Goal: Task Accomplishment & Management: Use online tool/utility

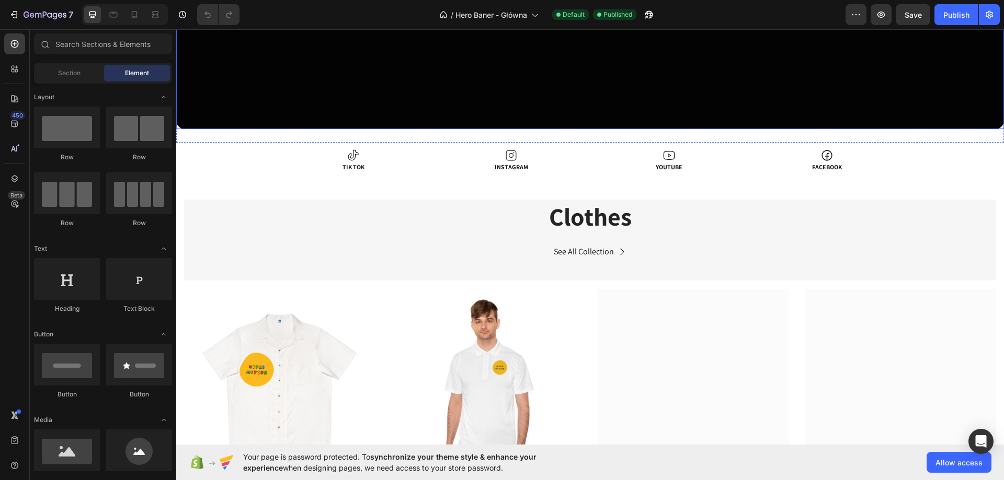
scroll to position [523, 0]
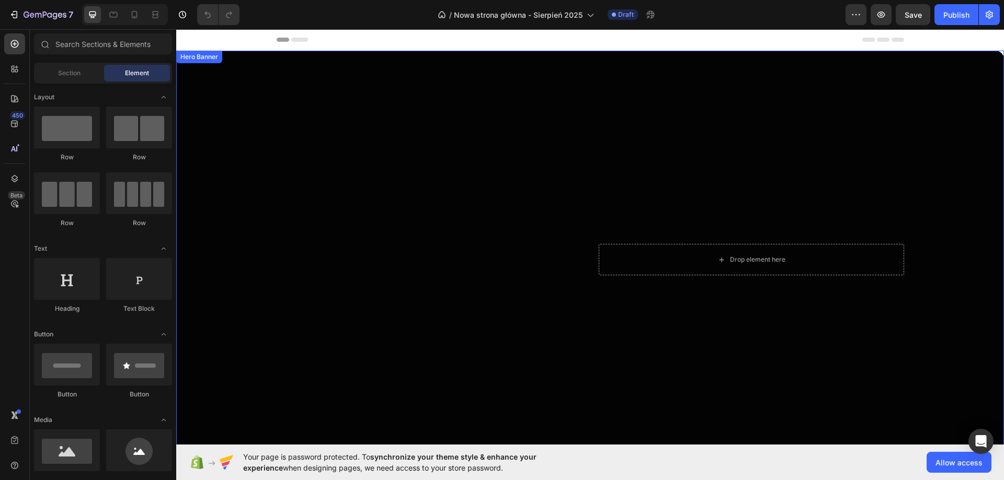
click at [267, 249] on div "Overlay" at bounding box center [590, 260] width 828 height 418
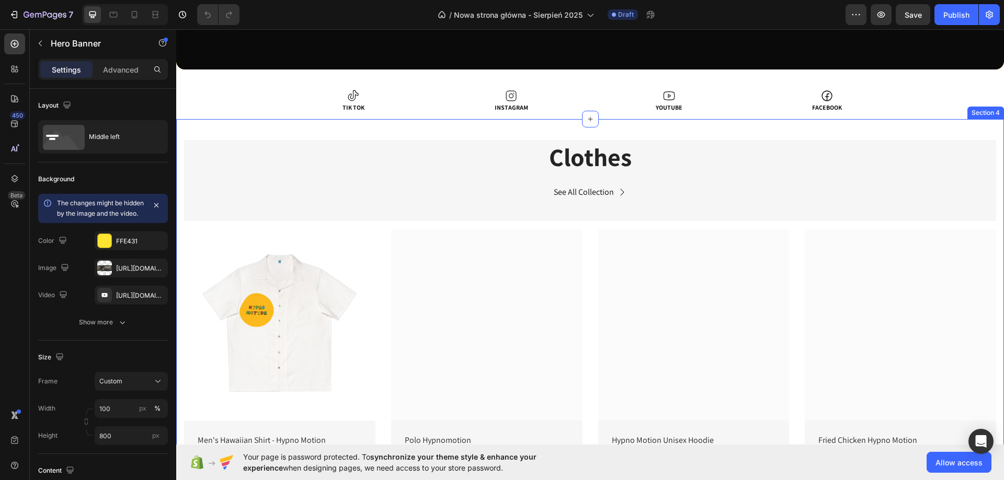
scroll to position [366, 0]
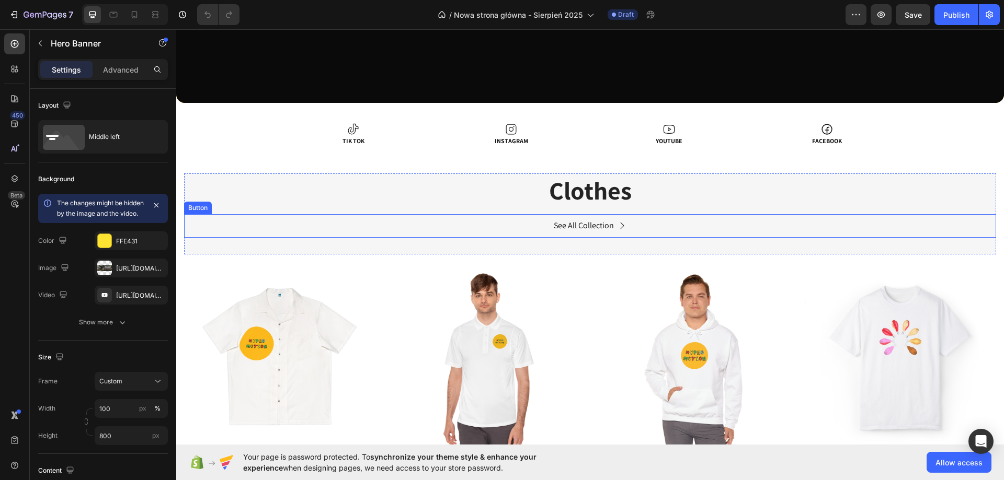
click at [387, 235] on div "See All Collection Button" at bounding box center [590, 226] width 812 height 24
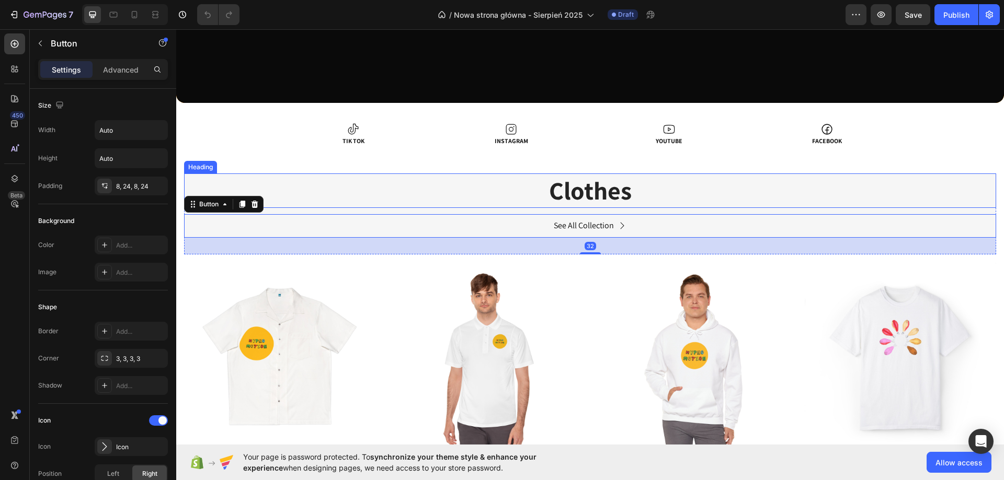
click at [294, 193] on h2 "Clothes" at bounding box center [590, 191] width 812 height 35
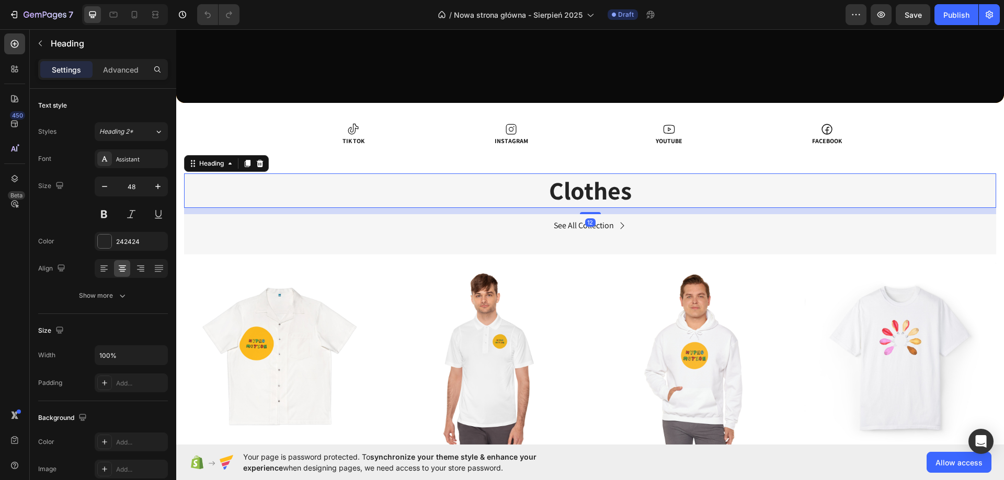
click at [452, 228] on div "See All Collection Button" at bounding box center [590, 226] width 812 height 24
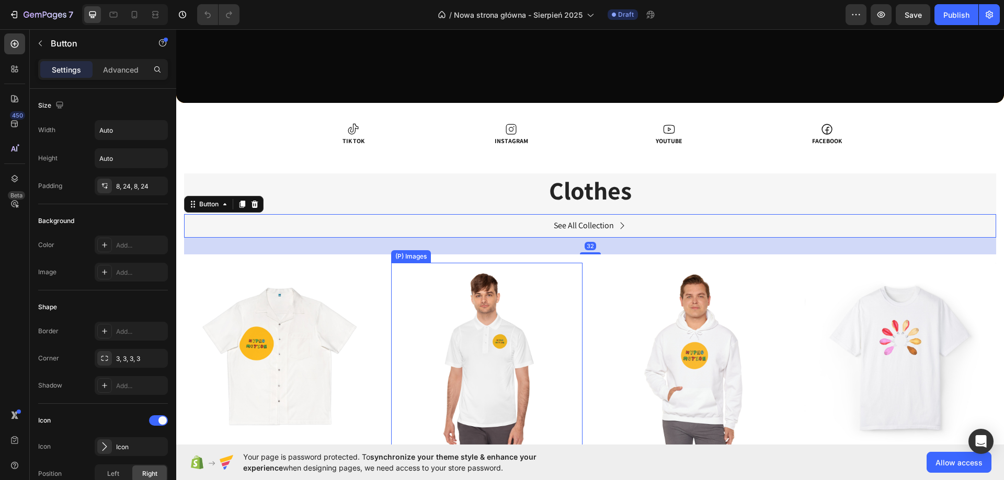
click at [434, 281] on img at bounding box center [486, 358] width 191 height 191
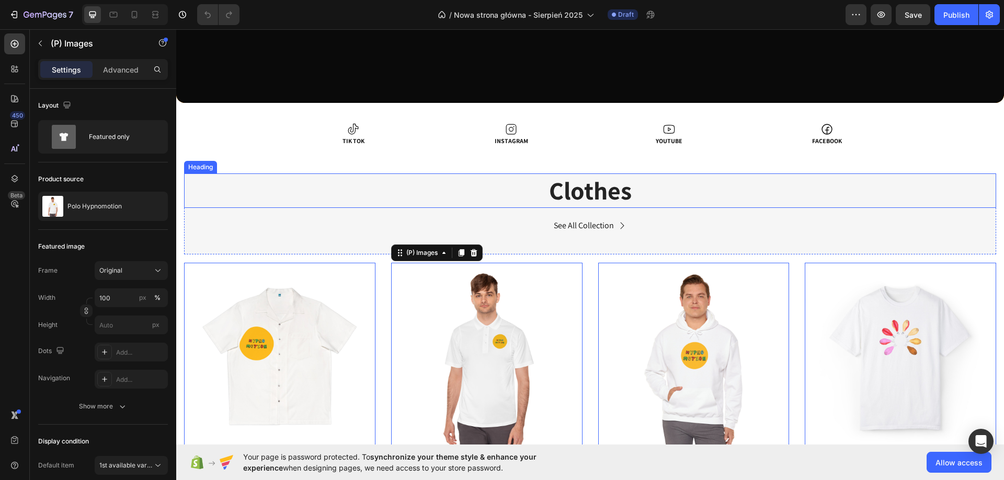
click at [413, 203] on h2 "Clothes" at bounding box center [590, 191] width 812 height 35
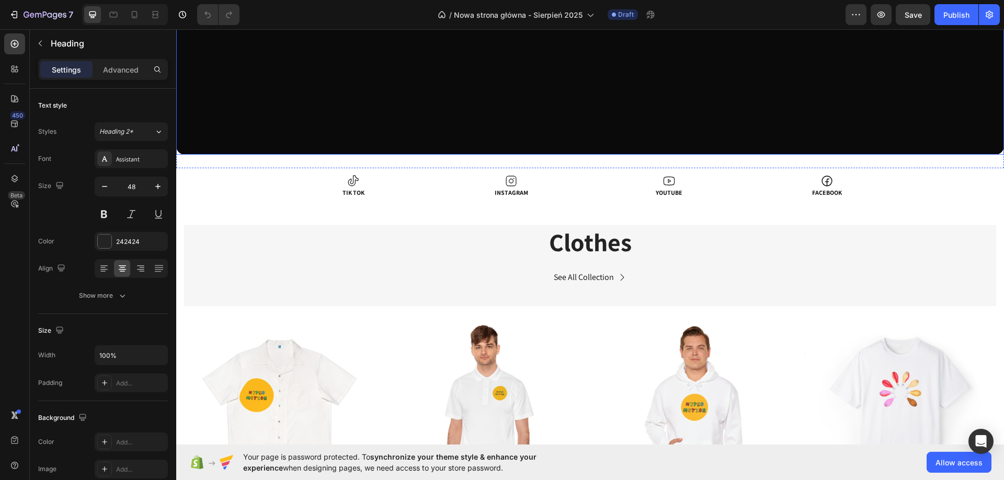
scroll to position [314, 0]
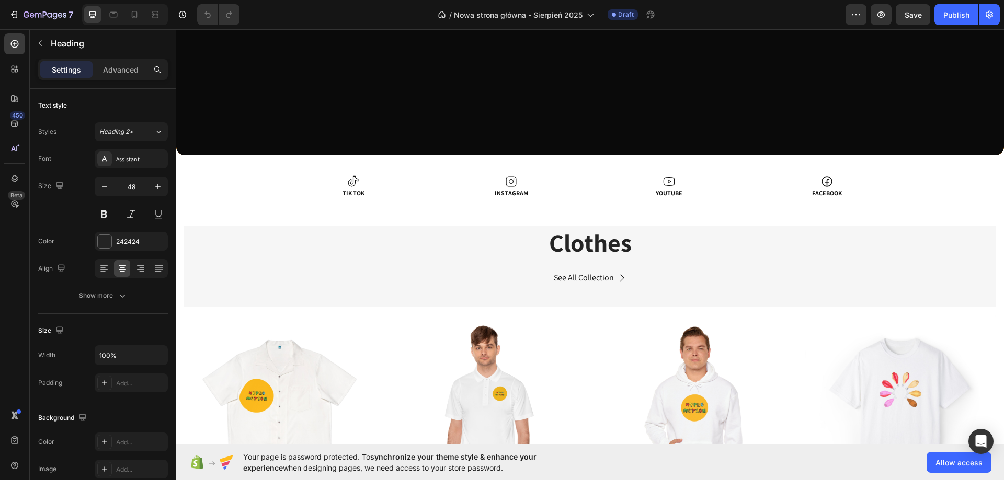
click at [607, 234] on h2 "Clothes" at bounding box center [590, 243] width 812 height 35
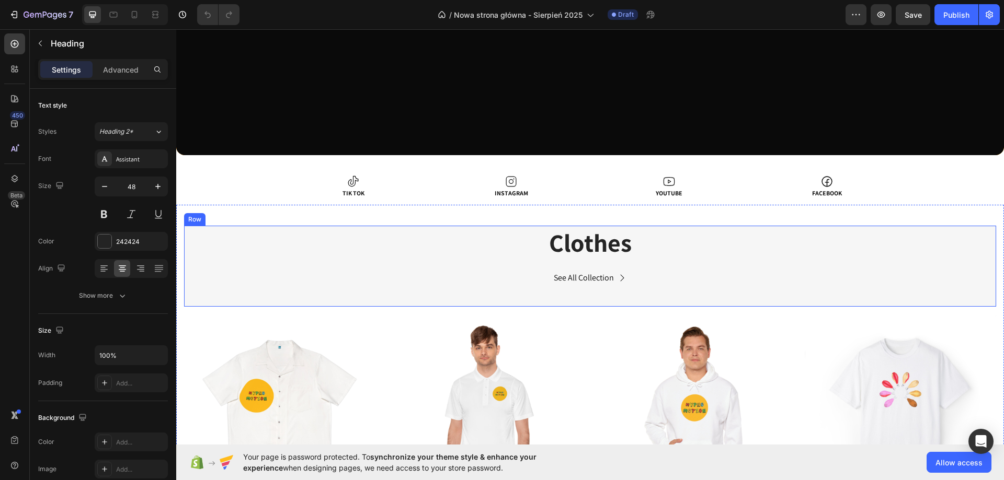
click at [266, 265] on div "Clothes Heading See All Collection Button" at bounding box center [590, 266] width 812 height 81
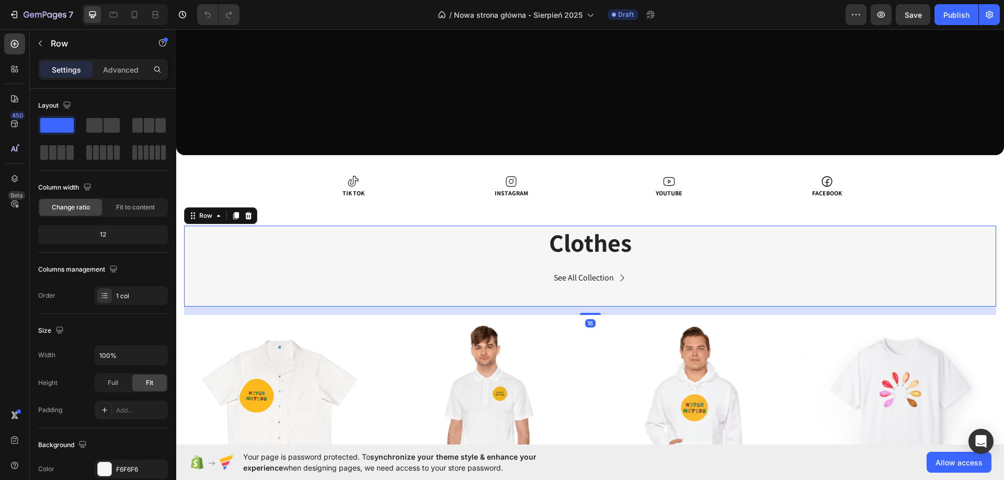
click at [266, 265] on div "Clothes Heading See All Collection Button" at bounding box center [590, 266] width 812 height 81
click at [115, 236] on div "12" at bounding box center [102, 234] width 125 height 15
click at [98, 232] on div "12" at bounding box center [102, 234] width 125 height 15
click at [581, 245] on p "Clothes" at bounding box center [590, 243] width 810 height 32
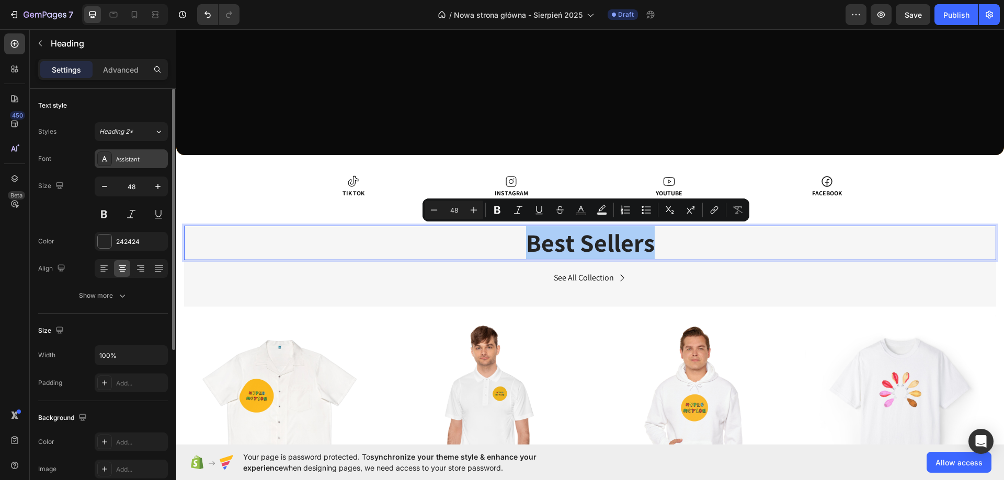
click at [135, 162] on div "Assistant" at bounding box center [140, 159] width 49 height 9
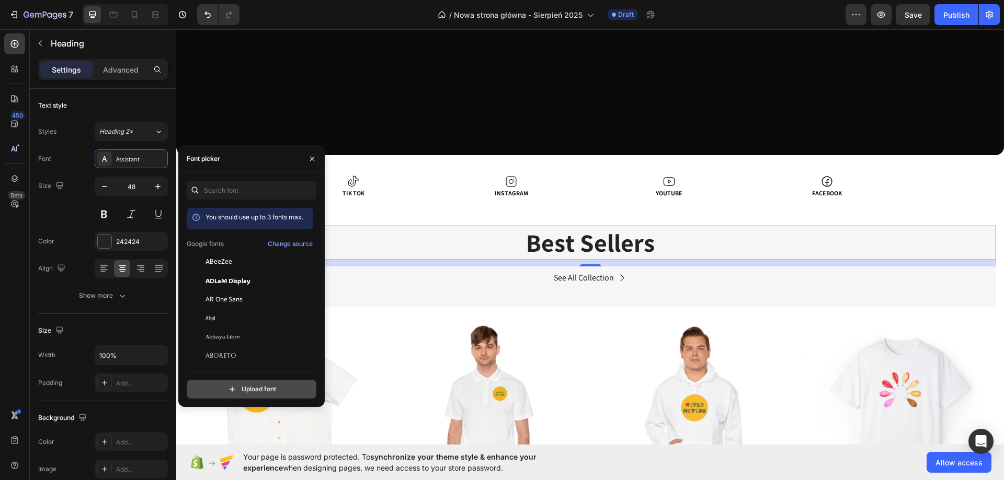
click at [268, 392] on input "file" at bounding box center [273, 390] width 261 height 18
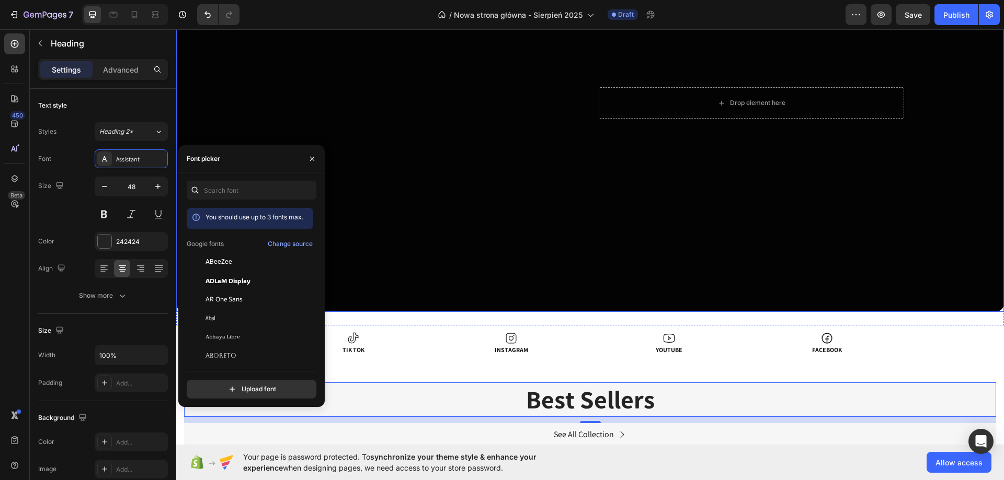
scroll to position [261, 0]
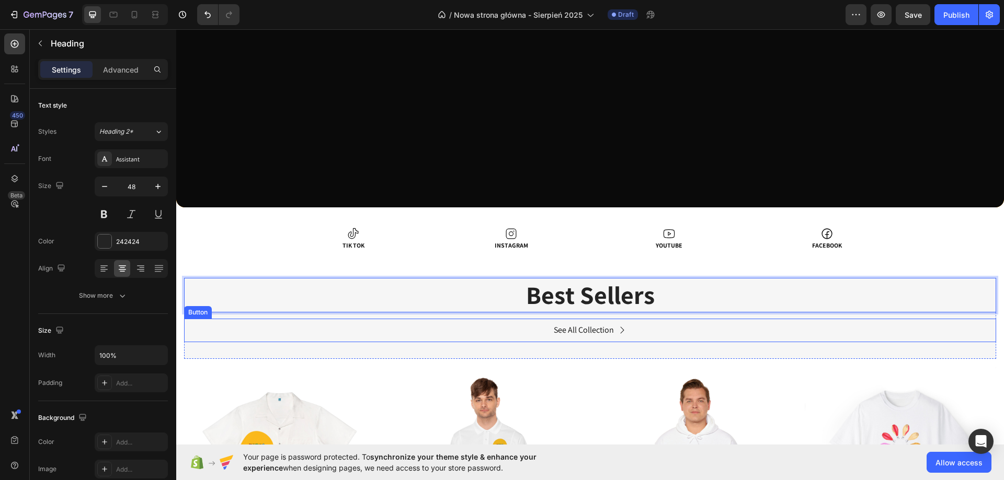
click at [508, 339] on div "See All Collection Button" at bounding box center [590, 331] width 812 height 24
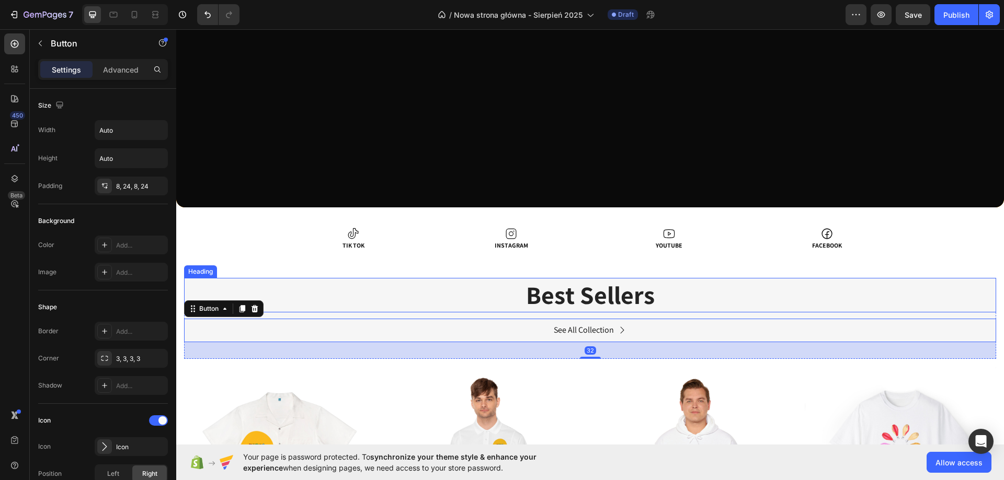
click at [467, 289] on p "Best Sellers" at bounding box center [590, 295] width 810 height 32
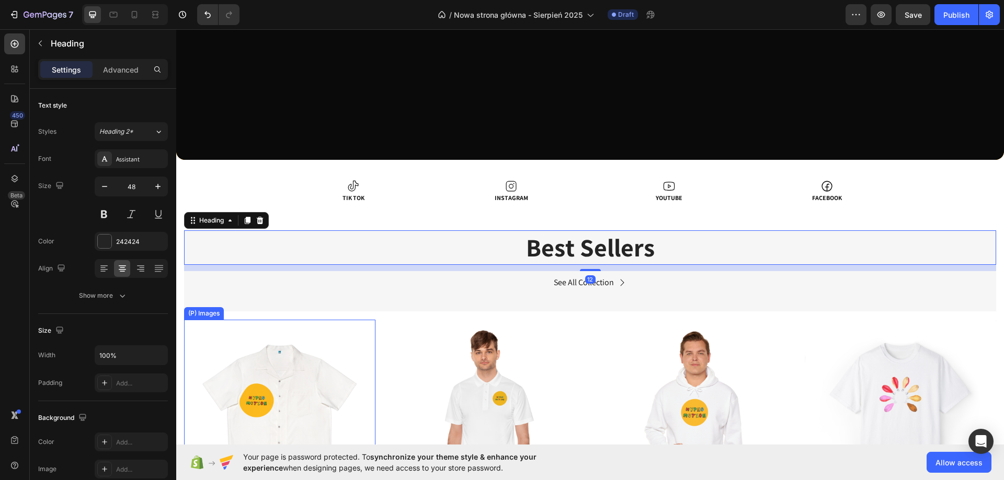
scroll to position [366, 0]
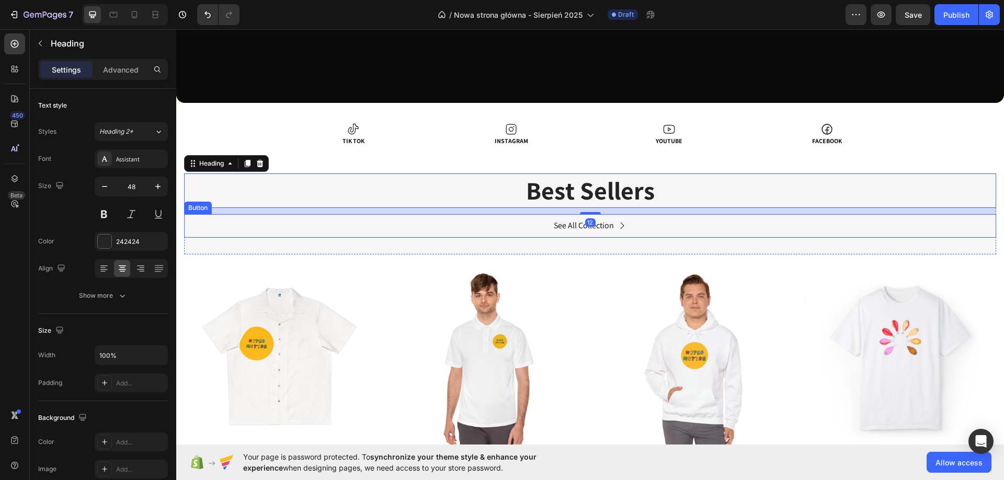
click at [230, 230] on div "See All Collection Button" at bounding box center [590, 226] width 812 height 24
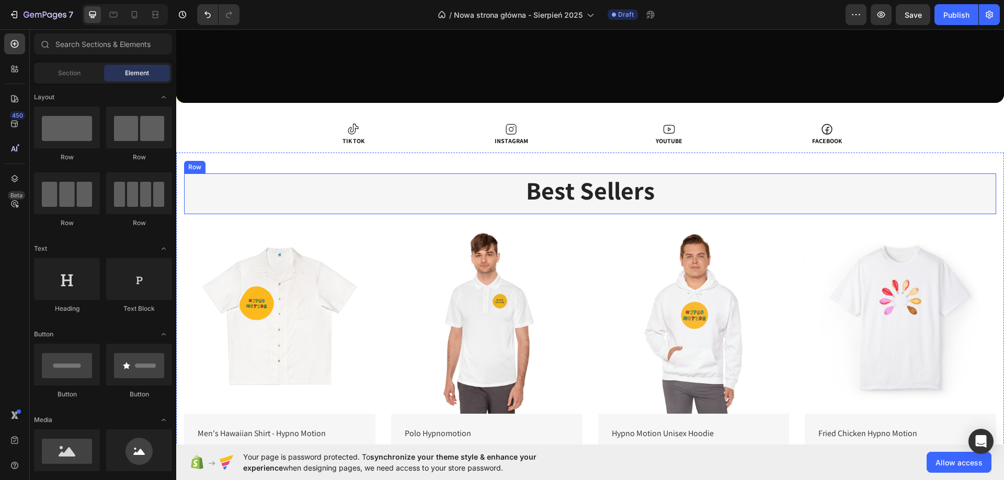
click at [488, 211] on div "Best Sellers Heading" at bounding box center [590, 194] width 812 height 41
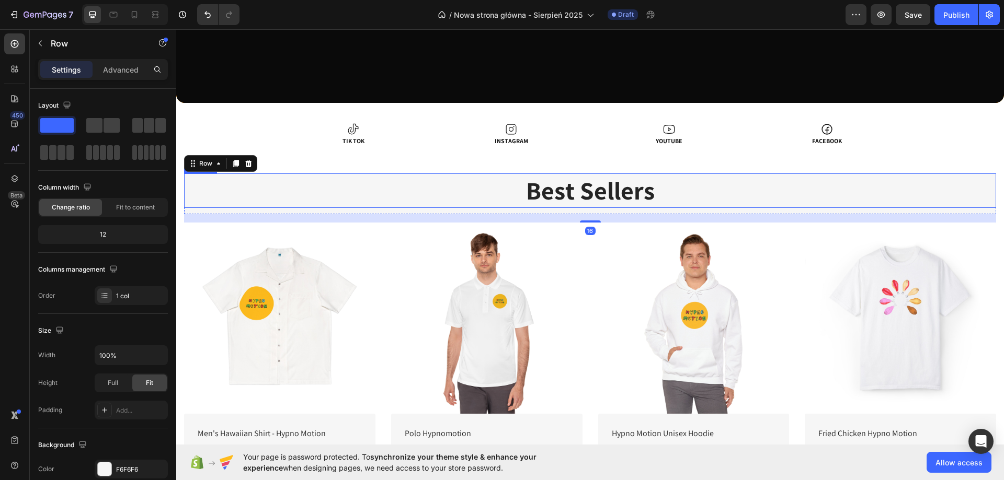
click at [401, 186] on p "Best Sellers" at bounding box center [590, 191] width 810 height 32
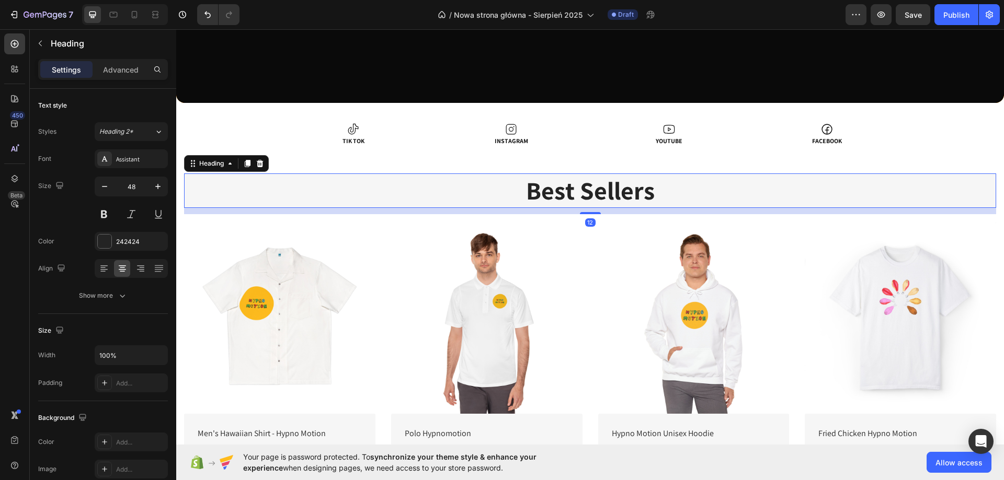
click at [392, 209] on div "12" at bounding box center [590, 211] width 812 height 6
click at [360, 308] on img at bounding box center [279, 318] width 191 height 191
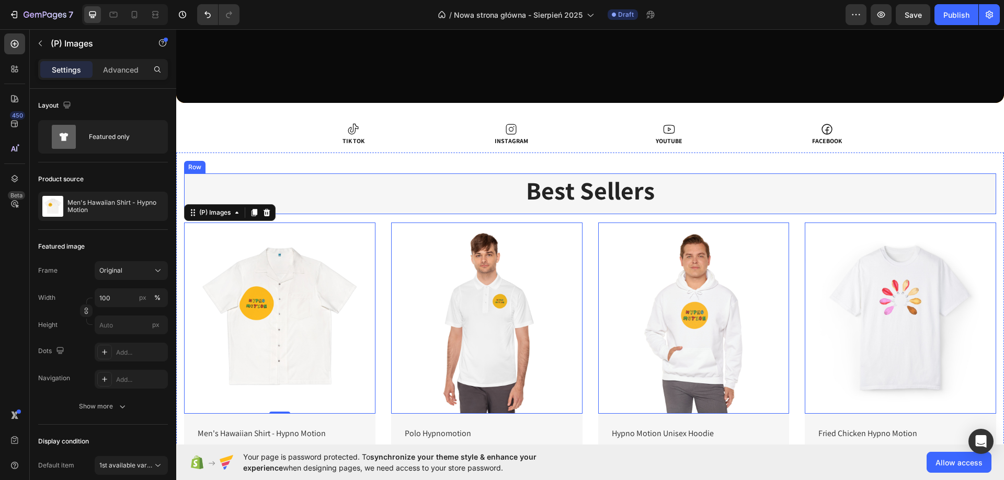
click at [538, 209] on div "Best Sellers Heading" at bounding box center [590, 194] width 812 height 41
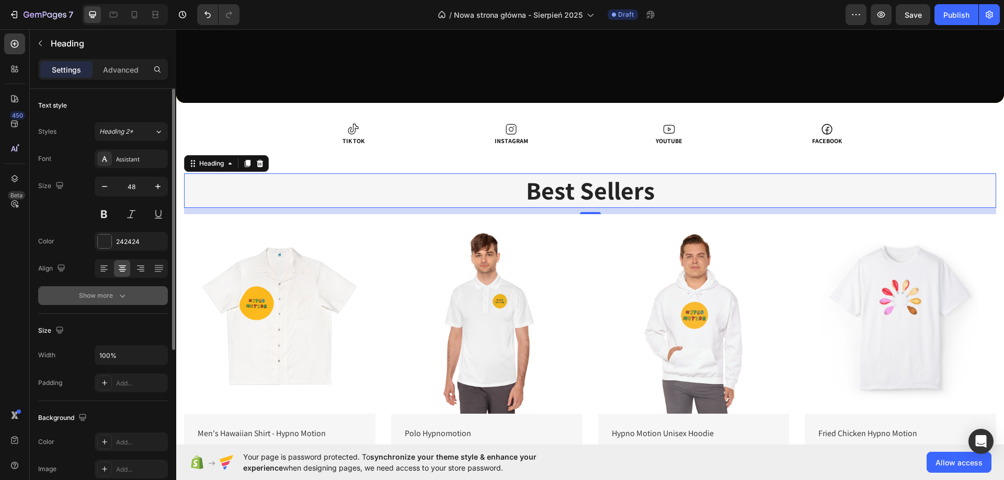
click at [130, 291] on button "Show more" at bounding box center [103, 296] width 130 height 19
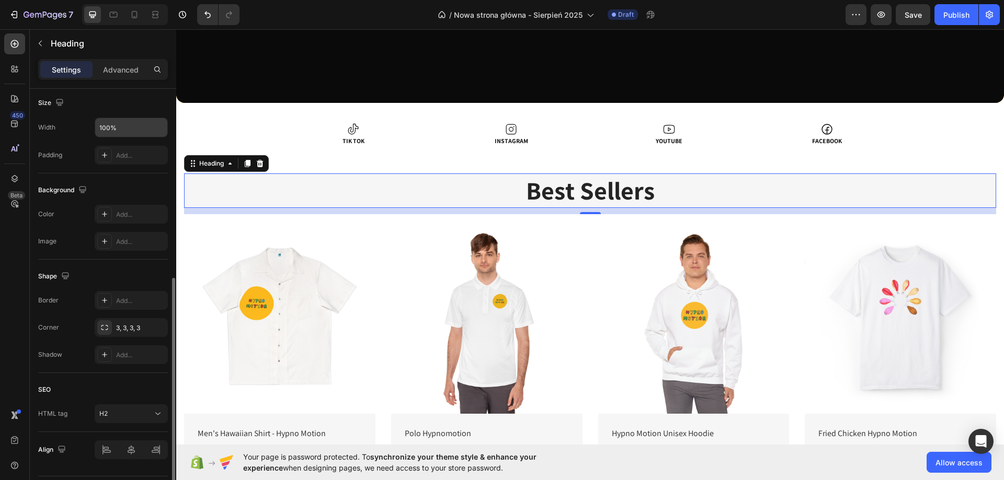
scroll to position [395, 0]
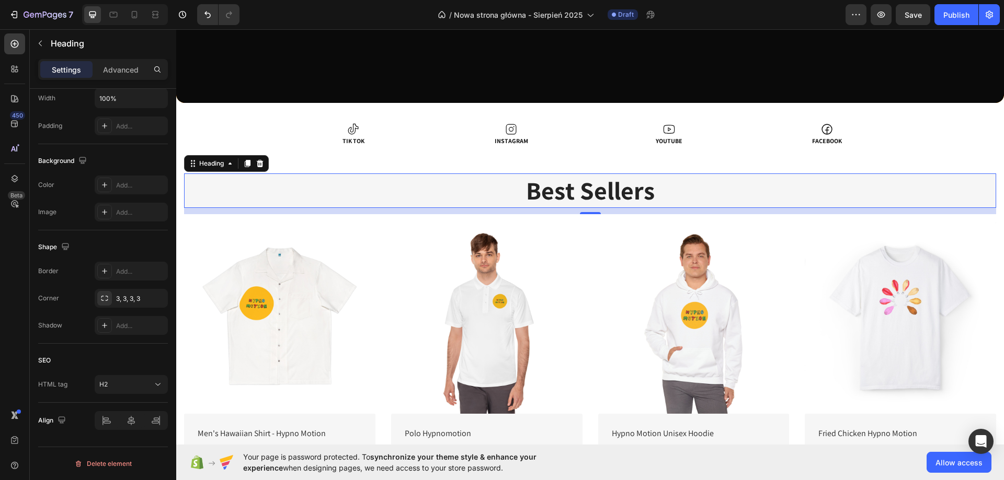
click at [471, 207] on h2 "Best Sellers" at bounding box center [590, 191] width 812 height 35
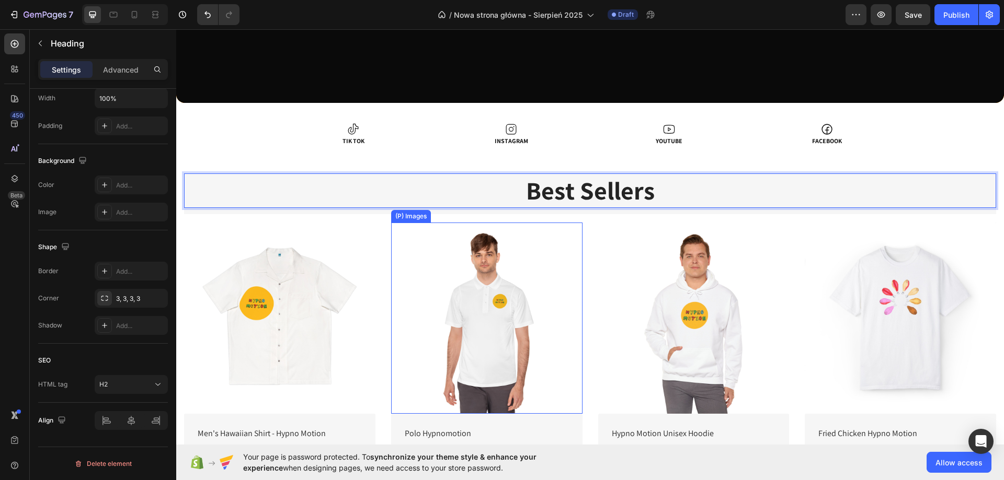
click at [426, 237] on img at bounding box center [486, 318] width 191 height 191
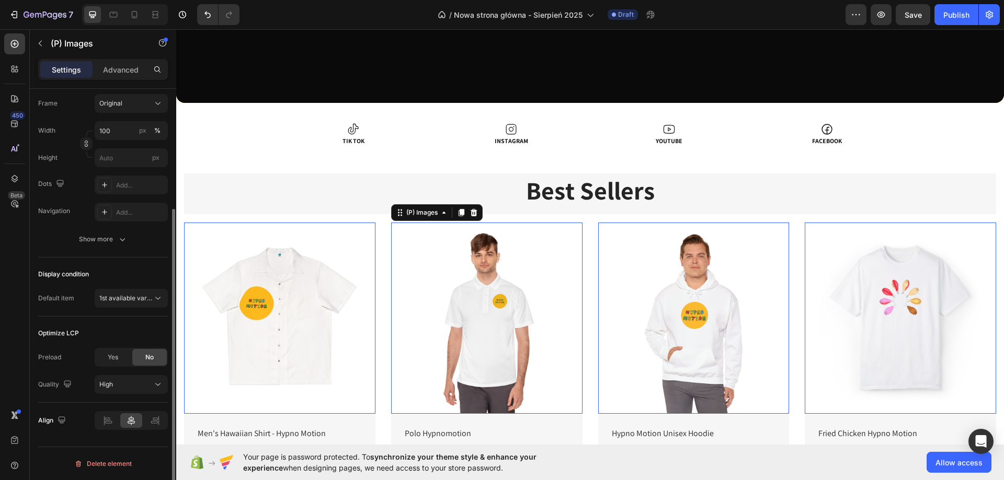
scroll to position [0, 0]
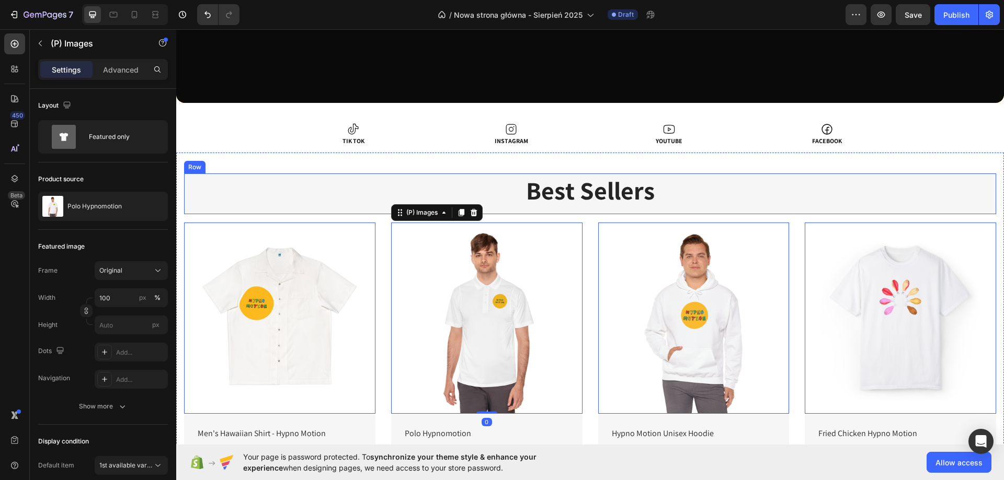
click at [679, 208] on div "Best Sellers Heading" at bounding box center [590, 194] width 812 height 41
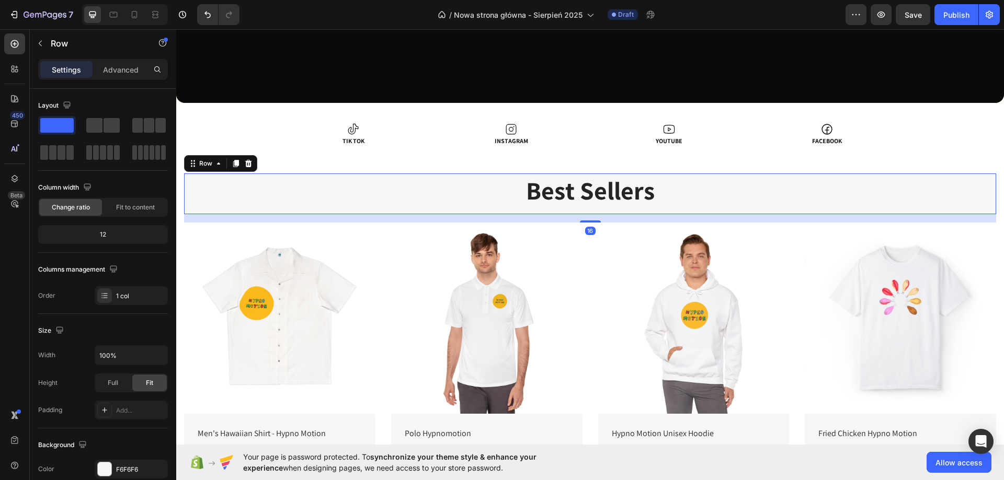
click at [671, 209] on div "Best Sellers Heading" at bounding box center [590, 194] width 812 height 41
click at [648, 201] on p "Best Sellers" at bounding box center [590, 191] width 810 height 32
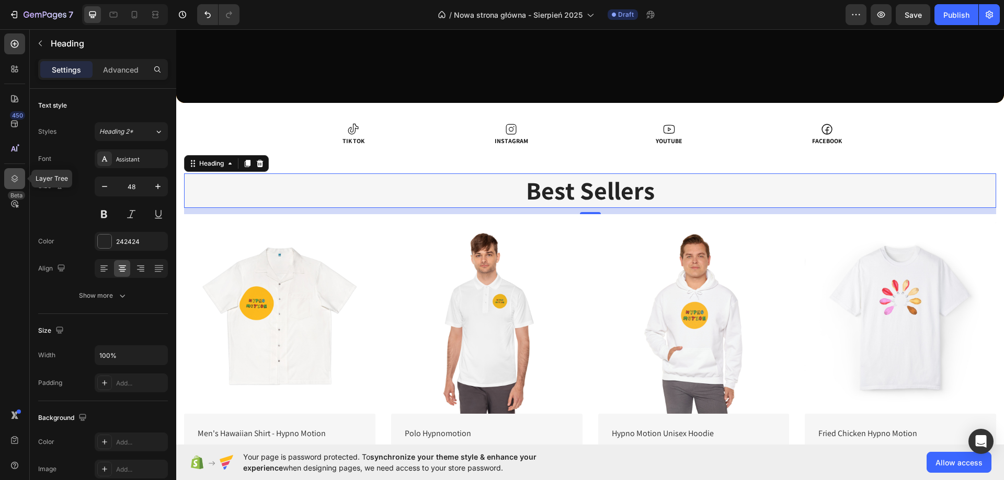
click at [18, 177] on icon at bounding box center [14, 179] width 10 height 10
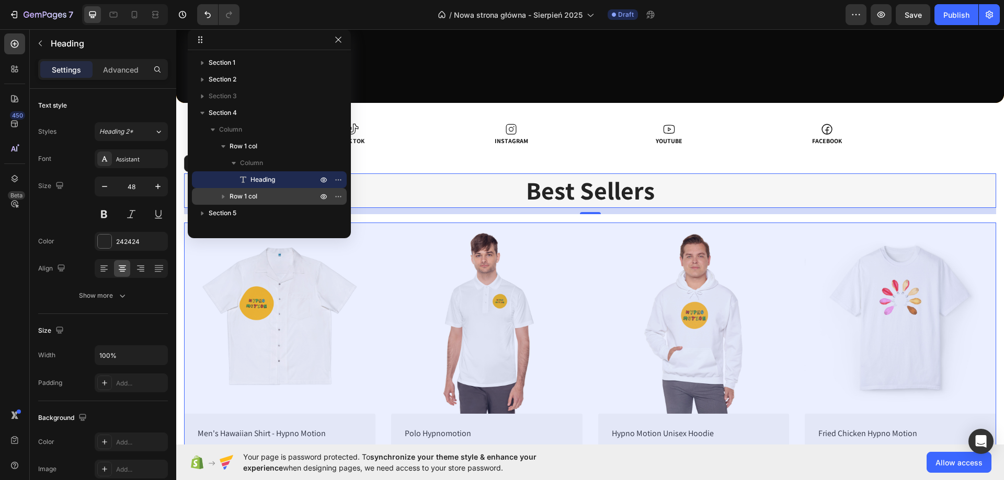
click at [265, 194] on p "Row 1 col" at bounding box center [275, 196] width 90 height 10
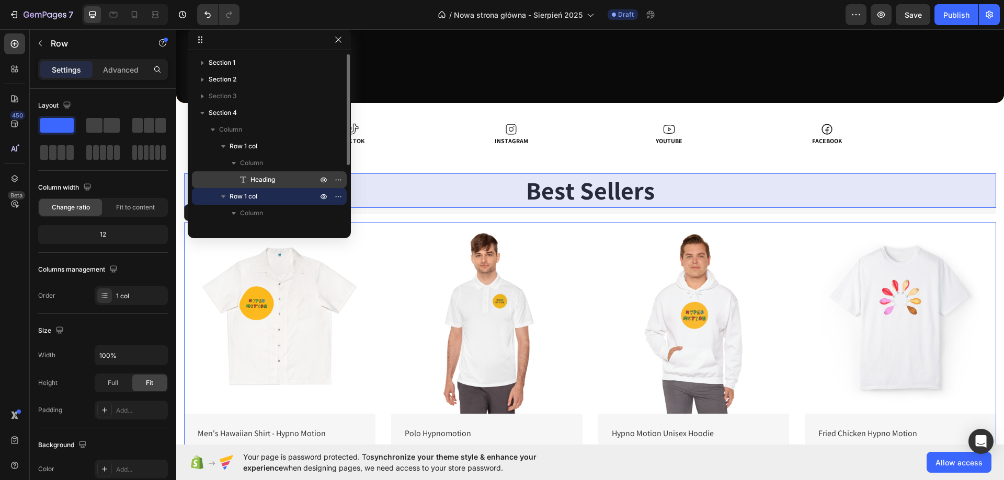
click at [270, 176] on span "Heading" at bounding box center [262, 180] width 25 height 10
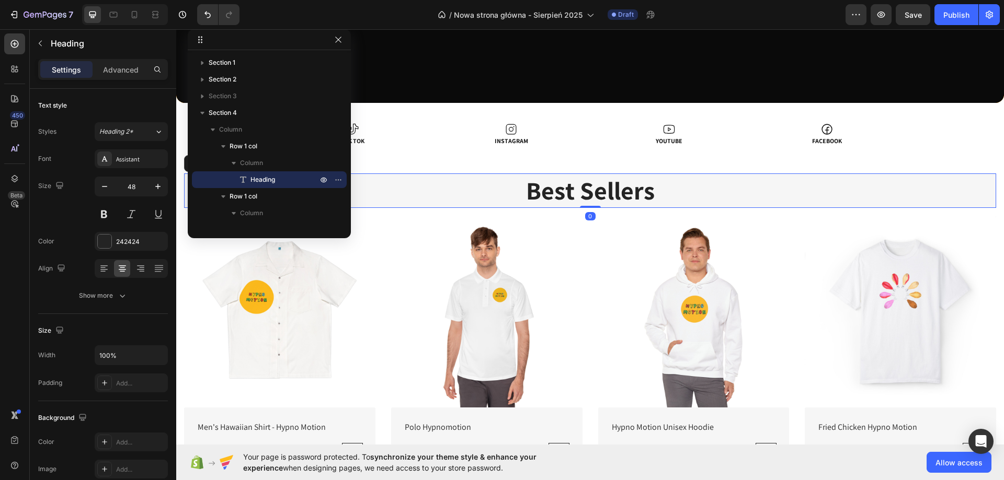
drag, startPoint x: 589, startPoint y: 213, endPoint x: 584, endPoint y: 200, distance: 13.4
click at [584, 200] on div "Best Sellers Heading 0" at bounding box center [590, 191] width 812 height 35
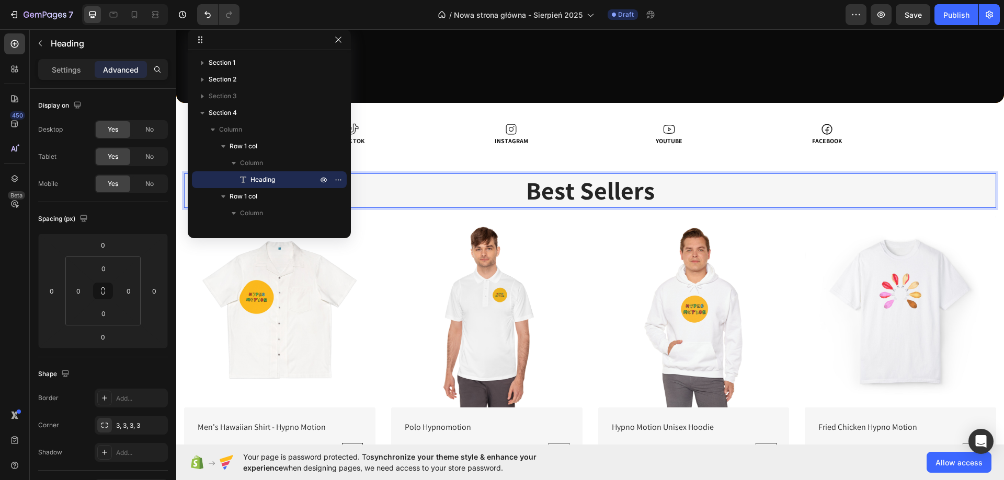
click at [783, 197] on p "Best Sellers" at bounding box center [590, 191] width 810 height 32
click at [561, 231] on img at bounding box center [486, 311] width 191 height 191
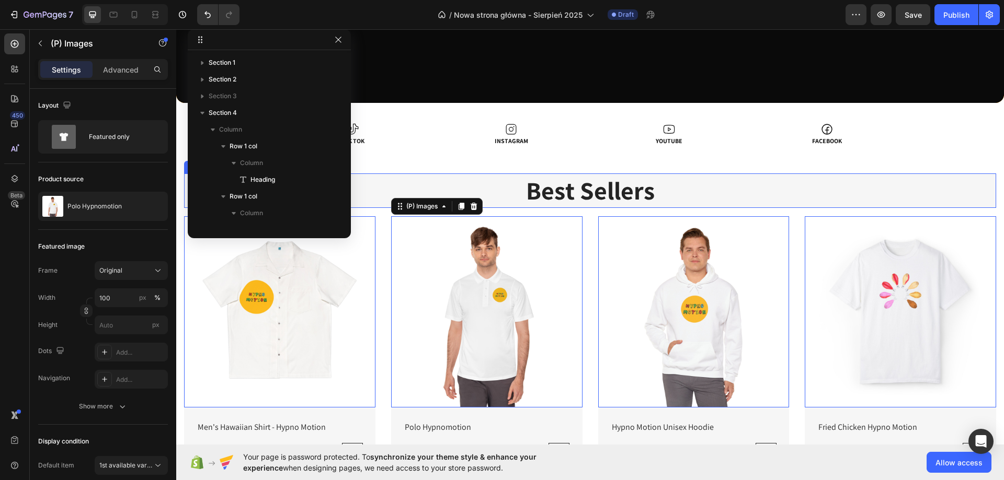
scroll to position [148, 0]
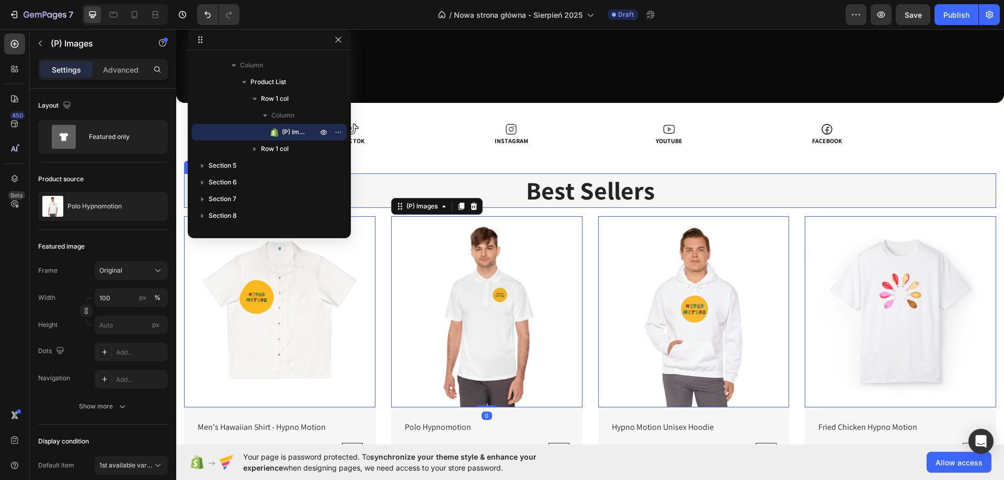
click at [741, 205] on p "Best Sellers" at bounding box center [590, 191] width 810 height 32
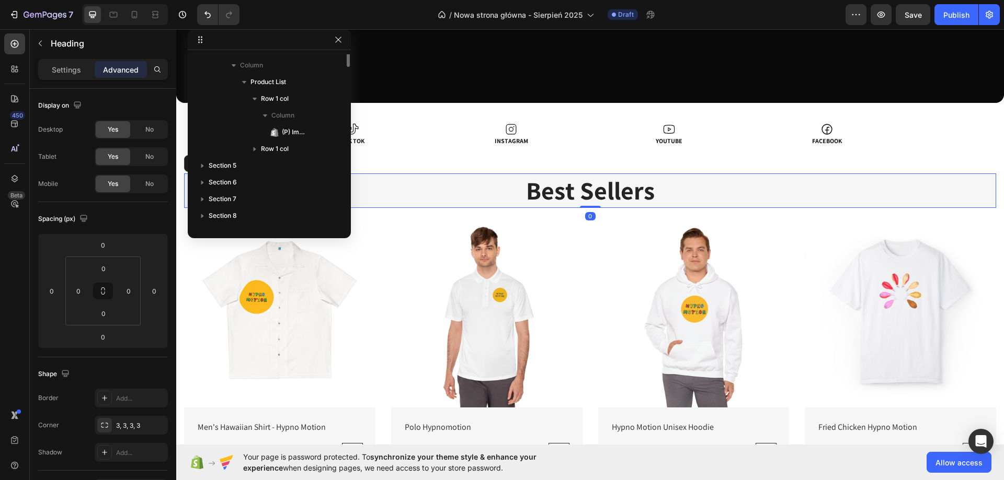
scroll to position [48, 0]
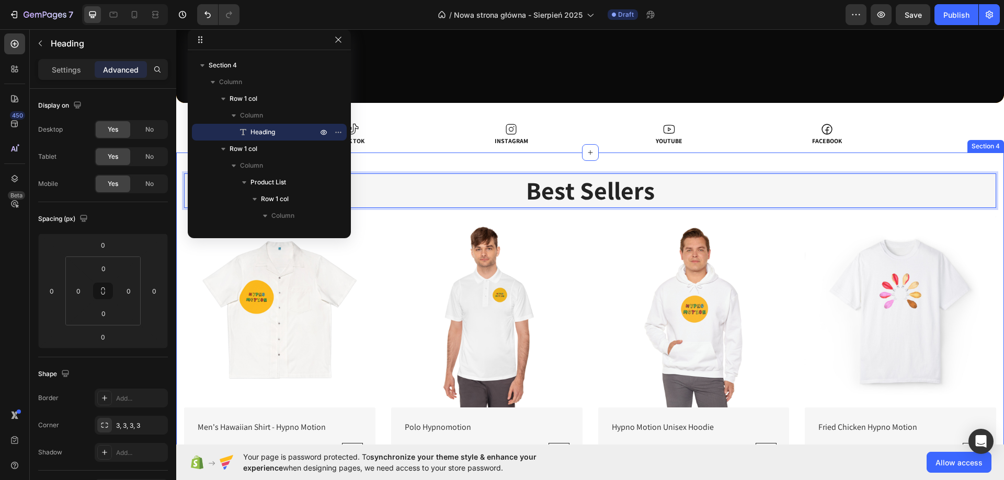
click at [417, 194] on p "Best Sellers" at bounding box center [590, 191] width 810 height 32
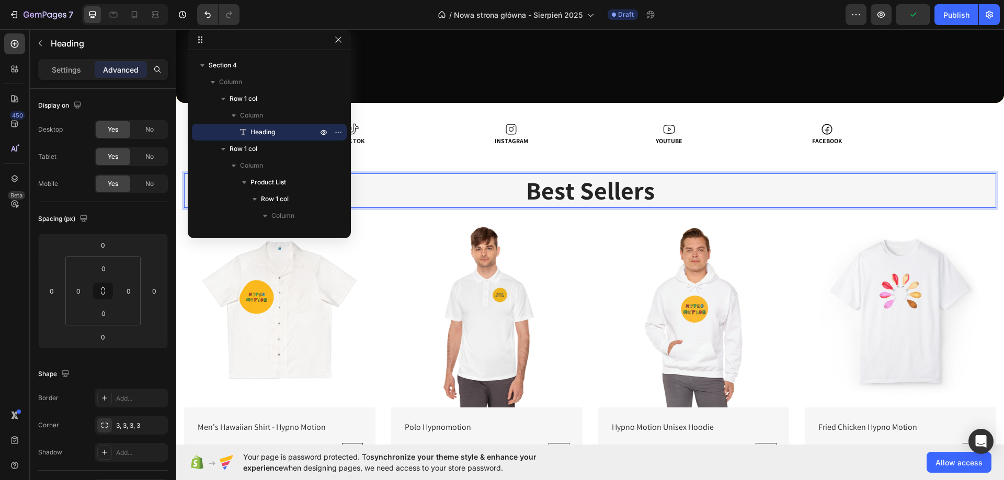
click at [413, 193] on p "Best Sellers" at bounding box center [590, 191] width 810 height 32
click at [406, 139] on h2 "TIK TOK" at bounding box center [354, 141] width 154 height 10
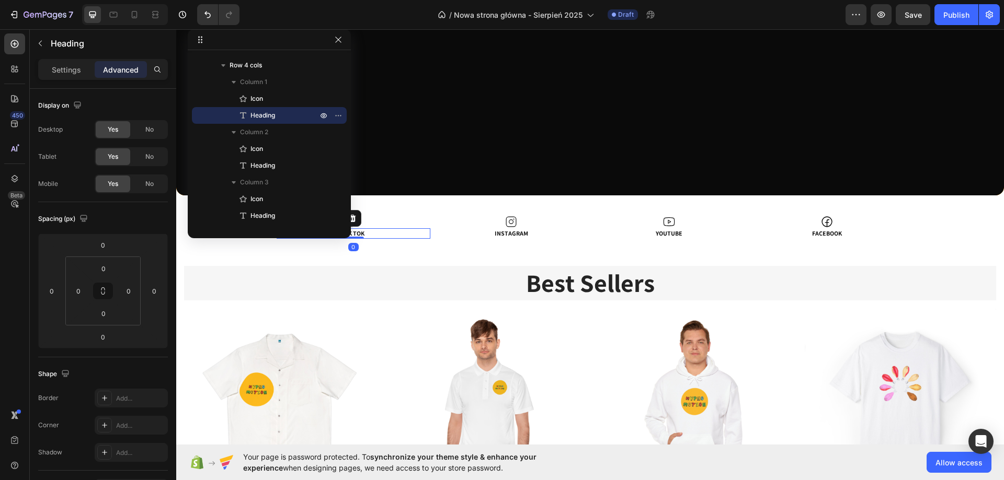
scroll to position [261, 0]
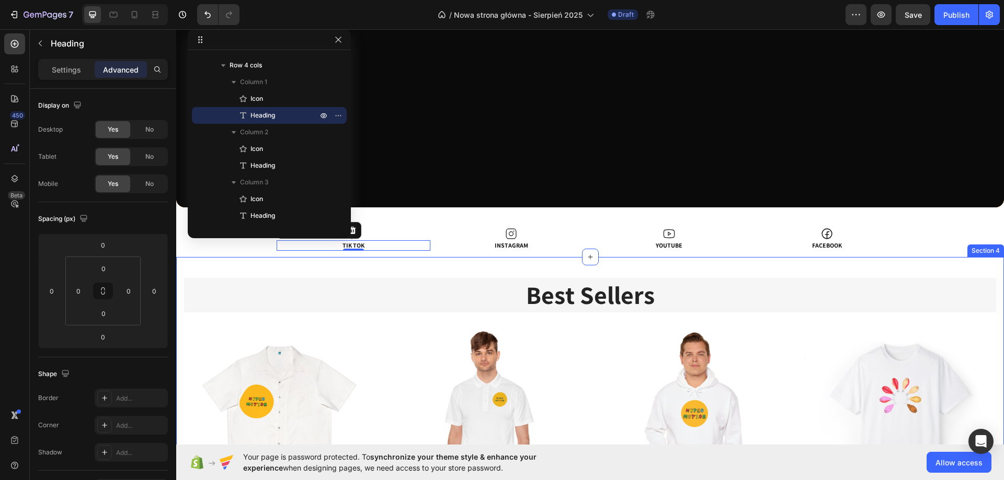
click at [993, 341] on div "Best Sellers Heading Row (P) Images Row Men's Hawaiian Shirt - Hypno Motion (P)…" at bounding box center [590, 424] width 828 height 335
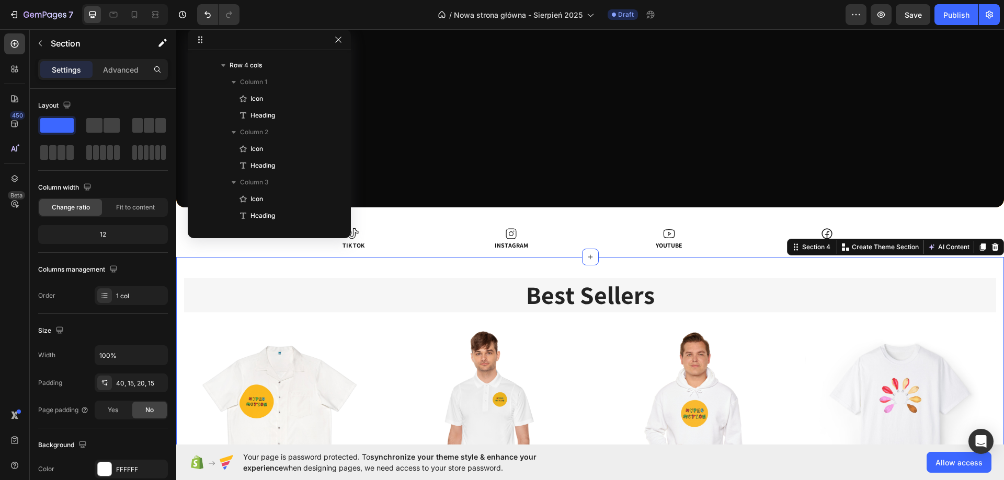
scroll to position [215, 0]
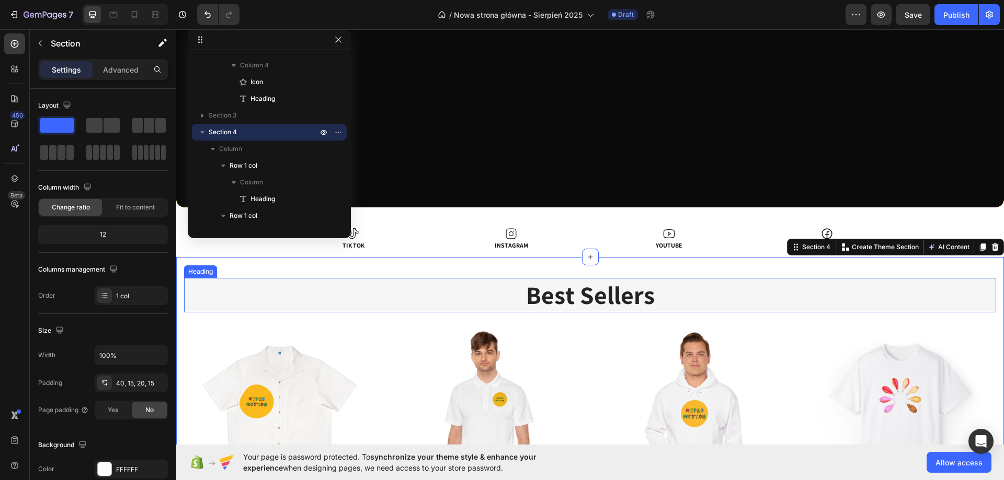
click at [205, 300] on p "Best Sellers" at bounding box center [590, 295] width 810 height 32
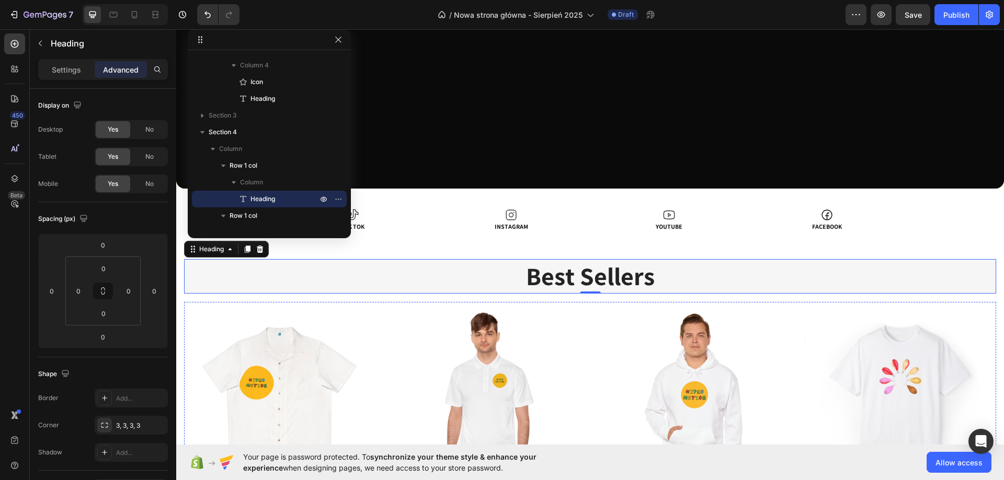
scroll to position [261, 0]
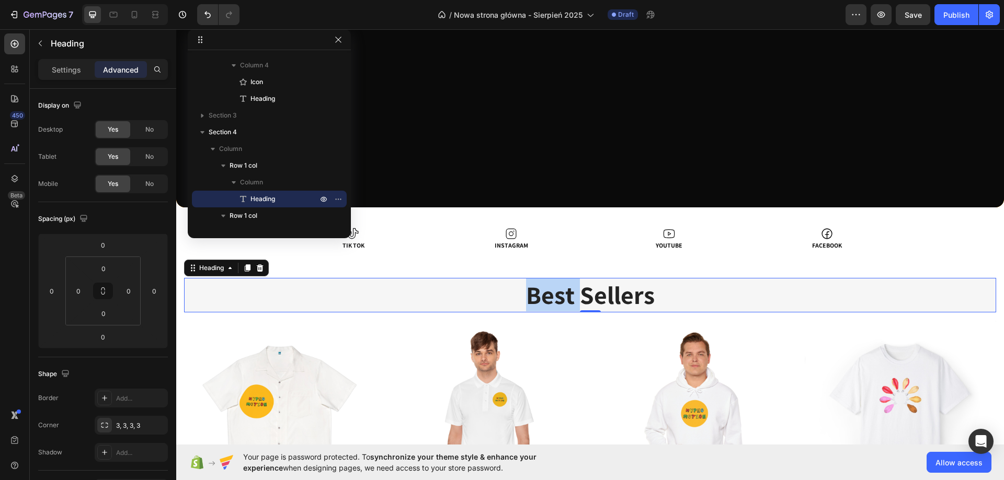
click at [565, 293] on p "Best Sellers" at bounding box center [590, 295] width 810 height 32
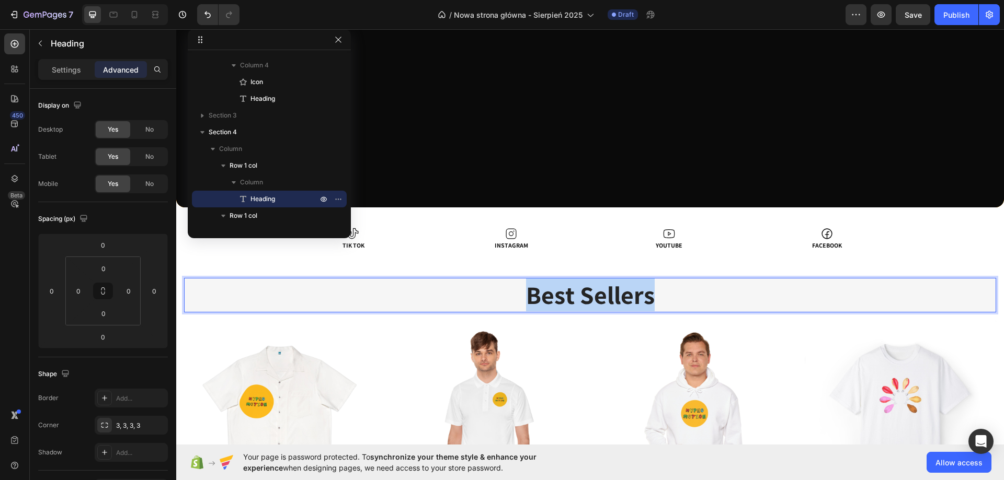
click at [565, 293] on p "Best Sellers" at bounding box center [590, 295] width 810 height 32
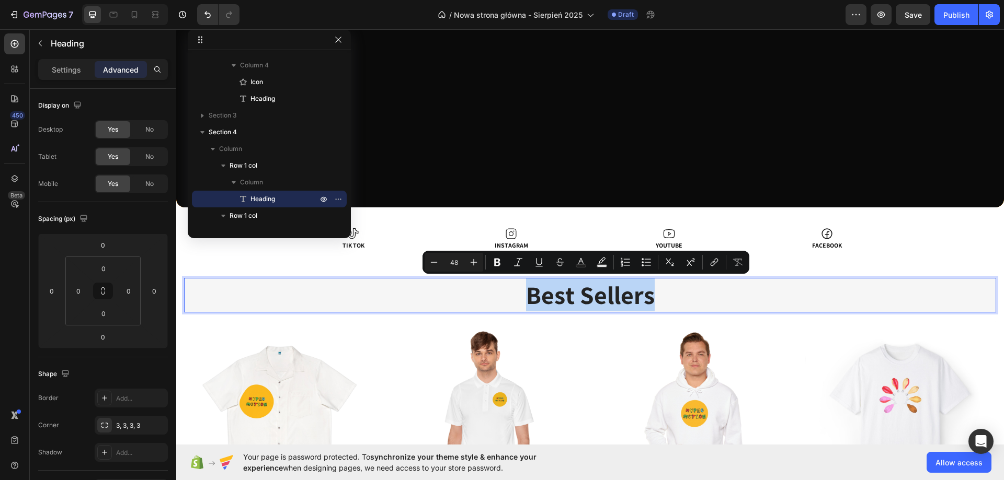
click at [449, 293] on p "Best Sellers" at bounding box center [590, 295] width 810 height 32
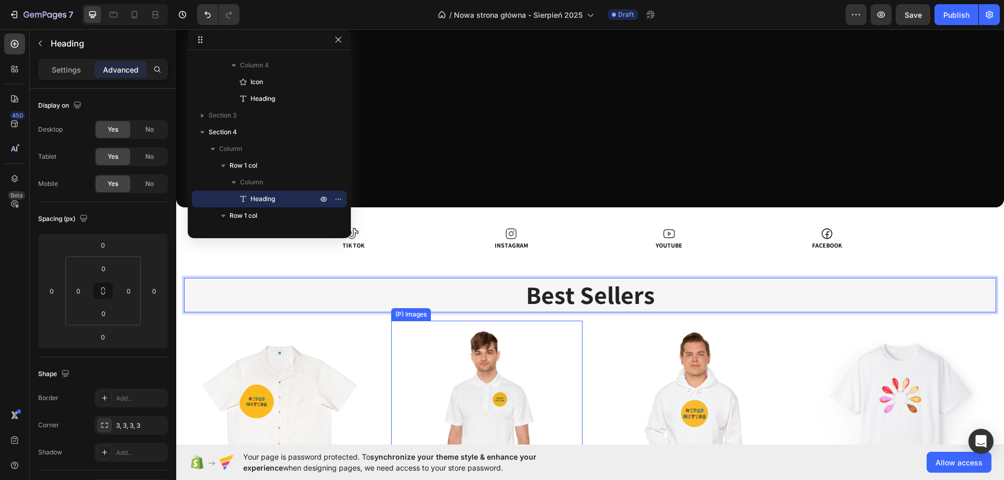
click at [501, 376] on img at bounding box center [486, 416] width 191 height 191
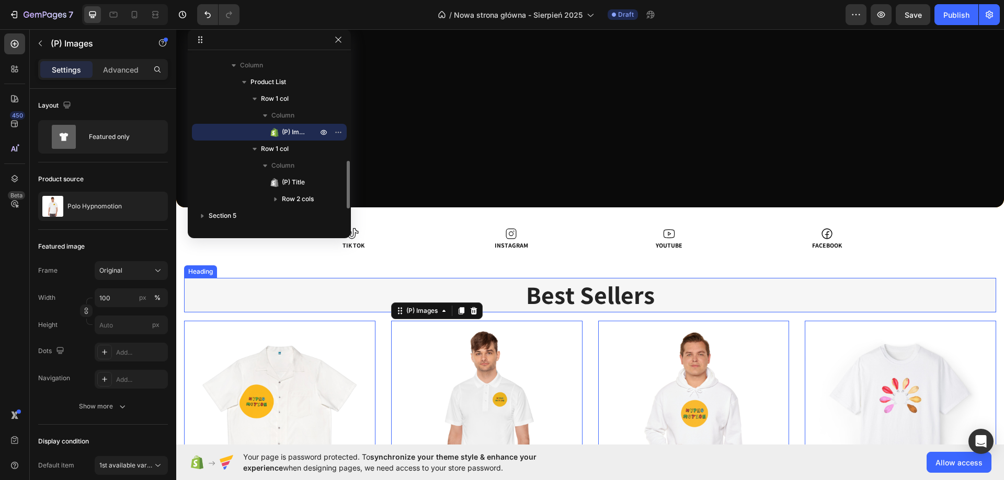
drag, startPoint x: 269, startPoint y: 297, endPoint x: 297, endPoint y: 303, distance: 28.8
click at [269, 297] on p "Best Sellers" at bounding box center [590, 295] width 810 height 32
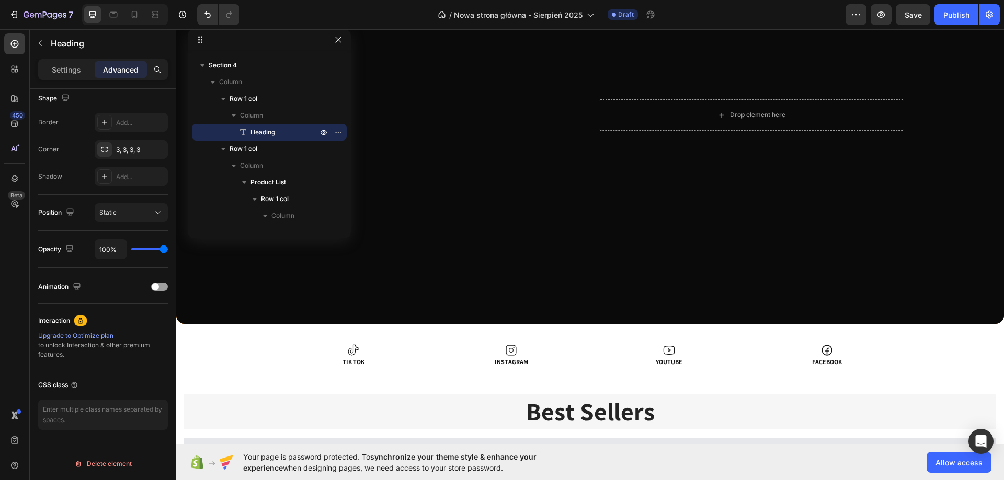
scroll to position [157, 0]
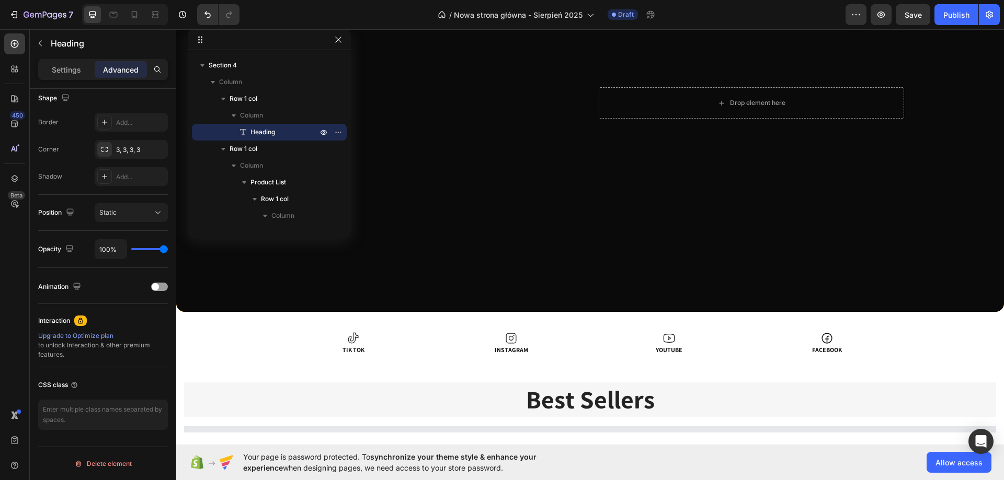
click at [712, 399] on h2 "Best Sellers" at bounding box center [590, 400] width 812 height 35
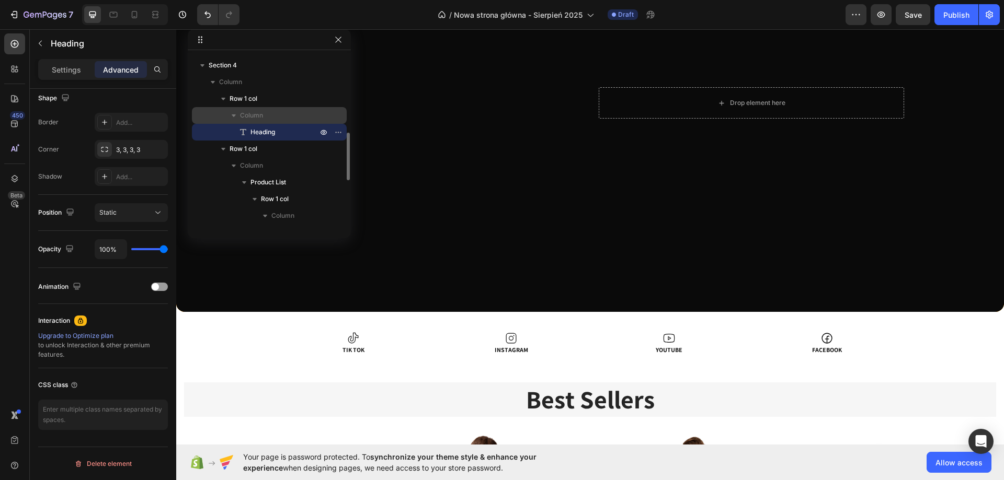
click at [246, 111] on span "Column" at bounding box center [251, 115] width 23 height 10
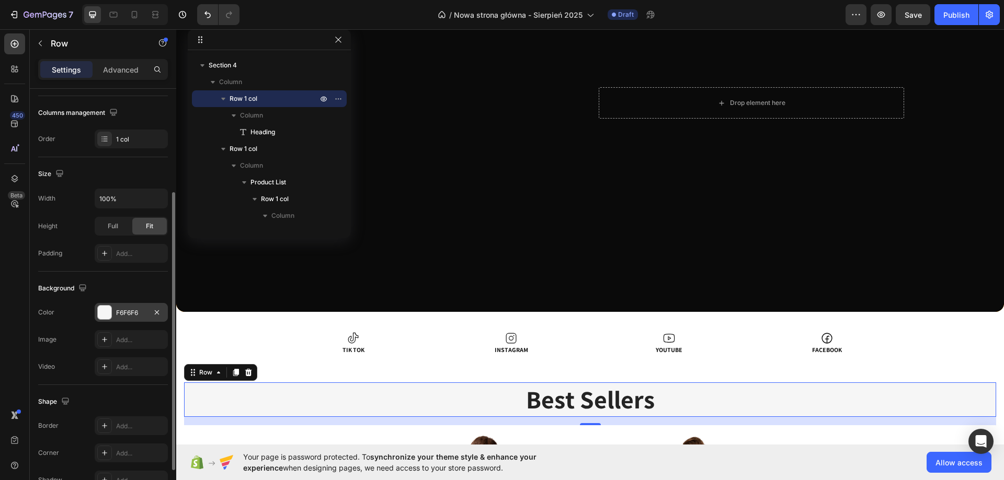
click at [122, 314] on div "F6F6F6" at bounding box center [131, 312] width 30 height 9
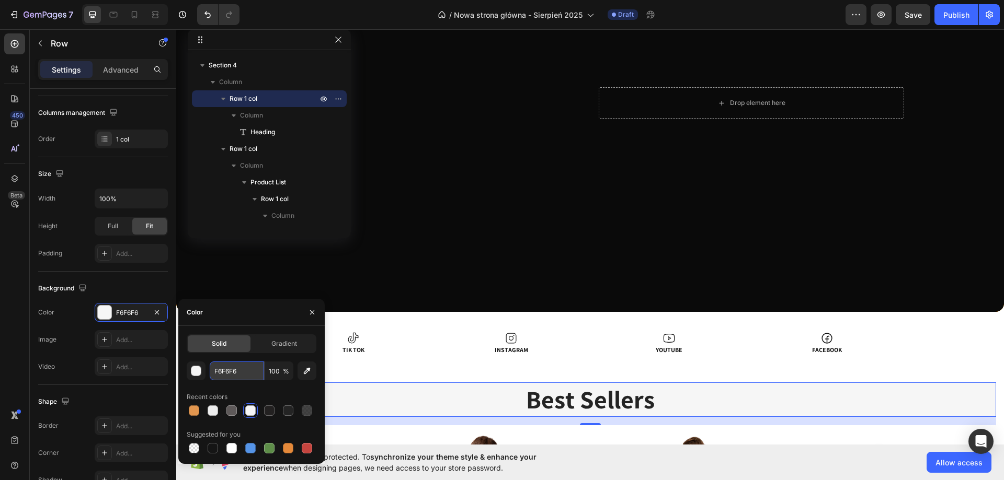
click at [237, 369] on input "F6F6F6" at bounding box center [237, 371] width 54 height 19
paste input "f4ed20"
type input "f4ed20"
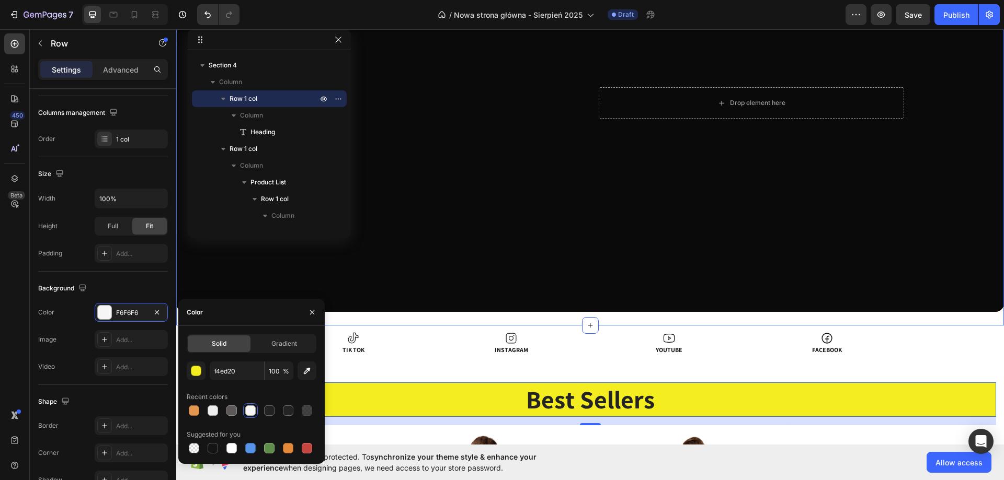
click at [558, 317] on div "Heading Text Block Drop element here Hero Banner" at bounding box center [590, 110] width 828 height 432
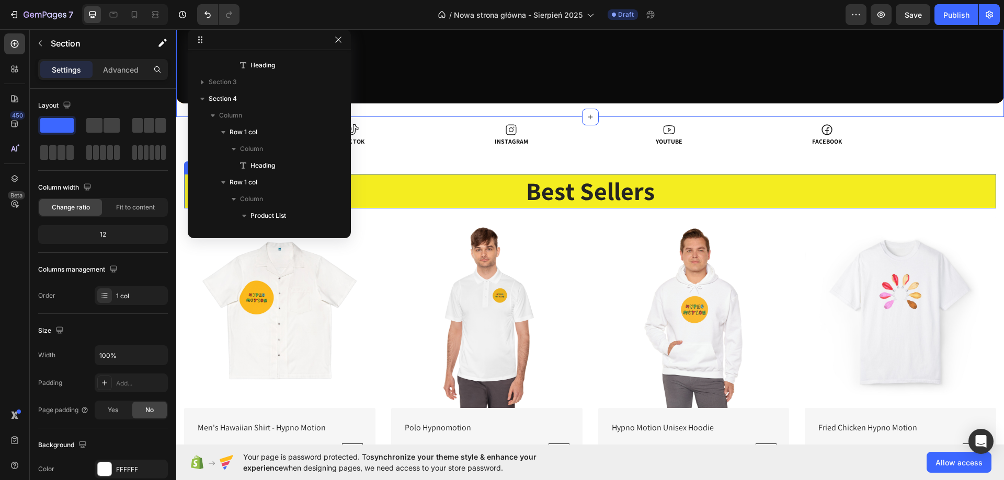
scroll to position [418, 0]
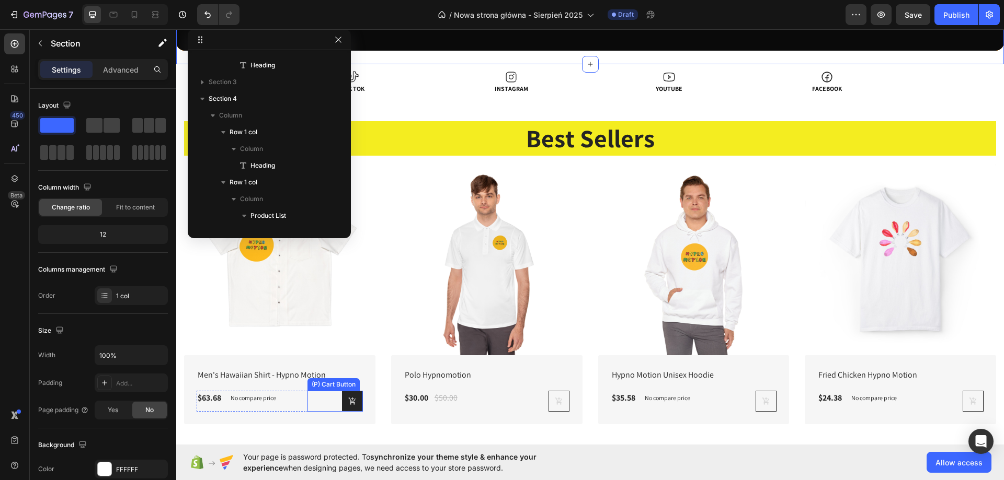
click at [356, 407] on button at bounding box center [352, 401] width 21 height 21
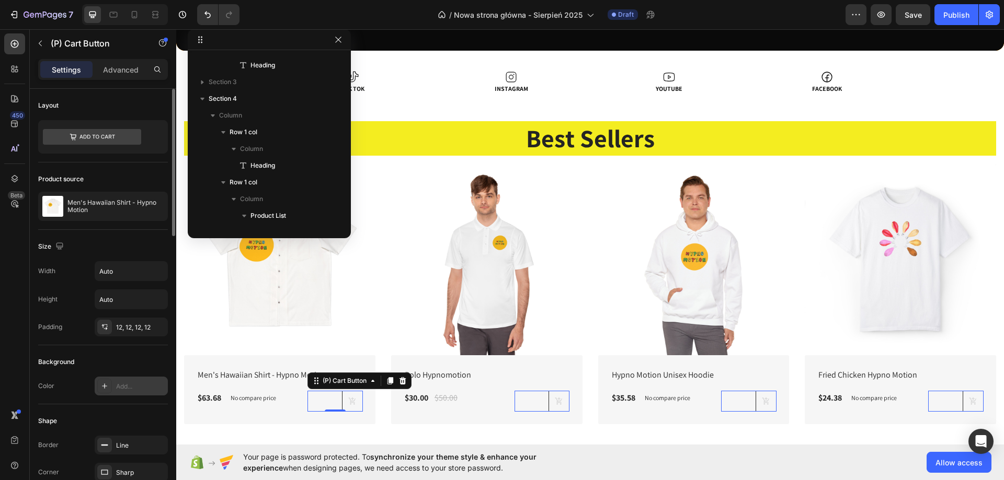
click at [129, 385] on div "Add..." at bounding box center [140, 386] width 49 height 9
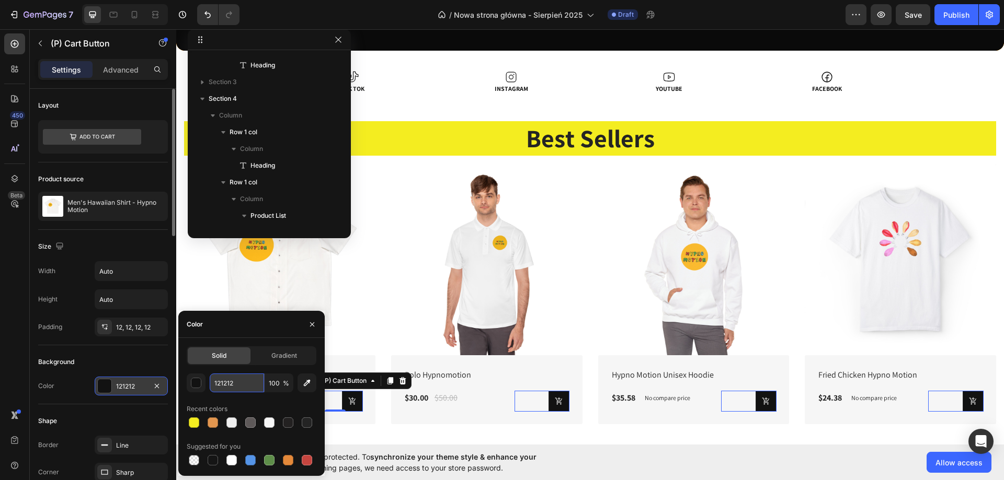
click at [249, 384] on input "121212" at bounding box center [237, 383] width 54 height 19
paste input "f4ed20"
type input "f4ed20"
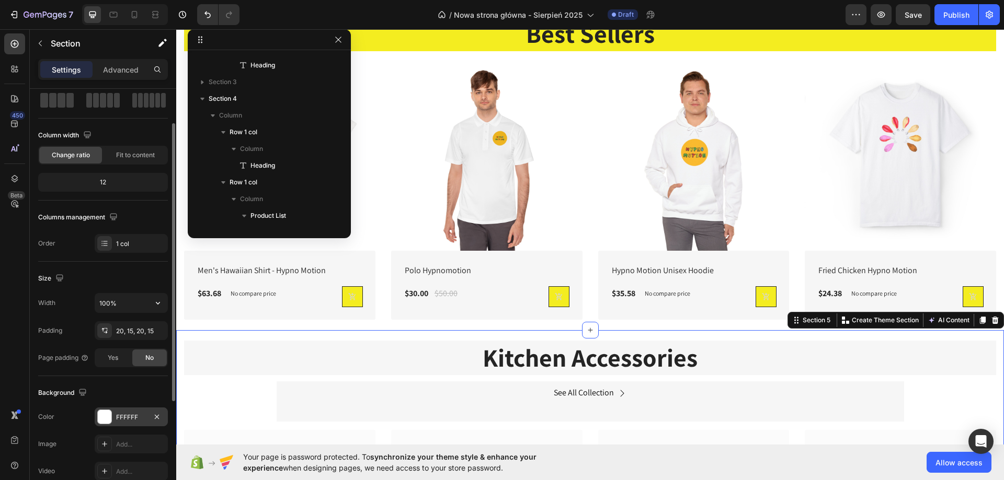
scroll to position [0, 0]
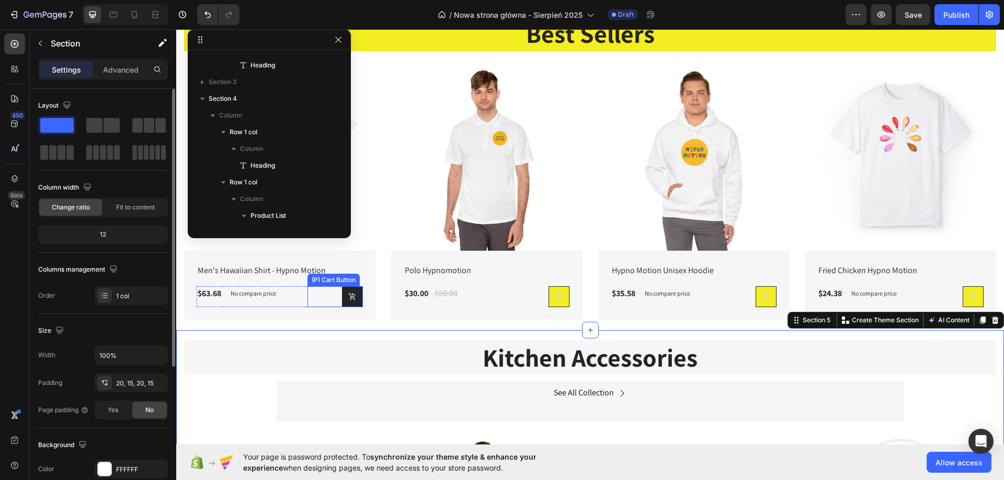
click at [355, 289] on button at bounding box center [352, 297] width 21 height 21
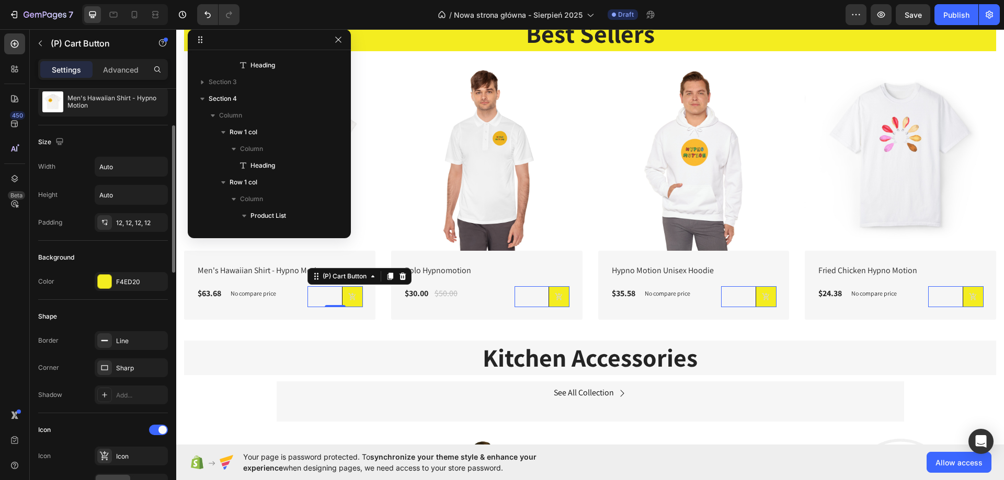
scroll to position [157, 0]
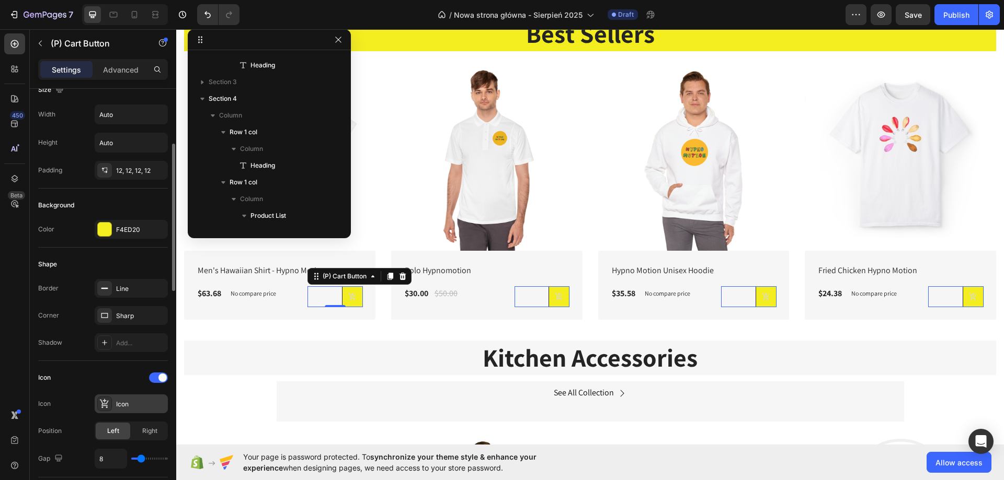
click at [102, 405] on icon at bounding box center [104, 403] width 9 height 9
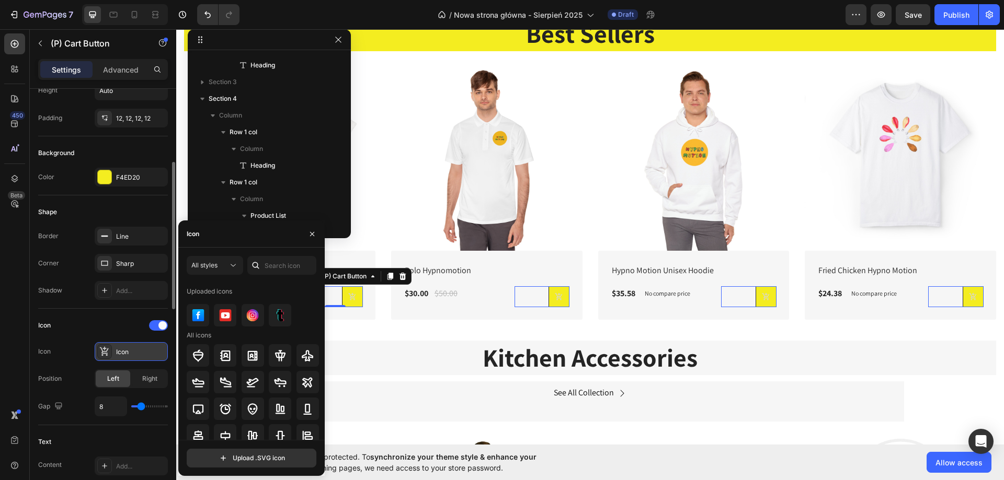
scroll to position [261, 0]
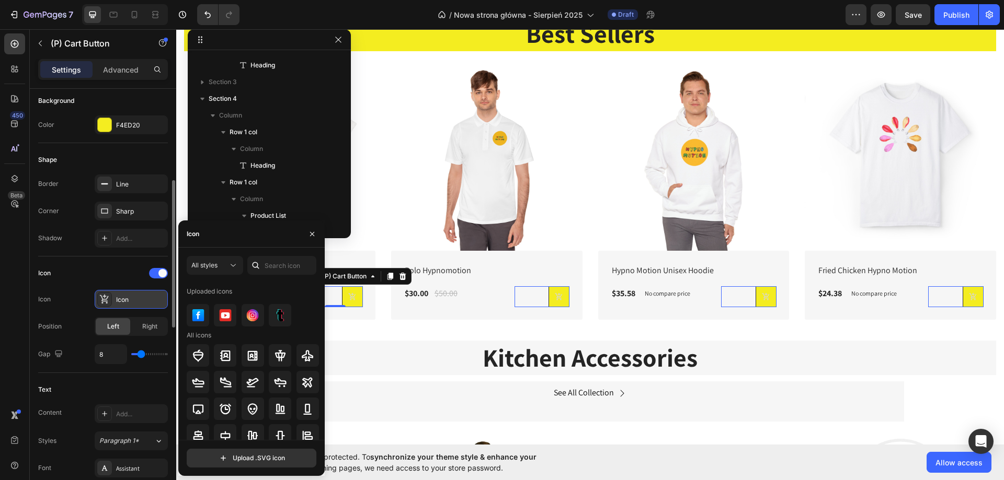
click at [101, 305] on div at bounding box center [104, 299] width 15 height 15
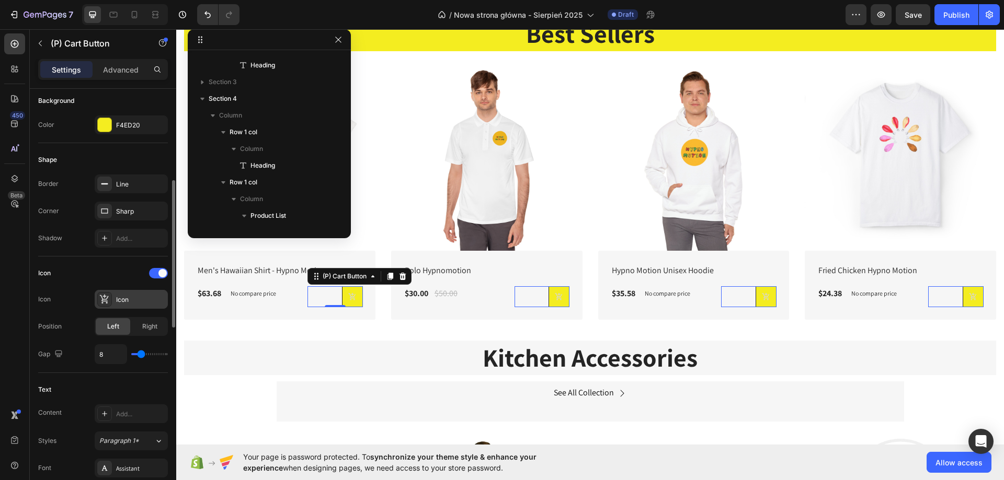
click at [101, 305] on div at bounding box center [104, 299] width 15 height 15
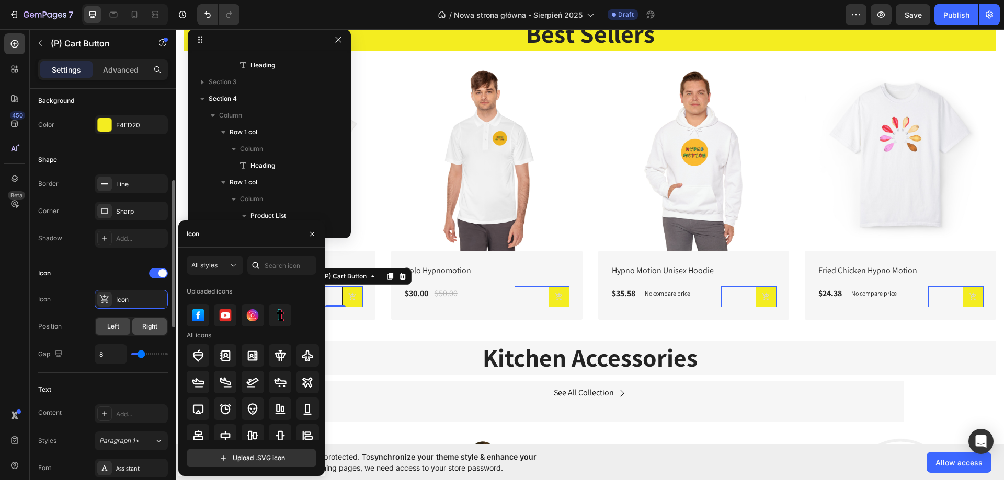
click at [157, 320] on div "Right" at bounding box center [149, 326] width 35 height 17
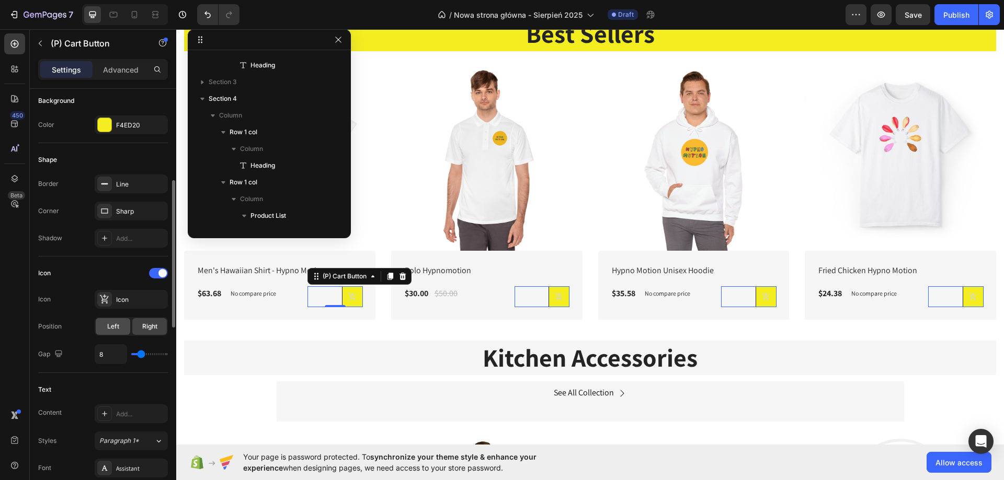
click at [119, 322] on div "Left" at bounding box center [113, 326] width 35 height 17
type input "13"
type input "16"
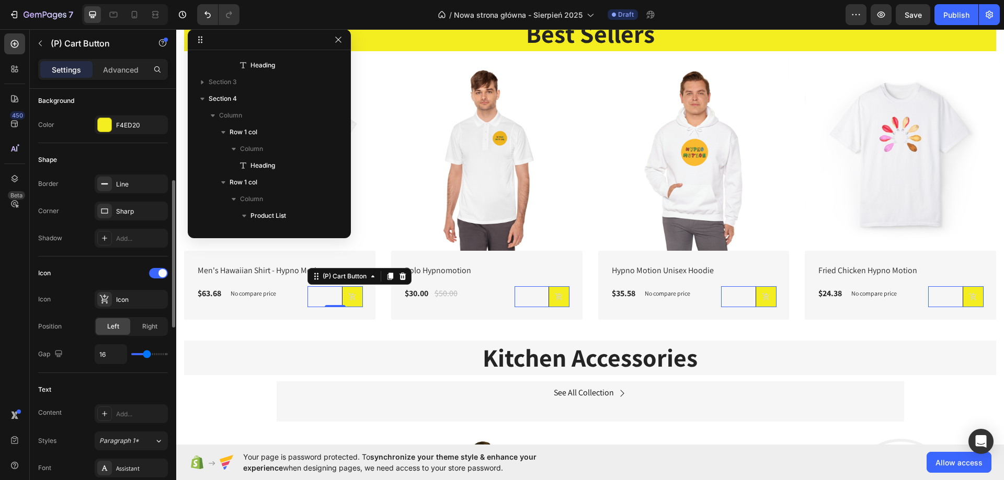
type input "17"
type input "18"
type input "19"
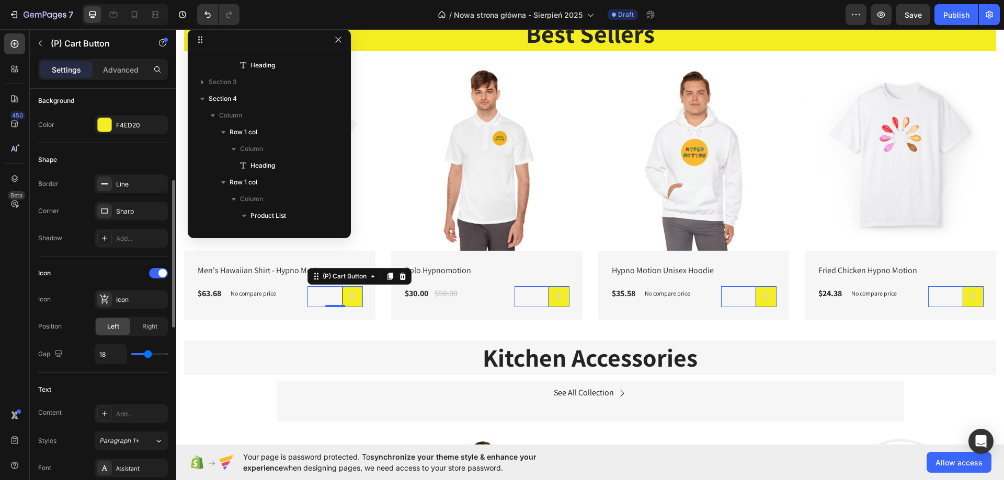
type input "19"
type input "21"
type input "22"
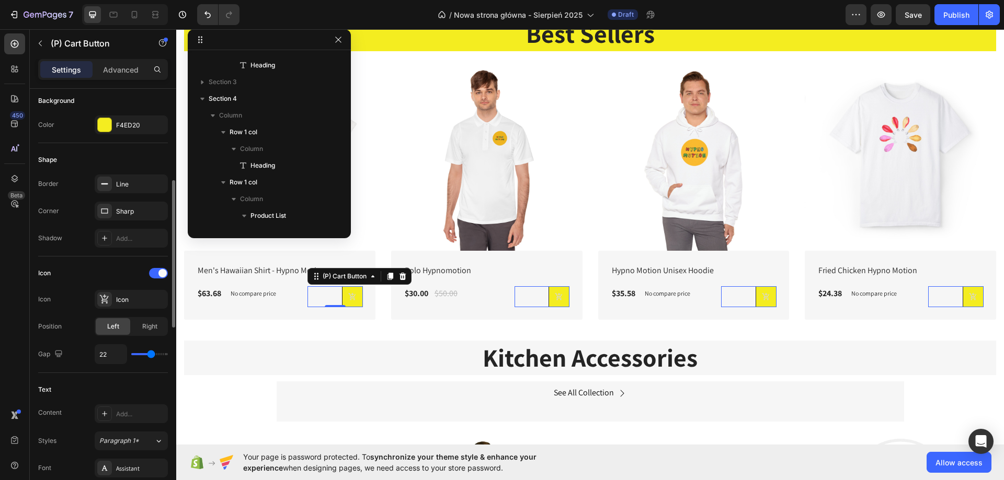
type input "23"
type input "24"
drag, startPoint x: 144, startPoint y: 354, endPoint x: 153, endPoint y: 351, distance: 9.6
type input "24"
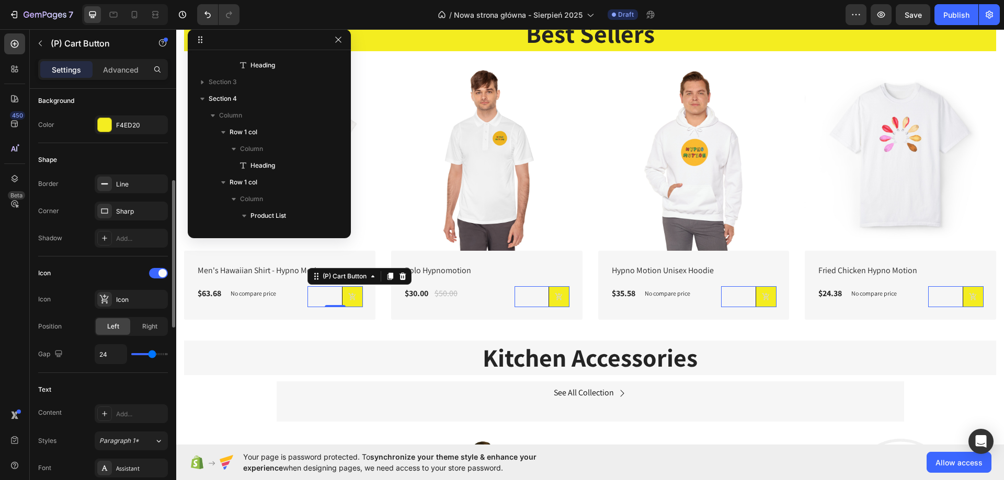
click at [153, 353] on input "range" at bounding box center [149, 354] width 37 height 2
type input "23"
type input "19"
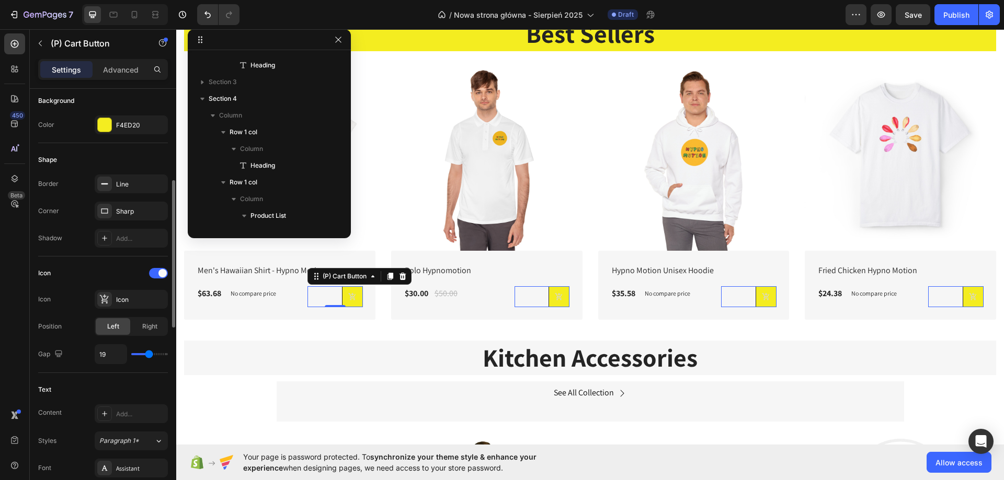
type input "15"
type input "14"
type input "13"
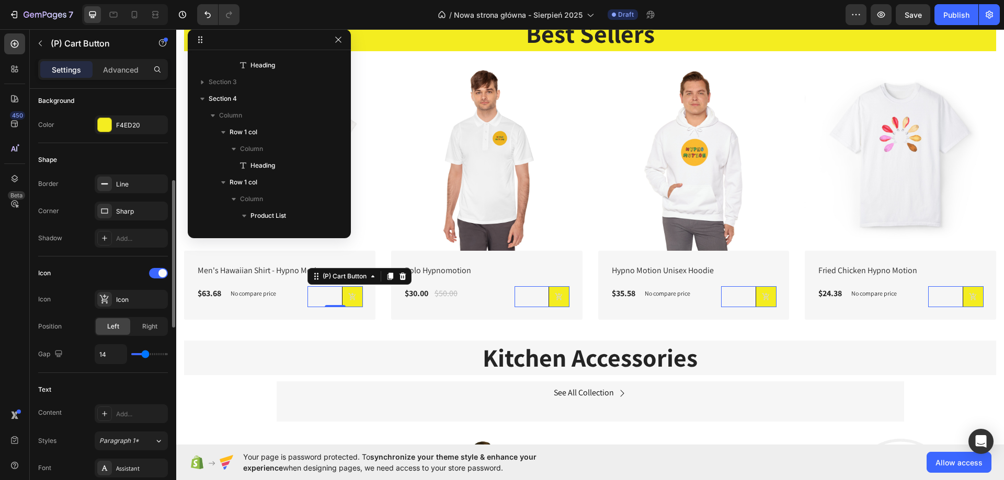
type input "13"
type input "11"
type input "9"
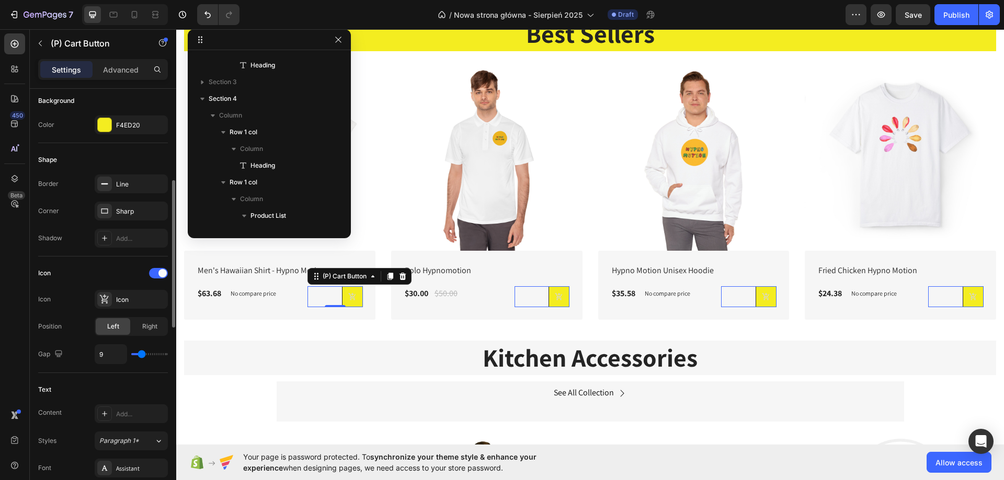
type input "8"
drag, startPoint x: 153, startPoint y: 351, endPoint x: 141, endPoint y: 348, distance: 11.8
type input "8"
click at [141, 353] on input "range" at bounding box center [149, 354] width 37 height 2
click at [348, 296] on icon at bounding box center [352, 297] width 8 height 8
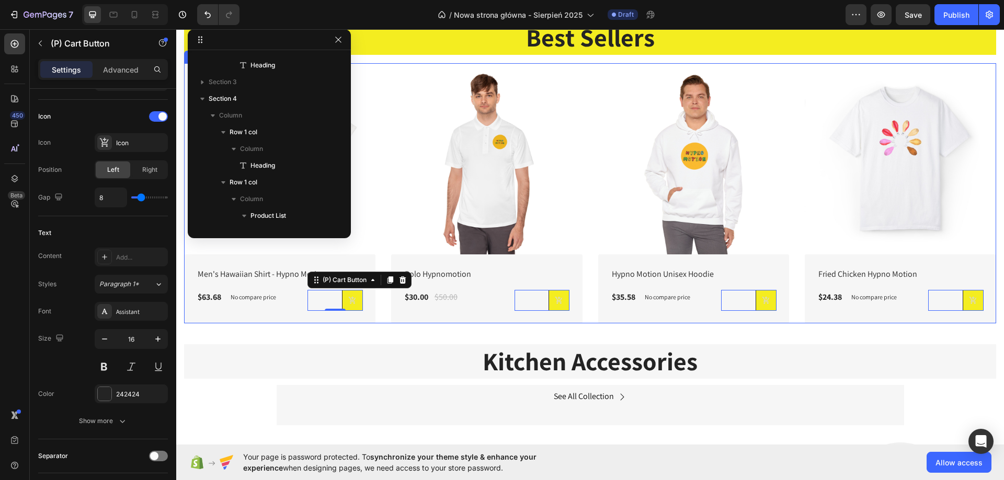
scroll to position [523, 0]
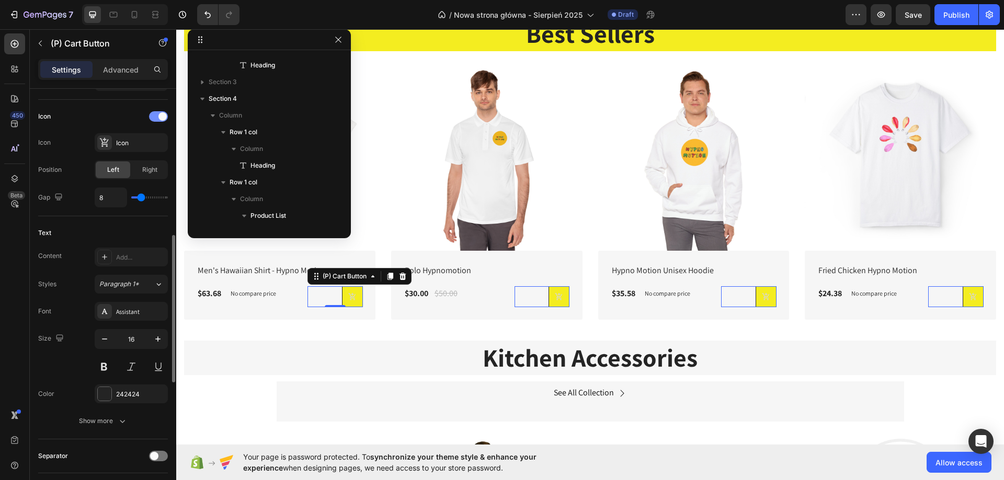
click at [156, 119] on div at bounding box center [158, 116] width 19 height 10
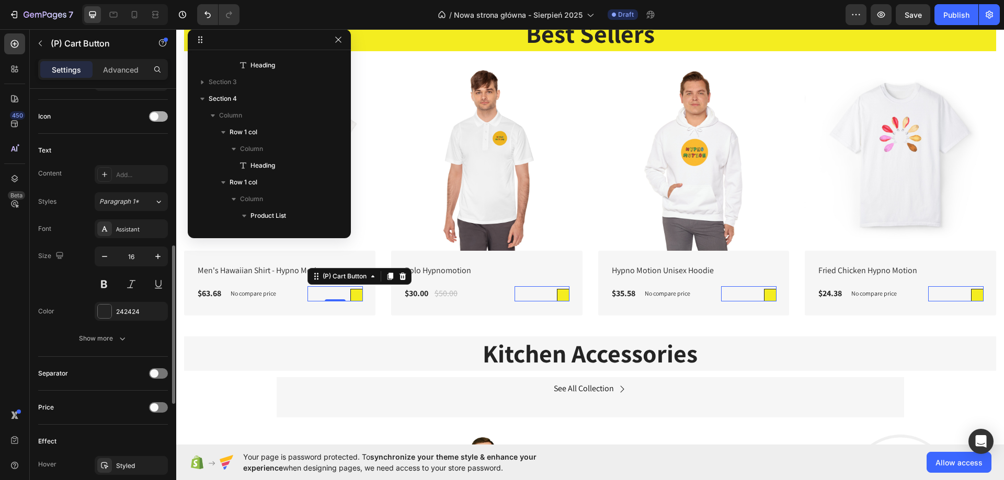
click at [156, 119] on span at bounding box center [154, 116] width 8 height 8
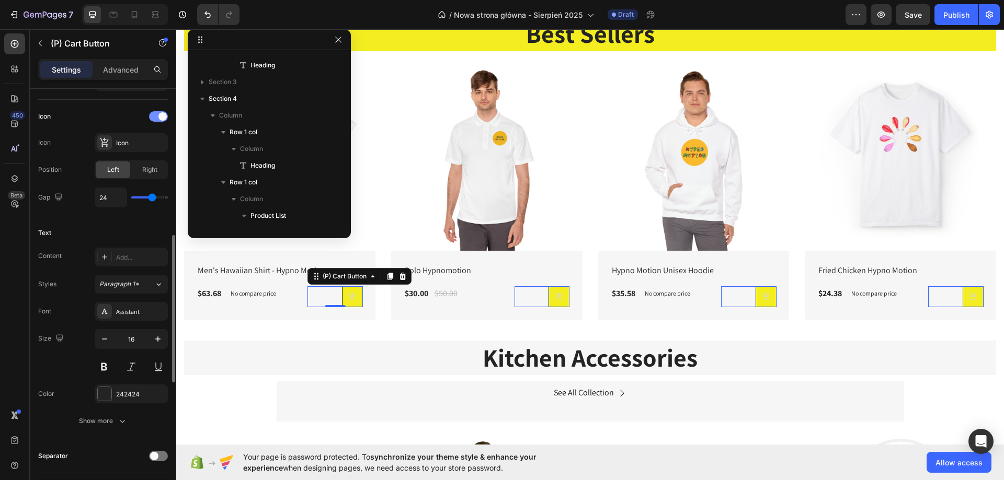
click at [156, 119] on div at bounding box center [158, 116] width 19 height 10
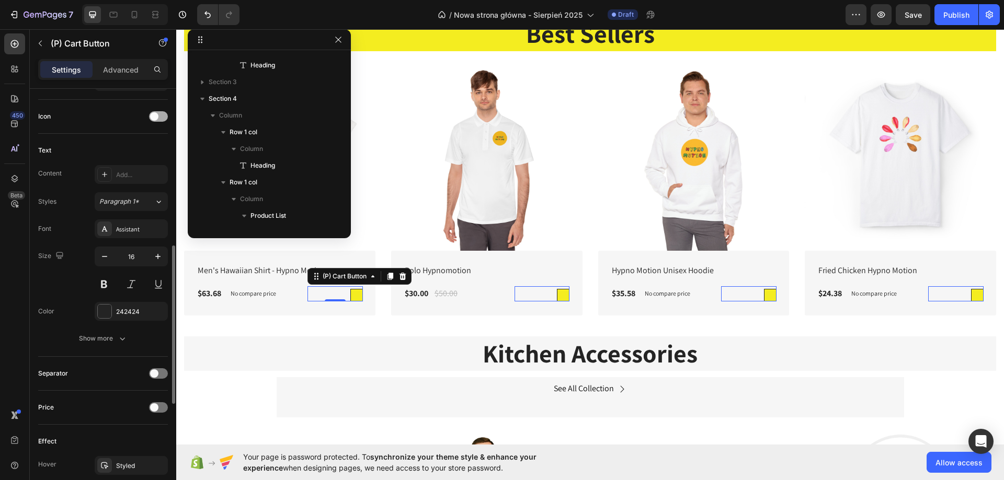
click at [156, 119] on span at bounding box center [154, 116] width 8 height 8
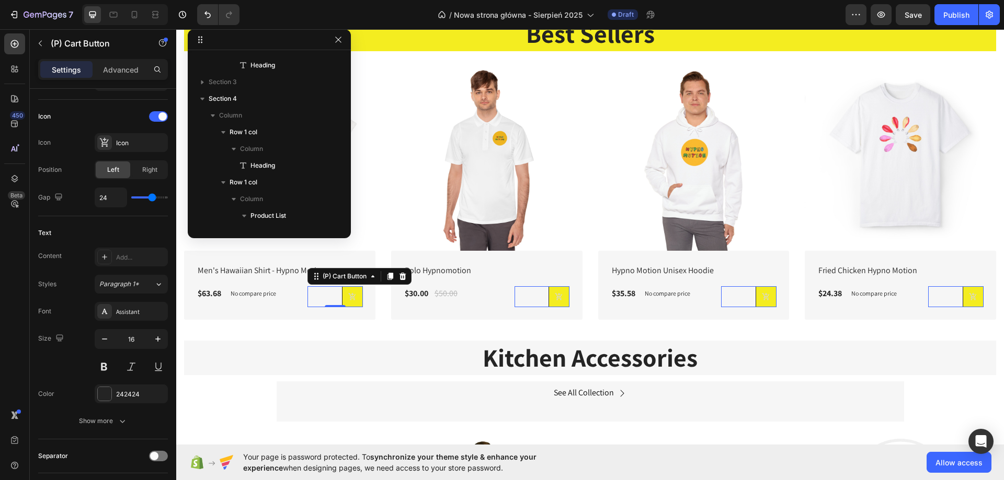
click at [328, 290] on div "(P) Cart Button 0" at bounding box center [334, 297] width 55 height 21
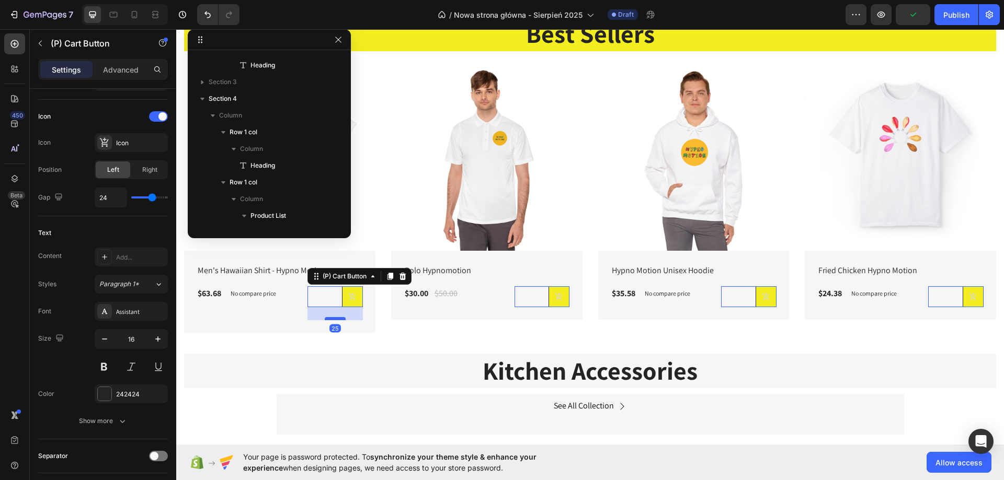
drag, startPoint x: 335, startPoint y: 304, endPoint x: 344, endPoint y: 317, distance: 15.5
click at [344, 317] on div at bounding box center [335, 318] width 21 height 3
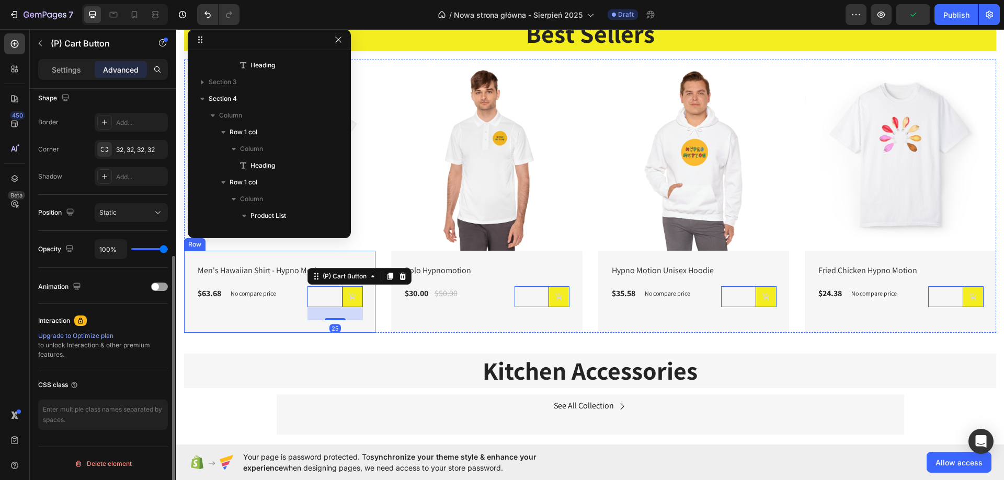
scroll to position [276, 0]
drag, startPoint x: 338, startPoint y: 316, endPoint x: 335, endPoint y: 305, distance: 11.4
click at [335, 307] on div "25" at bounding box center [334, 307] width 55 height 0
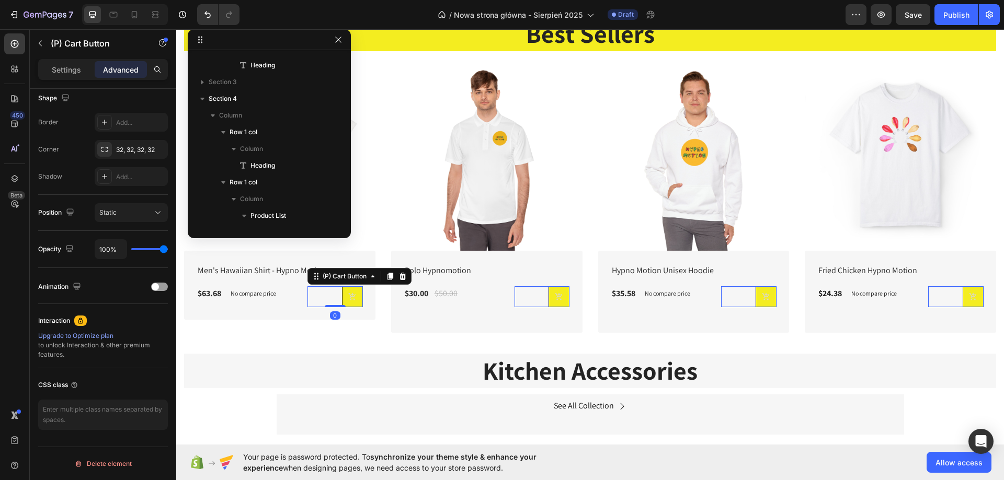
drag, startPoint x: 331, startPoint y: 316, endPoint x: 330, endPoint y: 295, distance: 20.4
click at [330, 295] on div "(P) Cart Button 0" at bounding box center [334, 297] width 55 height 21
type input "0"
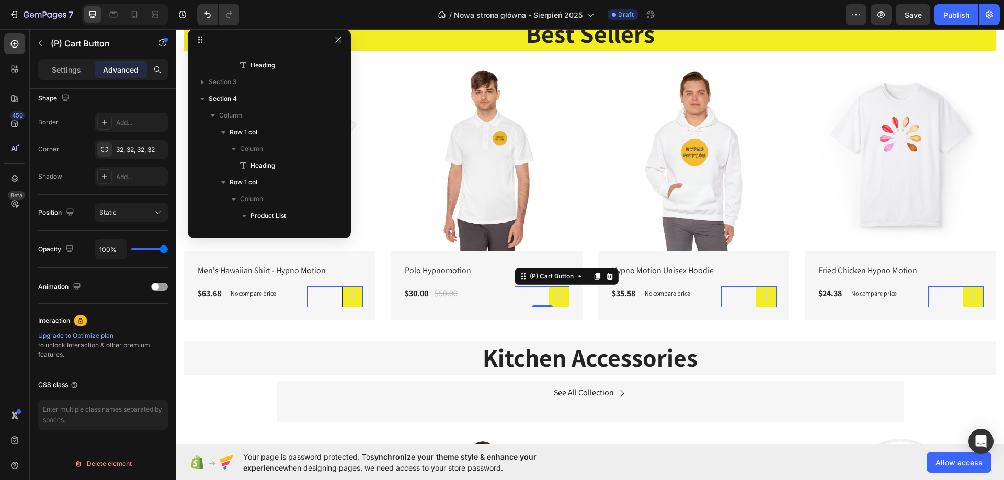
click at [363, 295] on div "(P) Cart Button 0" at bounding box center [334, 297] width 55 height 21
click at [312, 300] on div "(P) Cart Button 0" at bounding box center [334, 297] width 55 height 21
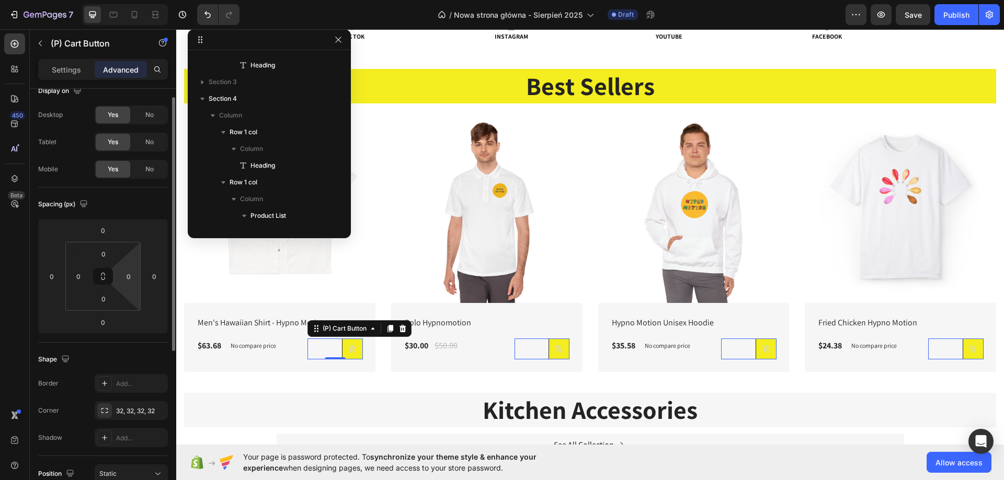
scroll to position [0, 0]
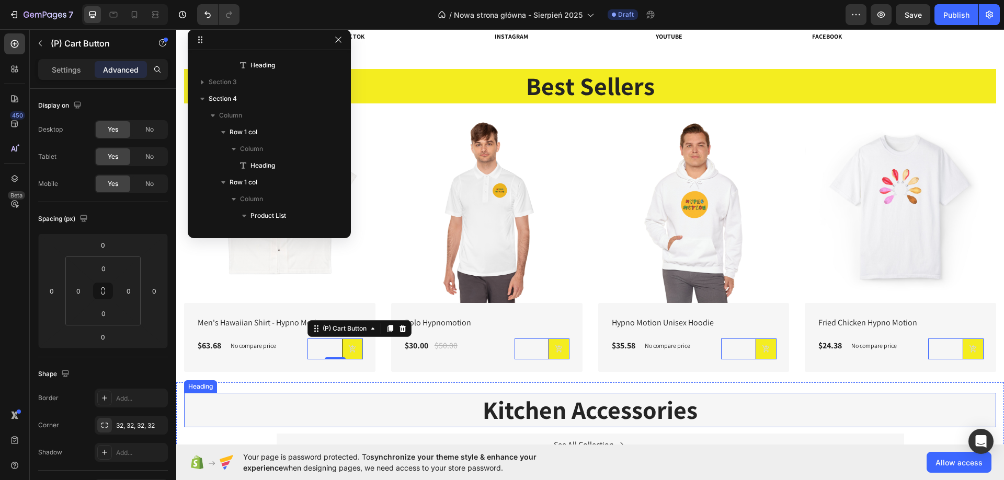
click at [800, 393] on h2 "Kitchen Accessories" at bounding box center [590, 410] width 812 height 35
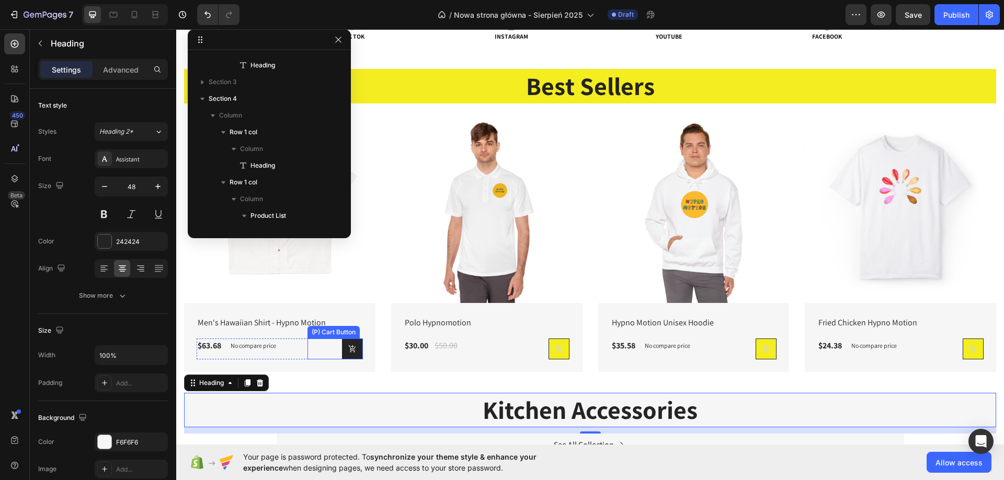
click at [348, 348] on icon at bounding box center [352, 349] width 8 height 8
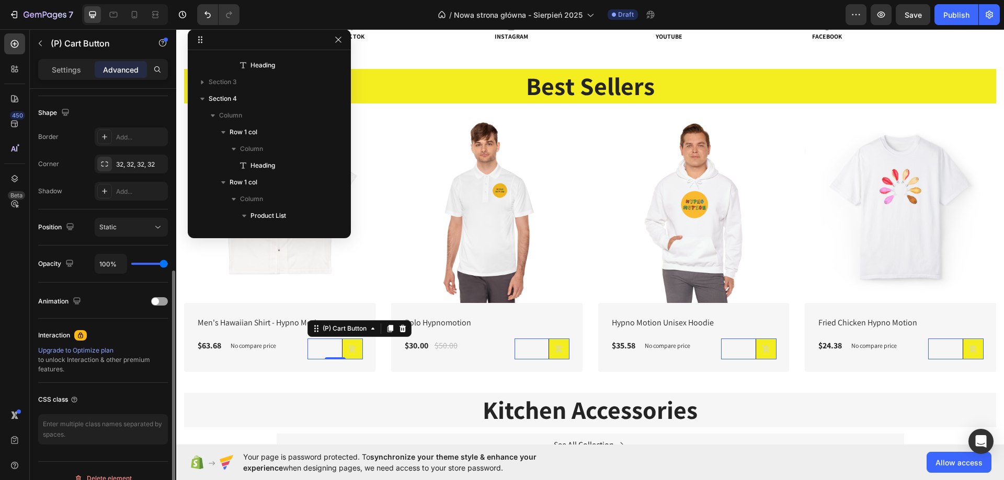
scroll to position [276, 0]
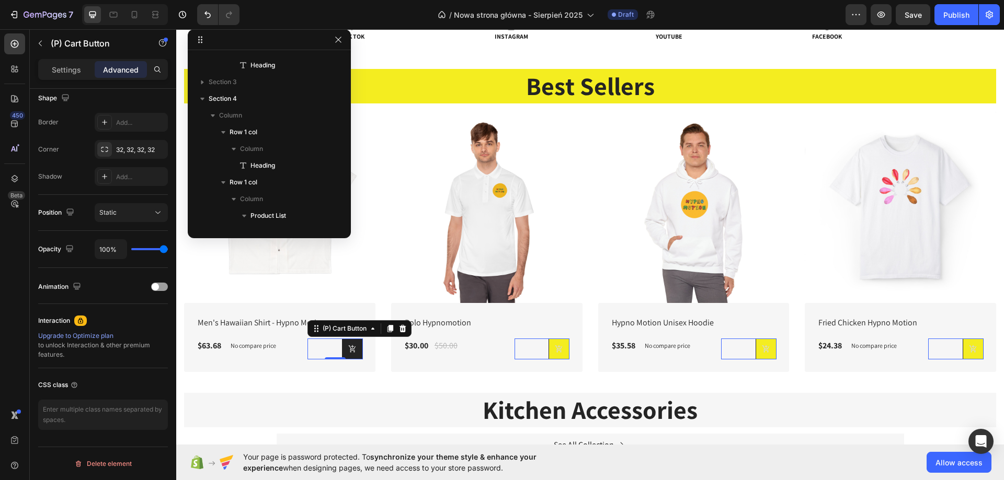
click at [354, 346] on button at bounding box center [352, 349] width 21 height 21
click at [70, 80] on div "Settings Advanced" at bounding box center [103, 74] width 146 height 30
click at [70, 75] on div "Settings" at bounding box center [66, 69] width 52 height 17
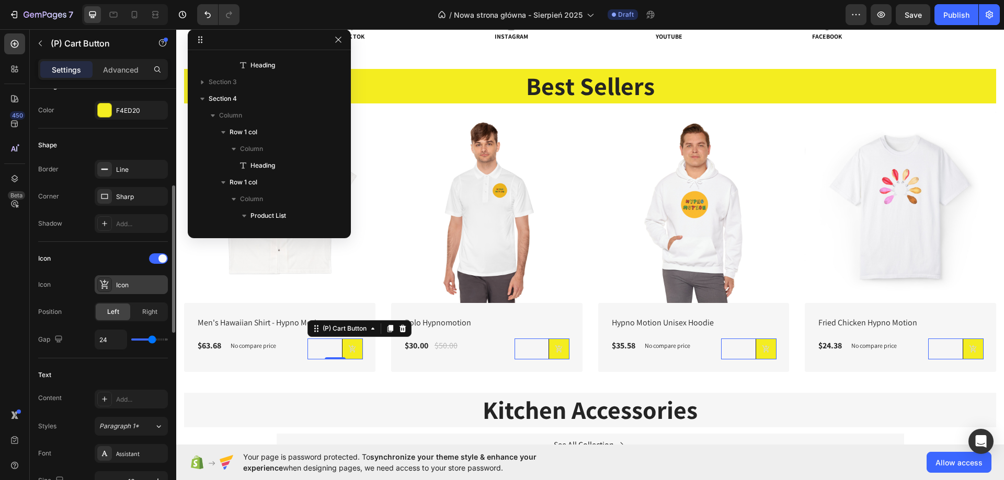
click at [109, 280] on icon at bounding box center [104, 285] width 10 height 10
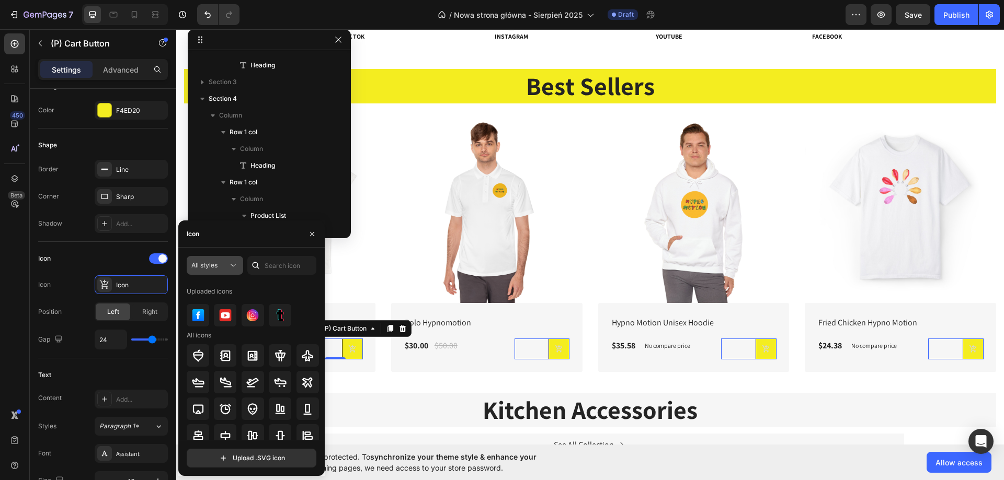
click at [217, 269] on span "All styles" at bounding box center [204, 265] width 26 height 8
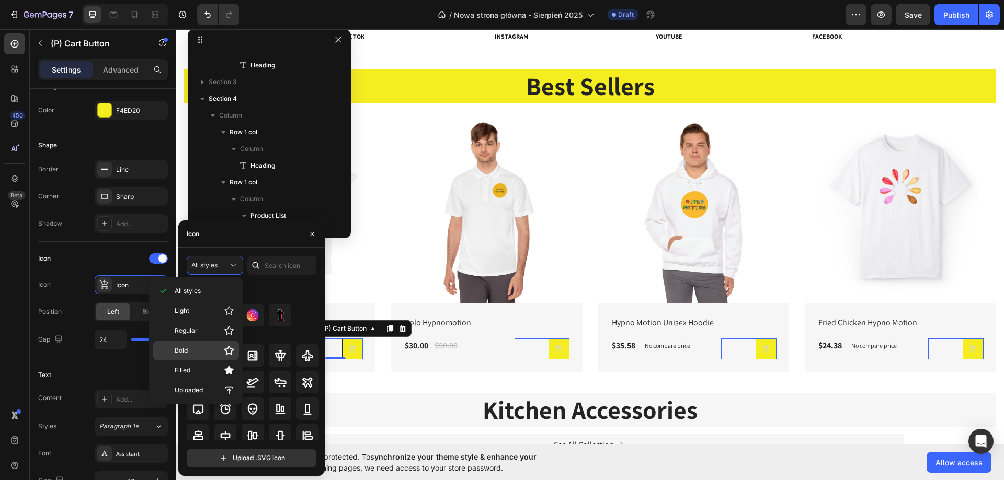
click at [192, 350] on p "Bold" at bounding box center [205, 351] width 60 height 10
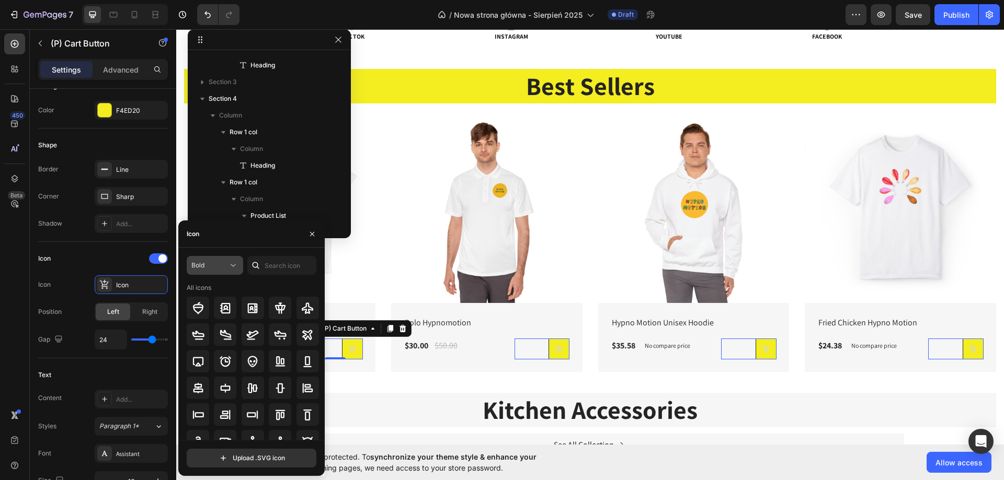
click at [213, 270] on div "Bold" at bounding box center [214, 265] width 47 height 10
click at [201, 328] on p "Regular" at bounding box center [205, 331] width 60 height 10
click at [209, 266] on span "Regular" at bounding box center [202, 265] width 23 height 8
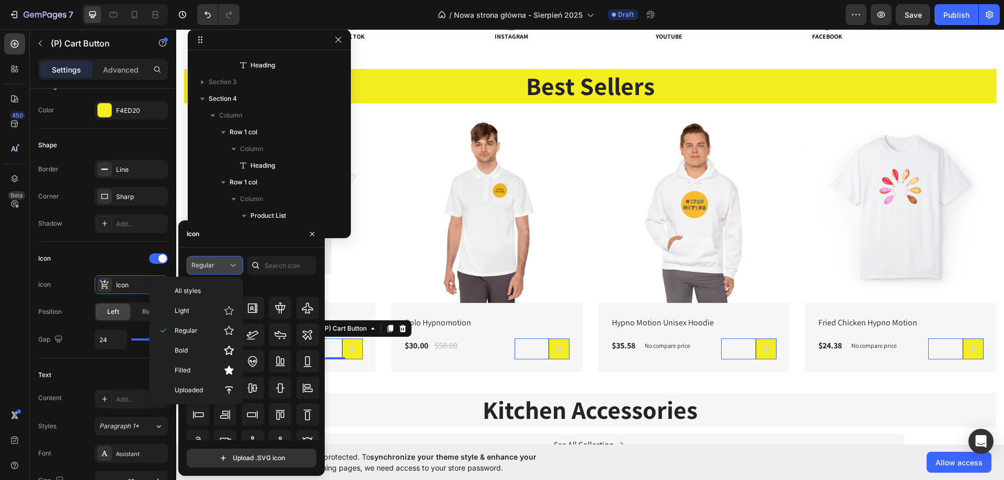
click at [209, 265] on span "Regular" at bounding box center [202, 265] width 23 height 8
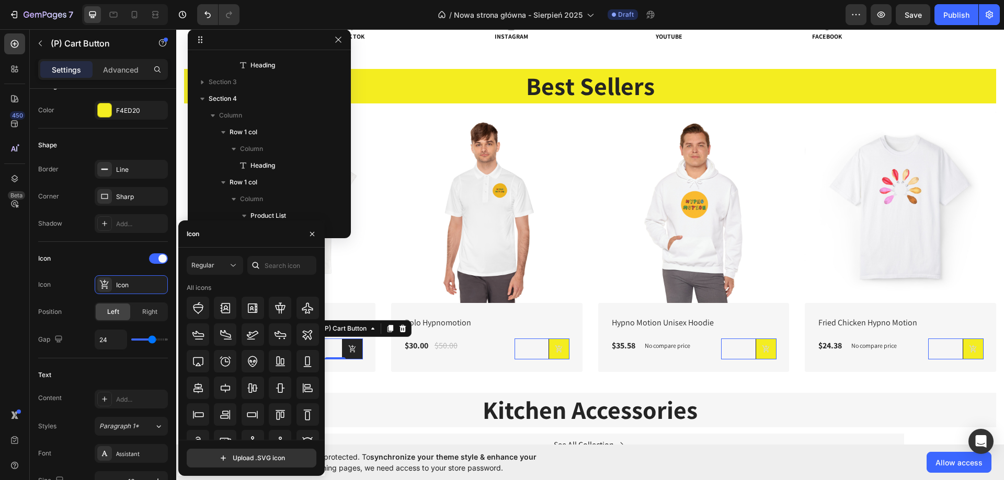
click at [353, 345] on icon at bounding box center [352, 349] width 8 height 8
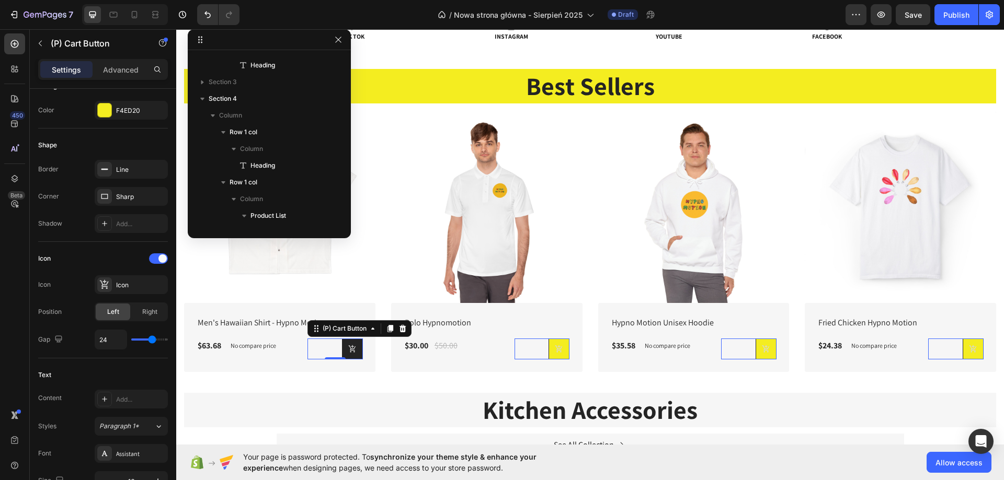
click at [353, 345] on icon at bounding box center [352, 349] width 8 height 8
click at [348, 348] on icon at bounding box center [352, 349] width 8 height 8
click at [348, 341] on button at bounding box center [352, 349] width 21 height 21
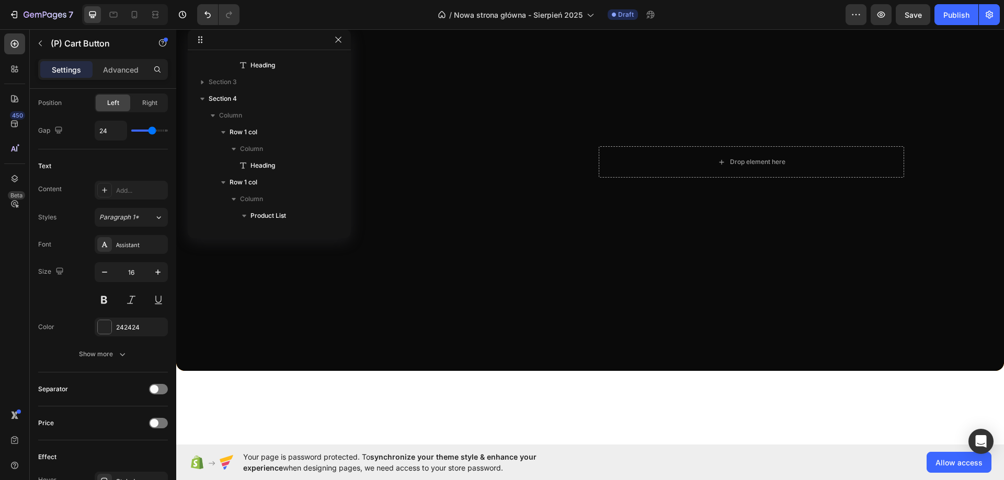
scroll to position [0, 0]
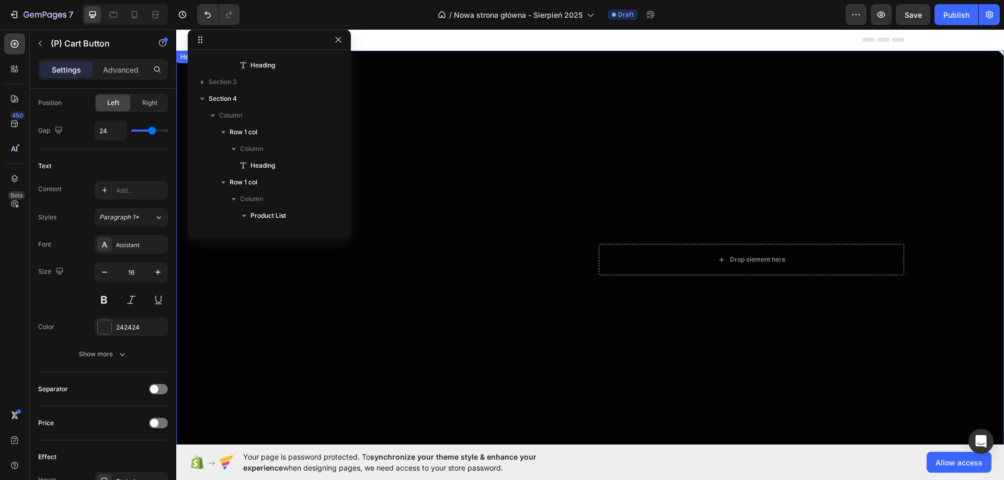
click at [230, 294] on div "Overlay" at bounding box center [590, 260] width 828 height 418
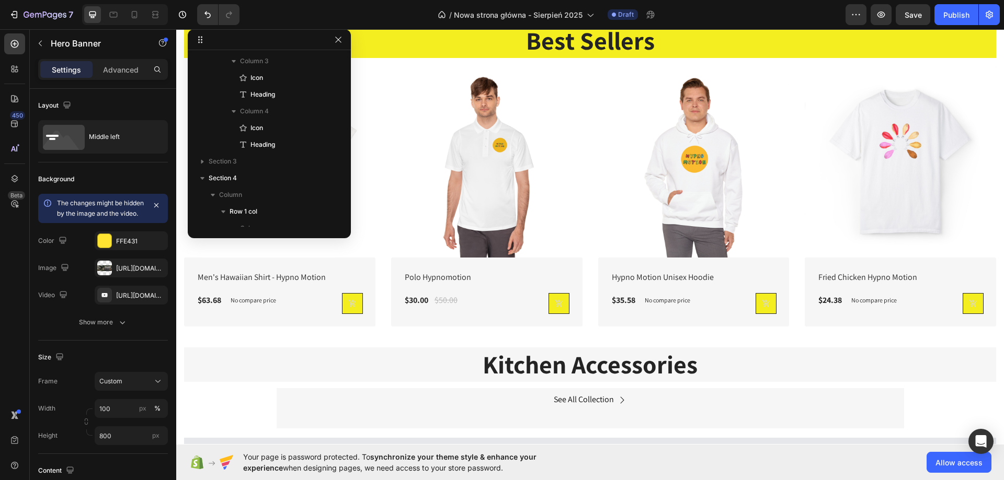
scroll to position [523, 0]
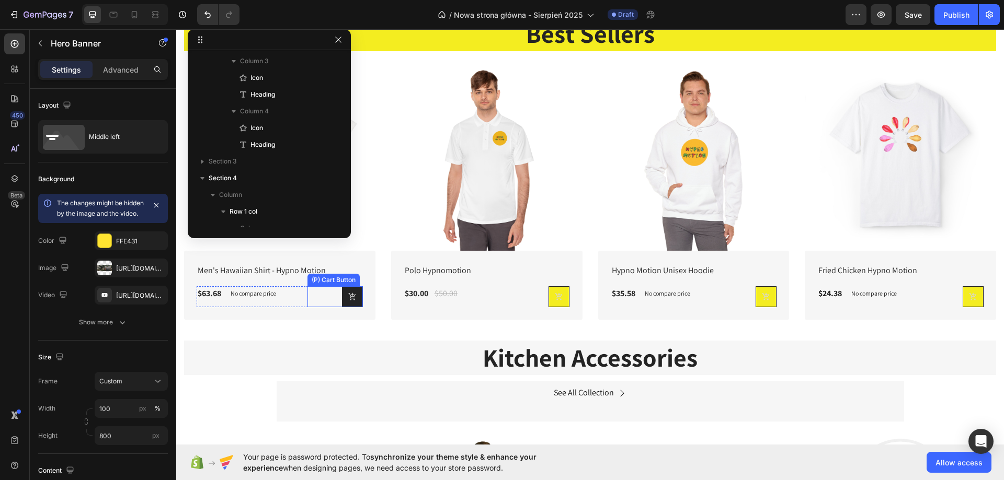
click at [355, 295] on button at bounding box center [352, 297] width 21 height 21
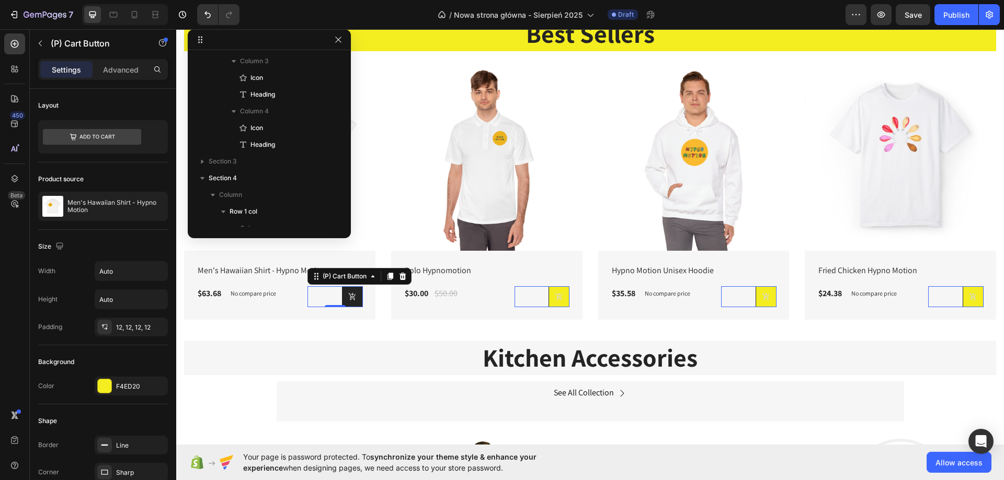
click at [355, 295] on button at bounding box center [352, 297] width 21 height 21
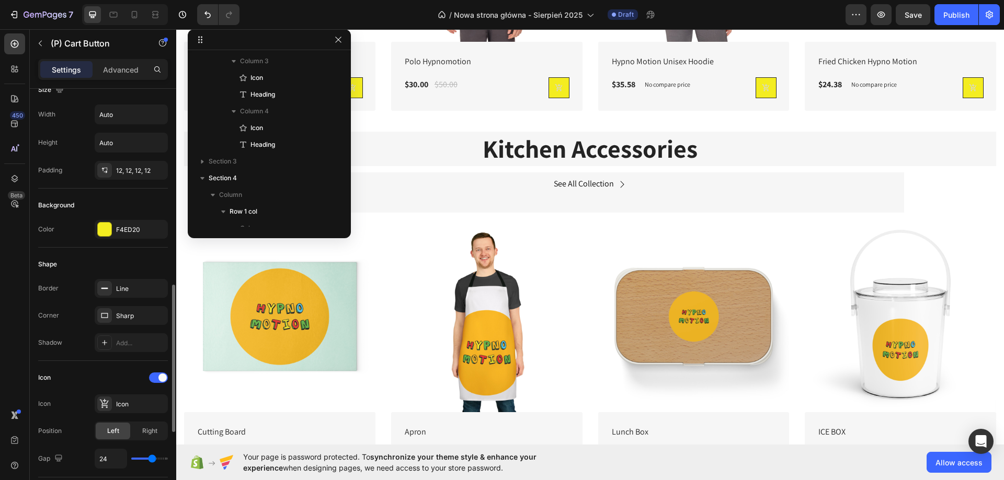
scroll to position [261, 0]
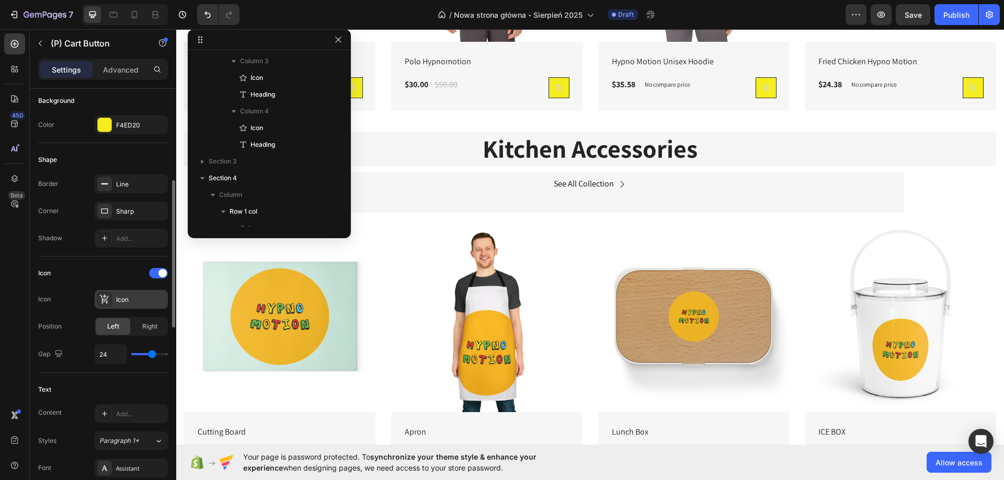
click at [102, 305] on div at bounding box center [104, 299] width 15 height 15
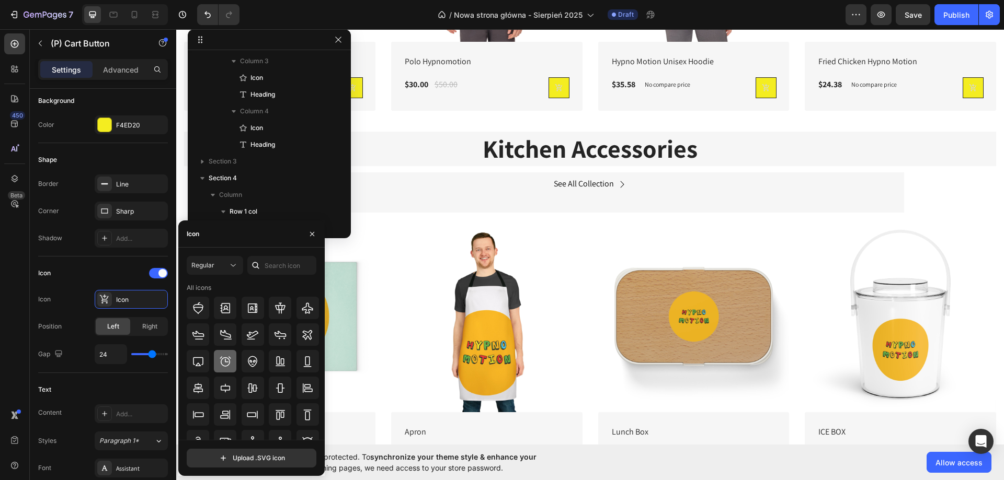
scroll to position [105, 0]
click at [275, 266] on input "text" at bounding box center [281, 265] width 69 height 19
type input "w"
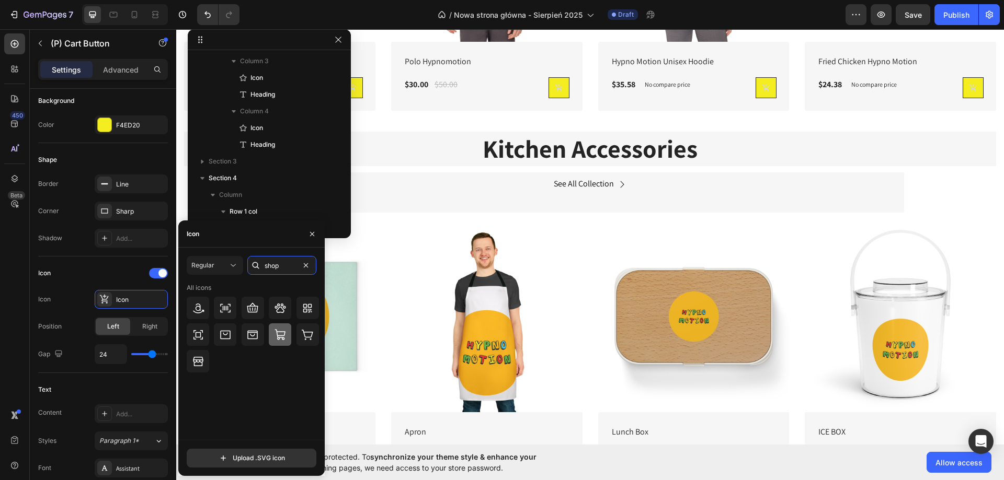
type input "shop"
click at [279, 341] on icon at bounding box center [280, 335] width 13 height 13
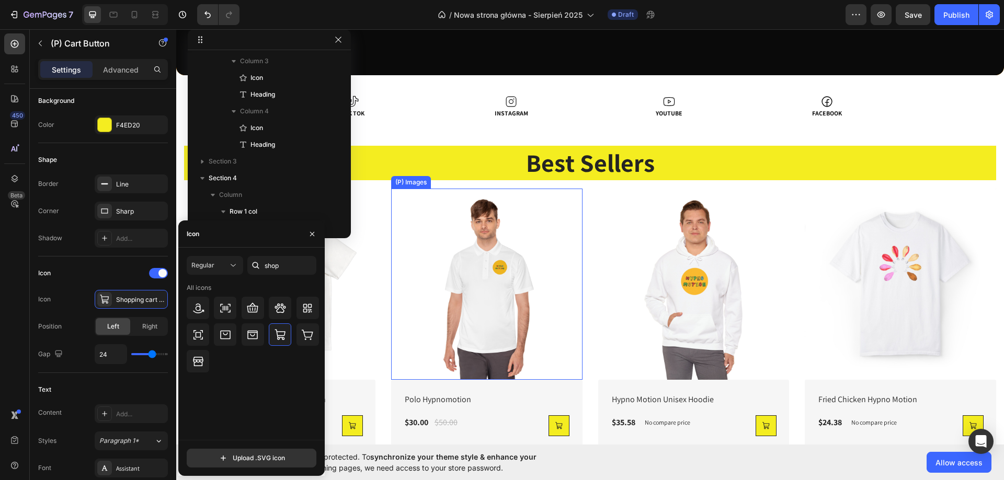
scroll to position [418, 0]
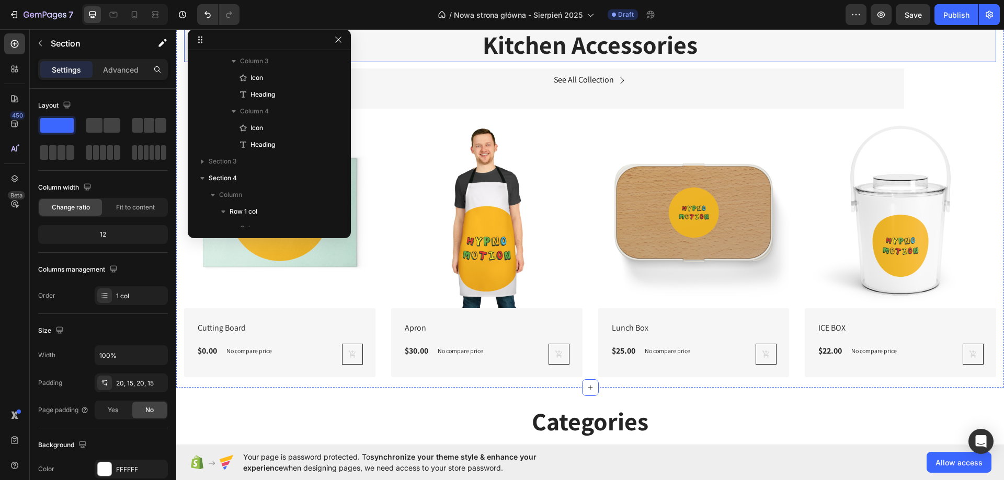
scroll to position [837, 0]
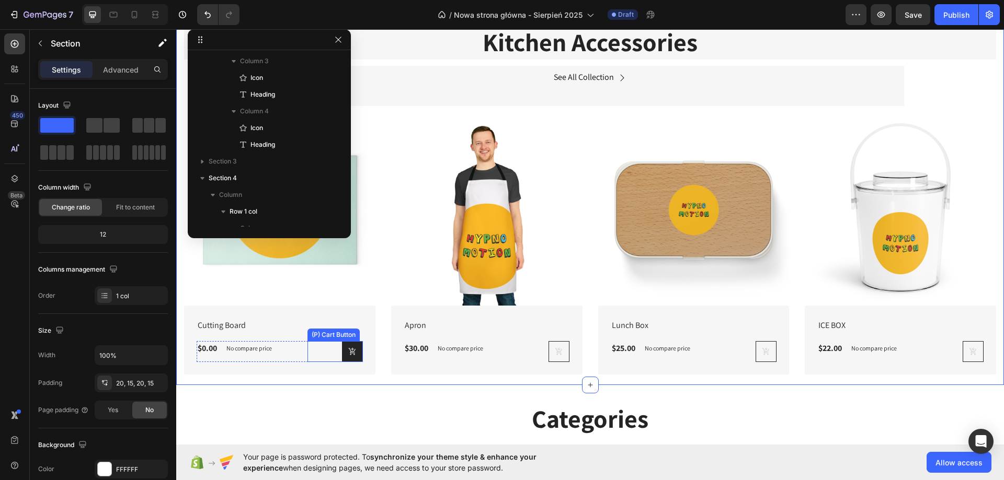
click at [344, 356] on button at bounding box center [352, 351] width 21 height 21
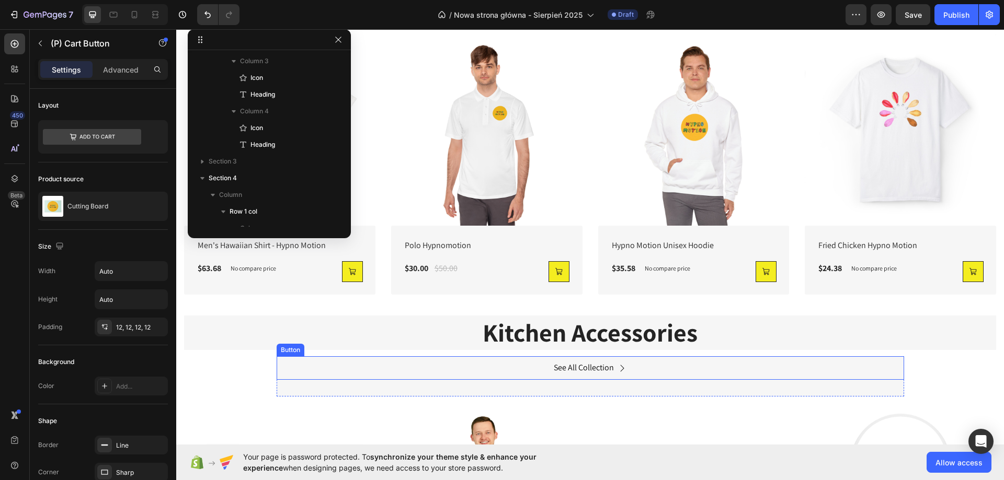
scroll to position [523, 0]
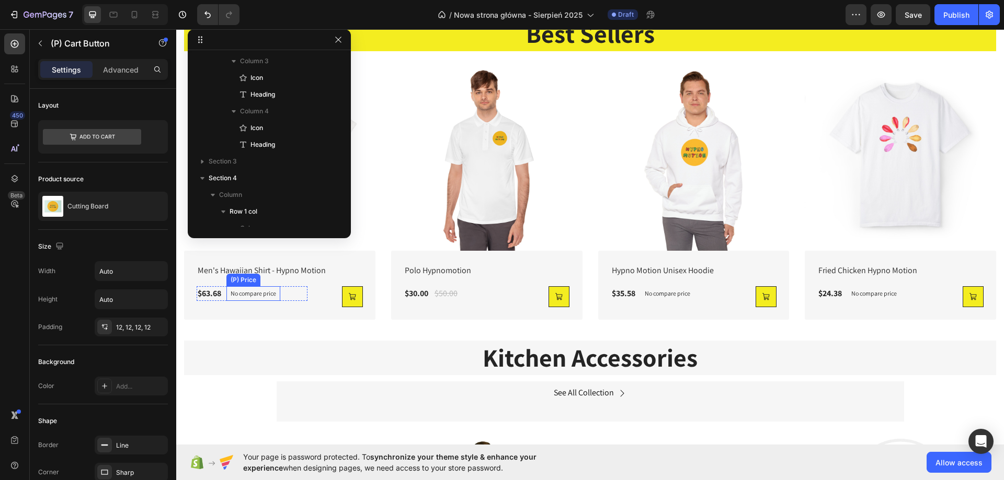
click at [253, 293] on p "No compare price" at bounding box center [253, 294] width 45 height 6
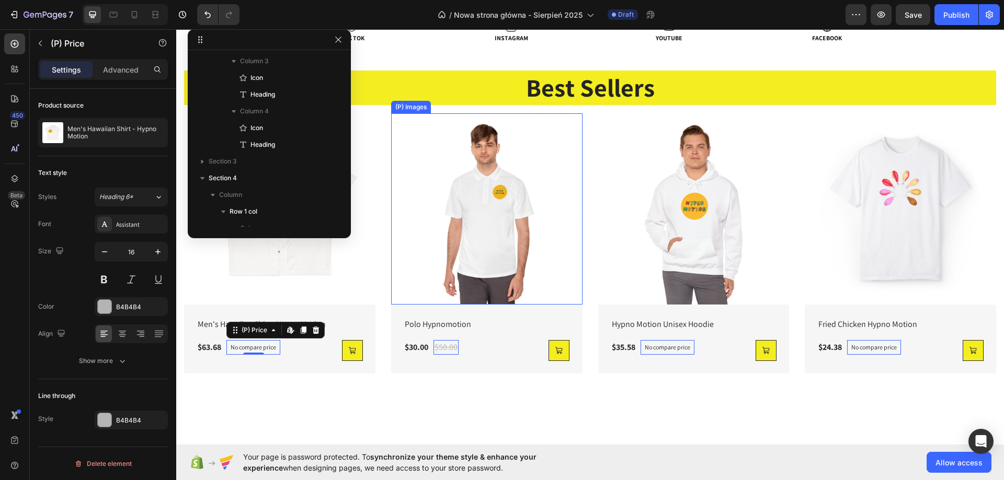
scroll to position [366, 0]
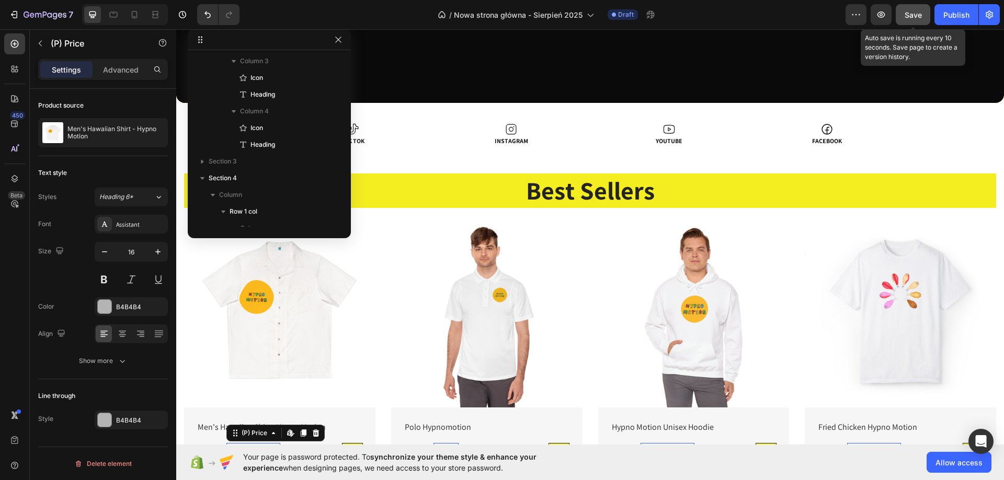
click at [924, 17] on button "Save" at bounding box center [913, 14] width 35 height 21
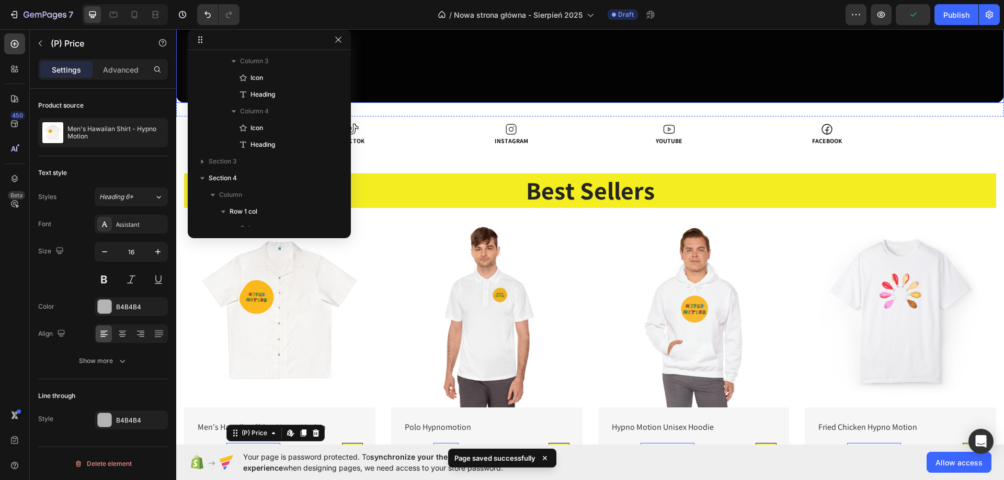
scroll to position [261, 0]
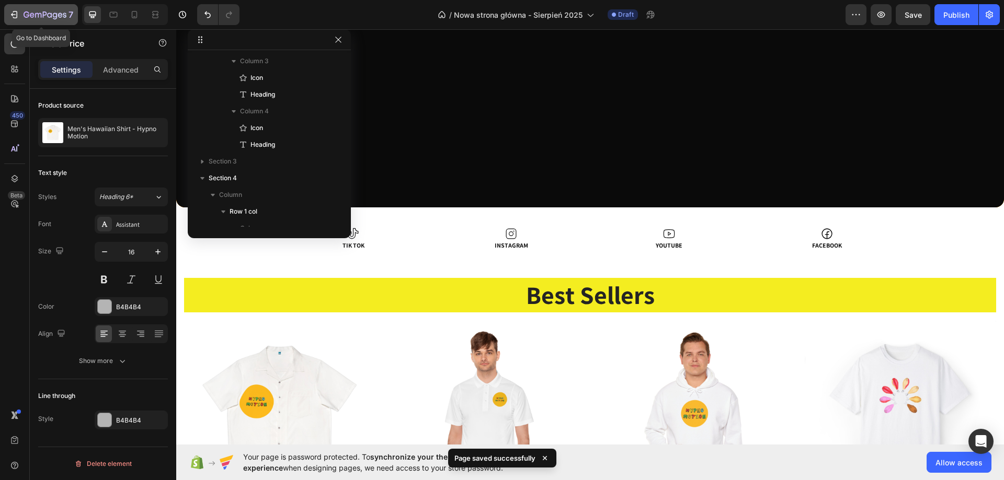
click at [36, 16] on icon "button" at bounding box center [45, 15] width 43 height 9
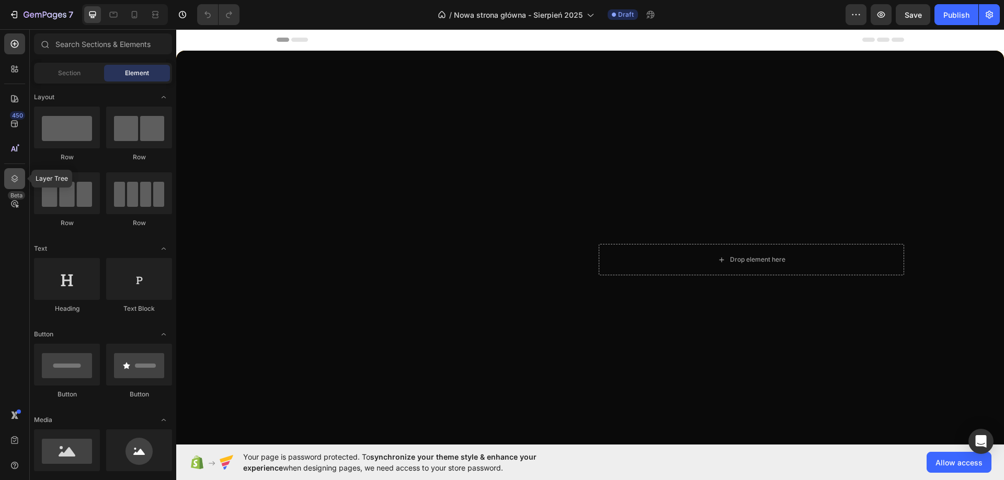
click at [15, 184] on div at bounding box center [14, 178] width 21 height 21
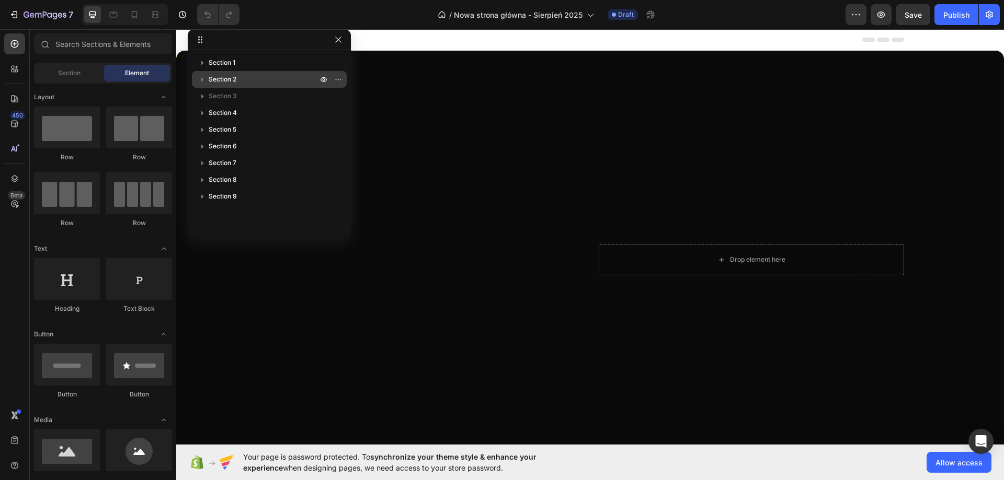
click at [246, 76] on p "Section 2" at bounding box center [264, 79] width 111 height 10
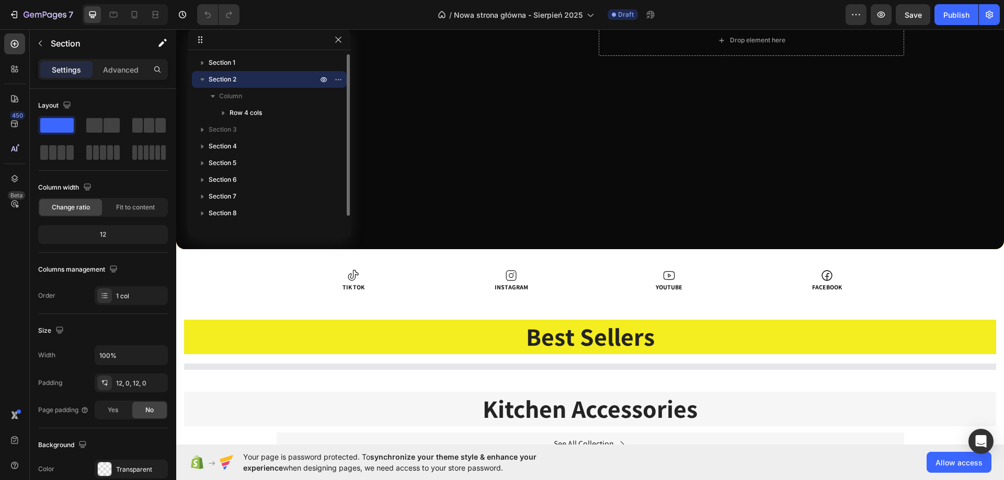
scroll to position [417, 0]
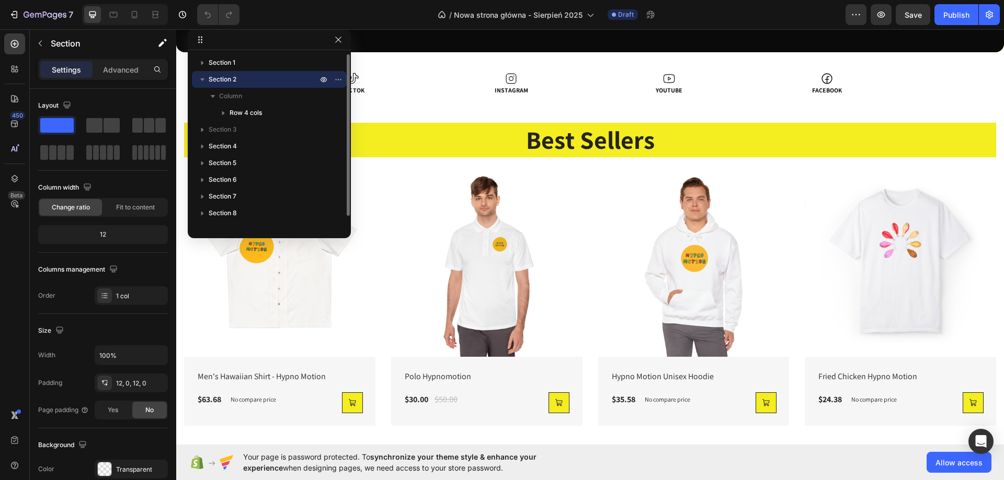
click at [200, 76] on icon "button" at bounding box center [202, 79] width 10 height 10
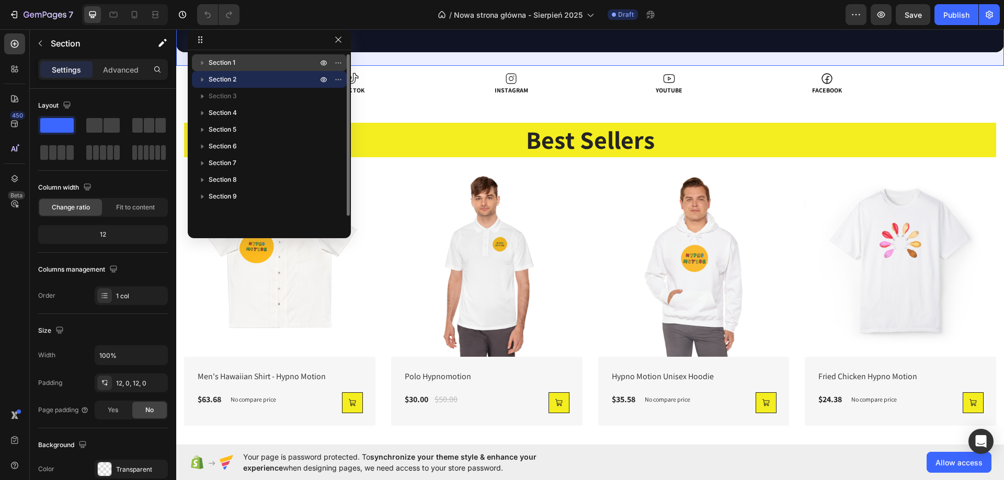
click at [201, 59] on icon "button" at bounding box center [202, 63] width 10 height 10
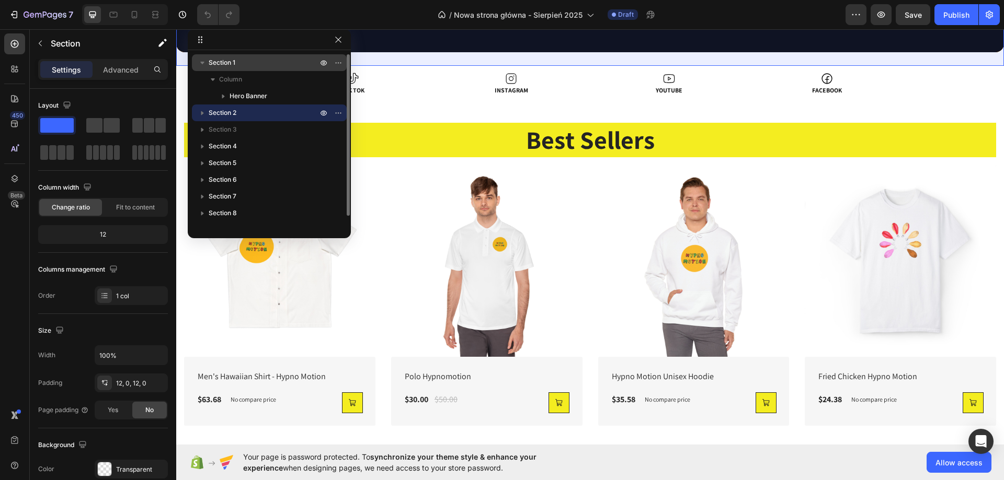
click at [228, 59] on span "Section 1" at bounding box center [222, 63] width 27 height 10
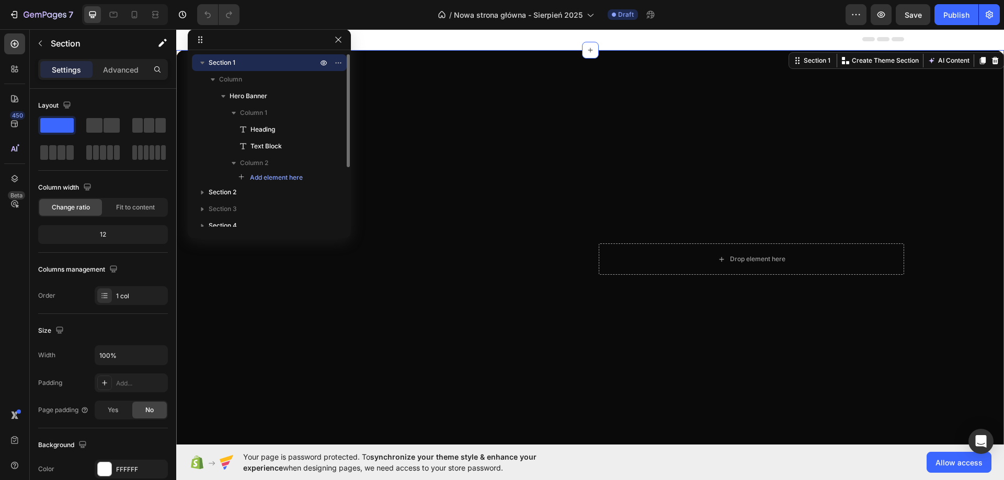
scroll to position [0, 0]
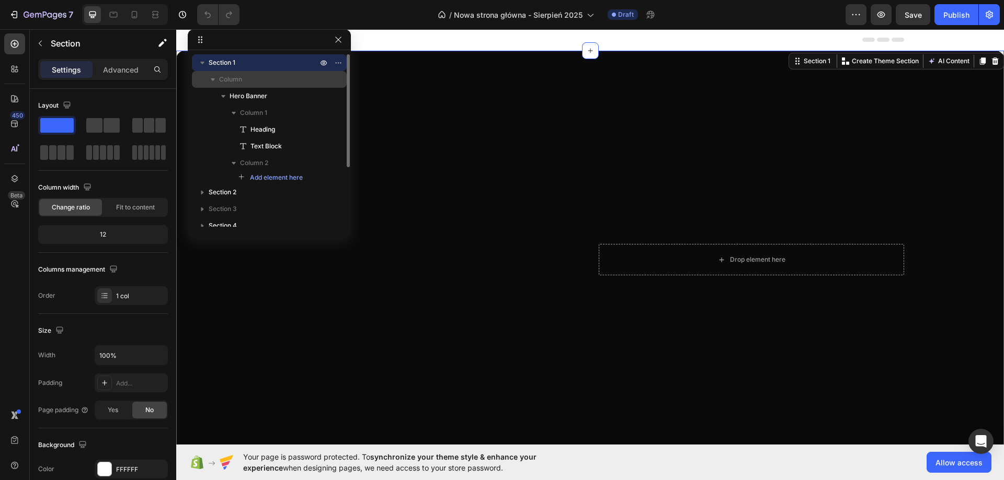
click at [212, 78] on icon "button" at bounding box center [213, 79] width 10 height 10
click at [212, 78] on icon "button" at bounding box center [213, 80] width 3 height 4
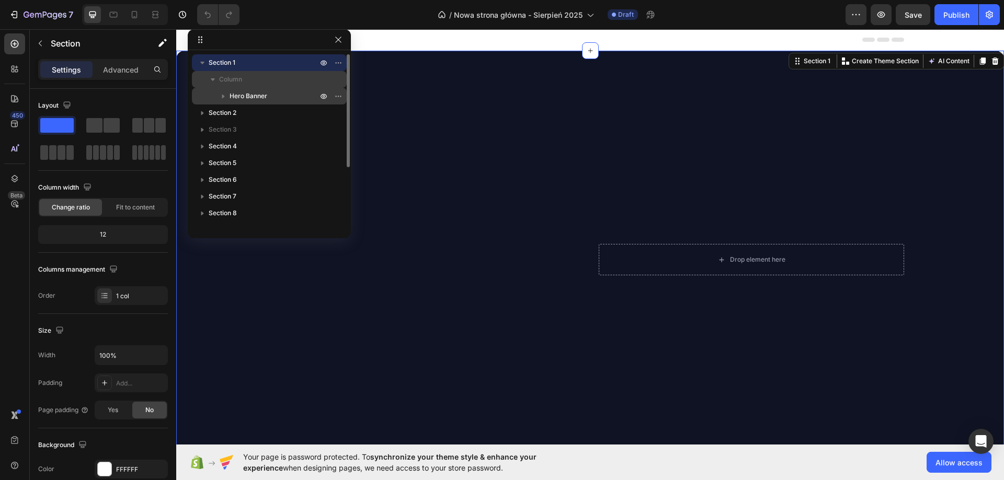
click at [259, 102] on div "Hero Banner" at bounding box center [269, 96] width 146 height 17
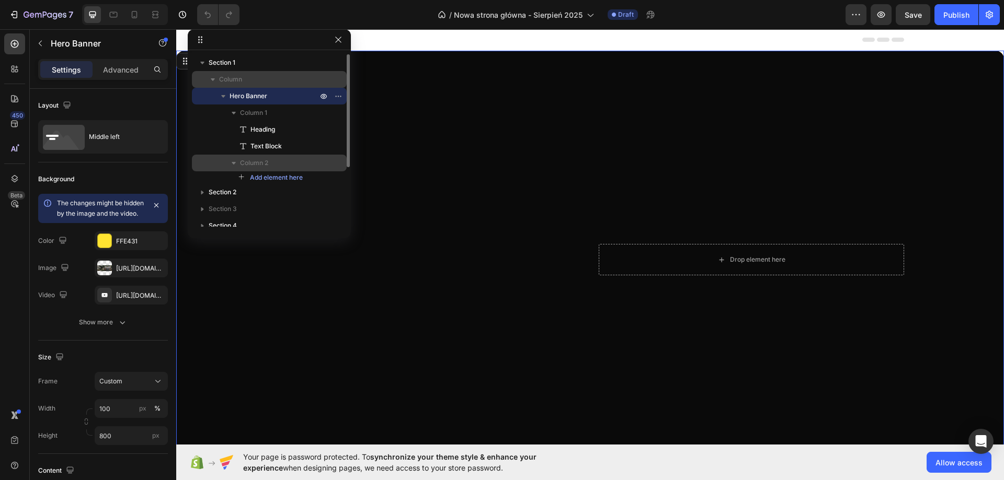
click at [271, 163] on p "Column 2" at bounding box center [279, 163] width 79 height 10
click at [253, 174] on div "Section 2" at bounding box center [269, 179] width 146 height 17
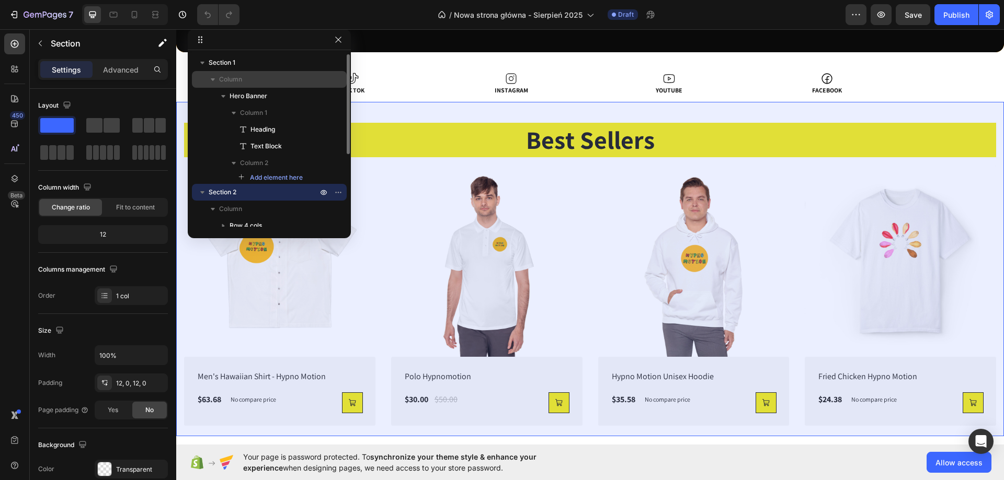
scroll to position [52, 0]
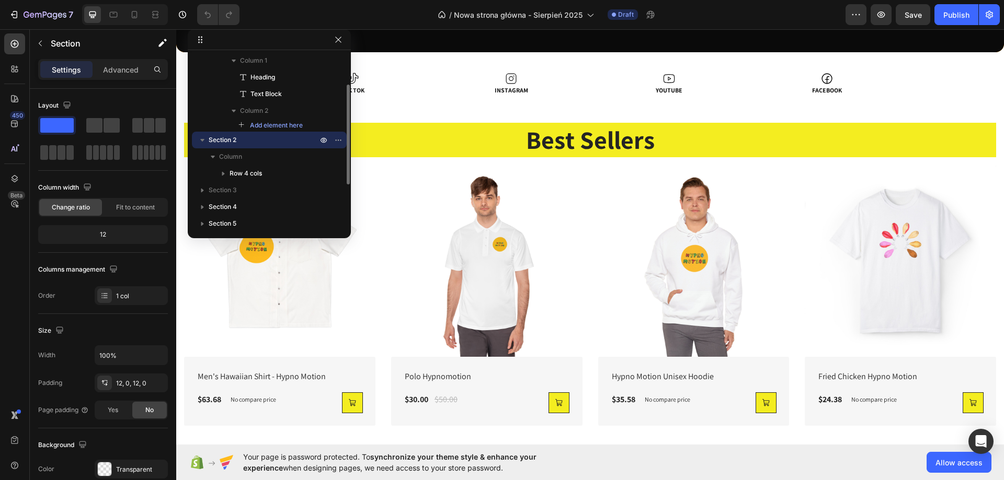
click at [245, 138] on p "Section 2" at bounding box center [264, 140] width 111 height 10
click at [325, 140] on icon "button" at bounding box center [323, 140] width 8 height 8
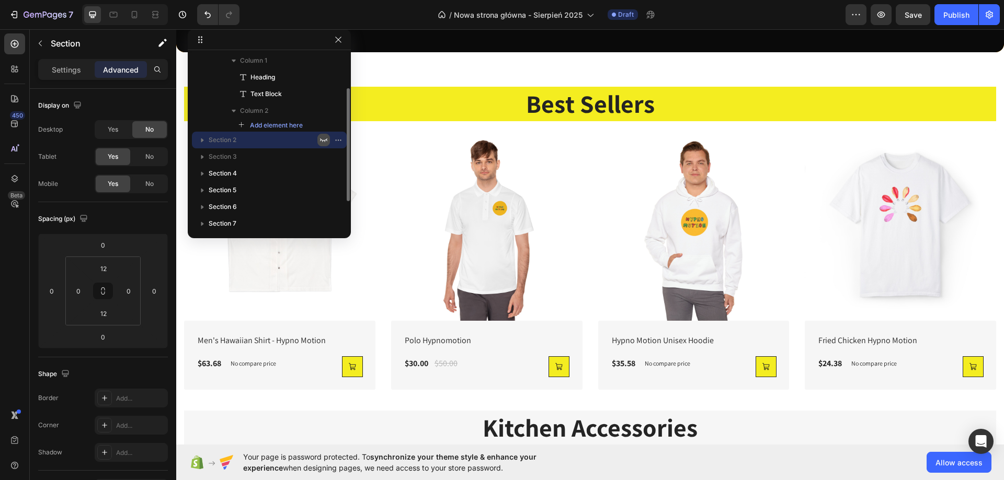
click at [325, 140] on icon "button" at bounding box center [323, 140] width 8 height 8
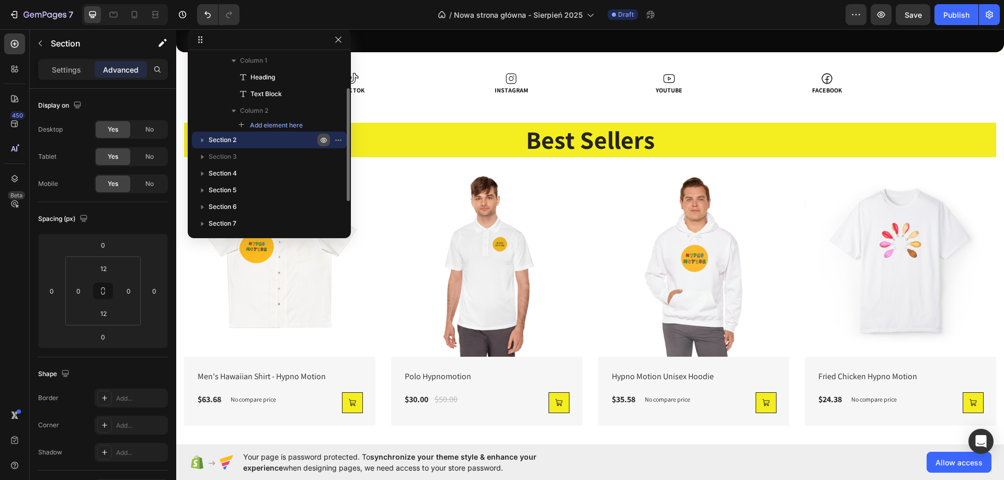
click at [325, 140] on icon "button" at bounding box center [323, 140] width 8 height 8
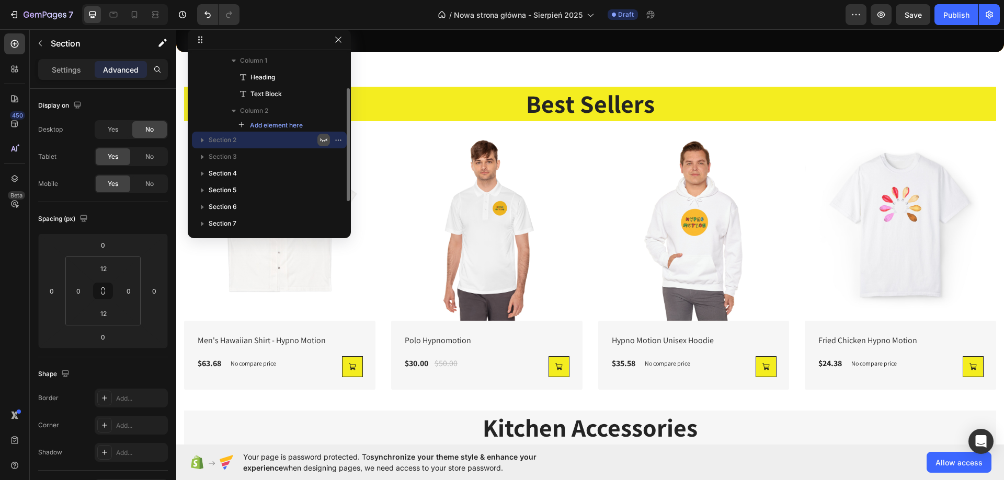
click at [325, 140] on icon "button" at bounding box center [323, 140] width 8 height 8
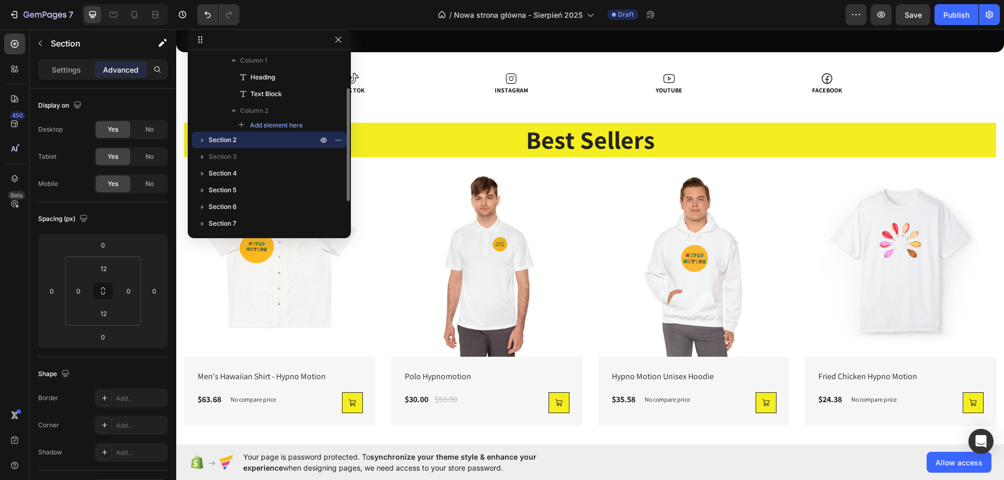
click at [287, 137] on p "Section 2" at bounding box center [264, 140] width 111 height 10
click at [337, 138] on icon "button" at bounding box center [338, 140] width 8 height 8
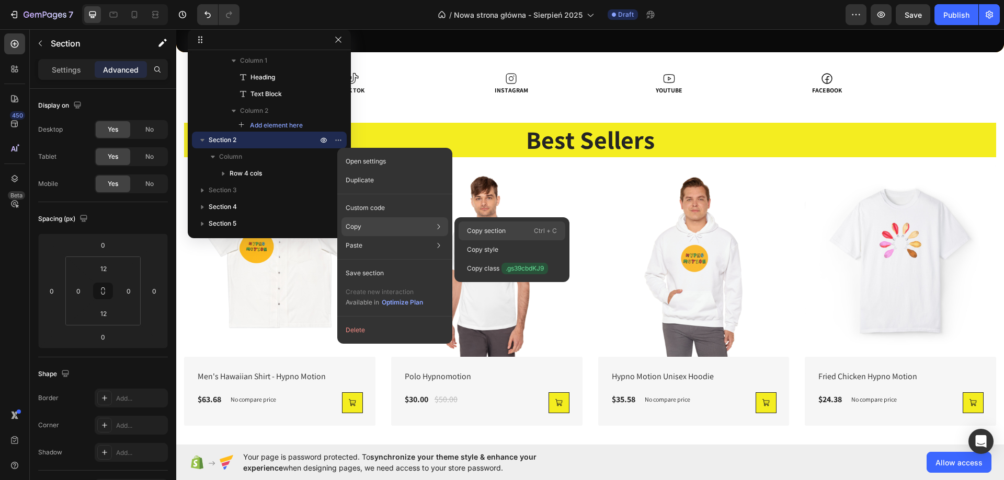
click at [513, 241] on div "Copy section Ctrl + C" at bounding box center [512, 250] width 107 height 19
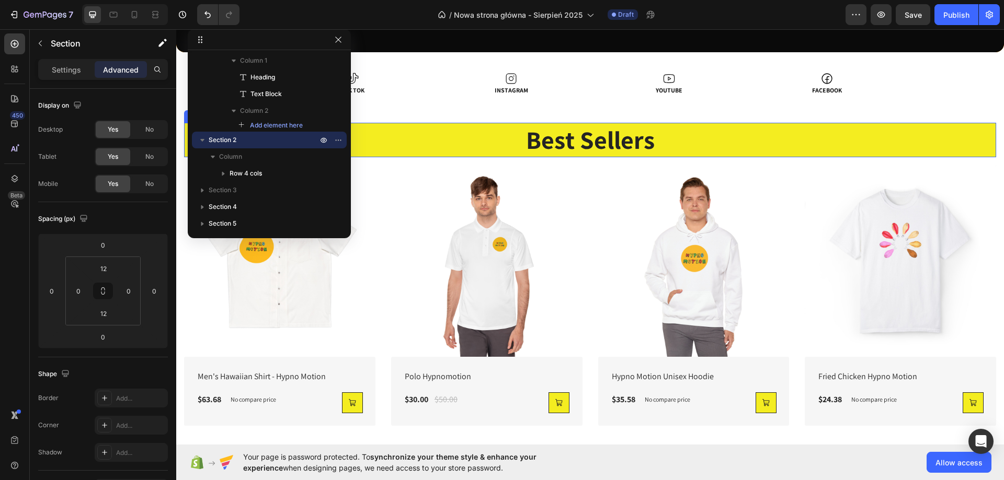
click at [771, 125] on h2 "Best Sellers" at bounding box center [590, 140] width 812 height 35
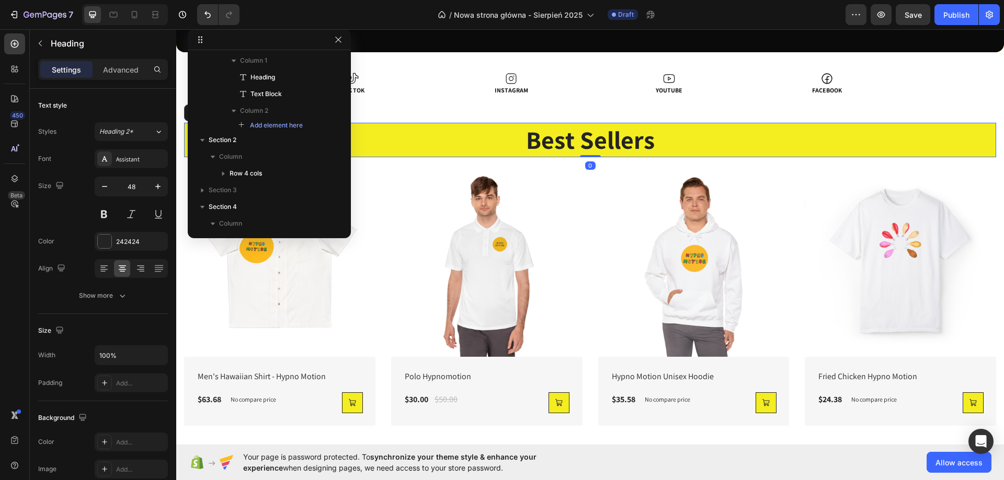
scroll to position [194, 0]
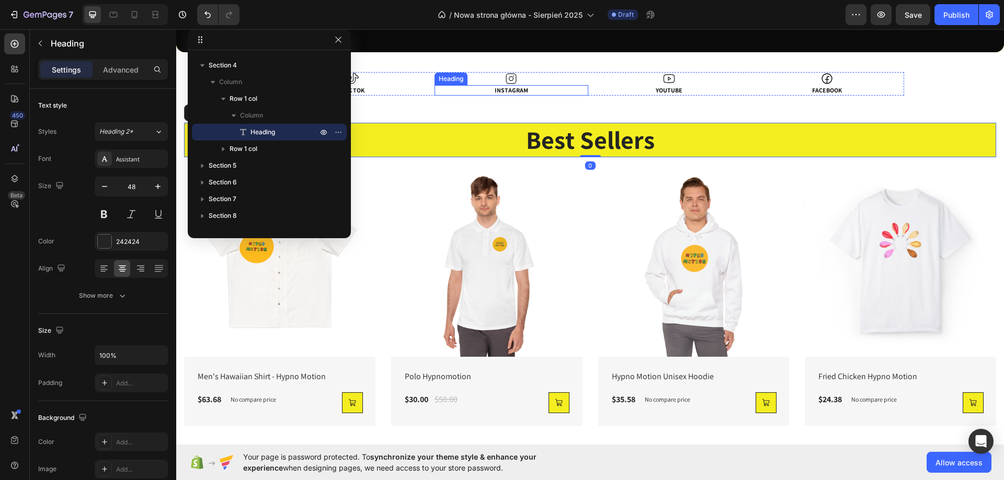
click at [443, 95] on h2 "INSTAGRAM" at bounding box center [511, 90] width 154 height 10
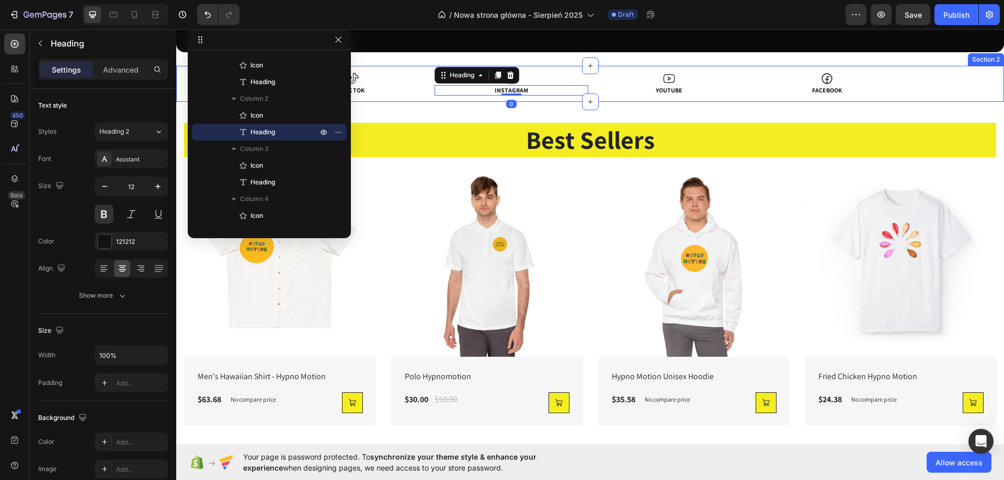
click at [995, 95] on div "Icon TIK TOK Heading Icon INSTAGRAM Heading 0 Icon YOUTUBE Heading Icon FACEBOO…" at bounding box center [590, 84] width 828 height 24
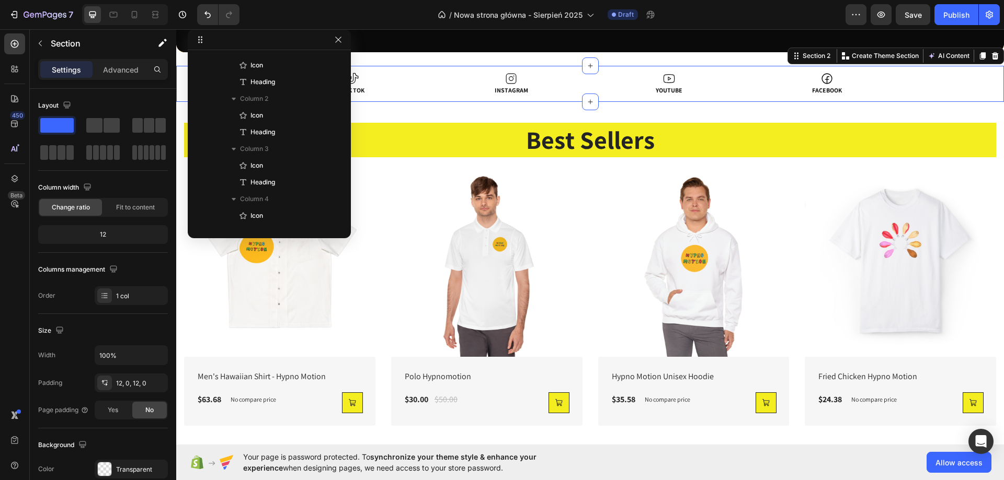
scroll to position [60, 0]
click at [956, 90] on div "Icon TIK TOK Heading Icon INSTAGRAM Heading Icon YOUTUBE Heading Icon FACEBOOK …" at bounding box center [590, 84] width 828 height 24
click at [992, 52] on icon at bounding box center [995, 55] width 7 height 7
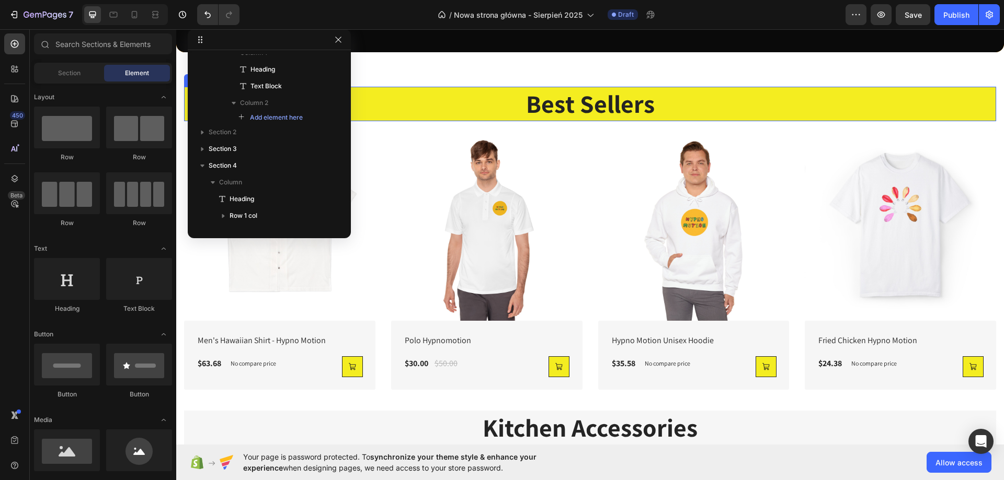
click at [803, 102] on h2 "Best Sellers" at bounding box center [590, 104] width 812 height 35
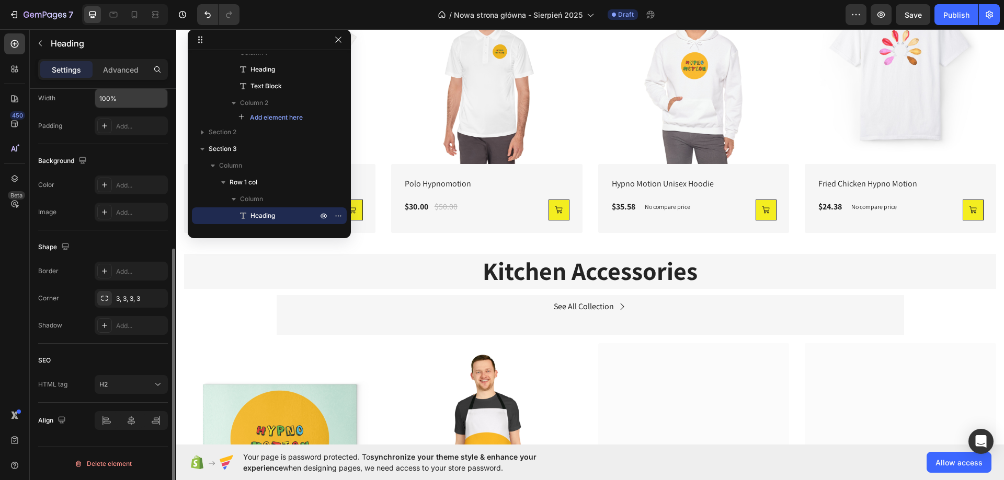
scroll to position [0, 0]
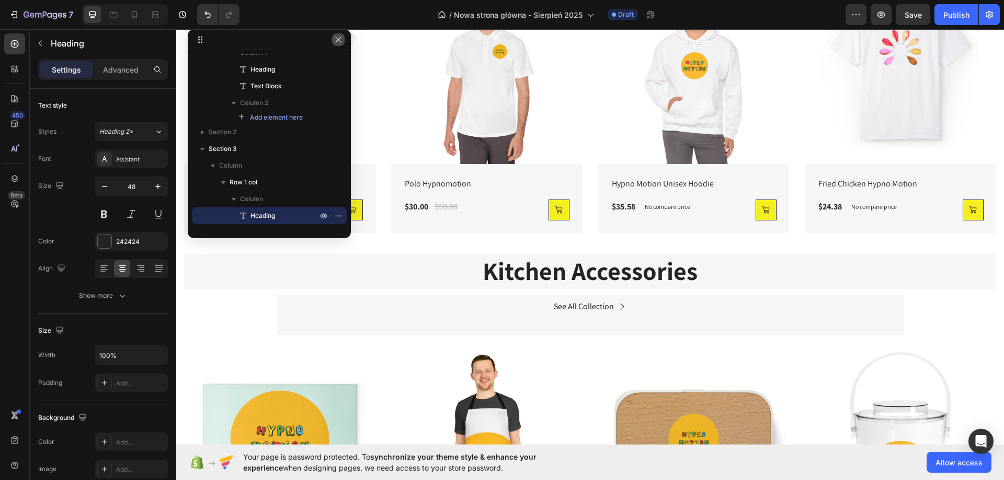
click at [338, 43] on icon "button" at bounding box center [338, 40] width 8 height 8
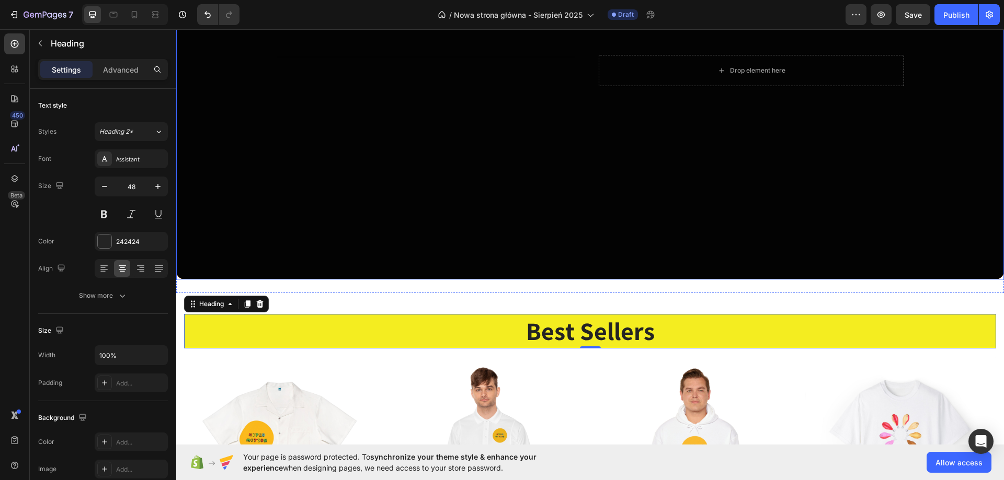
scroll to position [260, 0]
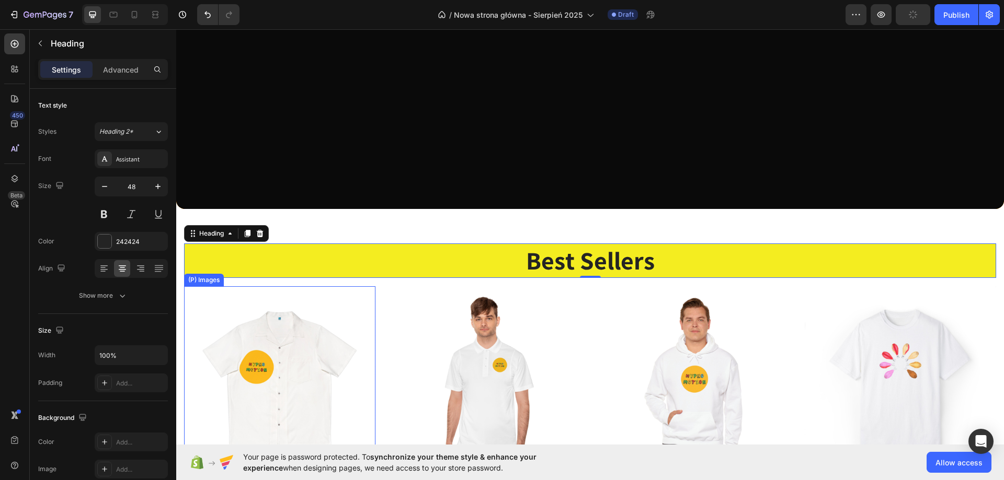
click at [199, 263] on h2 "Best Sellers" at bounding box center [590, 261] width 812 height 35
click at [241, 264] on p "Best Sellers" at bounding box center [590, 261] width 810 height 32
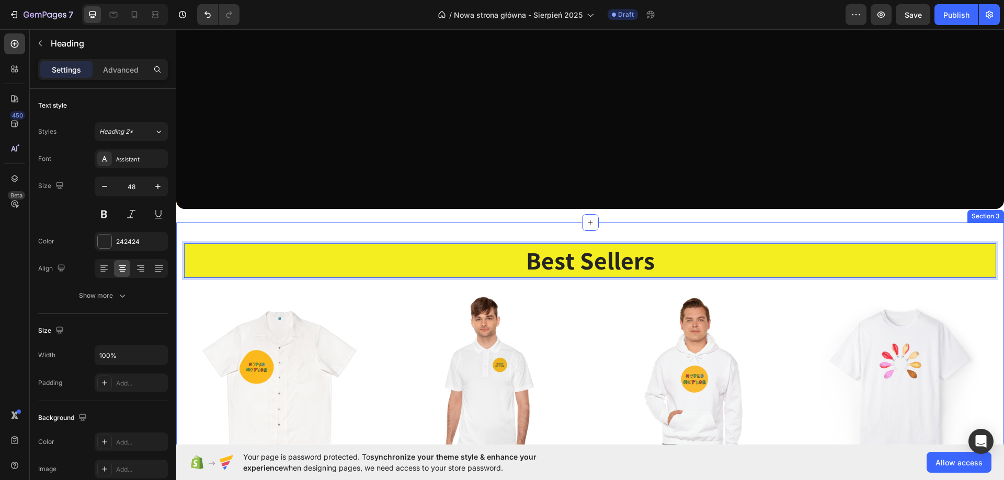
click at [297, 230] on div "Best Sellers Heading 0 Row (P) Images Row Men's Hawaiian Shirt - Hypno Motion (…" at bounding box center [590, 390] width 828 height 335
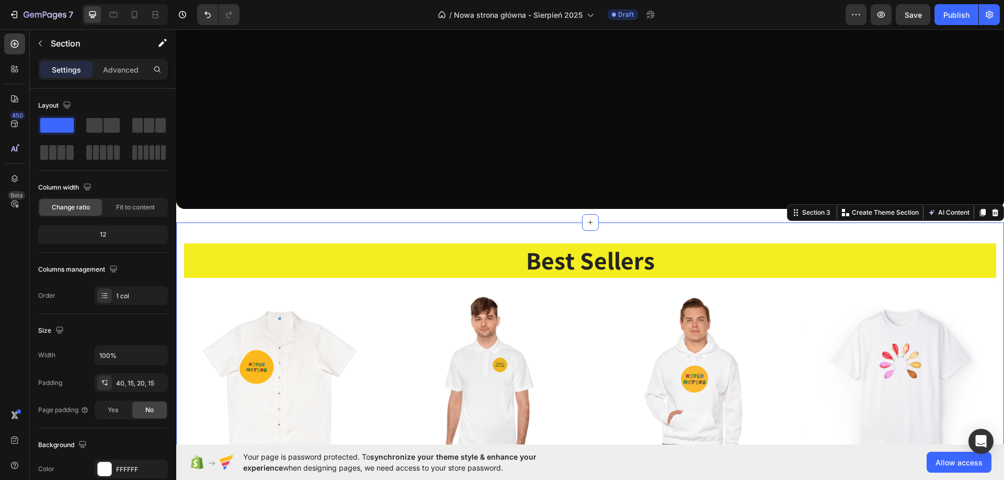
click at [307, 234] on div "Best Sellers Heading Row (P) Images Row Men's Hawaiian Shirt - Hypno Motion (P)…" at bounding box center [590, 390] width 828 height 335
click at [429, 182] on div "Overlay" at bounding box center [590, 0] width 828 height 418
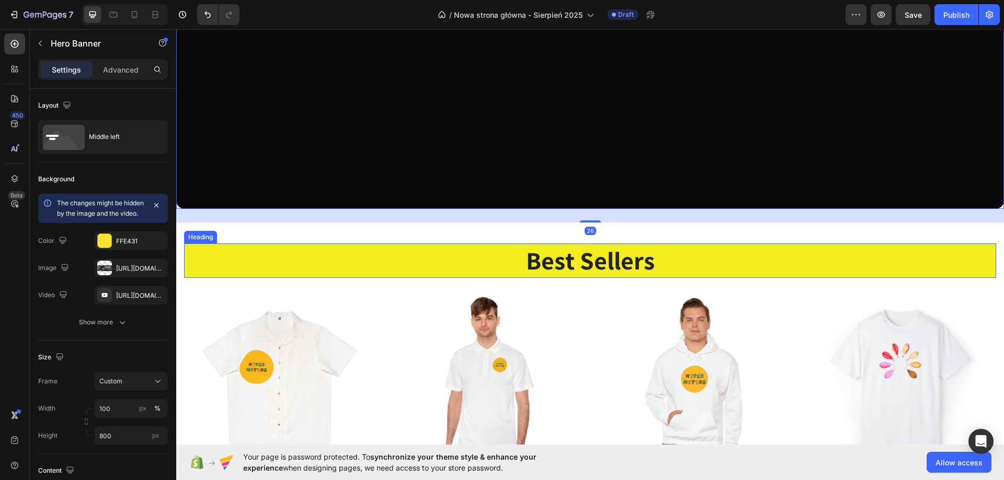
click at [399, 262] on p "Best Sellers" at bounding box center [590, 261] width 810 height 32
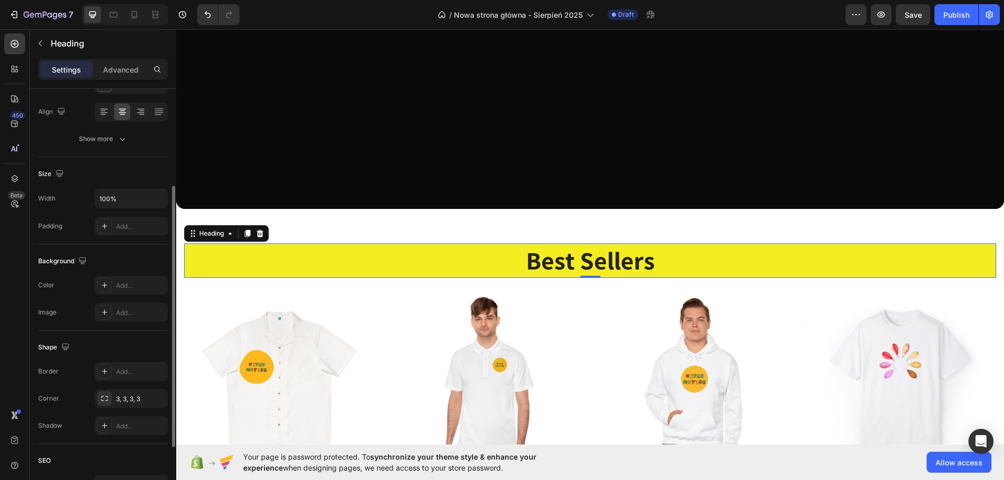
scroll to position [257, 0]
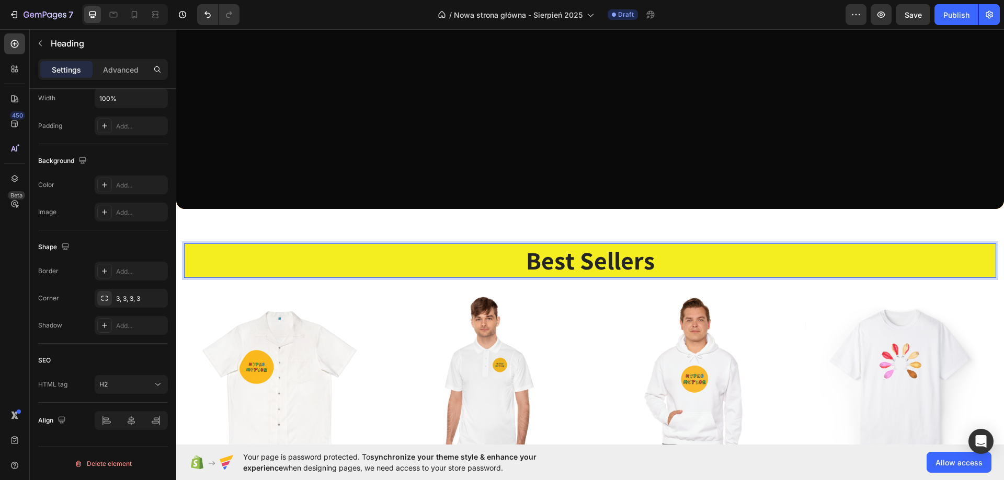
click at [612, 263] on p "Best Sellers" at bounding box center [590, 261] width 810 height 32
click at [680, 263] on p "Best Sellers" at bounding box center [590, 261] width 810 height 32
click at [377, 318] on div "(P) Images Row Men's Hawaiian Shirt - Hypno Motion (P) Title $63.68 (P) Price (…" at bounding box center [590, 417] width 812 height 260
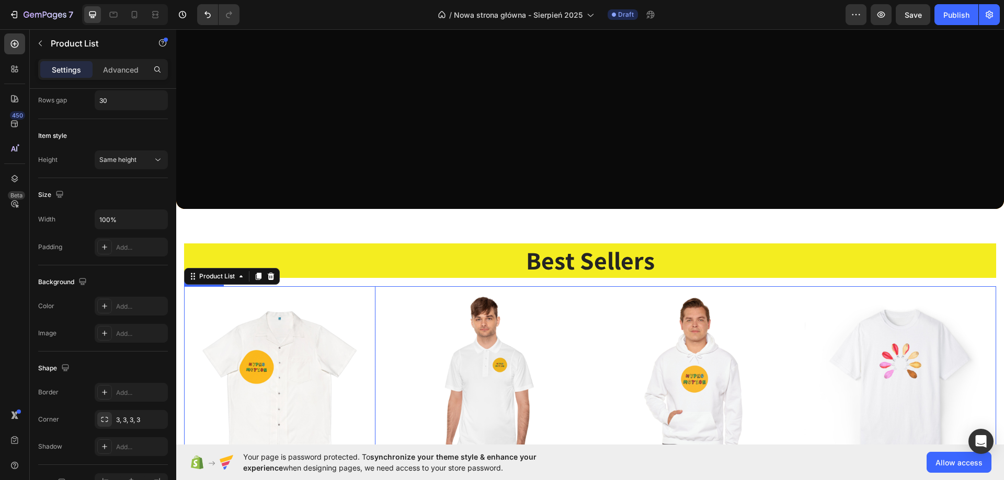
scroll to position [0, 0]
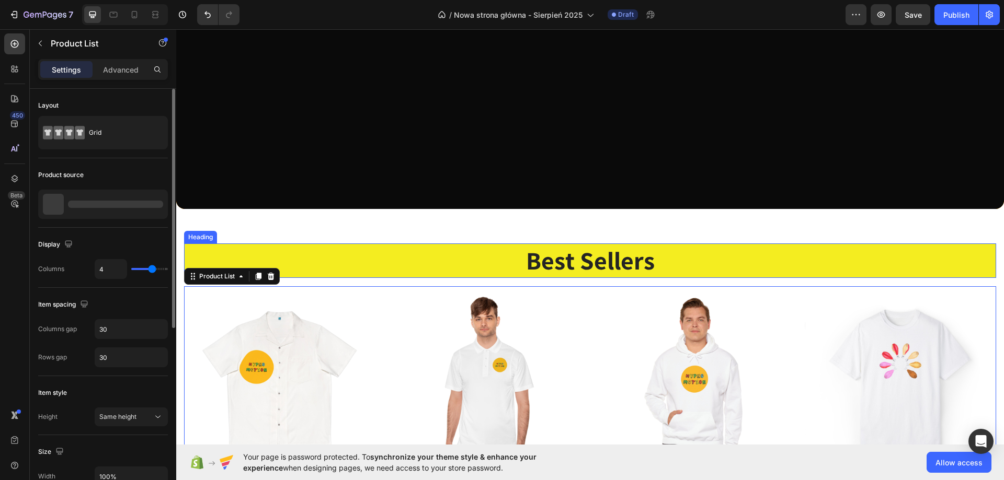
click at [342, 259] on p "Best Sellers" at bounding box center [590, 261] width 810 height 32
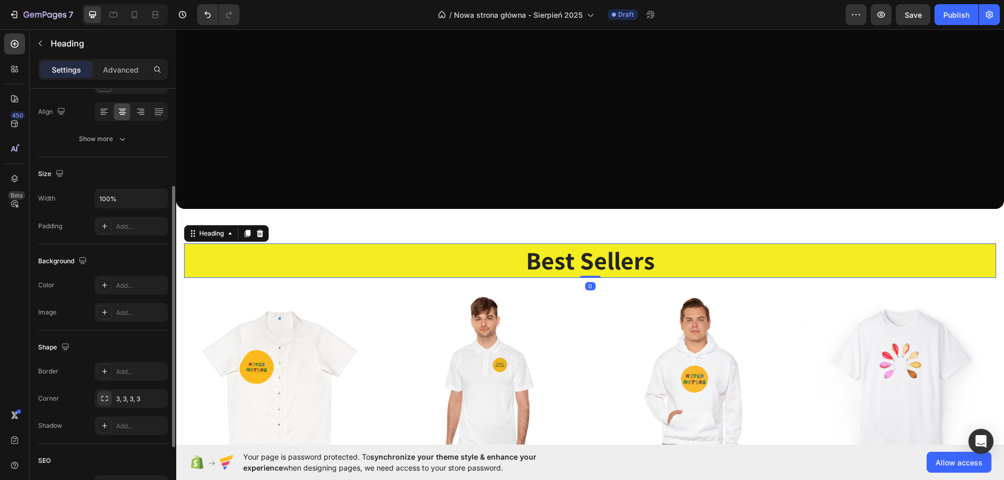
scroll to position [257, 0]
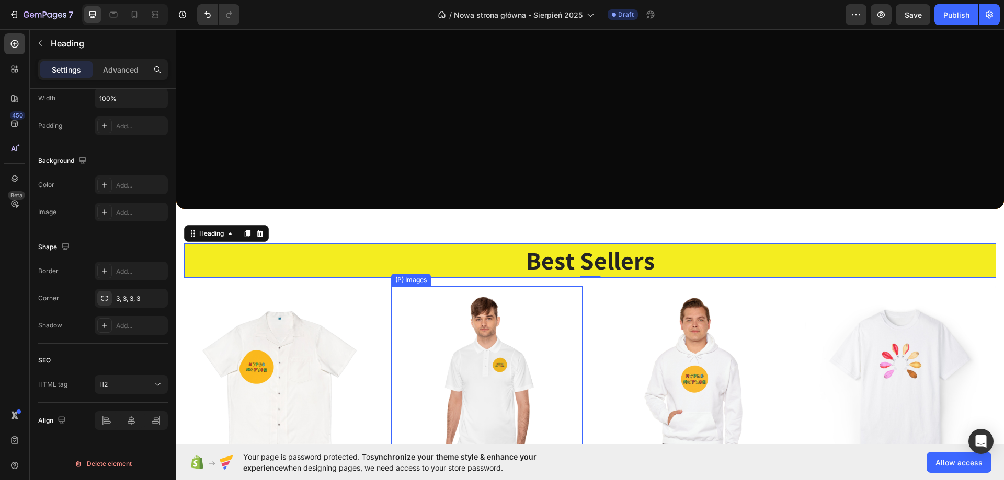
click at [402, 329] on img at bounding box center [486, 382] width 191 height 191
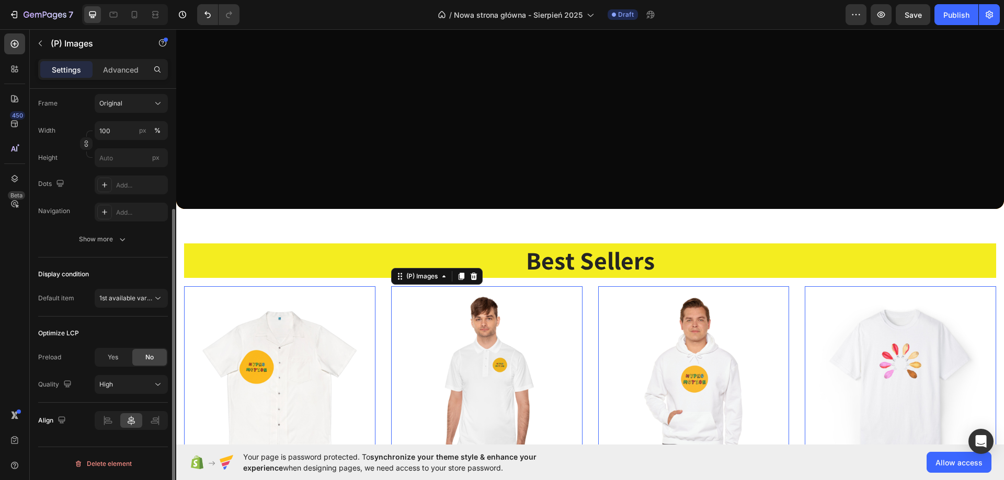
scroll to position [0, 0]
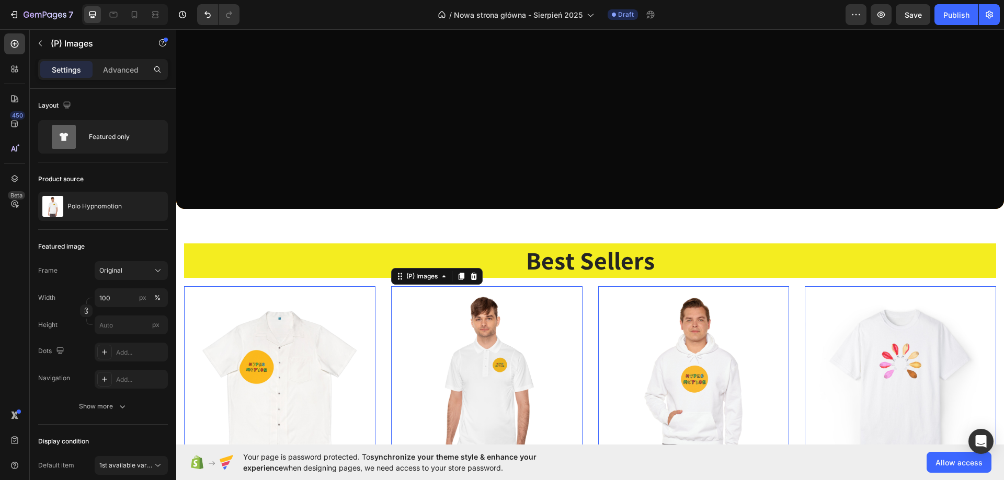
click at [216, 310] on img at bounding box center [279, 382] width 191 height 191
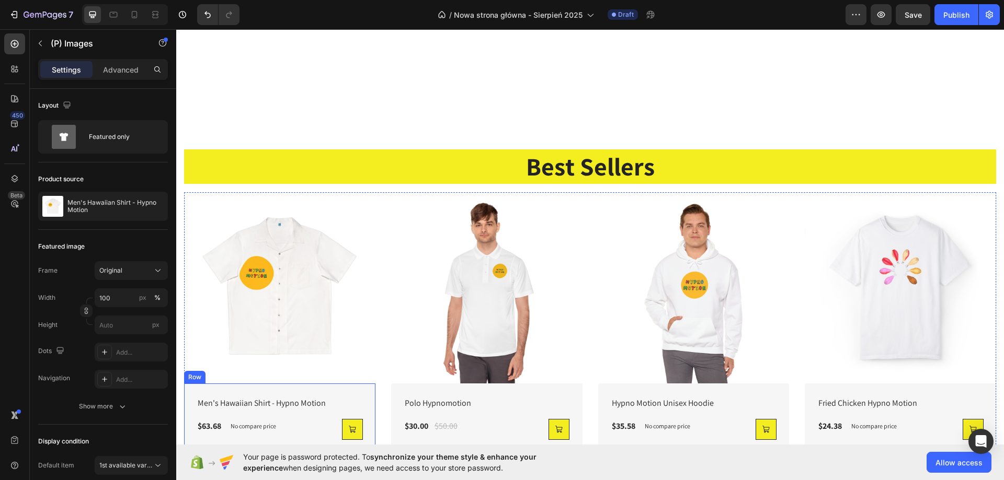
scroll to position [469, 0]
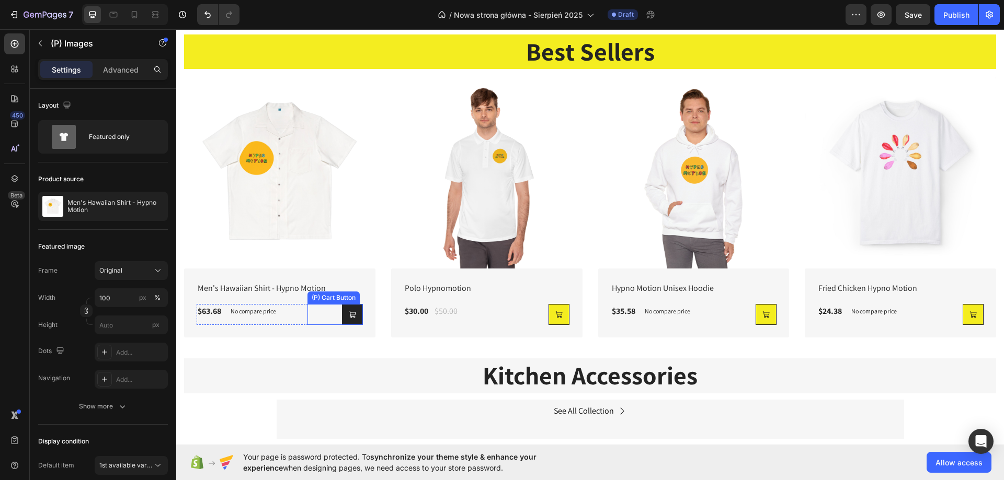
click at [359, 317] on button at bounding box center [352, 314] width 21 height 21
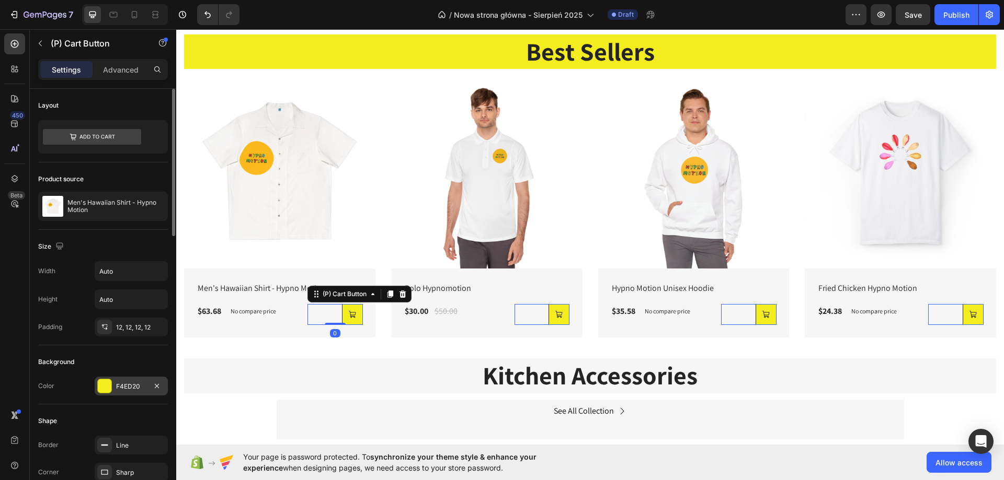
click at [122, 380] on div "F4ED20" at bounding box center [131, 386] width 73 height 19
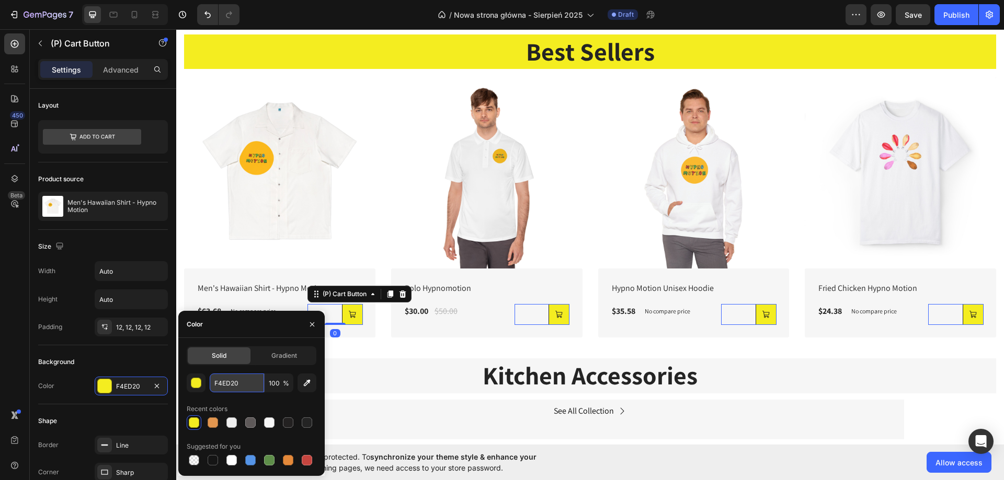
click at [236, 388] on input "F4ED20" at bounding box center [237, 383] width 54 height 19
paste input "F4ED20"
type input "F4ED20"
click at [288, 352] on span "Gradient" at bounding box center [284, 355] width 26 height 9
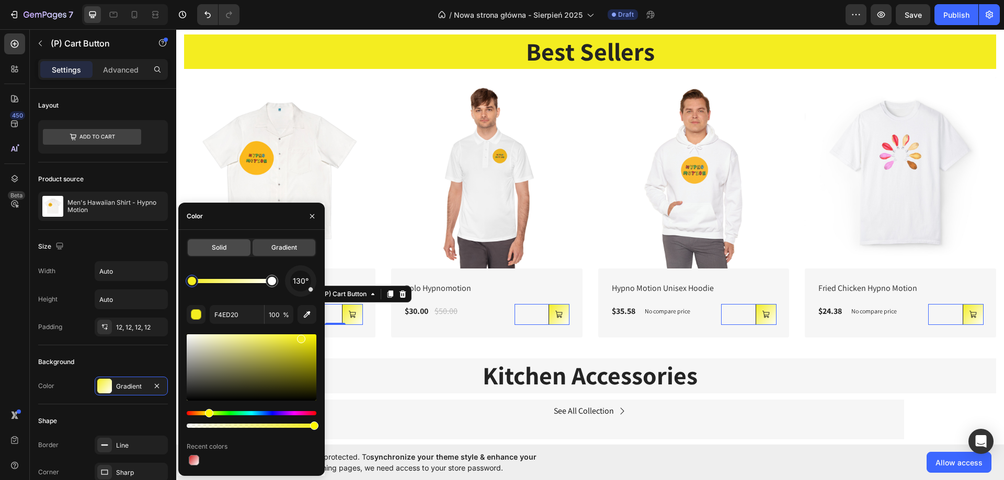
click at [216, 254] on div "Solid" at bounding box center [219, 247] width 63 height 17
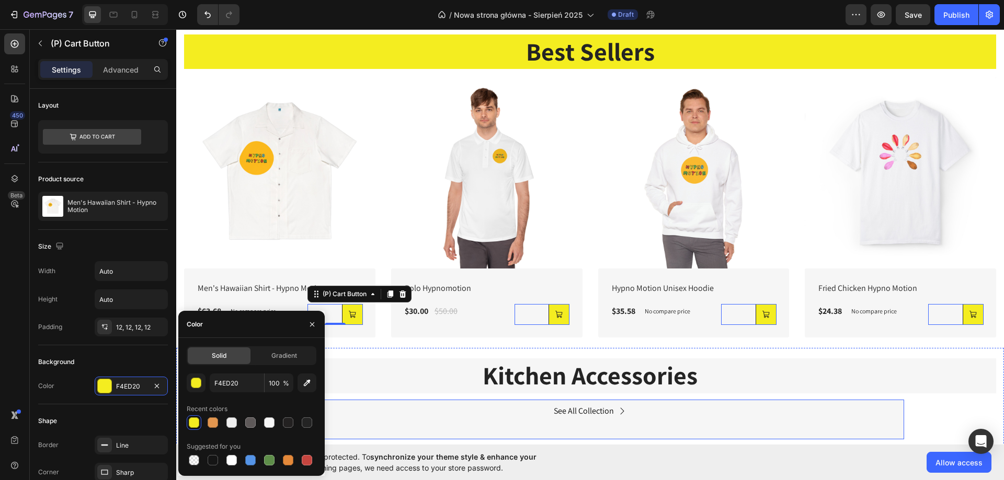
click at [388, 413] on div "See All Collection Button" at bounding box center [590, 412] width 627 height 24
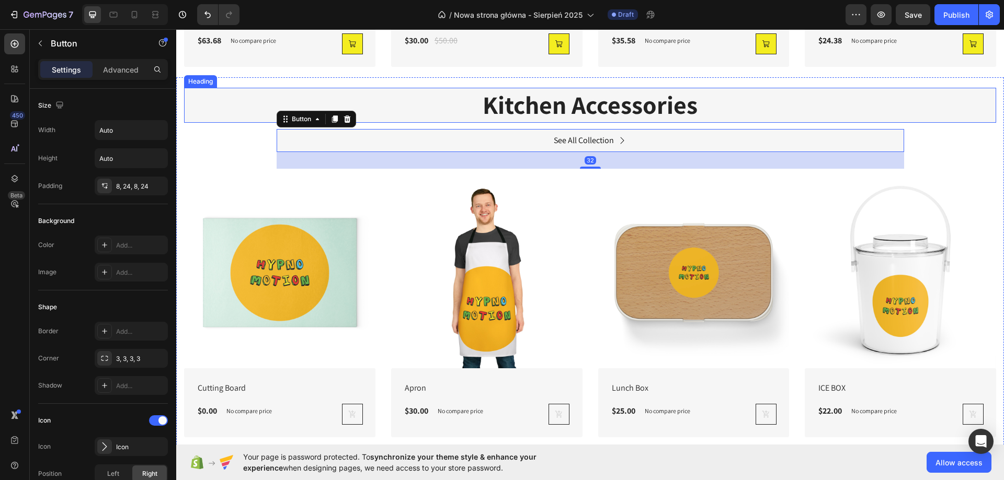
scroll to position [887, 0]
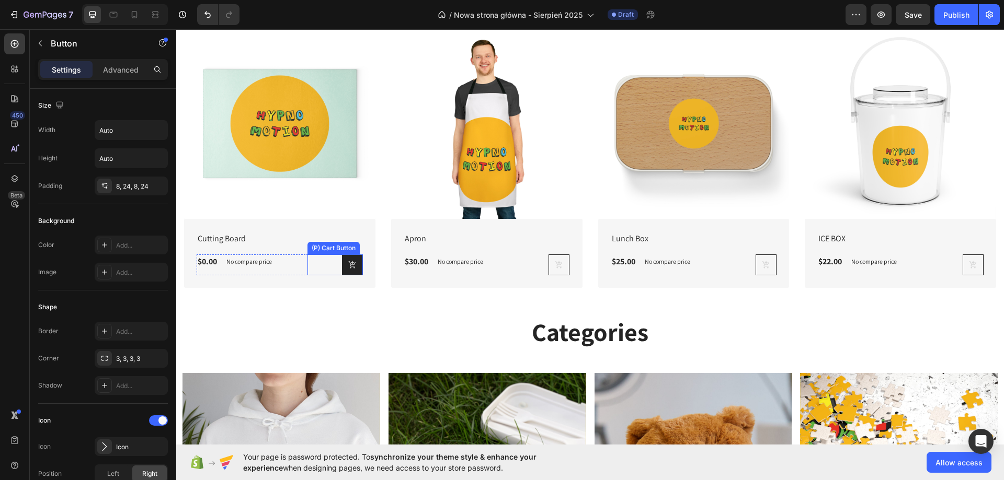
click at [358, 258] on button at bounding box center [352, 265] width 21 height 21
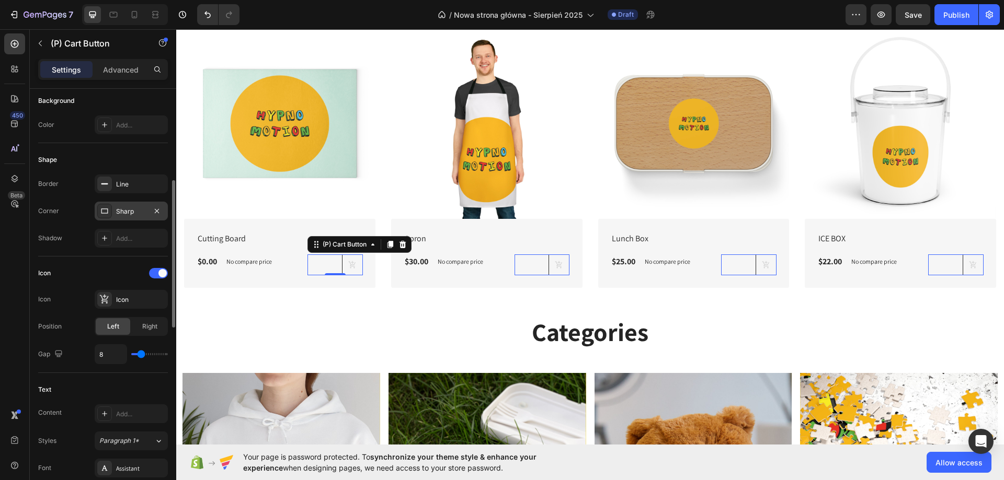
scroll to position [209, 0]
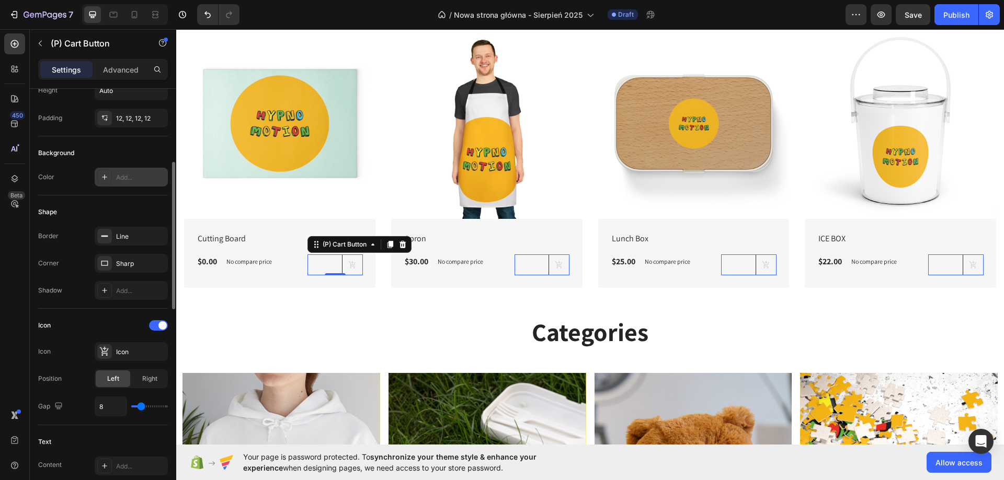
click at [135, 179] on div "Add..." at bounding box center [140, 177] width 49 height 9
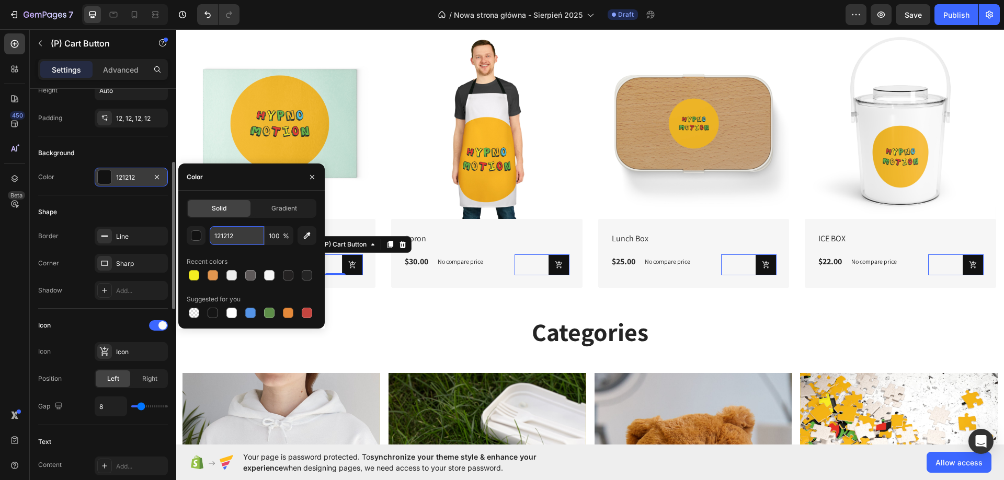
click at [259, 237] on input "121212" at bounding box center [237, 235] width 54 height 19
paste input "F4ED20"
type input "F4ED20"
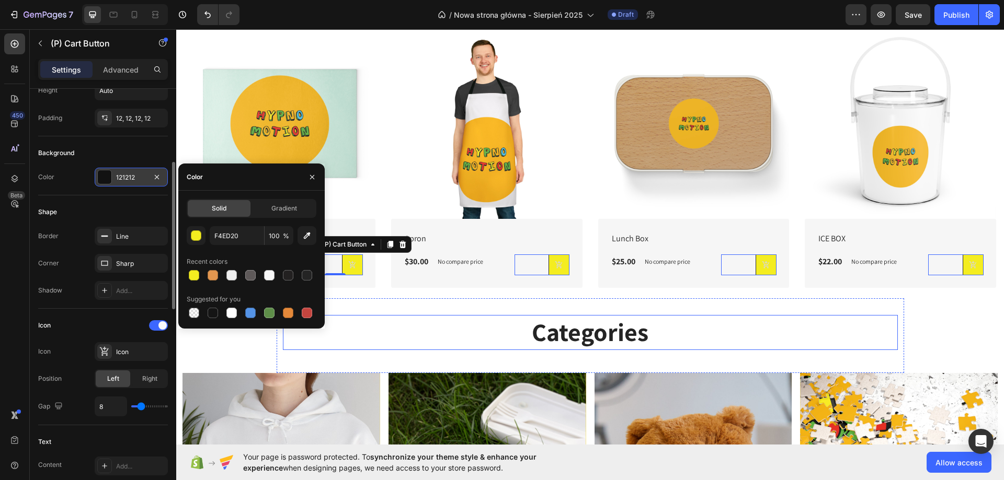
click at [397, 323] on h2 "Categories" at bounding box center [590, 332] width 615 height 35
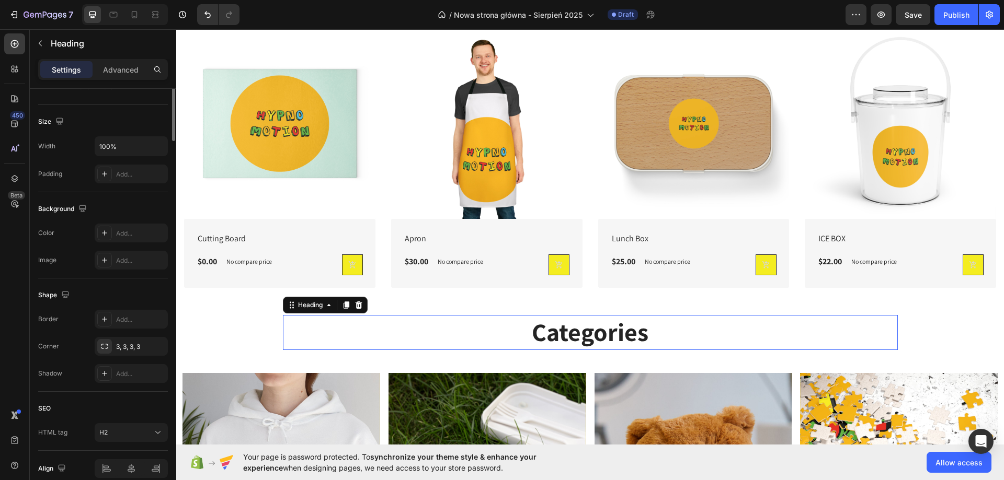
scroll to position [0, 0]
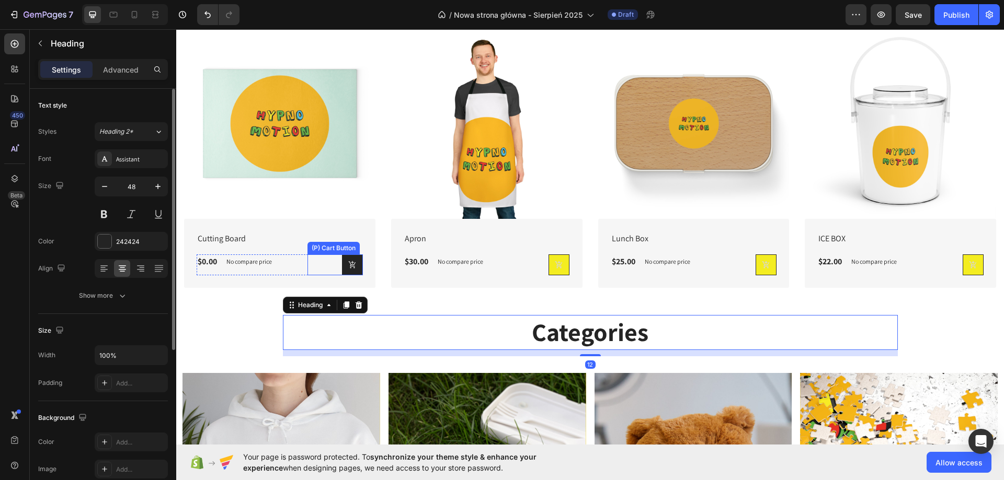
click at [351, 261] on icon at bounding box center [352, 265] width 8 height 8
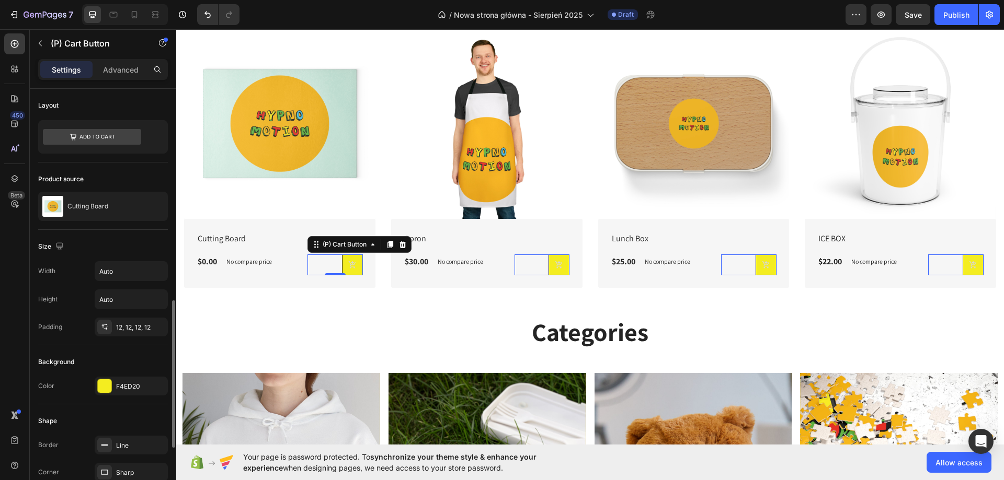
scroll to position [157, 0]
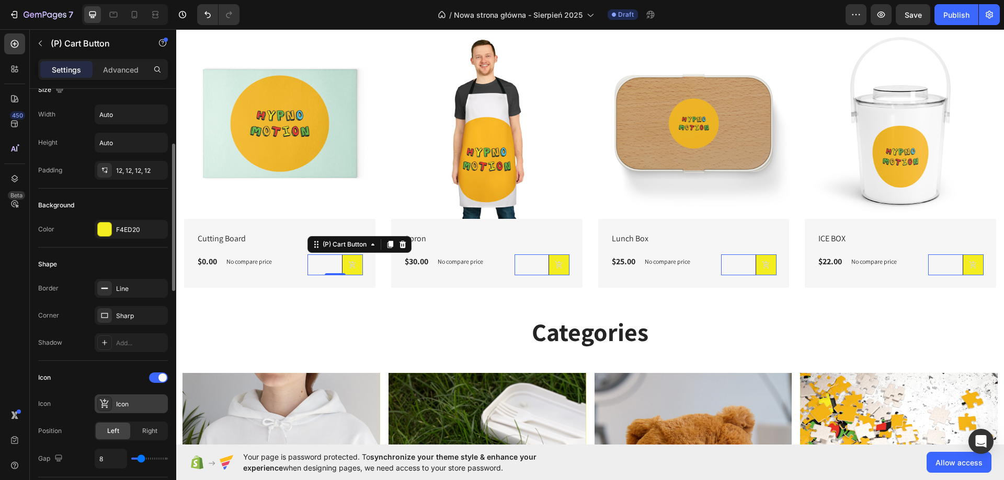
click at [108, 404] on icon at bounding box center [104, 404] width 10 height 10
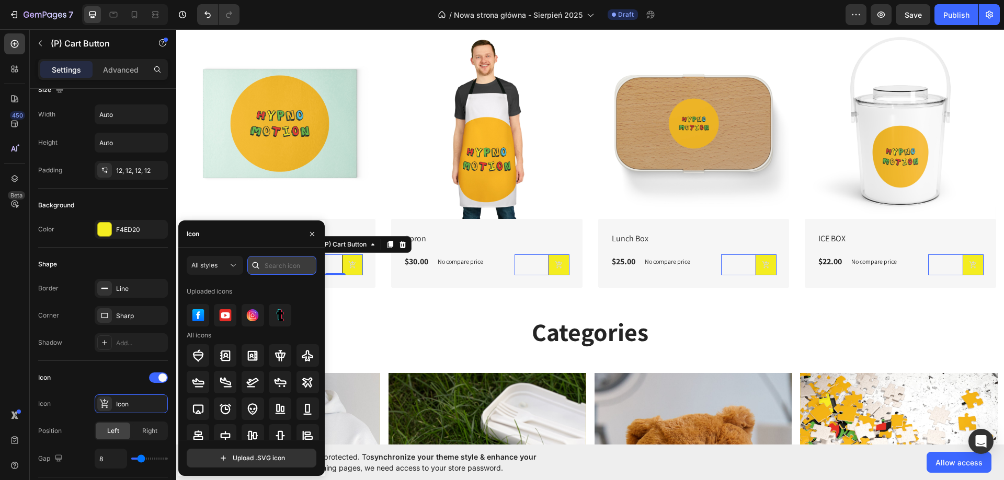
click at [290, 260] on input "text" at bounding box center [281, 265] width 69 height 19
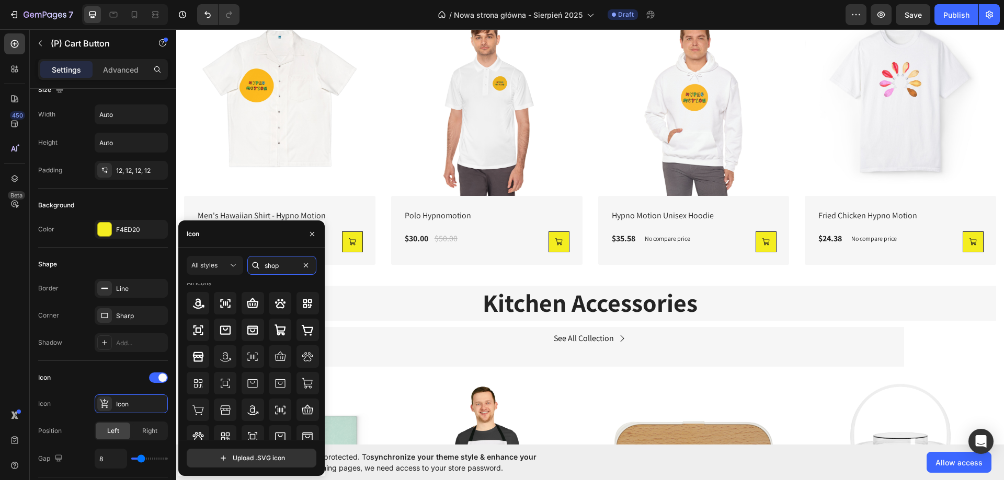
scroll to position [521, 0]
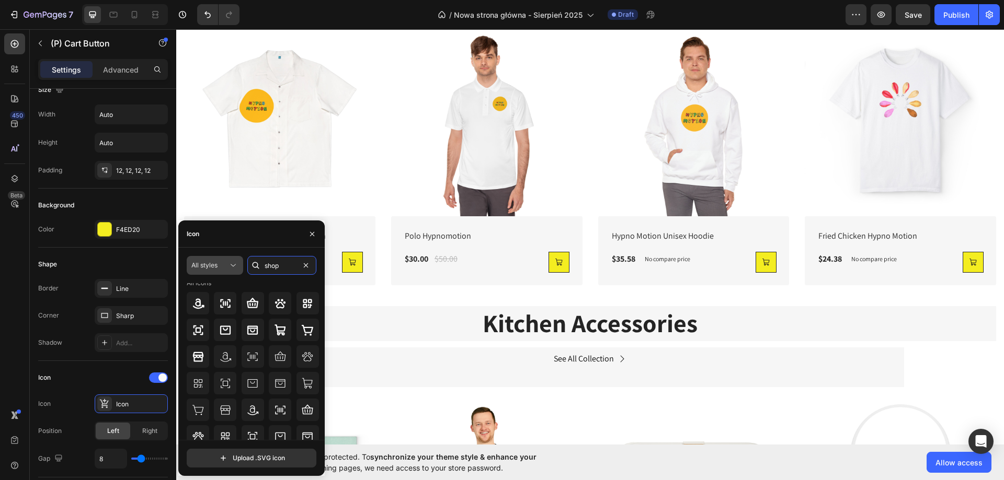
type input "shop"
click at [215, 267] on span "All styles" at bounding box center [204, 265] width 26 height 8
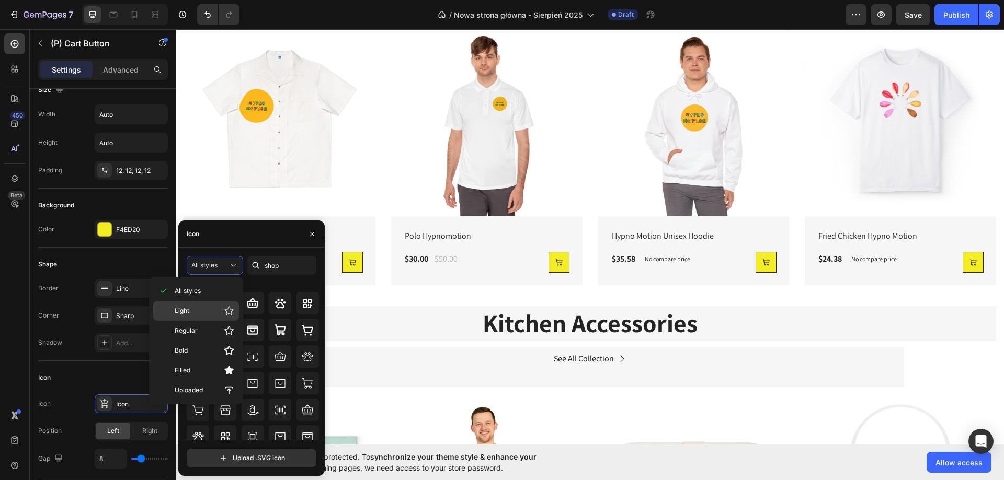
click at [190, 310] on p "Light" at bounding box center [205, 311] width 60 height 10
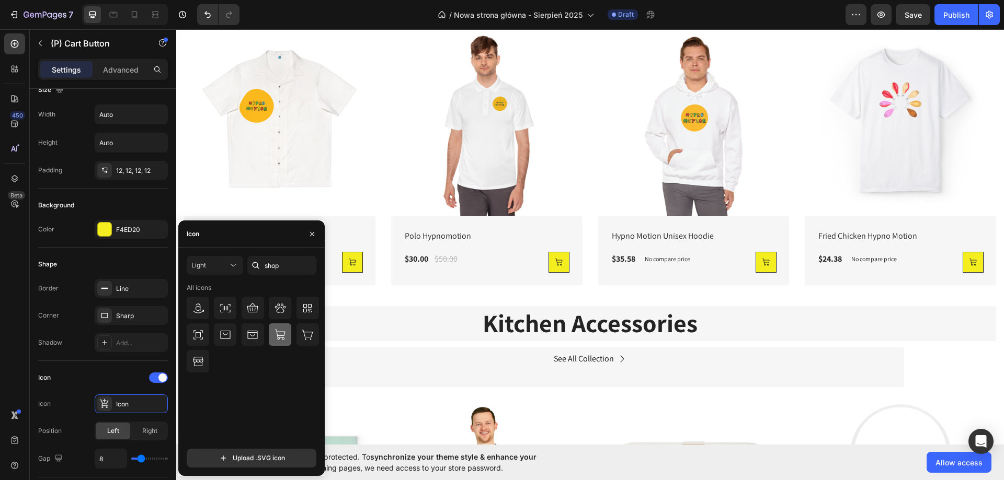
click at [277, 329] on icon at bounding box center [280, 335] width 13 height 13
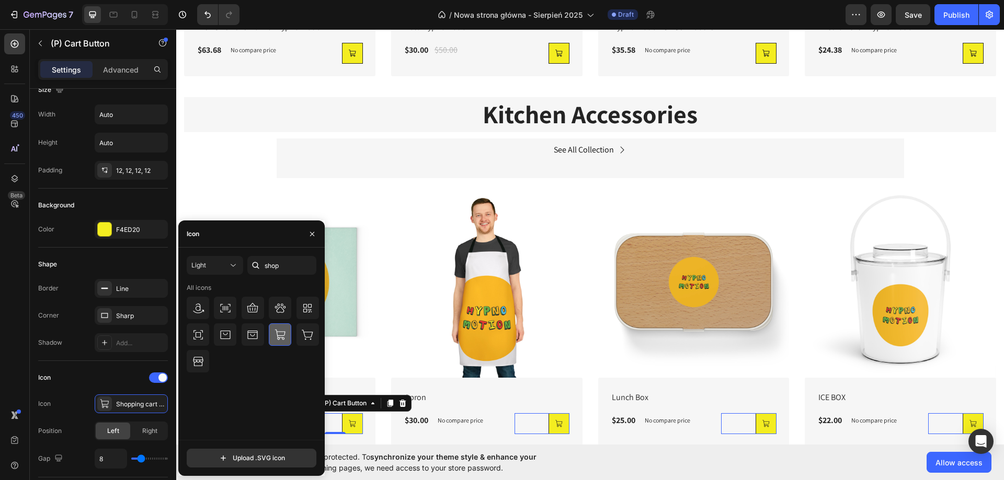
scroll to position [783, 0]
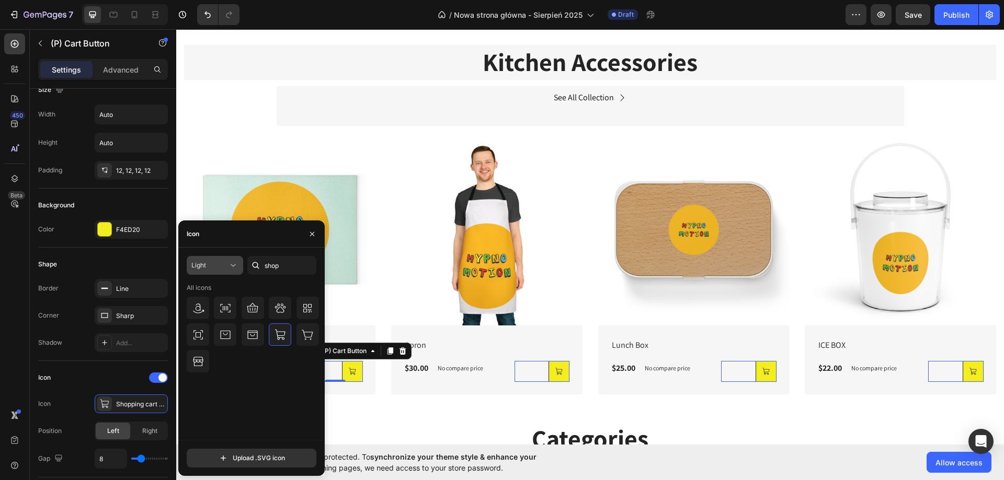
click at [218, 258] on button "Light" at bounding box center [215, 265] width 56 height 19
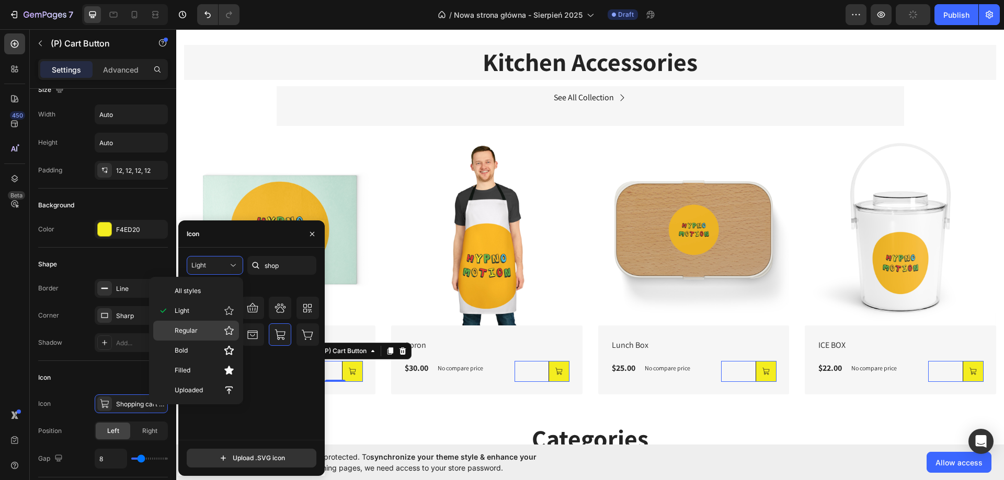
click at [206, 325] on div "Regular" at bounding box center [196, 331] width 86 height 20
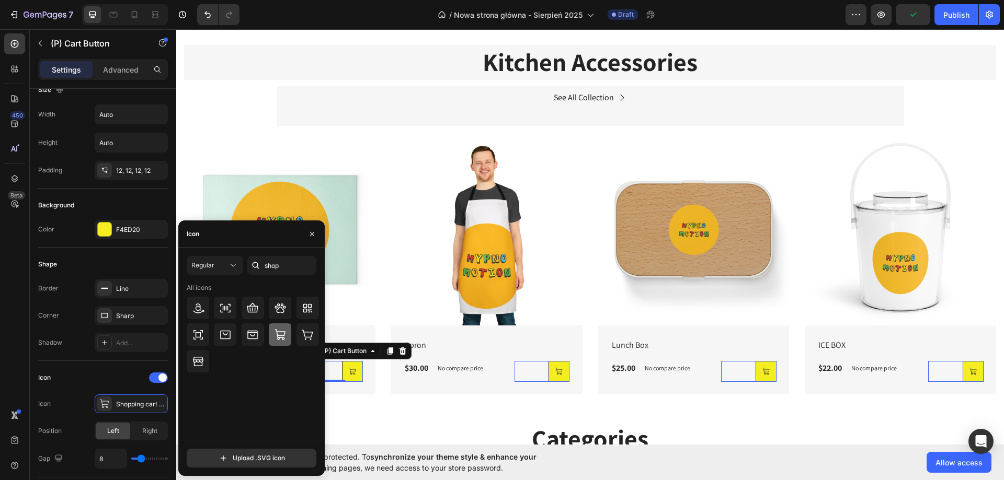
click at [274, 332] on icon at bounding box center [280, 335] width 13 height 13
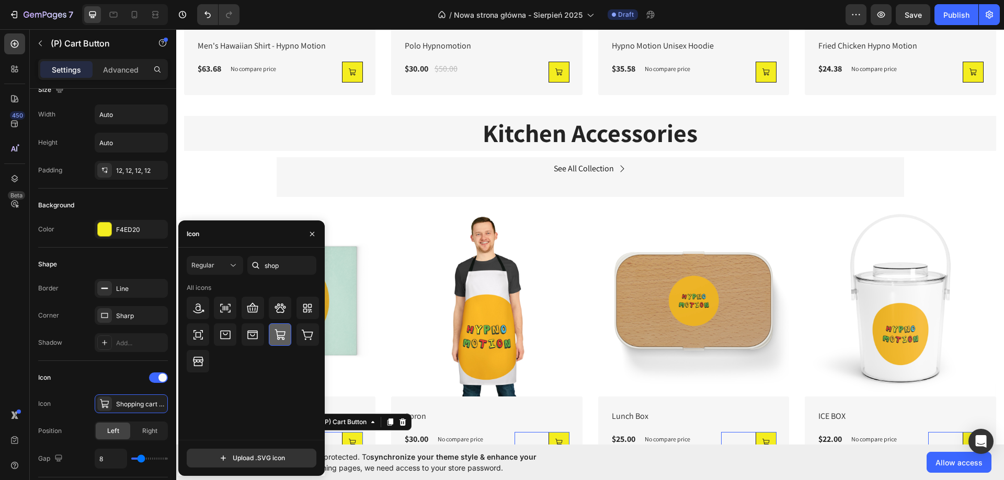
scroll to position [730, 0]
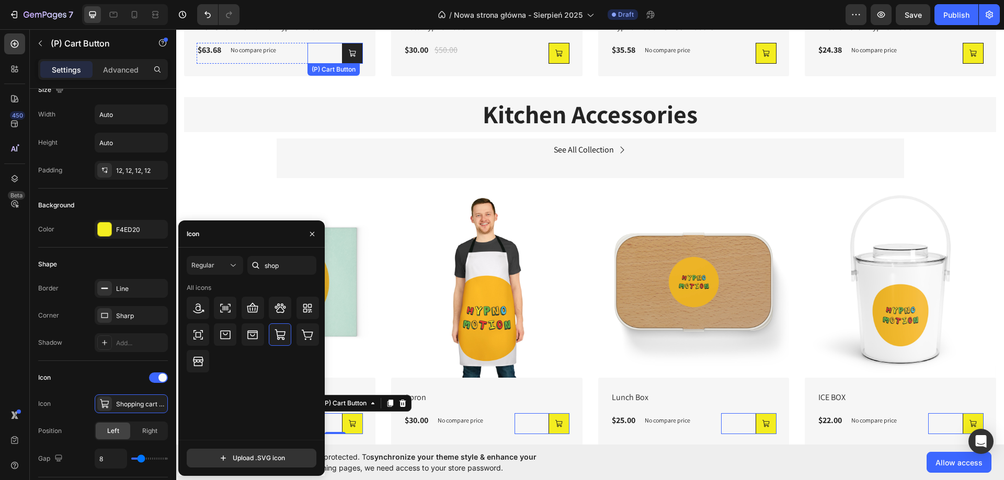
click at [345, 49] on button at bounding box center [352, 53] width 21 height 21
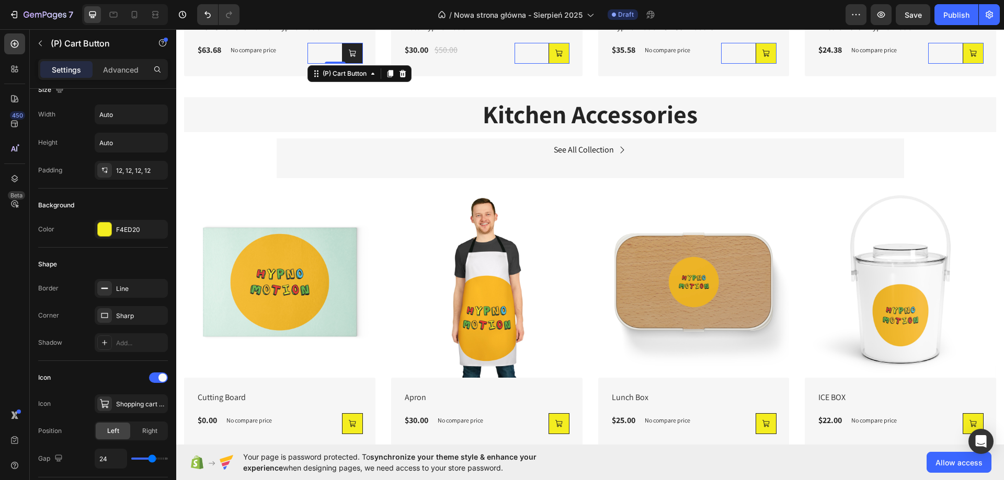
click at [347, 59] on button at bounding box center [352, 53] width 21 height 21
click at [134, 406] on div "Shopping cart regular" at bounding box center [140, 404] width 49 height 9
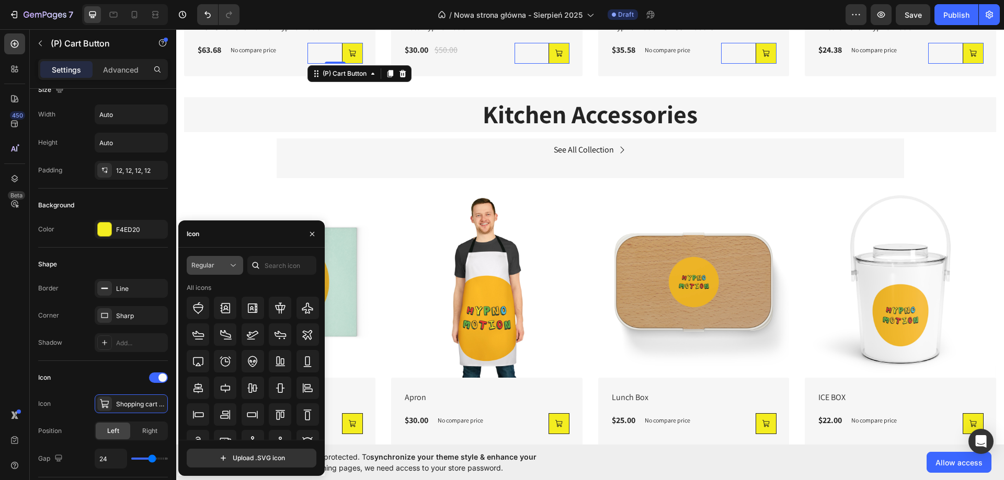
click at [228, 267] on icon at bounding box center [233, 265] width 10 height 10
click at [191, 329] on span "Regular" at bounding box center [186, 330] width 23 height 9
click at [299, 260] on input "text" at bounding box center [281, 265] width 69 height 19
type input "shop"
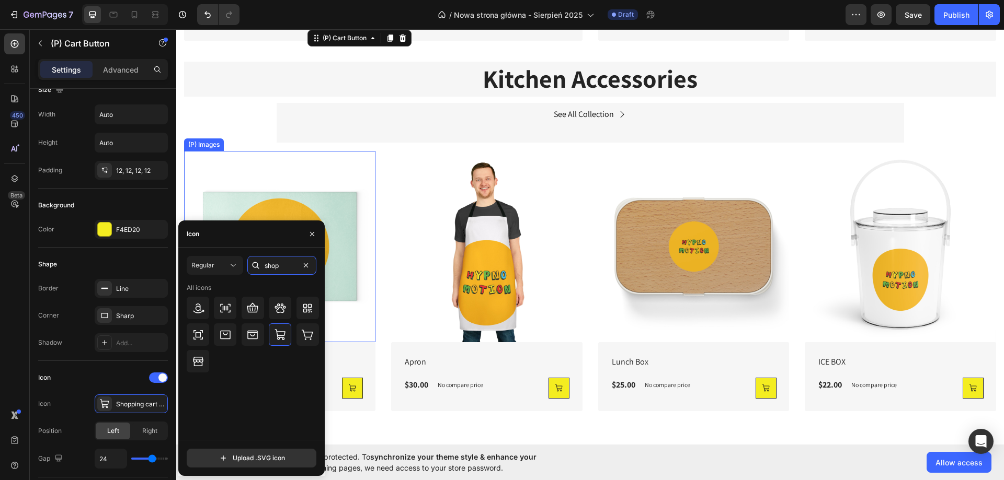
scroll to position [783, 0]
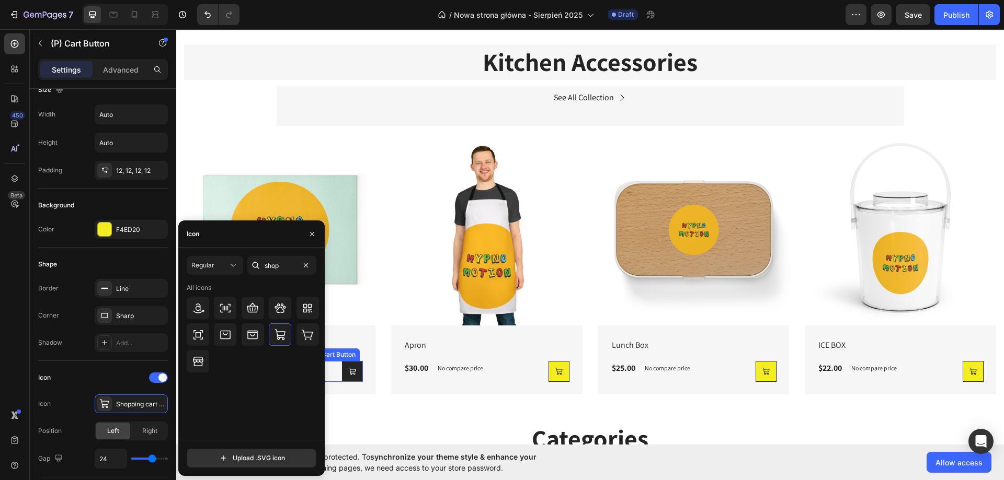
click at [344, 366] on button at bounding box center [352, 371] width 21 height 21
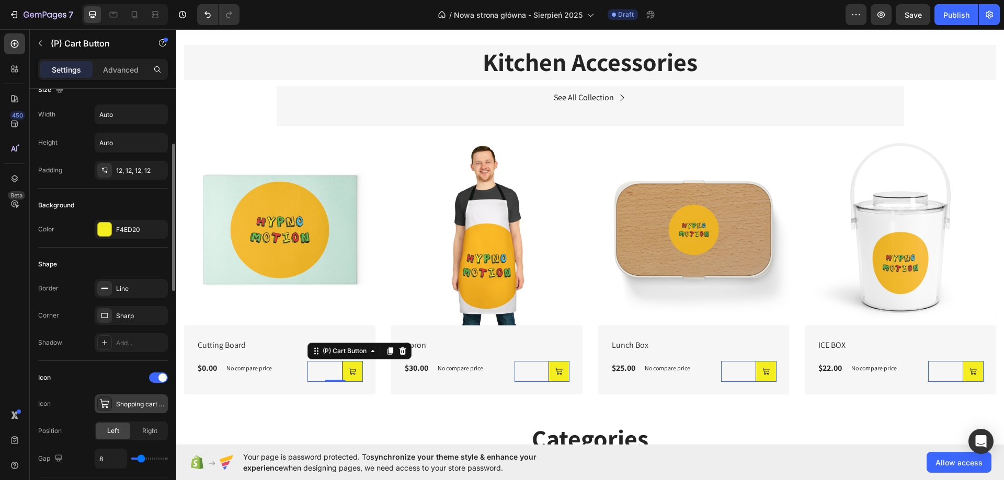
click at [130, 406] on div "Shopping cart regular" at bounding box center [140, 404] width 49 height 9
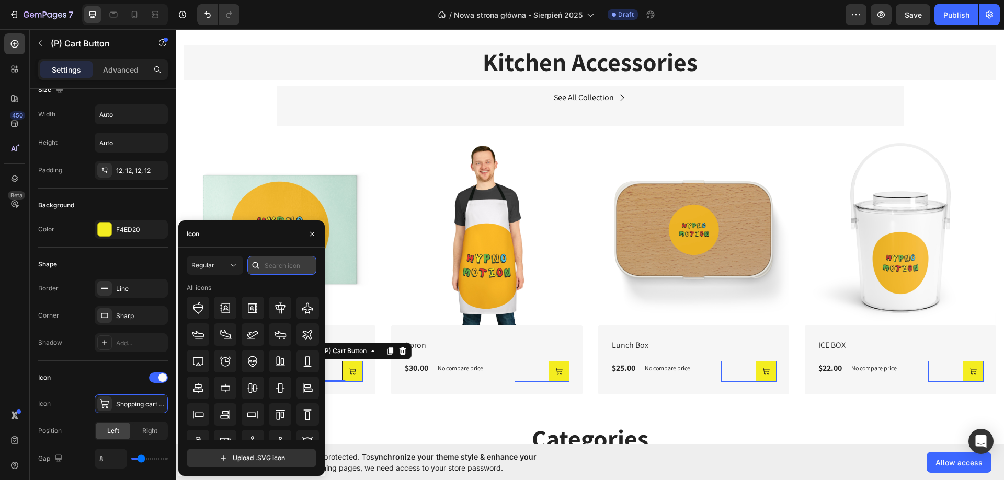
click at [273, 259] on input "text" at bounding box center [281, 265] width 69 height 19
type input "shop"
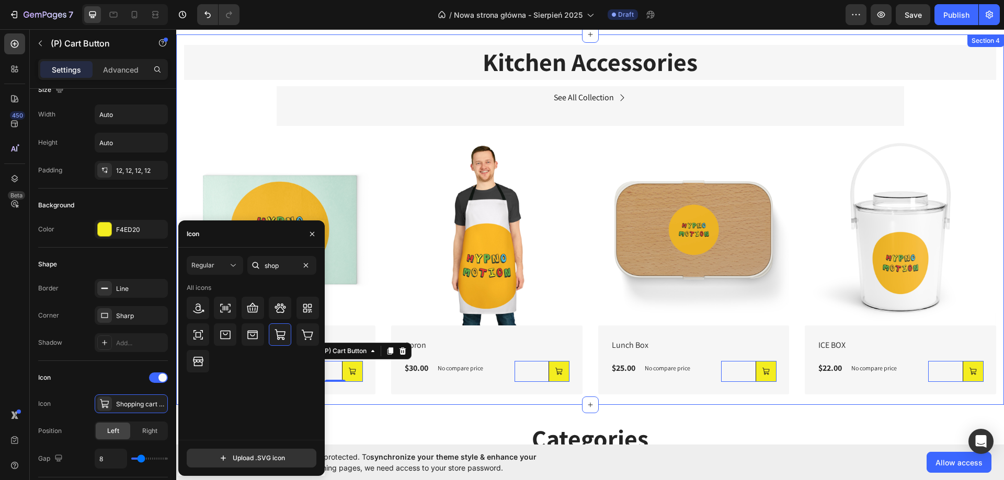
click at [431, 431] on h2 "Categories" at bounding box center [590, 439] width 615 height 35
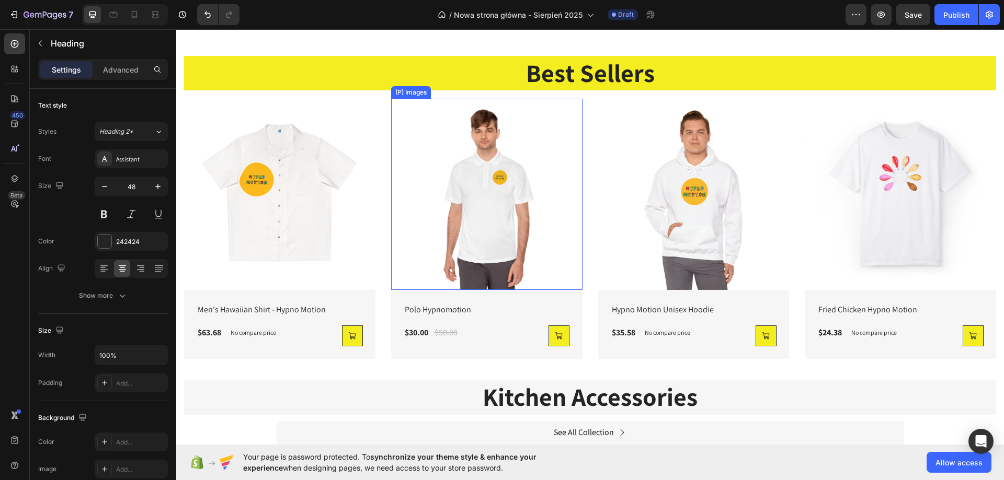
scroll to position [265, 0]
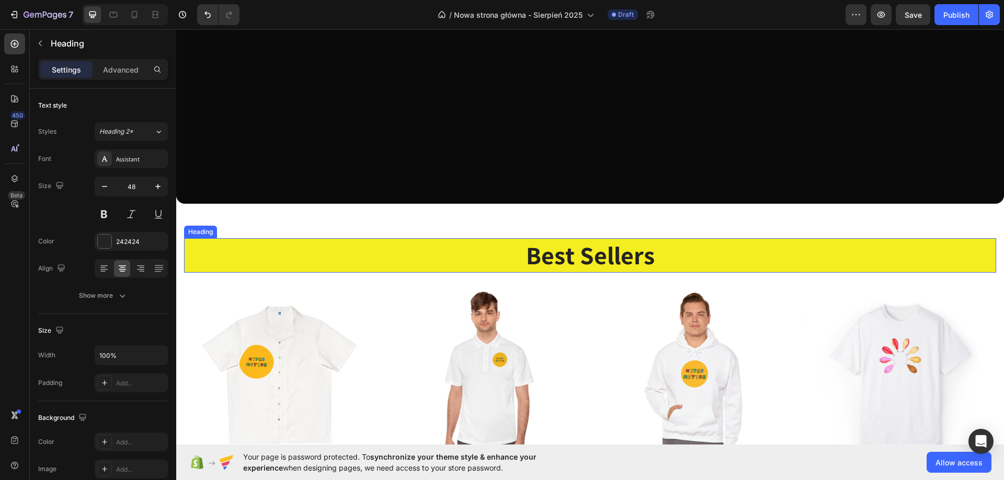
click at [539, 266] on h2 "Best Sellers" at bounding box center [590, 255] width 812 height 35
click at [644, 260] on h2 "Best Sellers" at bounding box center [590, 255] width 812 height 35
click at [665, 264] on p "Best Sellers" at bounding box center [590, 255] width 810 height 32
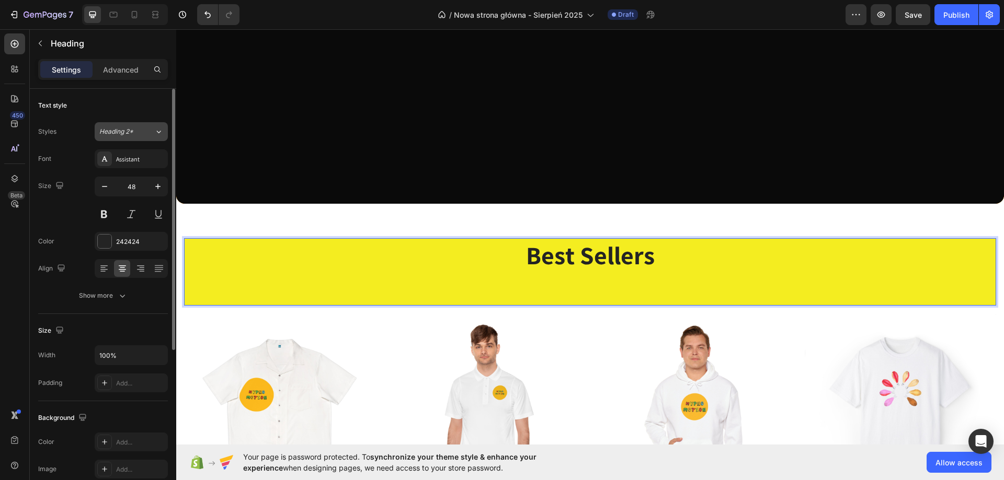
click at [135, 129] on div "Heading 2*" at bounding box center [120, 131] width 42 height 9
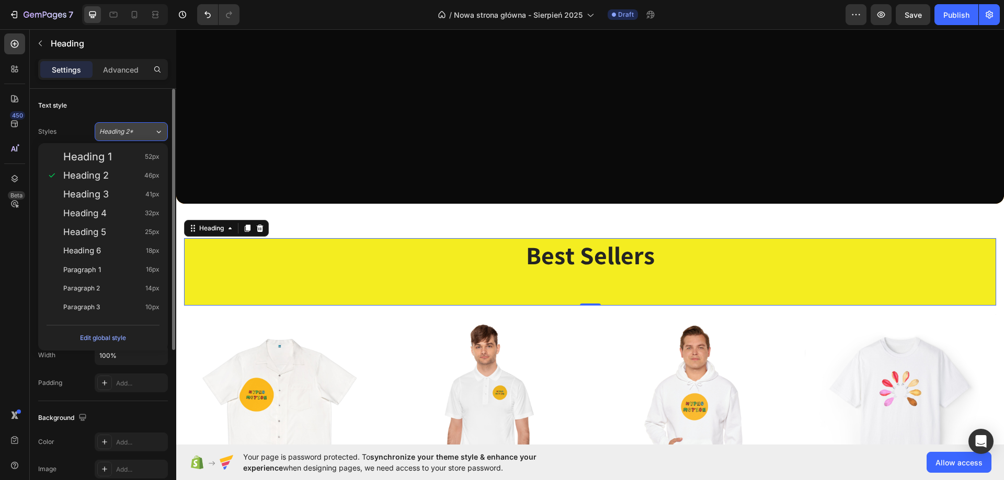
click at [135, 129] on div "Heading 2*" at bounding box center [120, 131] width 42 height 9
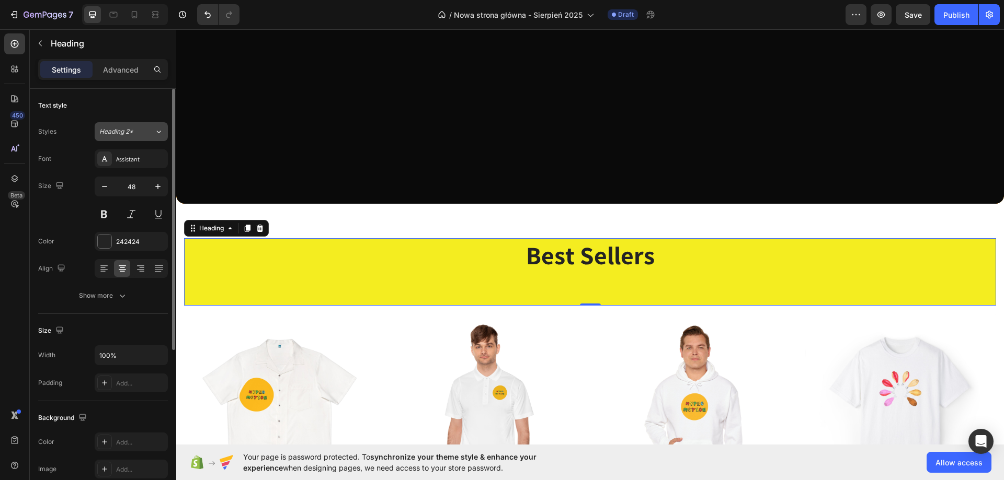
click at [135, 129] on div "Heading 2*" at bounding box center [120, 131] width 42 height 9
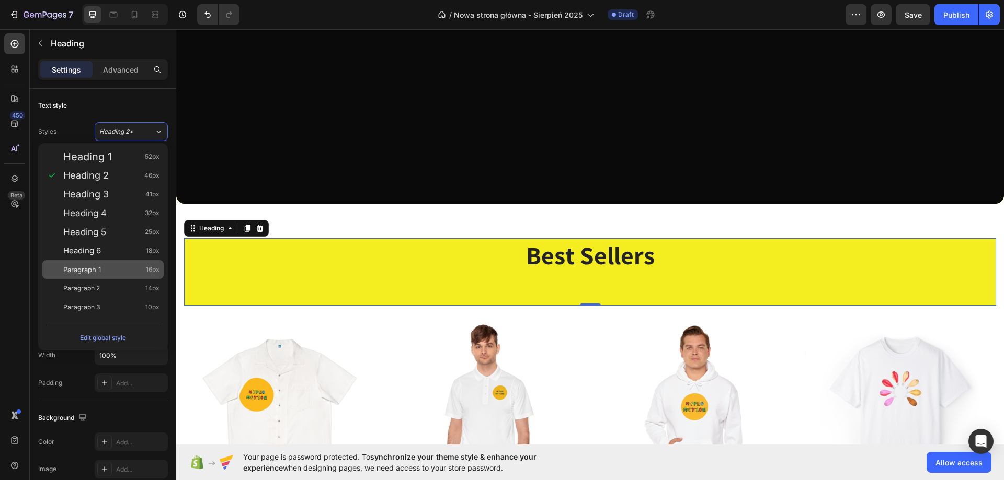
click at [102, 275] on div "Paragraph 1 16px" at bounding box center [102, 269] width 121 height 19
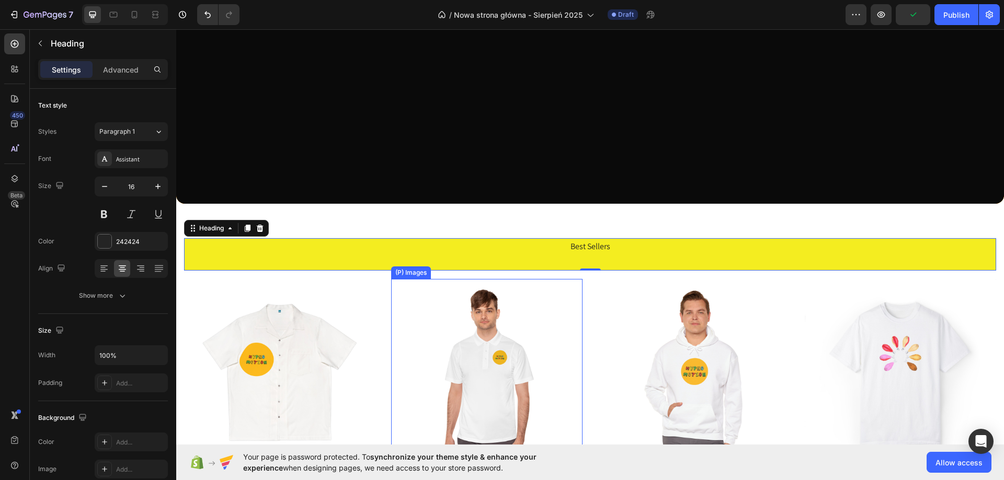
type input "48"
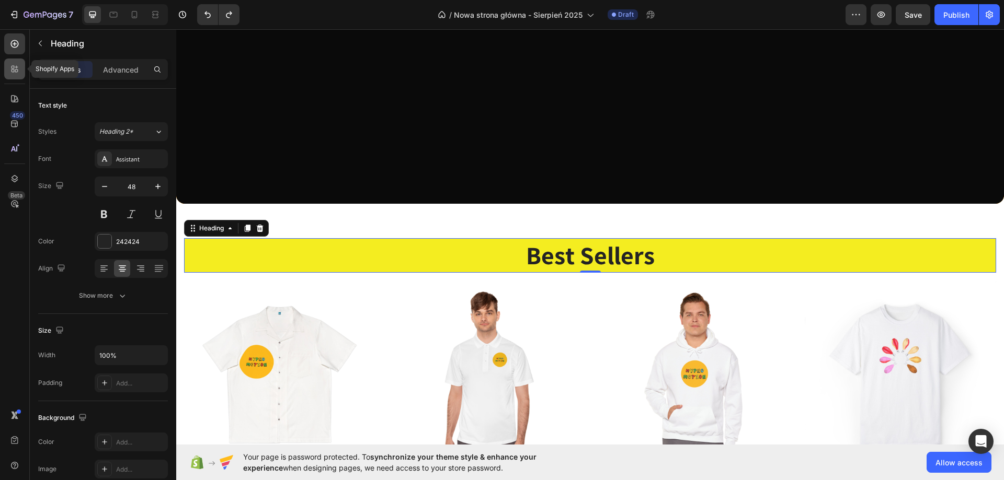
click at [17, 64] on icon at bounding box center [14, 69] width 10 height 10
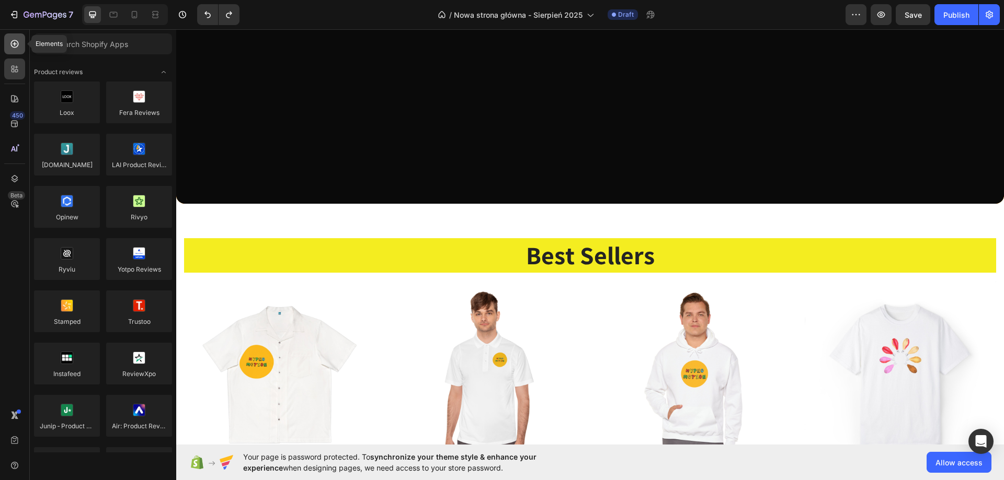
click at [20, 42] on div at bounding box center [14, 43] width 21 height 21
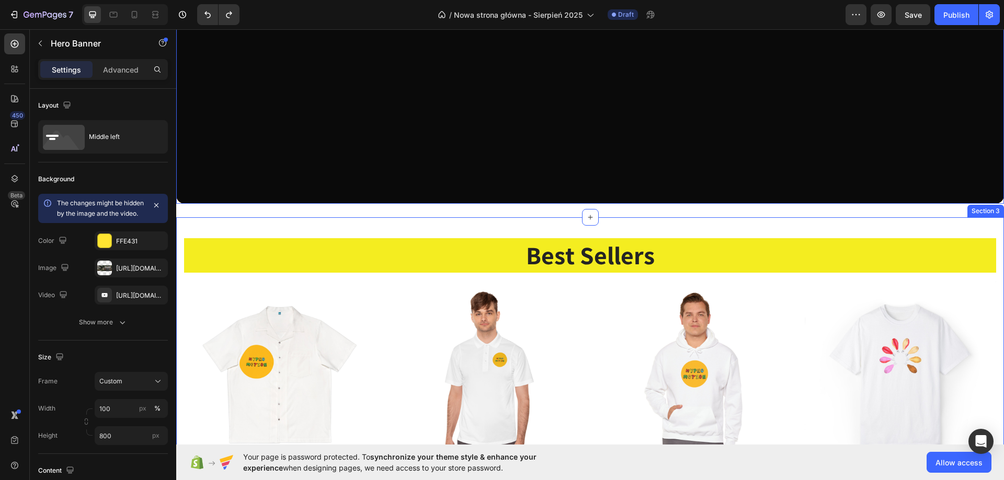
click at [357, 257] on h2 "Best Sellers" at bounding box center [590, 255] width 812 height 35
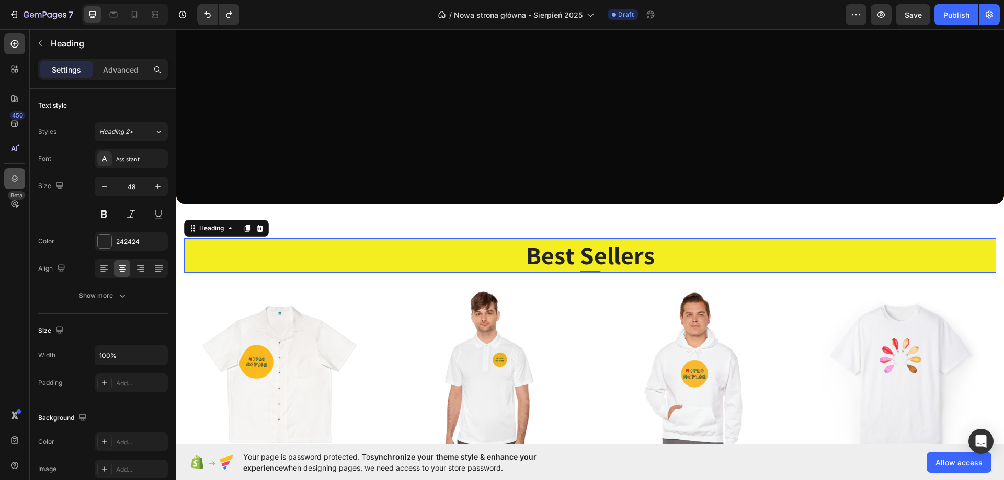
click at [12, 176] on icon at bounding box center [14, 179] width 10 height 10
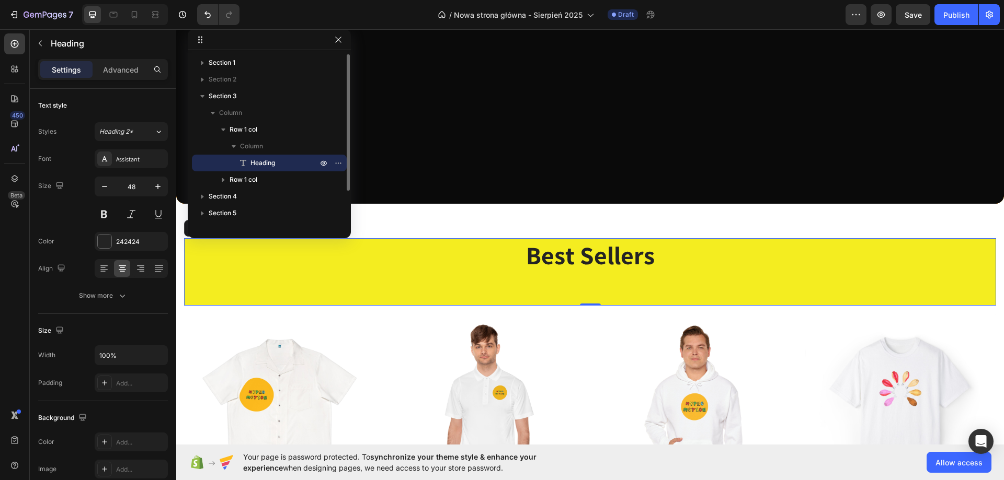
click at [284, 168] on p "Heading" at bounding box center [272, 163] width 69 height 10
click at [258, 144] on span "Column" at bounding box center [251, 146] width 23 height 10
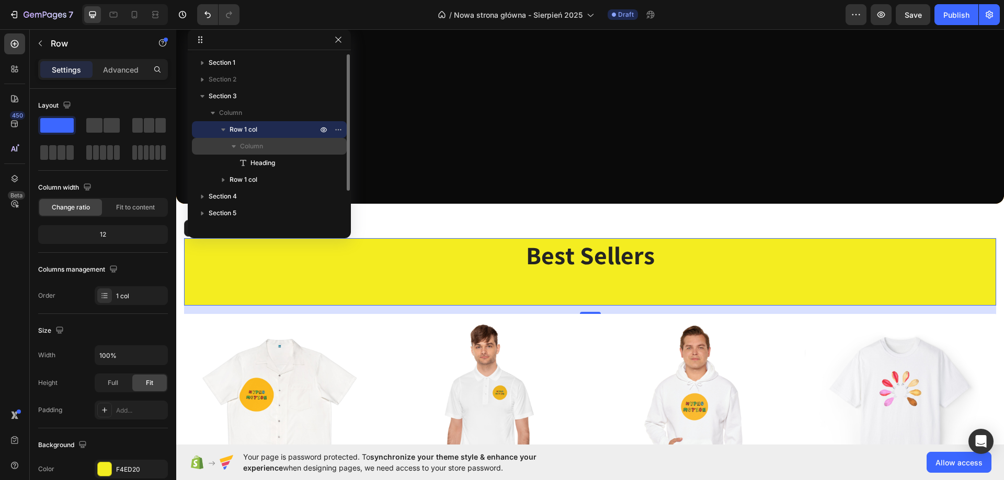
click at [257, 147] on span "Column" at bounding box center [251, 146] width 23 height 10
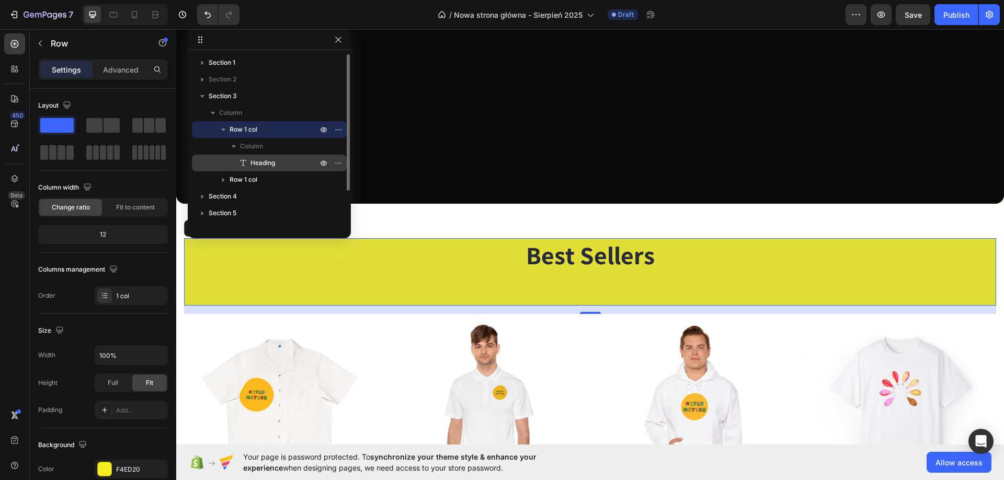
click at [267, 159] on span "Heading" at bounding box center [262, 163] width 25 height 10
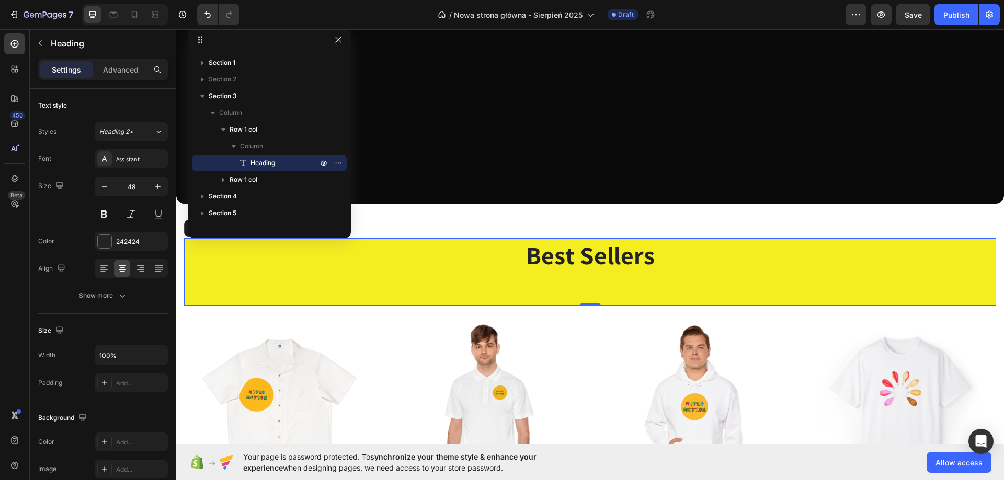
click at [598, 279] on h2 "Best Sellers" at bounding box center [590, 271] width 812 height 67
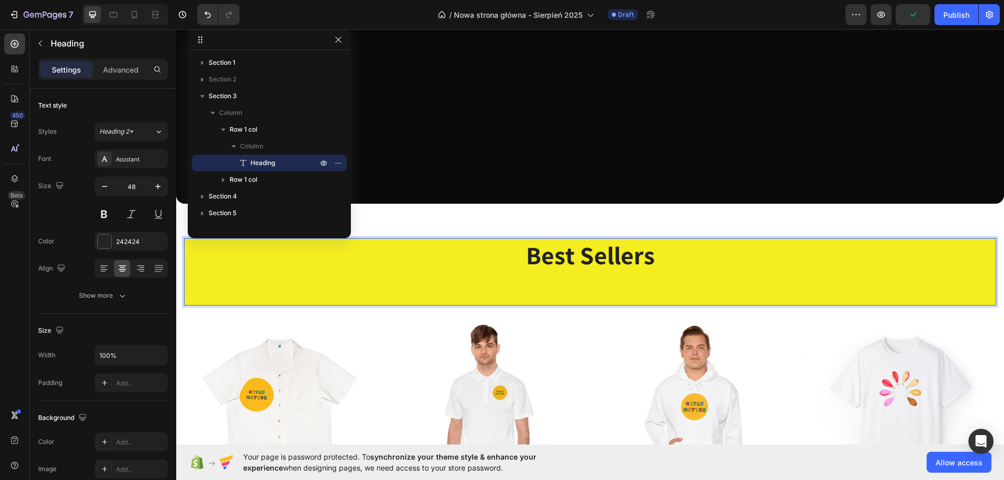
click at [488, 278] on p "Best Sellers" at bounding box center [590, 271] width 810 height 65
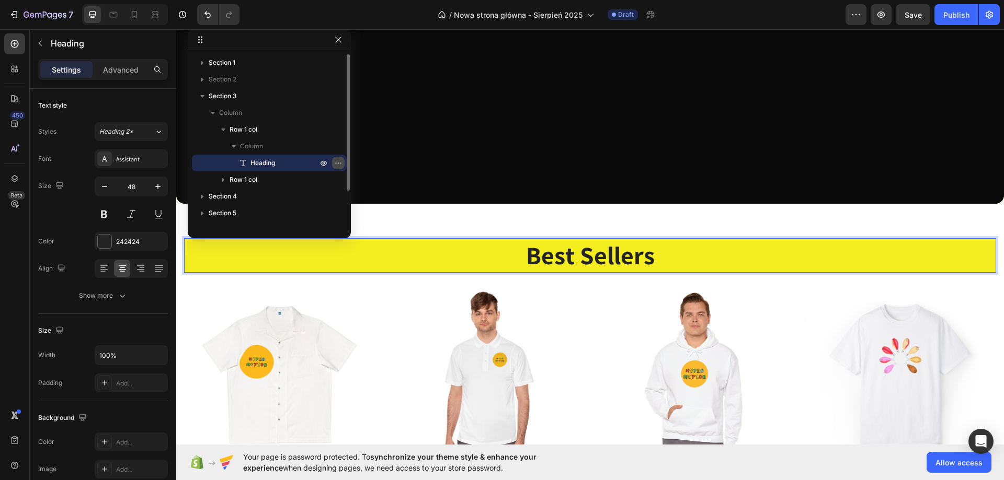
click at [334, 165] on icon "button" at bounding box center [338, 163] width 8 height 8
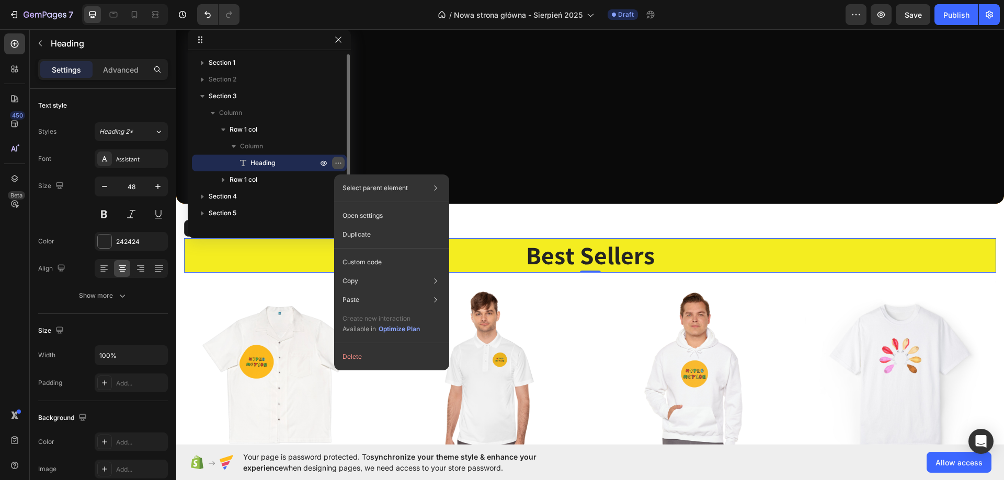
click at [334, 165] on icon "button" at bounding box center [338, 163] width 8 height 8
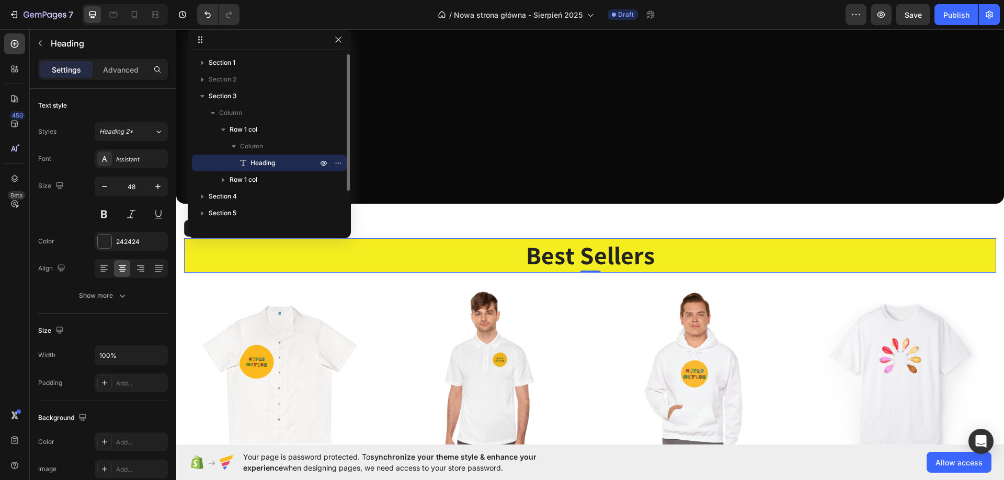
click at [275, 162] on span "Heading" at bounding box center [262, 163] width 25 height 10
click at [5, 69] on div at bounding box center [14, 69] width 21 height 21
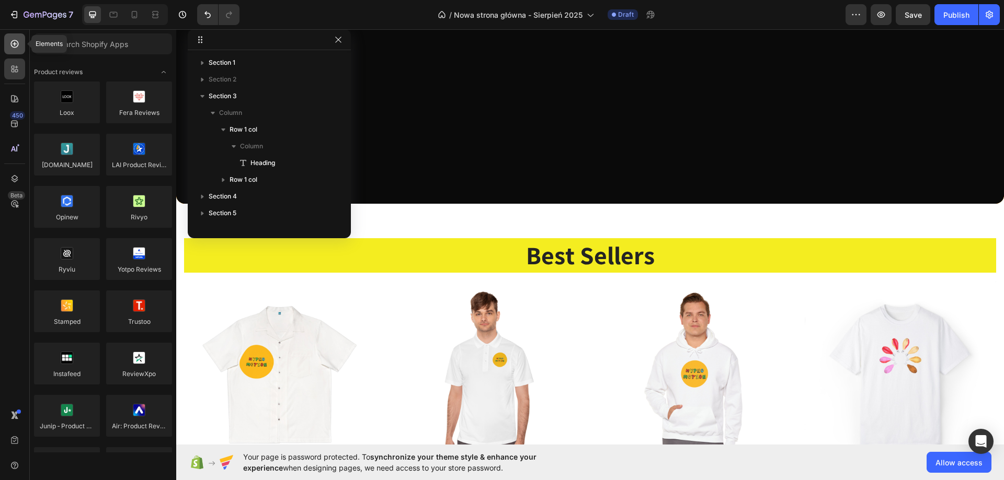
click at [4, 45] on div at bounding box center [14, 43] width 21 height 21
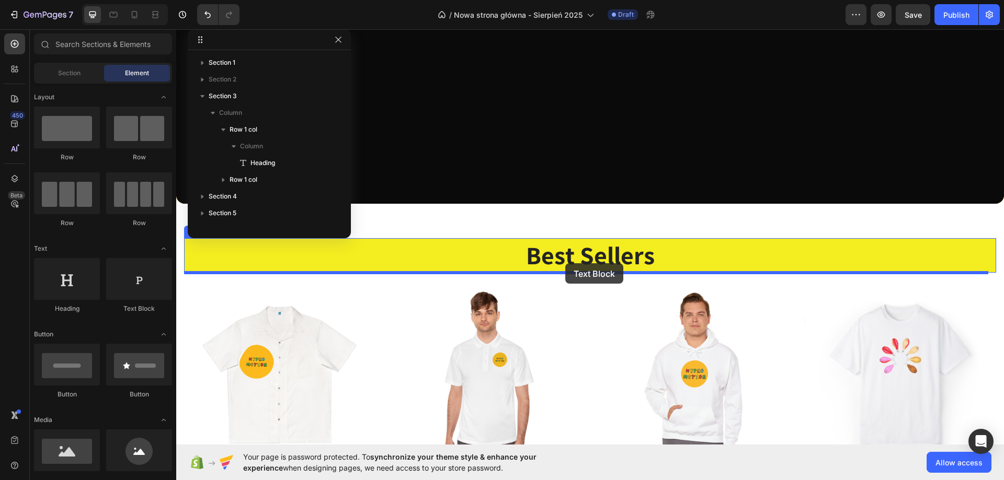
drag, startPoint x: 295, startPoint y: 321, endPoint x: 565, endPoint y: 264, distance: 276.4
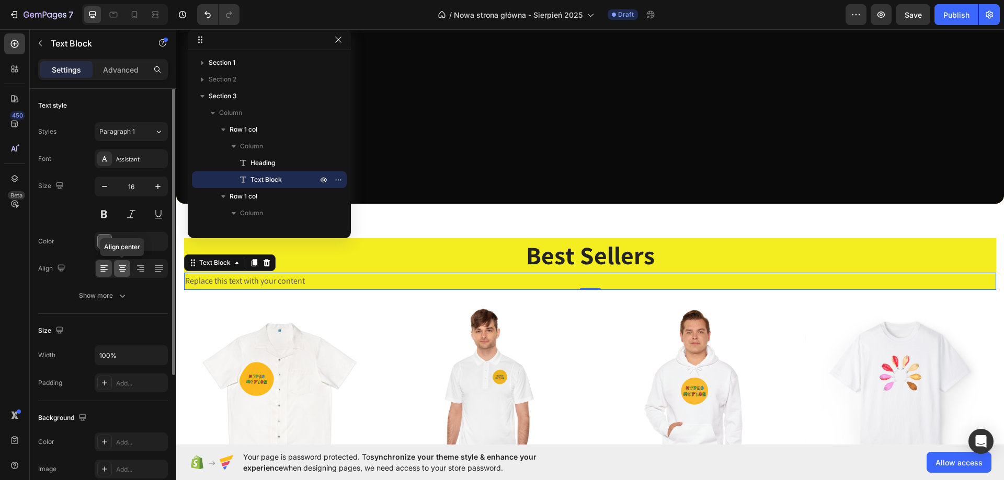
click at [121, 270] on icon at bounding box center [122, 269] width 10 height 10
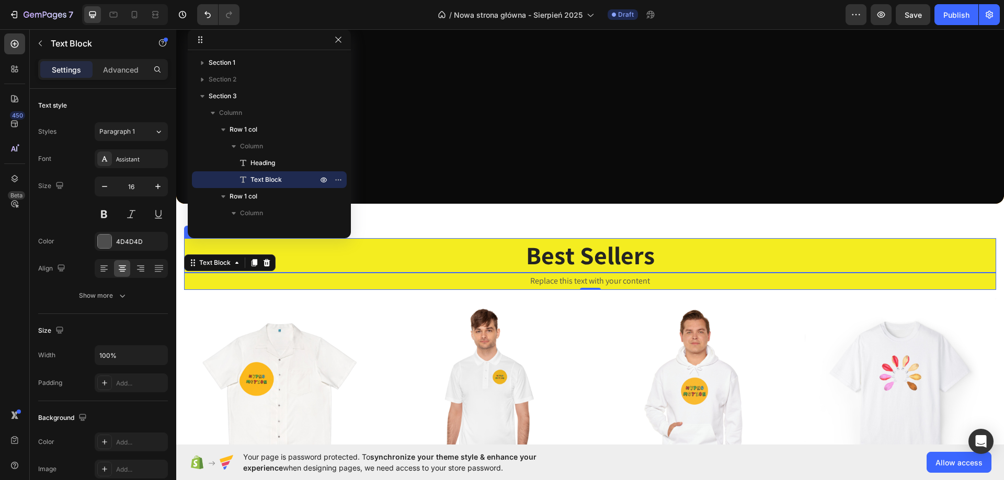
click at [552, 269] on p "Best Sellers" at bounding box center [590, 255] width 810 height 32
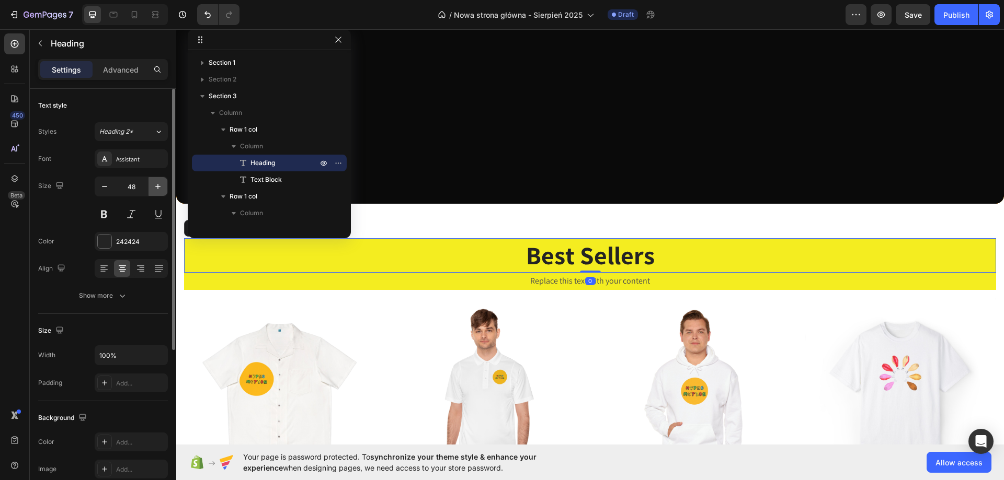
click at [159, 190] on icon "button" at bounding box center [158, 186] width 10 height 10
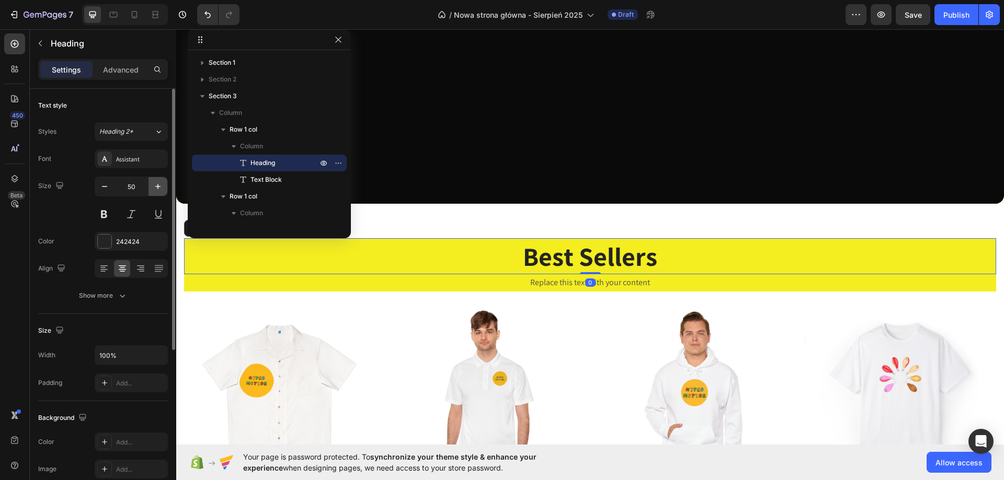
click at [159, 190] on icon "button" at bounding box center [158, 186] width 10 height 10
type input "51"
click at [544, 256] on p "Best Sellers" at bounding box center [590, 256] width 810 height 35
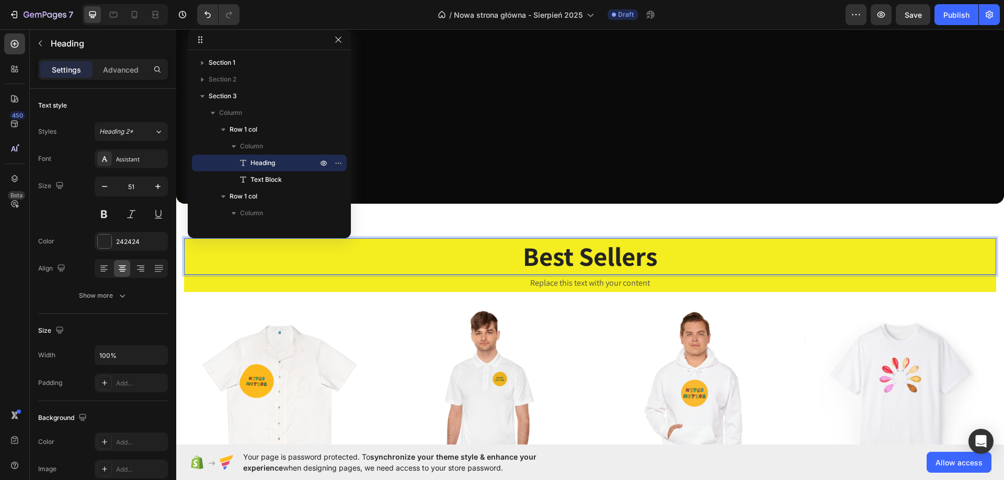
click at [543, 256] on p "Best Sellers" at bounding box center [590, 256] width 810 height 35
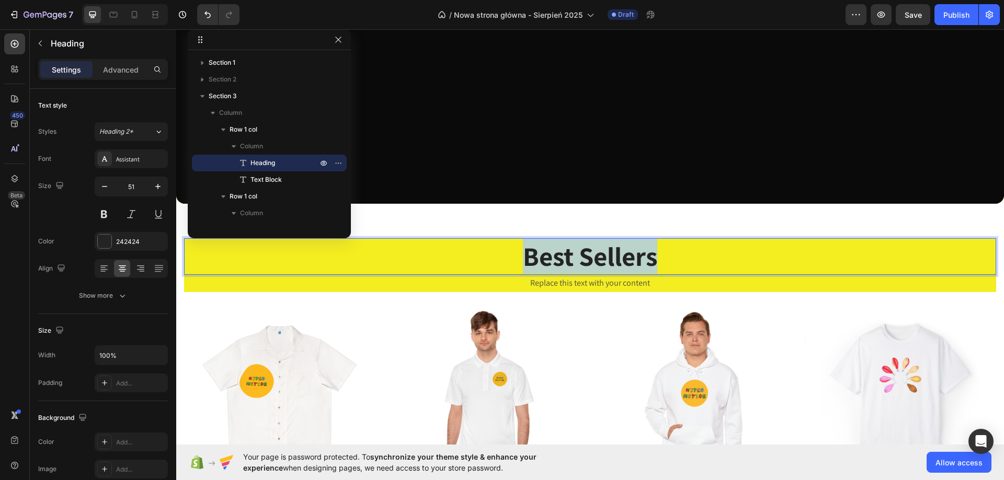
click at [543, 256] on p "Best Sellers" at bounding box center [590, 256] width 810 height 35
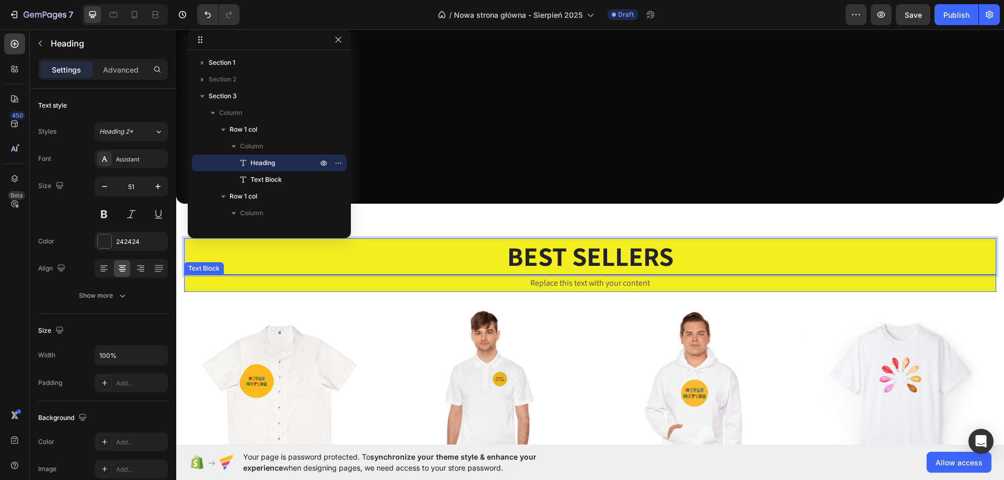
click at [590, 279] on div "Replace this text with your content" at bounding box center [590, 283] width 812 height 17
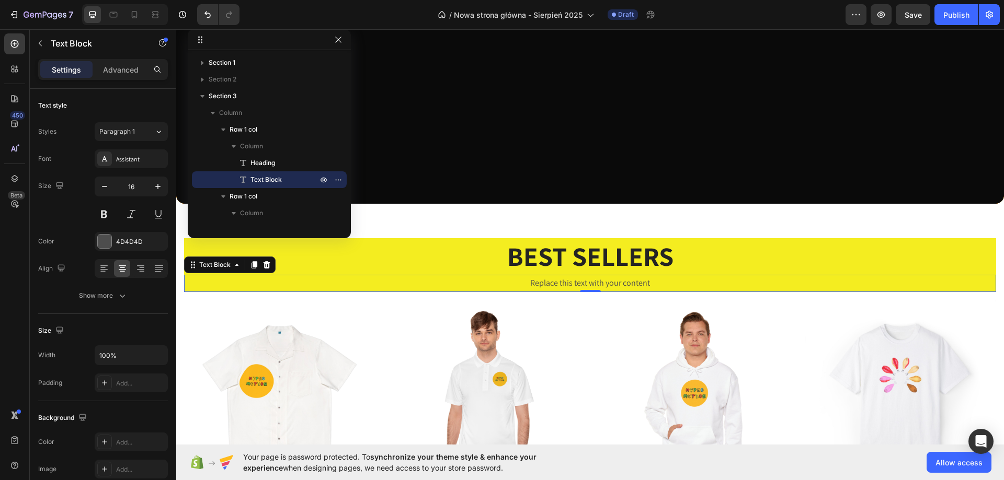
click at [551, 285] on div "Replace this text with your content" at bounding box center [590, 283] width 812 height 17
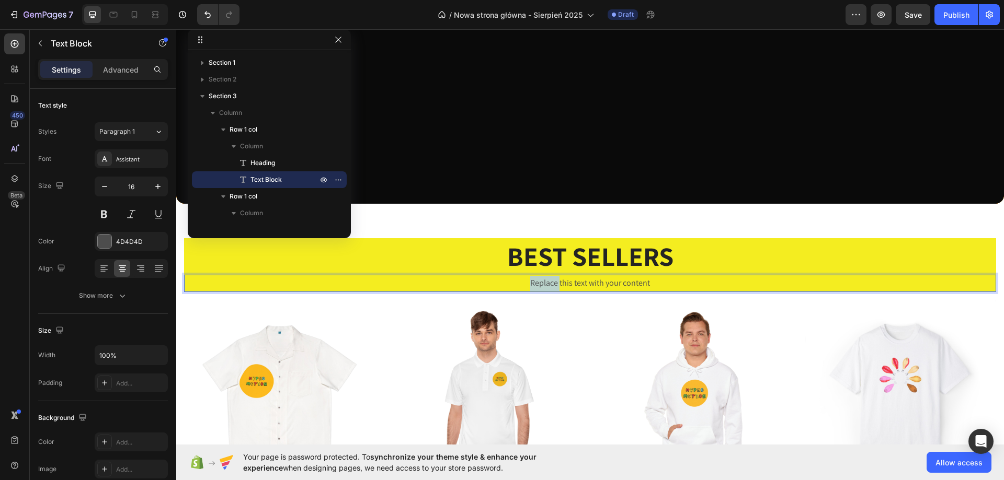
click at [551, 285] on p "Replace this text with your content" at bounding box center [590, 283] width 810 height 15
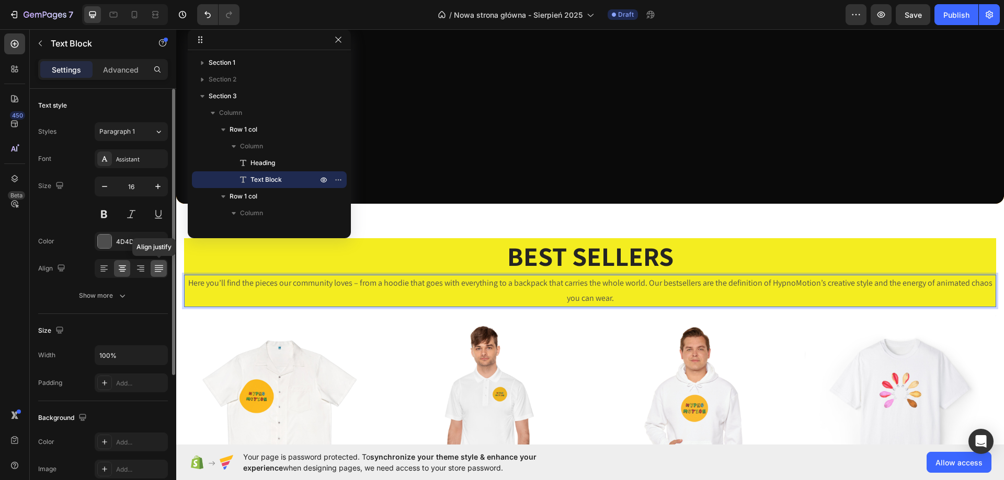
click at [161, 272] on icon at bounding box center [157, 271] width 7 height 1
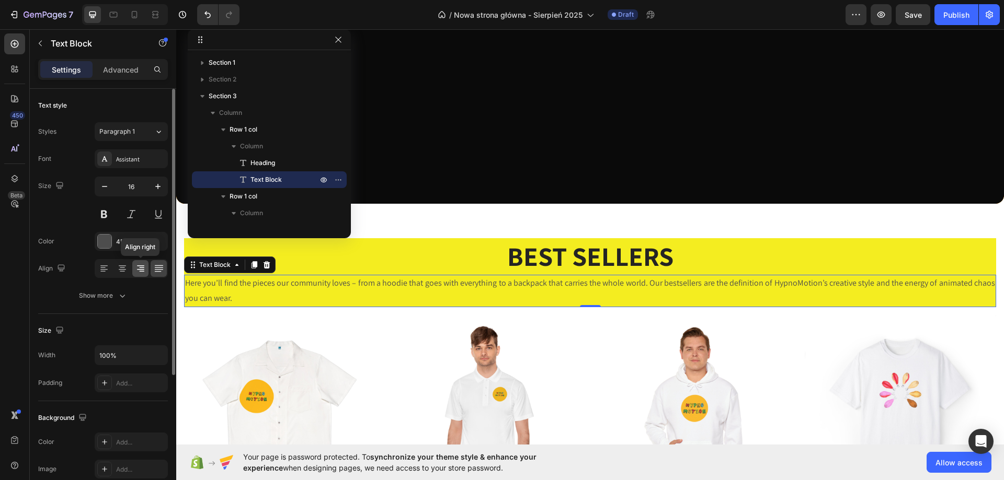
click at [134, 268] on div at bounding box center [140, 268] width 16 height 17
click at [123, 266] on icon at bounding box center [122, 266] width 7 height 1
click at [155, 188] on icon "button" at bounding box center [158, 186] width 10 height 10
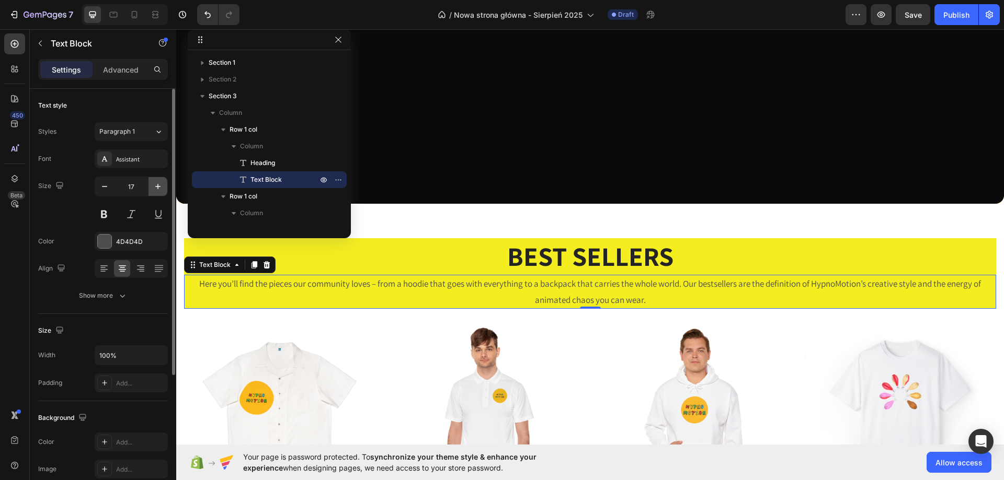
click at [155, 188] on icon "button" at bounding box center [158, 186] width 10 height 10
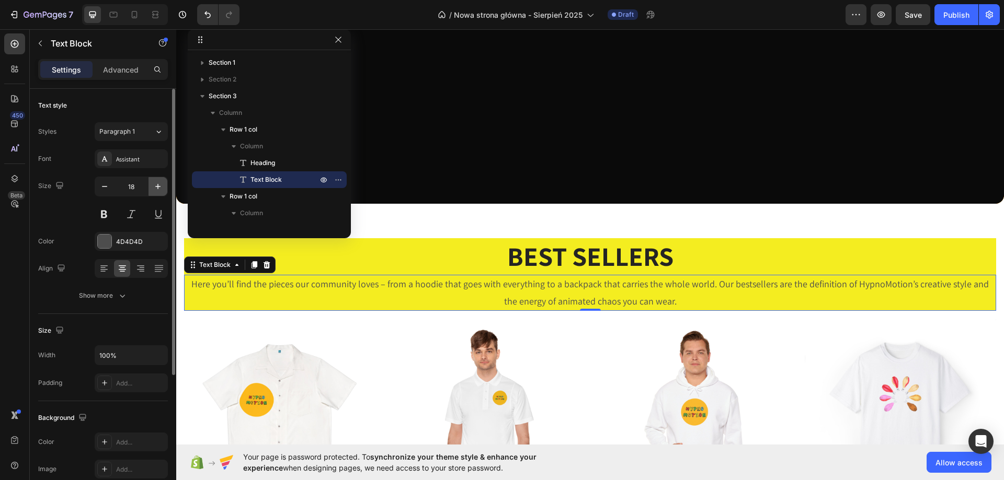
click at [155, 188] on icon "button" at bounding box center [158, 186] width 10 height 10
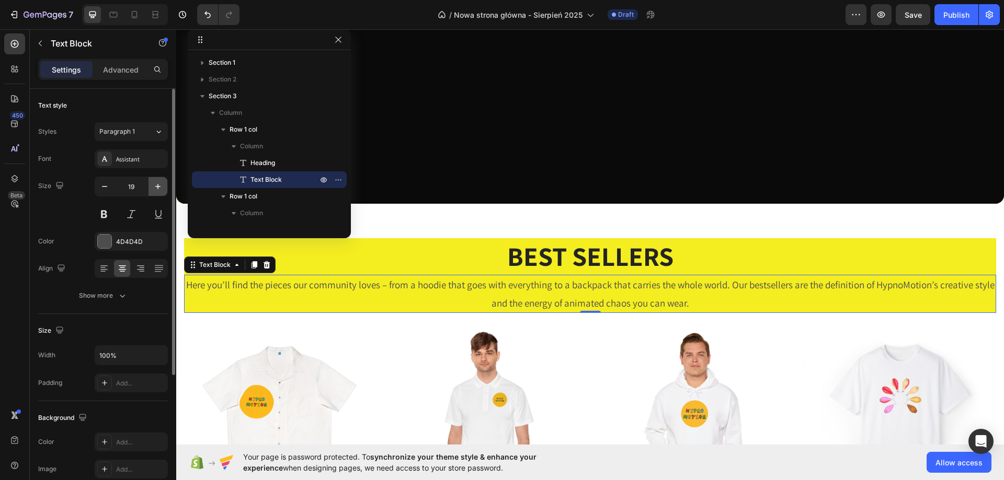
click at [155, 188] on icon "button" at bounding box center [158, 186] width 10 height 10
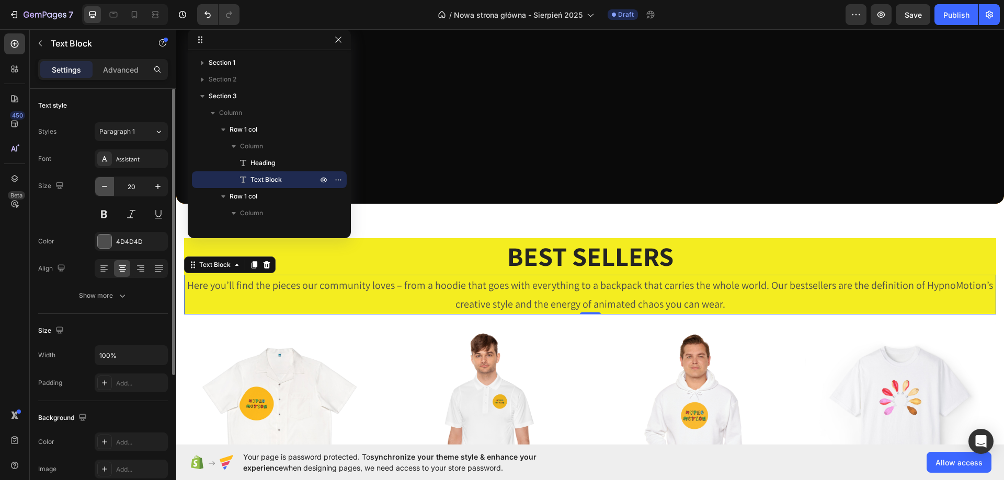
click at [110, 184] on button "button" at bounding box center [104, 186] width 19 height 19
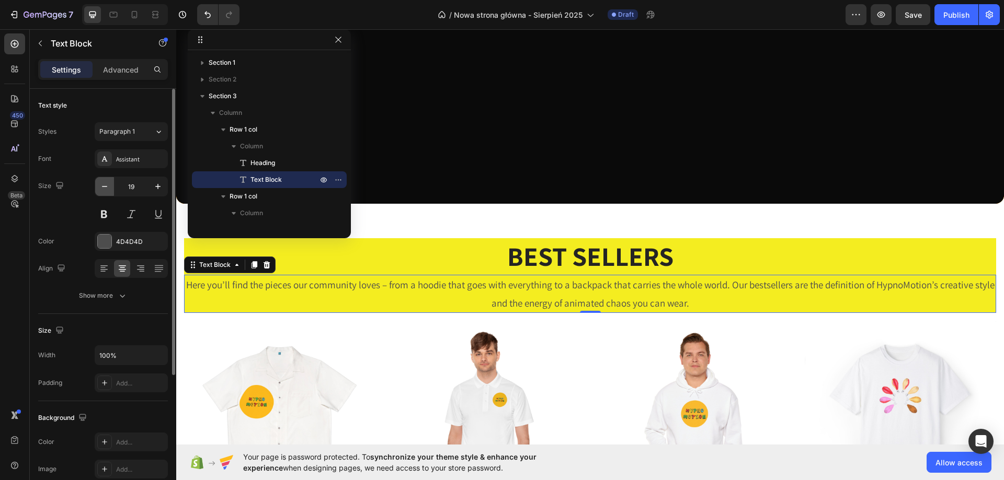
click at [110, 184] on button "button" at bounding box center [104, 186] width 19 height 19
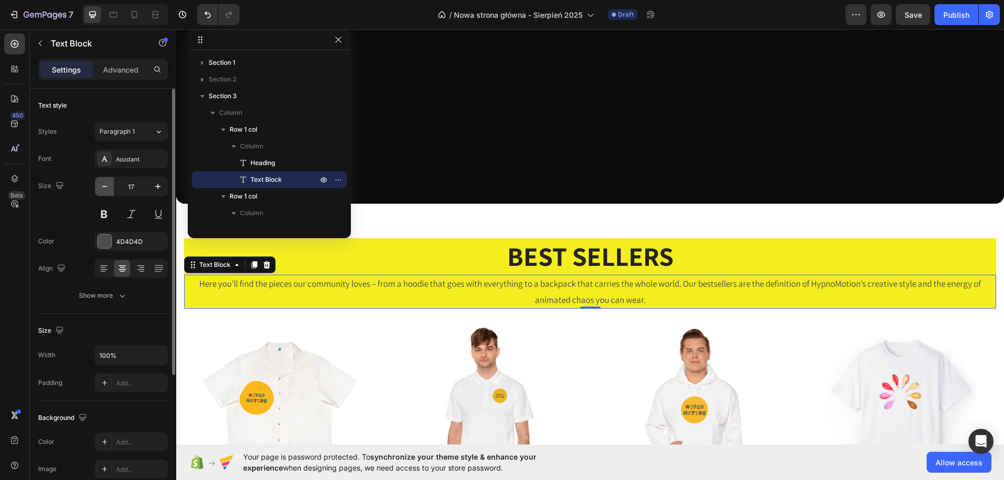
click at [110, 184] on button "button" at bounding box center [104, 186] width 19 height 19
type input "16"
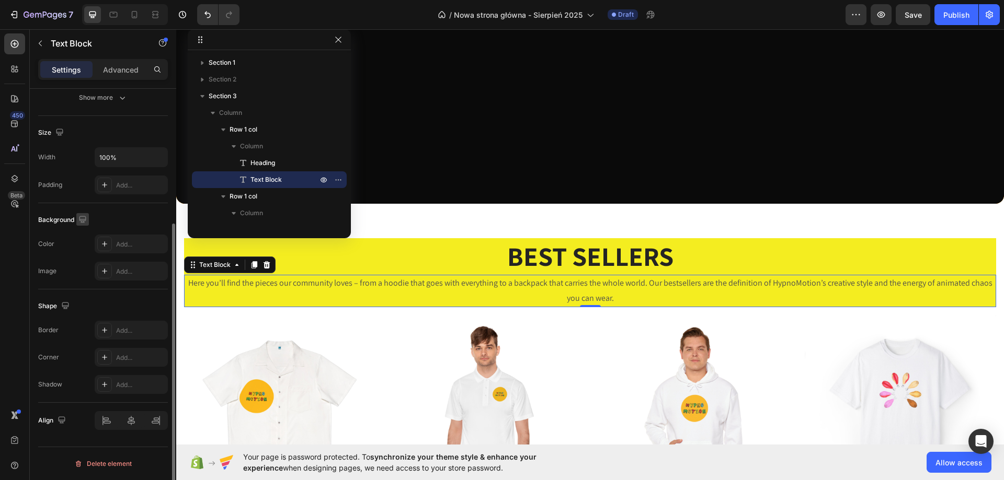
scroll to position [94, 0]
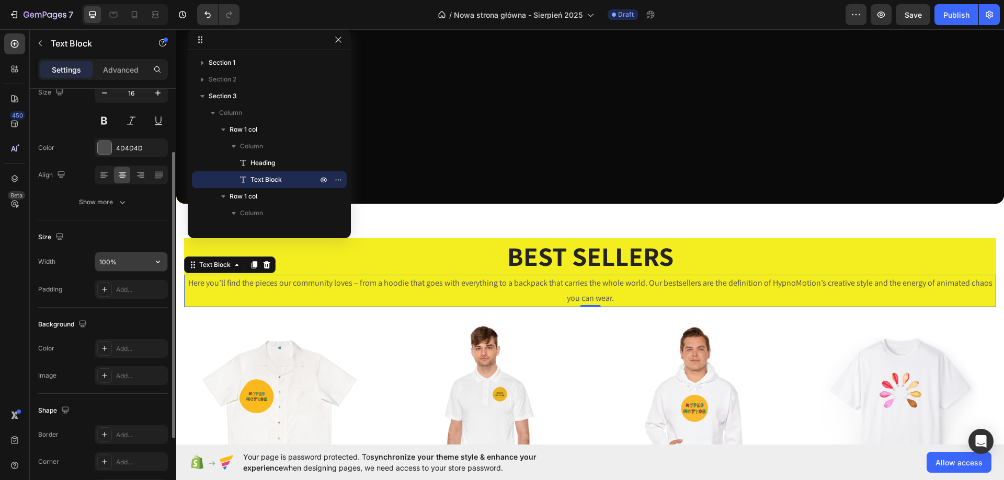
click at [142, 262] on input "100%" at bounding box center [131, 262] width 72 height 19
click at [157, 262] on icon "button" at bounding box center [158, 262] width 4 height 3
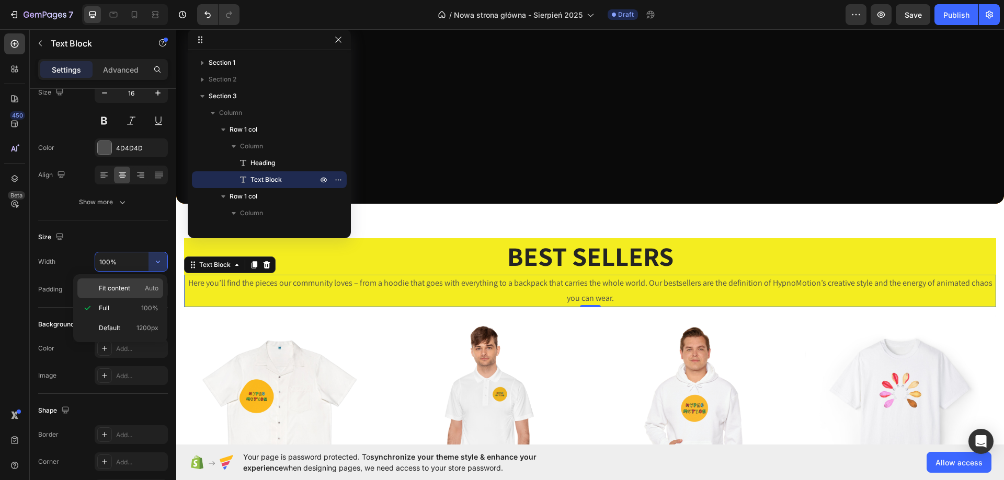
click at [153, 288] on span "Auto" at bounding box center [152, 288] width 14 height 9
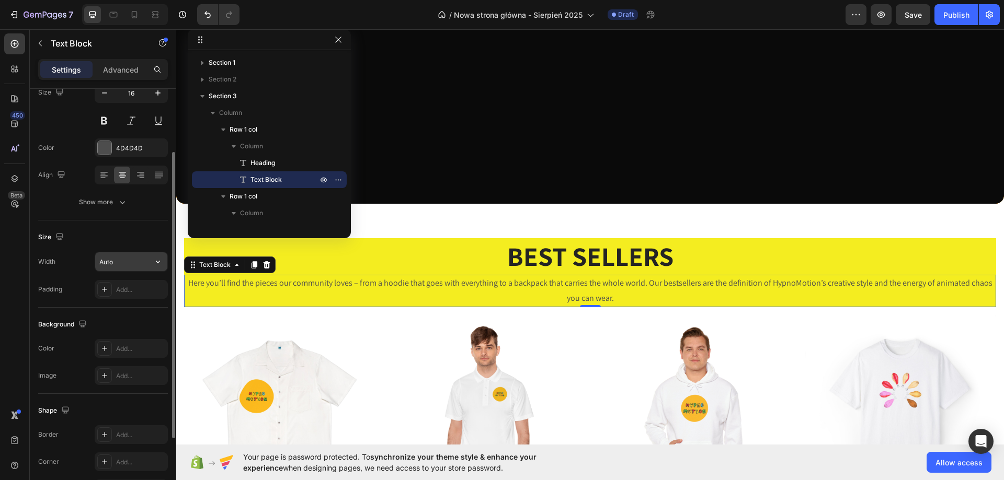
click at [146, 262] on input "Auto" at bounding box center [131, 262] width 72 height 19
click at [152, 262] on button "button" at bounding box center [157, 262] width 19 height 19
click at [135, 318] on div "Full 100%" at bounding box center [120, 328] width 86 height 20
type input "100%"
click at [140, 293] on div "Add..." at bounding box center [140, 289] width 49 height 9
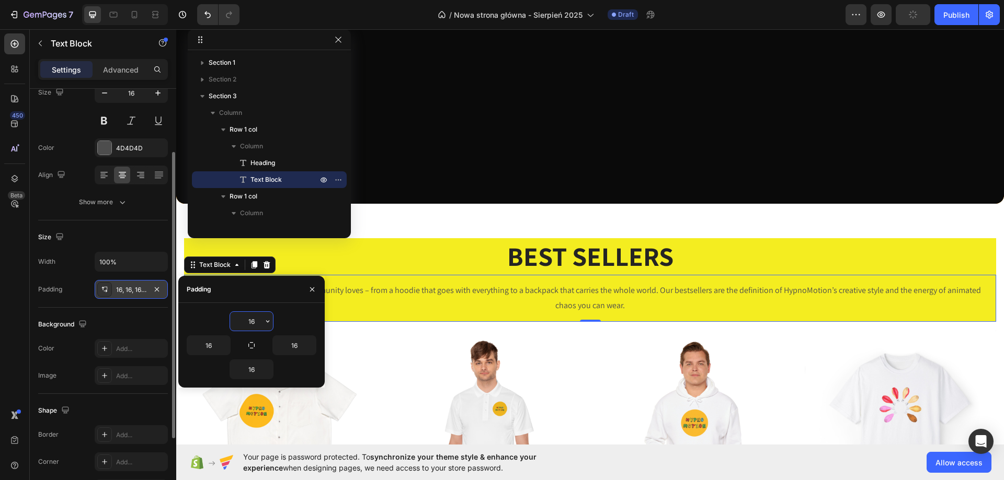
click at [253, 322] on input "16" at bounding box center [251, 321] width 43 height 19
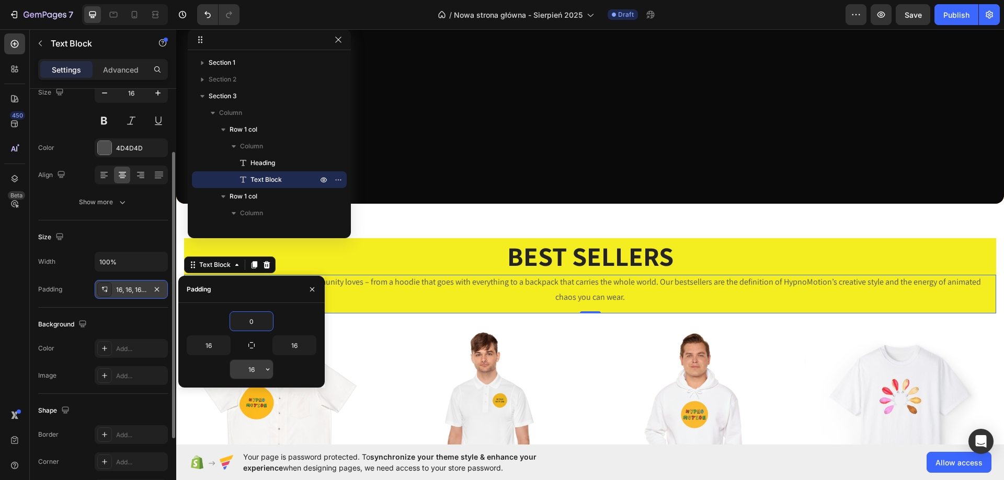
type input "0"
click at [256, 372] on input "16" at bounding box center [251, 369] width 43 height 19
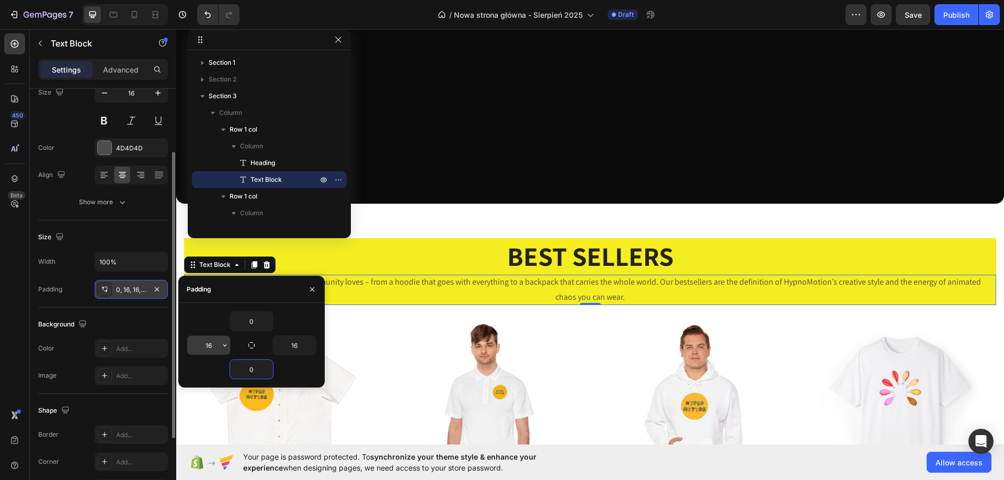
type input "0"
click at [218, 348] on input "16" at bounding box center [208, 345] width 43 height 19
type input "32"
click at [301, 345] on input "16" at bounding box center [294, 345] width 43 height 19
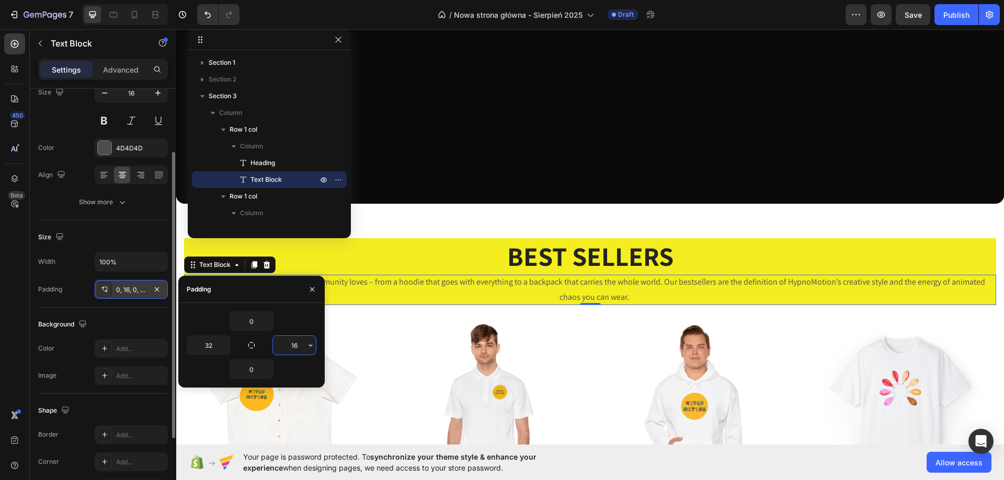
click at [301, 345] on input "16" at bounding box center [294, 345] width 43 height 19
type input "32"
click at [212, 347] on input "32" at bounding box center [208, 345] width 43 height 19
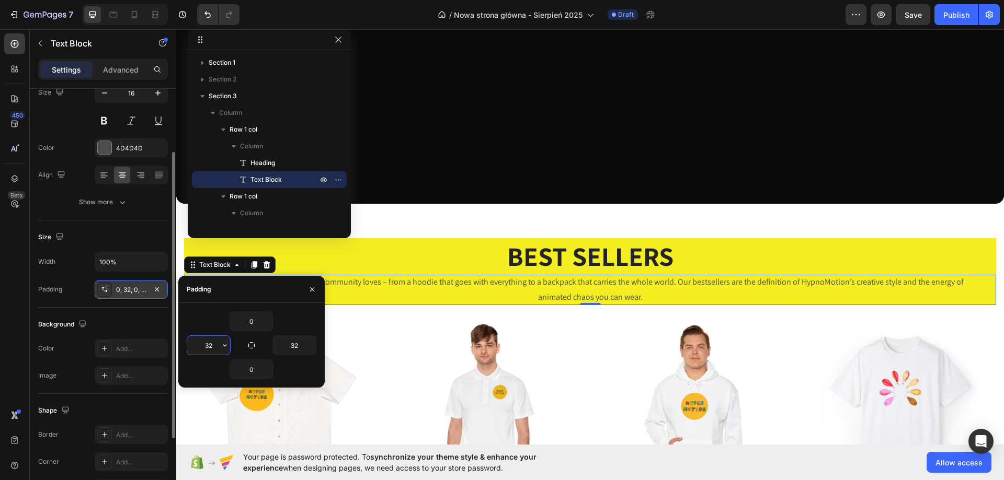
click at [212, 347] on input "32" at bounding box center [208, 345] width 43 height 19
type input "44"
click at [282, 347] on input "32" at bounding box center [294, 345] width 43 height 19
type input "44"
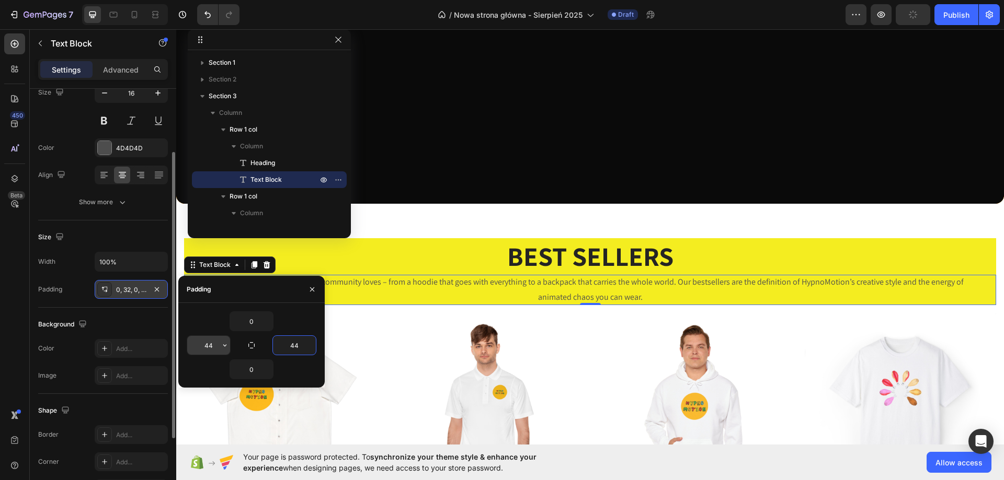
click at [210, 347] on input "44" at bounding box center [208, 345] width 43 height 19
type input "80"
click at [294, 351] on input "44" at bounding box center [294, 345] width 43 height 19
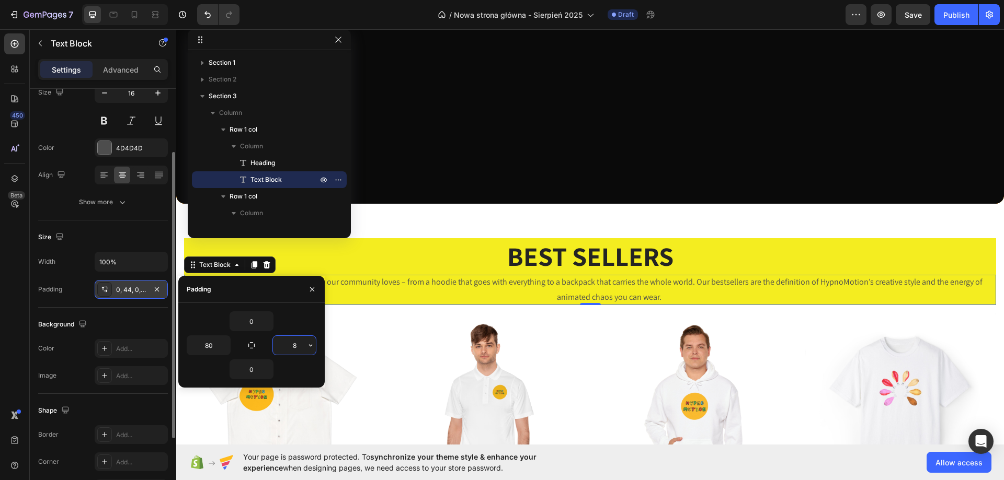
type input "80"
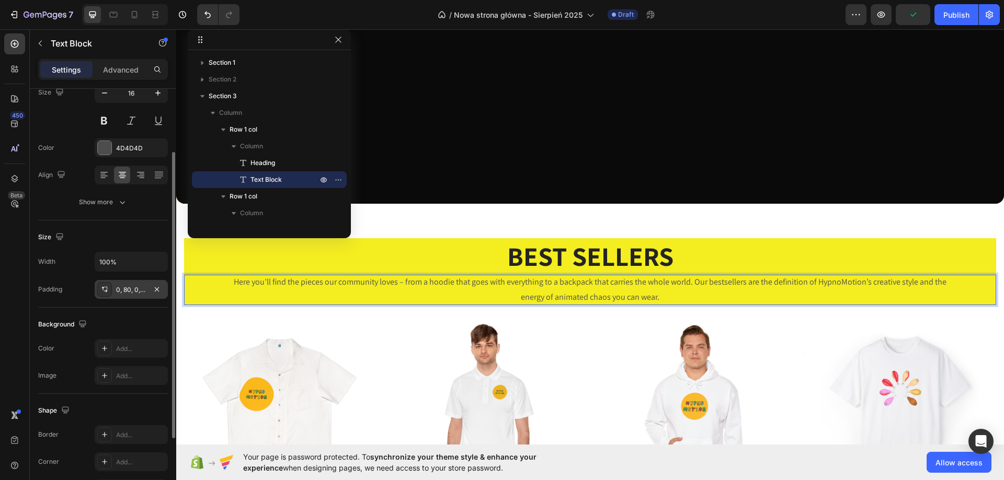
click at [326, 287] on p "Here you’ll find the pieces our community loves – from a hoodie that goes with …" at bounding box center [590, 290] width 728 height 30
click at [152, 294] on button "button" at bounding box center [157, 289] width 13 height 13
type input "0"
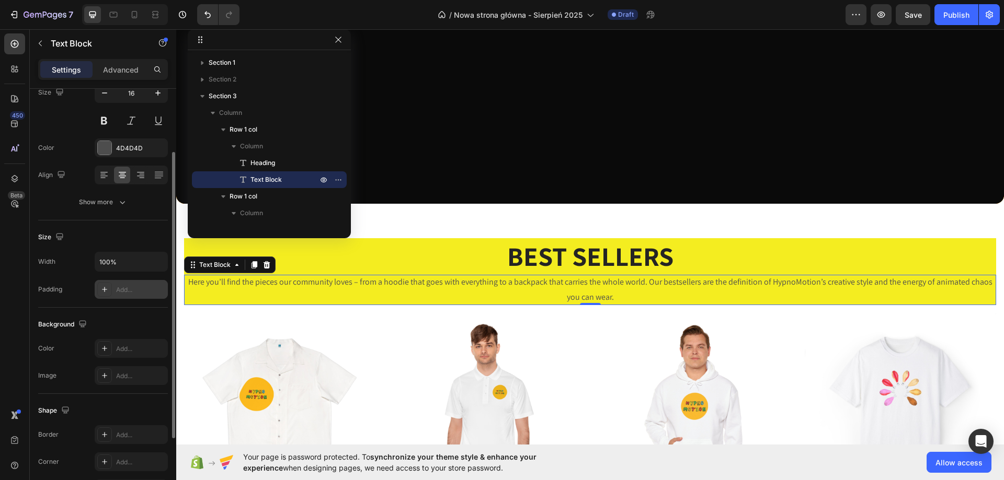
click at [135, 288] on div "Add..." at bounding box center [140, 289] width 49 height 9
type input "16"
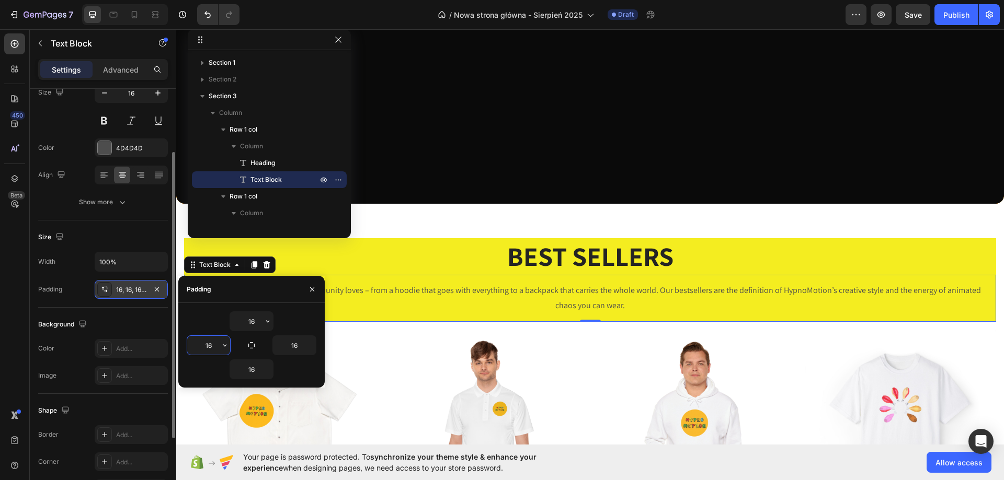
click at [217, 347] on input "16" at bounding box center [208, 345] width 43 height 19
click at [248, 314] on input "16" at bounding box center [251, 321] width 43 height 19
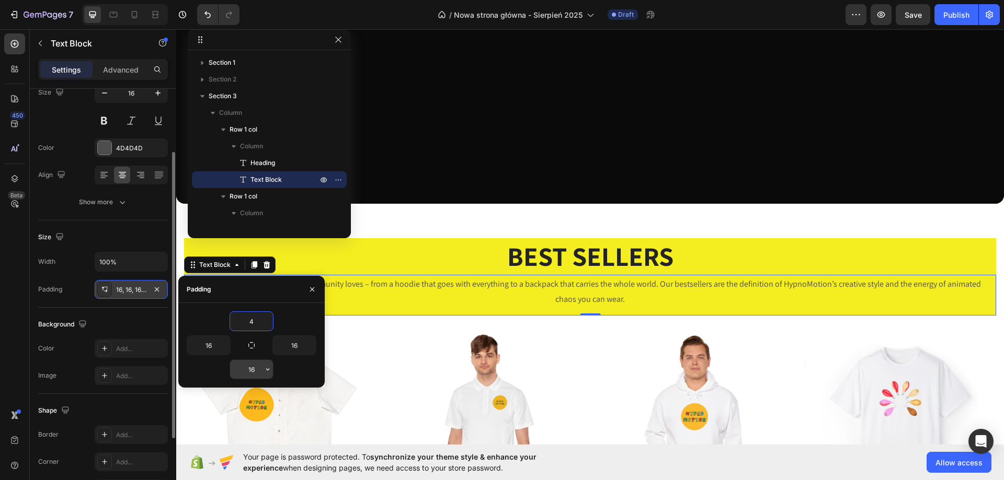
type input "4"
click at [251, 368] on input "16" at bounding box center [251, 369] width 43 height 19
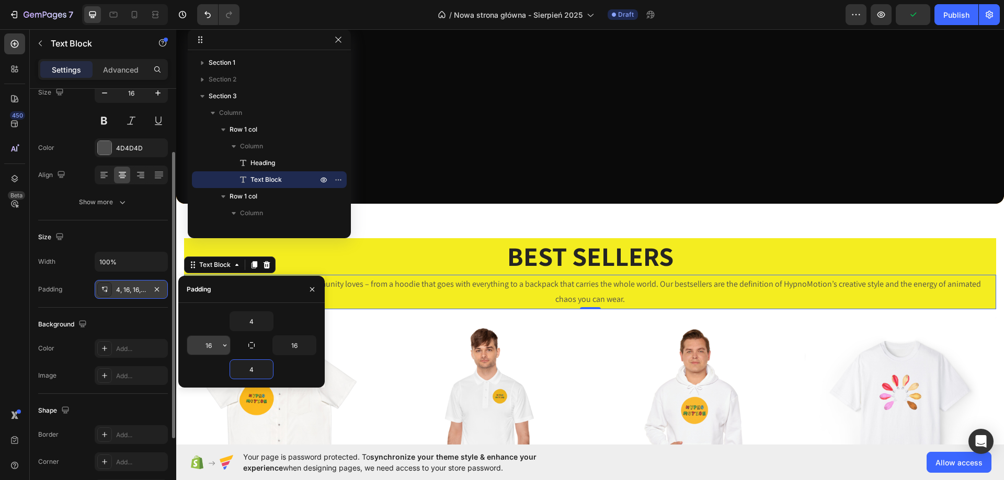
type input "4"
click at [209, 348] on input "16" at bounding box center [208, 345] width 43 height 19
type input "100"
click at [283, 348] on input "16" at bounding box center [294, 345] width 43 height 19
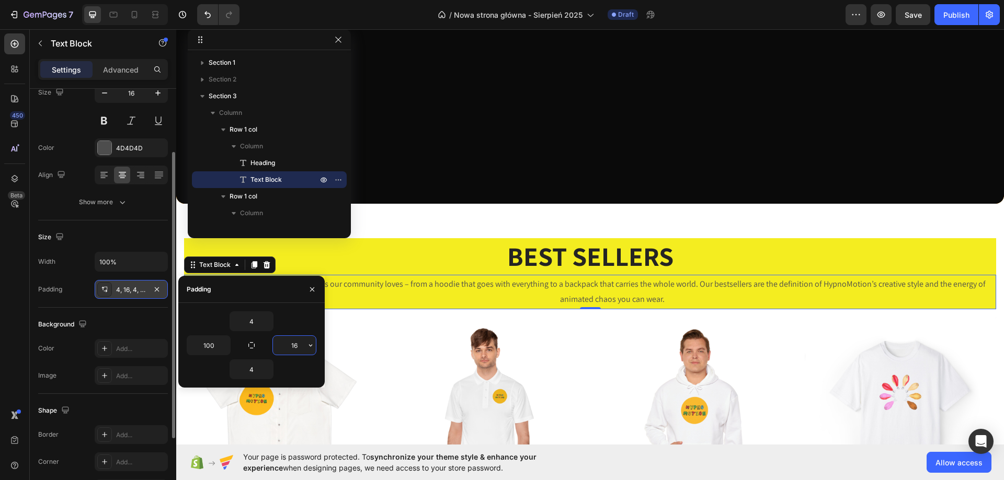
click at [283, 348] on input "16" at bounding box center [294, 345] width 43 height 19
type input "100"
click at [211, 348] on input "100" at bounding box center [208, 345] width 43 height 19
type input "106"
click at [285, 350] on input "100" at bounding box center [294, 345] width 43 height 19
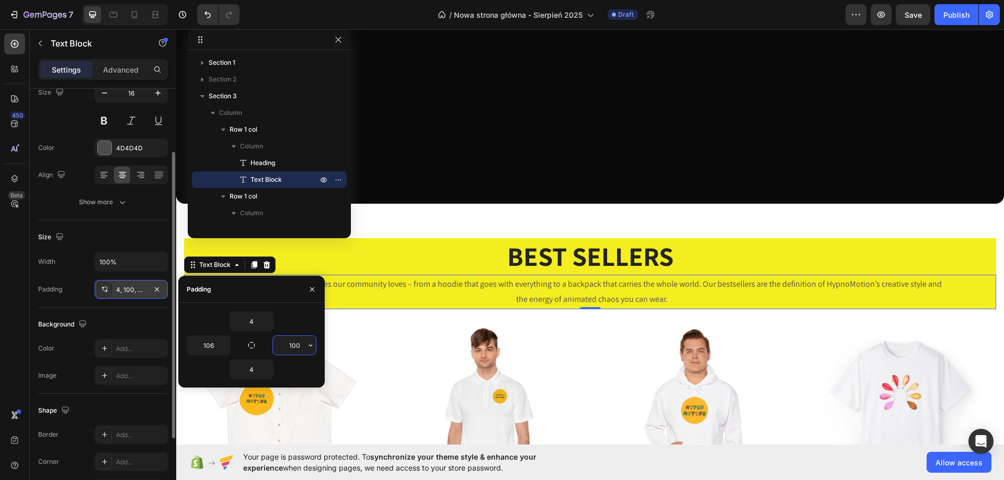
click at [285, 350] on input "100" at bounding box center [294, 345] width 43 height 19
type input "106"
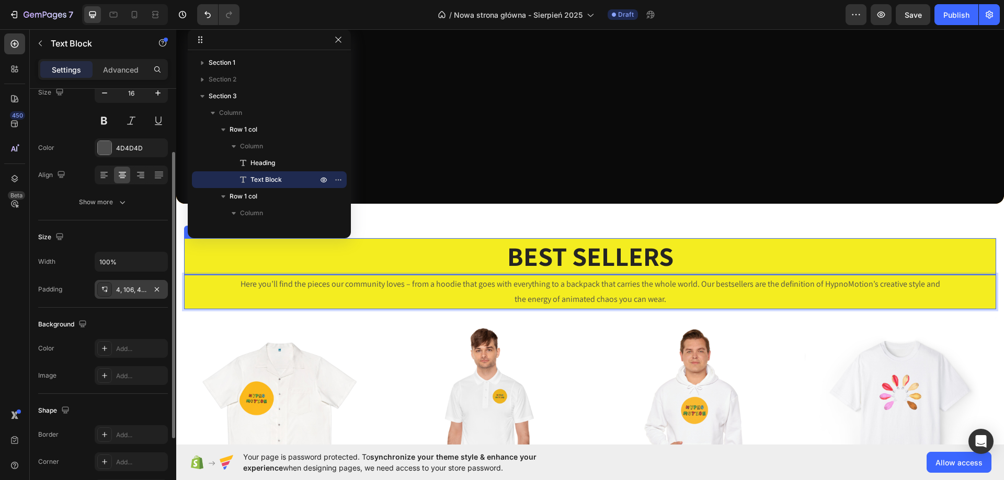
click at [714, 259] on p "BEST SELLERS" at bounding box center [590, 256] width 810 height 35
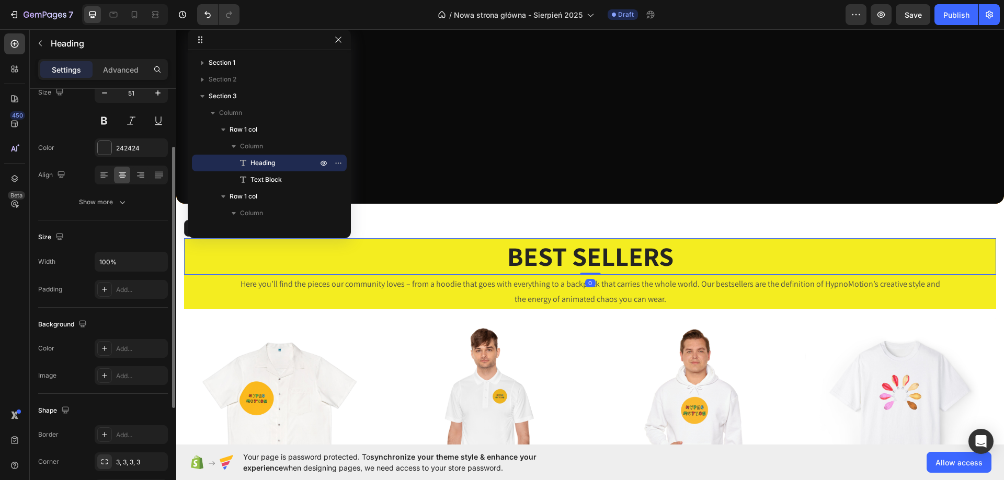
scroll to position [0, 0]
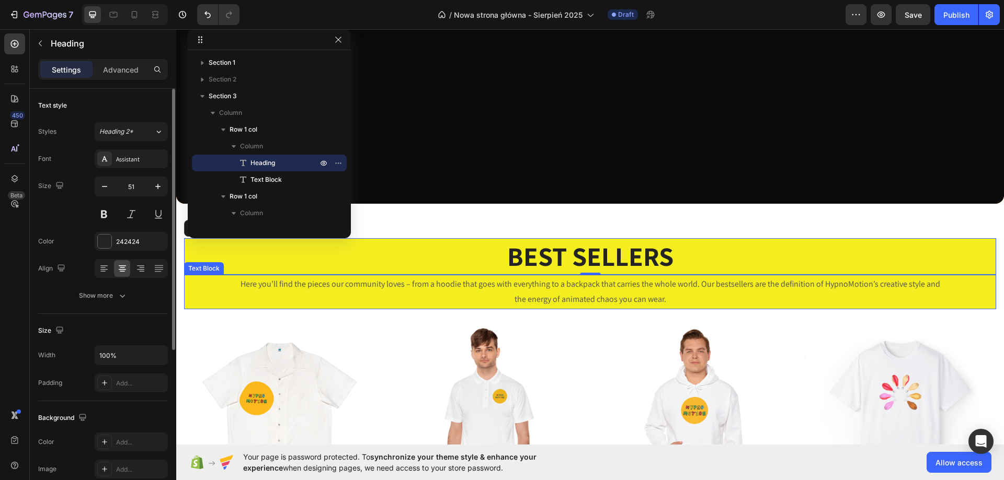
click at [190, 289] on div "Here you’ll find the pieces our community loves – from a hoodie that goes with …" at bounding box center [590, 292] width 812 height 35
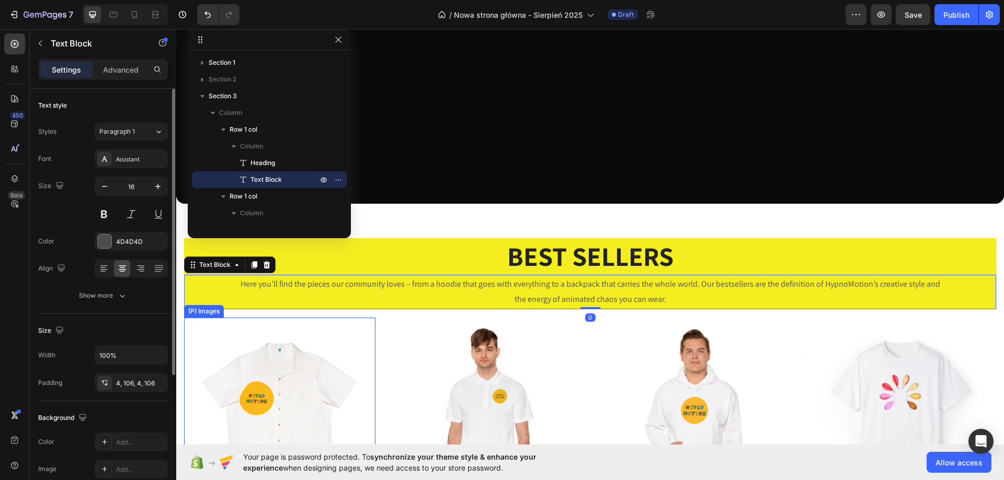
click at [202, 341] on img at bounding box center [279, 413] width 191 height 191
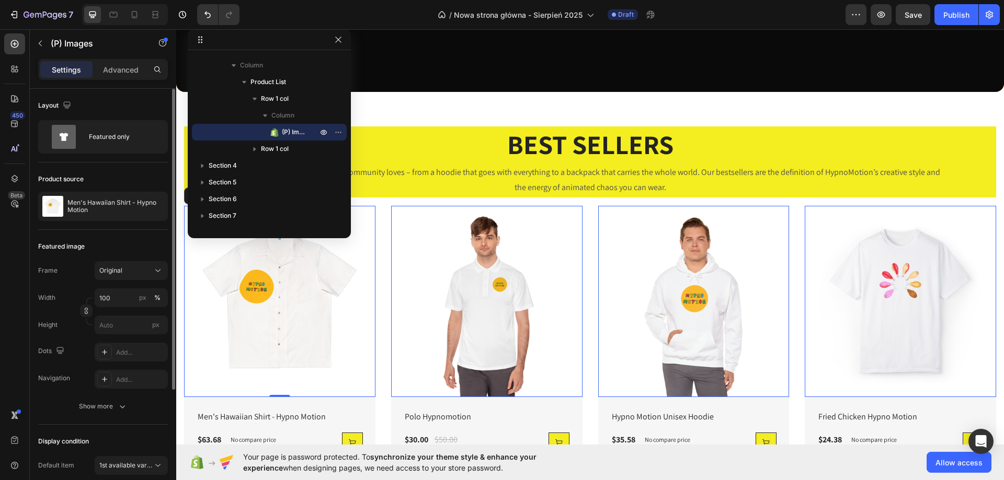
scroll to position [422, 0]
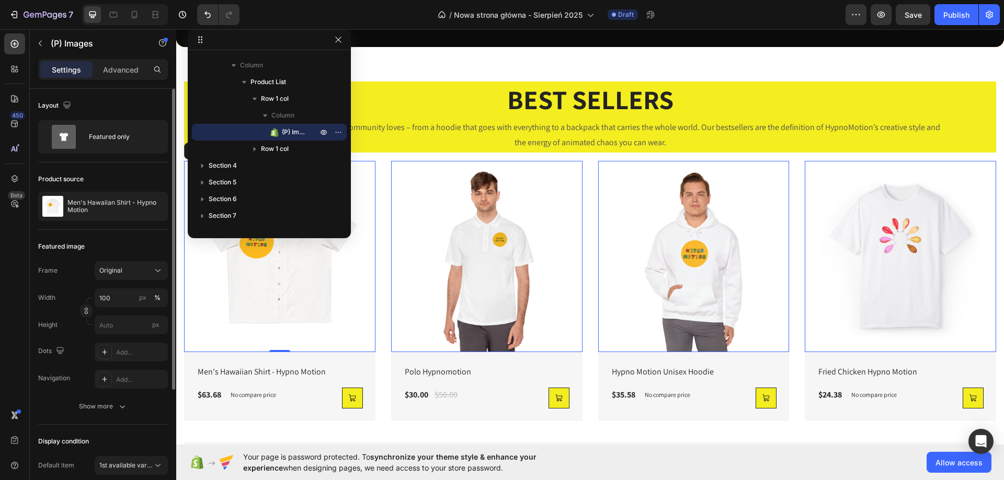
click at [298, 288] on img at bounding box center [279, 256] width 191 height 191
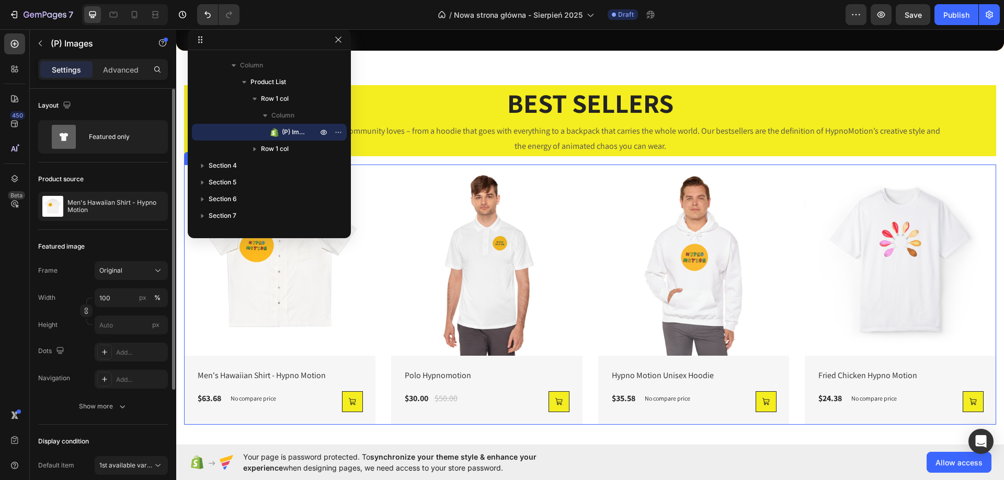
scroll to position [261, 0]
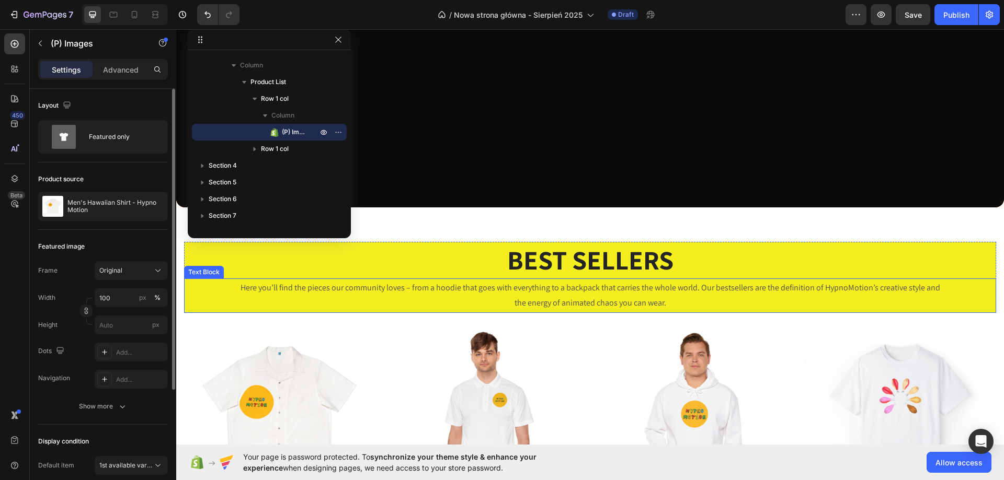
click at [244, 284] on p "Here you’ll find the pieces our community loves – from a hoodie that goes with …" at bounding box center [589, 296] width 701 height 30
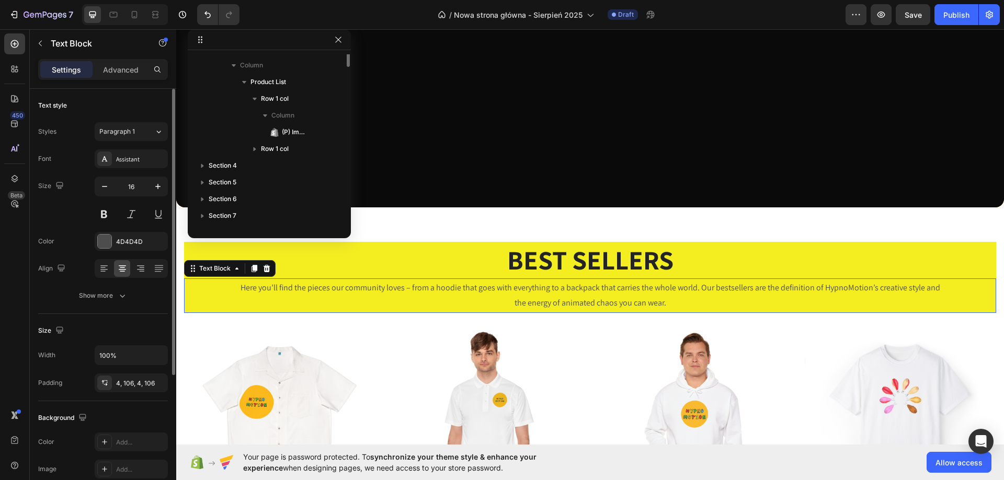
scroll to position [48, 0]
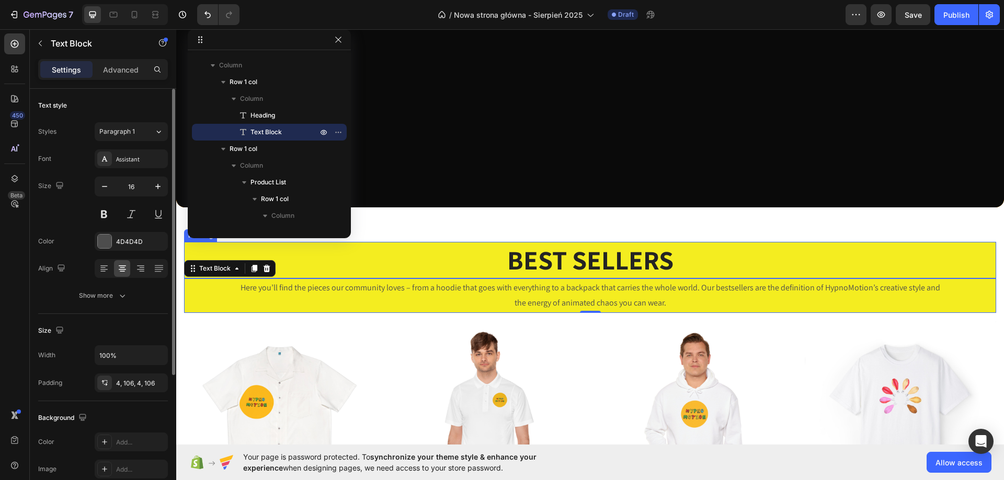
click at [540, 256] on h2 "BEST SELLERS" at bounding box center [590, 260] width 812 height 37
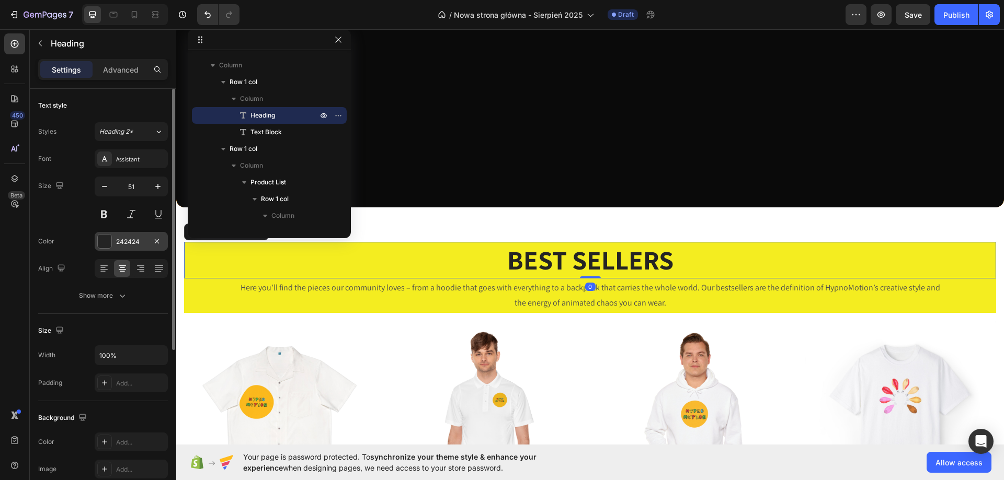
click at [121, 243] on div "242424" at bounding box center [131, 241] width 30 height 9
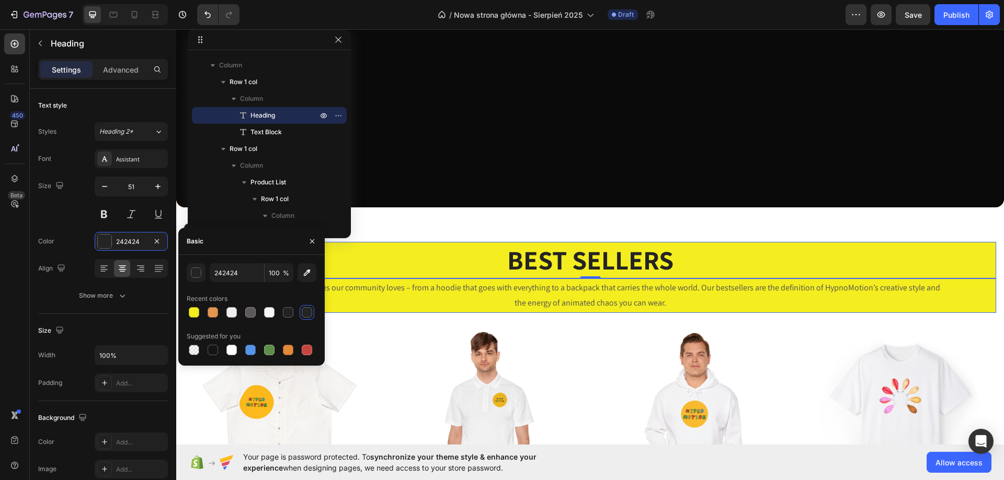
click at [405, 292] on p "Here you’ll find the pieces our community loves – from a hoodie that goes with …" at bounding box center [589, 296] width 701 height 30
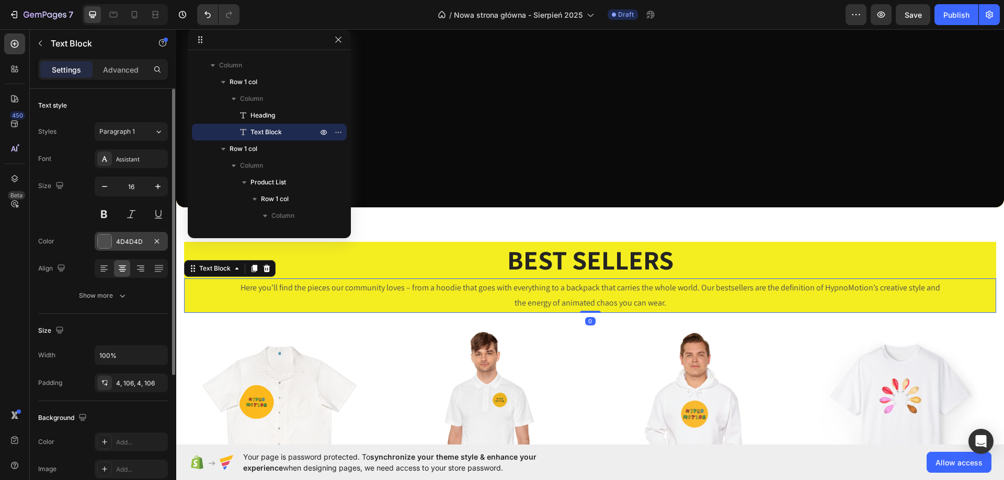
click at [99, 236] on div at bounding box center [105, 242] width 14 height 14
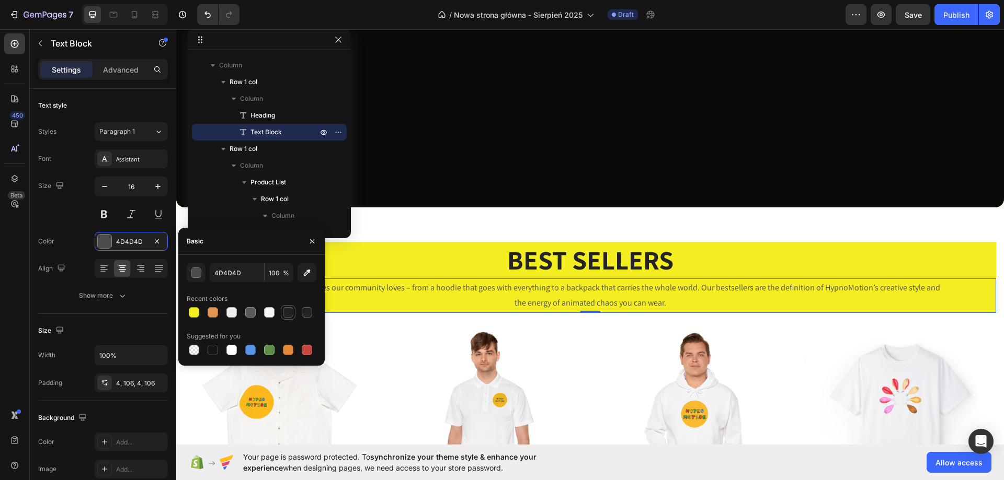
click at [287, 314] on div at bounding box center [288, 312] width 10 height 10
type input "232121"
click at [470, 268] on h2 "BEST SELLERS" at bounding box center [590, 260] width 812 height 37
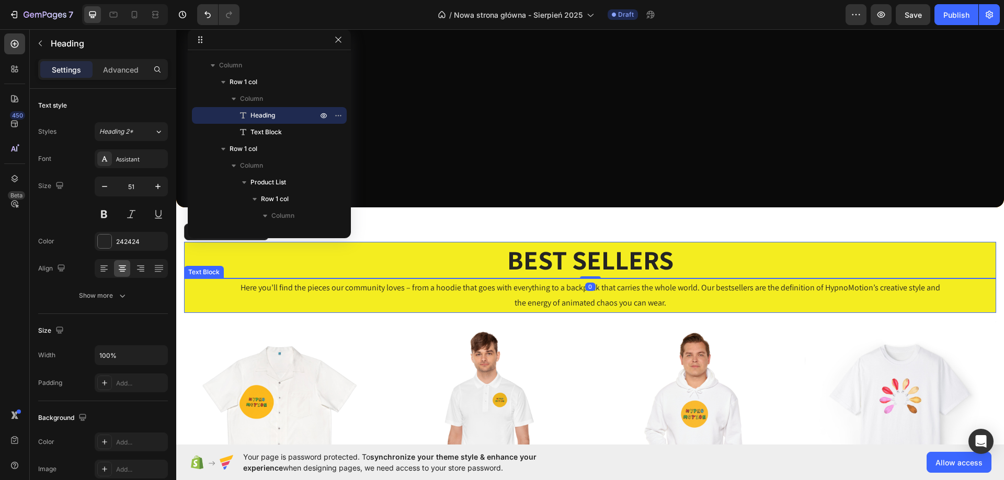
click at [300, 302] on p "Here you’ll find the pieces our community loves – from a hoodie that goes with …" at bounding box center [589, 296] width 701 height 30
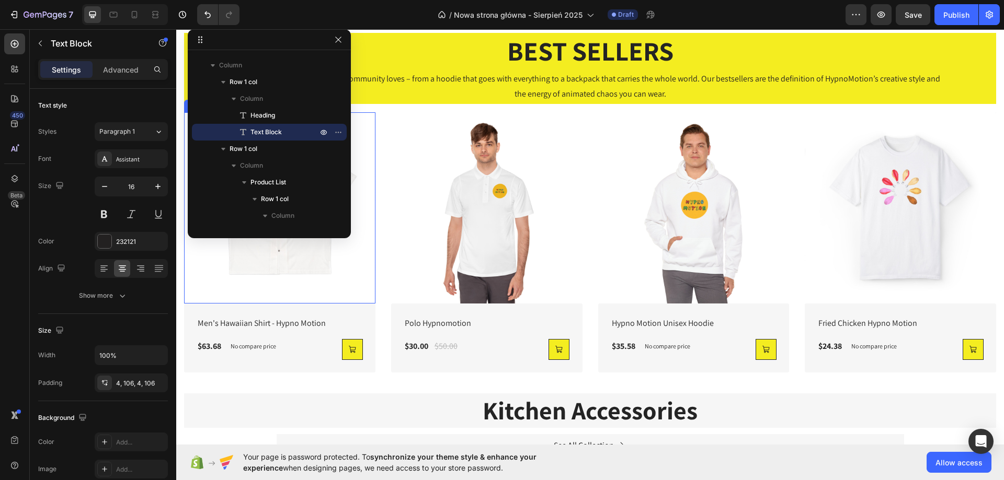
scroll to position [314, 0]
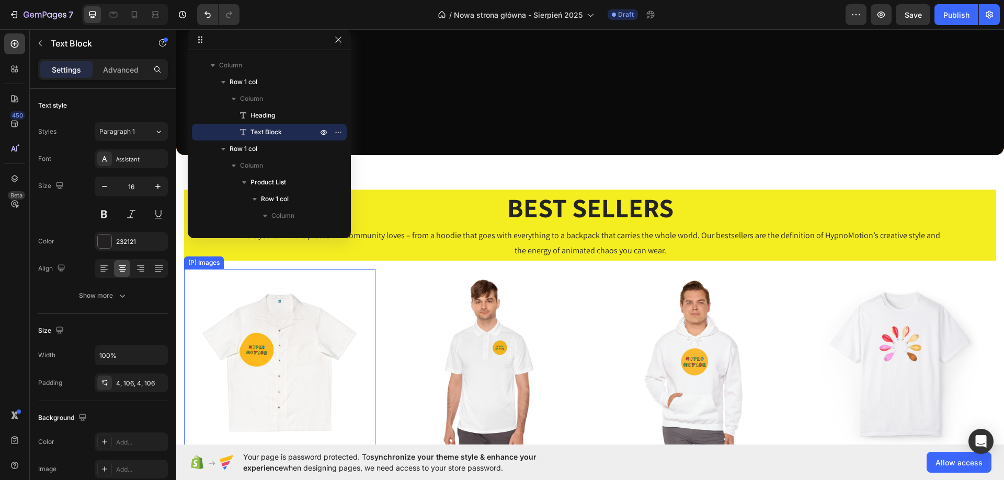
click at [327, 315] on img at bounding box center [279, 364] width 191 height 191
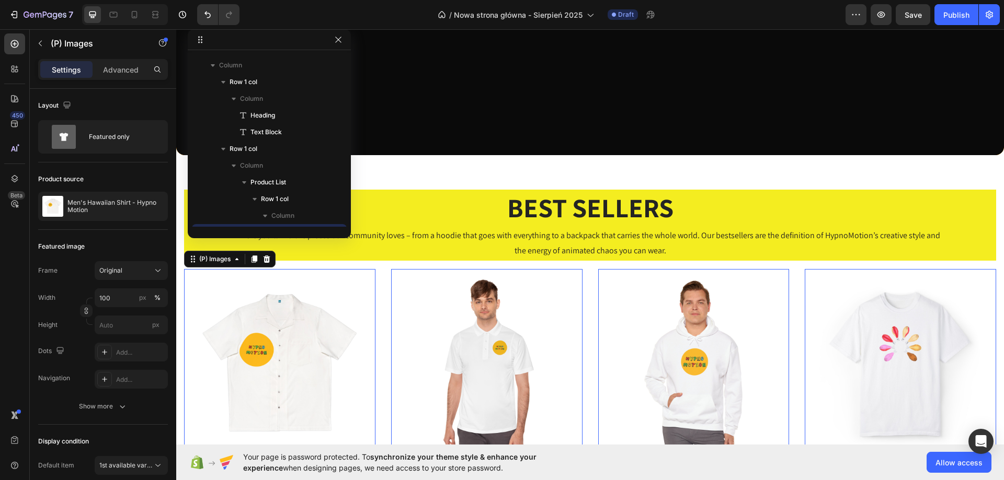
scroll to position [148, 0]
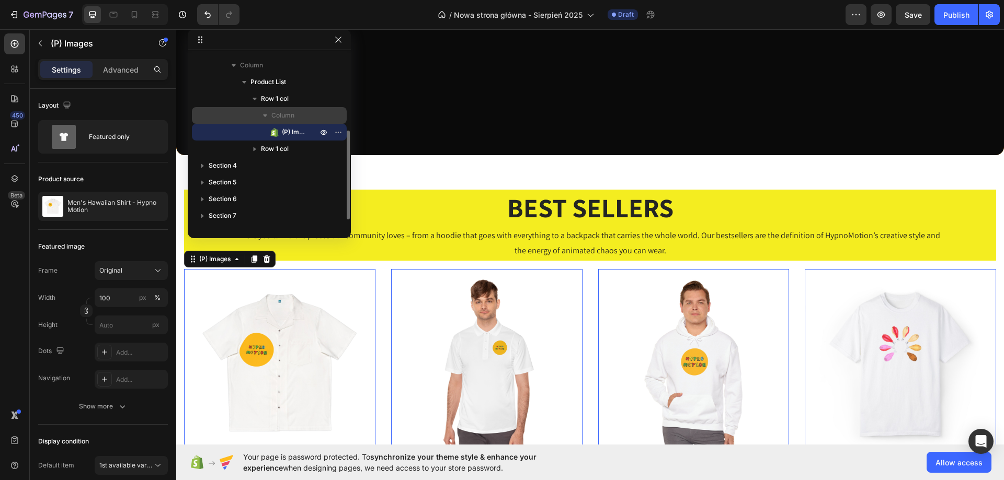
click at [246, 108] on div "Column" at bounding box center [269, 115] width 146 height 17
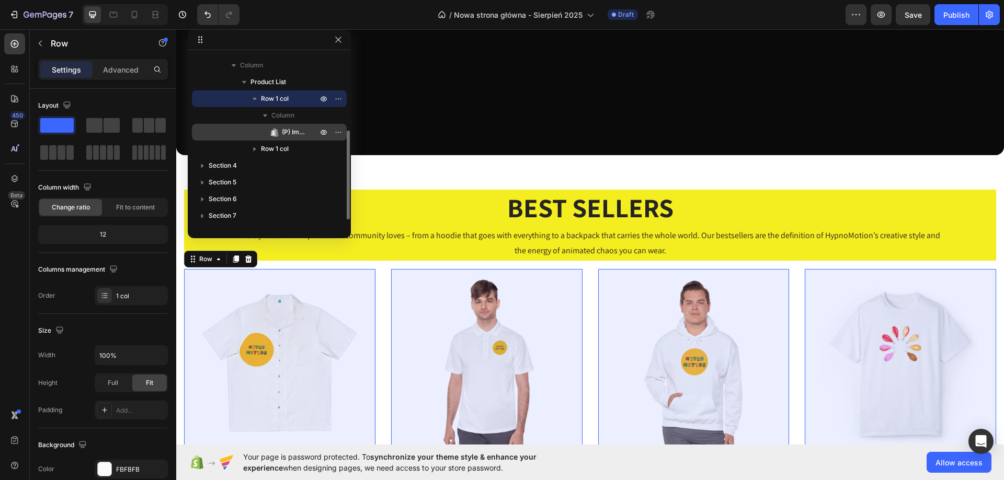
click at [255, 138] on div "(P) Images" at bounding box center [269, 132] width 146 height 17
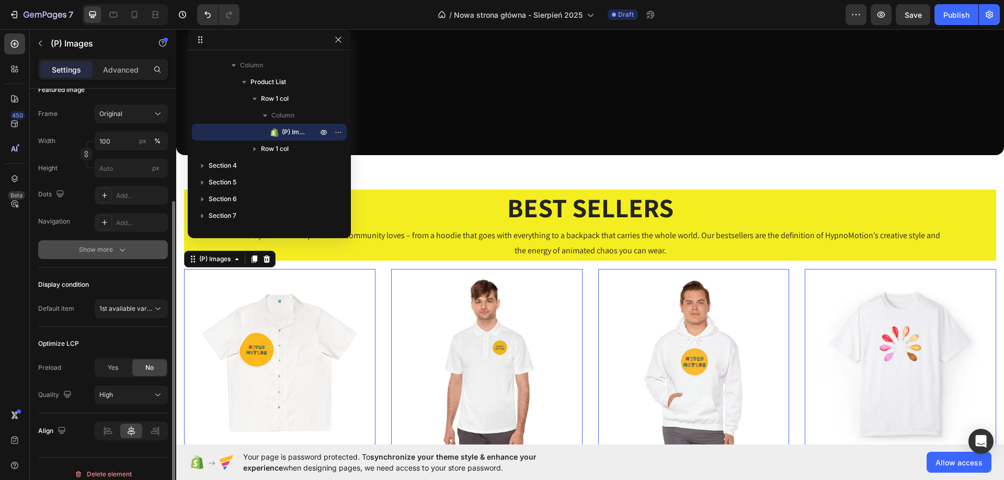
scroll to position [167, 0]
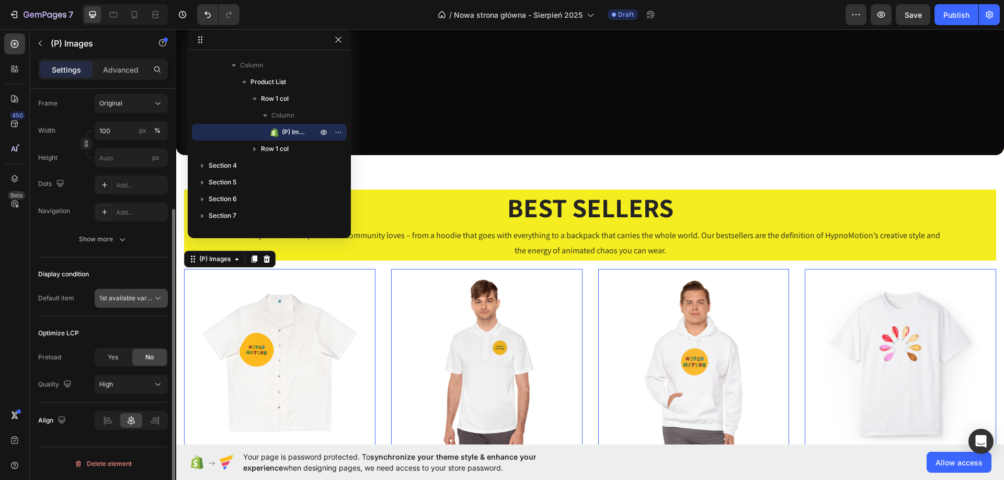
click at [129, 301] on span "1st available variant" at bounding box center [128, 298] width 59 height 8
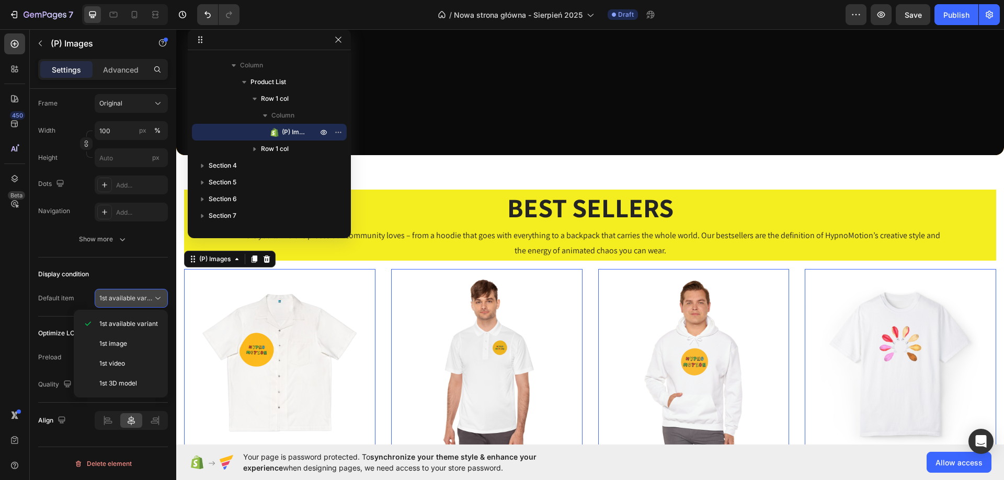
click at [149, 292] on button "1st available variant" at bounding box center [131, 298] width 73 height 19
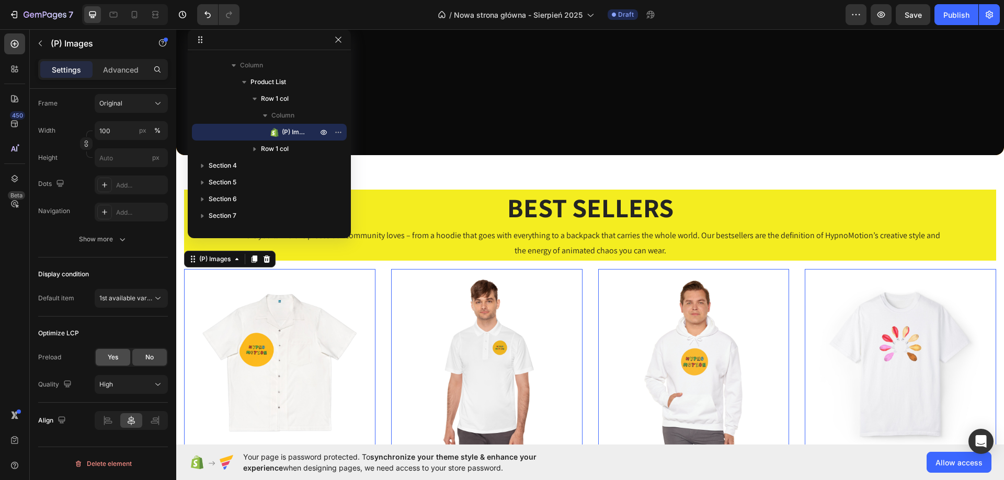
click at [102, 354] on div "Yes" at bounding box center [113, 357] width 35 height 17
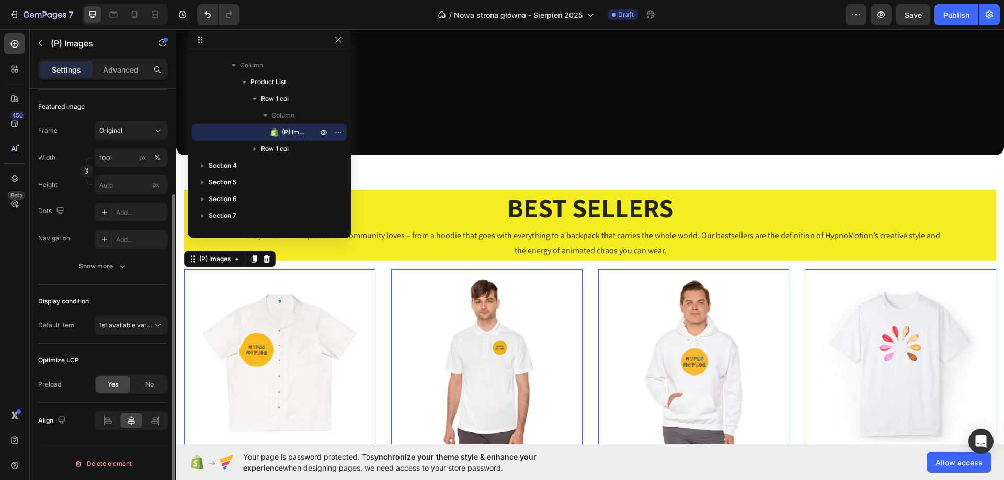
scroll to position [140, 0]
click at [146, 386] on span "No" at bounding box center [149, 384] width 8 height 9
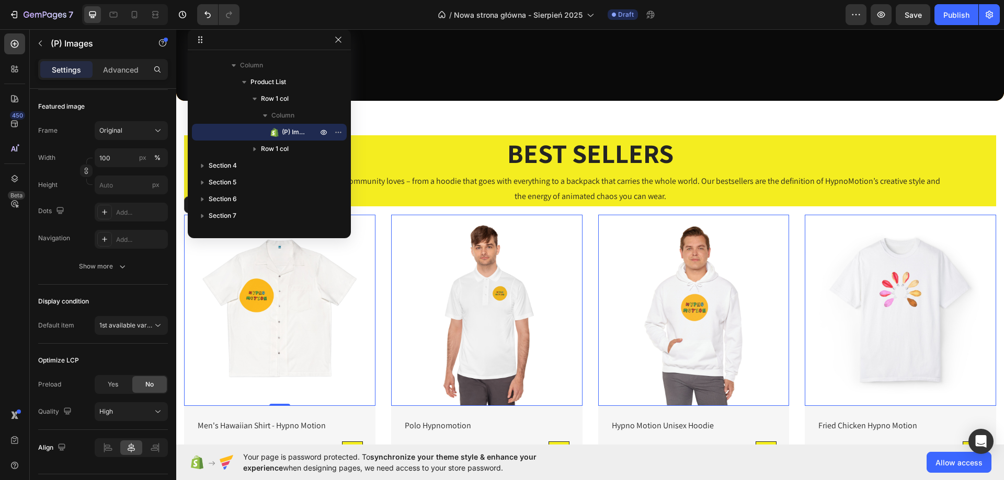
scroll to position [418, 0]
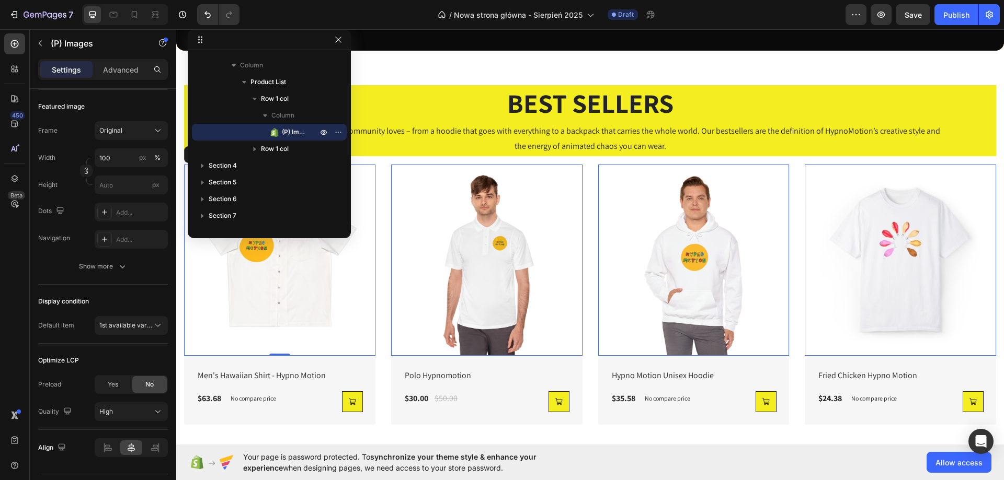
click at [257, 307] on img at bounding box center [279, 260] width 191 height 191
click at [115, 72] on p "Advanced" at bounding box center [121, 69] width 36 height 11
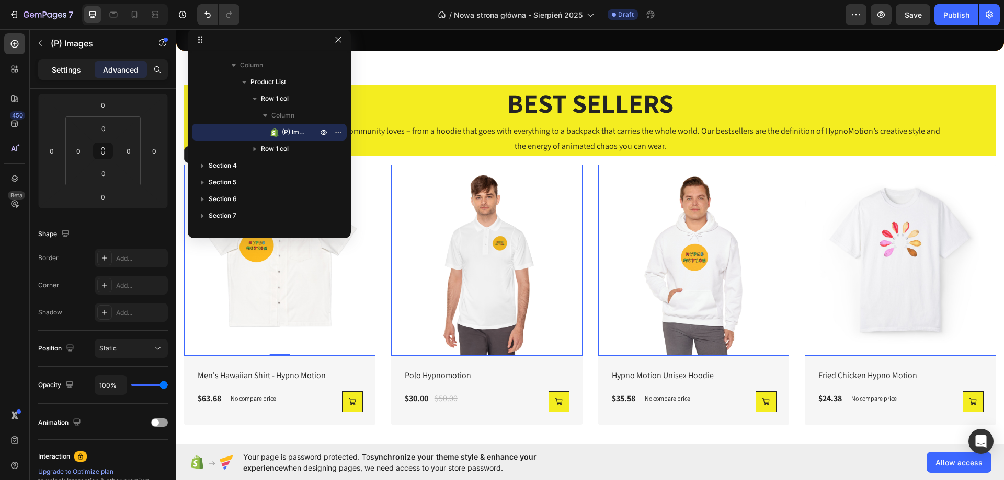
click at [79, 65] on p "Settings" at bounding box center [66, 69] width 29 height 11
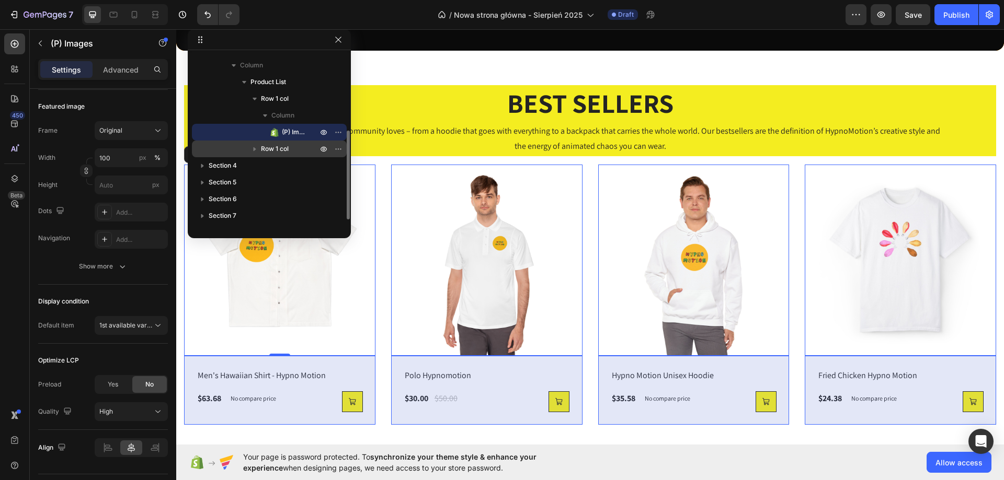
click at [274, 144] on span "Row 1 col" at bounding box center [275, 149] width 28 height 10
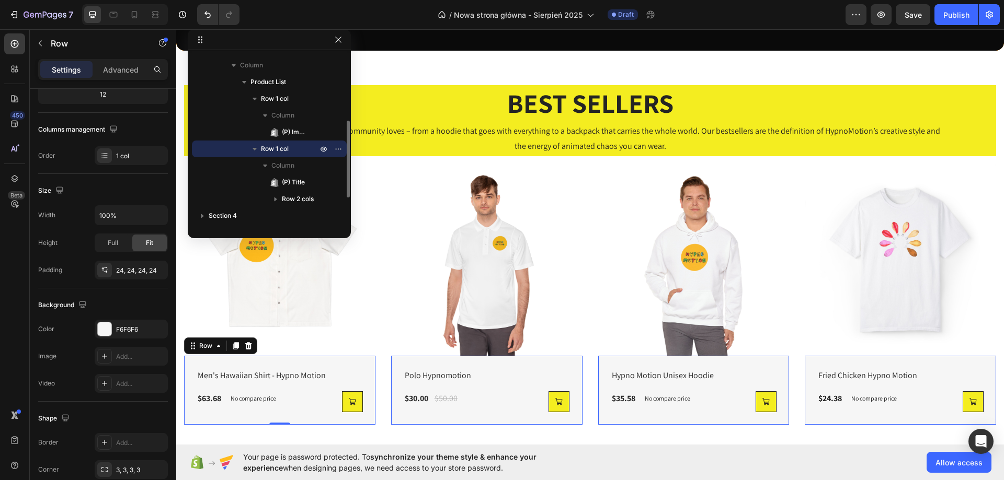
scroll to position [0, 0]
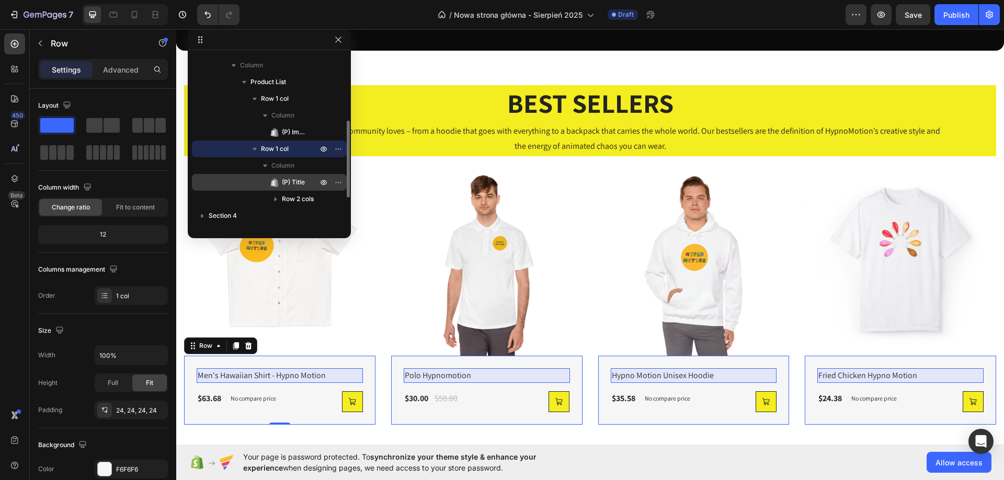
drag, startPoint x: 300, startPoint y: 181, endPoint x: 294, endPoint y: 181, distance: 5.8
click at [299, 181] on span "(P) Title" at bounding box center [293, 182] width 23 height 10
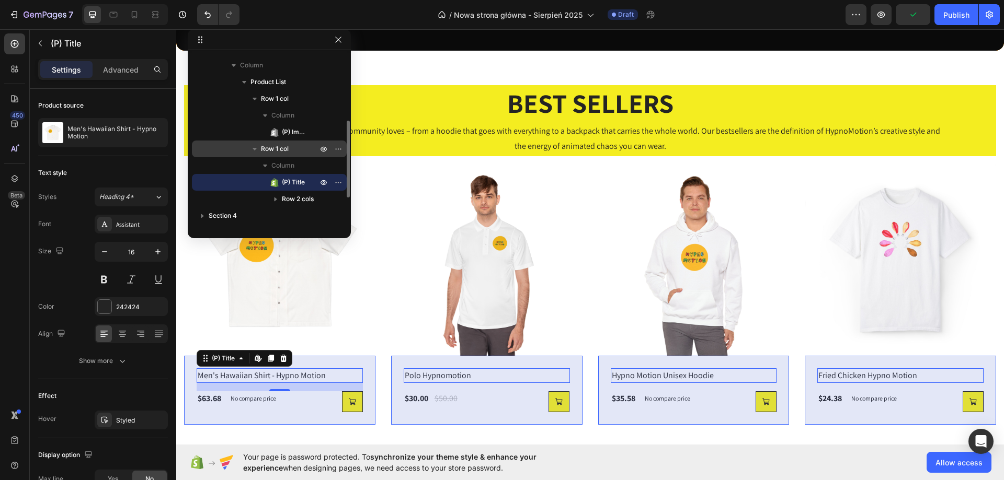
click at [249, 153] on button "button" at bounding box center [254, 149] width 13 height 13
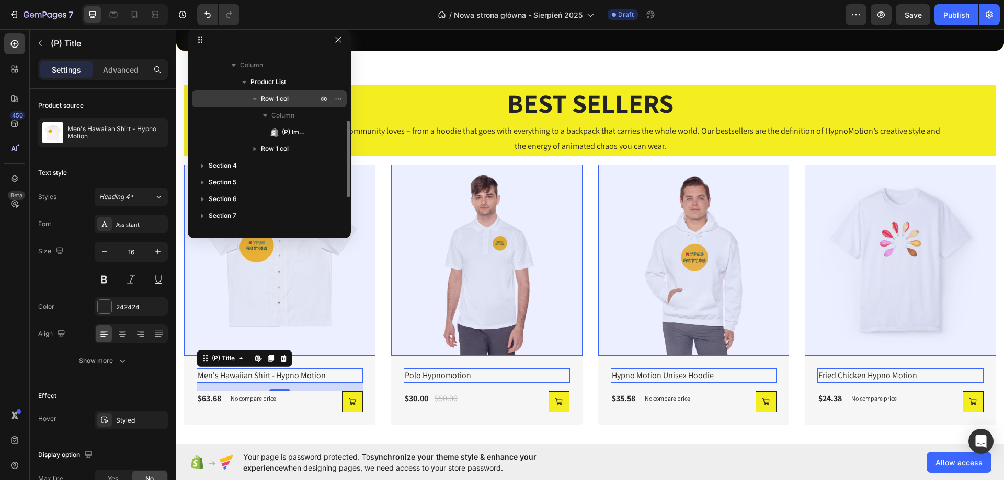
click at [250, 98] on icon "button" at bounding box center [254, 99] width 10 height 10
click at [268, 98] on span "Row 1 col" at bounding box center [275, 99] width 28 height 10
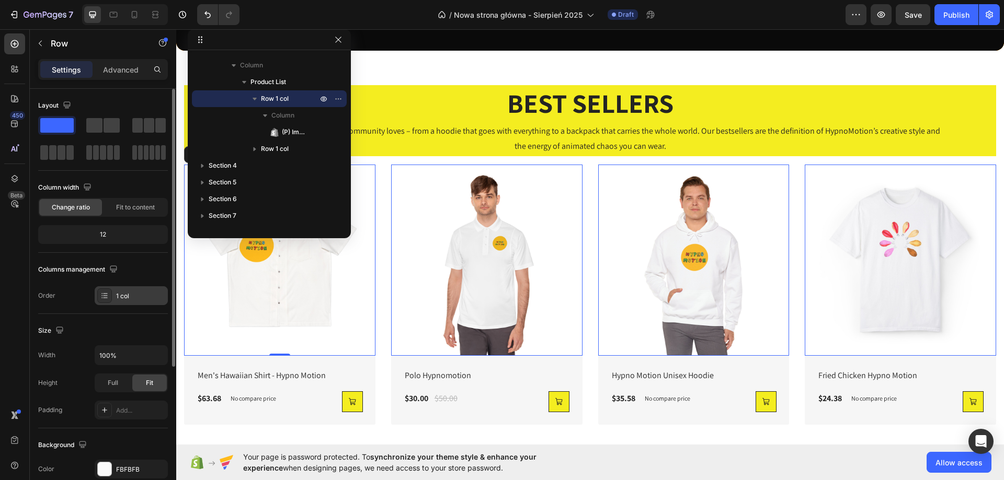
click at [150, 290] on div "1 col" at bounding box center [131, 296] width 73 height 19
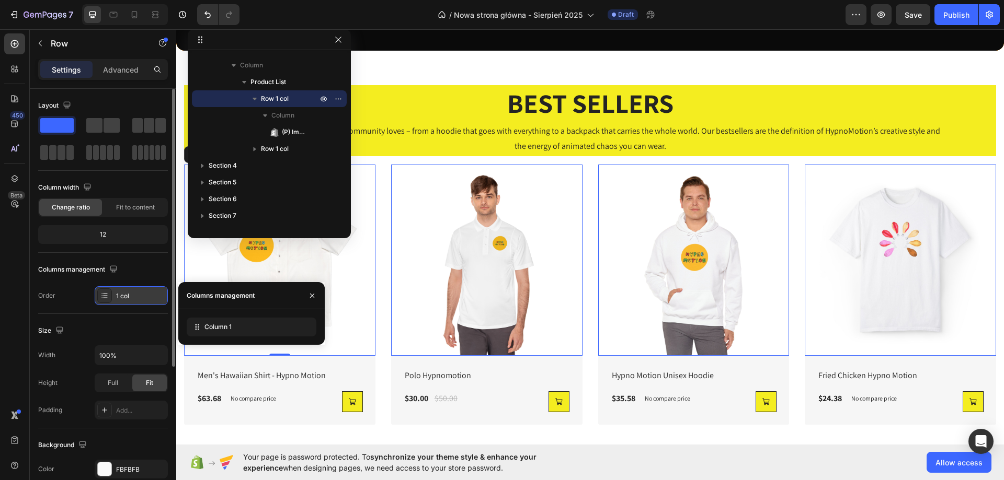
click at [150, 290] on div "1 col" at bounding box center [131, 296] width 73 height 19
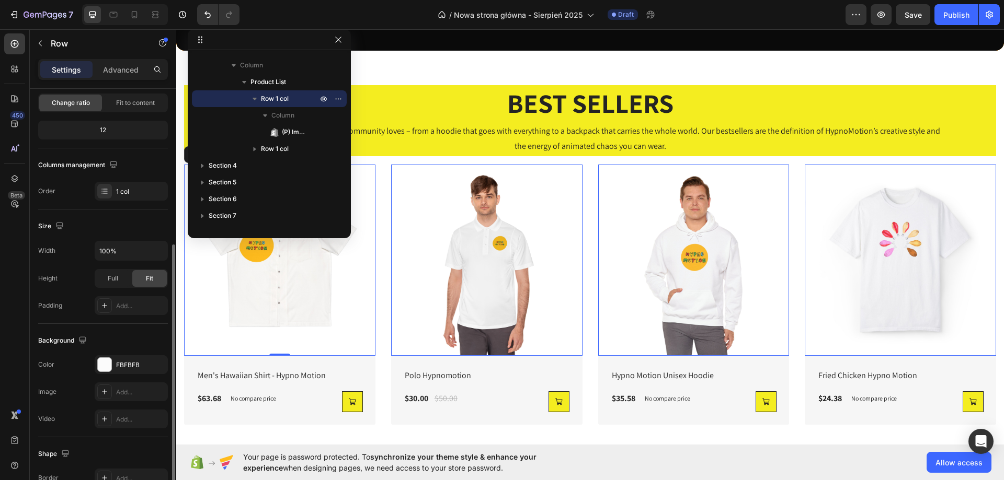
scroll to position [157, 0]
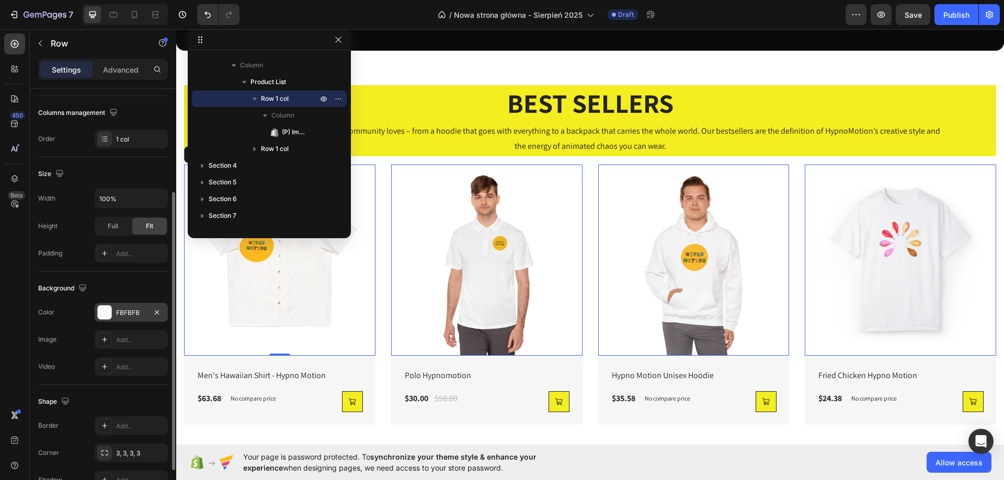
click at [99, 308] on div at bounding box center [105, 313] width 14 height 14
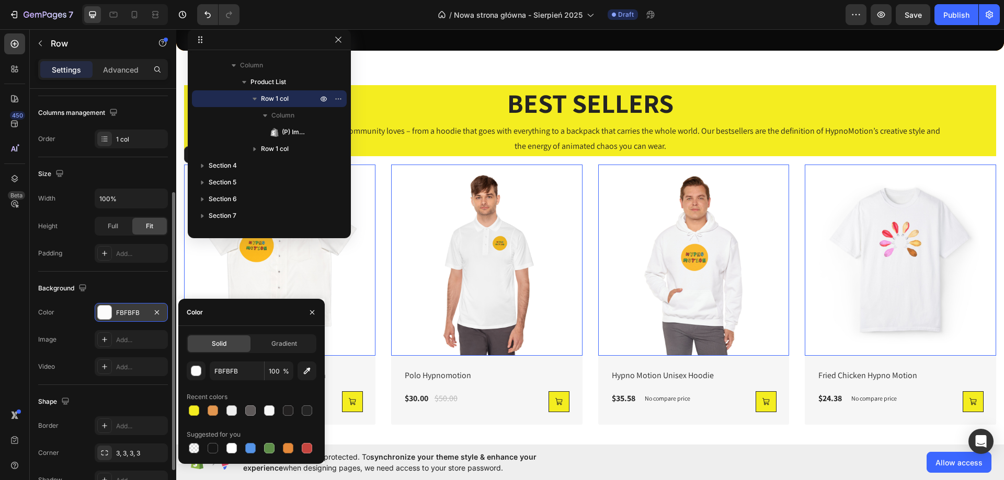
click at [140, 310] on div "FBFBFB" at bounding box center [131, 312] width 30 height 9
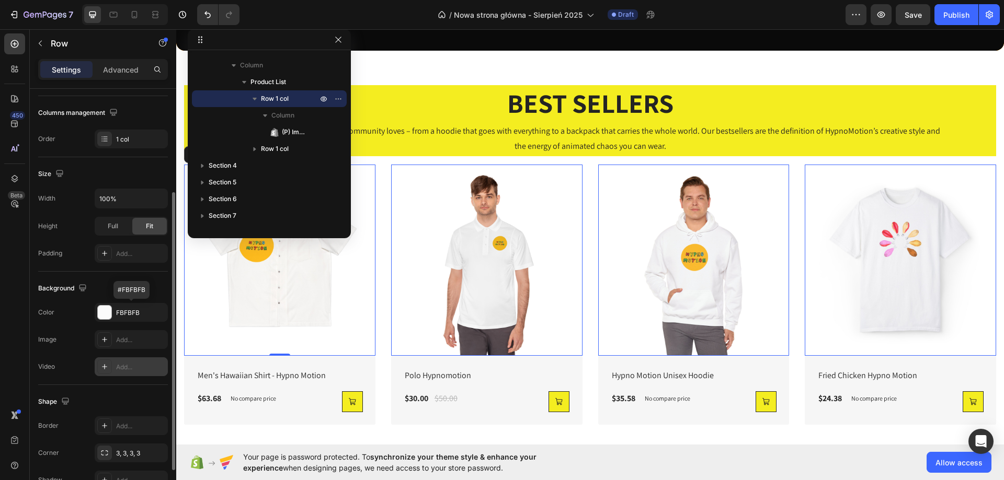
drag, startPoint x: 111, startPoint y: 357, endPoint x: 110, endPoint y: 362, distance: 5.3
drag, startPoint x: 110, startPoint y: 362, endPoint x: 66, endPoint y: 312, distance: 67.4
click at [66, 312] on div "Color FBFBFB" at bounding box center [103, 312] width 130 height 19
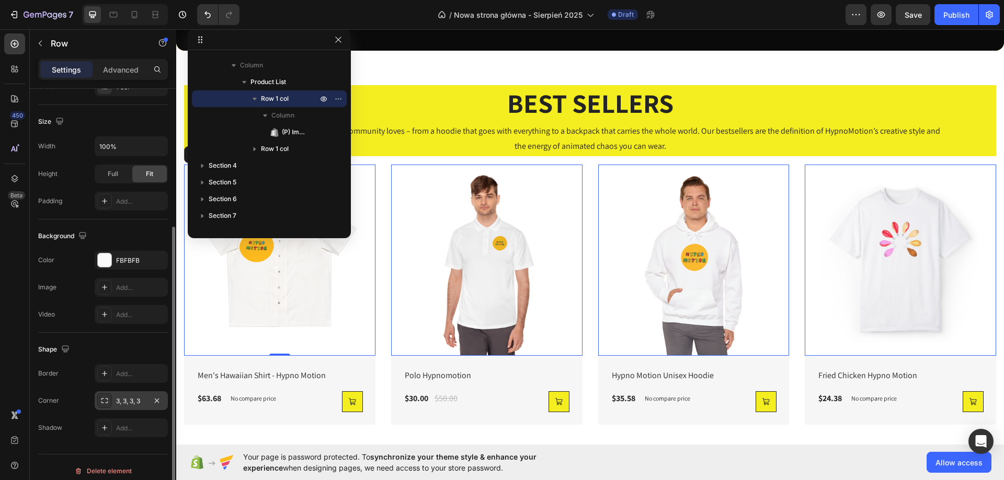
click at [120, 397] on div "3, 3, 3, 3" at bounding box center [131, 401] width 30 height 9
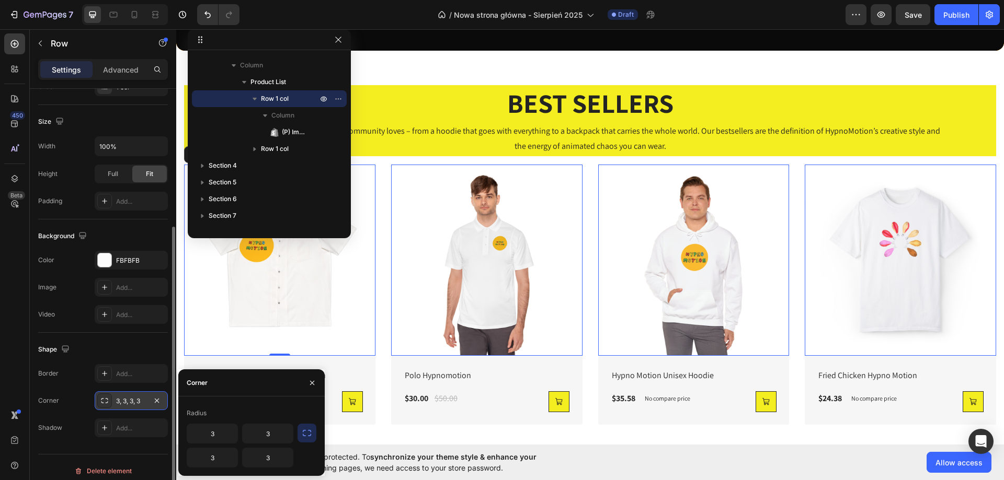
click at [117, 397] on div "3, 3, 3, 3" at bounding box center [131, 401] width 30 height 9
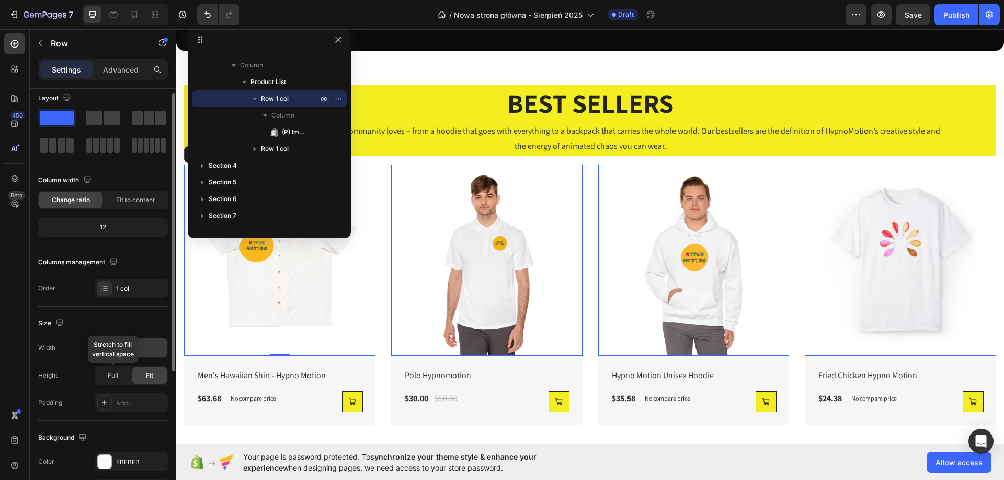
scroll to position [0, 0]
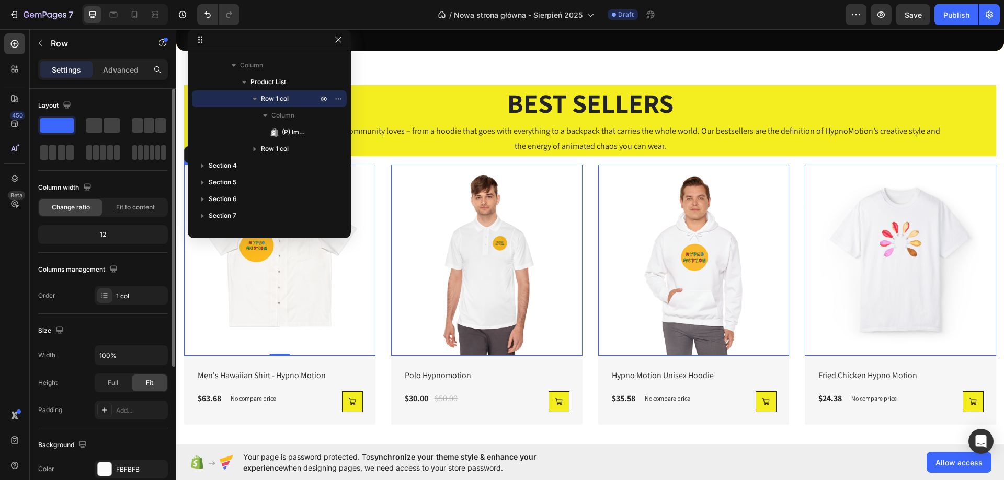
click at [313, 280] on img at bounding box center [279, 260] width 191 height 191
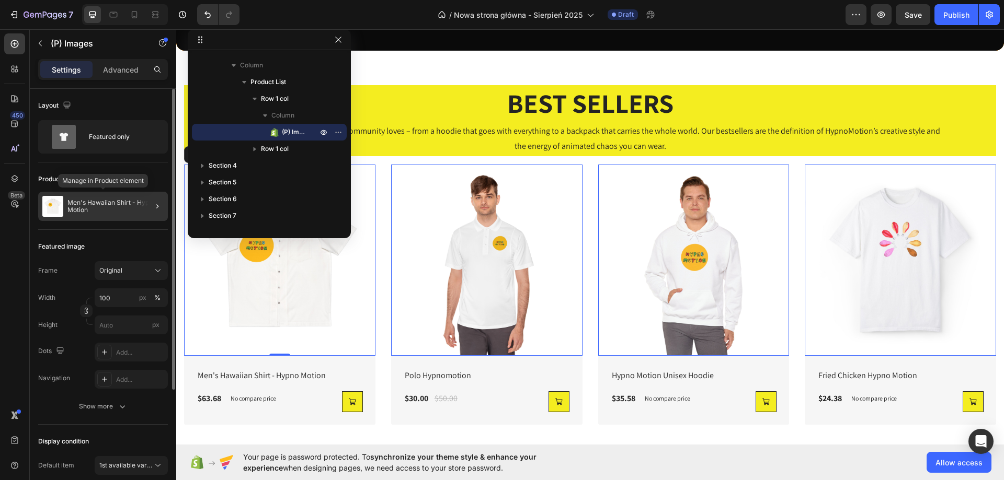
click at [84, 199] on p "Men's Hawaiian Shirt - Hypno Motion" at bounding box center [115, 206] width 96 height 15
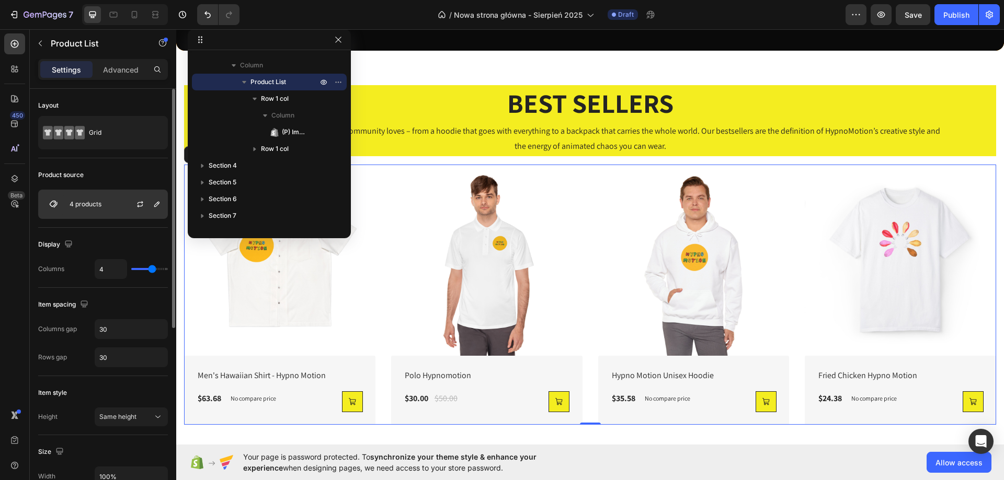
click at [96, 207] on p "4 products" at bounding box center [86, 204] width 32 height 7
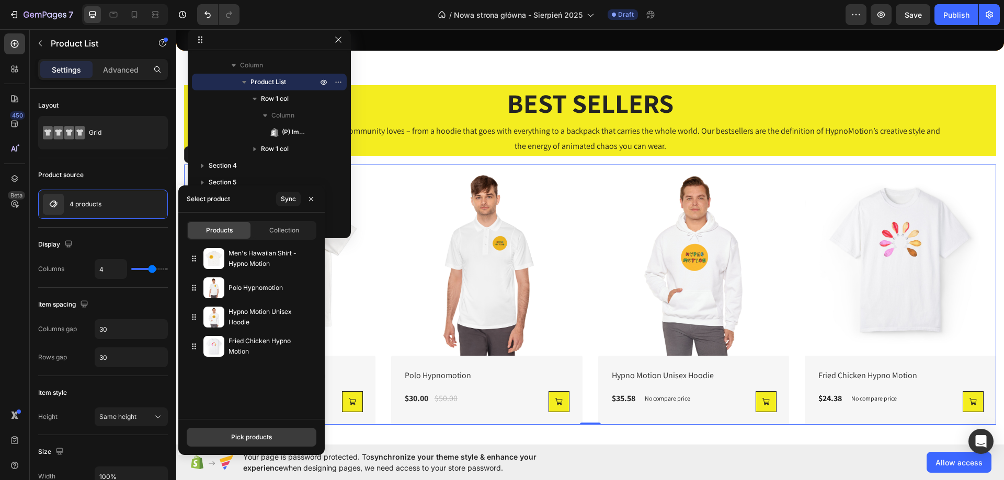
click at [258, 438] on div "Pick products" at bounding box center [251, 437] width 41 height 9
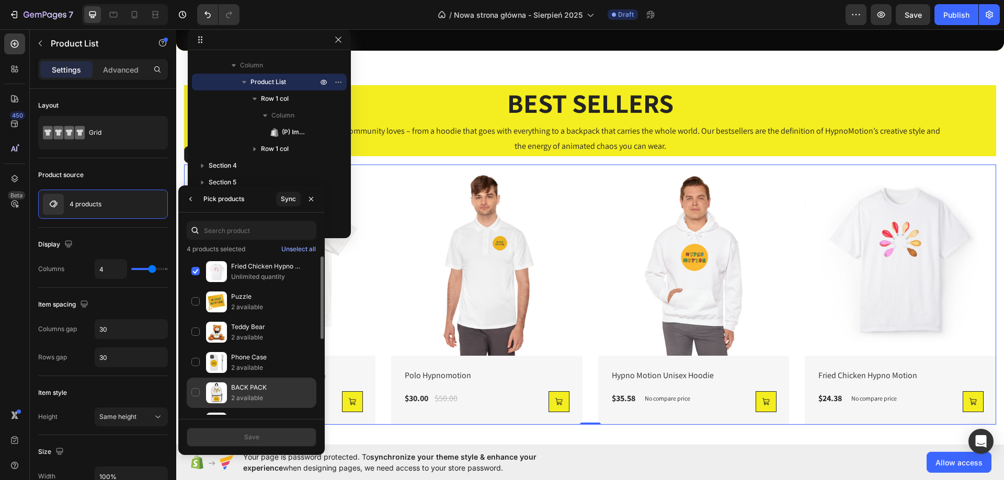
click at [190, 408] on div "BACK PACK 2 available" at bounding box center [252, 423] width 130 height 30
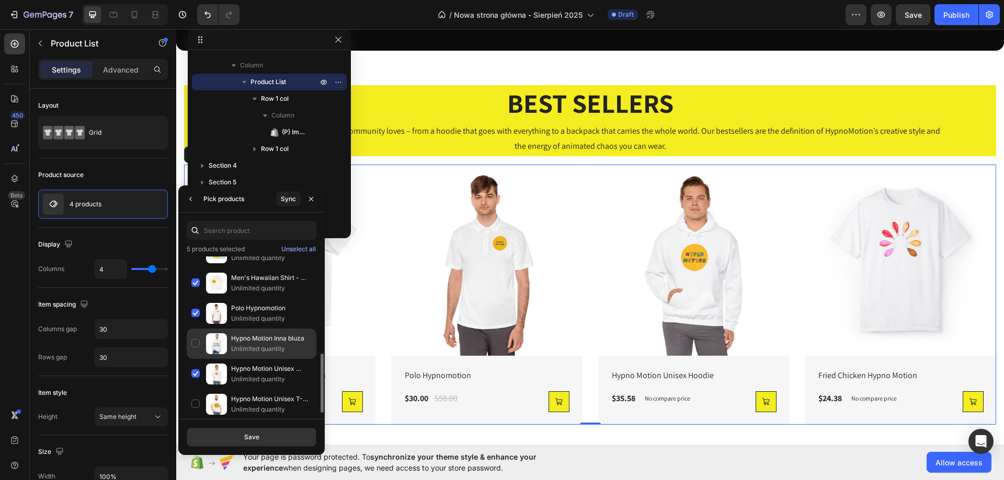
scroll to position [266, 0]
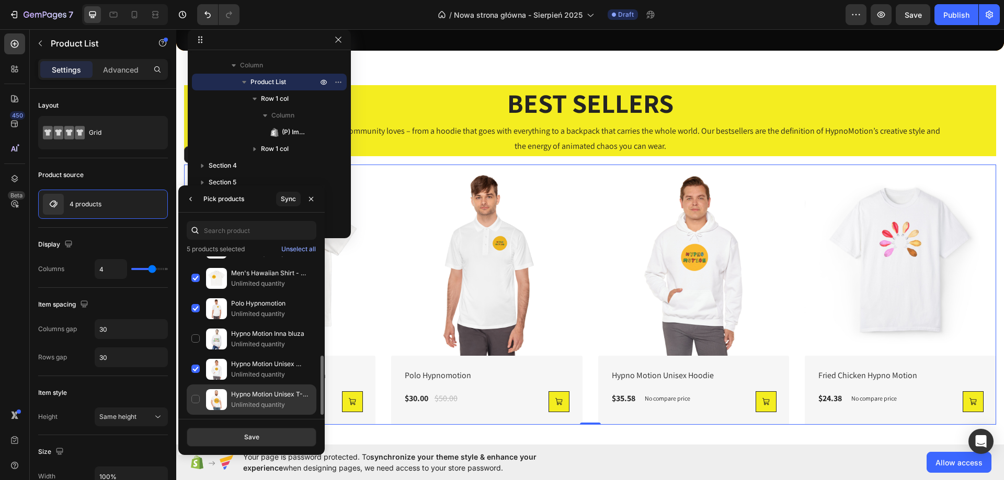
click at [194, 397] on div "Hypno Motion Unisex T-shirt Unlimited quantity" at bounding box center [252, 400] width 130 height 30
click at [233, 434] on button "Save" at bounding box center [252, 437] width 130 height 19
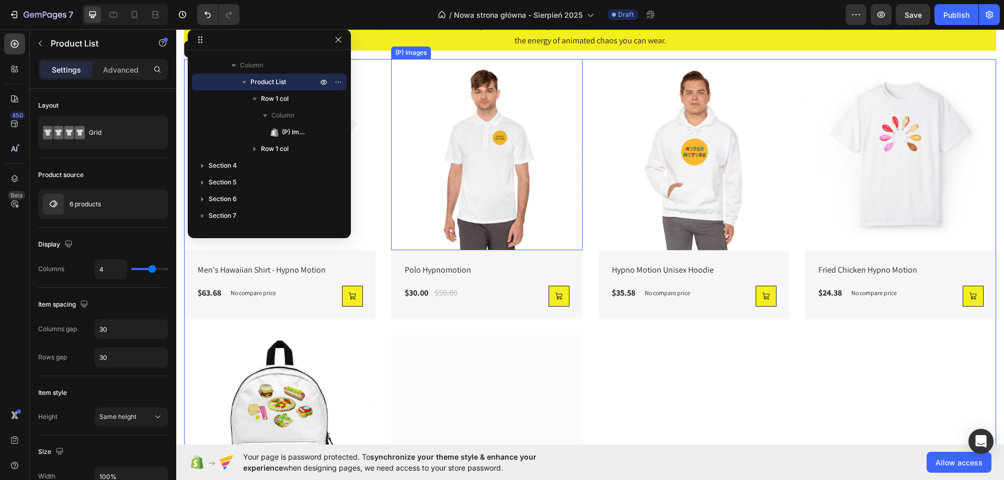
scroll to position [523, 0]
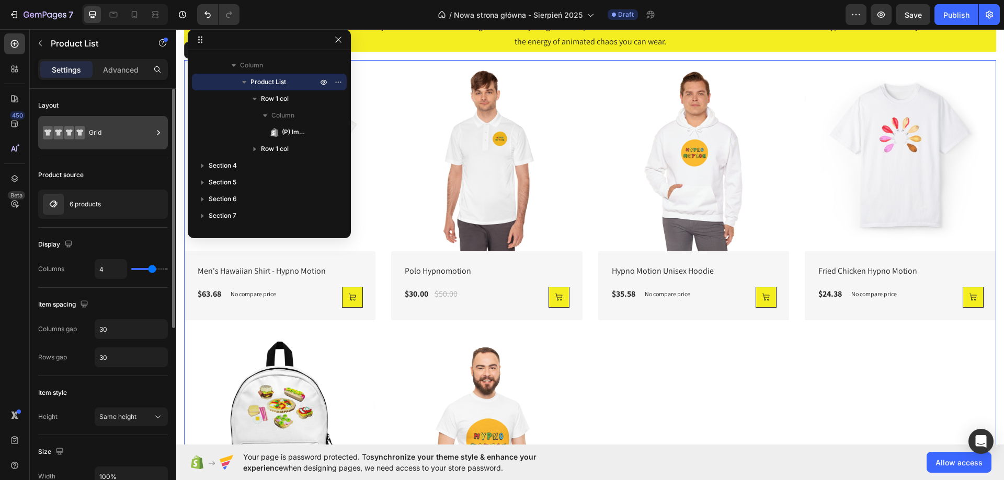
click at [115, 138] on div "Grid" at bounding box center [121, 133] width 64 height 24
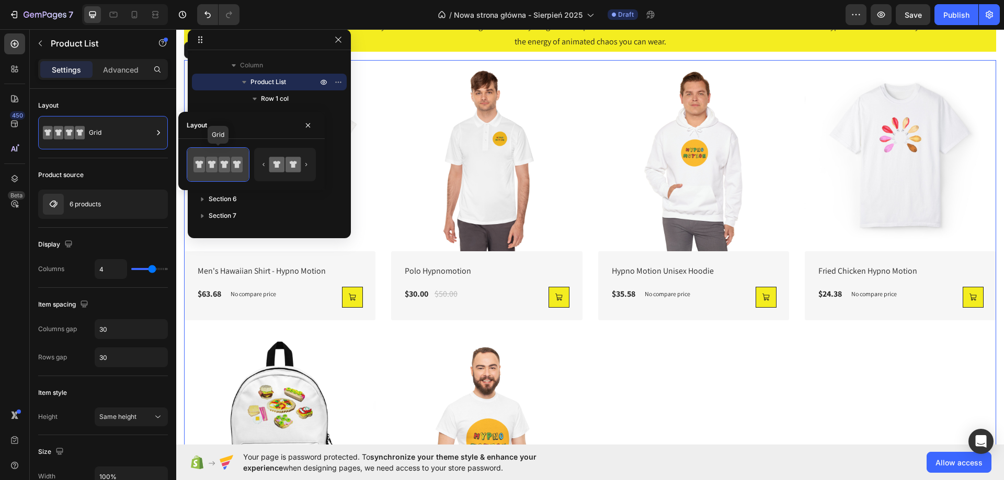
click at [233, 171] on icon at bounding box center [237, 165] width 12 height 16
click at [271, 166] on icon at bounding box center [276, 164] width 15 height 15
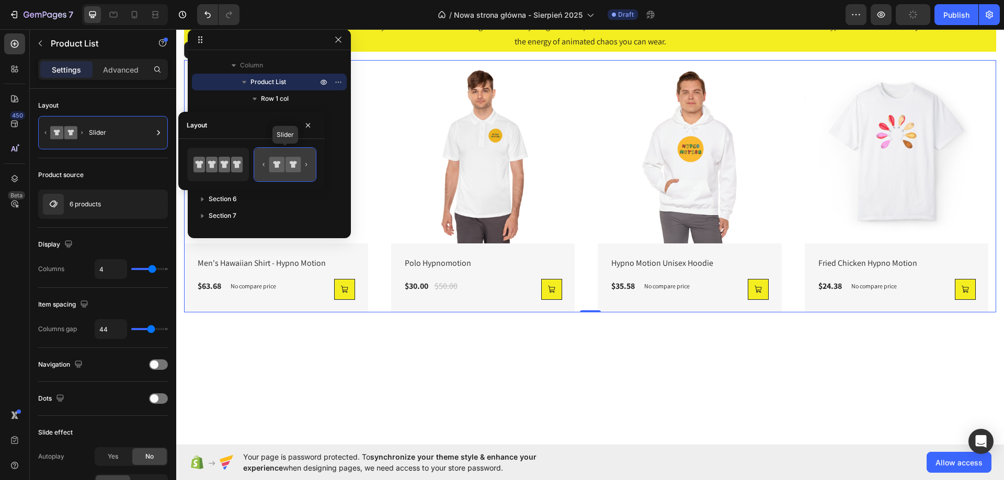
click at [300, 163] on icon at bounding box center [292, 164] width 15 height 15
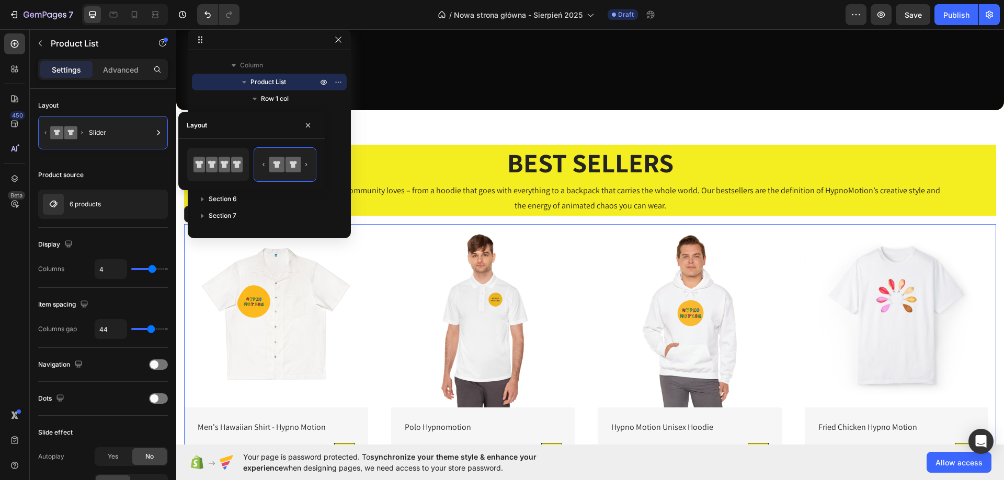
scroll to position [418, 0]
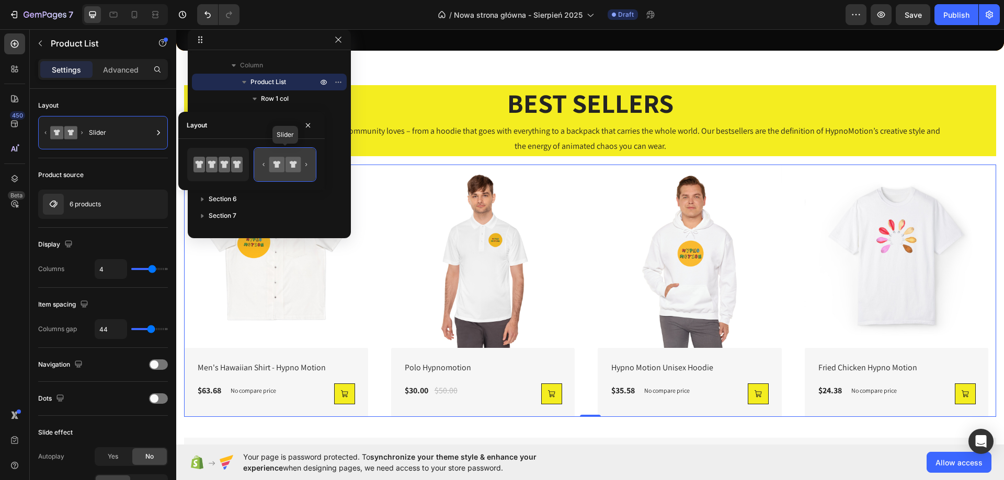
click at [309, 161] on icon at bounding box center [284, 164] width 49 height 21
click at [221, 170] on icon at bounding box center [225, 165] width 12 height 16
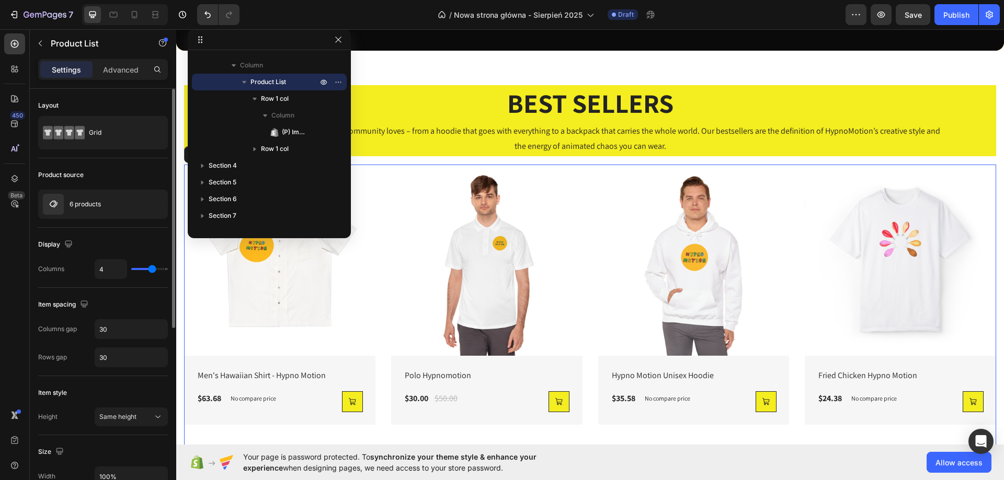
type input "5"
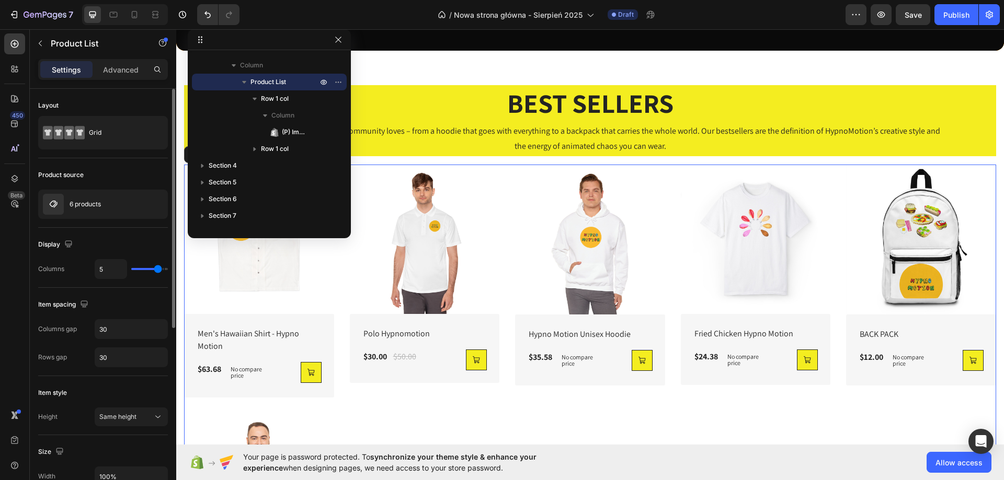
type input "6"
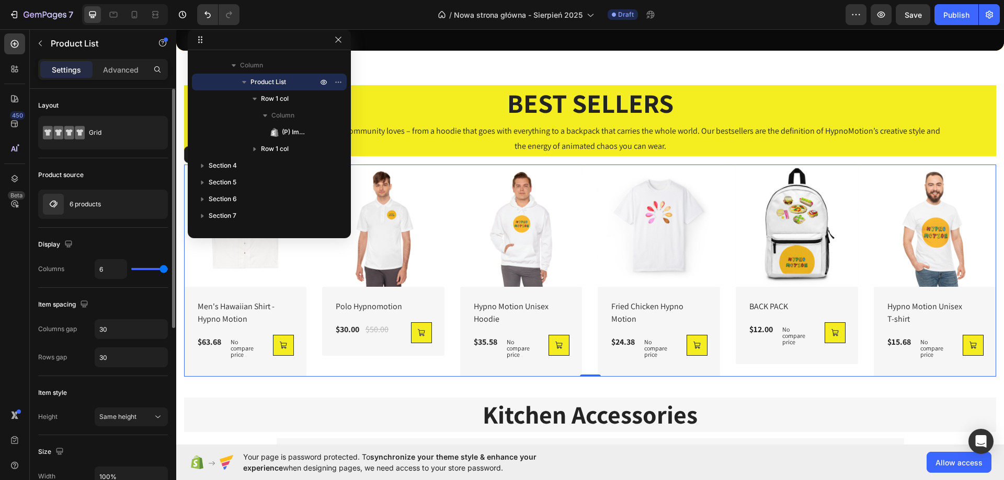
drag, startPoint x: 153, startPoint y: 270, endPoint x: 164, endPoint y: 270, distance: 10.5
type input "6"
click at [164, 270] on input "range" at bounding box center [149, 269] width 37 height 2
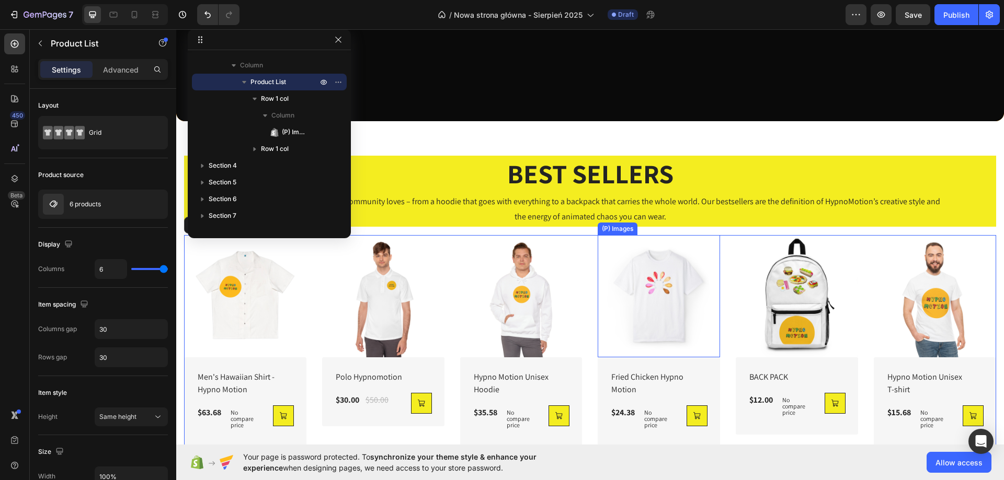
scroll to position [366, 0]
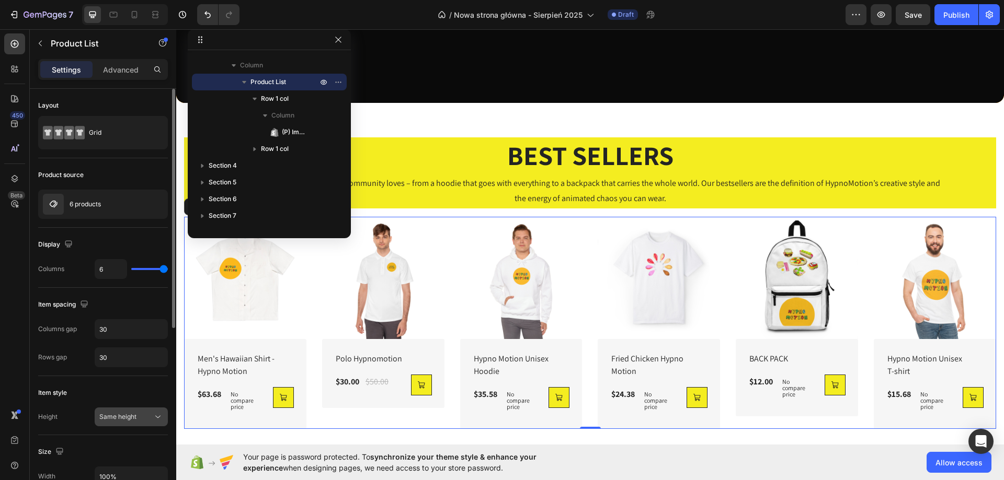
click at [119, 426] on button "Same height" at bounding box center [131, 417] width 73 height 19
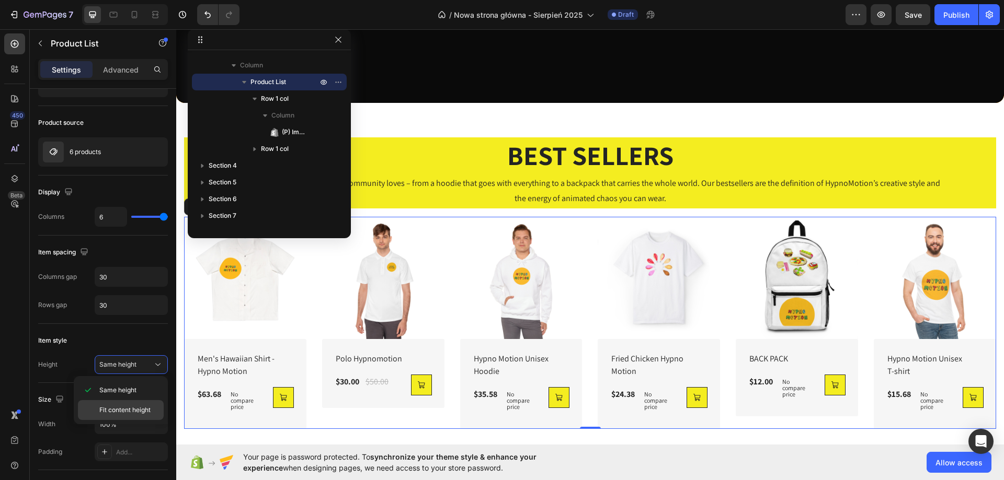
click at [131, 404] on div "Fit content height" at bounding box center [121, 410] width 86 height 20
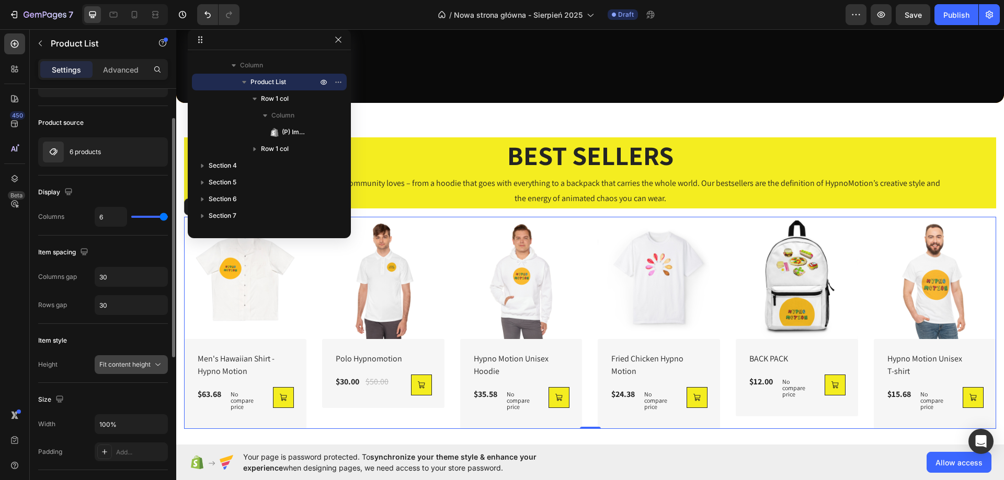
click at [135, 364] on span "Fit content height" at bounding box center [124, 365] width 51 height 8
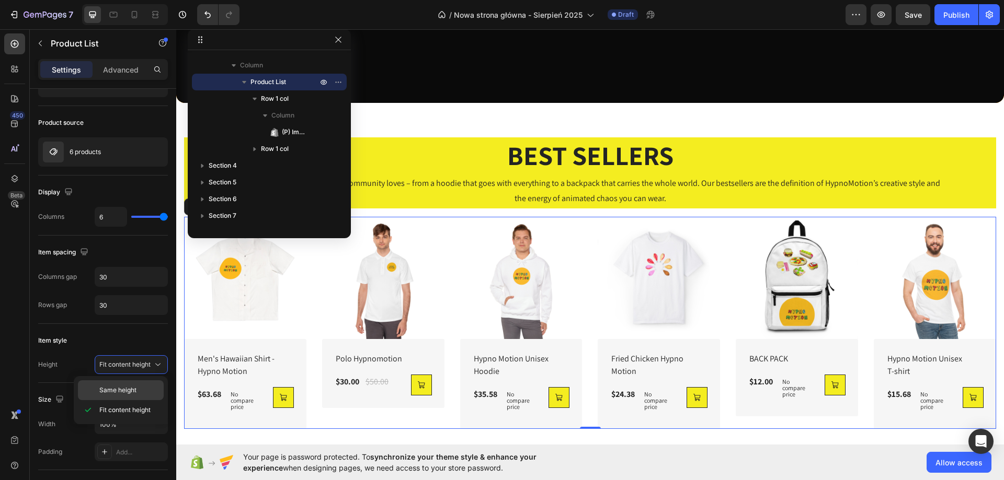
click at [134, 385] on div "Same height" at bounding box center [121, 391] width 86 height 20
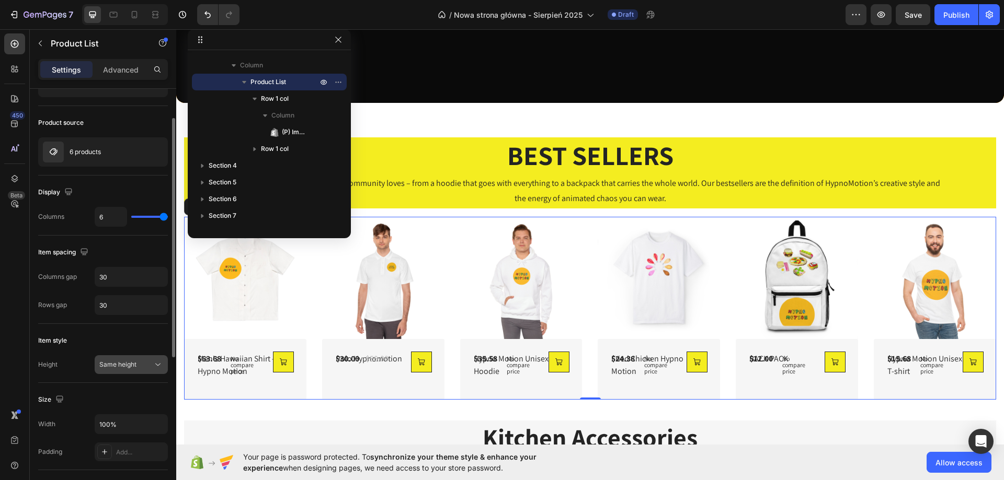
click at [131, 363] on span "Same height" at bounding box center [117, 365] width 37 height 8
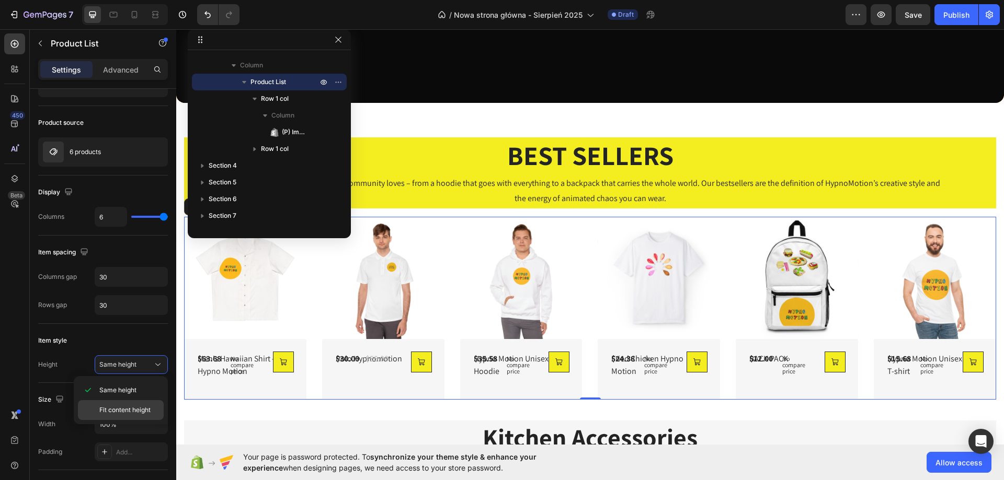
click at [131, 406] on span "Fit content height" at bounding box center [124, 410] width 51 height 9
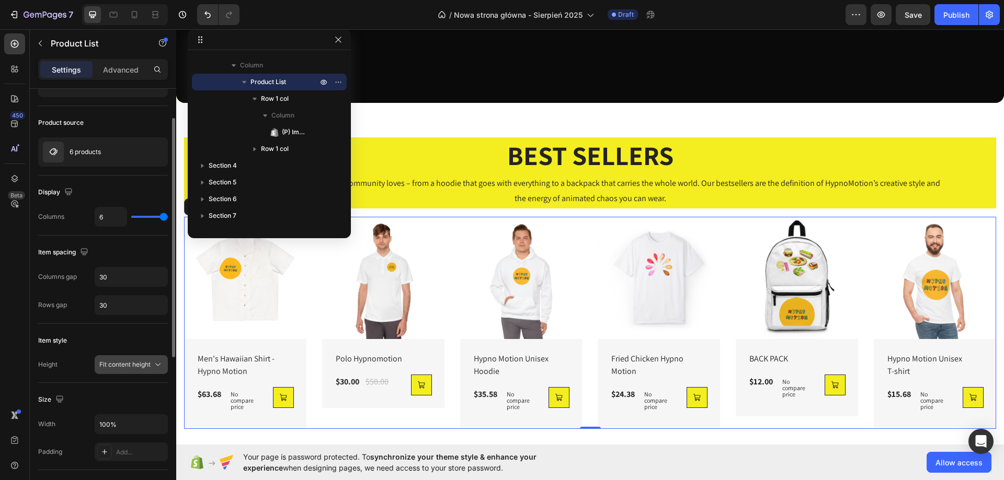
click at [139, 368] on span "Fit content height" at bounding box center [124, 365] width 51 height 8
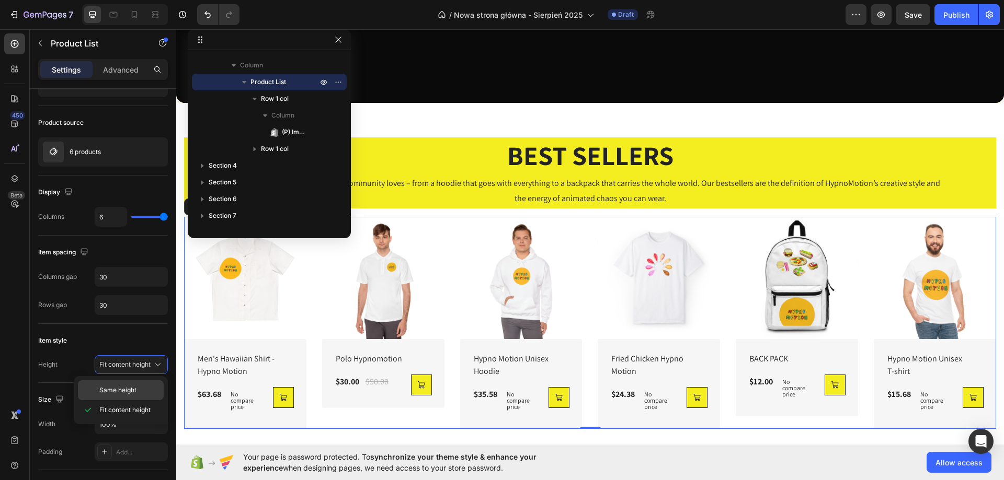
click at [130, 386] on span "Same height" at bounding box center [117, 390] width 37 height 9
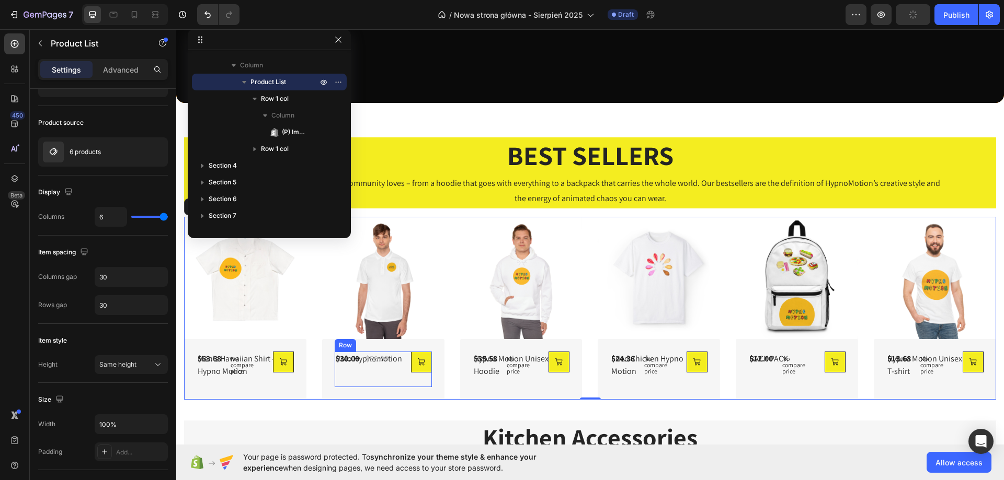
click at [261, 372] on div "$30.00 (P) Price (P) Price $50.00 (P) Price (P) Price Row" at bounding box center [229, 370] width 65 height 36
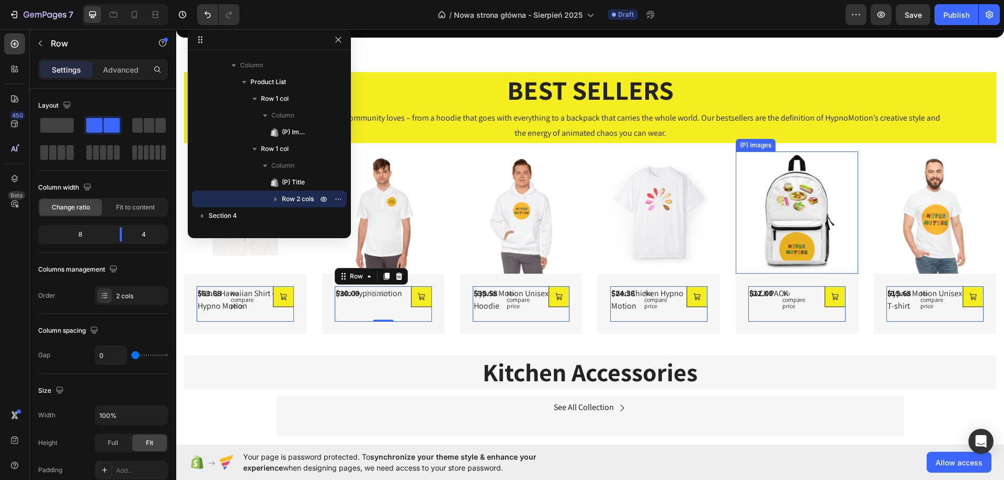
scroll to position [366, 0]
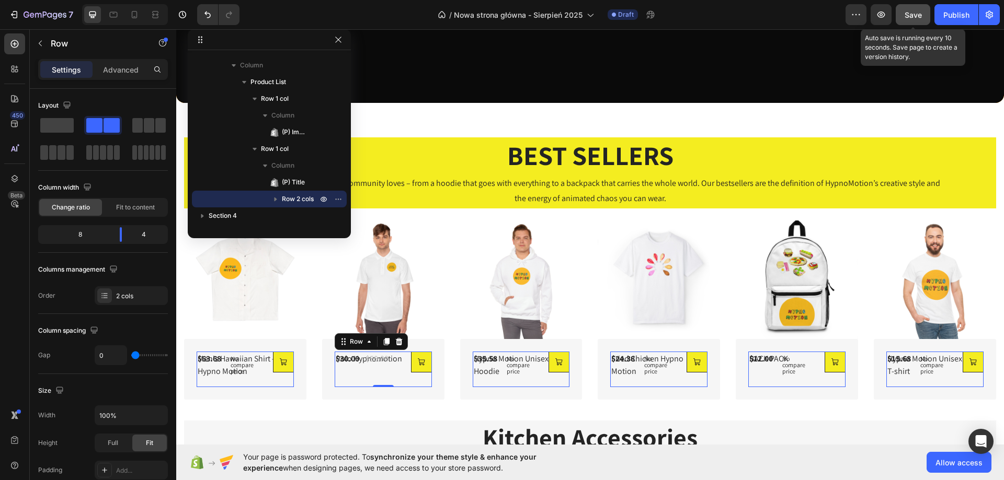
click at [915, 12] on span "Save" at bounding box center [913, 14] width 17 height 9
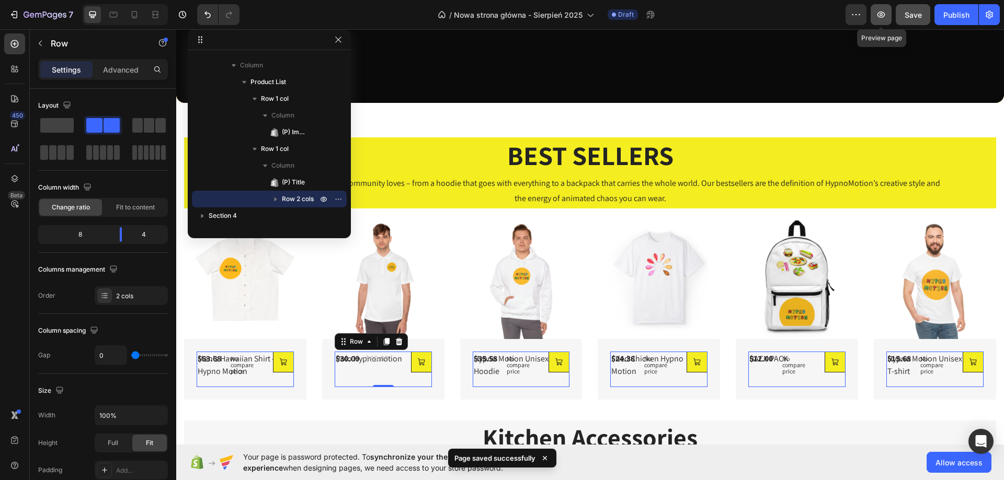
click at [875, 19] on button "button" at bounding box center [881, 14] width 21 height 21
click at [261, 371] on div "$30.00 (P) Price (P) Price $50.00 (P) Price (P) Price Row" at bounding box center [229, 370] width 65 height 36
drag, startPoint x: 120, startPoint y: 235, endPoint x: 127, endPoint y: 246, distance: 12.9
click at [127, 0] on body "7 Version history / Nowa strona główna - Sierpień 2025 Draft Preview Save Publi…" at bounding box center [502, 0] width 1004 height 0
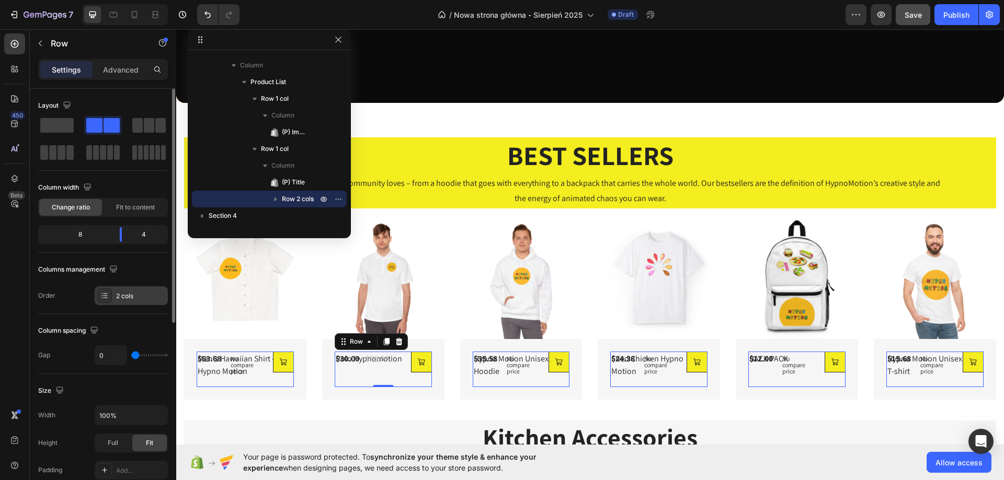
click at [149, 300] on div "2 cols" at bounding box center [140, 296] width 49 height 9
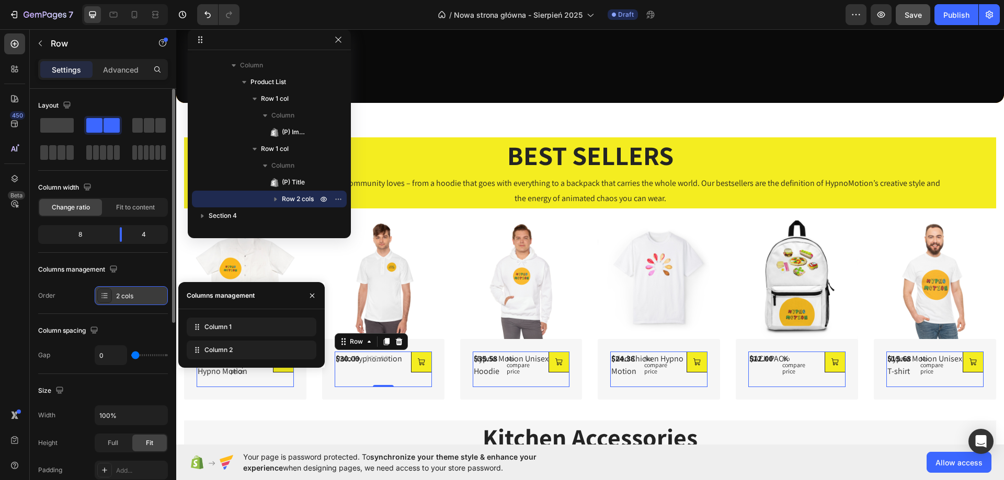
click at [149, 300] on div "2 cols" at bounding box center [140, 296] width 49 height 9
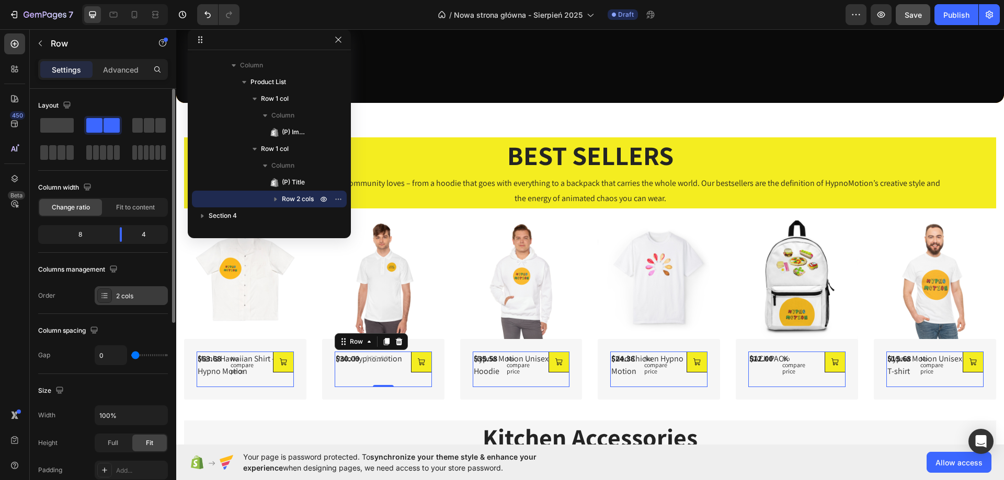
click at [143, 297] on div "2 cols" at bounding box center [140, 296] width 49 height 9
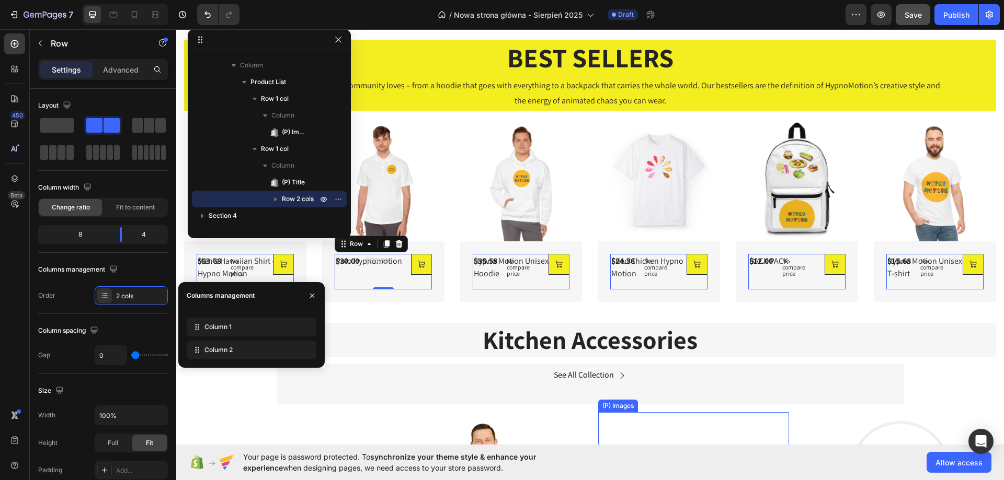
scroll to position [418, 0]
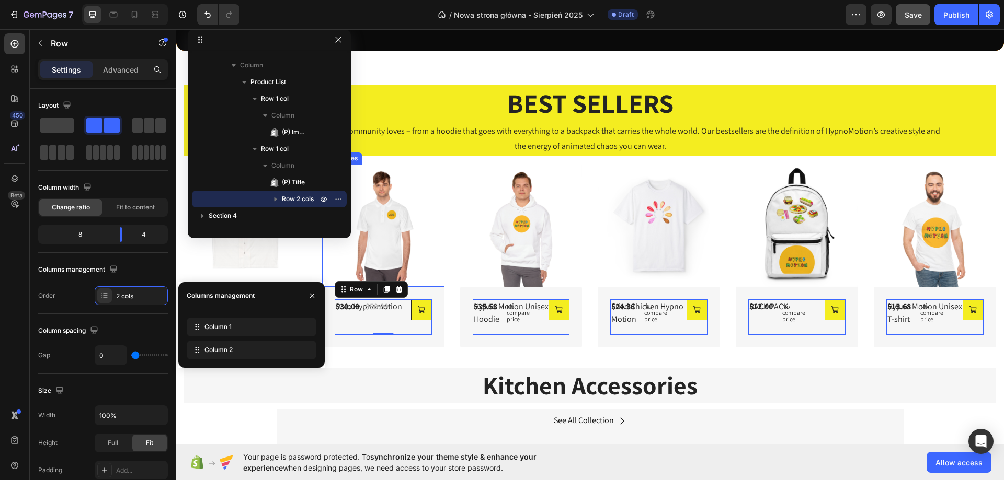
click at [381, 222] on img at bounding box center [383, 226] width 122 height 122
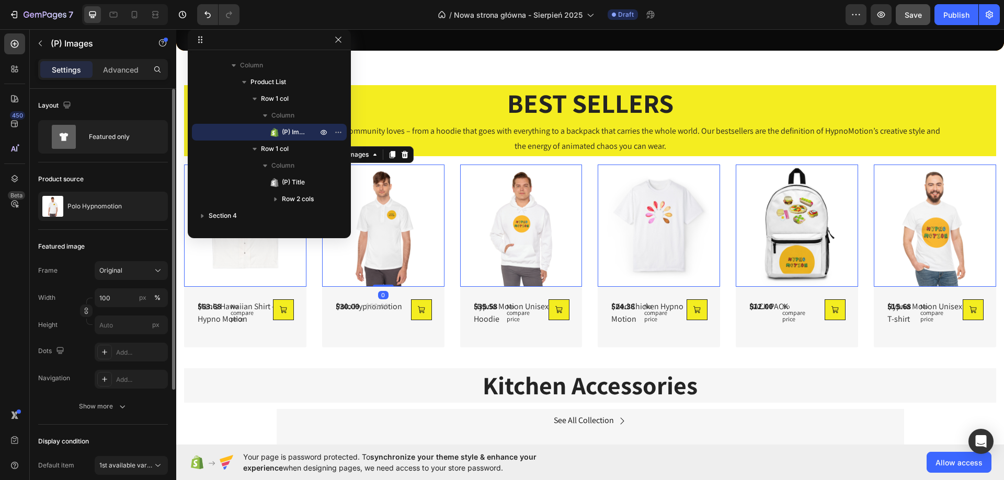
click at [83, 191] on div "Product source Polo Hypnomotion" at bounding box center [103, 196] width 130 height 67
click at [107, 210] on div "Polo Hypnomotion" at bounding box center [103, 206] width 130 height 29
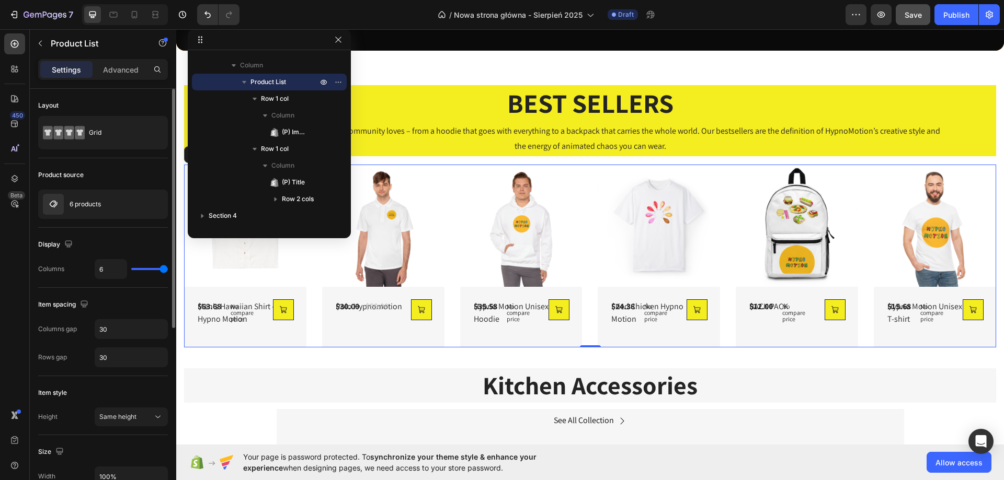
type input "4"
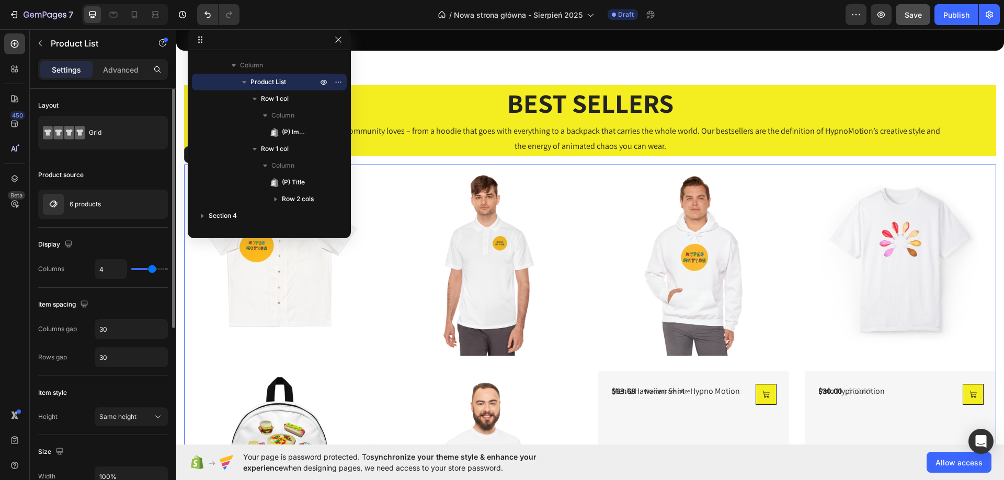
type input "3"
type input "2"
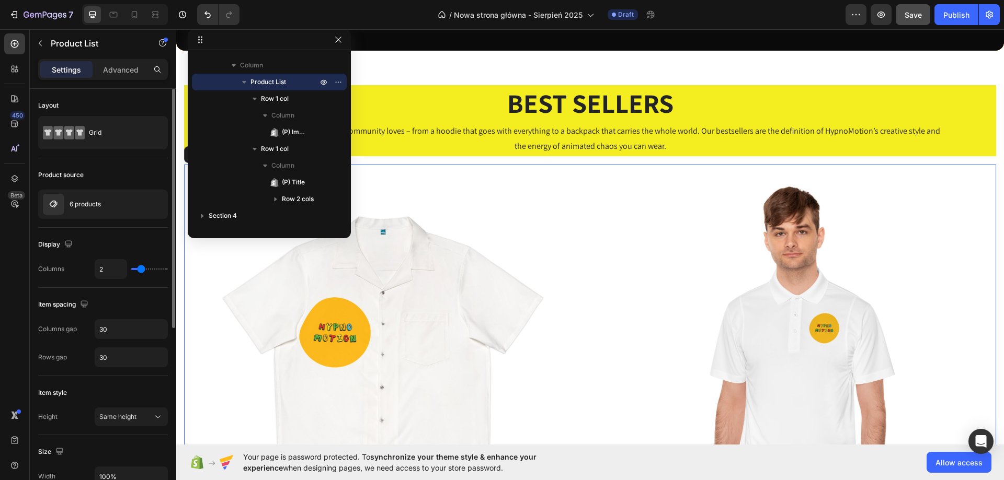
drag, startPoint x: 162, startPoint y: 267, endPoint x: 224, endPoint y: 216, distance: 79.9
click at [143, 268] on input "range" at bounding box center [149, 269] width 37 height 2
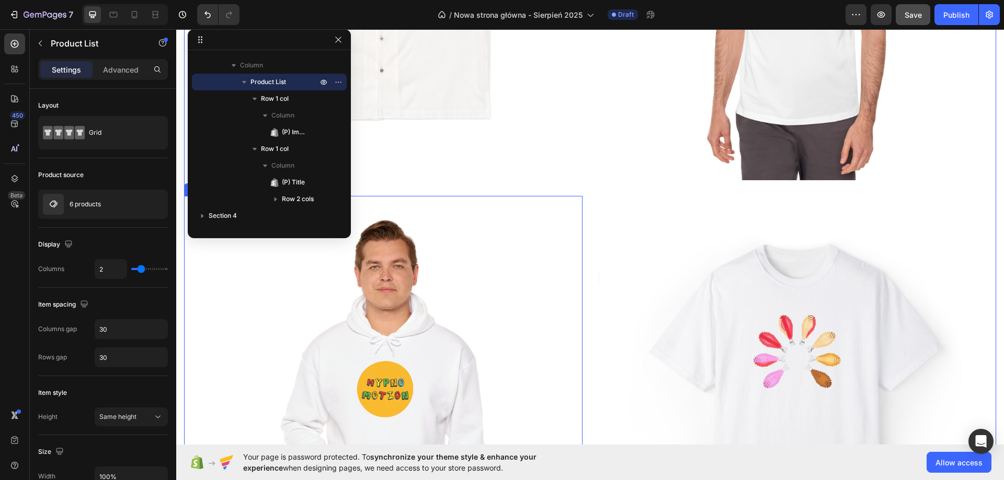
scroll to position [784, 0]
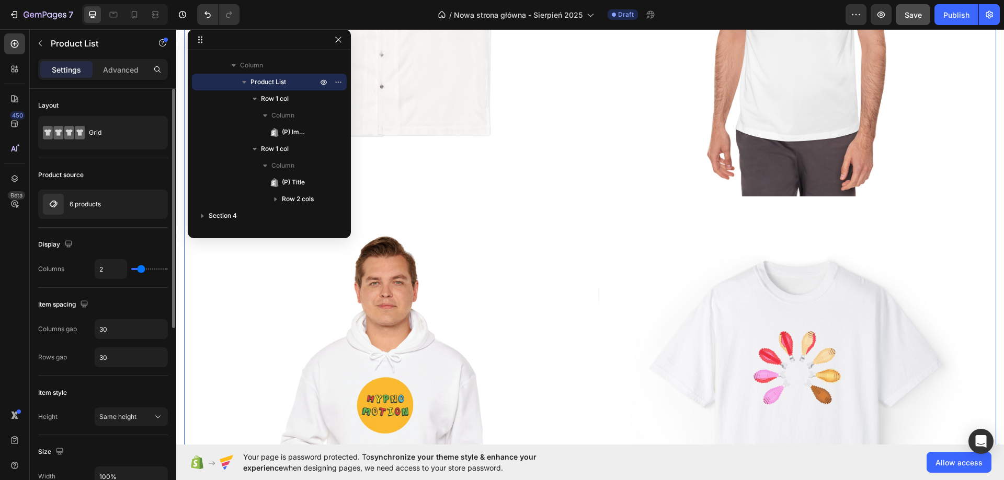
type input "3"
click at [147, 269] on input "range" at bounding box center [149, 269] width 37 height 2
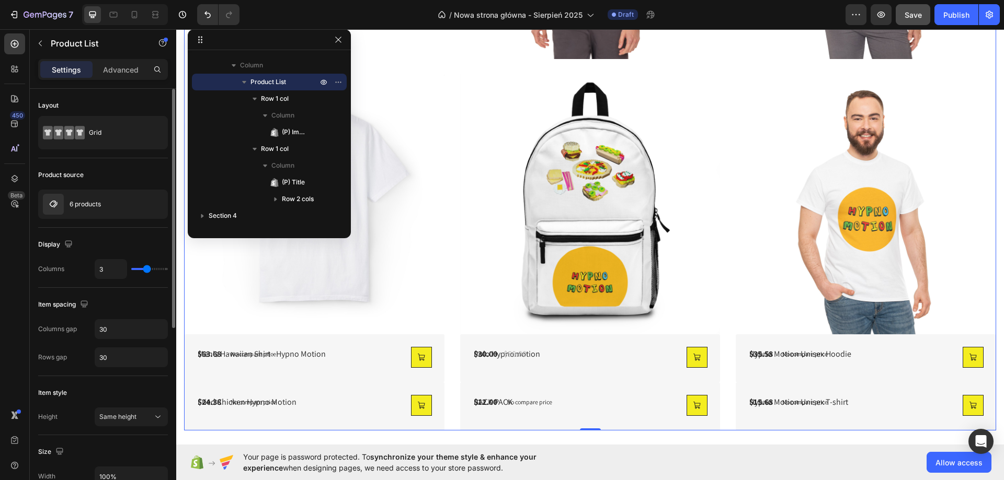
type input "4"
click at [153, 268] on input "range" at bounding box center [149, 269] width 37 height 2
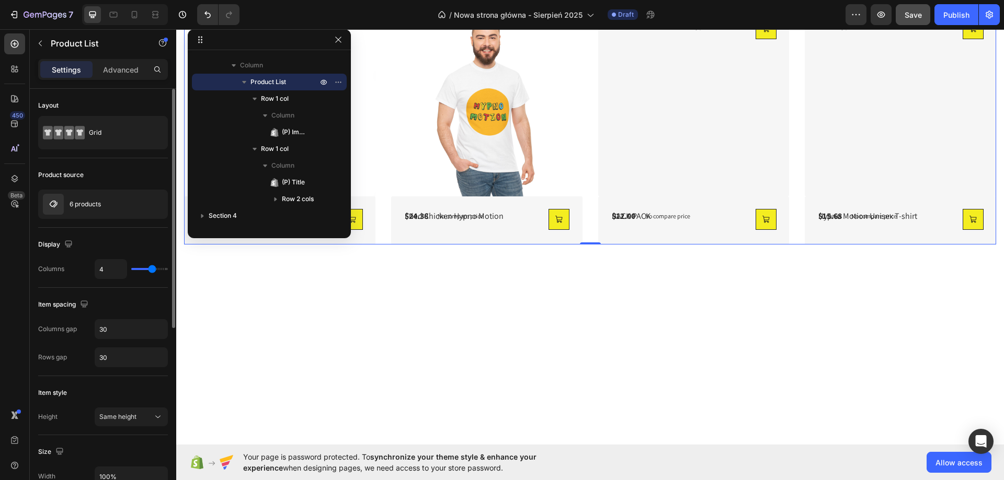
type input "2"
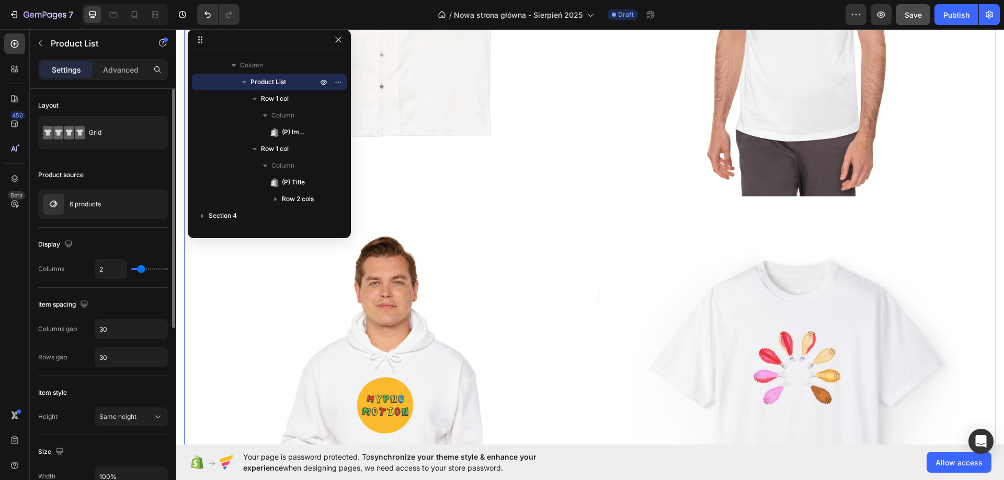
drag, startPoint x: 153, startPoint y: 268, endPoint x: 140, endPoint y: 268, distance: 13.1
type input "2"
click at [140, 268] on input "range" at bounding box center [149, 269] width 37 height 2
type input "3"
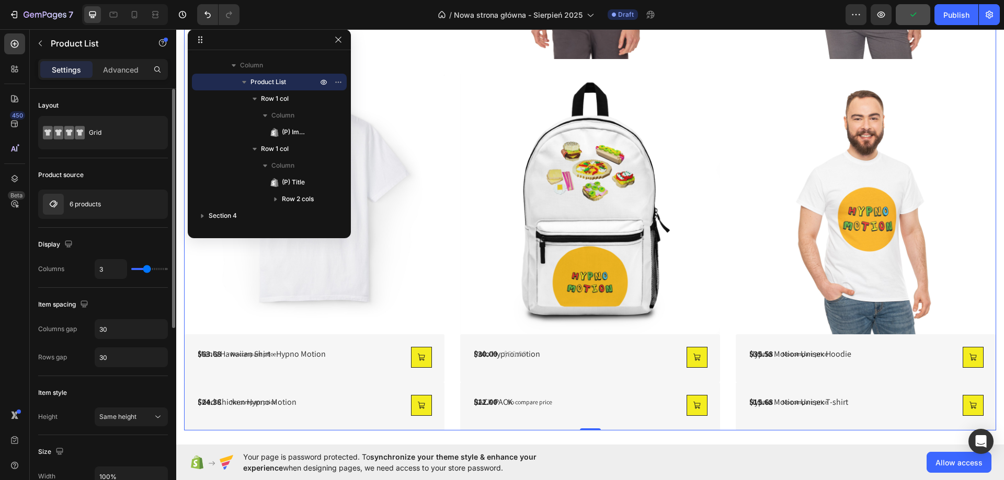
type input "4"
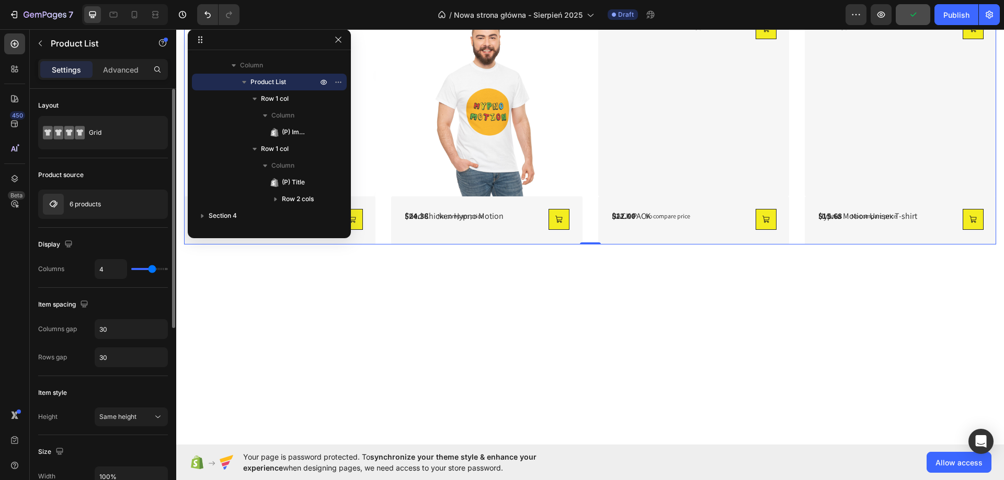
drag, startPoint x: 141, startPoint y: 273, endPoint x: 152, endPoint y: 267, distance: 12.9
type input "4"
click at [152, 268] on input "range" at bounding box center [149, 269] width 37 height 2
click at [598, 197] on div "Fried Chicken Hypno Motion (P) Title $24.38 (P) Price (P) Price No compare pric…" at bounding box center [693, 101] width 191 height 191
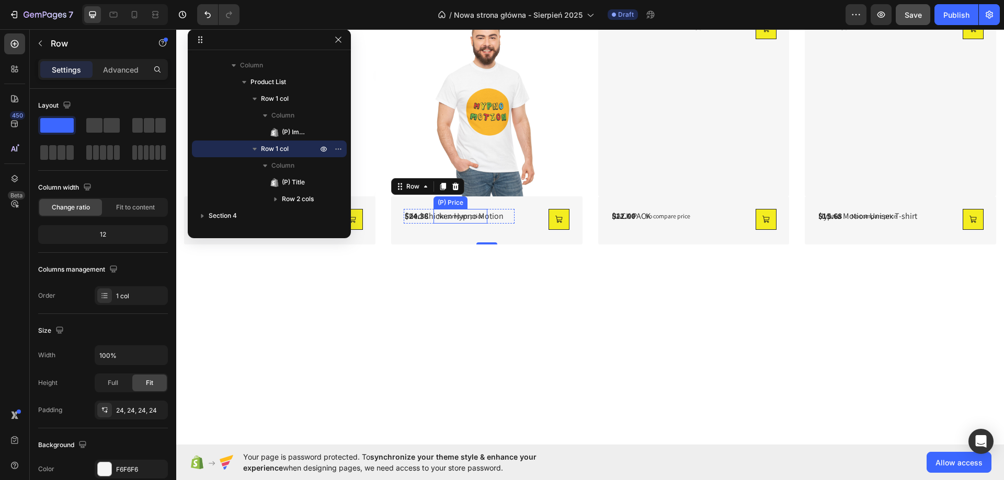
click at [640, 33] on div "No compare price" at bounding box center [667, 25] width 54 height 15
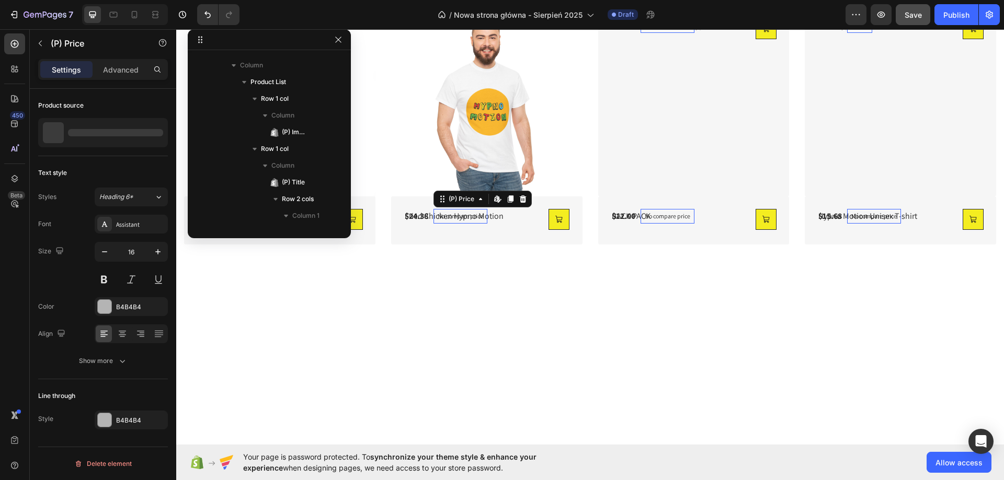
scroll to position [315, 0]
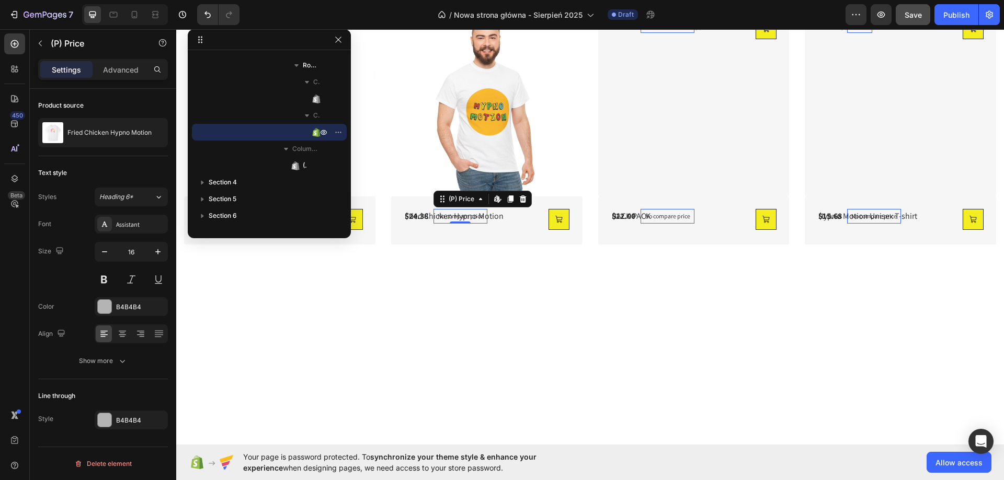
click at [640, 33] on div "No compare price" at bounding box center [667, 25] width 54 height 15
click at [406, 280] on div at bounding box center [590, 440] width 812 height 348
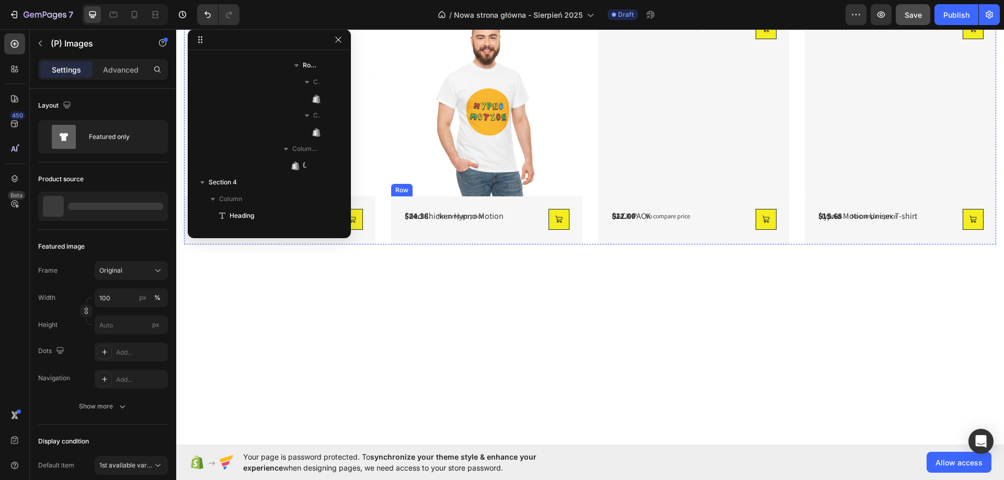
click at [448, 197] on img at bounding box center [486, 101] width 191 height 191
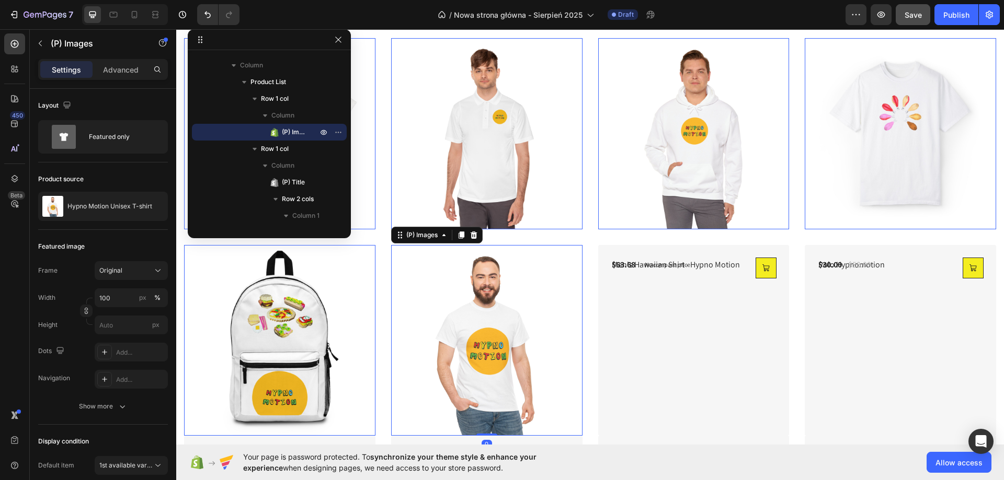
scroll to position [366, 0]
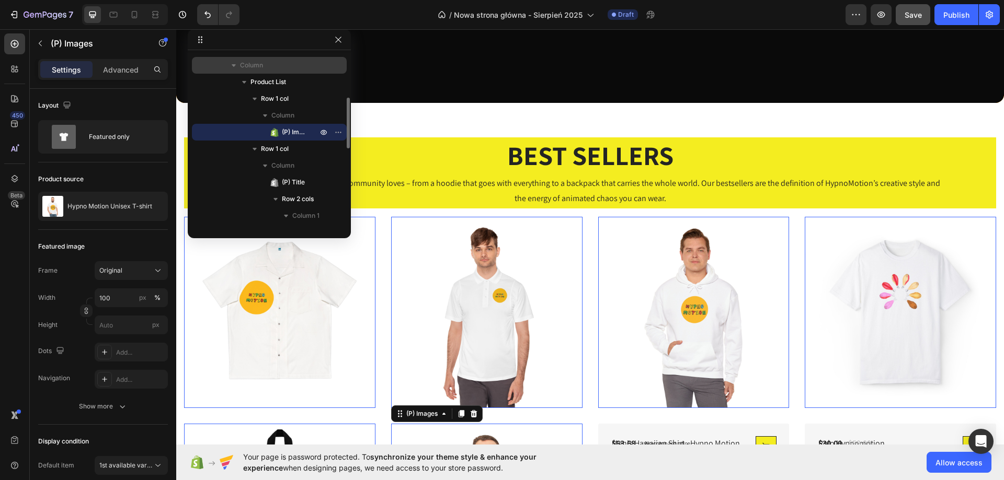
click at [235, 70] on icon "button" at bounding box center [233, 65] width 10 height 10
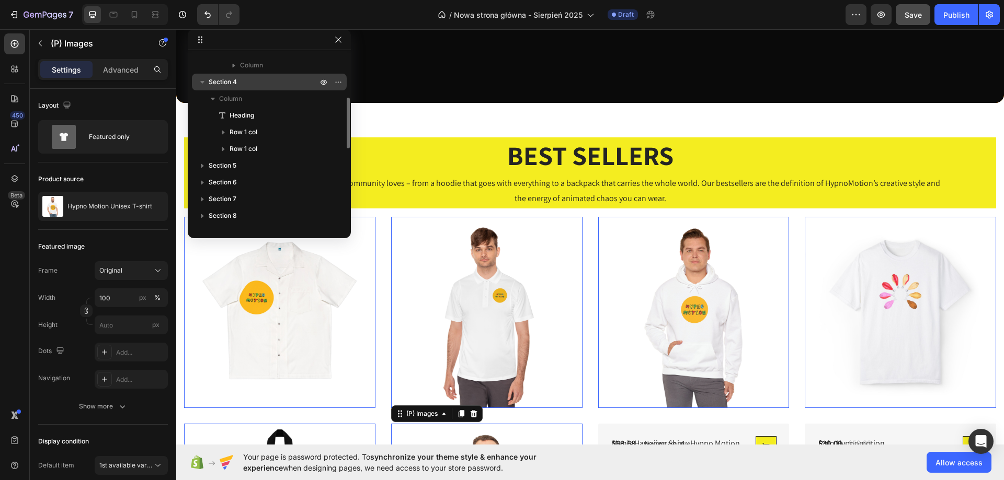
click at [198, 81] on icon "button" at bounding box center [202, 82] width 10 height 10
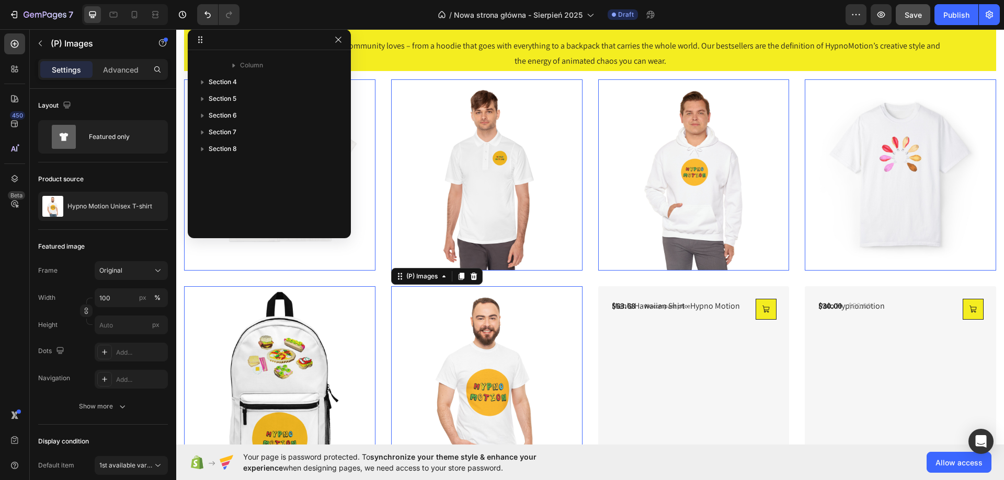
scroll to position [418, 0]
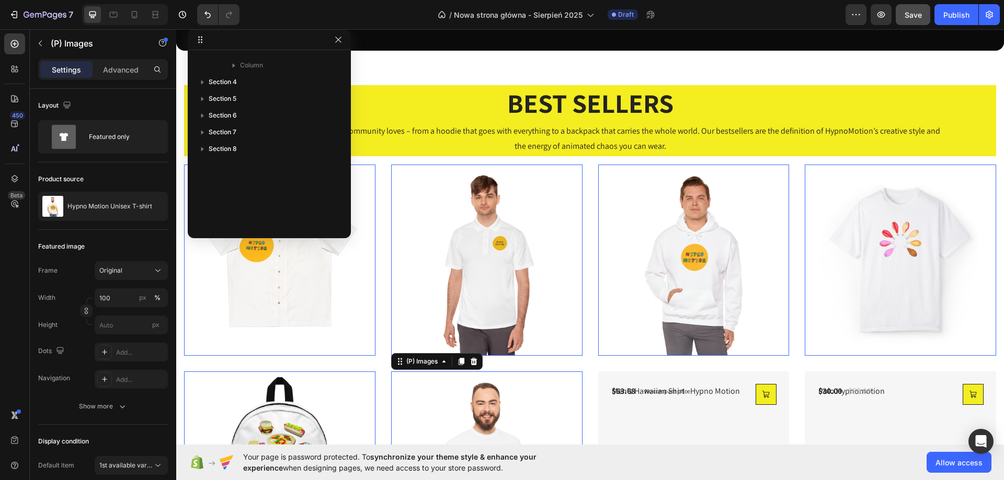
click at [324, 277] on img at bounding box center [279, 260] width 191 height 191
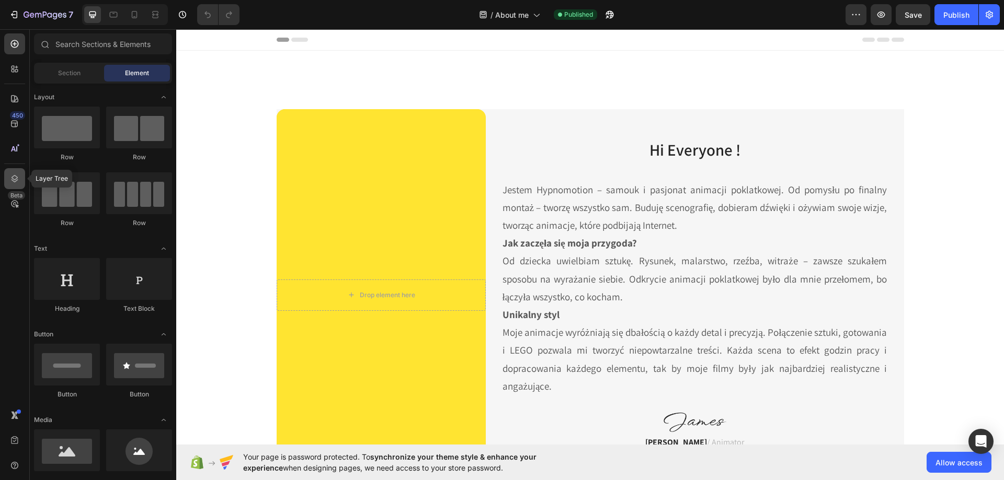
click at [20, 182] on div at bounding box center [14, 178] width 21 height 21
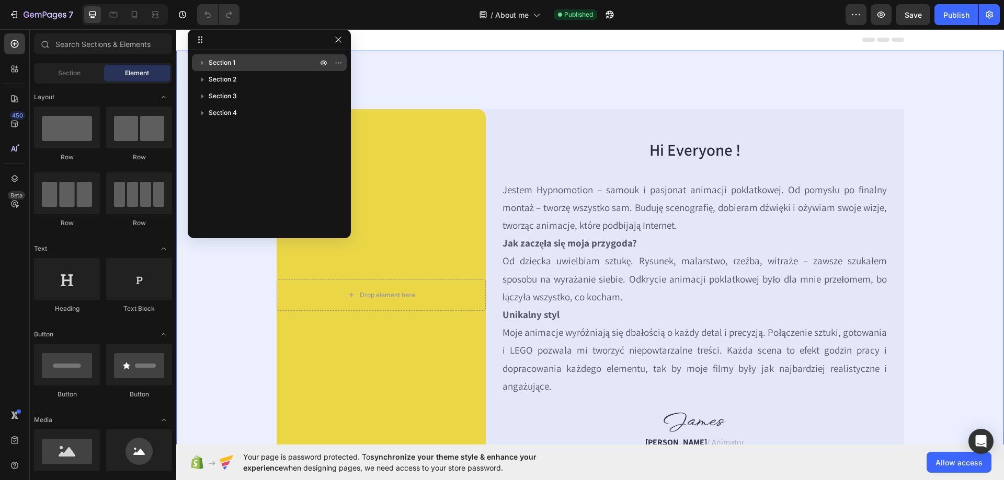
click at [255, 59] on p "Section 1" at bounding box center [264, 63] width 111 height 10
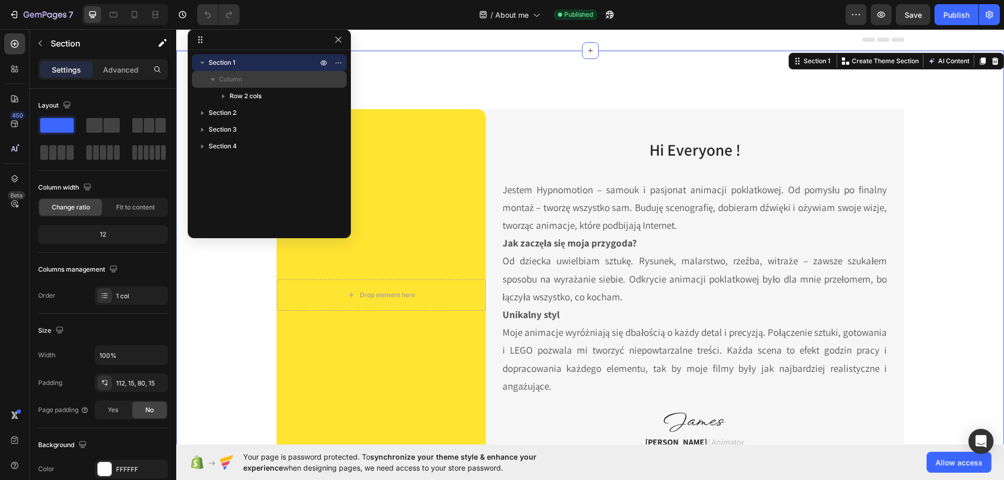
click at [243, 84] on p "Column" at bounding box center [269, 79] width 100 height 10
click at [244, 65] on p "Section 1" at bounding box center [264, 63] width 111 height 10
click at [237, 127] on div "Section 1 Section 2 Section 3 Section 4" at bounding box center [269, 140] width 163 height 173
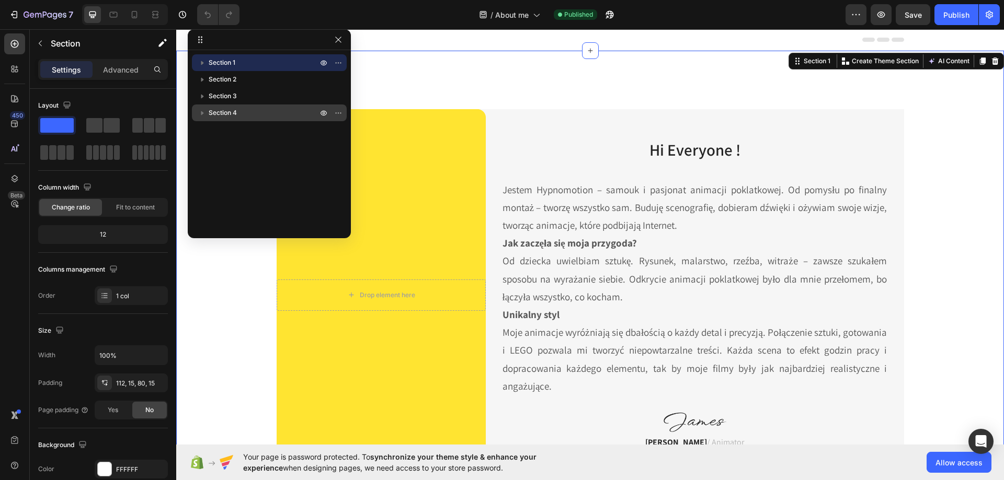
click at [234, 118] on div "Section 4" at bounding box center [269, 113] width 146 height 17
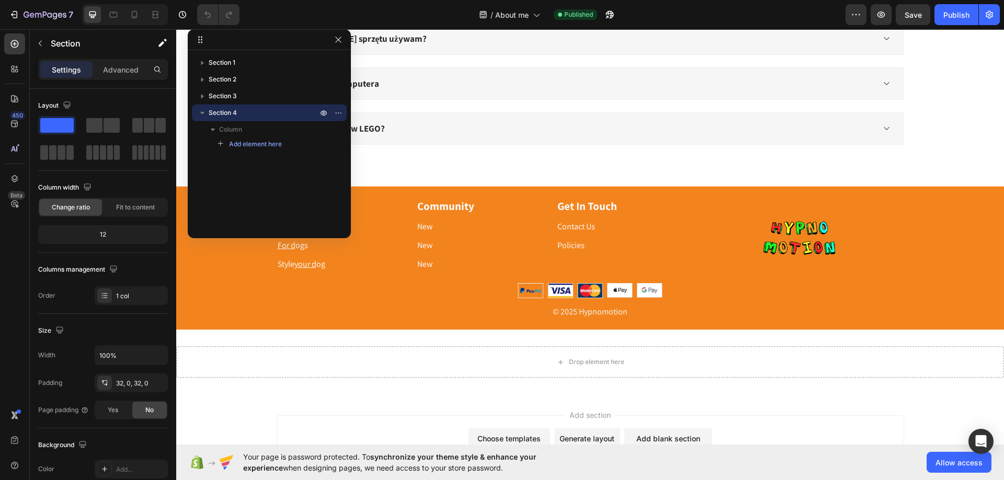
scroll to position [771, 0]
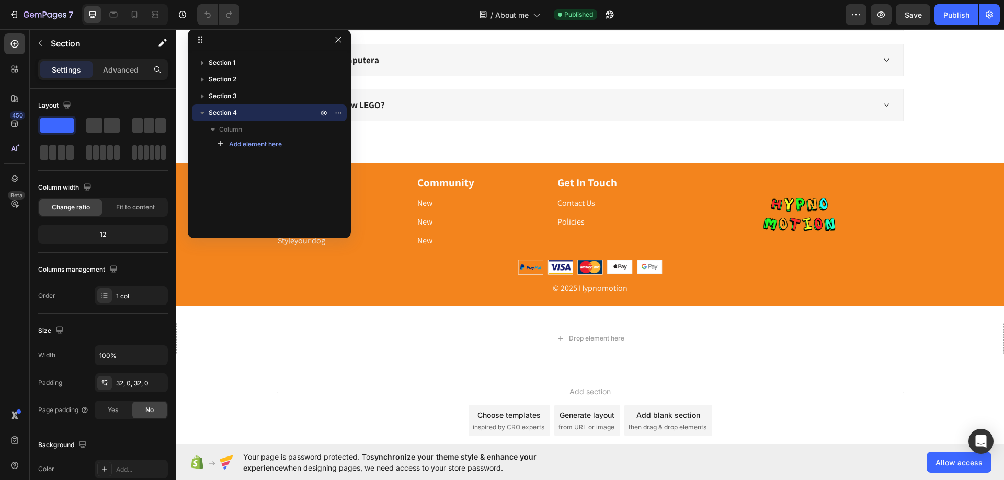
click at [202, 113] on icon "button" at bounding box center [202, 113] width 4 height 3
click at [291, 198] on div "Section 1 Section 2 Section 3 Section 4" at bounding box center [269, 140] width 163 height 173
drag, startPoint x: 264, startPoint y: 171, endPoint x: 259, endPoint y: 165, distance: 7.1
click at [260, 169] on div "Section 1 Section 2 Section 3 Section 4" at bounding box center [269, 140] width 163 height 173
click at [335, 110] on icon "button" at bounding box center [338, 113] width 8 height 8
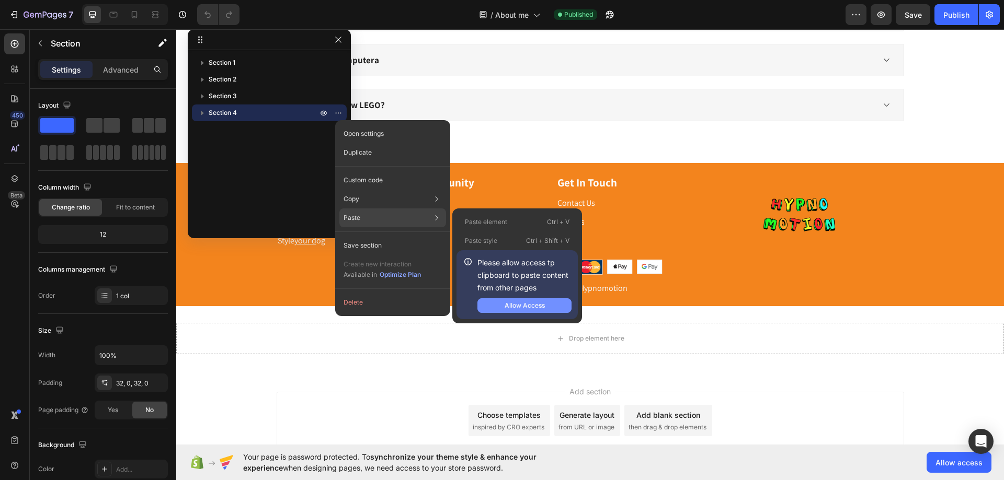
click at [515, 304] on div "Allow Access" at bounding box center [525, 305] width 40 height 9
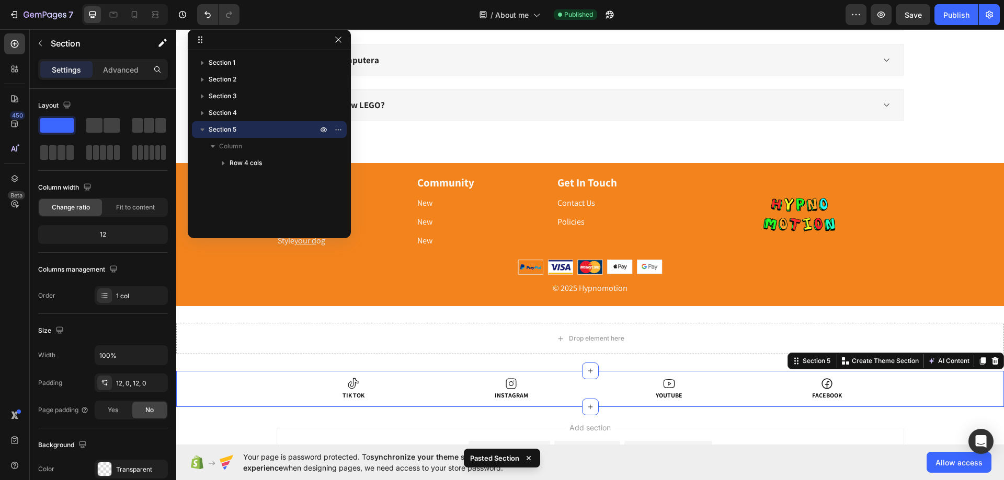
click at [203, 133] on icon "button" at bounding box center [202, 129] width 10 height 10
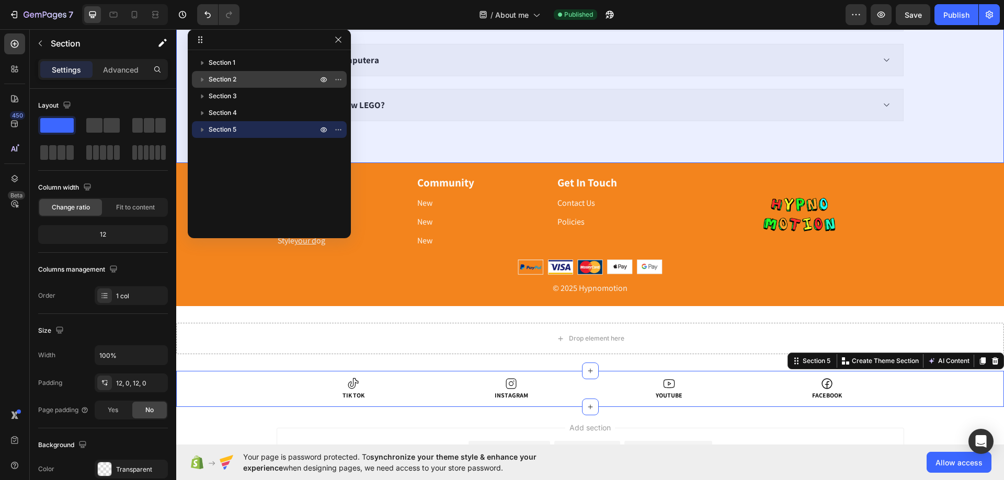
drag, startPoint x: 227, startPoint y: 132, endPoint x: 227, endPoint y: 72, distance: 60.1
click at [227, 72] on div "Section 1 Section 2 Section 3 Section 4 Section 5" at bounding box center [269, 140] width 163 height 173
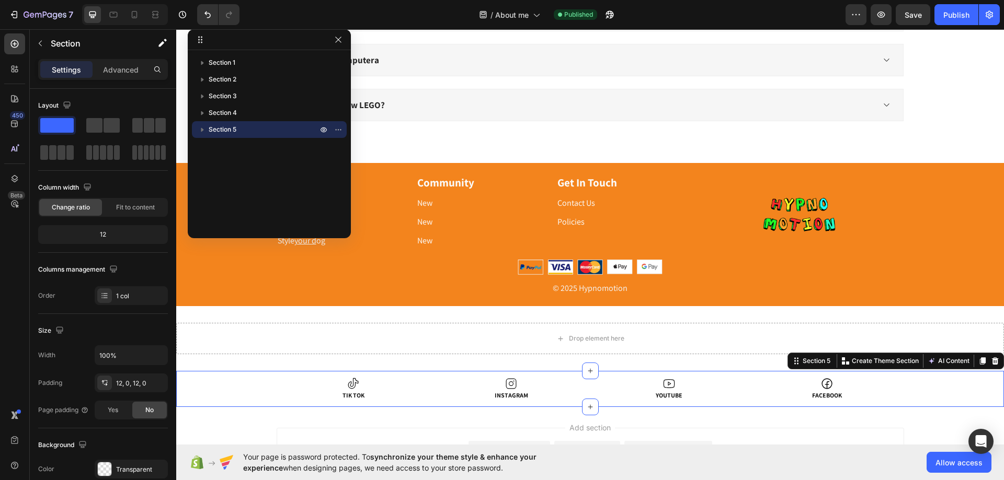
drag, startPoint x: 282, startPoint y: 131, endPoint x: 209, endPoint y: 129, distance: 72.7
click at [253, 127] on p "Section 5" at bounding box center [264, 129] width 111 height 10
click at [206, 132] on icon "button" at bounding box center [202, 129] width 10 height 10
drag, startPoint x: 219, startPoint y: 130, endPoint x: 227, endPoint y: 133, distance: 8.3
click at [227, 133] on span "Section 5" at bounding box center [223, 129] width 28 height 10
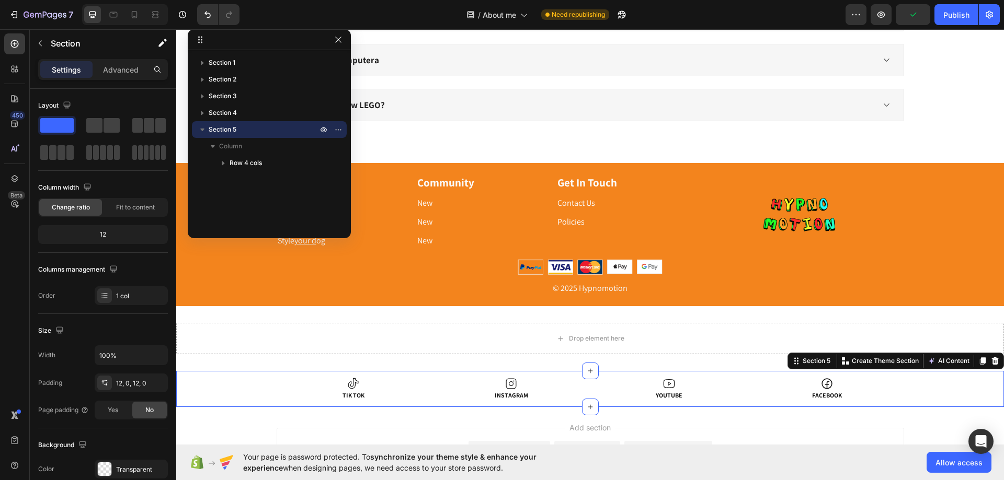
drag, startPoint x: 221, startPoint y: 132, endPoint x: 199, endPoint y: 122, distance: 24.6
click at [220, 128] on span "Section 5" at bounding box center [223, 129] width 28 height 10
click at [205, 128] on icon "button" at bounding box center [202, 129] width 10 height 10
click at [202, 127] on icon "button" at bounding box center [202, 129] width 10 height 10
click at [207, 128] on icon "button" at bounding box center [202, 129] width 10 height 10
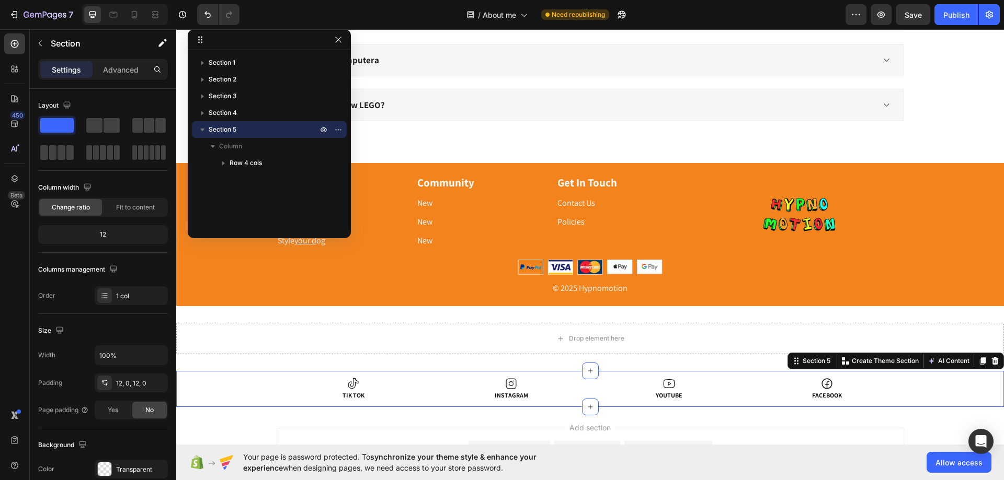
click at [200, 132] on icon "button" at bounding box center [202, 129] width 10 height 10
click at [220, 129] on span "Section 5" at bounding box center [223, 129] width 28 height 10
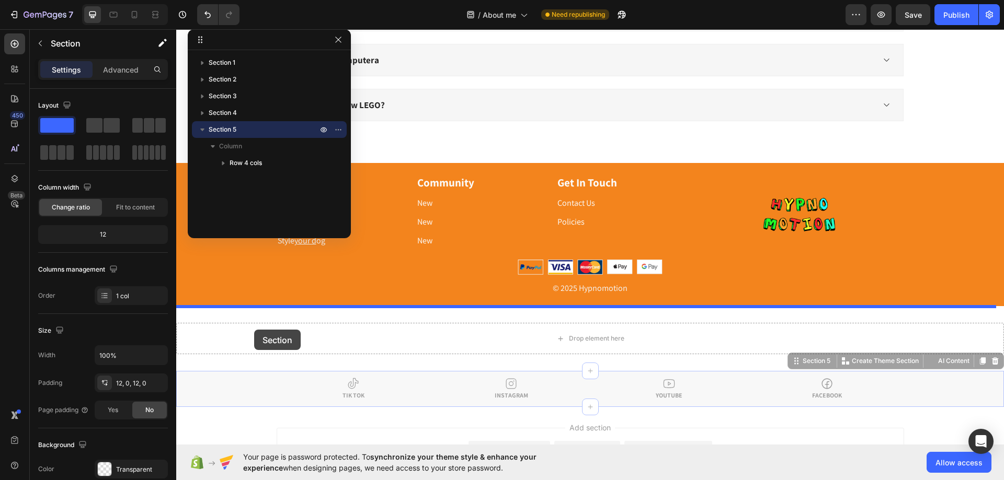
drag, startPoint x: 248, startPoint y: 388, endPoint x: 254, endPoint y: 328, distance: 60.5
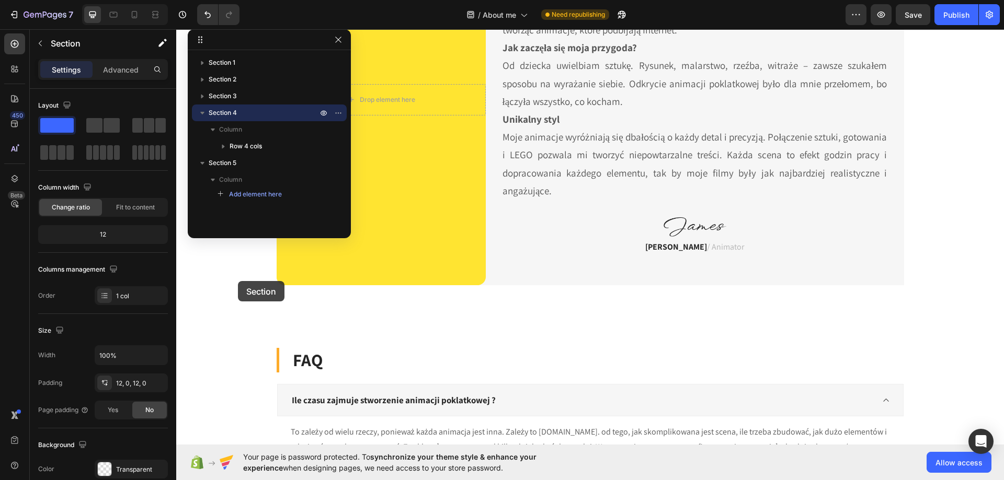
scroll to position [0, 0]
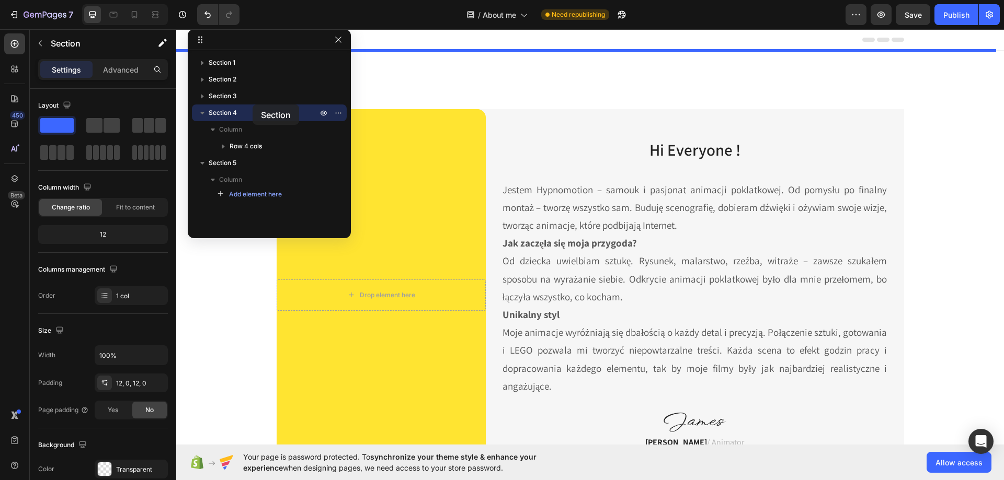
drag, startPoint x: 236, startPoint y: 316, endPoint x: 249, endPoint y: 103, distance: 213.7
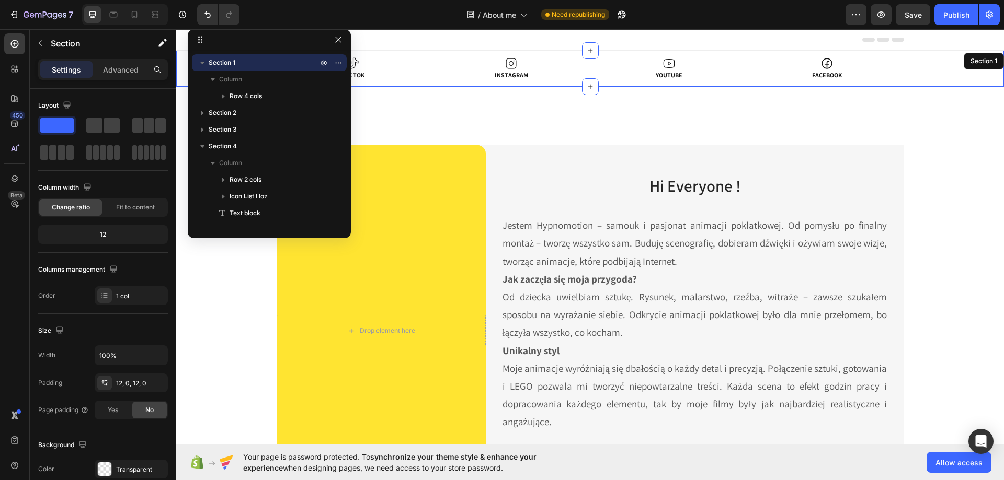
click at [952, 132] on div "Drop element here Hero Banner Hi Everyone ! Heading Jestem Hypnomotion – samouk…" at bounding box center [590, 323] width 828 height 472
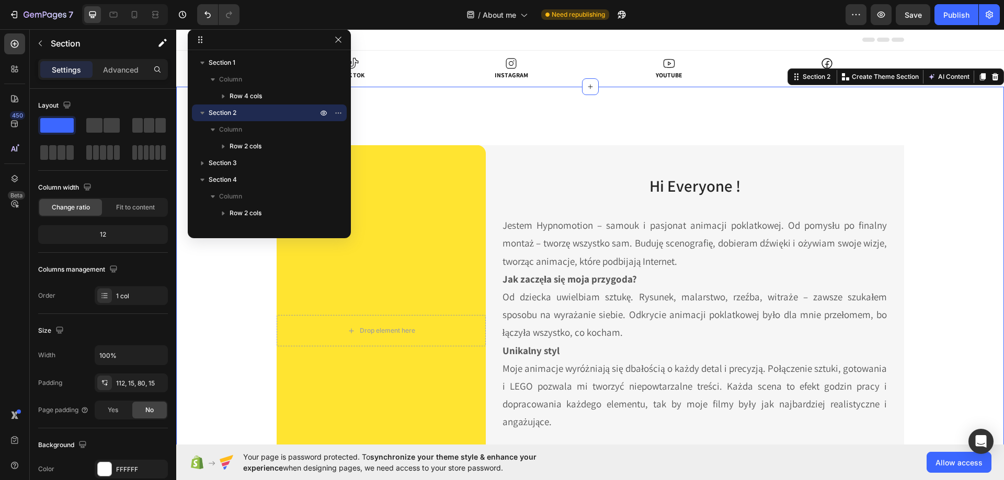
click at [523, 133] on div "Drop element here Hero Banner Hi Everyone ! Heading Jestem Hypnomotion – samouk…" at bounding box center [590, 323] width 828 height 472
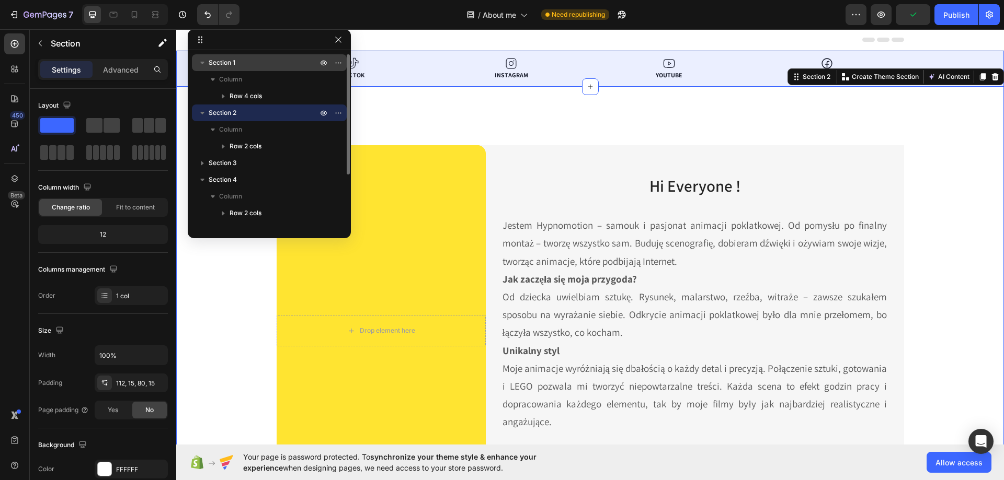
click at [194, 70] on div "Section 1" at bounding box center [269, 62] width 155 height 17
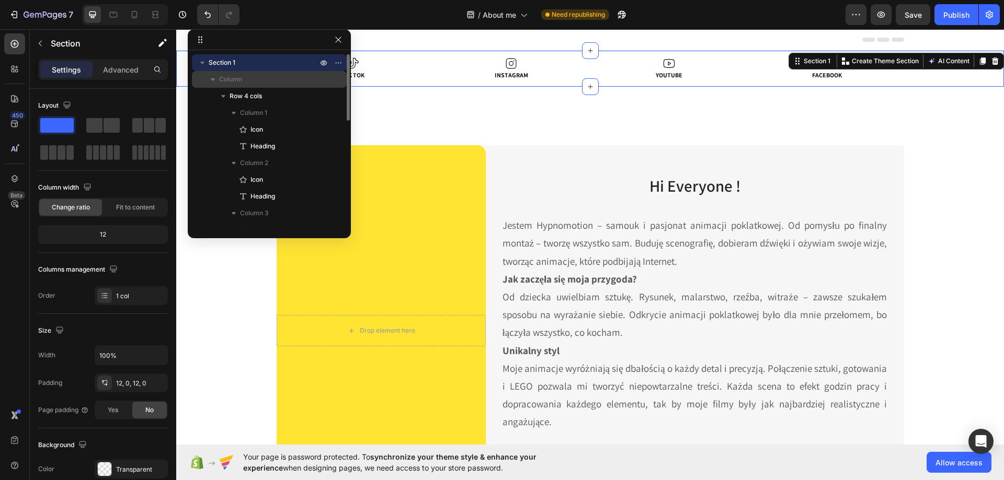
click at [209, 76] on icon "button" at bounding box center [213, 79] width 10 height 10
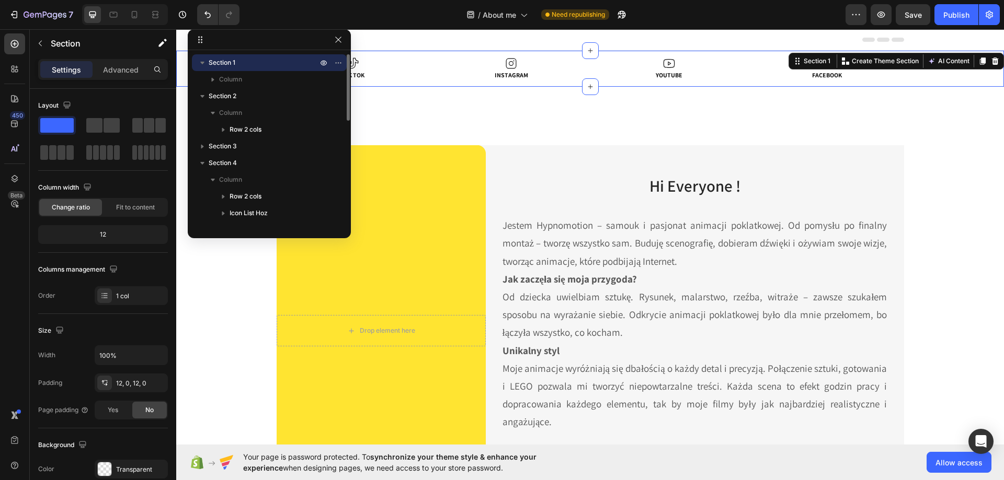
click at [198, 64] on icon "button" at bounding box center [202, 63] width 10 height 10
click at [333, 39] on button "button" at bounding box center [338, 39] width 13 height 13
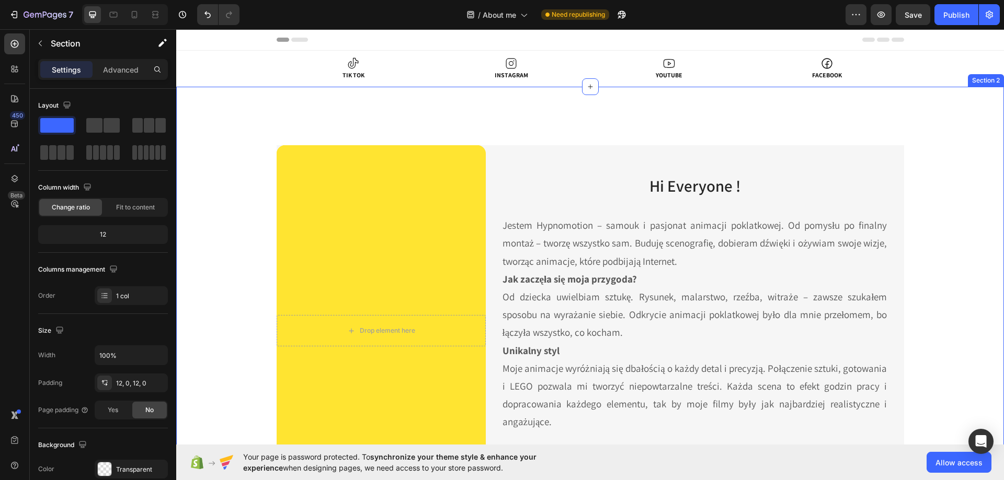
click at [723, 131] on div "Drop element here Hero Banner Hi Everyone ! Heading Jestem Hypnomotion – samouk…" at bounding box center [590, 323] width 828 height 472
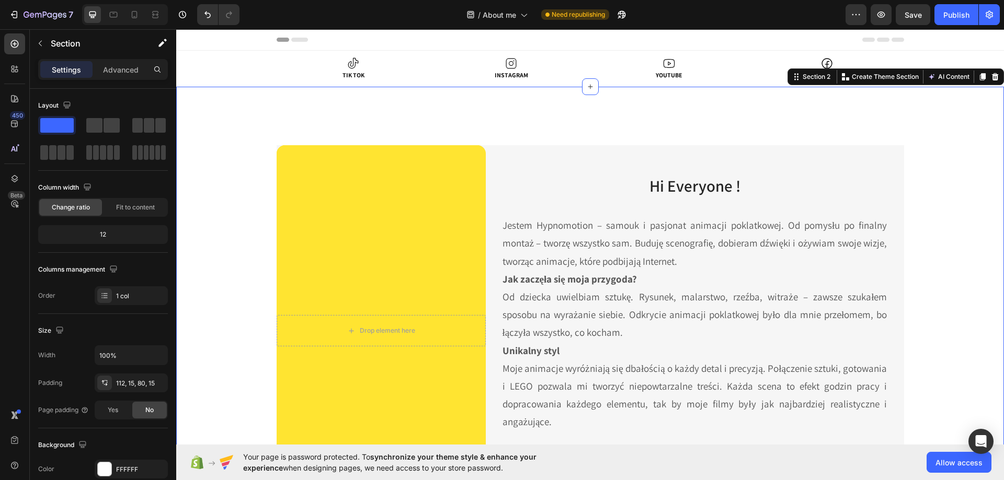
click at [815, 121] on div "Drop element here Hero Banner Hi Everyone ! Heading Jestem Hypnomotion – samouk…" at bounding box center [590, 323] width 828 height 472
click at [588, 115] on div "Drop element here Hero Banner Hi Everyone ! Heading Jestem Hypnomotion – samouk…" at bounding box center [590, 323] width 828 height 472
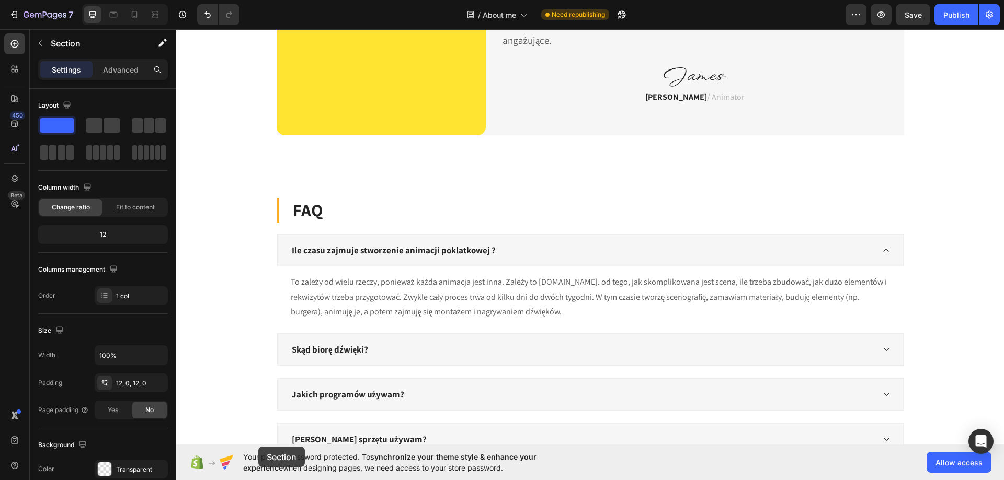
scroll to position [398, 0]
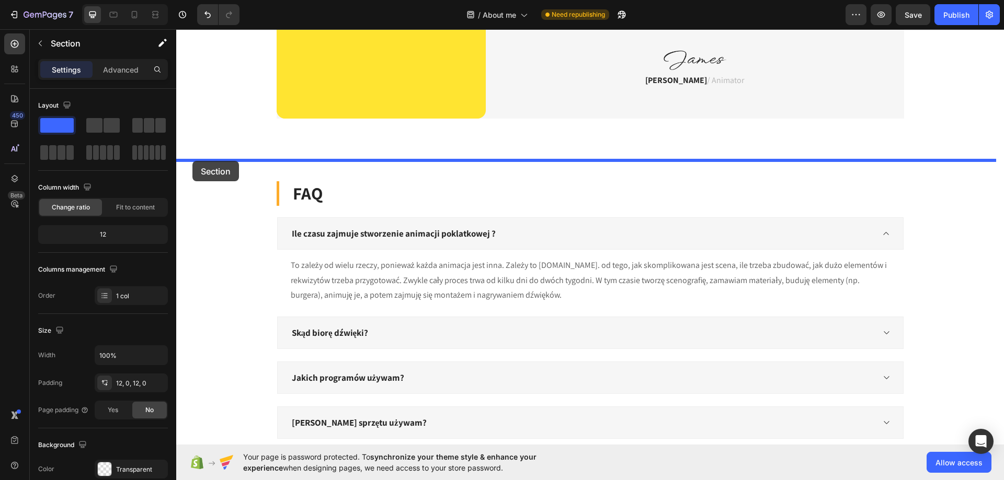
drag, startPoint x: 223, startPoint y: 70, endPoint x: 192, endPoint y: 161, distance: 96.6
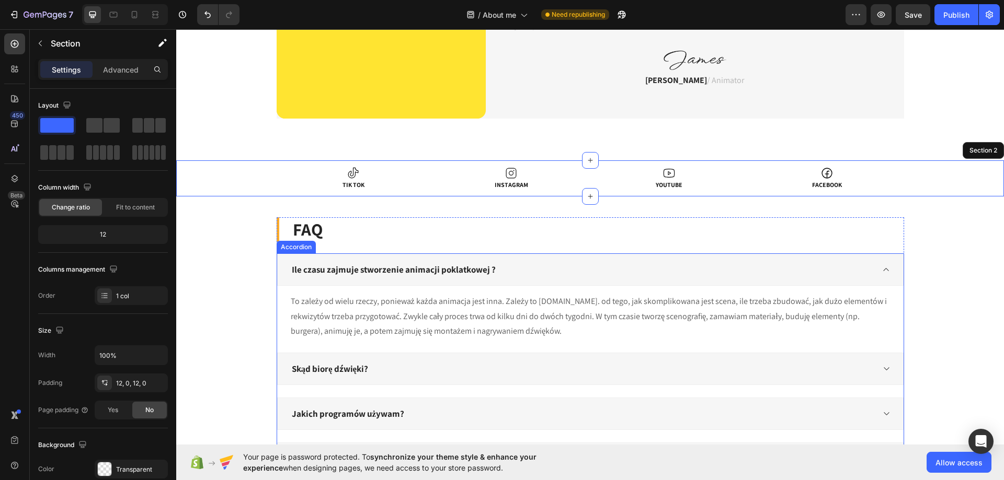
click at [679, 246] on div "FAQ Heading Ile czasu zajmuje stworzenie animacji poklatkowej ? To zależy od wi…" at bounding box center [590, 392] width 627 height 348
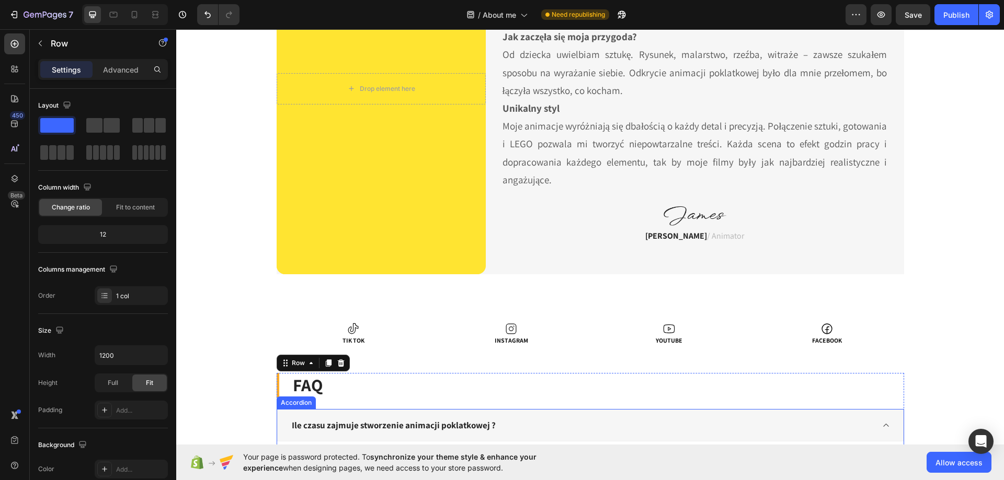
scroll to position [205, 0]
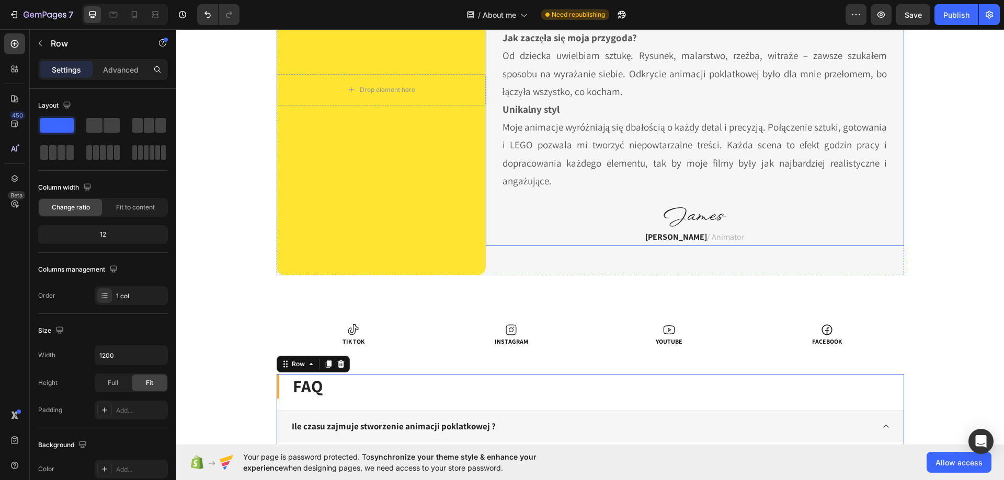
click at [964, 212] on div "Drop element here Hero Banner Hi Everyone ! Heading Jestem Hypnomotion – samouk…" at bounding box center [590, 90] width 812 height 372
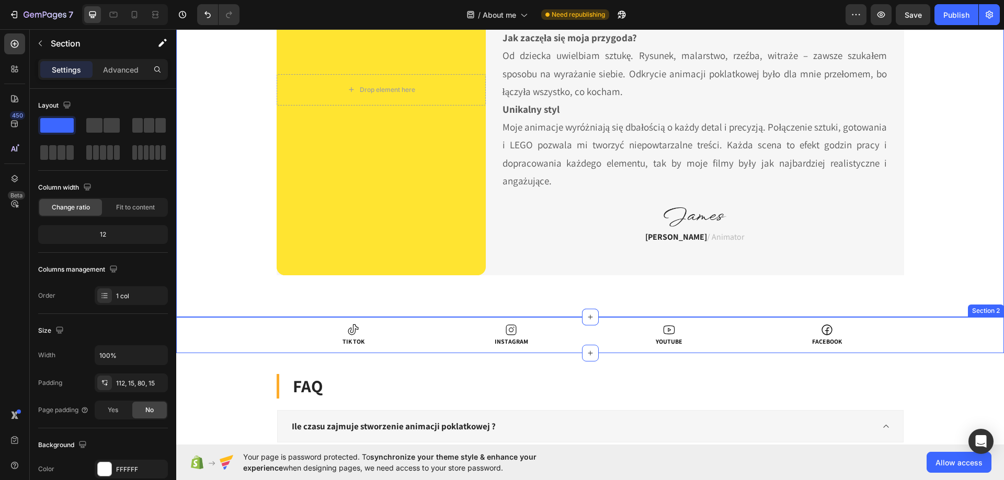
click at [944, 341] on div "Icon TIK TOK Heading Icon INSTAGRAM Heading Icon YOUTUBE Heading Icon FACEBOOK …" at bounding box center [590, 336] width 828 height 24
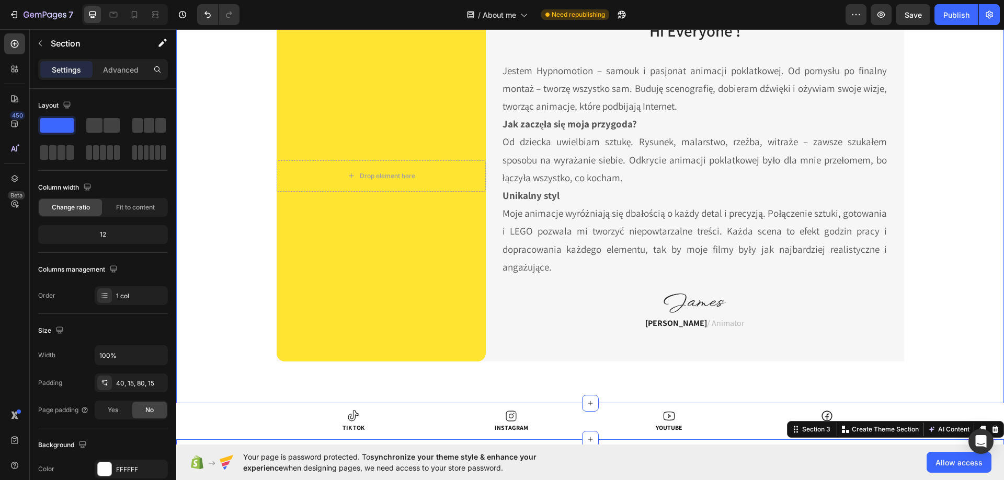
scroll to position [0, 0]
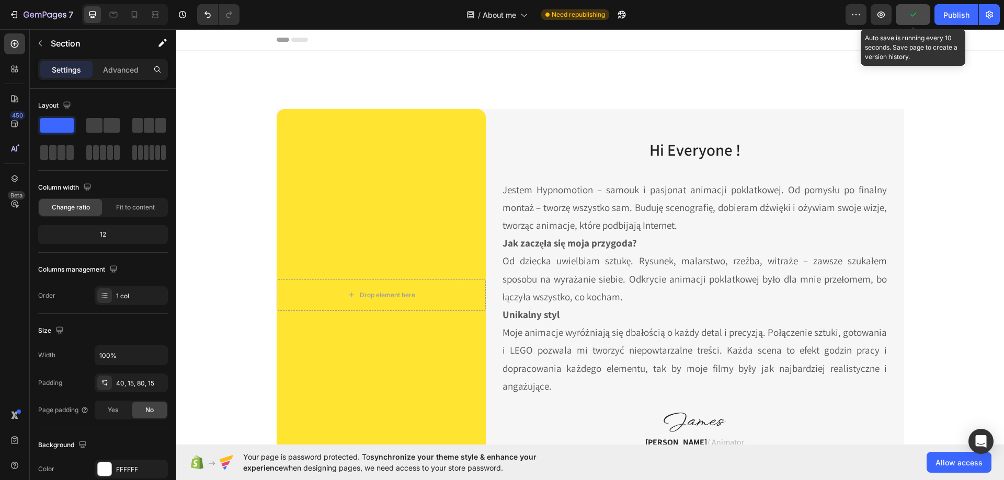
click at [910, 14] on icon "button" at bounding box center [913, 14] width 10 height 10
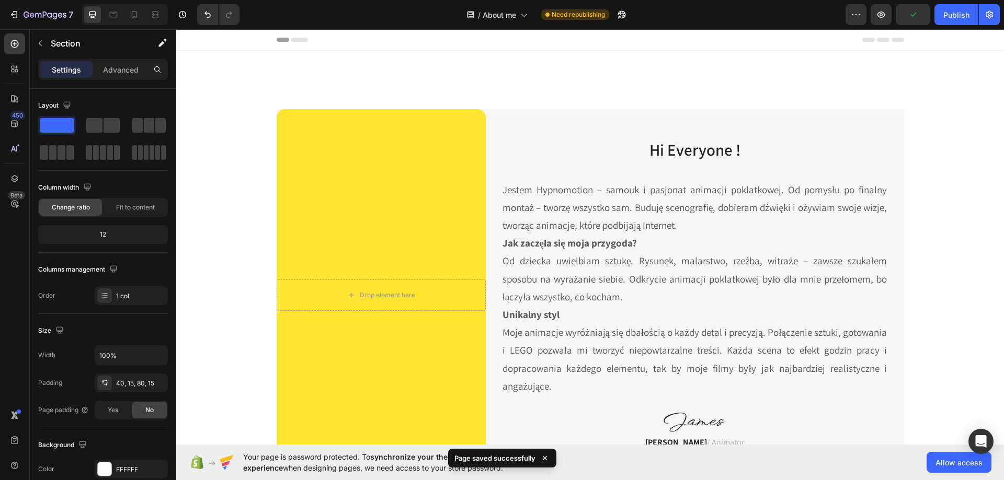
click at [961, 14] on div "Publish" at bounding box center [956, 14] width 26 height 11
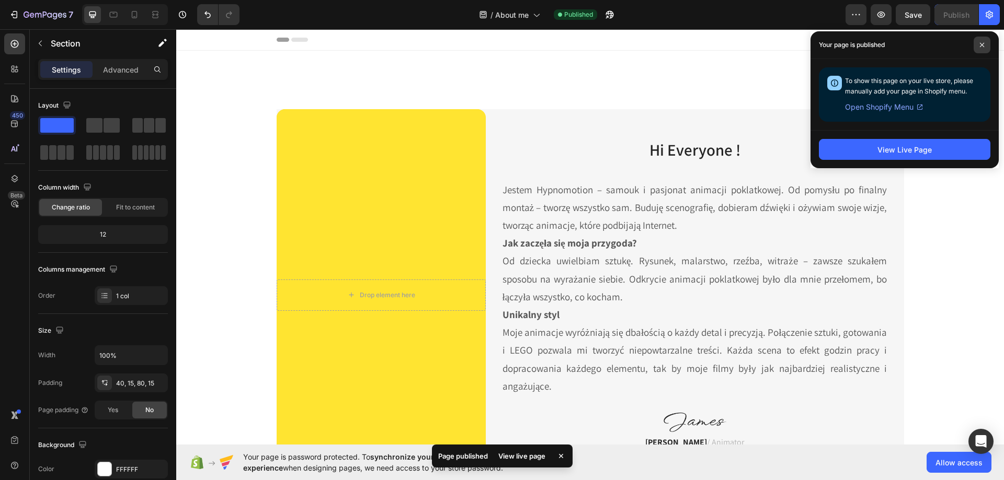
click at [981, 43] on icon at bounding box center [981, 44] width 5 height 5
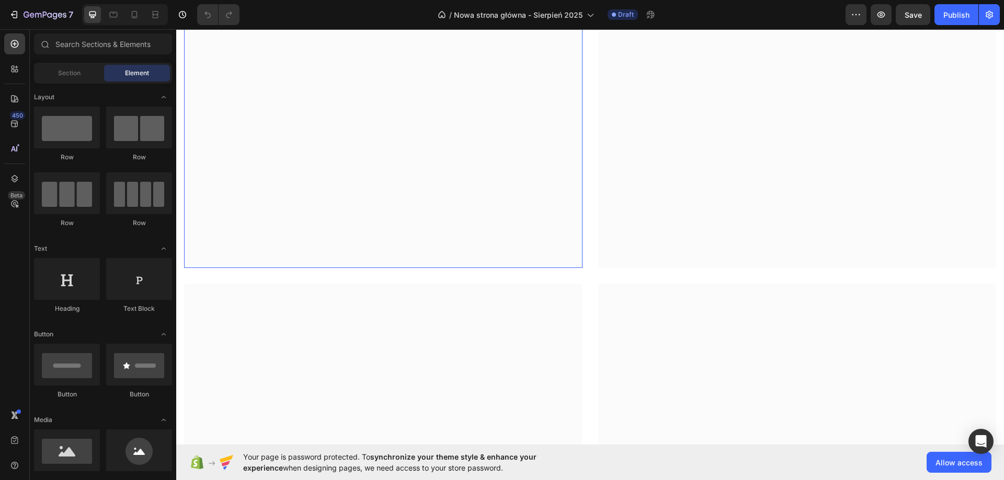
scroll to position [1098, 0]
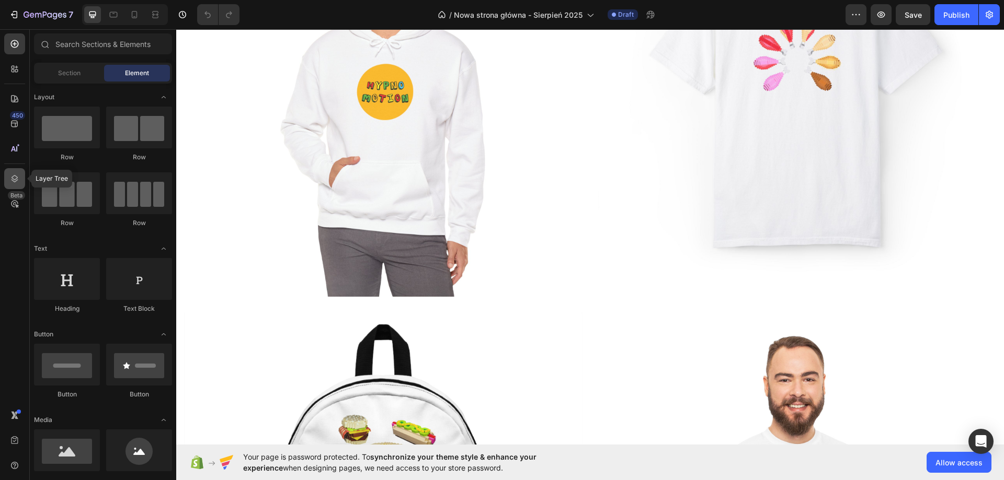
click at [8, 176] on div at bounding box center [14, 178] width 21 height 21
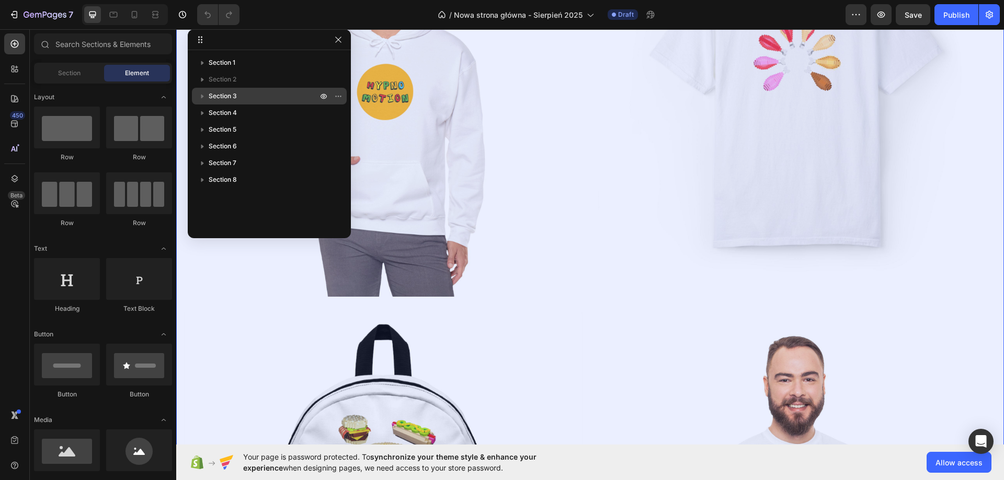
click at [270, 88] on div "Section 3" at bounding box center [269, 96] width 146 height 17
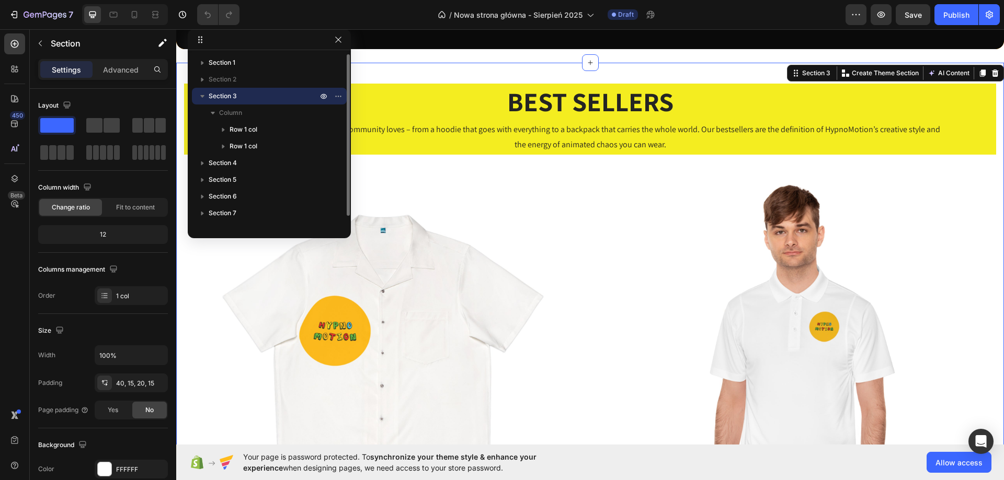
scroll to position [417, 0]
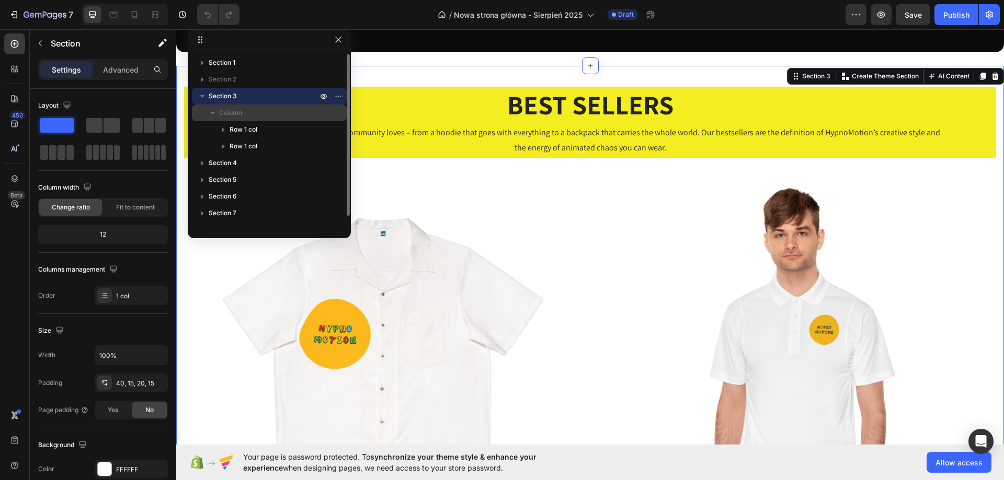
click at [256, 113] on p "Column" at bounding box center [269, 113] width 100 height 10
click at [250, 114] on p "Column" at bounding box center [269, 113] width 100 height 10
click at [237, 117] on span "Column" at bounding box center [230, 113] width 23 height 10
click at [228, 132] on span "Section 4" at bounding box center [223, 129] width 28 height 10
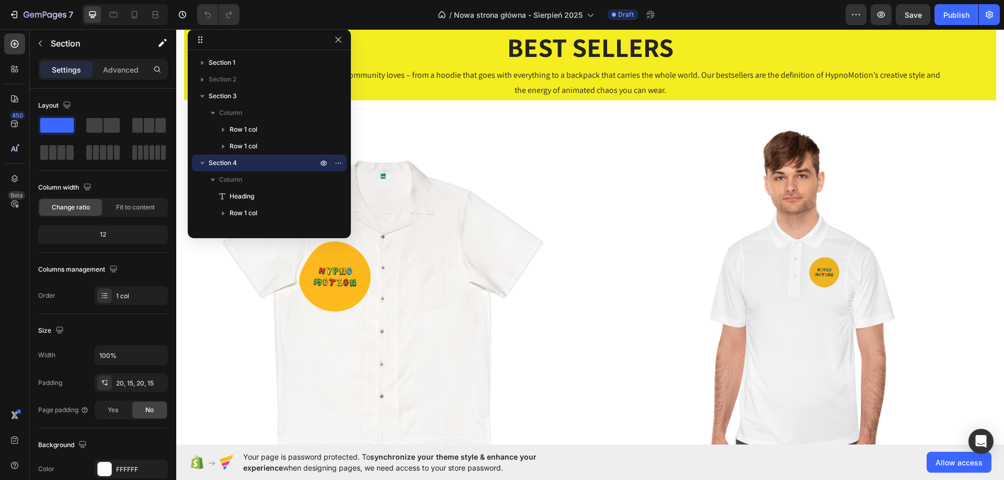
scroll to position [265, 0]
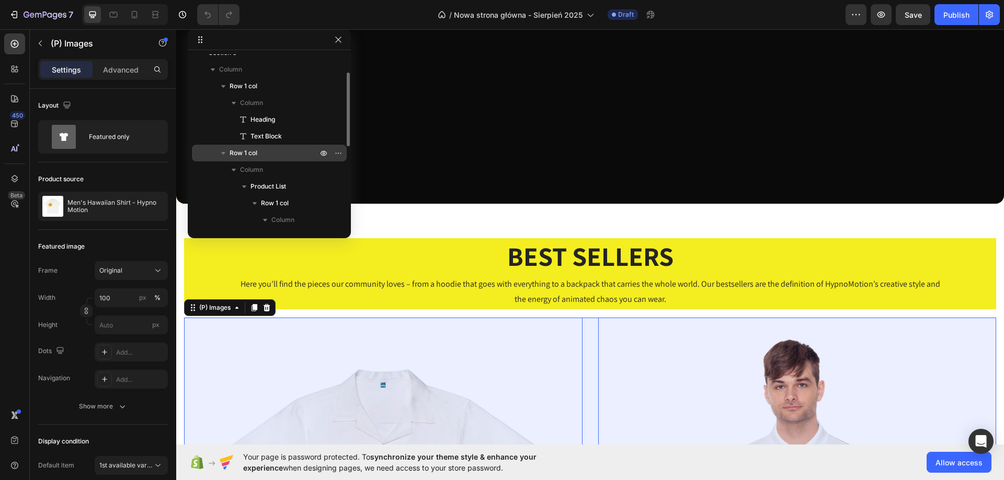
scroll to position [0, 0]
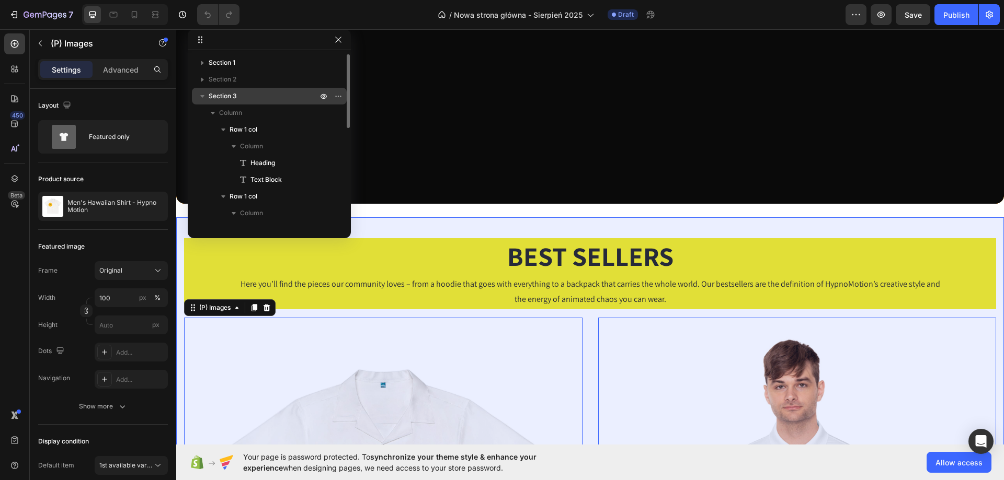
click at [239, 101] on p "Section 3" at bounding box center [264, 96] width 111 height 10
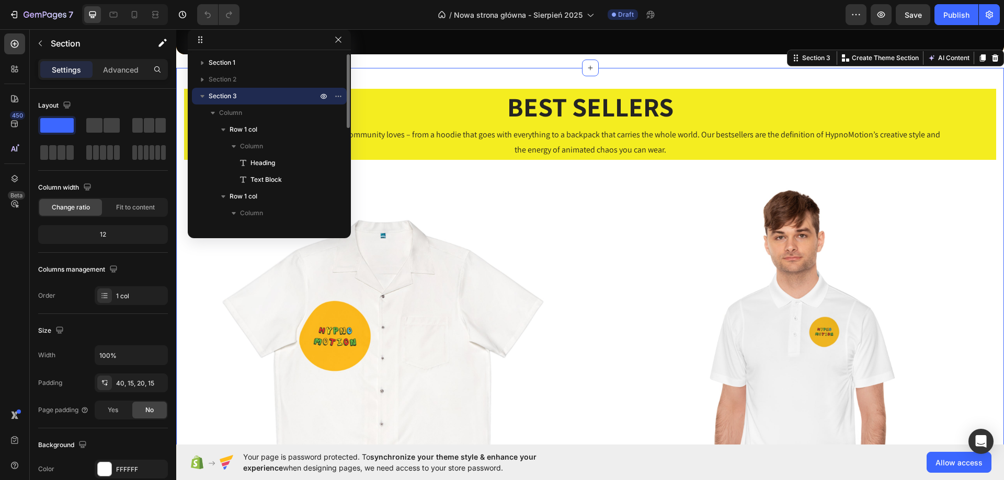
scroll to position [417, 0]
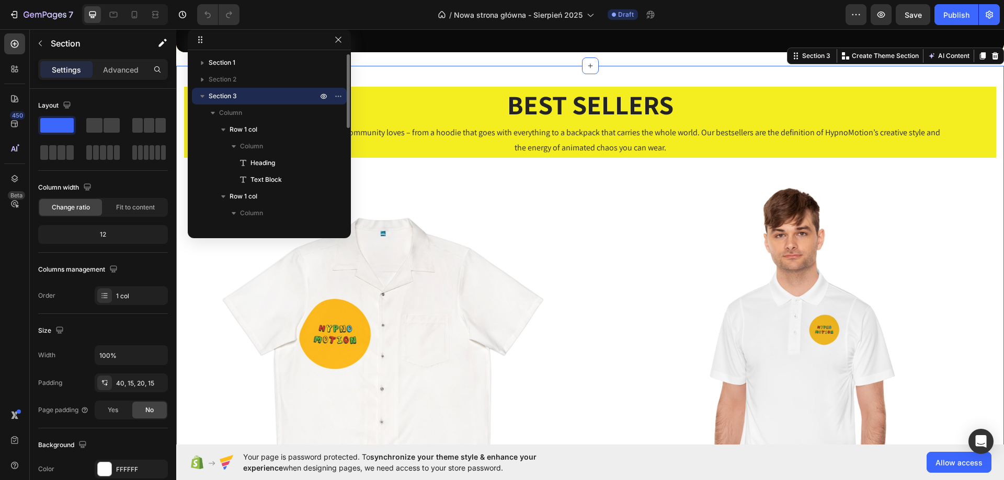
click at [202, 99] on icon "button" at bounding box center [202, 96] width 10 height 10
click at [339, 90] on button "button" at bounding box center [338, 96] width 13 height 13
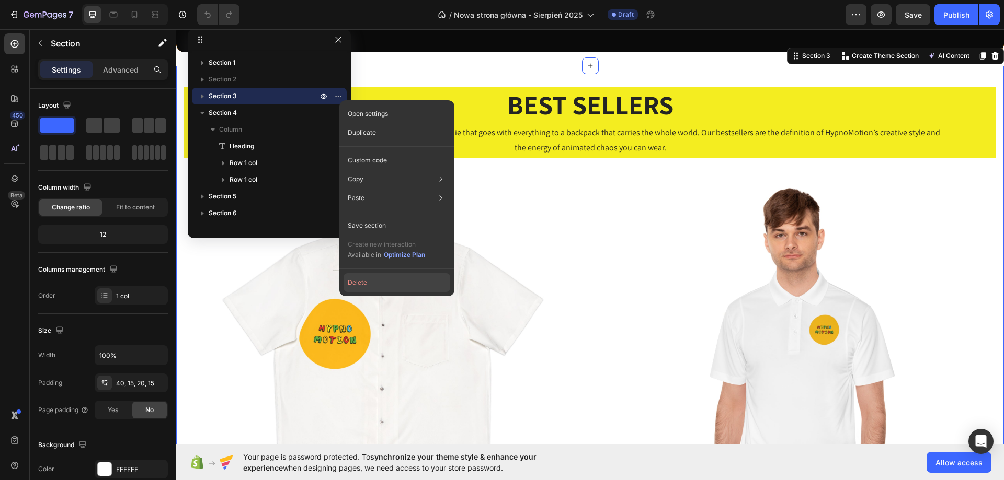
click at [373, 277] on button "Delete" at bounding box center [397, 282] width 107 height 19
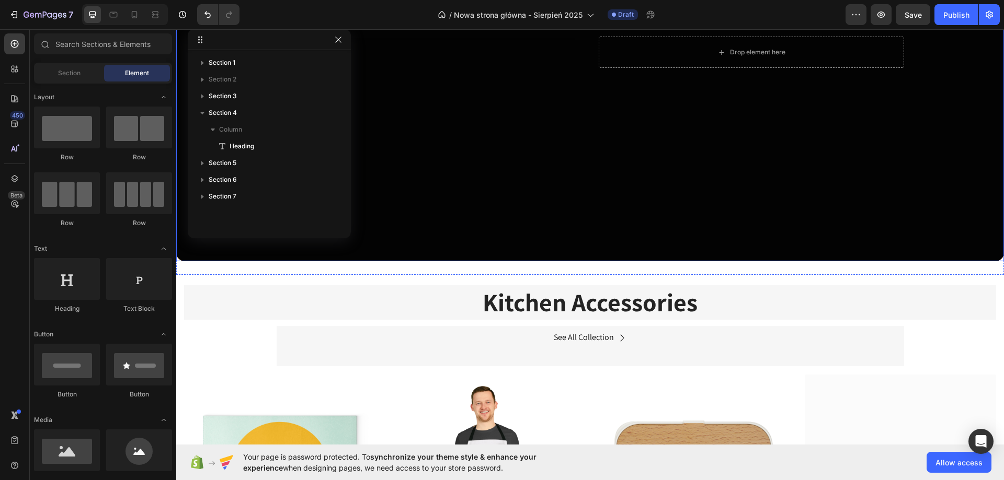
scroll to position [364, 0]
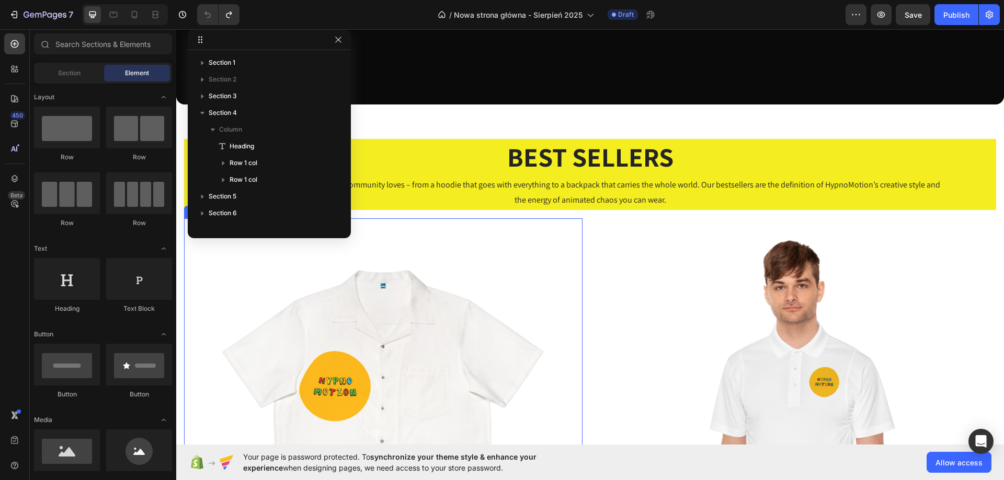
click at [436, 238] on img at bounding box center [383, 418] width 398 height 398
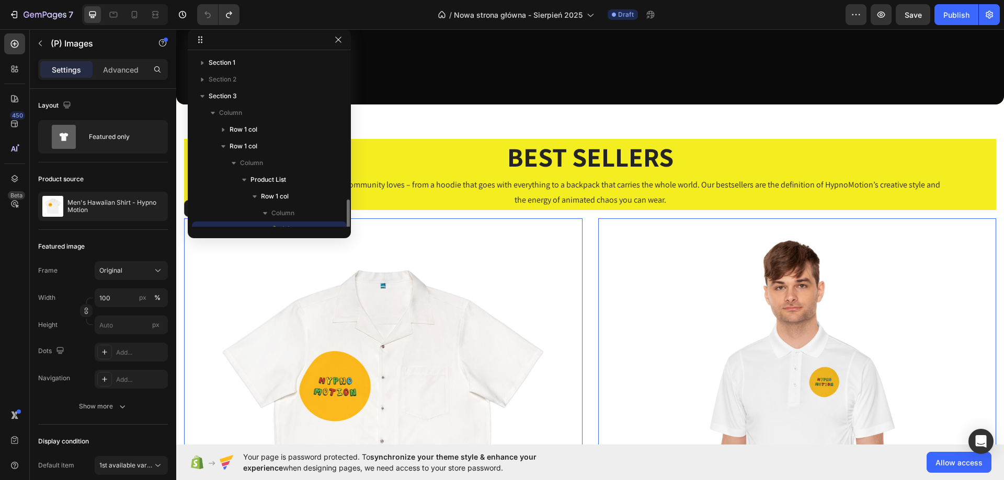
scroll to position [98, 0]
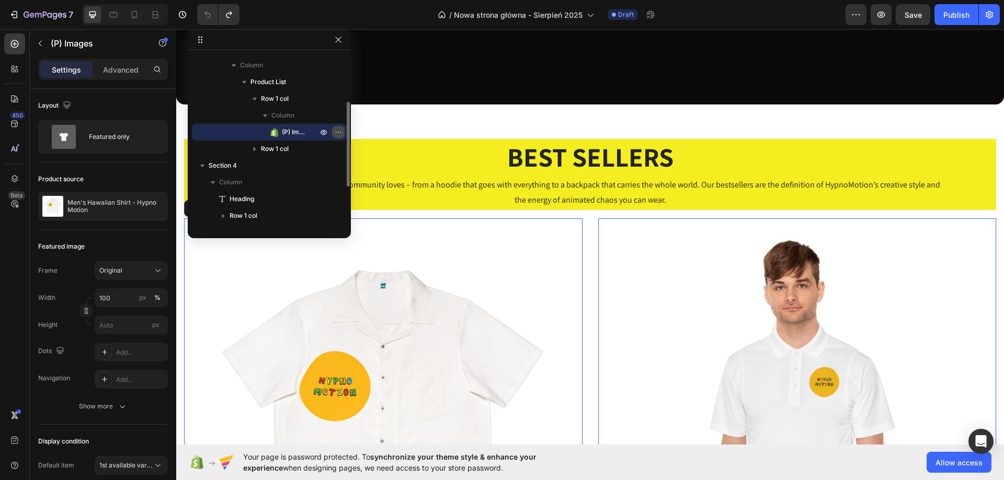
click at [341, 134] on icon "button" at bounding box center [338, 132] width 8 height 8
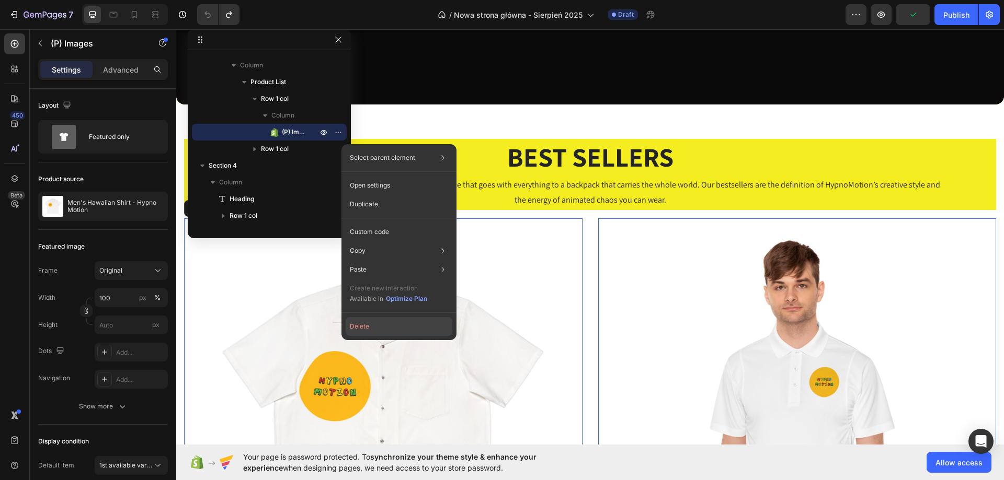
click at [390, 324] on button "Delete" at bounding box center [399, 326] width 107 height 19
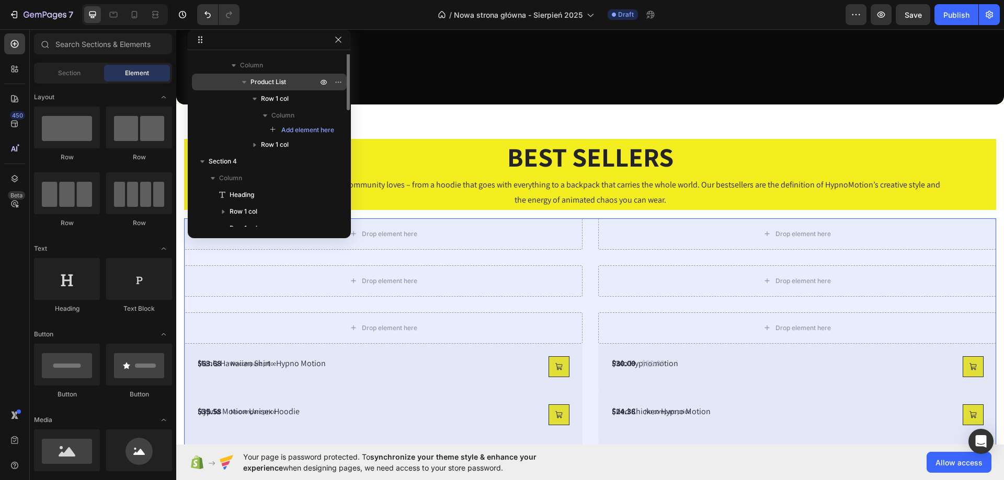
scroll to position [45, 0]
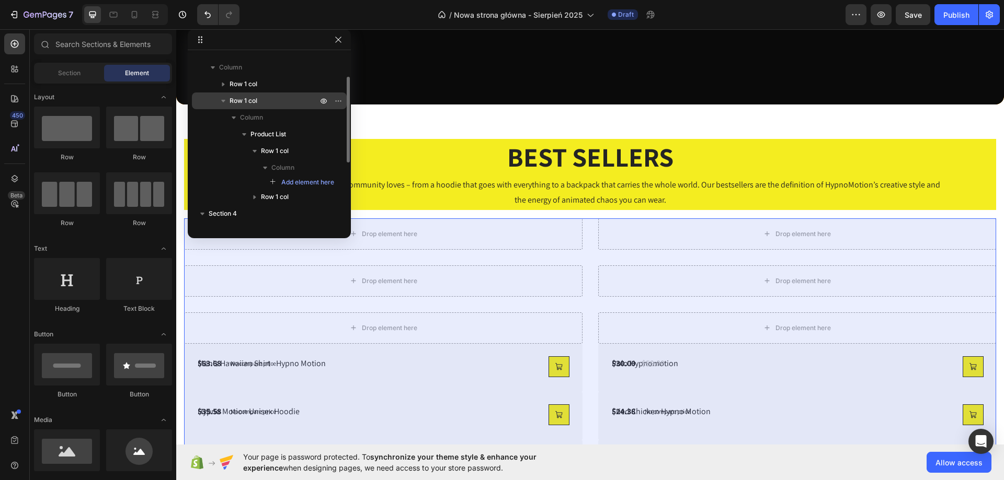
click at [275, 100] on p "Row 1 col" at bounding box center [275, 101] width 90 height 10
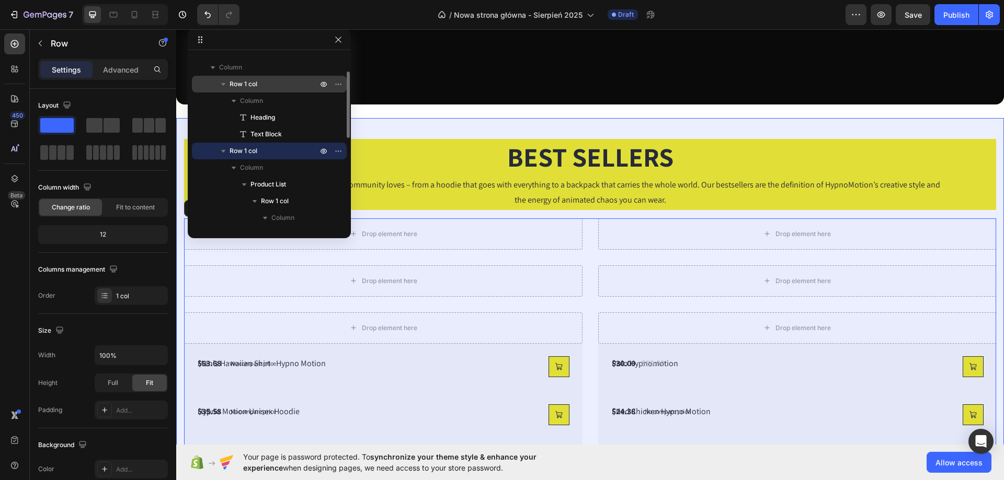
scroll to position [0, 0]
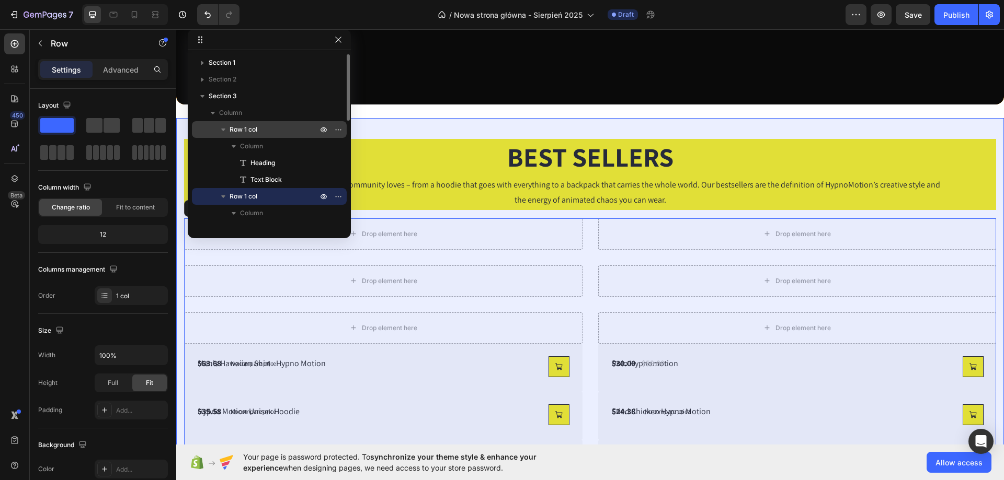
click at [260, 89] on div "Section 3" at bounding box center [269, 96] width 146 height 17
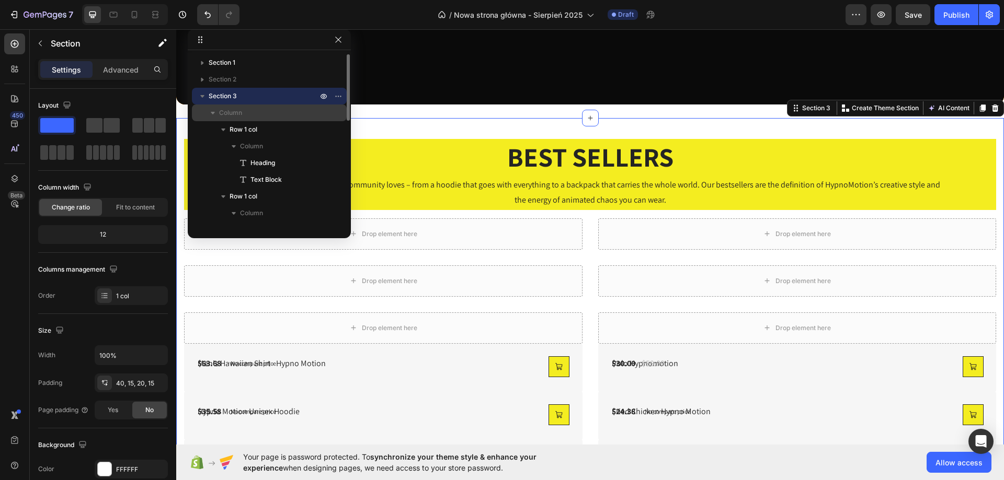
click at [253, 110] on p "Column" at bounding box center [269, 113] width 100 height 10
click at [232, 115] on span "Column" at bounding box center [230, 113] width 23 height 10
click at [220, 115] on span "Column" at bounding box center [230, 113] width 23 height 10
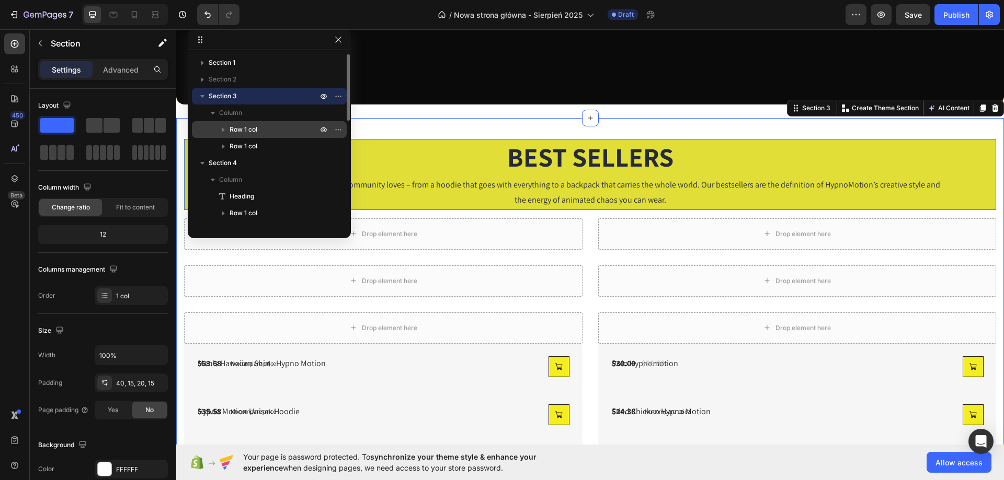
click at [242, 132] on span "Row 1 col" at bounding box center [244, 129] width 28 height 10
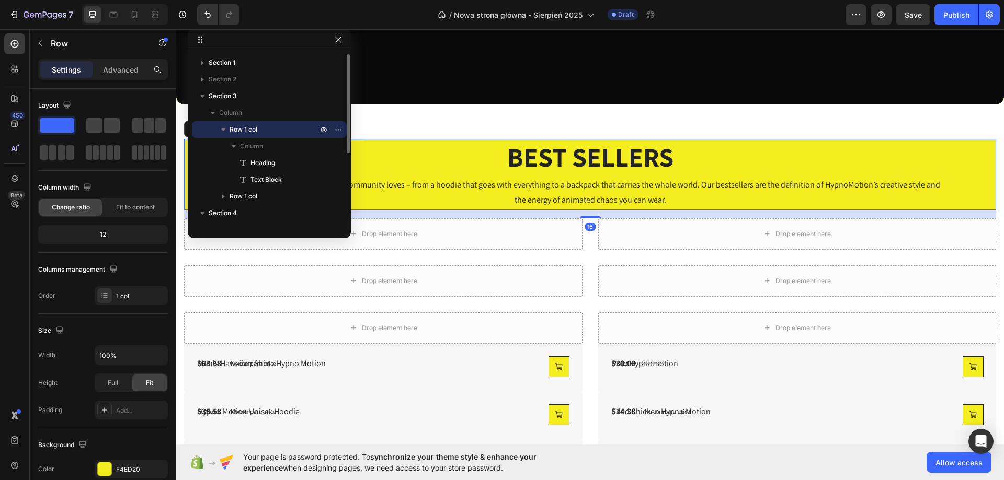
click at [253, 128] on span "Row 1 col" at bounding box center [244, 129] width 28 height 10
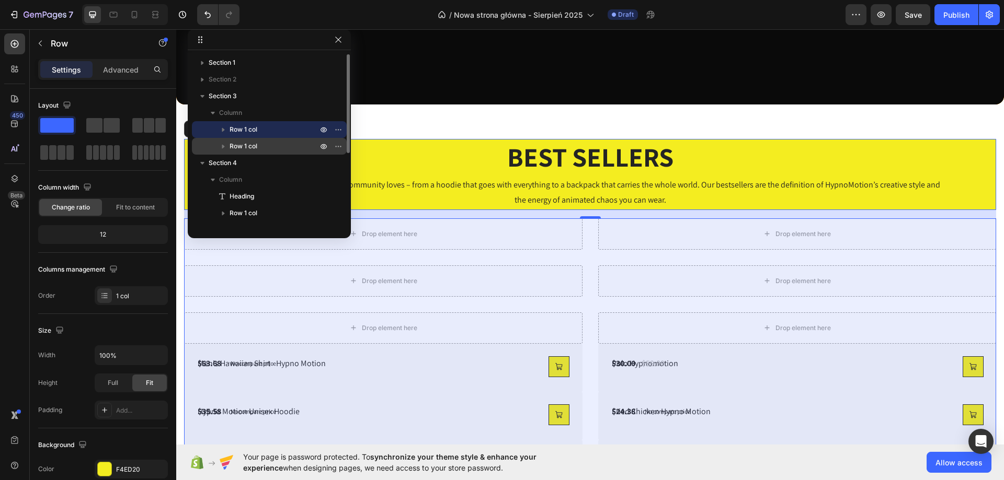
click at [259, 146] on p "Row 1 col" at bounding box center [275, 146] width 90 height 10
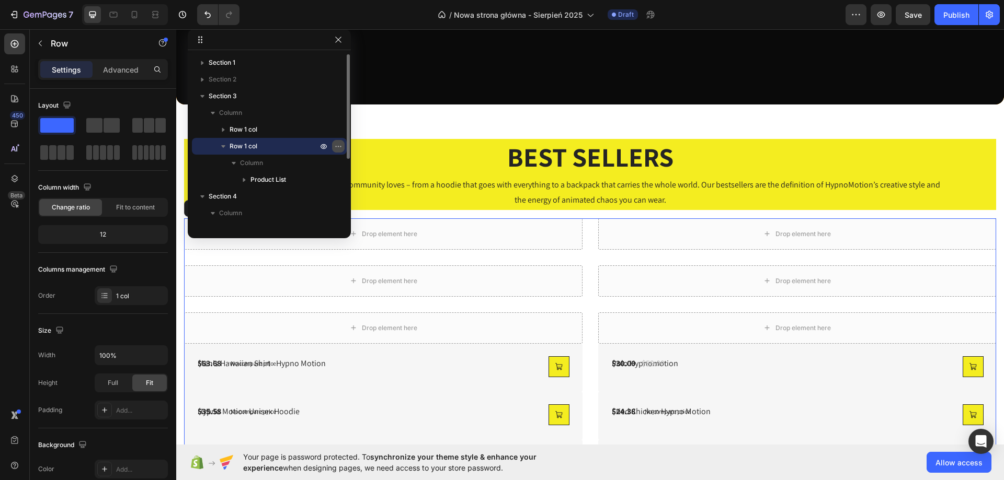
click at [339, 140] on button "button" at bounding box center [338, 146] width 13 height 13
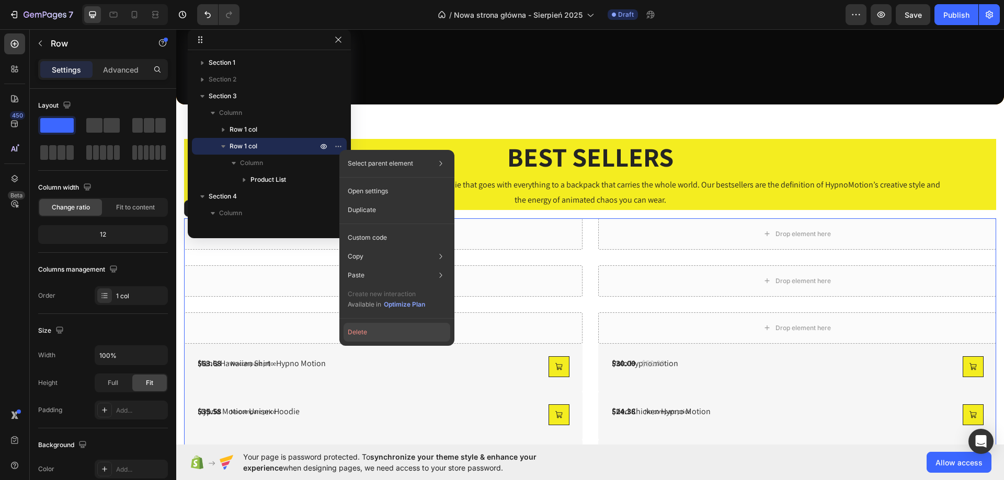
click at [365, 338] on button "Delete" at bounding box center [397, 332] width 107 height 19
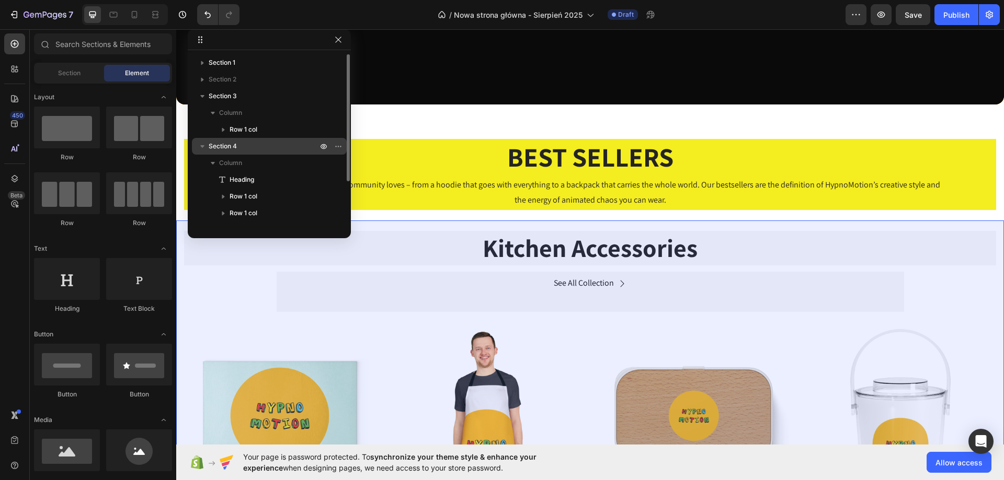
click at [255, 144] on p "Section 4" at bounding box center [264, 146] width 111 height 10
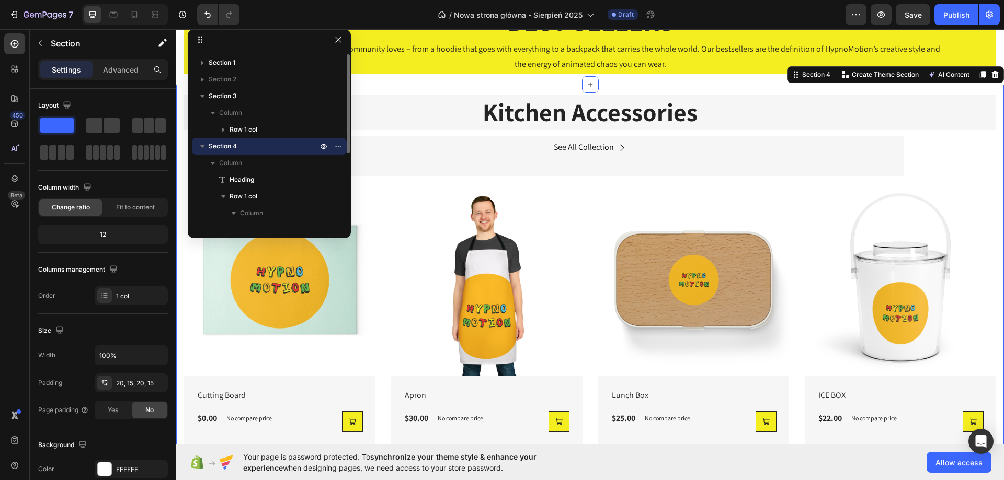
scroll to position [519, 0]
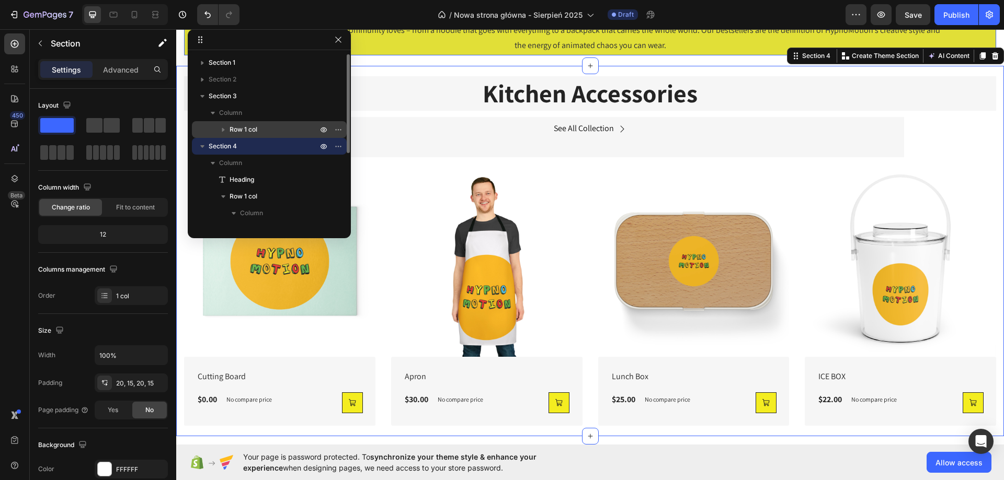
click at [256, 130] on span "Row 1 col" at bounding box center [244, 129] width 28 height 10
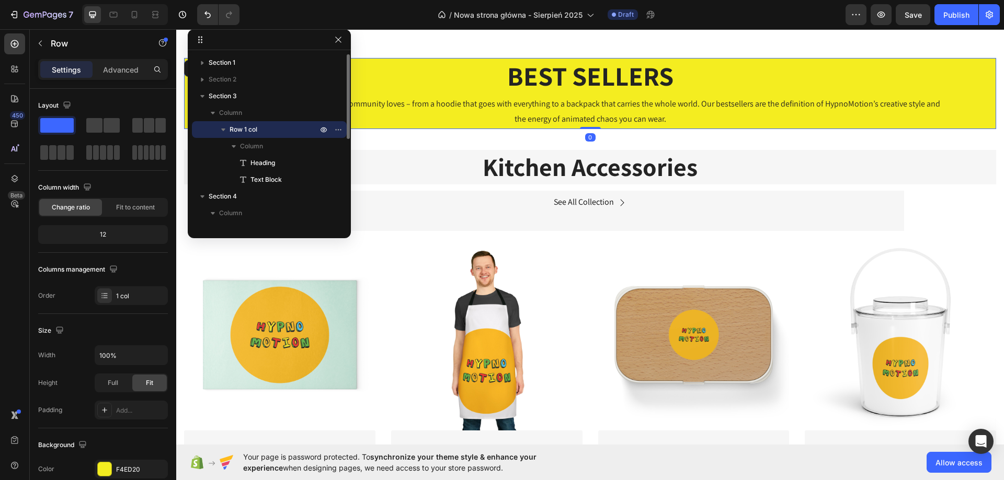
scroll to position [438, 0]
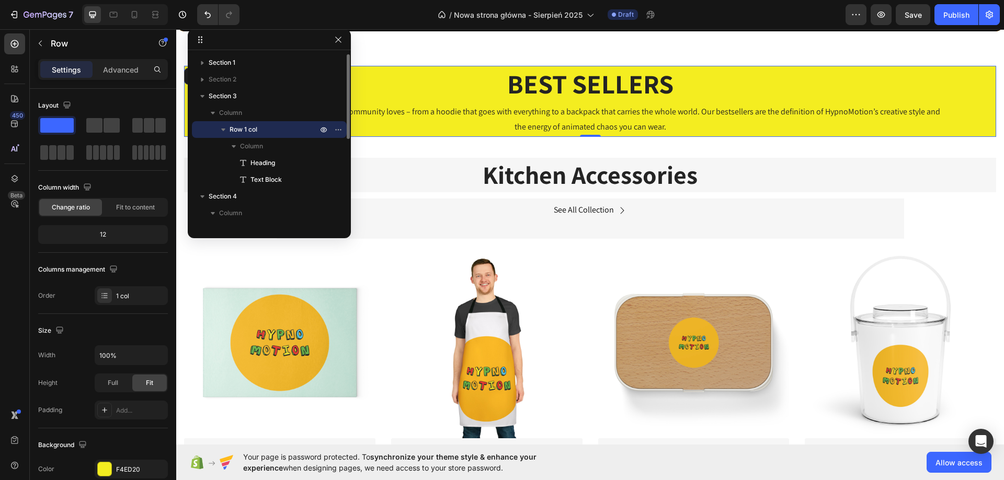
click at [221, 126] on icon "button" at bounding box center [223, 129] width 10 height 10
click at [214, 111] on icon "button" at bounding box center [213, 113] width 10 height 10
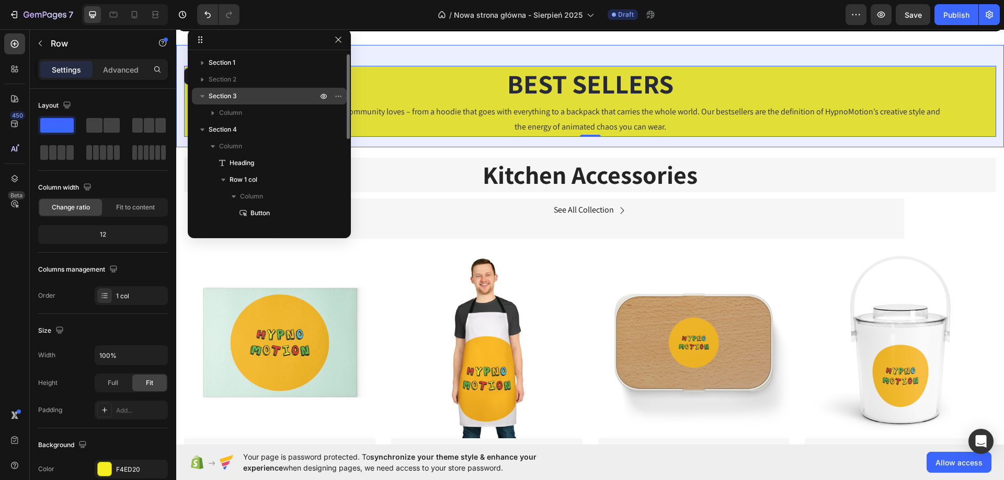
click at [200, 93] on icon "button" at bounding box center [202, 96] width 10 height 10
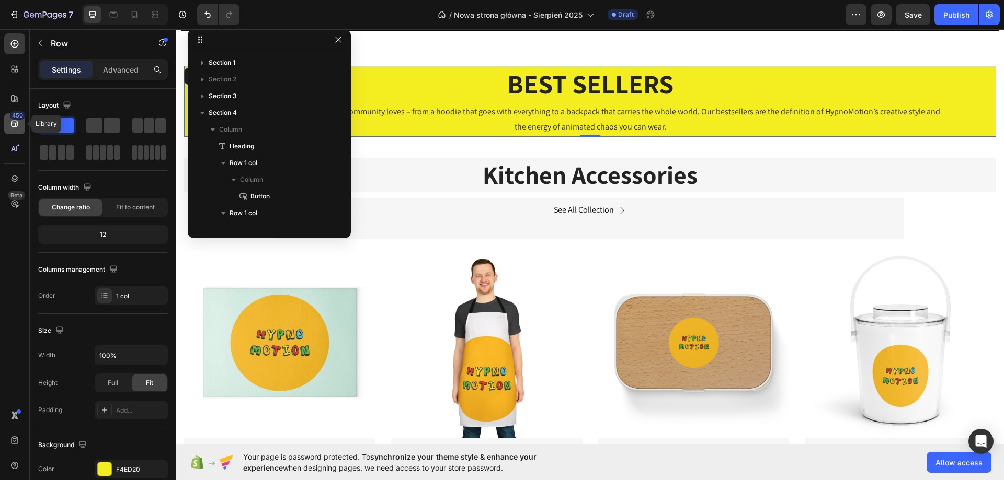
click at [7, 122] on div "450" at bounding box center [14, 123] width 21 height 21
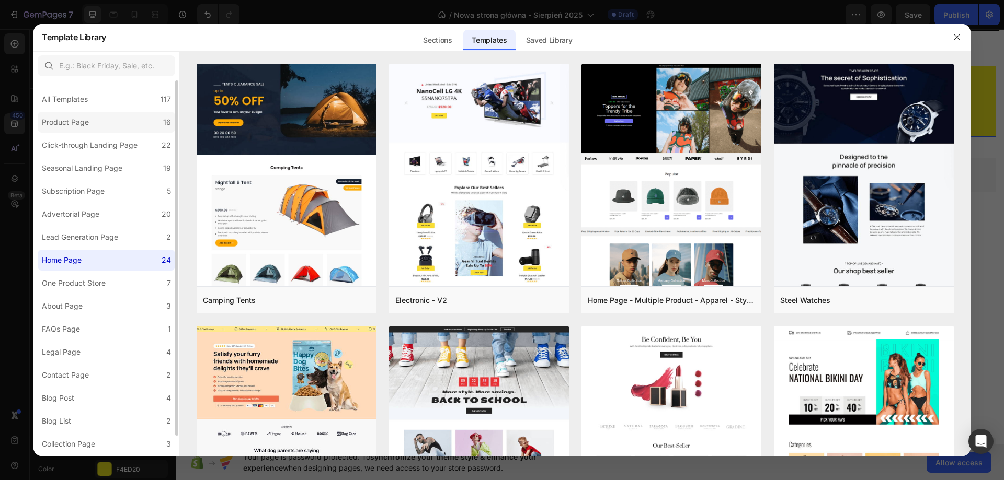
click at [100, 125] on label "Product Page 16" at bounding box center [107, 122] width 138 height 21
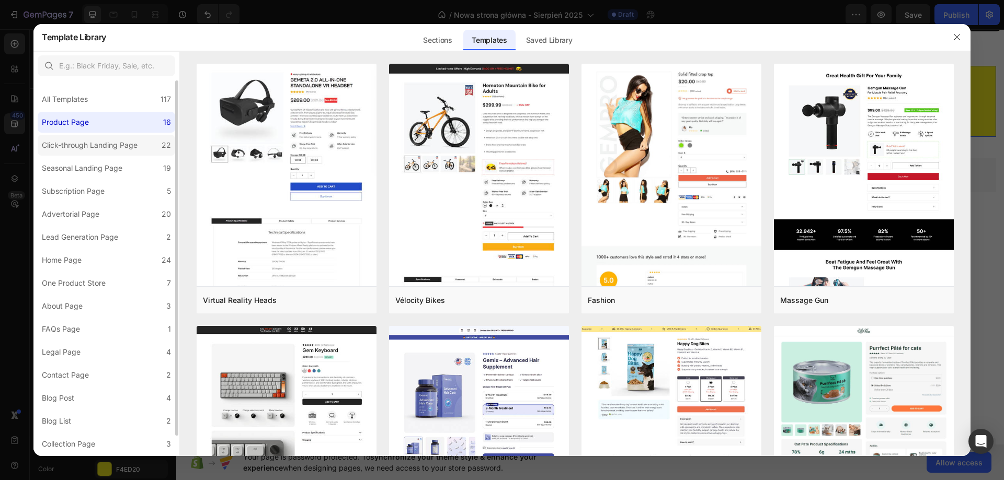
click at [107, 153] on label "Click-through Landing Page 22" at bounding box center [107, 145] width 138 height 21
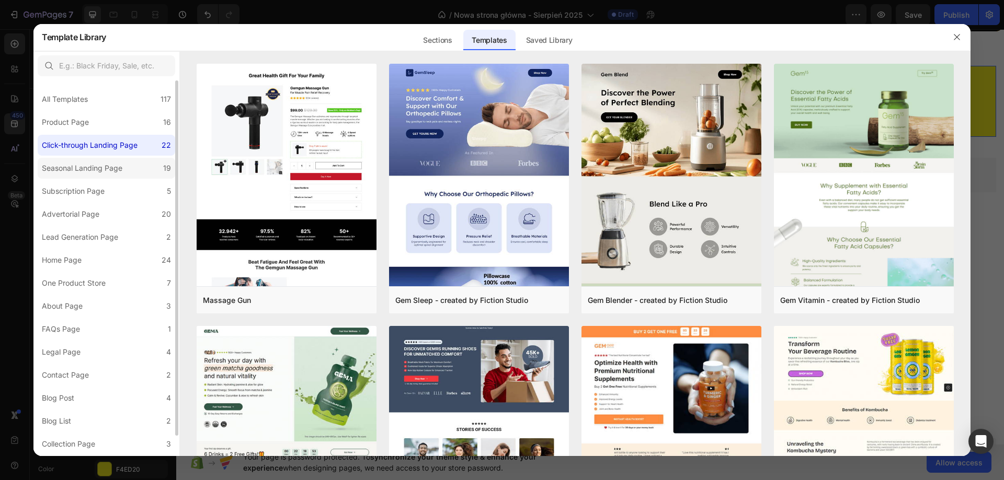
click at [109, 171] on div "Seasonal Landing Page" at bounding box center [82, 168] width 81 height 13
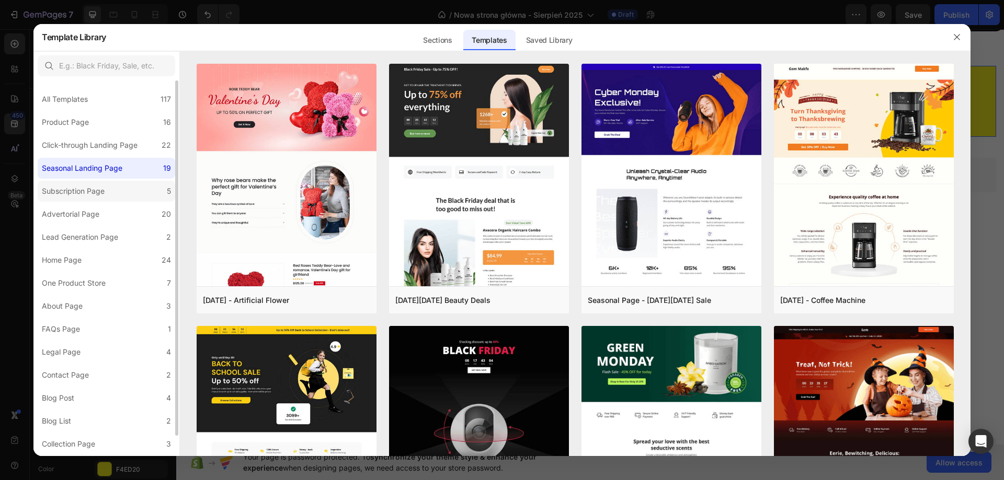
click at [106, 192] on div "Subscription Page" at bounding box center [75, 191] width 67 height 13
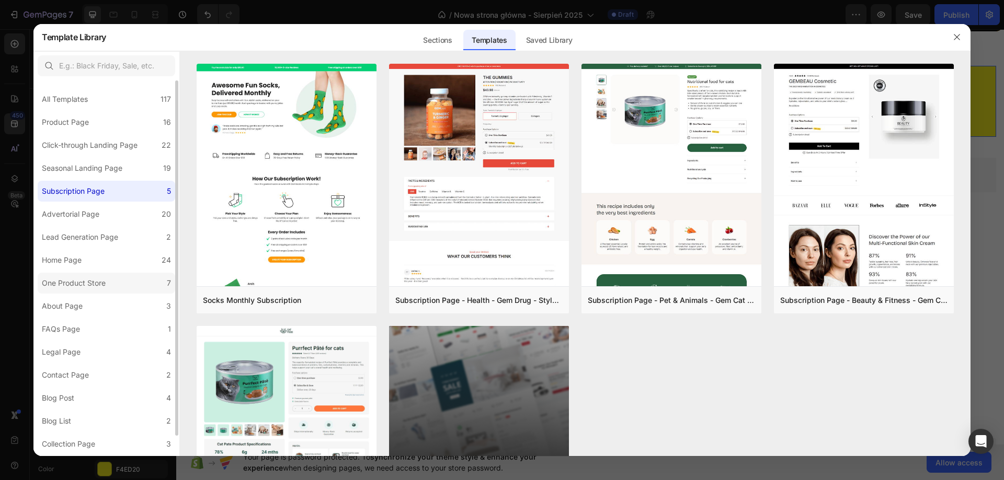
click at [91, 289] on div "One Product Store" at bounding box center [74, 283] width 64 height 13
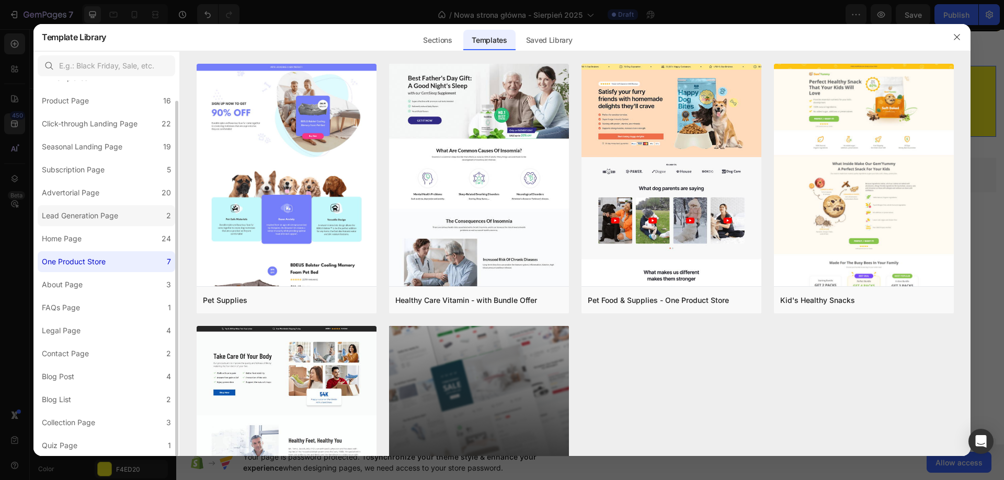
scroll to position [0, 0]
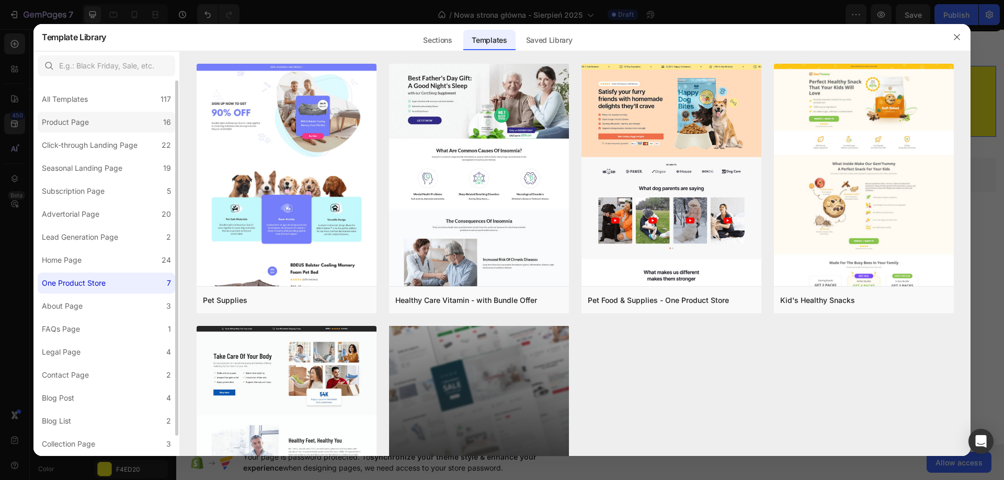
click at [73, 120] on div "Product Page" at bounding box center [65, 122] width 47 height 13
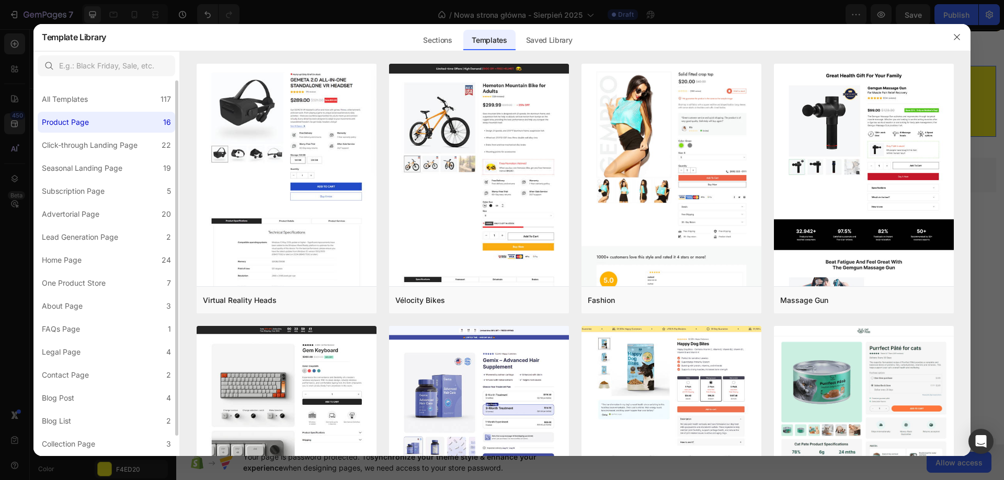
click at [79, 156] on div "All Templates 117 Product Page 16 Click-through Landing Page 22 Seasonal Landin…" at bounding box center [106, 279] width 146 height 397
click at [89, 149] on div "Click-through Landing Page" at bounding box center [90, 145] width 96 height 13
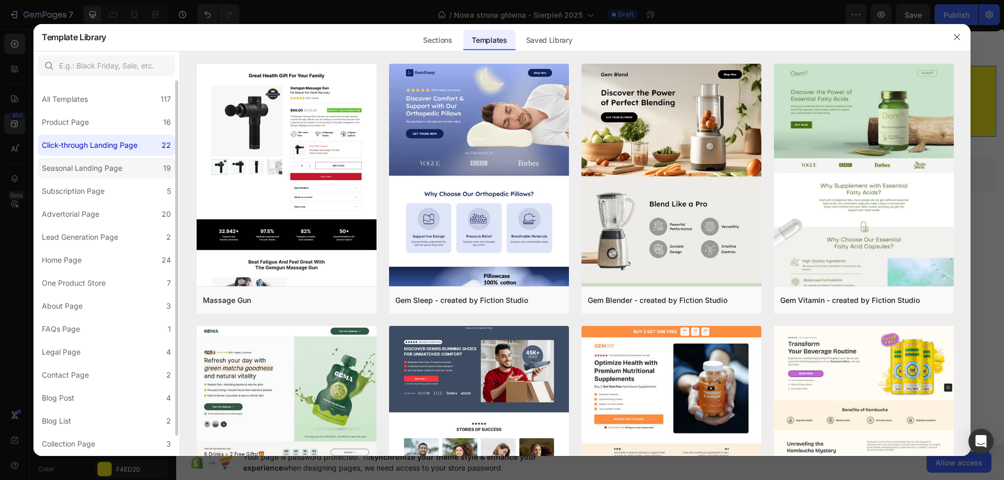
click at [93, 159] on label "Seasonal Landing Page 19" at bounding box center [107, 168] width 138 height 21
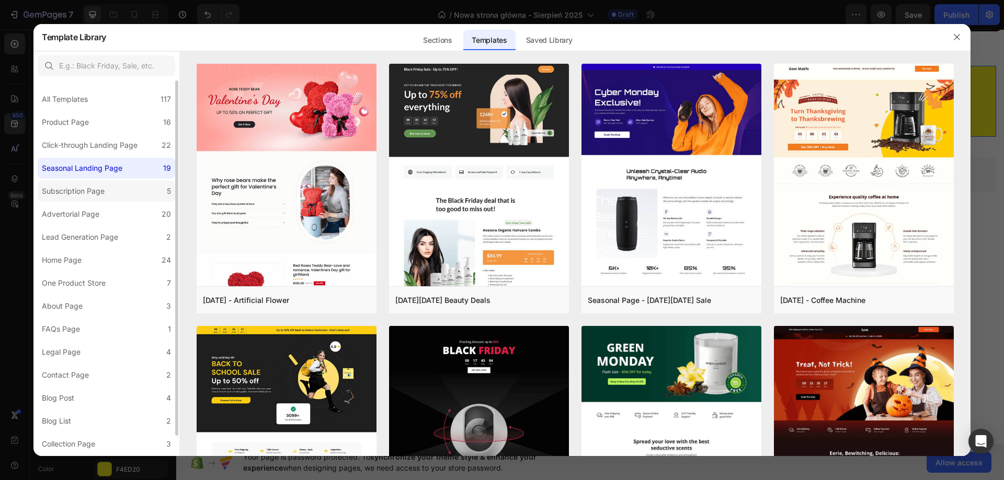
click at [98, 191] on div "Subscription Page" at bounding box center [73, 191] width 63 height 13
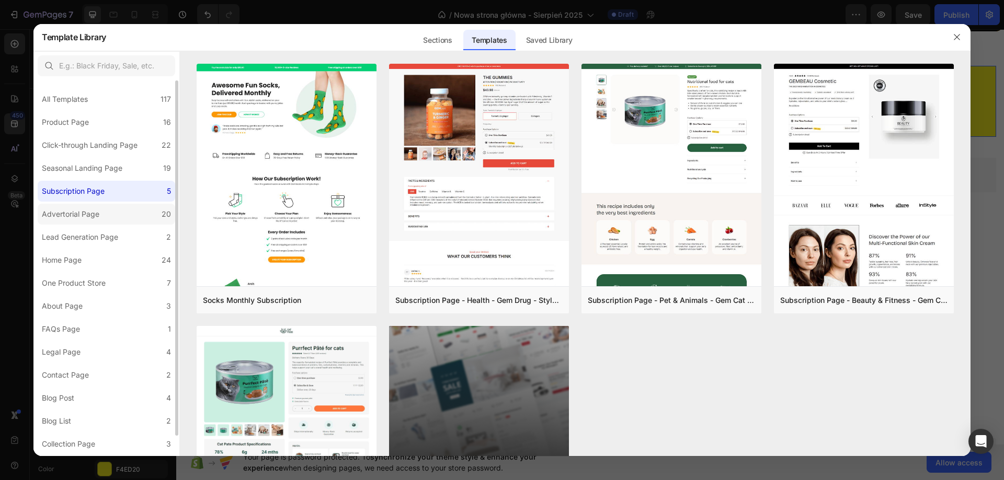
click at [102, 216] on div "Advertorial Page" at bounding box center [73, 214] width 62 height 13
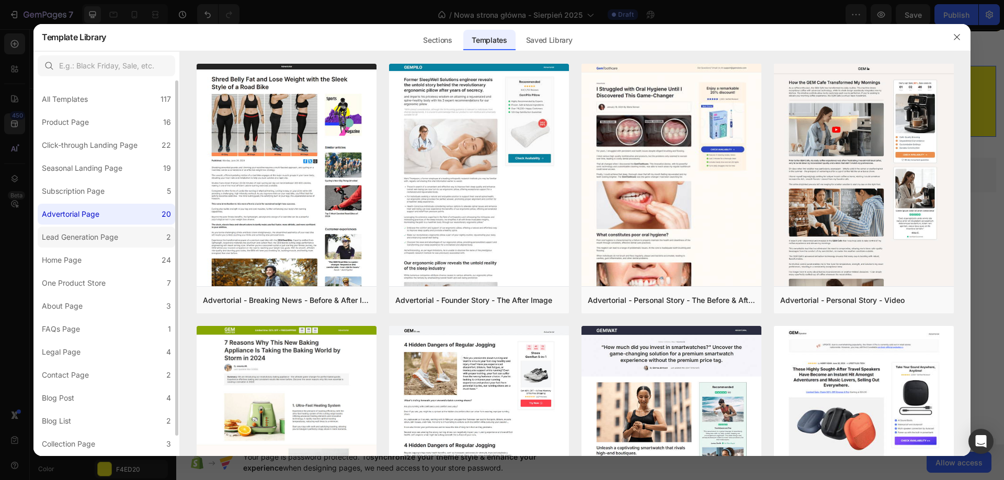
click at [103, 235] on div "Lead Generation Page" at bounding box center [80, 237] width 76 height 13
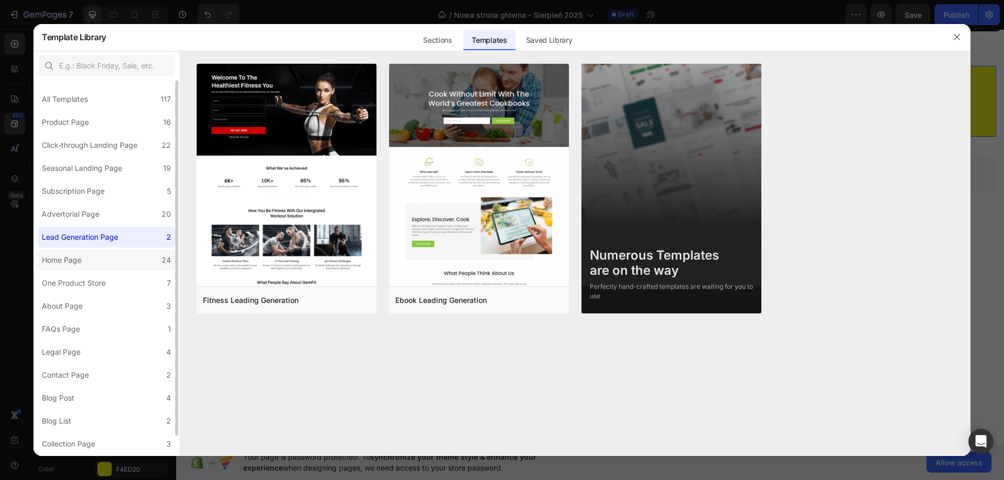
click at [96, 267] on label "Home Page 24" at bounding box center [107, 260] width 138 height 21
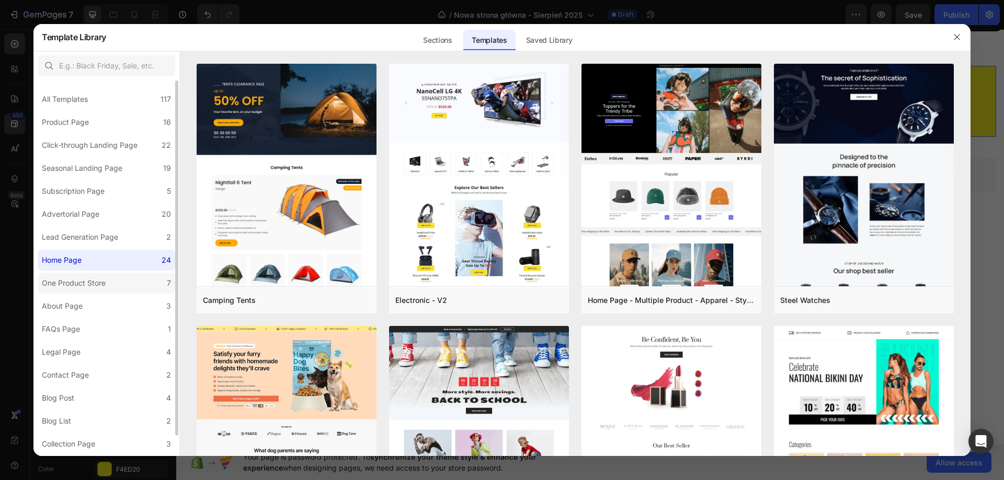
click at [96, 279] on div "One Product Store" at bounding box center [74, 283] width 64 height 13
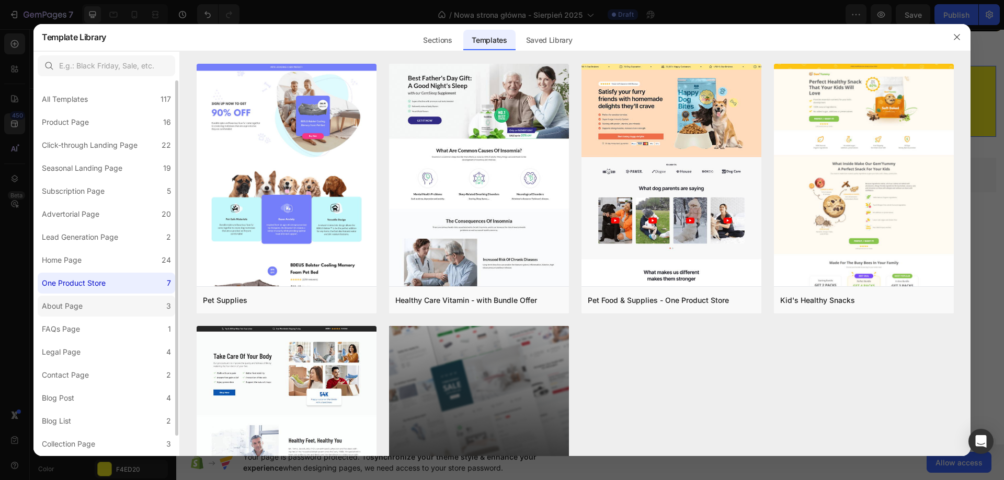
click at [96, 310] on label "About Page 3" at bounding box center [107, 306] width 138 height 21
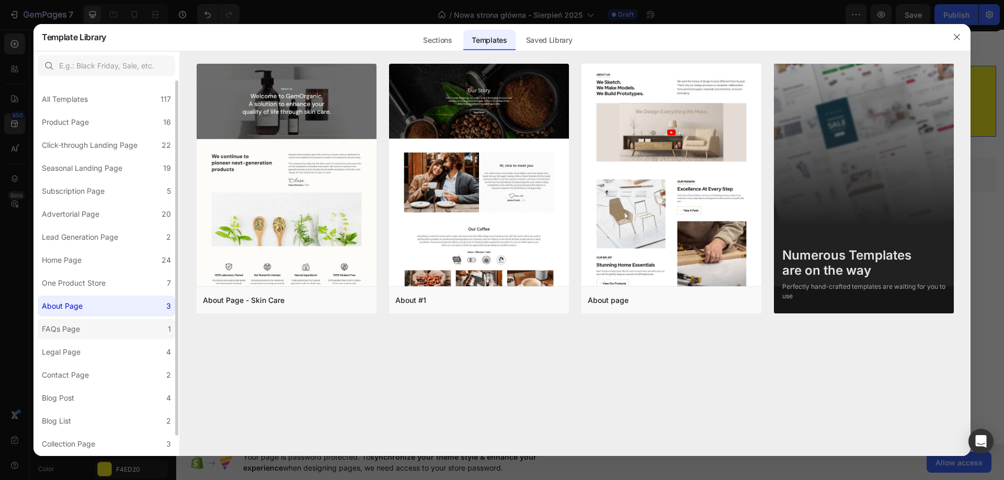
drag, startPoint x: 96, startPoint y: 310, endPoint x: 92, endPoint y: 326, distance: 16.1
click at [92, 326] on label "FAQs Page 1" at bounding box center [107, 329] width 138 height 21
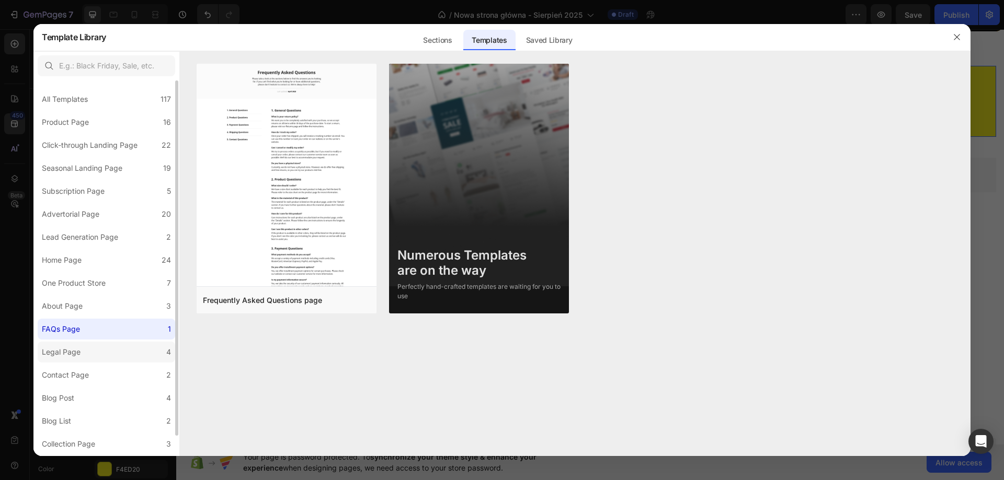
click at [89, 351] on label "Legal Page 4" at bounding box center [107, 352] width 138 height 21
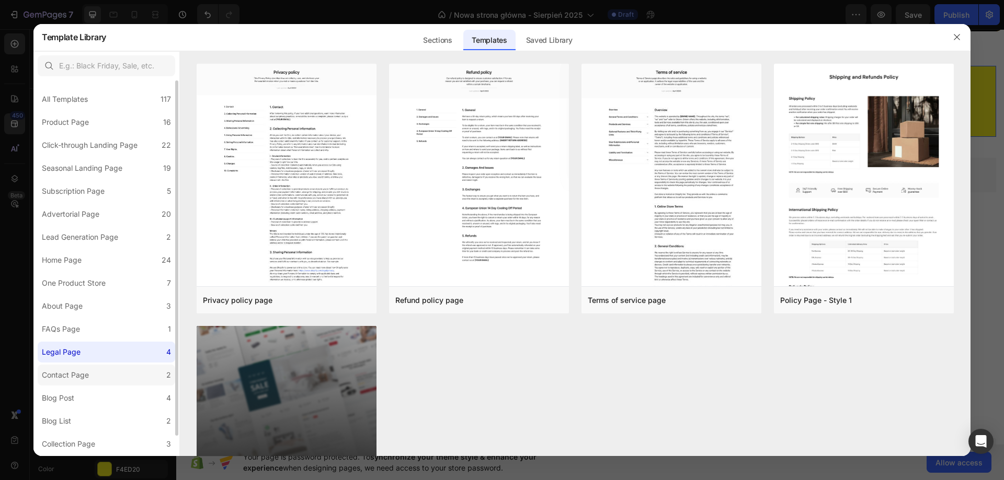
click at [94, 374] on label "Contact Page 2" at bounding box center [107, 375] width 138 height 21
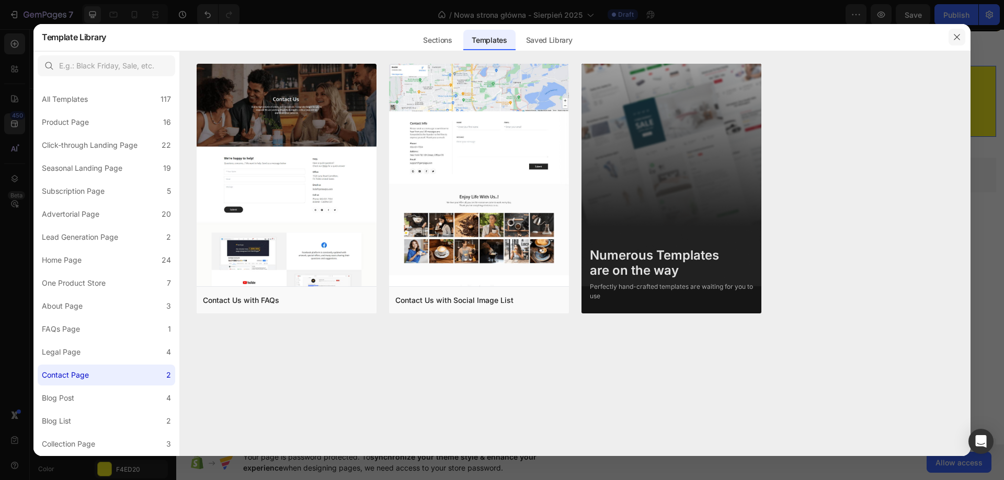
click at [958, 41] on icon "button" at bounding box center [957, 37] width 8 height 8
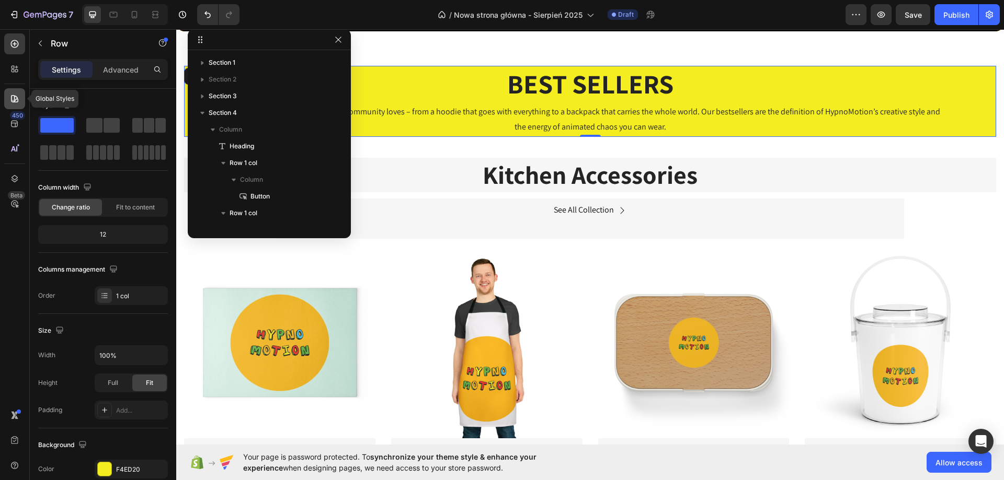
click at [6, 99] on div at bounding box center [14, 98] width 21 height 21
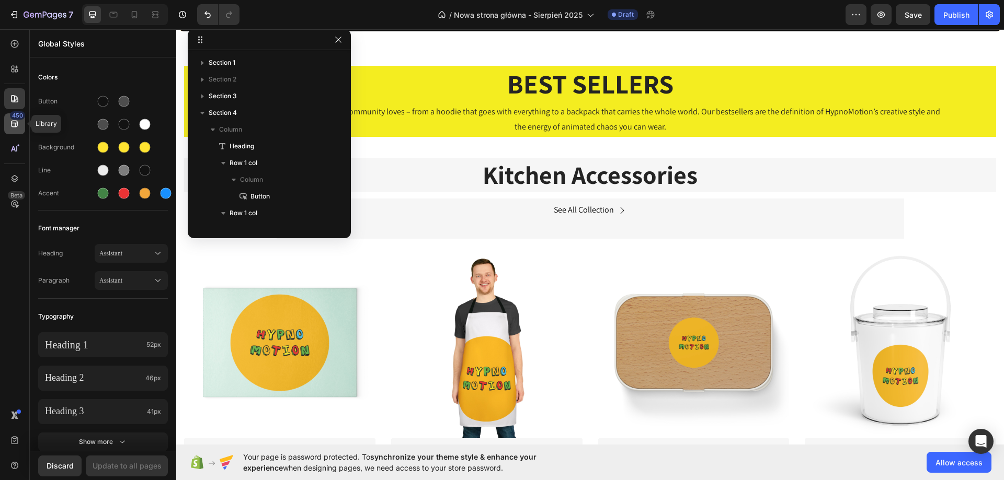
click at [9, 113] on div "450" at bounding box center [14, 123] width 21 height 21
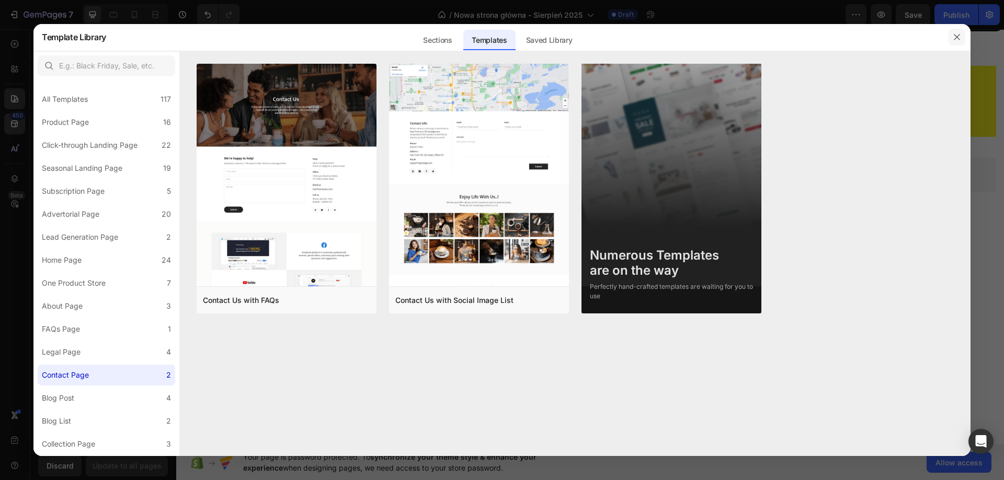
click at [951, 39] on button "button" at bounding box center [956, 37] width 17 height 17
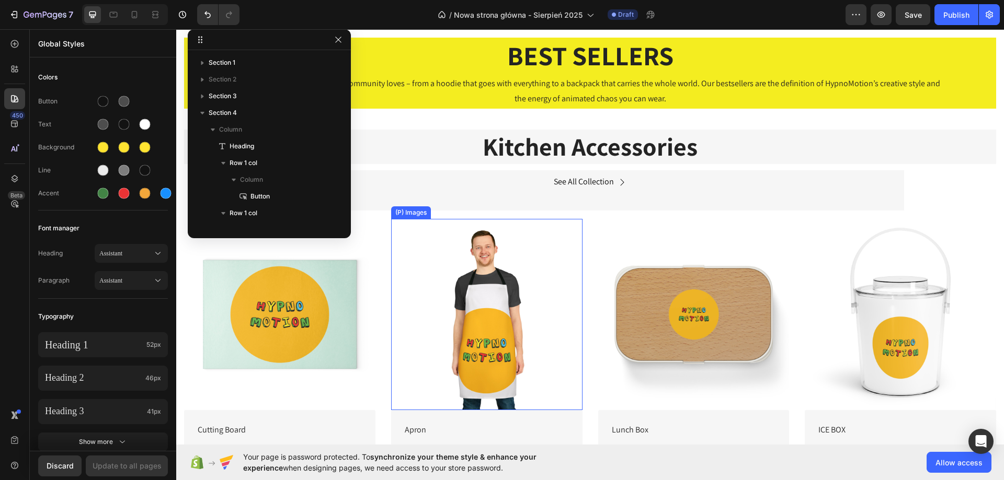
scroll to position [490, 0]
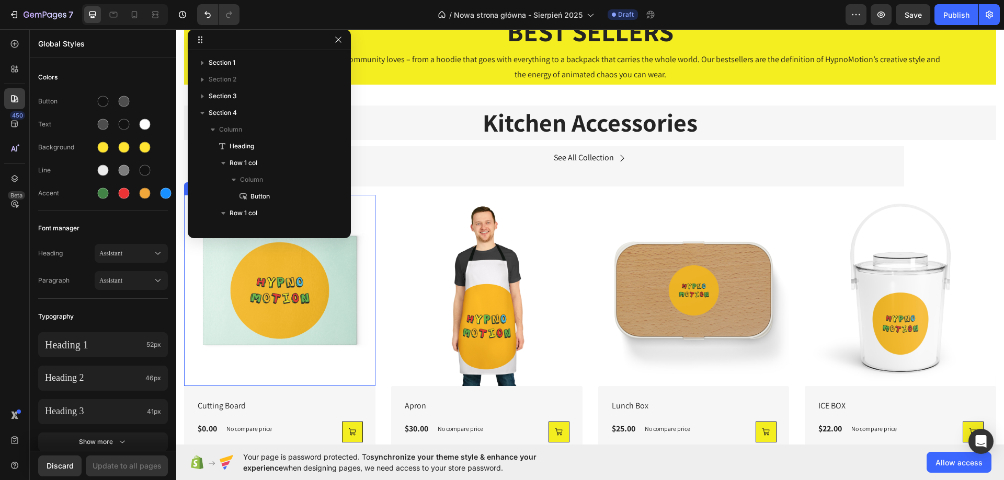
click at [337, 294] on img at bounding box center [279, 290] width 191 height 191
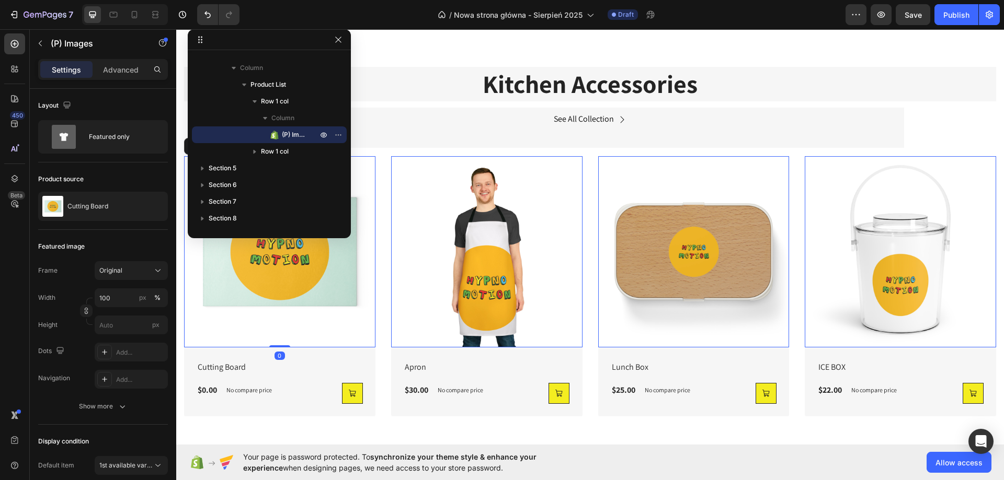
scroll to position [594, 0]
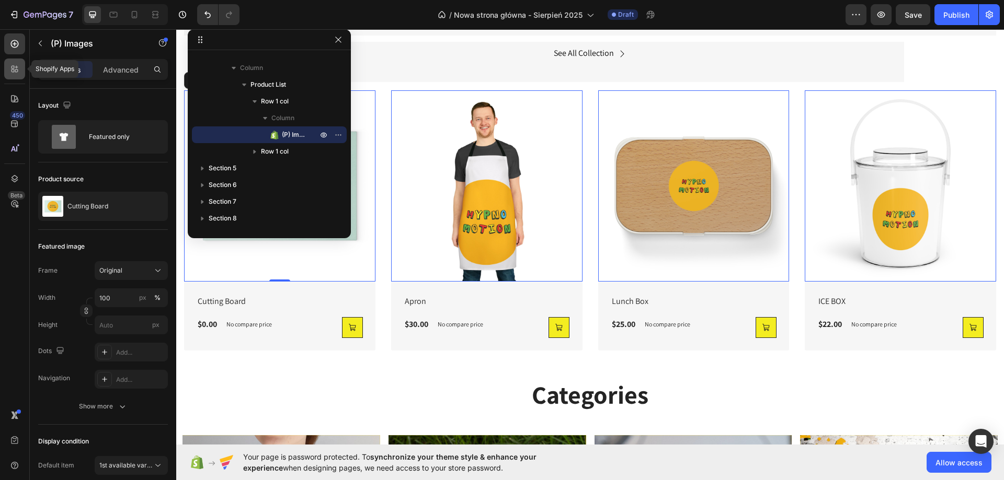
click at [5, 68] on div at bounding box center [14, 69] width 21 height 21
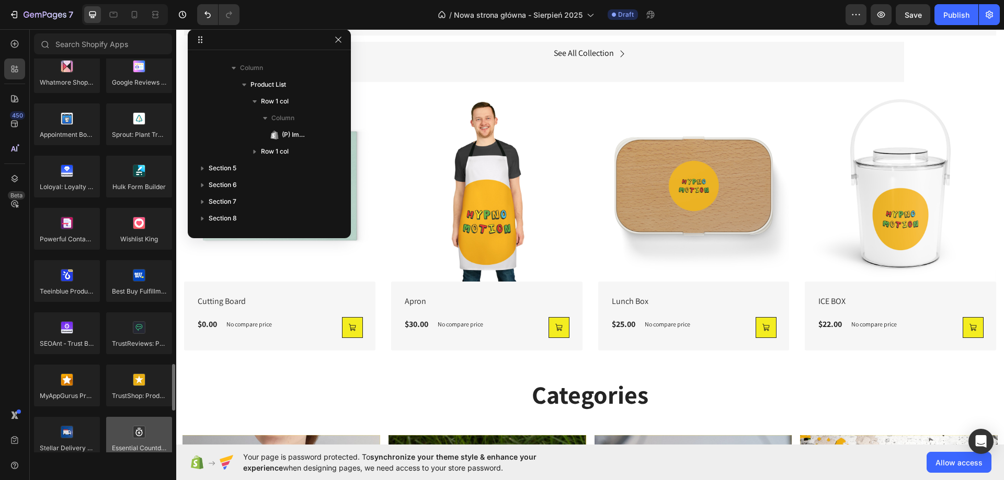
scroll to position [2719, 0]
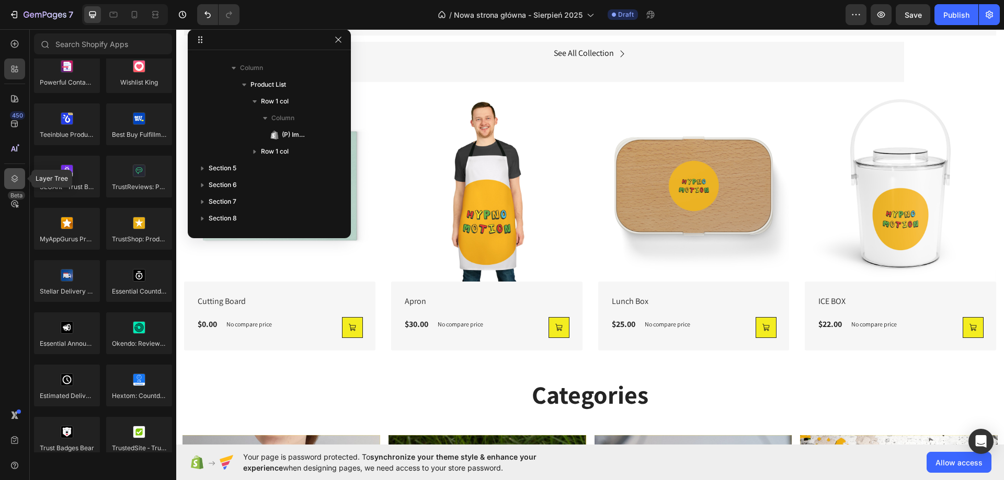
click at [15, 181] on icon at bounding box center [14, 179] width 10 height 10
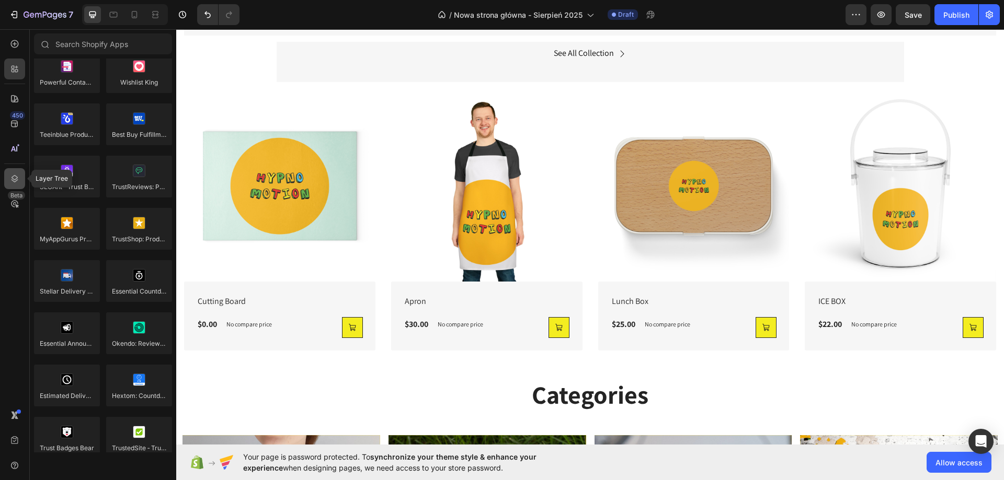
click at [14, 185] on div at bounding box center [14, 178] width 21 height 21
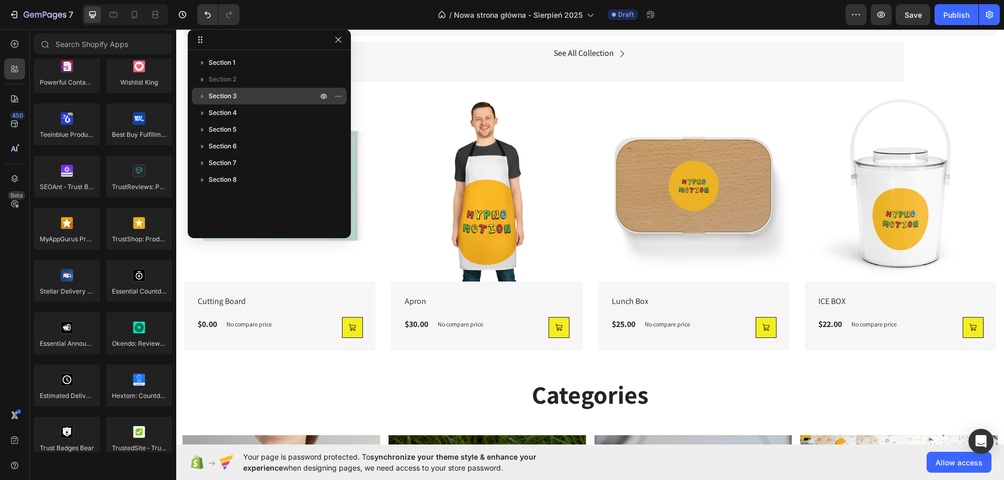
click at [280, 102] on div "Section 3" at bounding box center [269, 96] width 146 height 17
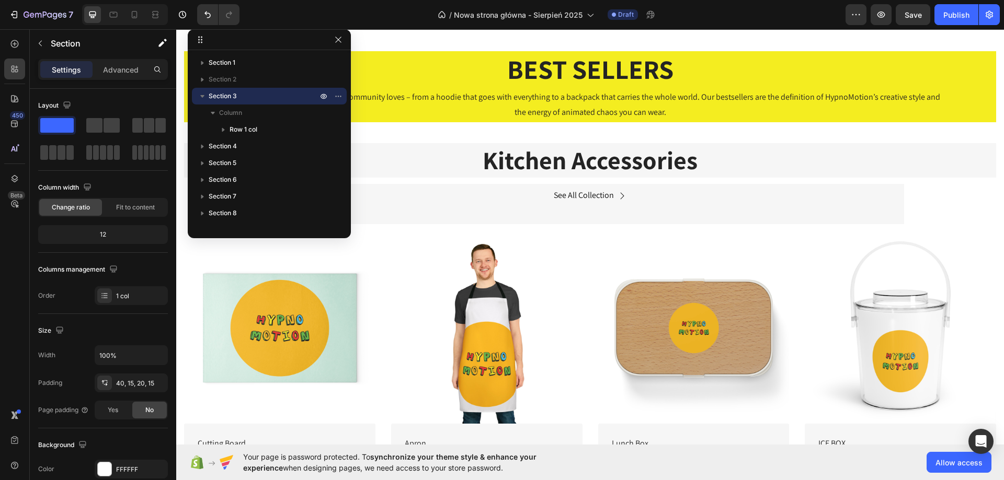
scroll to position [417, 0]
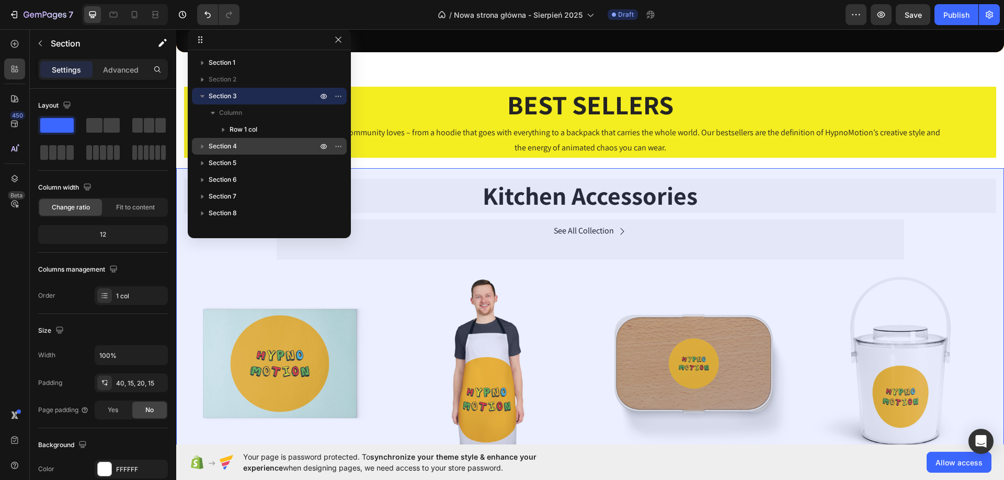
click at [273, 149] on p "Section 4" at bounding box center [264, 146] width 111 height 10
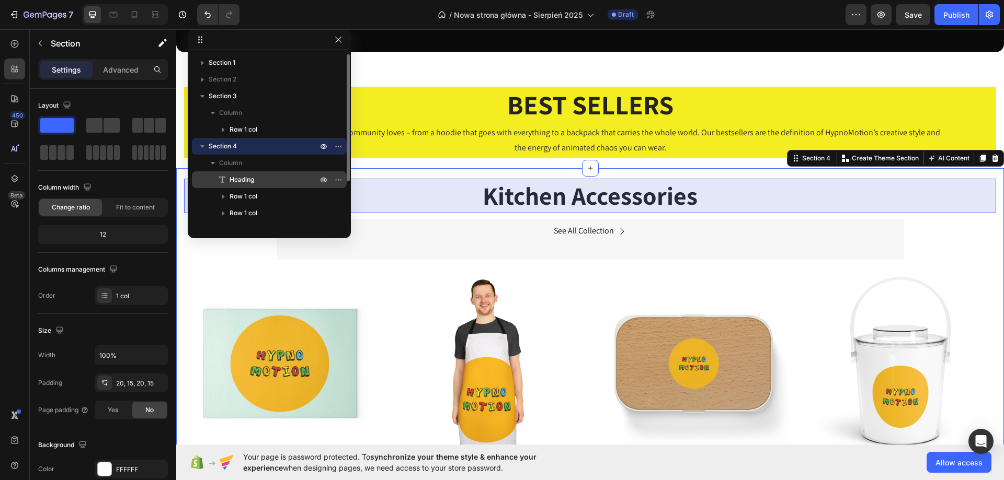
click at [257, 186] on div "Heading" at bounding box center [269, 179] width 146 height 17
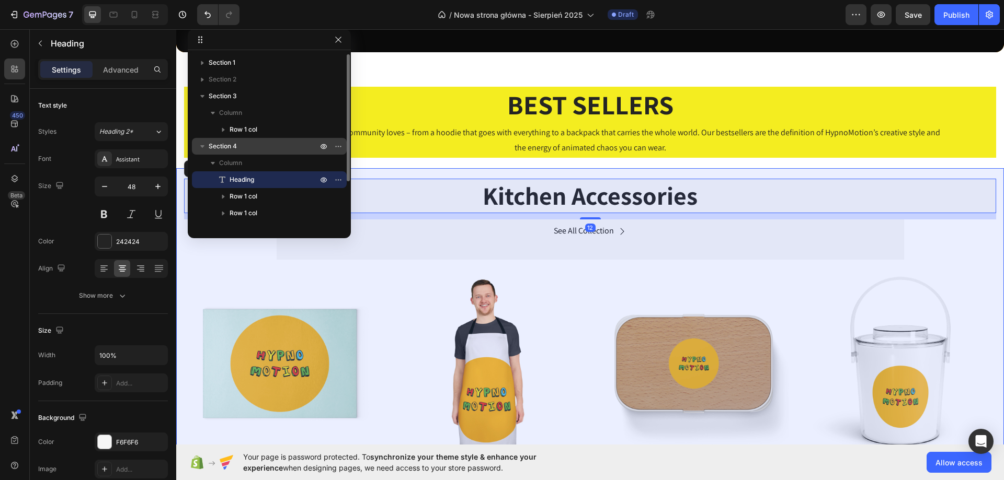
click at [232, 148] on span "Section 4" at bounding box center [223, 146] width 28 height 10
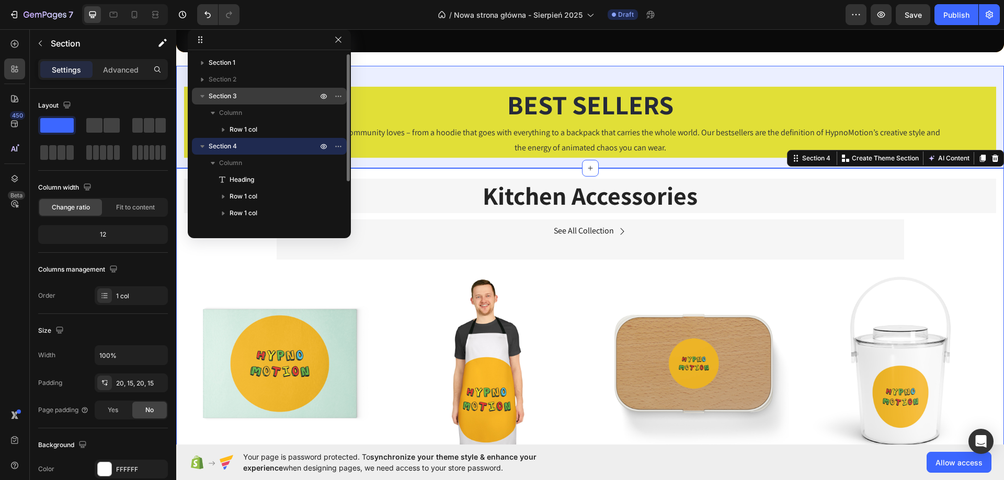
click at [222, 96] on span "Section 3" at bounding box center [223, 96] width 28 height 10
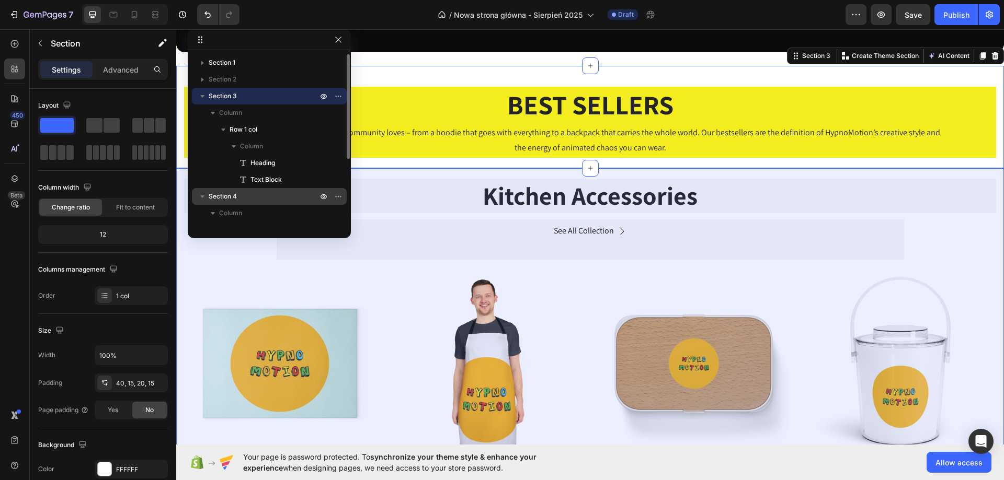
click at [249, 199] on p "Section 4" at bounding box center [264, 196] width 111 height 10
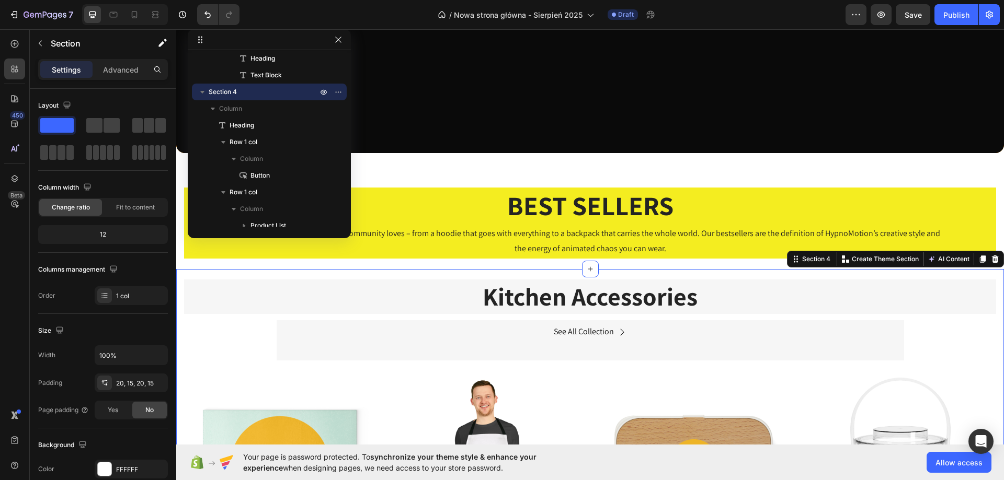
scroll to position [260, 0]
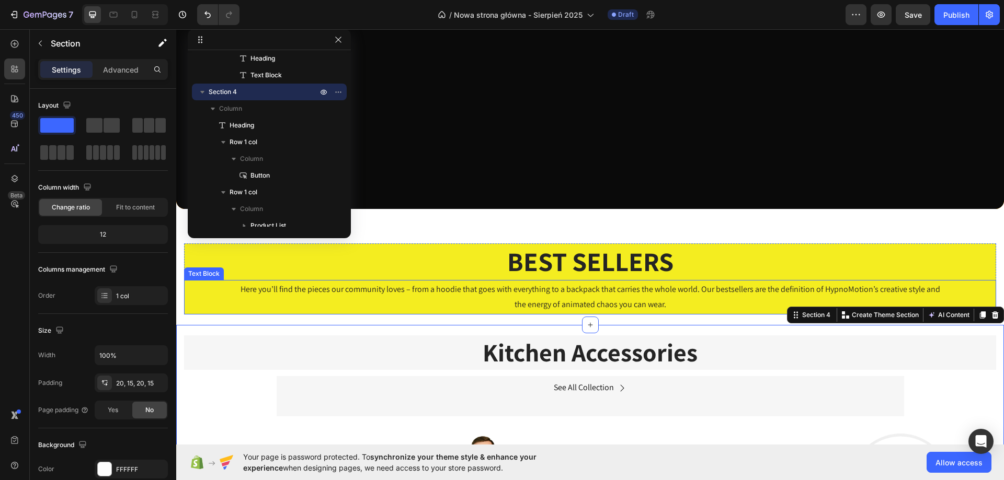
click at [463, 281] on div "Here you’ll find the pieces our community loves – from a hoodie that goes with …" at bounding box center [590, 297] width 812 height 35
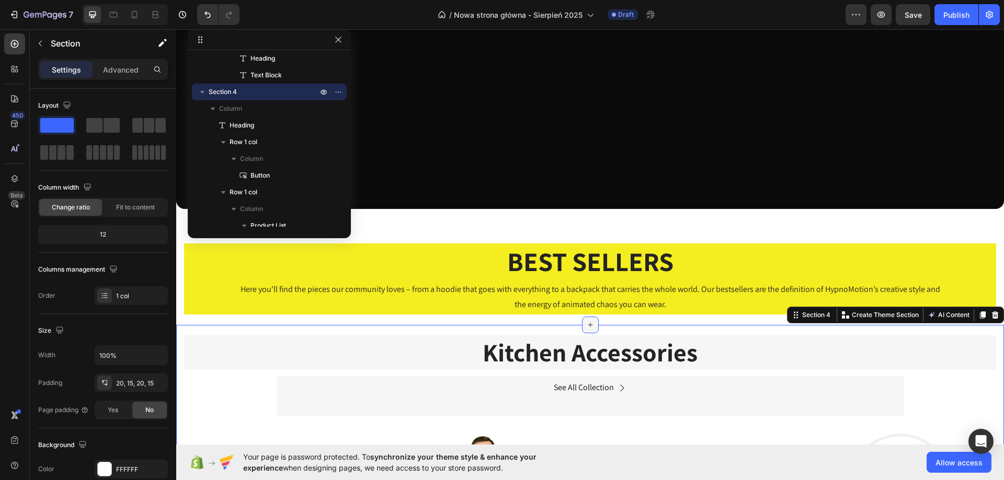
click at [586, 326] on icon at bounding box center [590, 325] width 8 height 8
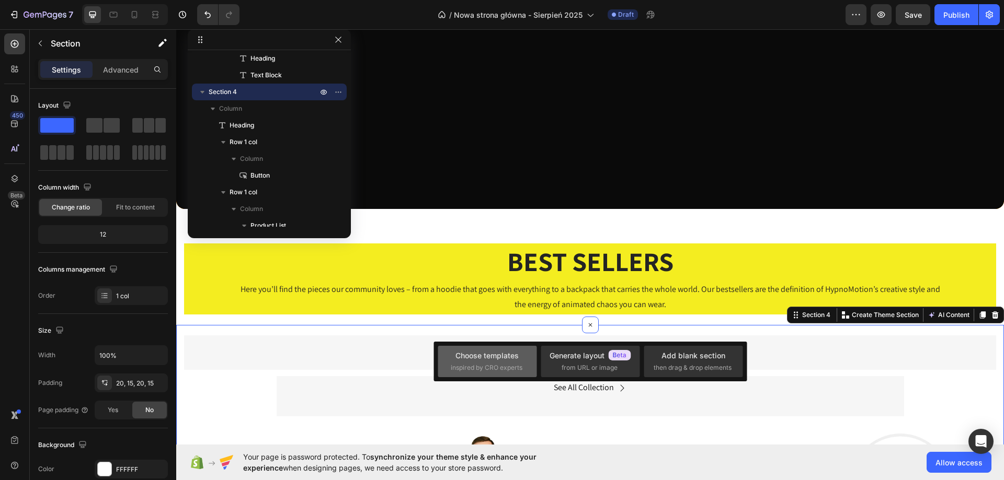
click at [470, 365] on span "inspired by CRO experts" at bounding box center [487, 367] width 72 height 9
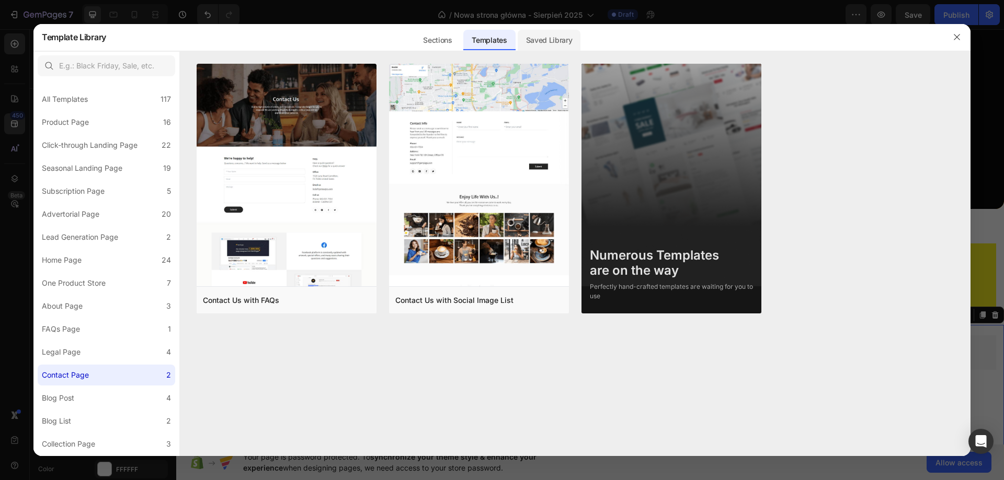
click at [533, 39] on div "Saved Library" at bounding box center [549, 40] width 63 height 21
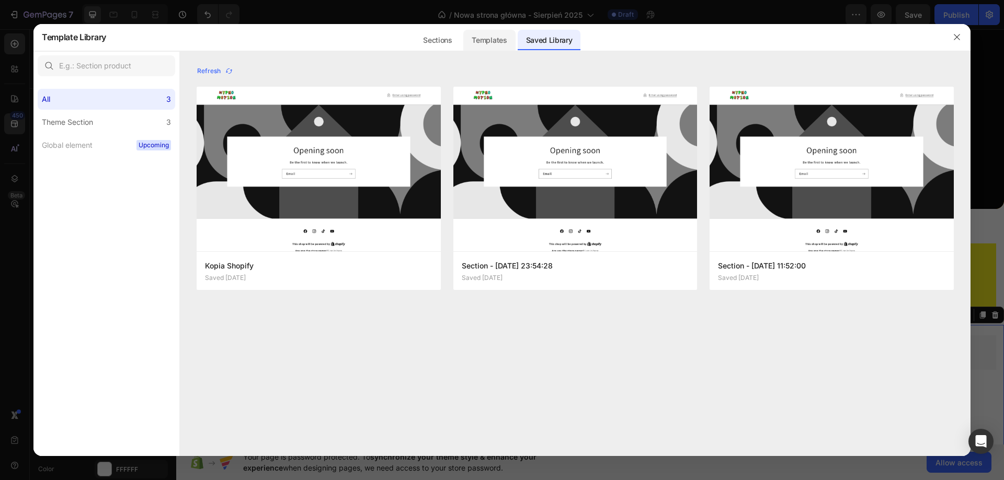
click at [506, 41] on div "Templates" at bounding box center [489, 40] width 52 height 21
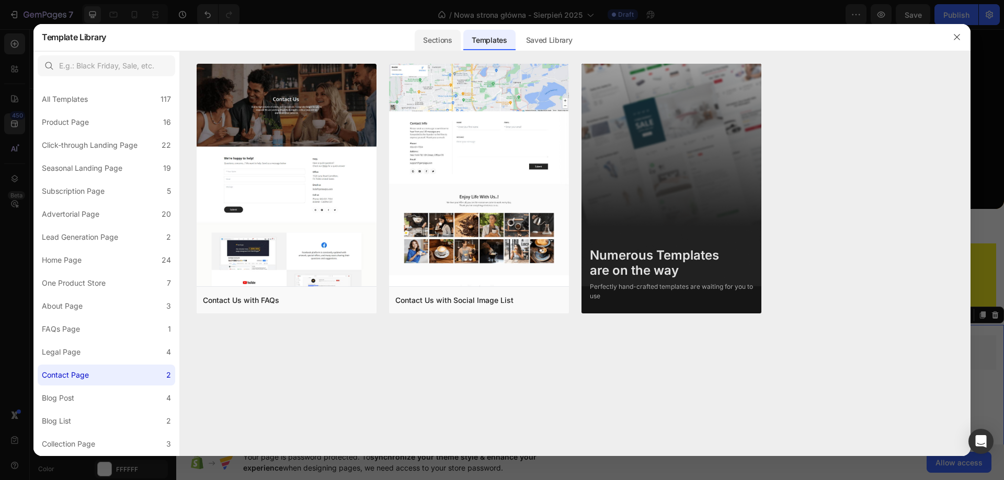
click at [455, 41] on div "Sections" at bounding box center [437, 40] width 45 height 21
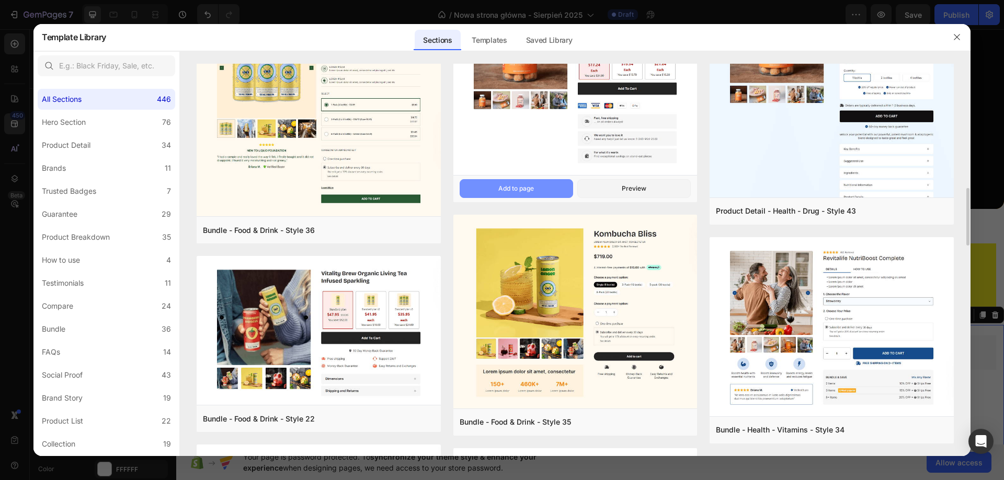
scroll to position [1006, 0]
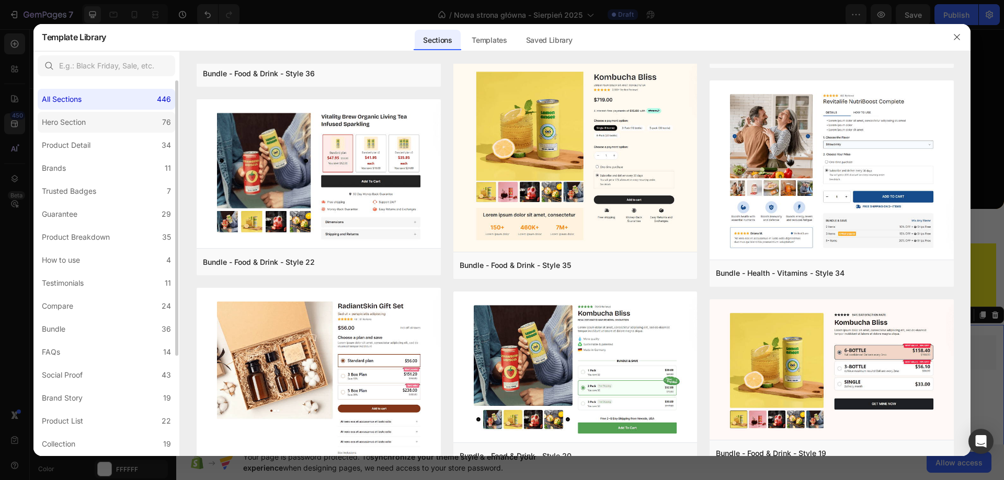
click at [88, 131] on label "Hero Section 76" at bounding box center [107, 122] width 138 height 21
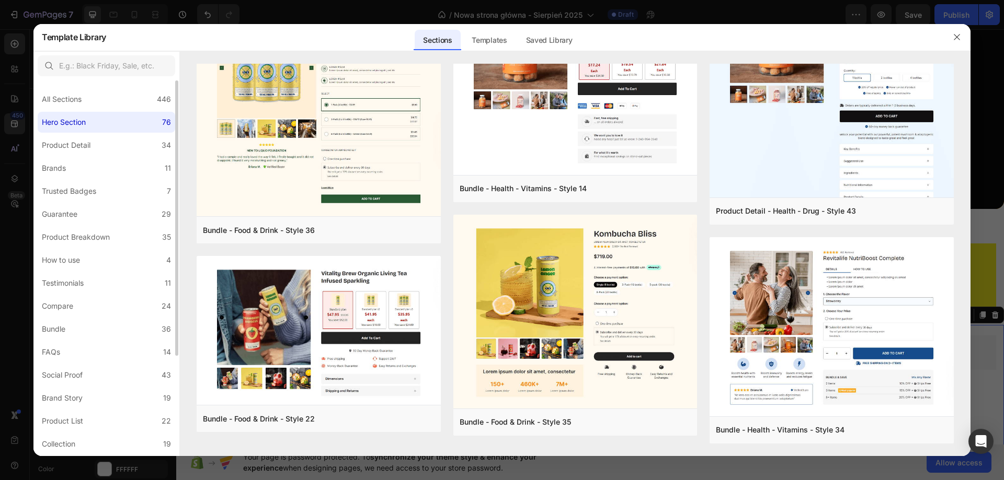
scroll to position [0, 0]
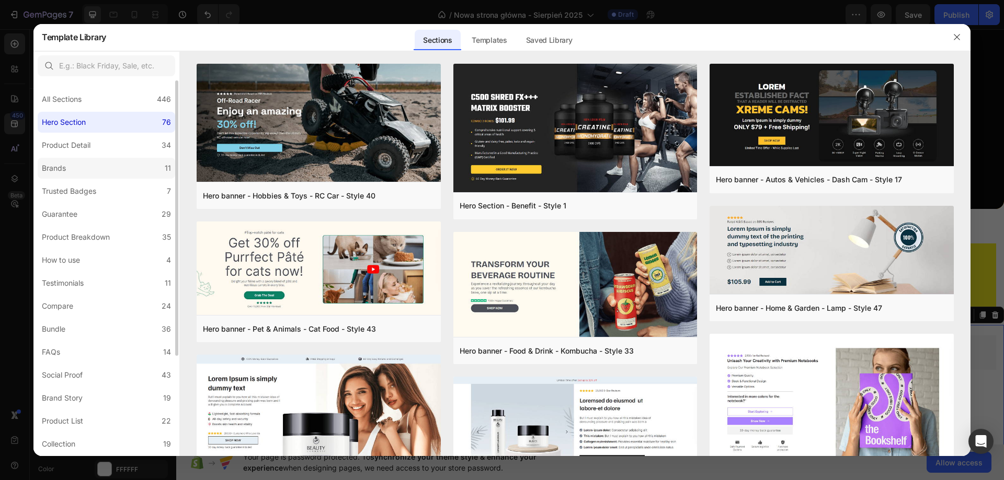
click at [92, 171] on label "Brands 11" at bounding box center [107, 168] width 138 height 21
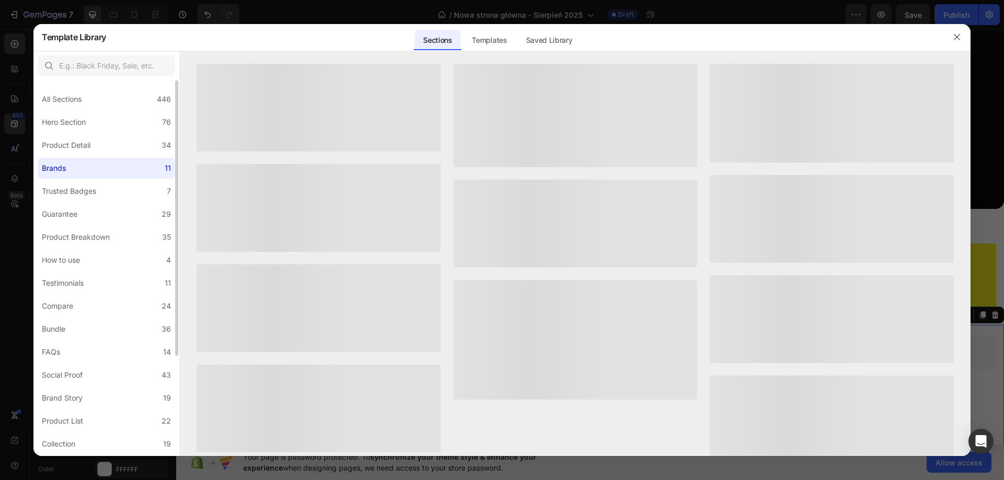
click at [94, 134] on div "All Sections 446 Hero Section 76 Product Detail 34 Brands 11 Trusted Badges 7 G…" at bounding box center [106, 337] width 146 height 512
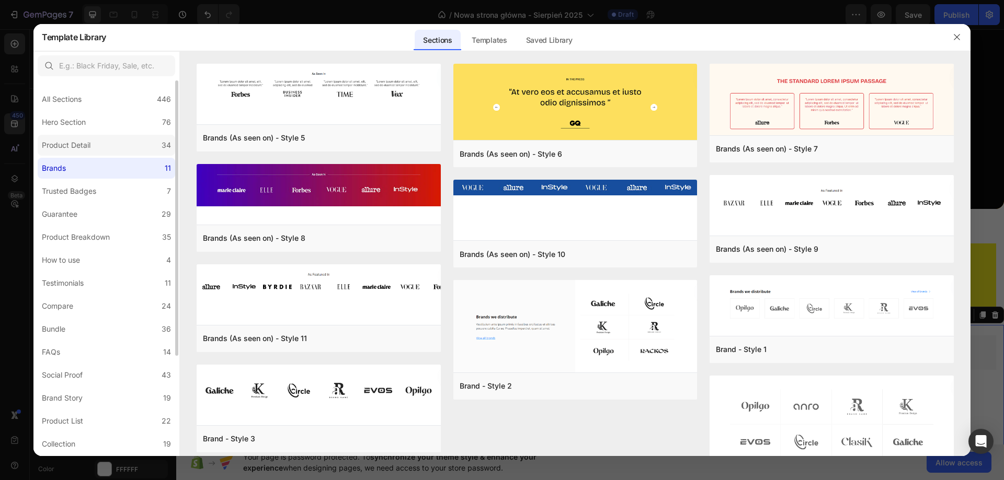
click at [94, 141] on div "Product Detail" at bounding box center [68, 145] width 53 height 13
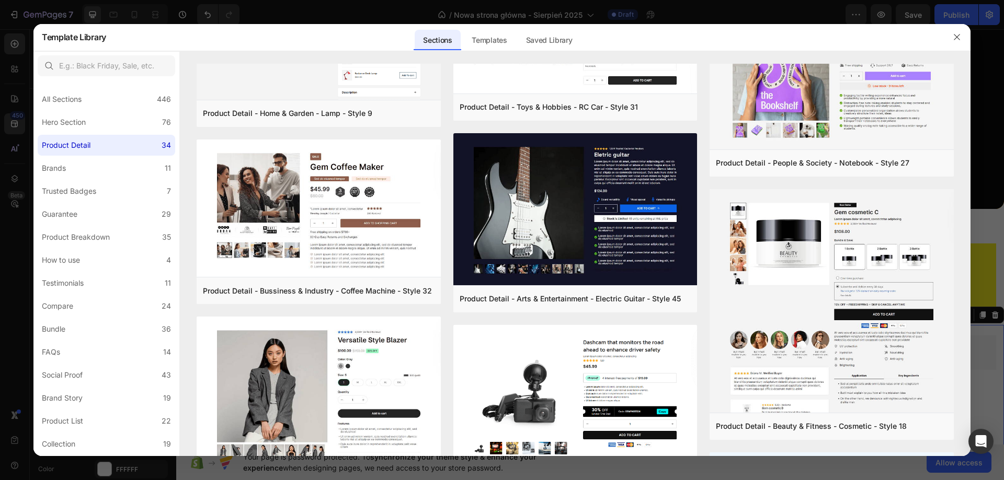
scroll to position [993, 0]
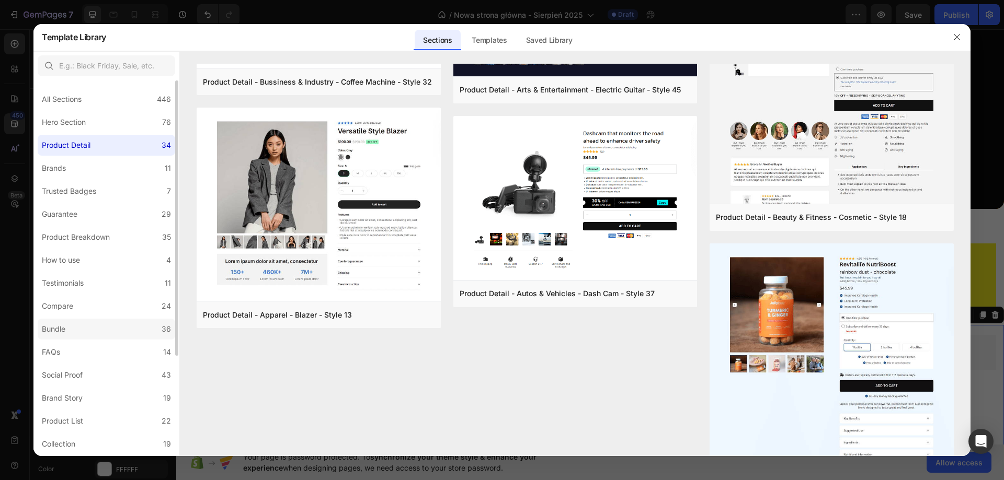
click at [76, 328] on label "Bundle 36" at bounding box center [107, 329] width 138 height 21
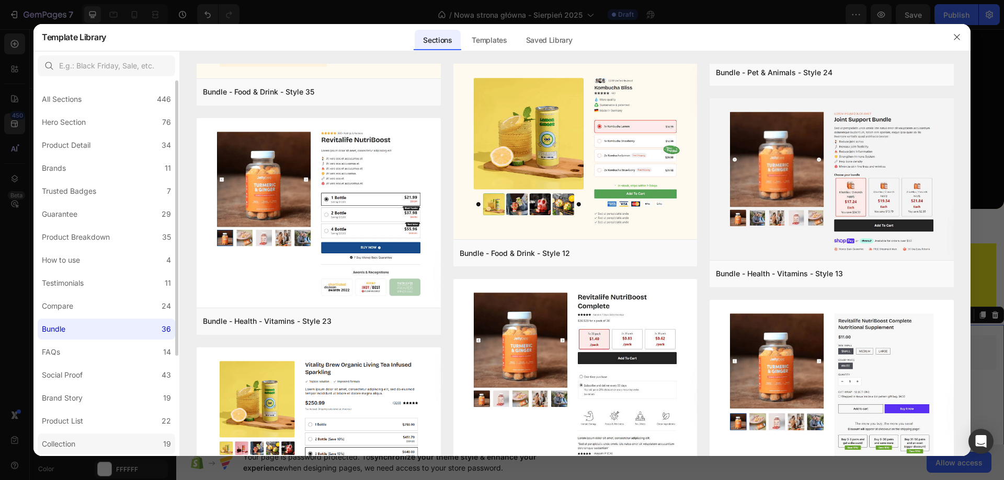
scroll to position [52, 0]
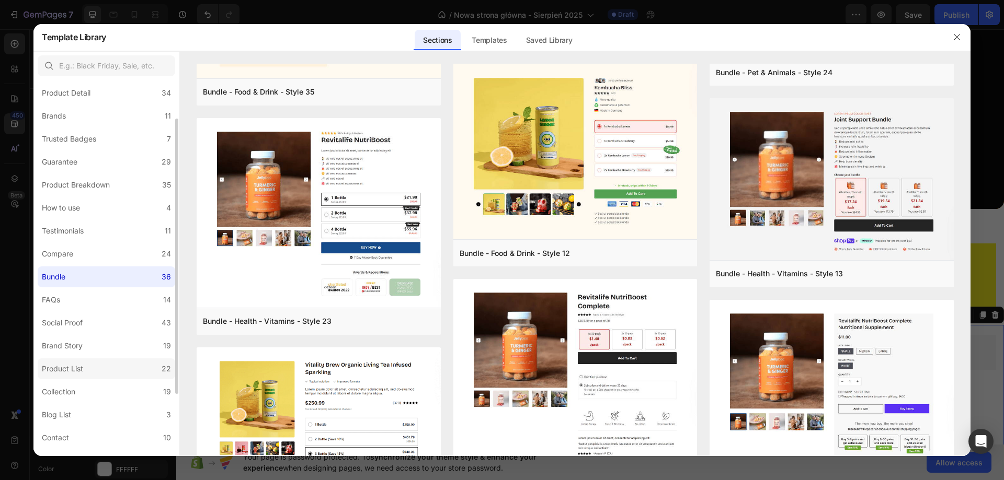
click at [101, 377] on label "Product List 22" at bounding box center [107, 369] width 138 height 21
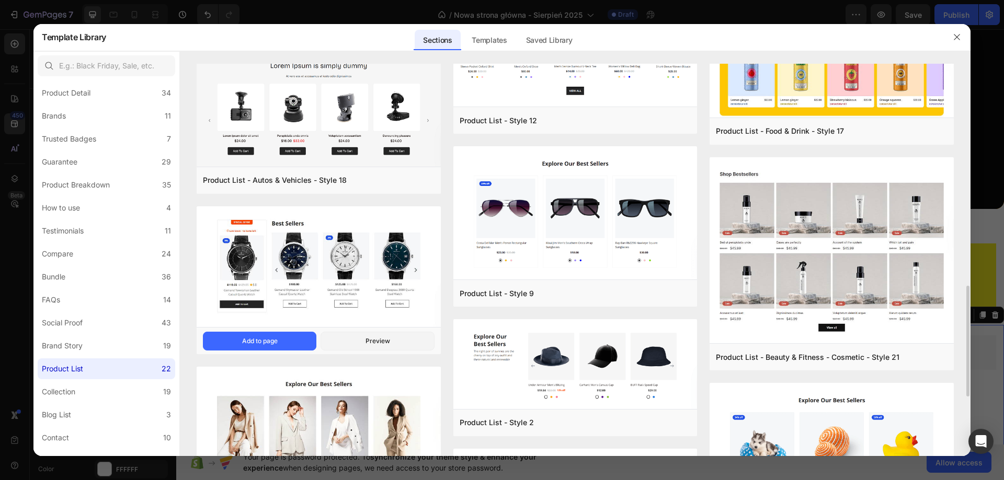
scroll to position [992, 0]
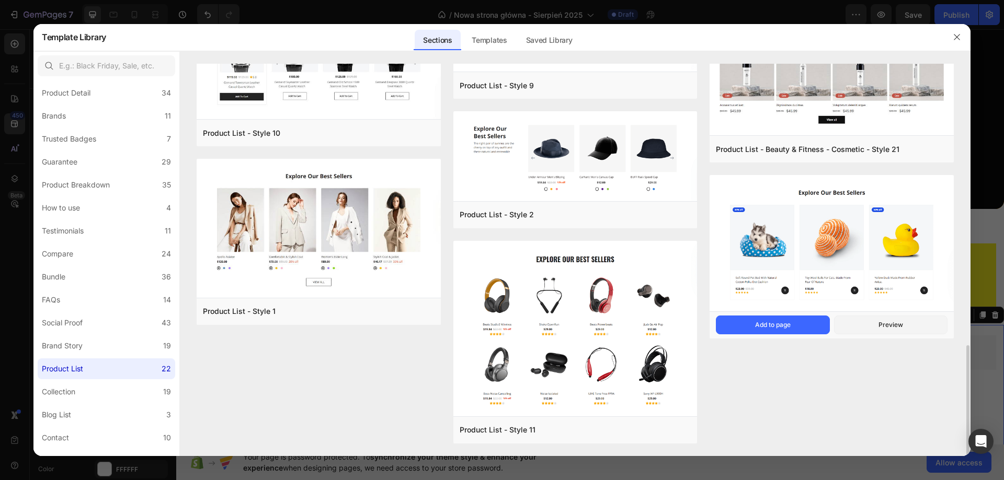
click at [907, 224] on img at bounding box center [831, 245] width 244 height 139
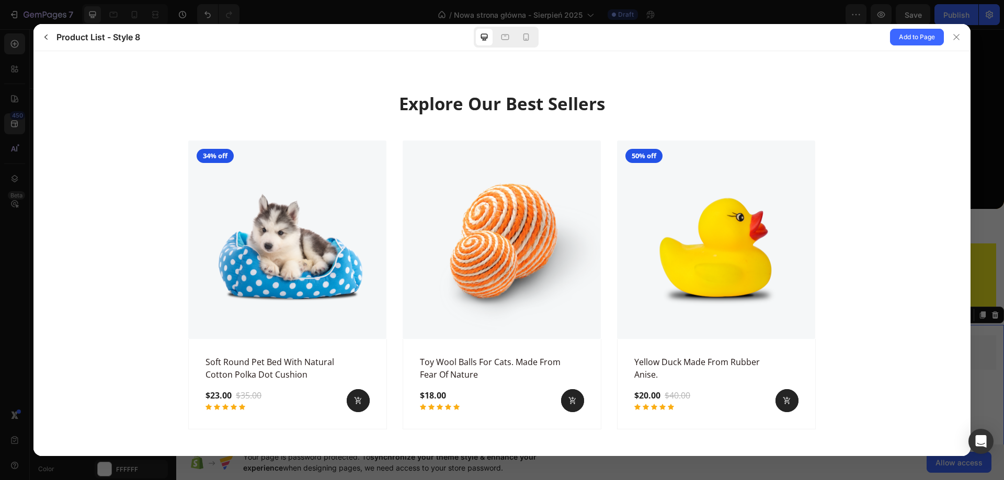
scroll to position [0, 0]
click at [916, 30] on button "Add to Page" at bounding box center [917, 37] width 54 height 17
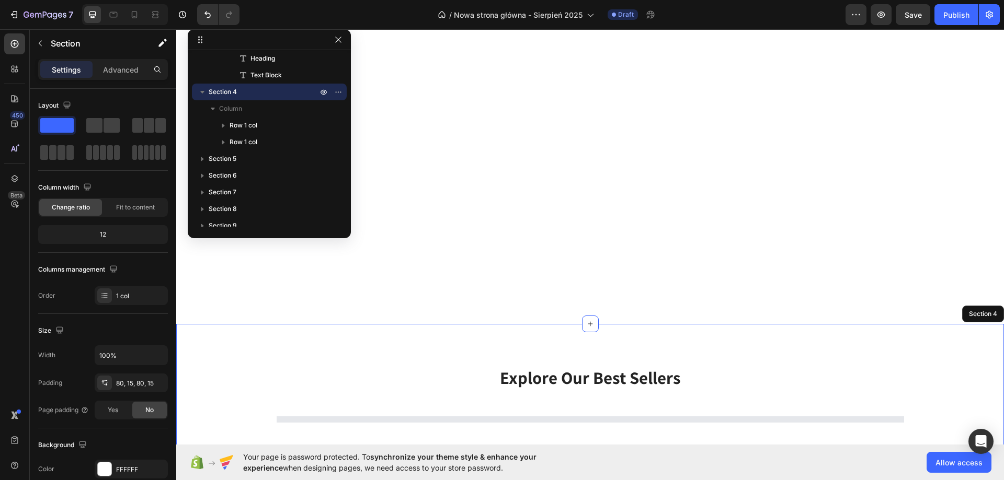
scroll to position [556, 0]
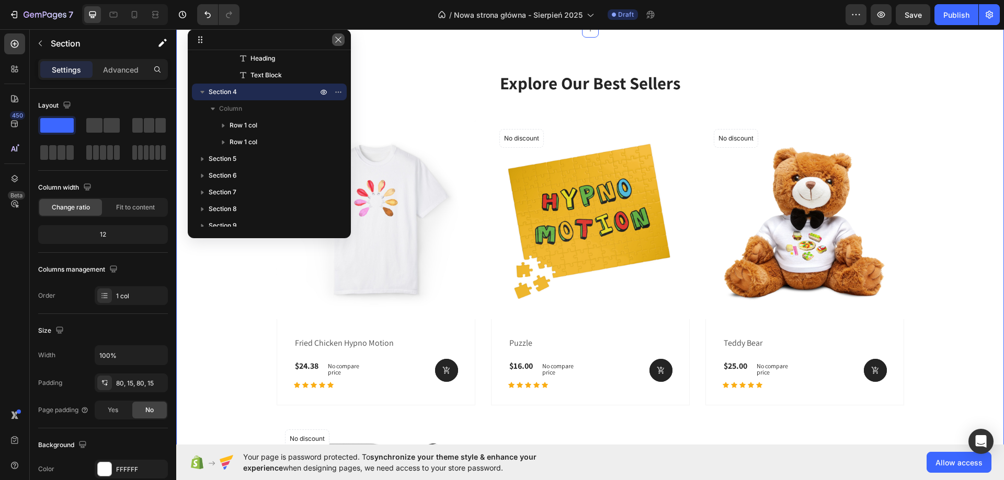
drag, startPoint x: 335, startPoint y: 36, endPoint x: 159, endPoint y: 7, distance: 178.0
click at [335, 37] on icon "button" at bounding box center [338, 40] width 8 height 8
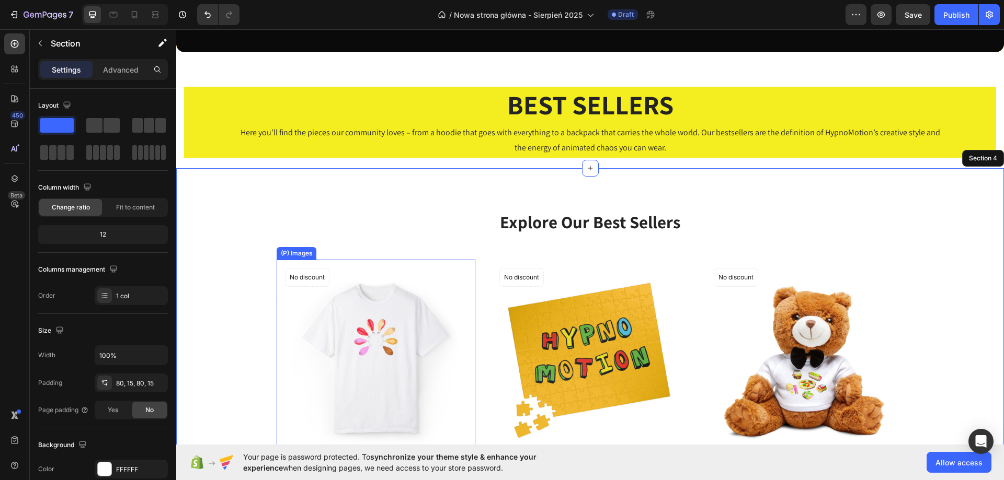
scroll to position [399, 0]
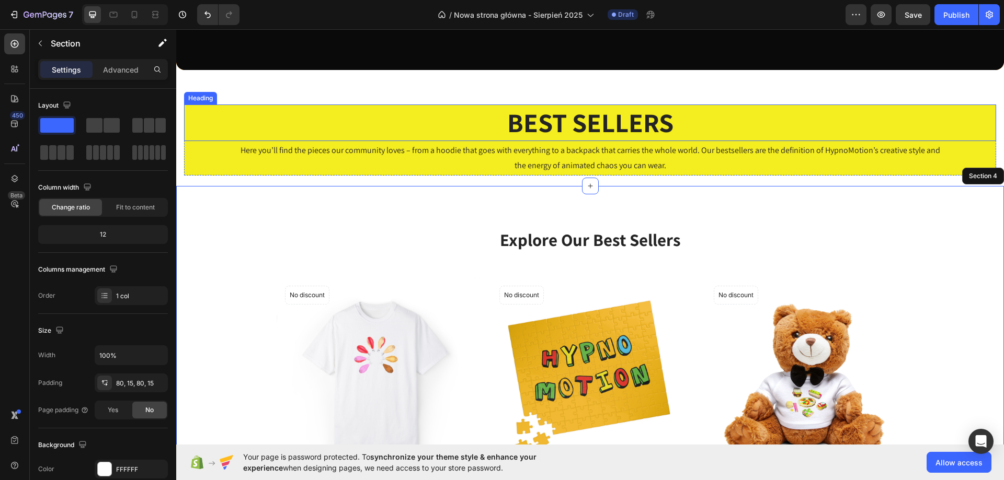
click at [636, 134] on h2 "BEST SELLERS" at bounding box center [590, 123] width 812 height 37
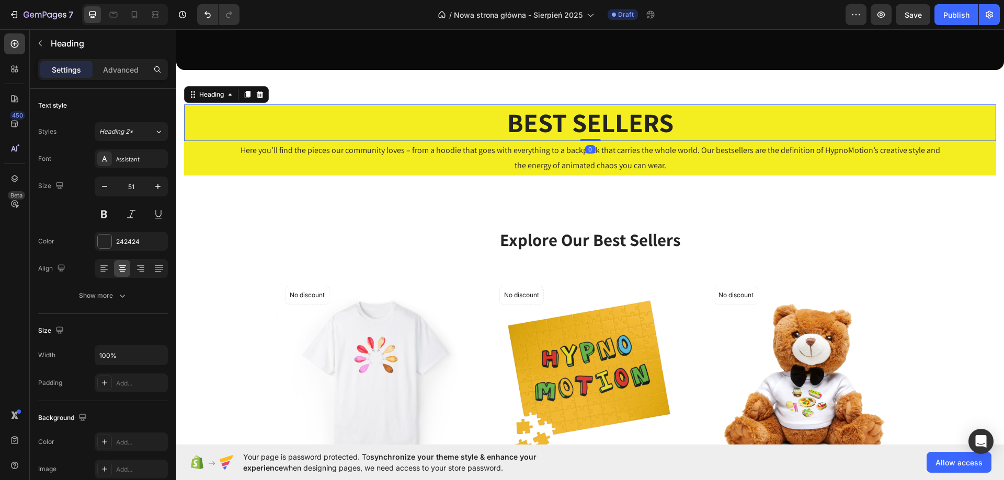
click at [637, 131] on h2 "BEST SELLERS" at bounding box center [590, 123] width 812 height 37
click at [637, 131] on p "BEST SELLERS" at bounding box center [590, 123] width 810 height 35
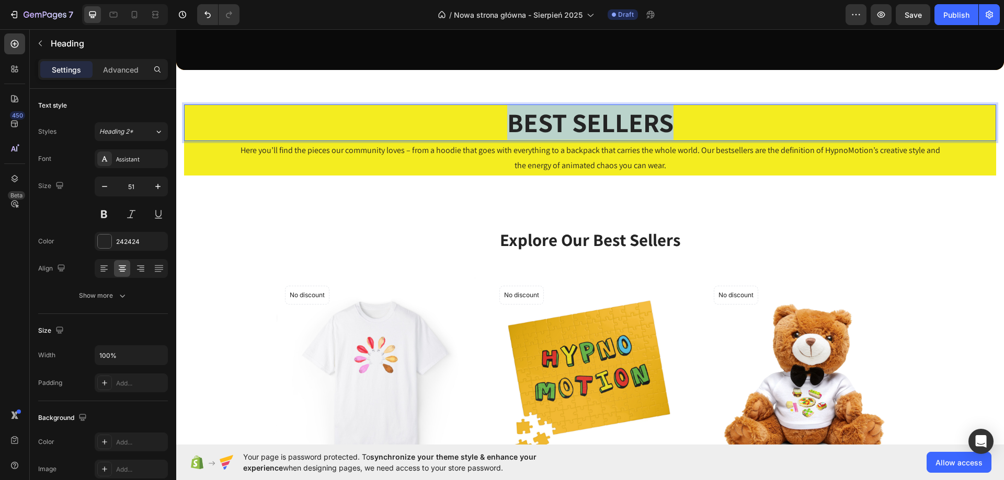
click at [637, 131] on p "BEST SELLERS" at bounding box center [590, 123] width 810 height 35
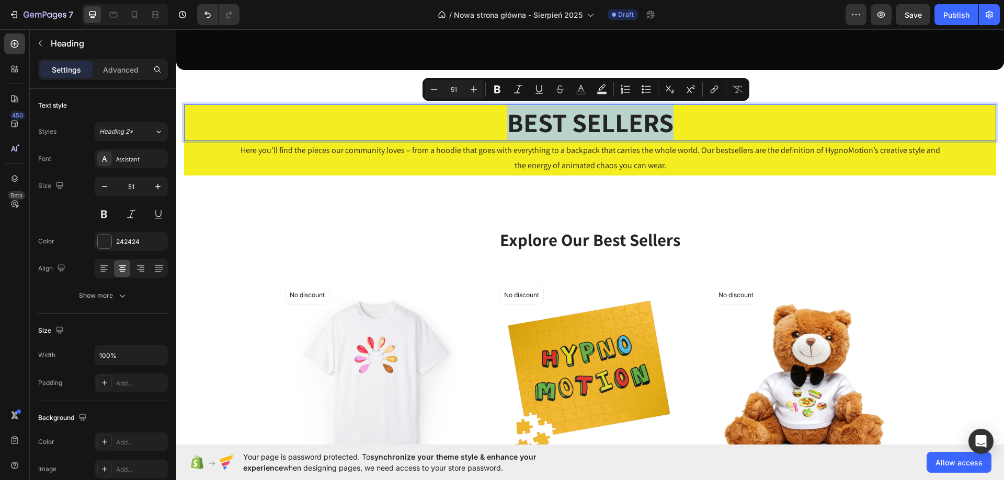
copy p "BEST SELLERS"
click at [588, 239] on p "Explore Our Best Sellers" at bounding box center [590, 240] width 625 height 22
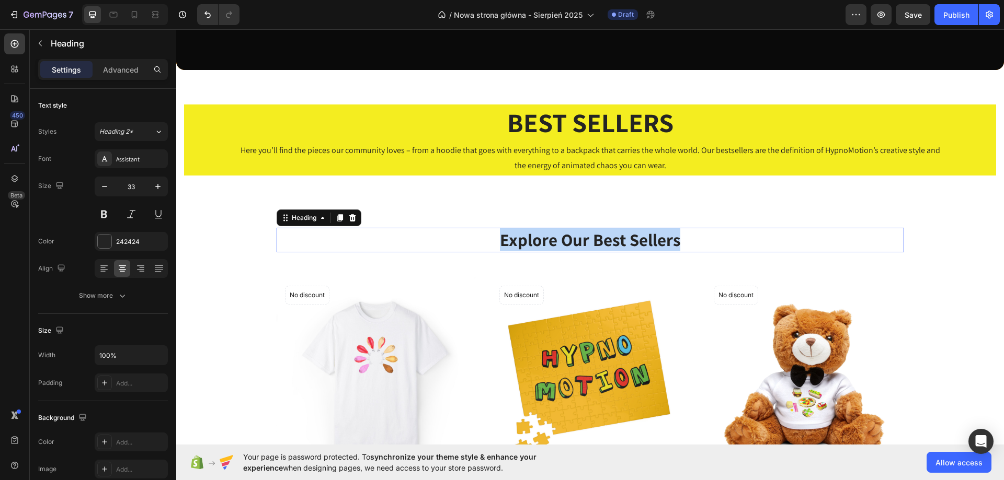
click at [588, 239] on p "Explore Our Best Sellers" at bounding box center [590, 240] width 625 height 22
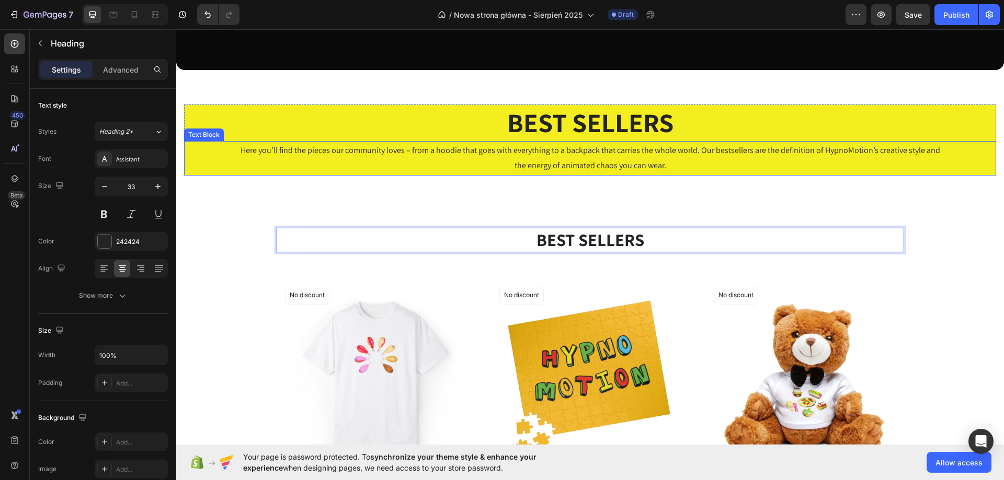
click at [562, 156] on p "Here you’ll find the pieces our community loves – from a hoodie that goes with …" at bounding box center [589, 158] width 701 height 30
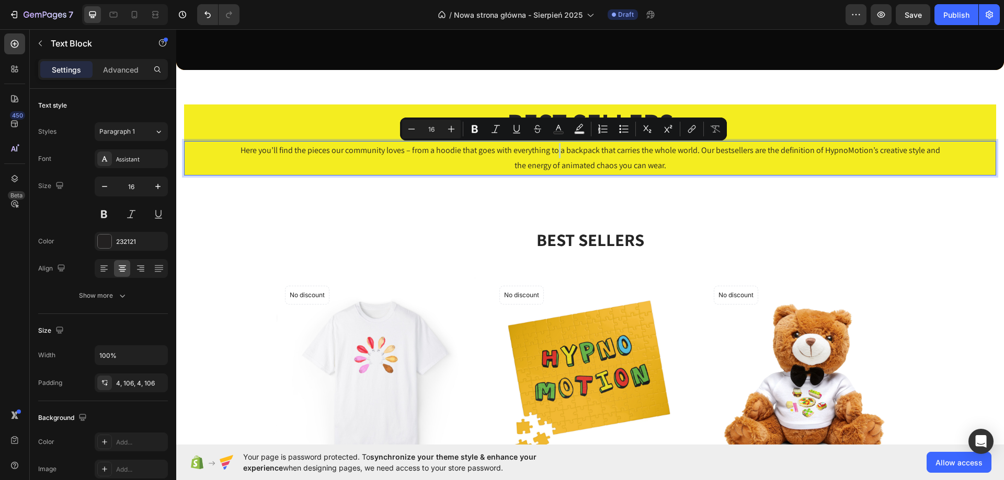
click at [562, 156] on p "Here you’ll find the pieces our community loves – from a hoodie that goes with …" at bounding box center [589, 158] width 701 height 30
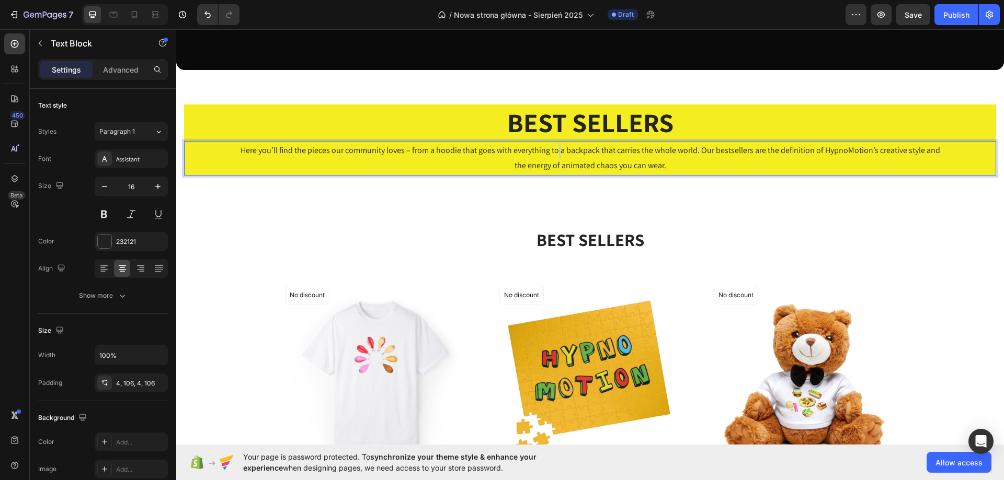
click at [562, 156] on p "Here you’ll find the pieces our community loves – from a hoodie that goes with …" at bounding box center [589, 158] width 701 height 30
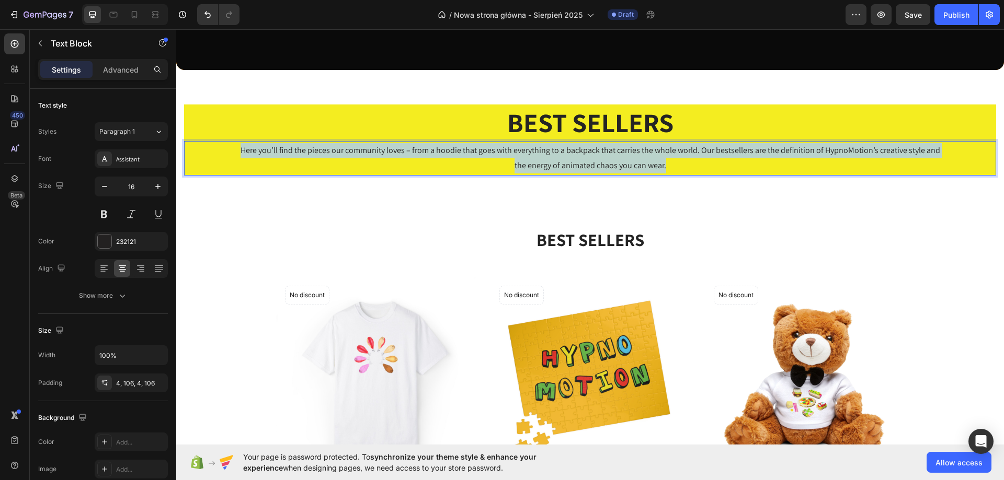
click at [562, 156] on p "Here you’ll find the pieces our community loves – from a hoodie that goes with …" at bounding box center [589, 158] width 701 height 30
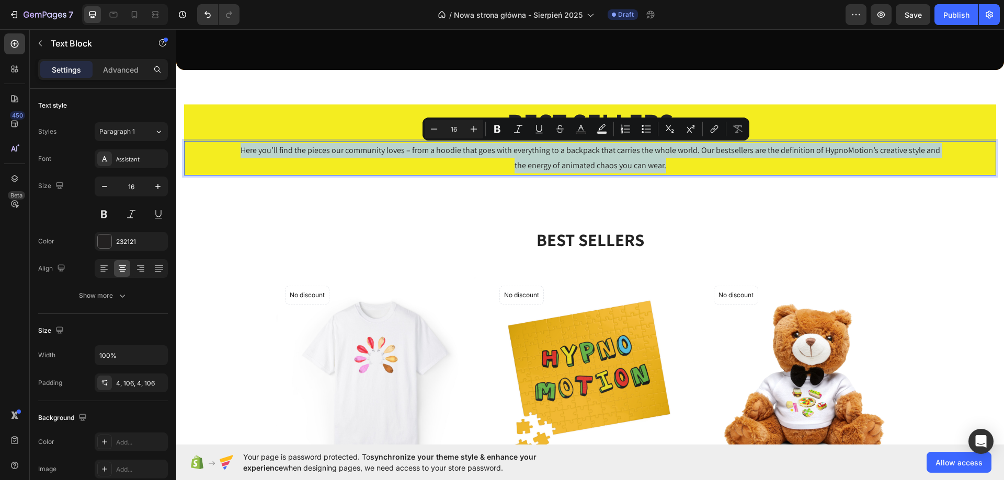
copy p "Here you’ll find the pieces our community loves – from a hoodie that goes with …"
click at [598, 242] on p "BEST SELLERS" at bounding box center [590, 240] width 625 height 22
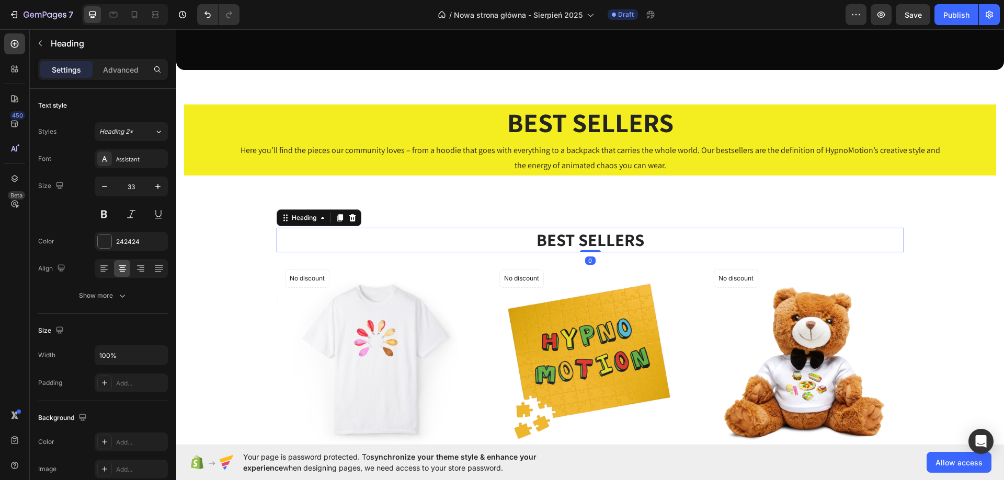
drag, startPoint x: 582, startPoint y: 269, endPoint x: 578, endPoint y: 248, distance: 20.8
click at [578, 248] on div "BEST SELLERS Heading 0" at bounding box center [590, 240] width 627 height 25
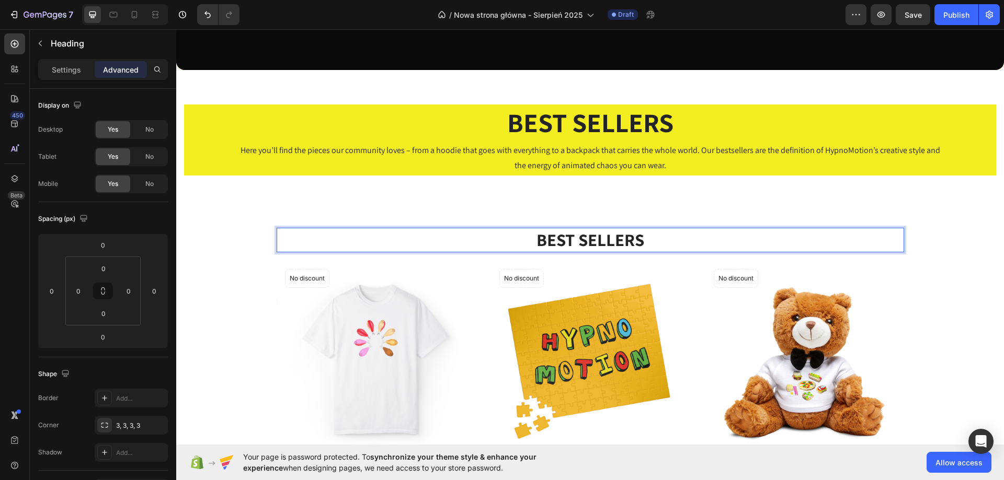
click at [670, 241] on p "BEST SELLERS" at bounding box center [590, 240] width 625 height 22
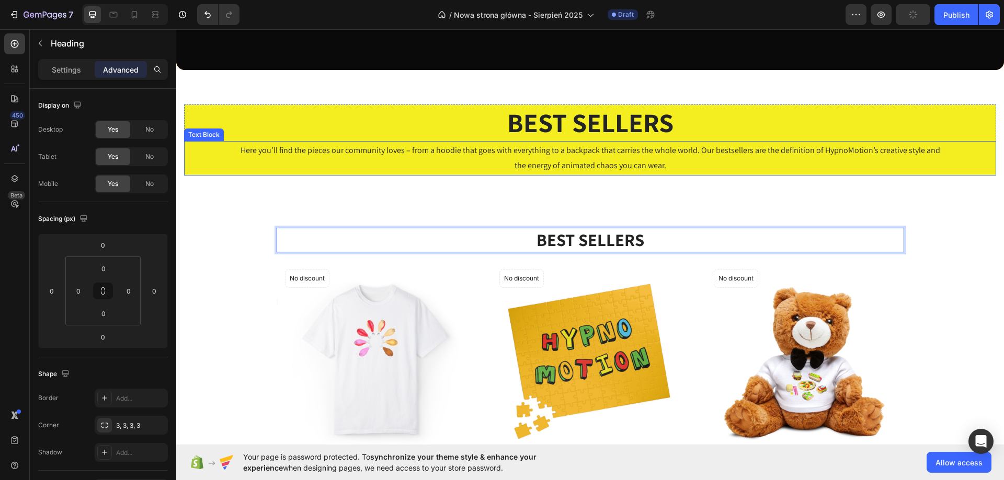
click at [629, 173] on p "Here you’ll find the pieces our community loves – from a hoodie that goes with …" at bounding box center [589, 158] width 701 height 30
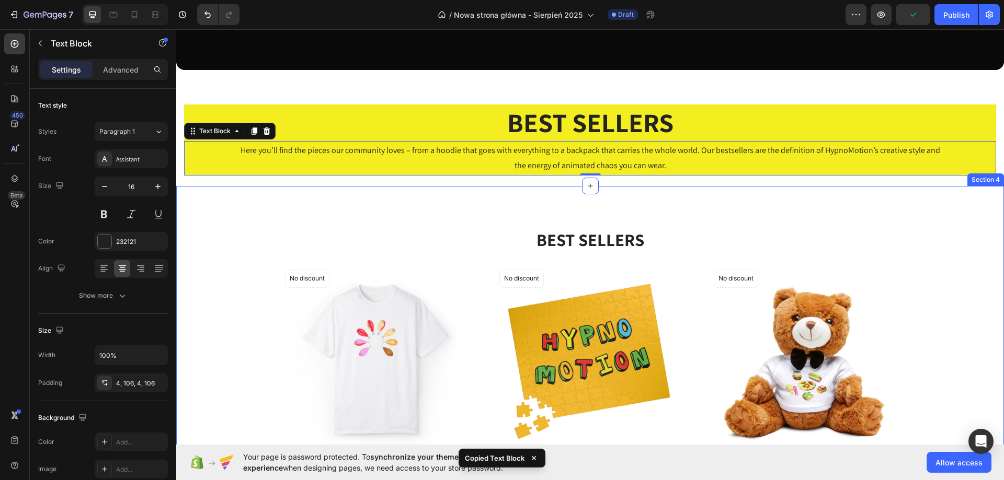
click at [624, 245] on p "BEST SELLERS" at bounding box center [590, 240] width 625 height 22
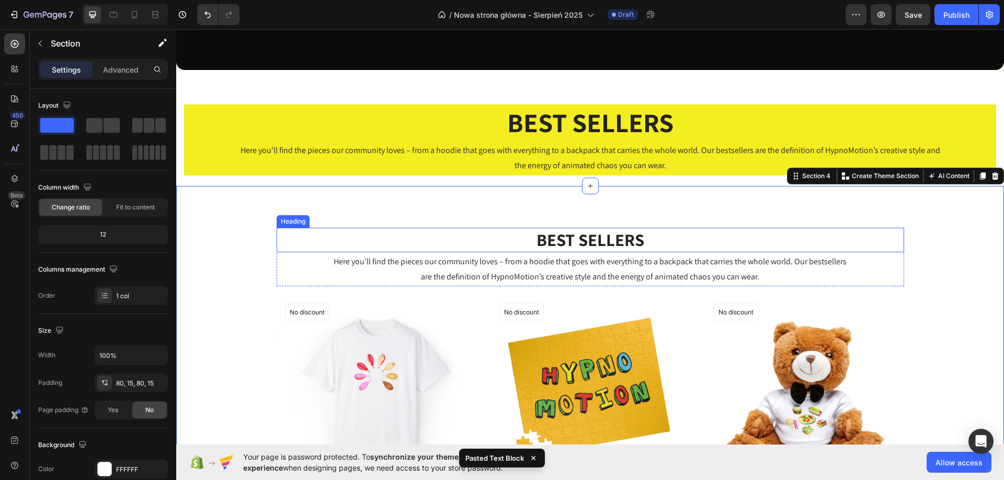
click at [620, 241] on p "BEST SELLERS" at bounding box center [590, 240] width 625 height 22
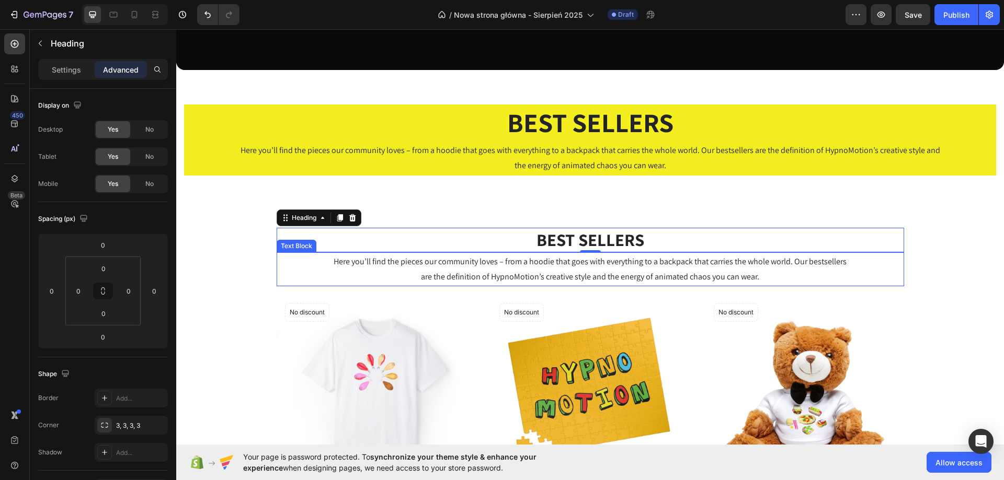
click at [467, 267] on p "Here you’ll find the pieces our community loves – from a hoodie that goes with …" at bounding box center [590, 270] width 517 height 30
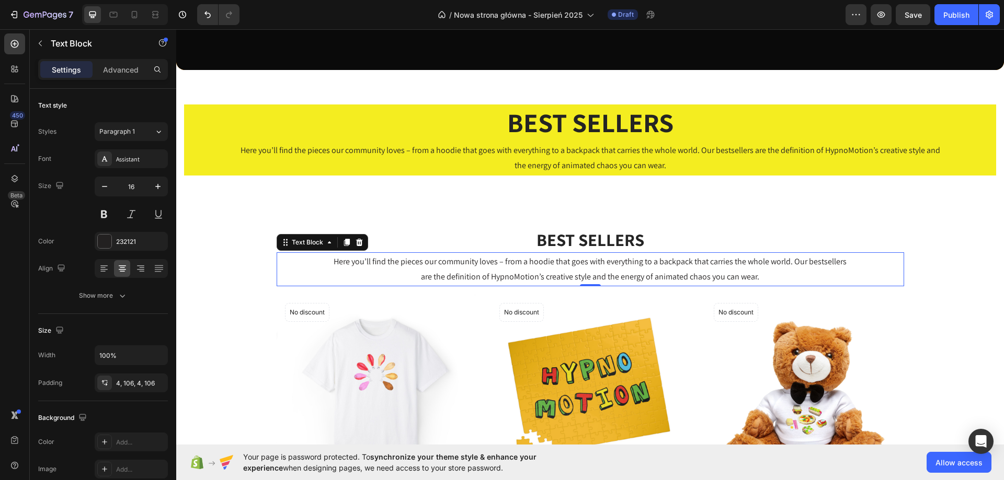
click at [586, 229] on p "BEST SELLERS" at bounding box center [590, 240] width 625 height 22
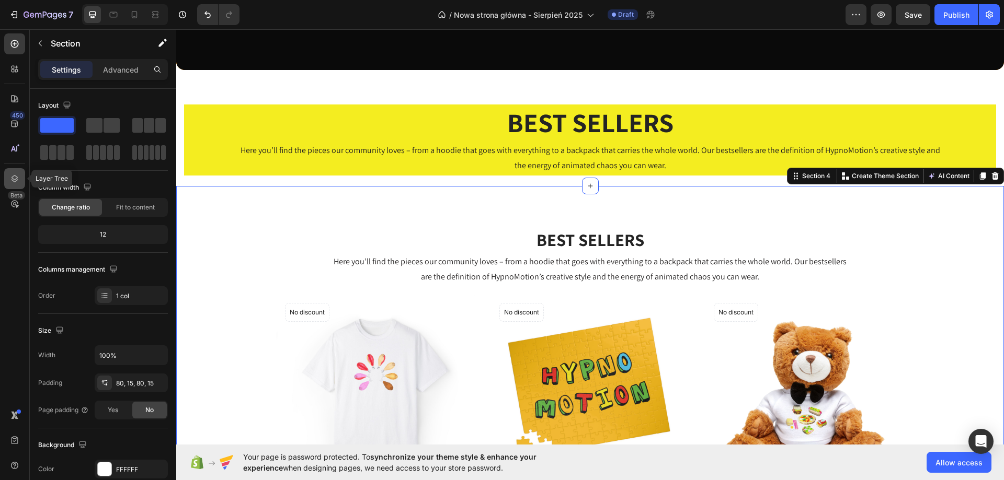
click at [16, 182] on icon at bounding box center [14, 179] width 10 height 10
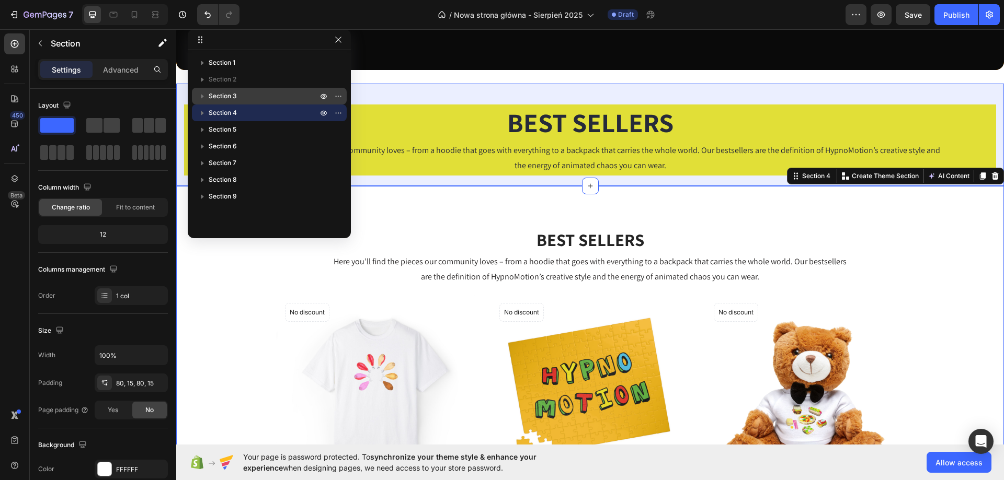
click at [302, 98] on p "Section 3" at bounding box center [264, 96] width 111 height 10
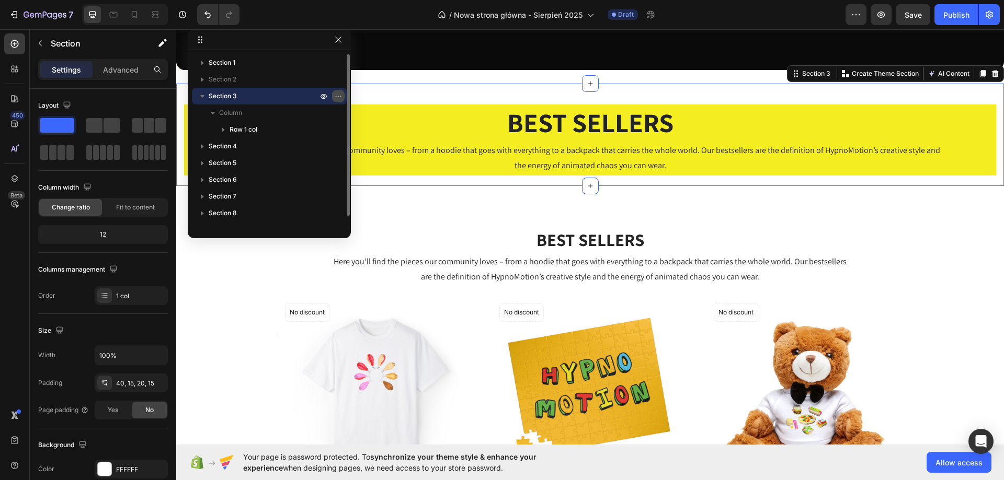
click at [341, 93] on icon "button" at bounding box center [338, 96] width 8 height 8
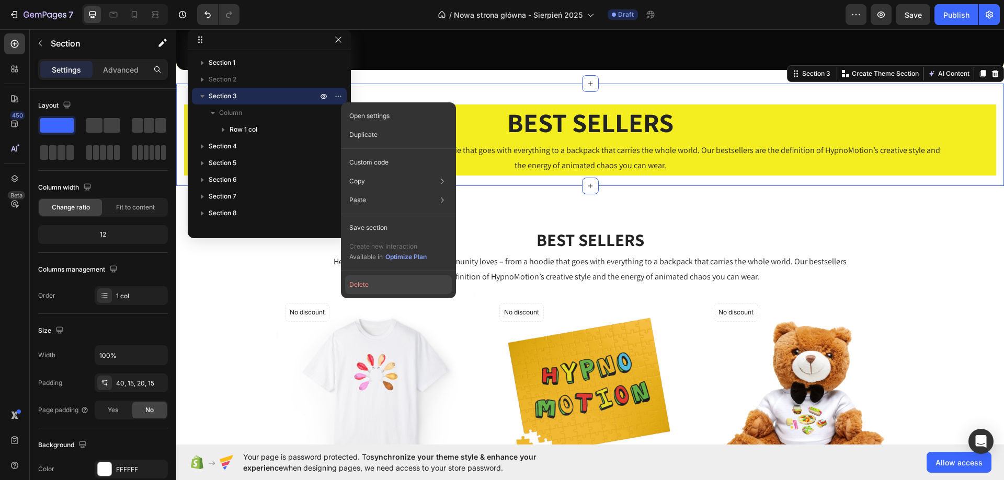
click at [363, 287] on button "Delete" at bounding box center [398, 285] width 107 height 19
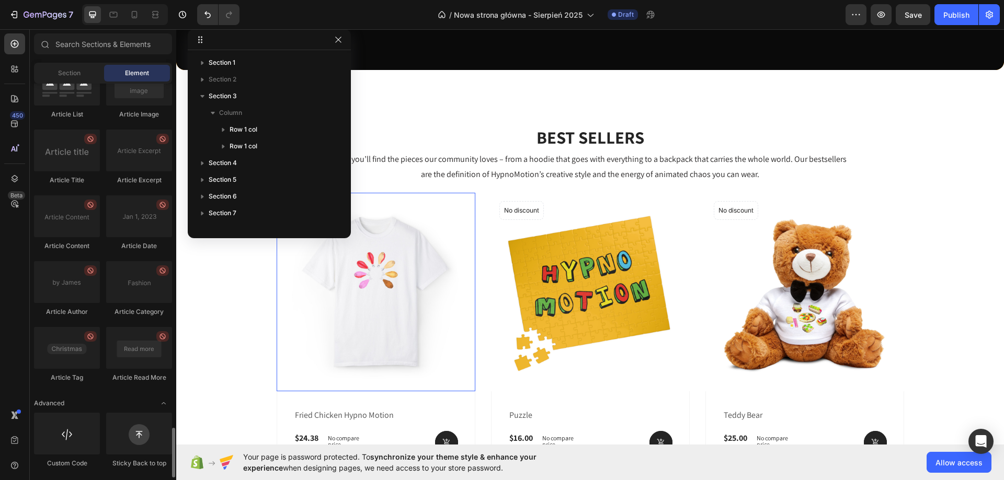
scroll to position [2704, 0]
click at [603, 134] on p "BEST SELLERS" at bounding box center [590, 138] width 625 height 22
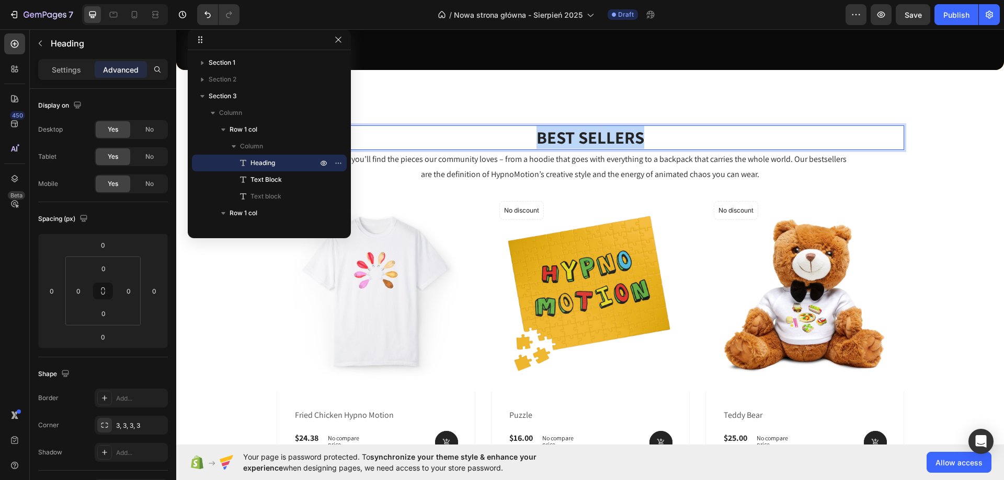
click at [570, 139] on p "BEST SELLERS" at bounding box center [590, 138] width 625 height 22
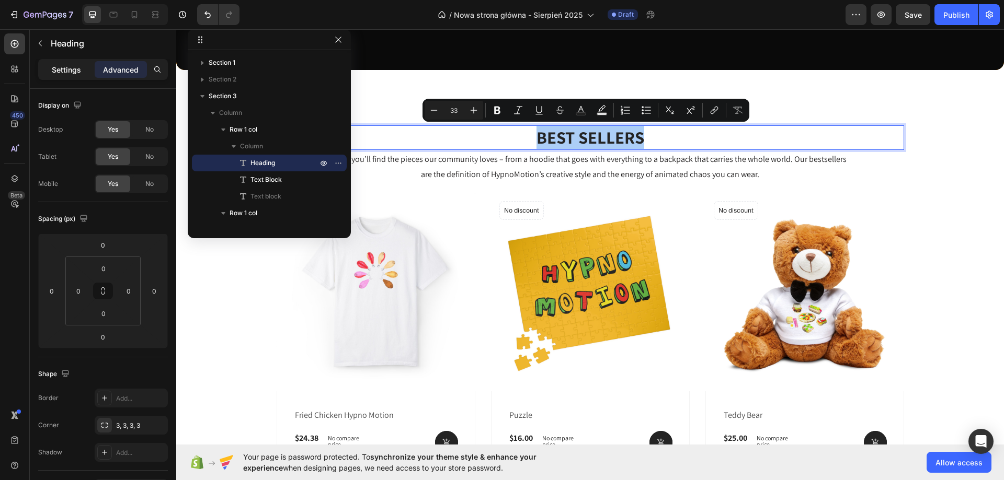
click at [53, 61] on div "Settings" at bounding box center [66, 69] width 52 height 17
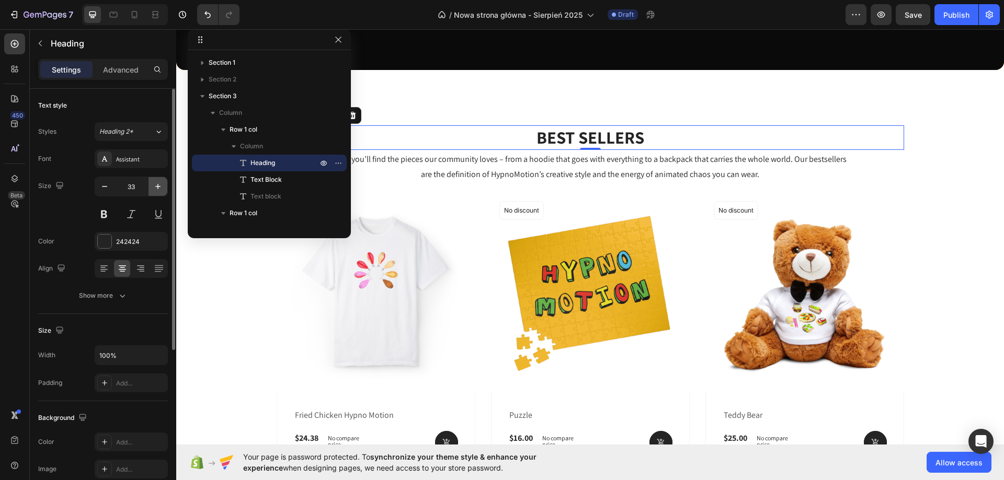
click at [158, 187] on icon "button" at bounding box center [157, 186] width 5 height 5
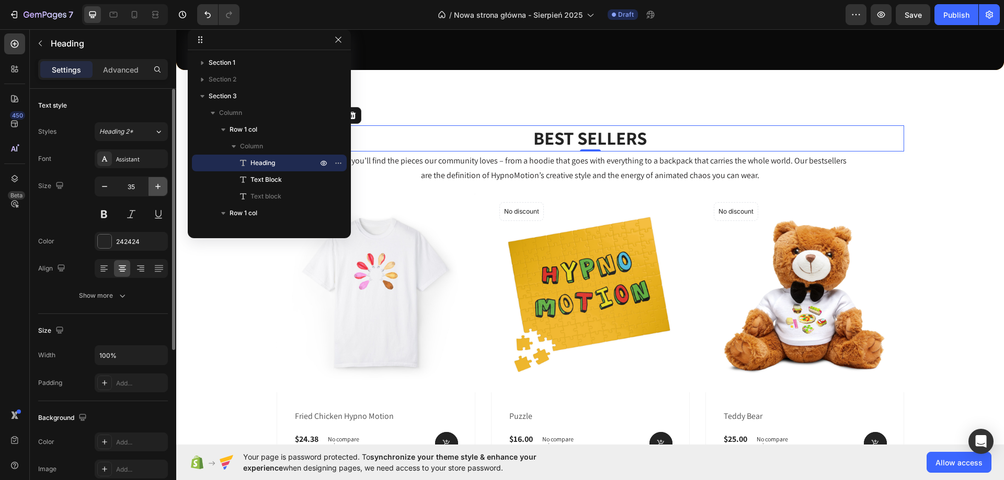
click at [158, 187] on icon "button" at bounding box center [157, 186] width 5 height 5
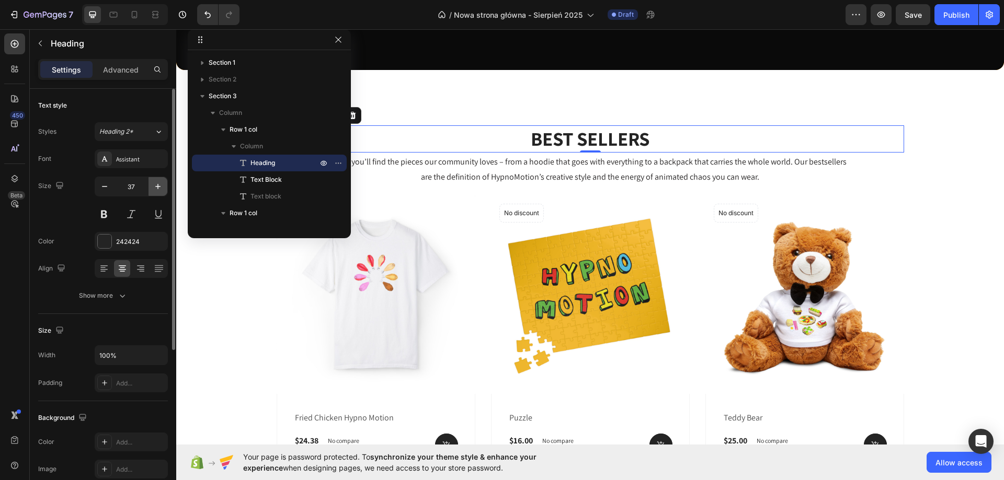
click at [158, 187] on icon "button" at bounding box center [157, 186] width 5 height 5
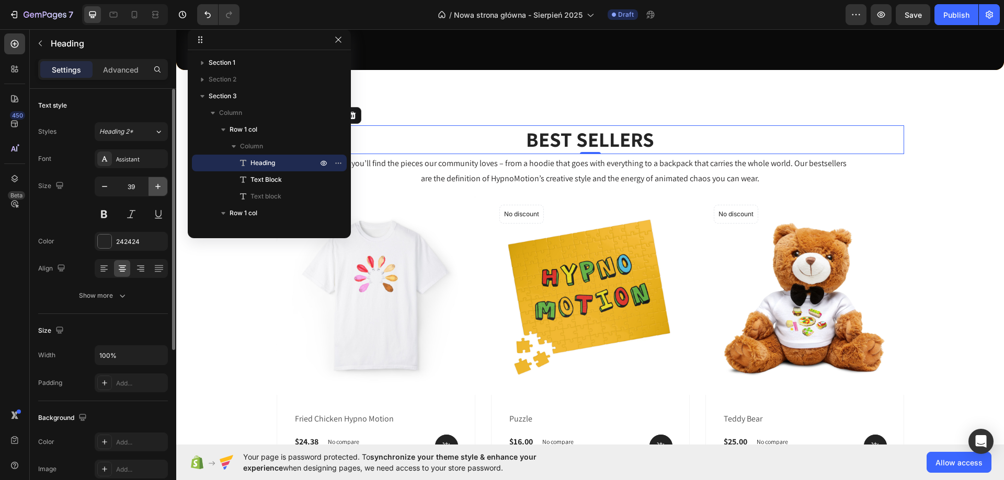
click at [158, 187] on icon "button" at bounding box center [157, 186] width 5 height 5
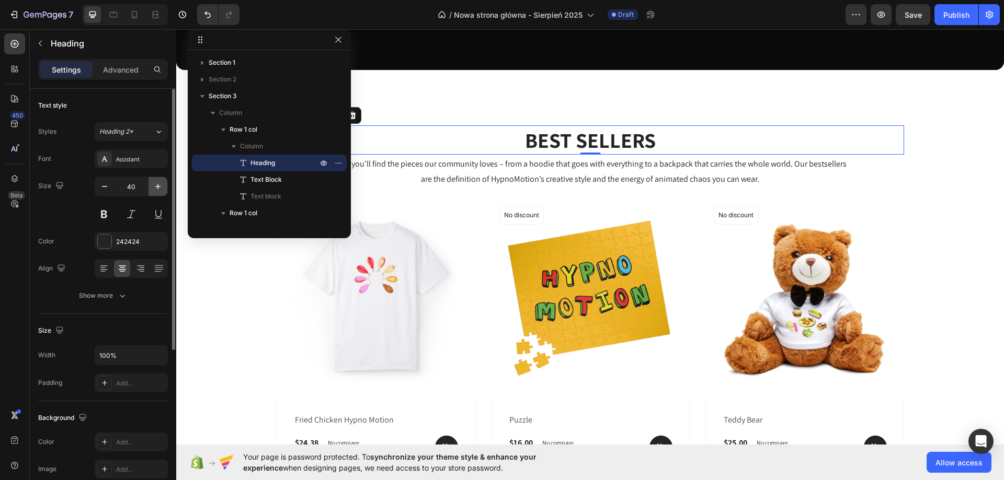
click at [158, 187] on icon "button" at bounding box center [157, 186] width 5 height 5
type input "42"
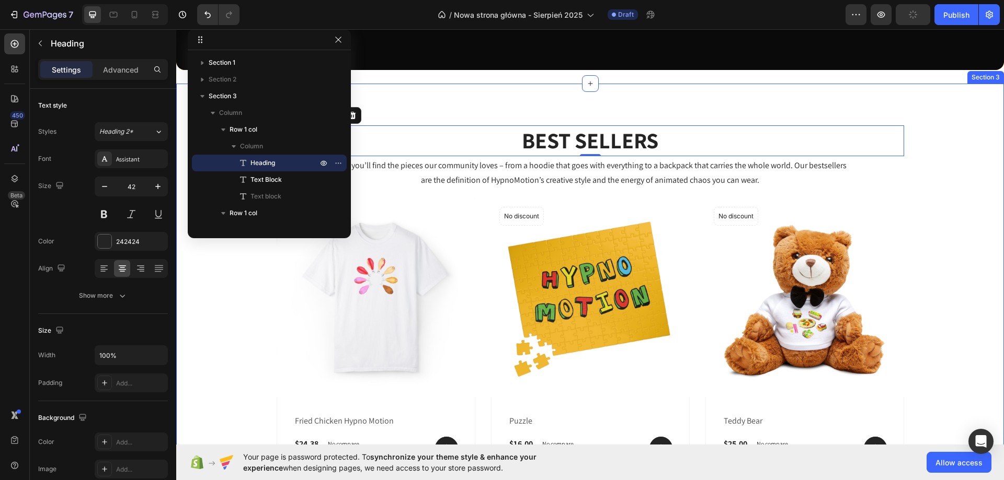
click at [548, 106] on div "BEST SELLERS Heading 0 Here you’ll find the pieces our community loves – from a…" at bounding box center [590, 455] width 828 height 742
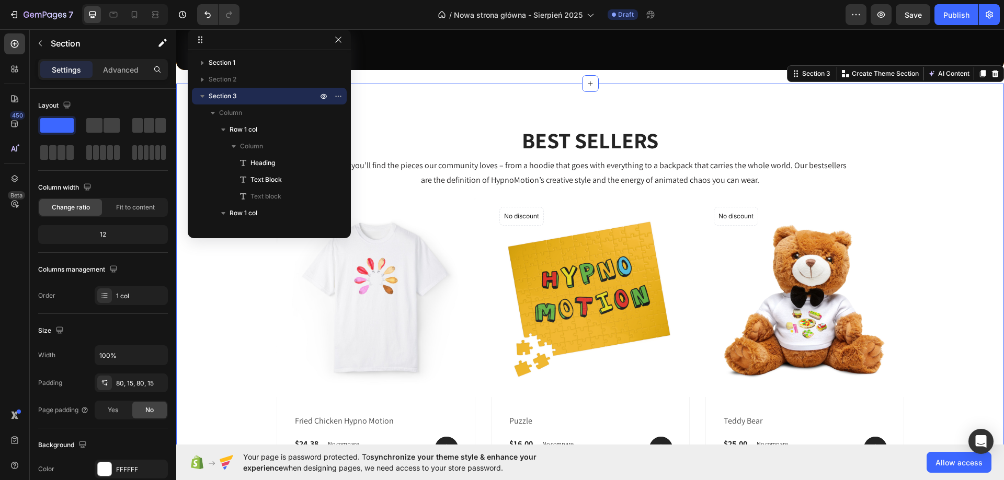
scroll to position [347, 0]
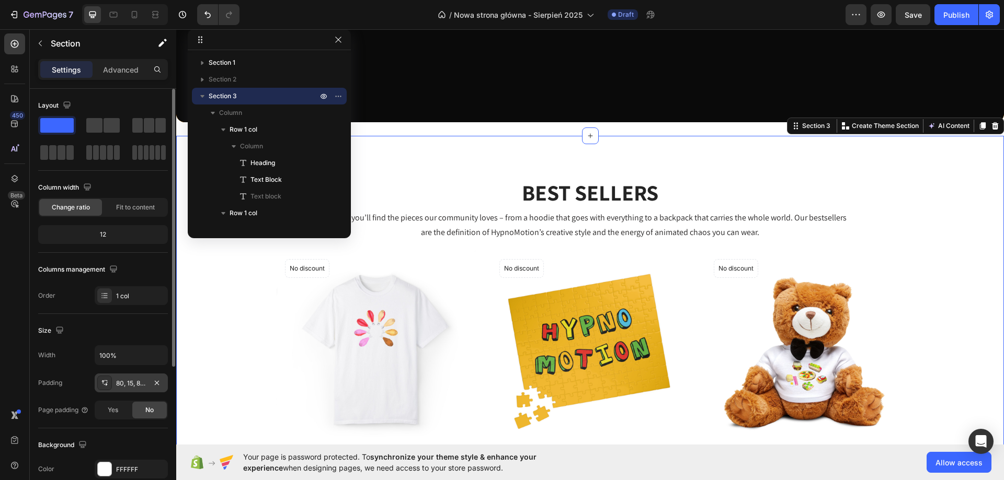
click at [142, 380] on div "80, 15, 80, 15" at bounding box center [131, 383] width 30 height 9
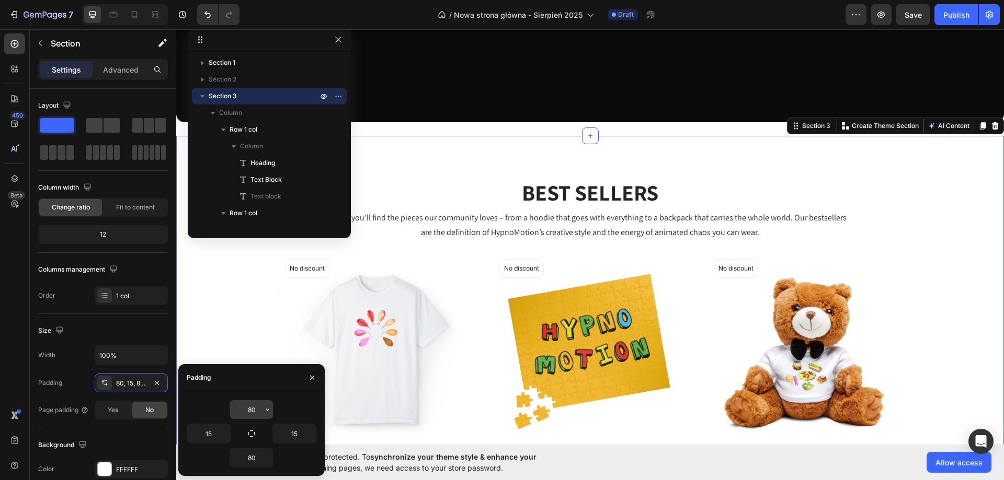
click at [254, 412] on input "80" at bounding box center [251, 409] width 43 height 19
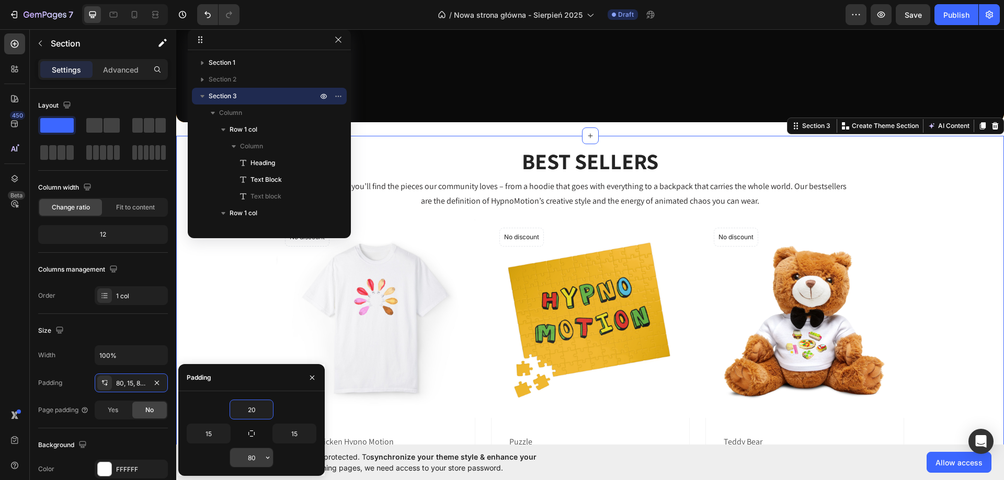
type input "20"
click at [256, 459] on input "80" at bounding box center [251, 458] width 43 height 19
type input "20"
click at [645, 190] on p "Here you’ll find the pieces our community loves – from a hoodie that goes with …" at bounding box center [590, 194] width 517 height 30
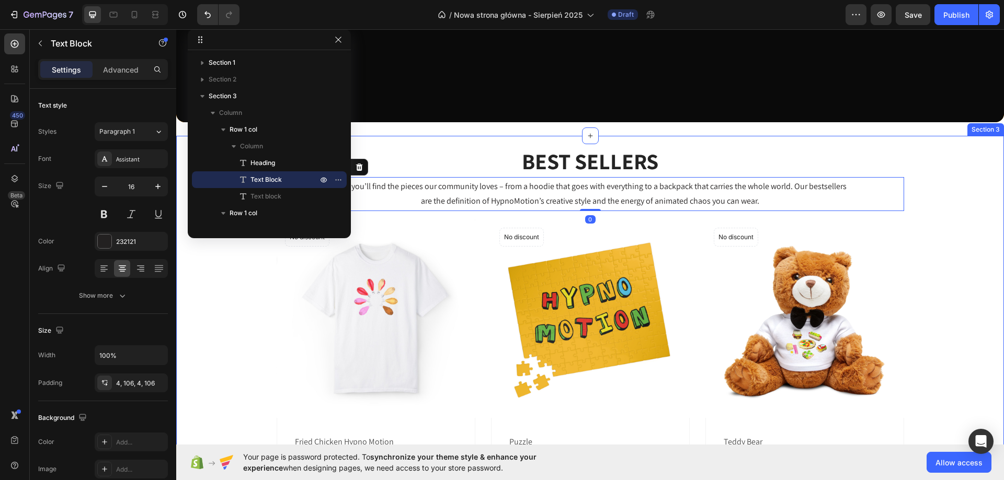
click at [944, 220] on div "BEST SELLERS Heading Here you’ll find the pieces our community loves – from a h…" at bounding box center [590, 475] width 812 height 659
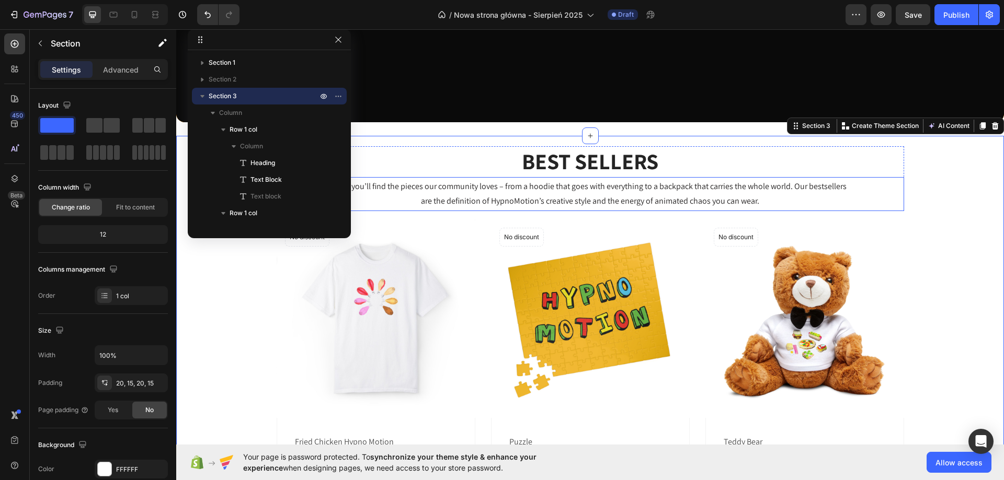
click at [453, 189] on p "Here you’ll find the pieces our community loves – from a hoodie that goes with …" at bounding box center [590, 194] width 517 height 30
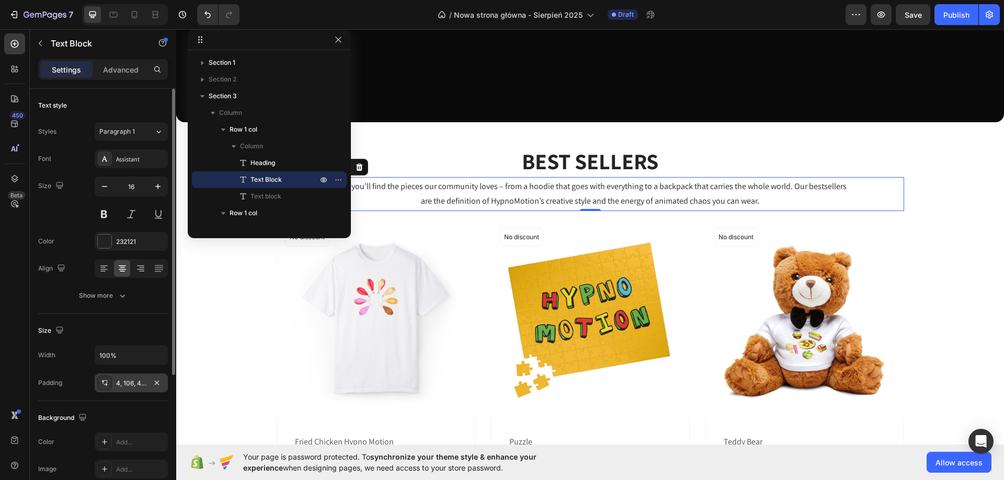
click at [128, 380] on div "4, 106, 4, 106" at bounding box center [131, 383] width 30 height 9
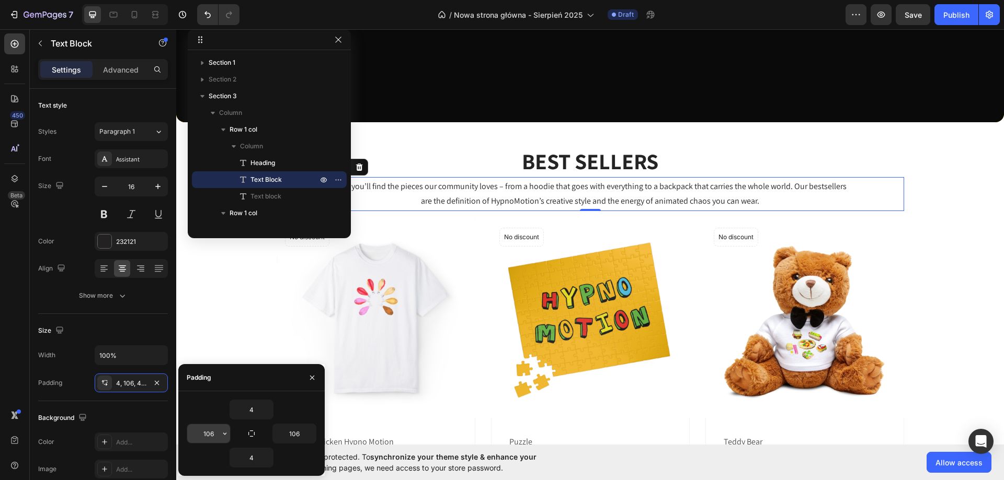
click at [212, 430] on input "106" at bounding box center [208, 434] width 43 height 19
type input "80"
click at [294, 437] on input "106" at bounding box center [294, 434] width 43 height 19
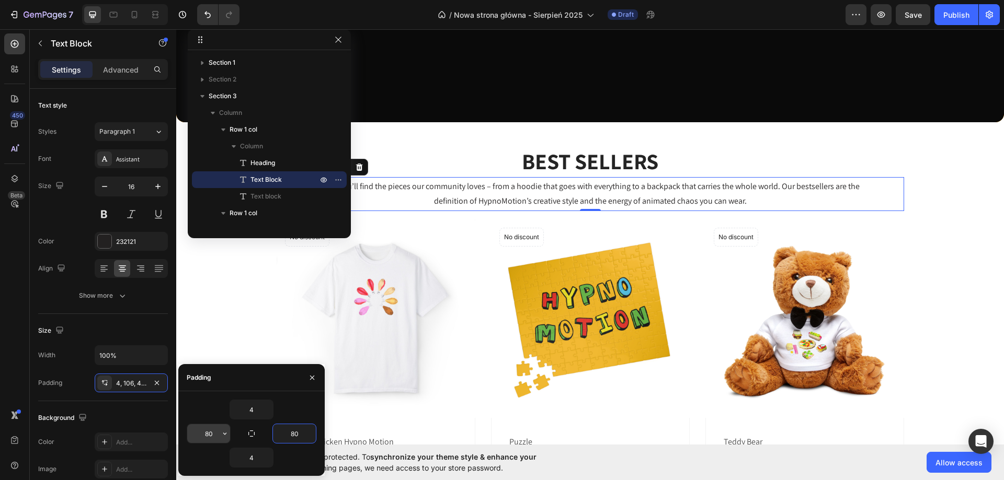
type input "80"
click at [204, 435] on input "8" at bounding box center [208, 434] width 43 height 19
type input "84"
click at [295, 435] on input "80" at bounding box center [294, 434] width 43 height 19
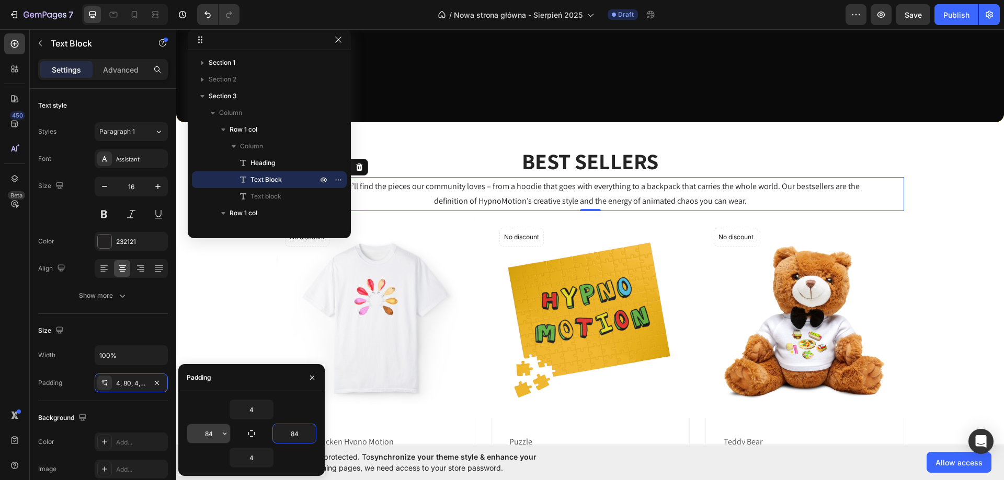
type input "84"
click at [209, 430] on input "84" at bounding box center [208, 434] width 43 height 19
type input "76"
click at [284, 429] on input "84" at bounding box center [294, 434] width 43 height 19
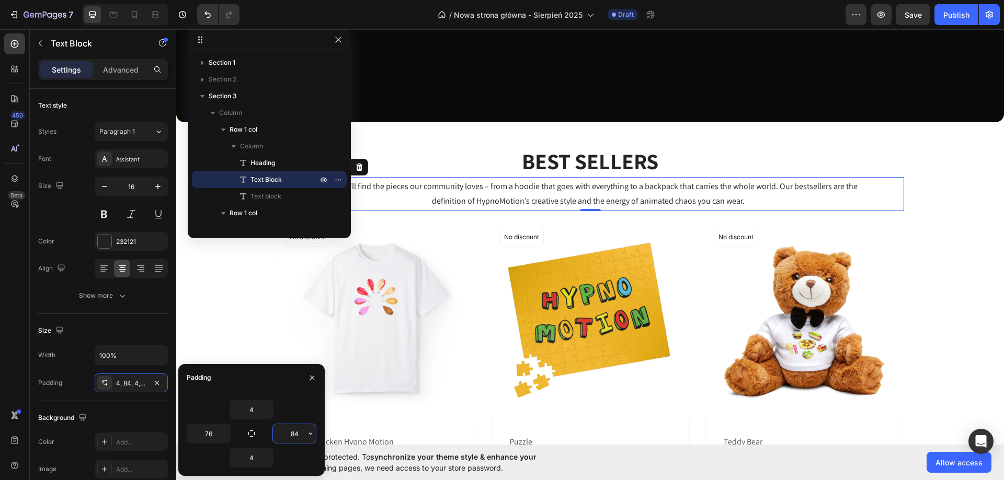
click at [284, 429] on input "84" at bounding box center [294, 434] width 43 height 19
type input "76"
click at [208, 438] on input "76" at bounding box center [208, 434] width 43 height 19
type input "84"
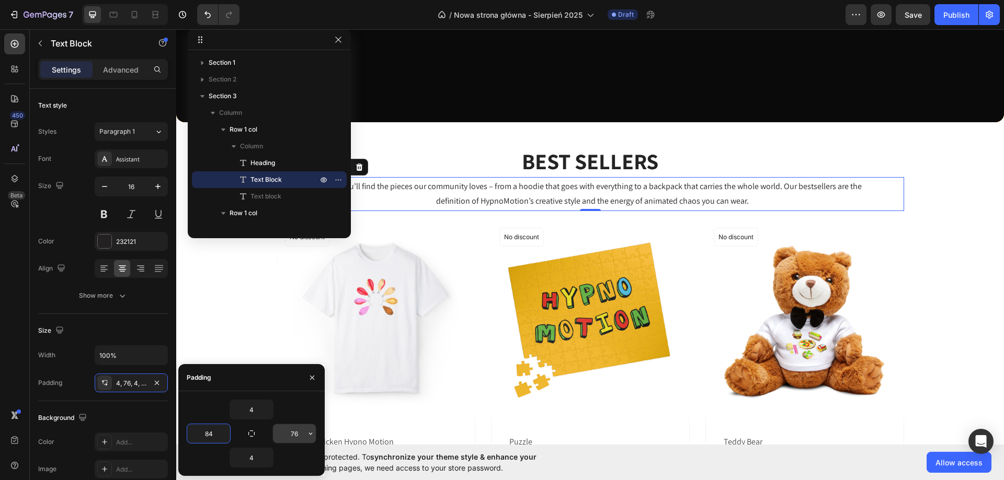
click at [297, 437] on input "76" at bounding box center [294, 434] width 43 height 19
type input "84"
click at [936, 224] on div "BEST SELLERS Heading Here you’ll find the pieces our community loves – from a h…" at bounding box center [590, 475] width 812 height 659
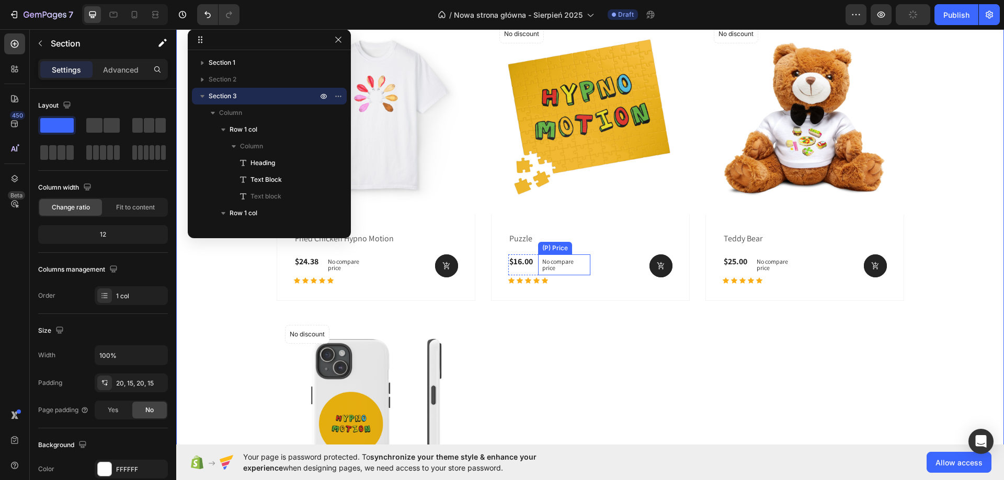
scroll to position [556, 0]
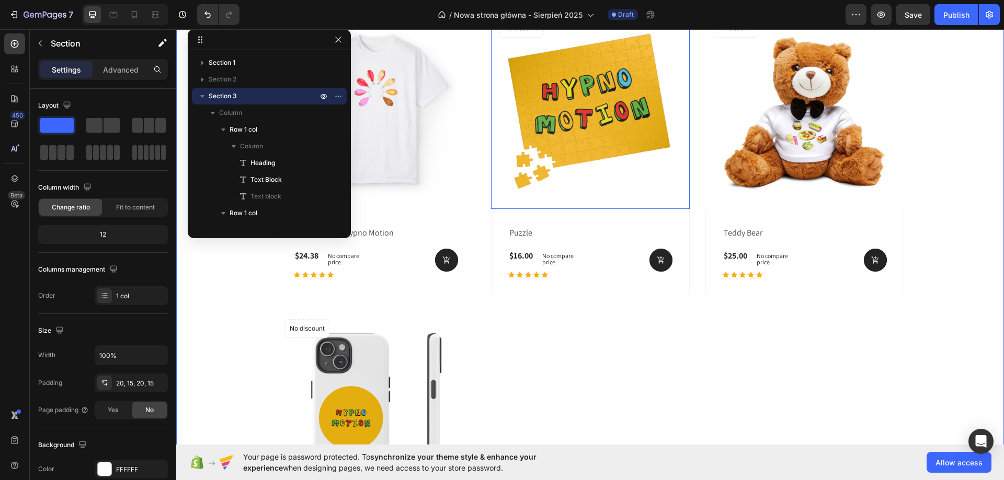
click at [507, 129] on img at bounding box center [590, 109] width 199 height 199
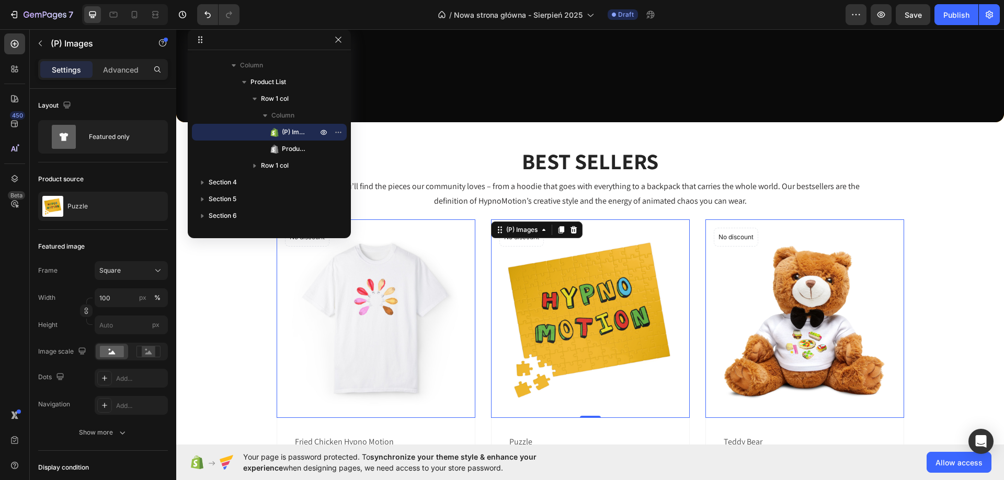
scroll to position [451, 0]
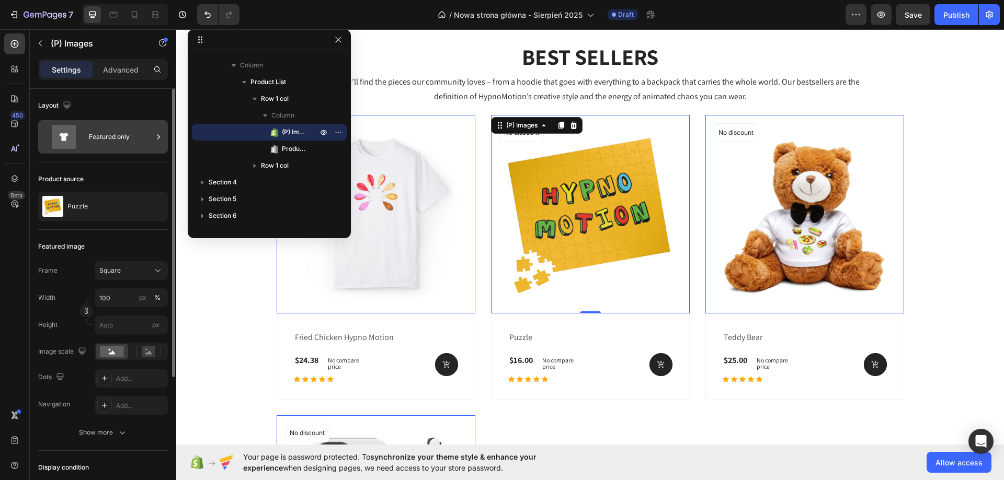
click at [138, 145] on div "Featured only" at bounding box center [121, 137] width 64 height 24
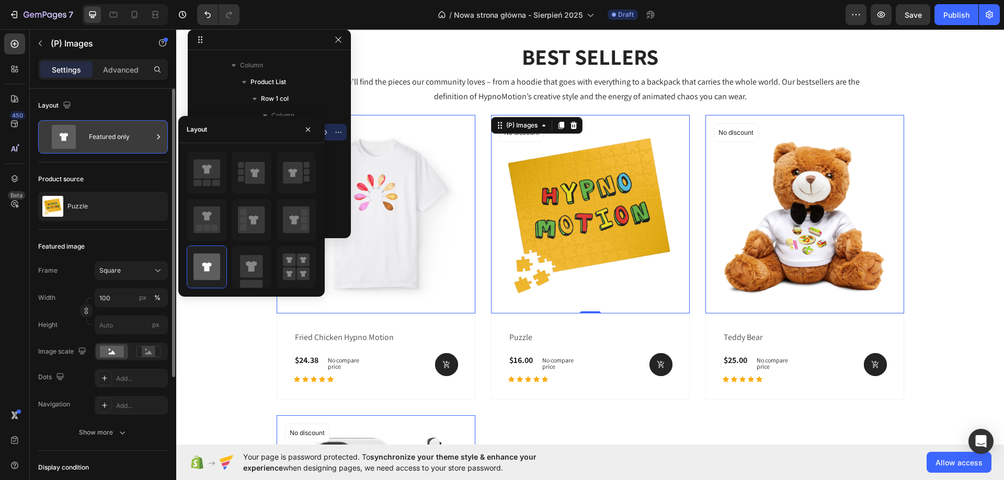
click at [138, 145] on div "Featured only" at bounding box center [121, 137] width 64 height 24
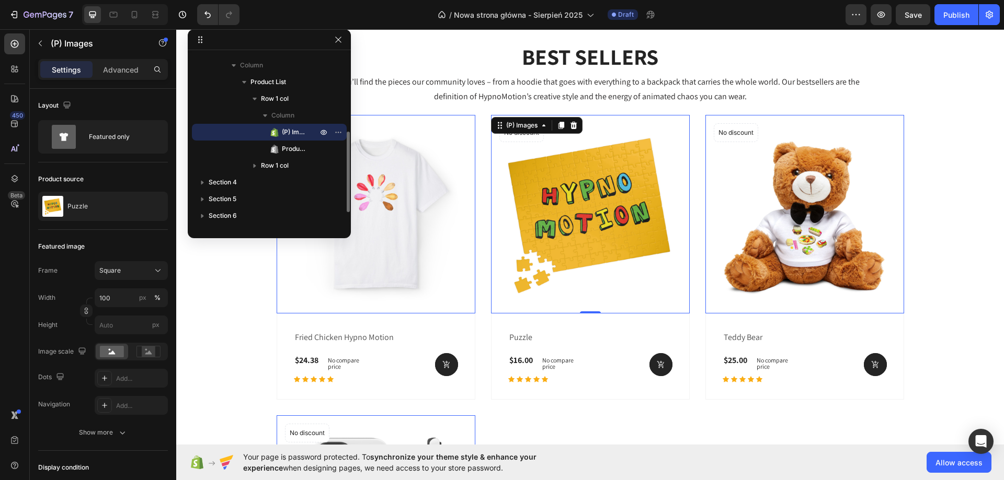
click at [288, 134] on span "(P) Images" at bounding box center [294, 132] width 25 height 10
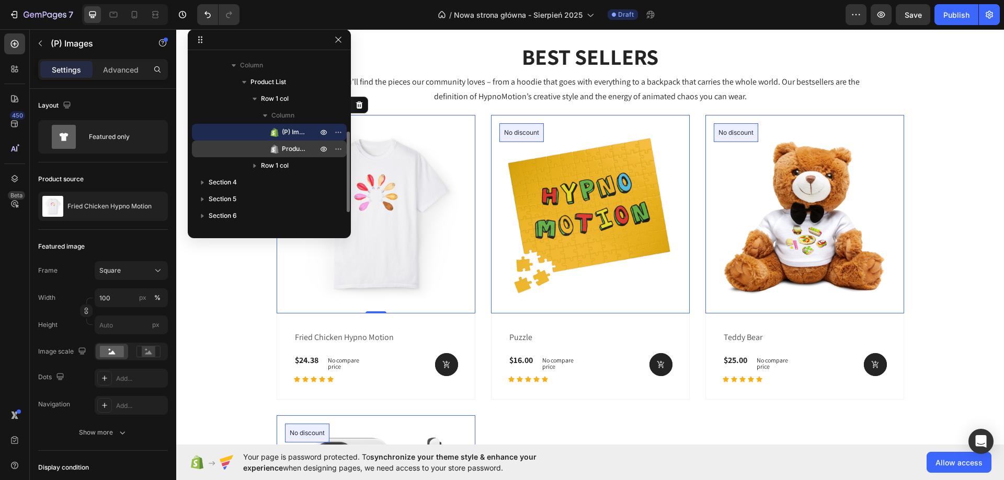
click at [292, 143] on div "Product Badge" at bounding box center [269, 149] width 146 height 17
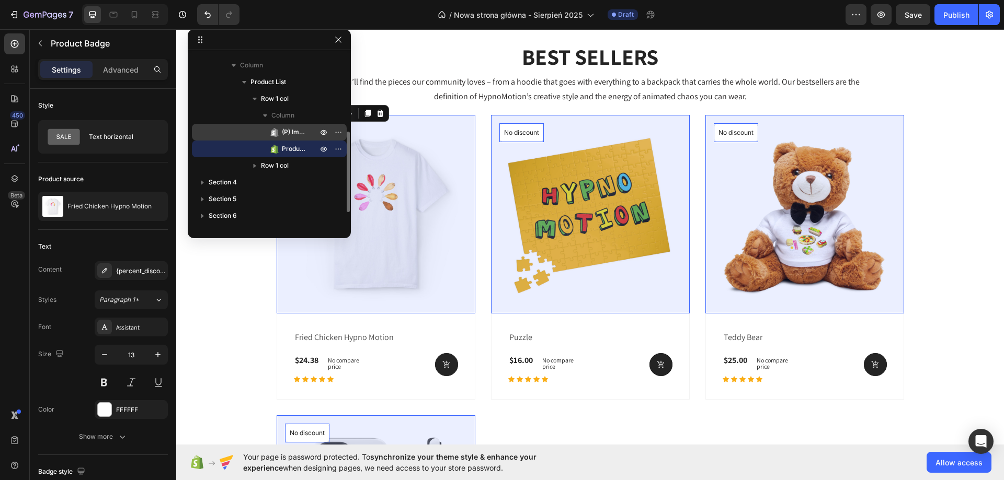
click at [296, 124] on div "(P) Images" at bounding box center [269, 132] width 146 height 17
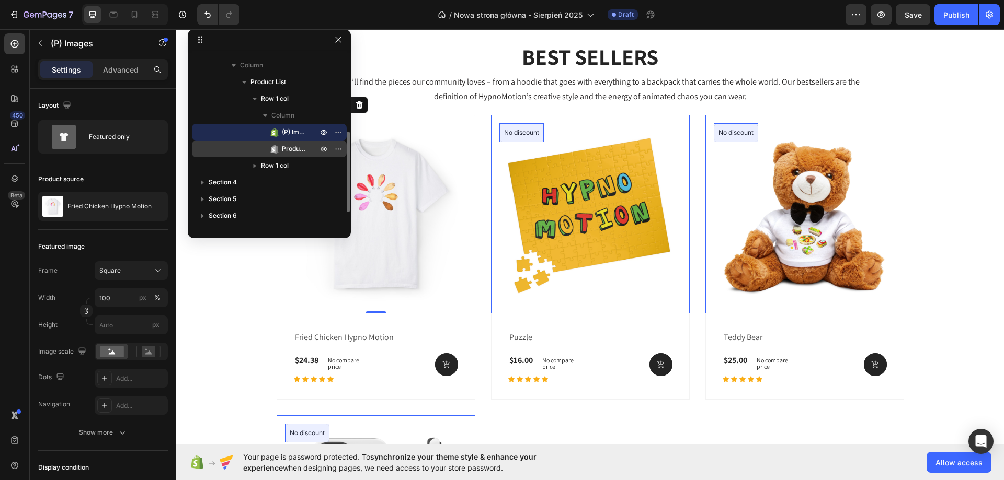
click at [299, 145] on span "Product Badge" at bounding box center [294, 149] width 25 height 10
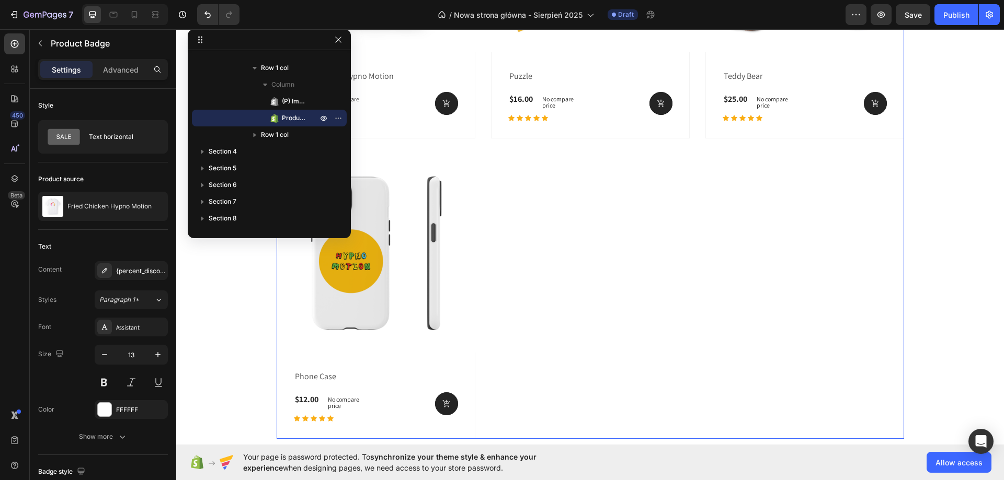
scroll to position [765, 0]
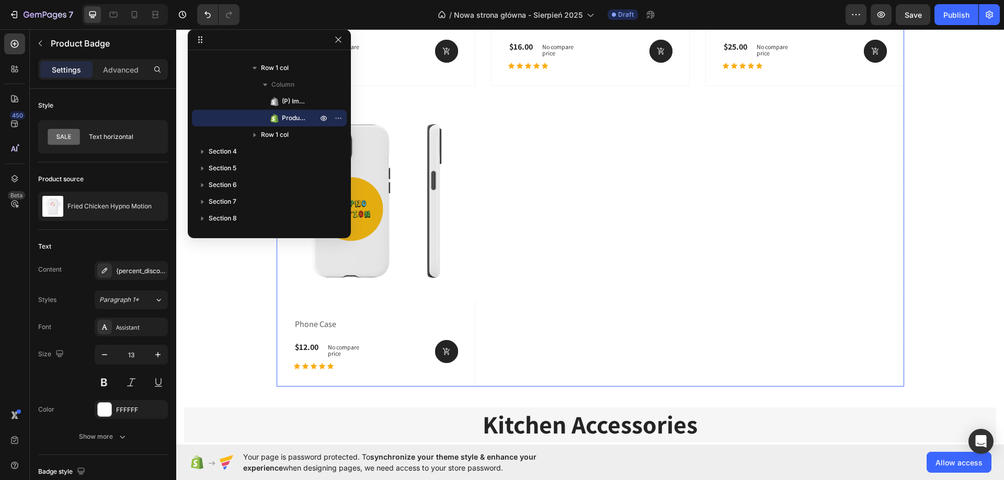
click at [572, 221] on div "(P) Images No discount Not be displayed when published Product Badge 0 Row frie…" at bounding box center [590, 94] width 627 height 586
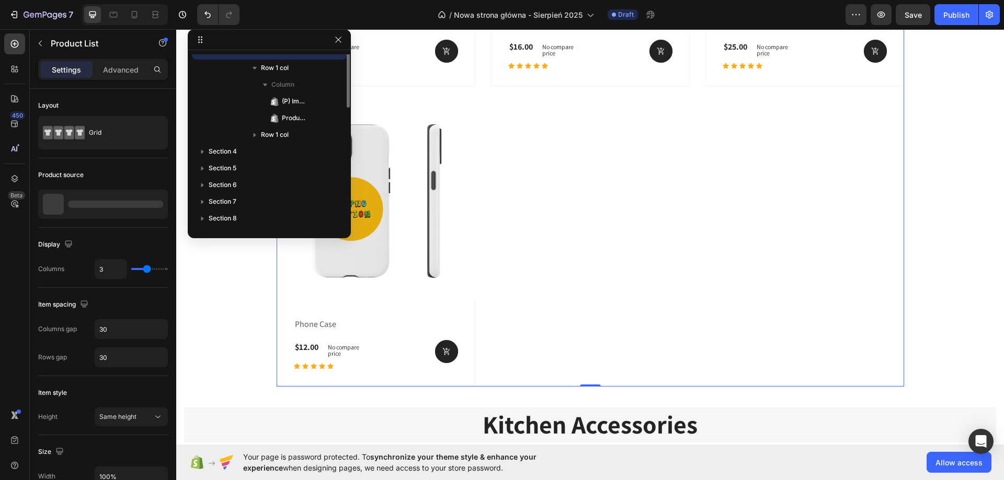
scroll to position [115, 0]
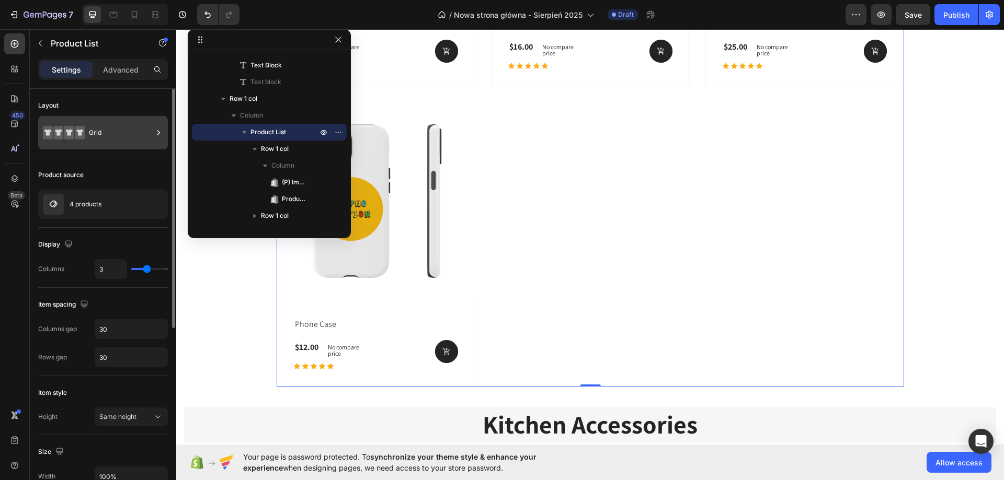
click at [114, 132] on div "Grid" at bounding box center [121, 133] width 64 height 24
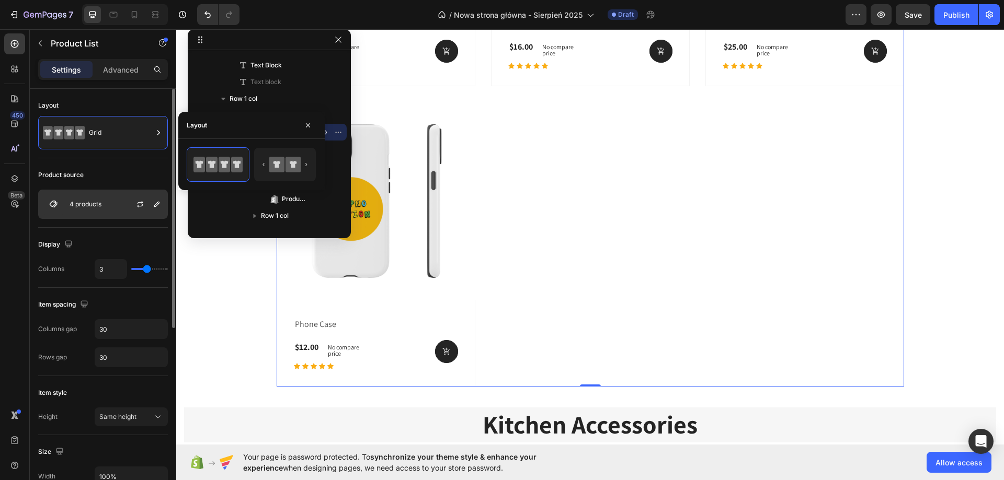
click at [111, 193] on div "4 products" at bounding box center [103, 204] width 130 height 29
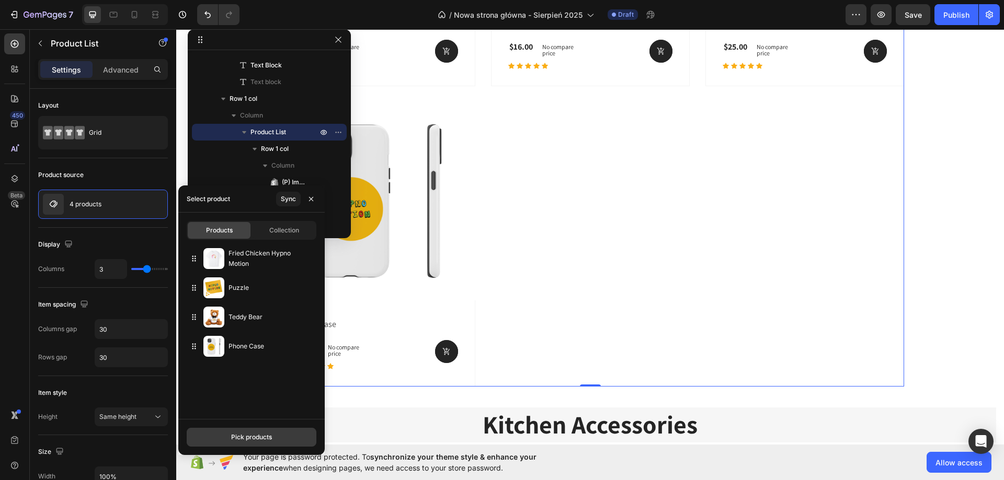
click at [259, 445] on button "Pick products" at bounding box center [252, 437] width 130 height 19
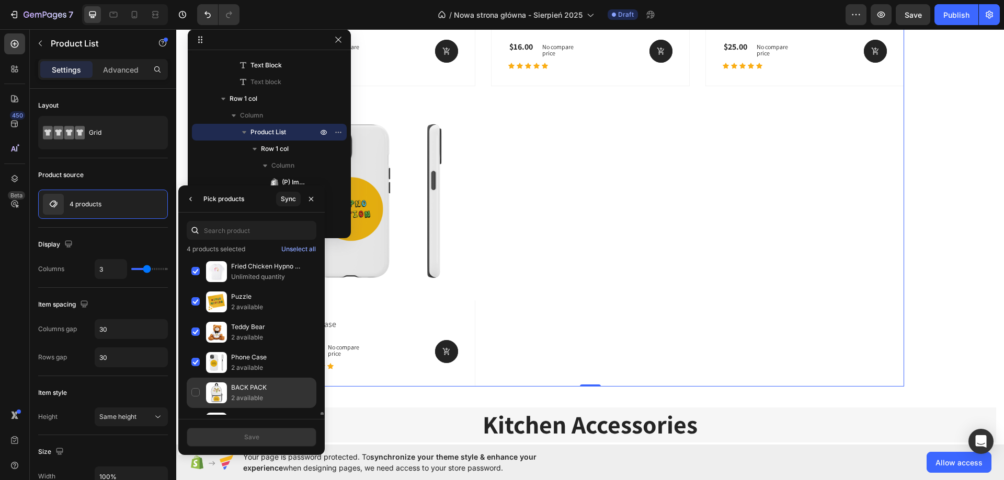
scroll to position [105, 0]
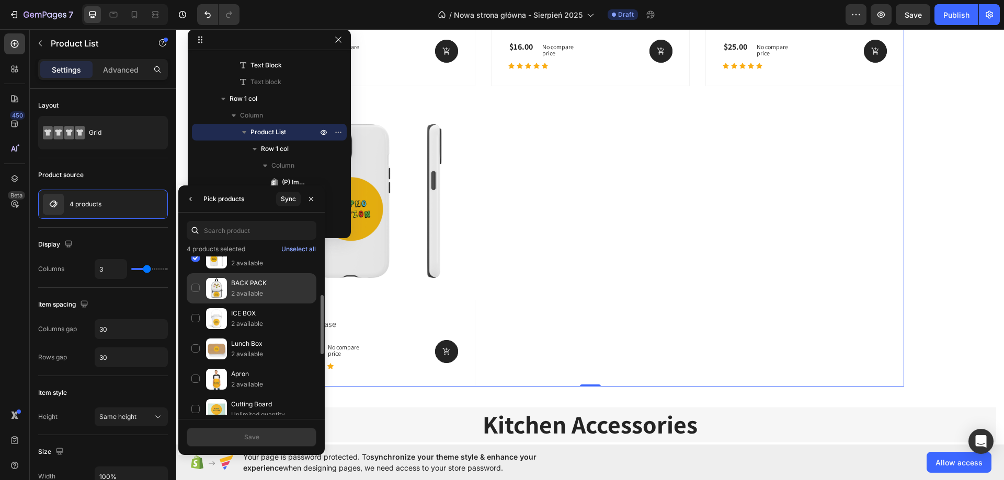
click at [251, 291] on p "2 available" at bounding box center [271, 294] width 81 height 10
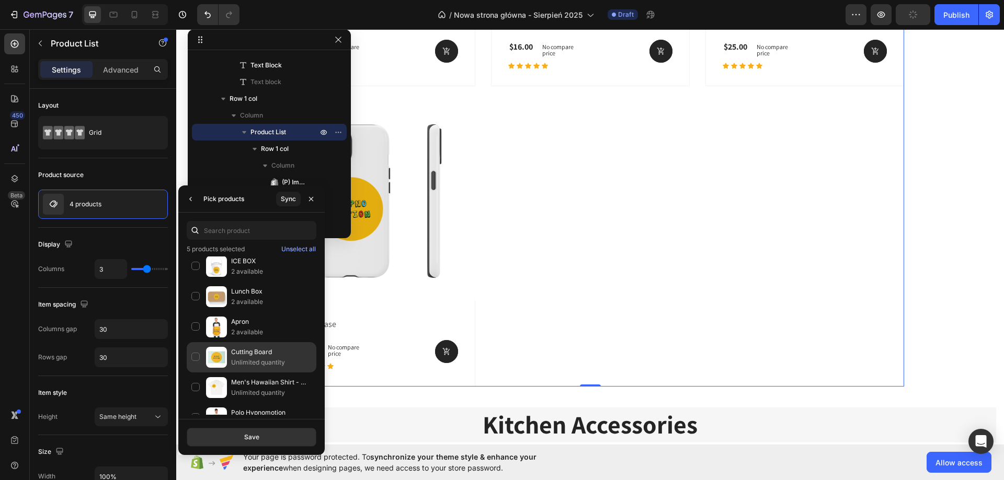
scroll to position [52, 0]
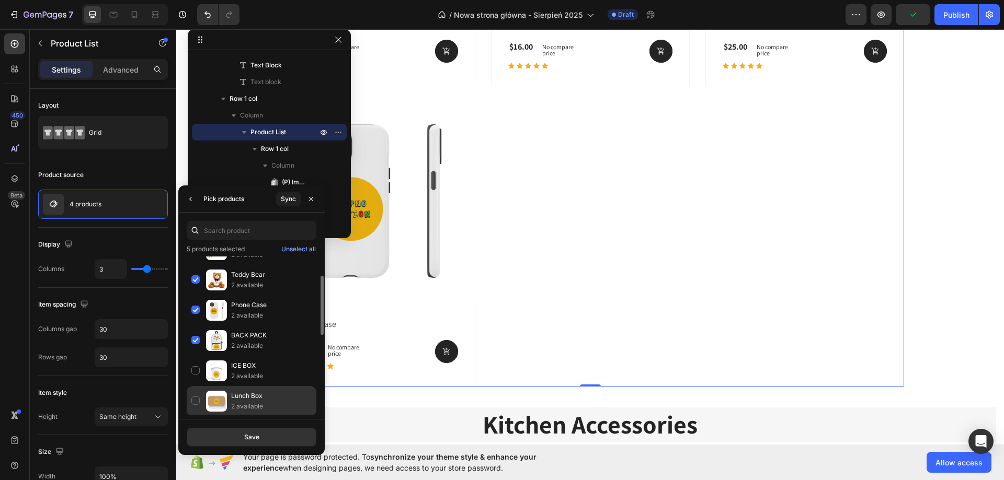
click at [262, 417] on div "Lunch Box 2 available" at bounding box center [252, 432] width 130 height 30
click at [281, 440] on button "Save" at bounding box center [252, 437] width 130 height 19
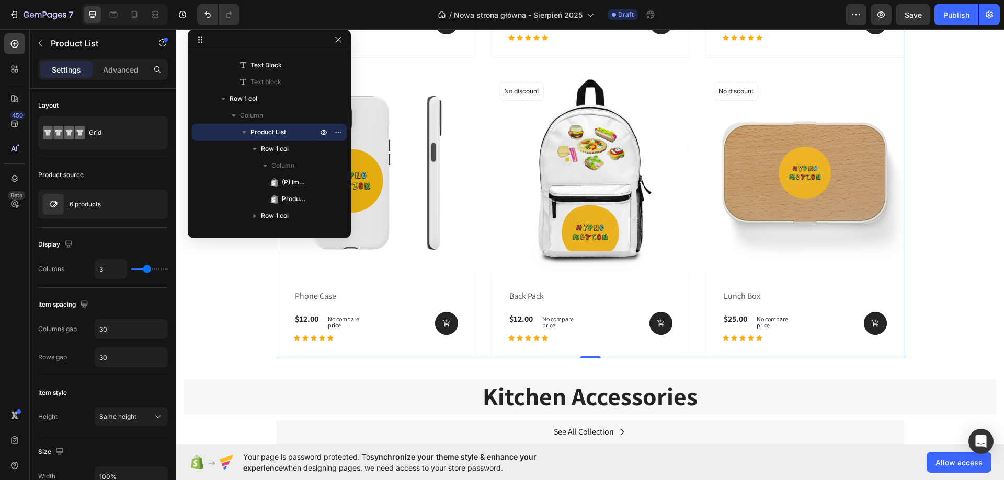
scroll to position [817, 0]
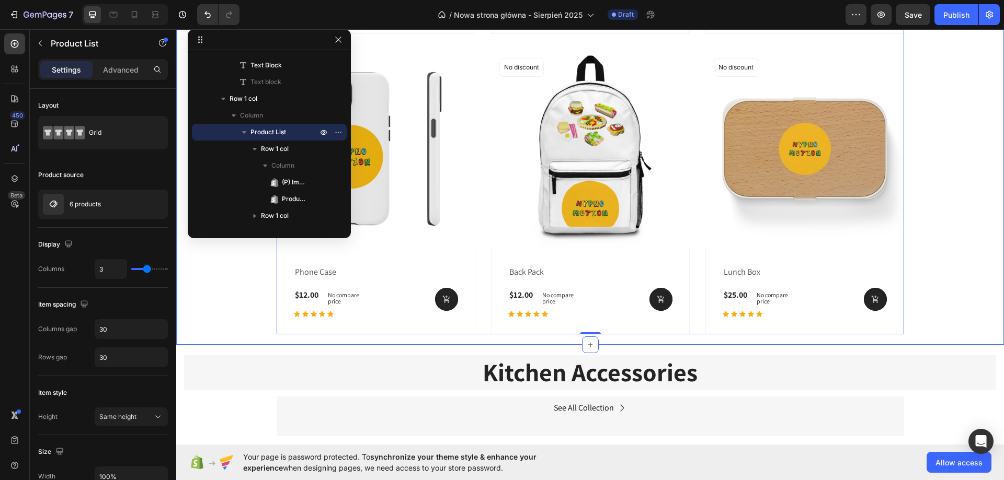
click at [966, 211] on div "BEST SELLERS Heading Here you’ll find the pieces our community loves – from a h…" at bounding box center [590, 5] width 812 height 659
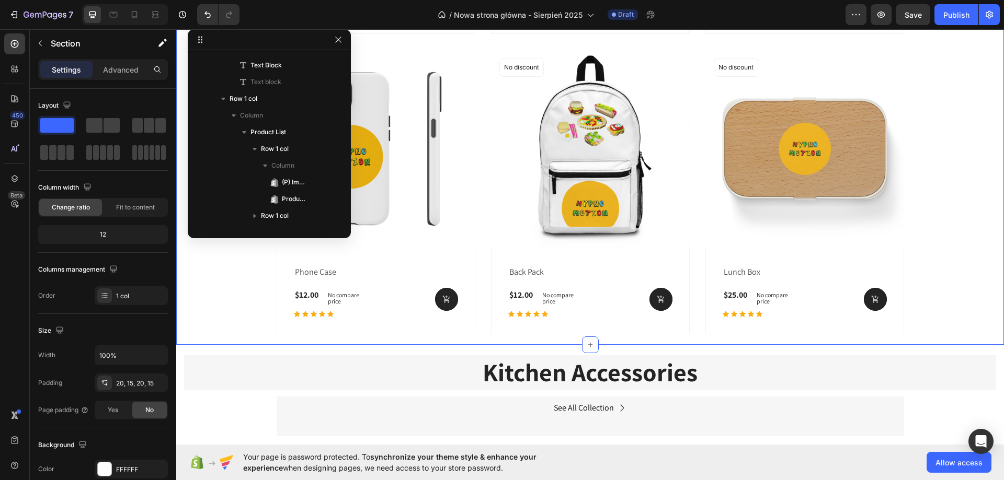
scroll to position [0, 0]
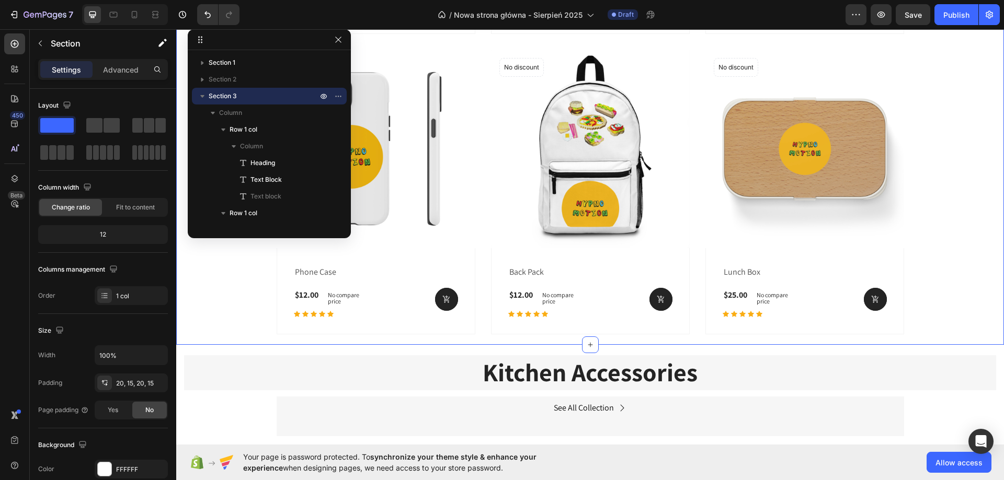
click at [210, 253] on div "BEST SELLERS Heading Here you’ll find the pieces our community loves – from a h…" at bounding box center [590, 5] width 812 height 659
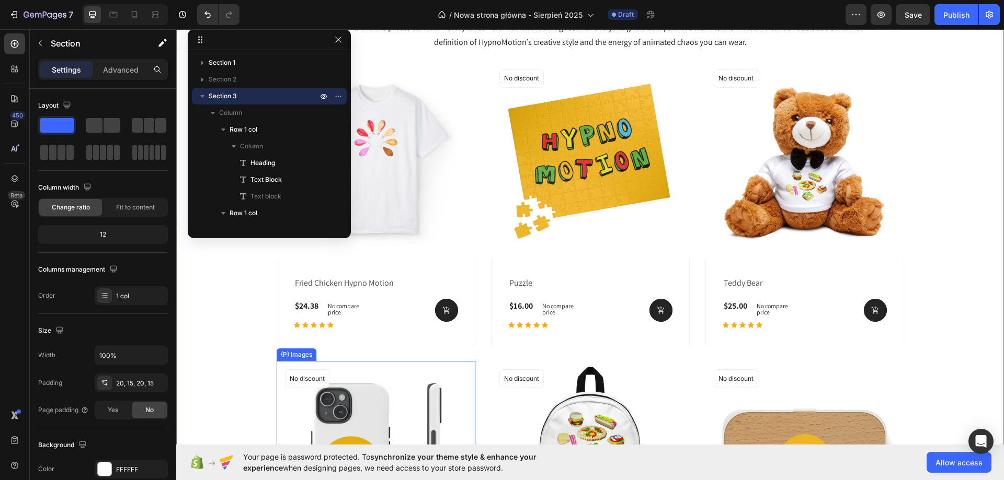
scroll to position [503, 0]
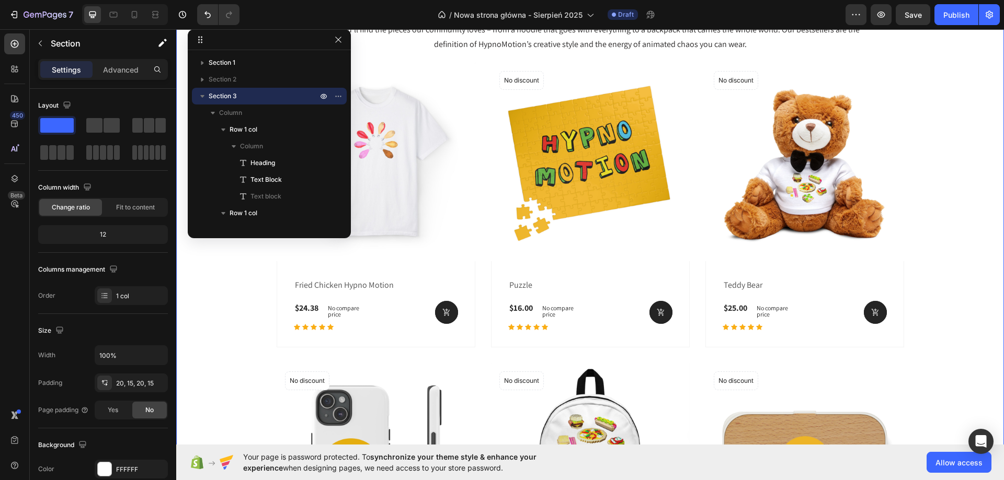
click at [947, 162] on div "BEST SELLERS Heading Here you’ll find the pieces our community loves – from a h…" at bounding box center [590, 319] width 812 height 659
click at [334, 40] on icon "button" at bounding box center [338, 40] width 8 height 8
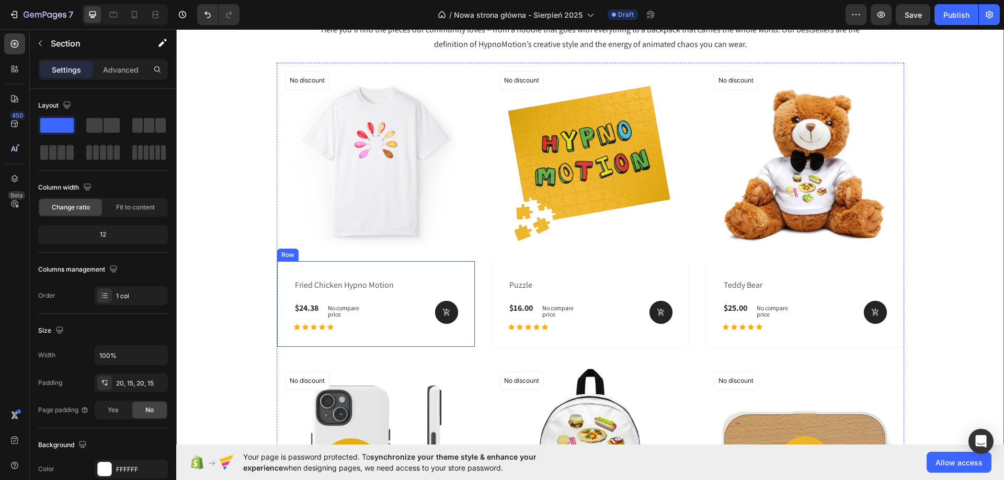
click at [413, 335] on div "fried chicken hypno motion (P) Title $24.38 (P) Price (P) Price No compare pric…" at bounding box center [376, 304] width 199 height 86
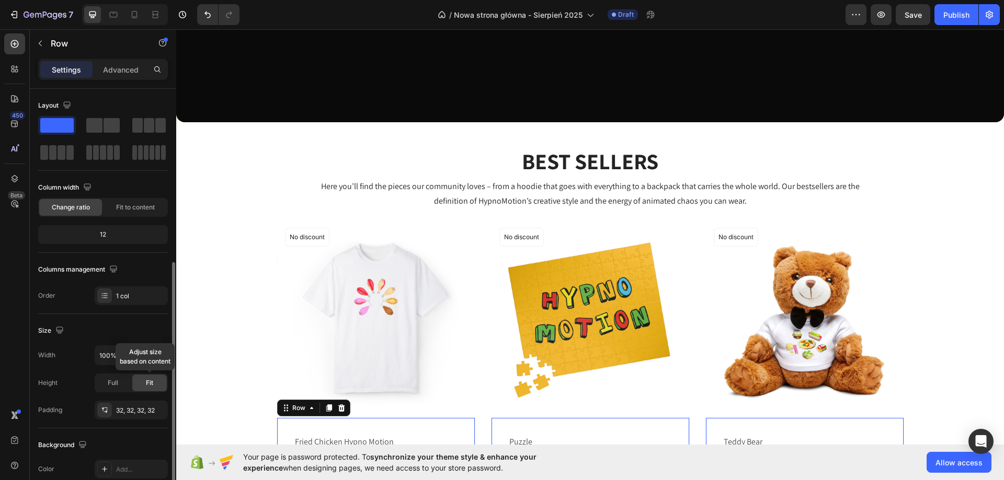
scroll to position [105, 0]
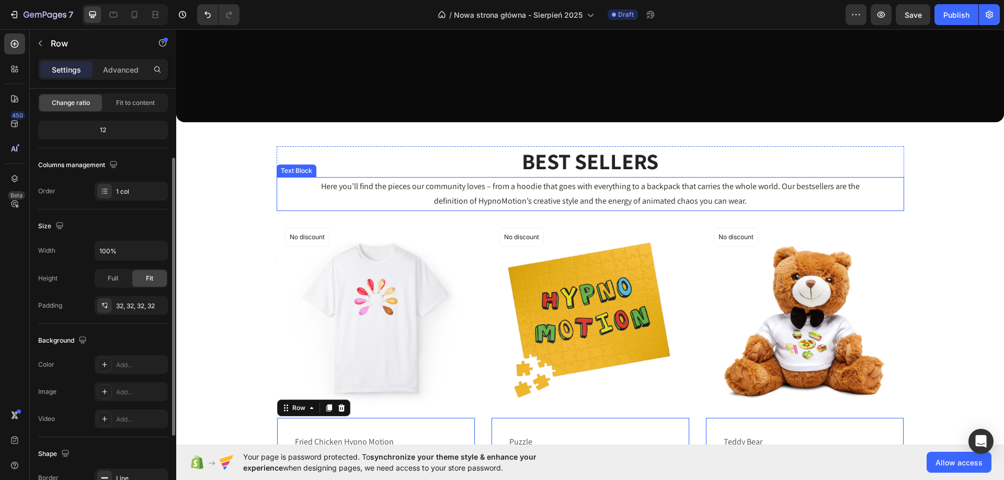
click at [430, 195] on p "Here you’ll find the pieces our community loves – from a hoodie that goes with …" at bounding box center [590, 194] width 540 height 30
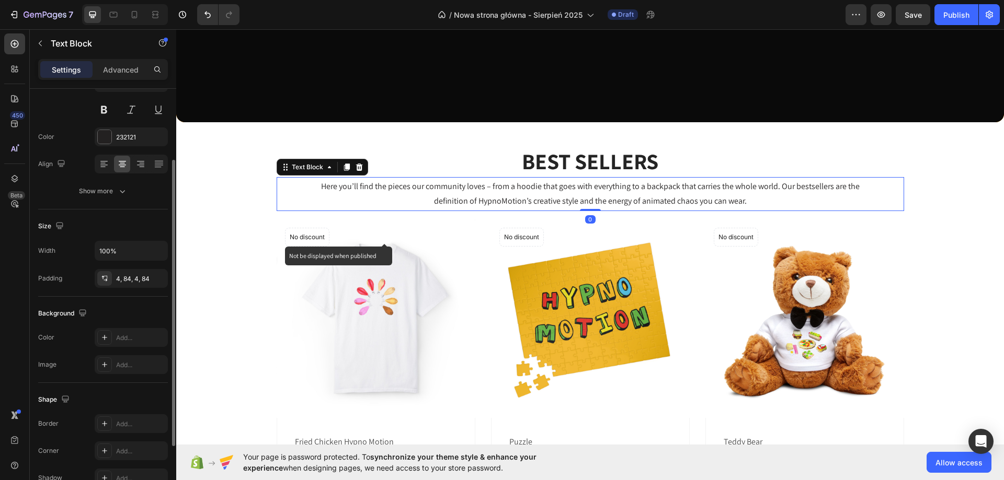
scroll to position [0, 0]
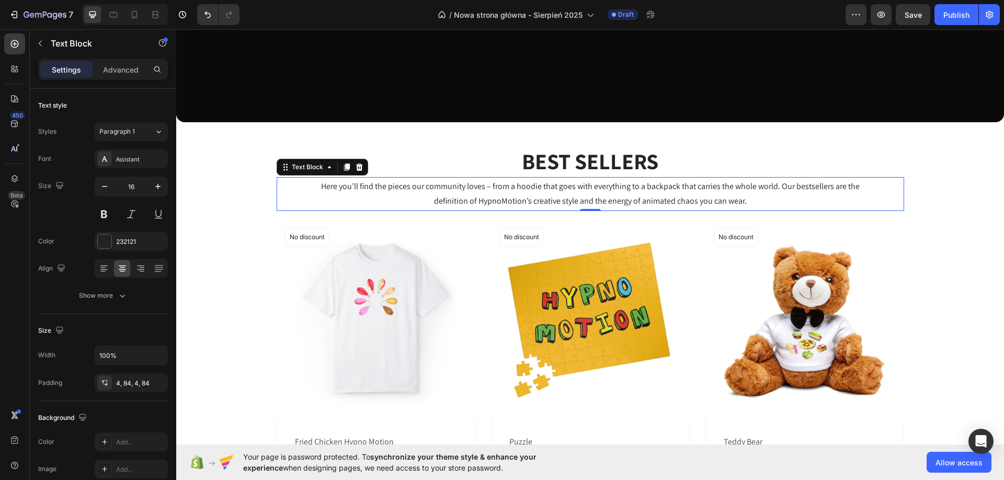
click at [345, 203] on p "Here you’ll find the pieces our community loves – from a hoodie that goes with …" at bounding box center [590, 194] width 540 height 30
click at [345, 206] on p "Here you’ll find the pieces our community loves – from a hoodie that goes with …" at bounding box center [590, 194] width 540 height 30
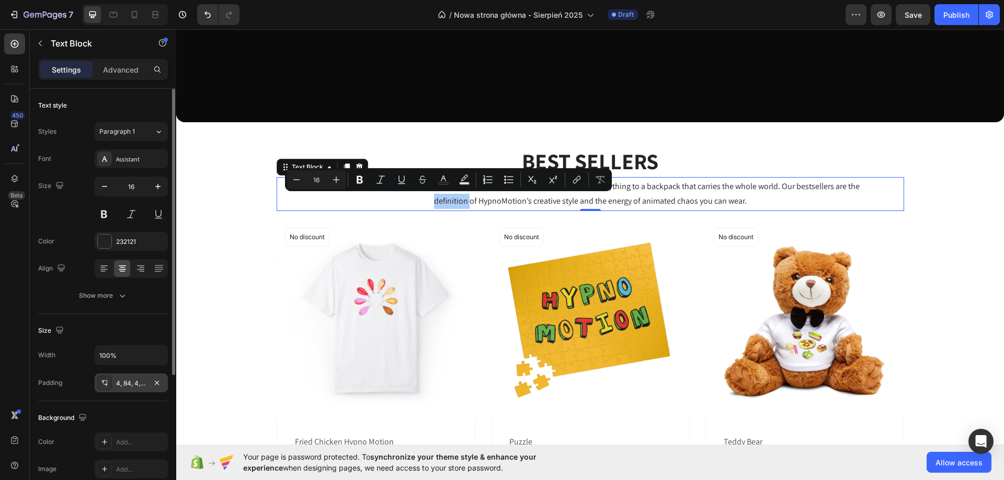
click at [130, 384] on div "4, 84, 4, 84" at bounding box center [131, 383] width 30 height 9
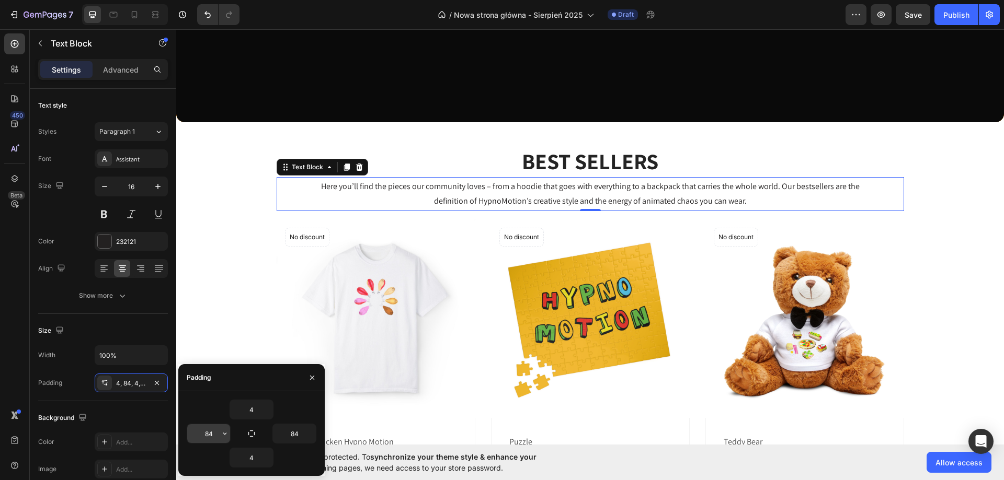
click at [215, 432] on input "84" at bounding box center [208, 434] width 43 height 19
type input "0"
click at [287, 432] on input "84" at bounding box center [294, 434] width 43 height 19
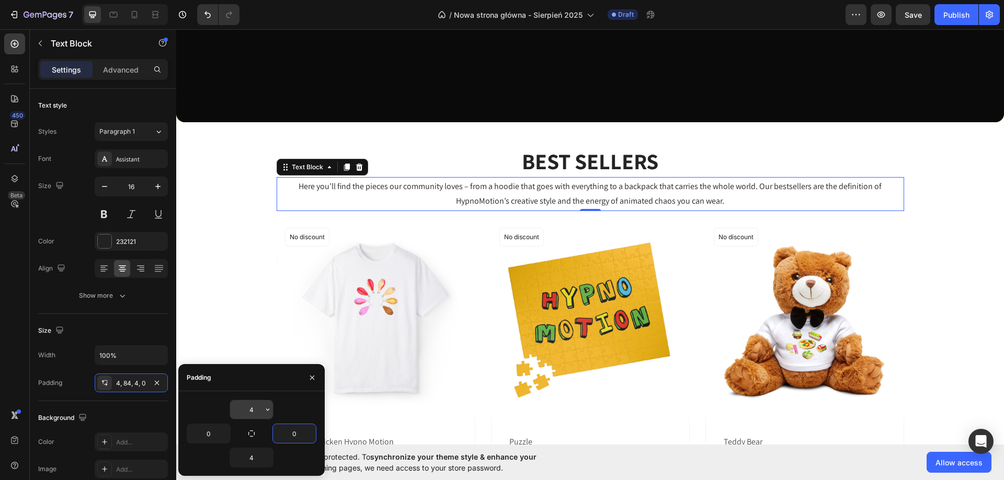
type input "0"
click at [259, 415] on input "4" at bounding box center [251, 409] width 43 height 19
click at [481, 187] on p "Here you’ll find the pieces our community loves – from a hoodie that goes with …" at bounding box center [590, 194] width 627 height 30
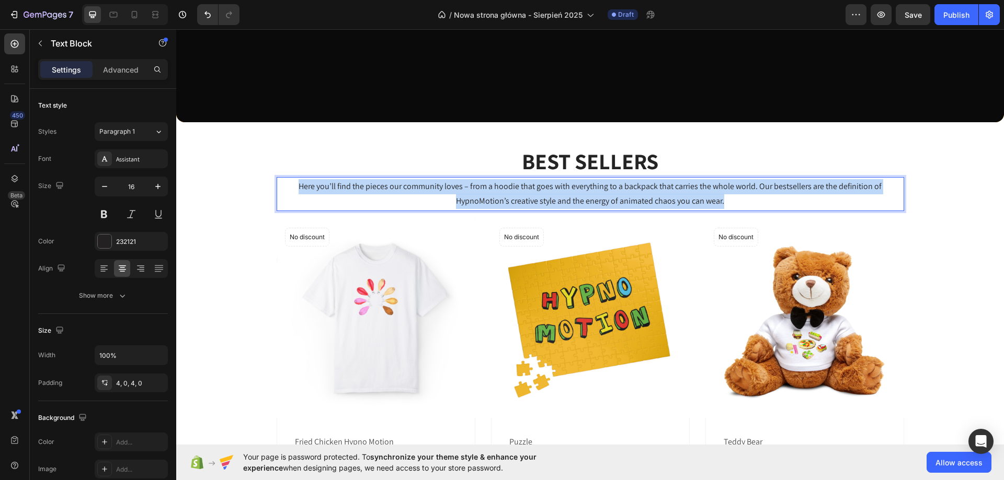
click at [481, 187] on p "Here you’ll find the pieces our community loves – from a hoodie that goes with …" at bounding box center [590, 194] width 627 height 30
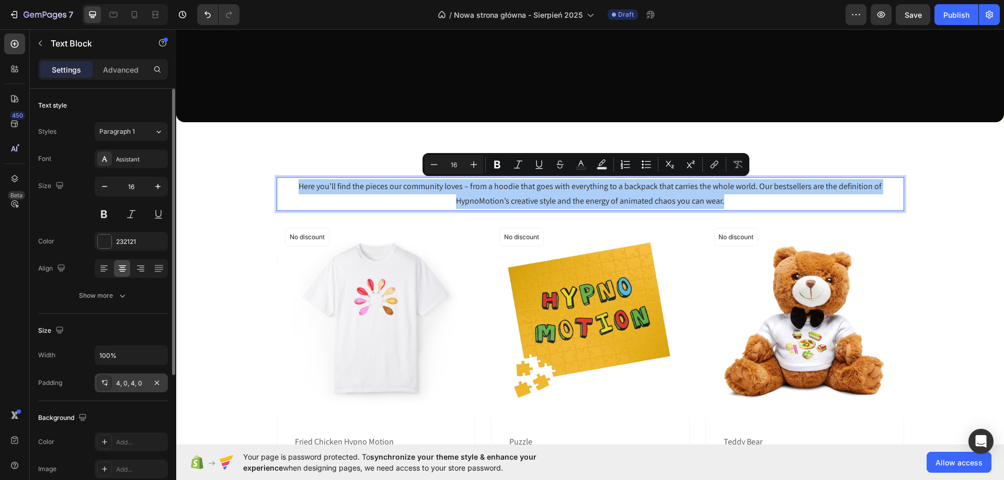
click at [140, 382] on div "4, 0, 4, 0" at bounding box center [131, 383] width 30 height 9
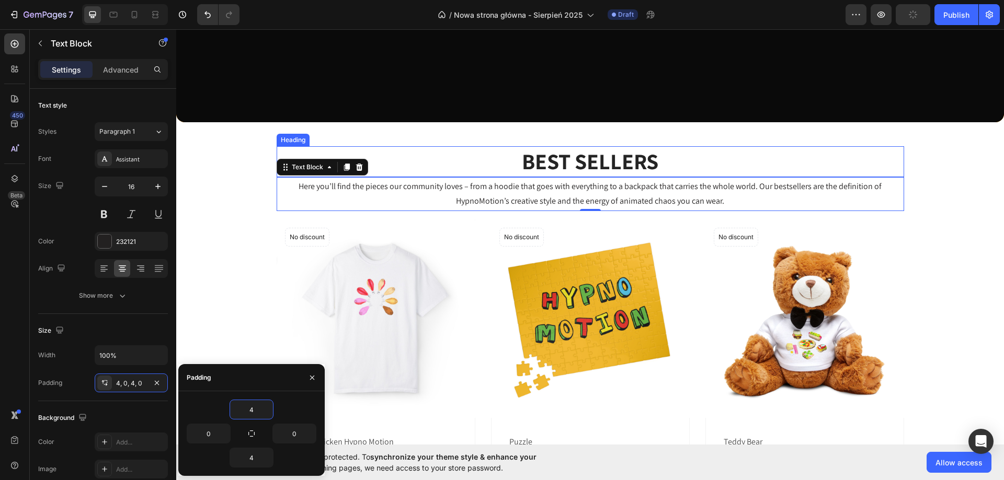
click at [619, 153] on p "BEST SELLERS" at bounding box center [590, 161] width 625 height 29
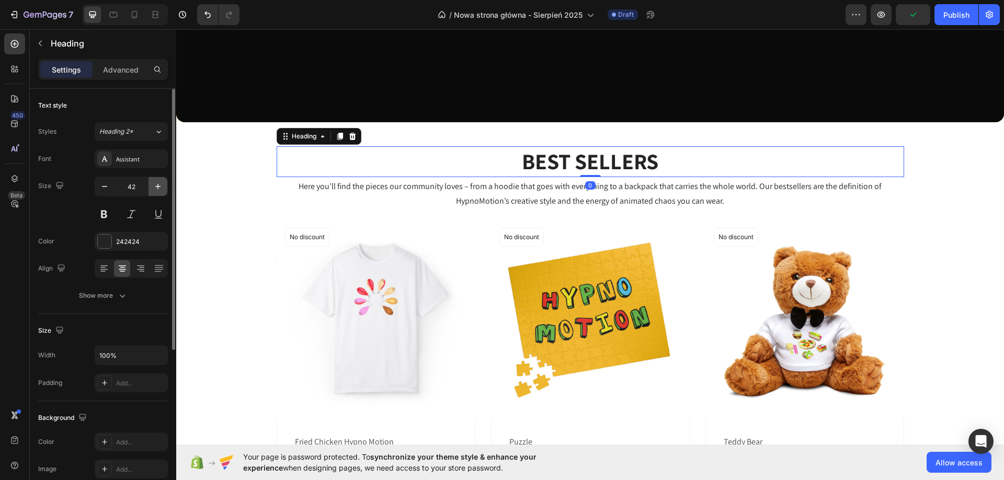
click at [154, 186] on icon "button" at bounding box center [158, 186] width 10 height 10
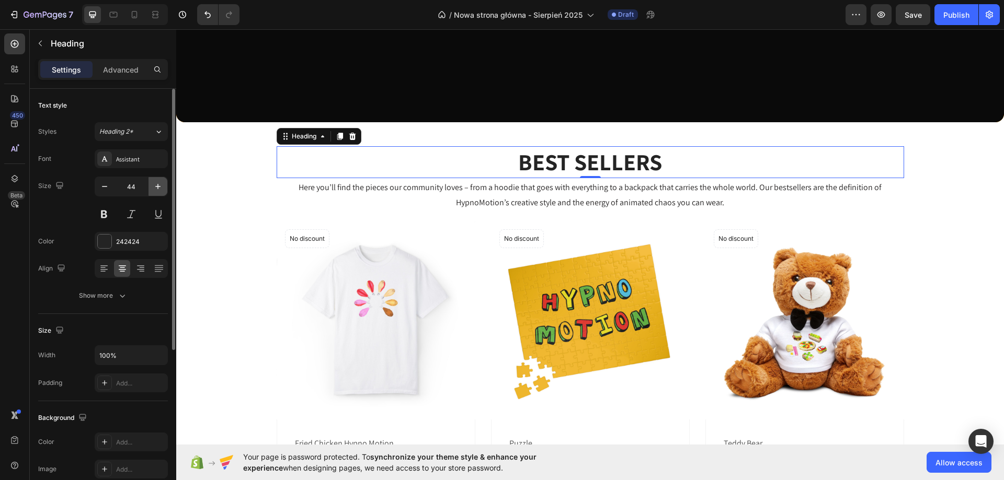
click at [154, 186] on icon "button" at bounding box center [158, 186] width 10 height 10
type input "45"
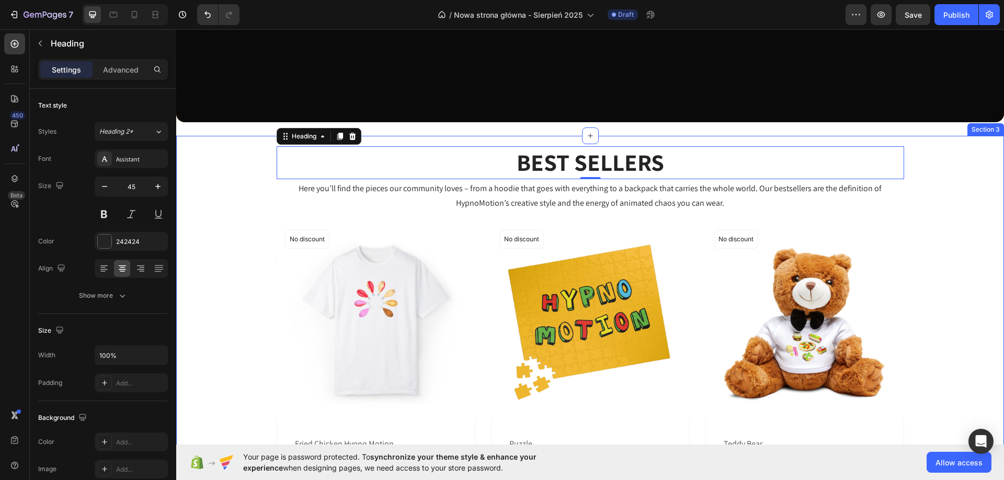
click at [972, 201] on div "BEST SELLERS Heading 0 Here you’ll find the pieces our community loves – from a…" at bounding box center [590, 476] width 812 height 661
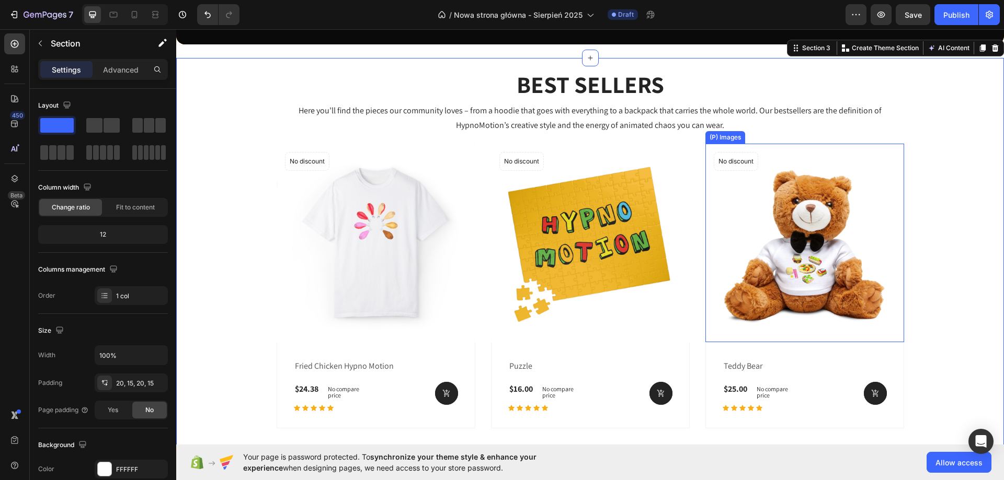
scroll to position [451, 0]
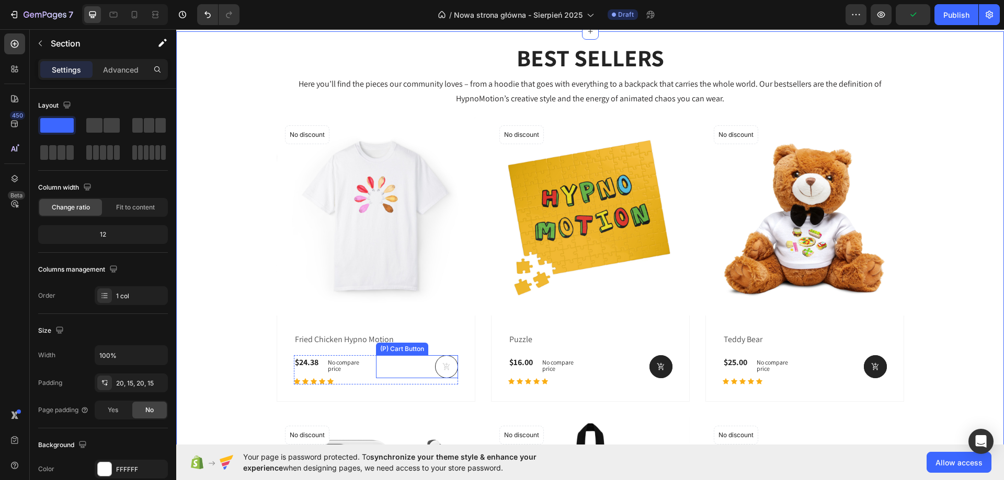
click at [446, 374] on button at bounding box center [446, 367] width 23 height 23
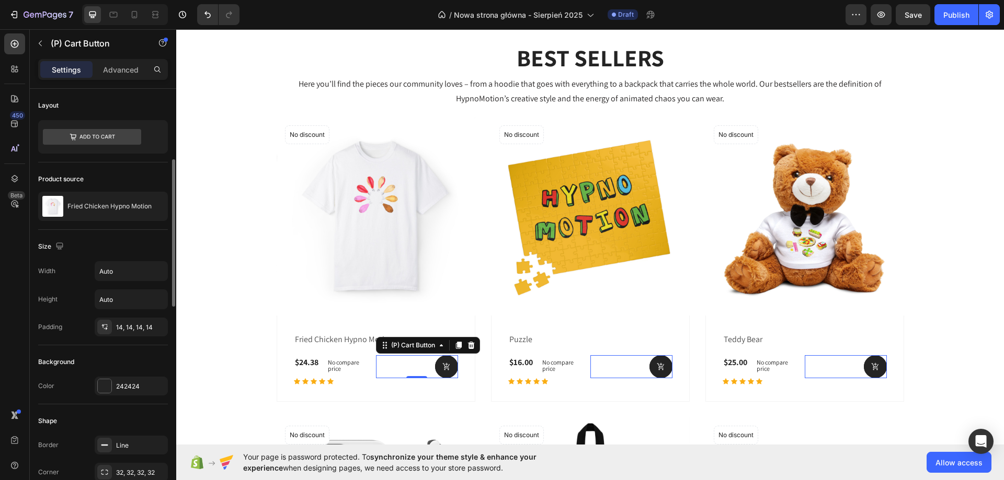
scroll to position [52, 0]
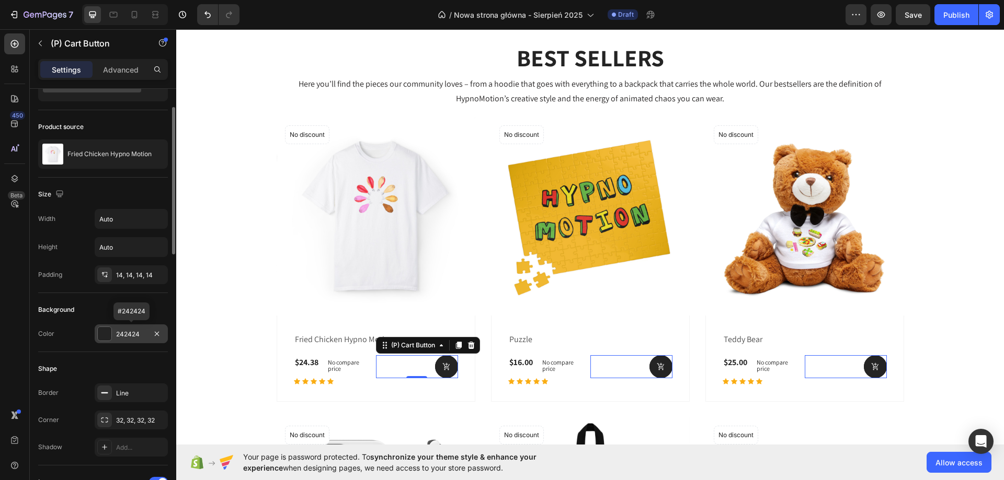
click at [108, 337] on div at bounding box center [105, 334] width 14 height 14
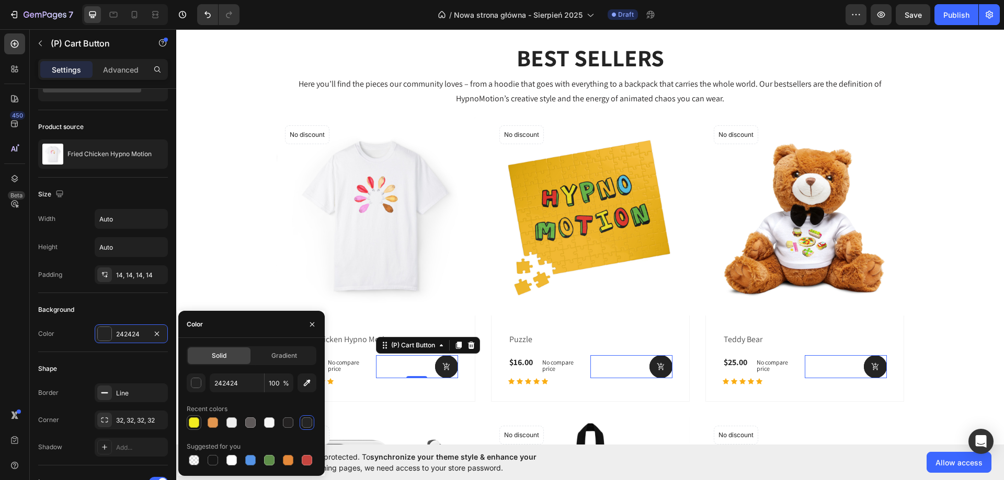
click at [196, 425] on div at bounding box center [194, 423] width 10 height 10
type input "F4ED20"
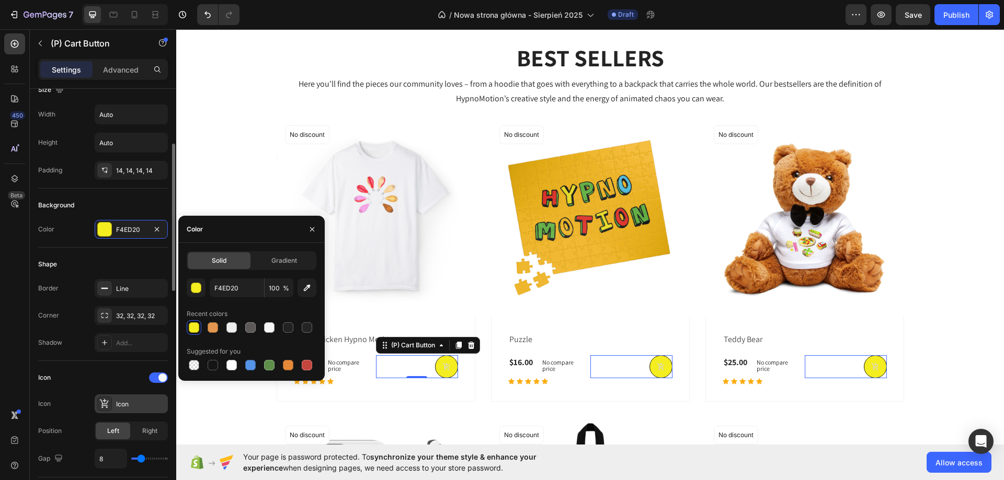
click at [139, 409] on div "Icon" at bounding box center [140, 404] width 49 height 9
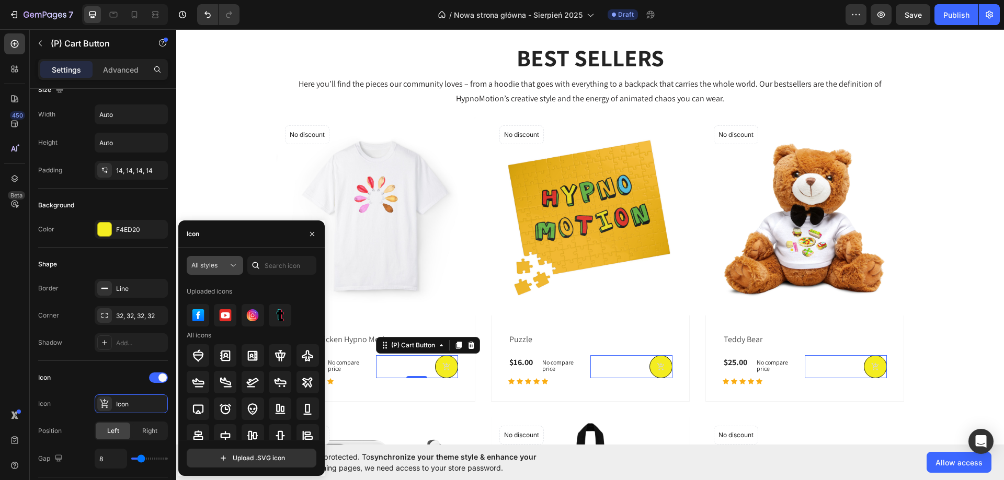
click at [230, 261] on icon at bounding box center [233, 265] width 10 height 10
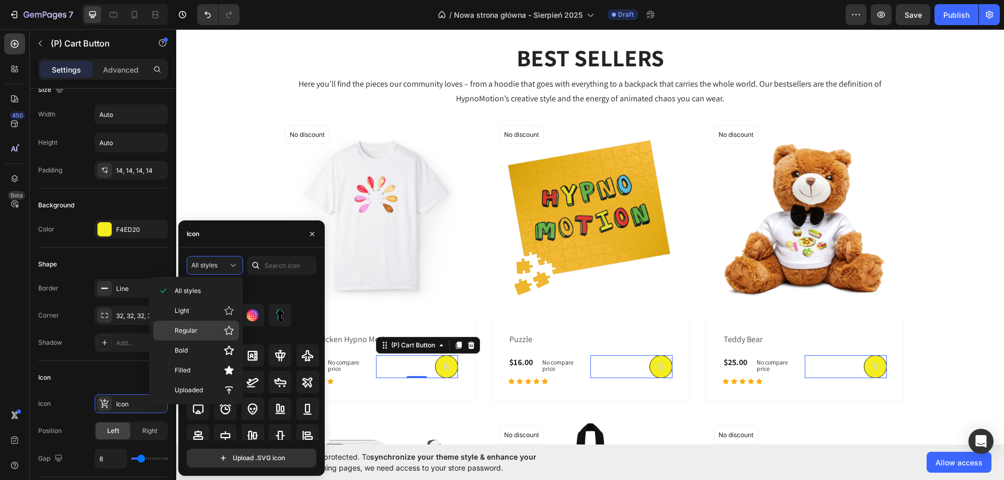
click at [209, 326] on p "Regular" at bounding box center [205, 331] width 60 height 10
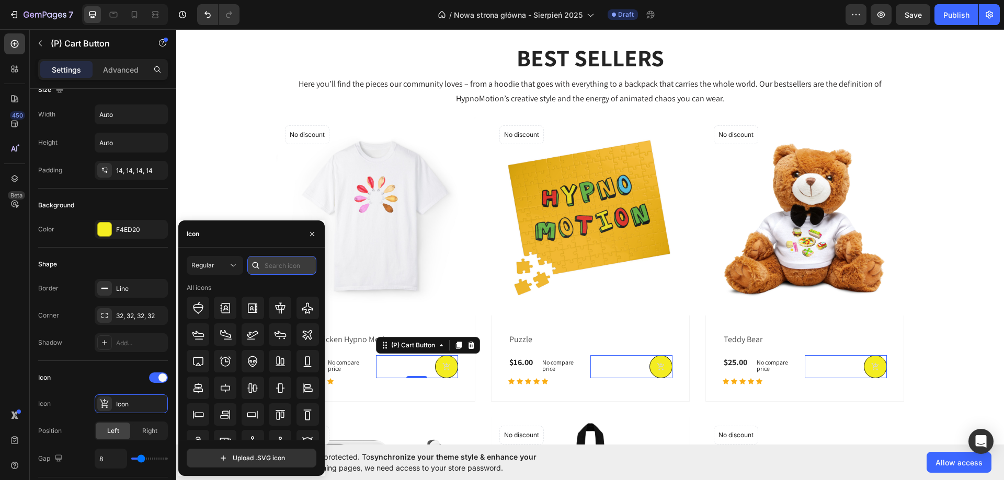
click at [271, 270] on input "text" at bounding box center [281, 265] width 69 height 19
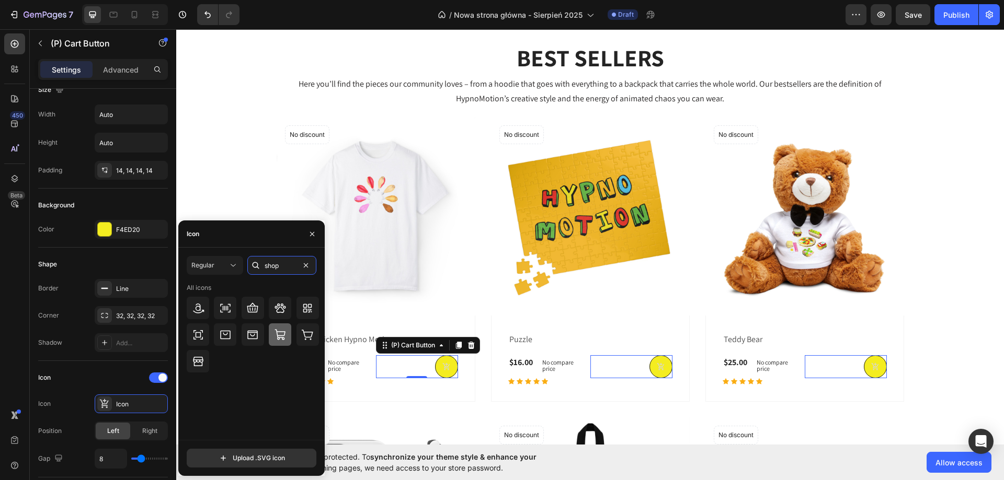
type input "shop"
click at [275, 338] on icon at bounding box center [280, 335] width 13 height 13
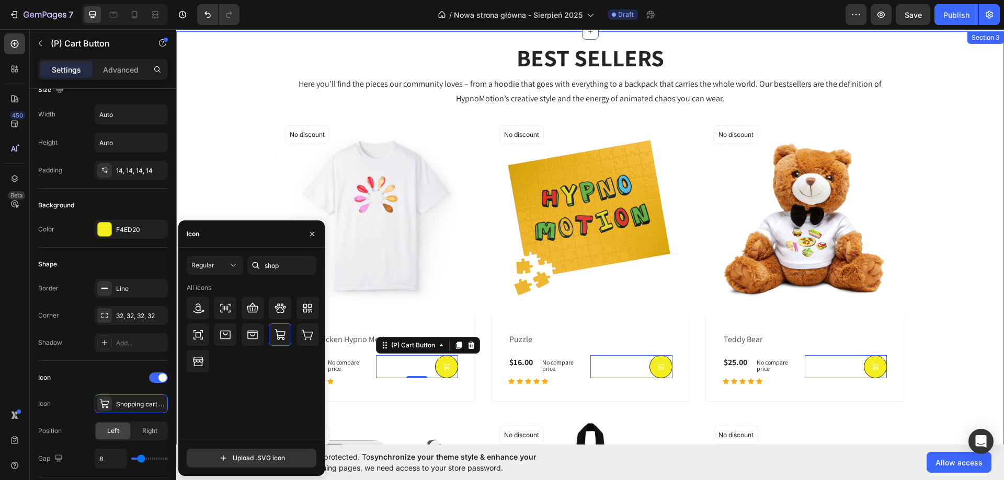
click at [970, 388] on div "BEST SELLERS Heading Here you’ll find the pieces our community loves – from a h…" at bounding box center [590, 372] width 812 height 661
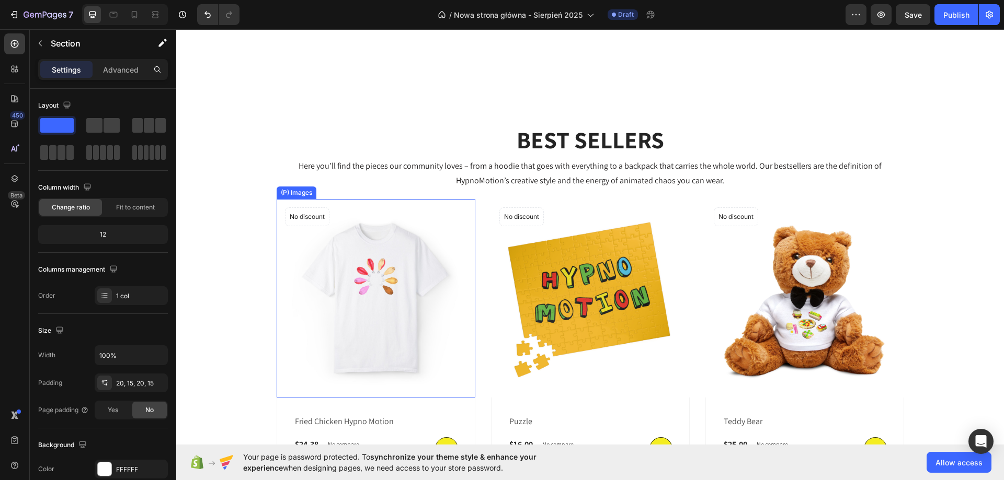
scroll to position [631, 0]
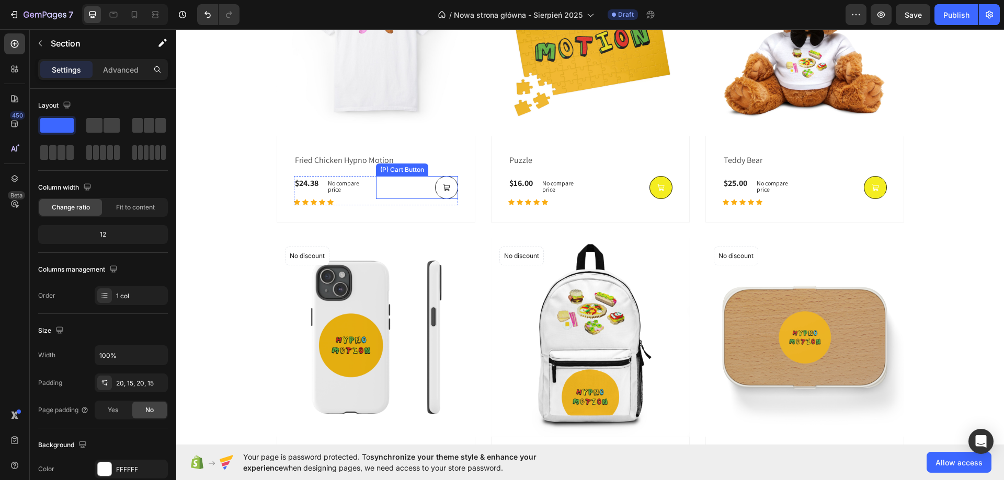
click at [444, 187] on icon at bounding box center [446, 188] width 8 height 8
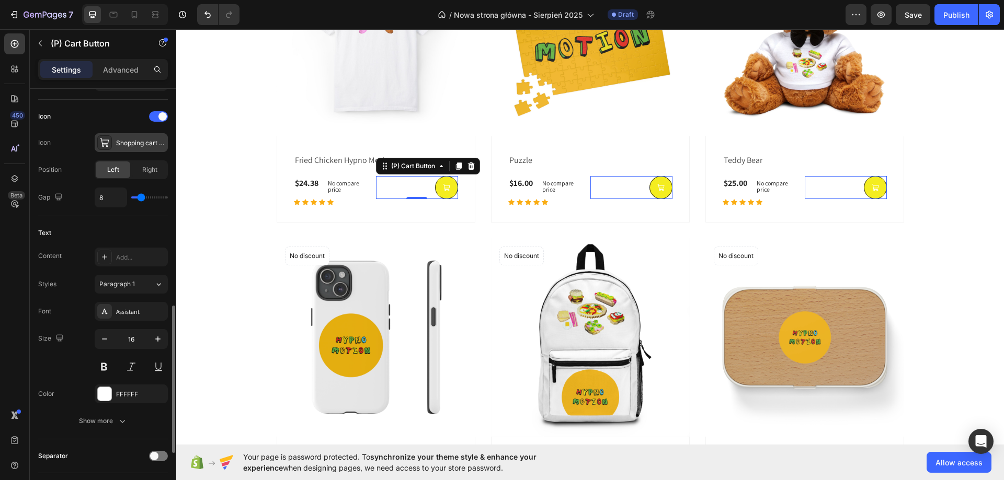
scroll to position [471, 0]
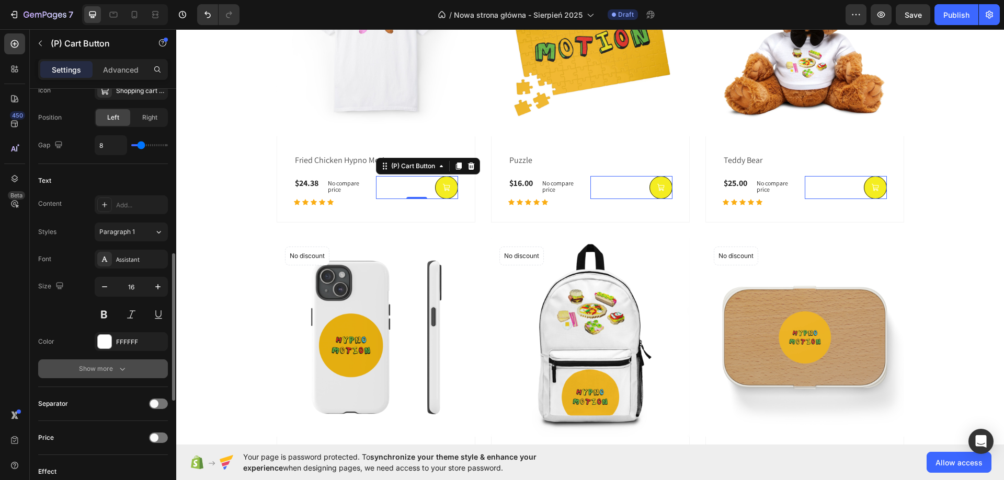
click at [121, 365] on icon "button" at bounding box center [122, 369] width 10 height 10
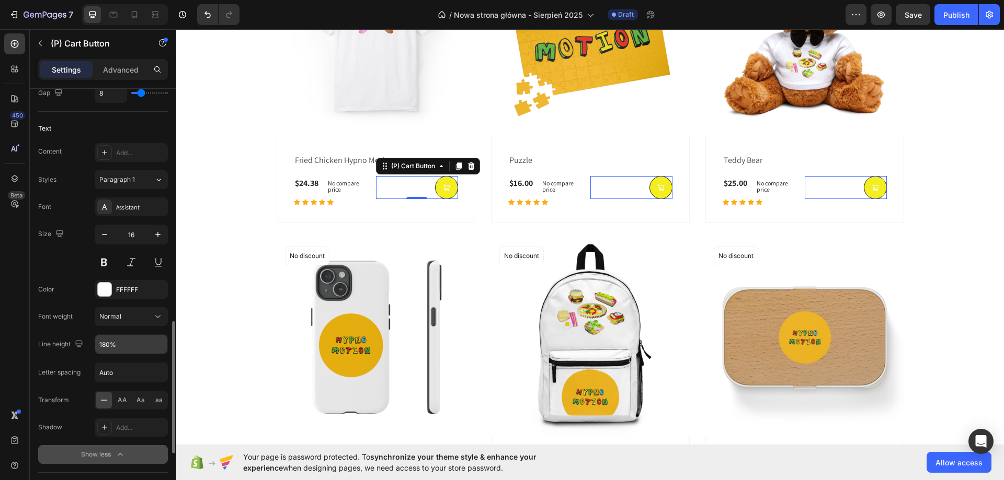
scroll to position [575, 0]
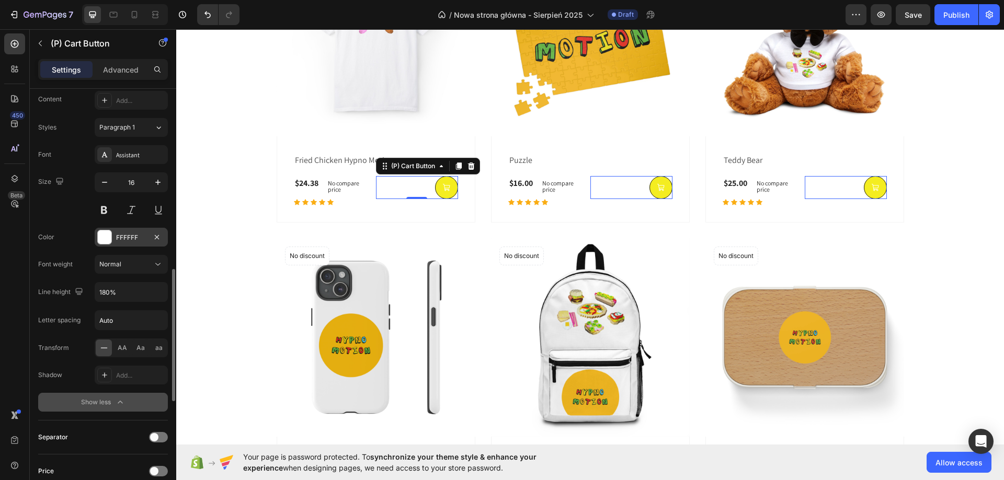
click at [105, 240] on div at bounding box center [105, 238] width 14 height 14
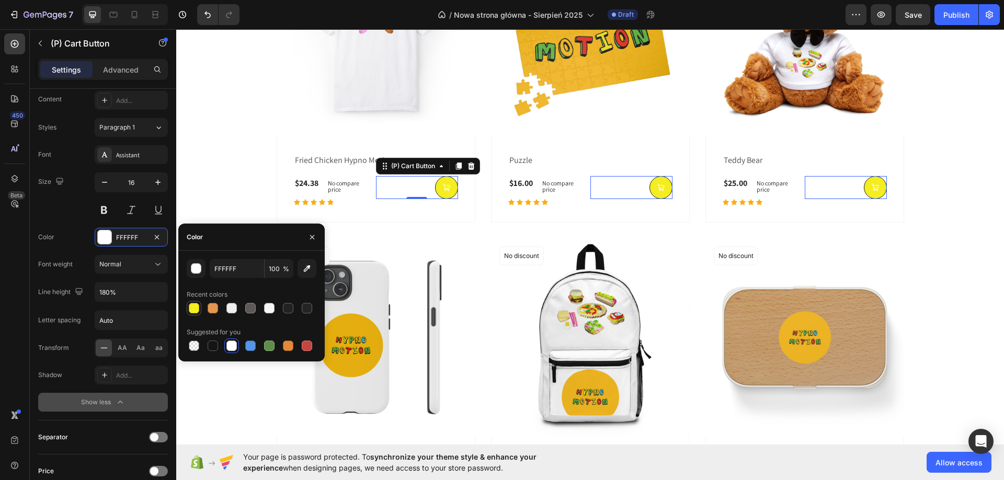
click at [195, 310] on div at bounding box center [194, 308] width 10 height 10
click at [284, 310] on div at bounding box center [288, 308] width 10 height 10
type input "232121"
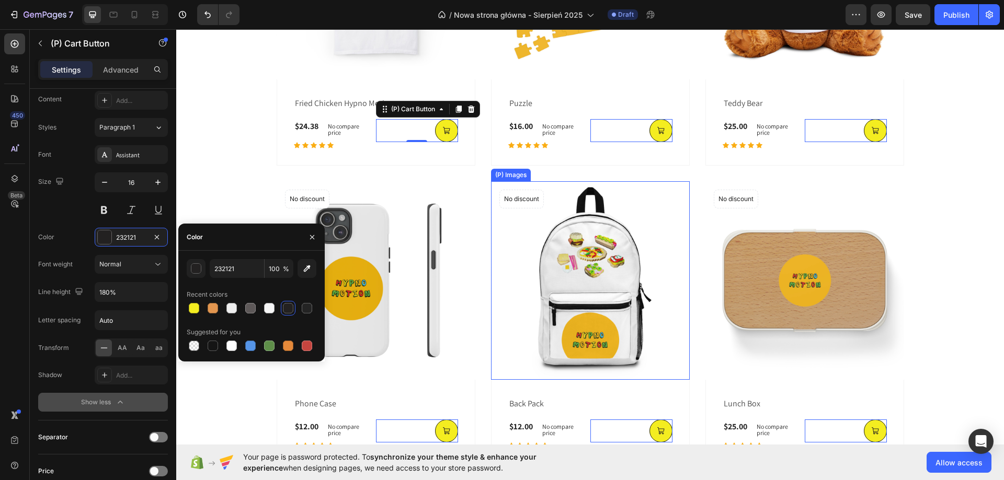
scroll to position [735, 0]
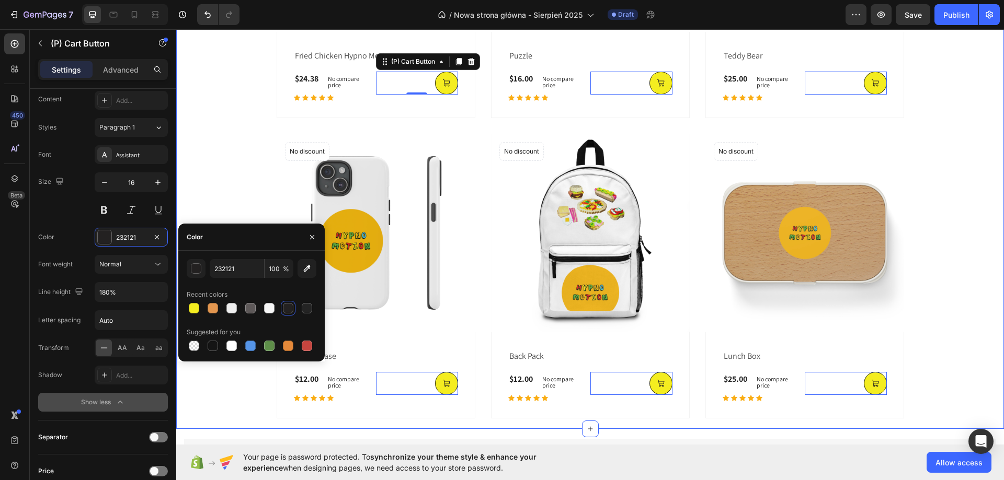
click at [218, 196] on div "BEST SELLERS Heading Here you’ll find the pieces our community loves – from a h…" at bounding box center [590, 88] width 812 height 661
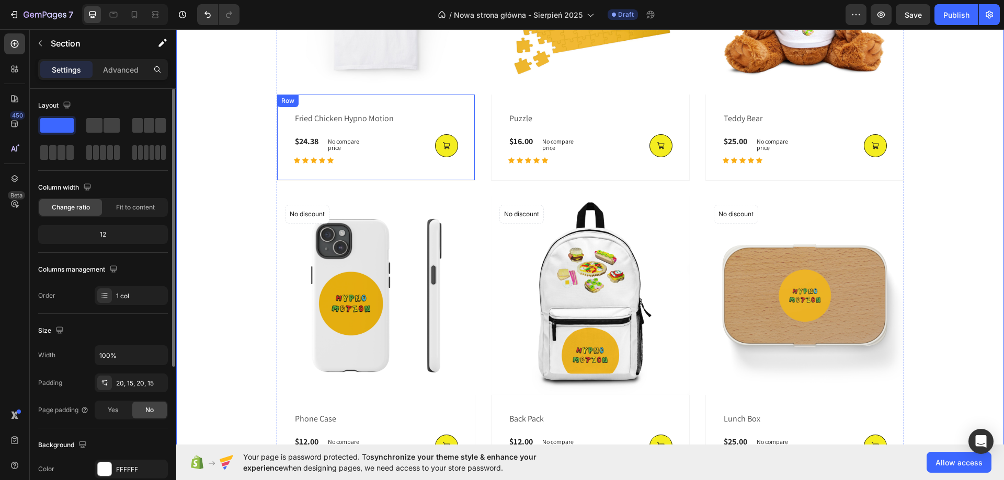
scroll to position [631, 0]
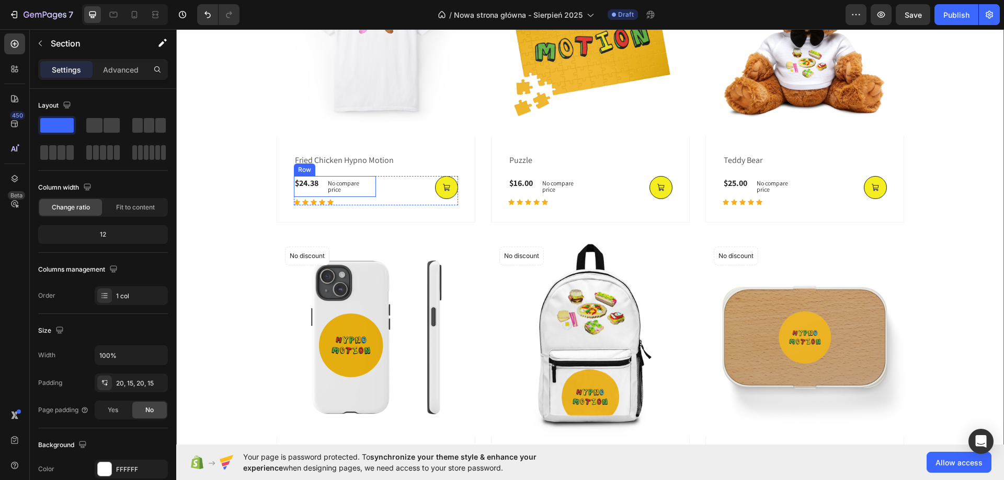
click at [297, 197] on div "$24.38 (P) Price (P) Price" at bounding box center [307, 186] width 26 height 21
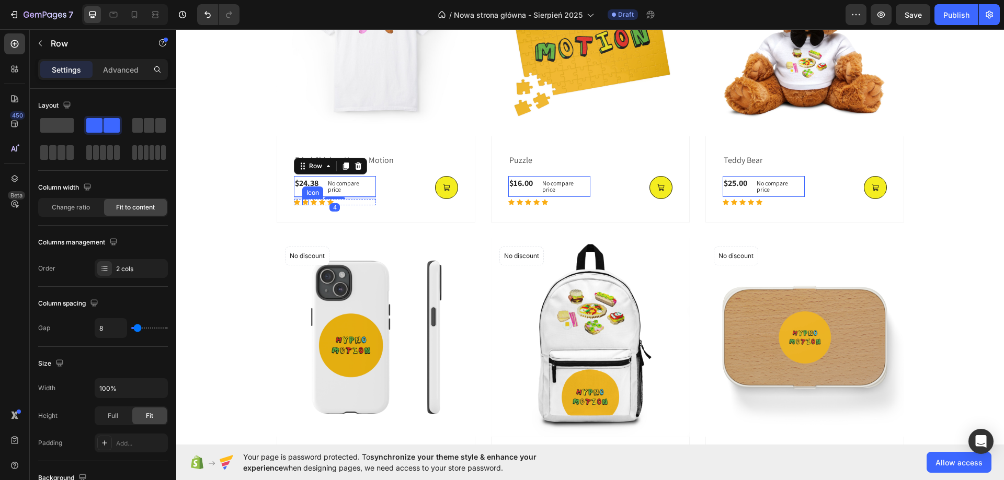
click at [304, 202] on icon at bounding box center [305, 202] width 6 height 6
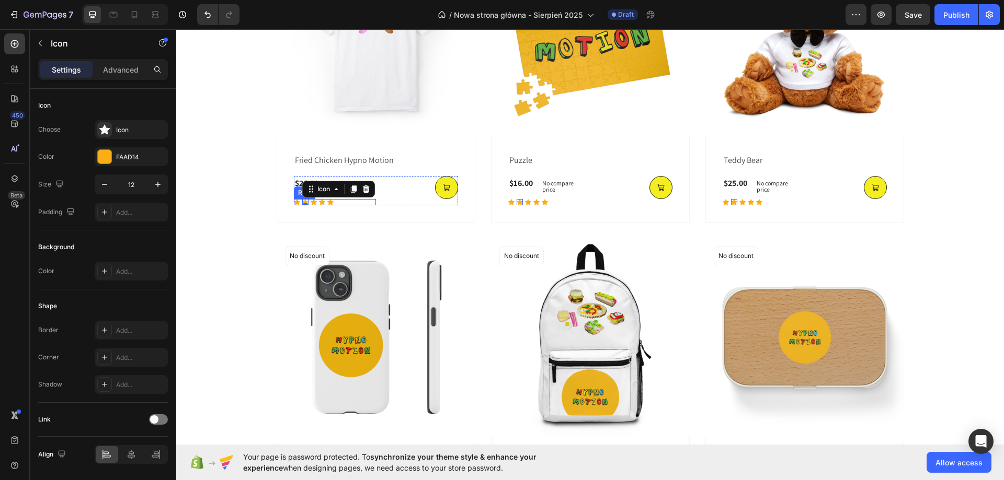
click at [338, 202] on div "Icon Icon 0 Icon Icon Icon Row" at bounding box center [335, 202] width 82 height 6
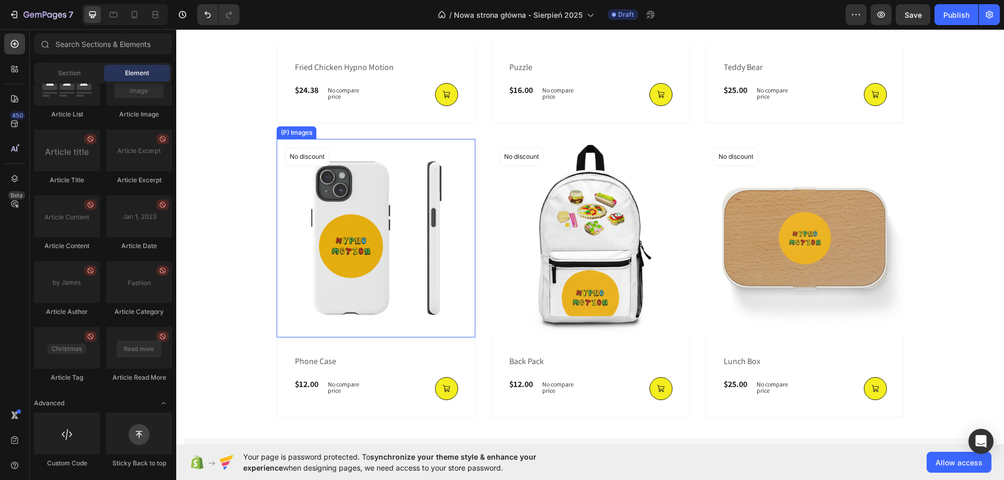
scroll to position [787, 0]
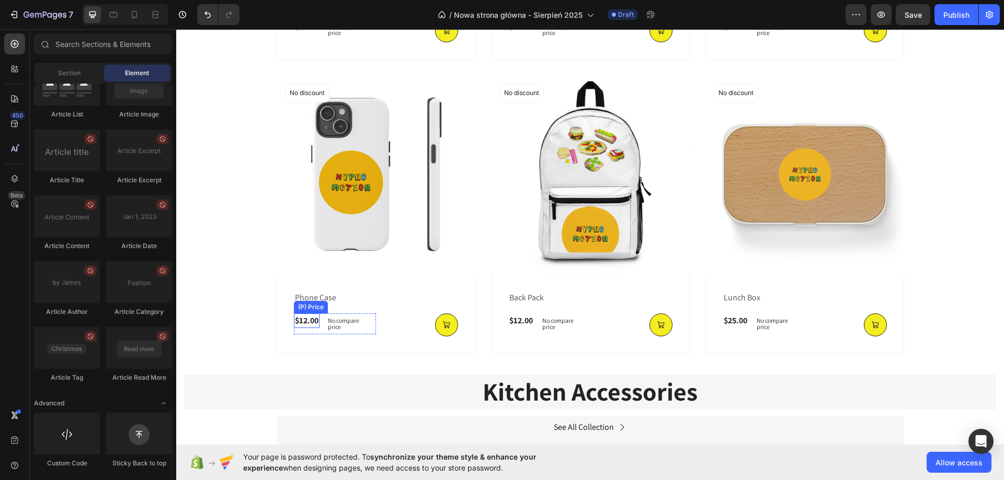
click at [305, 34] on div "$12.00" at bounding box center [307, 26] width 26 height 15
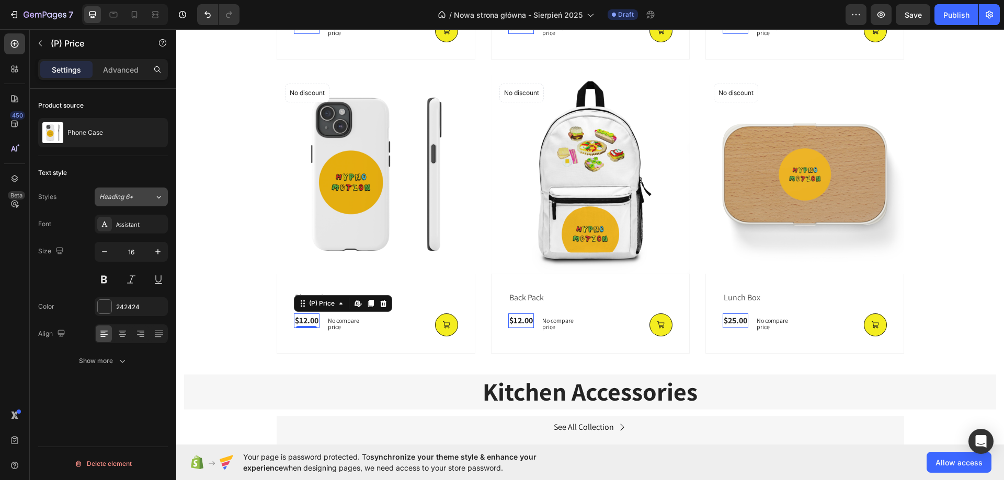
click at [146, 193] on div "Heading 6*" at bounding box center [126, 196] width 55 height 9
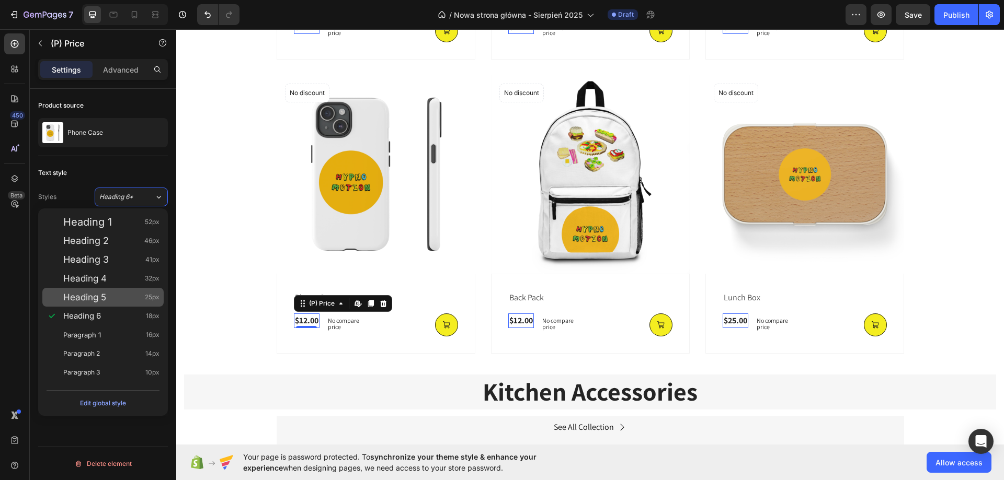
click at [113, 305] on div "Heading 5 25px" at bounding box center [102, 297] width 121 height 19
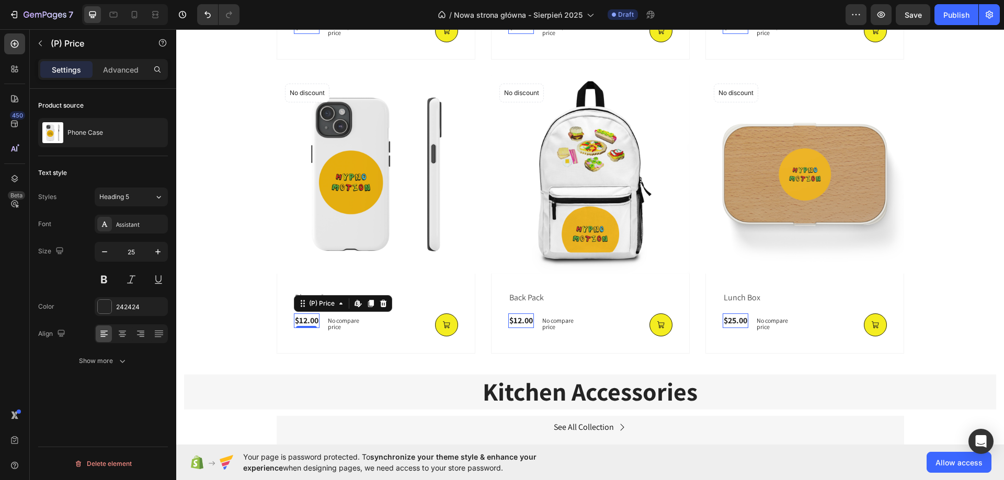
scroll to position [786, 0]
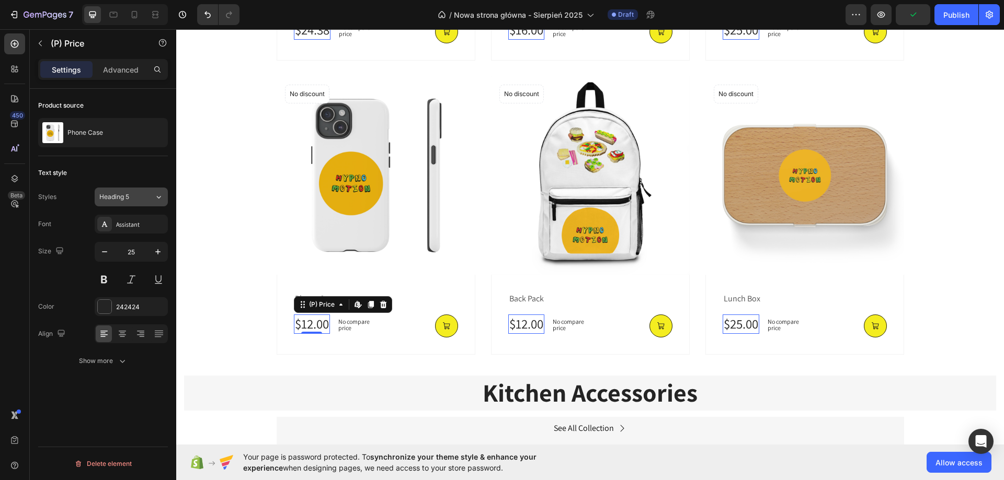
click at [135, 196] on div "Heading 5" at bounding box center [120, 196] width 42 height 9
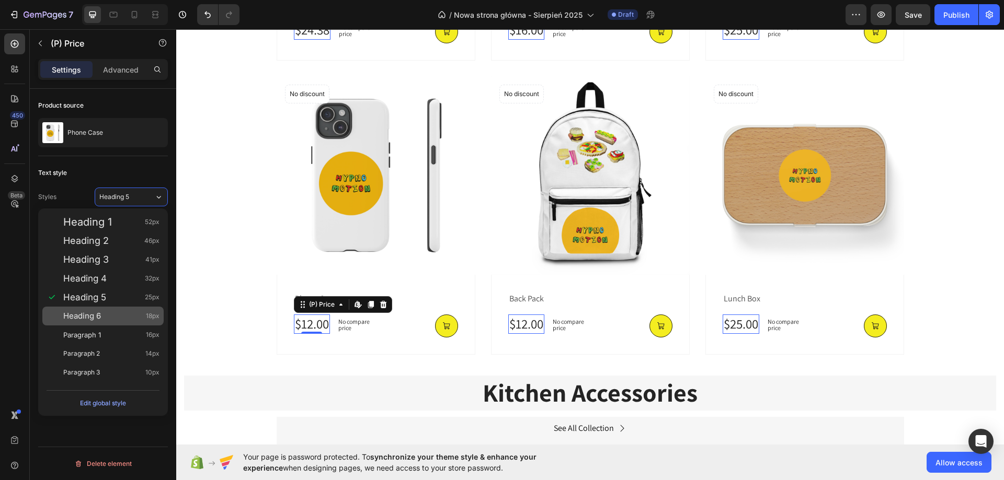
click at [109, 312] on div "Heading 6 18px" at bounding box center [111, 316] width 96 height 10
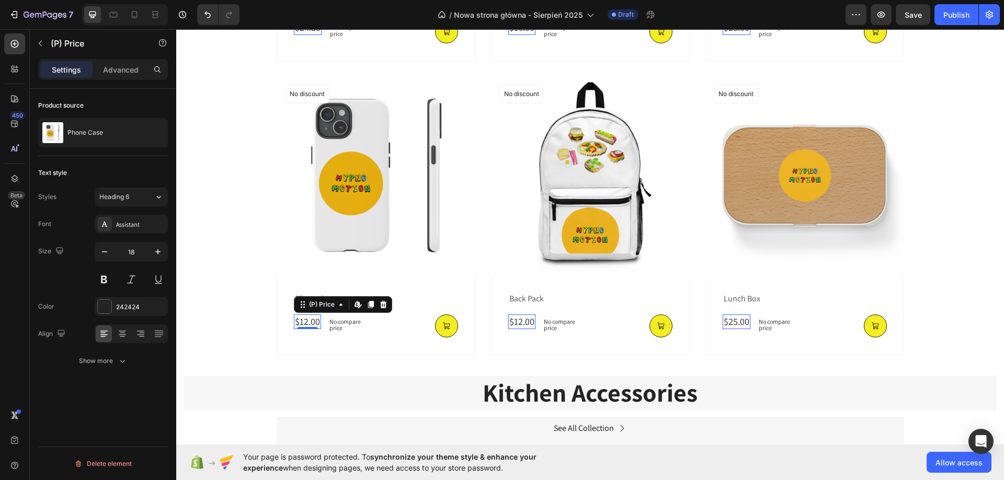
scroll to position [787, 0]
click at [156, 254] on icon "button" at bounding box center [158, 252] width 10 height 10
type input "20"
click at [108, 278] on button at bounding box center [104, 279] width 19 height 19
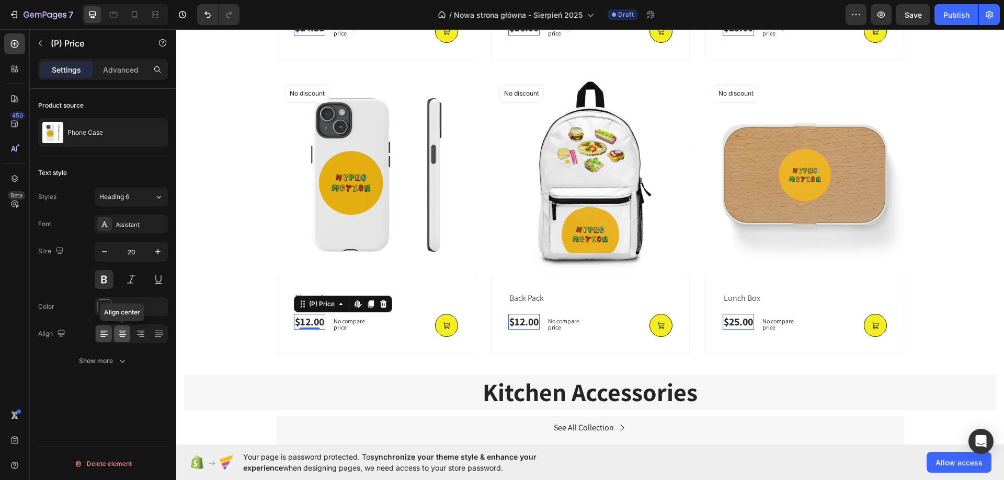
click at [117, 334] on icon at bounding box center [122, 334] width 10 height 10
click at [105, 331] on icon at bounding box center [103, 331] width 7 height 1
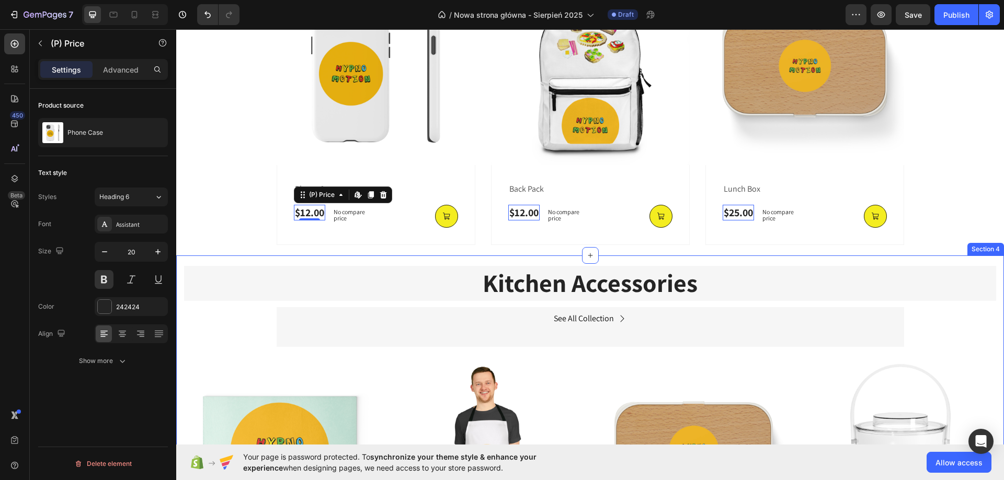
scroll to position [891, 0]
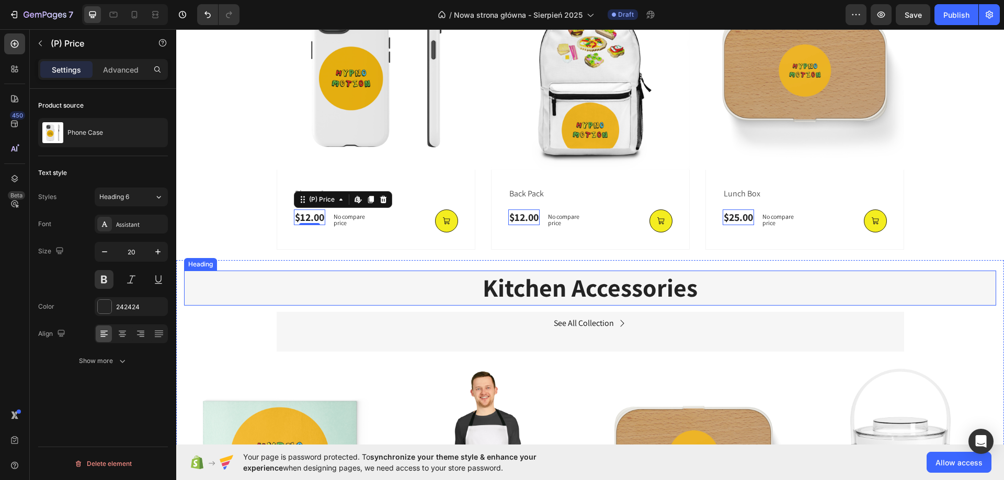
click at [648, 268] on div "Kitchen Accessories Heading See All Collection Button Row (P) Images Row Cuttin…" at bounding box center [590, 445] width 828 height 371
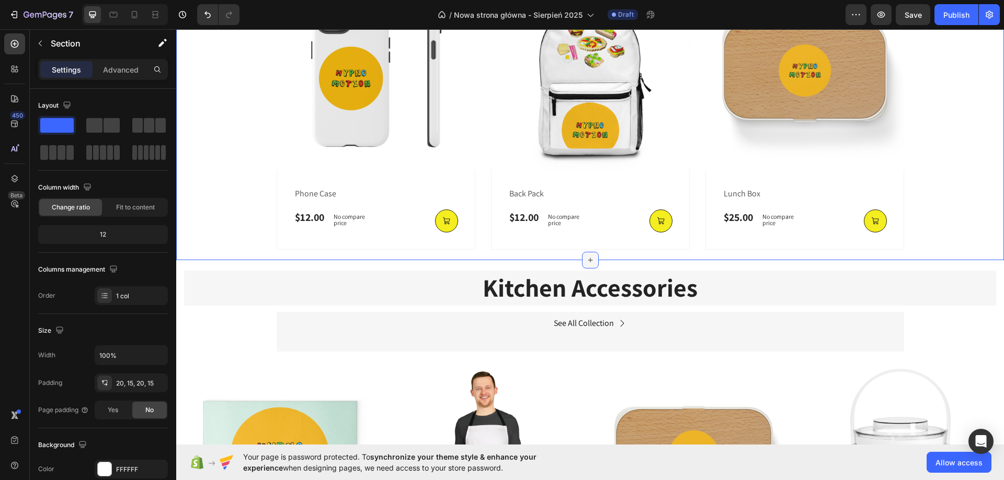
click at [586, 256] on div at bounding box center [590, 260] width 17 height 17
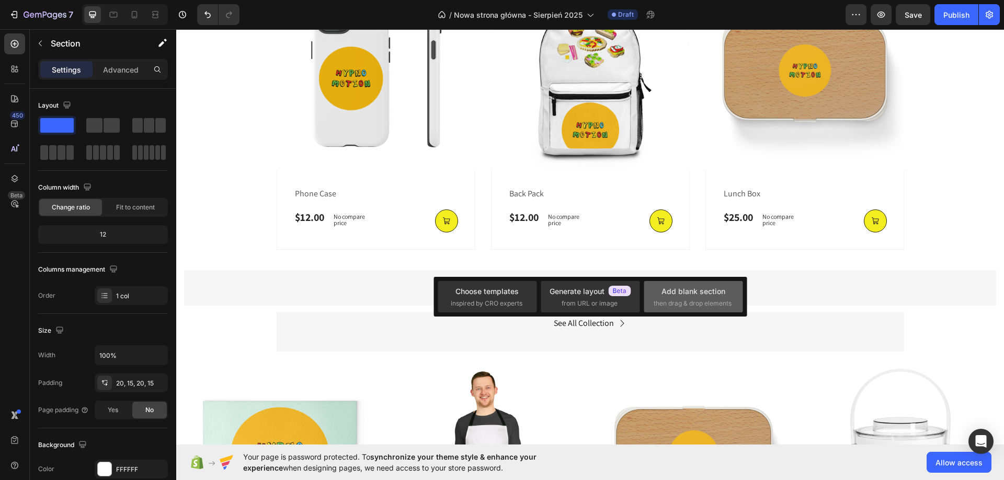
click at [675, 294] on div "Add blank section" at bounding box center [693, 291] width 64 height 11
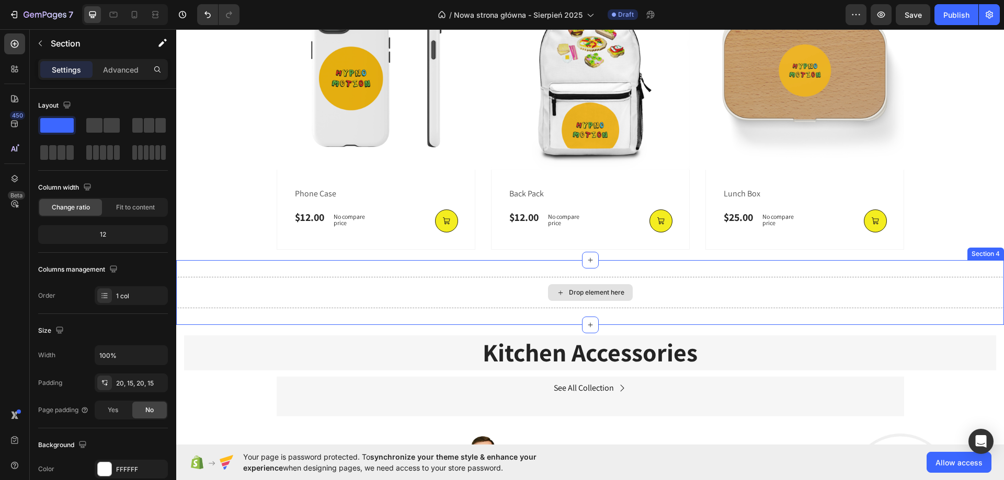
click at [604, 295] on div "Drop element here" at bounding box center [596, 293] width 55 height 8
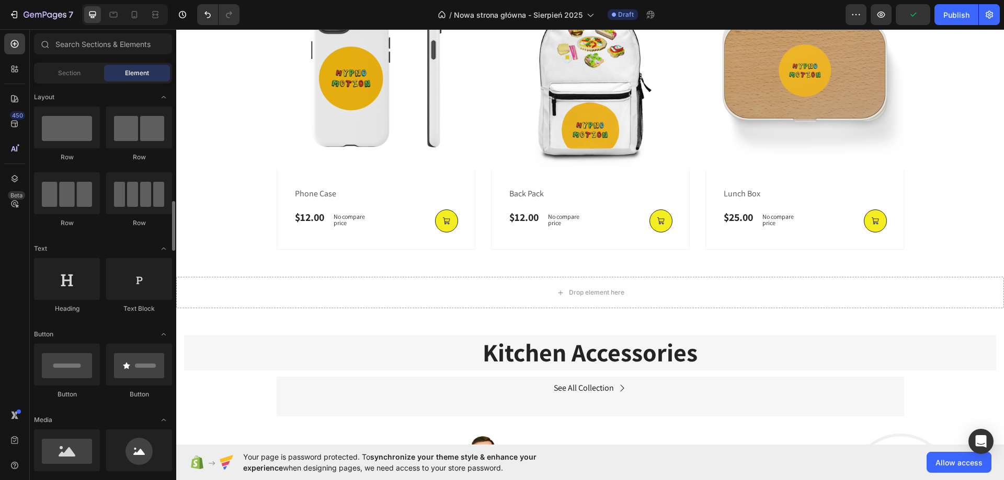
scroll to position [157, 0]
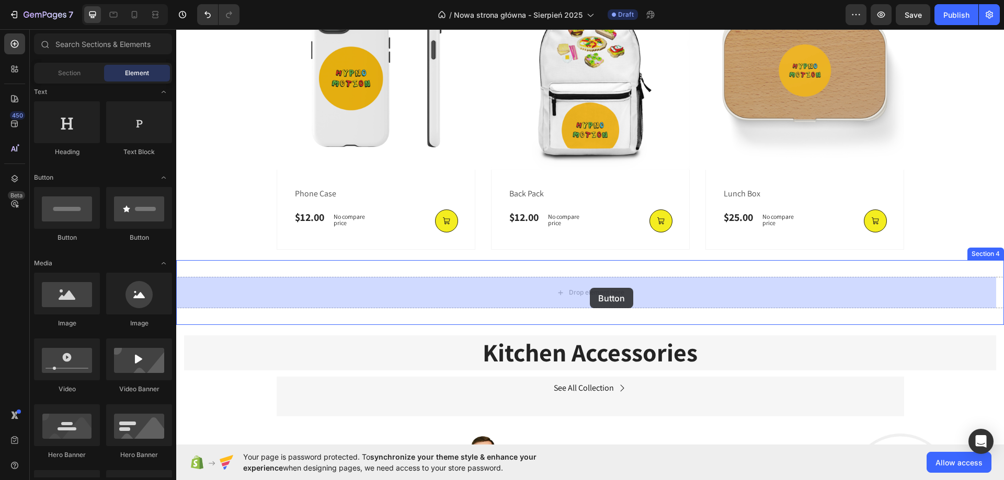
drag, startPoint x: 254, startPoint y: 241, endPoint x: 590, endPoint y: 288, distance: 339.5
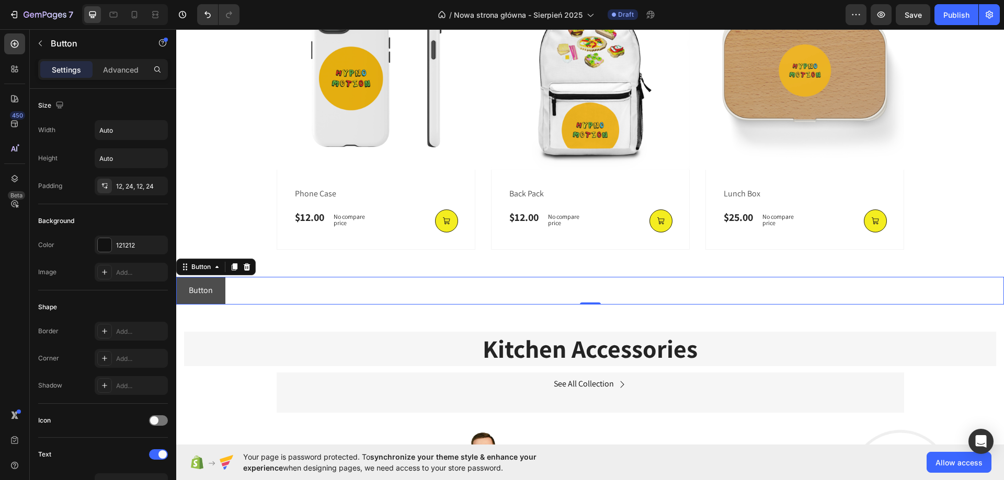
click at [210, 302] on button "Button" at bounding box center [200, 291] width 49 height 28
click at [107, 244] on div at bounding box center [105, 245] width 14 height 14
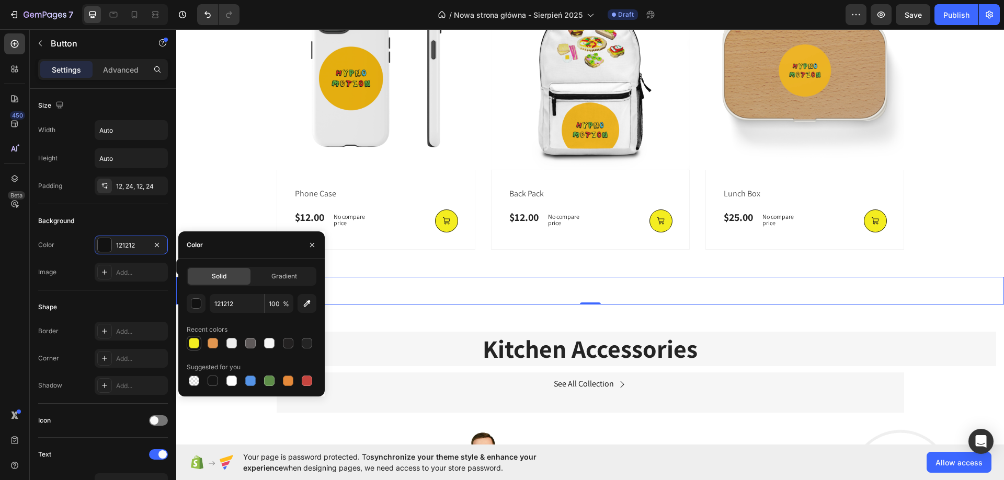
click at [193, 341] on div at bounding box center [194, 343] width 10 height 10
type input "F4ED20"
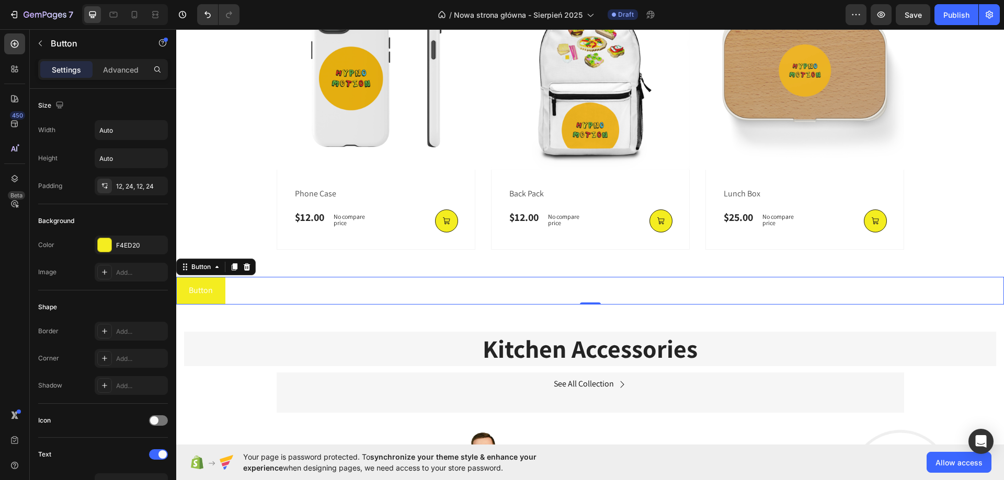
click at [500, 292] on div "Button Button 0" at bounding box center [590, 291] width 828 height 28
click at [224, 291] on button "Button" at bounding box center [200, 291] width 49 height 28
click at [127, 333] on div "Add..." at bounding box center [140, 331] width 49 height 9
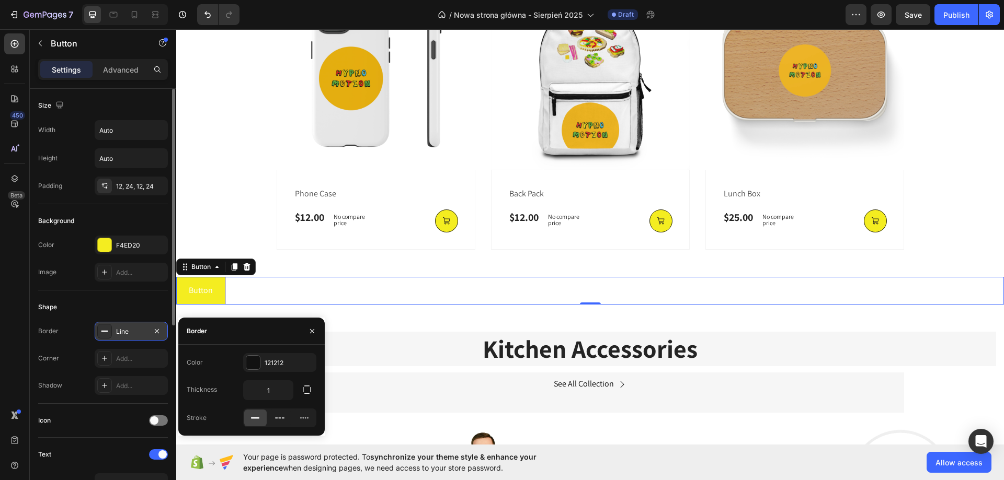
click at [127, 333] on div "Line" at bounding box center [131, 331] width 30 height 9
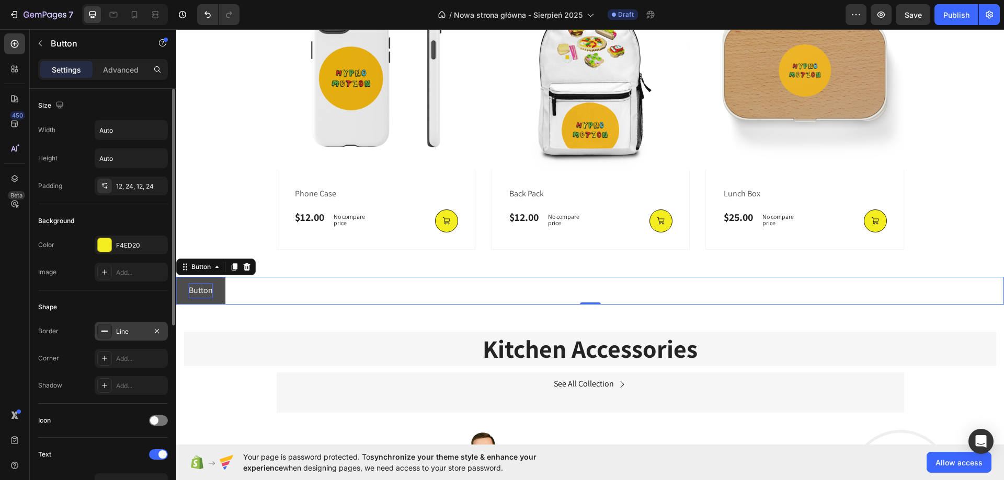
click at [211, 295] on p "Button" at bounding box center [201, 290] width 24 height 15
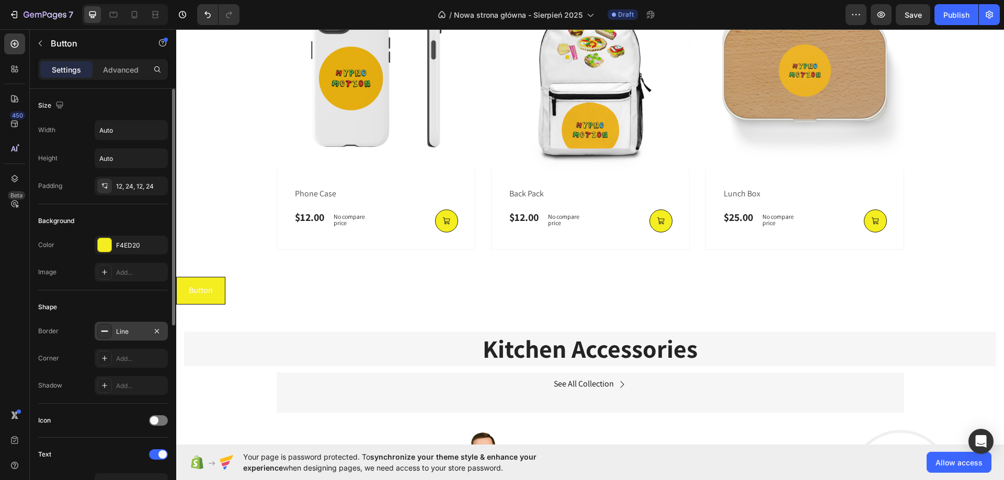
click at [257, 294] on div "Button Button 0" at bounding box center [590, 291] width 828 height 28
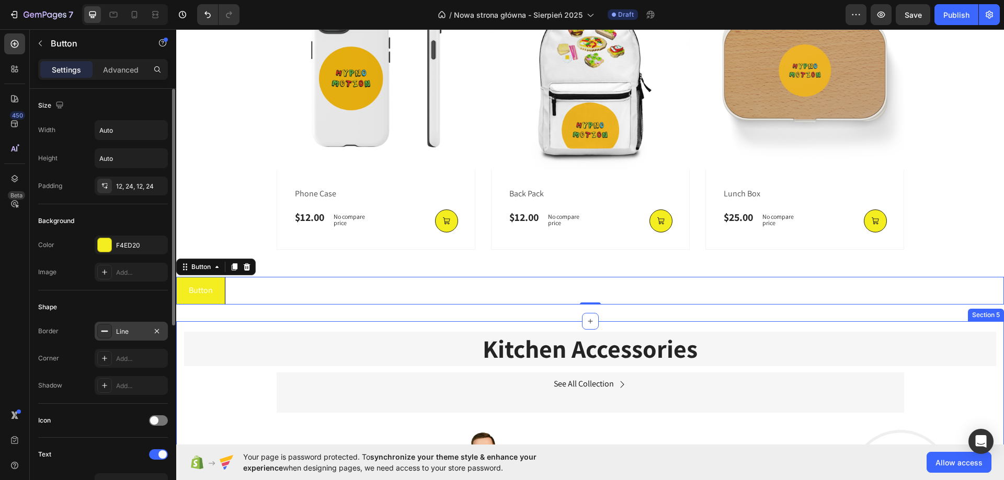
click at [306, 346] on h2 "Kitchen Accessories" at bounding box center [590, 349] width 812 height 35
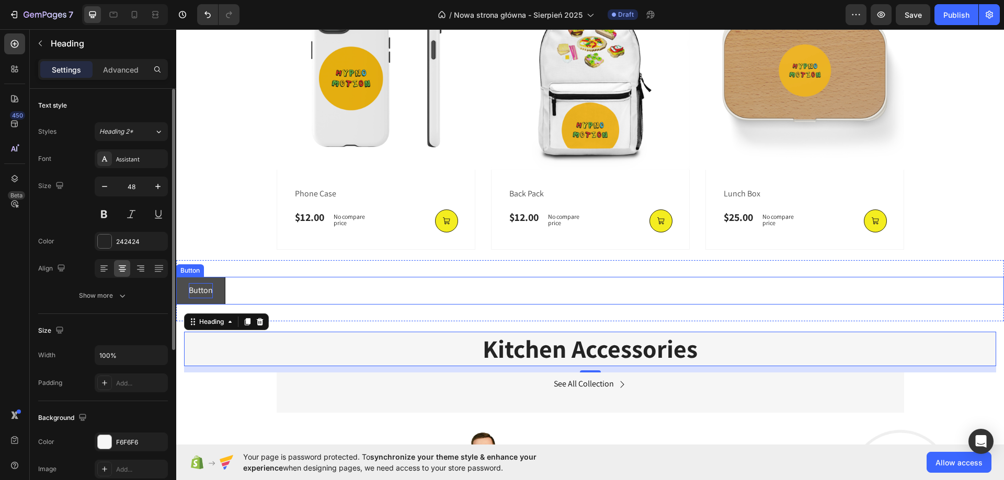
click at [203, 290] on p "Button" at bounding box center [201, 290] width 24 height 15
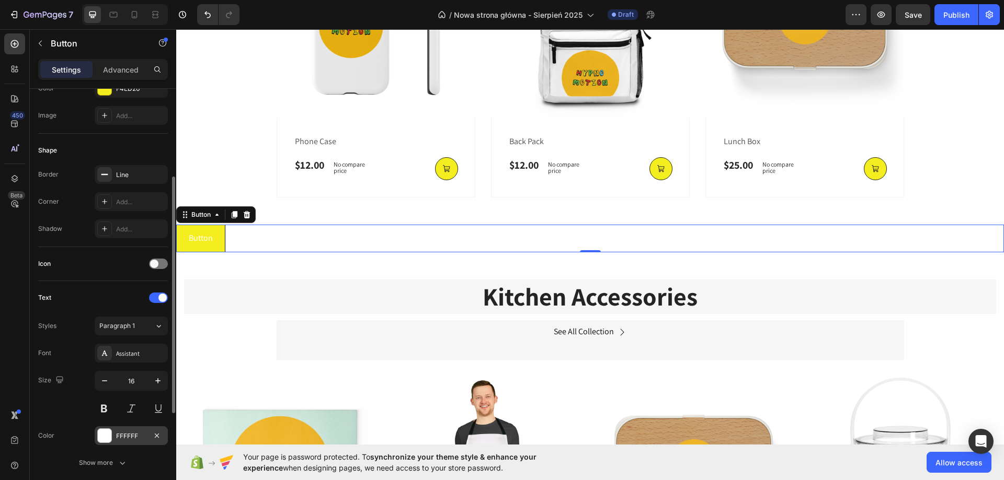
click at [104, 441] on div at bounding box center [105, 436] width 14 height 14
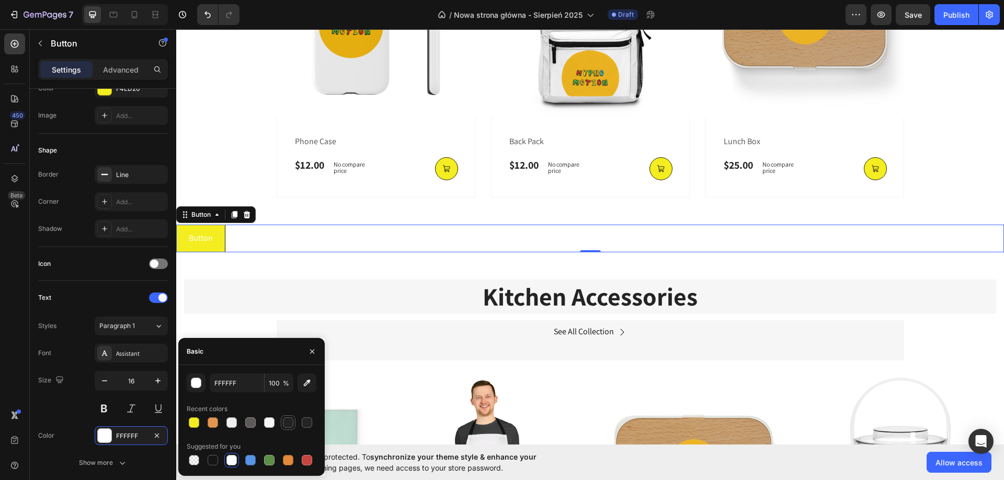
click at [292, 420] on div at bounding box center [288, 423] width 10 height 10
type input "232121"
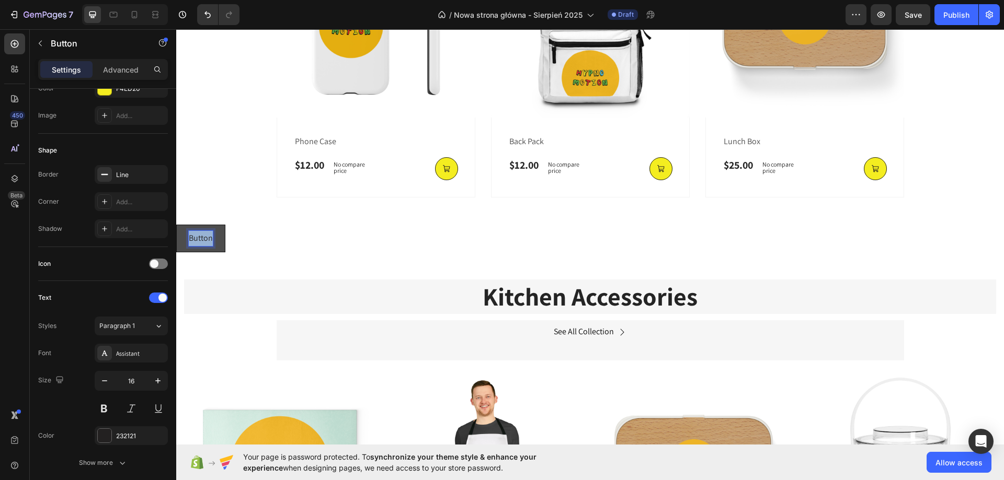
click at [206, 238] on p "Button" at bounding box center [201, 238] width 24 height 15
click at [176, 225] on button "Al" at bounding box center [192, 239] width 32 height 28
click at [176, 225] on button "ALL" at bounding box center [195, 239] width 38 height 28
click at [176, 225] on button "ALL BEST" at bounding box center [205, 239] width 58 height 28
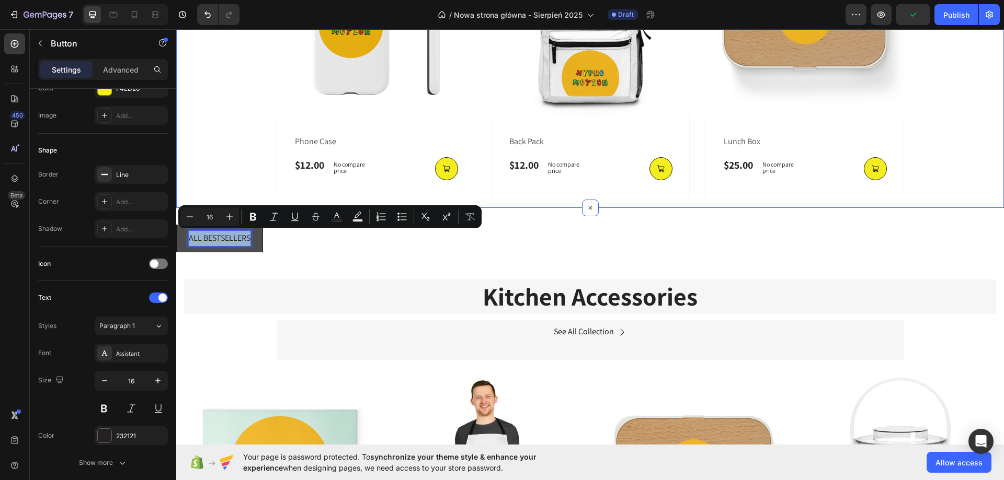
click at [341, 272] on div "Kitchen Accessories Heading See All Collection Button Row (P) Images Row Cuttin…" at bounding box center [590, 454] width 828 height 371
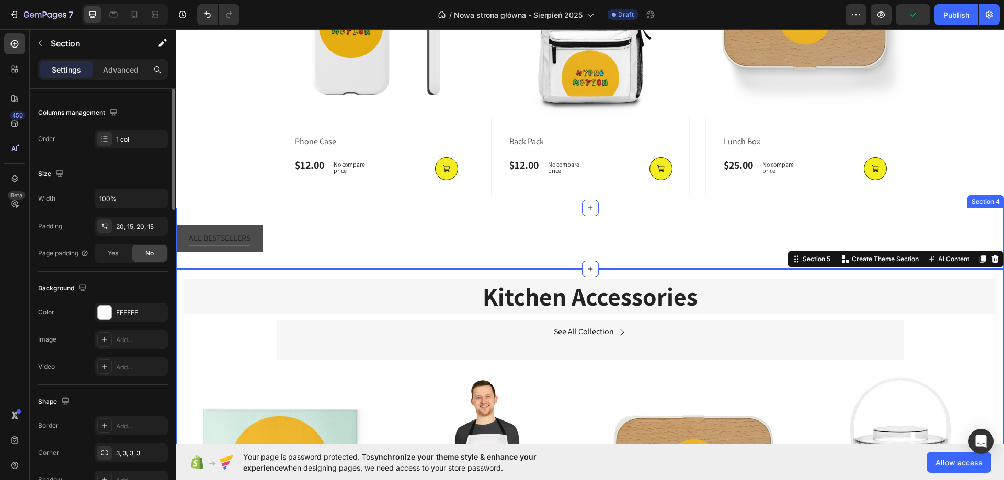
scroll to position [0, 0]
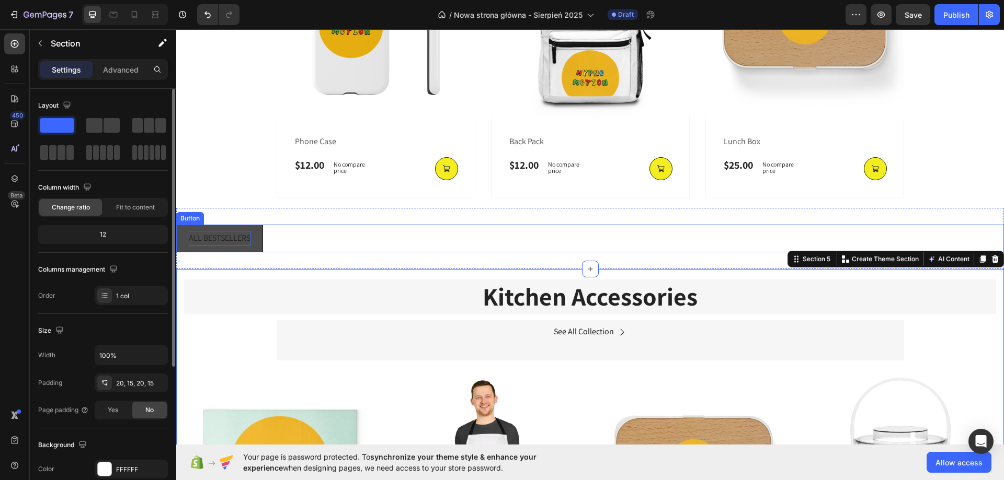
click at [263, 248] on button "ALL BESTSELLERS" at bounding box center [219, 239] width 87 height 28
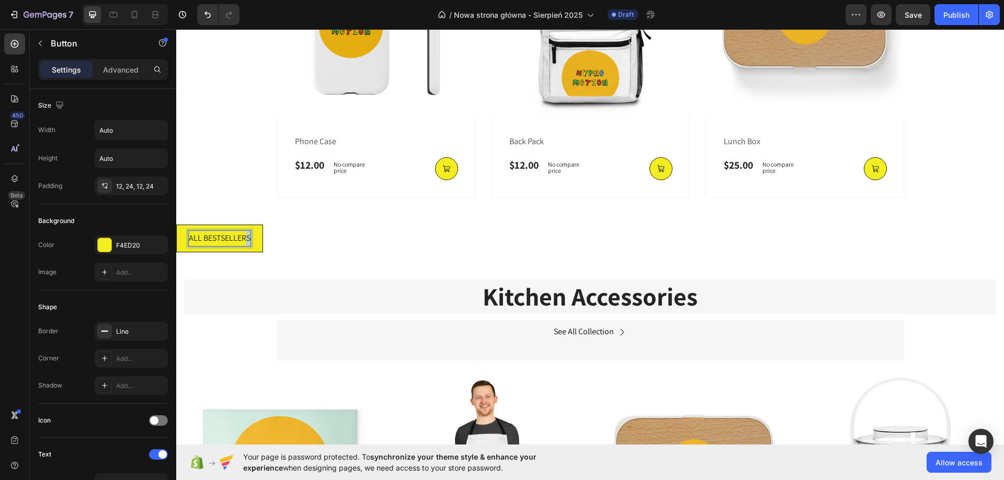
drag, startPoint x: 246, startPoint y: 241, endPoint x: 327, endPoint y: 240, distance: 81.0
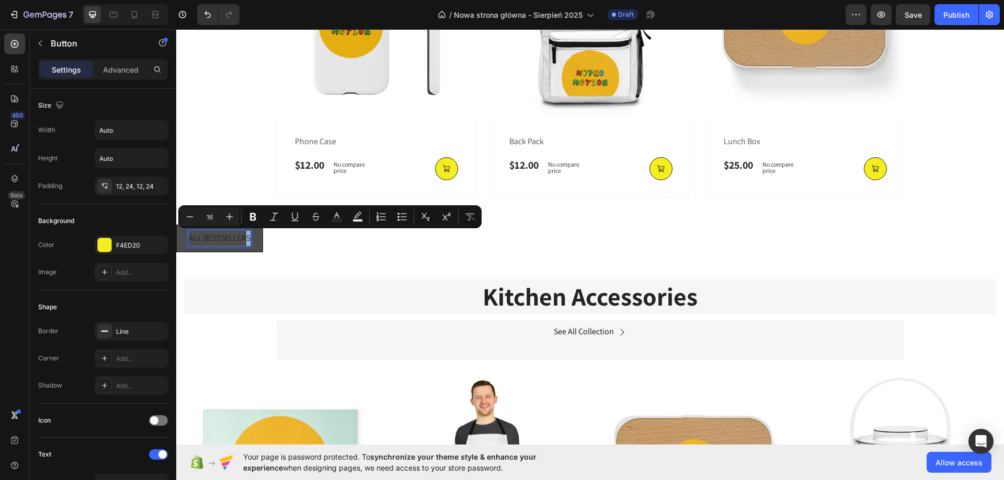
click at [197, 250] on button "ALL BESTSELLERS" at bounding box center [219, 239] width 87 height 28
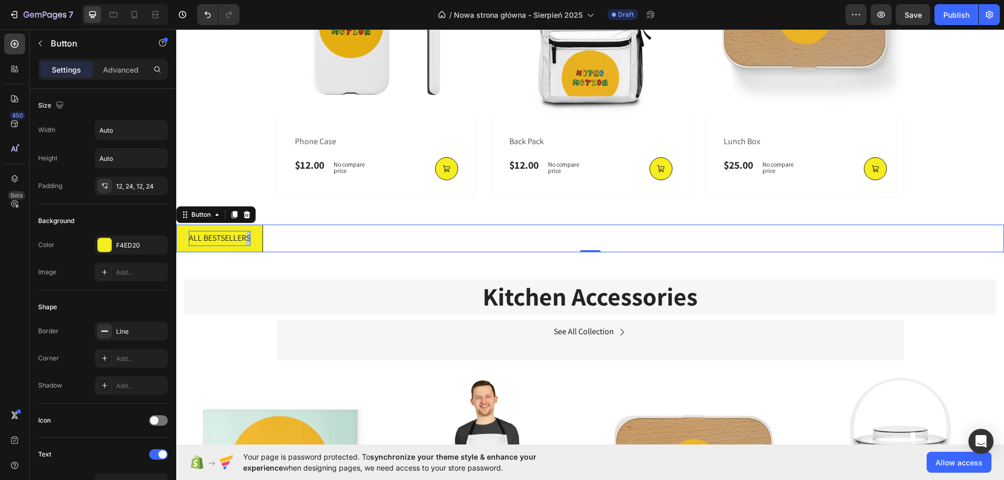
click at [212, 233] on p "ALL BESTSELLERS" at bounding box center [220, 238] width 62 height 15
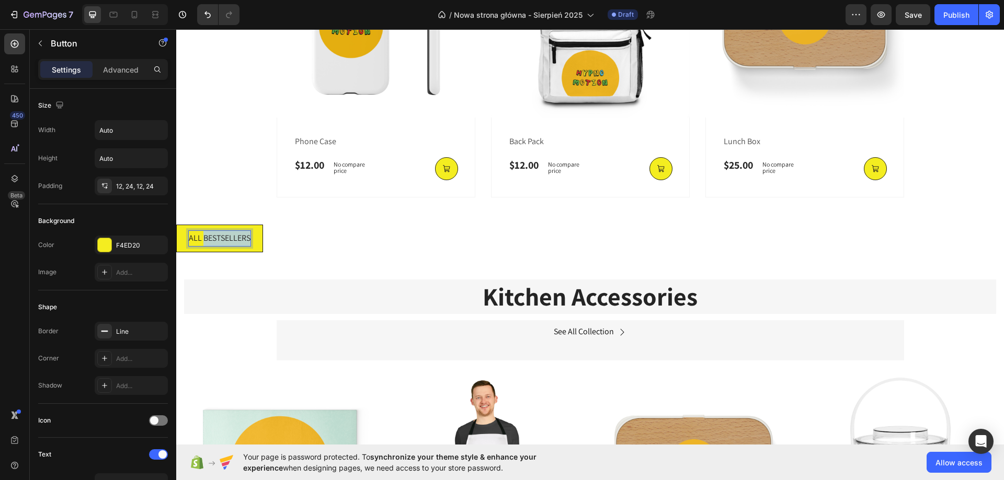
click at [212, 233] on p "ALL BESTSELLERS" at bounding box center [220, 238] width 62 height 15
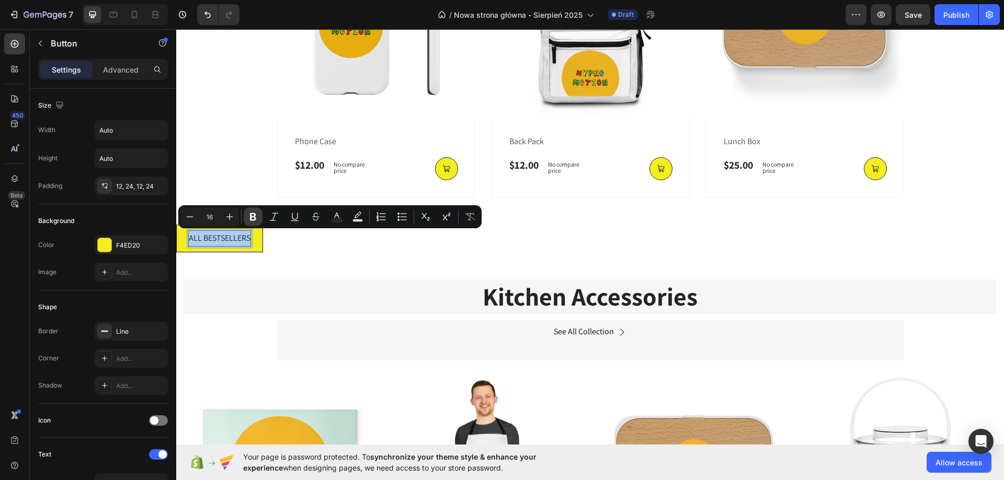
click at [254, 216] on icon "Editor contextual toolbar" at bounding box center [253, 217] width 6 height 8
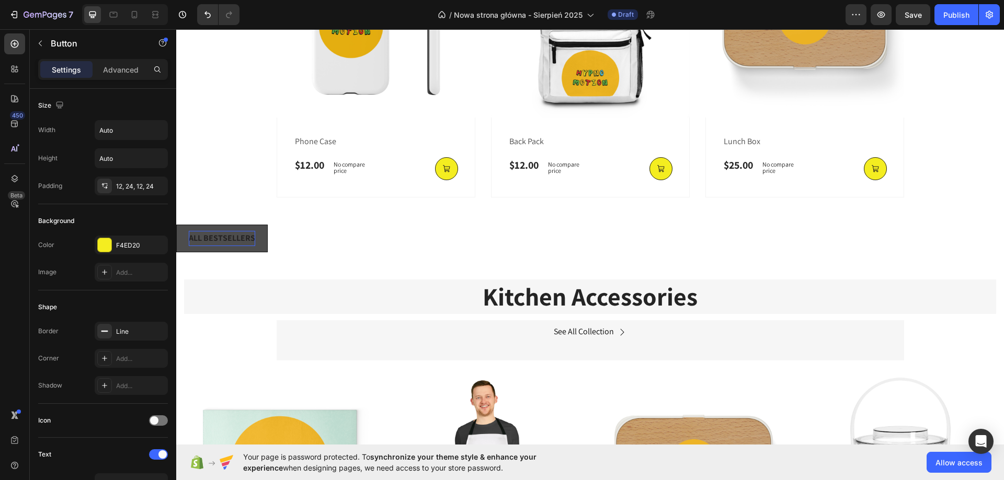
click at [227, 234] on strong "ALL BESTSELLERS" at bounding box center [222, 238] width 66 height 11
click at [393, 246] on div "ALL BESTSELLERS Button 0" at bounding box center [590, 239] width 828 height 28
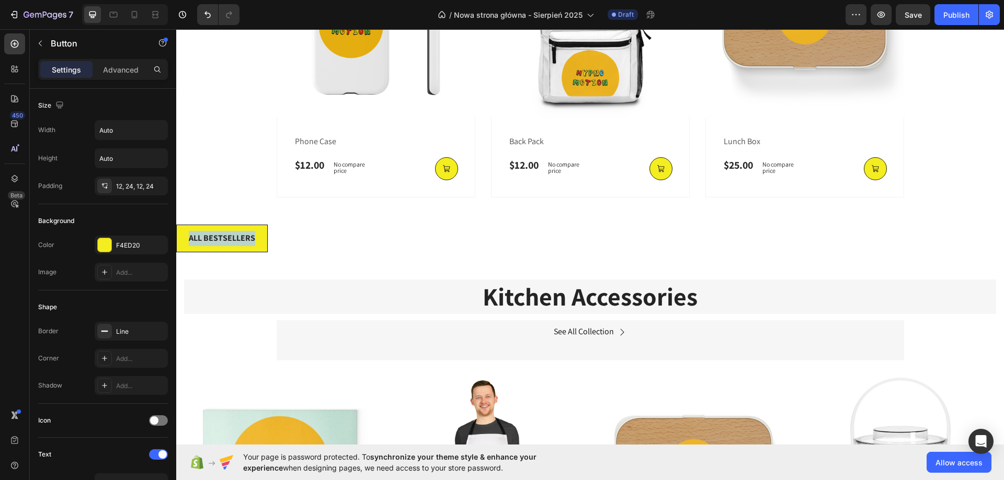
click at [303, 240] on div "ALL BESTSELLERS Button 0" at bounding box center [590, 239] width 828 height 28
click at [256, 244] on button "ALL BESTSELLERS" at bounding box center [221, 239] width 91 height 28
click at [264, 244] on button "ALL BESTSELLERS" at bounding box center [221, 239] width 91 height 28
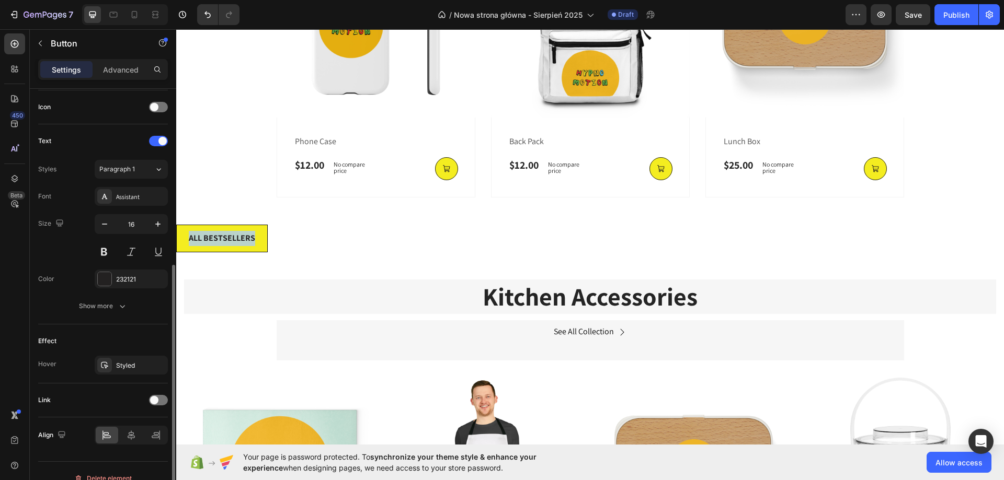
scroll to position [328, 0]
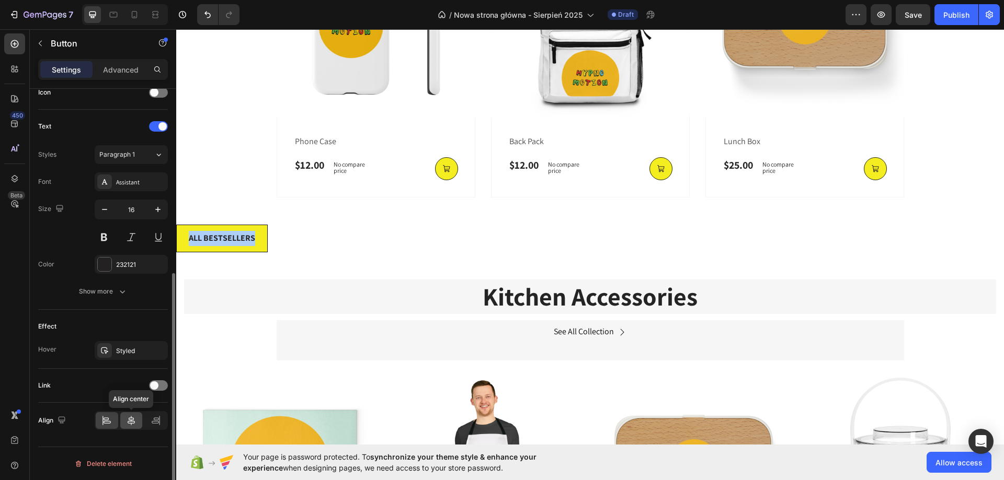
click at [126, 419] on icon at bounding box center [131, 421] width 10 height 10
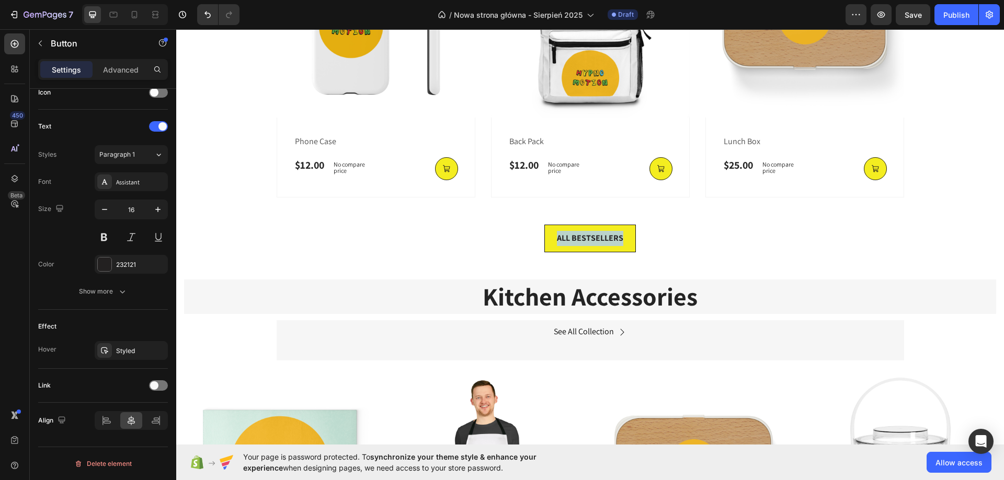
click at [471, 239] on div "ALL BESTSELLERS Button 0" at bounding box center [590, 239] width 828 height 28
click at [745, 248] on div "ALL BESTSELLERS Button 0" at bounding box center [590, 239] width 828 height 28
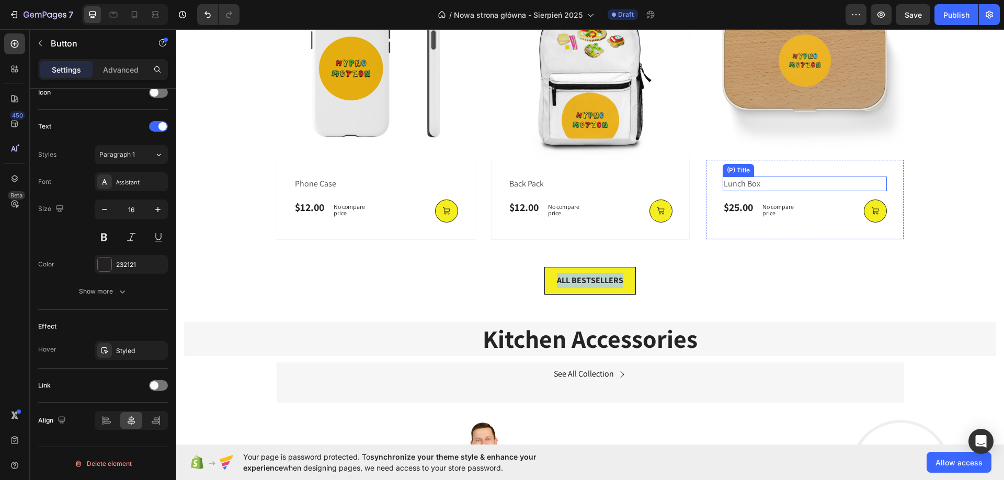
scroll to position [839, 0]
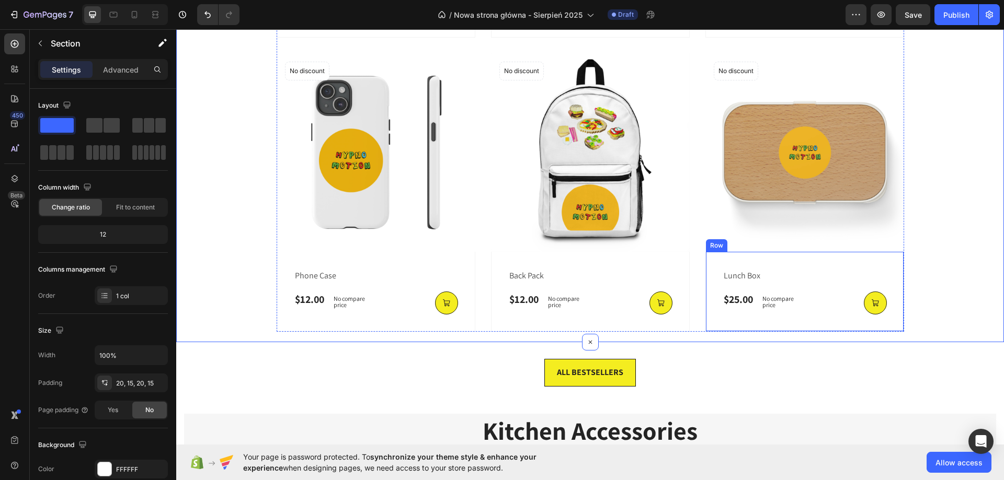
scroll to position [996, 0]
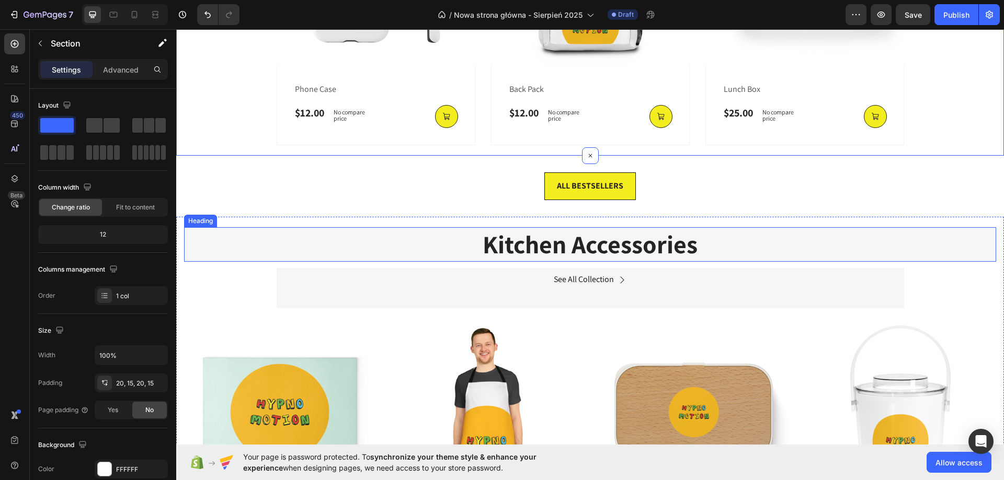
click at [590, 246] on h2 "Kitchen Accessories" at bounding box center [590, 244] width 812 height 35
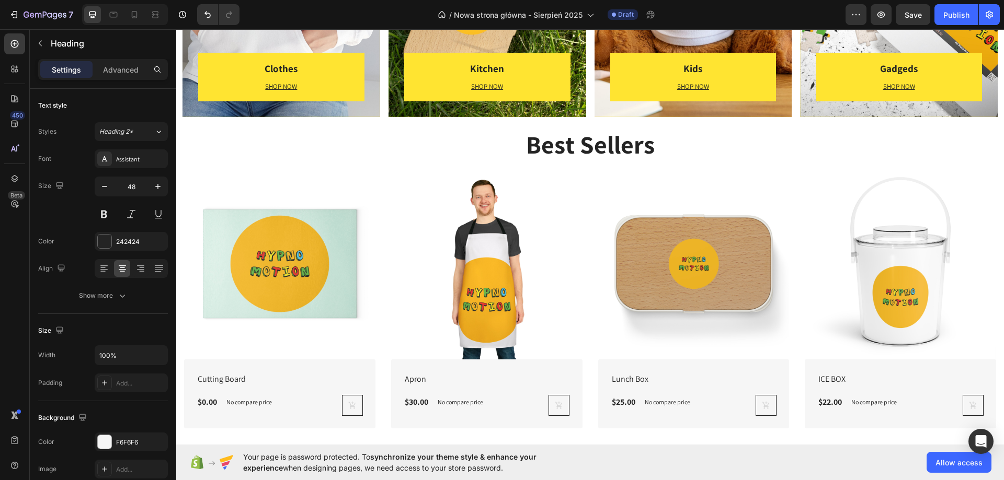
scroll to position [1882, 0]
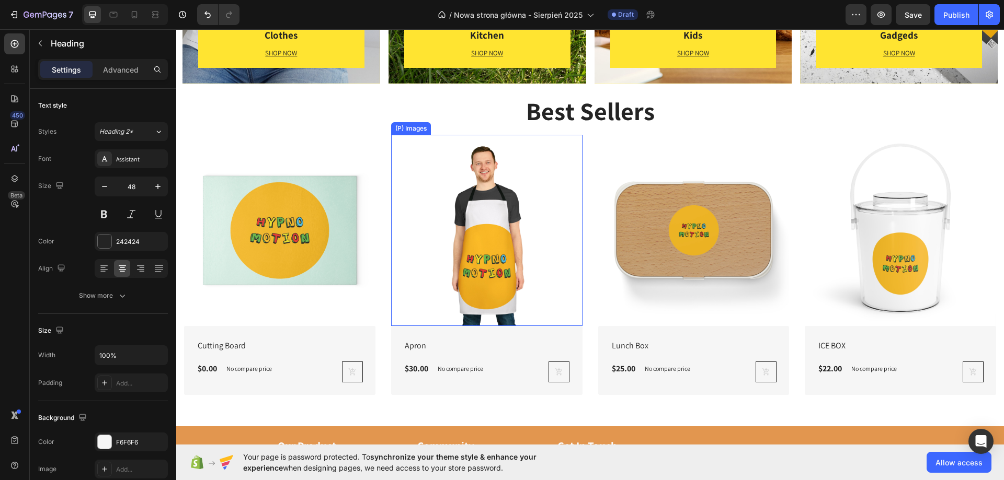
click at [225, 133] on div "(P) Images" at bounding box center [204, 128] width 41 height 13
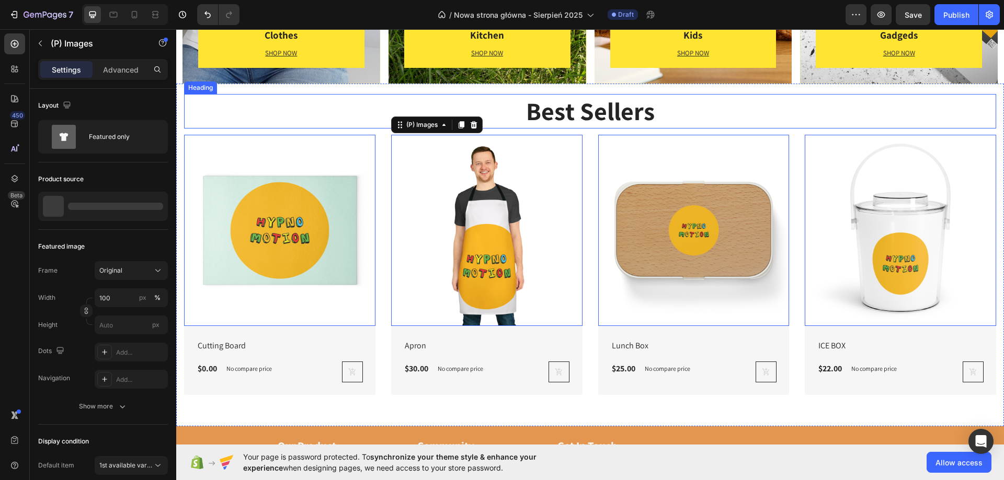
click at [355, 102] on h2 "Best Sellers" at bounding box center [590, 111] width 812 height 35
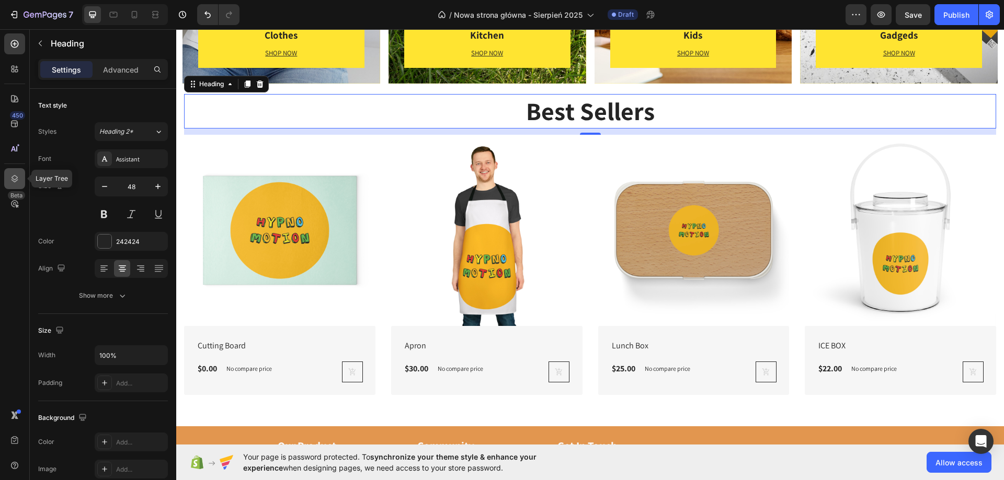
click at [8, 179] on div at bounding box center [14, 178] width 21 height 21
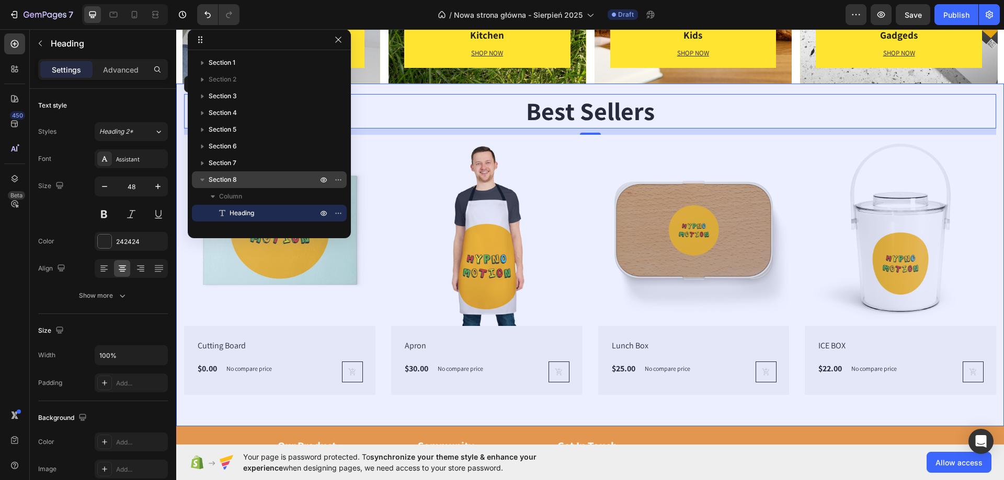
click at [245, 180] on p "Section 8" at bounding box center [264, 180] width 111 height 10
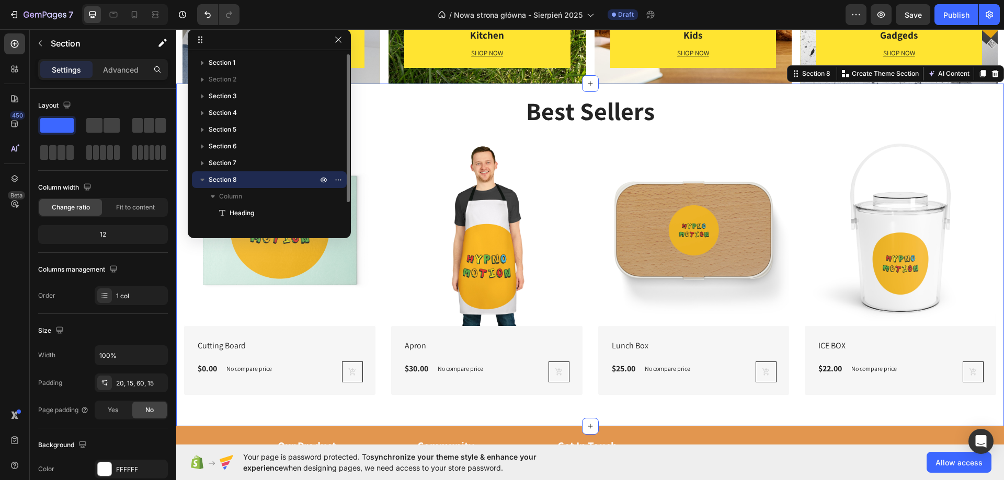
click at [330, 179] on div at bounding box center [330, 179] width 27 height 17
click at [335, 179] on icon "button" at bounding box center [338, 180] width 8 height 8
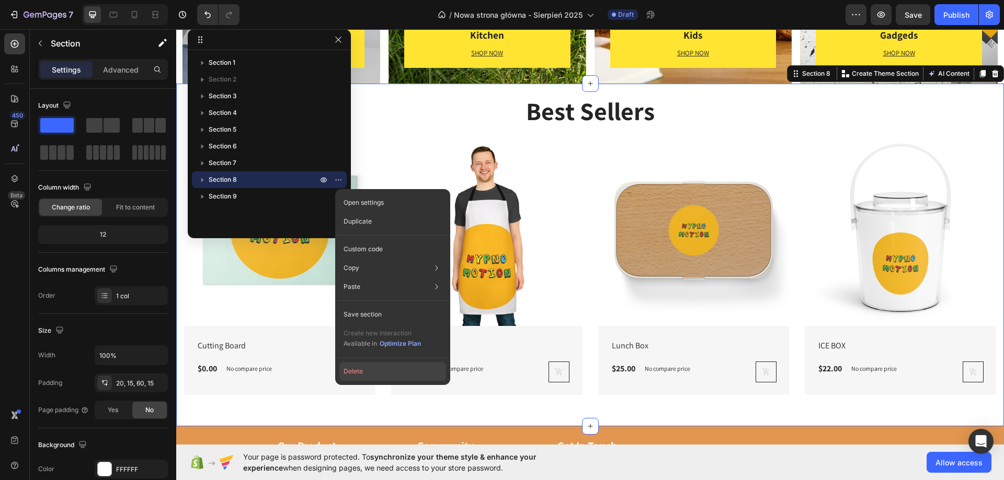
click at [372, 374] on button "Delete" at bounding box center [392, 371] width 107 height 19
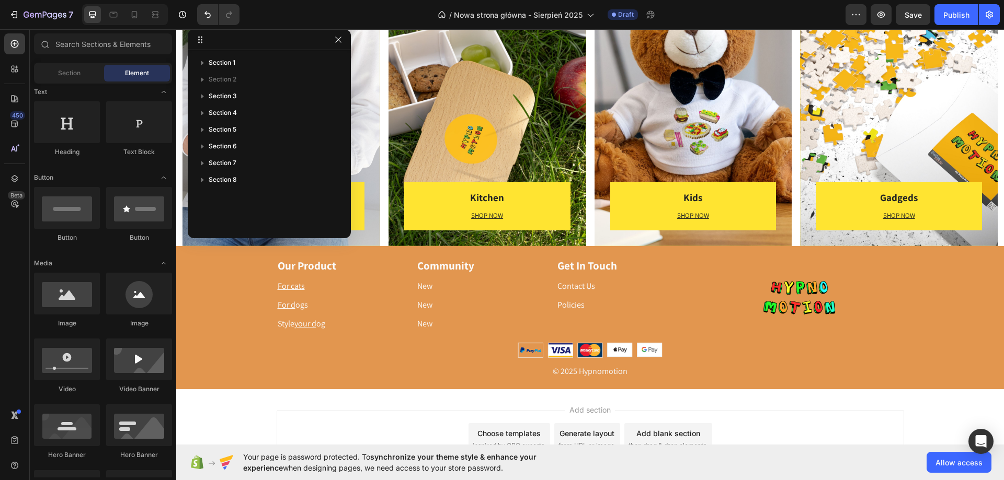
scroll to position [1710, 0]
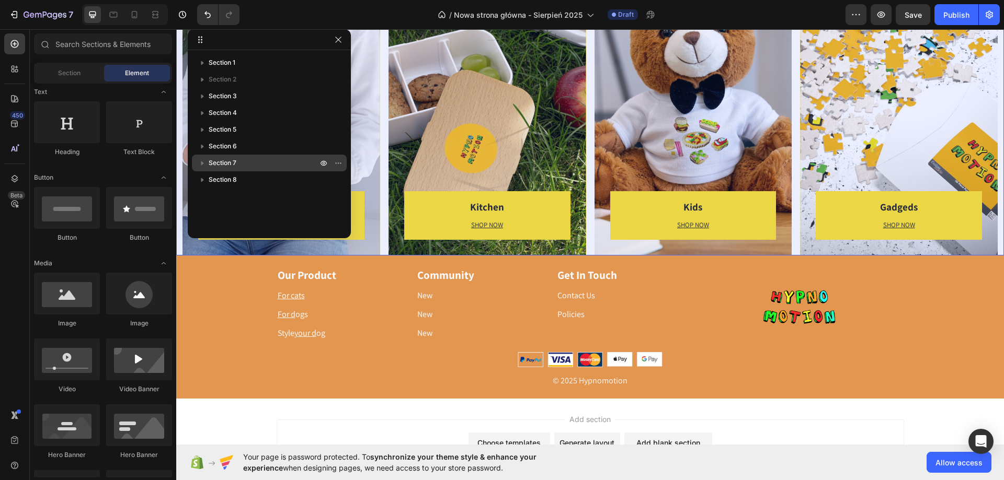
click at [223, 164] on span "Section 7" at bounding box center [223, 163] width 28 height 10
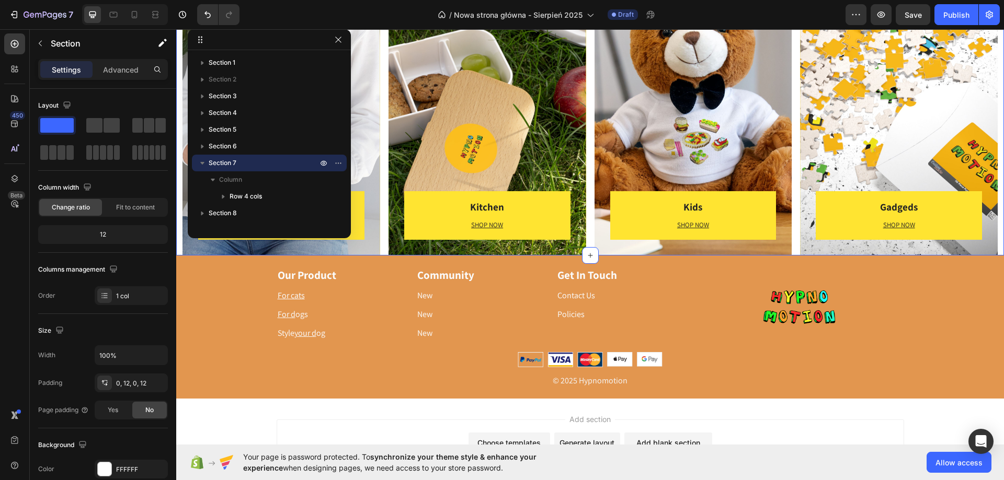
click at [202, 161] on icon "button" at bounding box center [202, 163] width 10 height 10
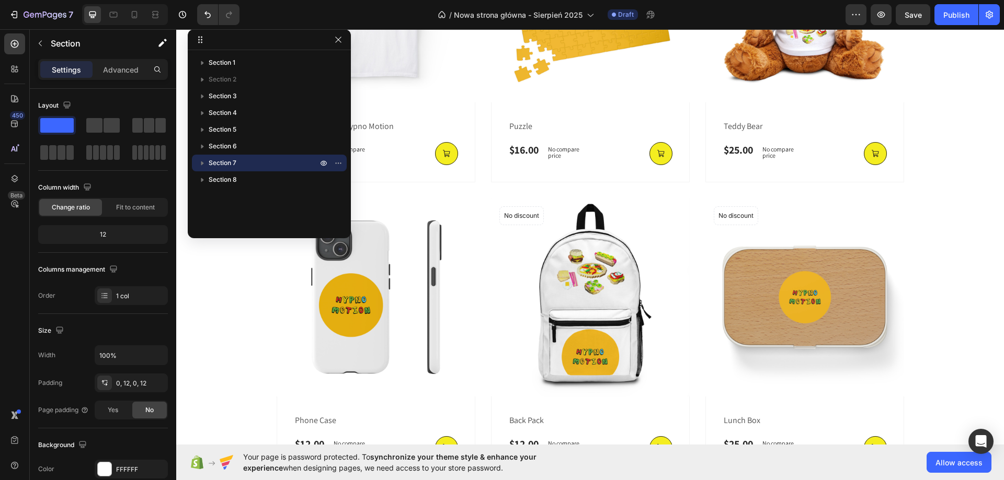
scroll to position [874, 0]
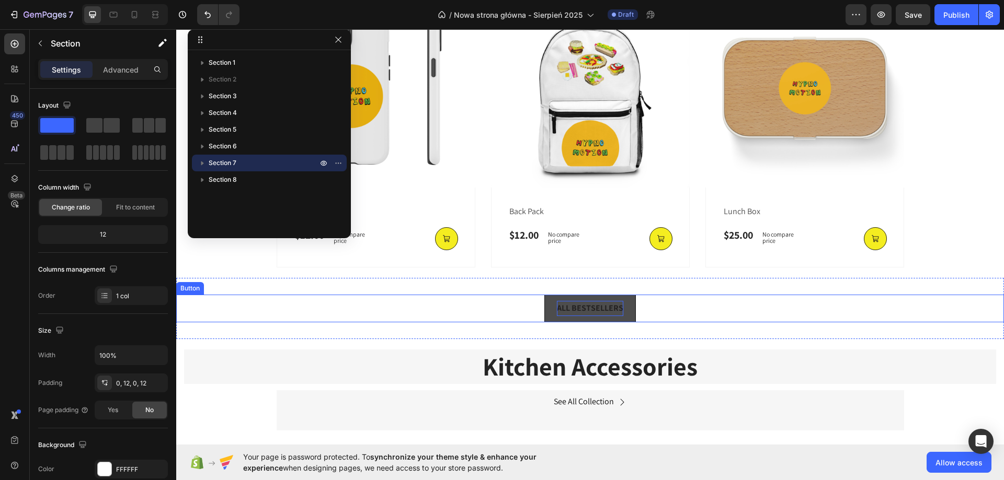
click at [588, 303] on strong "ALL BESTSELLERS" at bounding box center [590, 308] width 66 height 11
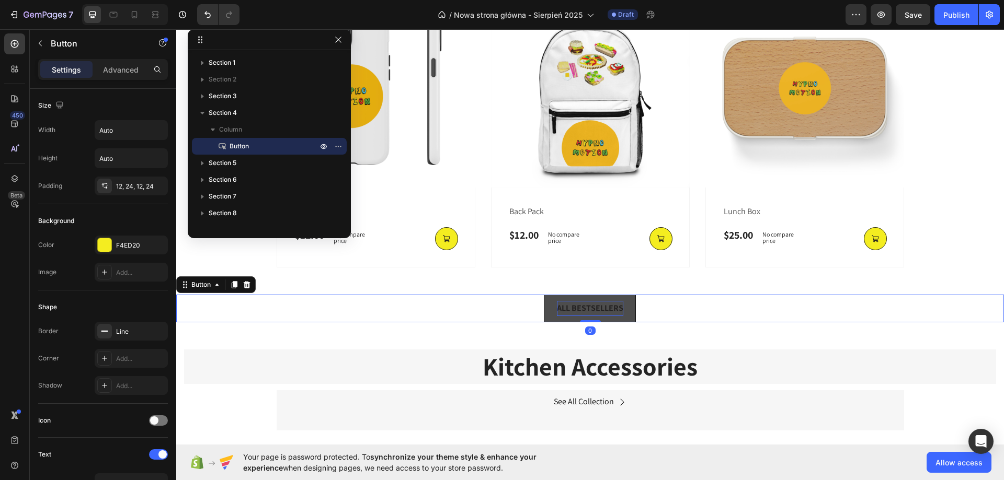
click at [587, 307] on strong "ALL BESTSELLERS" at bounding box center [590, 308] width 66 height 11
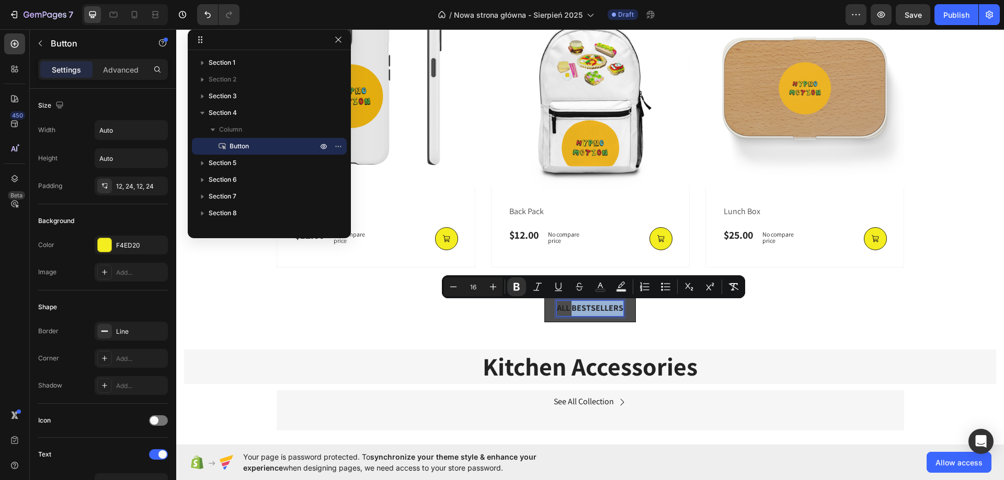
click at [588, 309] on strong "ALL BESTSELLERS" at bounding box center [590, 308] width 66 height 11
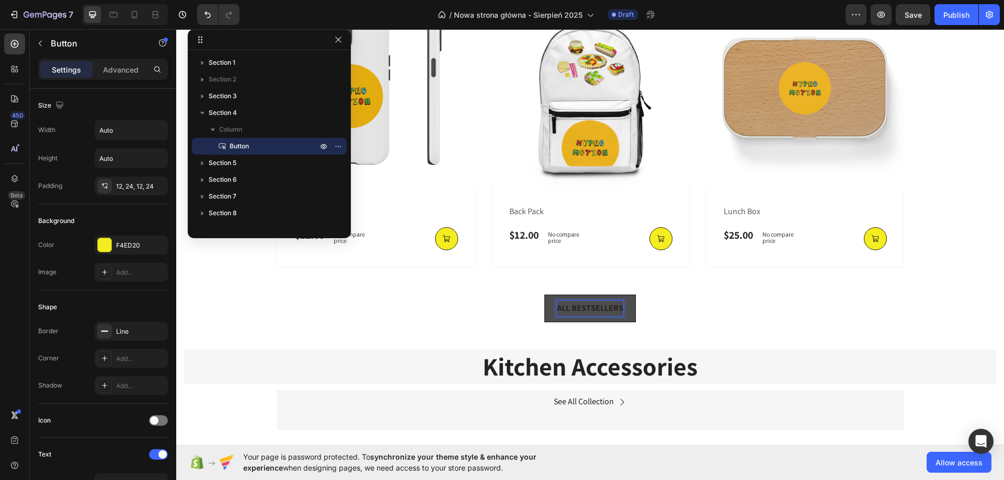
click at [544, 295] on button "ALL BESTSELLERS" at bounding box center [589, 309] width 91 height 28
click at [657, 302] on div "ALL BEST SELLERS Button 0" at bounding box center [590, 309] width 828 height 28
click at [633, 310] on div "ALL BEST SELLERS Button 0" at bounding box center [590, 309] width 828 height 28
click at [630, 309] on button "ALL BEST SELLERS" at bounding box center [590, 309] width 93 height 28
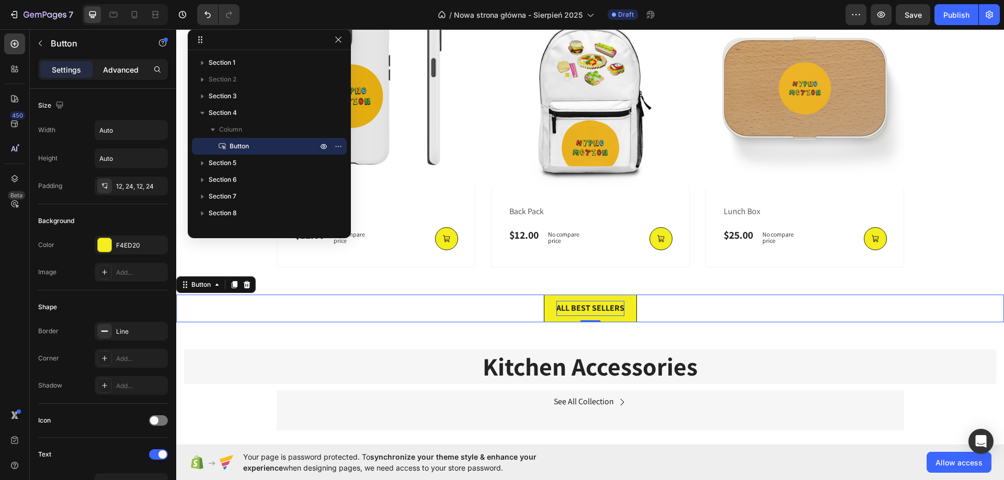
click at [119, 71] on p "Advanced" at bounding box center [121, 69] width 36 height 11
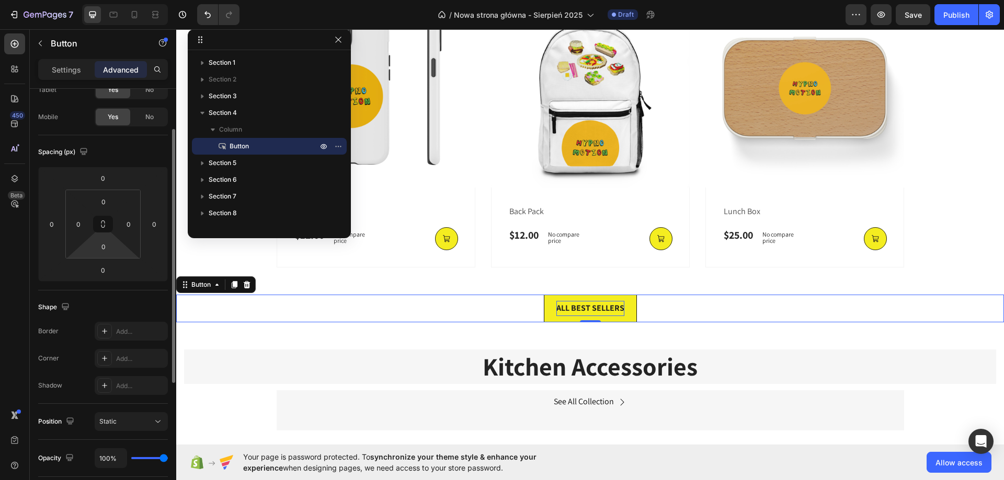
scroll to position [0, 0]
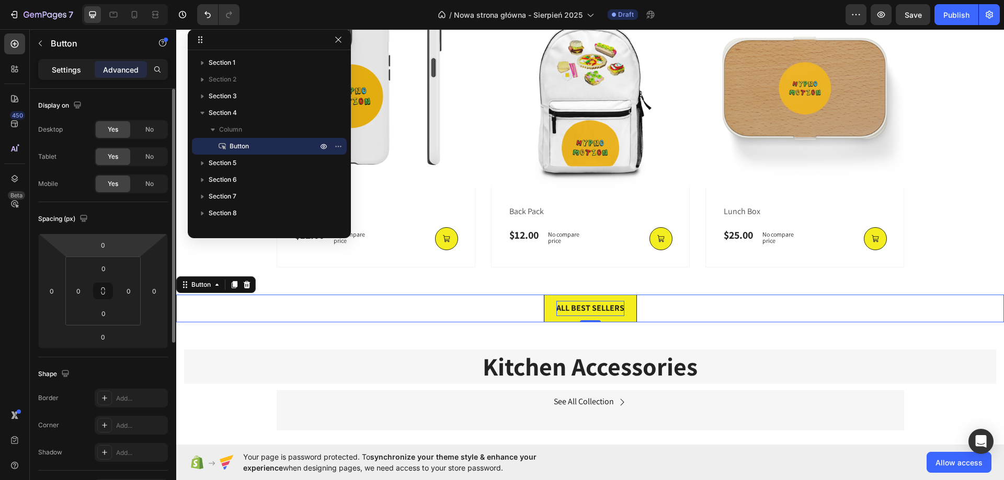
click at [73, 66] on p "Settings" at bounding box center [66, 69] width 29 height 11
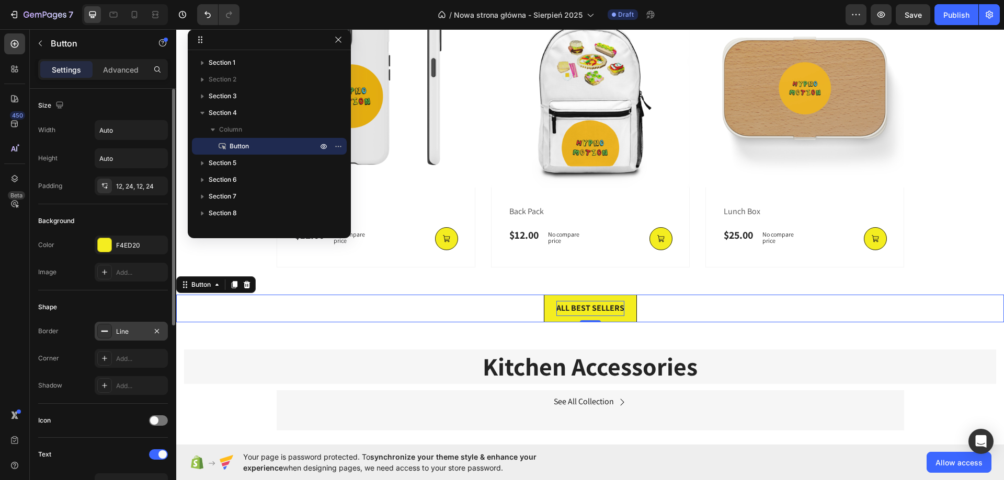
click at [133, 325] on div "Line" at bounding box center [131, 331] width 73 height 19
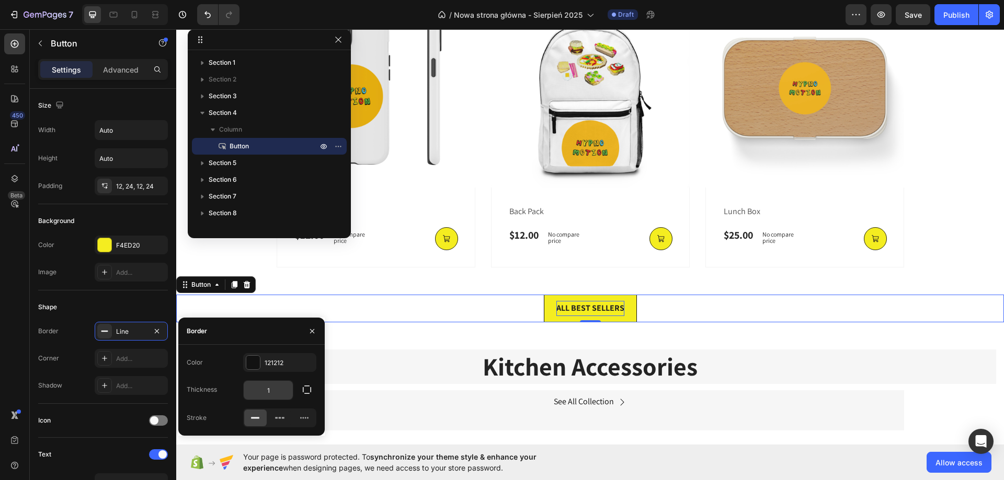
click at [280, 390] on input "1" at bounding box center [268, 390] width 49 height 19
type input "2"
click at [306, 390] on icon "button" at bounding box center [307, 390] width 10 height 10
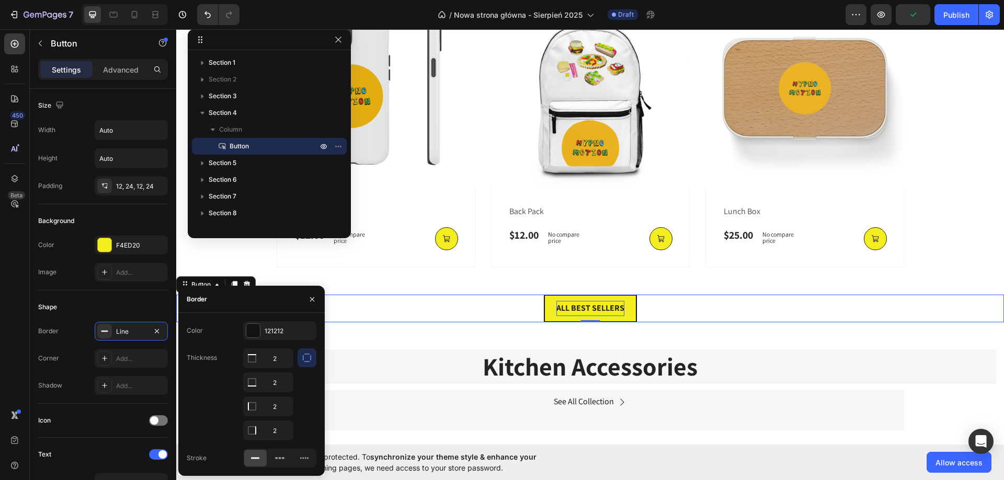
click at [304, 361] on icon "button" at bounding box center [307, 358] width 10 height 10
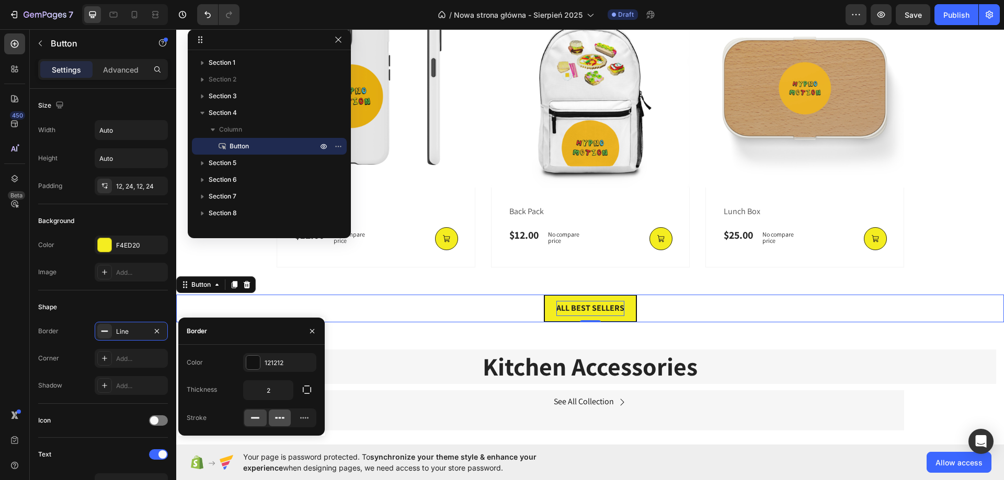
click at [280, 415] on icon at bounding box center [279, 418] width 10 height 10
click at [311, 420] on div at bounding box center [304, 418] width 22 height 17
click at [247, 419] on div at bounding box center [255, 418] width 22 height 17
click at [115, 132] on input "Auto" at bounding box center [131, 130] width 72 height 19
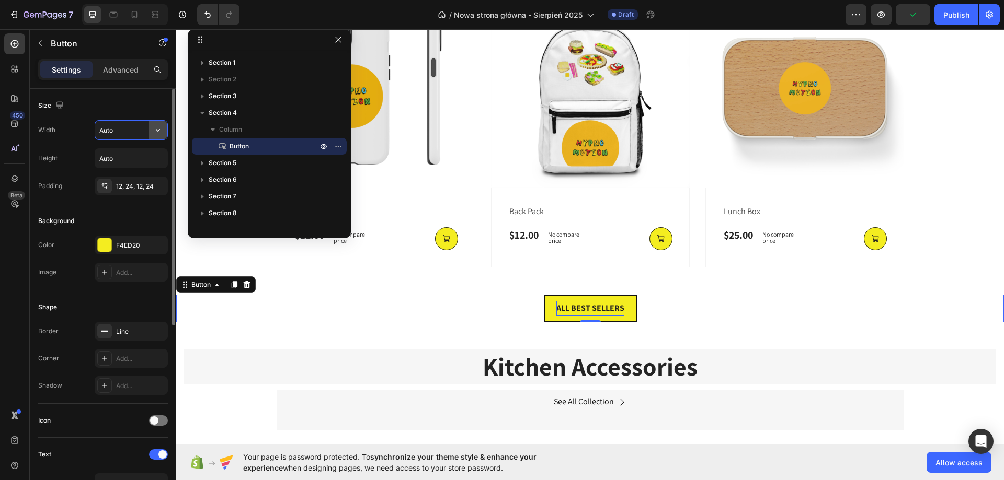
click at [158, 127] on icon "button" at bounding box center [158, 130] width 10 height 10
click at [726, 284] on div "ALL BEST SELLERS Button 0 Section 4" at bounding box center [590, 308] width 828 height 61
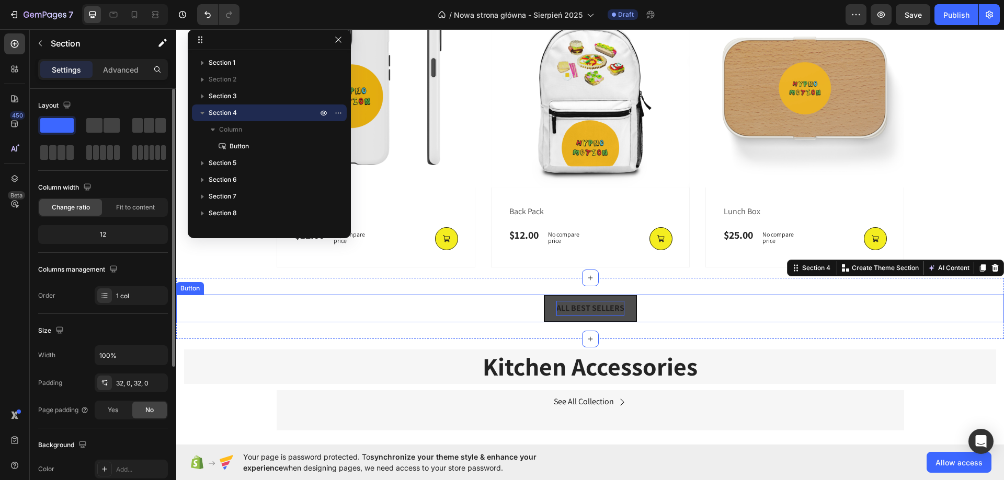
click at [602, 316] on button "ALL BEST SELLERS" at bounding box center [590, 309] width 93 height 28
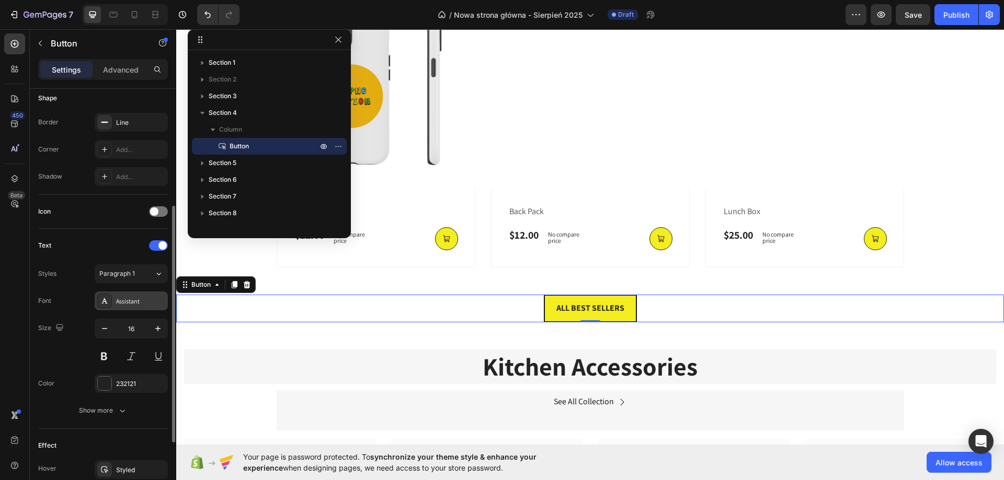
scroll to position [261, 0]
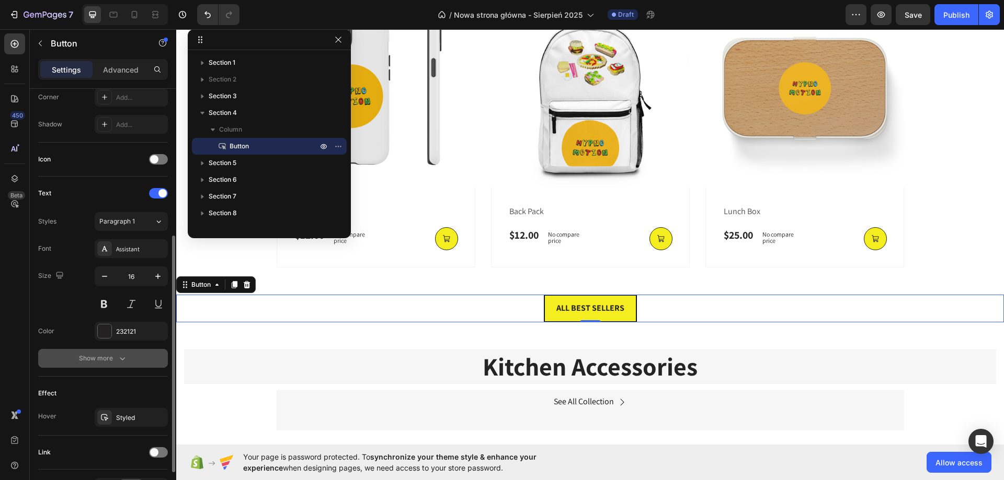
click at [128, 361] on button "Show more" at bounding box center [103, 358] width 130 height 19
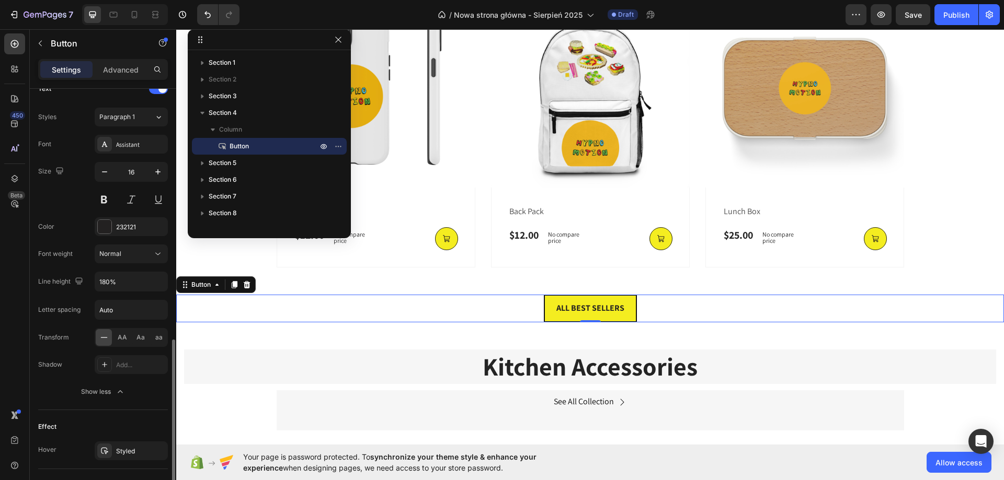
scroll to position [466, 0]
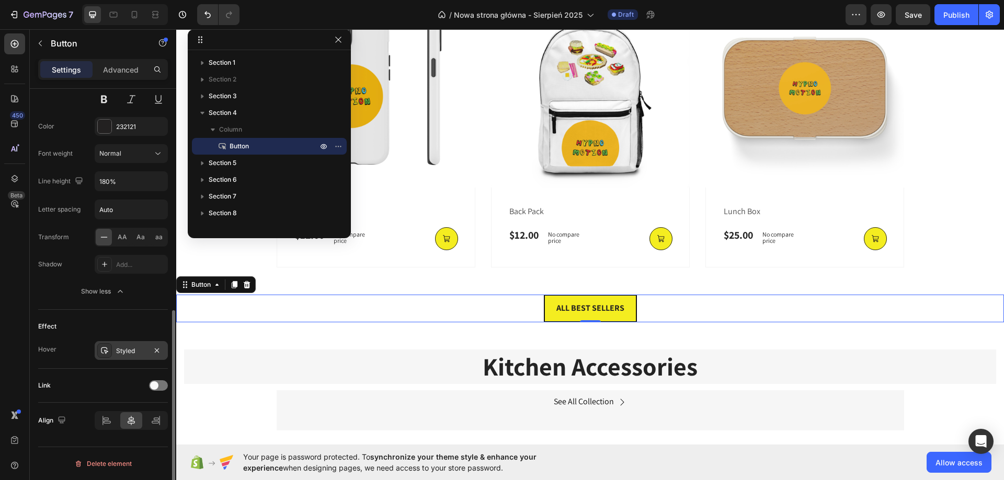
click at [127, 357] on div "Styled" at bounding box center [131, 350] width 73 height 19
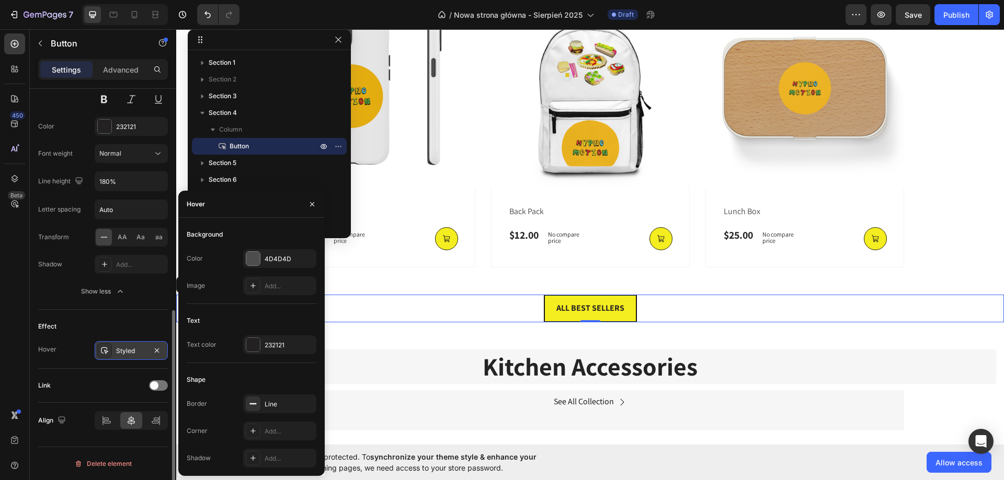
click at [127, 357] on div "Styled" at bounding box center [131, 350] width 73 height 19
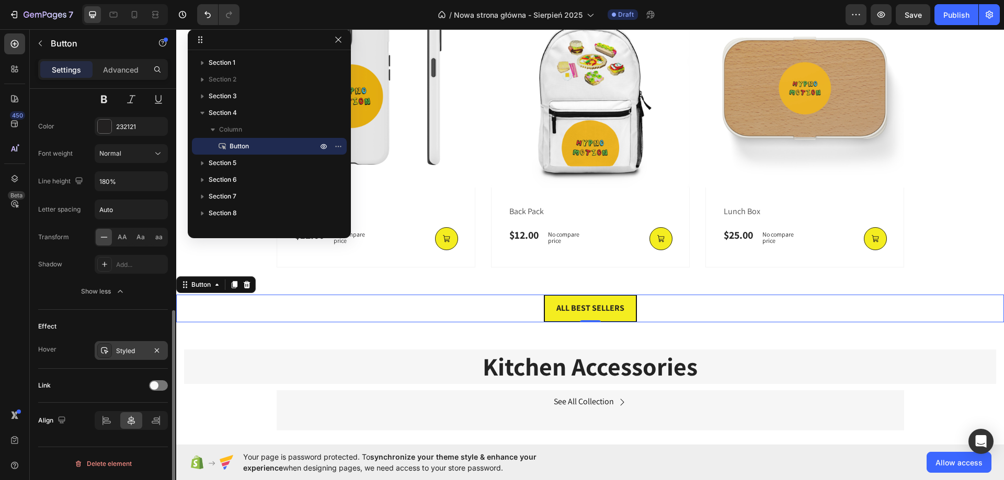
click at [139, 350] on div "Styled" at bounding box center [131, 351] width 30 height 9
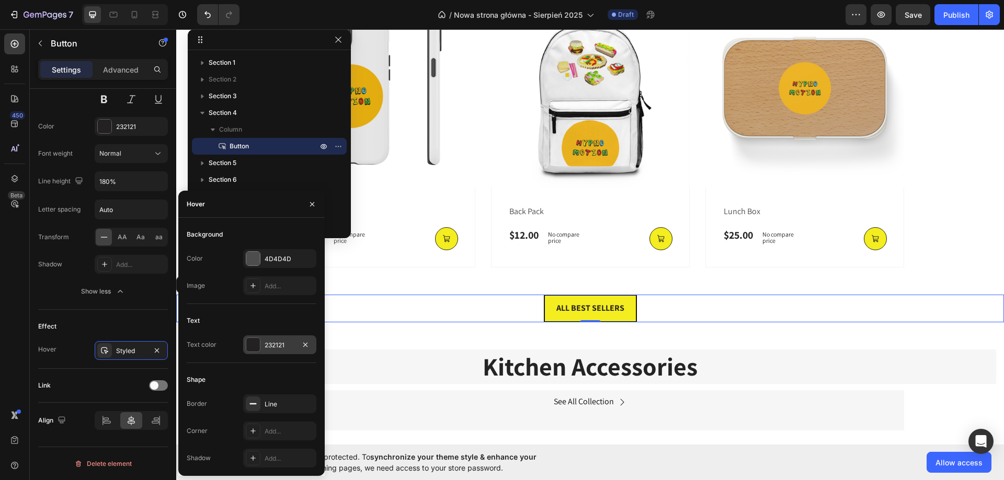
click at [255, 348] on div at bounding box center [253, 345] width 14 height 14
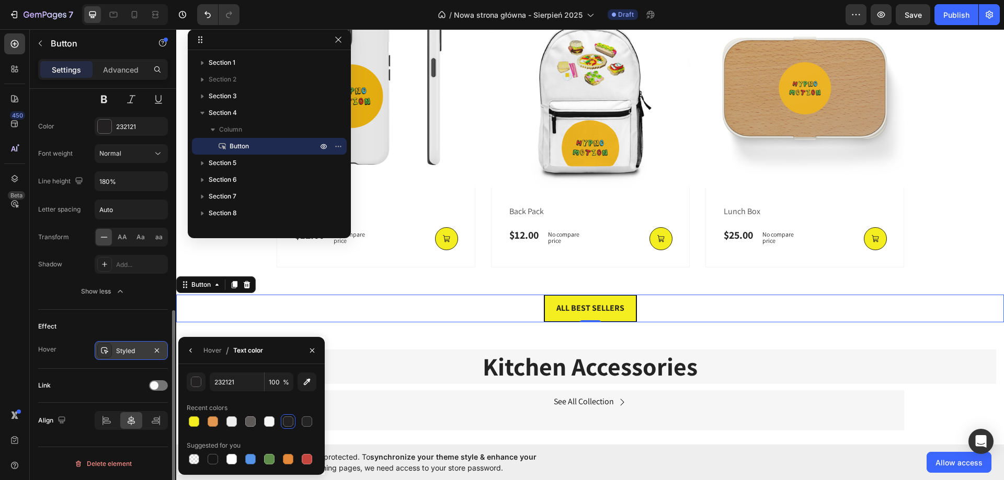
click at [133, 348] on div "Styled" at bounding box center [131, 351] width 30 height 9
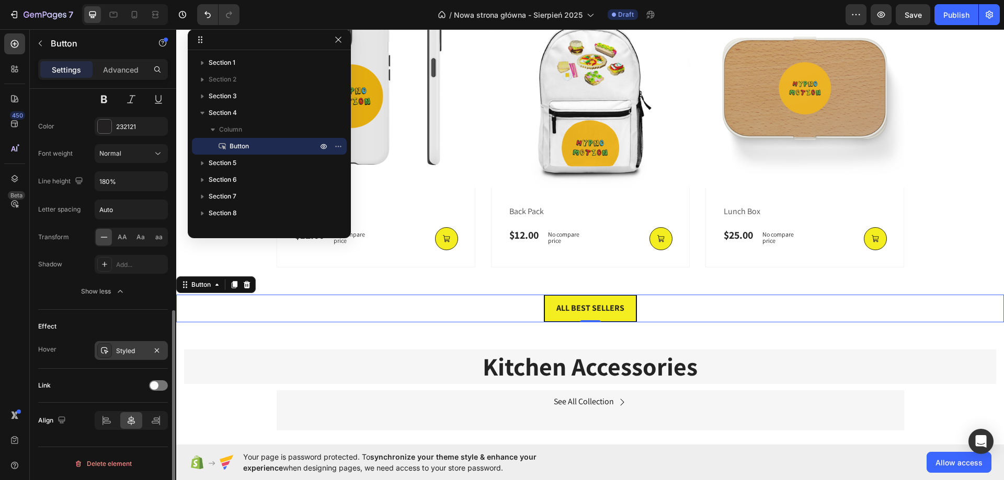
click at [133, 348] on div "Styled" at bounding box center [131, 351] width 30 height 9
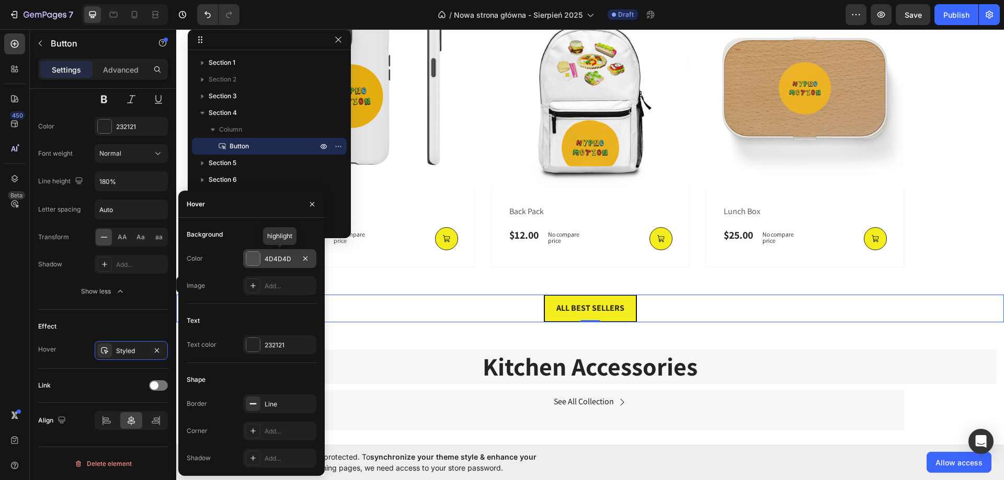
click at [284, 261] on div "4D4D4D" at bounding box center [280, 259] width 30 height 9
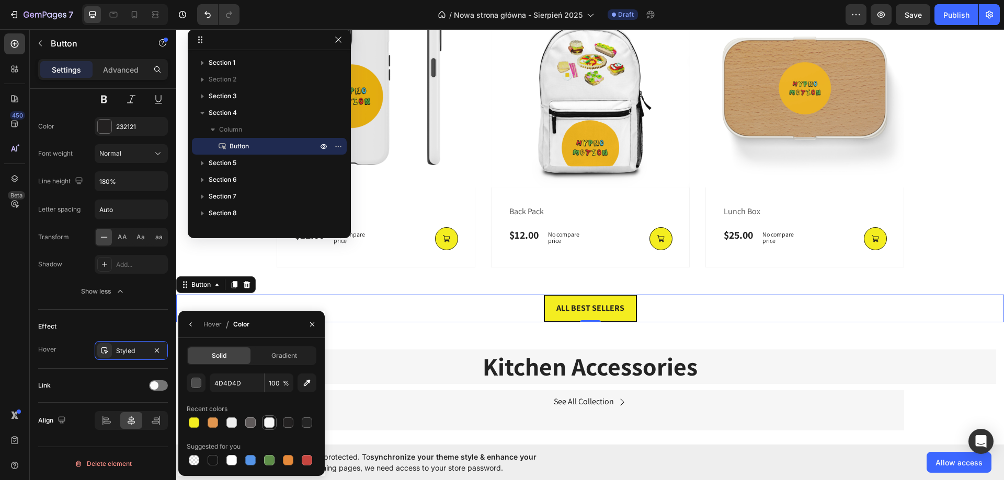
click at [274, 424] on div at bounding box center [269, 423] width 10 height 10
click at [255, 425] on div at bounding box center [250, 423] width 10 height 10
click at [213, 426] on div at bounding box center [213, 423] width 10 height 10
click at [231, 462] on div at bounding box center [231, 460] width 10 height 10
type input "FFFFFF"
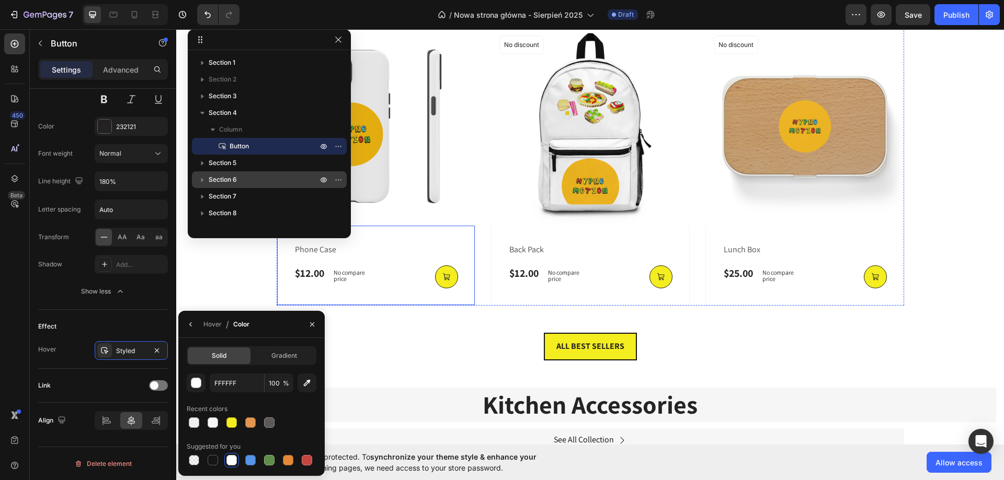
scroll to position [843, 0]
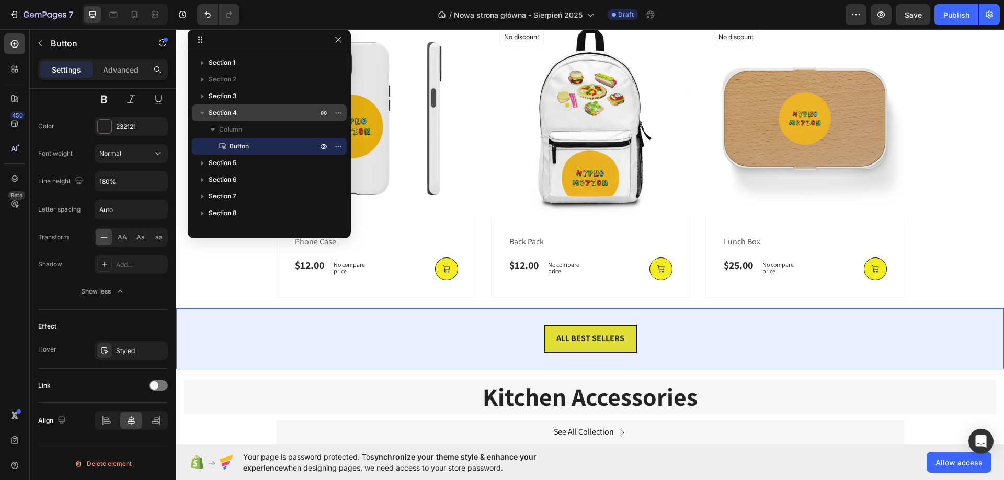
click at [202, 116] on icon "button" at bounding box center [202, 113] width 10 height 10
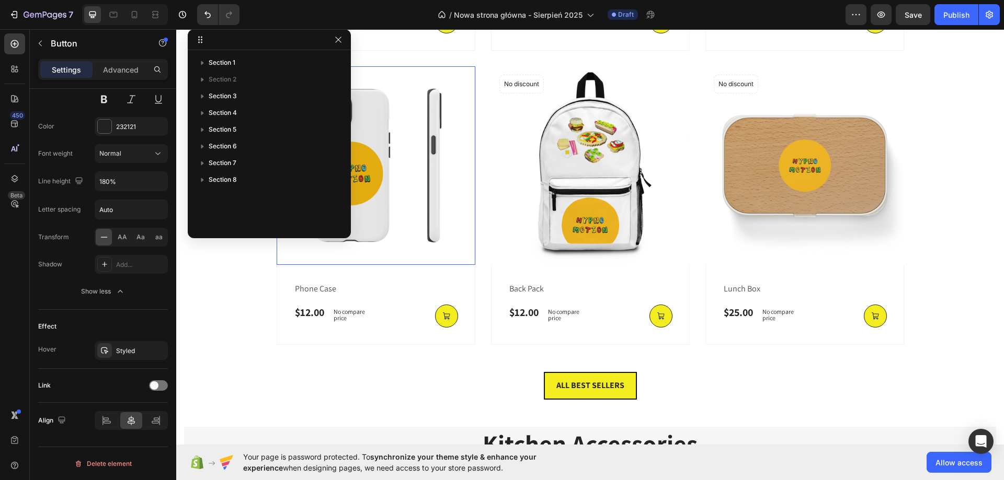
scroll to position [791, 0]
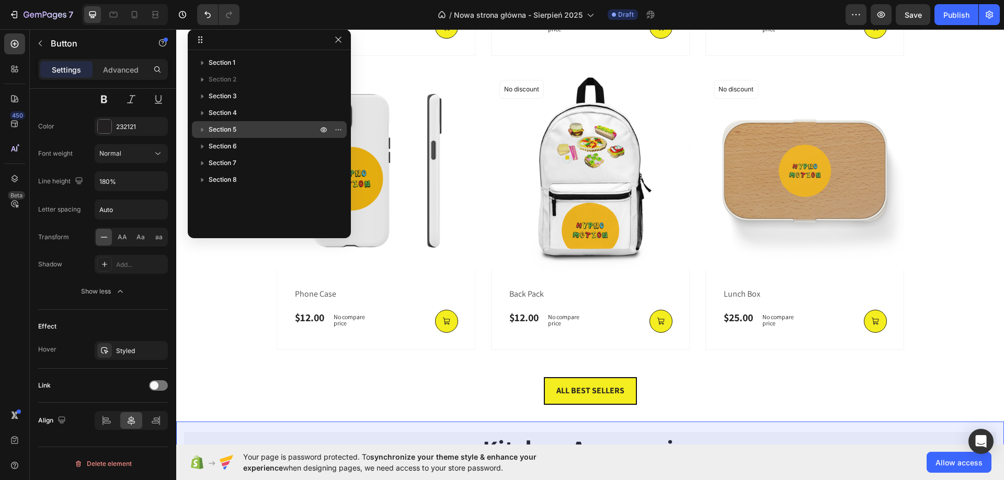
click at [222, 123] on div "Section 5" at bounding box center [269, 129] width 146 height 17
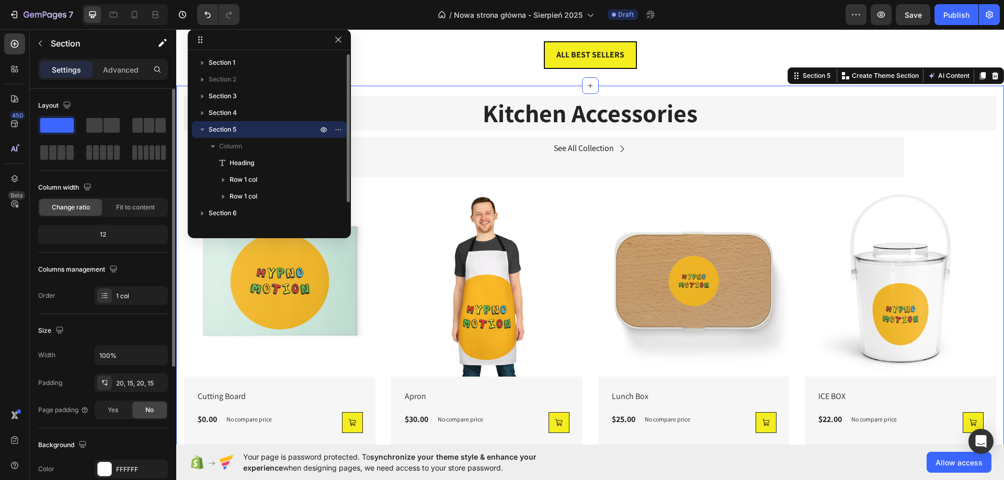
scroll to position [1147, 0]
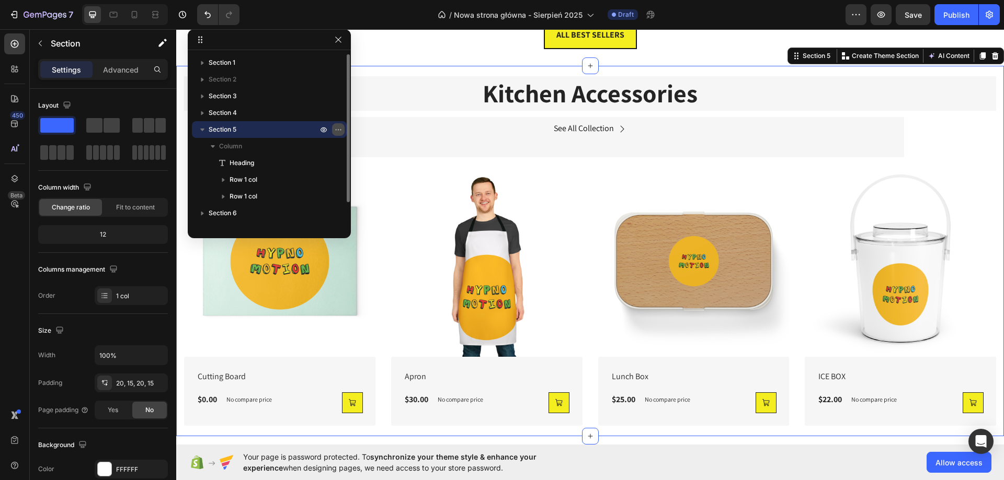
click at [338, 129] on icon "button" at bounding box center [338, 129] width 8 height 8
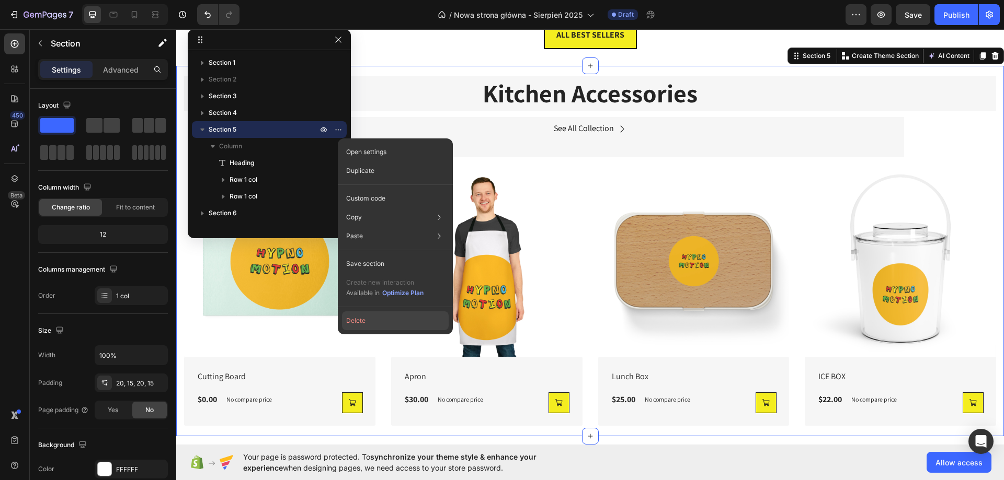
click at [382, 328] on button "Delete" at bounding box center [395, 321] width 107 height 19
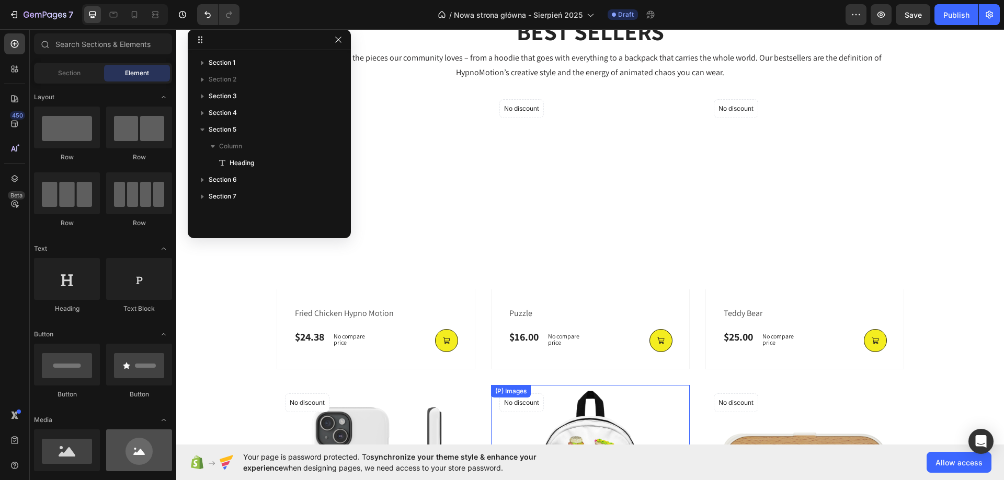
scroll to position [467, 0]
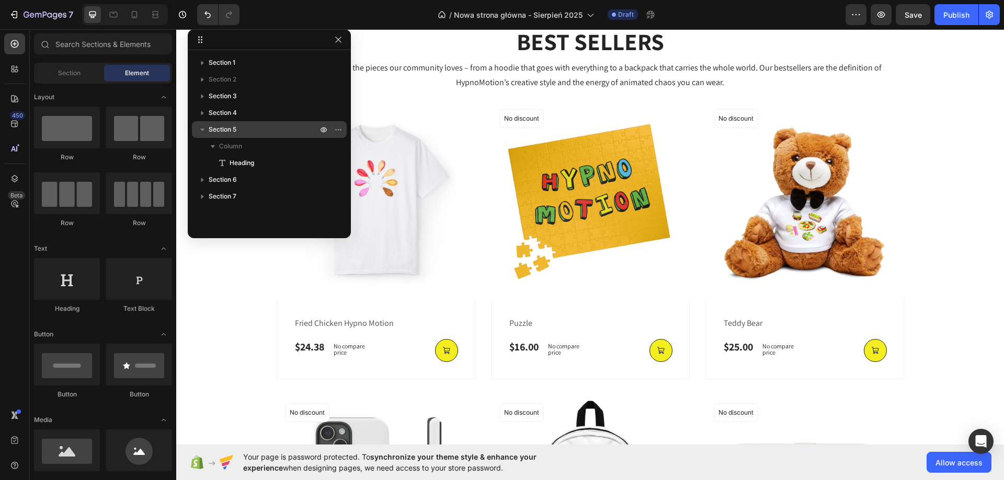
click at [214, 134] on span "Section 5" at bounding box center [223, 129] width 28 height 10
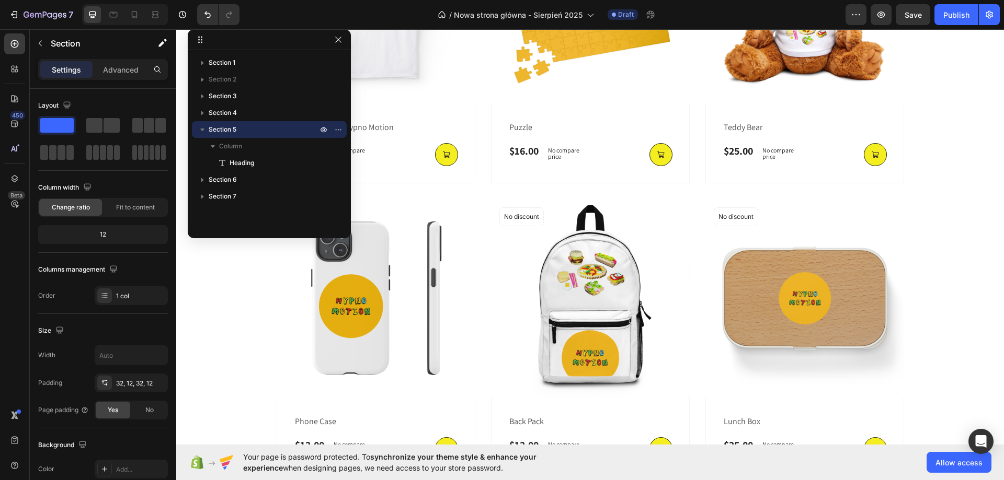
scroll to position [1147, 0]
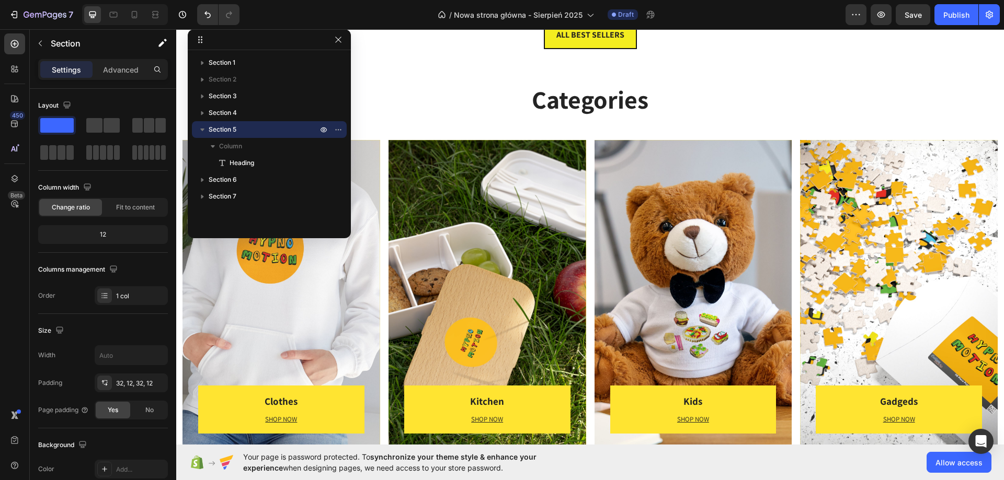
click at [205, 131] on icon "button" at bounding box center [202, 129] width 10 height 10
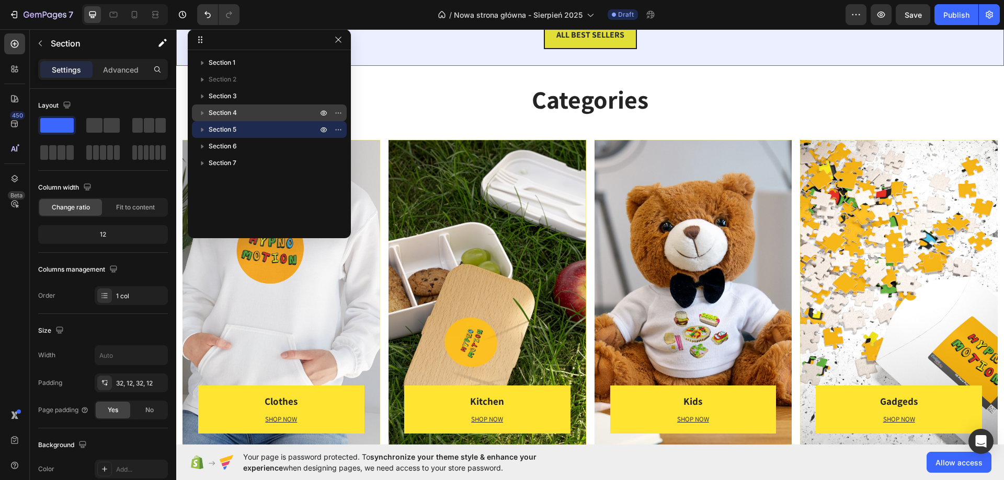
click at [215, 111] on span "Section 4" at bounding box center [223, 113] width 28 height 10
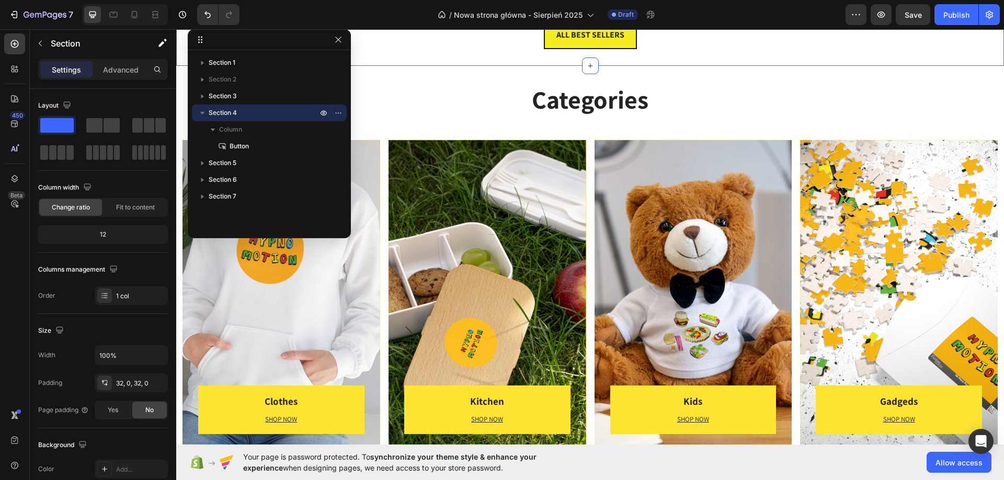
scroll to position [1086, 0]
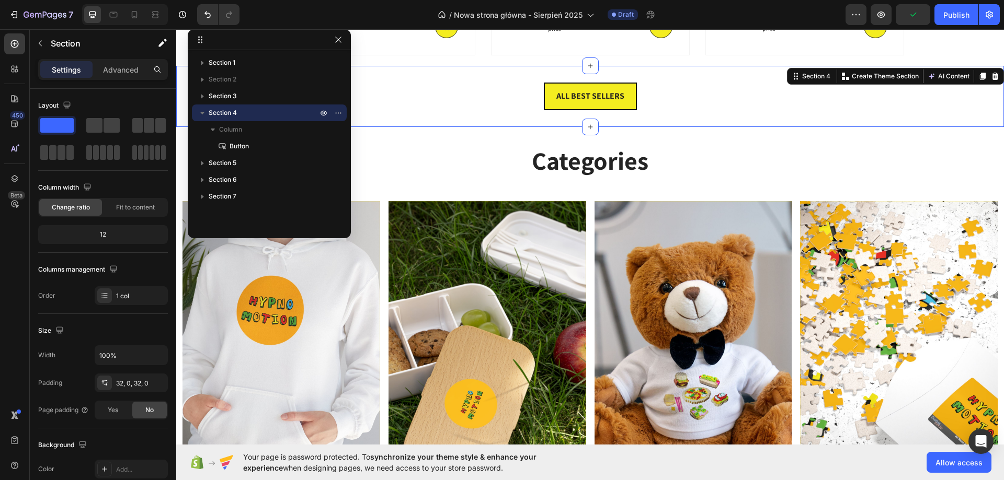
click at [202, 110] on icon "button" at bounding box center [202, 113] width 10 height 10
click at [212, 111] on span "Section 4" at bounding box center [223, 113] width 28 height 10
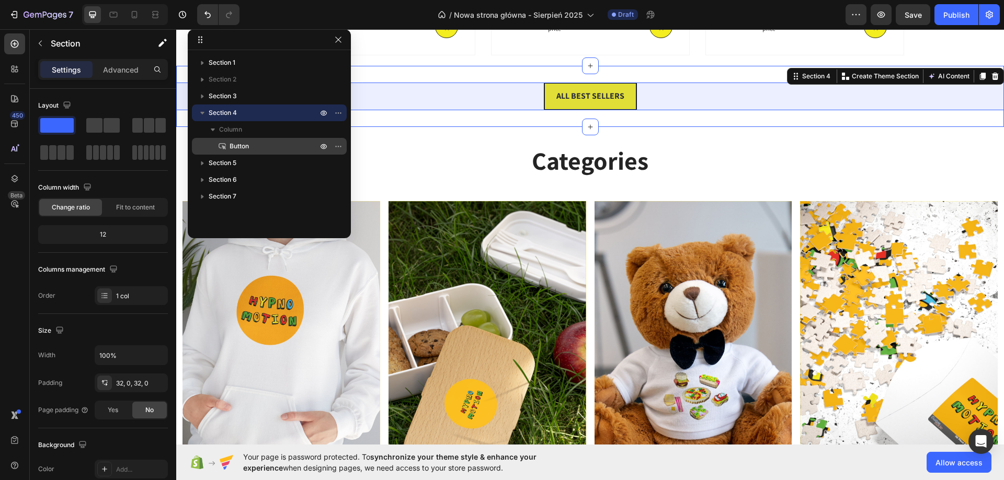
drag, startPoint x: 244, startPoint y: 147, endPoint x: 245, endPoint y: 138, distance: 9.4
click at [245, 138] on div "Button" at bounding box center [269, 146] width 146 height 17
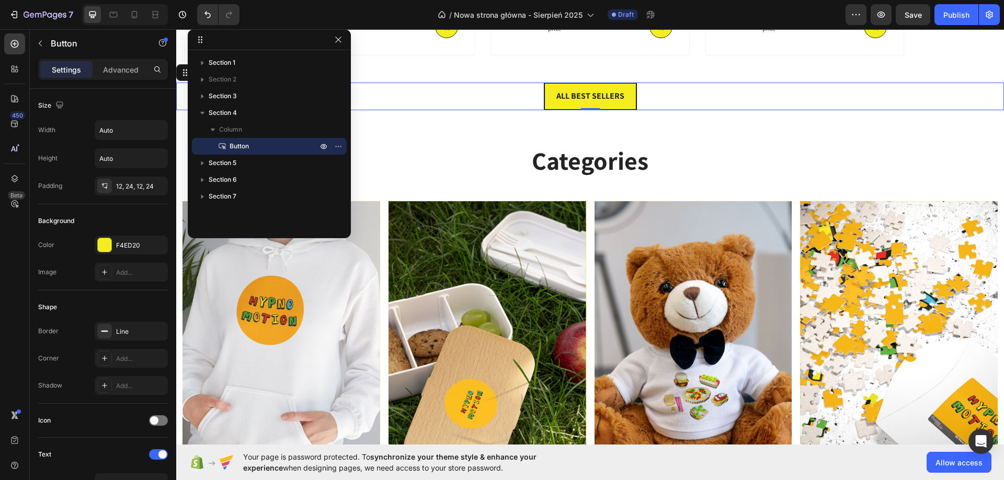
drag, startPoint x: 256, startPoint y: 150, endPoint x: 245, endPoint y: 144, distance: 12.6
click at [245, 144] on p "Button" at bounding box center [262, 146] width 90 height 10
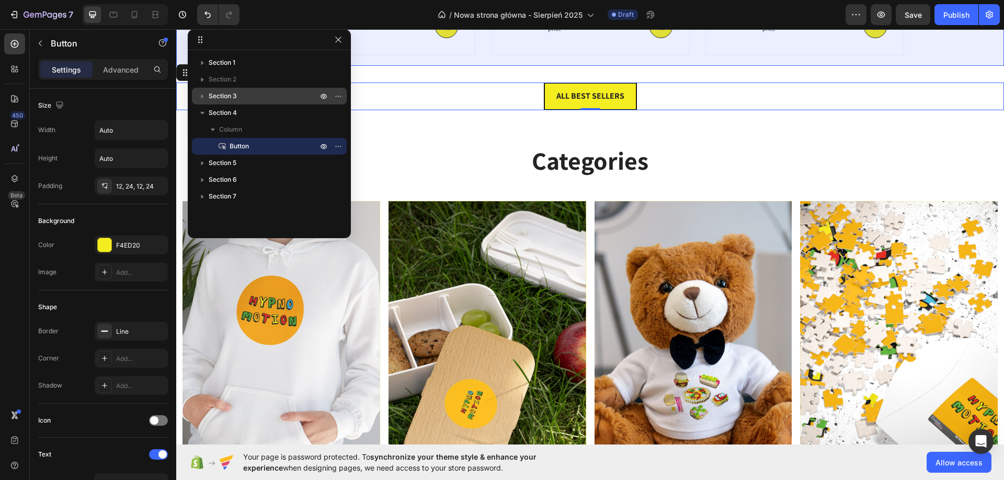
click at [246, 98] on p "Section 3" at bounding box center [264, 96] width 111 height 10
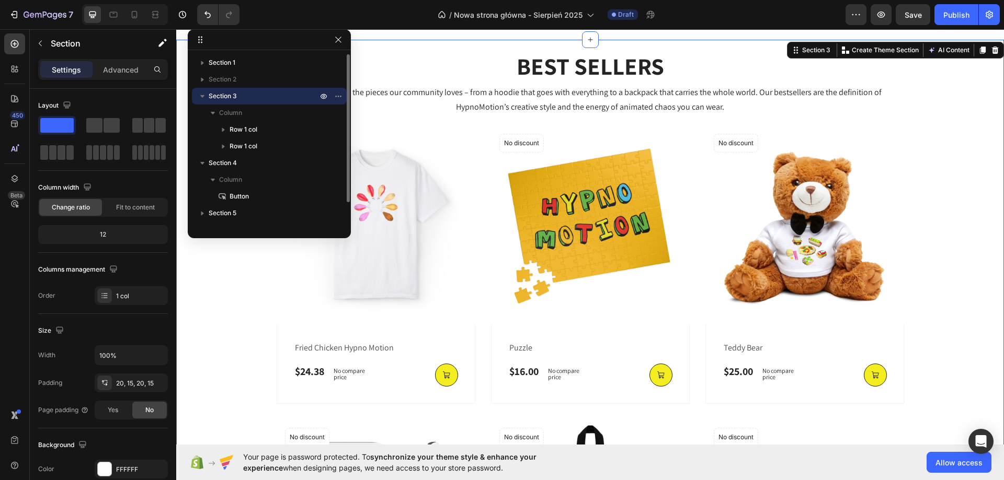
scroll to position [417, 0]
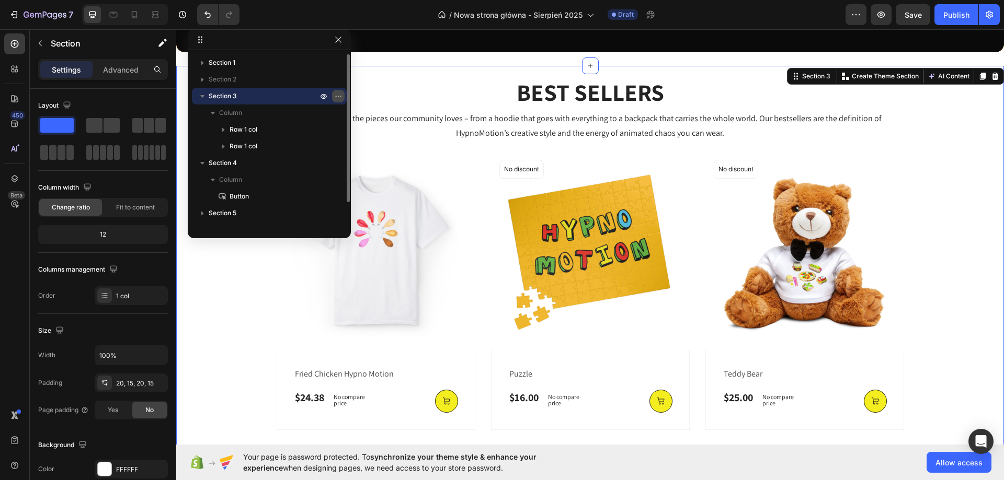
click at [337, 90] on button "button" at bounding box center [338, 96] width 13 height 13
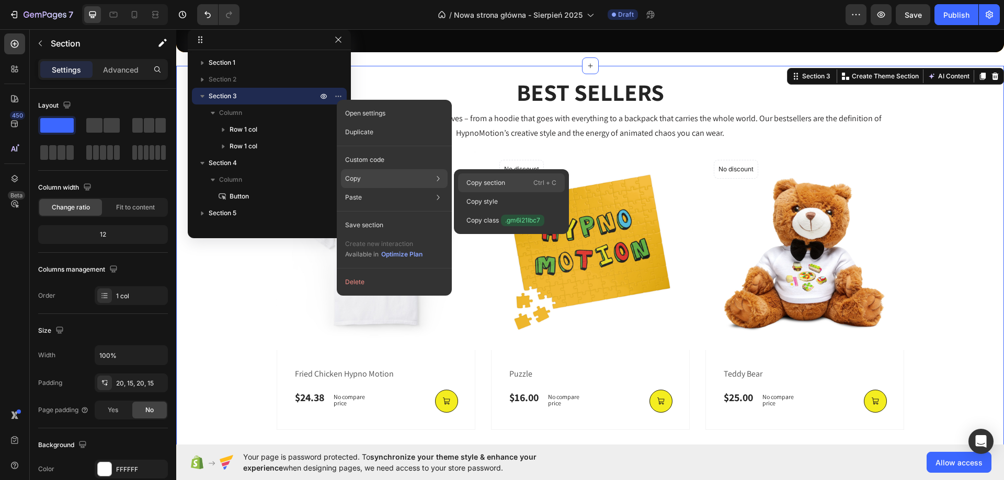
click at [518, 192] on div "Copy section Ctrl + C" at bounding box center [511, 201] width 107 height 19
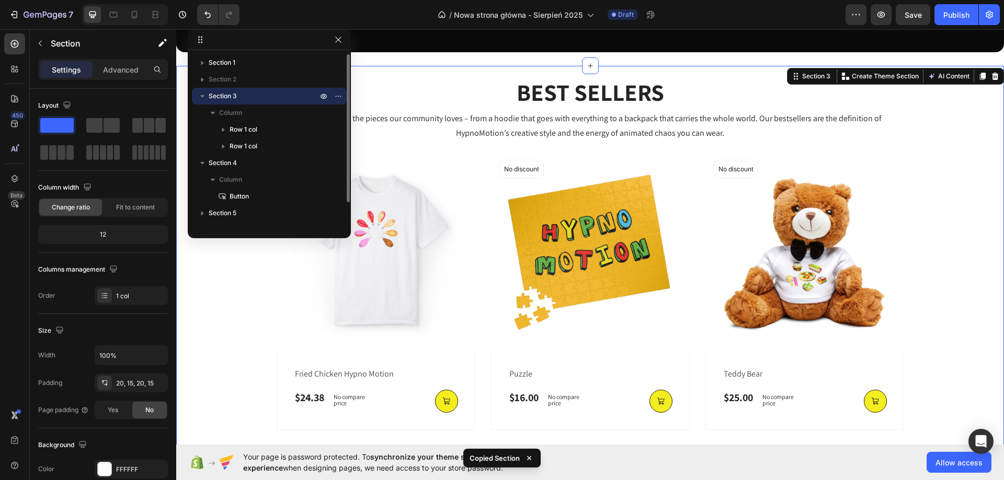
click at [236, 100] on span "Section 3" at bounding box center [223, 96] width 28 height 10
click at [231, 224] on div "Section 1 Section 2 Section 3 Section 4 Column Button Section 5 Section 6 Secti…" at bounding box center [269, 140] width 163 height 173
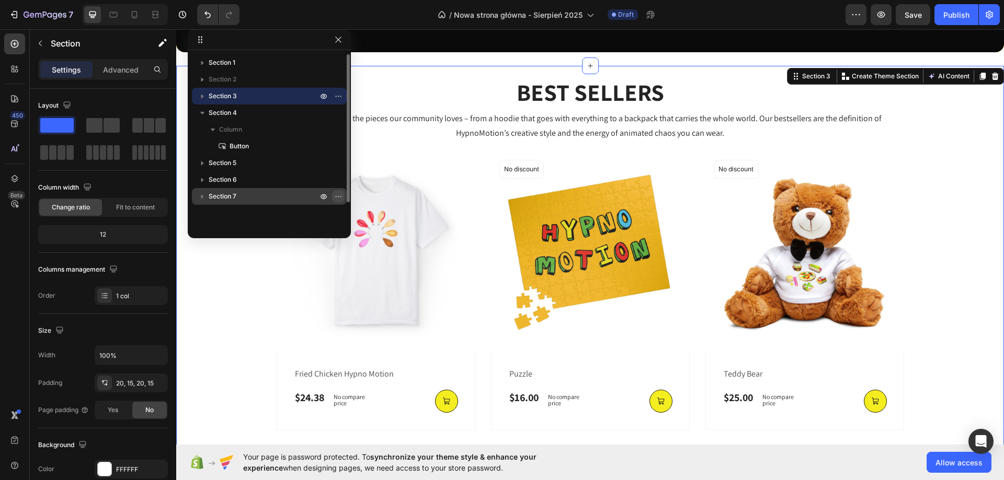
click at [337, 198] on icon "button" at bounding box center [338, 196] width 8 height 8
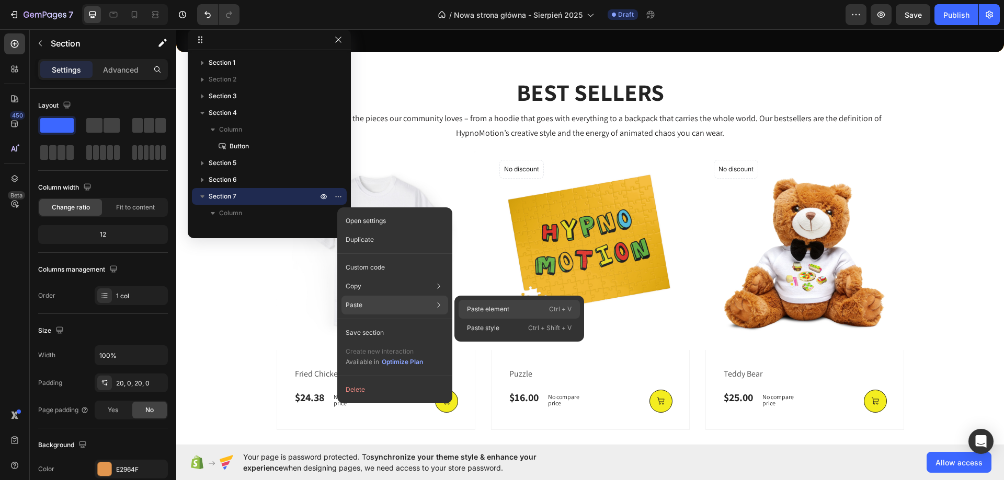
click at [480, 306] on p "Paste element" at bounding box center [488, 309] width 42 height 9
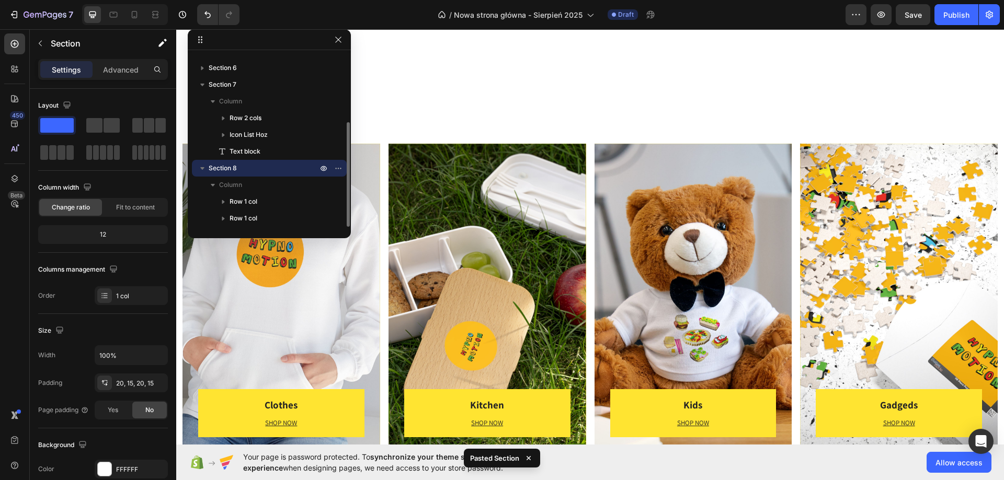
scroll to position [986, 0]
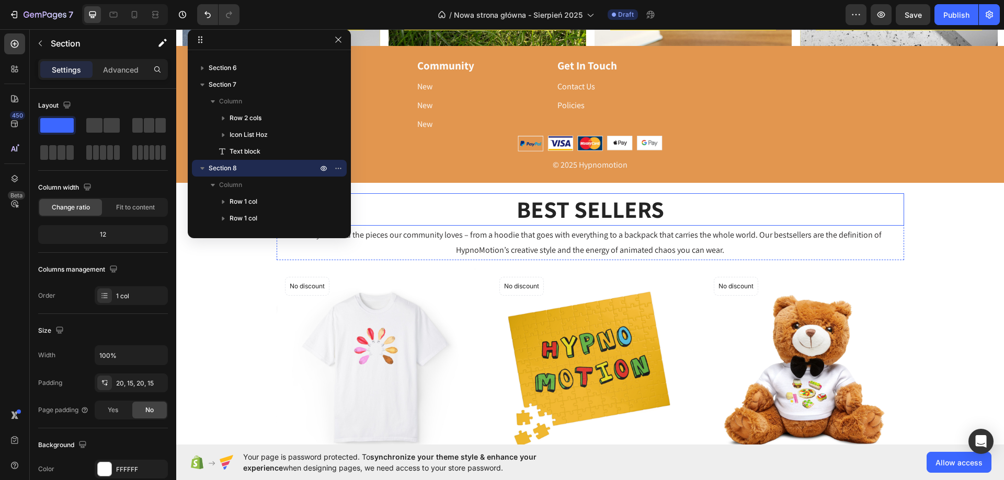
click at [548, 216] on h2 "BEST SELLERS" at bounding box center [590, 216] width 627 height 33
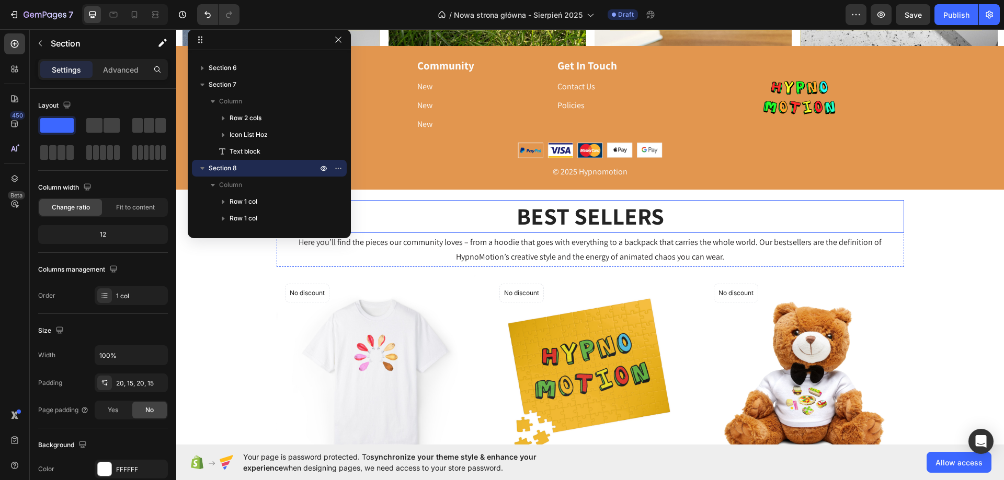
click at [548, 216] on h2 "BEST SELLERS" at bounding box center [590, 216] width 627 height 33
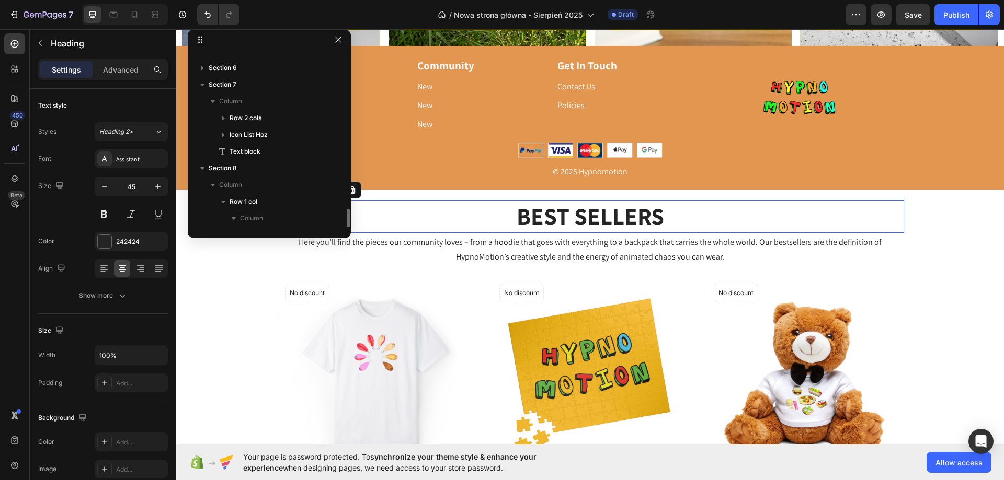
click at [548, 216] on p "BEST SELLERS" at bounding box center [590, 216] width 625 height 31
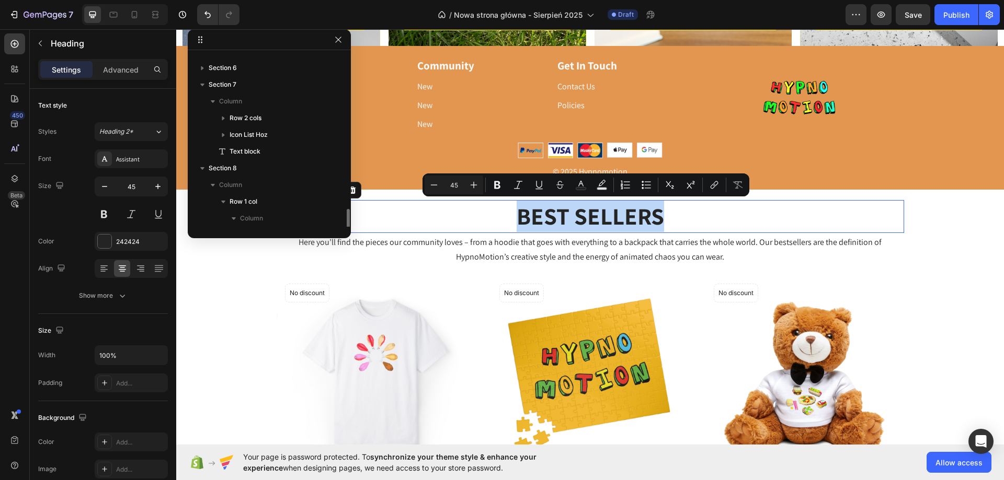
scroll to position [179, 0]
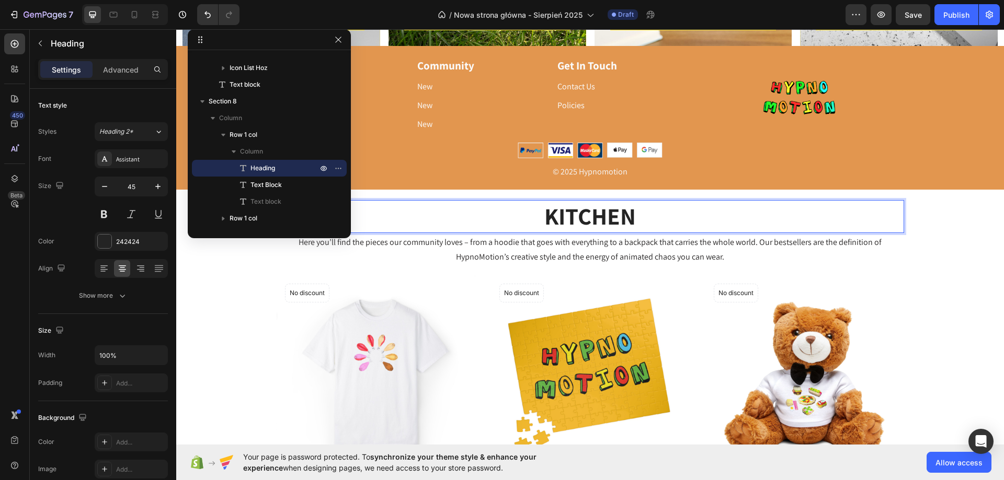
click at [637, 216] on p "KITCHEN" at bounding box center [590, 216] width 625 height 31
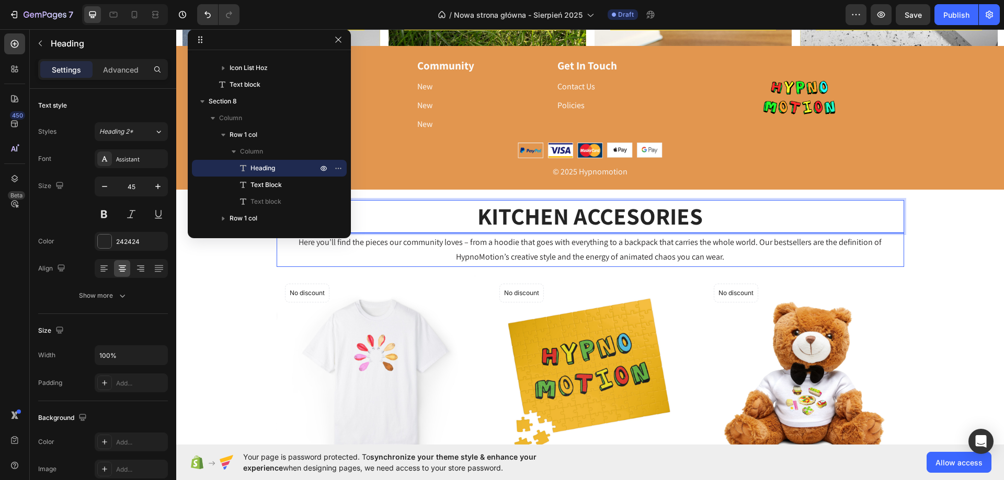
click at [466, 248] on p "Here you’ll find the pieces our community loves – from a hoodie that goes with …" at bounding box center [590, 250] width 627 height 30
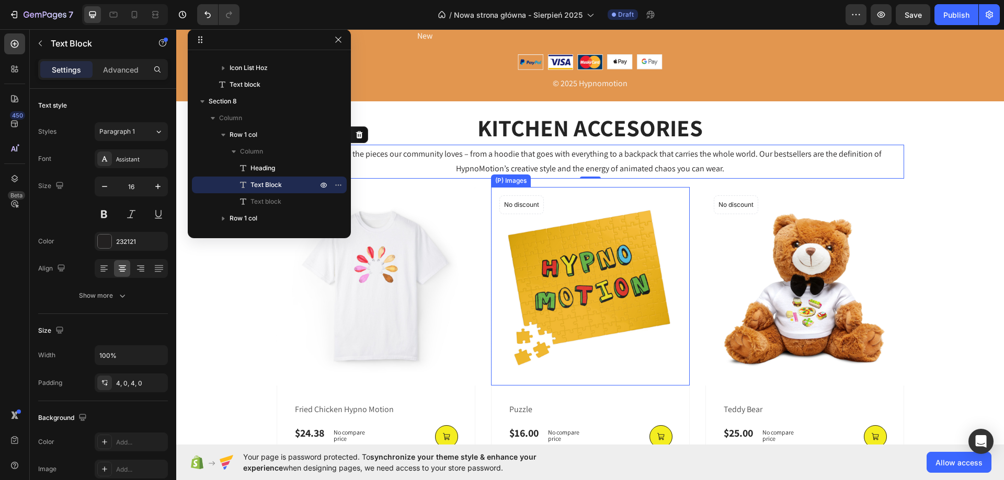
scroll to position [1028, 0]
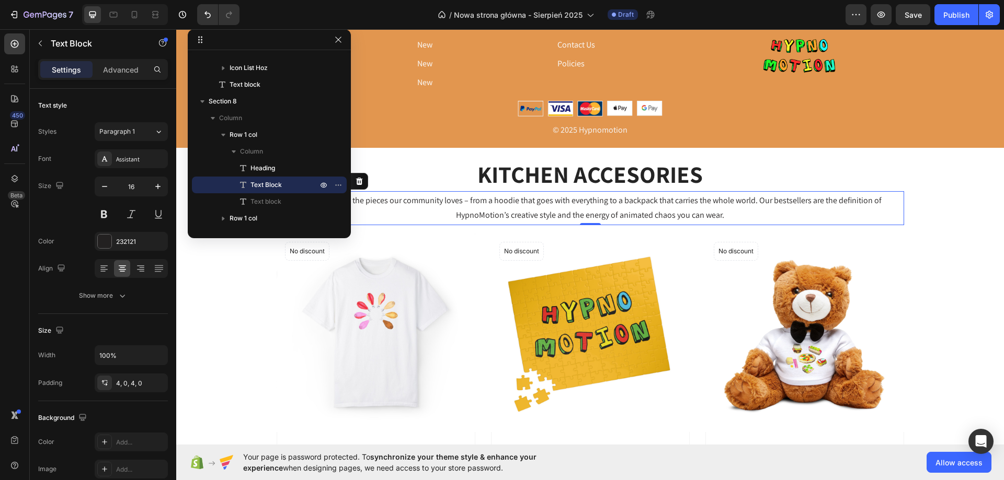
click at [551, 212] on p "Here you’ll find the pieces our community loves – from a hoodie that goes with …" at bounding box center [590, 208] width 627 height 30
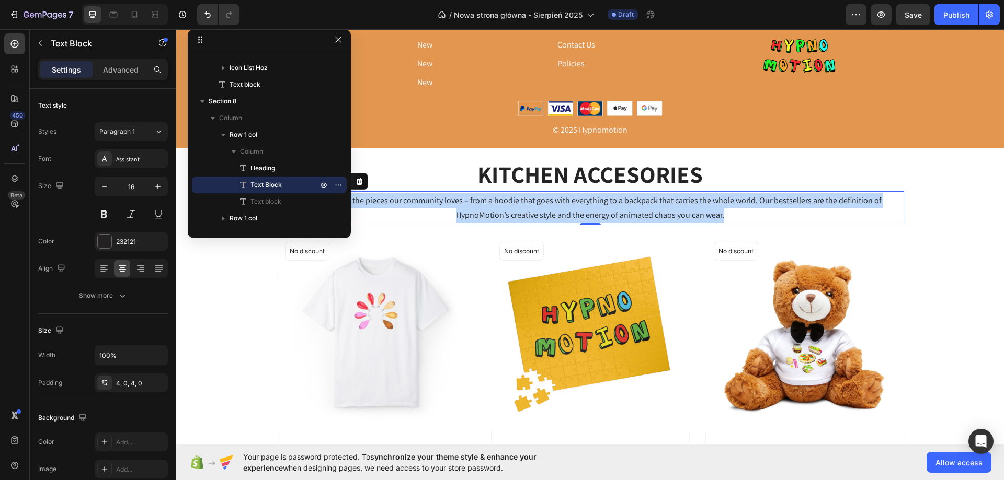
click at [551, 212] on p "Here you’ll find the pieces our community loves – from a hoodie that goes with …" at bounding box center [590, 208] width 627 height 30
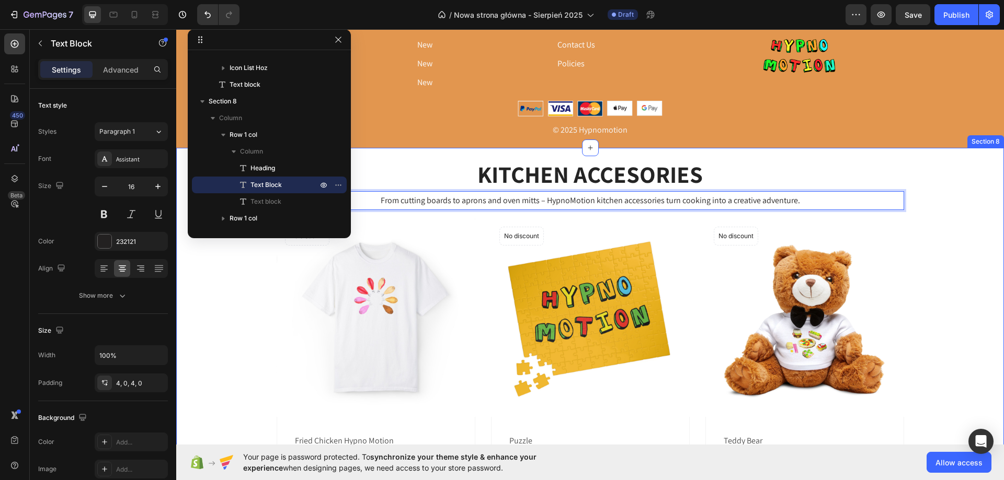
click at [929, 239] on div "KITCHEN ACCESORIES Heading From cutting boards to aprons and oven mitts – Hypno…" at bounding box center [590, 474] width 812 height 633
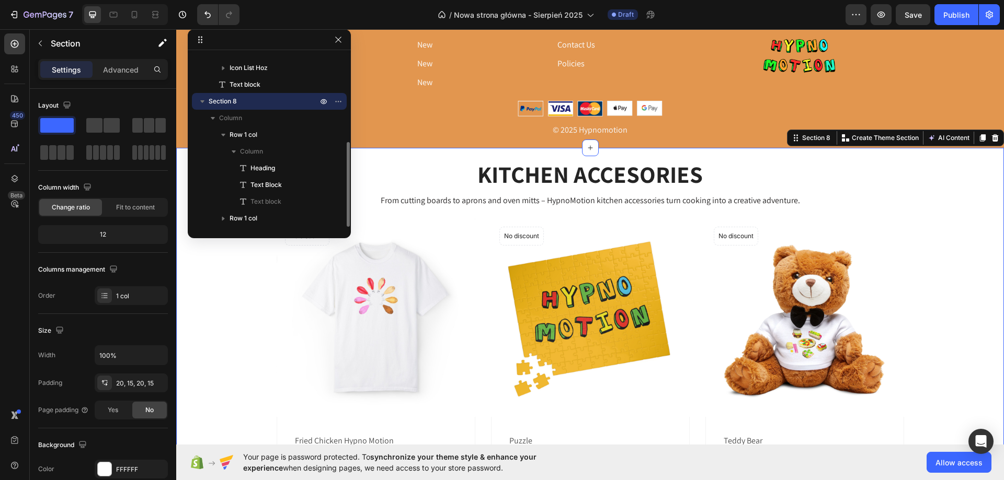
click at [202, 102] on icon "button" at bounding box center [202, 101] width 4 height 3
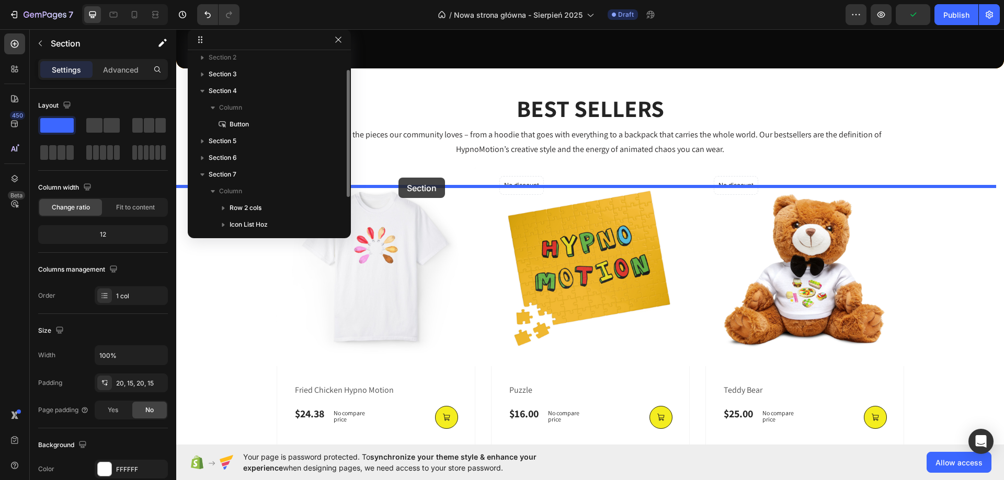
scroll to position [348, 0]
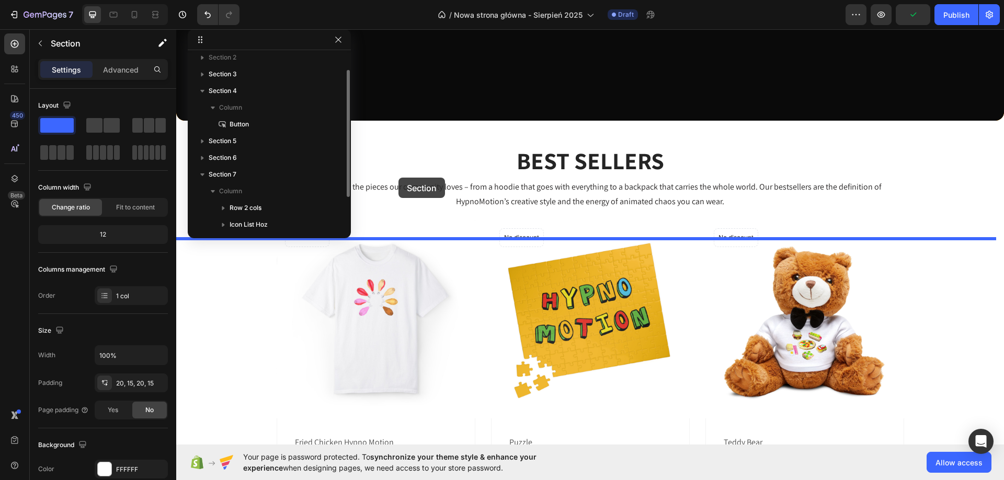
drag, startPoint x: 244, startPoint y: 298, endPoint x: 398, endPoint y: 178, distance: 196.0
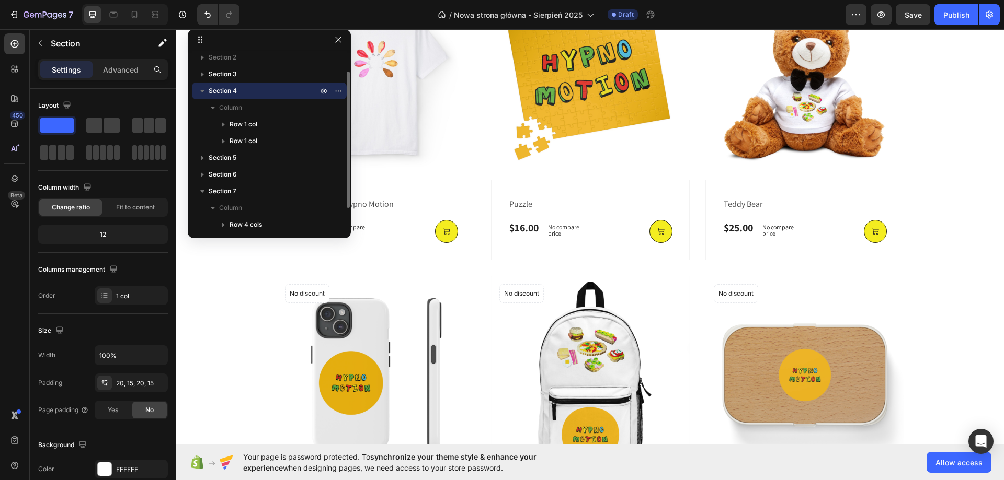
scroll to position [976, 0]
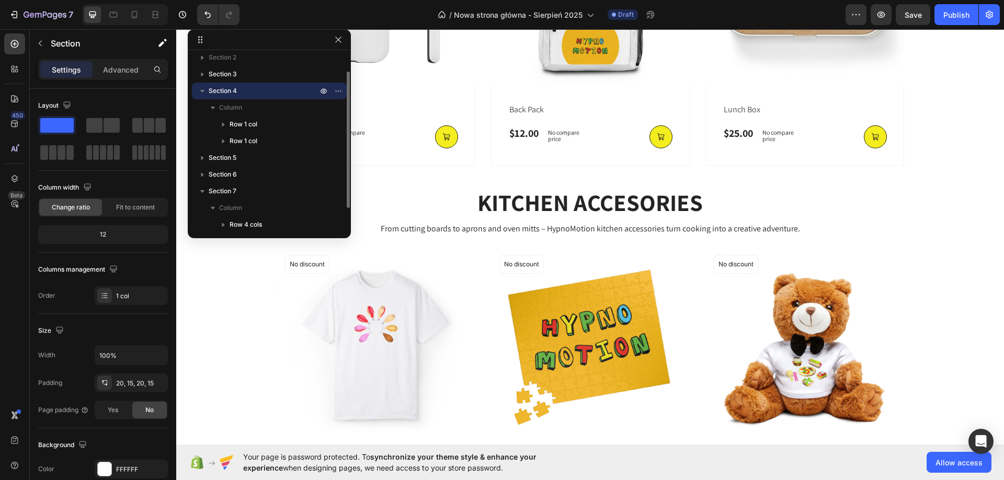
click at [201, 88] on icon "button" at bounding box center [202, 91] width 10 height 10
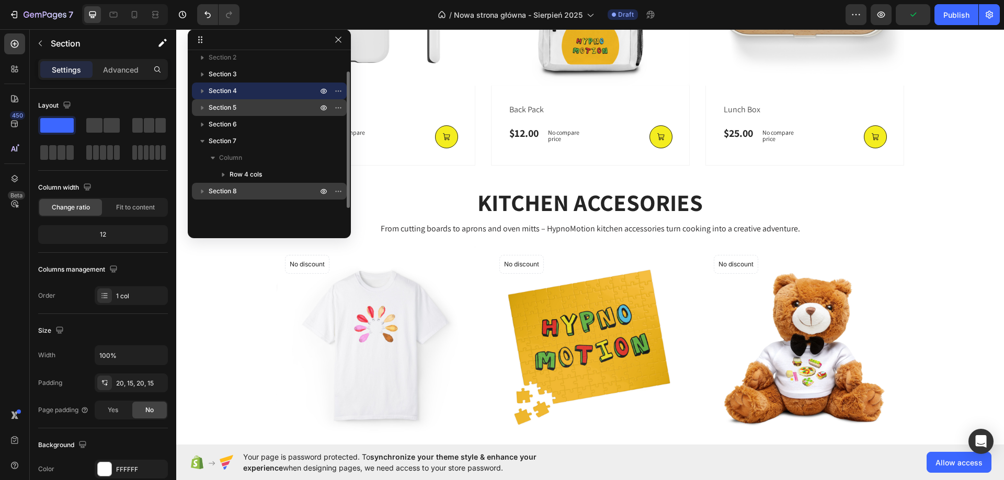
drag, startPoint x: 233, startPoint y: 91, endPoint x: 238, endPoint y: 112, distance: 21.7
click at [238, 112] on div "Section 1 Section 2 Section 3 Section 4 Section 5 Section 6 Section 7 Column Ro…" at bounding box center [269, 140] width 163 height 173
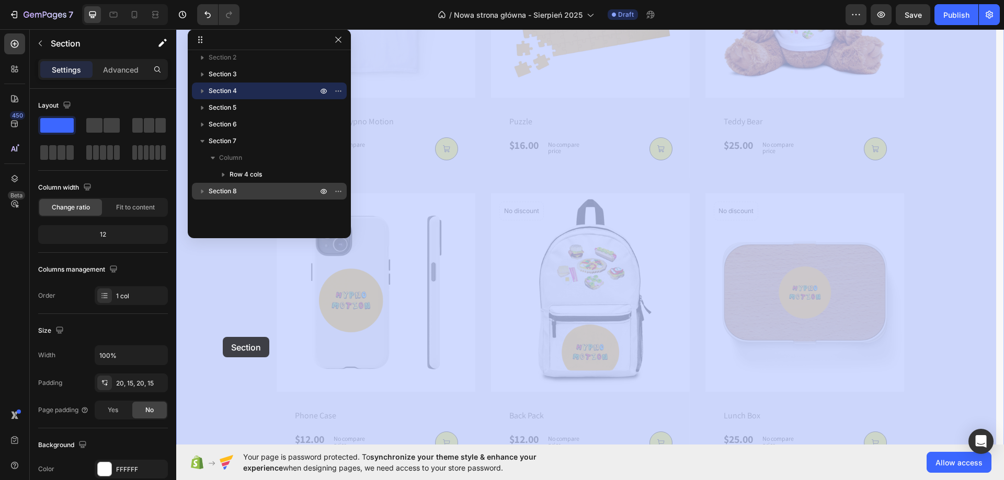
scroll to position [1394, 0]
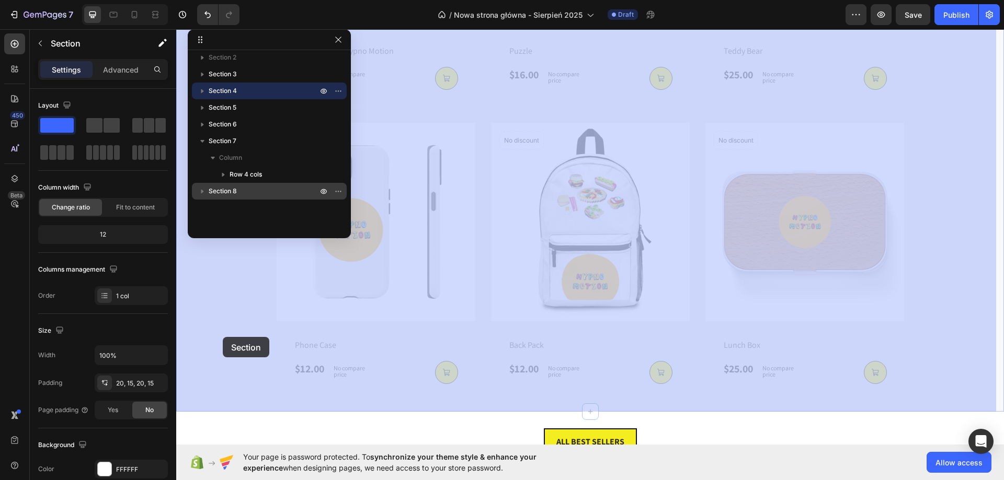
drag, startPoint x: 212, startPoint y: 254, endPoint x: 223, endPoint y: 337, distance: 83.8
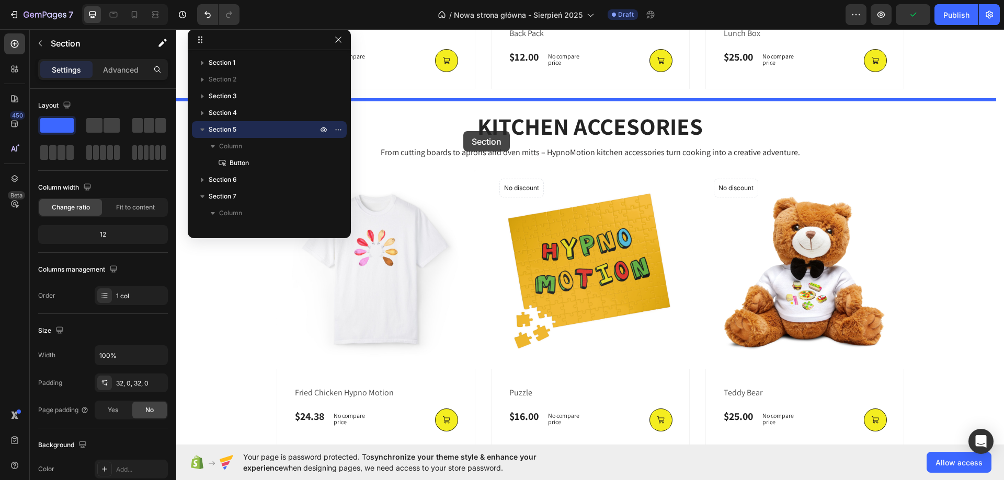
scroll to position [1035, 0]
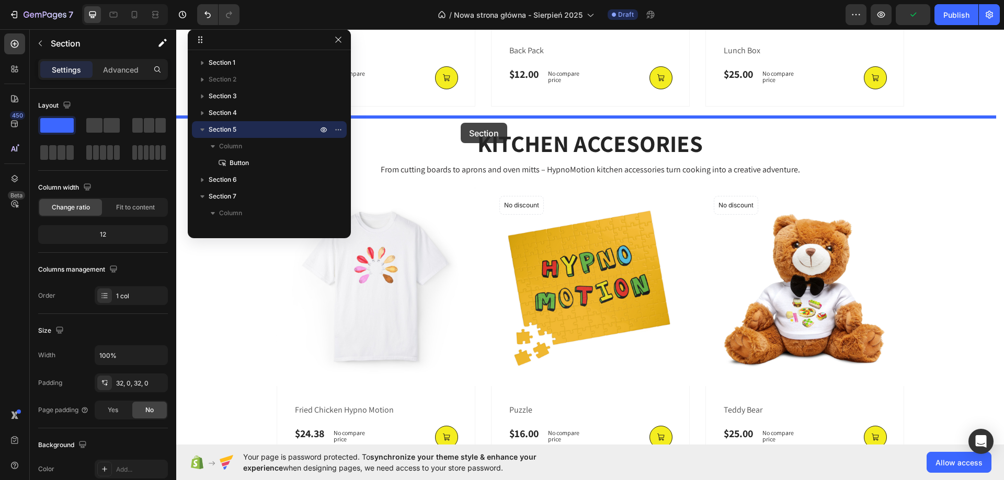
drag, startPoint x: 238, startPoint y: 313, endPoint x: 461, endPoint y: 123, distance: 292.6
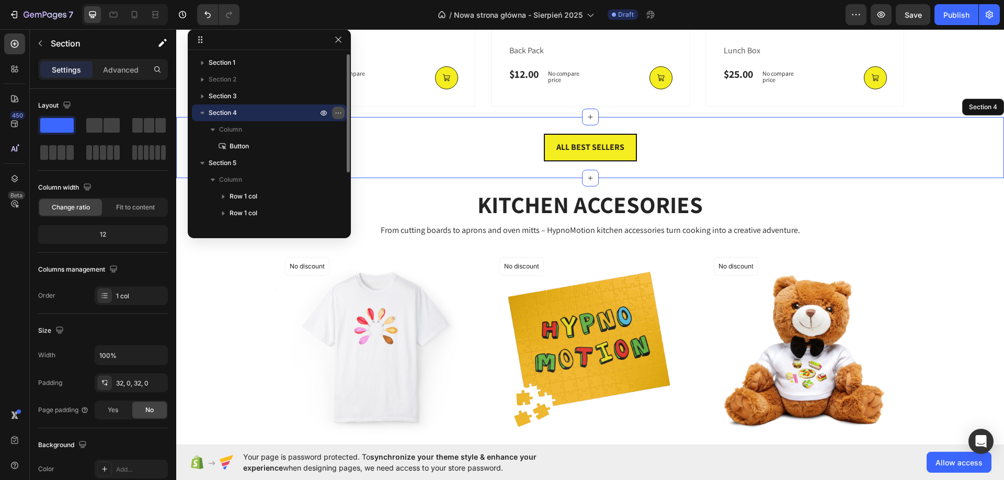
click at [340, 109] on icon "button" at bounding box center [338, 113] width 8 height 8
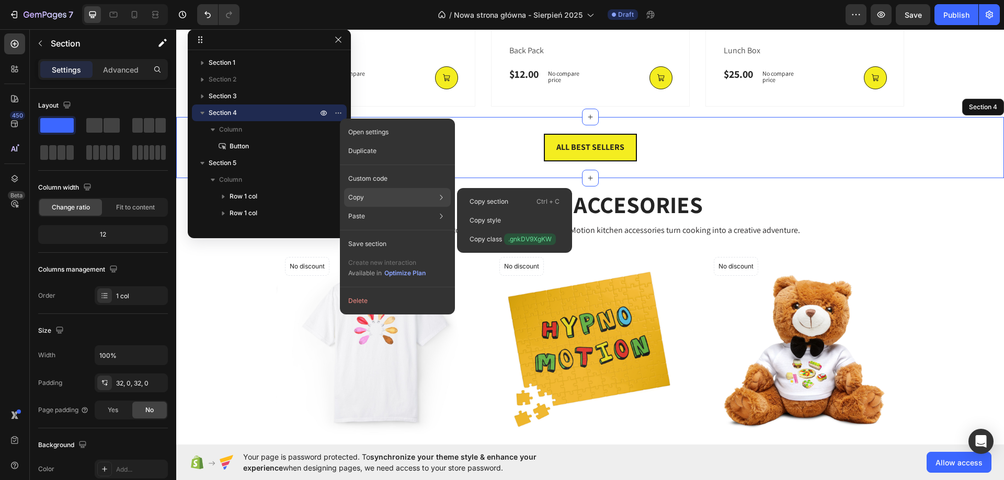
click at [365, 196] on div "Copy Copy section Ctrl + C Copy style Copy class .gnkDV9XgKW" at bounding box center [397, 197] width 107 height 19
click at [485, 201] on p "Copy section" at bounding box center [489, 201] width 39 height 9
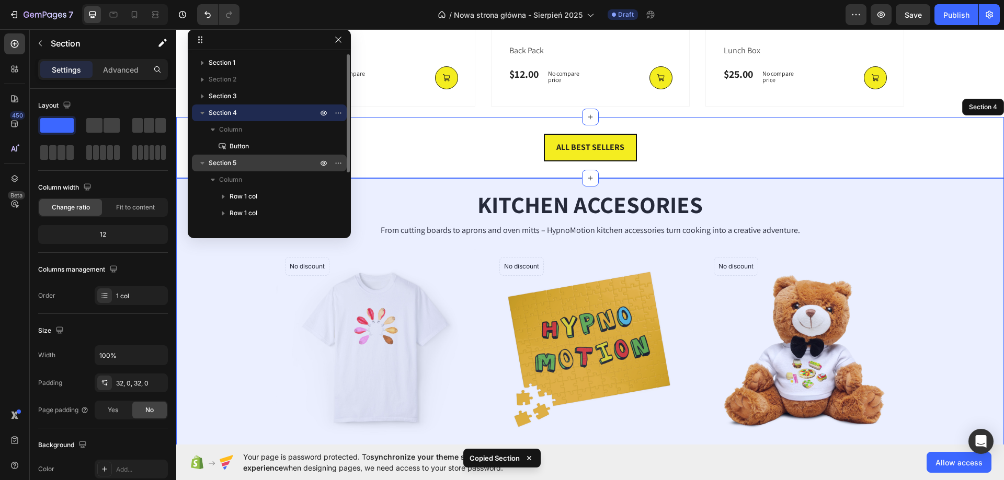
click at [242, 166] on p "Section 5" at bounding box center [264, 163] width 111 height 10
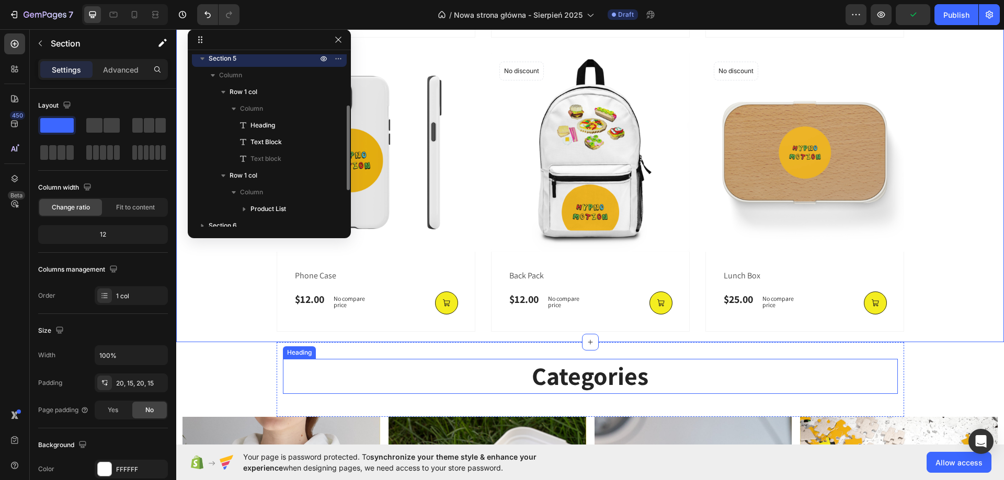
scroll to position [1618, 0]
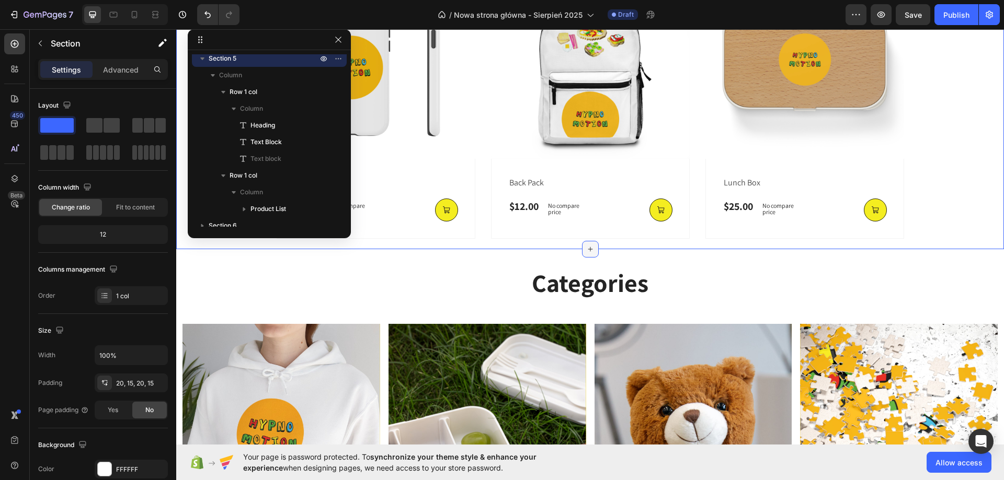
click at [582, 245] on div at bounding box center [590, 249] width 17 height 17
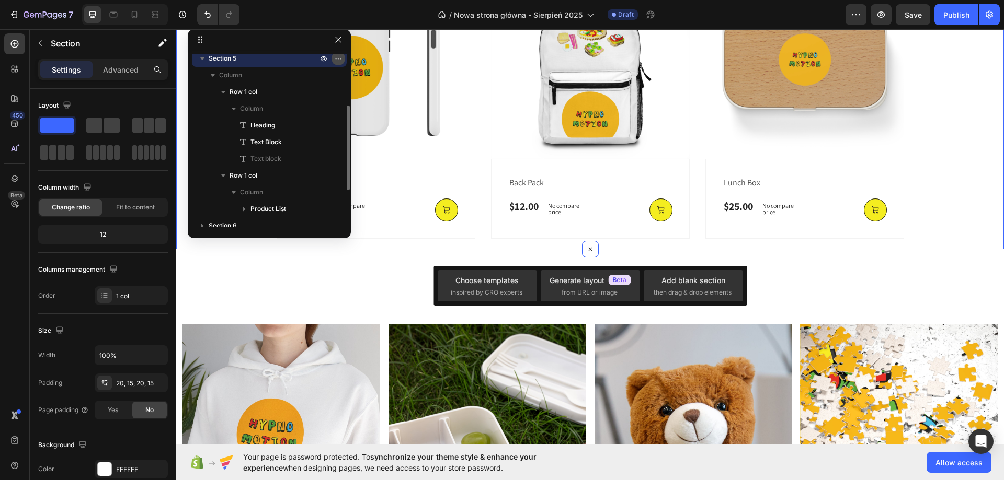
click at [341, 56] on icon "button" at bounding box center [338, 58] width 8 height 8
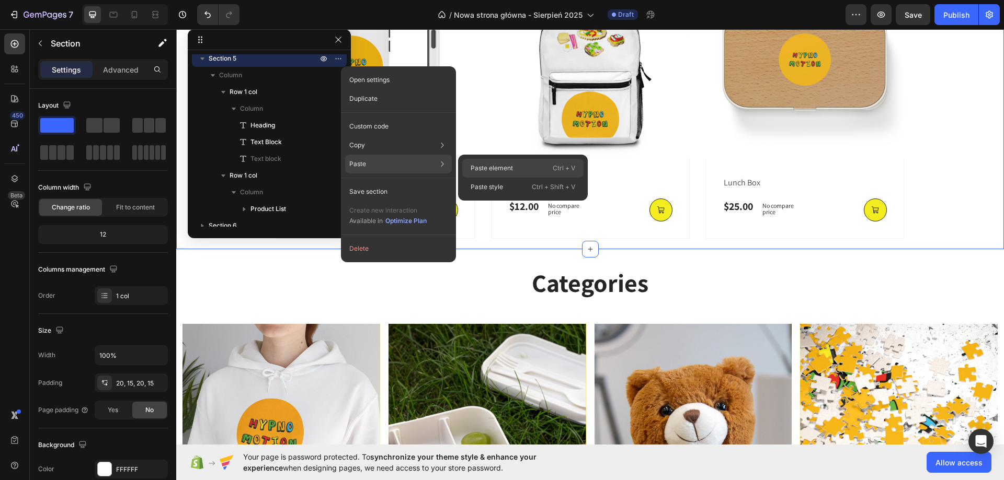
click at [488, 166] on p "Paste element" at bounding box center [492, 168] width 42 height 9
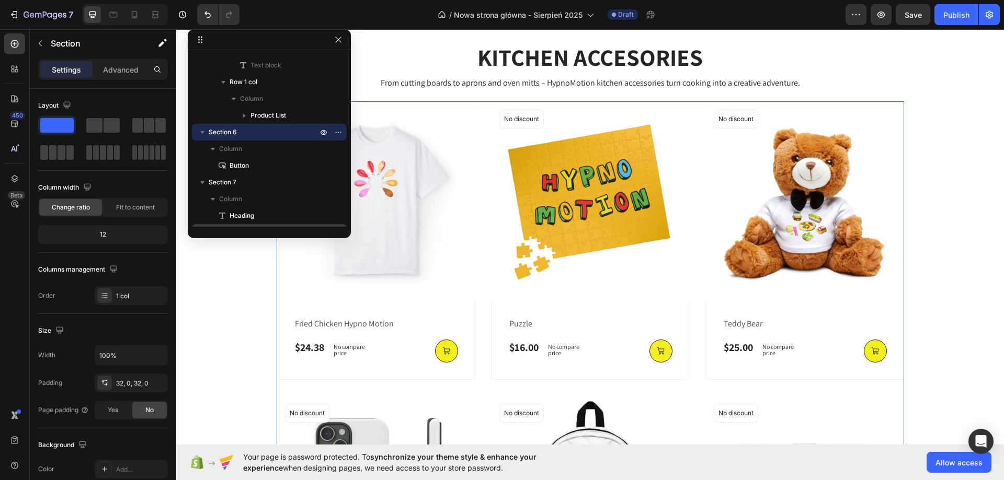
scroll to position [1084, 0]
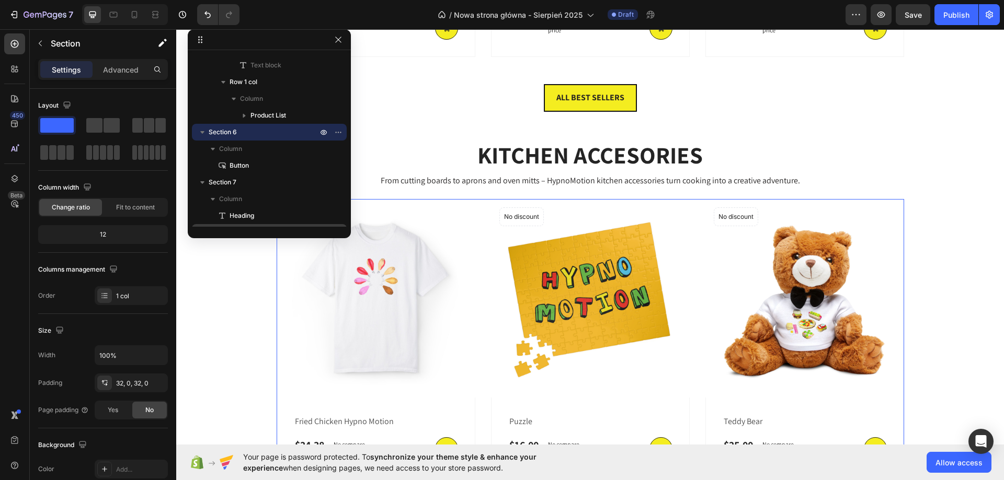
click at [471, 220] on div "(P) Images No discount Not be displayed when published Product Badge Row fried …" at bounding box center [590, 485] width 627 height 573
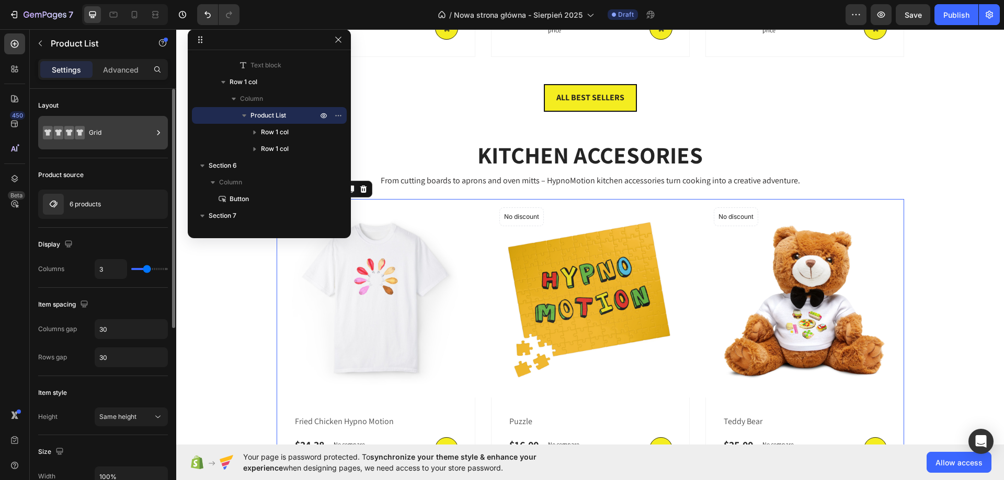
click at [108, 131] on div "Grid" at bounding box center [121, 133] width 64 height 24
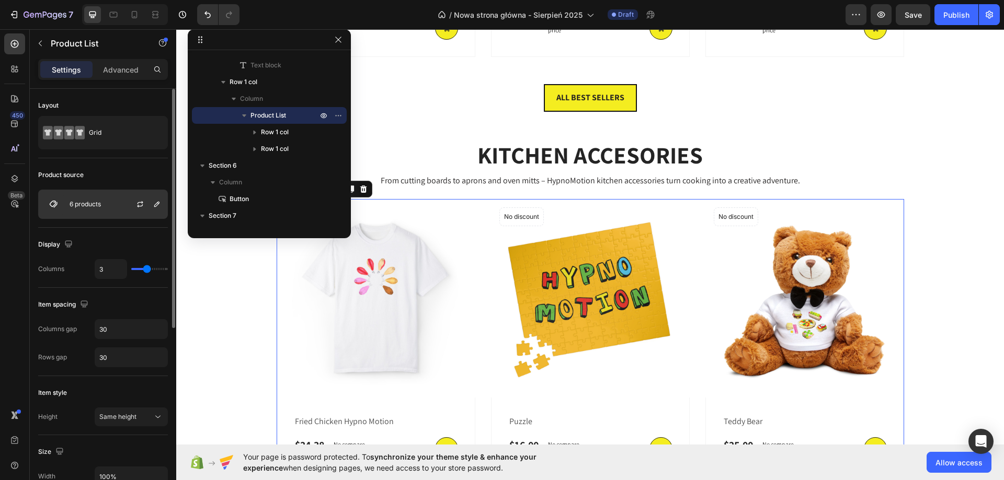
click at [131, 214] on div at bounding box center [144, 204] width 46 height 28
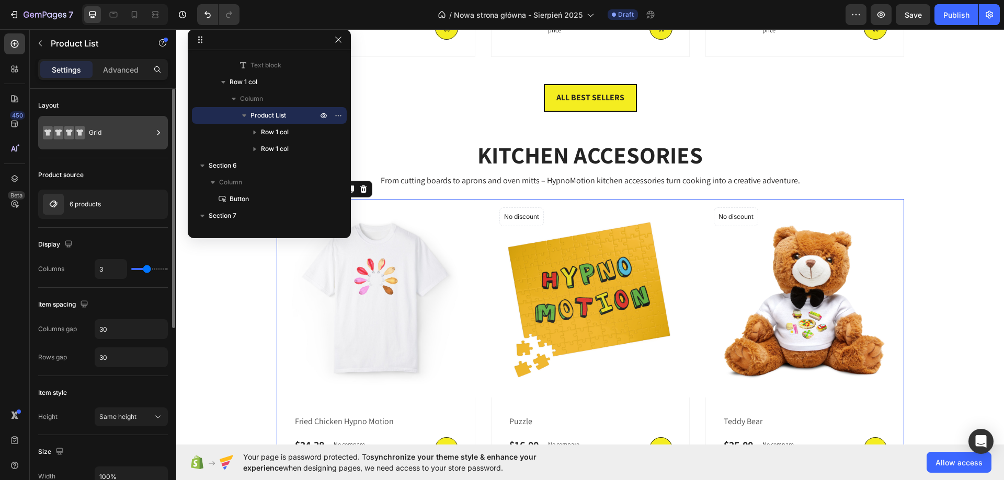
click at [132, 132] on div "Grid" at bounding box center [121, 133] width 64 height 24
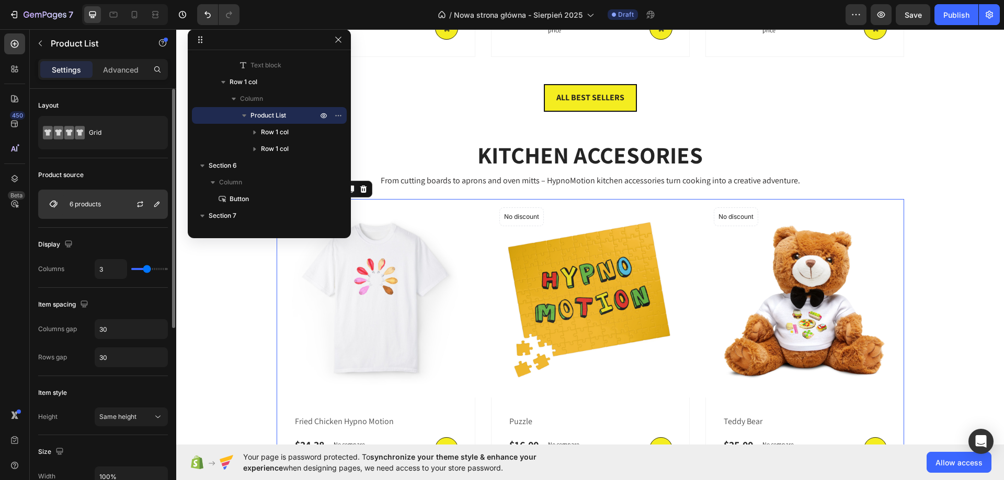
click at [129, 198] on div at bounding box center [144, 204] width 46 height 28
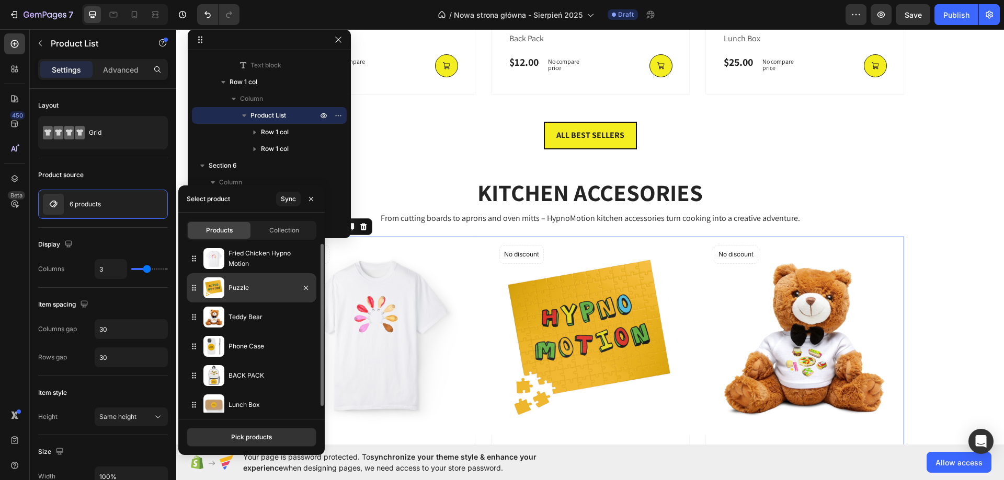
scroll to position [1032, 0]
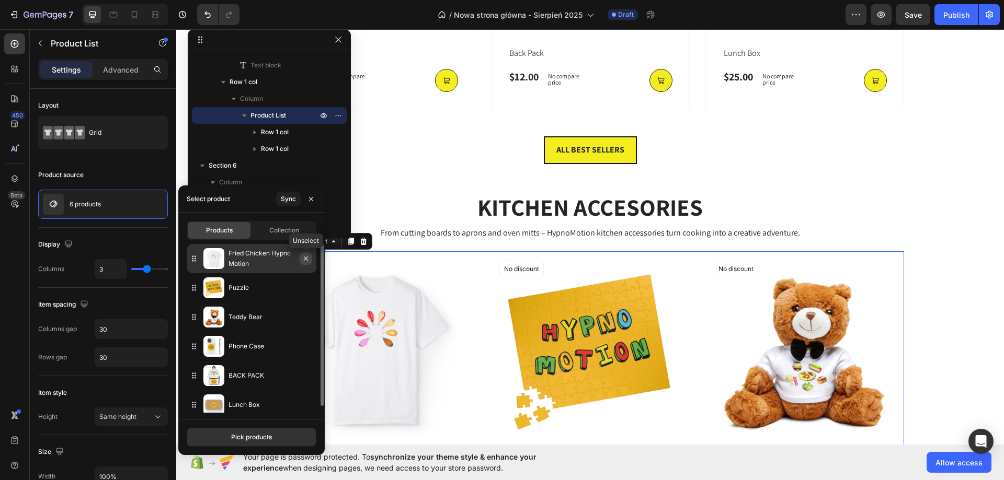
click at [303, 260] on icon "button" at bounding box center [306, 259] width 8 height 8
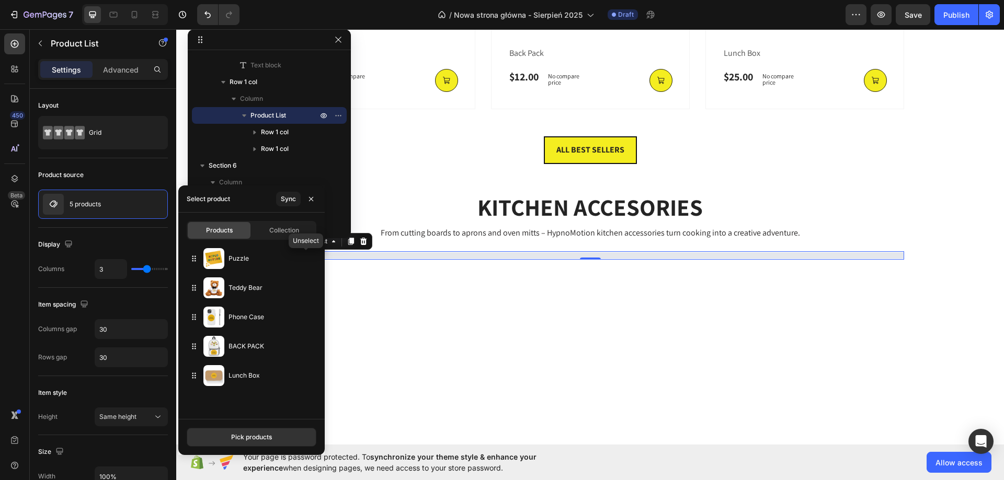
click at [0, 0] on icon "button" at bounding box center [0, 0] width 0 height 0
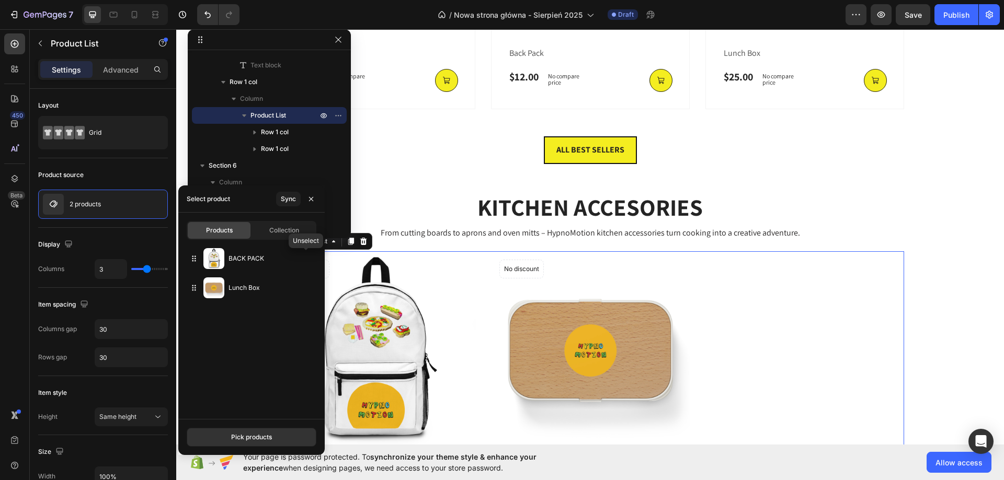
click at [0, 0] on icon "button" at bounding box center [0, 0] width 0 height 0
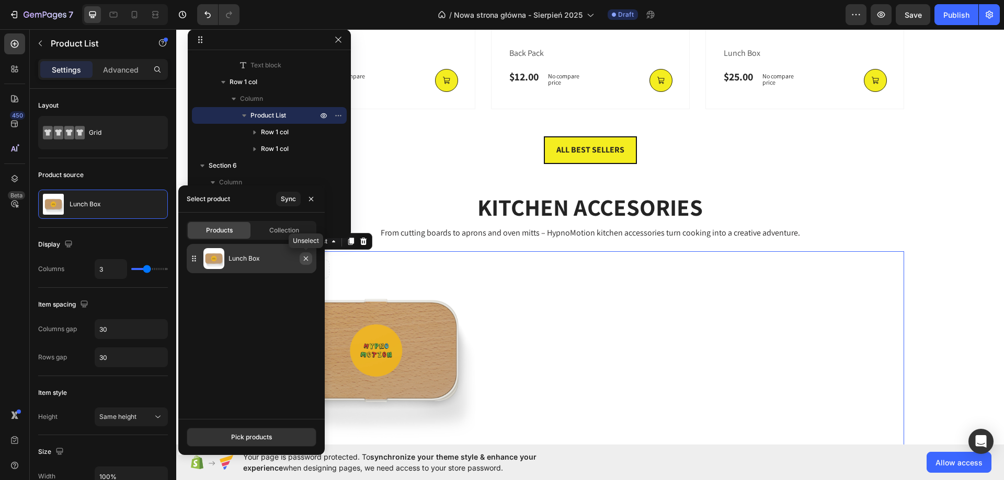
click at [309, 258] on icon "button" at bounding box center [306, 259] width 8 height 8
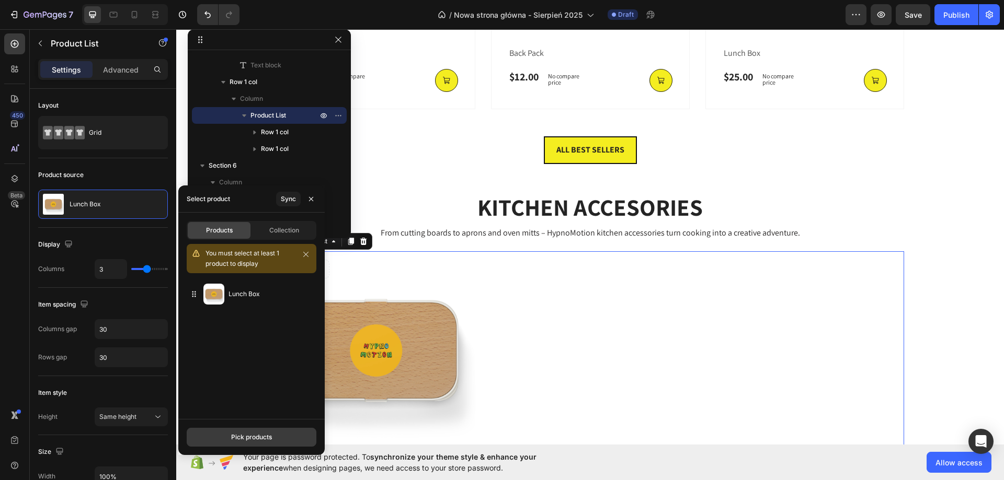
click at [260, 433] on div "Pick products" at bounding box center [251, 437] width 41 height 9
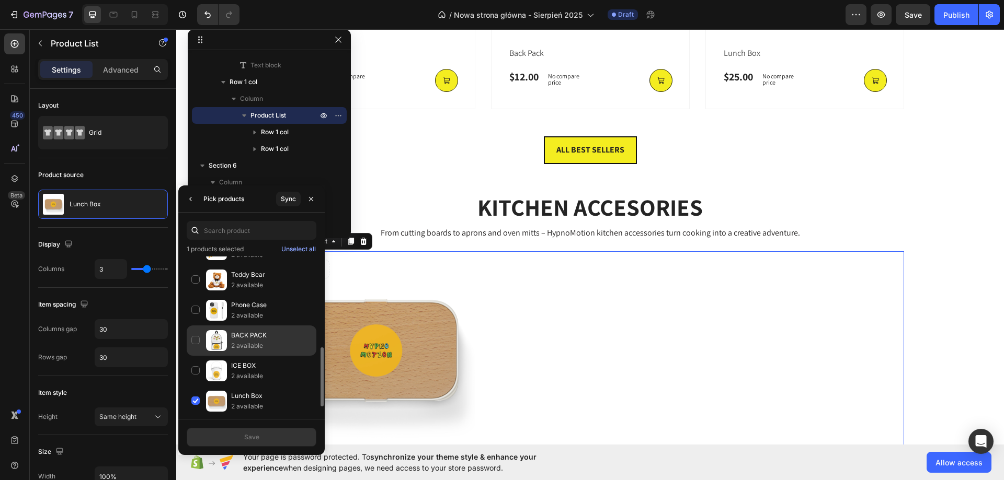
scroll to position [105, 0]
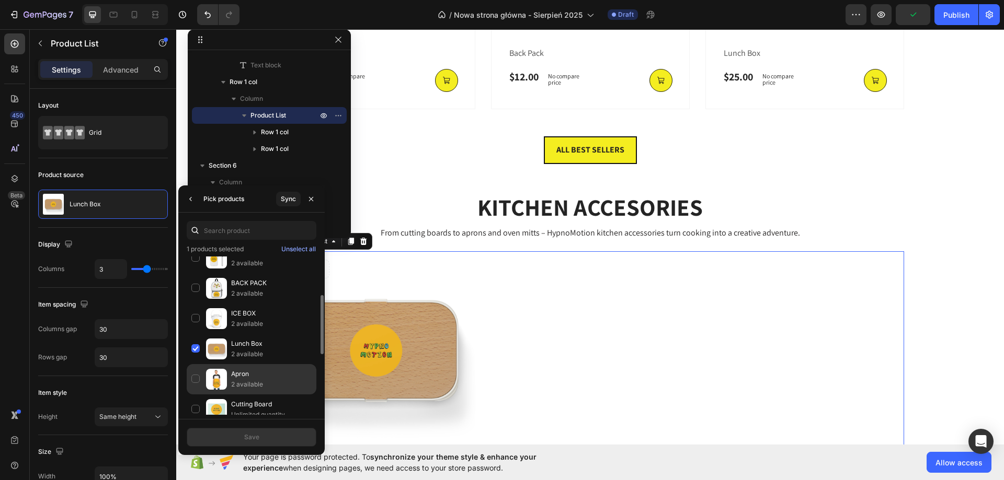
click at [257, 374] on p "Apron" at bounding box center [271, 374] width 81 height 10
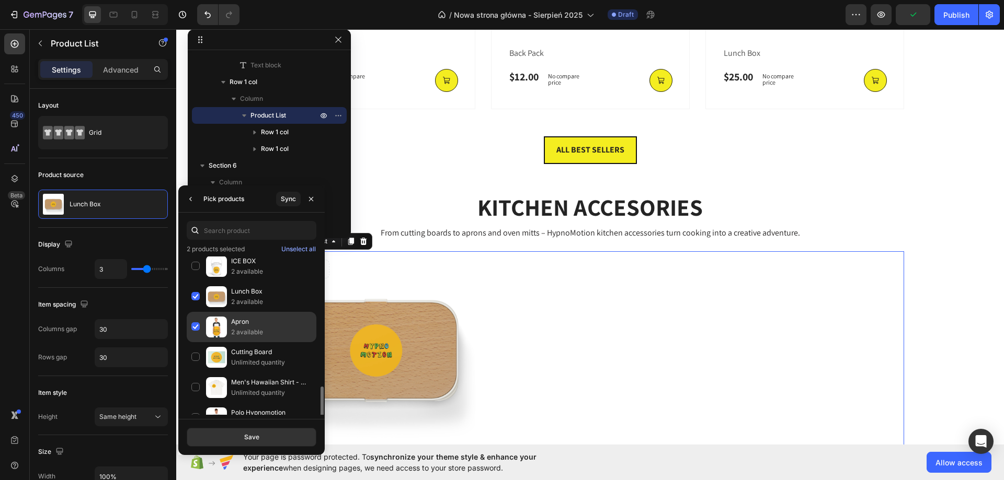
scroll to position [209, 0]
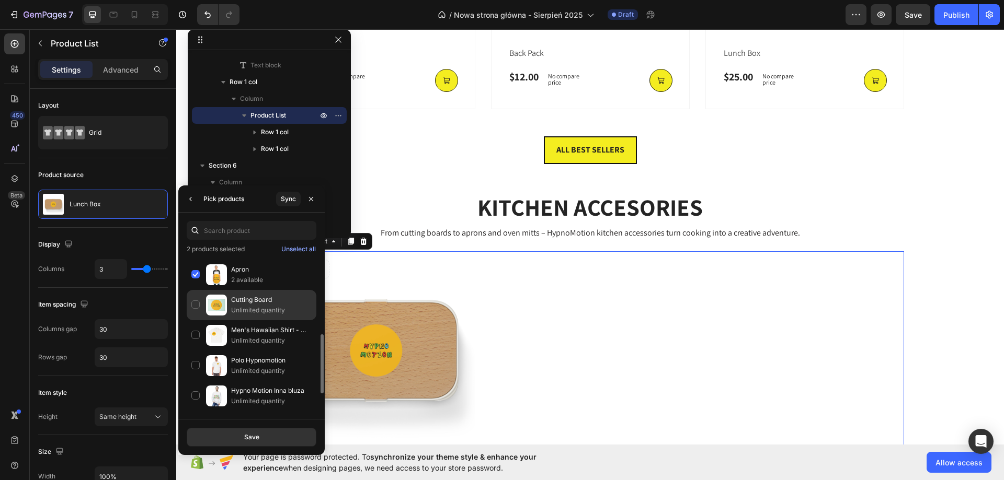
click at [262, 307] on p "Unlimited quantity" at bounding box center [271, 310] width 81 height 10
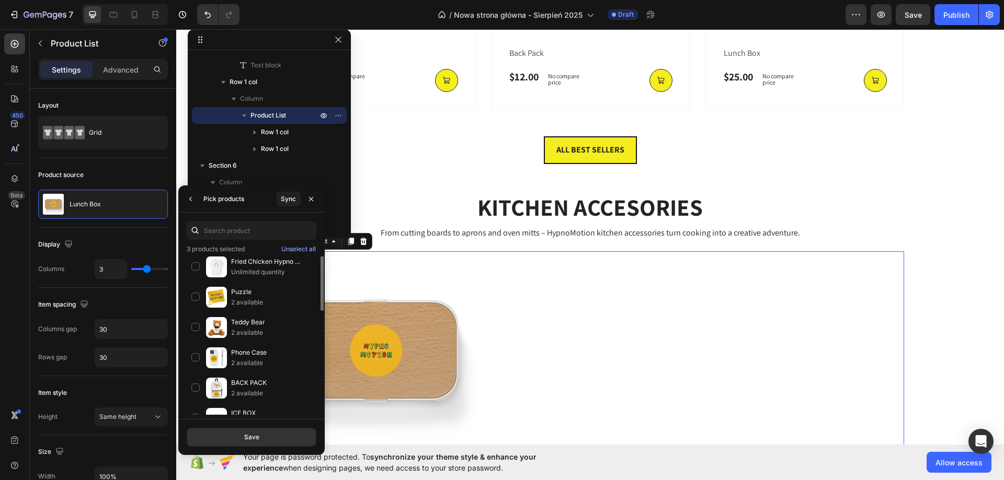
scroll to position [0, 0]
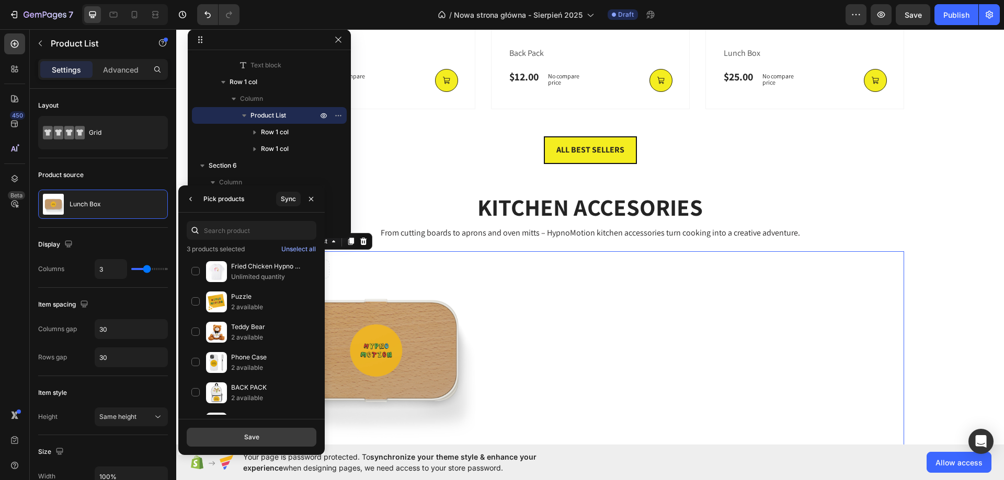
click at [284, 432] on button "Save" at bounding box center [252, 437] width 130 height 19
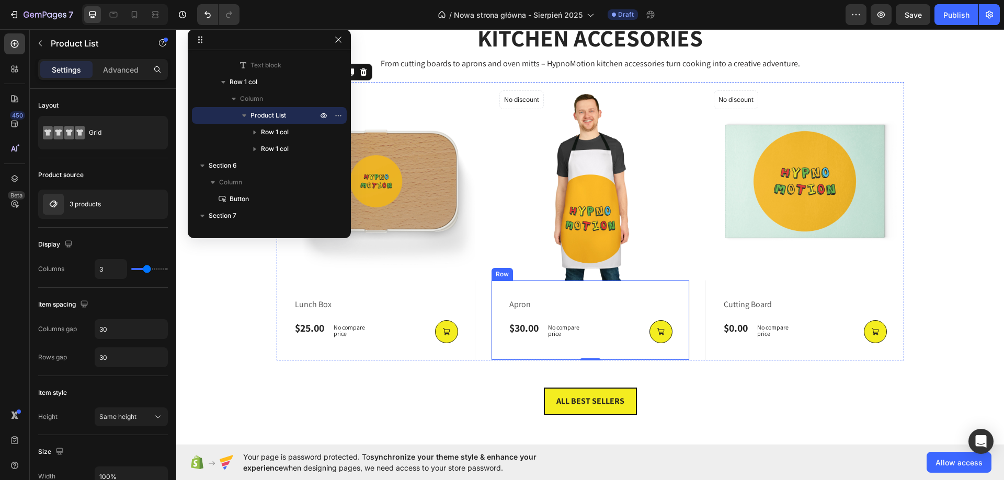
scroll to position [1294, 0]
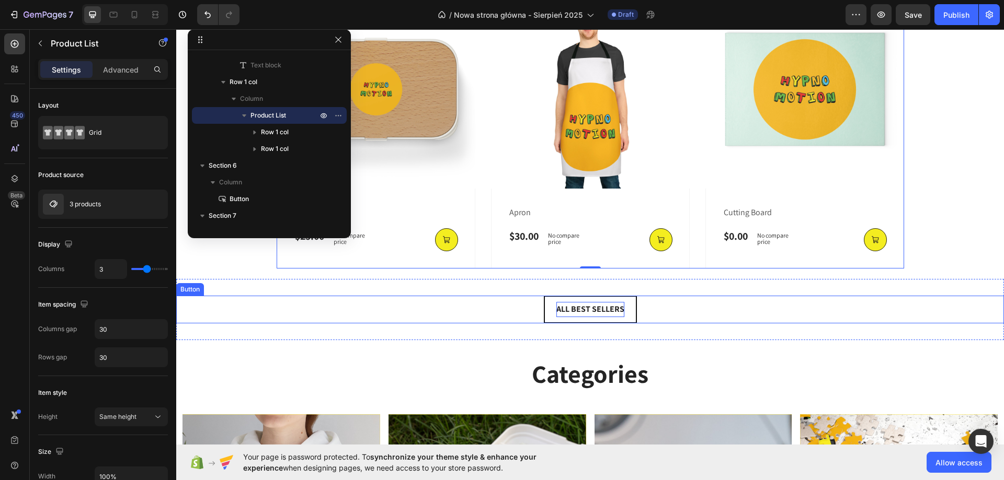
click at [564, 307] on strong "ALL BEST SELLERS" at bounding box center [590, 309] width 68 height 11
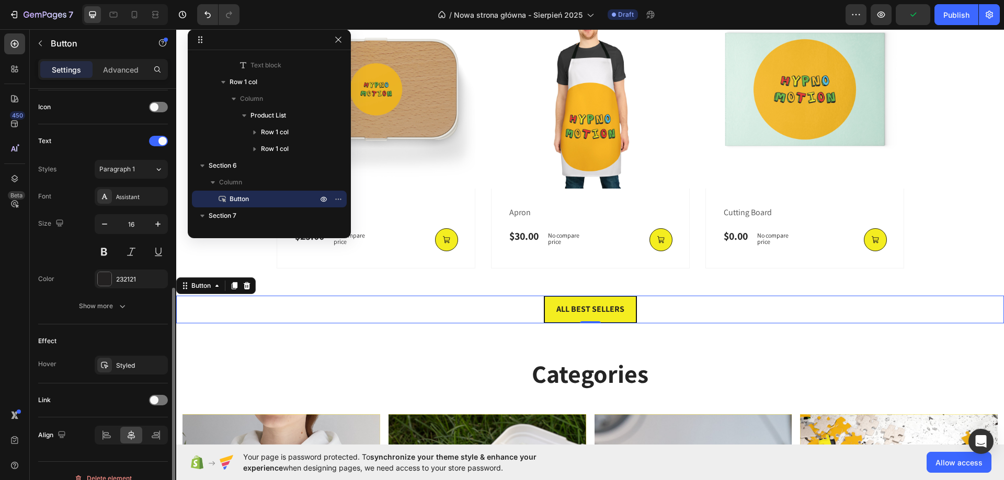
scroll to position [328, 0]
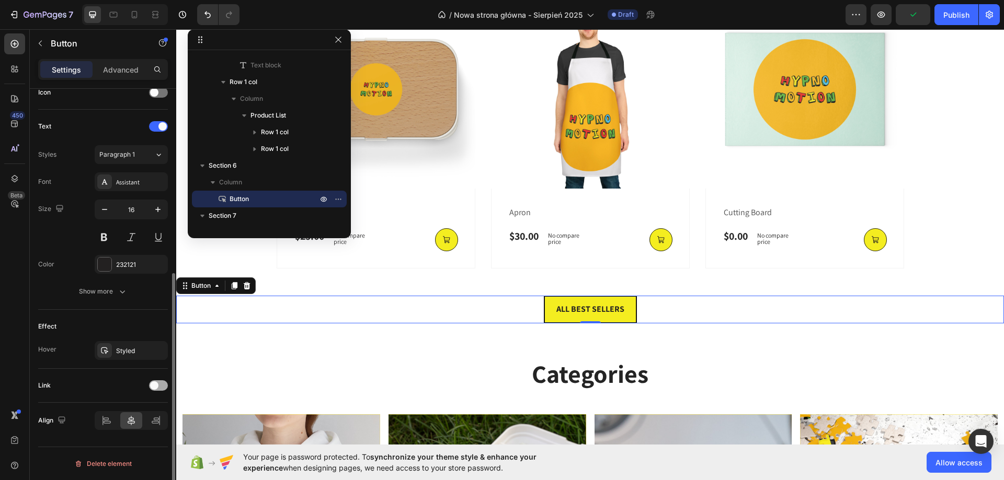
click at [157, 386] on span at bounding box center [154, 386] width 8 height 8
click at [143, 409] on div "Open page" at bounding box center [125, 411] width 53 height 9
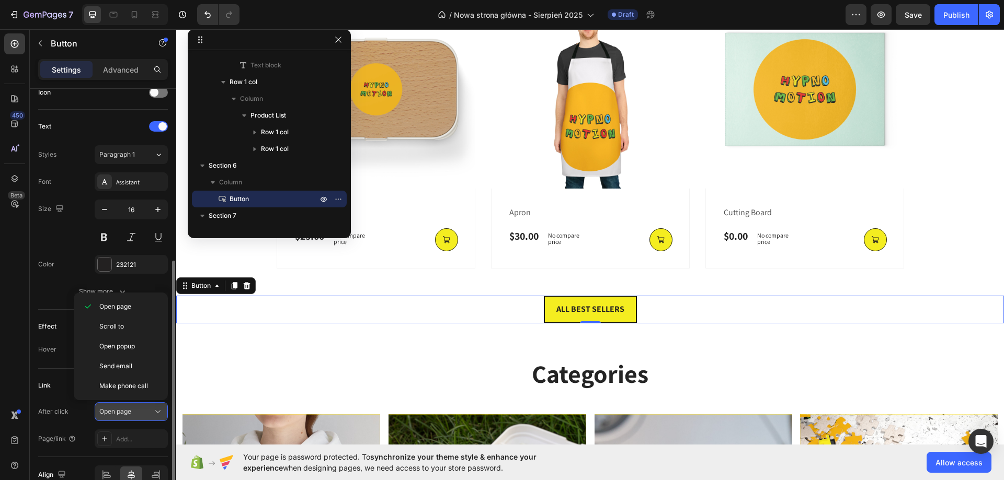
click at [143, 409] on div "Open page" at bounding box center [125, 411] width 53 height 9
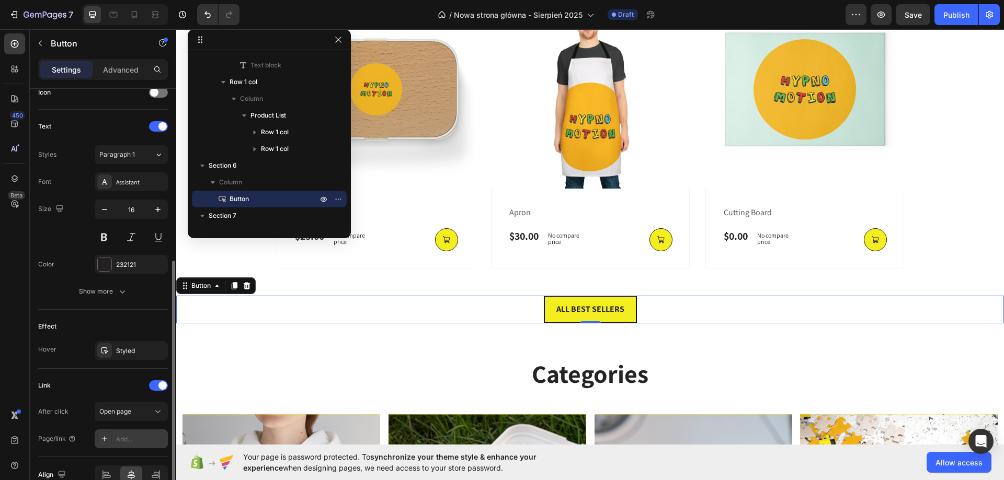
click at [135, 433] on div "Add..." at bounding box center [131, 439] width 73 height 19
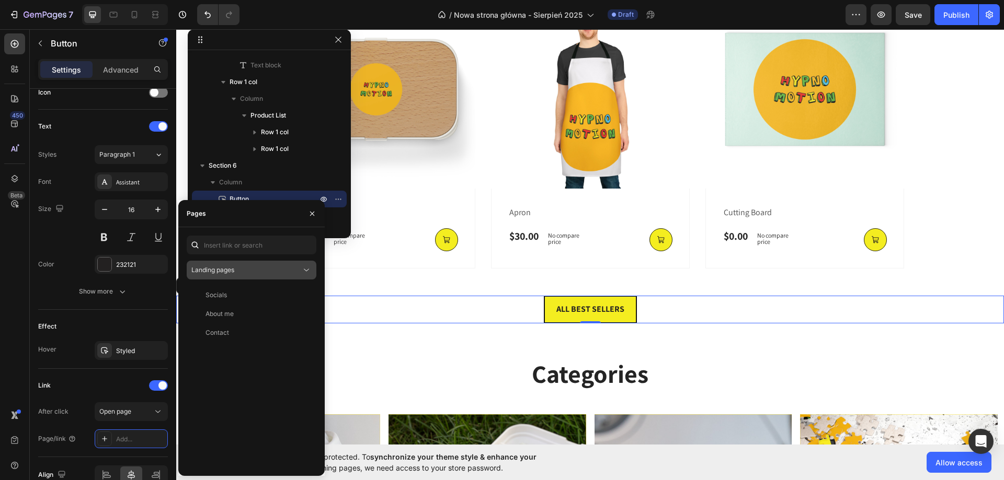
click at [292, 268] on div "Landing pages" at bounding box center [246, 270] width 110 height 9
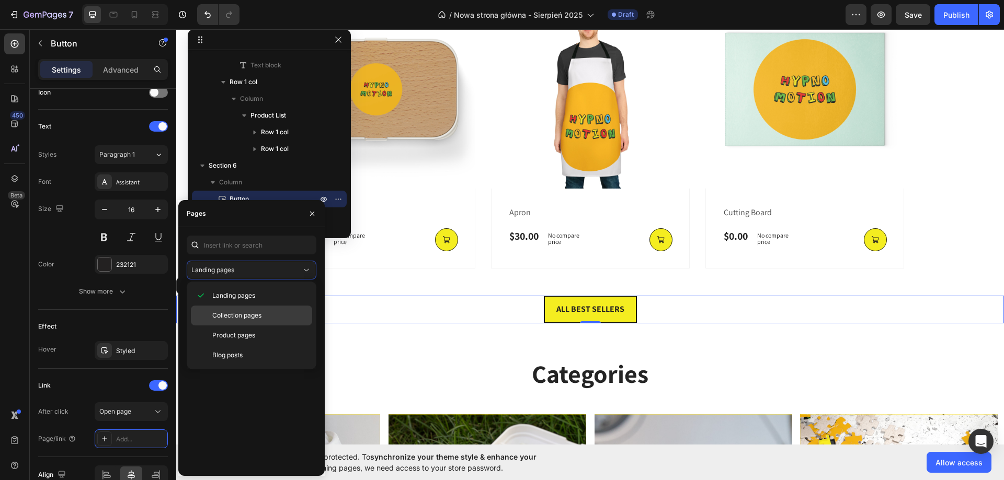
click at [281, 313] on p "Collection pages" at bounding box center [259, 315] width 95 height 9
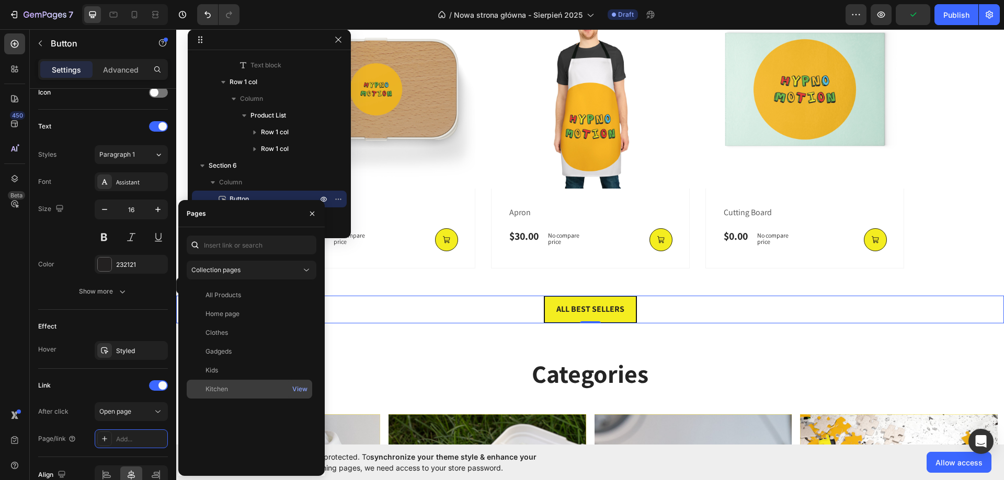
click at [239, 385] on div "Kitchen" at bounding box center [249, 389] width 117 height 9
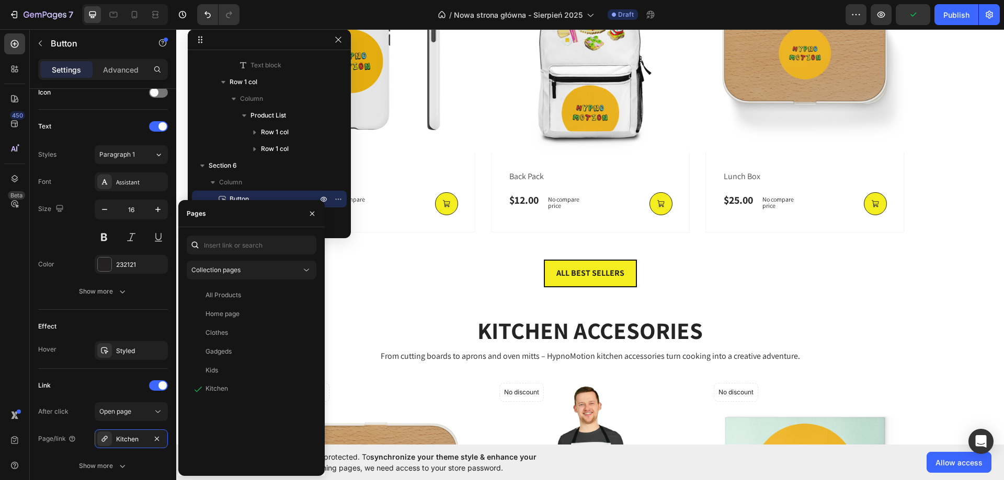
scroll to position [928, 0]
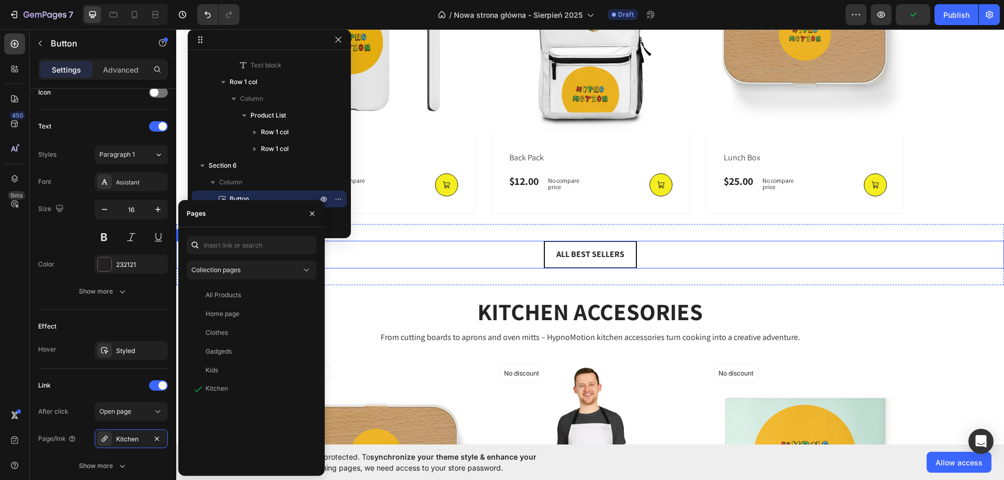
click at [547, 251] on button "ALL BEST SELLERS" at bounding box center [590, 255] width 93 height 28
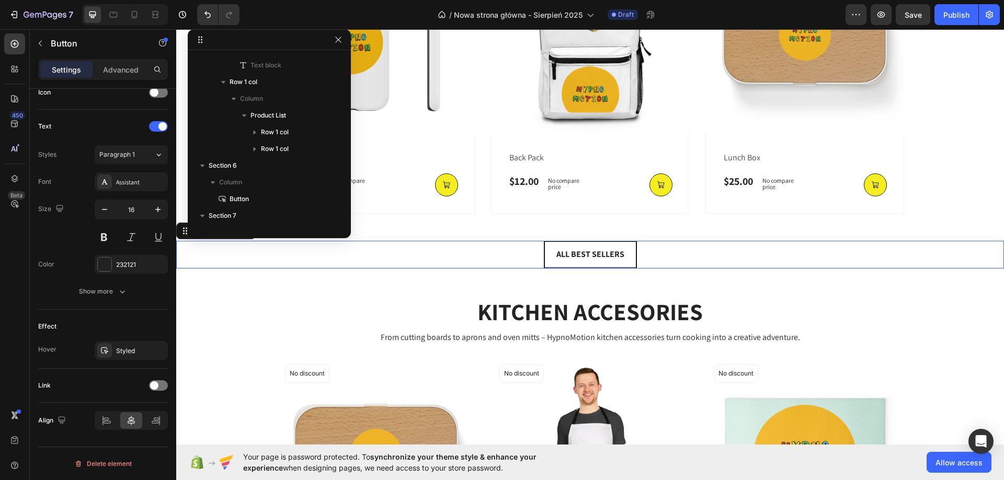
scroll to position [14, 0]
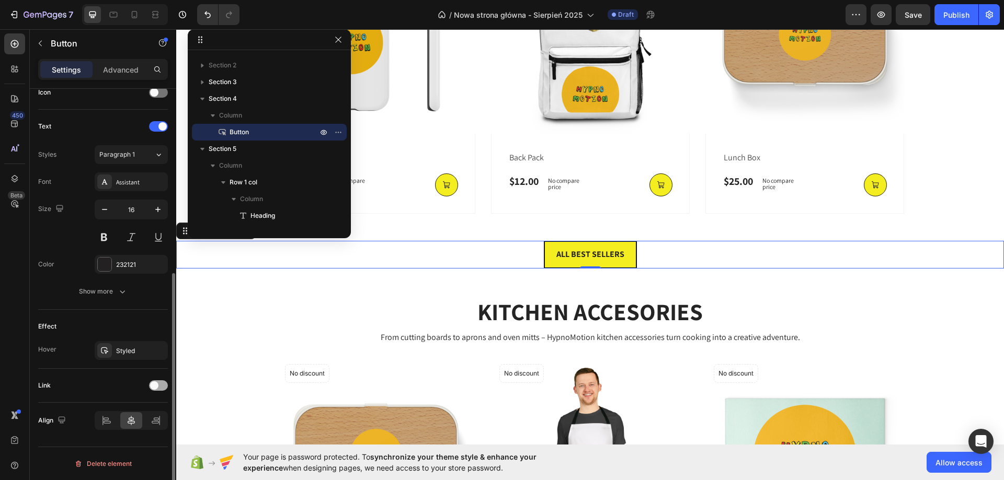
click at [159, 383] on div at bounding box center [158, 386] width 19 height 10
click at [146, 443] on div "Add..." at bounding box center [140, 439] width 49 height 9
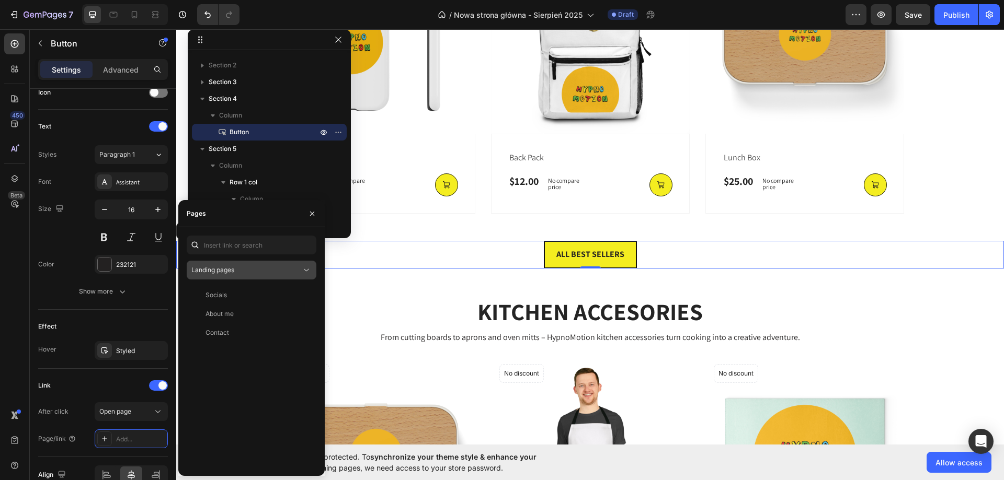
click at [261, 272] on div "Landing pages" at bounding box center [246, 270] width 110 height 9
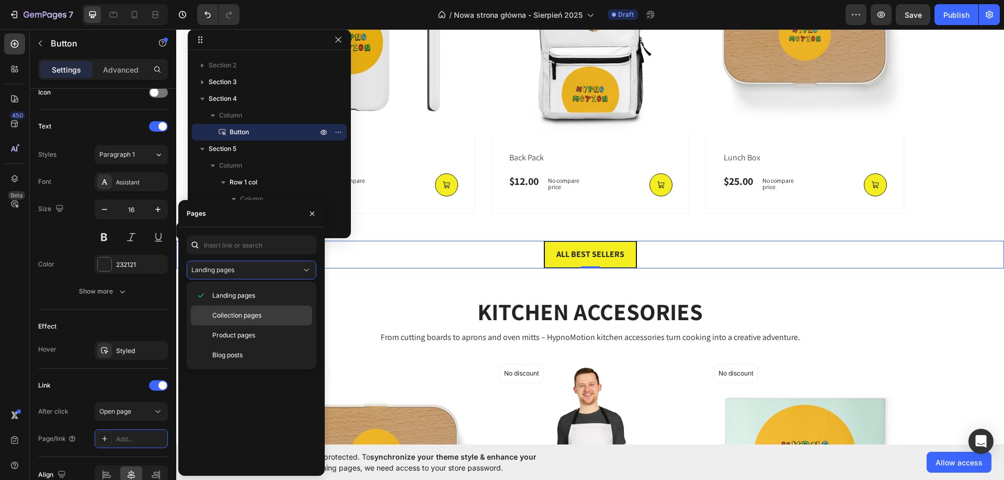
click at [270, 311] on p "Collection pages" at bounding box center [259, 315] width 95 height 9
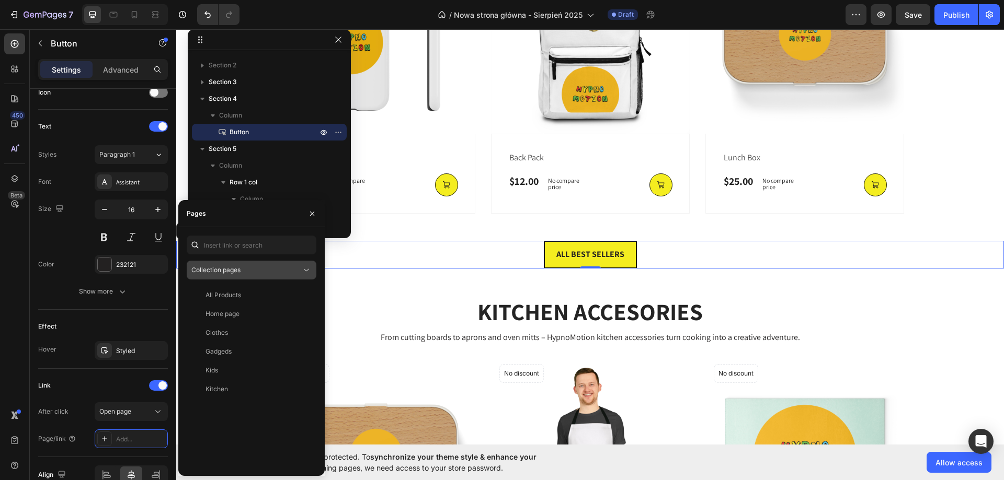
click at [263, 266] on div "Collection pages" at bounding box center [246, 270] width 110 height 9
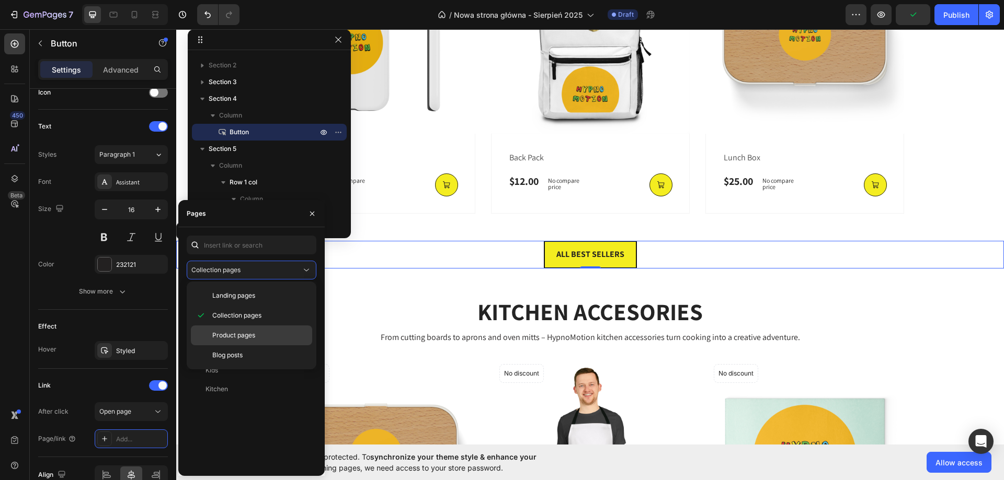
click at [277, 338] on p "Product pages" at bounding box center [259, 335] width 95 height 9
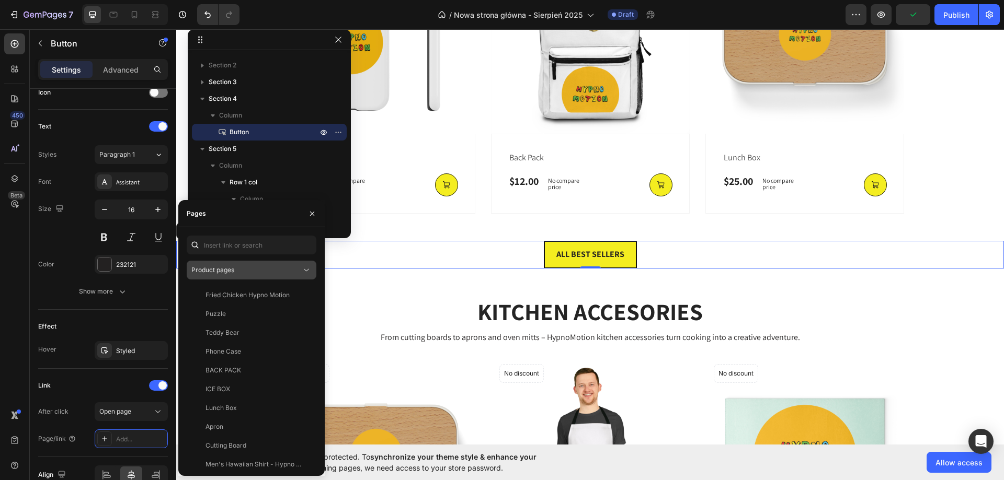
click at [271, 272] on div "Product pages" at bounding box center [246, 270] width 110 height 9
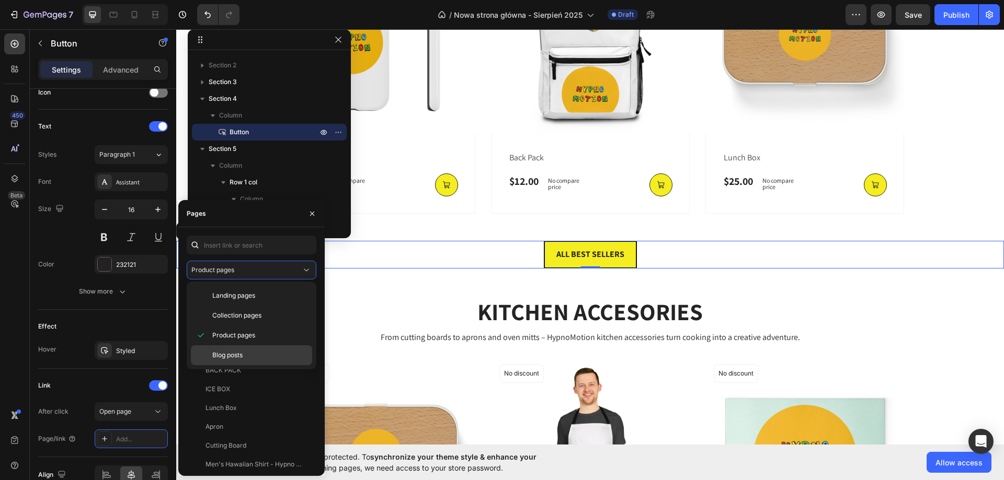
click at [263, 349] on div "Blog posts" at bounding box center [251, 356] width 121 height 20
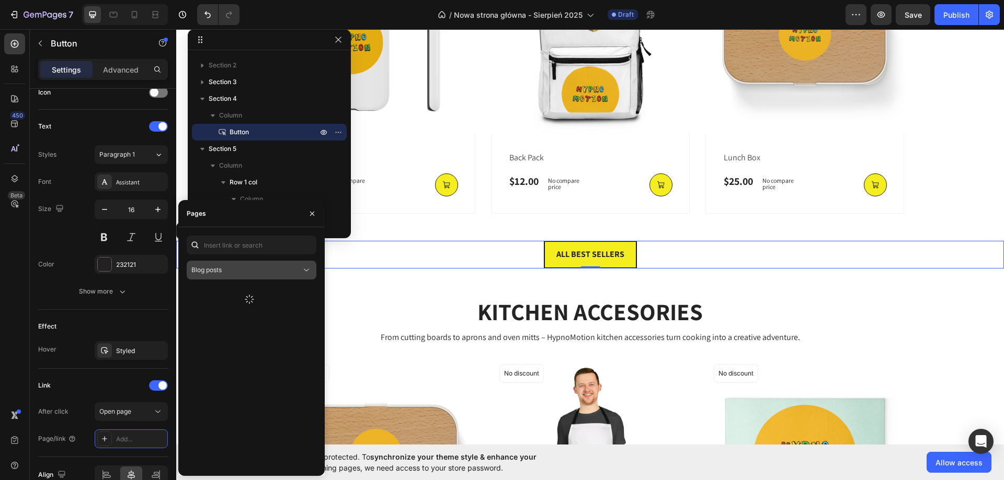
click at [246, 268] on div "Blog posts" at bounding box center [246, 270] width 110 height 9
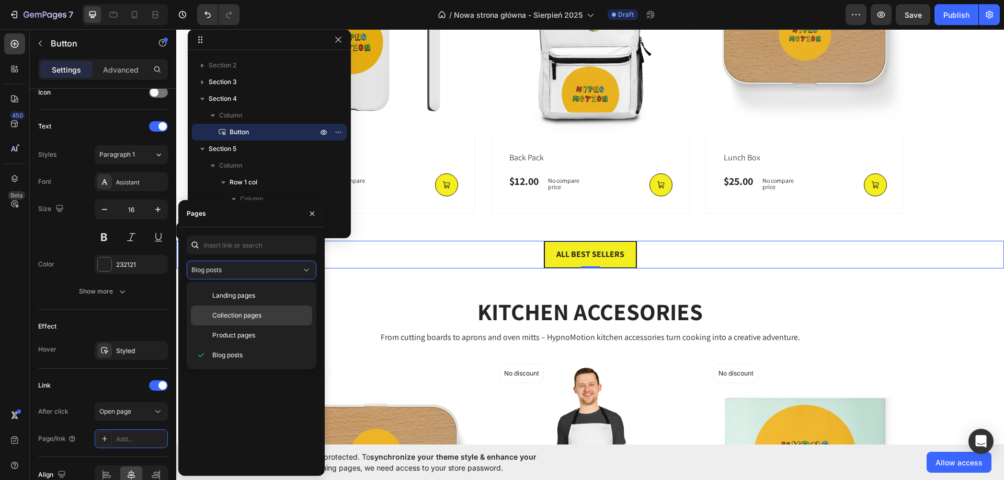
click at [251, 317] on span "Collection pages" at bounding box center [236, 315] width 49 height 9
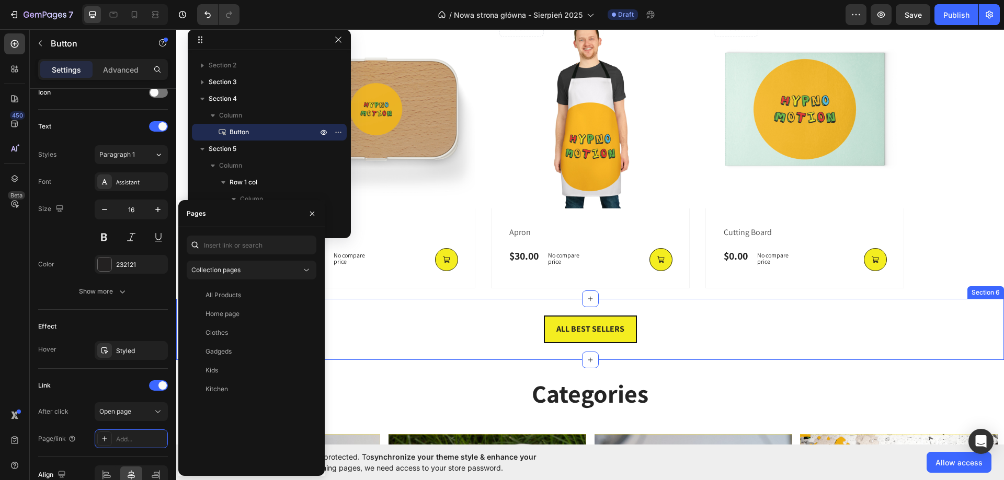
scroll to position [1346, 0]
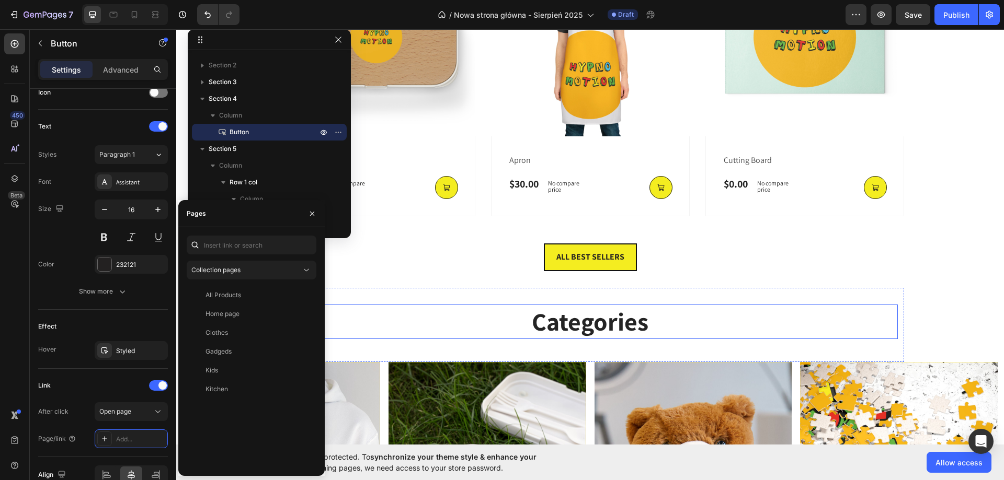
drag, startPoint x: 551, startPoint y: 329, endPoint x: 560, endPoint y: 319, distance: 13.7
click at [551, 329] on h2 "Categories" at bounding box center [590, 322] width 615 height 35
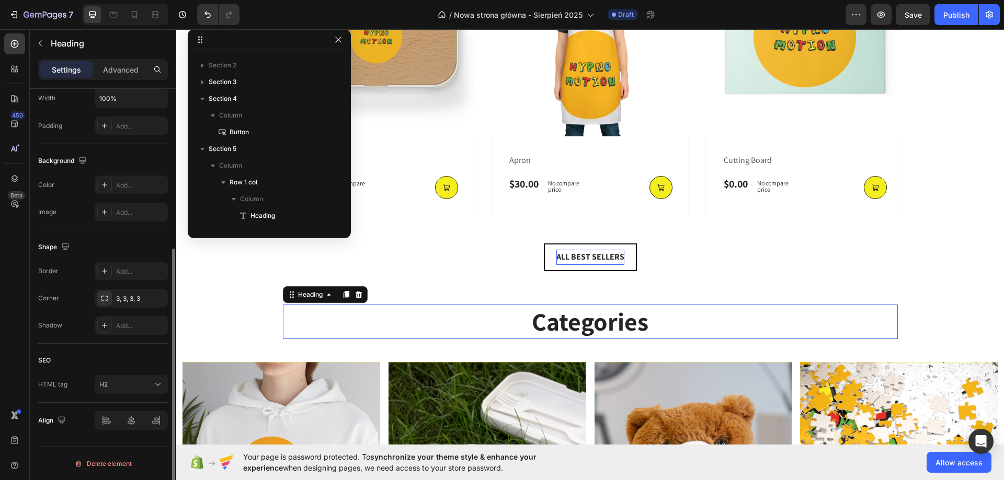
scroll to position [0, 0]
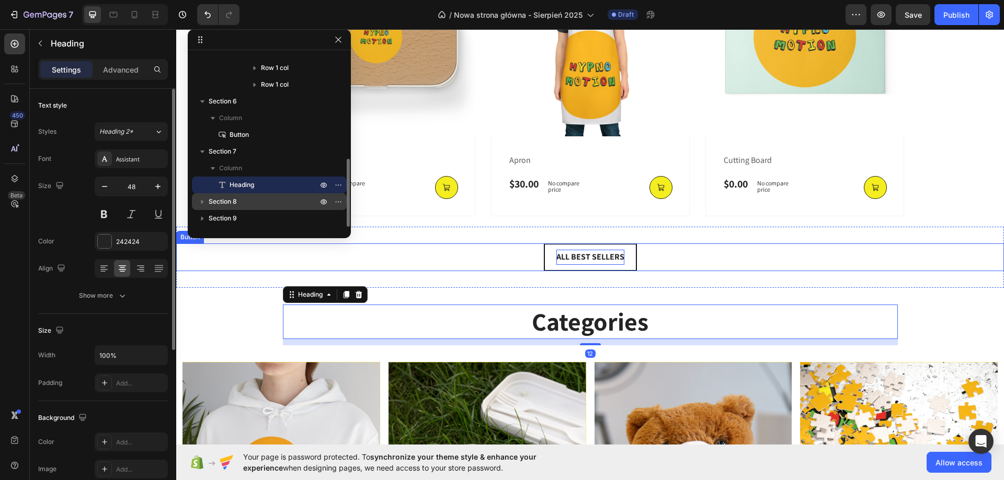
click at [583, 250] on p "ALL BEST SELLERS" at bounding box center [590, 257] width 68 height 15
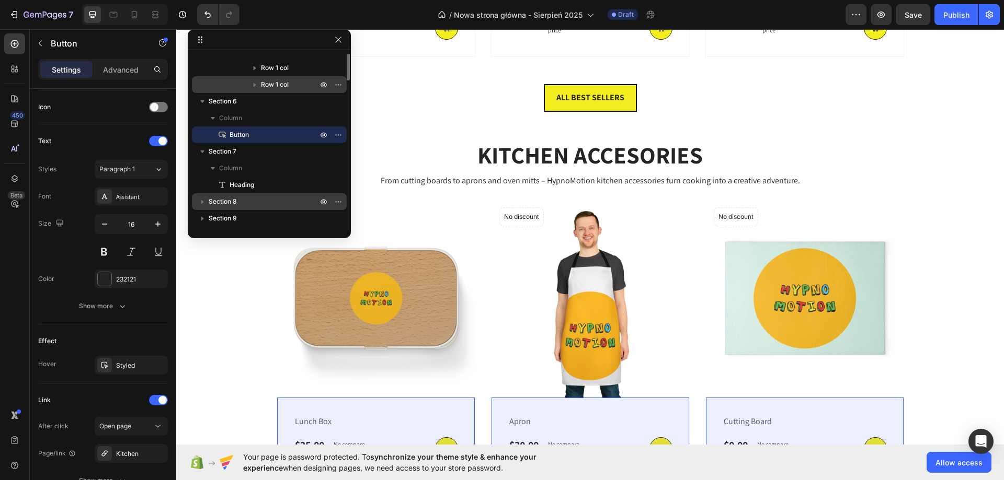
scroll to position [158, 0]
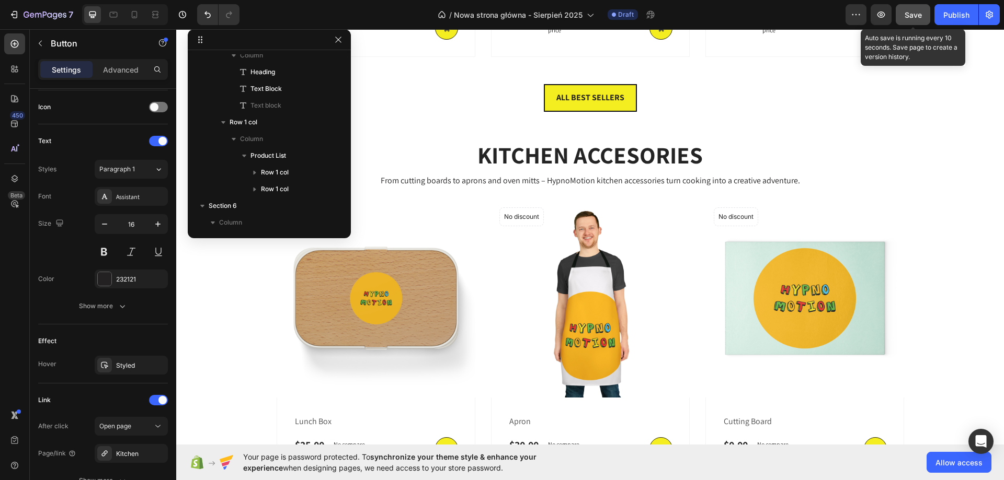
click at [917, 21] on button "Save" at bounding box center [913, 14] width 35 height 21
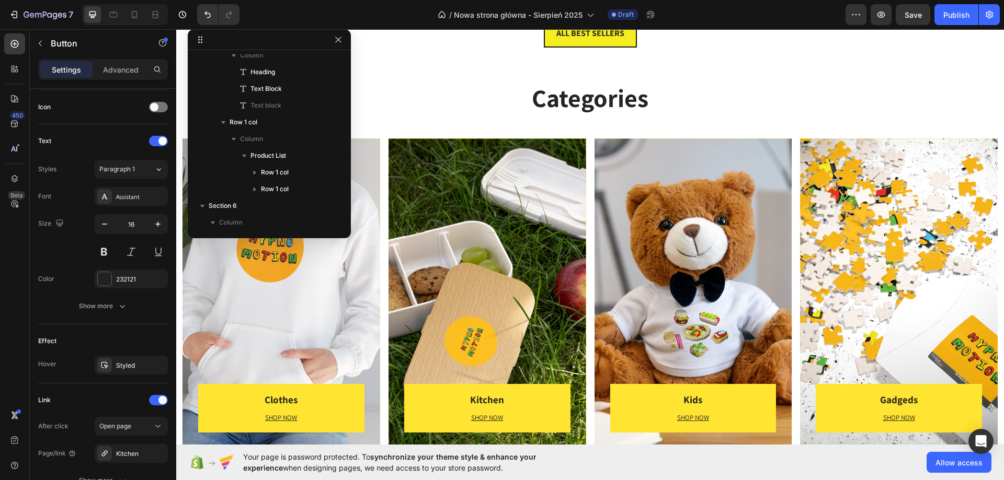
scroll to position [980, 0]
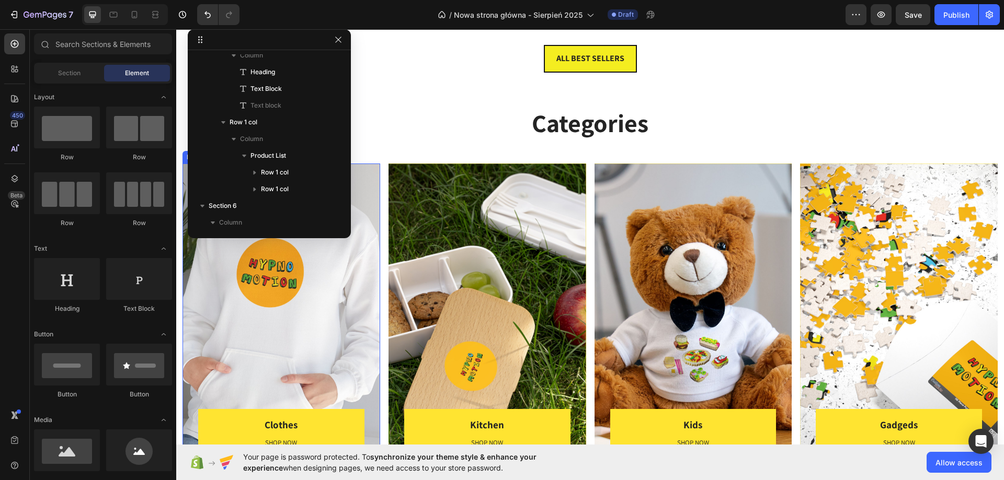
scroll to position [875, 0]
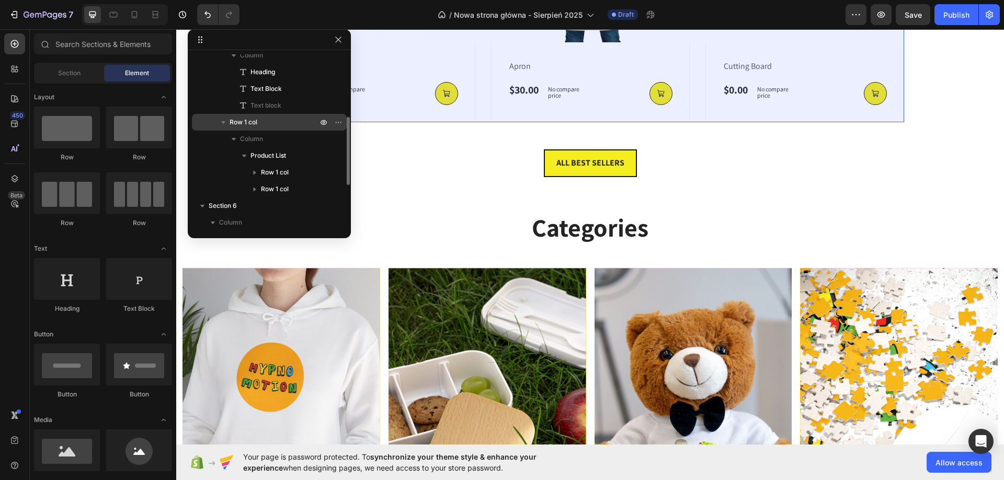
click at [223, 123] on icon "button" at bounding box center [223, 122] width 4 height 3
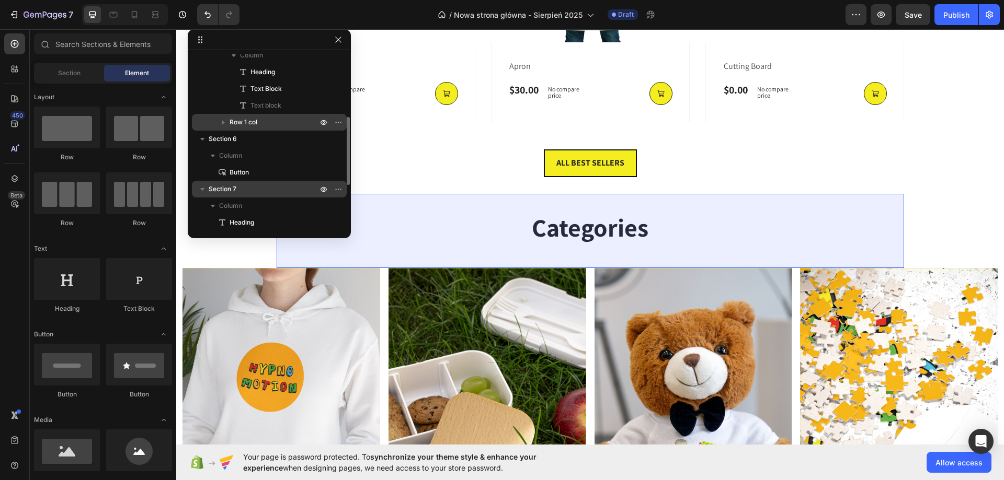
click at [210, 184] on div "Section 7" at bounding box center [269, 189] width 146 height 17
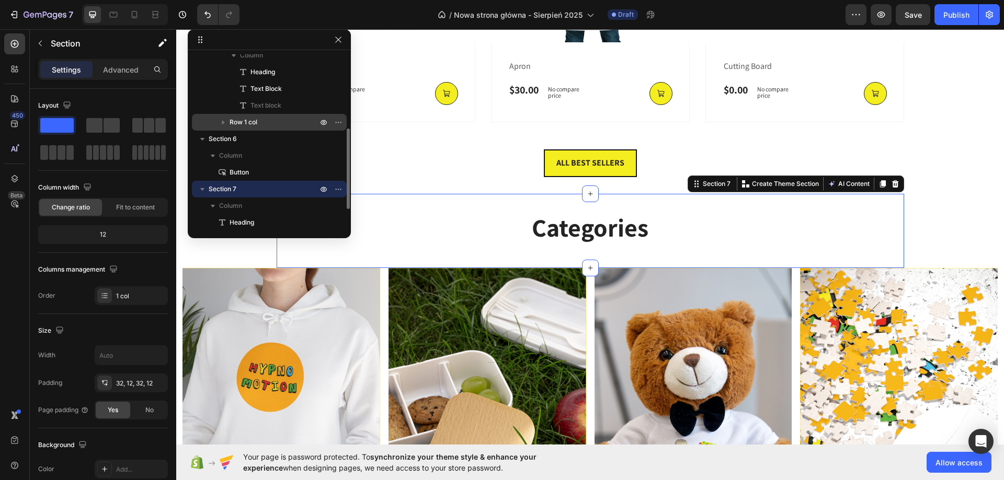
click at [202, 188] on icon "button" at bounding box center [202, 189] width 4 height 3
click at [212, 184] on span "Section 7" at bounding box center [223, 189] width 28 height 10
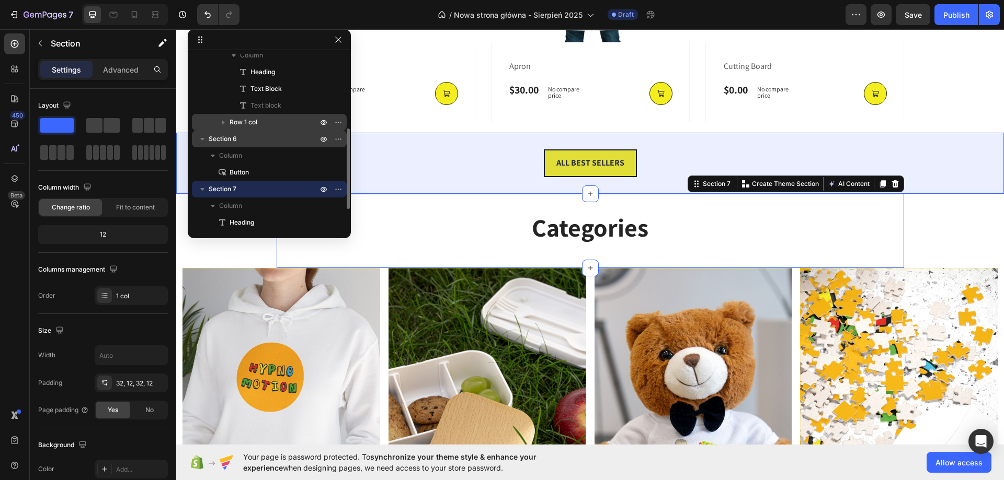
click at [215, 139] on span "Section 6" at bounding box center [223, 139] width 28 height 10
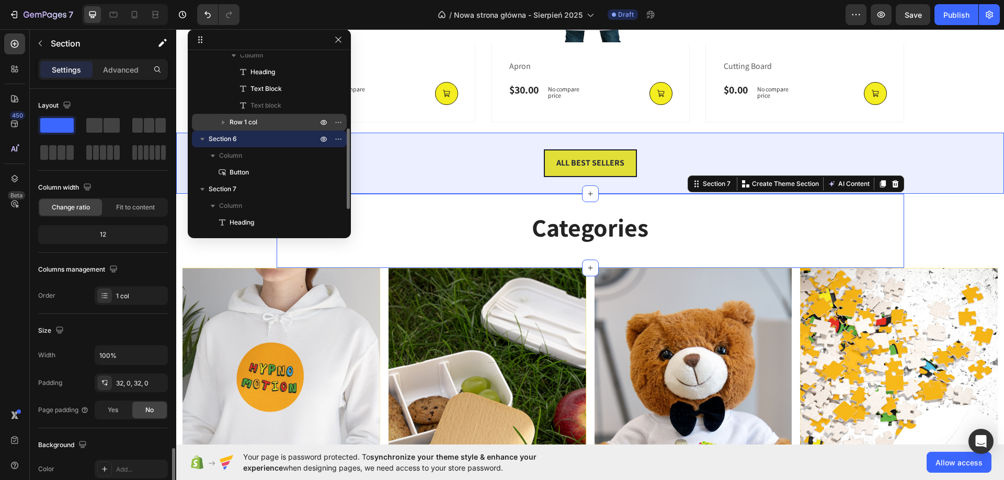
scroll to position [216, 0]
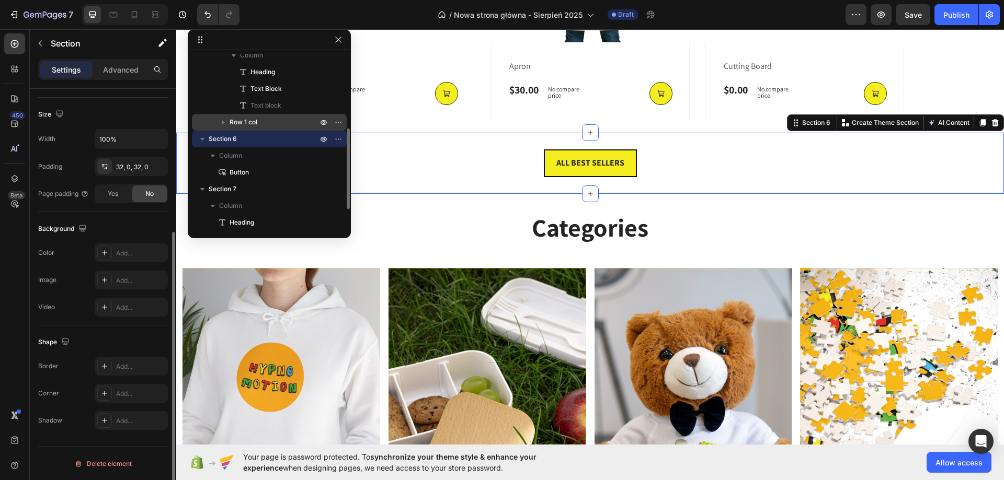
click at [203, 139] on icon "button" at bounding box center [202, 139] width 4 height 3
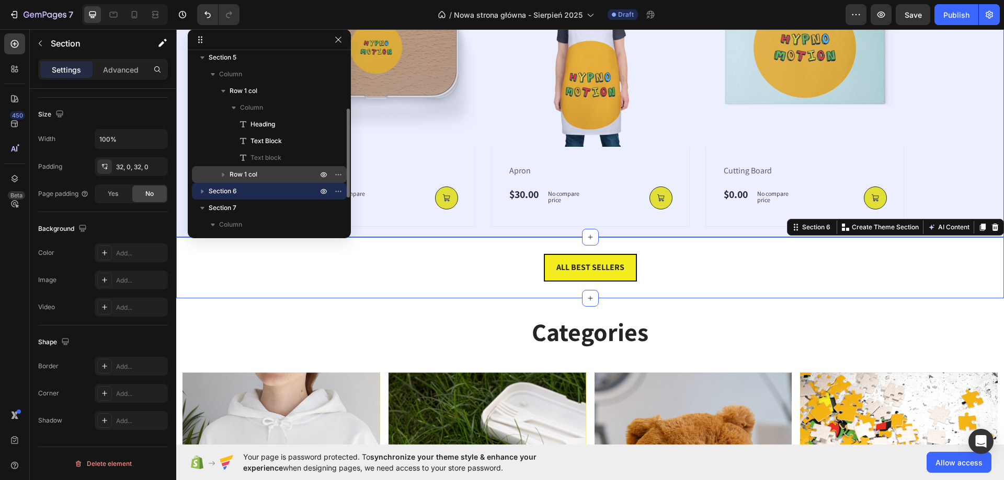
scroll to position [1, 0]
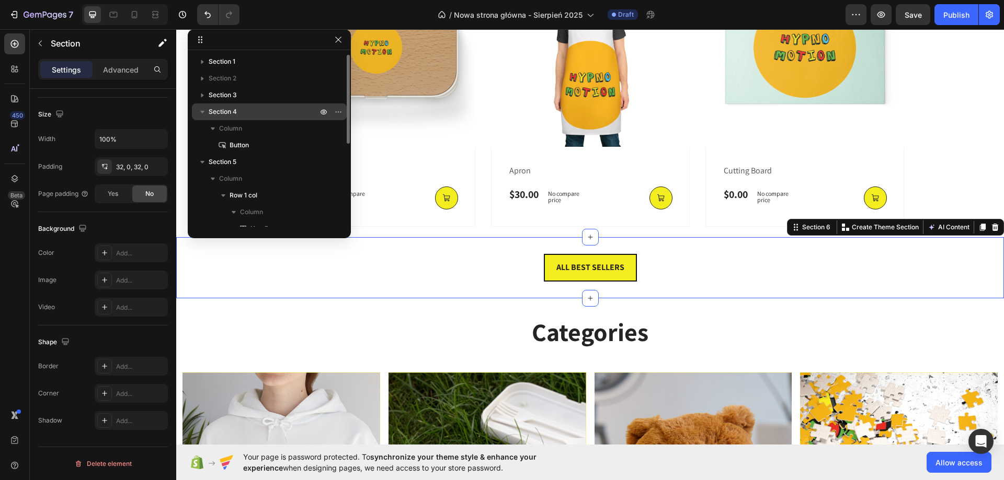
click at [199, 110] on icon "button" at bounding box center [202, 112] width 10 height 10
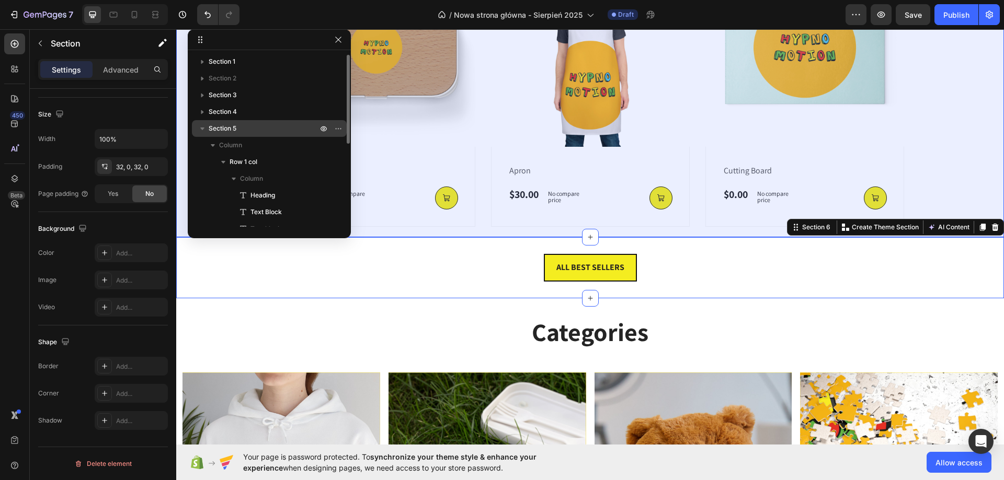
click at [202, 130] on icon "button" at bounding box center [202, 128] width 10 height 10
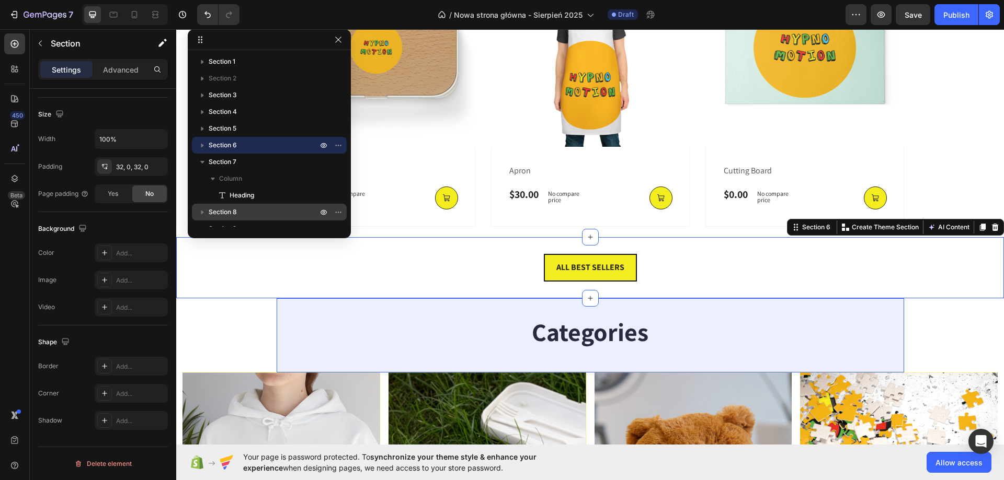
click at [198, 161] on icon "button" at bounding box center [202, 162] width 10 height 10
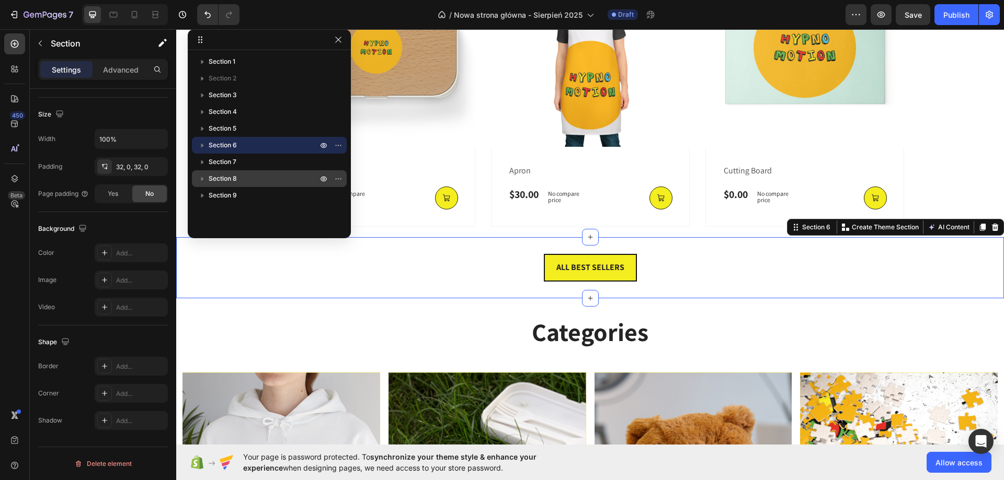
click at [222, 140] on span "Section 6" at bounding box center [223, 145] width 28 height 10
click at [202, 146] on icon "button" at bounding box center [202, 145] width 4 height 3
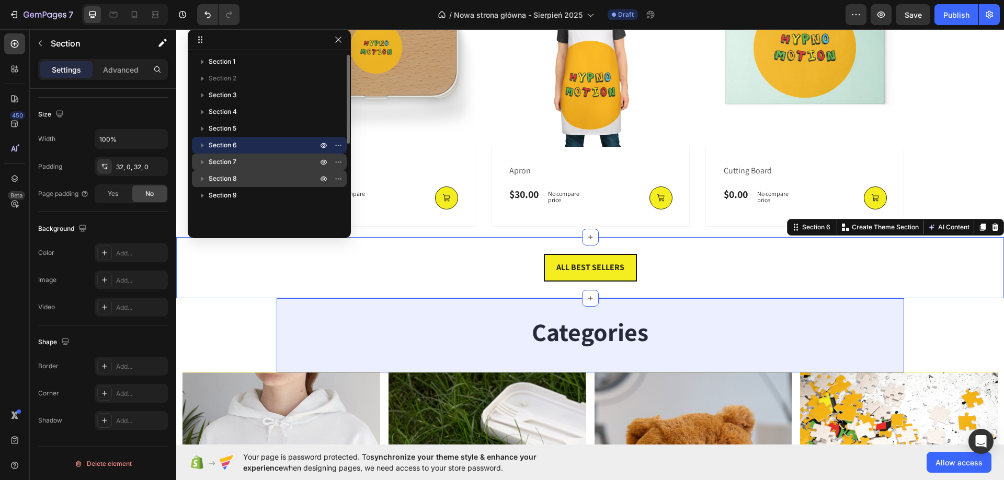
click at [204, 161] on icon "button" at bounding box center [202, 162] width 10 height 10
click at [207, 164] on icon "button" at bounding box center [202, 162] width 10 height 10
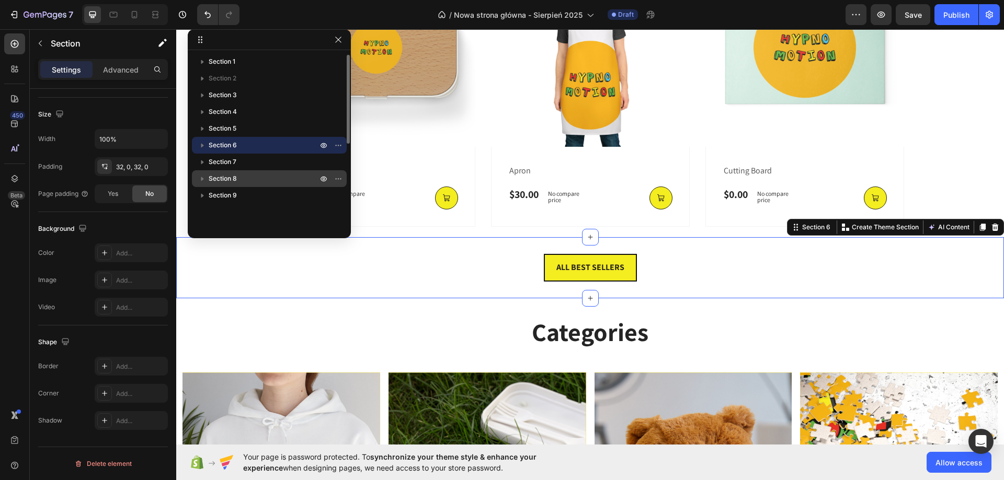
drag, startPoint x: 231, startPoint y: 163, endPoint x: 225, endPoint y: 142, distance: 21.7
click at [225, 142] on div "Section 1 Section 2 Section 3 Section 4 Section 5 Section 6 Section 7 Section 8…" at bounding box center [269, 140] width 163 height 173
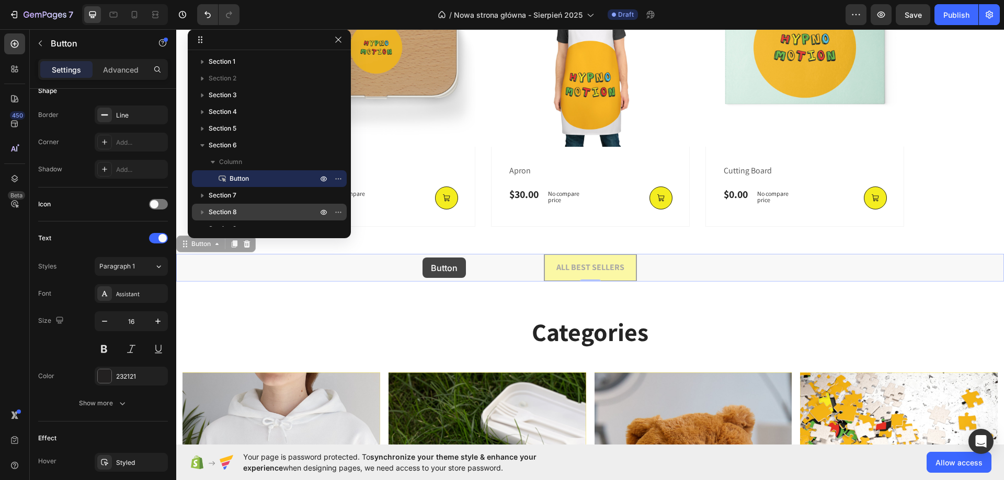
scroll to position [0, 0]
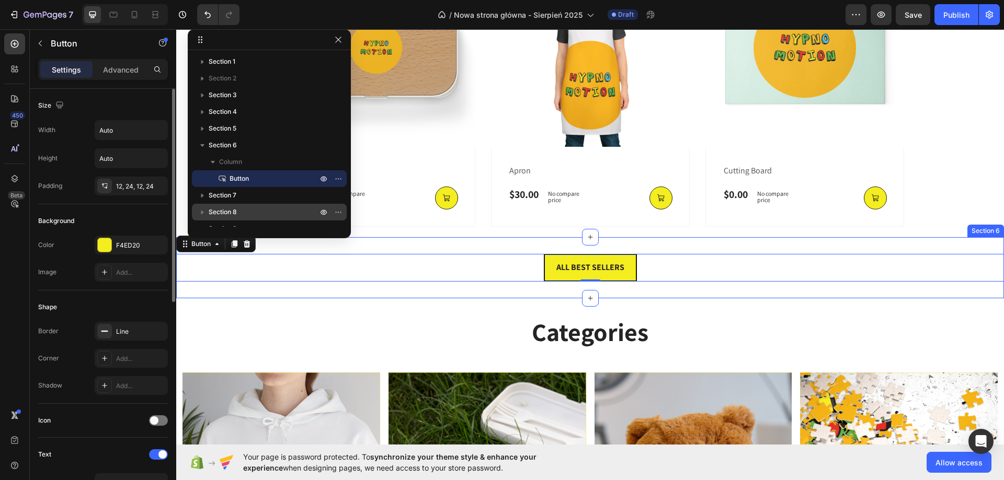
click at [419, 302] on div "Categories Heading Section 7" at bounding box center [590, 336] width 627 height 74
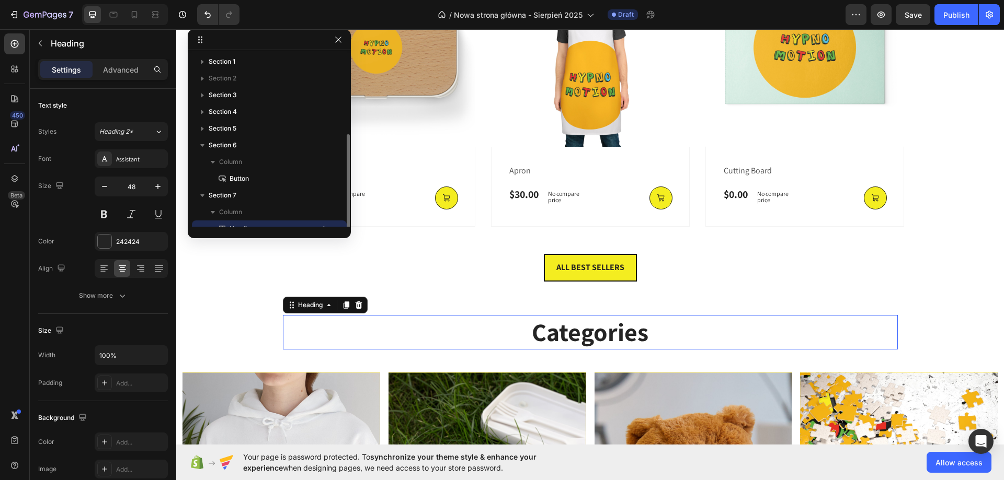
scroll to position [45, 0]
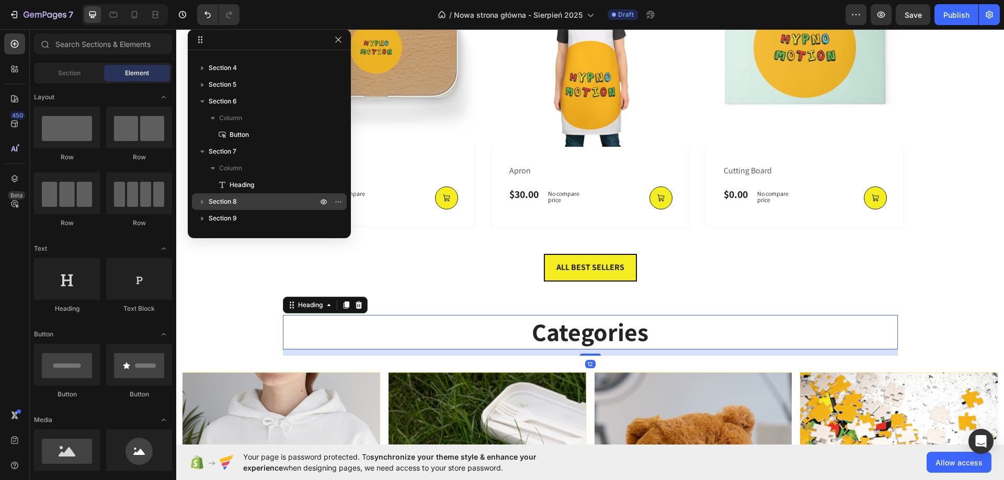
click at [258, 308] on div "Hero Banner Hypnomotion Heading Hi! I'm [PERSON_NAME]. Welcome to a place where…" at bounding box center [590, 53] width 828 height 1546
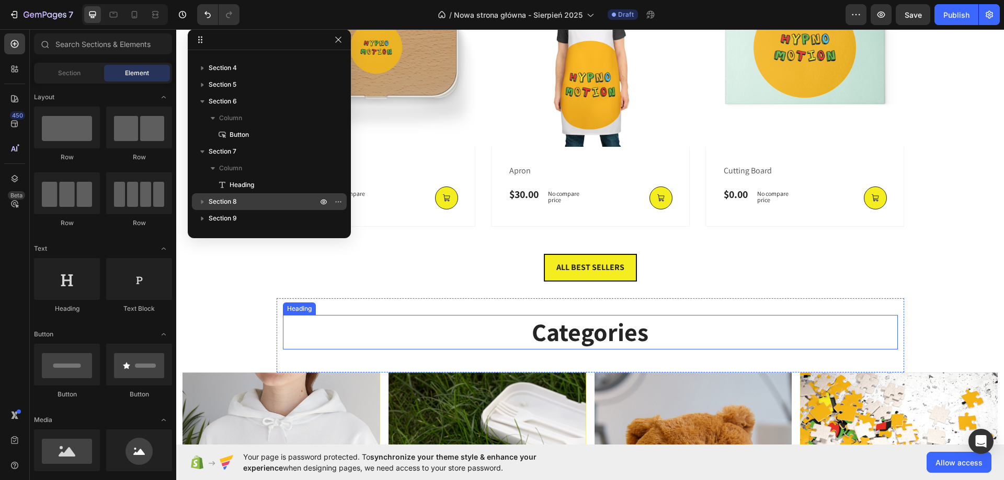
click at [475, 315] on h2 "Categories" at bounding box center [590, 332] width 615 height 35
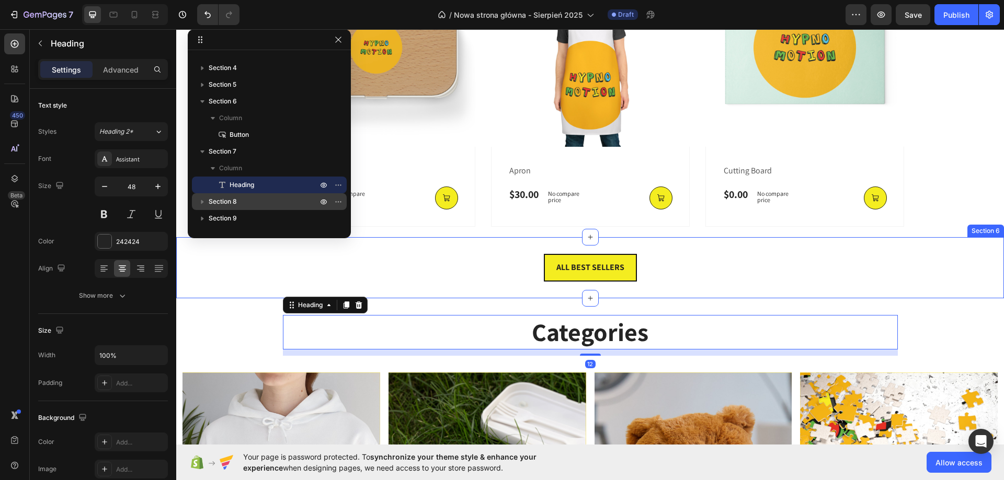
click at [464, 297] on div "ALL BEST SELLERS Button Section 6" at bounding box center [590, 267] width 828 height 61
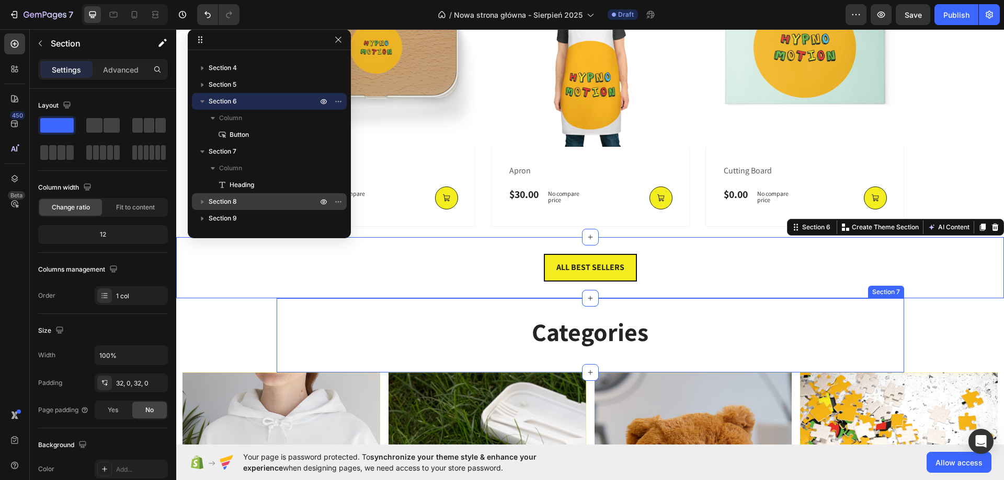
click at [464, 303] on div "Categories Heading Section 7" at bounding box center [590, 336] width 627 height 74
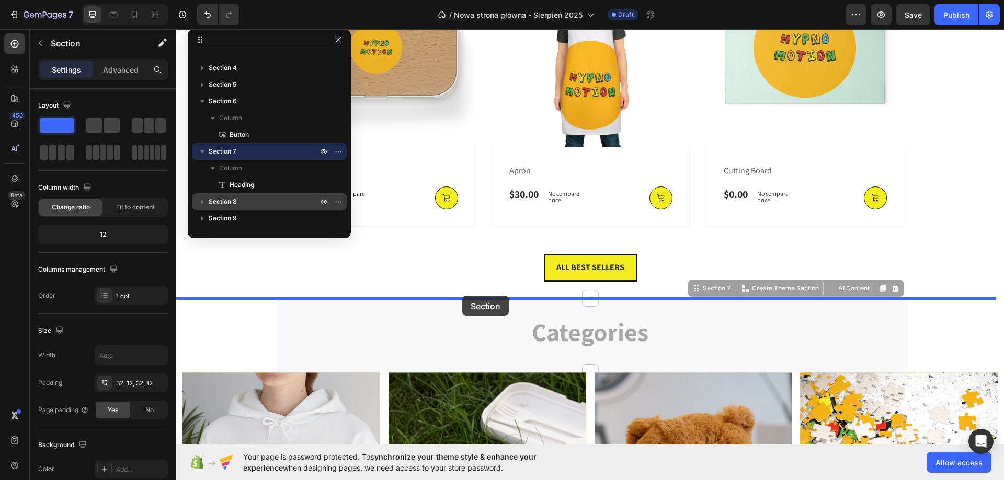
drag, startPoint x: 464, startPoint y: 303, endPoint x: 462, endPoint y: 296, distance: 7.1
click at [462, 296] on div "Header Hero Banner Hypnomotion Heading Hi! I'm [PERSON_NAME]. Welcome to a plac…" at bounding box center [590, 118] width 828 height 1718
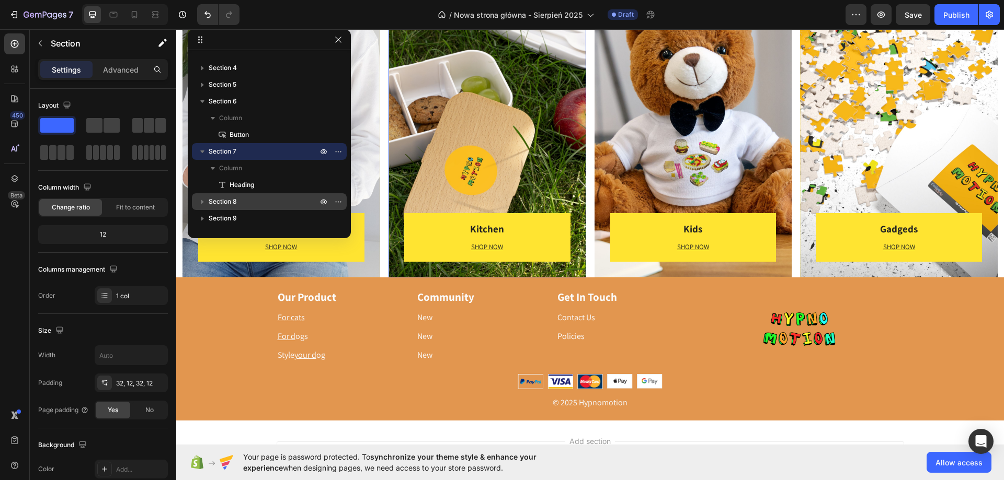
scroll to position [1830, 0]
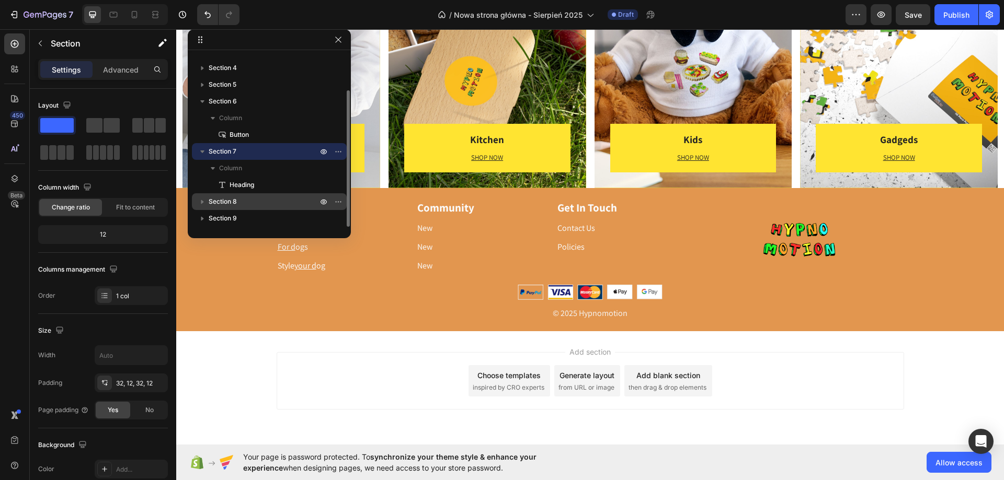
click at [204, 153] on icon "button" at bounding box center [202, 151] width 10 height 10
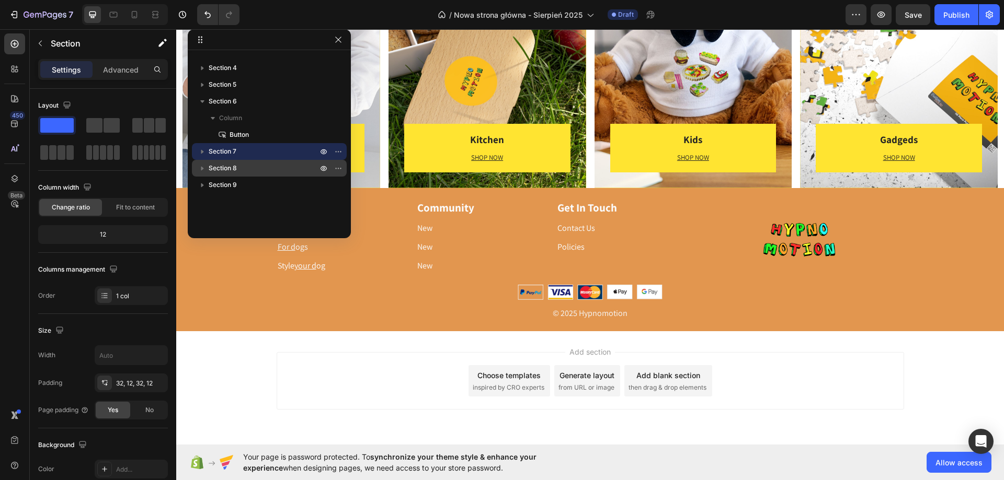
click at [197, 96] on button "button" at bounding box center [202, 101] width 13 height 13
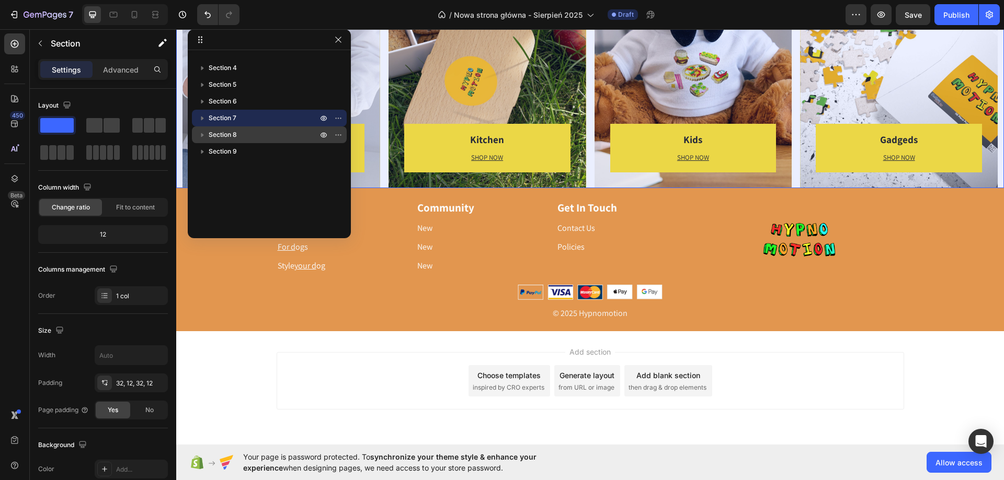
click at [237, 136] on span "Section 8" at bounding box center [223, 135] width 28 height 10
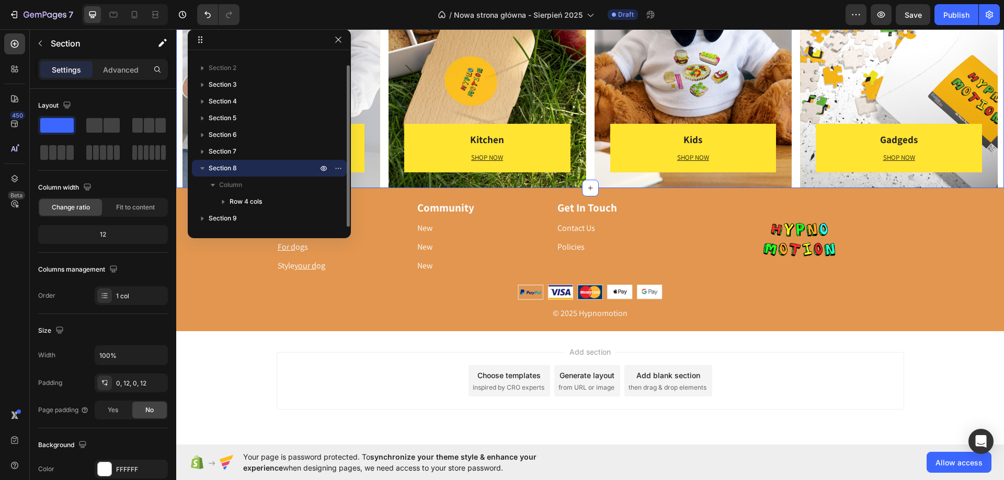
scroll to position [1642, 0]
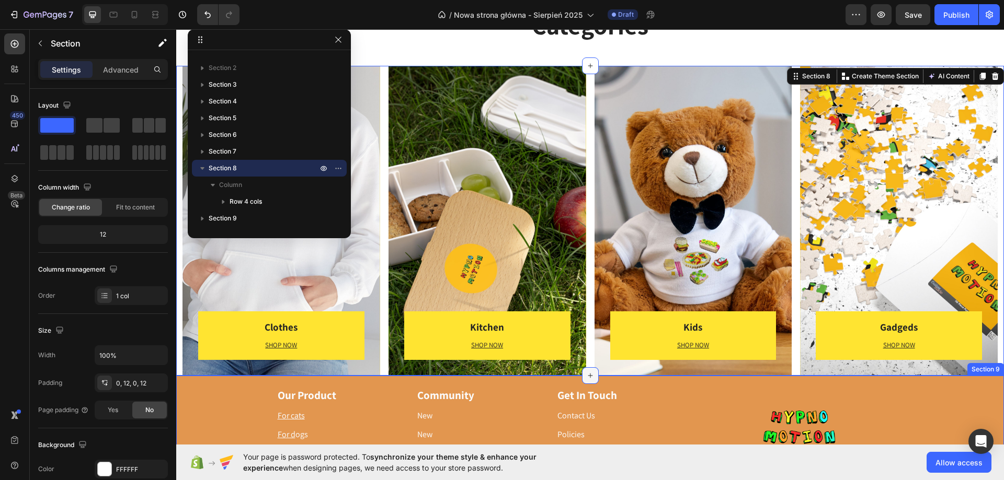
click at [588, 376] on icon at bounding box center [590, 375] width 5 height 5
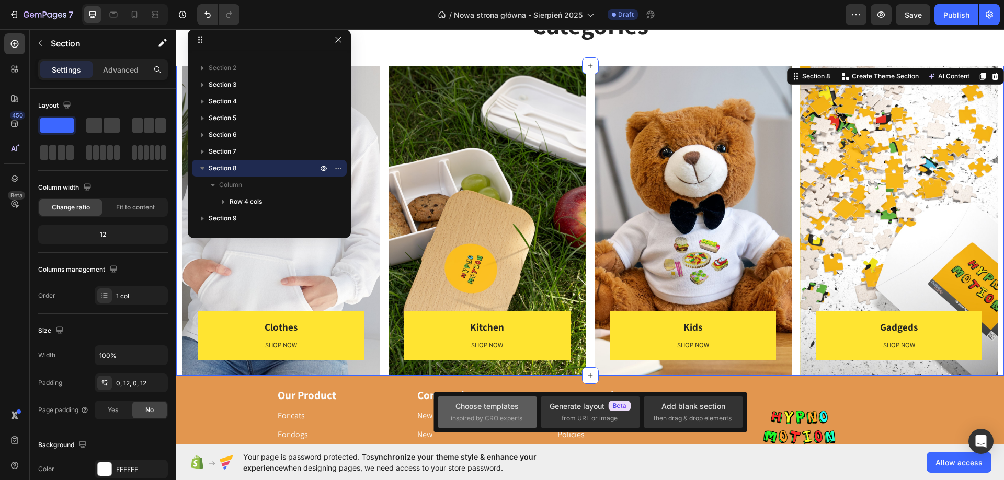
click at [483, 412] on div "Choose templates" at bounding box center [486, 406] width 63 height 11
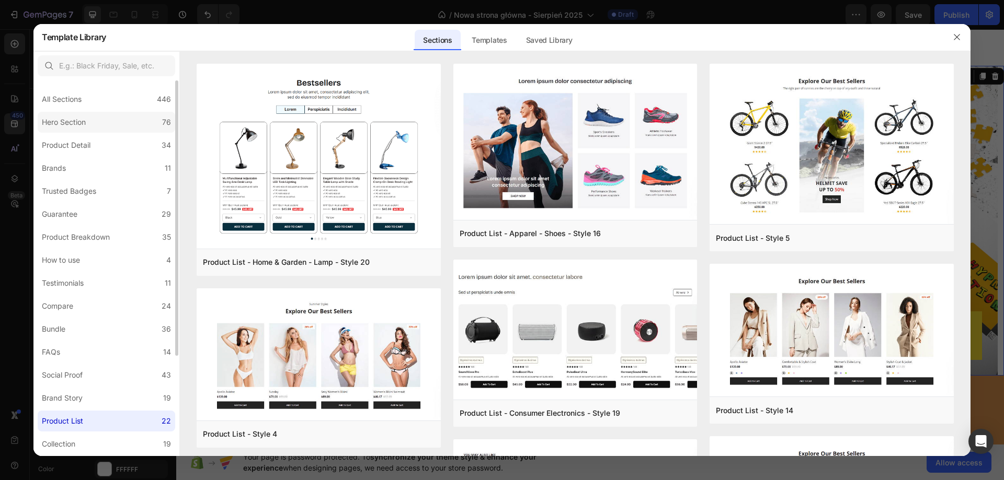
click at [96, 130] on label "Hero Section 76" at bounding box center [107, 122] width 138 height 21
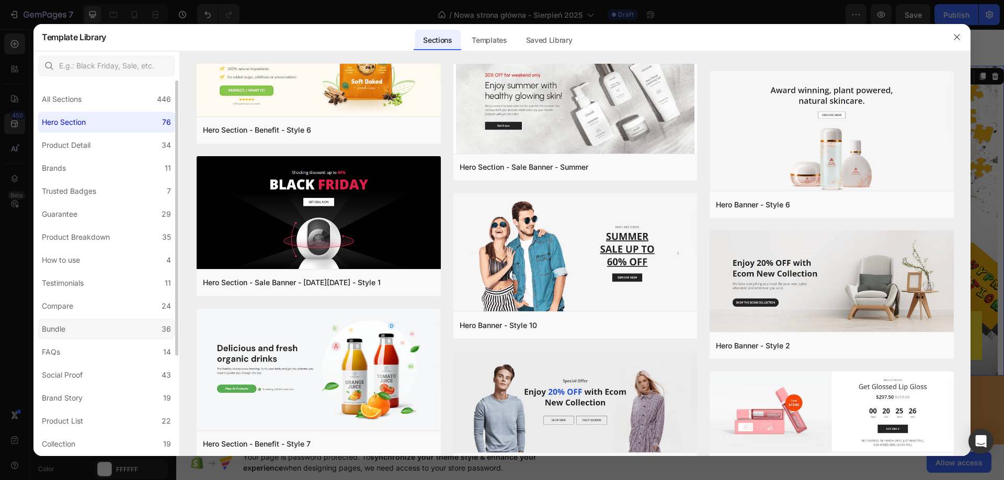
scroll to position [136, 0]
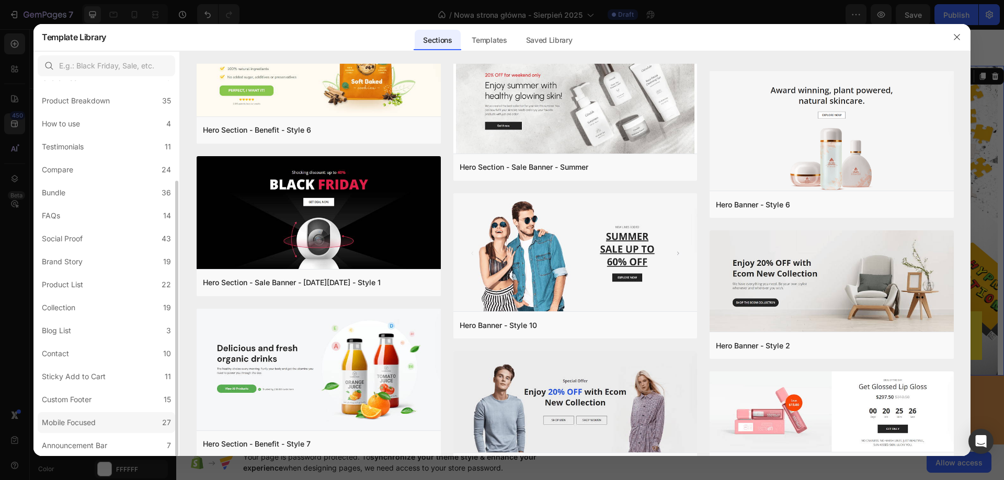
click at [78, 418] on div "Mobile Focused" at bounding box center [69, 423] width 54 height 13
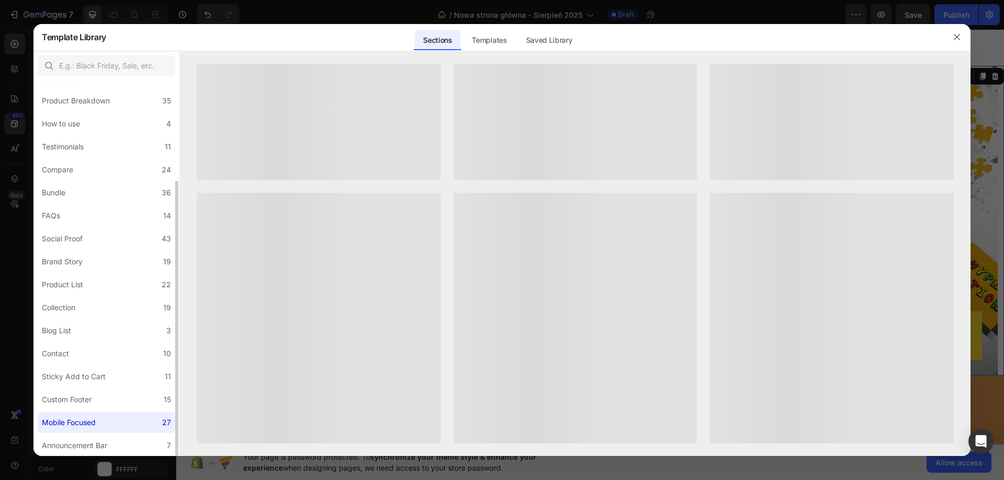
scroll to position [0, 0]
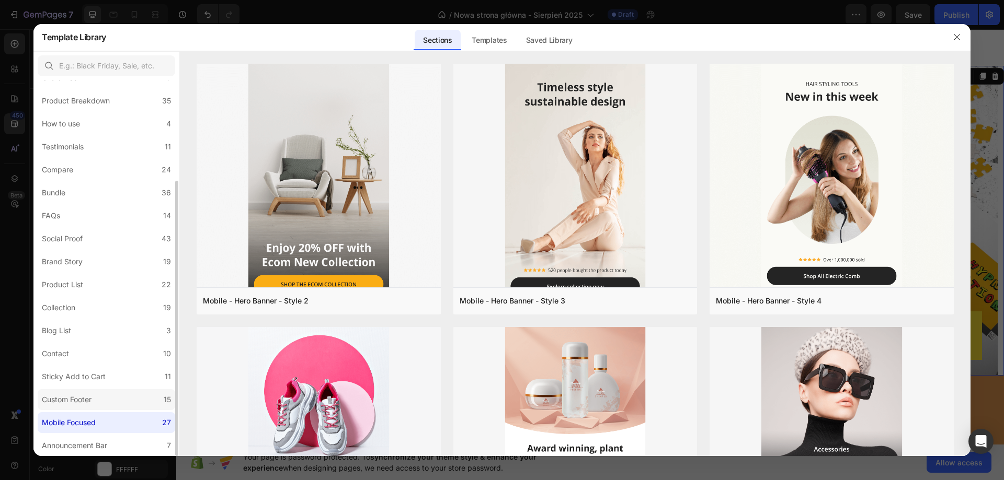
click at [105, 397] on label "Custom Footer 15" at bounding box center [107, 400] width 138 height 21
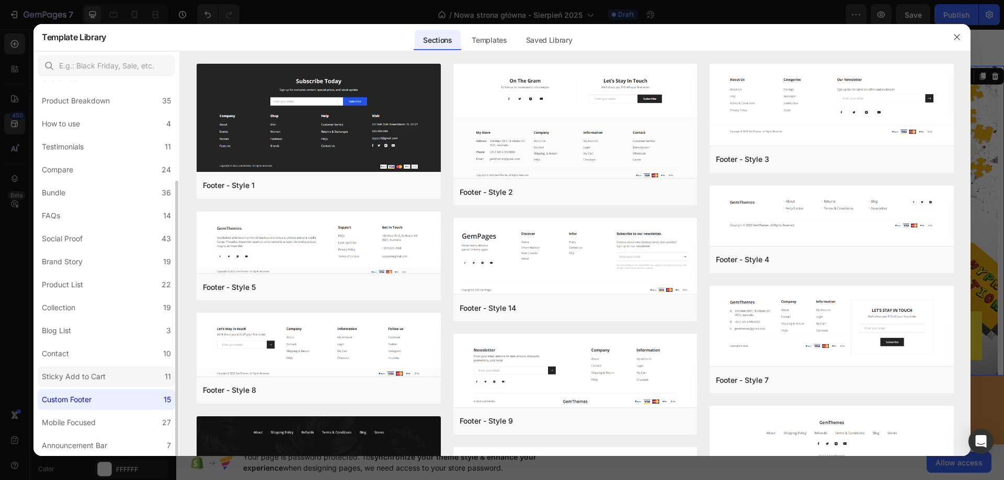
click at [89, 376] on div "Sticky Add to Cart" at bounding box center [74, 377] width 64 height 13
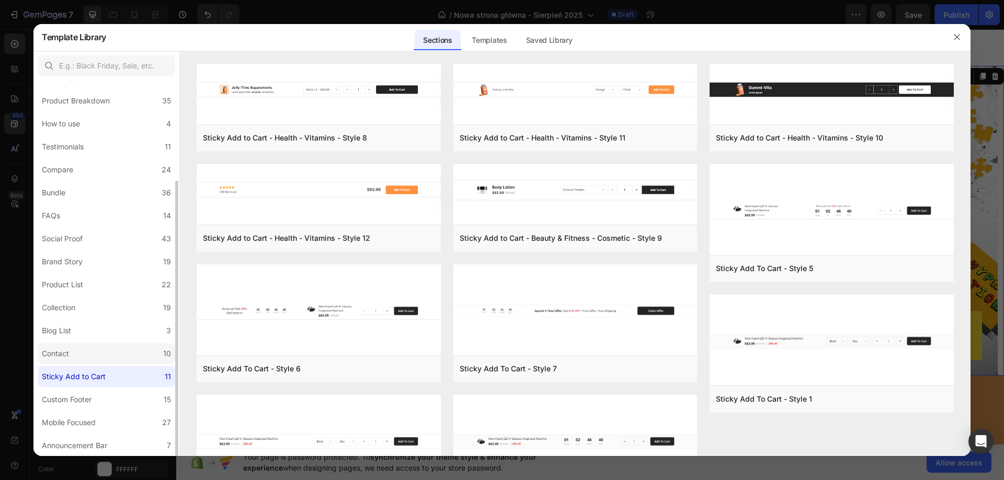
click at [98, 352] on label "Contact 10" at bounding box center [107, 354] width 138 height 21
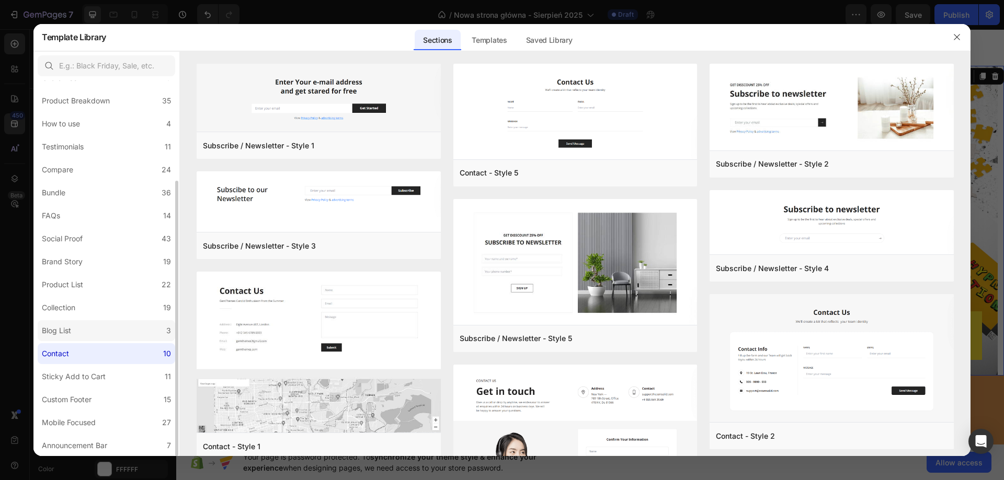
click at [93, 329] on label "Blog List 3" at bounding box center [107, 330] width 138 height 21
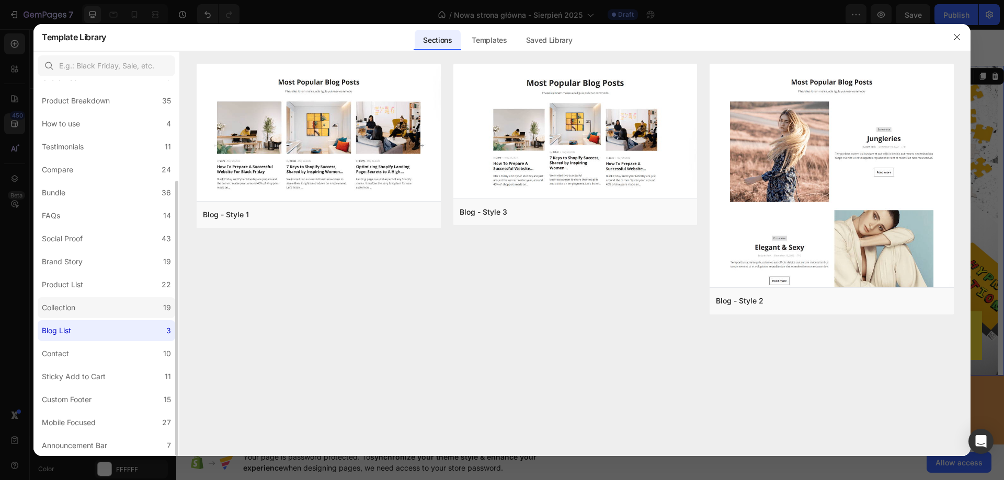
click at [95, 311] on label "Collection 19" at bounding box center [107, 307] width 138 height 21
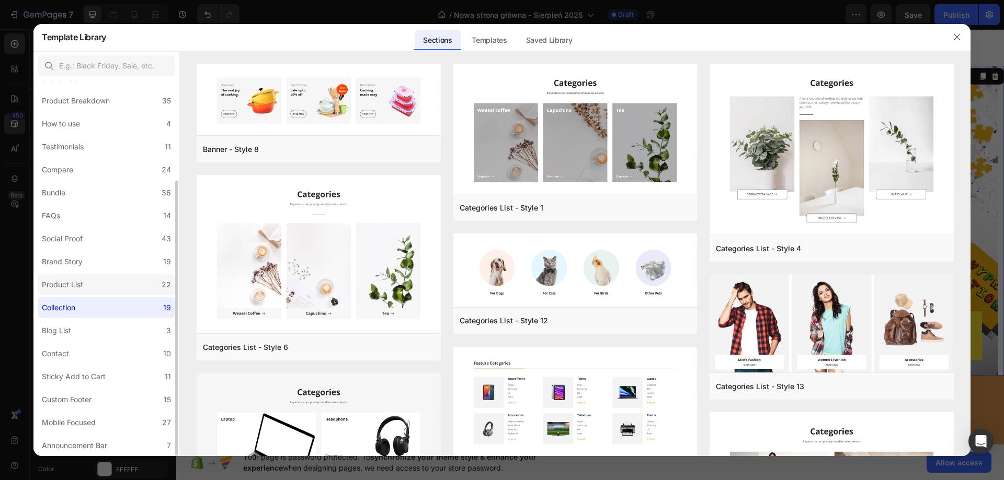
click at [79, 289] on div "Product List" at bounding box center [62, 285] width 41 height 13
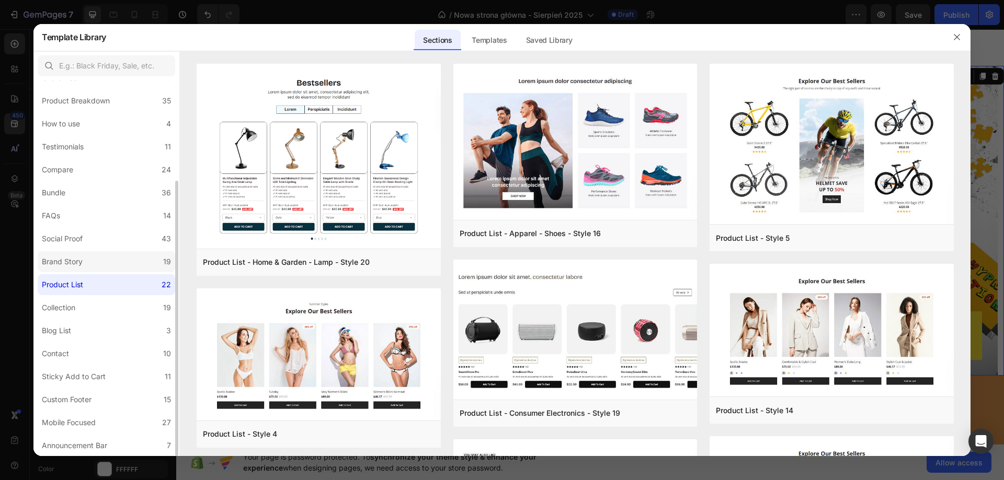
click at [78, 254] on label "Brand Story 19" at bounding box center [107, 261] width 138 height 21
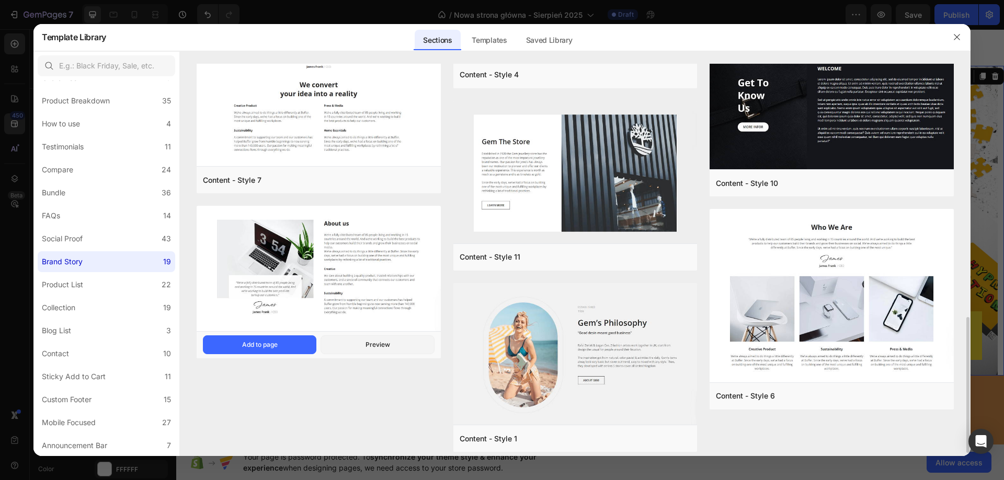
scroll to position [740, 0]
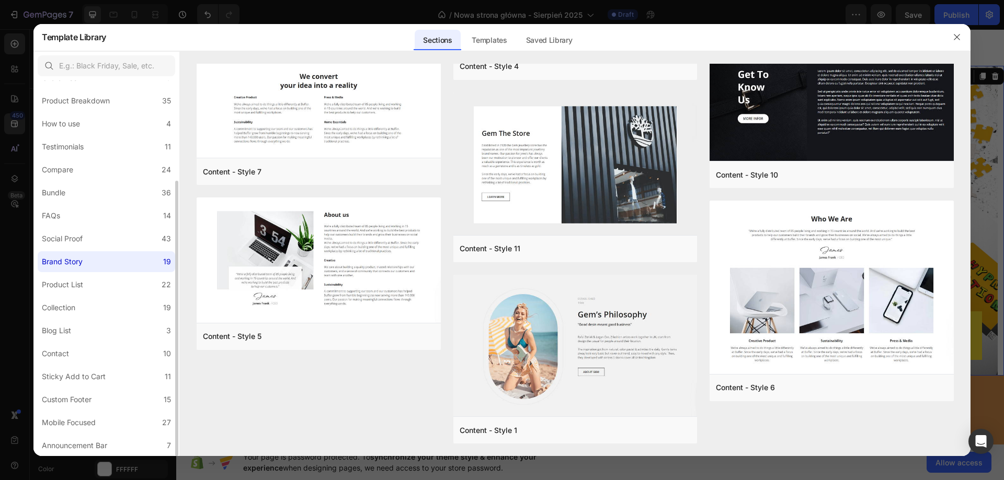
click at [101, 251] on label "Brand Story 19" at bounding box center [107, 261] width 138 height 21
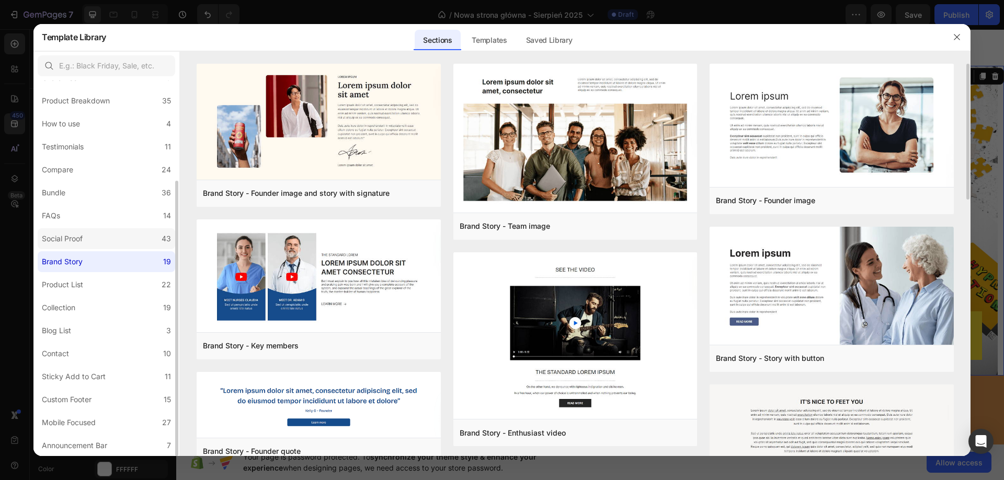
click at [95, 242] on label "Social Proof 43" at bounding box center [107, 238] width 138 height 21
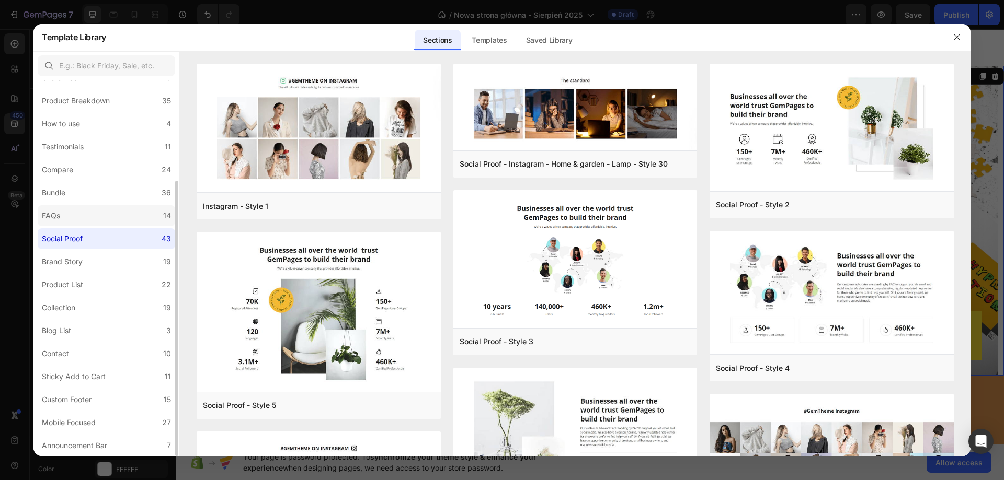
click at [95, 212] on label "FAQs 14" at bounding box center [107, 215] width 138 height 21
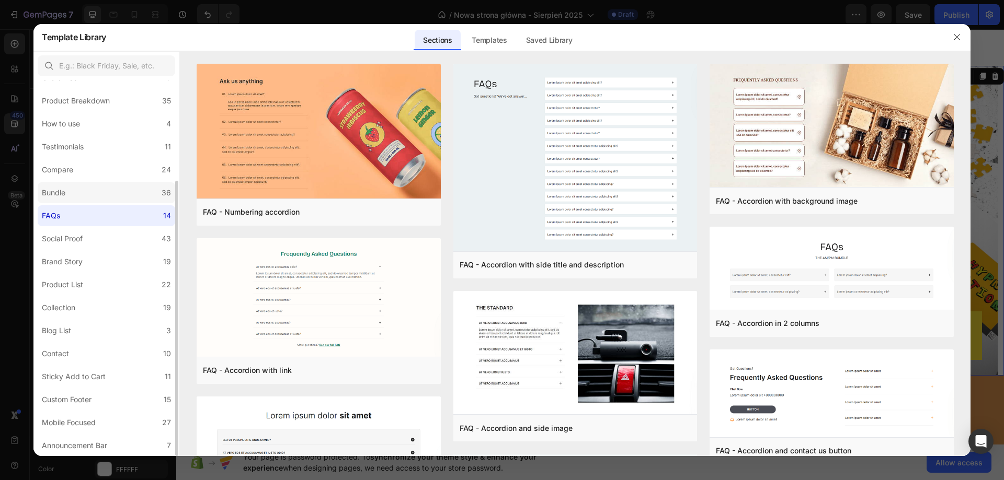
click at [81, 197] on label "Bundle 36" at bounding box center [107, 192] width 138 height 21
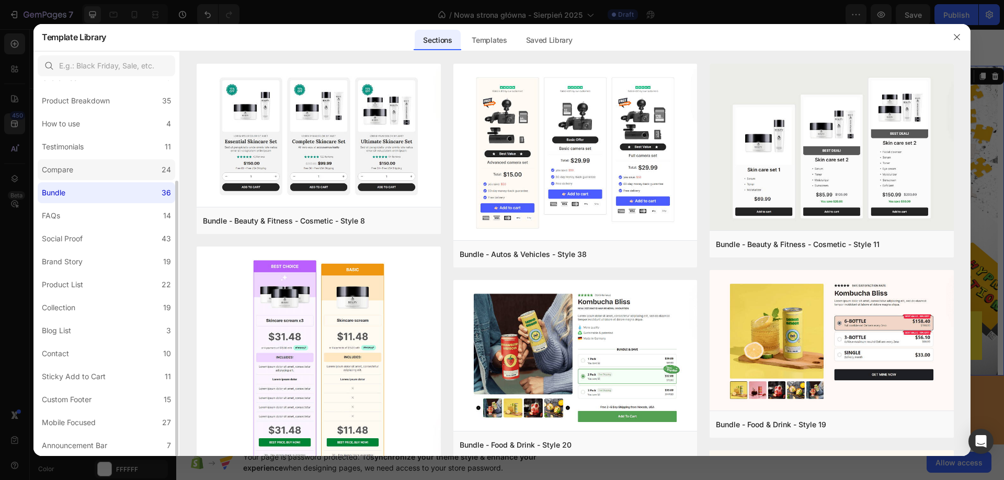
click at [101, 171] on label "Compare 24" at bounding box center [107, 169] width 138 height 21
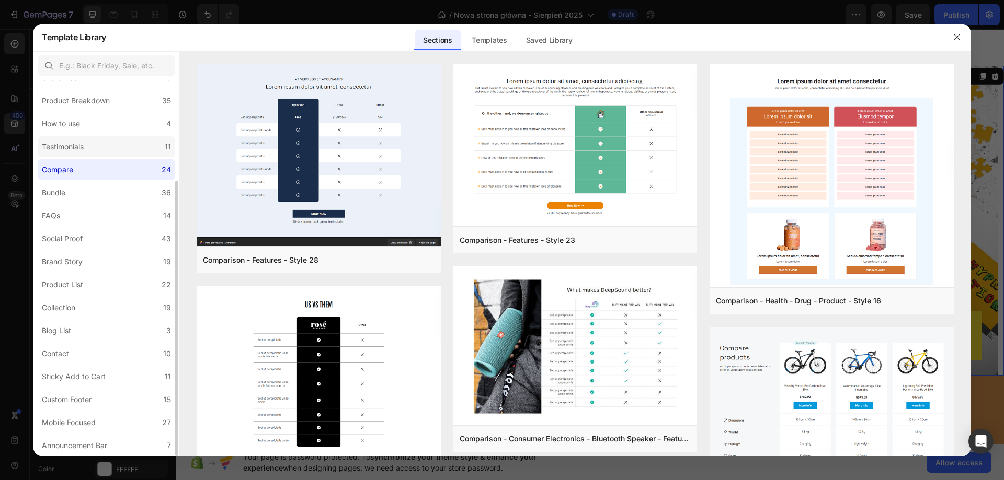
click at [118, 154] on label "Testimonials 11" at bounding box center [107, 146] width 138 height 21
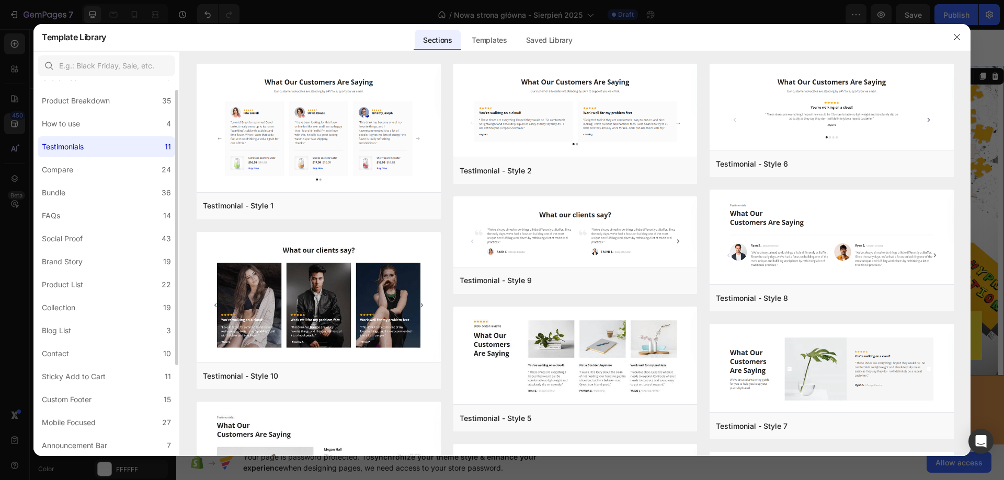
scroll to position [84, 0]
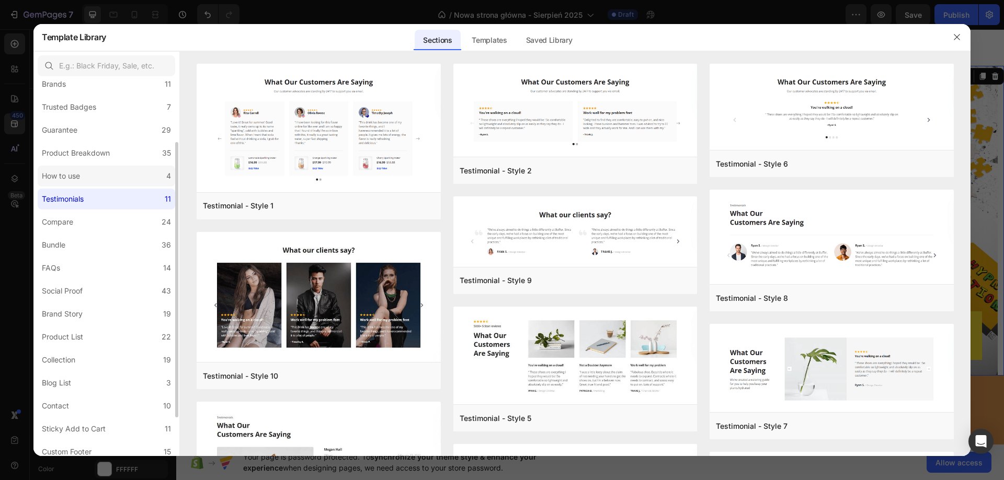
click at [118, 179] on label "How to use 4" at bounding box center [107, 176] width 138 height 21
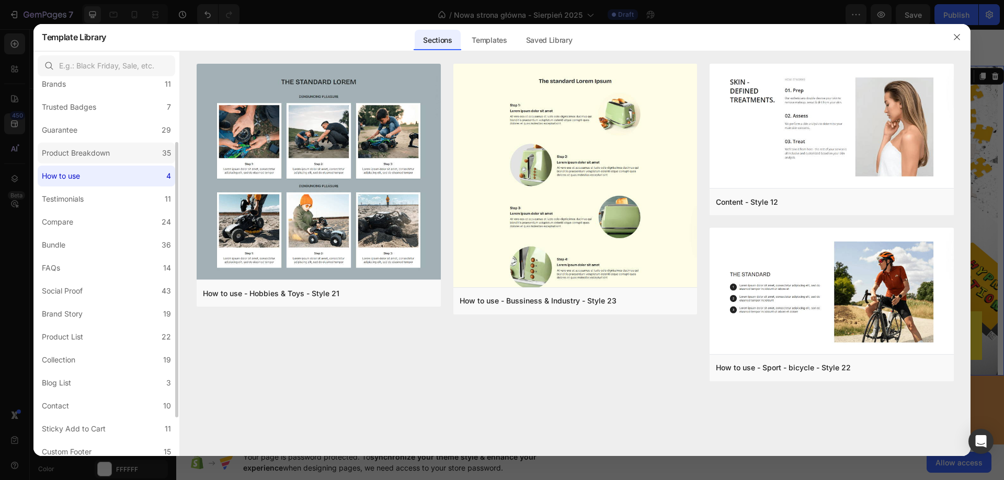
click at [87, 157] on div "Product Breakdown" at bounding box center [76, 153] width 68 height 13
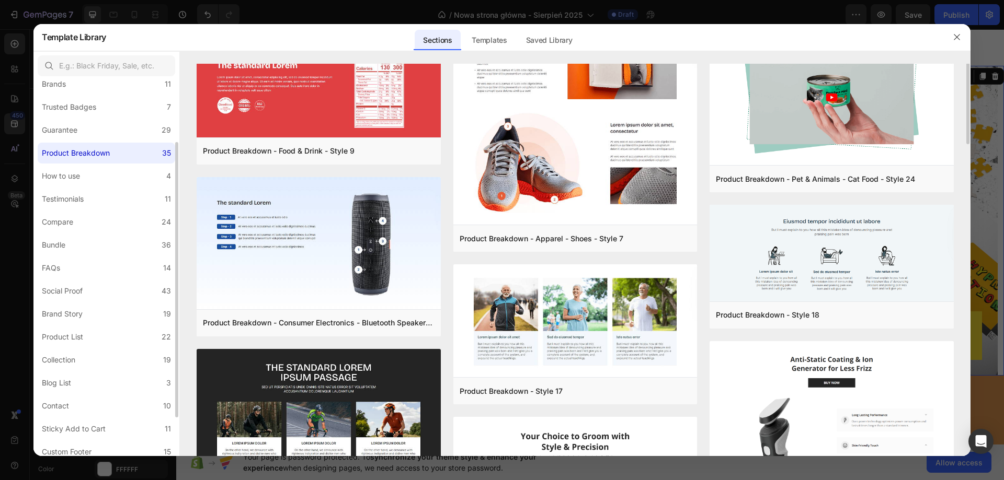
scroll to position [0, 0]
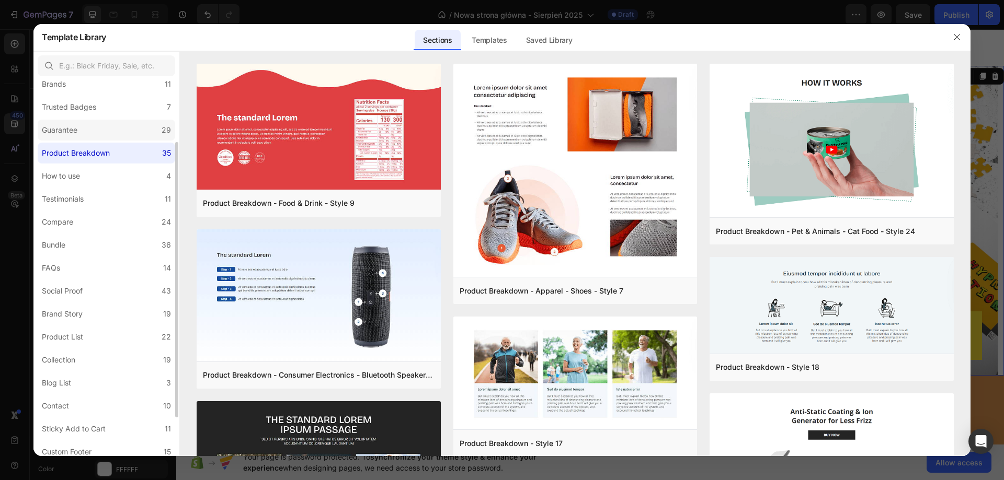
click at [63, 130] on div "Guarantee" at bounding box center [60, 130] width 36 height 13
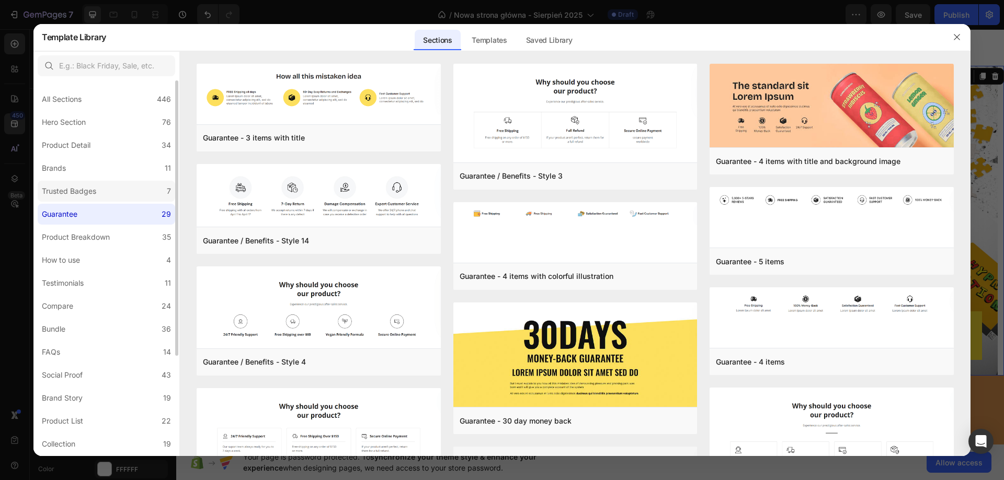
click at [101, 184] on label "Trusted Badges 7" at bounding box center [107, 191] width 138 height 21
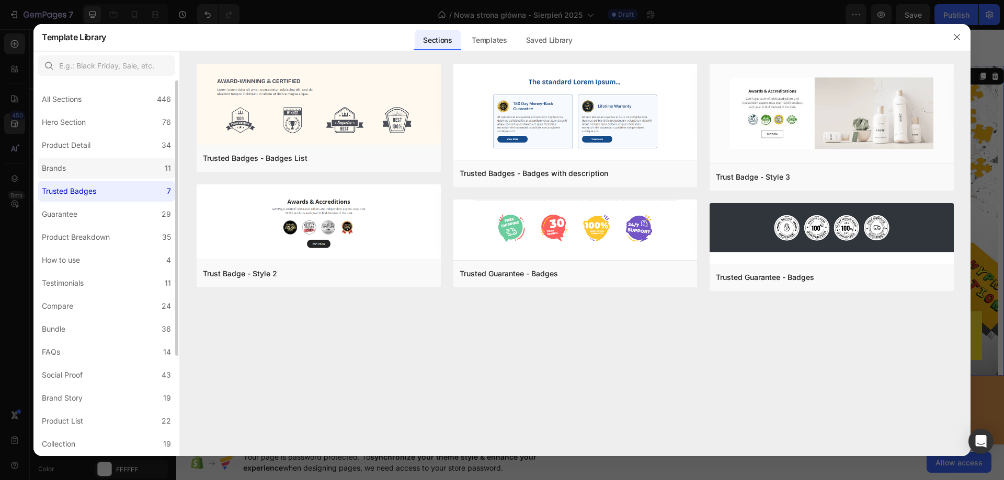
click at [105, 168] on label "Brands 11" at bounding box center [107, 168] width 138 height 21
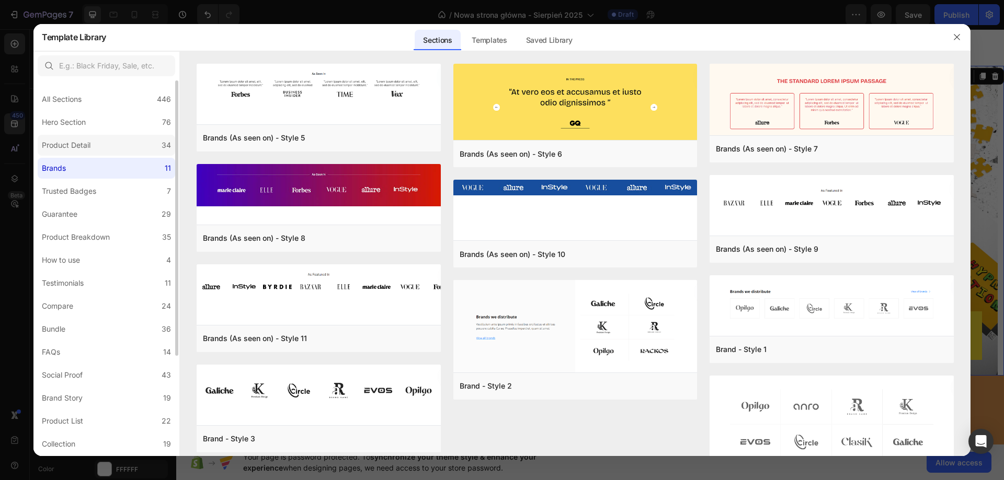
click at [96, 146] on label "Product Detail 34" at bounding box center [107, 145] width 138 height 21
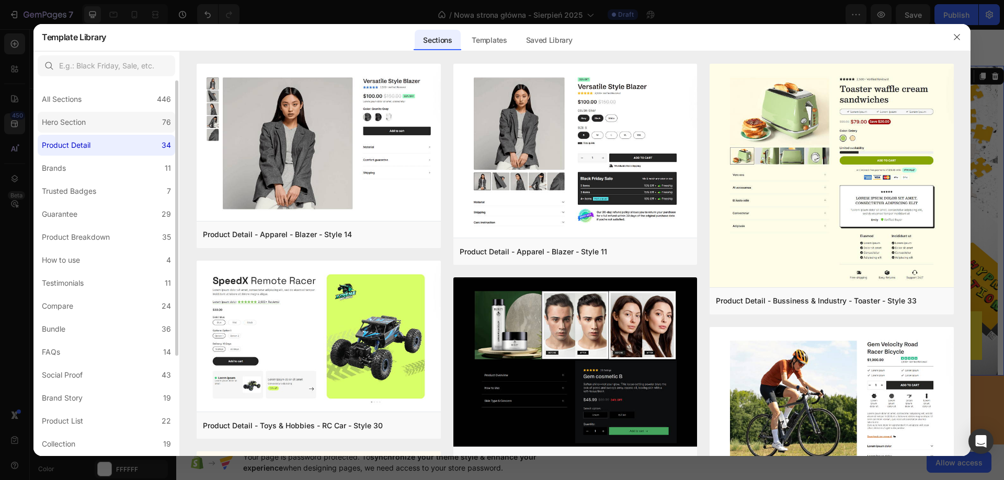
click at [109, 123] on label "Hero Section 76" at bounding box center [107, 122] width 138 height 21
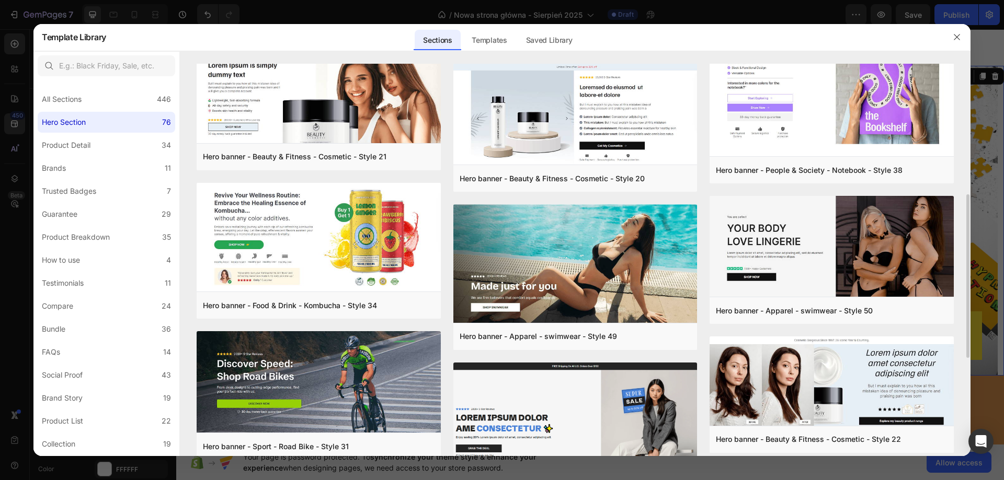
scroll to position [523, 0]
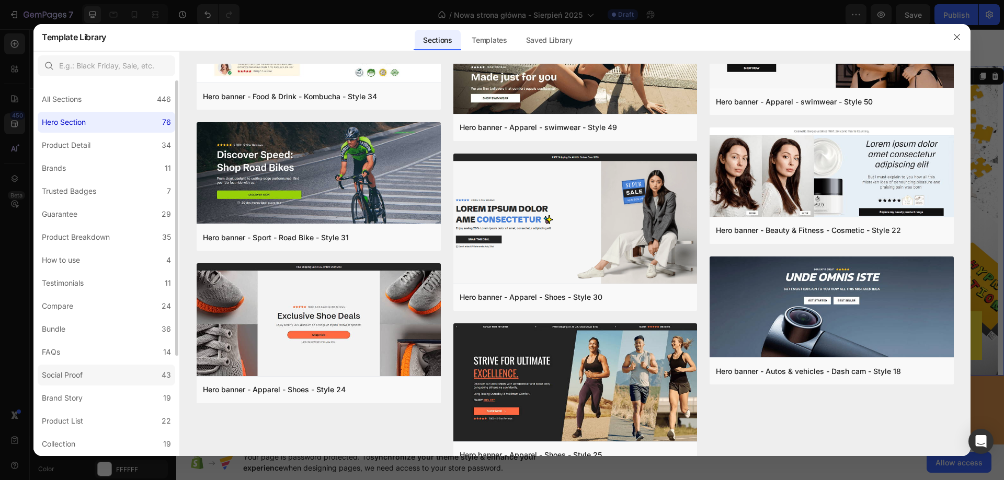
click at [86, 371] on div "Social Proof" at bounding box center [64, 375] width 45 height 13
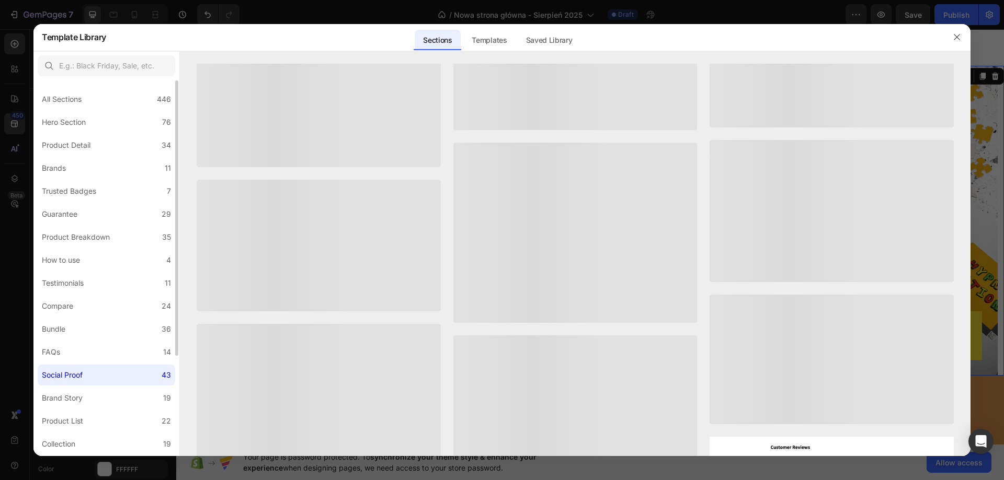
scroll to position [0, 0]
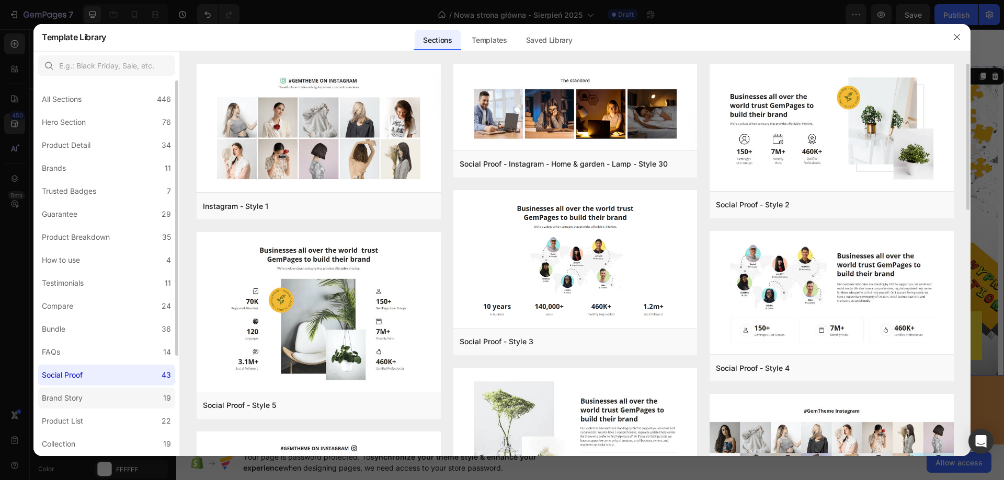
click at [91, 400] on label "Brand Story 19" at bounding box center [107, 398] width 138 height 21
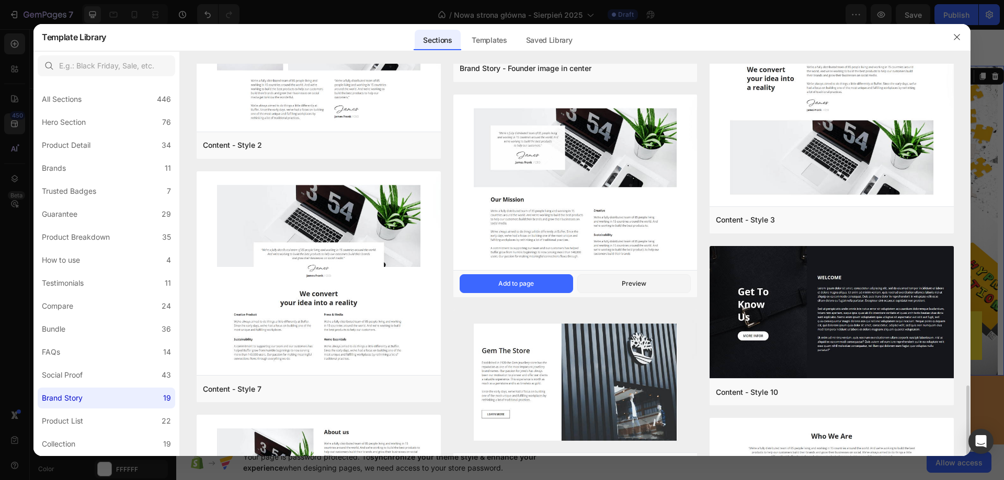
scroll to position [627, 0]
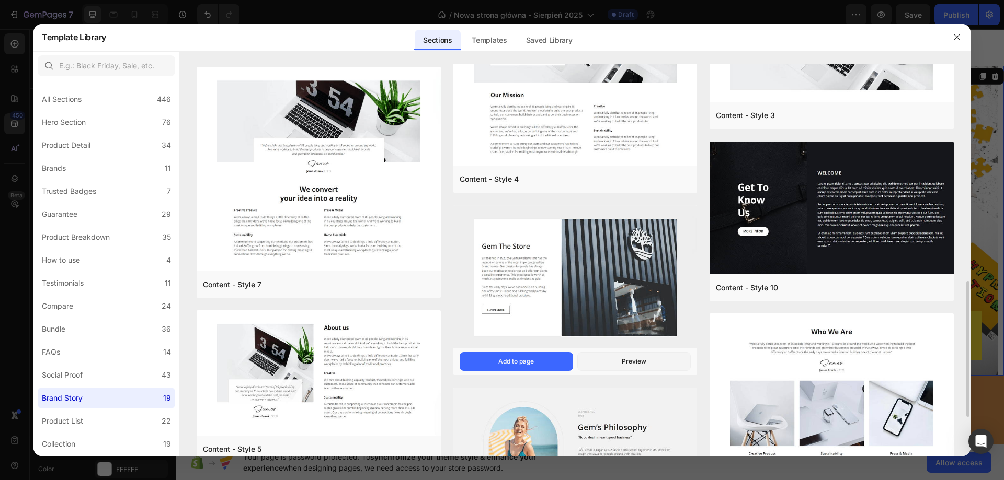
click at [595, 296] on img at bounding box center [575, 277] width 244 height 145
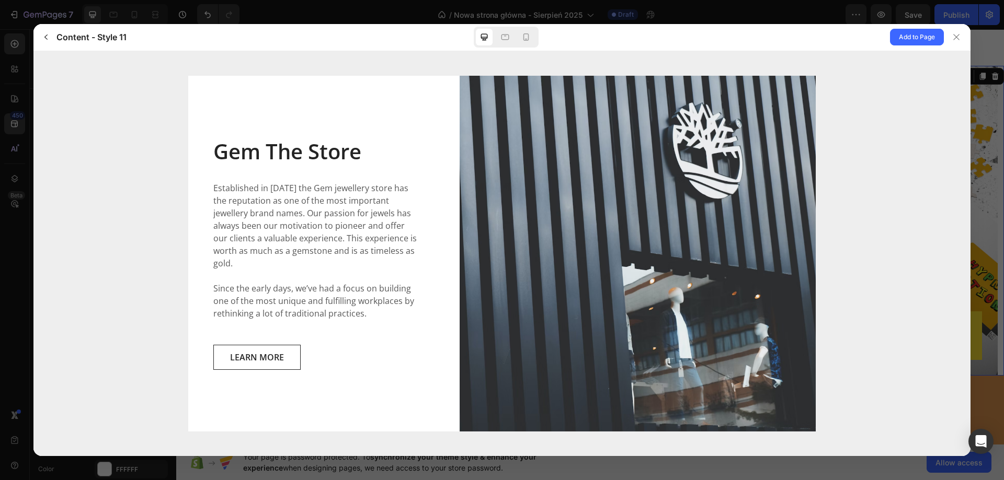
scroll to position [0, 0]
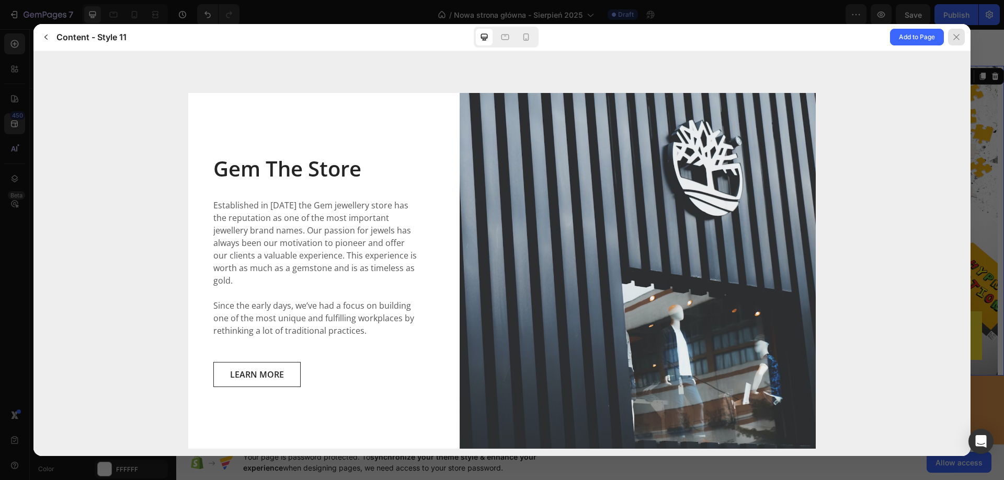
click at [959, 37] on icon at bounding box center [956, 37] width 8 height 8
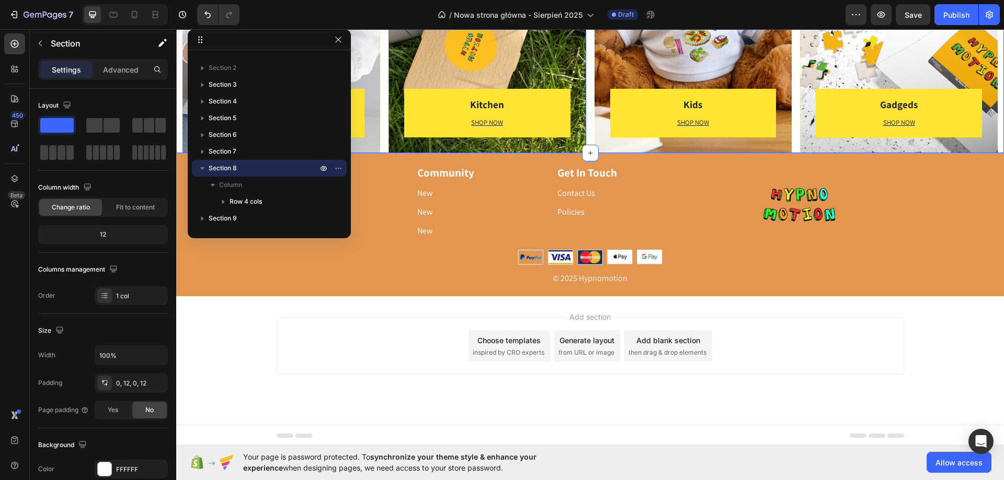
scroll to position [1597, 0]
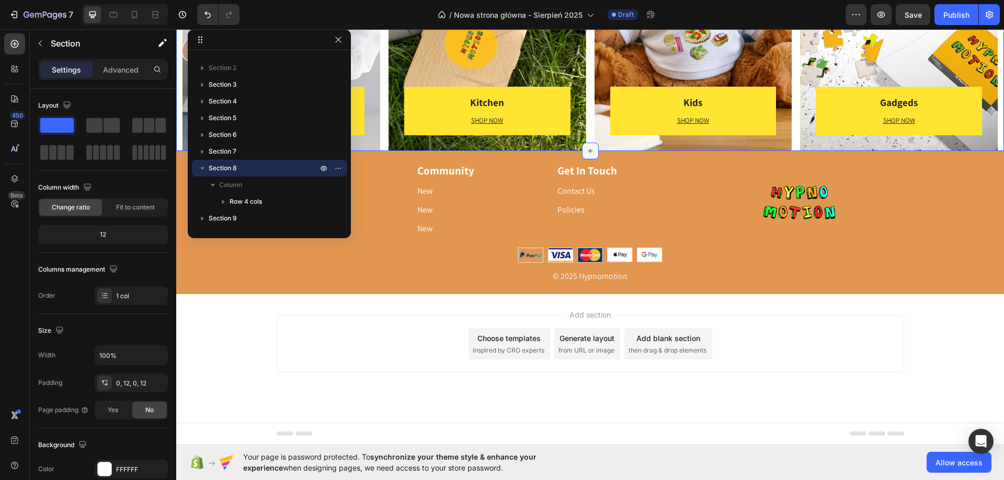
click at [582, 149] on div at bounding box center [590, 151] width 17 height 17
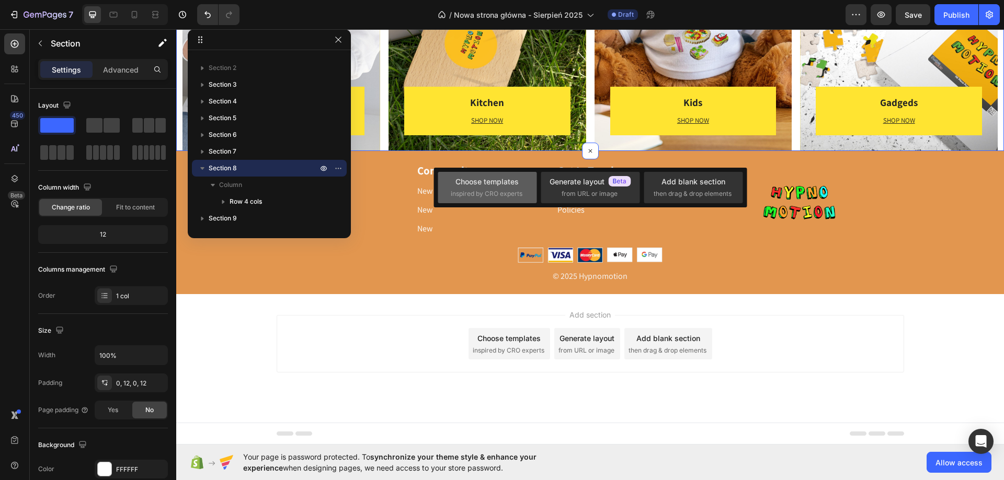
click at [507, 193] on span "inspired by CRO experts" at bounding box center [487, 193] width 72 height 9
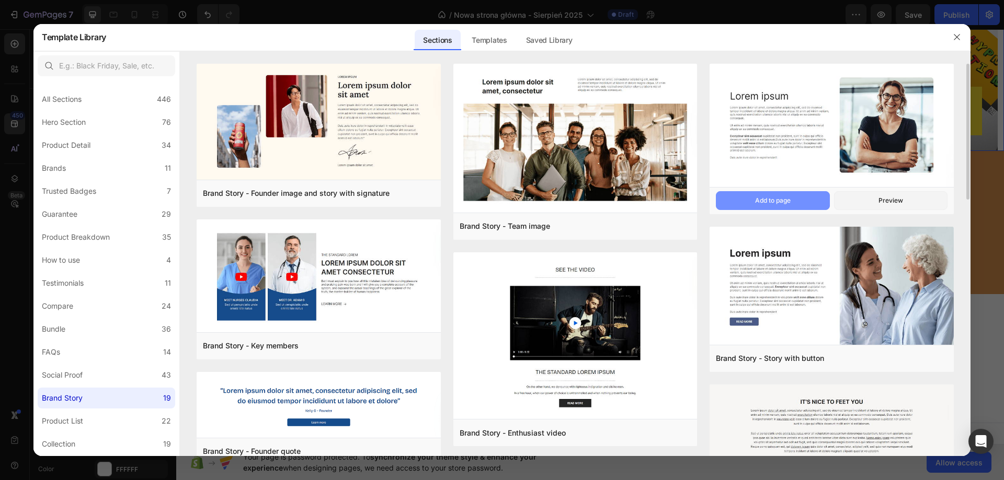
click at [804, 201] on button "Add to page" at bounding box center [772, 200] width 113 height 19
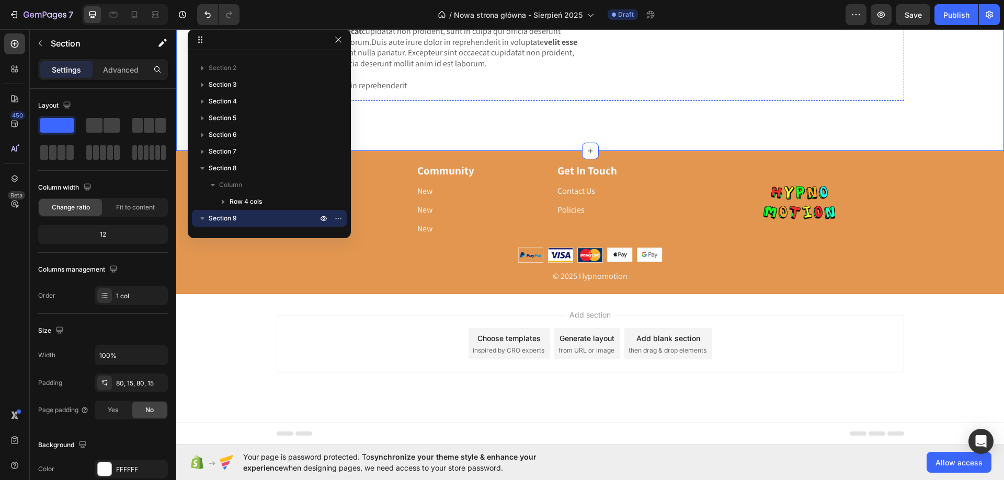
scroll to position [1928, 0]
click at [796, 248] on img at bounding box center [800, 205] width 86 height 86
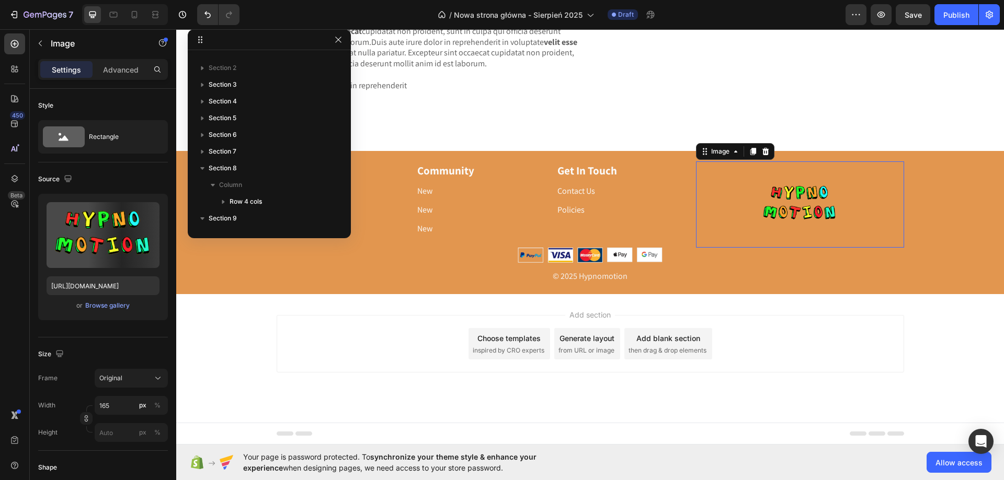
scroll to position [196, 0]
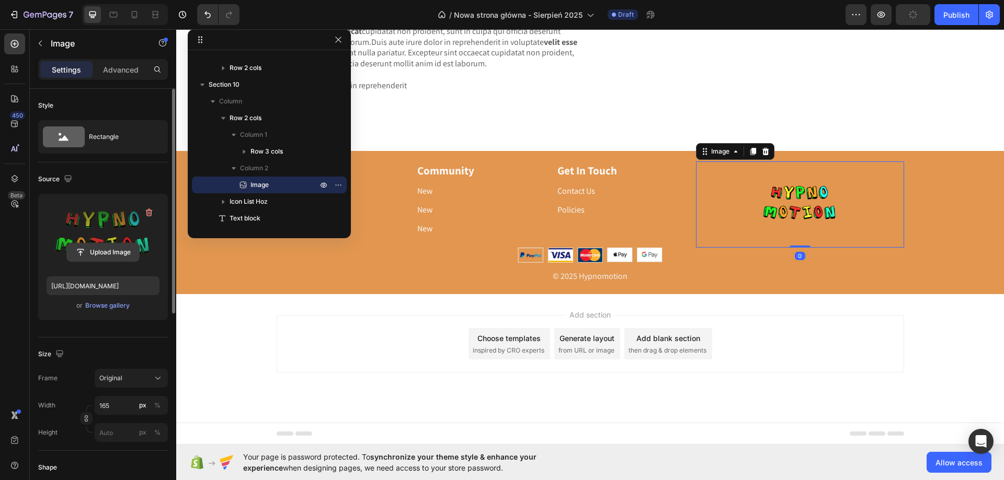
click at [78, 258] on input "file" at bounding box center [103, 253] width 72 height 18
click at [81, 219] on label at bounding box center [103, 235] width 113 height 66
click at [81, 244] on input "file" at bounding box center [103, 253] width 72 height 18
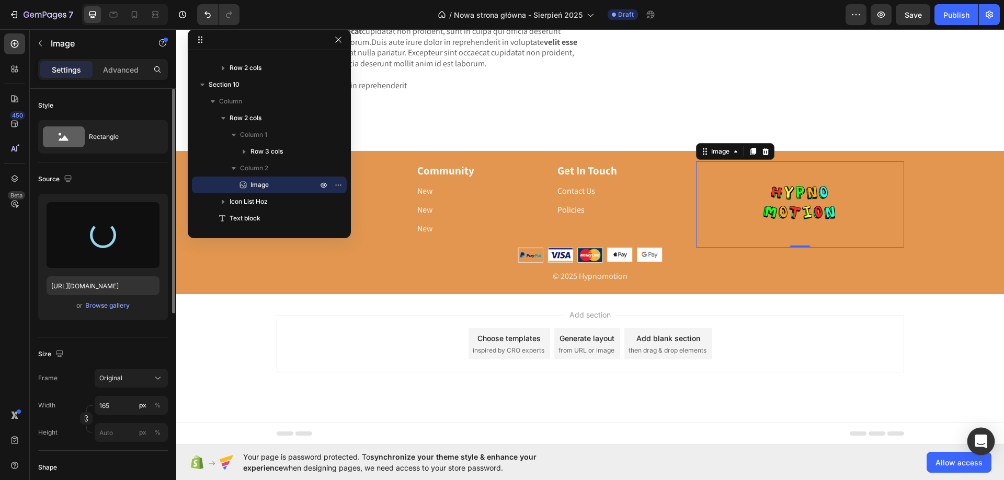
type input "https://cdn.shopify.com/s/files/1/0811/5729/2355/files/gempages_507847896704484…"
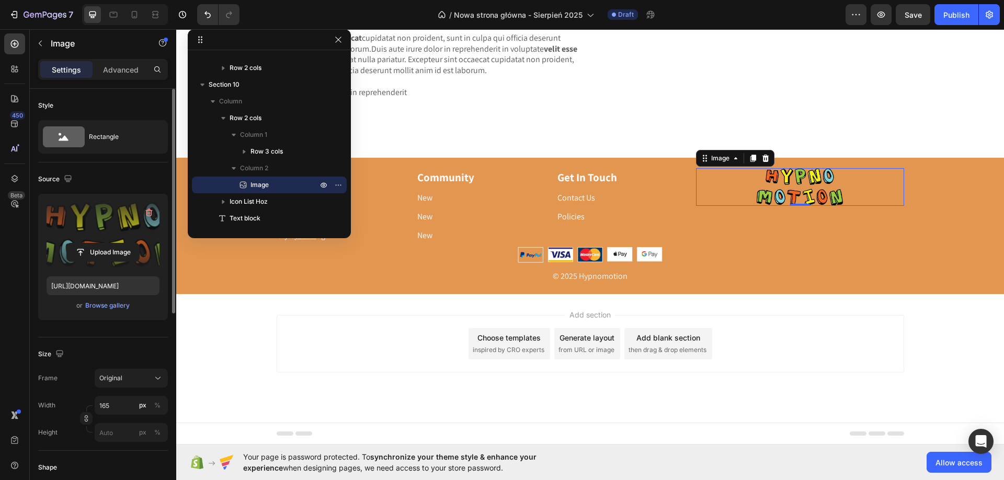
click at [806, 284] on div "Our Product Text block For cats Text block For d ogs Text block Style your d og…" at bounding box center [590, 226] width 828 height 116
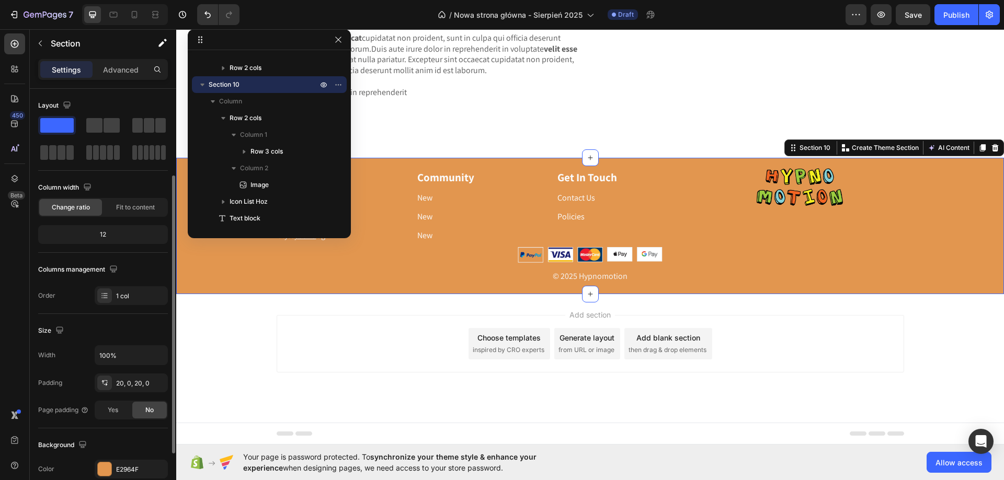
scroll to position [52, 0]
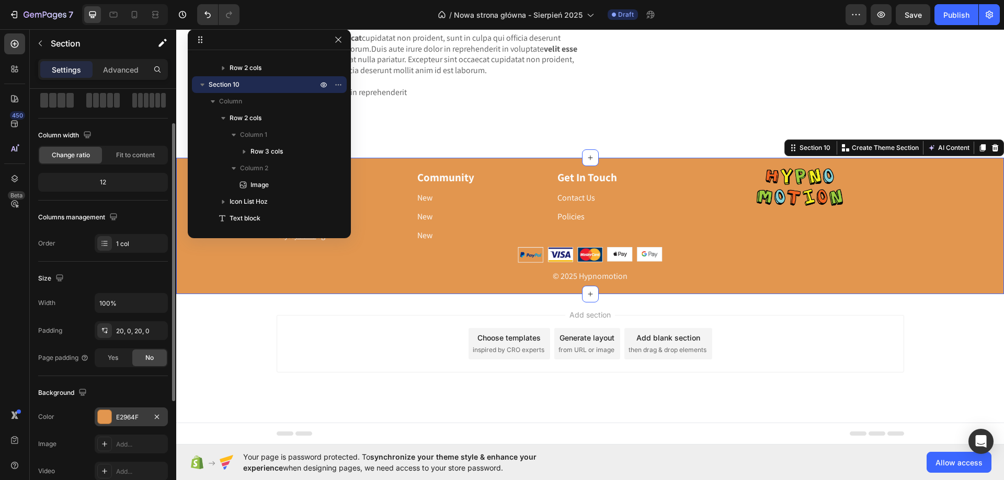
click at [105, 417] on div at bounding box center [105, 417] width 14 height 14
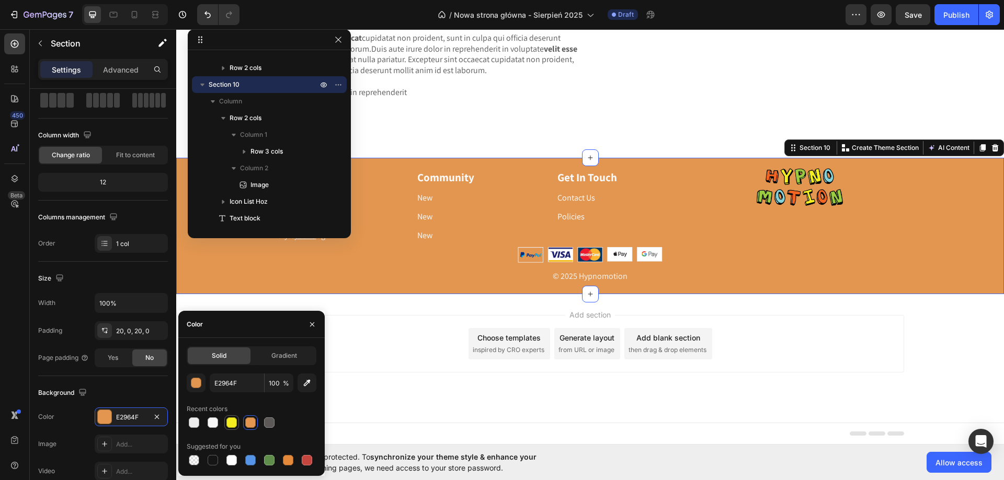
click at [238, 426] on div at bounding box center [231, 423] width 15 height 15
type input "F4ED20"
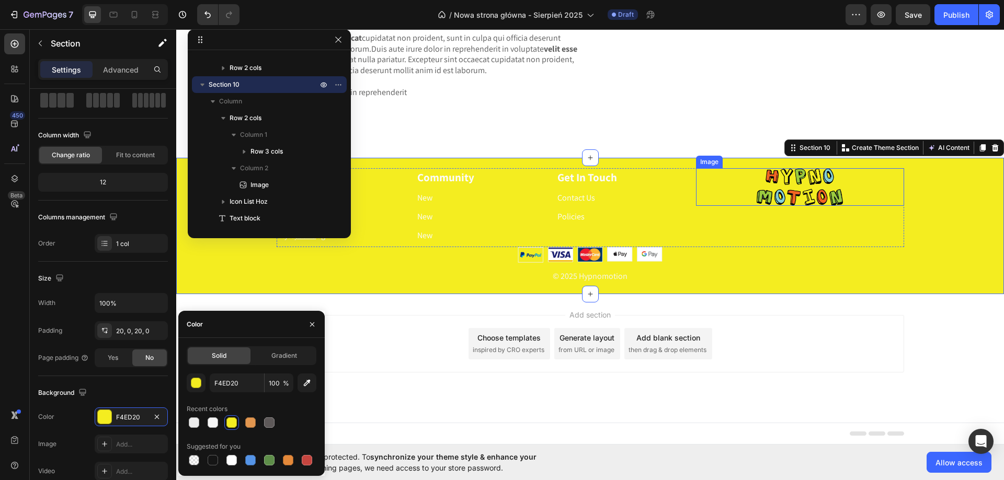
click at [804, 207] on img at bounding box center [800, 187] width 86 height 38
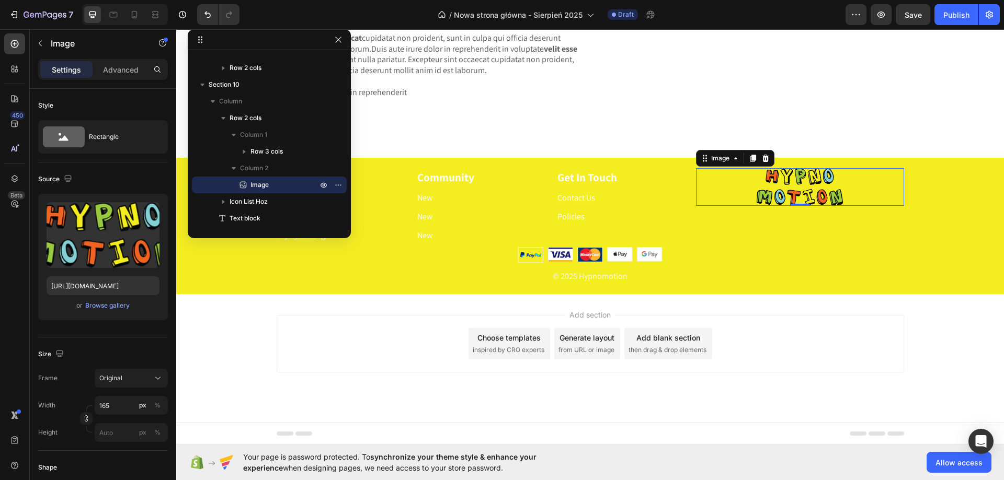
scroll to position [1971, 0]
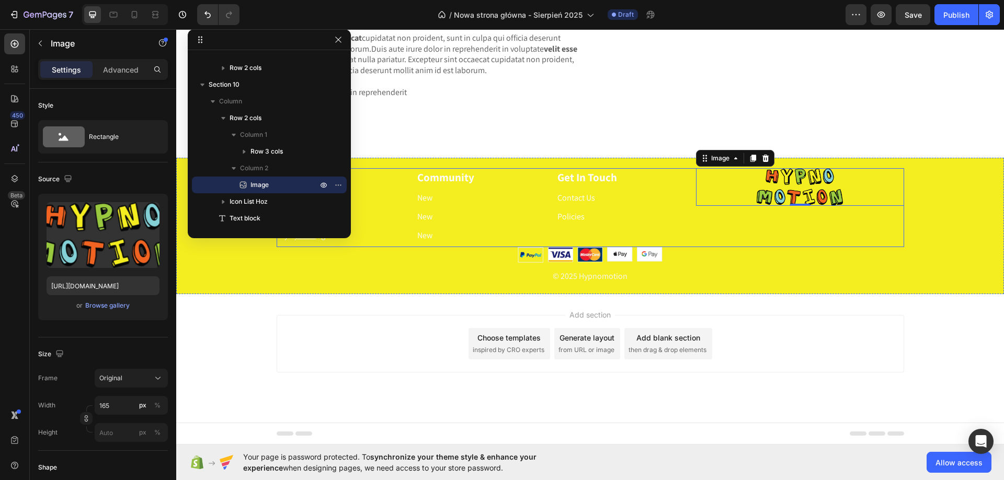
click at [829, 241] on div "Image 0" at bounding box center [800, 207] width 208 height 79
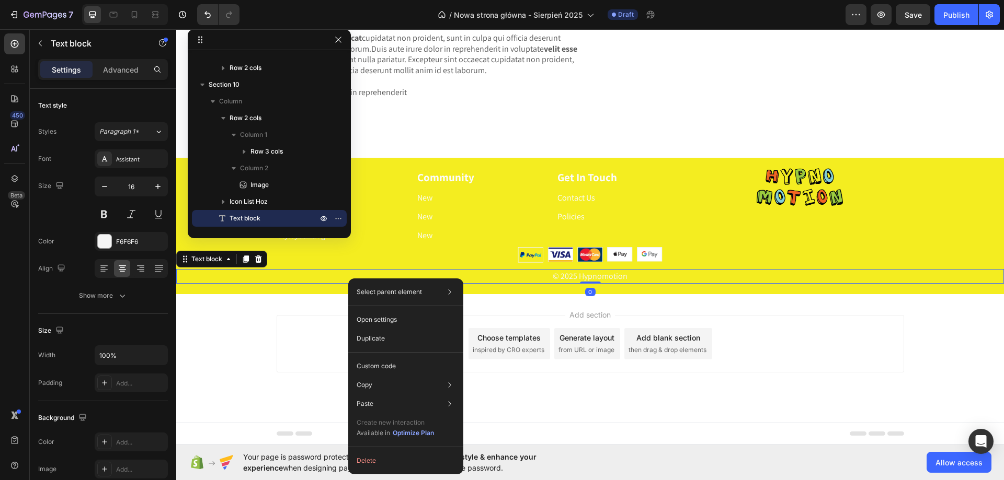
click at [228, 325] on div "Add section Choose templates inspired by CRO experts Generate layout from URL o…" at bounding box center [590, 358] width 828 height 129
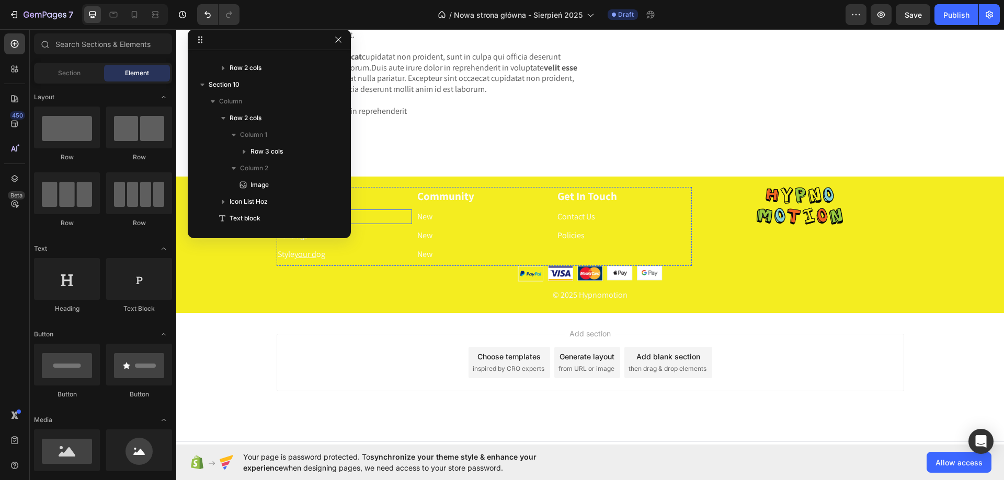
scroll to position [1867, 0]
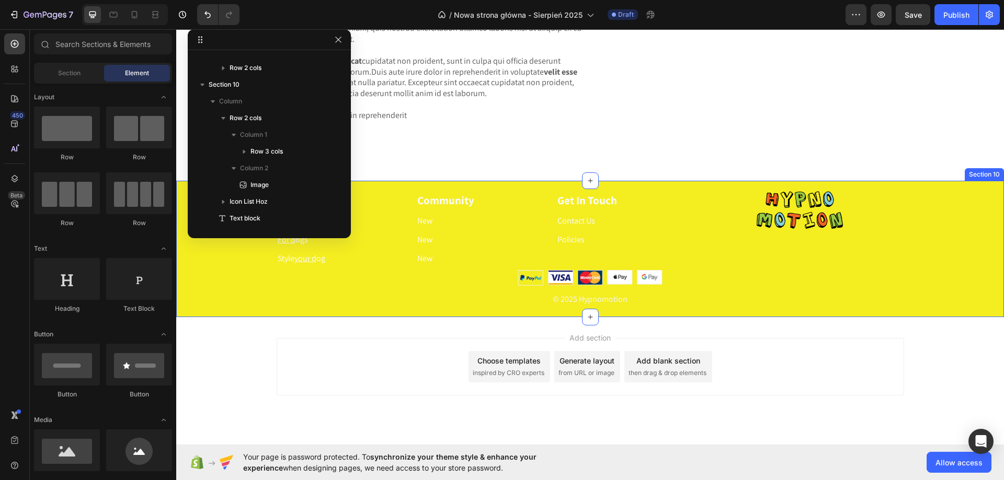
click at [934, 284] on div "Our Product Text block For cats Text block For d ogs Text block Style your d og…" at bounding box center [590, 249] width 828 height 116
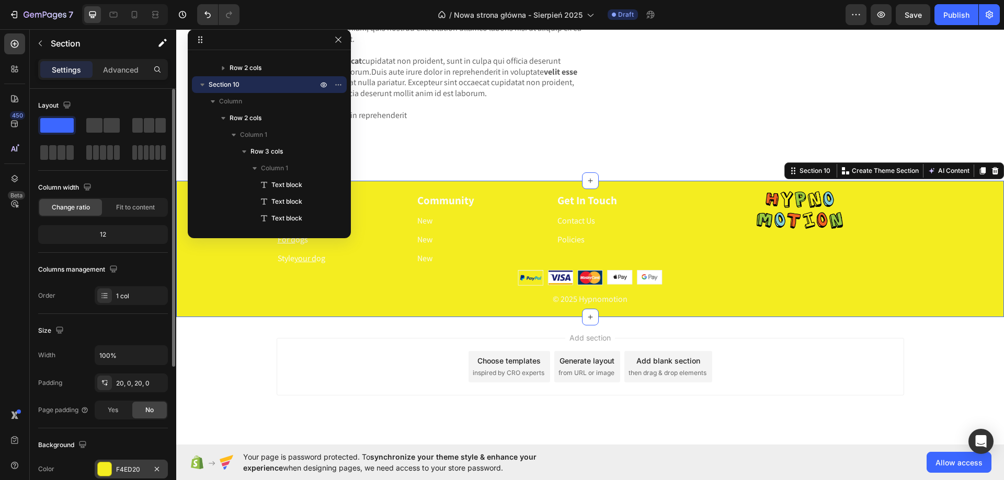
click at [104, 467] on div at bounding box center [105, 470] width 14 height 14
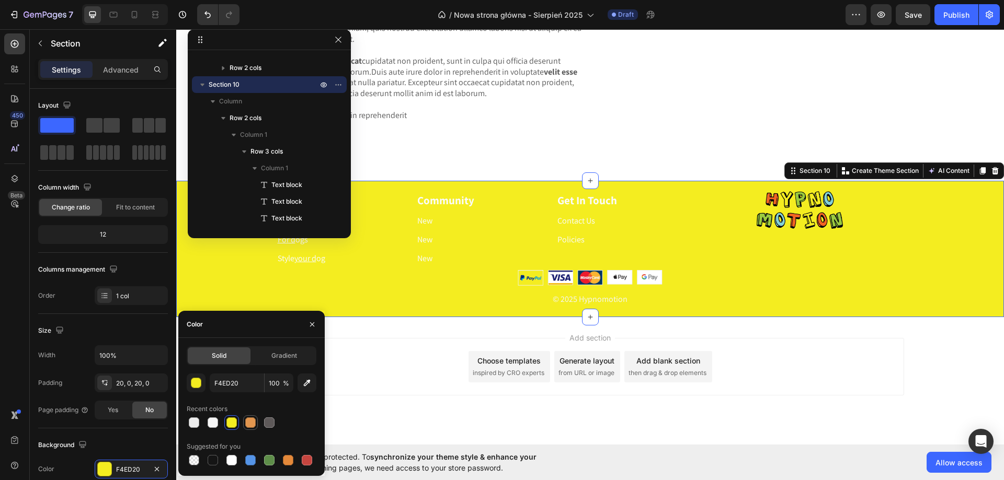
click at [254, 424] on div at bounding box center [250, 423] width 10 height 10
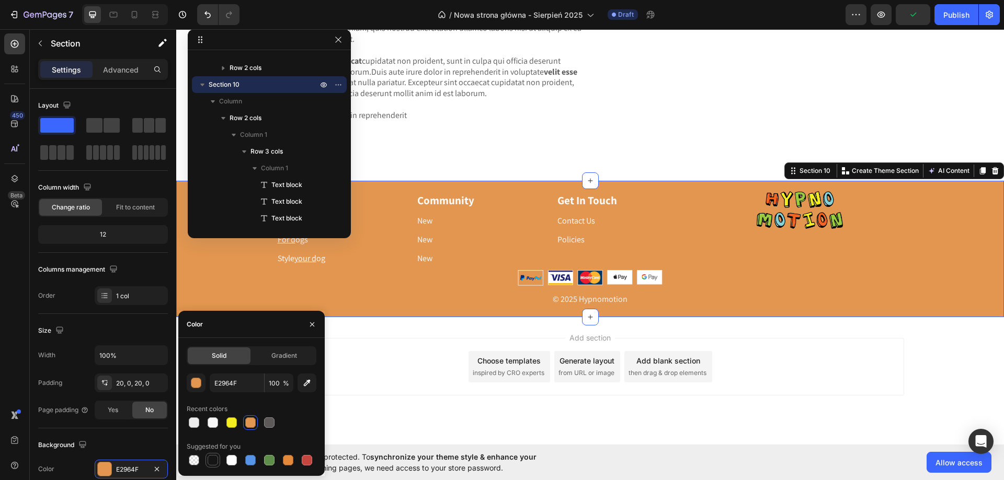
click at [213, 458] on div at bounding box center [213, 460] width 10 height 10
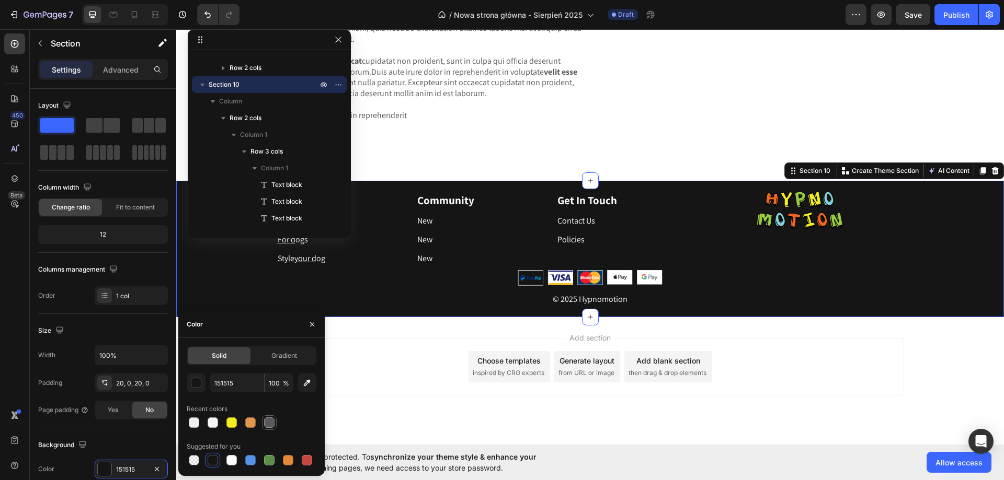
click at [264, 420] on div at bounding box center [269, 423] width 13 height 13
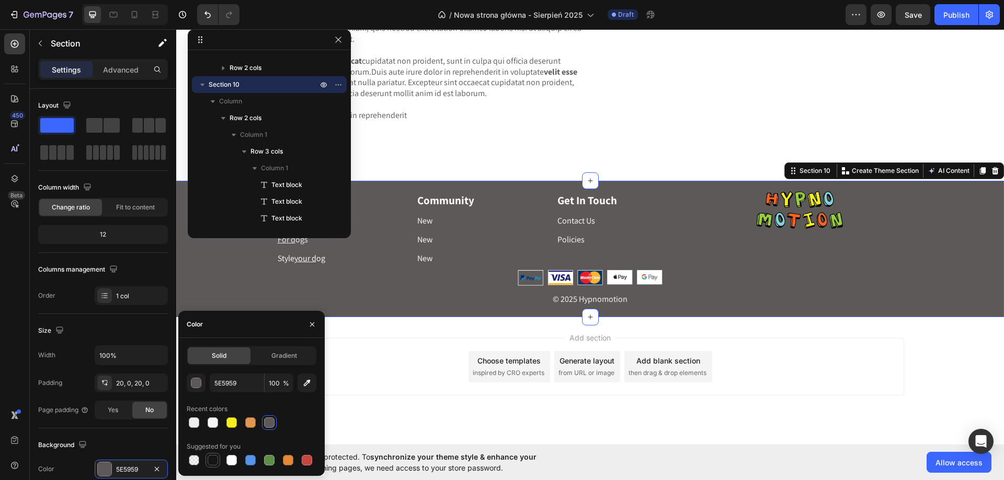
click at [210, 465] on div at bounding box center [213, 460] width 10 height 10
type input "151515"
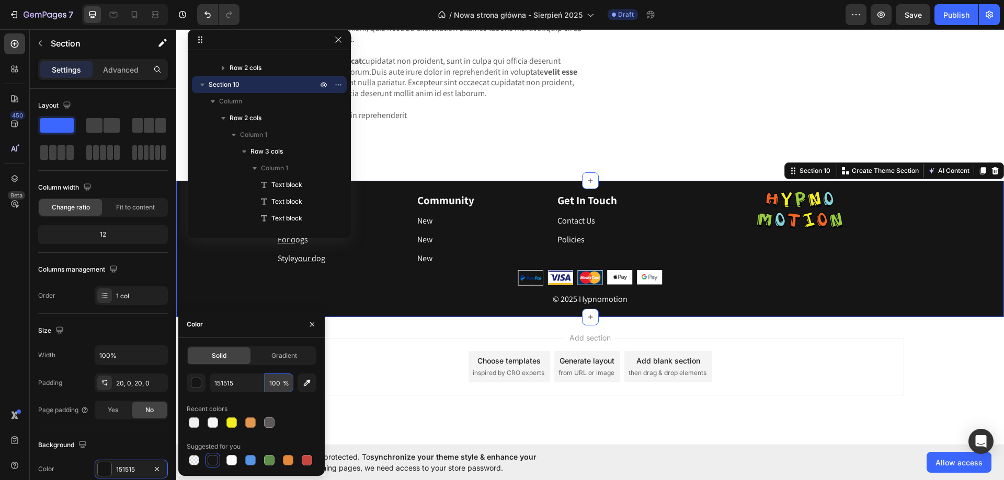
click at [270, 387] on input "100" at bounding box center [279, 383] width 29 height 19
click at [284, 381] on span "%" at bounding box center [286, 383] width 6 height 9
click at [272, 381] on input "100" at bounding box center [279, 383] width 29 height 19
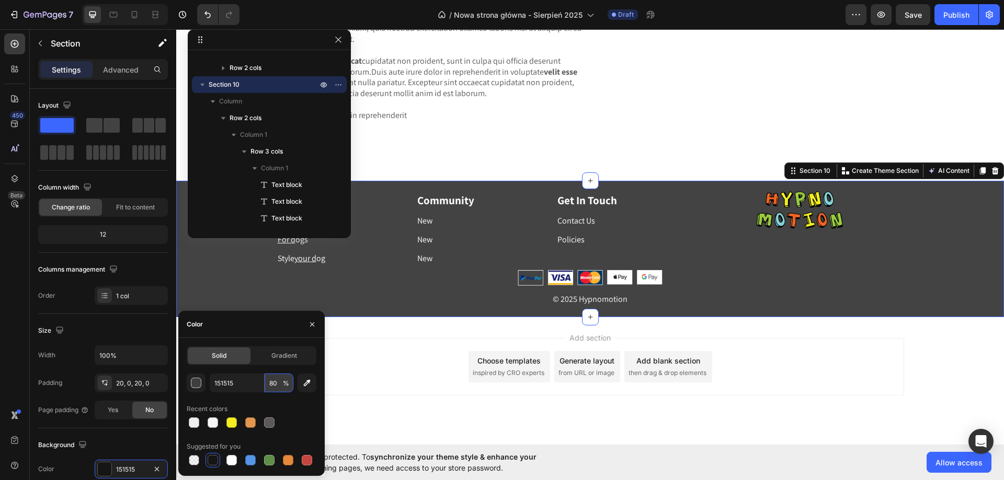
click at [275, 383] on input "80" at bounding box center [279, 383] width 29 height 19
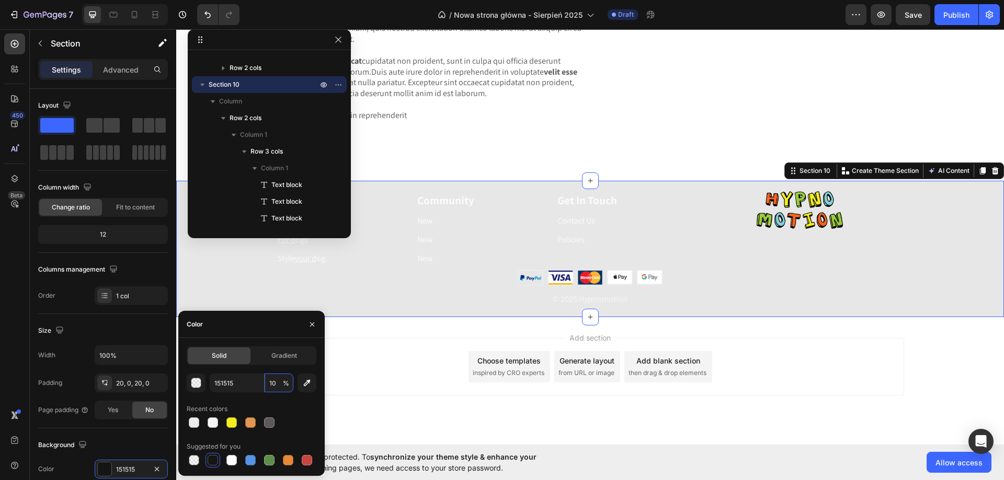
type input "100"
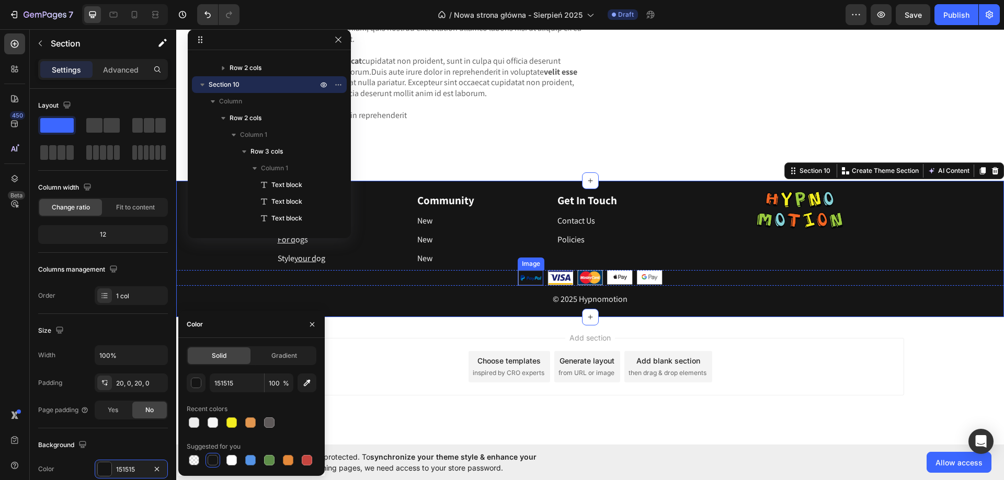
click at [519, 286] on img at bounding box center [531, 278] width 26 height 16
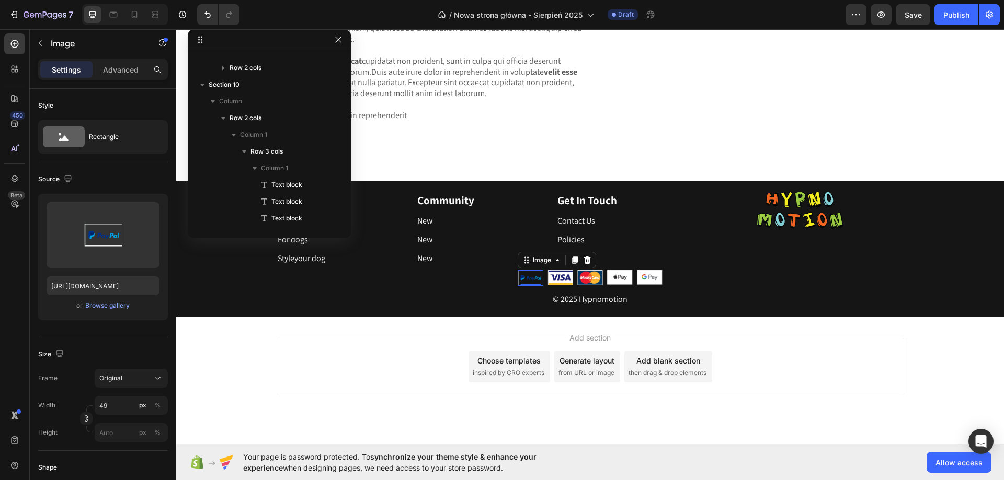
scroll to position [533, 0]
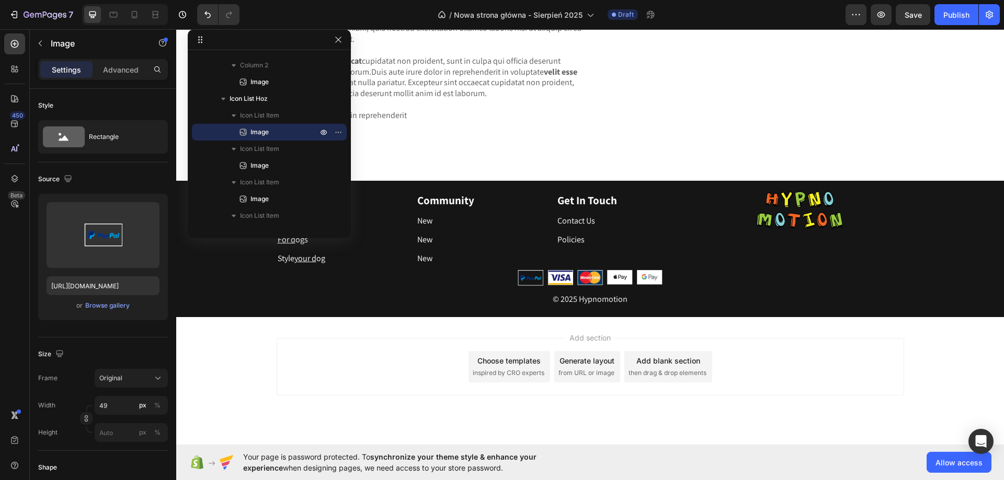
click at [489, 411] on div "Add section Choose templates inspired by CRO experts Generate layout from URL o…" at bounding box center [590, 381] width 828 height 129
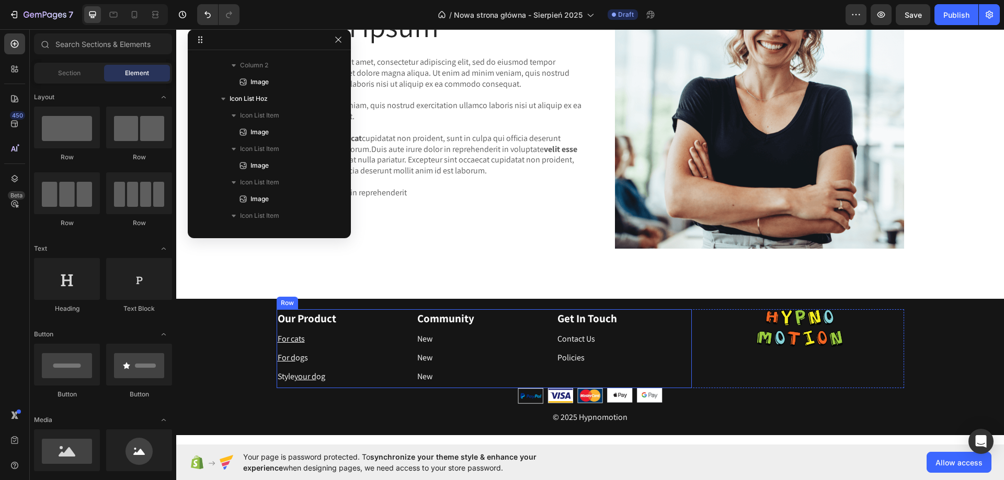
scroll to position [1814, 0]
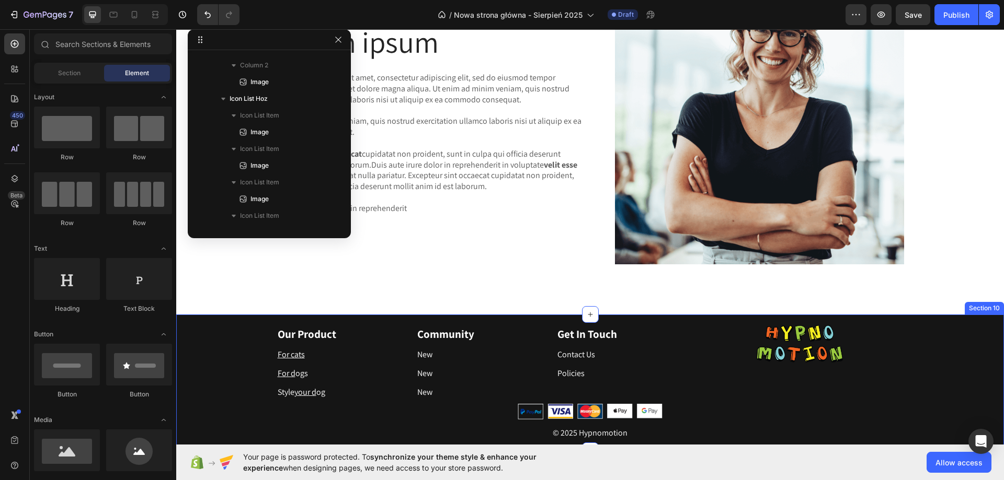
click at [926, 375] on div "Our Product Text block For cats Text block For d ogs Text block Style your d og…" at bounding box center [590, 383] width 828 height 116
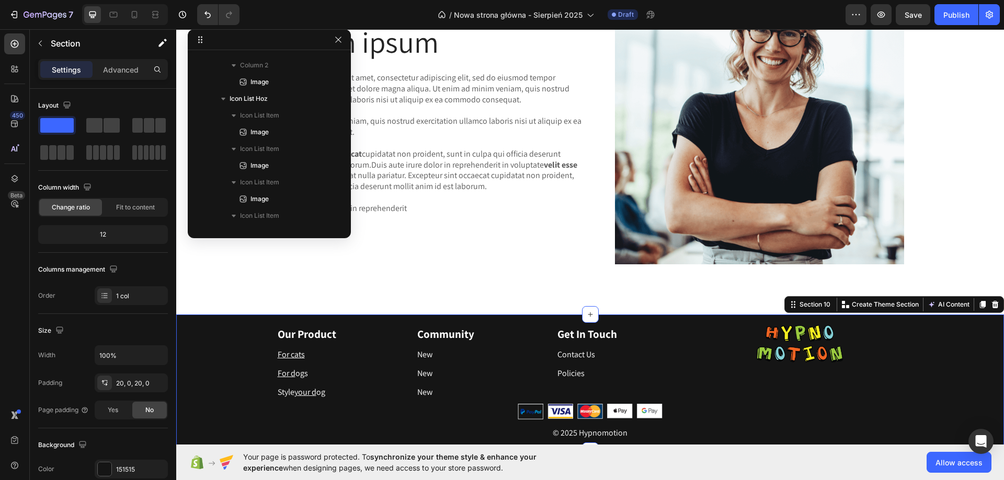
scroll to position [148, 0]
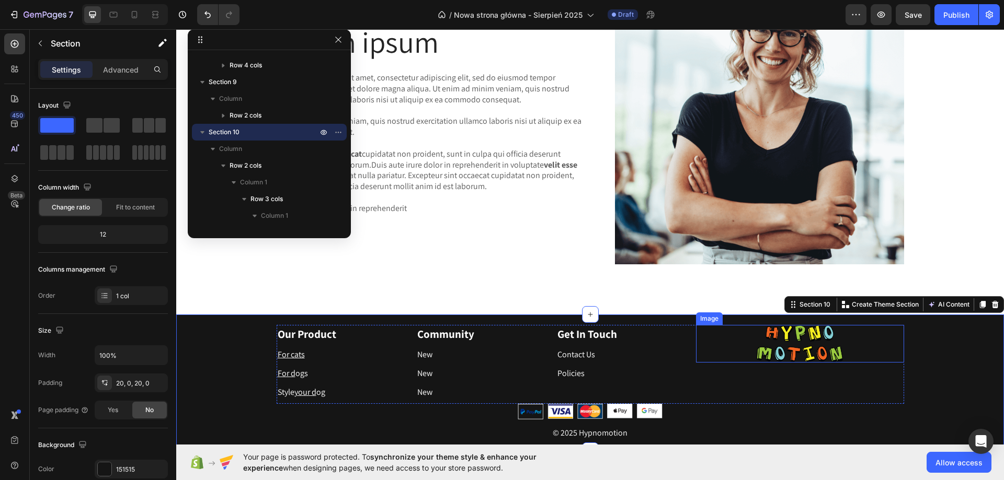
click at [792, 353] on img at bounding box center [800, 344] width 86 height 38
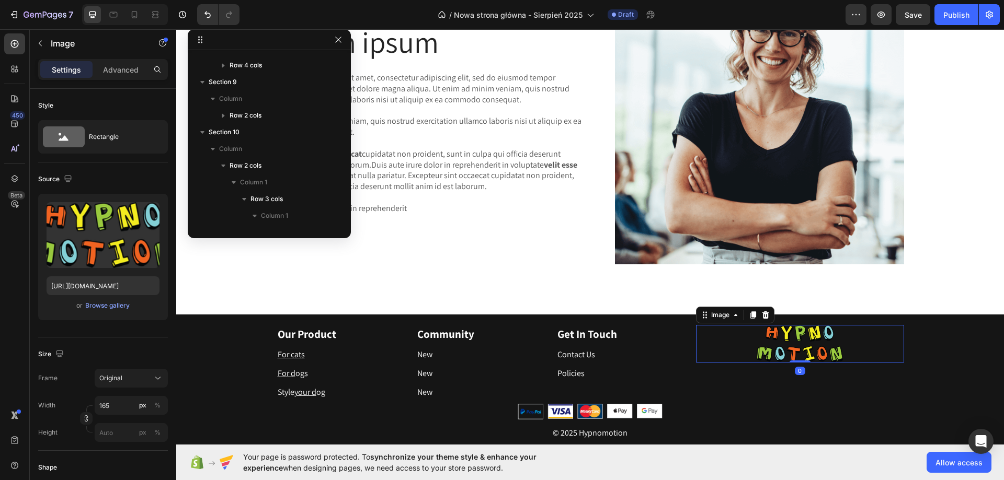
scroll to position [483, 0]
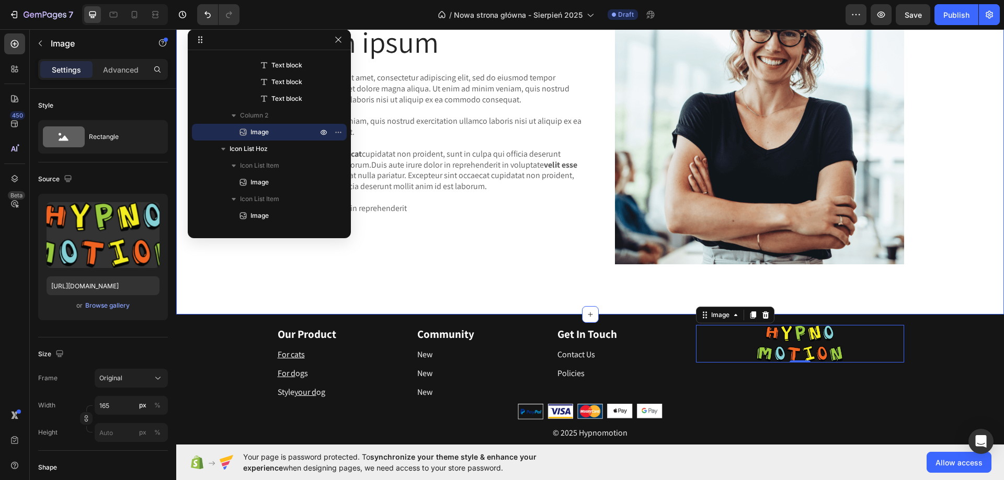
click at [497, 267] on div "Lorem ipsum Heading Lorem ipsum dolor sit amet, consectetur adipiscing elit, se…" at bounding box center [590, 123] width 812 height 297
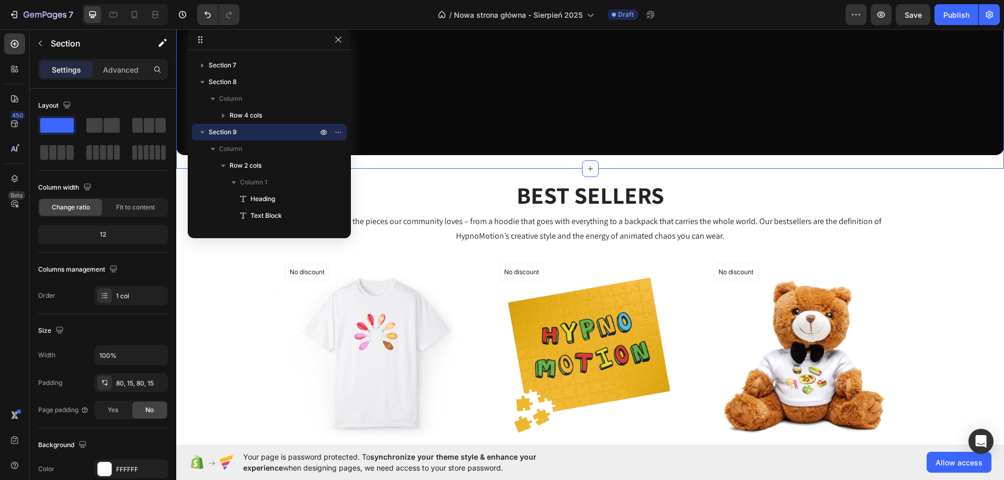
scroll to position [523, 0]
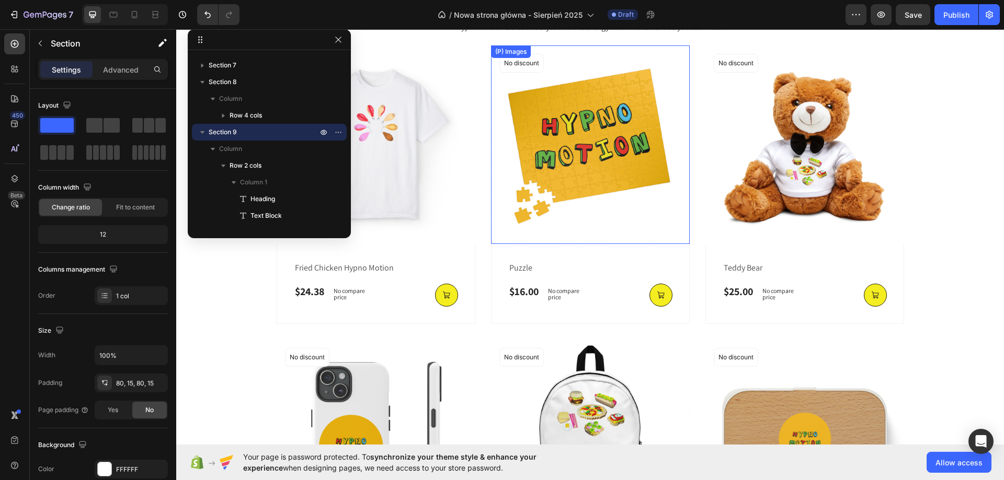
click at [541, 120] on img at bounding box center [590, 144] width 199 height 199
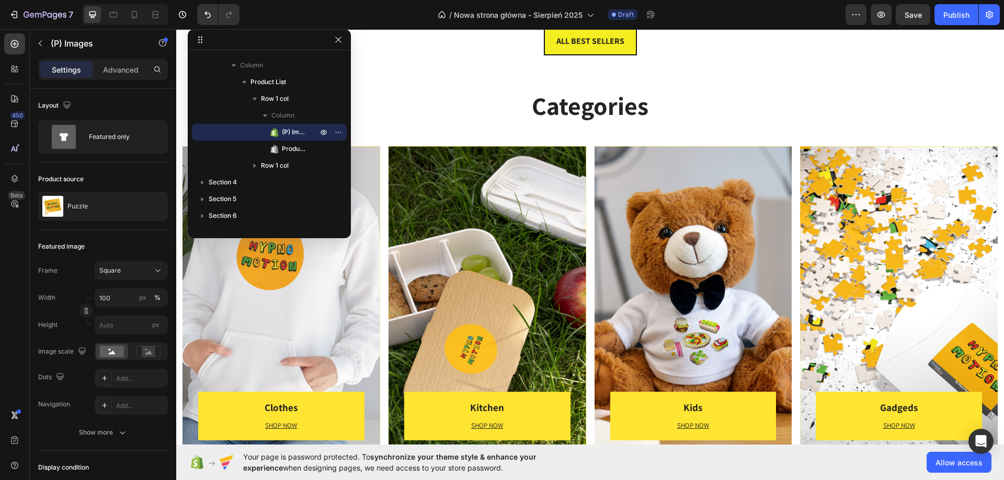
scroll to position [1307, 0]
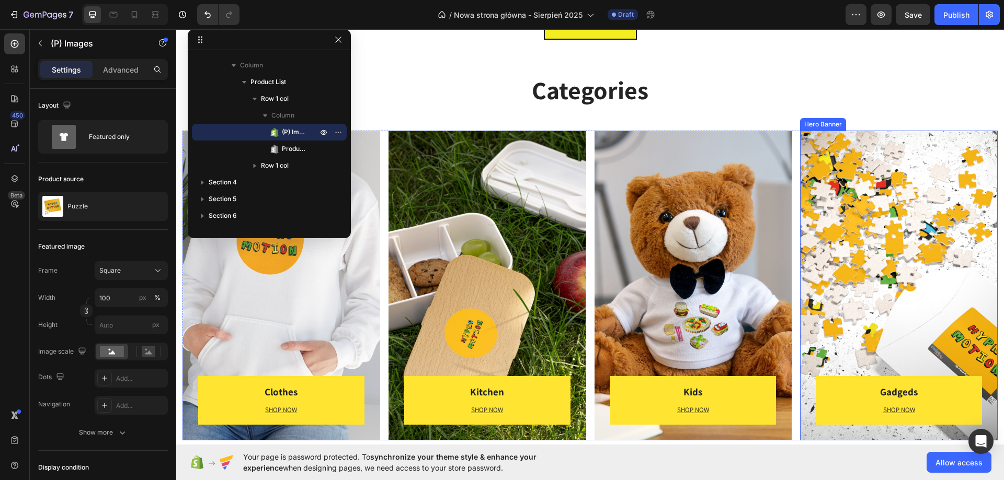
click at [852, 220] on div "Gadgeds Heading SHOP NOW Text block Row Row" at bounding box center [899, 286] width 198 height 310
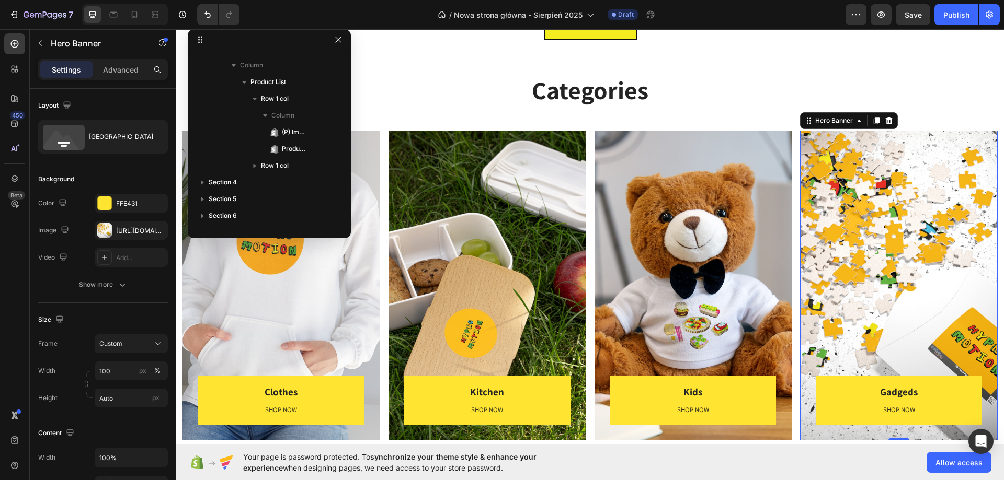
scroll to position [382, 0]
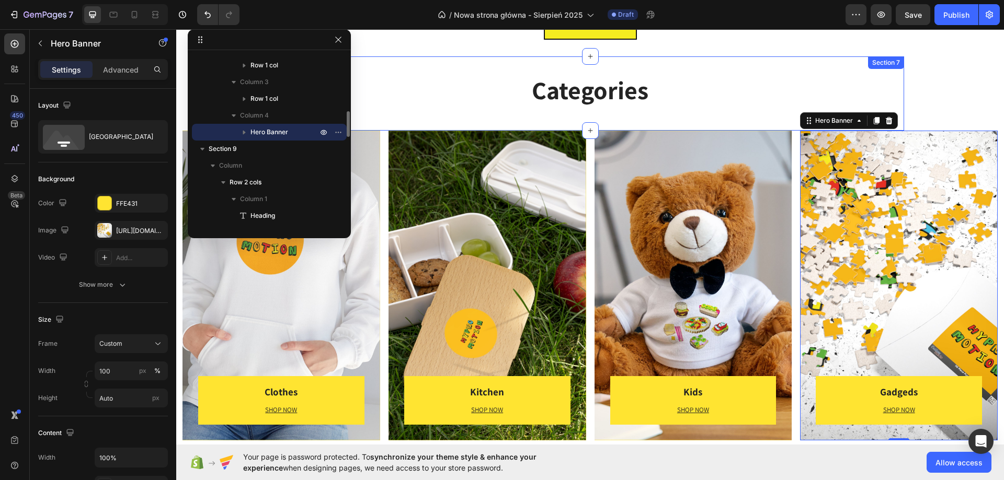
click at [540, 122] on div "Categories Heading Section 7" at bounding box center [590, 93] width 627 height 74
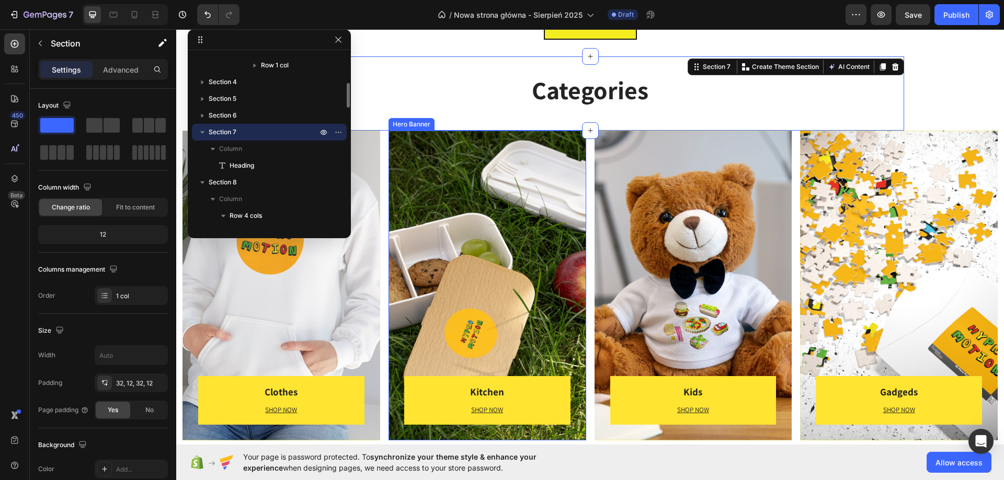
click at [536, 154] on div "Kitchen Heading SHOP NOW Text block [GEOGRAPHIC_DATA]" at bounding box center [487, 286] width 198 height 310
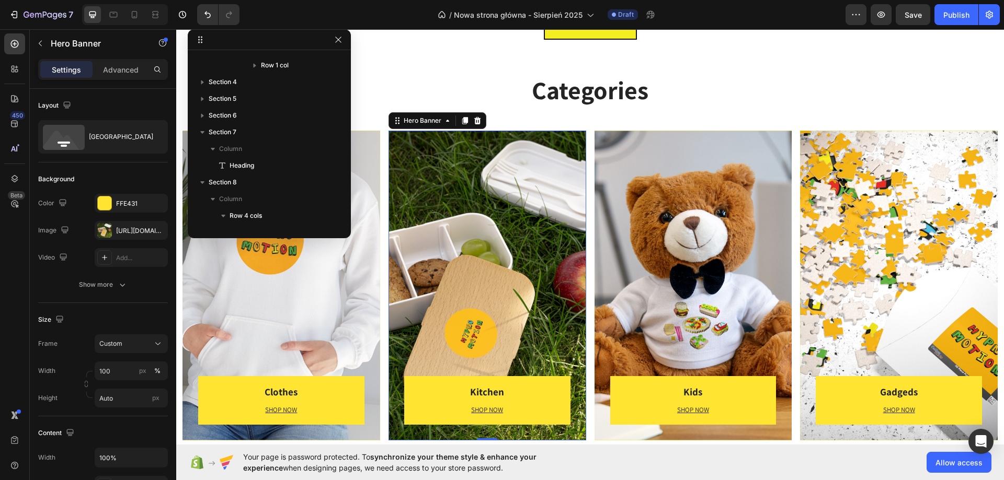
scroll to position [416, 0]
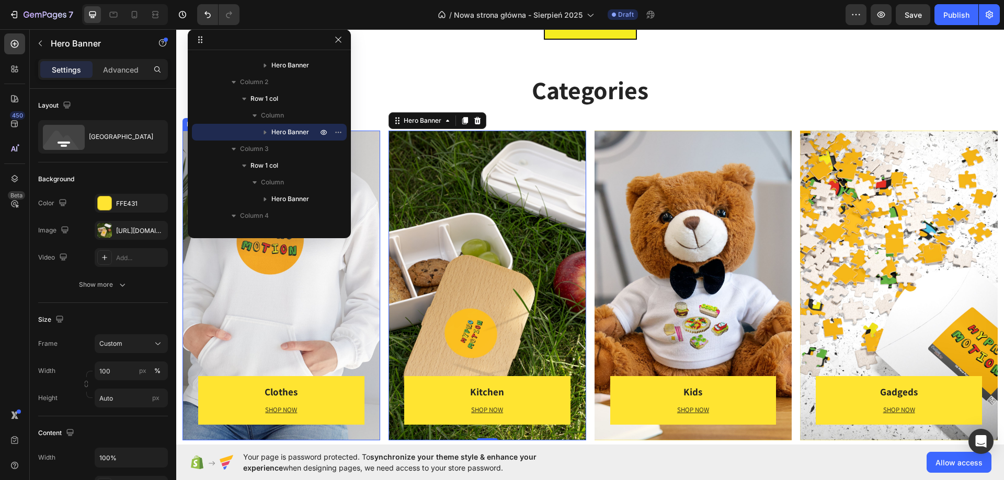
click at [261, 324] on div "Clothes Heading SHOP NOW Text block [GEOGRAPHIC_DATA]" at bounding box center [281, 286] width 198 height 310
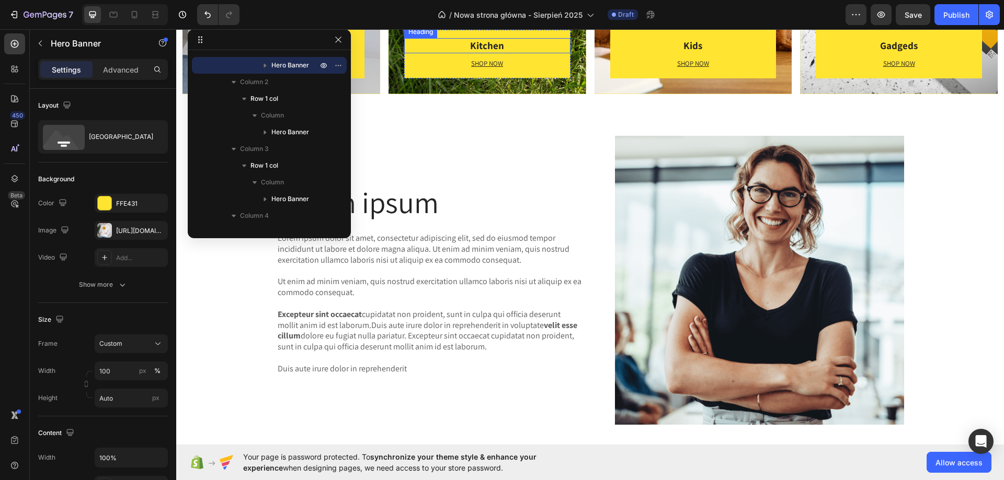
scroll to position [1203, 0]
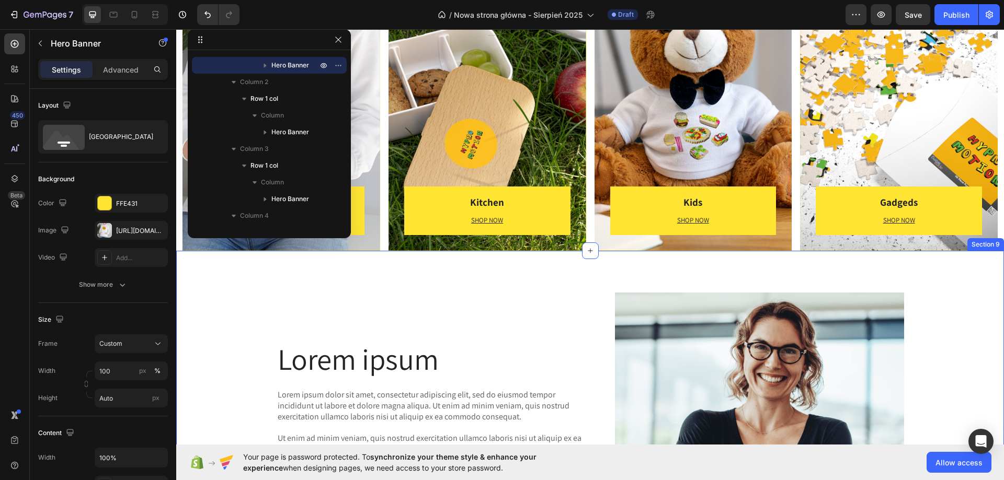
click at [639, 271] on div "Lorem ipsum Heading Lorem ipsum dolor sit amet, consectetur adipiscing elit, se…" at bounding box center [590, 441] width 828 height 381
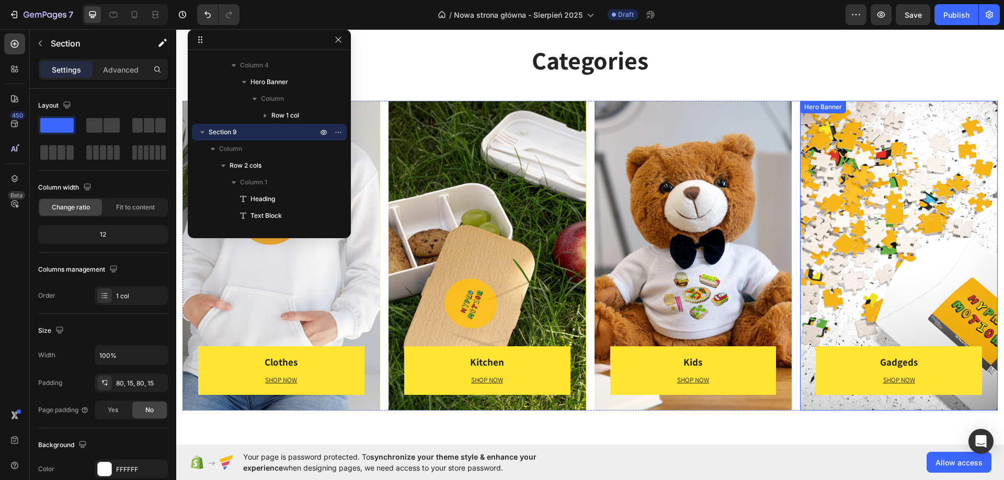
scroll to position [993, 0]
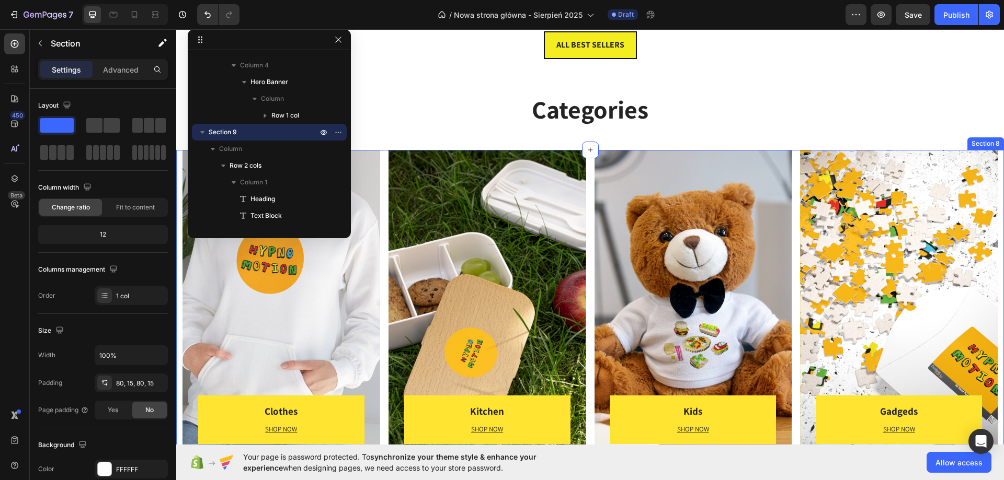
click at [995, 195] on div "Clothes Heading SHOP NOW Text block Row Row Hero Banner Row Kitchen Heading SHO…" at bounding box center [590, 305] width 828 height 310
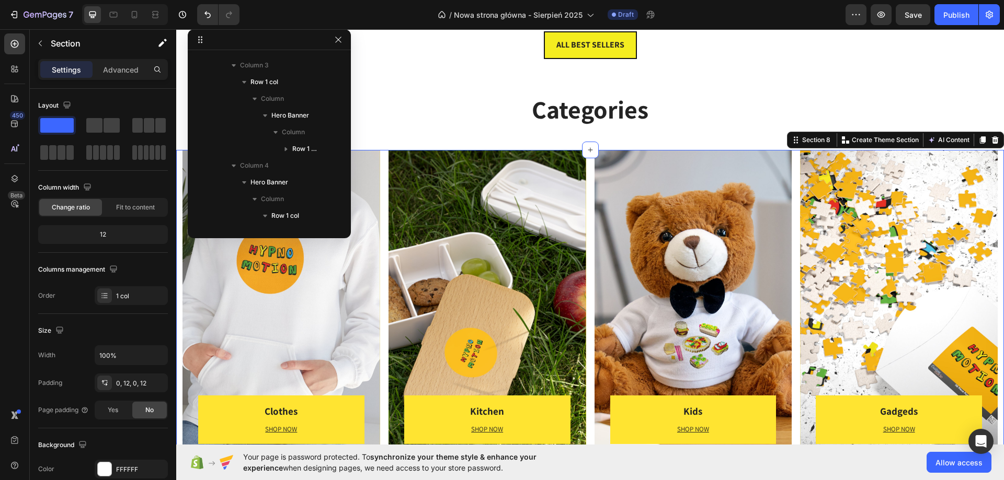
scroll to position [248, 0]
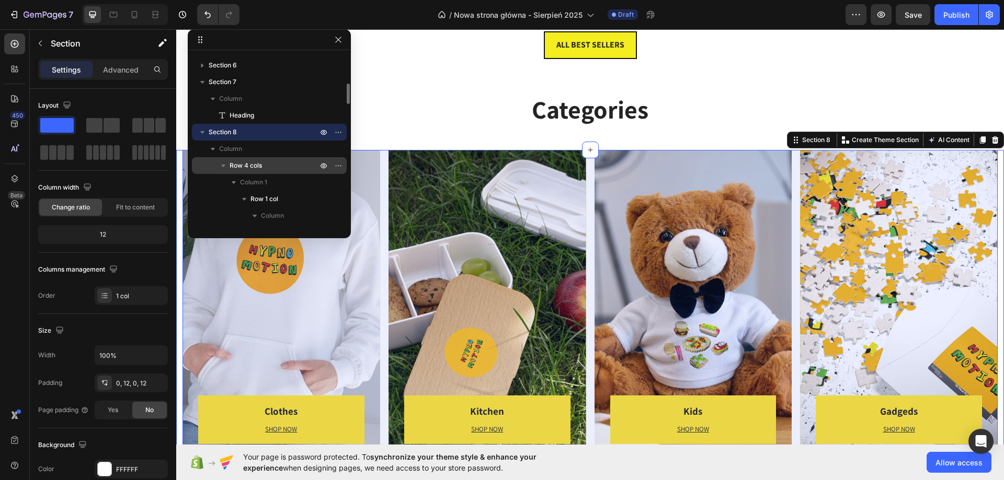
click at [236, 164] on span "Row 4 cols" at bounding box center [246, 166] width 32 height 10
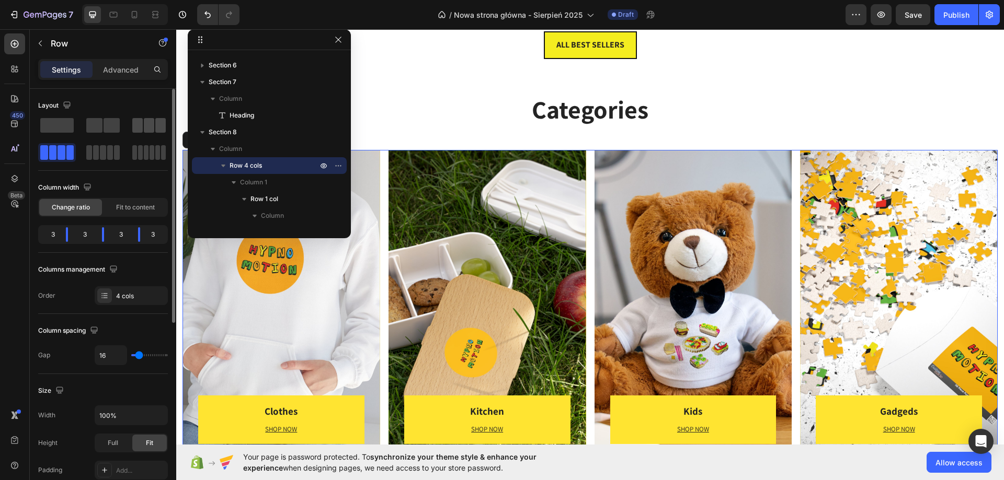
click at [157, 125] on span at bounding box center [160, 125] width 10 height 15
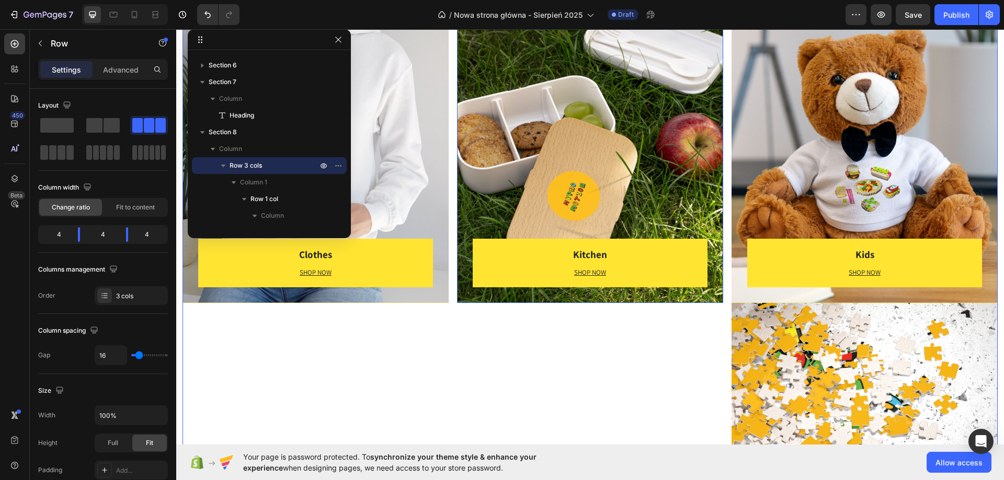
scroll to position [1307, 0]
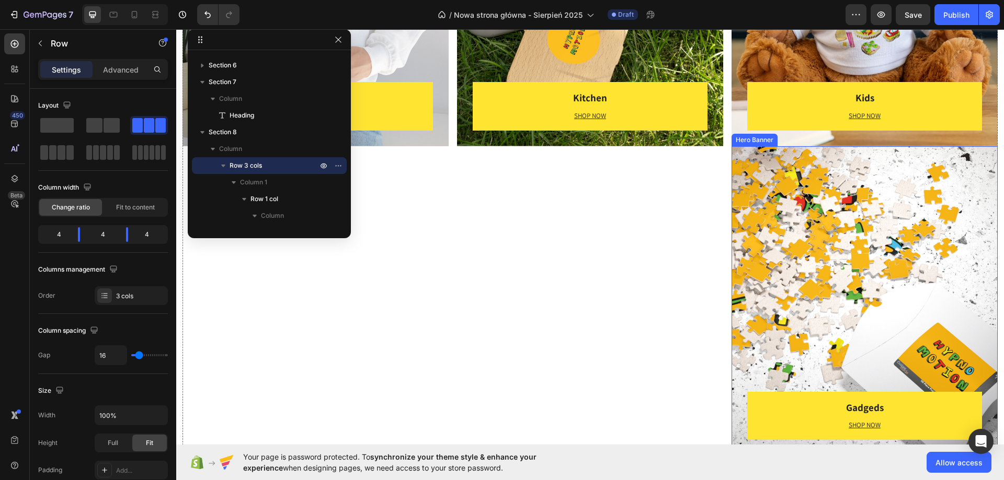
click at [779, 201] on div "Gadgeds Heading SHOP NOW Text block Row Row" at bounding box center [864, 301] width 266 height 310
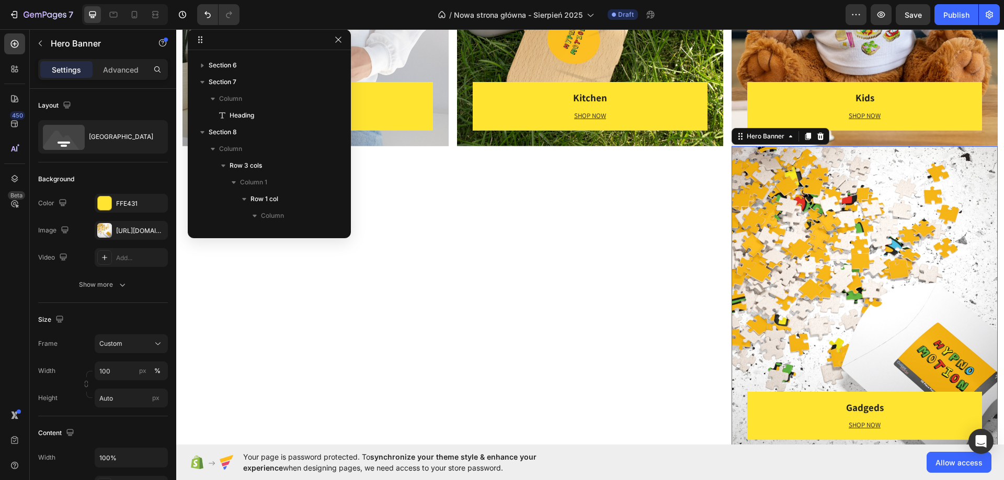
scroll to position [600, 0]
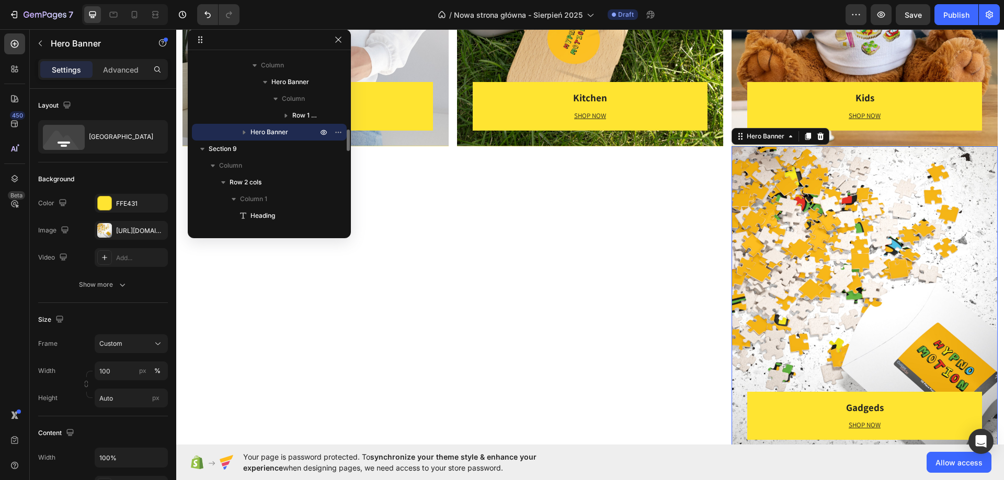
click at [239, 129] on icon "button" at bounding box center [244, 132] width 10 height 10
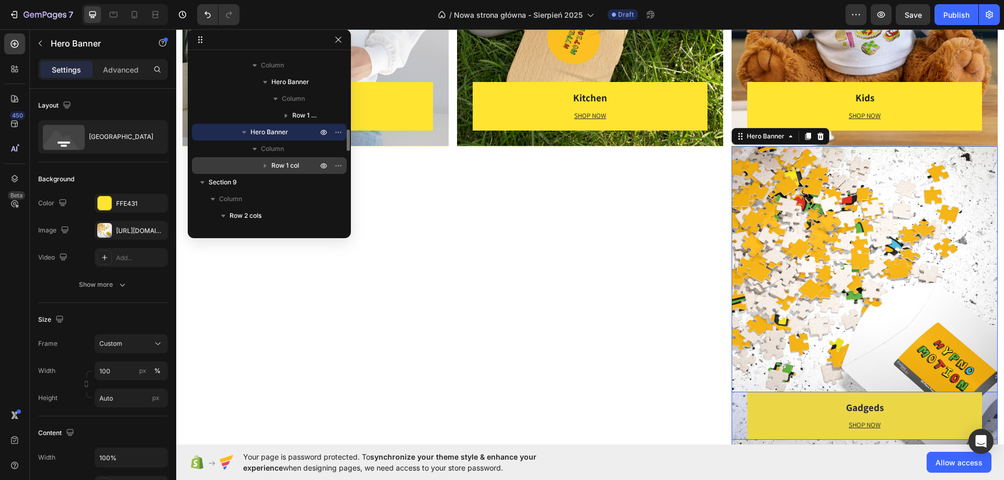
click at [266, 161] on icon "button" at bounding box center [265, 166] width 10 height 10
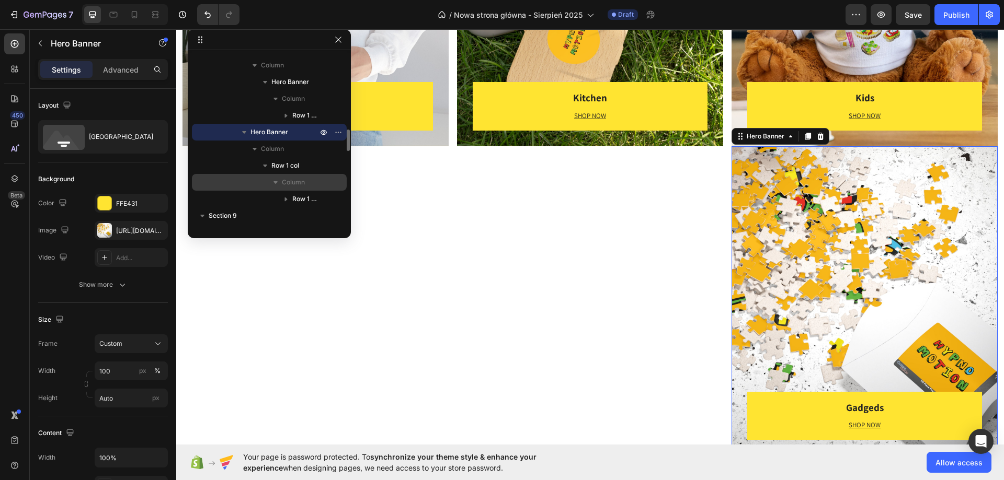
click at [272, 178] on icon "button" at bounding box center [275, 182] width 10 height 10
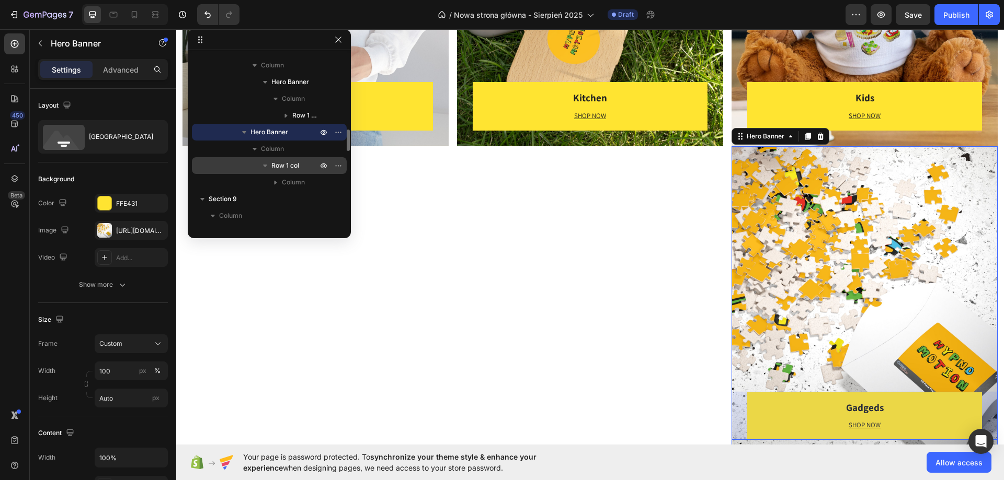
click at [264, 159] on button "button" at bounding box center [265, 165] width 13 height 13
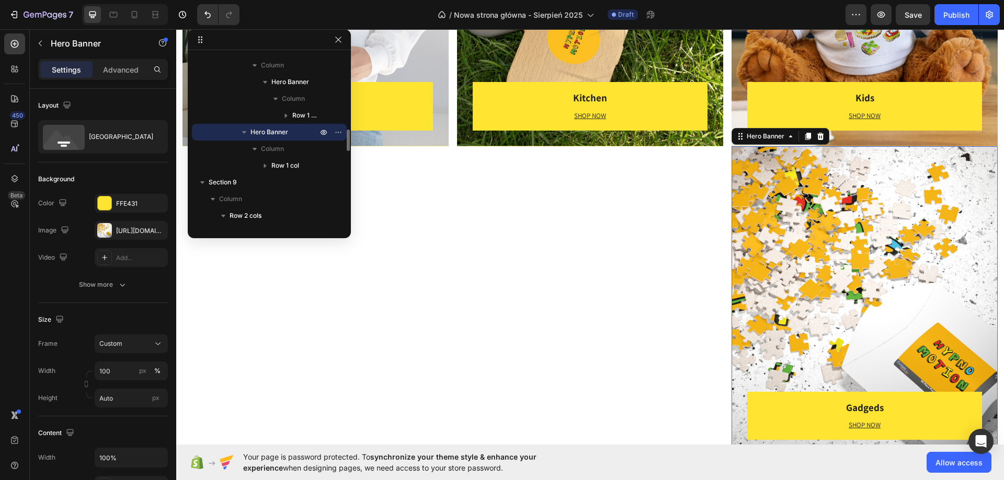
click at [257, 135] on span "Hero Banner" at bounding box center [269, 132] width 38 height 10
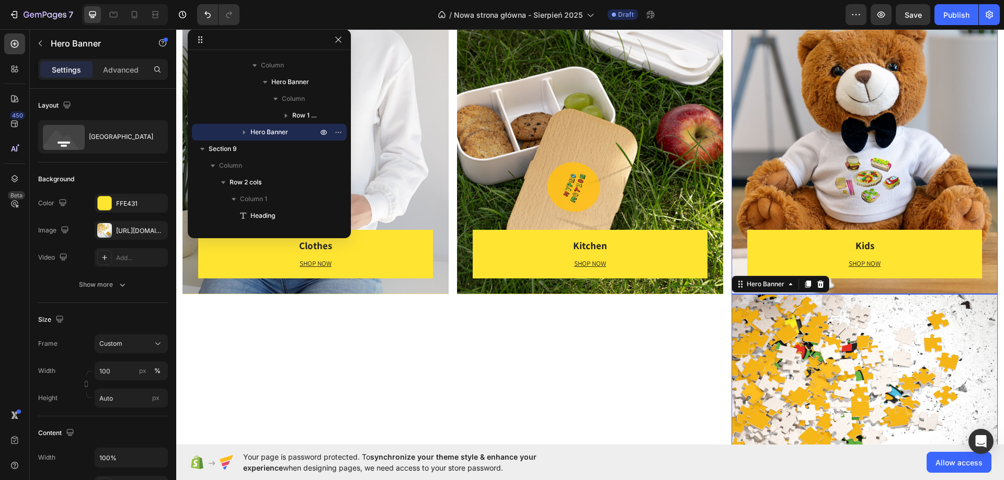
scroll to position [1203, 0]
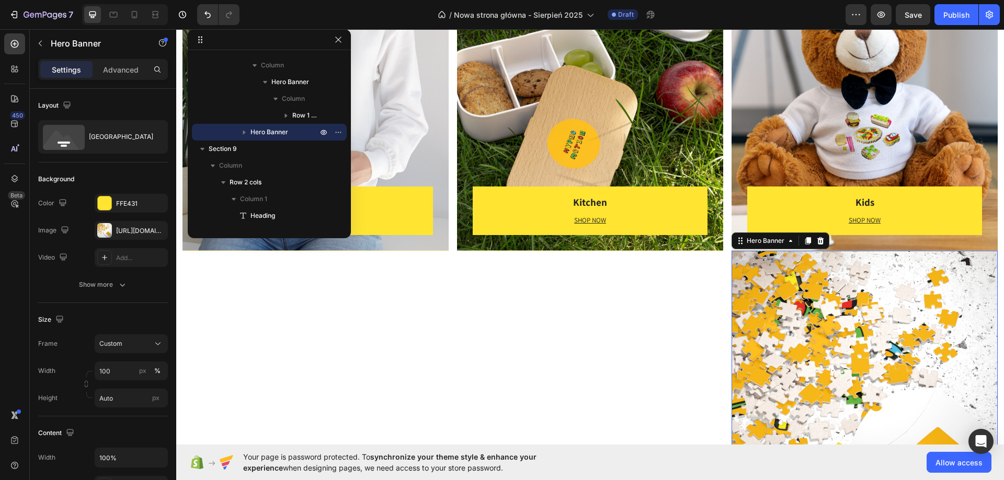
click at [738, 294] on div "Gadgeds Heading SHOP NOW Text block Row Row" at bounding box center [864, 406] width 266 height 310
click at [133, 140] on div "Bottom center" at bounding box center [121, 137] width 64 height 24
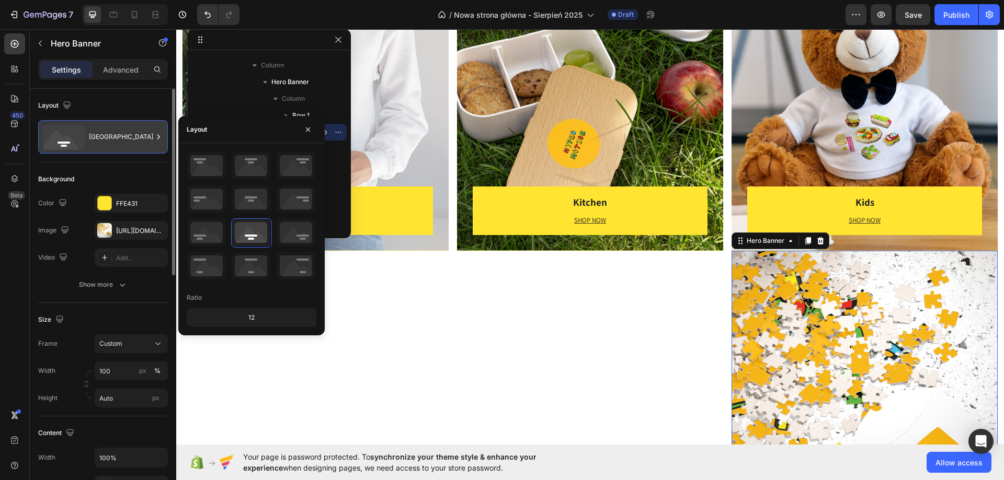
click at [133, 140] on div "Bottom center" at bounding box center [121, 137] width 64 height 24
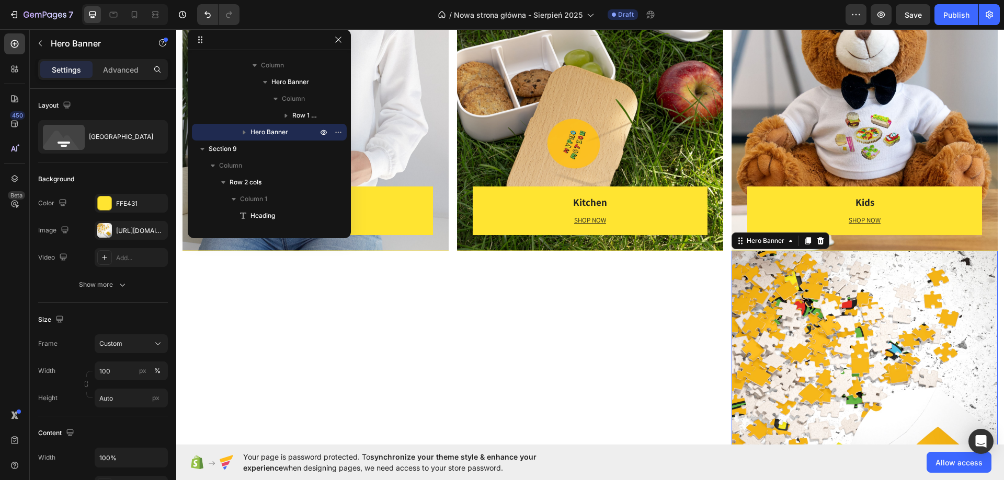
scroll to position [1359, 0]
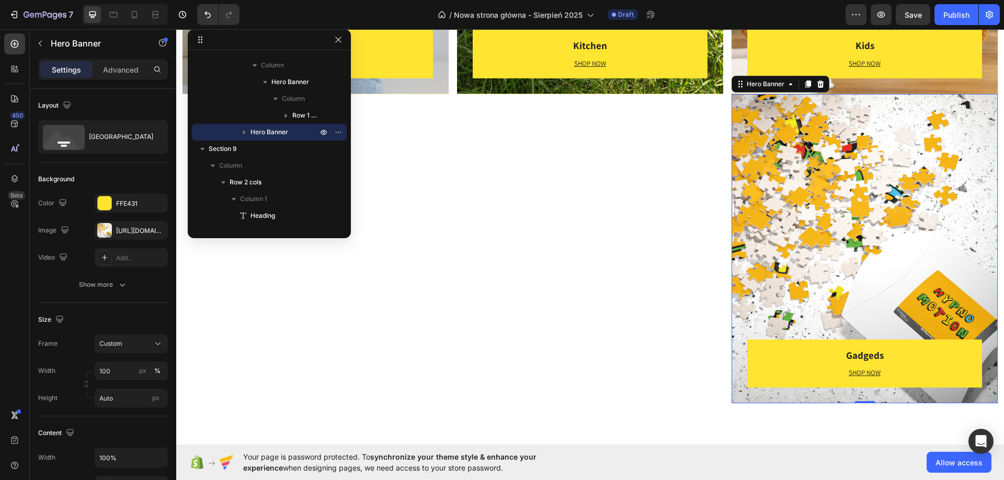
click at [858, 257] on div "Gadgeds Heading SHOP NOW Text block Row Row" at bounding box center [864, 249] width 266 height 310
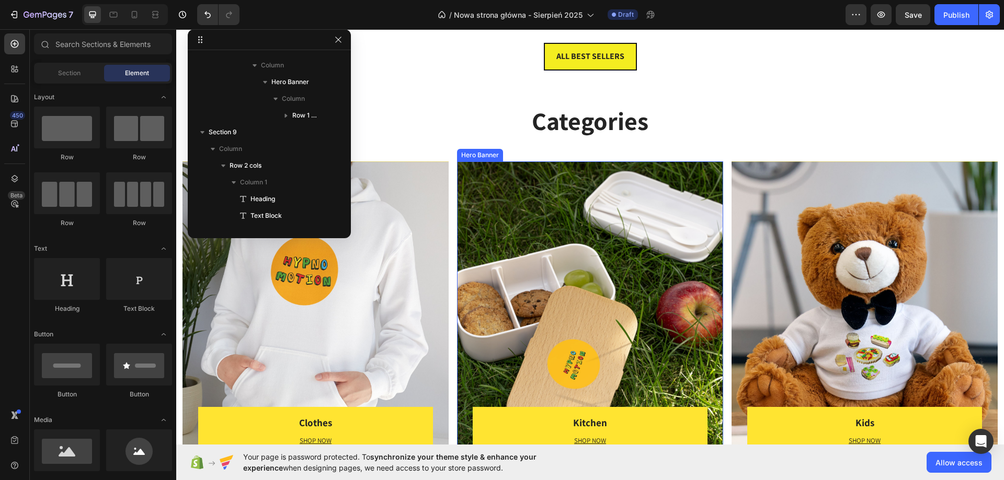
scroll to position [941, 0]
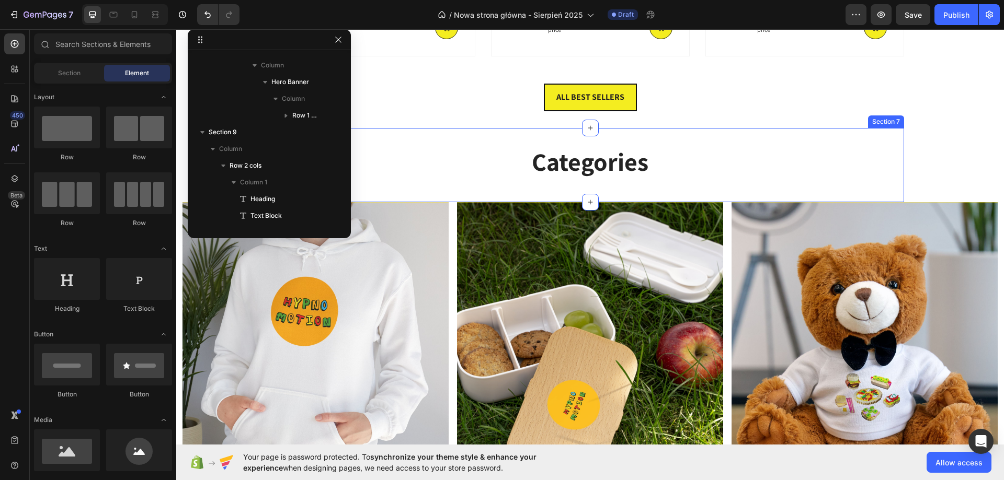
click at [541, 198] on div "Categories Heading Section 7" at bounding box center [590, 165] width 627 height 74
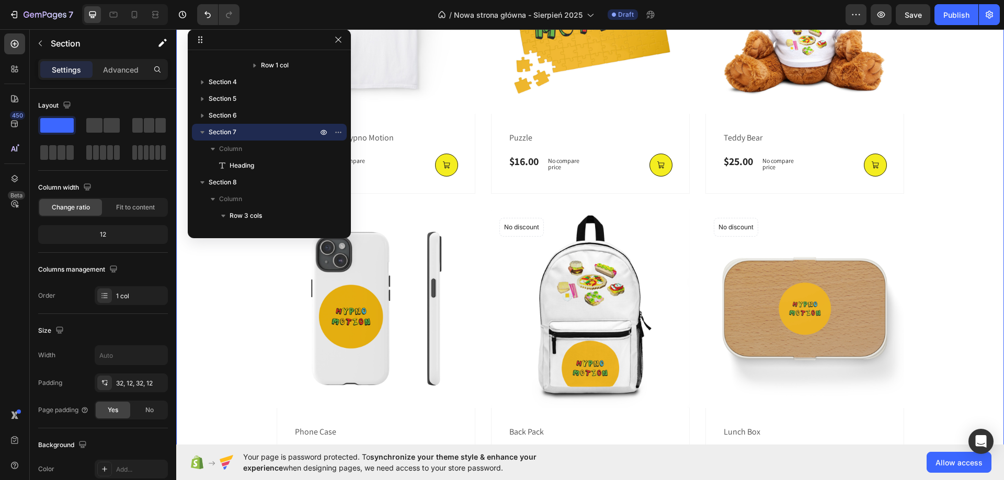
scroll to position [627, 0]
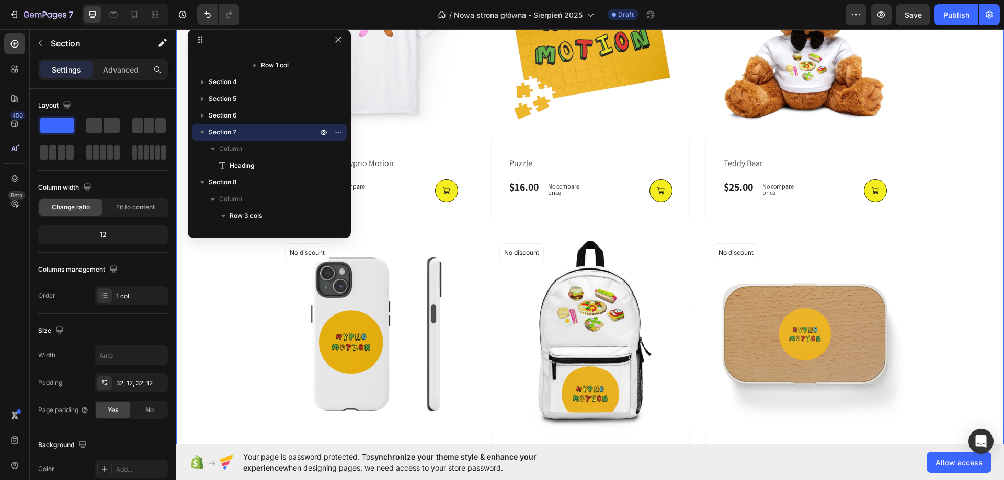
click at [944, 161] on div "BEST SELLERS Heading Here you’ll find the pieces our community loves – from a h…" at bounding box center [590, 190] width 812 height 648
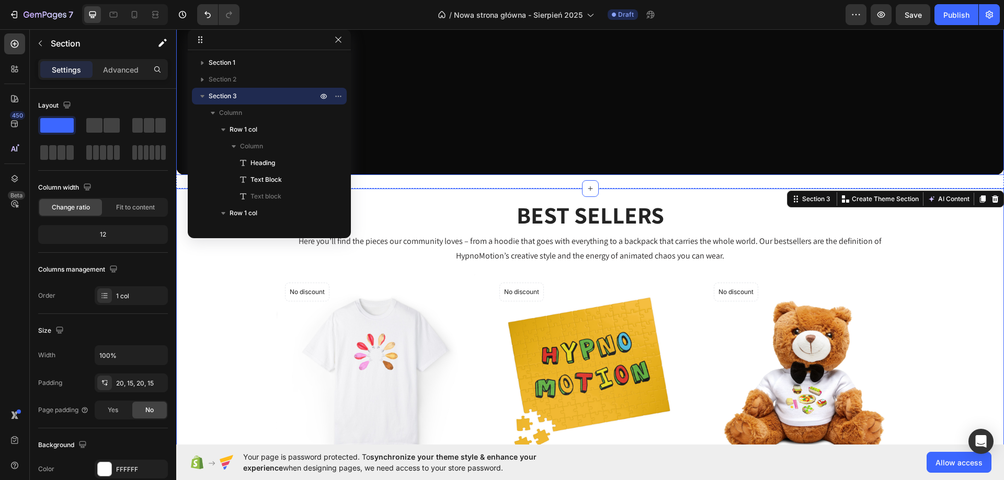
scroll to position [261, 0]
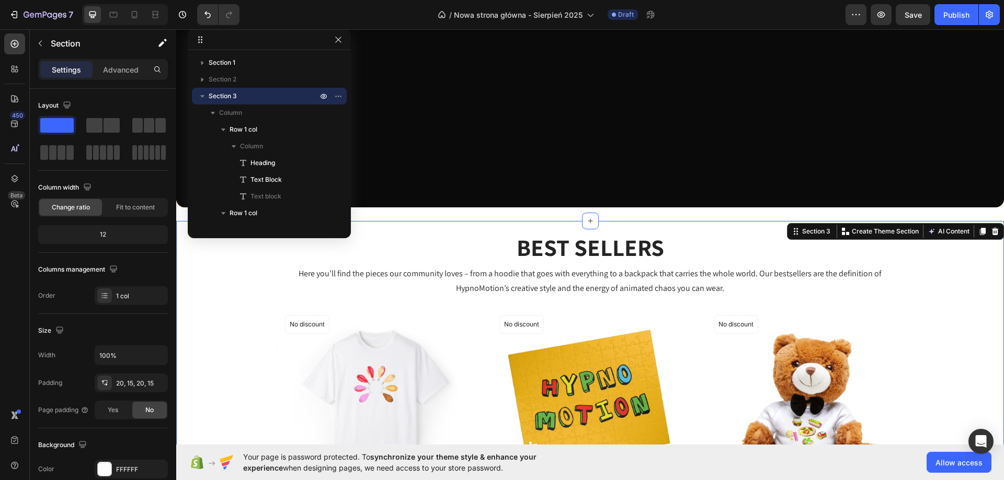
click at [281, 354] on img at bounding box center [376, 406] width 199 height 199
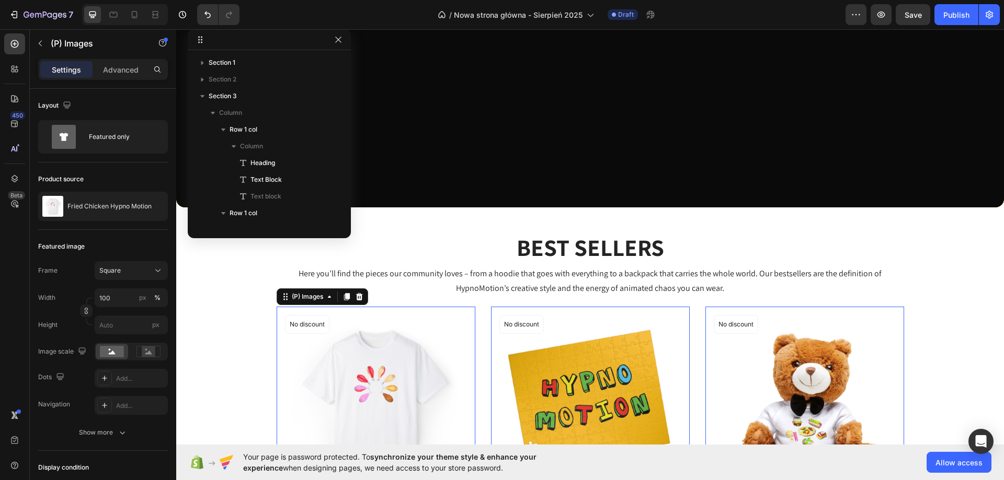
scroll to position [165, 0]
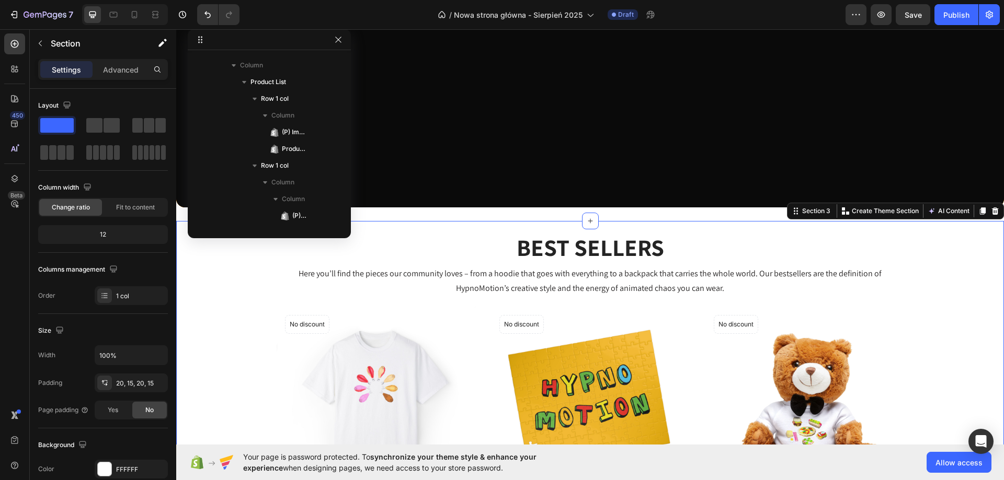
scroll to position [0, 0]
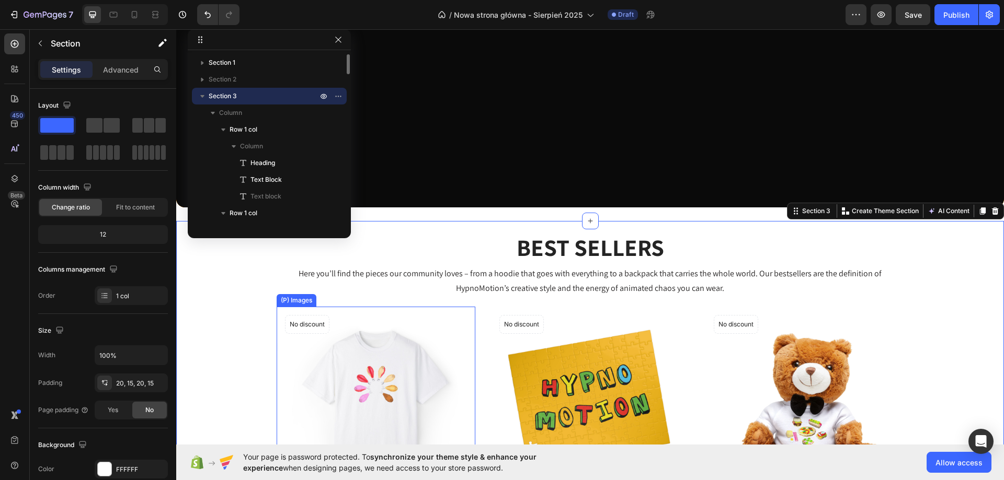
click at [277, 354] on img at bounding box center [376, 406] width 199 height 199
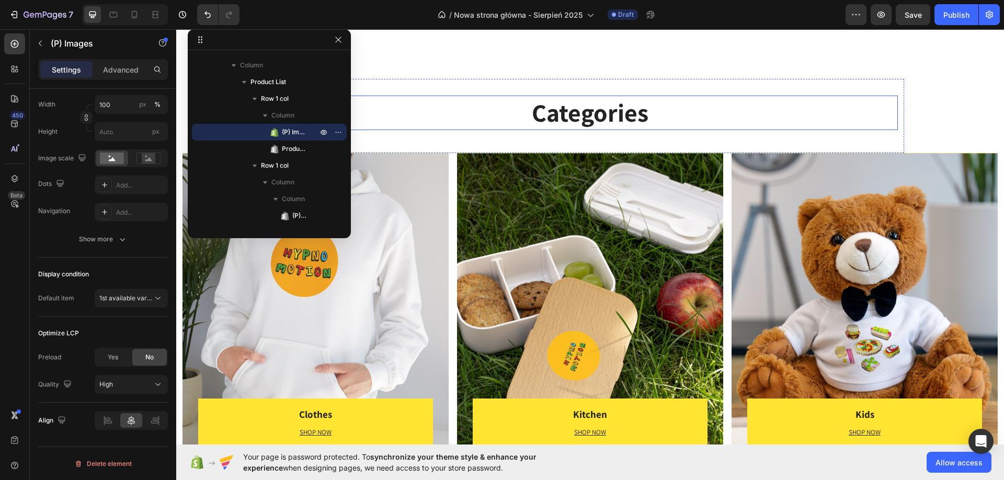
scroll to position [1673, 0]
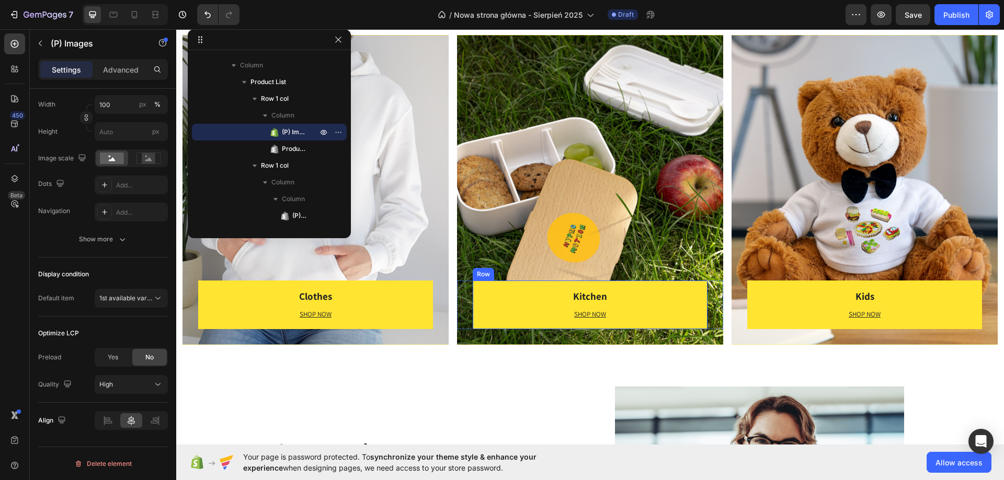
click at [652, 306] on div "Kitchen Heading SHOP NOW Text block" at bounding box center [590, 304] width 235 height 31
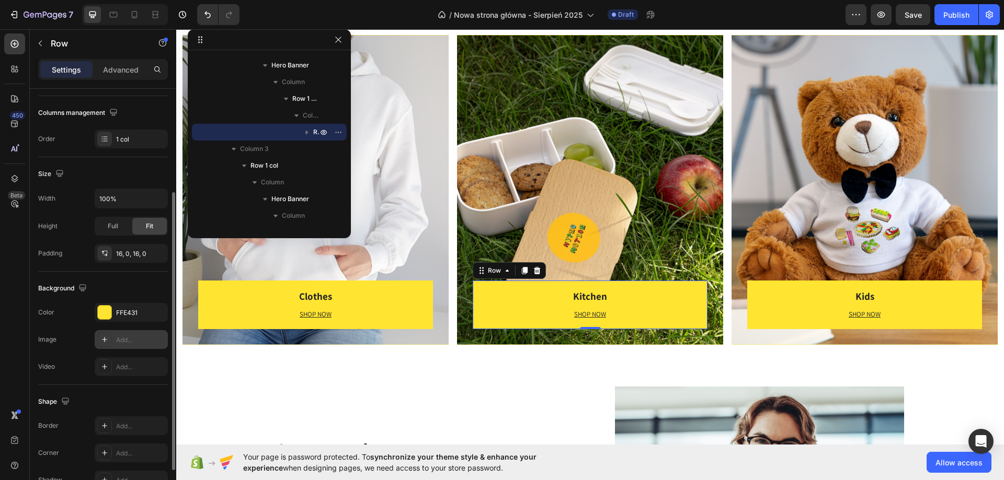
scroll to position [209, 0]
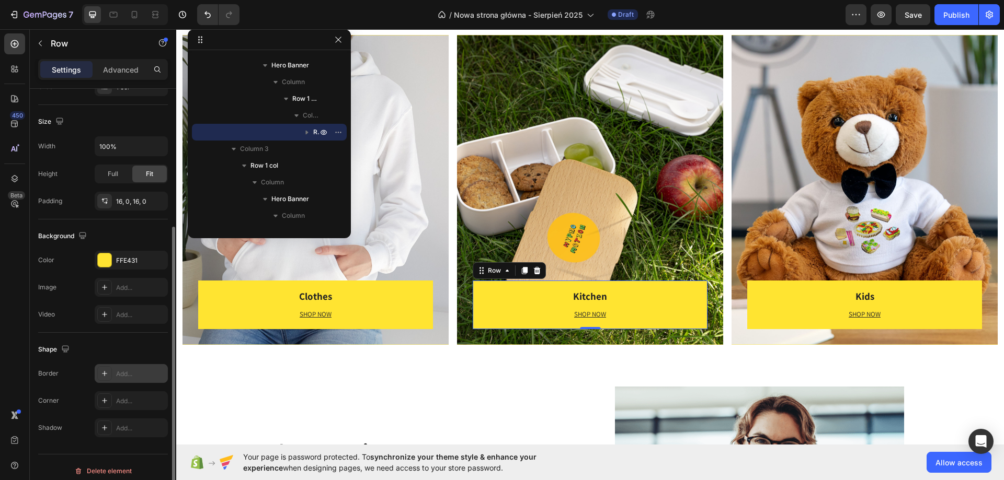
click at [124, 378] on div "Add..." at bounding box center [140, 374] width 49 height 9
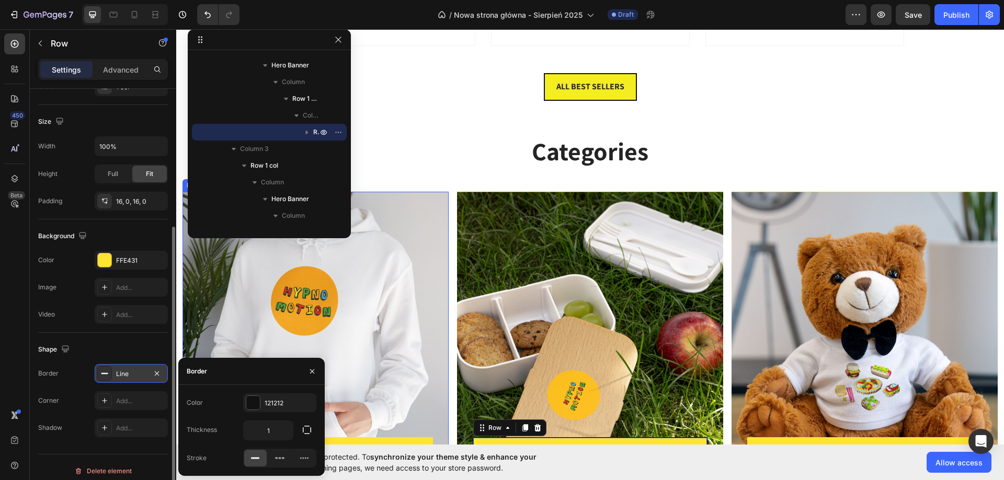
scroll to position [1569, 0]
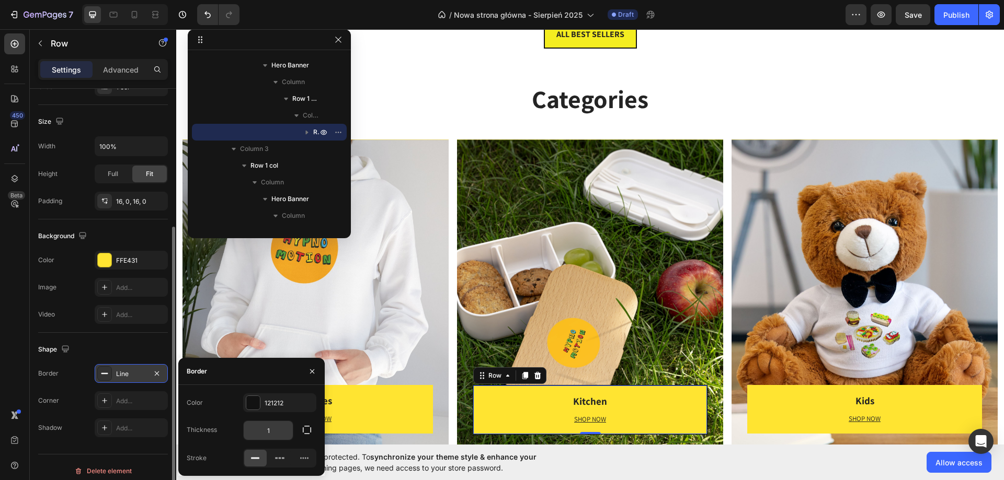
click at [276, 437] on input "1" at bounding box center [268, 430] width 49 height 19
type input "2"
click at [407, 411] on div "Clothes Heading SHOP NOW Text block" at bounding box center [315, 409] width 235 height 31
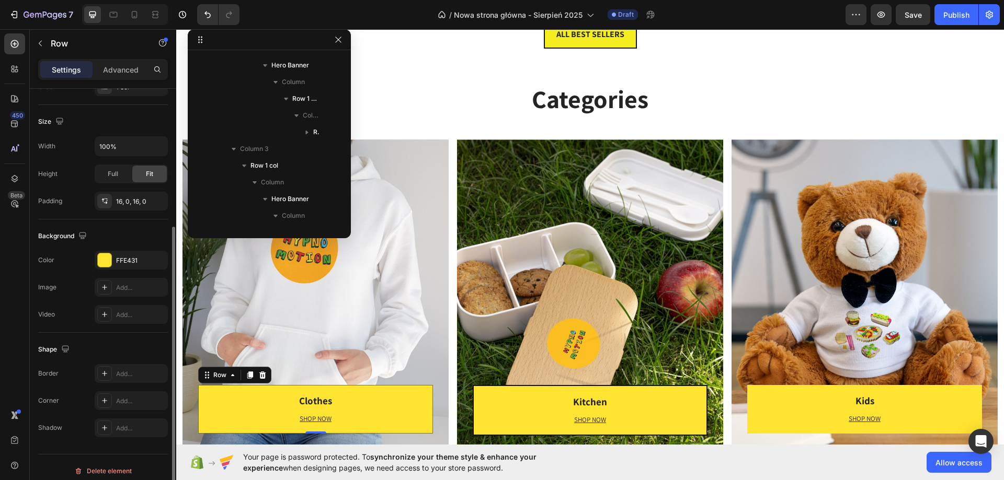
scroll to position [550, 0]
click at [394, 404] on h3 "Clothes" at bounding box center [315, 401] width 235 height 15
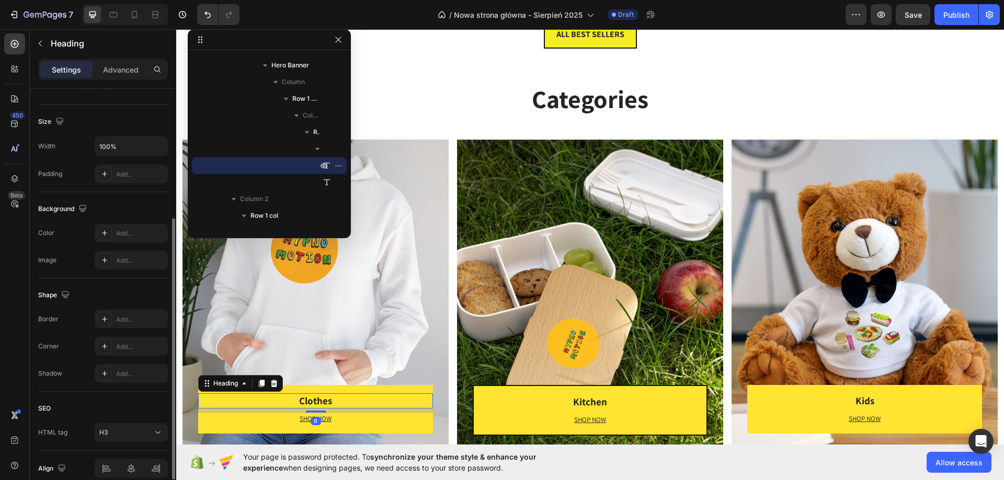
scroll to position [0, 0]
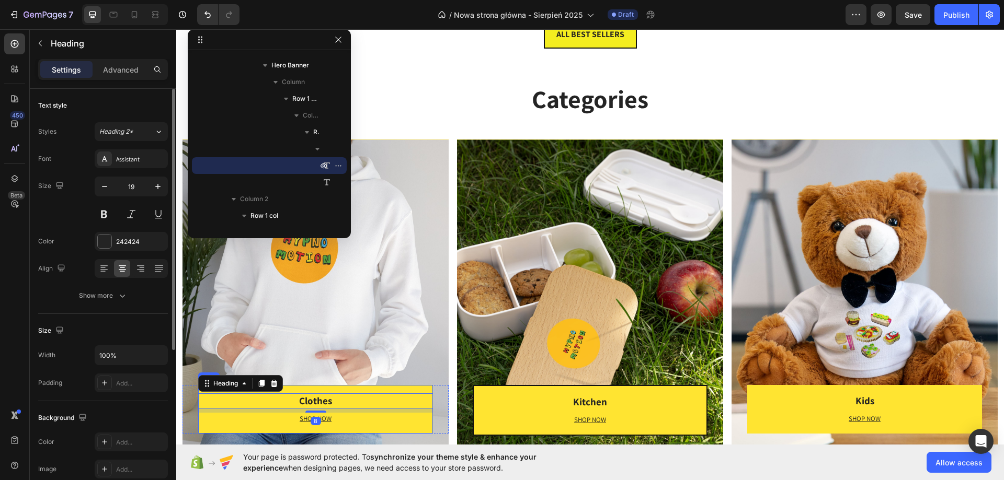
click at [414, 392] on div "Clothes Heading 8 SHOP NOW Text block Row" at bounding box center [315, 409] width 235 height 48
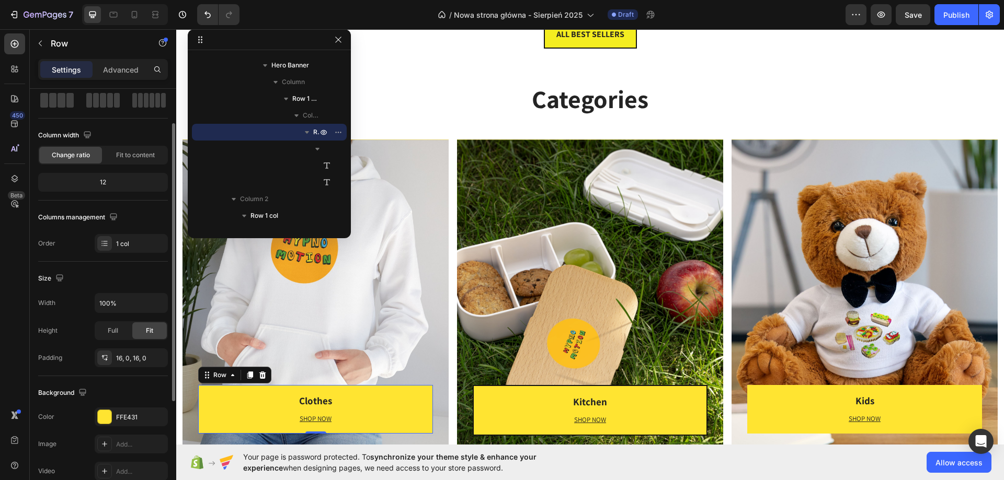
scroll to position [157, 0]
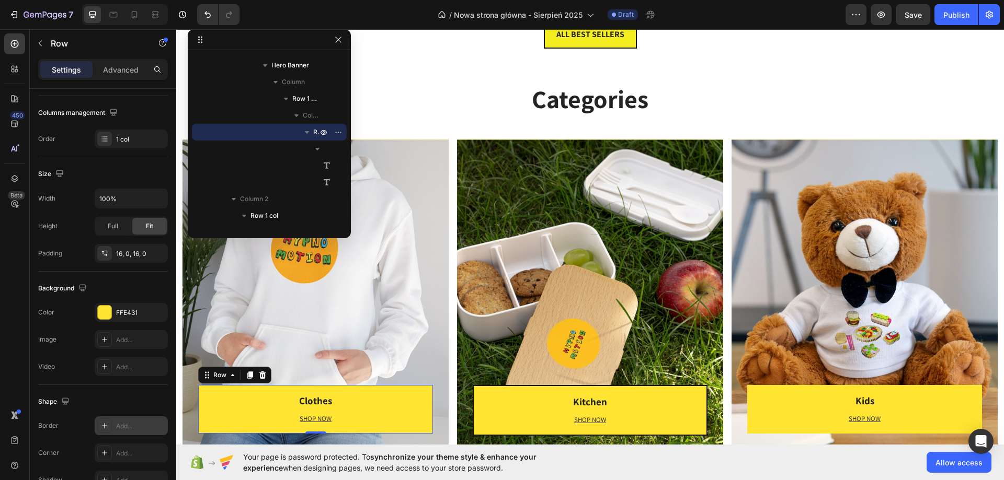
click at [124, 435] on div "Add..." at bounding box center [131, 426] width 73 height 19
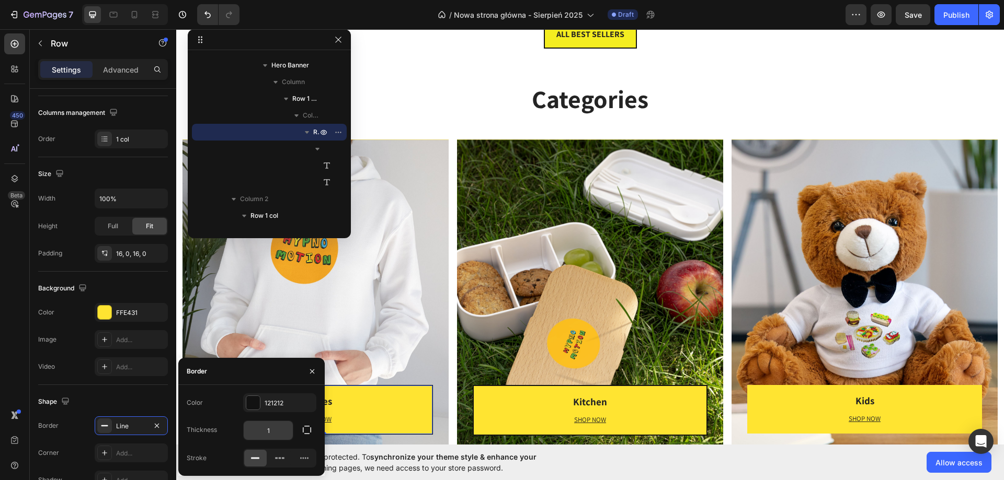
click at [266, 422] on input "1" at bounding box center [268, 430] width 49 height 19
type input "2"
click at [791, 405] on h3 "Kids" at bounding box center [864, 401] width 235 height 15
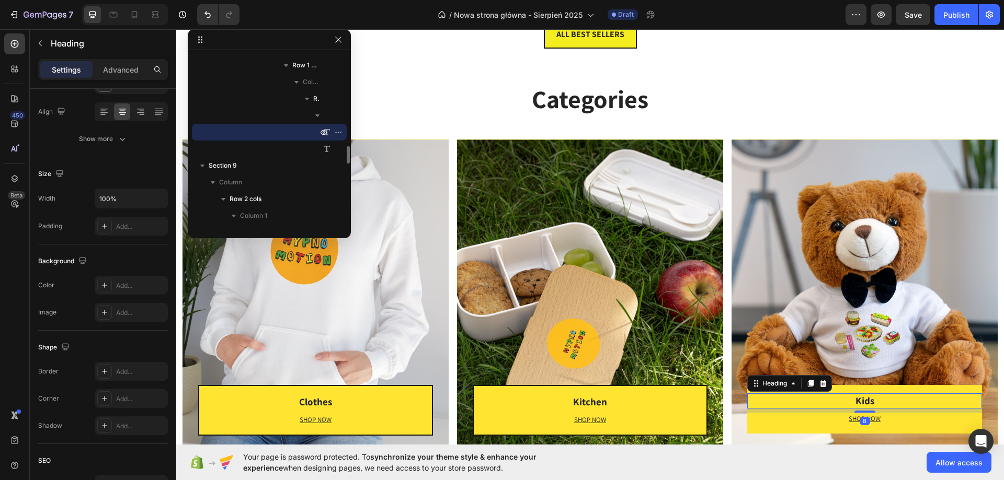
scroll to position [0, 0]
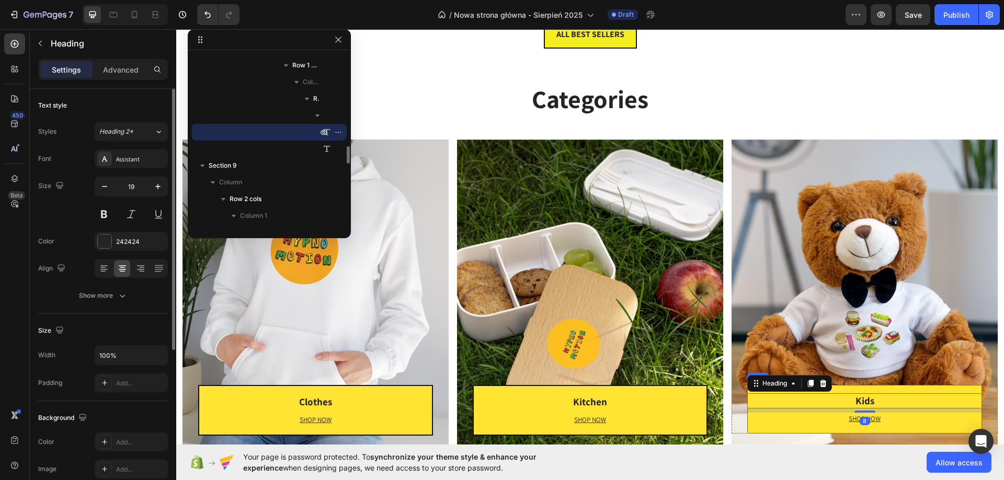
click at [841, 387] on div "Kids Heading 8 SHOP NOW Text block Row" at bounding box center [864, 409] width 235 height 48
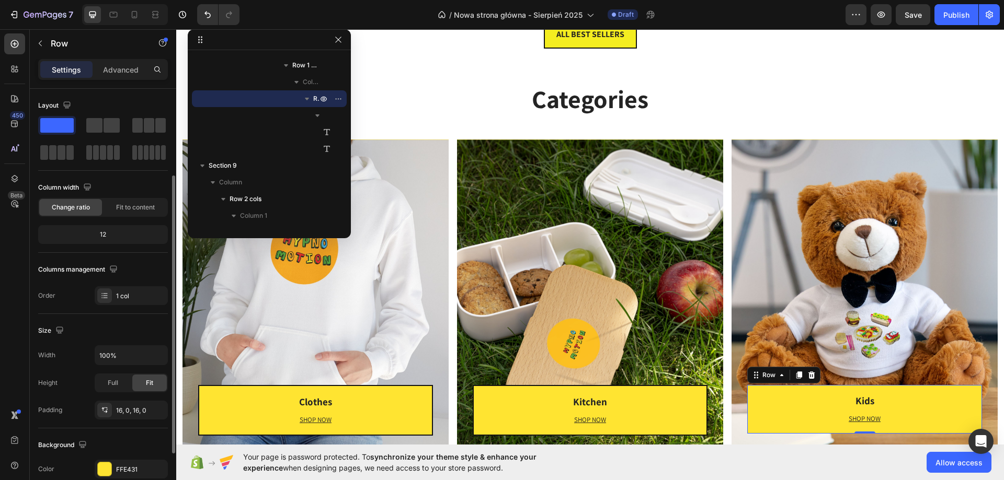
scroll to position [52, 0]
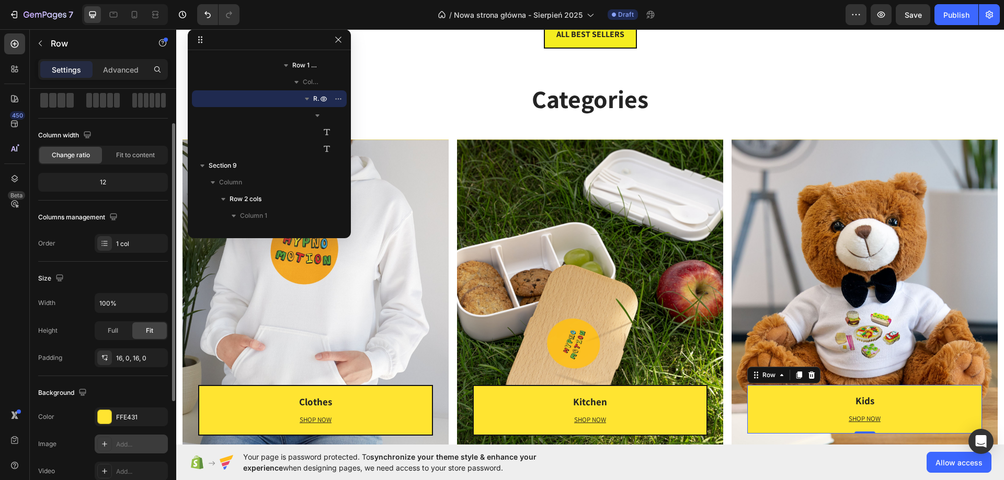
click at [136, 447] on div "Add..." at bounding box center [140, 444] width 49 height 9
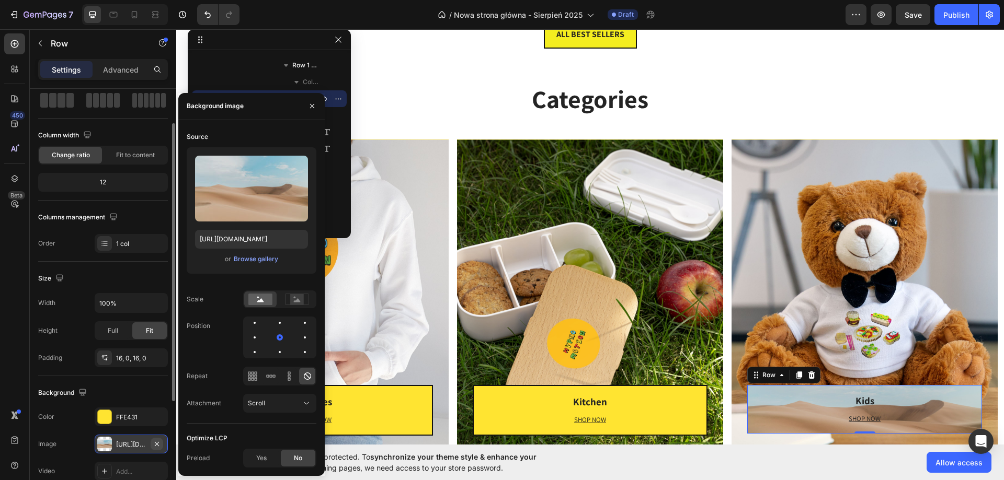
click at [161, 443] on icon "button" at bounding box center [157, 444] width 8 height 8
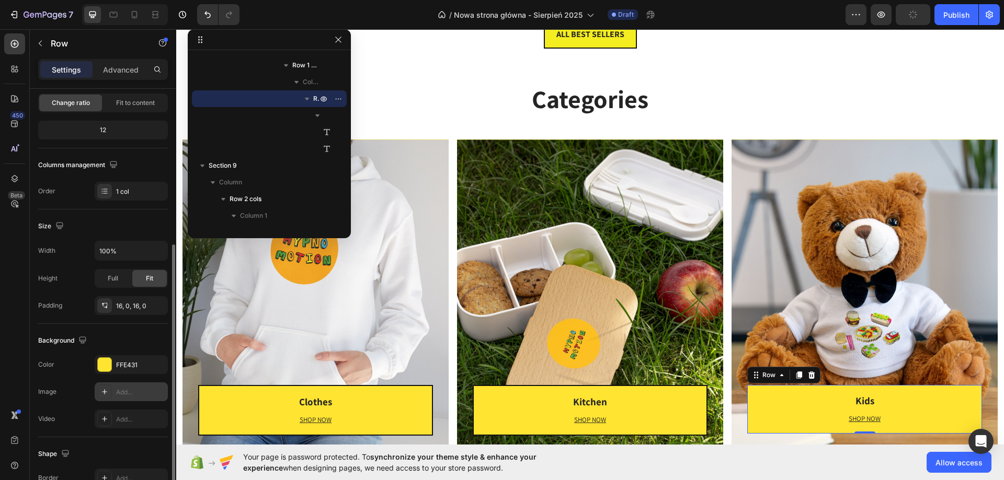
scroll to position [216, 0]
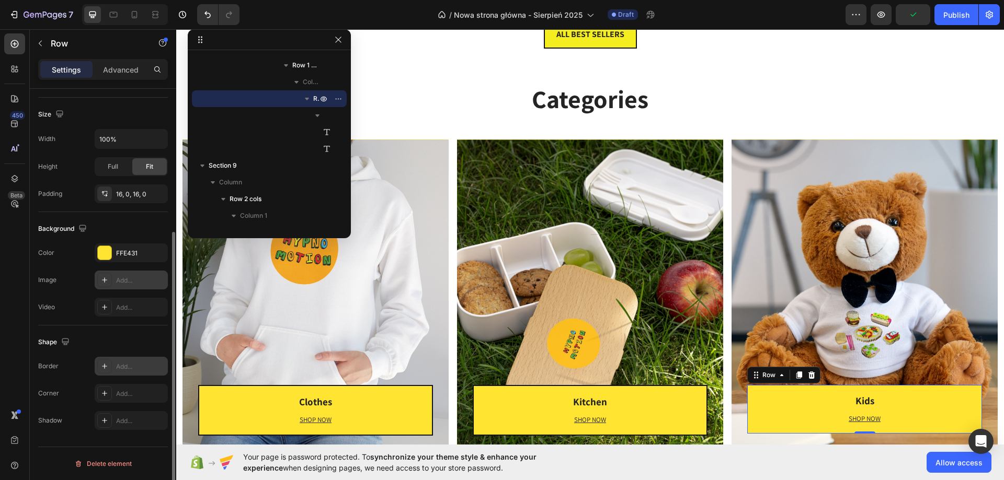
click at [131, 363] on div "Add..." at bounding box center [140, 366] width 49 height 9
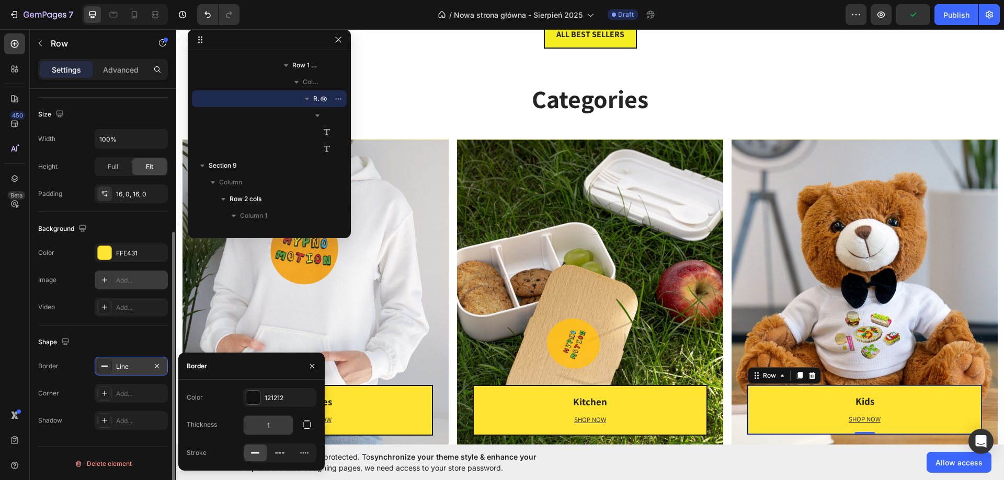
click at [274, 419] on input "1" at bounding box center [268, 425] width 49 height 19
type input "2"
click at [809, 99] on h2 "Categories" at bounding box center [590, 99] width 615 height 35
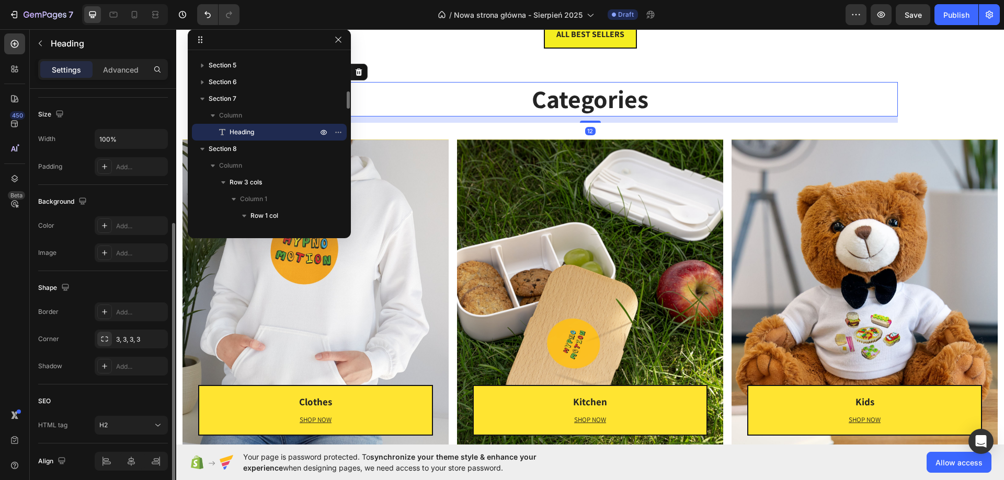
scroll to position [0, 0]
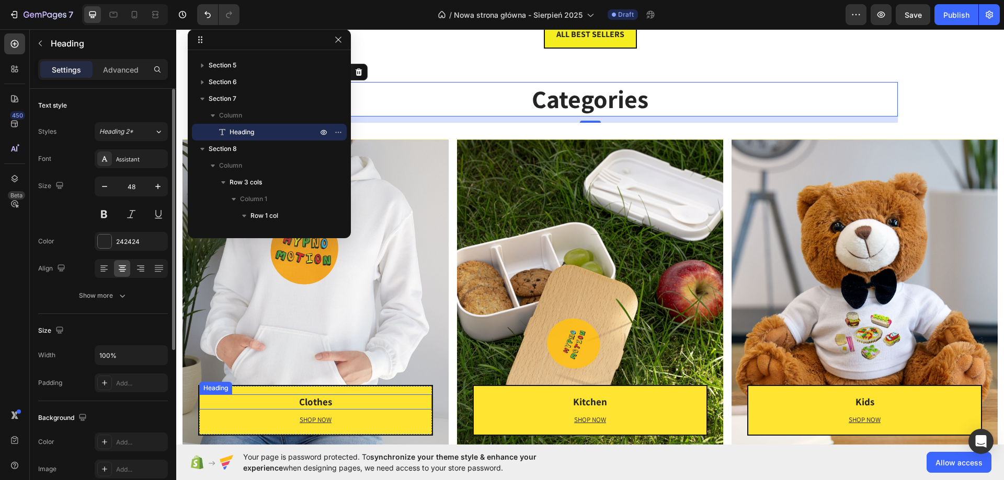
click at [374, 396] on h3 "Clothes" at bounding box center [315, 402] width 233 height 15
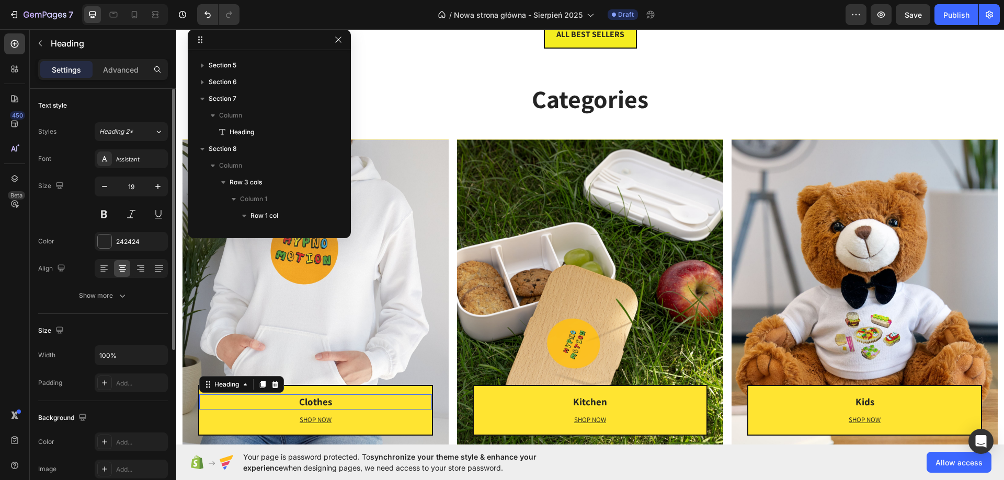
scroll to position [583, 0]
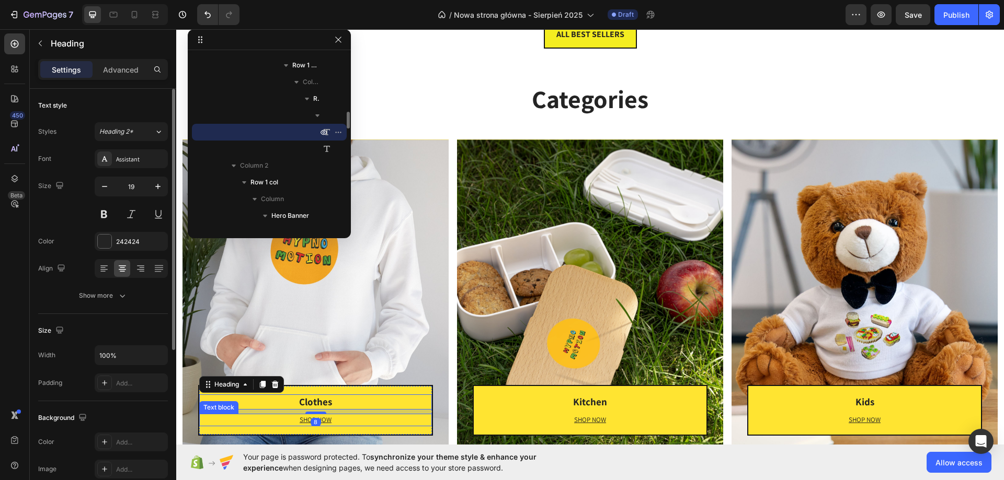
click at [385, 420] on p "SHOP NOW" at bounding box center [315, 420] width 231 height 10
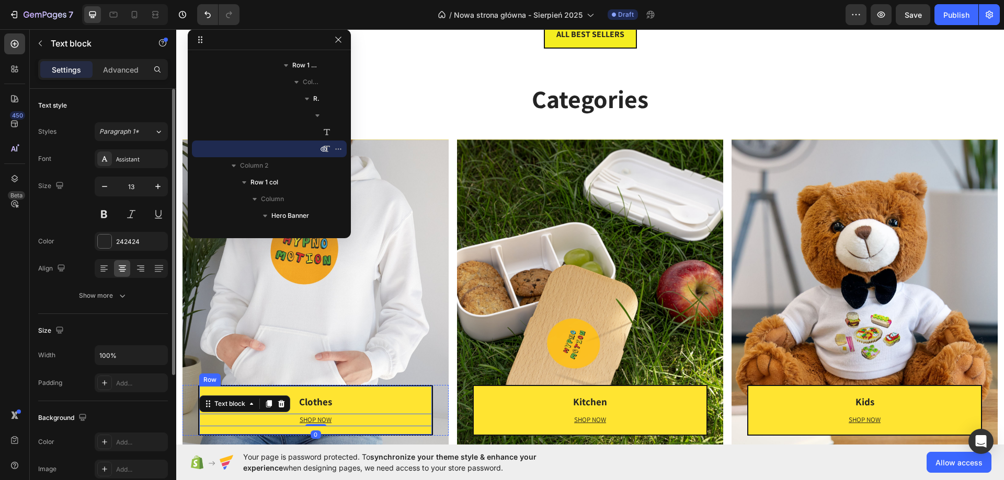
click at [417, 387] on div "Clothes Heading SHOP NOW Text block 0 Row" at bounding box center [315, 410] width 235 height 50
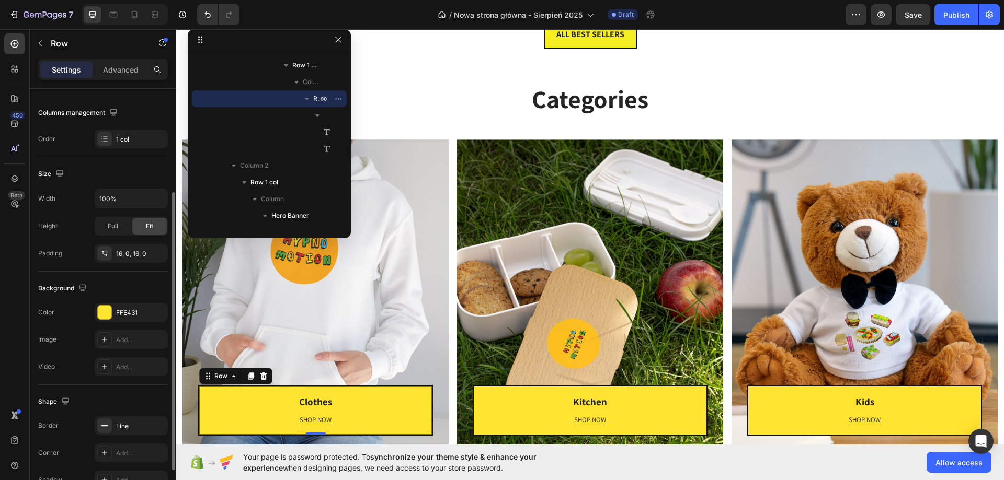
scroll to position [216, 0]
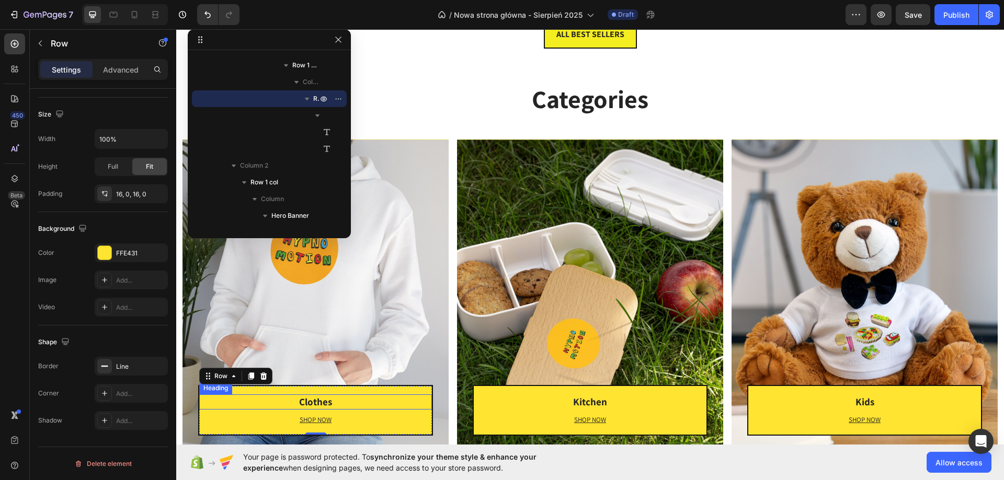
click at [300, 405] on h3 "Clothes" at bounding box center [315, 402] width 233 height 15
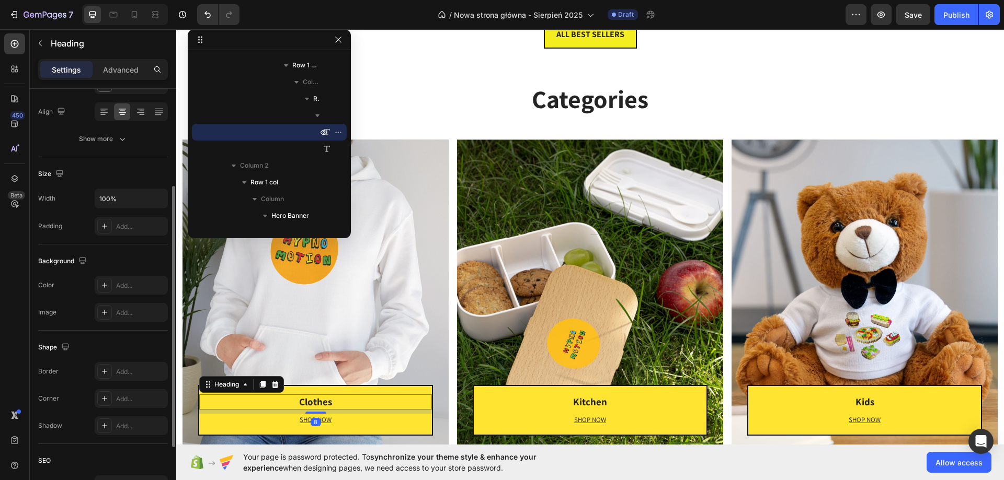
scroll to position [257, 0]
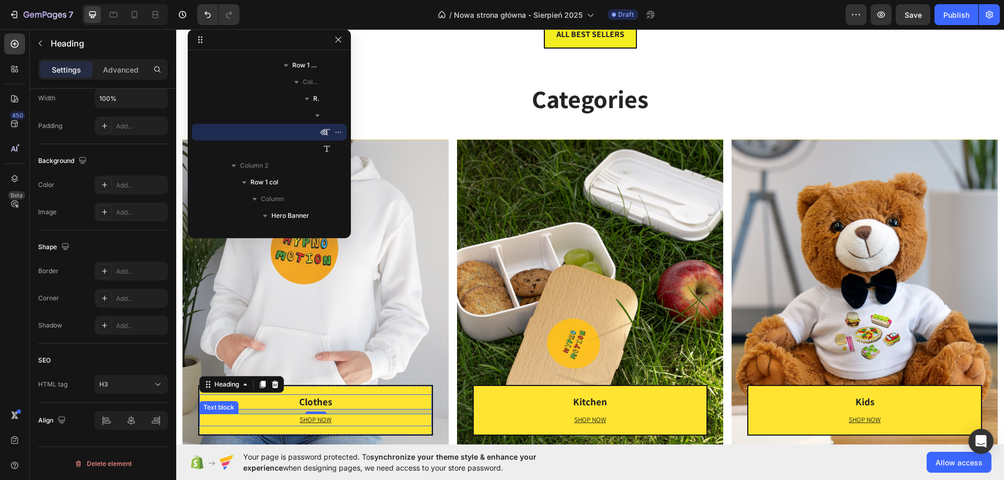
click at [303, 417] on u "SHOP NOW" at bounding box center [316, 420] width 32 height 9
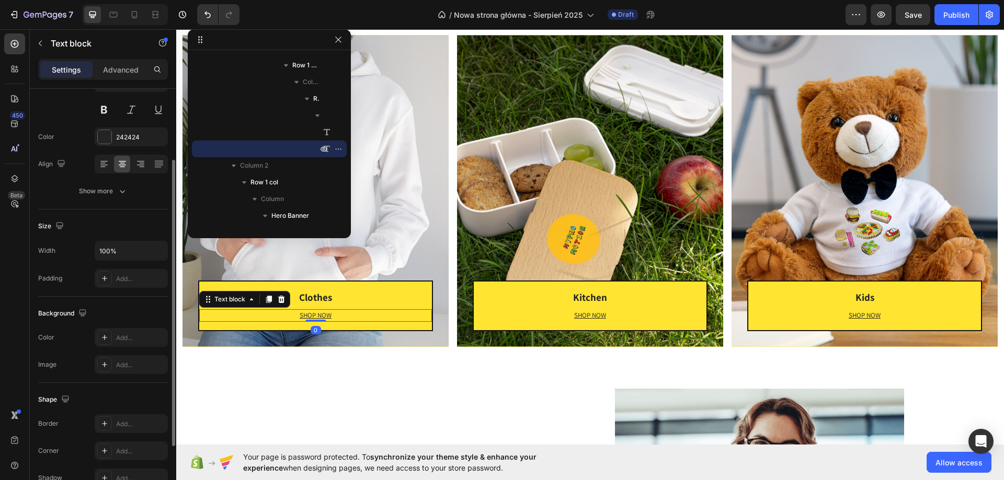
scroll to position [198, 0]
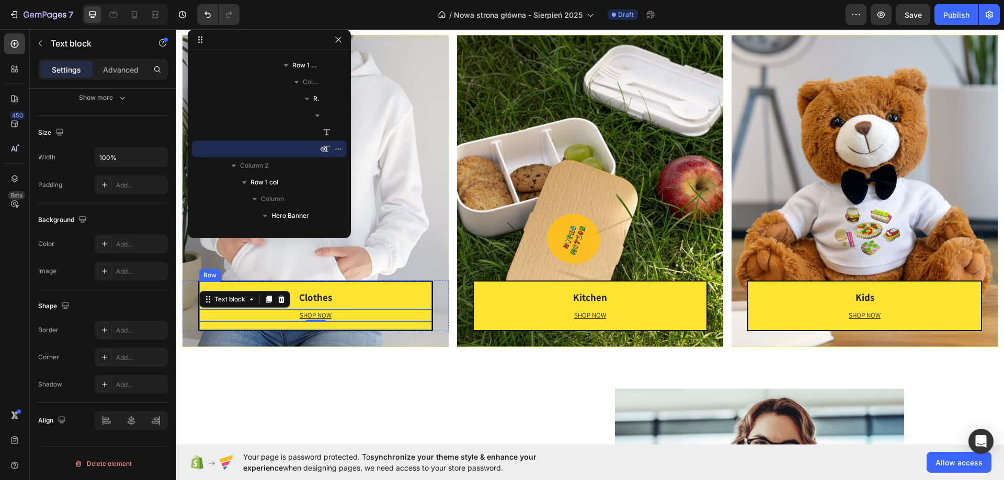
click at [405, 289] on div "Clothes Heading SHOP NOW Text block 0 Row" at bounding box center [315, 306] width 235 height 50
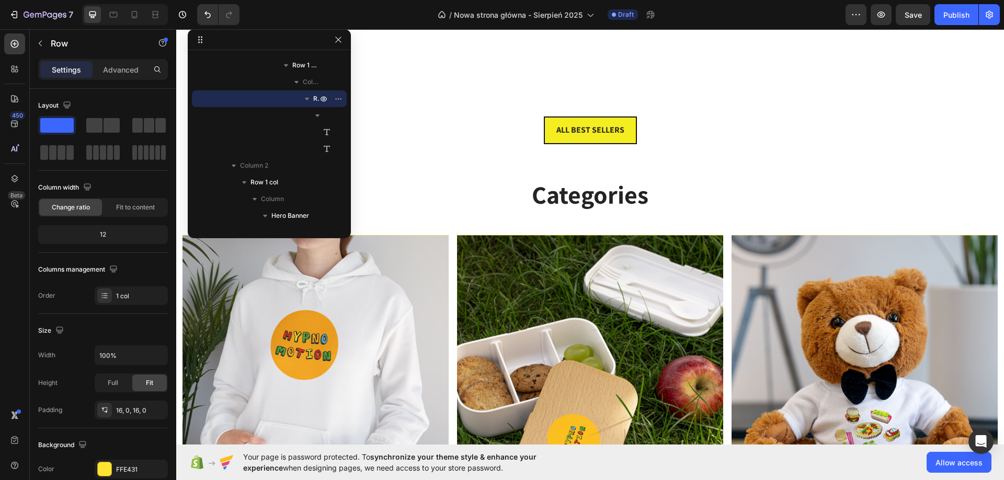
scroll to position [1621, 0]
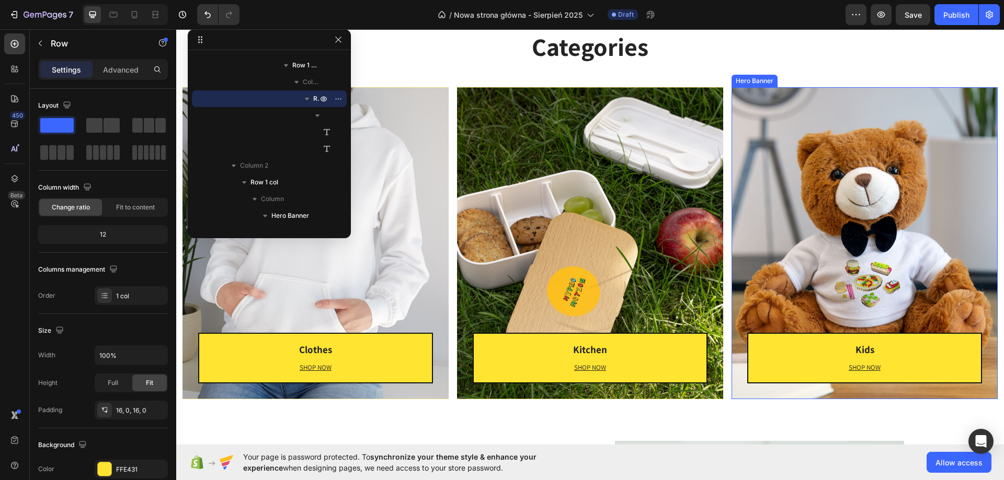
click at [989, 145] on div "Kids Heading SHOP NOW Text block Row Row" at bounding box center [864, 243] width 266 height 312
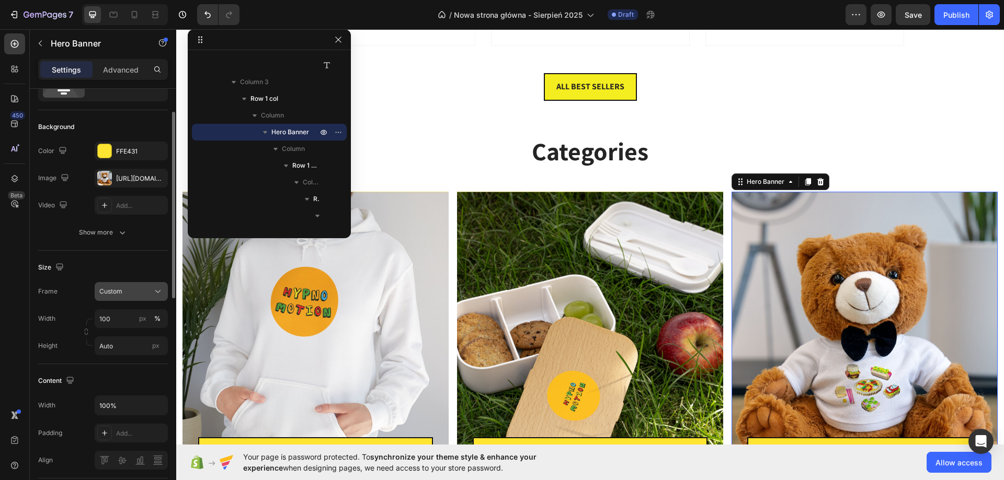
scroll to position [105, 0]
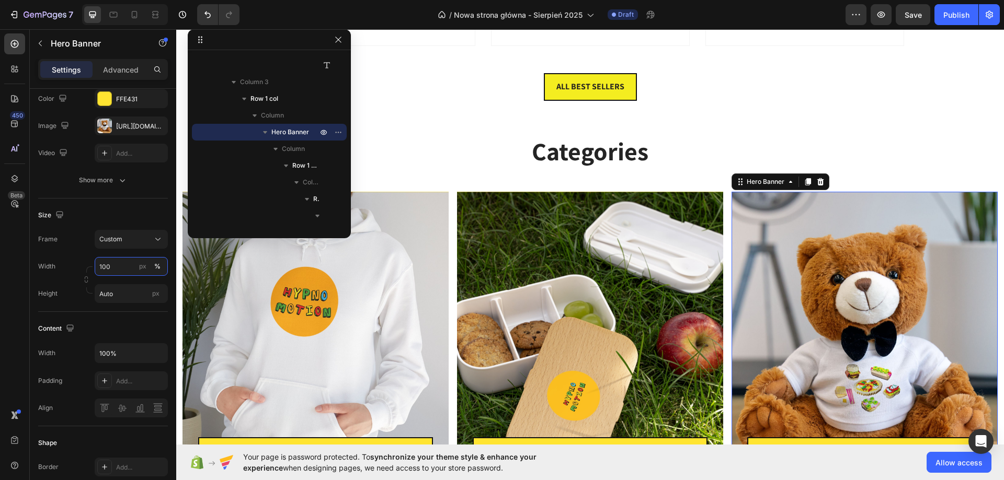
click at [122, 270] on input "100" at bounding box center [131, 266] width 73 height 19
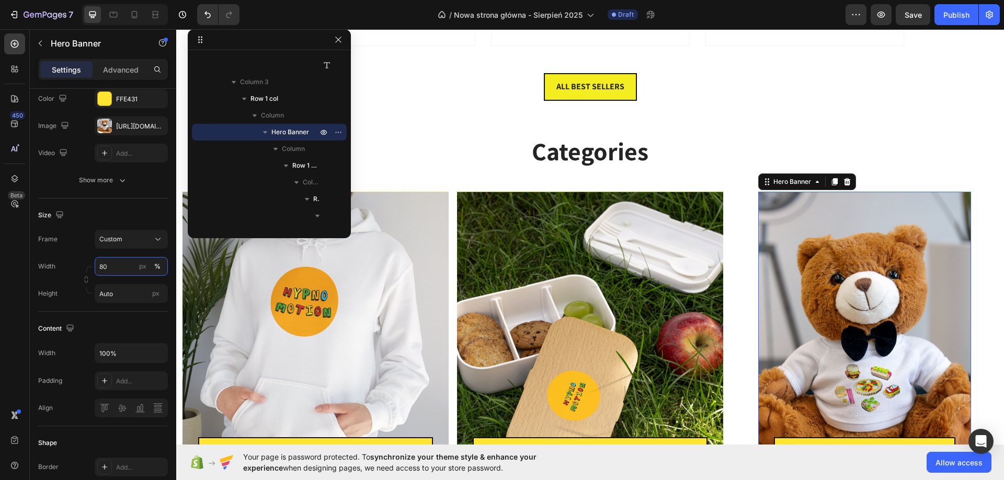
type input "100"
click at [487, 82] on div "ALL BEST SELLERS Button" at bounding box center [590, 87] width 828 height 28
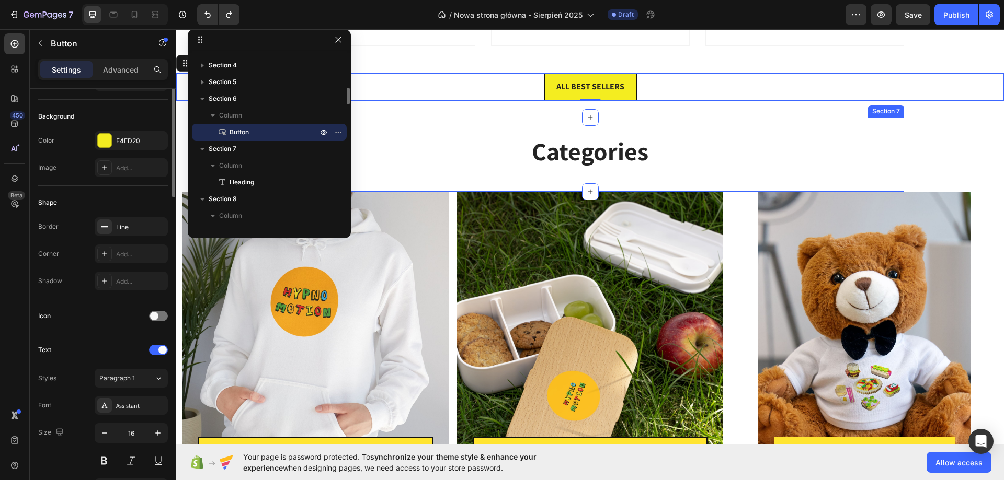
scroll to position [0, 0]
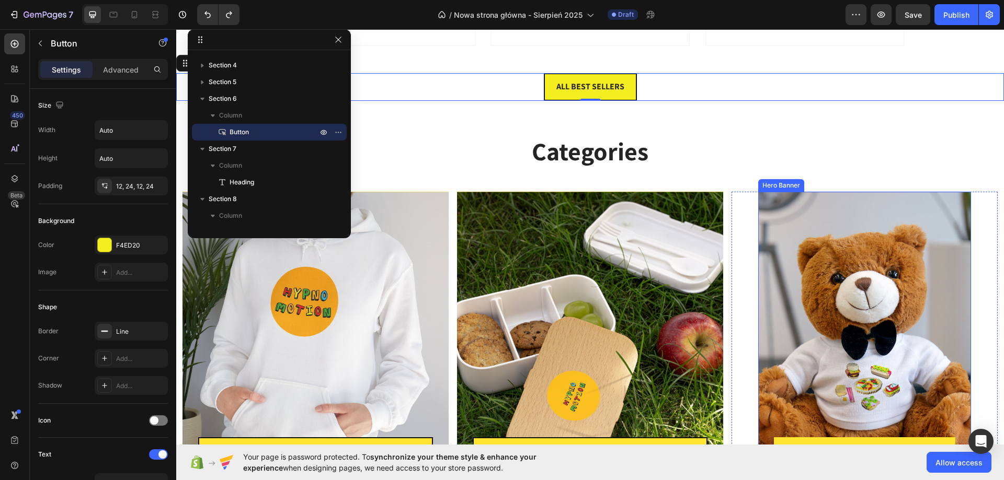
click at [883, 242] on div "Kids Heading SHOP NOW Text block Row Row" at bounding box center [864, 347] width 213 height 310
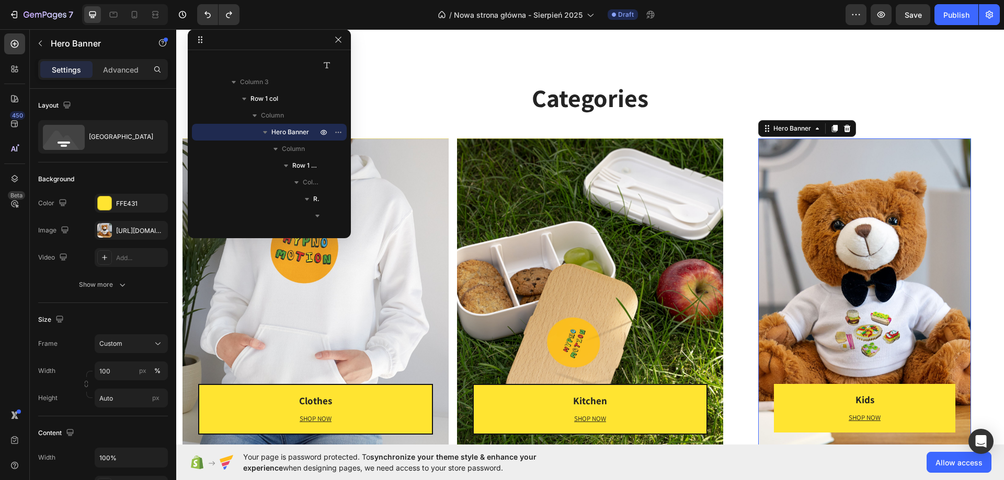
scroll to position [1673, 0]
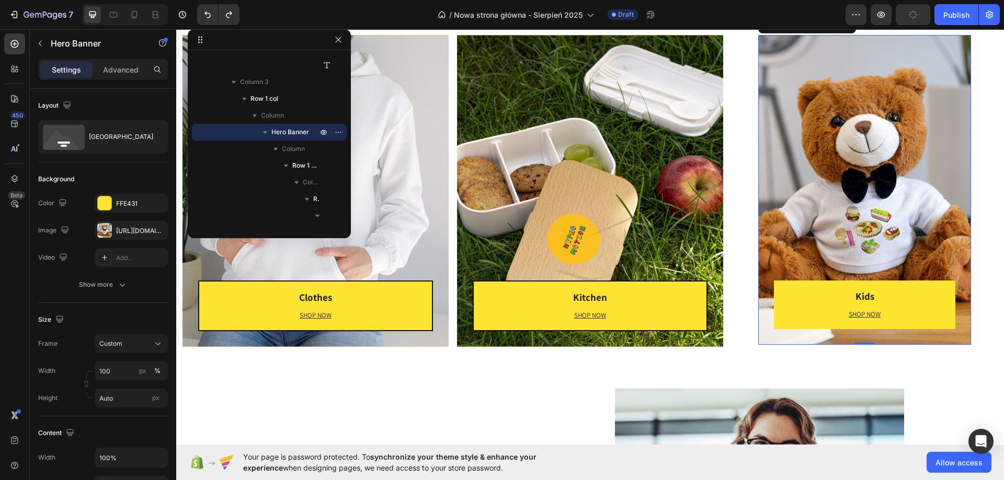
click at [783, 228] on div "Kids Heading SHOP NOW Text block Row Row" at bounding box center [864, 190] width 213 height 310
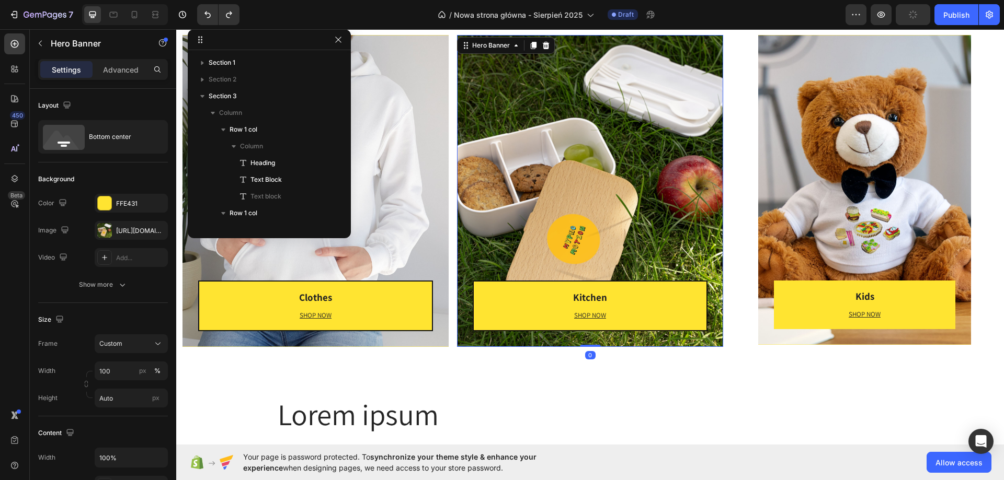
scroll to position [700, 0]
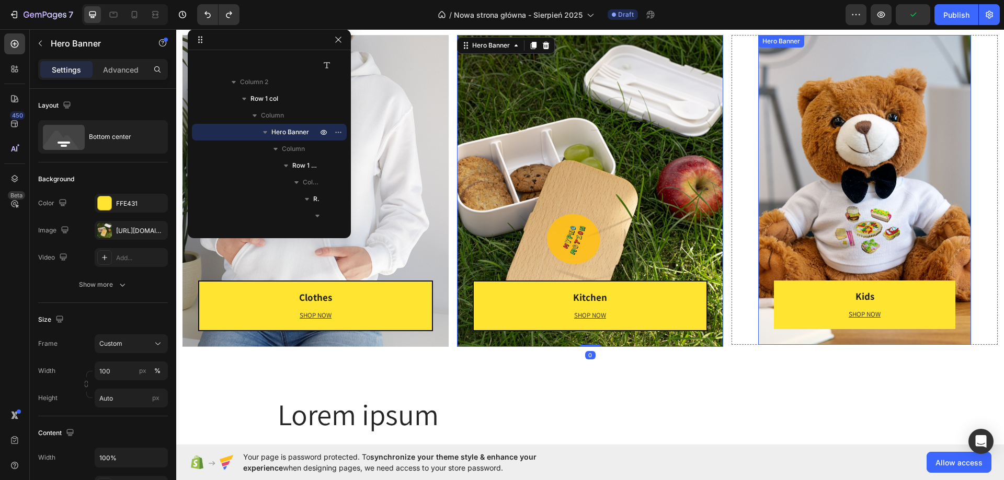
click at [782, 175] on div "Kids Heading SHOP NOW Text block [GEOGRAPHIC_DATA]" at bounding box center [864, 190] width 213 height 310
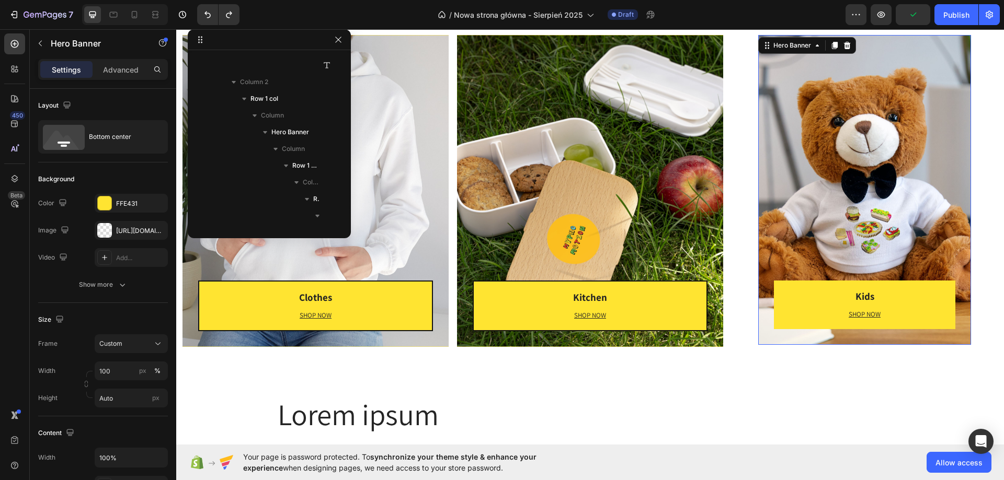
scroll to position [884, 0]
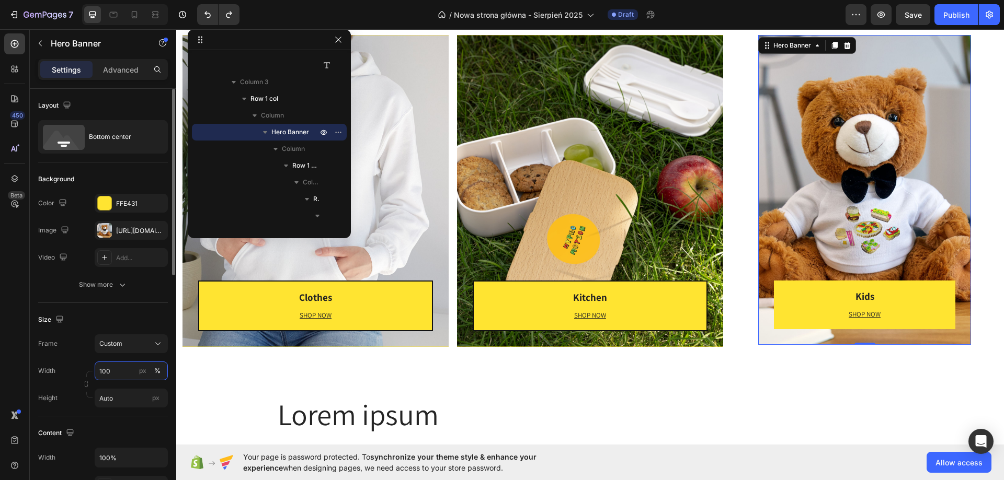
click at [120, 372] on input "100" at bounding box center [131, 371] width 73 height 19
click at [125, 407] on div "Default 1200px" at bounding box center [121, 415] width 86 height 19
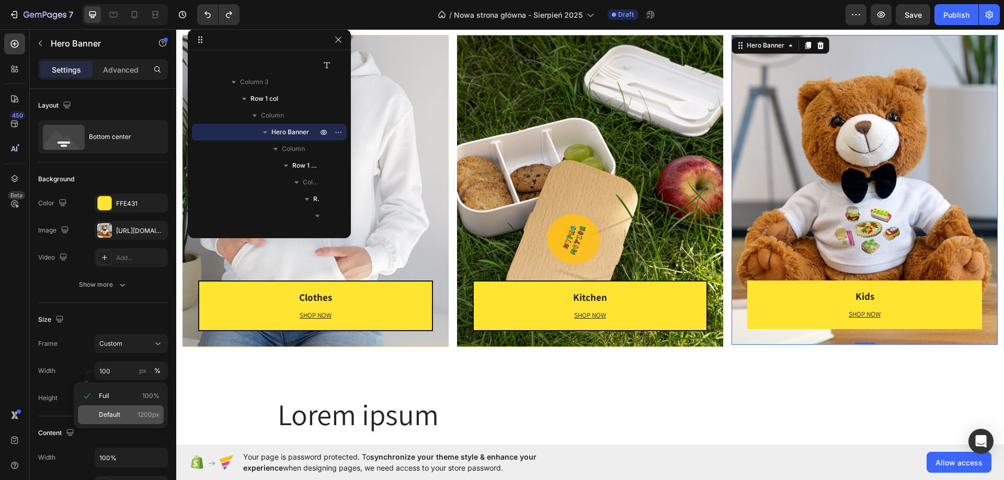
type input "1200"
click at [124, 349] on button "Custom" at bounding box center [131, 344] width 73 height 19
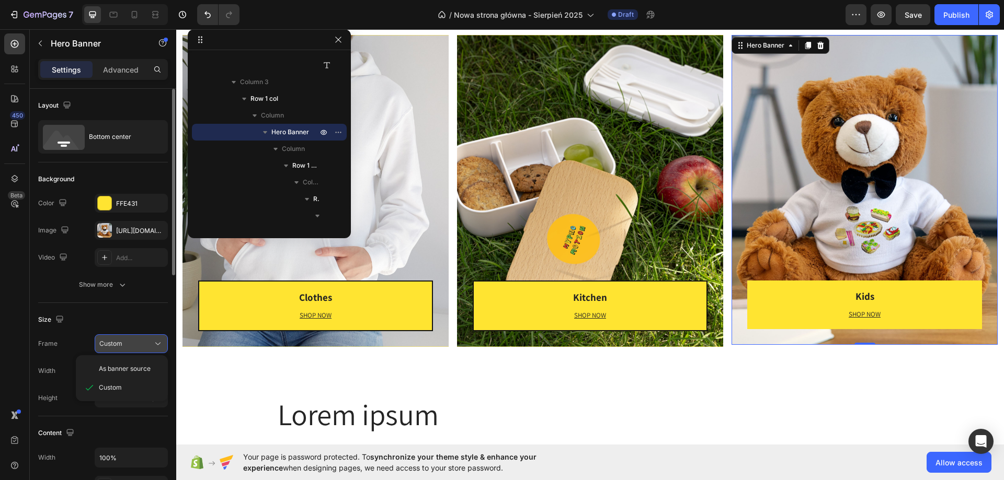
click at [124, 349] on button "Custom" at bounding box center [131, 344] width 73 height 19
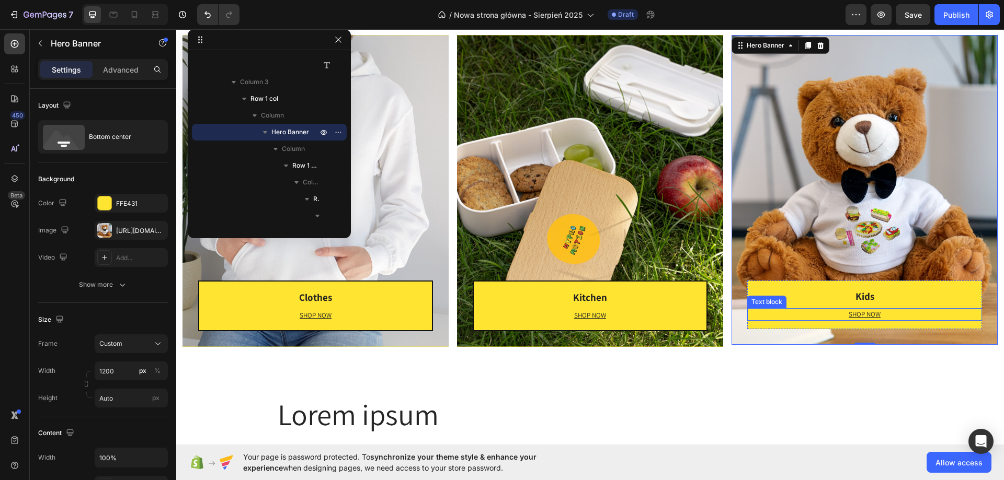
click at [788, 306] on div "Kids Heading SHOP NOW Text block" at bounding box center [864, 304] width 235 height 31
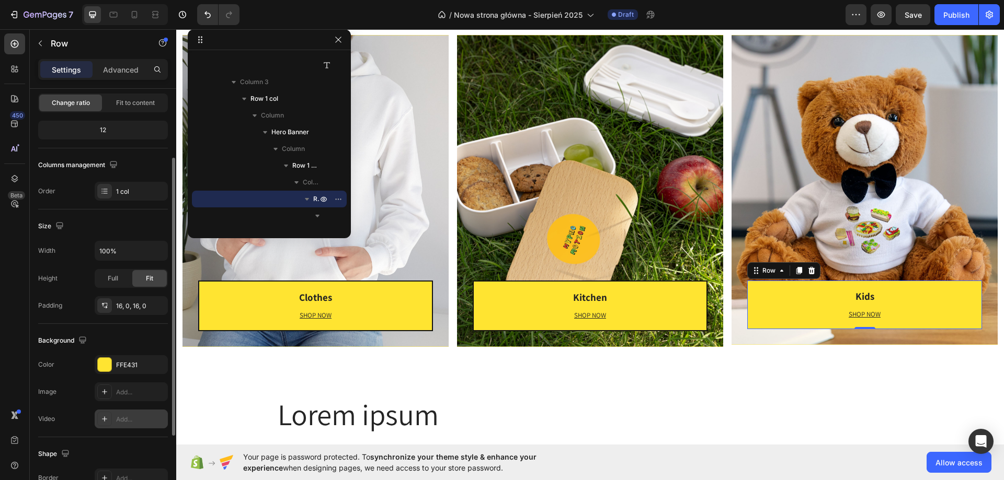
scroll to position [209, 0]
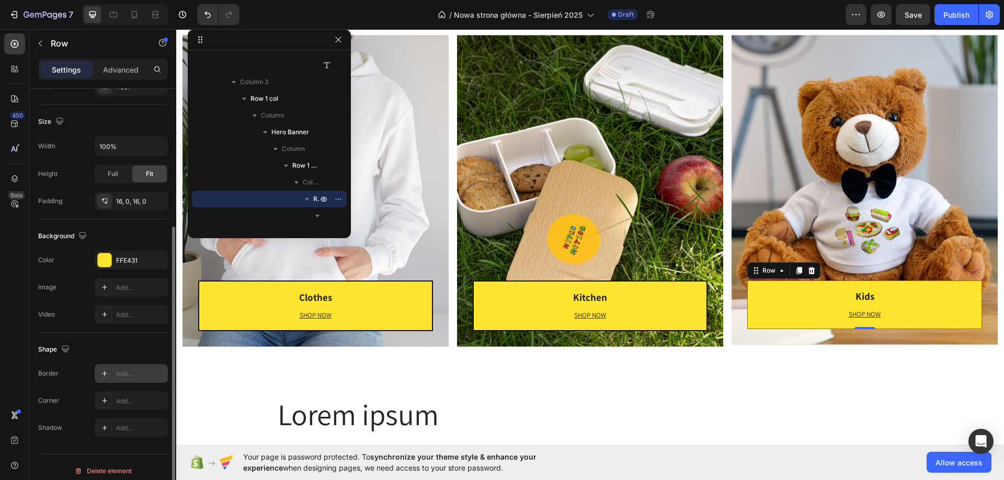
click at [133, 364] on div "Add..." at bounding box center [131, 373] width 73 height 19
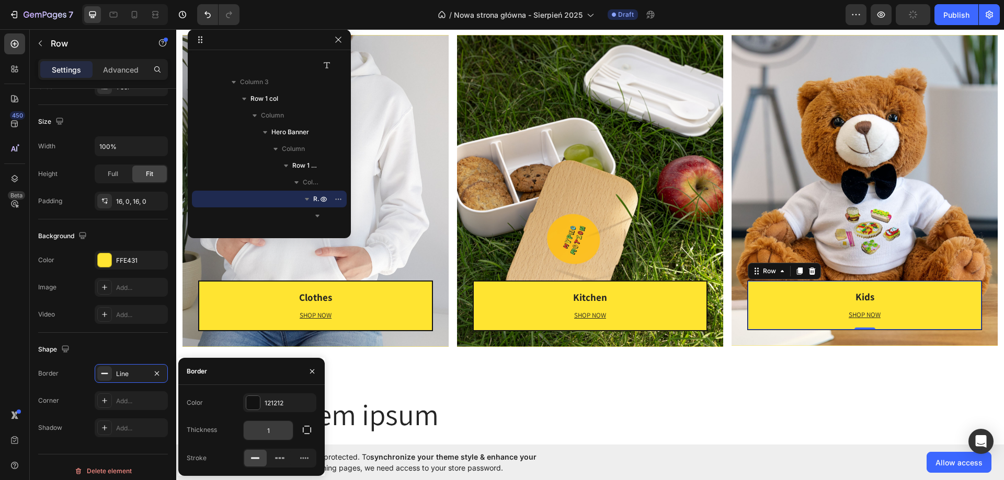
click at [275, 429] on input "1" at bounding box center [268, 430] width 49 height 19
type input "2"
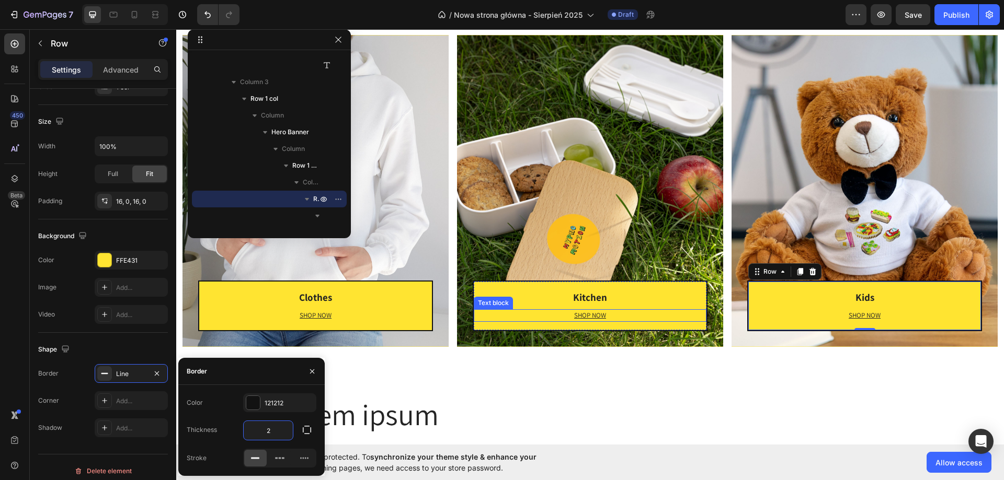
click at [484, 307] on div "Text block" at bounding box center [493, 303] width 39 height 13
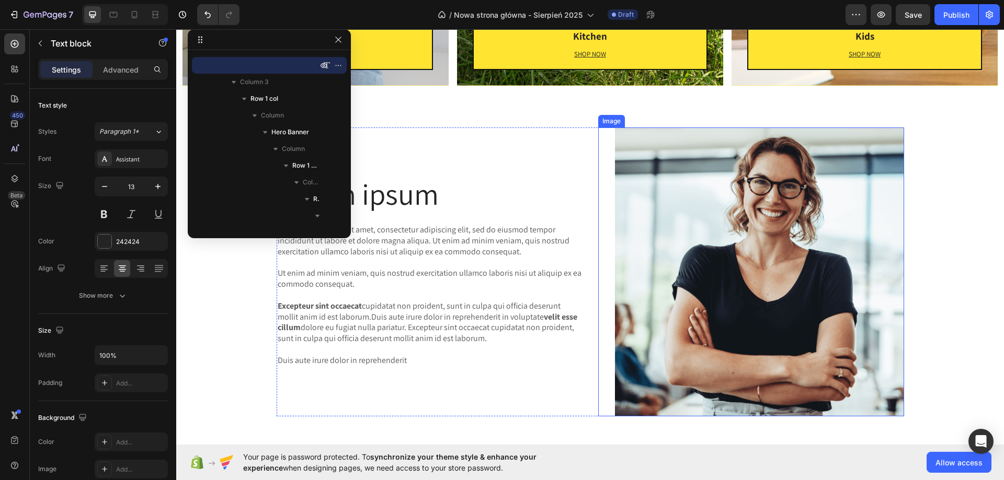
scroll to position [1882, 0]
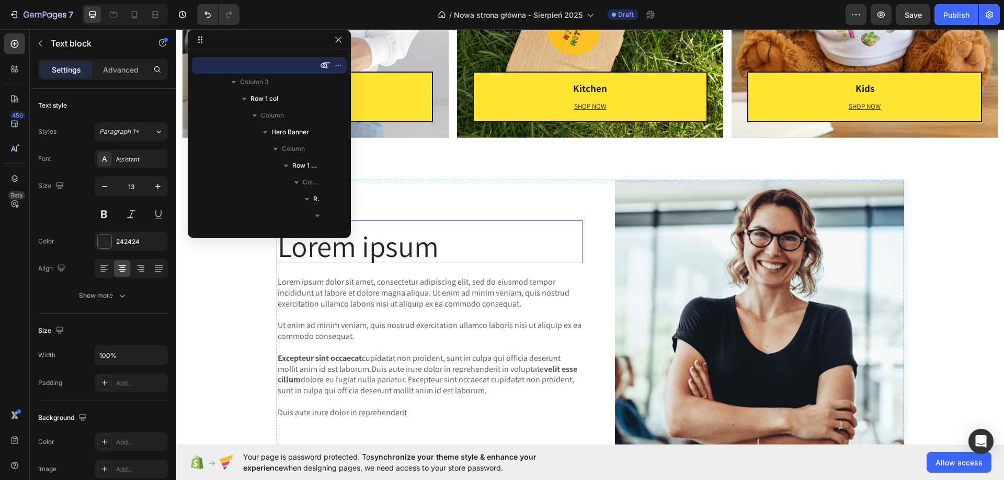
click at [379, 254] on h2 "Lorem ipsum" at bounding box center [430, 246] width 306 height 35
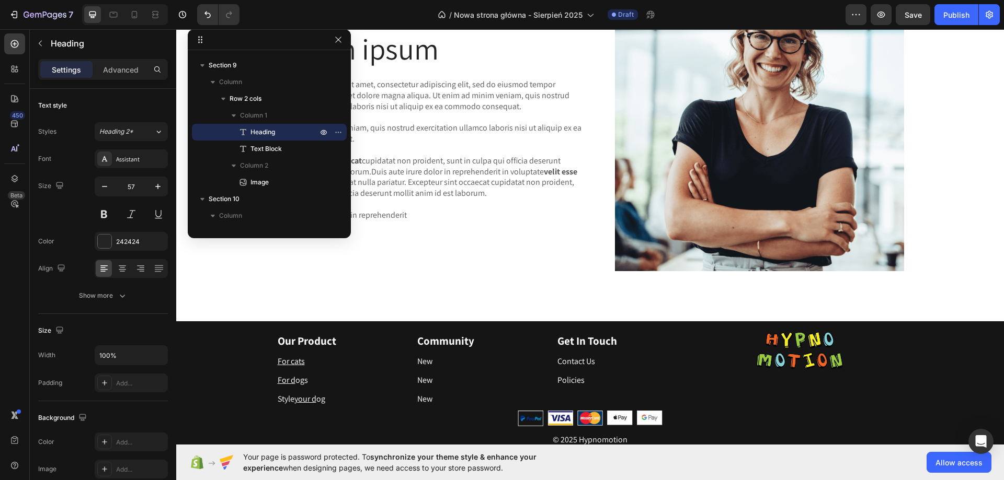
scroll to position [1935, 0]
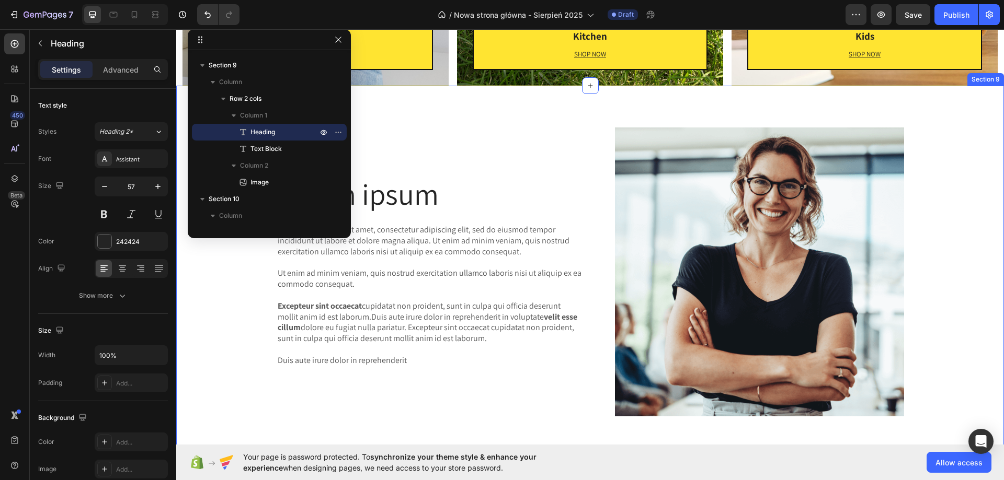
click at [963, 222] on div "Lorem ipsum Heading Lorem ipsum dolor sit amet, consectetur adipiscing elit, se…" at bounding box center [590, 276] width 812 height 297
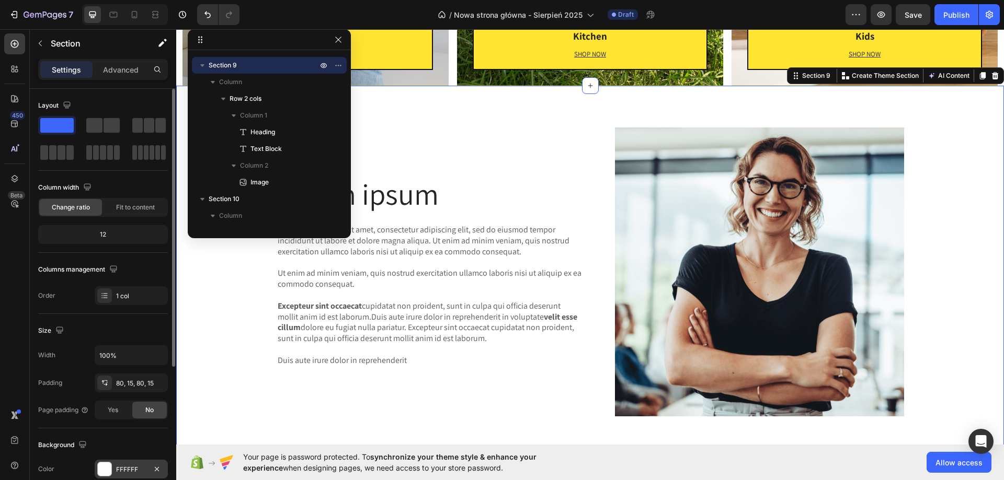
click at [106, 476] on div at bounding box center [105, 470] width 14 height 14
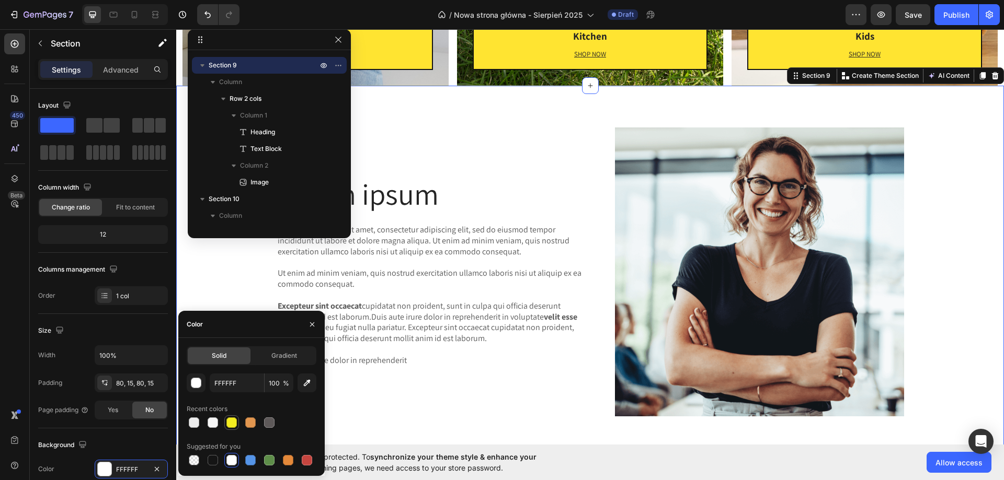
click at [228, 422] on div at bounding box center [231, 423] width 10 height 10
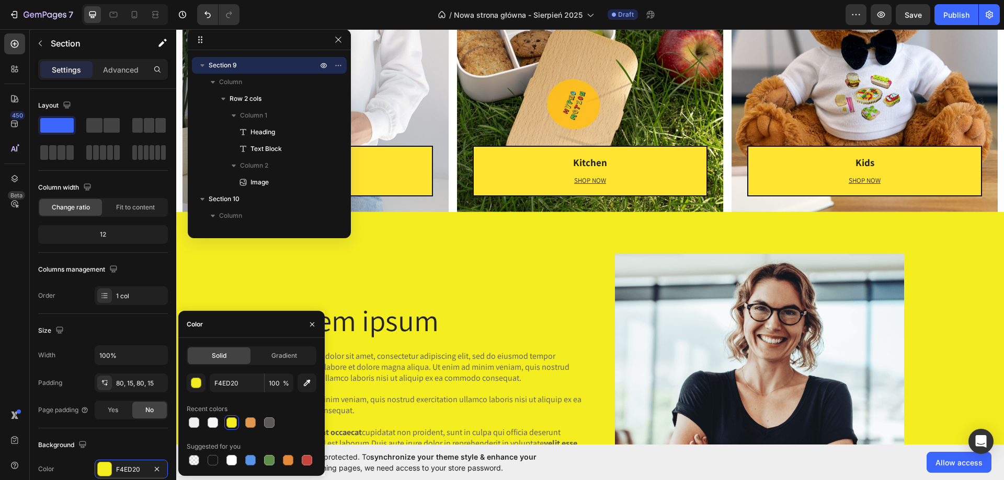
scroll to position [1778, 0]
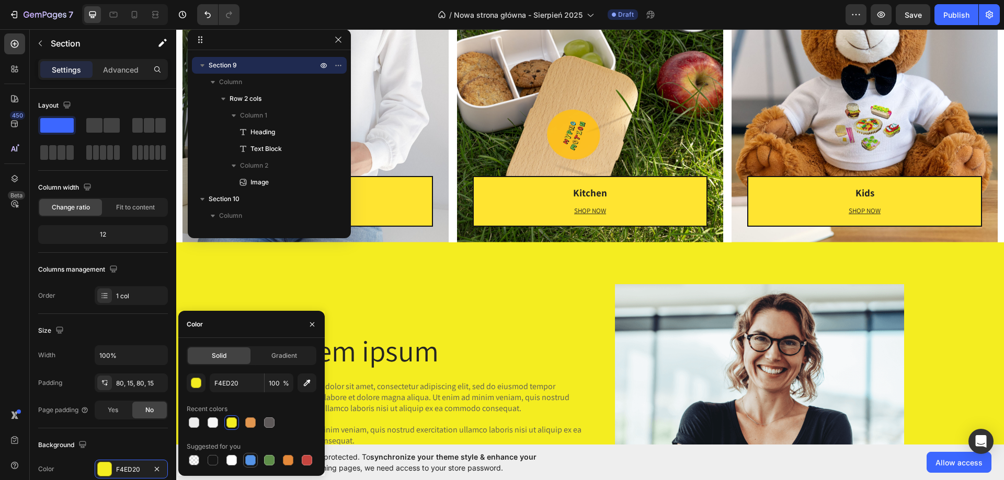
click at [257, 460] on div at bounding box center [250, 460] width 15 height 15
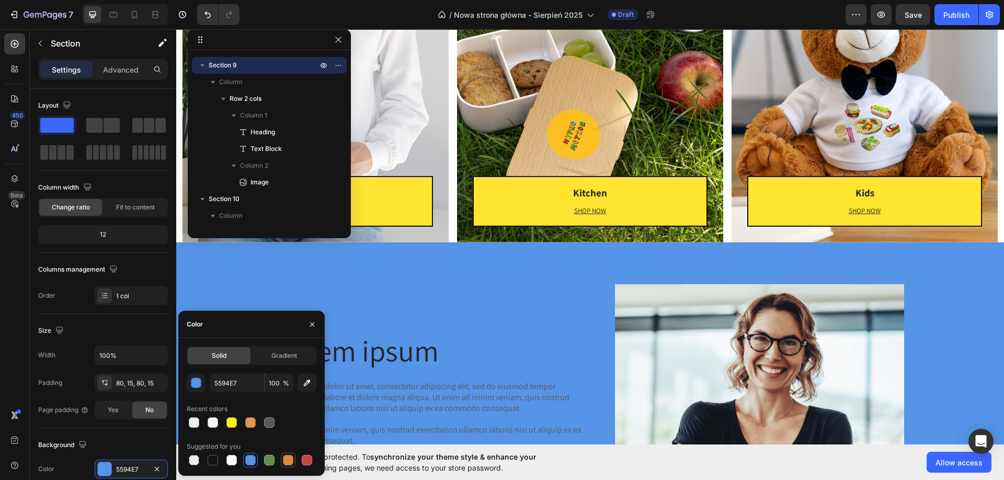
click at [289, 460] on div at bounding box center [288, 460] width 10 height 10
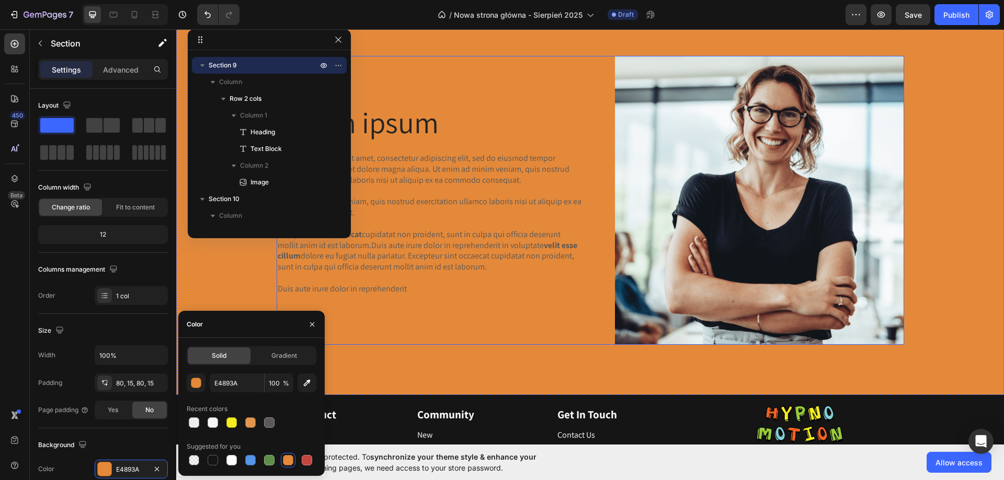
scroll to position [1935, 0]
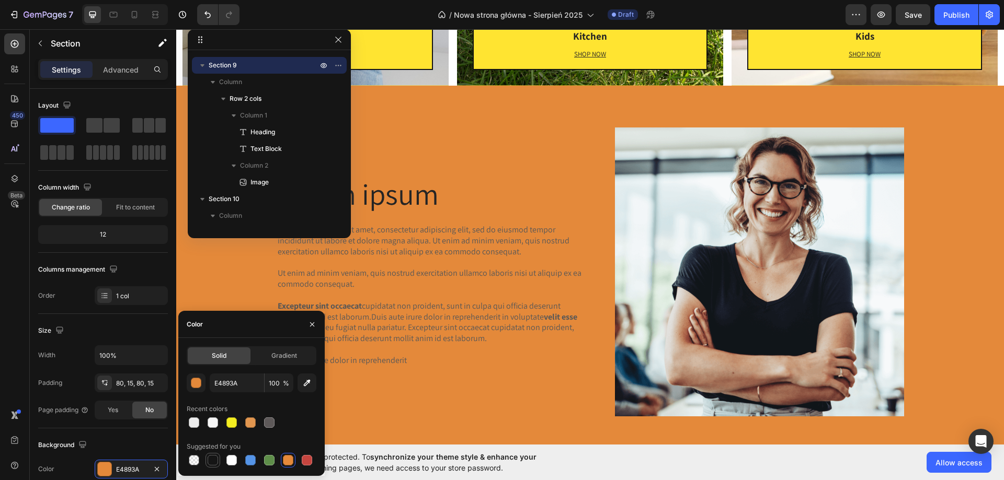
click at [212, 460] on div at bounding box center [213, 460] width 10 height 10
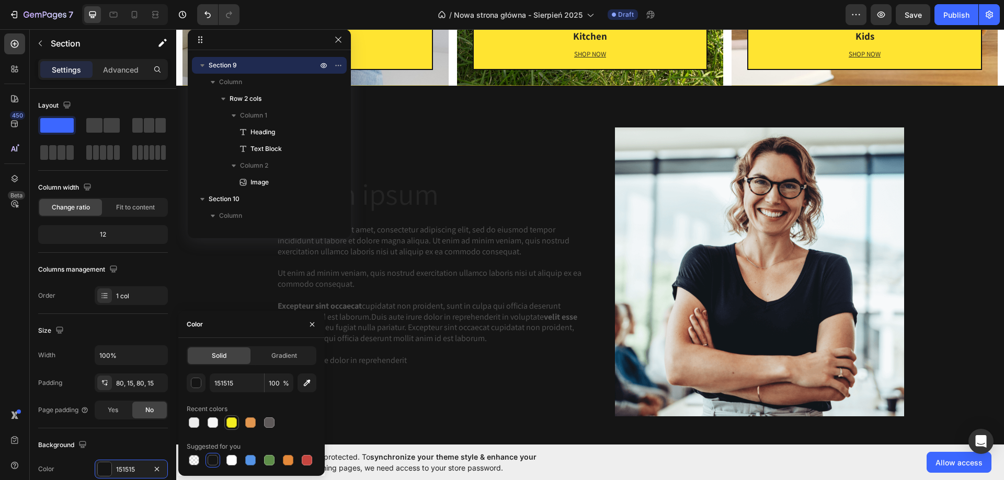
click at [234, 417] on div at bounding box center [231, 423] width 13 height 13
type input "F4ED20"
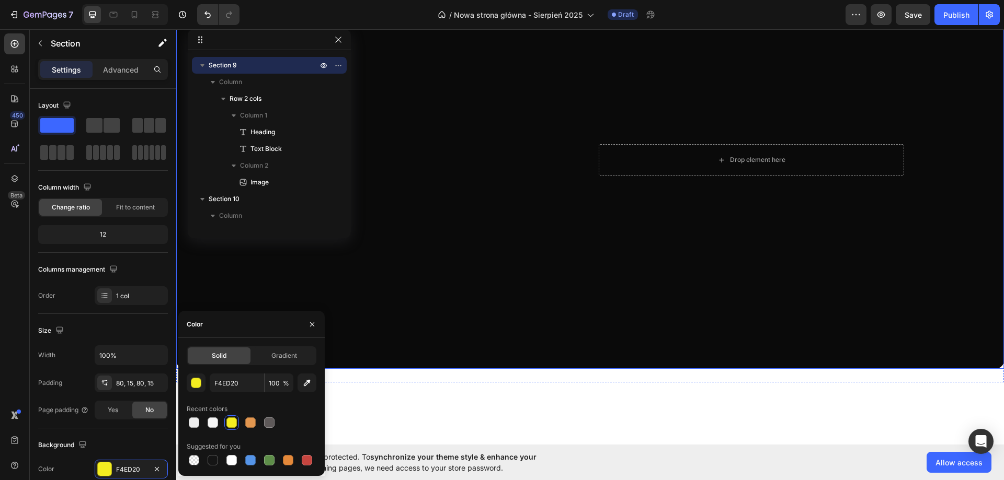
scroll to position [0, 0]
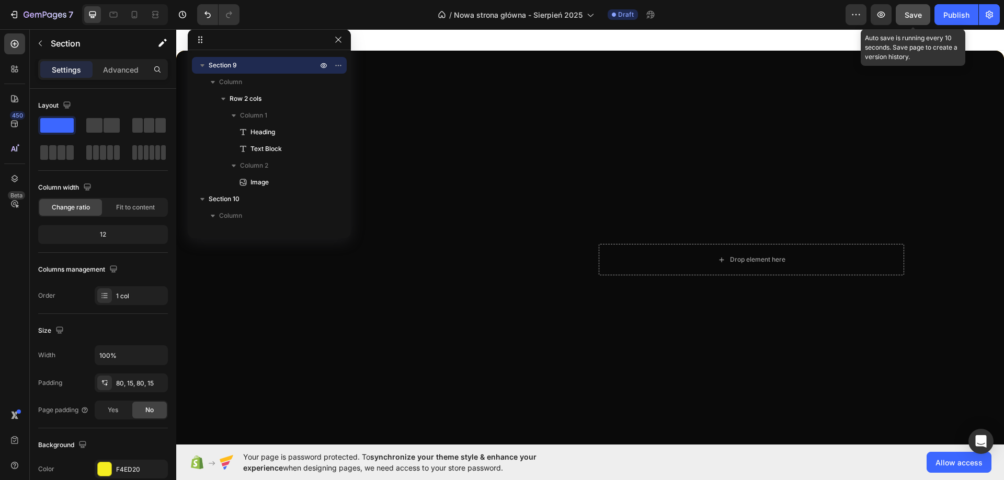
drag, startPoint x: 916, startPoint y: 18, endPoint x: 282, endPoint y: 278, distance: 685.2
click at [916, 18] on span "Save" at bounding box center [913, 14] width 17 height 9
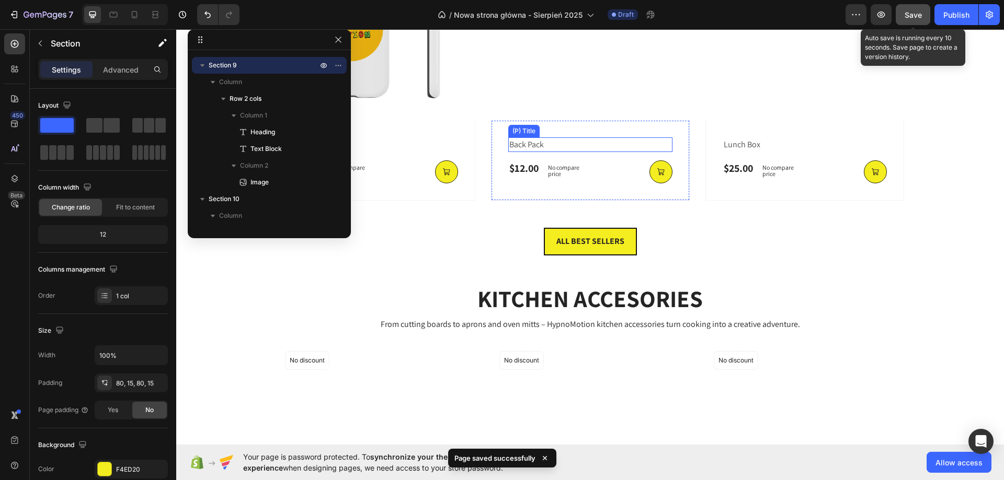
scroll to position [941, 0]
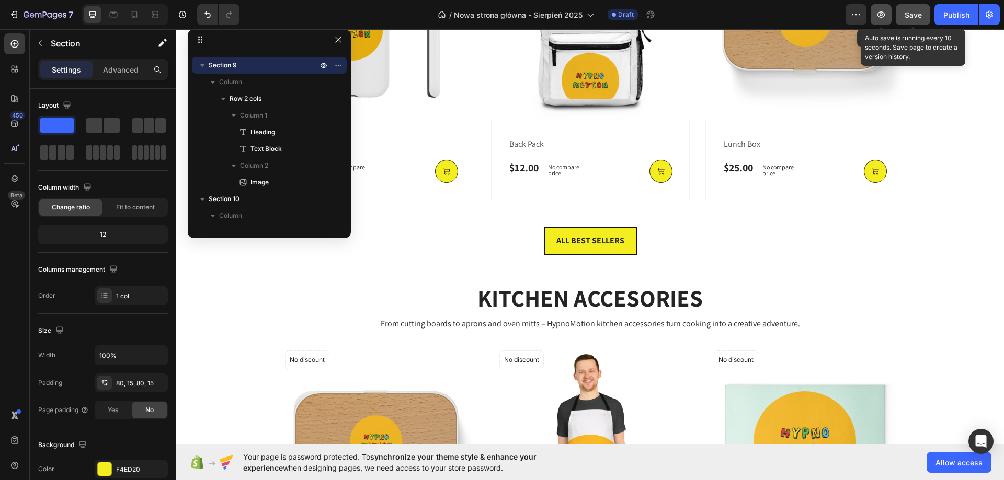
click at [883, 15] on icon "button" at bounding box center [881, 15] width 8 height 6
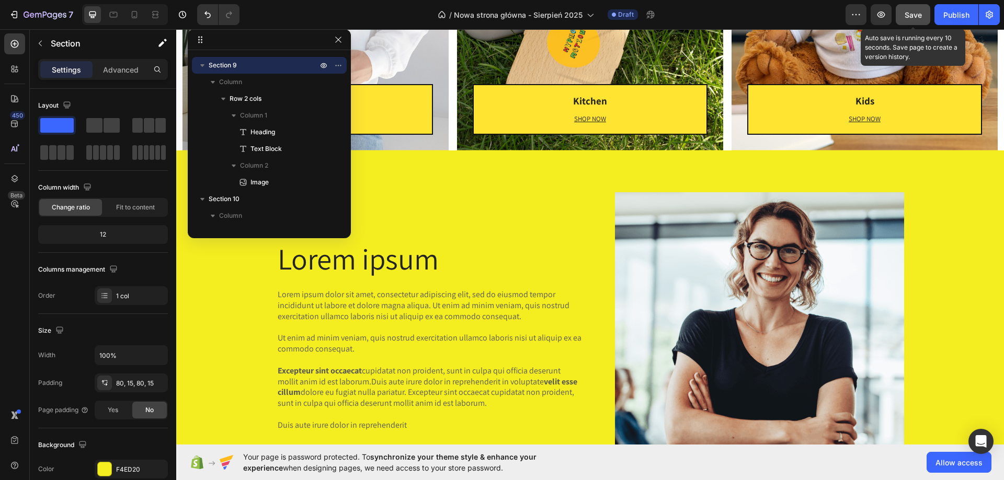
scroll to position [1516, 0]
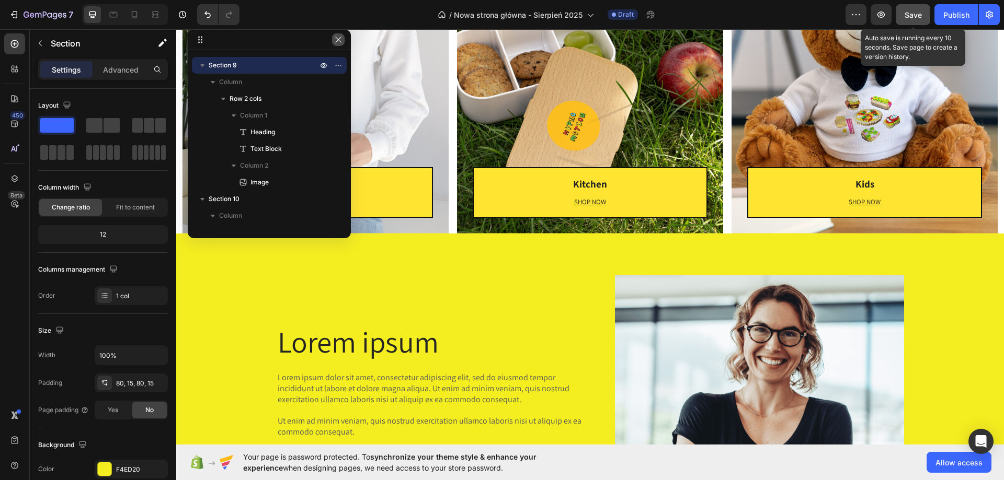
click at [340, 40] on icon "button" at bounding box center [338, 40] width 8 height 8
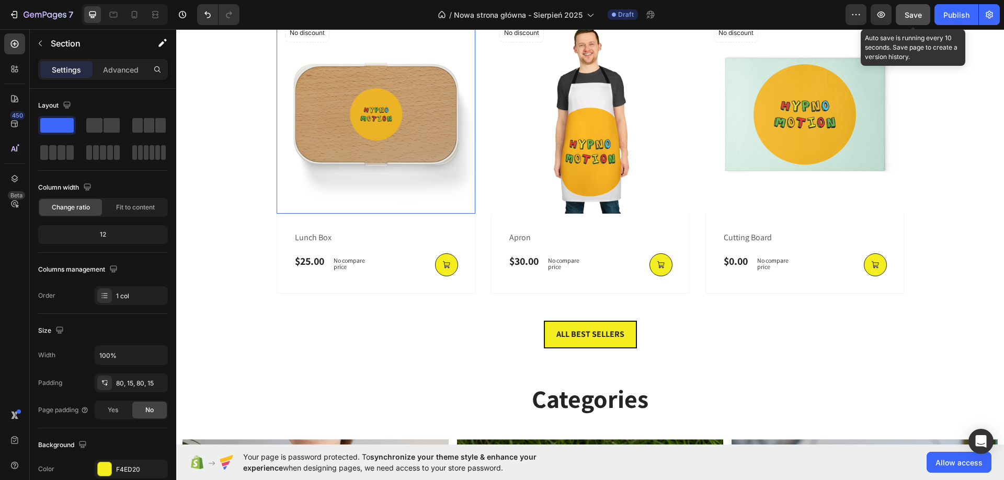
click at [395, 151] on img at bounding box center [376, 114] width 199 height 199
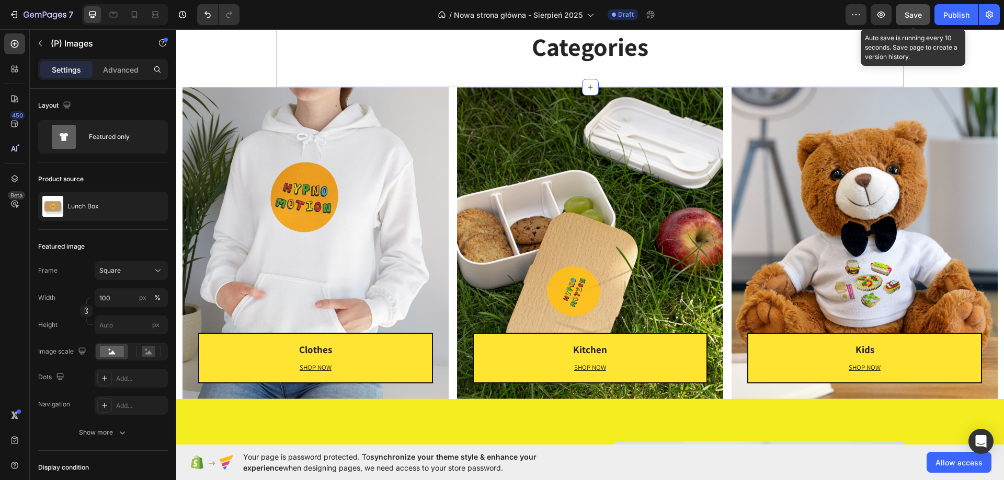
scroll to position [1673, 0]
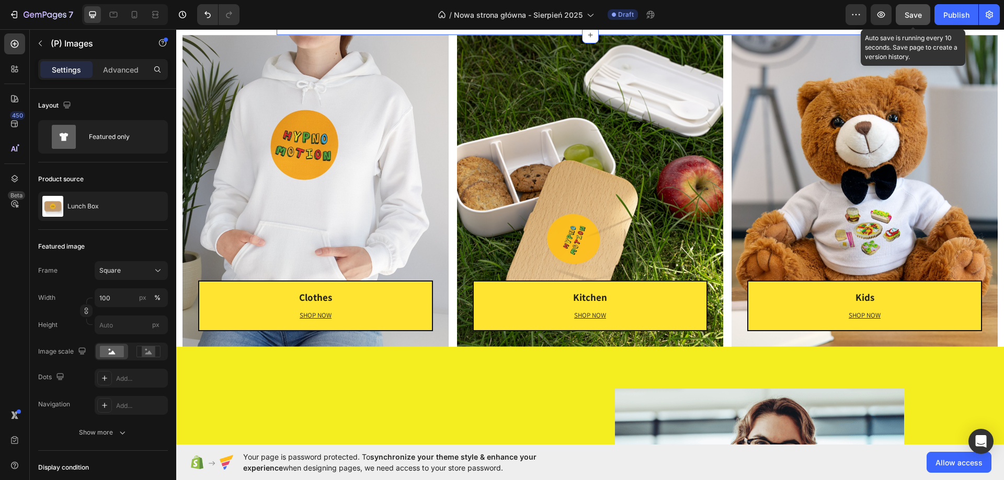
click at [399, 176] on div "Clothes Heading SHOP NOW Text block [GEOGRAPHIC_DATA]" at bounding box center [315, 191] width 266 height 312
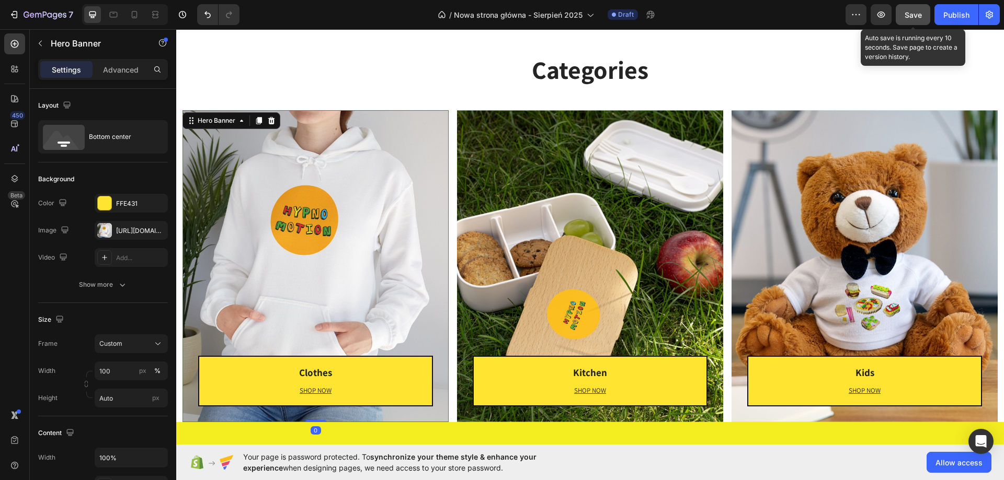
scroll to position [1516, 0]
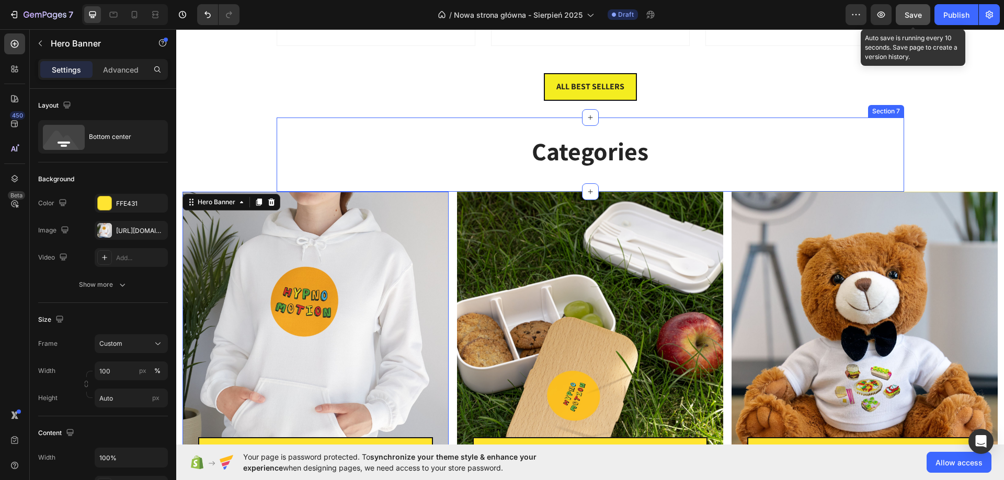
click at [285, 179] on div "Categories Heading Section 7" at bounding box center [590, 155] width 627 height 74
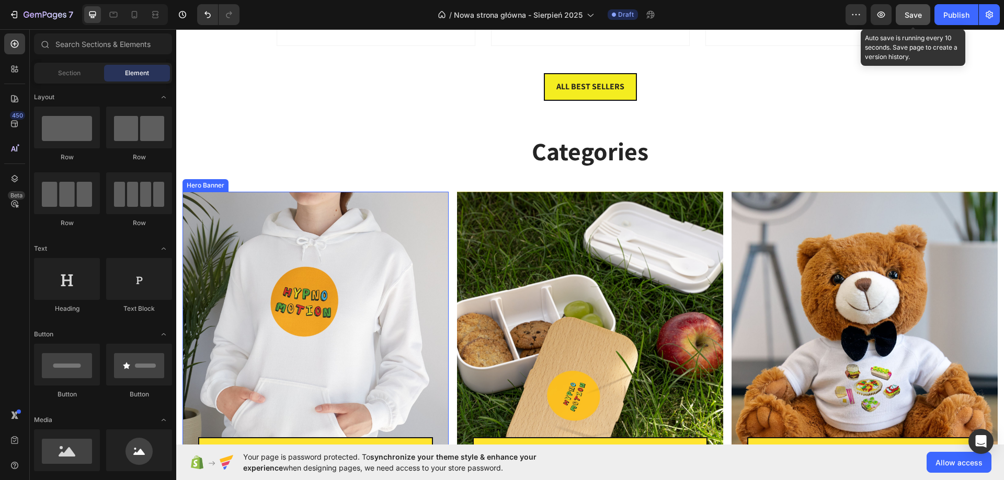
click at [223, 216] on div "Clothes Heading SHOP NOW Text block [GEOGRAPHIC_DATA]" at bounding box center [315, 348] width 266 height 312
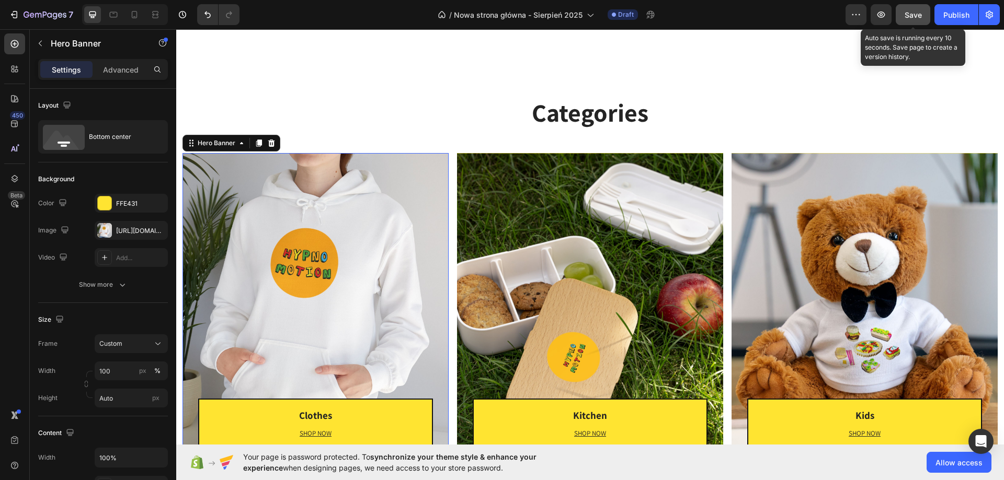
scroll to position [1621, 0]
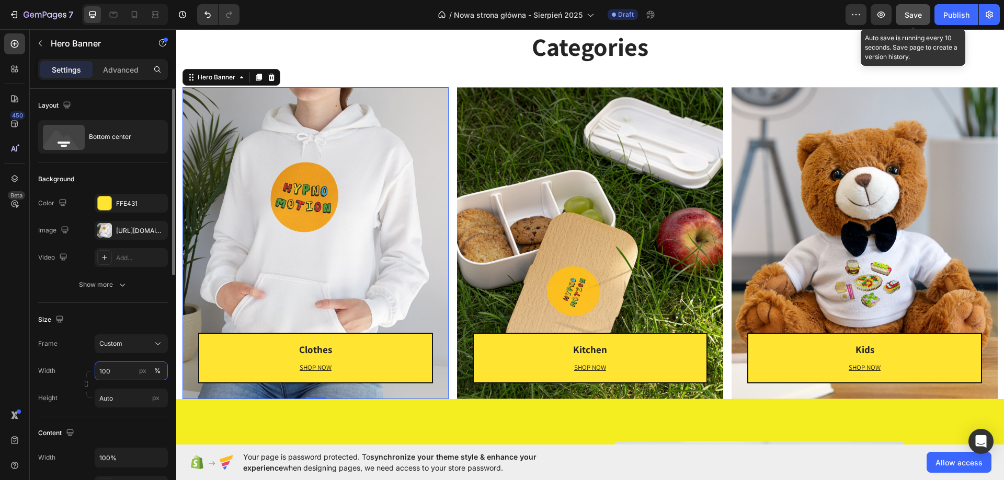
click at [134, 367] on input "100" at bounding box center [131, 371] width 73 height 19
click at [109, 374] on input "100" at bounding box center [131, 371] width 73 height 19
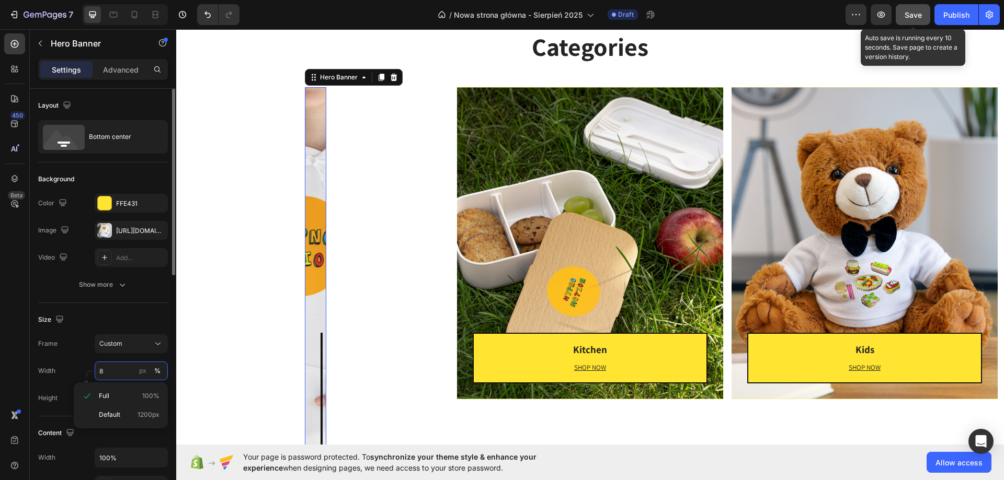
type input "80"
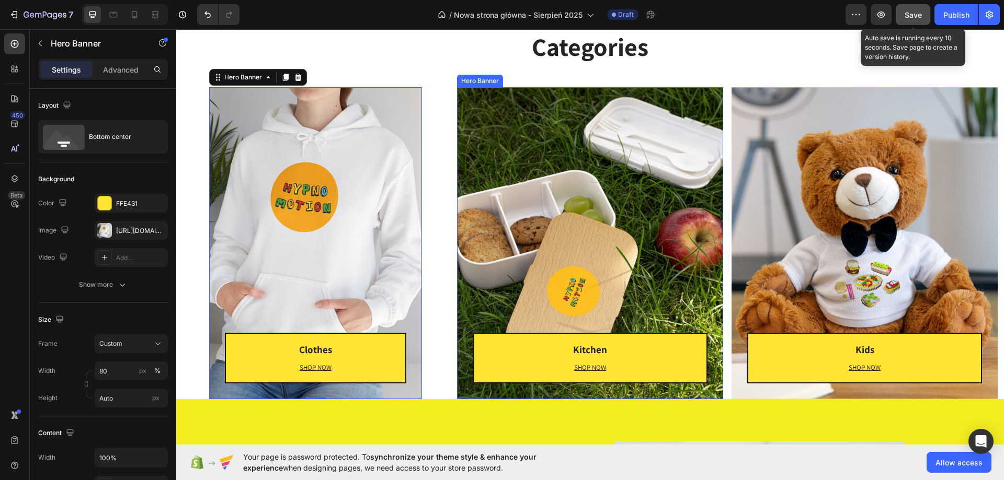
click at [521, 135] on div "Kitchen Heading SHOP NOW Text block [GEOGRAPHIC_DATA]" at bounding box center [590, 243] width 266 height 312
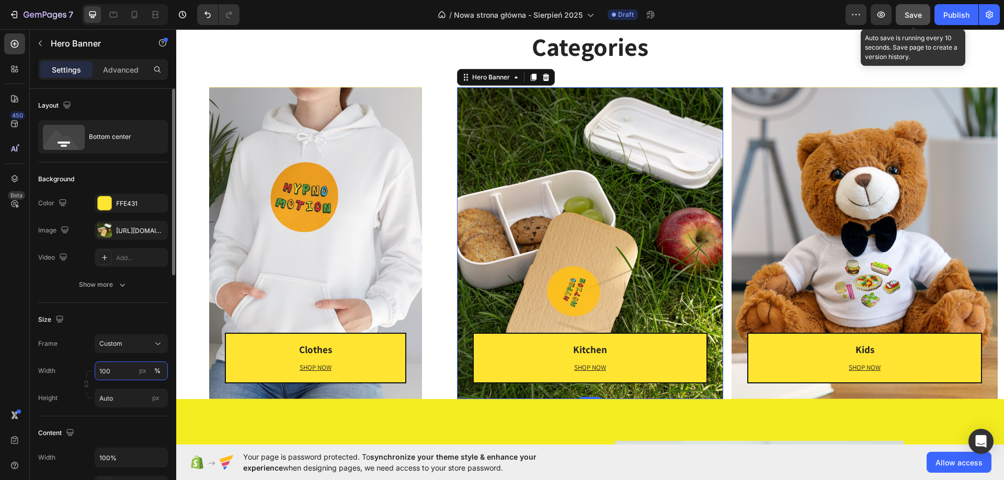
click at [115, 374] on input "100" at bounding box center [131, 371] width 73 height 19
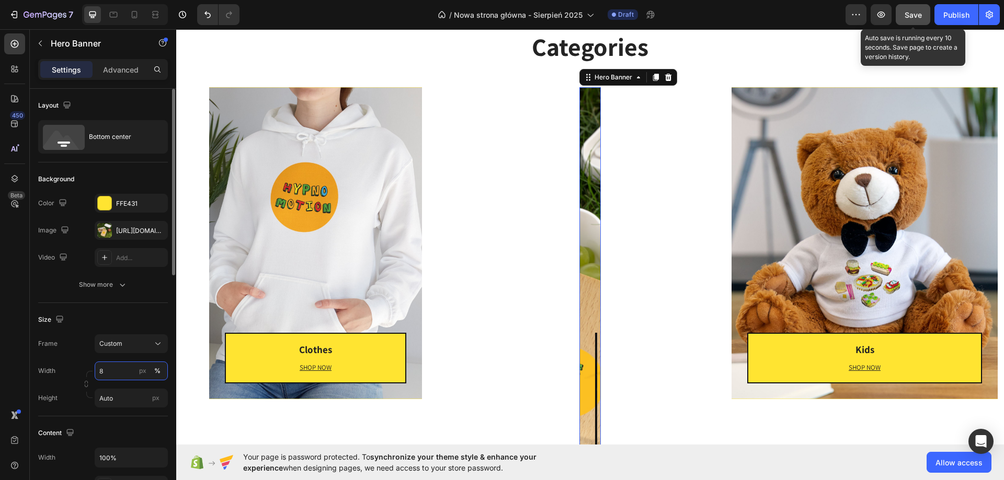
type input "80"
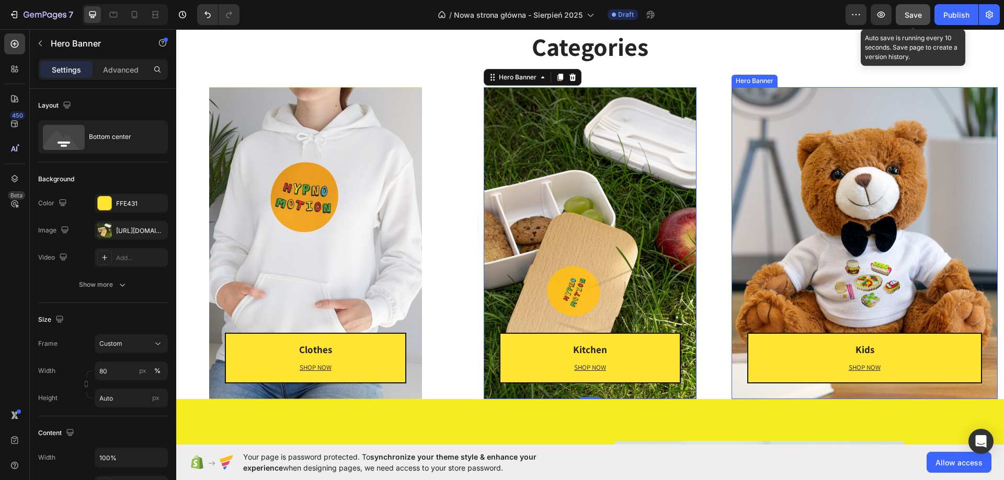
click at [912, 182] on div "Kids Heading SHOP NOW Text block [GEOGRAPHIC_DATA]" at bounding box center [864, 243] width 266 height 312
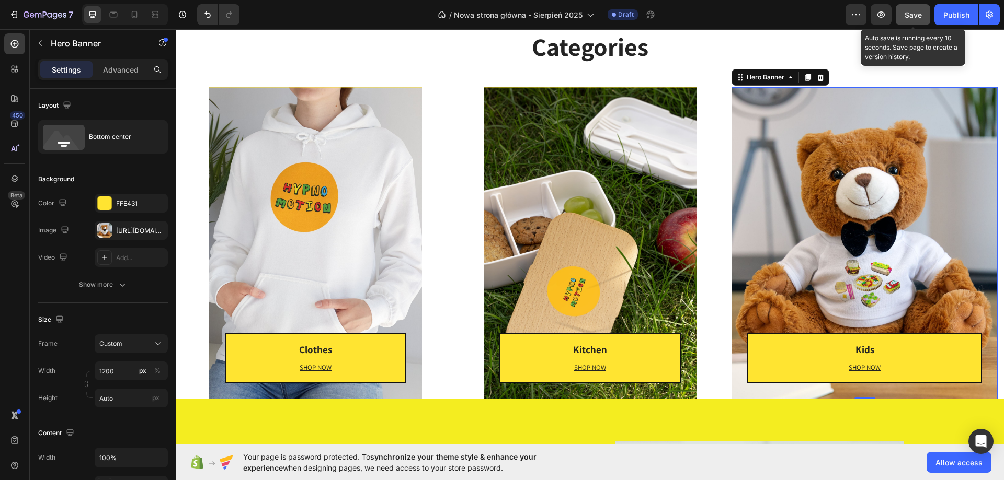
click at [808, 137] on div "Kids Heading SHOP NOW Text block [GEOGRAPHIC_DATA]" at bounding box center [864, 243] width 266 height 312
click at [565, 214] on div "Kitchen Heading SHOP NOW Text block [GEOGRAPHIC_DATA]" at bounding box center [590, 243] width 213 height 312
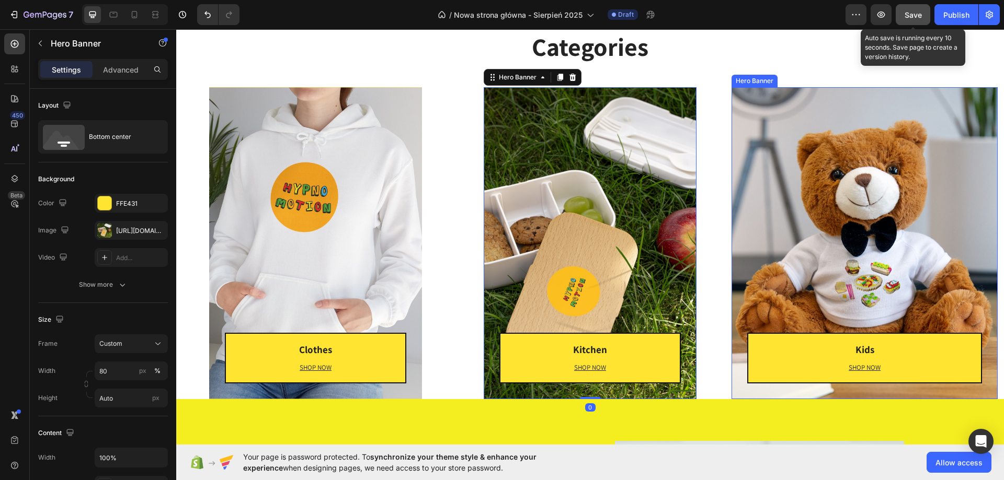
click at [759, 215] on div "Kids Heading SHOP NOW Text block [GEOGRAPHIC_DATA]" at bounding box center [864, 243] width 266 height 312
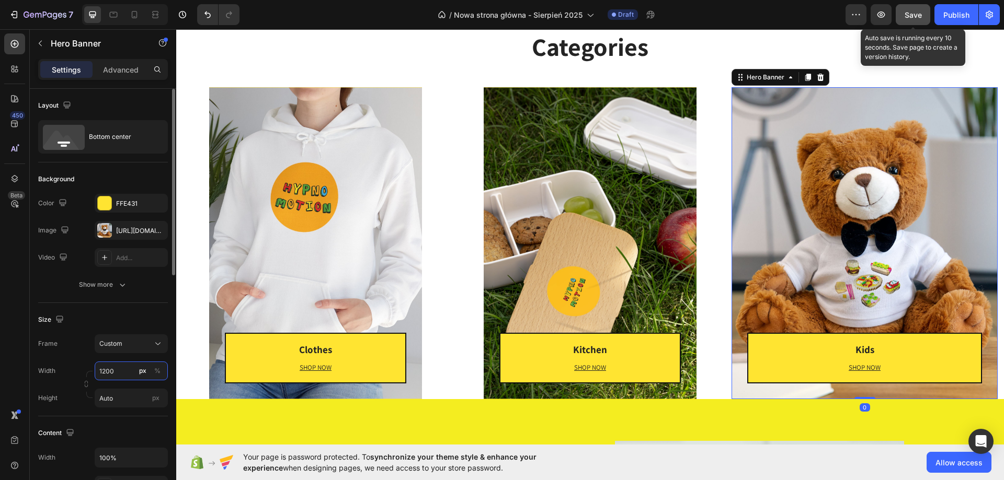
click at [119, 372] on input "1200" at bounding box center [131, 371] width 73 height 19
click at [122, 393] on p "Full 100%" at bounding box center [129, 396] width 61 height 9
click at [124, 369] on input "100" at bounding box center [131, 371] width 73 height 19
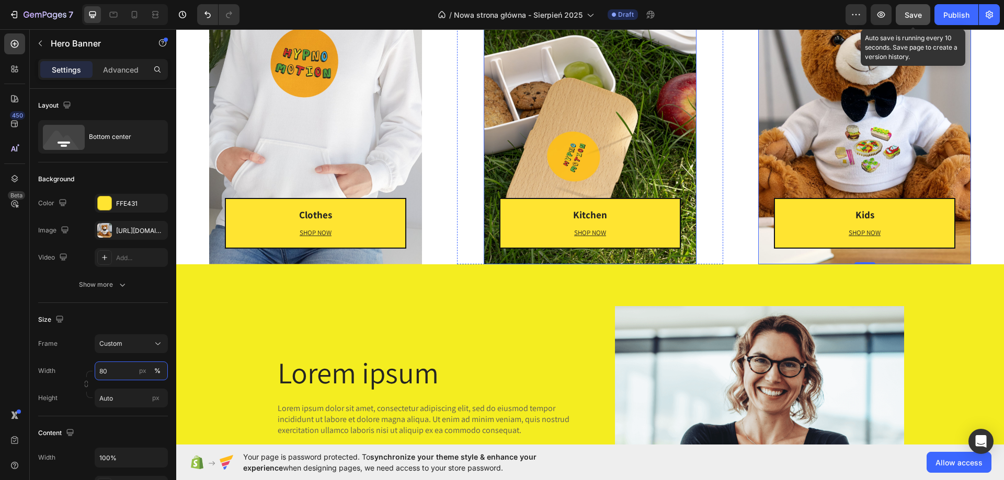
scroll to position [1778, 0]
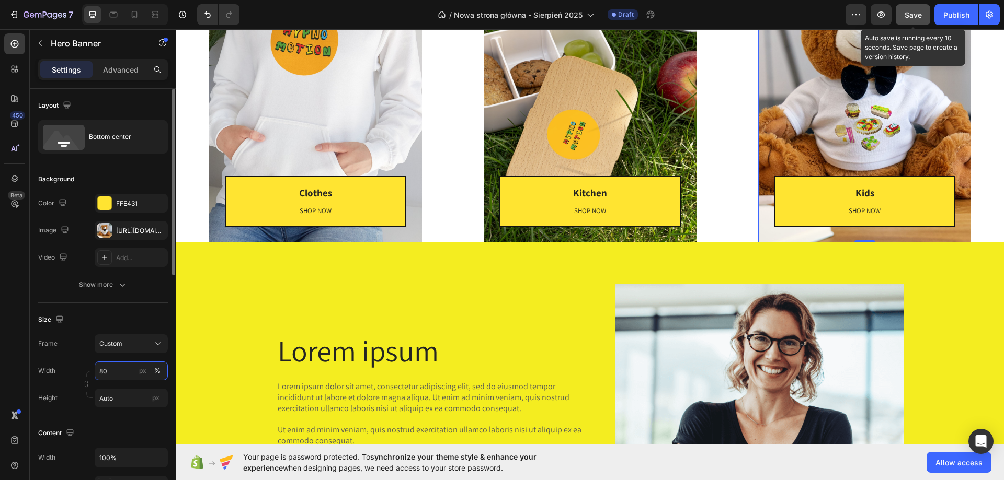
click at [112, 372] on input "80" at bounding box center [131, 371] width 73 height 19
click at [117, 409] on div "Default 1200px" at bounding box center [121, 415] width 86 height 19
type input "1200"
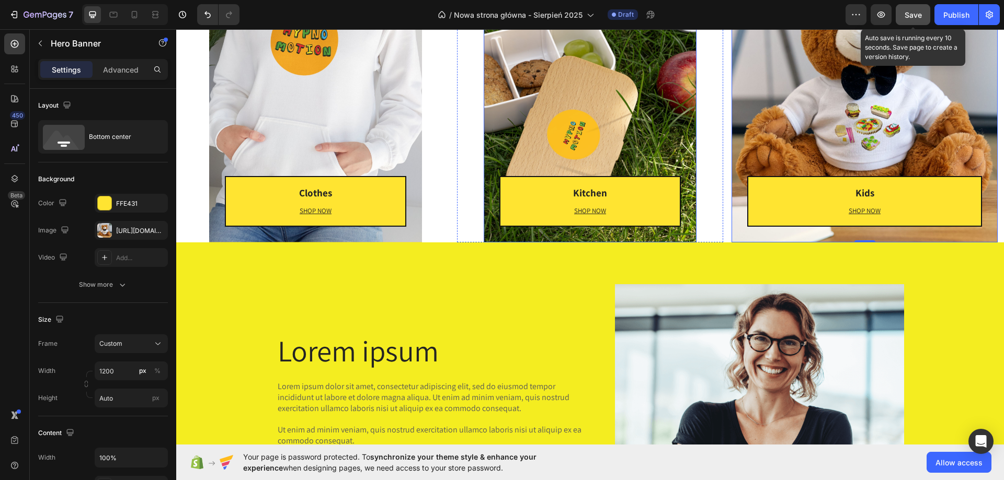
click at [627, 85] on div "Kitchen Heading SHOP NOW Text block [GEOGRAPHIC_DATA]" at bounding box center [590, 86] width 213 height 312
click at [124, 379] on input "80" at bounding box center [131, 371] width 73 height 19
click at [130, 411] on p "Default 1200px" at bounding box center [129, 414] width 61 height 9
type input "1200"
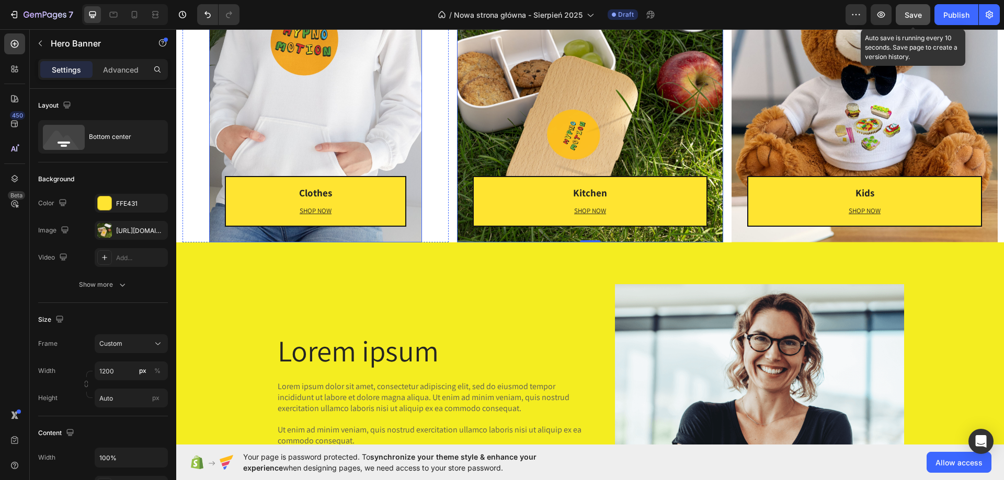
click at [318, 86] on div "Clothes Heading SHOP NOW Text block [GEOGRAPHIC_DATA]" at bounding box center [315, 86] width 213 height 312
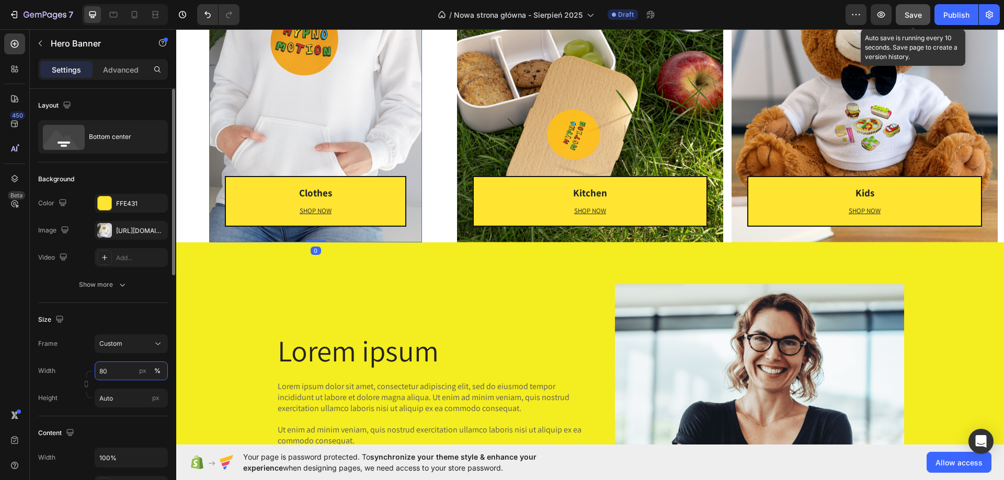
click at [125, 375] on input "80" at bounding box center [131, 371] width 73 height 19
click at [128, 415] on p "Default 1200px" at bounding box center [129, 414] width 61 height 9
type input "1200"
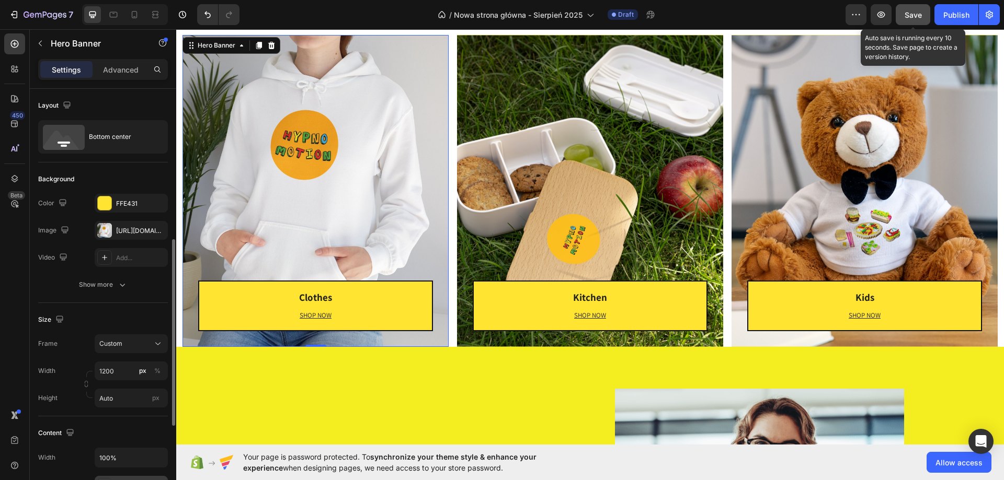
scroll to position [105, 0]
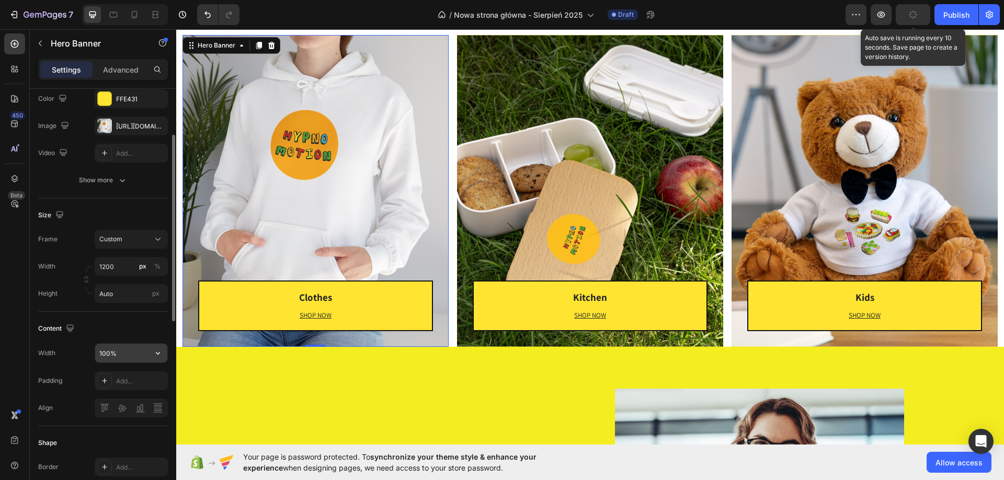
click at [122, 344] on div "100%" at bounding box center [131, 354] width 73 height 20
click at [125, 350] on input "100%" at bounding box center [131, 353] width 72 height 19
click at [160, 357] on icon "button" at bounding box center [158, 353] width 10 height 10
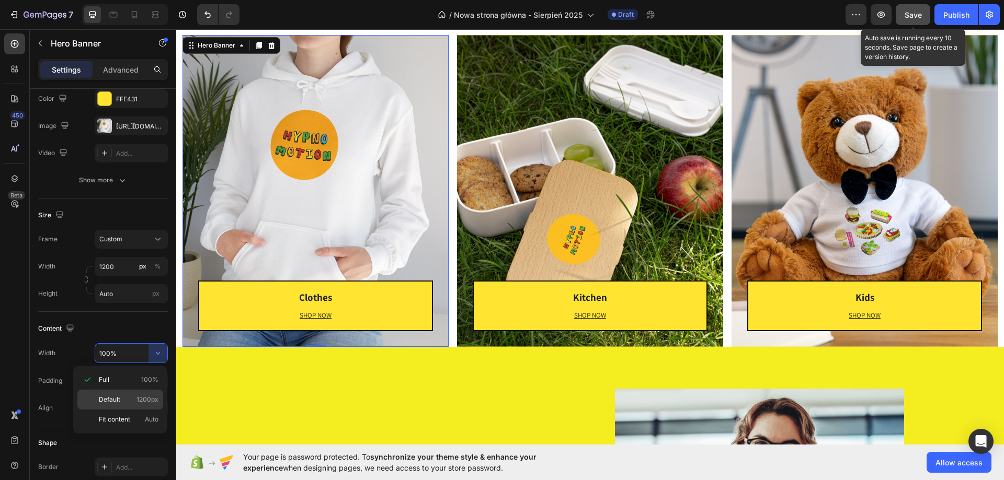
click at [105, 395] on span "Default" at bounding box center [109, 399] width 21 height 9
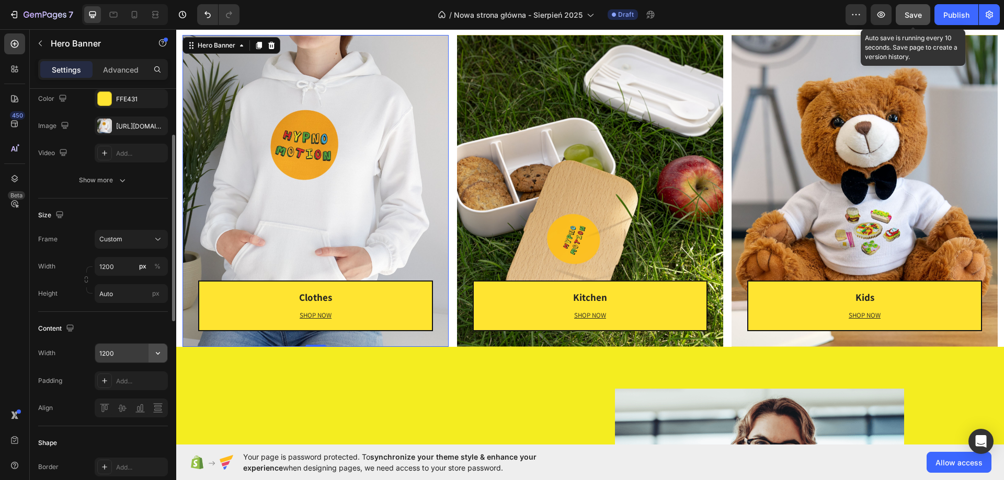
click at [148, 350] on button "button" at bounding box center [157, 353] width 19 height 19
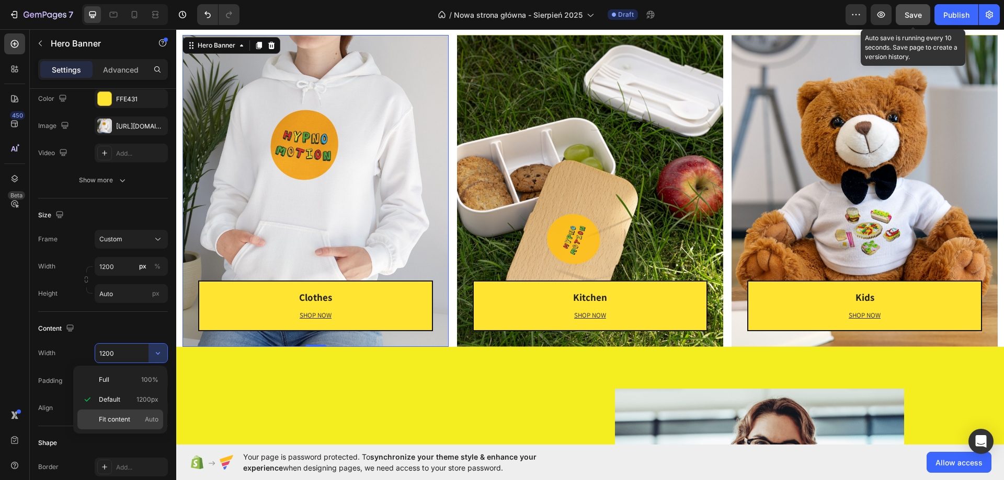
click at [135, 417] on p "Fit content Auto" at bounding box center [129, 419] width 60 height 9
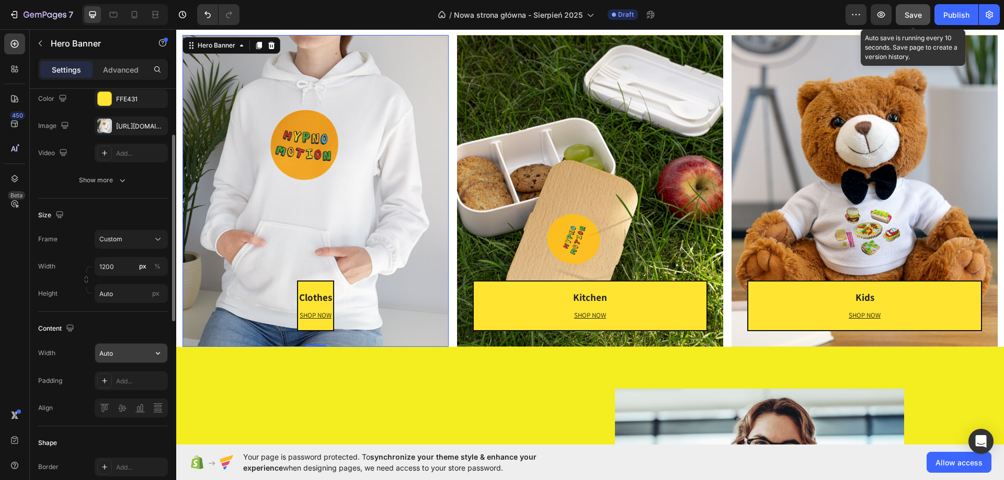
click at [149, 351] on button "button" at bounding box center [157, 353] width 19 height 19
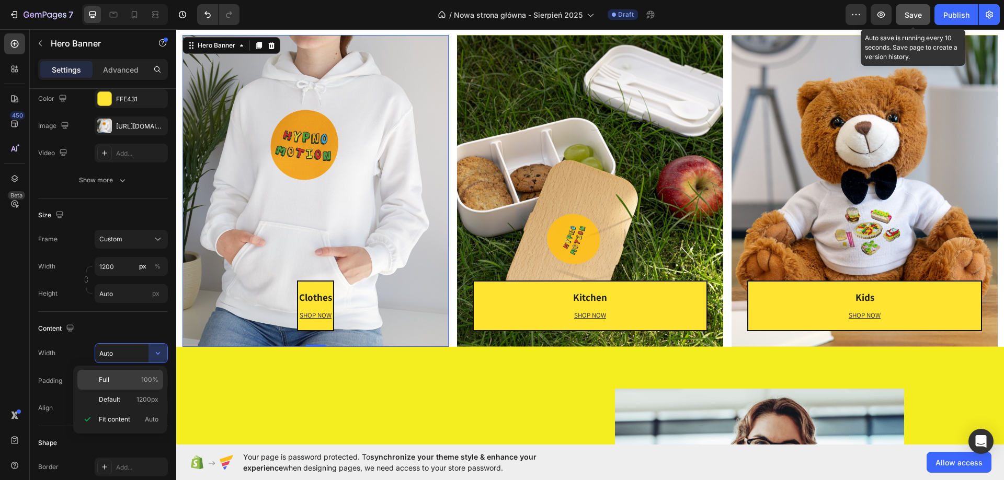
click at [147, 390] on div "Full 100%" at bounding box center [120, 400] width 86 height 20
type input "100%"
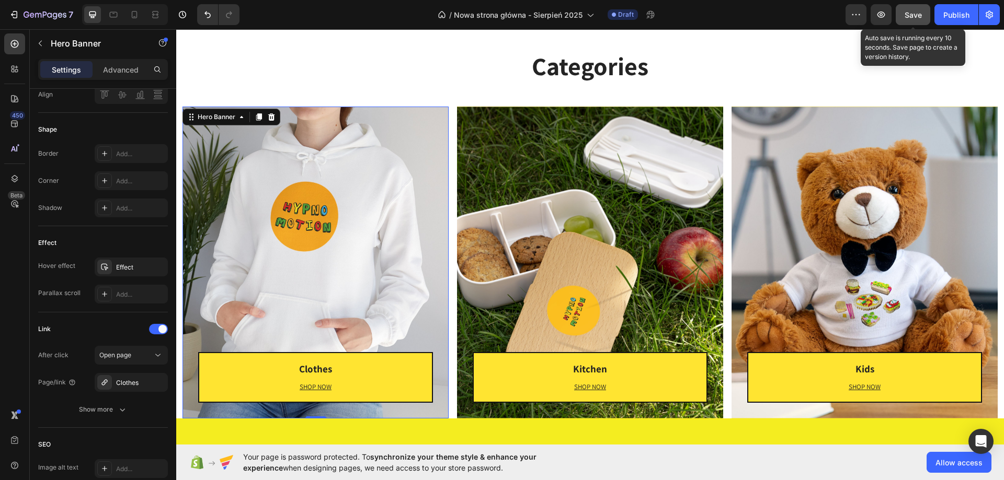
scroll to position [1569, 0]
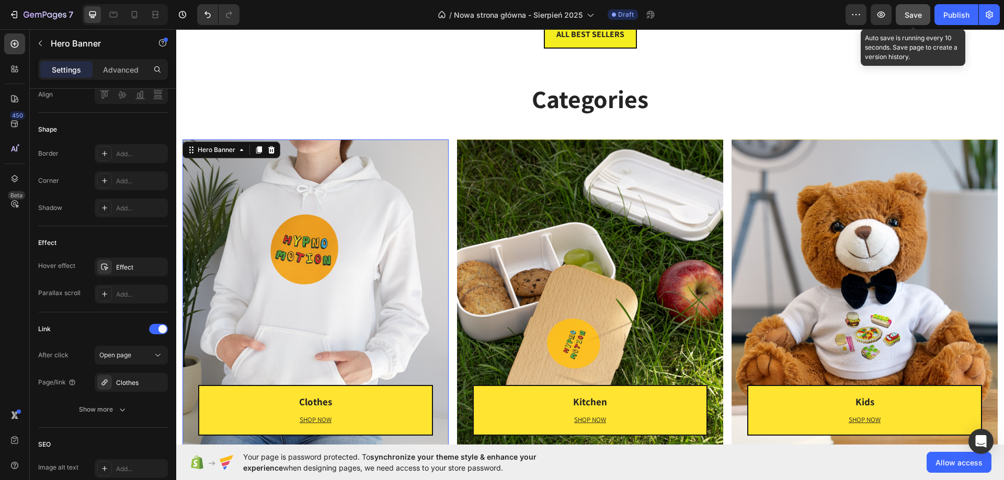
click at [285, 204] on div "Clothes Heading SHOP NOW Text block [GEOGRAPHIC_DATA]" at bounding box center [315, 296] width 266 height 312
click at [491, 146] on div "Kitchen Heading SHOP NOW Text block [GEOGRAPHIC_DATA]" at bounding box center [590, 296] width 266 height 312
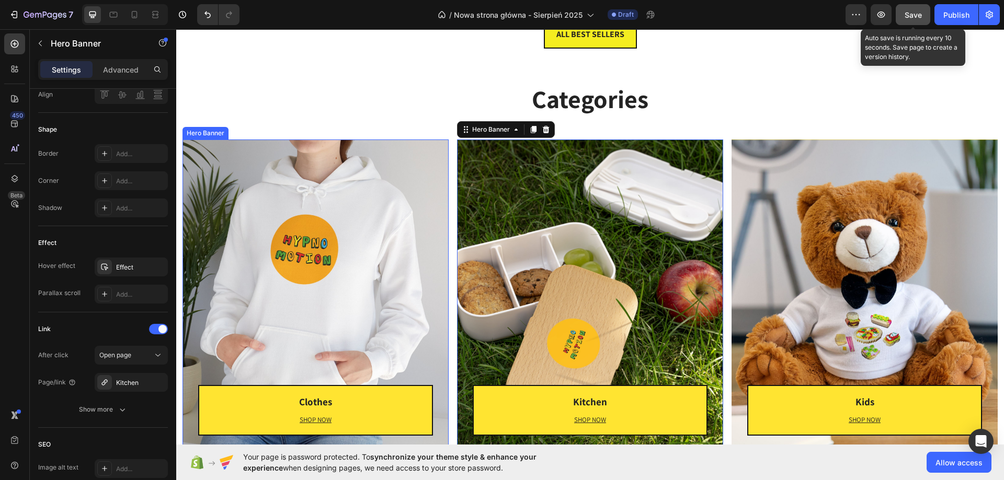
click at [403, 169] on div "Clothes Heading SHOP NOW Text block [GEOGRAPHIC_DATA]" at bounding box center [315, 296] width 266 height 312
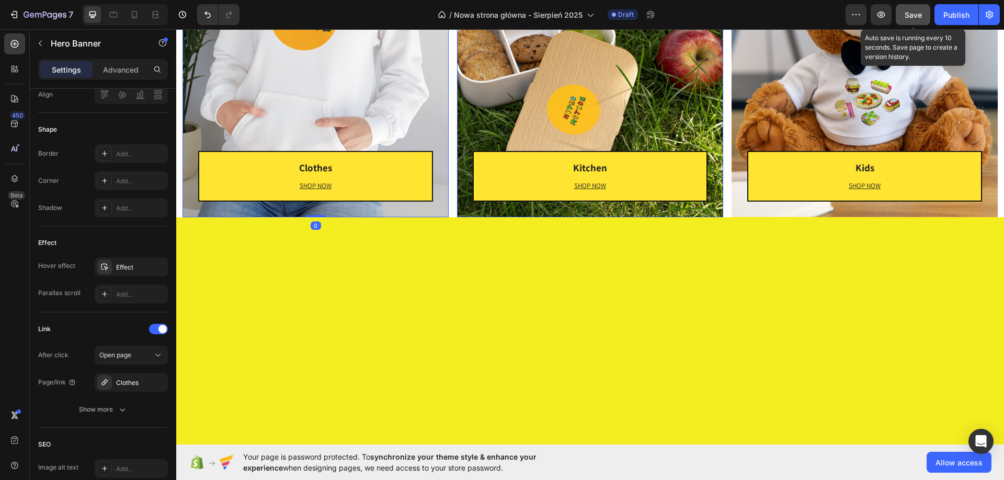
click at [542, 217] on div "Kitchen Heading SHOP NOW Text block [GEOGRAPHIC_DATA]" at bounding box center [590, 61] width 266 height 312
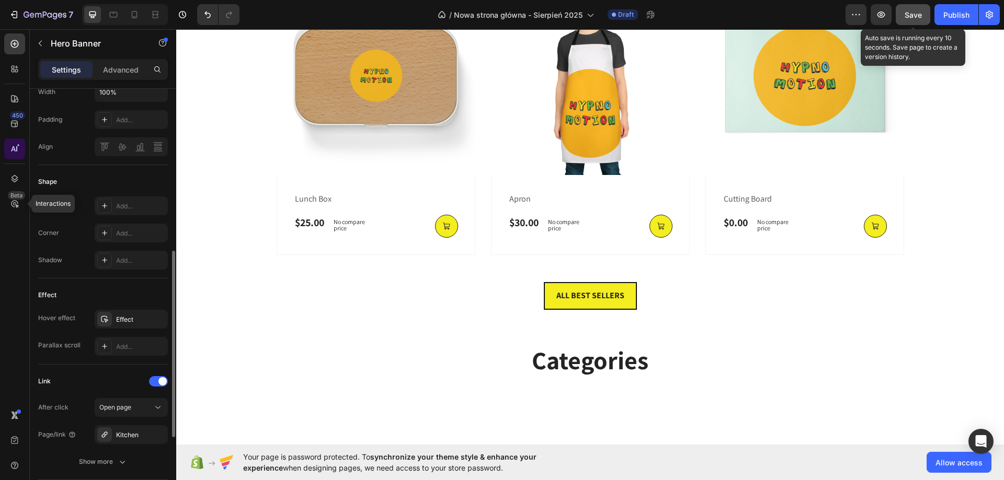
scroll to position [1255, 0]
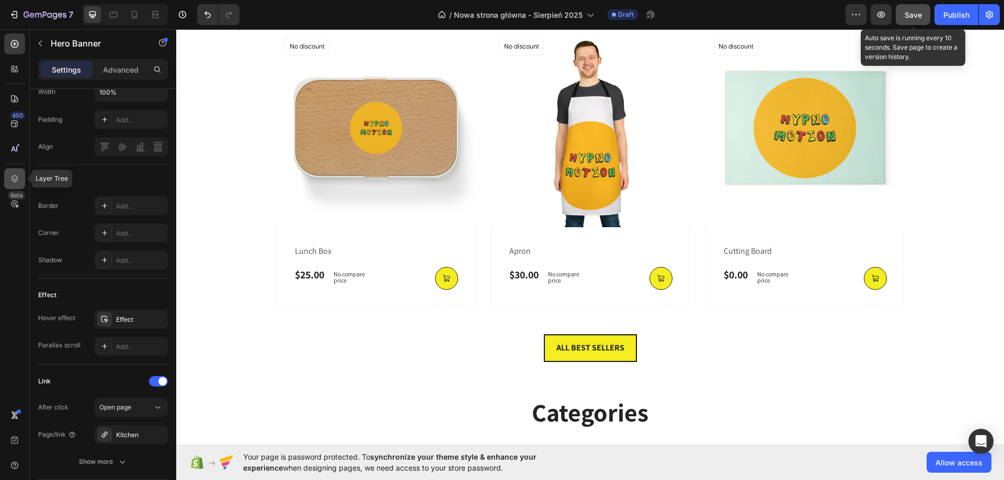
click at [23, 179] on div at bounding box center [14, 178] width 21 height 21
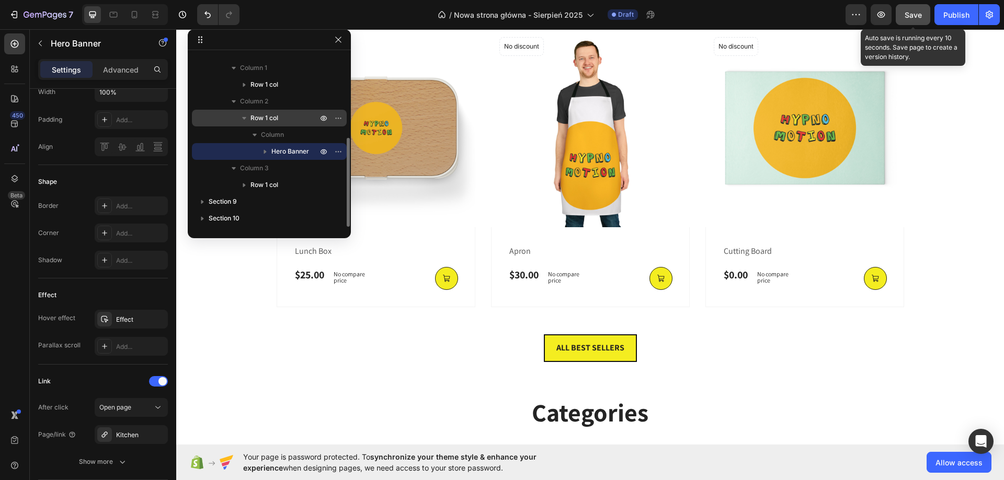
scroll to position [110, 0]
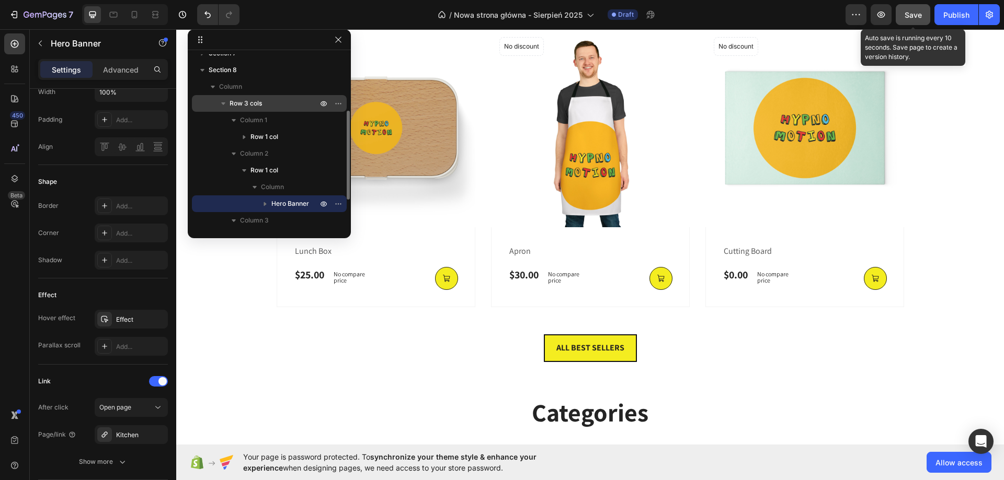
click at [270, 106] on p "Row 3 cols" at bounding box center [275, 103] width 90 height 10
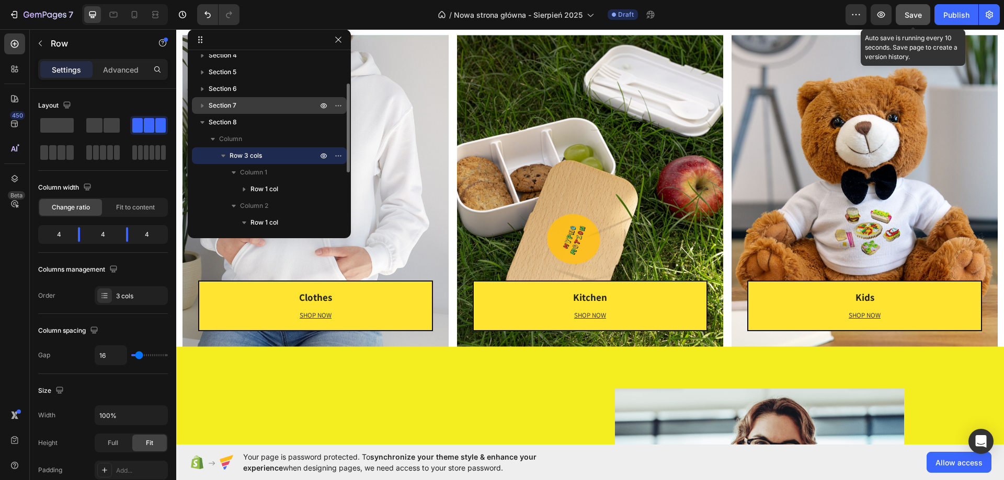
scroll to position [0, 0]
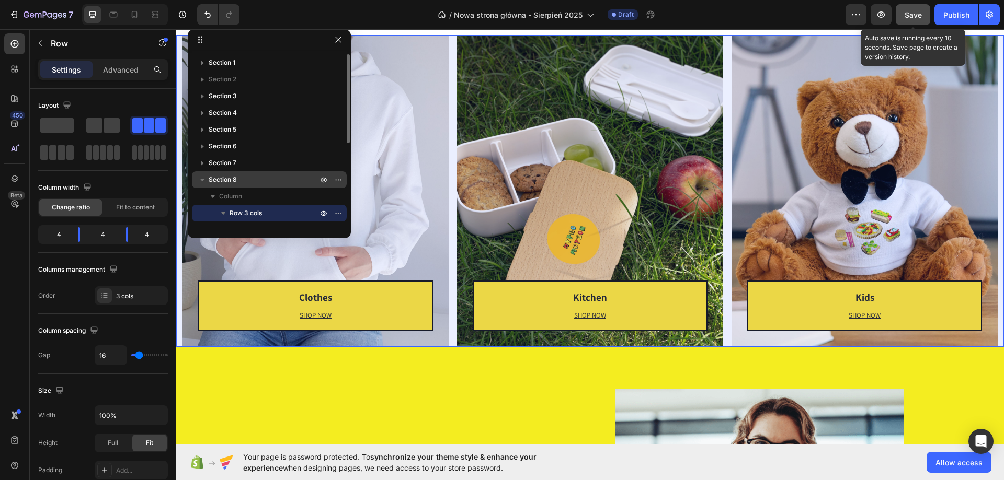
click at [218, 177] on span "Section 8" at bounding box center [223, 180] width 28 height 10
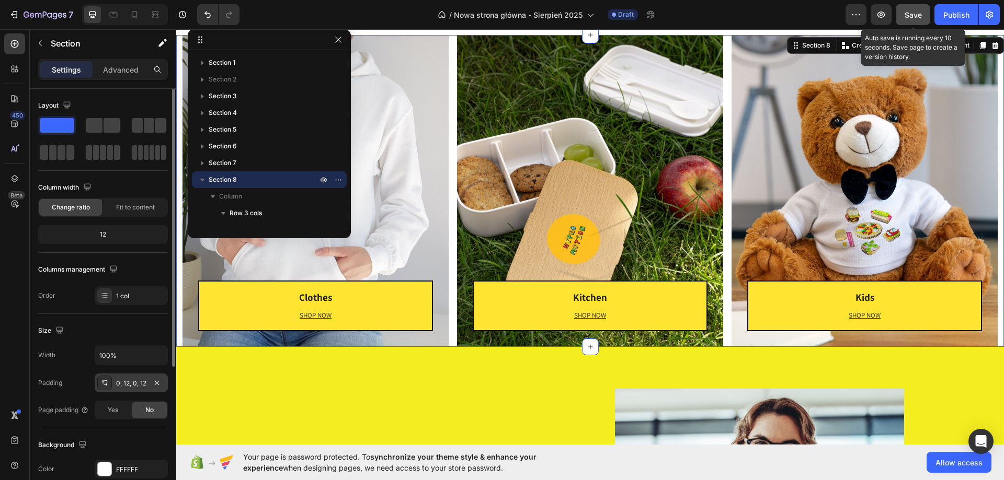
click at [123, 383] on div "0, 12, 0, 12" at bounding box center [131, 383] width 30 height 9
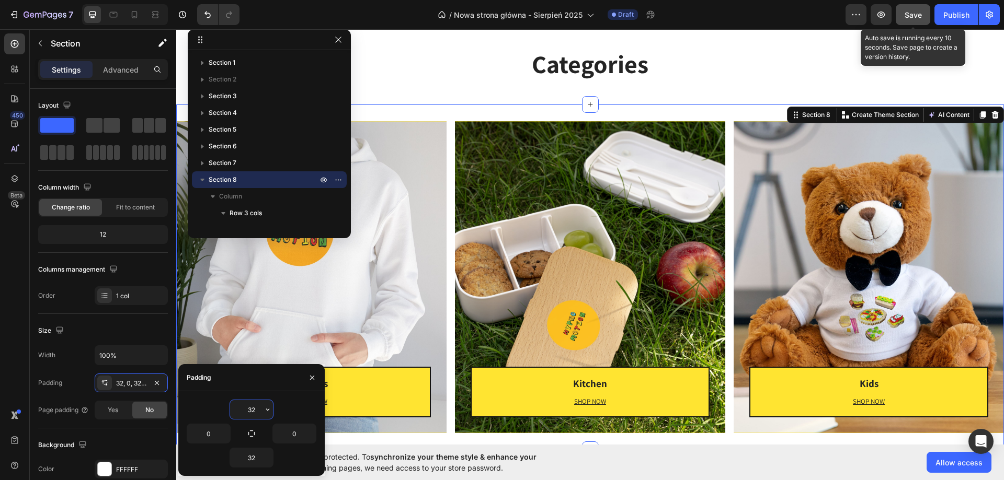
scroll to position [1621, 0]
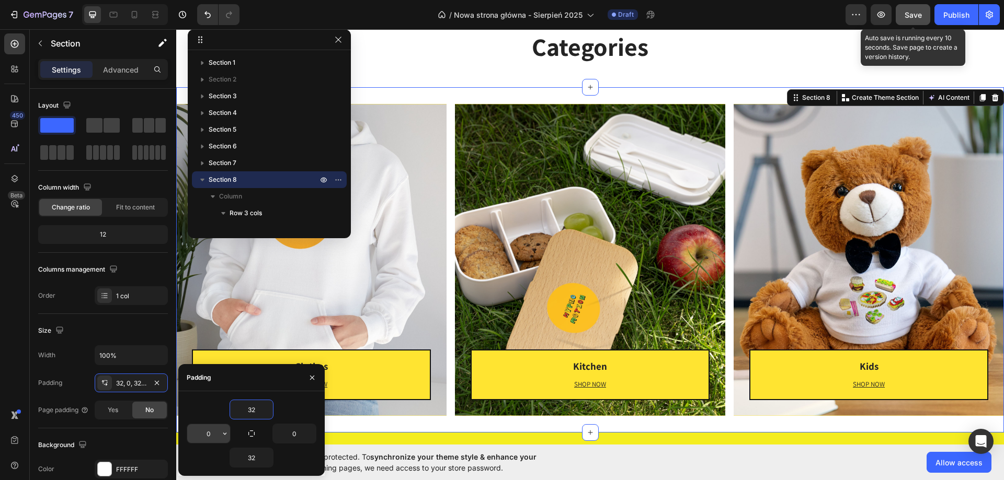
click at [218, 433] on input "0" at bounding box center [208, 434] width 43 height 19
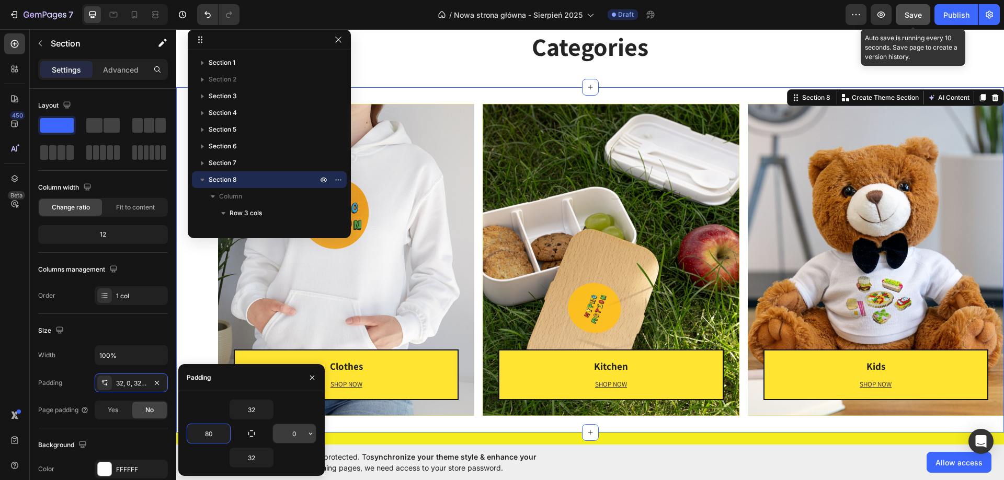
type input "80"
click at [288, 427] on input "0" at bounding box center [294, 434] width 43 height 19
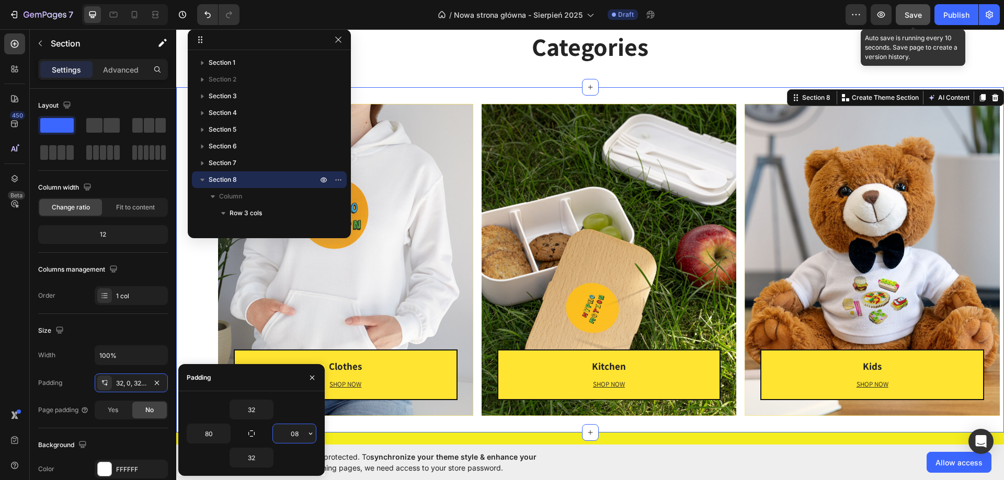
click at [288, 427] on input "08" at bounding box center [294, 434] width 43 height 19
type input "0"
type input "80"
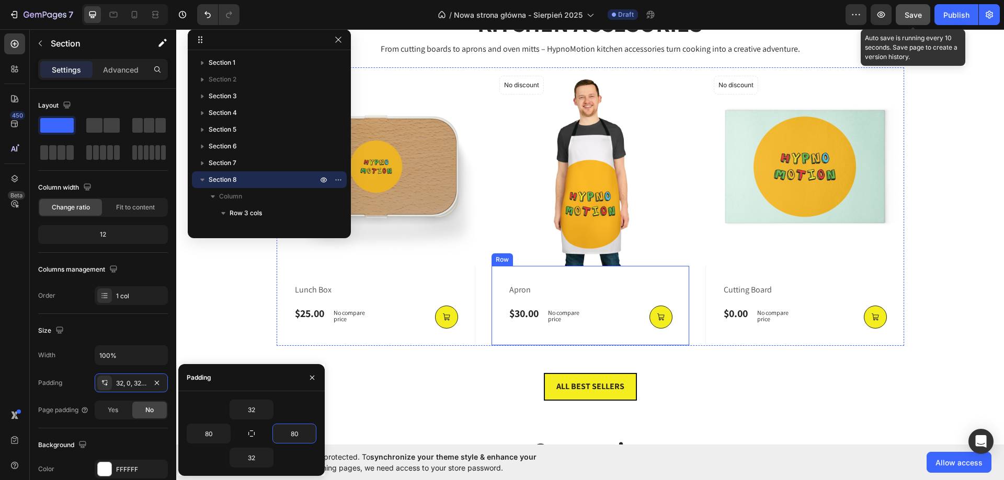
scroll to position [1412, 0]
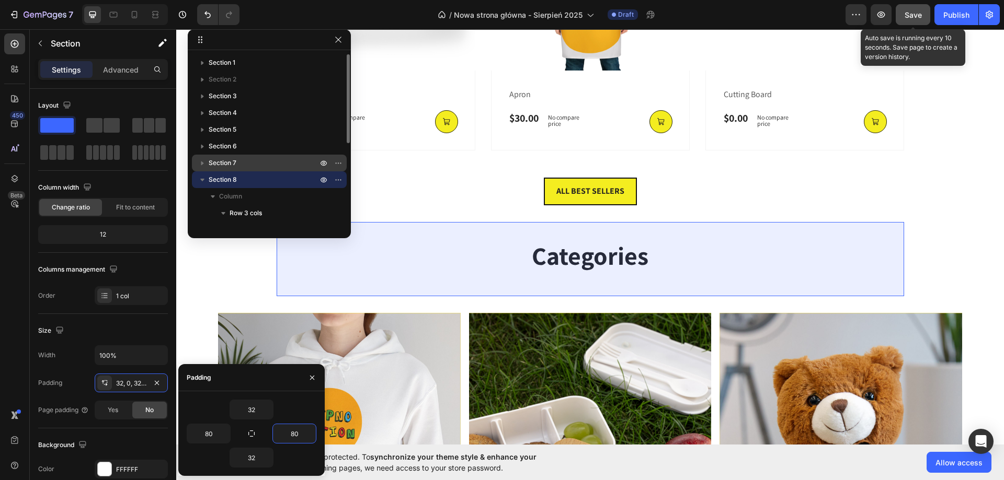
click at [241, 163] on p "Section 7" at bounding box center [264, 163] width 111 height 10
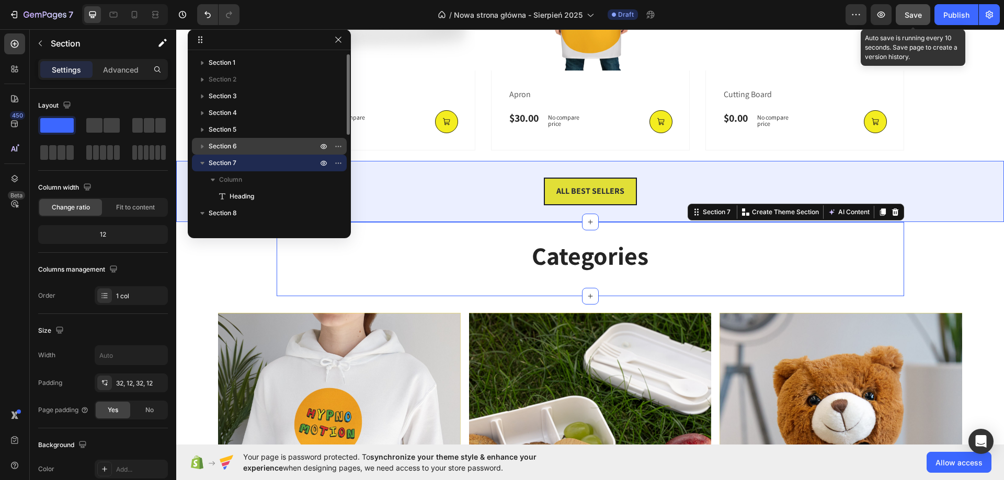
click at [237, 141] on div "Section 6" at bounding box center [269, 146] width 146 height 17
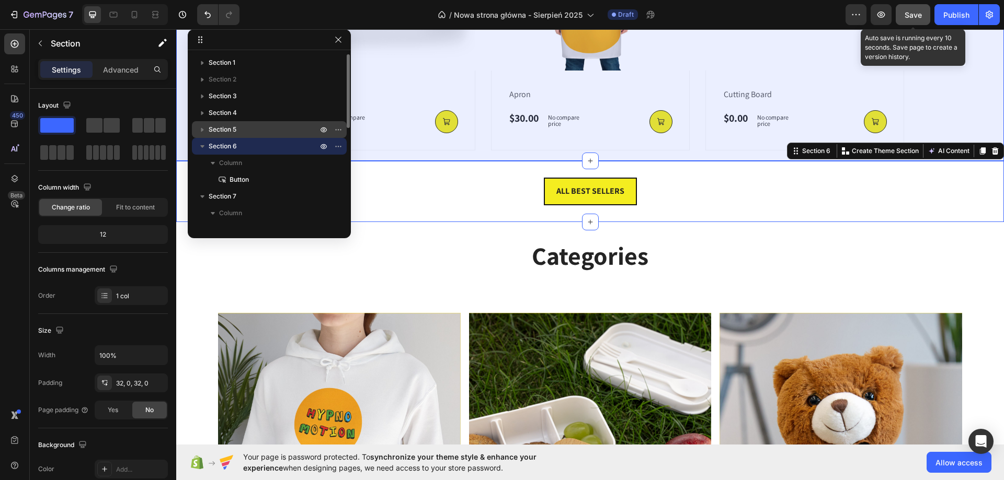
click at [239, 128] on p "Section 5" at bounding box center [264, 129] width 111 height 10
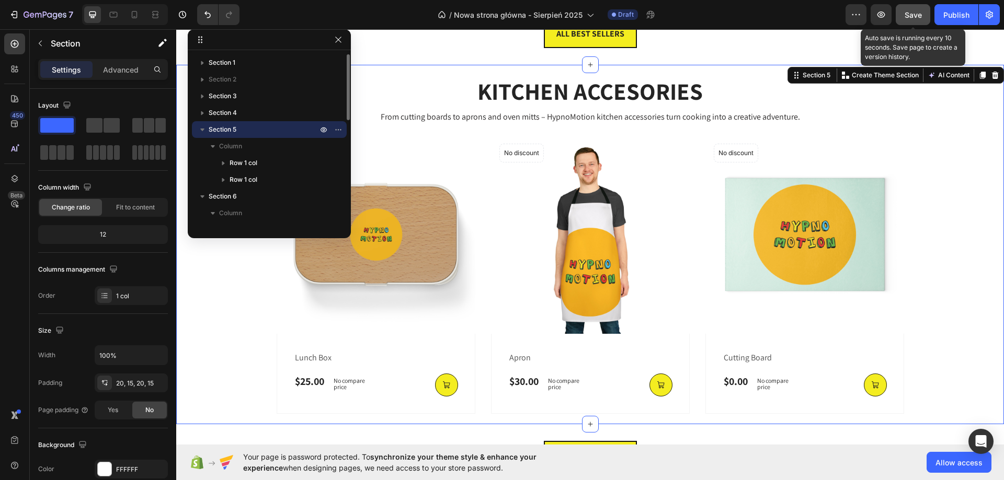
scroll to position [1147, 0]
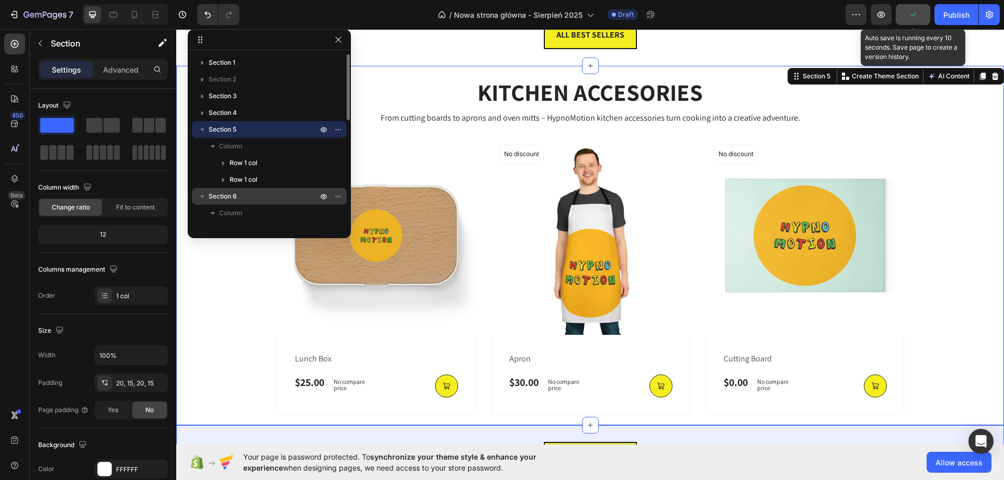
click at [253, 190] on div "Section 6" at bounding box center [269, 196] width 146 height 17
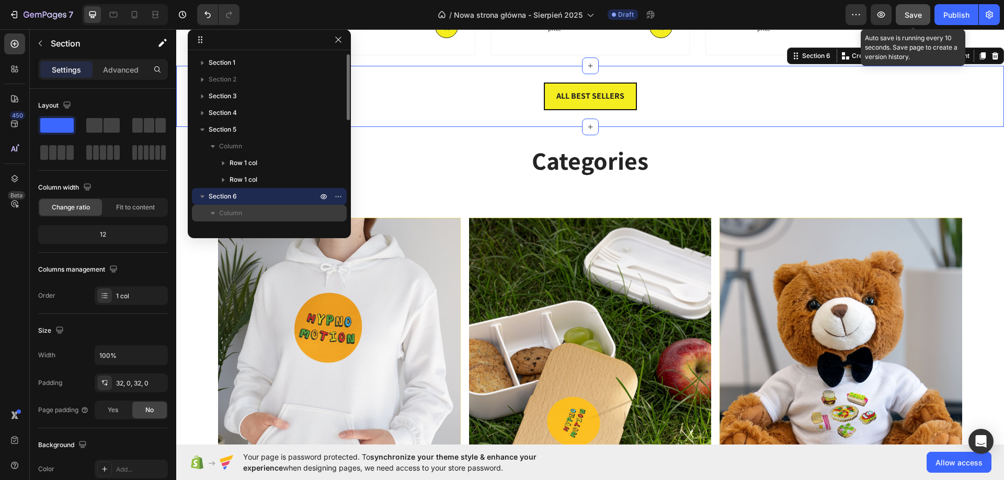
scroll to position [52, 0]
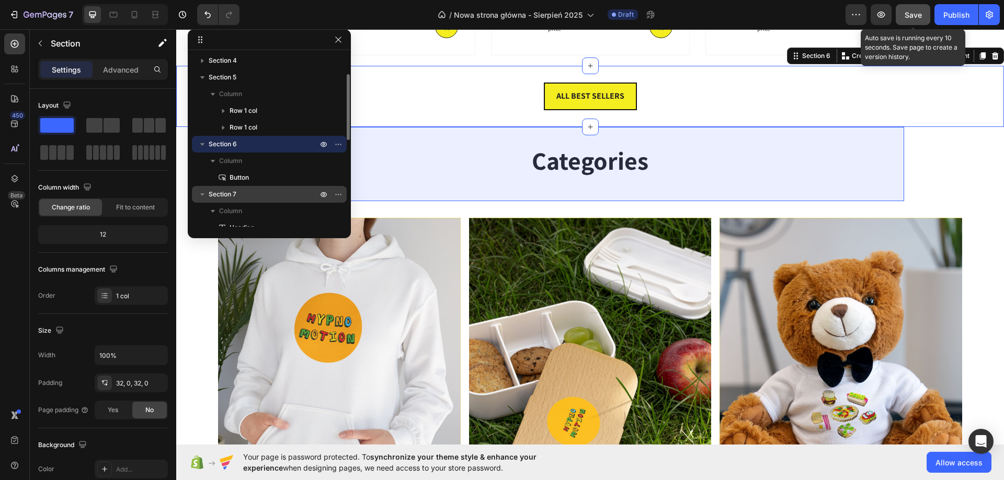
click at [255, 199] on p "Section 7" at bounding box center [264, 194] width 111 height 10
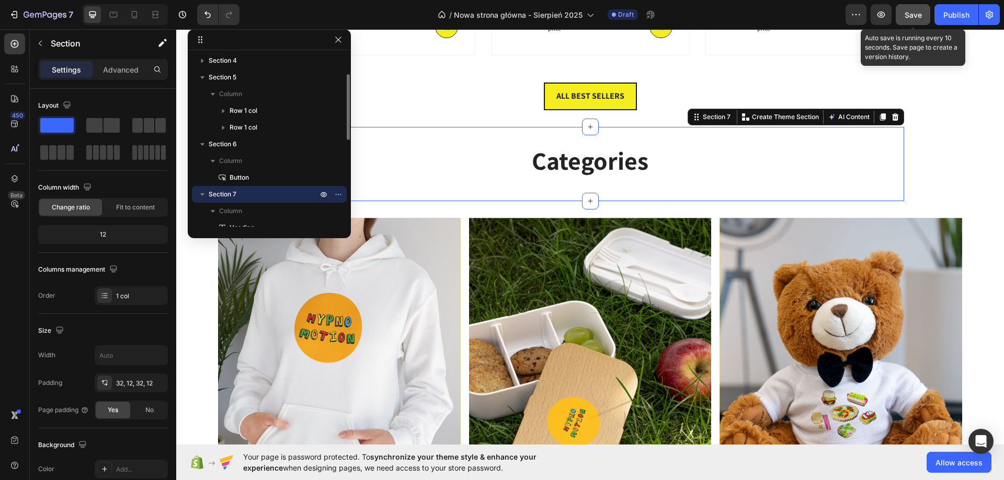
scroll to position [157, 0]
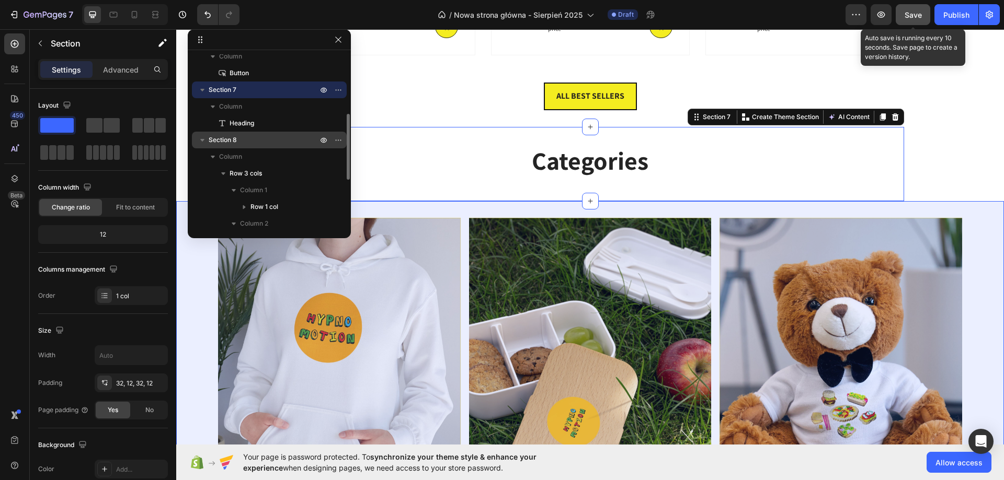
click at [256, 142] on p "Section 8" at bounding box center [264, 140] width 111 height 10
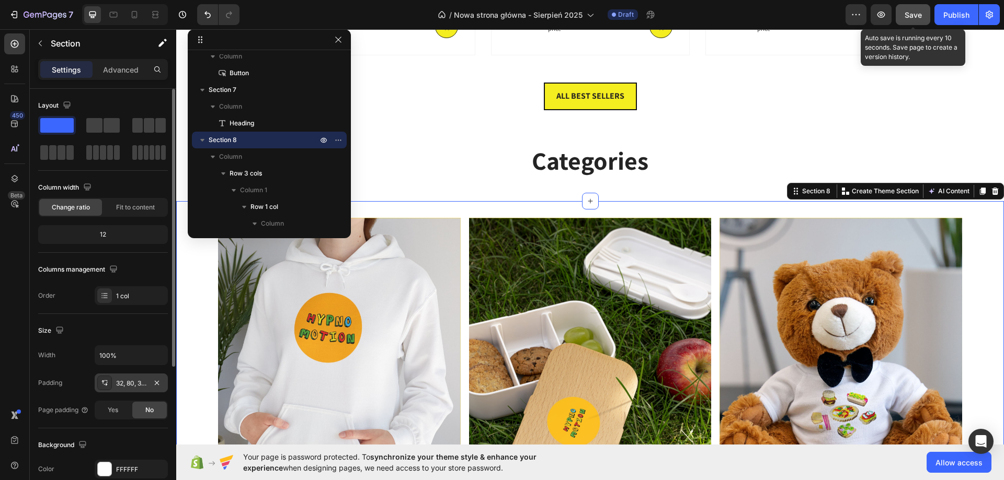
click at [136, 382] on div "32, 80, 32, 80" at bounding box center [131, 383] width 30 height 9
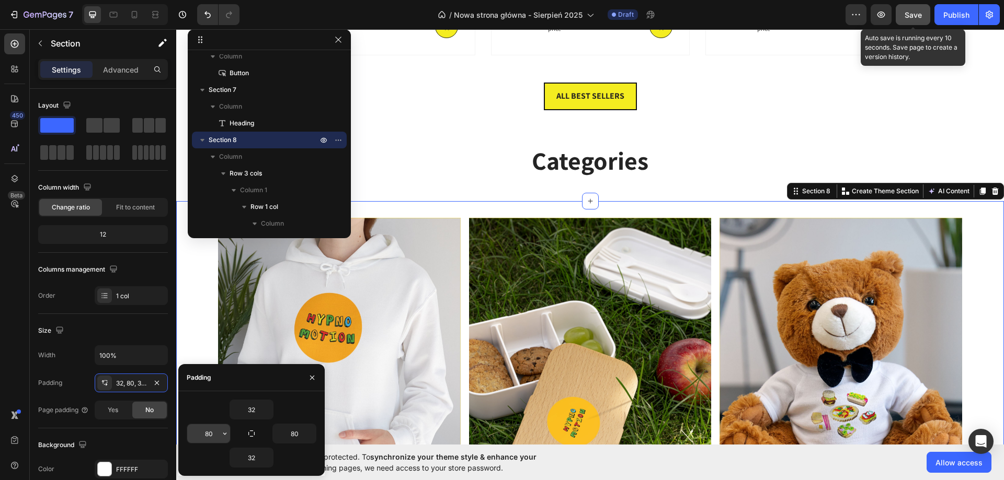
click at [211, 436] on input "80" at bounding box center [208, 434] width 43 height 19
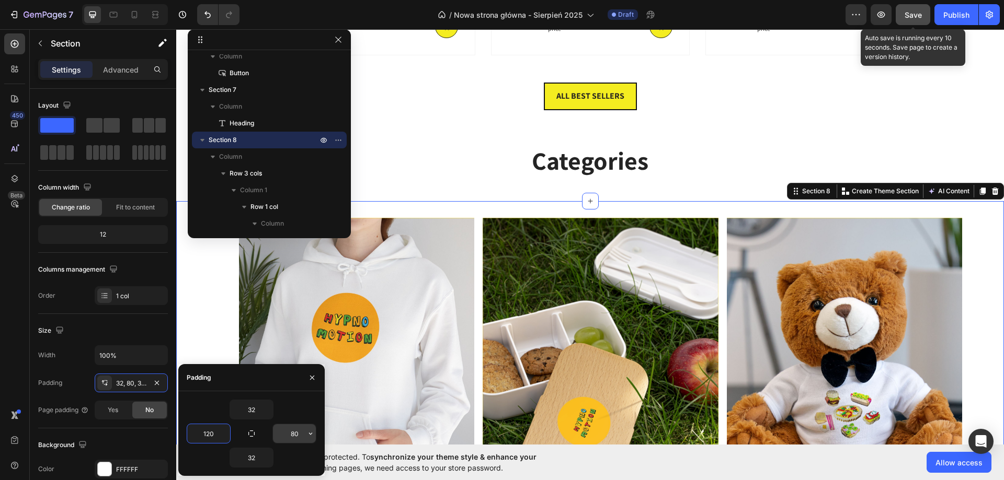
type input "120"
click at [283, 432] on input "80" at bounding box center [294, 434] width 43 height 19
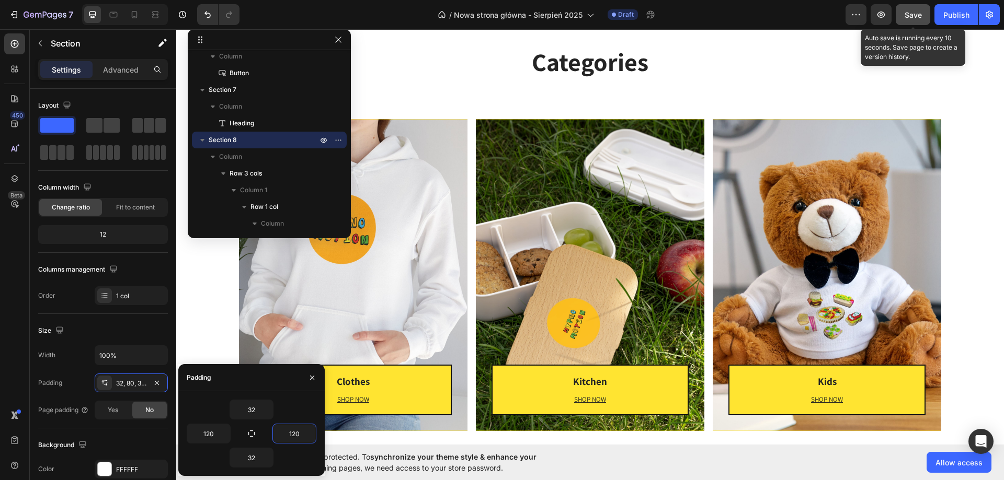
scroll to position [1716, 0]
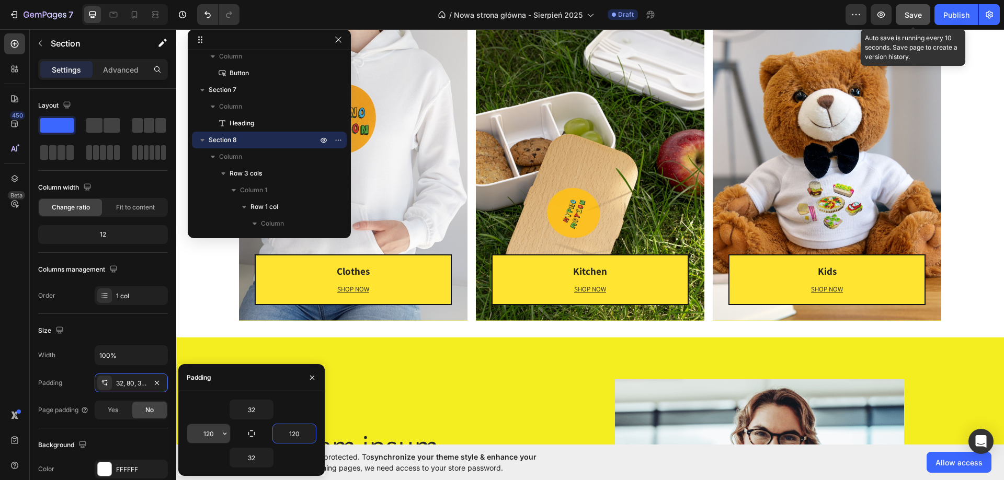
type input "120"
click at [218, 427] on input "120" at bounding box center [208, 434] width 43 height 19
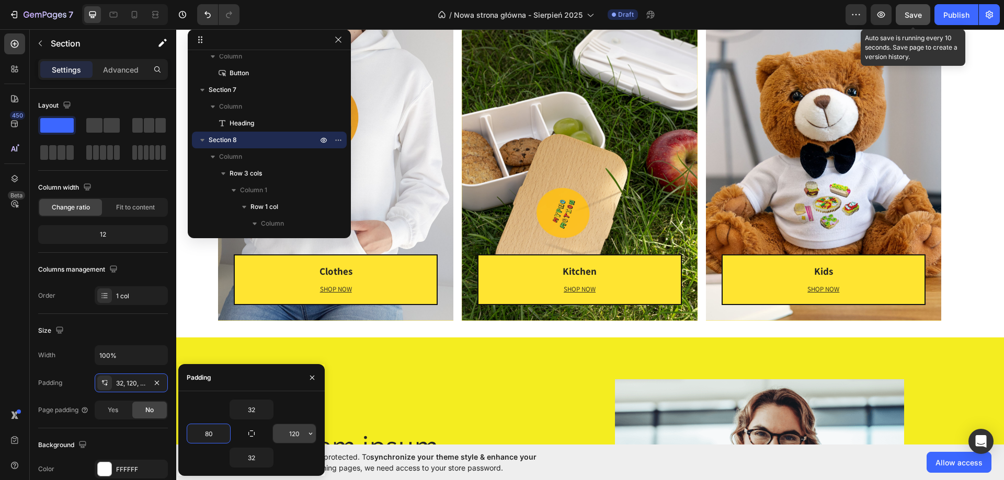
type input "80"
click at [291, 427] on input "120" at bounding box center [294, 434] width 43 height 19
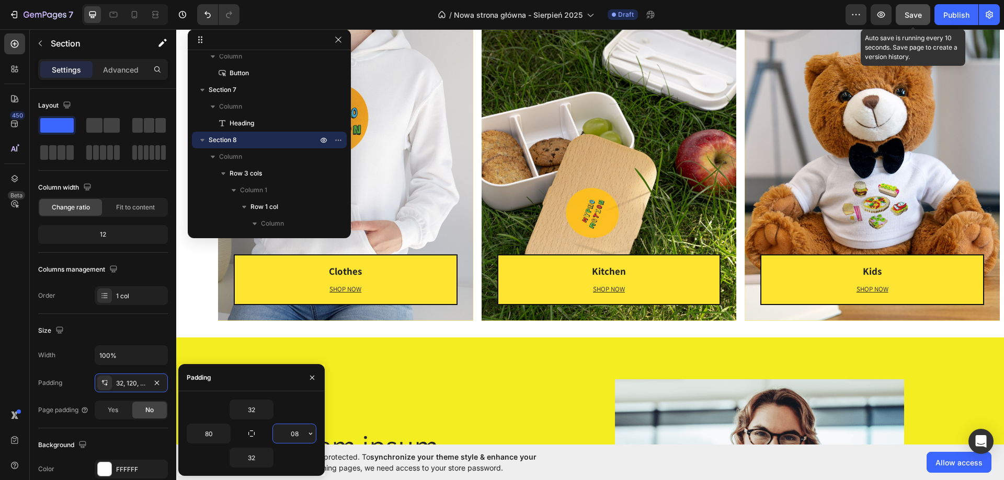
click at [291, 427] on input "08" at bounding box center [294, 434] width 43 height 19
type input "80"
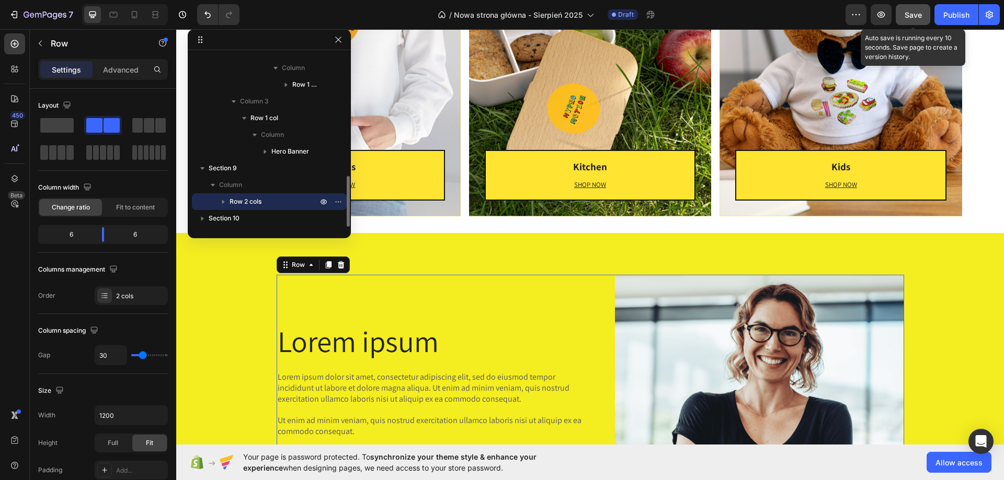
scroll to position [1977, 0]
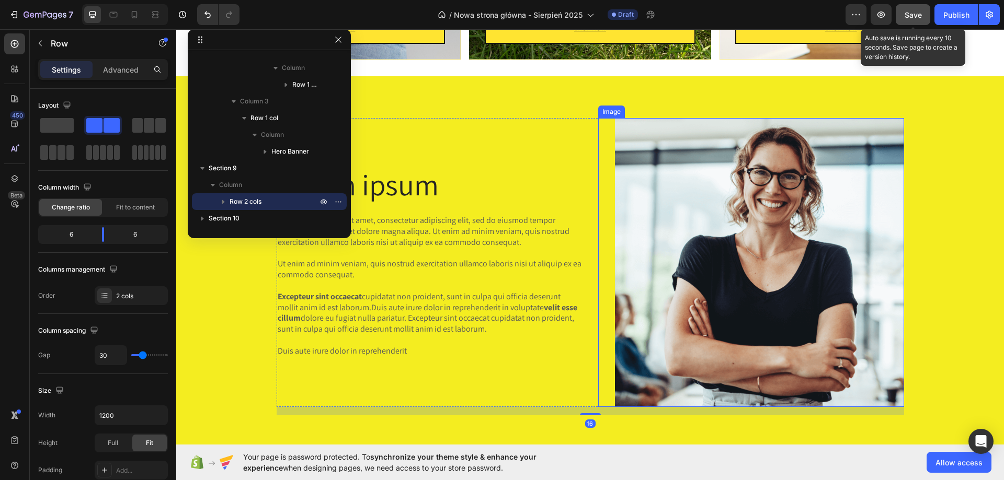
click at [714, 174] on img at bounding box center [759, 262] width 289 height 289
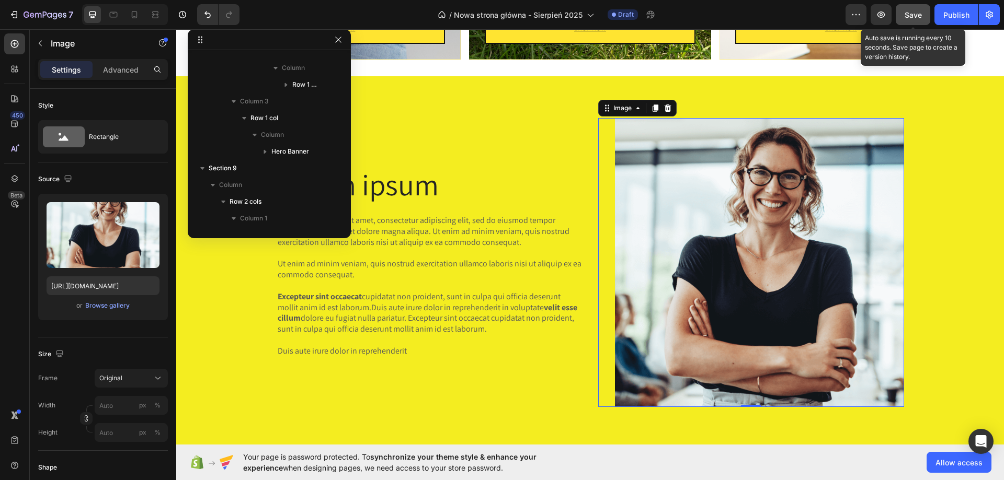
scroll to position [497, 0]
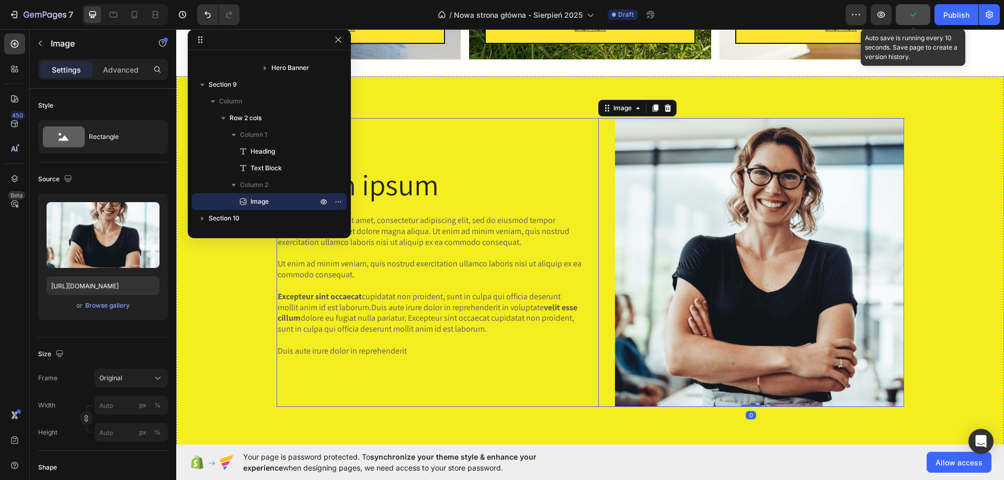
click at [537, 120] on div "Lorem ipsum Heading Lorem ipsum dolor sit amet, consectetur adipiscing elit, se…" at bounding box center [430, 262] width 306 height 289
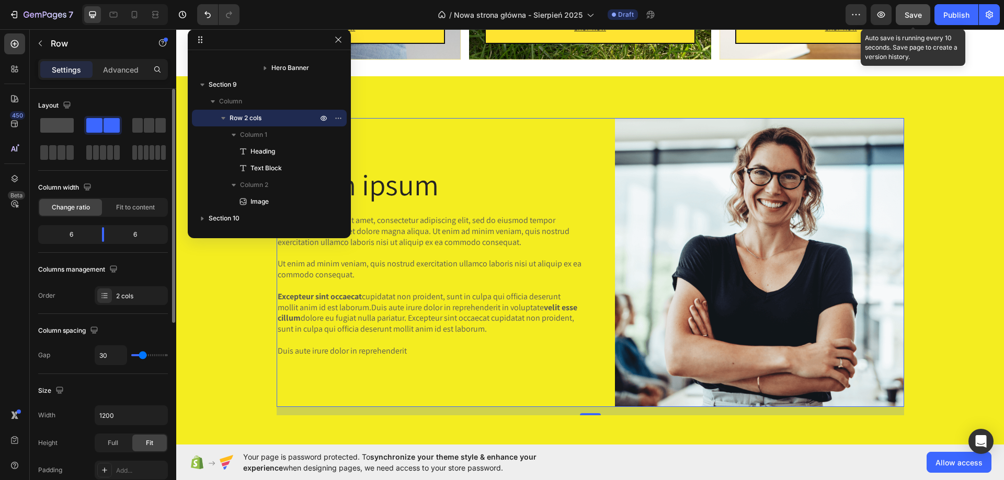
click at [58, 126] on span at bounding box center [56, 125] width 33 height 15
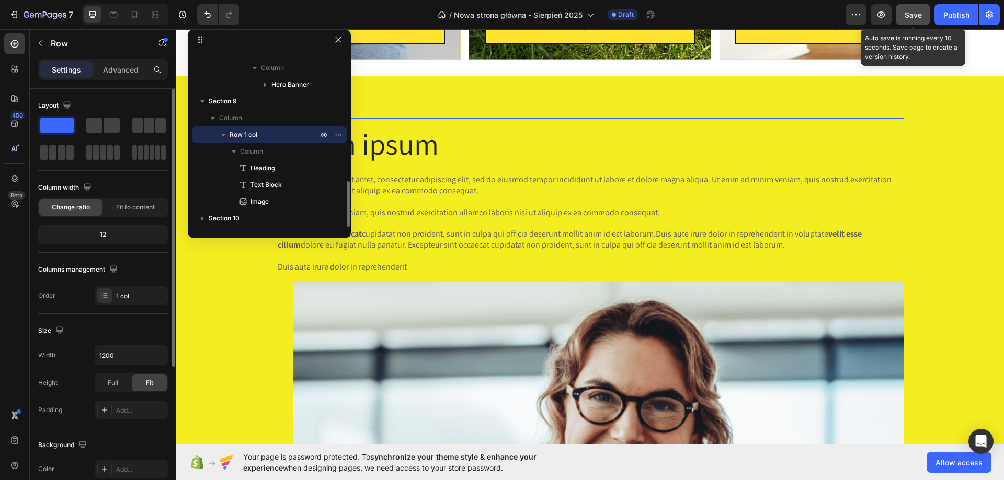
scroll to position [480, 0]
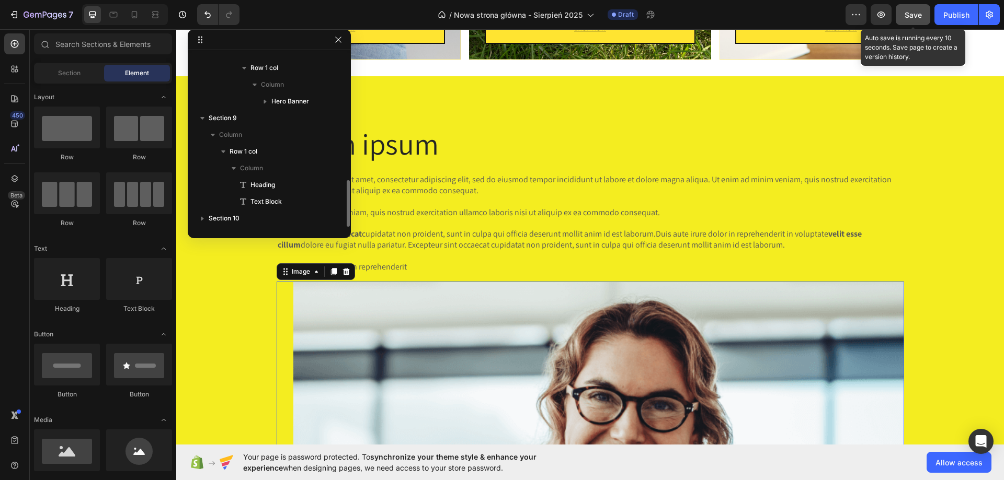
scroll to position [463, 0]
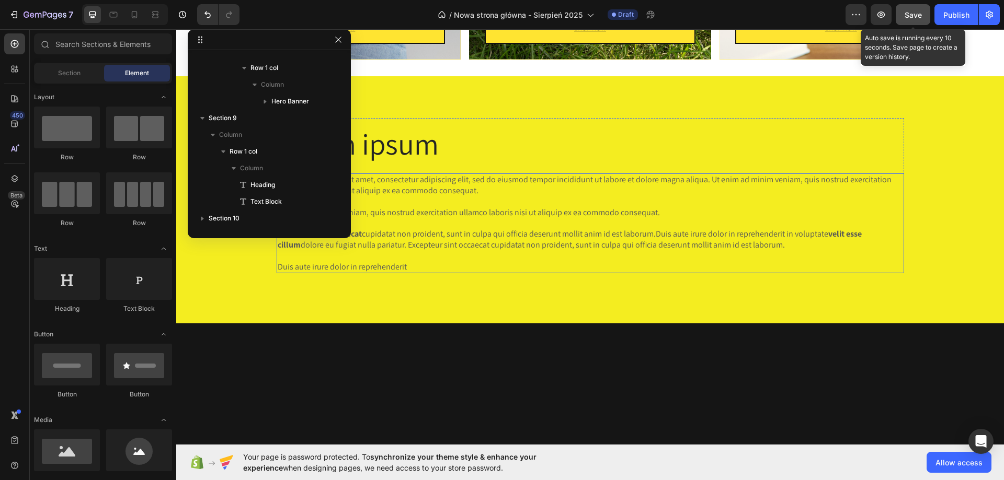
click at [402, 256] on p "Lorem ipsum dolor sit amet, consectetur adipiscing elit, sed do eiusmod tempor …" at bounding box center [590, 224] width 625 height 98
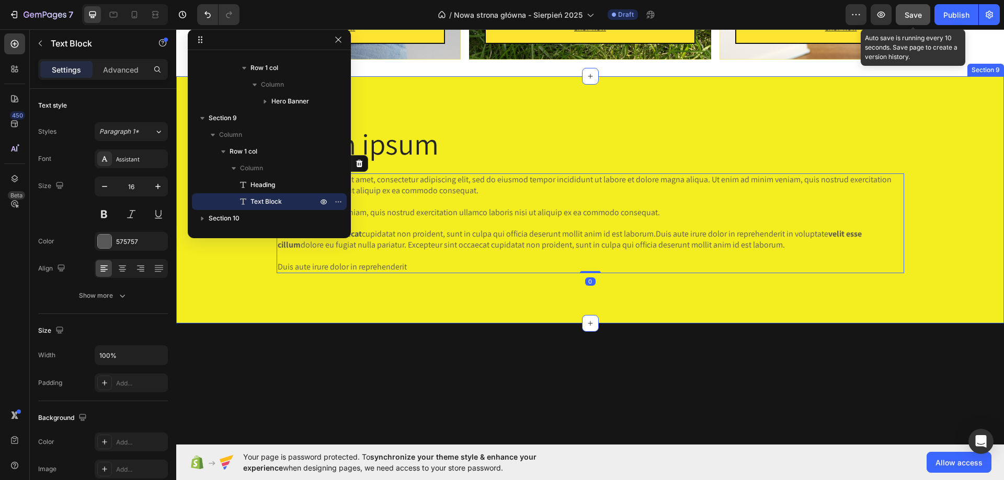
click at [517, 291] on div "Lorem ipsum Heading Lorem ipsum dolor sit amet, consectetur adipiscing elit, se…" at bounding box center [590, 200] width 828 height 248
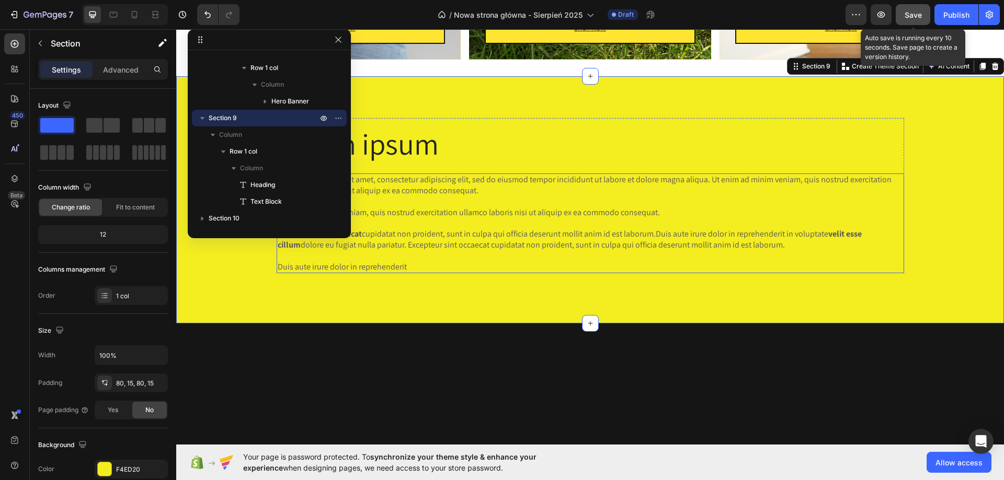
click at [515, 258] on p "Lorem ipsum dolor sit amet, consectetur adipiscing elit, sed do eiusmod tempor …" at bounding box center [590, 224] width 625 height 98
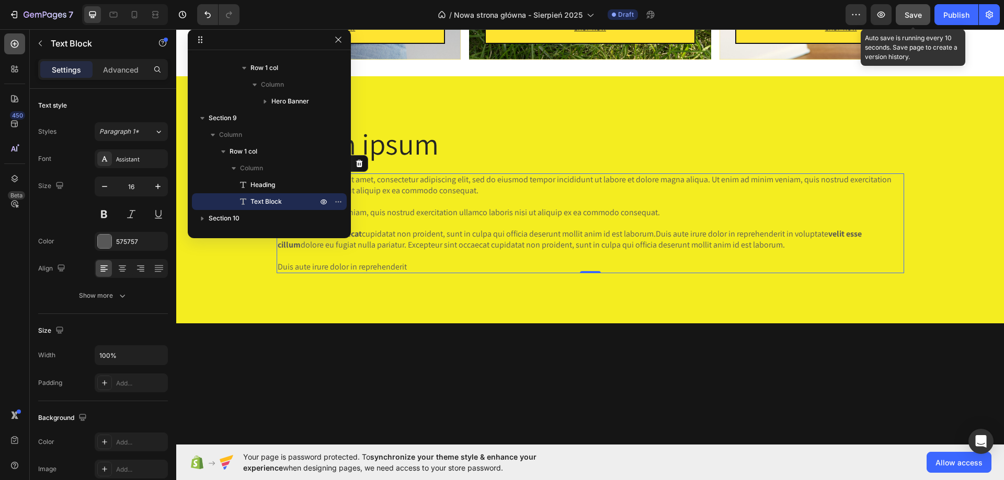
click at [6, 42] on div at bounding box center [14, 43] width 21 height 21
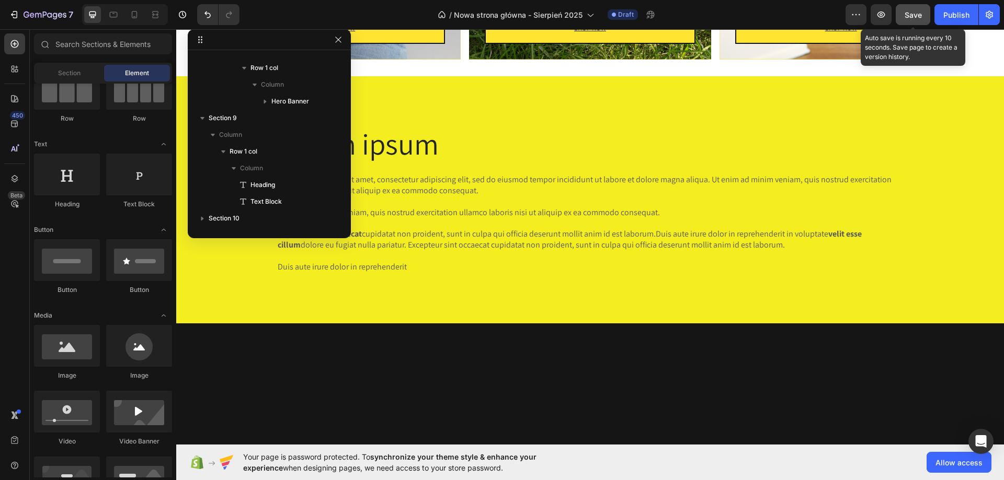
scroll to position [0, 0]
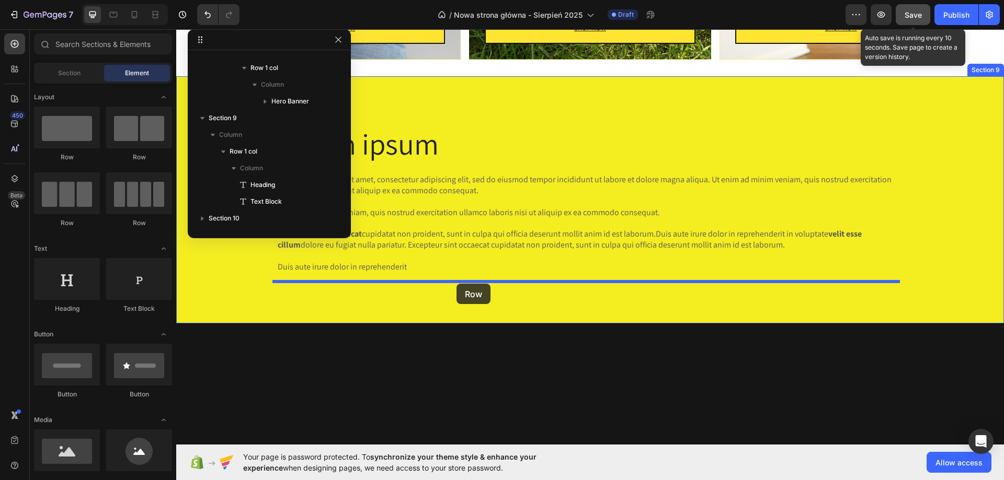
drag, startPoint x: 176, startPoint y: 208, endPoint x: 456, endPoint y: 284, distance: 290.3
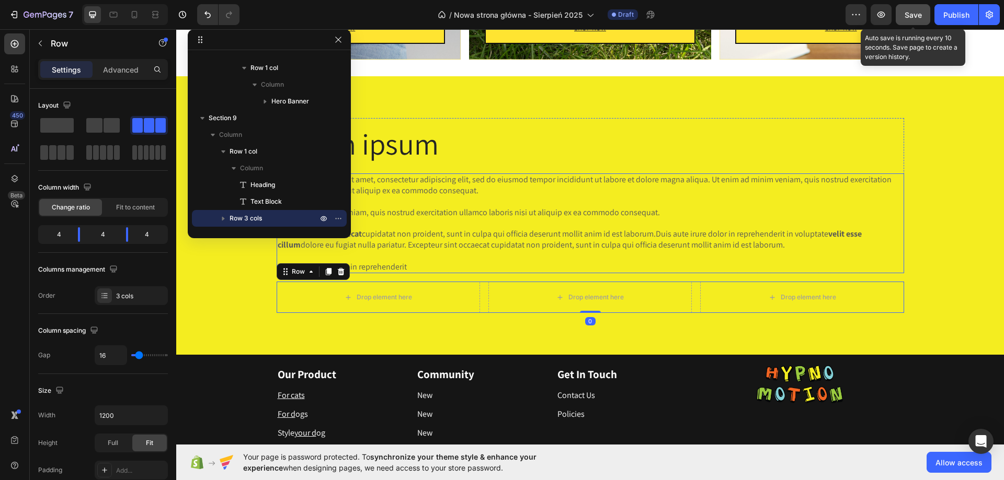
scroll to position [1925, 0]
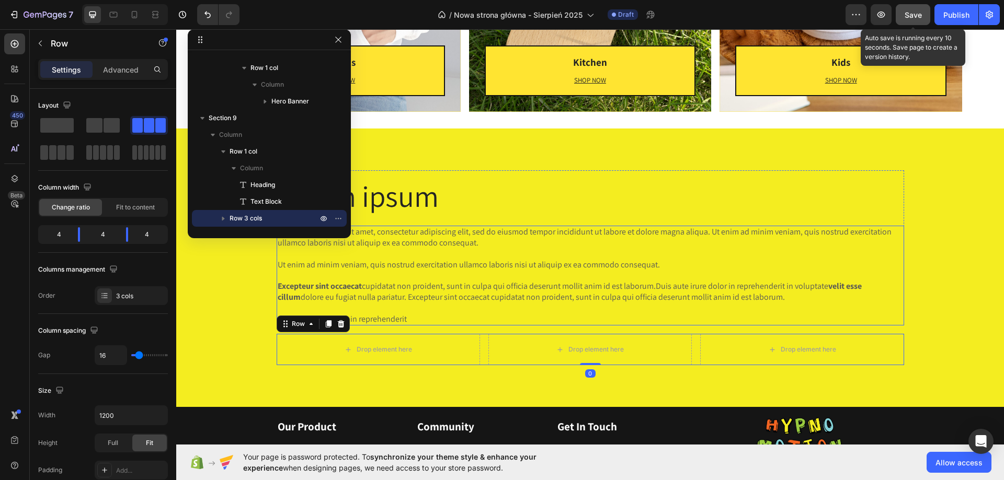
click at [470, 230] on p "Lorem ipsum dolor sit amet, consectetur adipiscing elit, sed do eiusmod tempor …" at bounding box center [590, 276] width 625 height 98
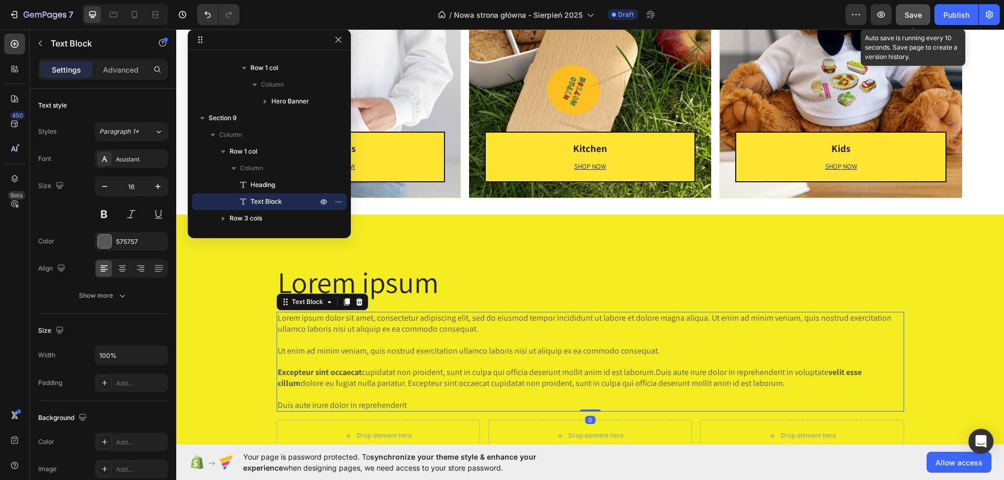
scroll to position [1821, 0]
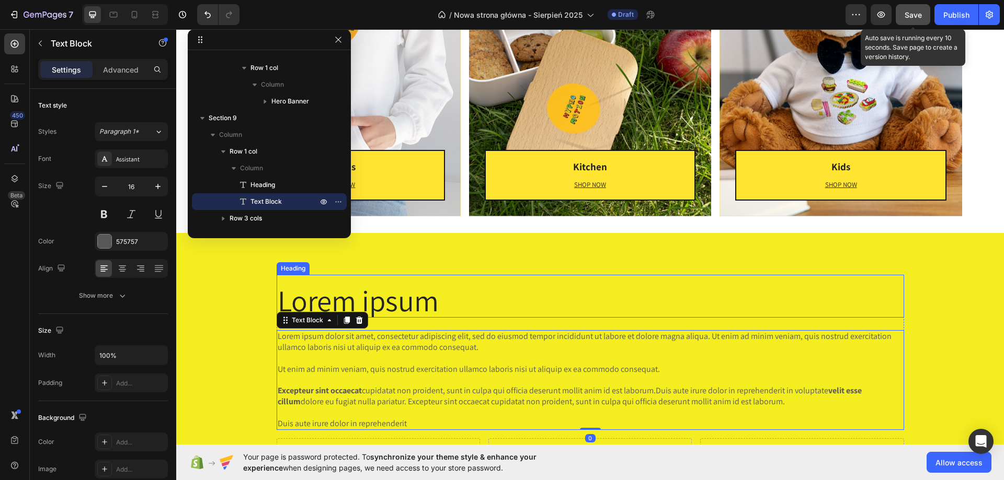
click at [382, 304] on h2 "Lorem ipsum" at bounding box center [590, 300] width 627 height 35
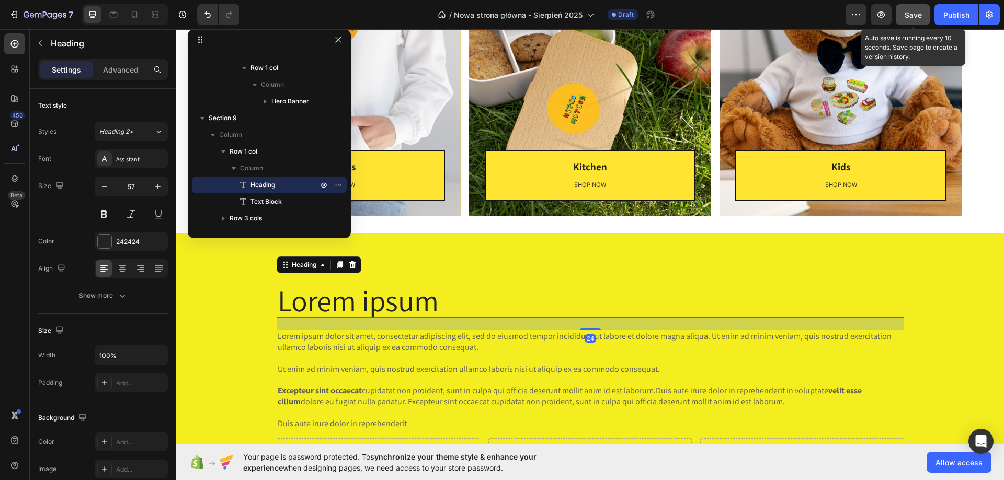
click at [570, 256] on div "Lorem ipsum Heading 24 Lorem ipsum dolor sit amet, consectetur adipiscing elit,…" at bounding box center [590, 372] width 828 height 279
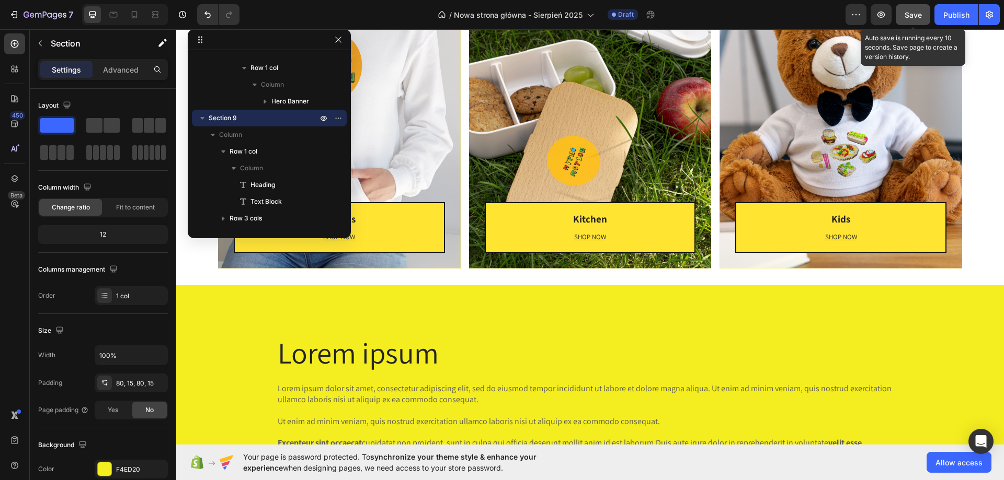
scroll to position [1873, 0]
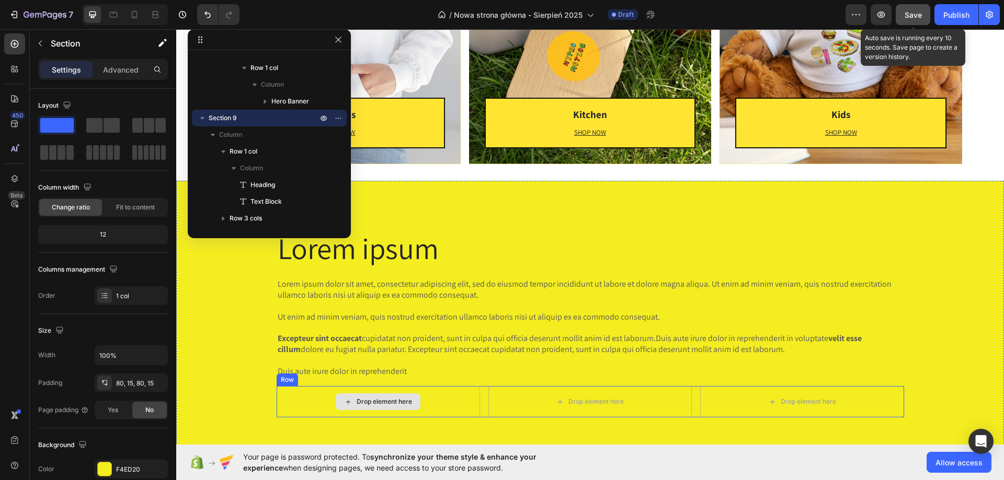
click at [377, 403] on div "Drop element here" at bounding box center [384, 402] width 55 height 8
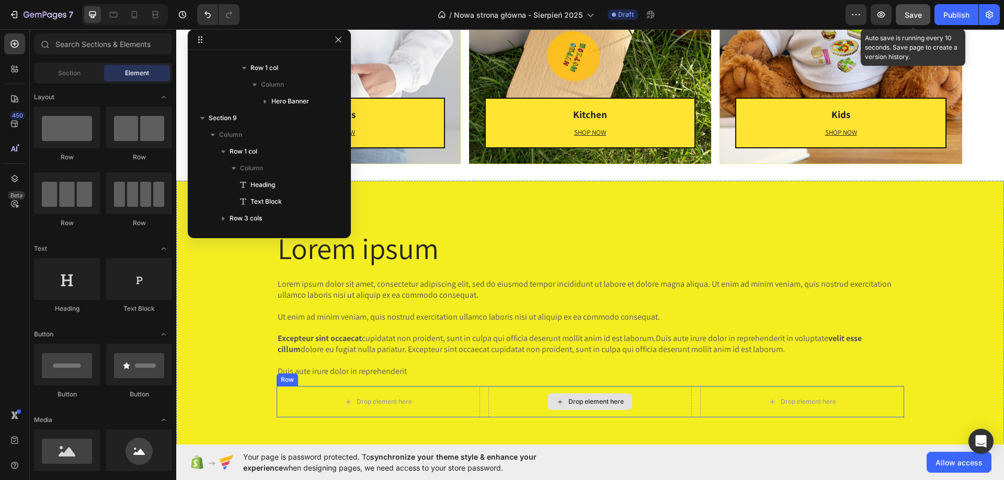
click at [576, 400] on div "Drop element here" at bounding box center [595, 402] width 55 height 8
click at [762, 402] on div "Drop element here" at bounding box center [802, 402] width 85 height 17
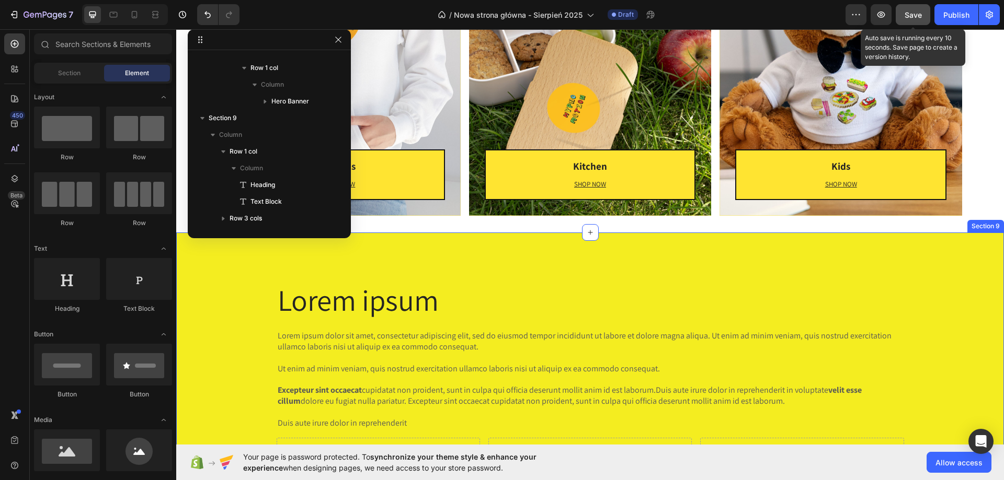
scroll to position [1821, 0]
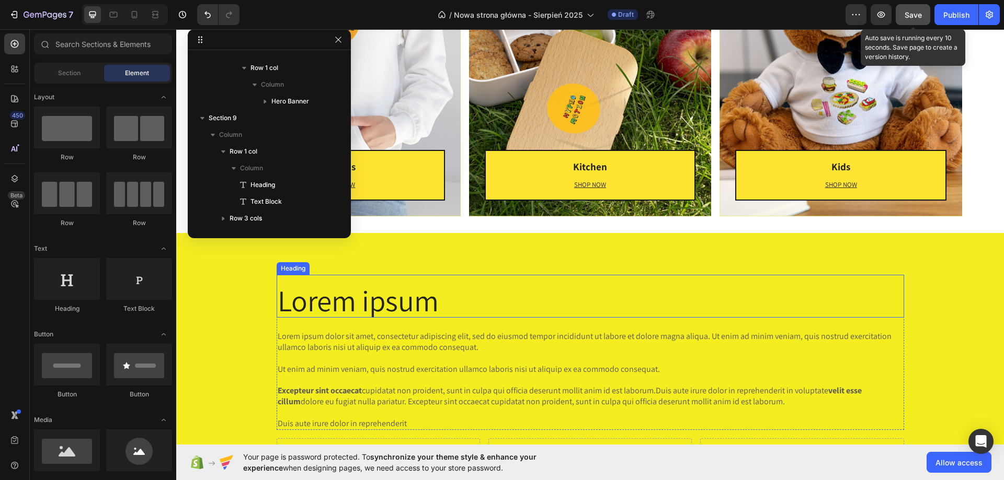
click at [383, 294] on h2 "Lorem ipsum" at bounding box center [590, 300] width 627 height 35
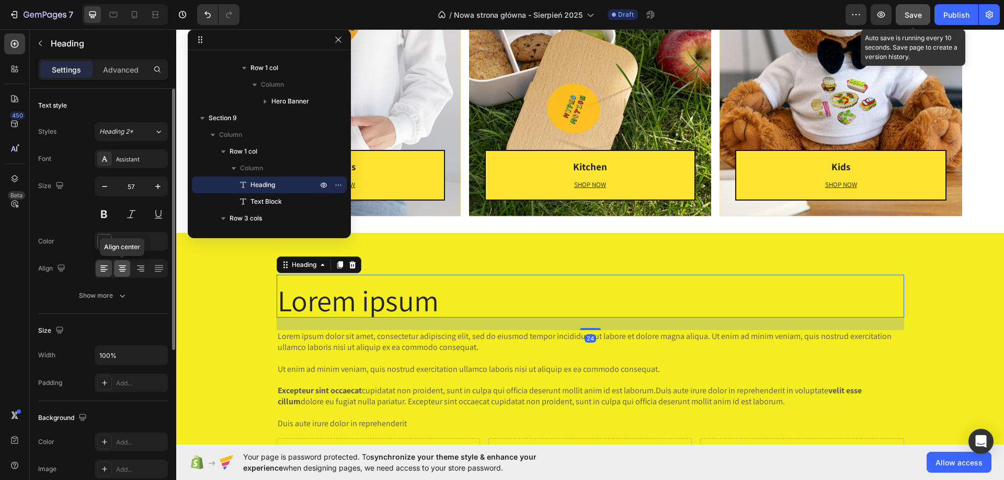
click at [127, 261] on div at bounding box center [122, 268] width 16 height 17
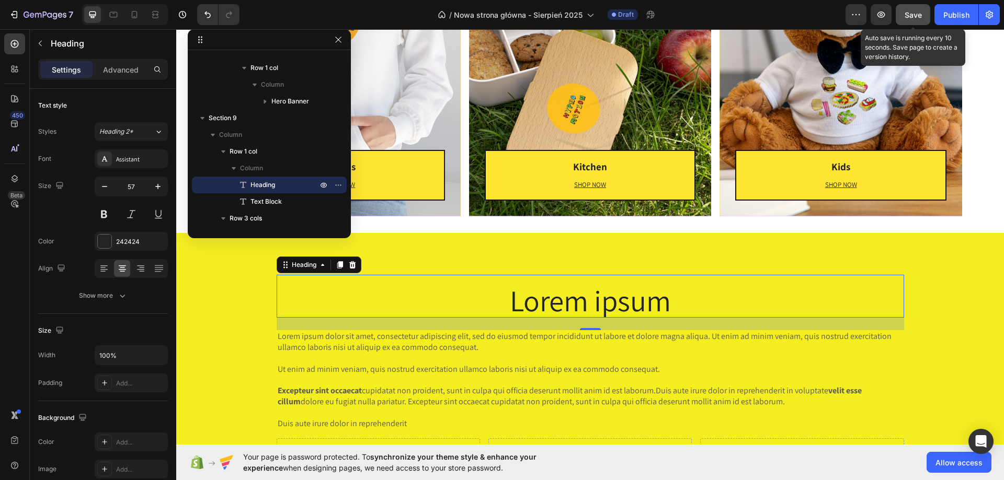
click at [577, 296] on h2 "Lorem ipsum" at bounding box center [590, 300] width 627 height 35
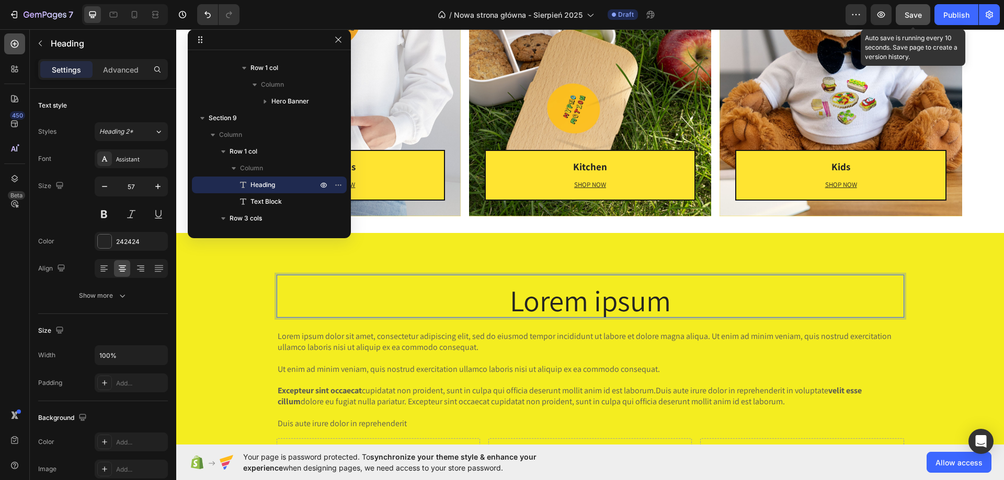
click at [4, 42] on div at bounding box center [14, 43] width 21 height 21
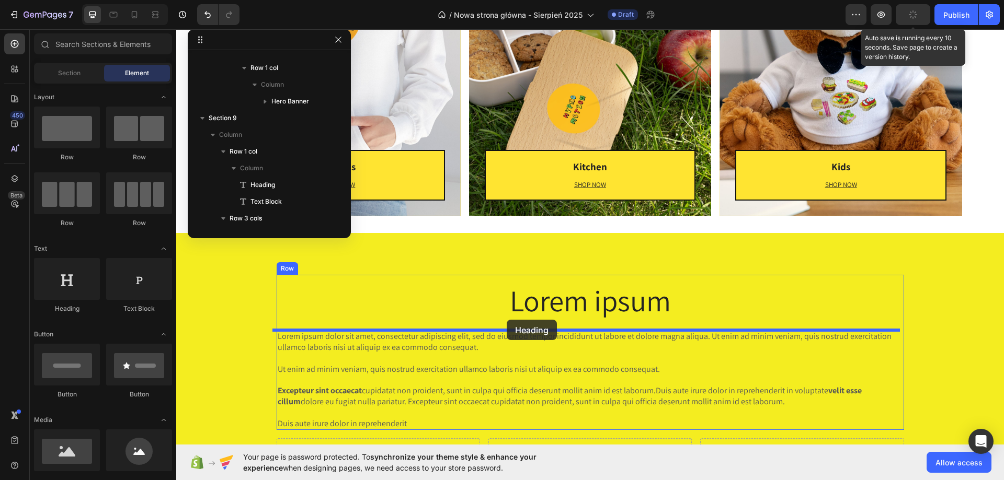
drag, startPoint x: 247, startPoint y: 322, endPoint x: 507, endPoint y: 319, distance: 259.9
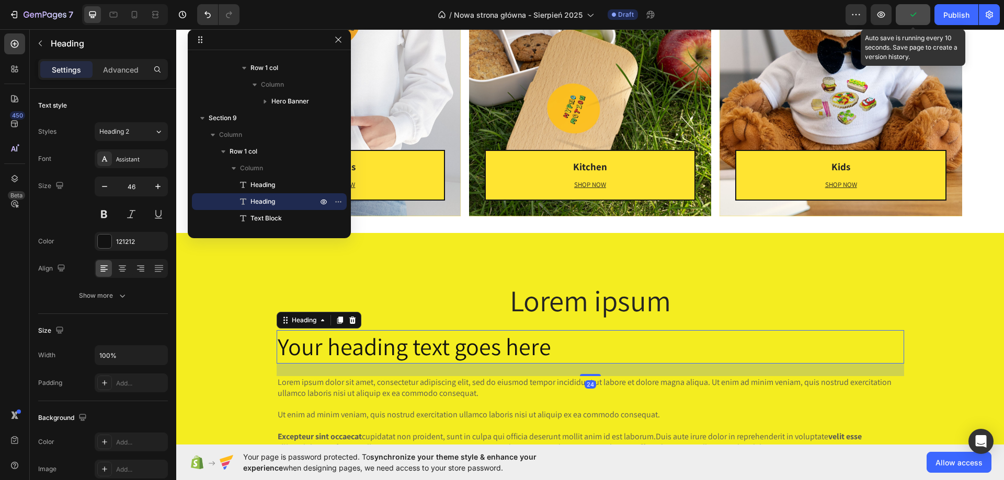
click at [492, 345] on h2 "Your heading text goes here" at bounding box center [590, 346] width 627 height 33
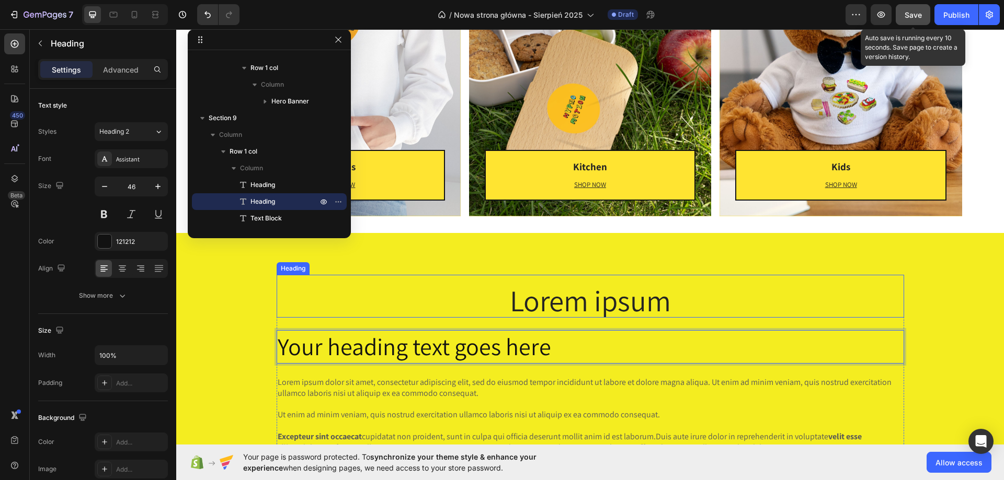
click at [683, 297] on p "Lorem ipsum" at bounding box center [590, 300] width 625 height 33
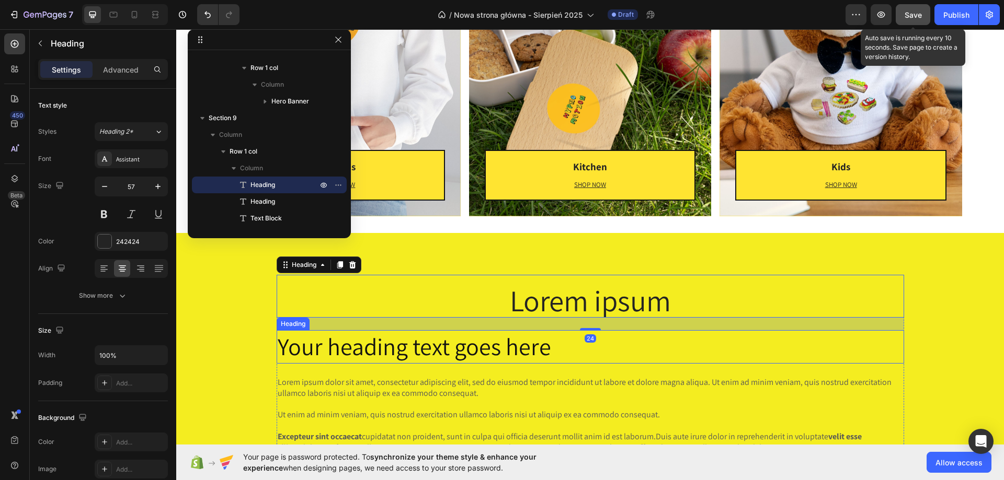
click at [647, 350] on p "Your heading text goes here" at bounding box center [590, 346] width 625 height 31
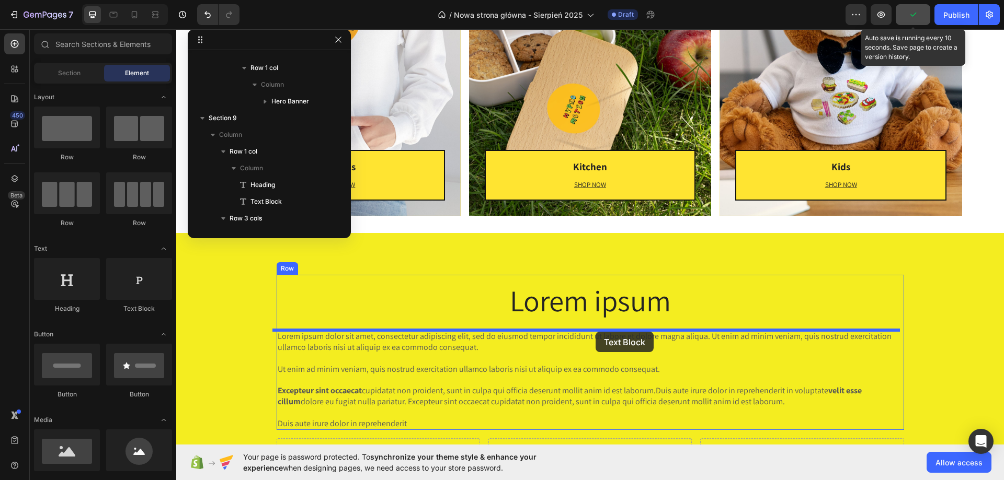
drag, startPoint x: 317, startPoint y: 318, endPoint x: 596, endPoint y: 326, distance: 279.3
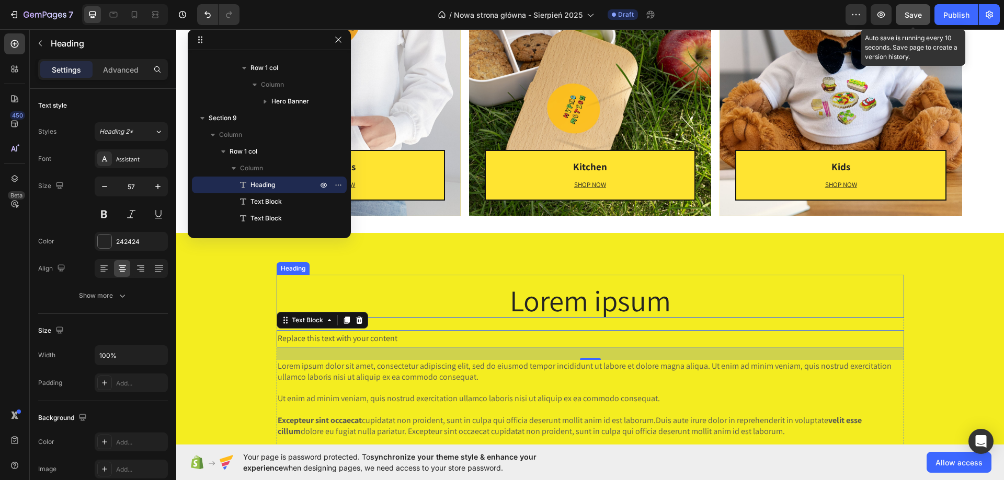
click at [666, 292] on p "Lorem ipsum" at bounding box center [590, 300] width 625 height 33
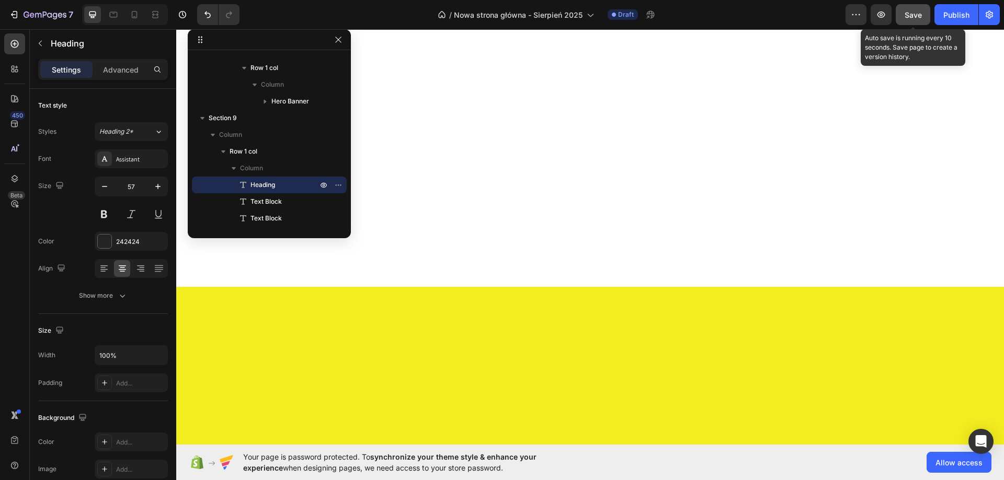
scroll to position [932, 0]
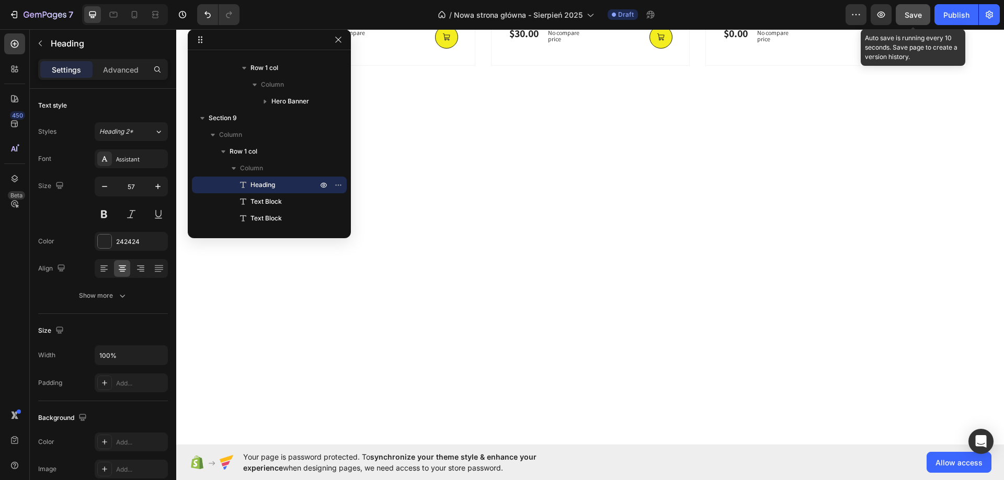
click at [906, 15] on span "Save" at bounding box center [913, 14] width 17 height 9
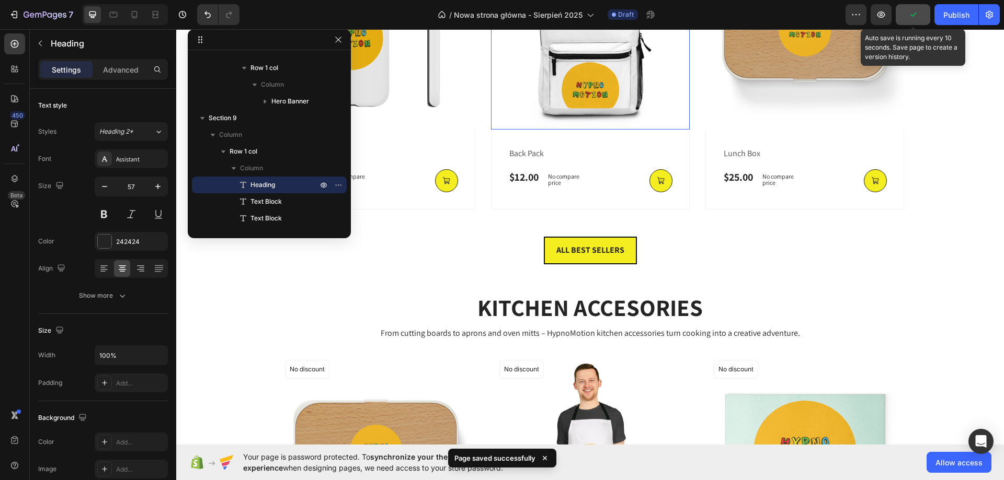
scroll to position [775, 0]
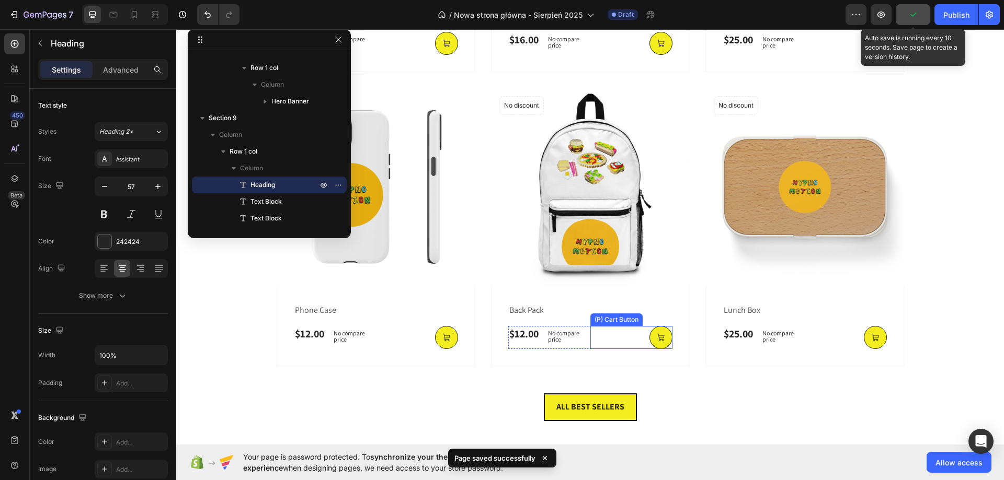
click at [458, 55] on div "(P) Cart Button" at bounding box center [417, 43] width 82 height 23
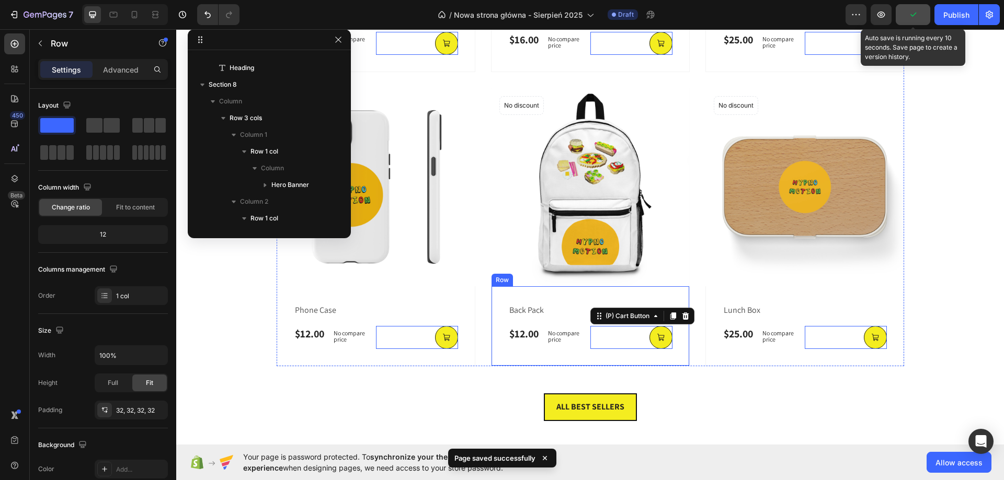
click at [475, 72] on div "back pack (P) Title $12.00 (P) Price (P) Price No compare price (P) Price Row (…" at bounding box center [376, 32] width 199 height 80
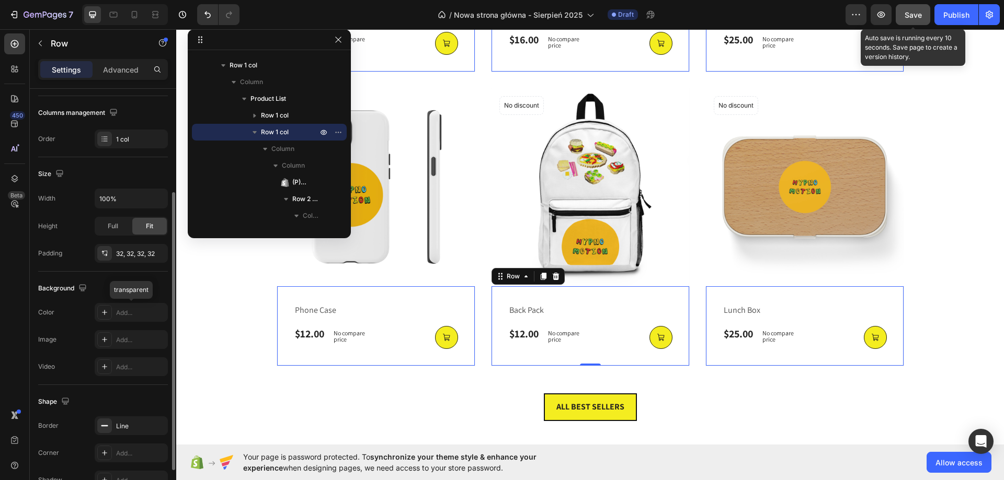
scroll to position [216, 0]
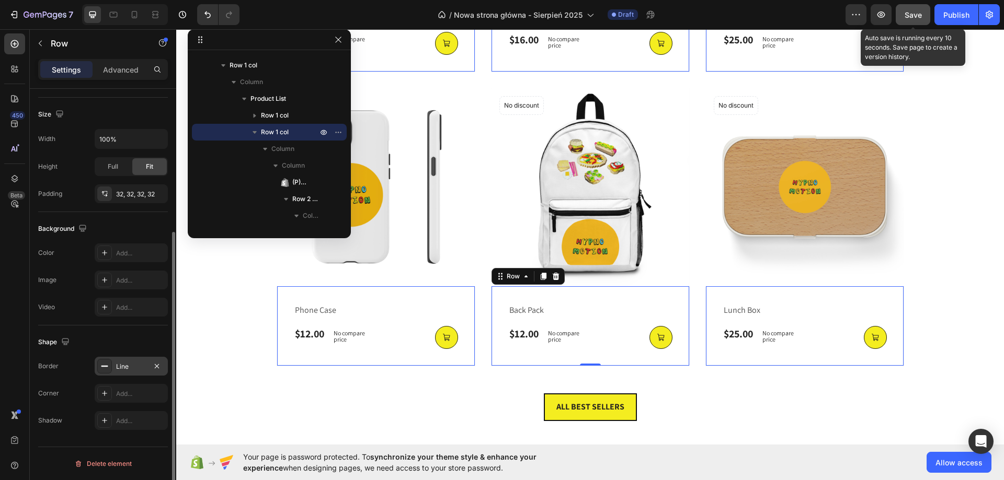
click at [135, 372] on div "Line" at bounding box center [131, 366] width 73 height 19
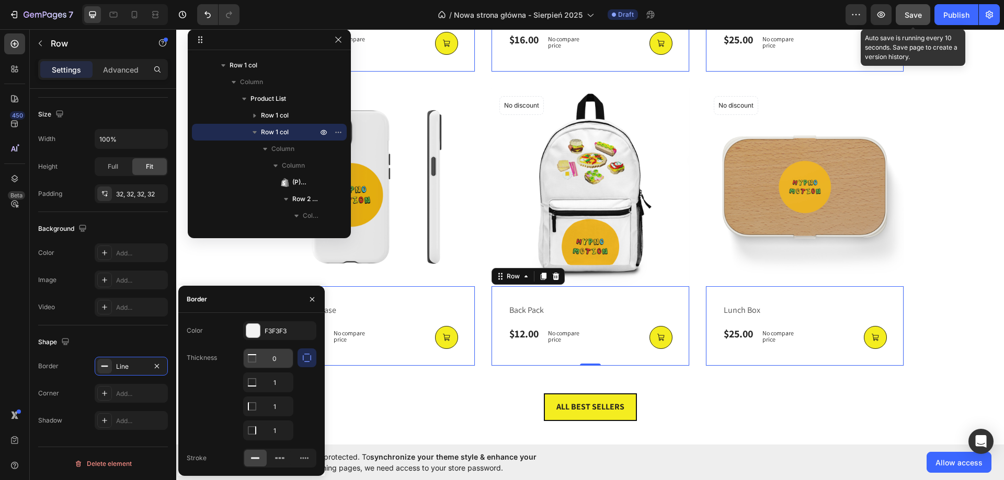
click at [270, 356] on input "0" at bounding box center [268, 358] width 49 height 19
type input "1"
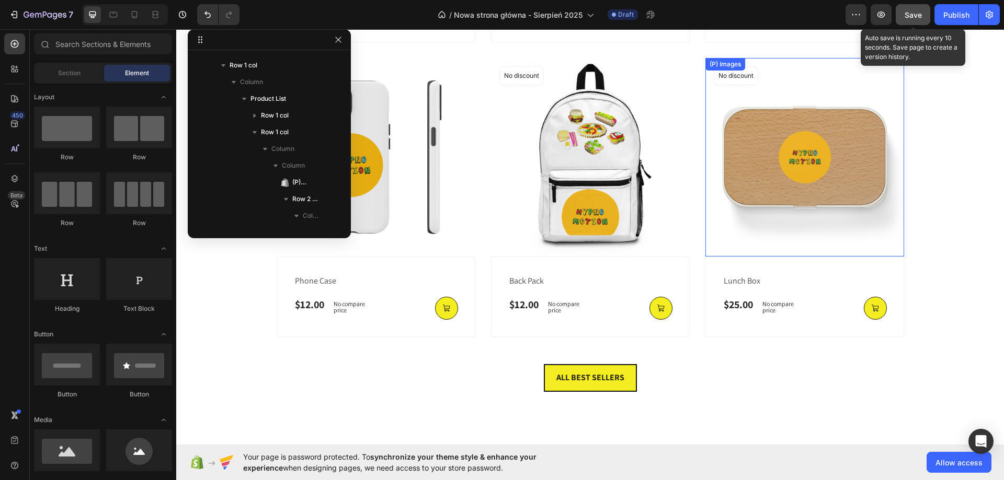
scroll to position [720, 0]
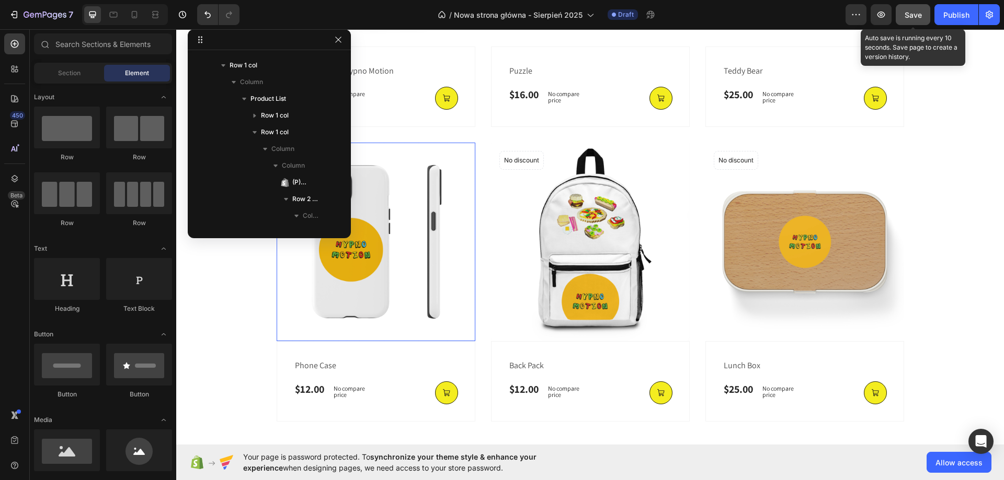
click at [451, 276] on img at bounding box center [376, 242] width 199 height 199
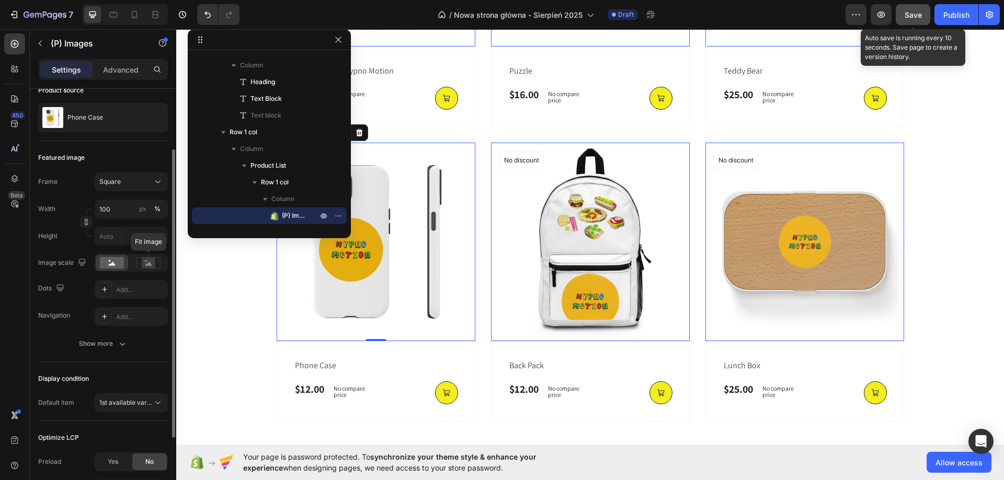
scroll to position [0, 0]
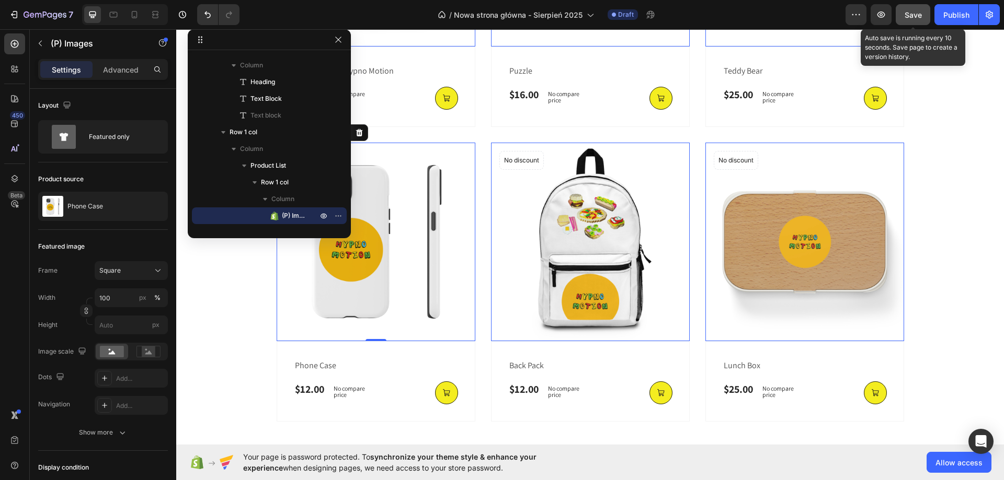
click at [959, 234] on div "BEST SELLERS Heading Here you’ll find the pieces our community loves – from a h…" at bounding box center [590, 97] width 812 height 649
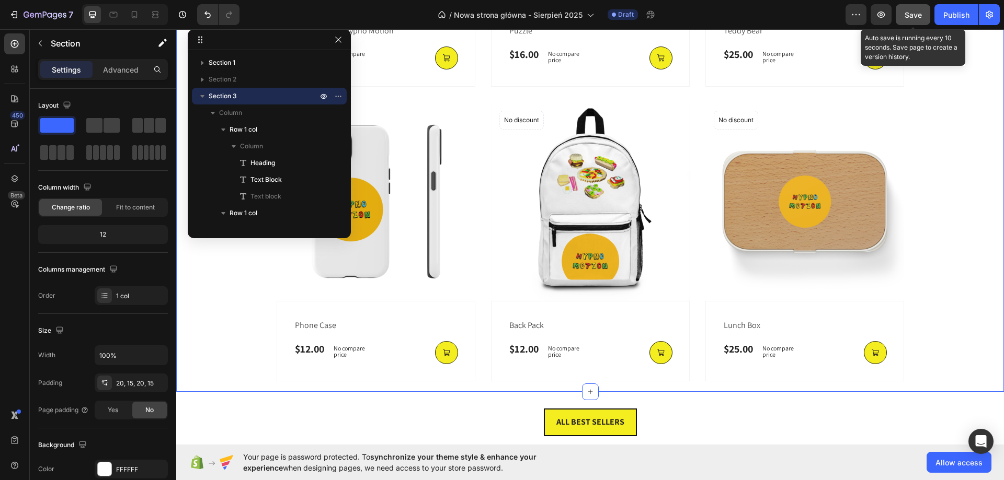
scroll to position [825, 0]
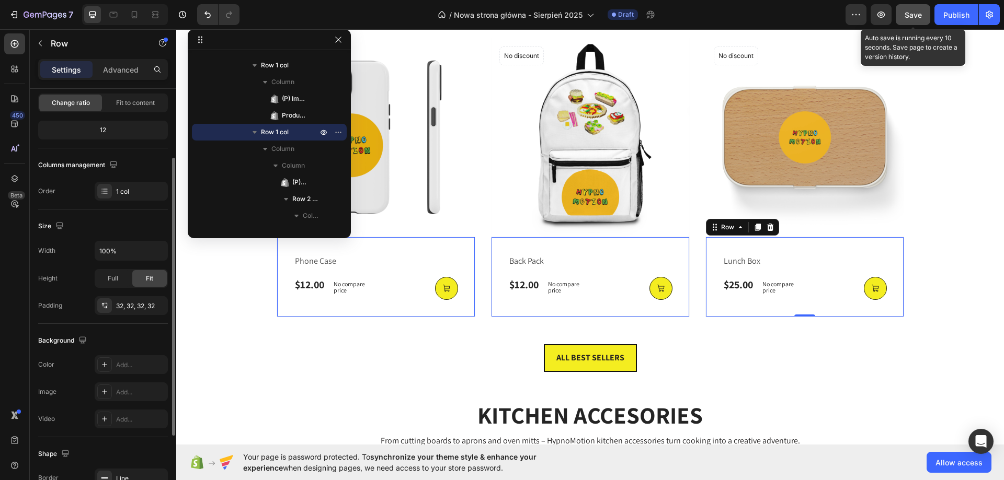
scroll to position [157, 0]
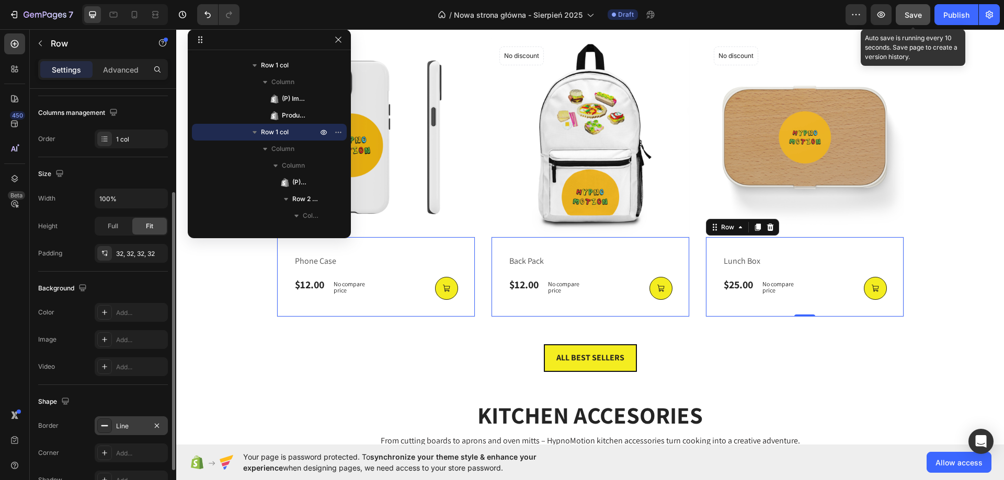
click at [133, 432] on div "Line" at bounding box center [131, 426] width 73 height 19
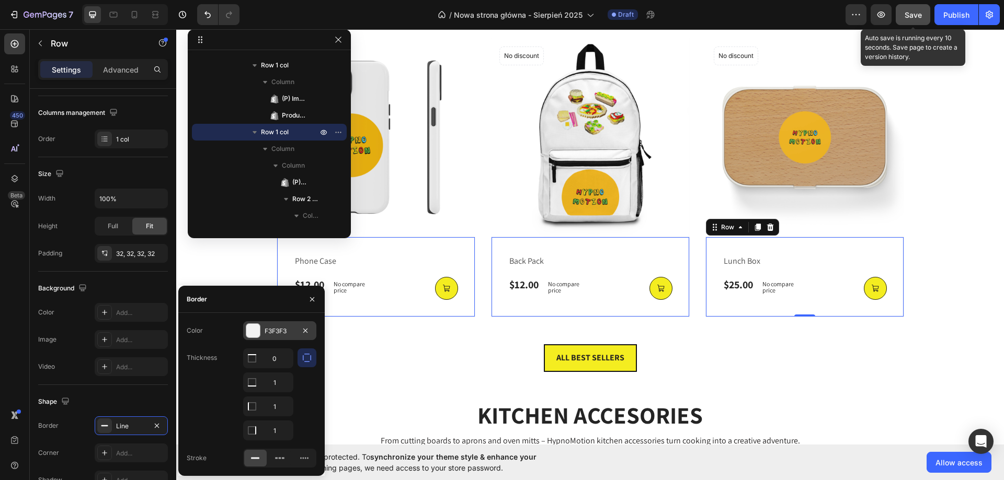
click at [279, 335] on div "F3F3F3" at bounding box center [280, 331] width 30 height 9
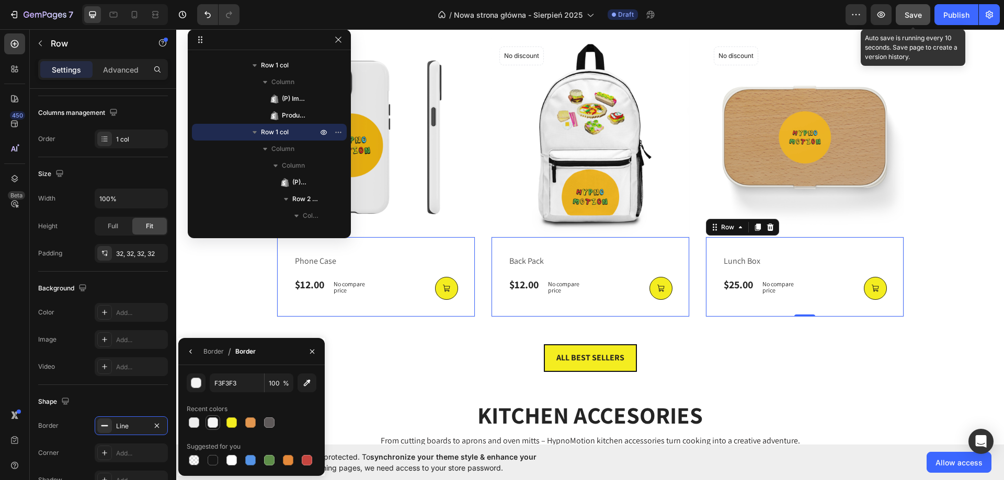
click at [212, 419] on div at bounding box center [213, 423] width 10 height 10
type input "F6F6F6"
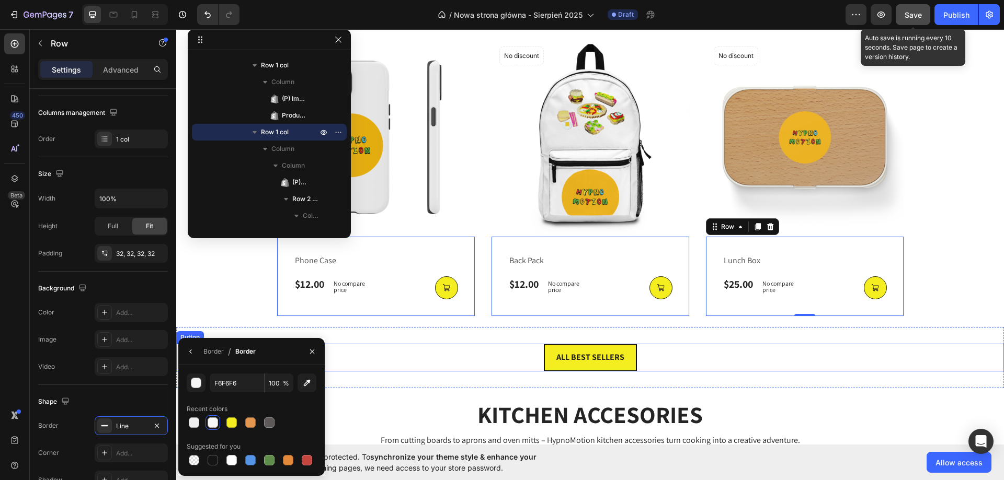
click at [882, 359] on div "ALL BEST SELLERS Button" at bounding box center [590, 358] width 828 height 28
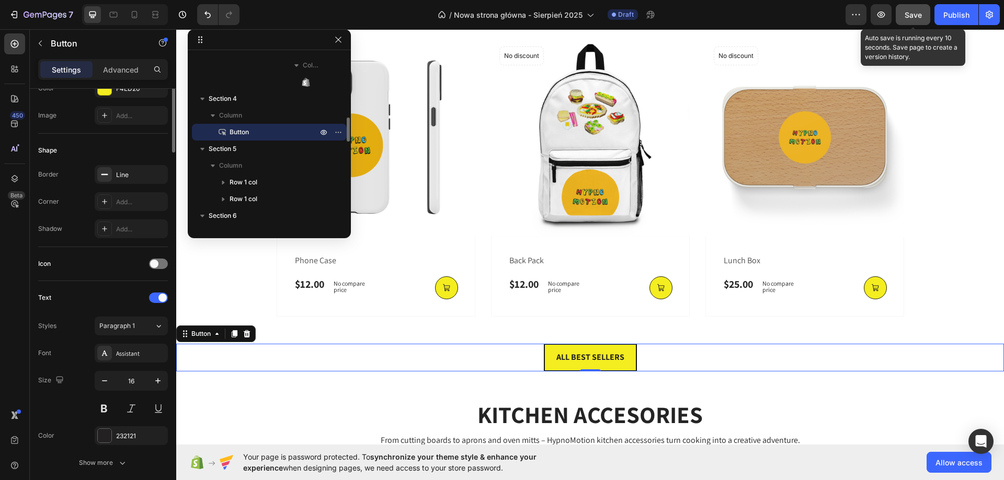
scroll to position [0, 0]
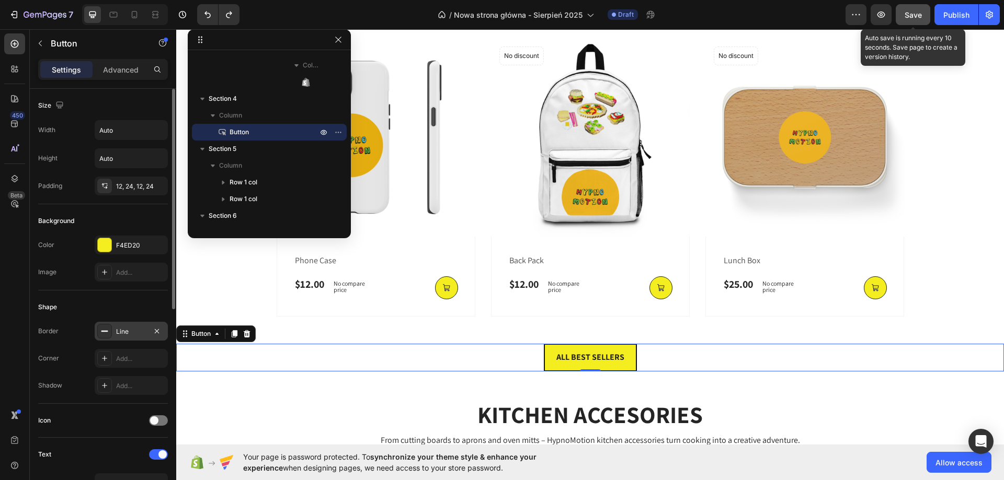
click at [133, 334] on div "Line" at bounding box center [131, 331] width 30 height 9
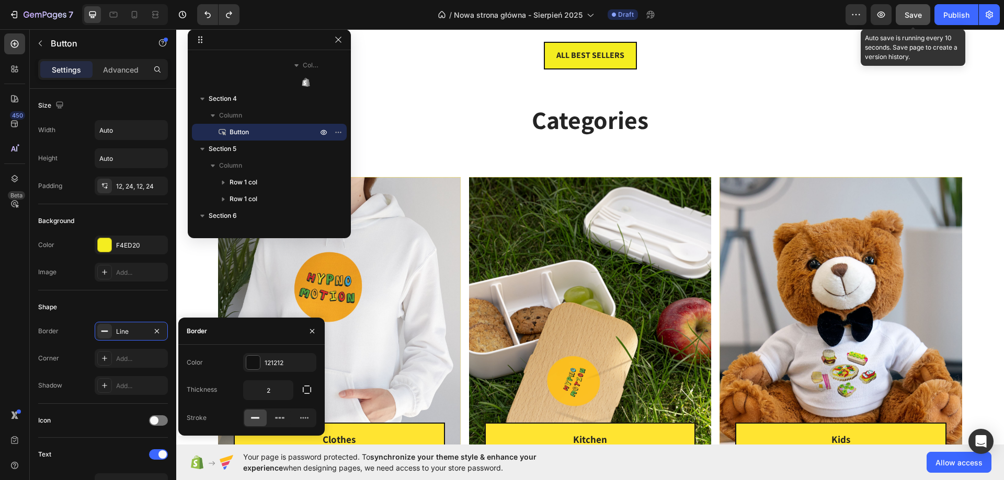
scroll to position [1243, 0]
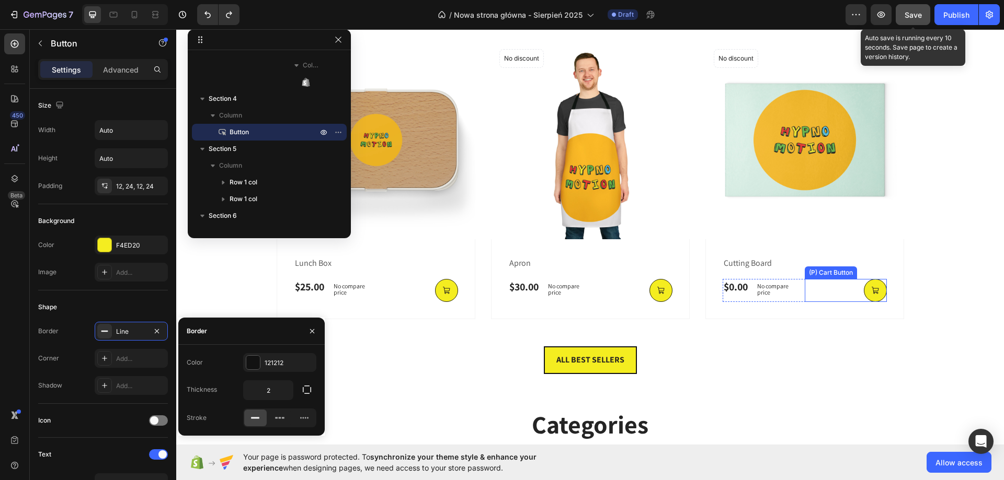
click at [458, 290] on div "(P) Cart Button" at bounding box center [417, 290] width 82 height 23
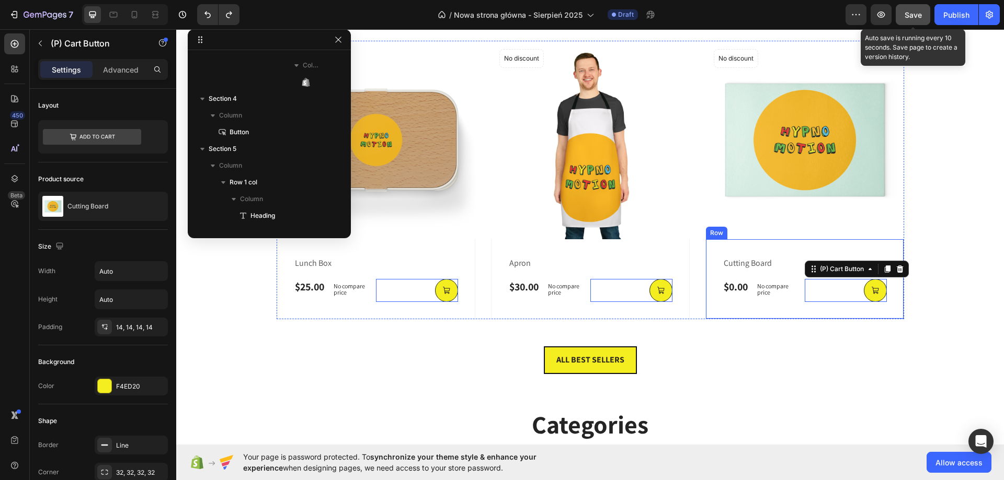
click at [475, 246] on div "cutting board (P) Title $0.00 (P) Price (P) Price No compare price (P) Price Ro…" at bounding box center [376, 279] width 199 height 80
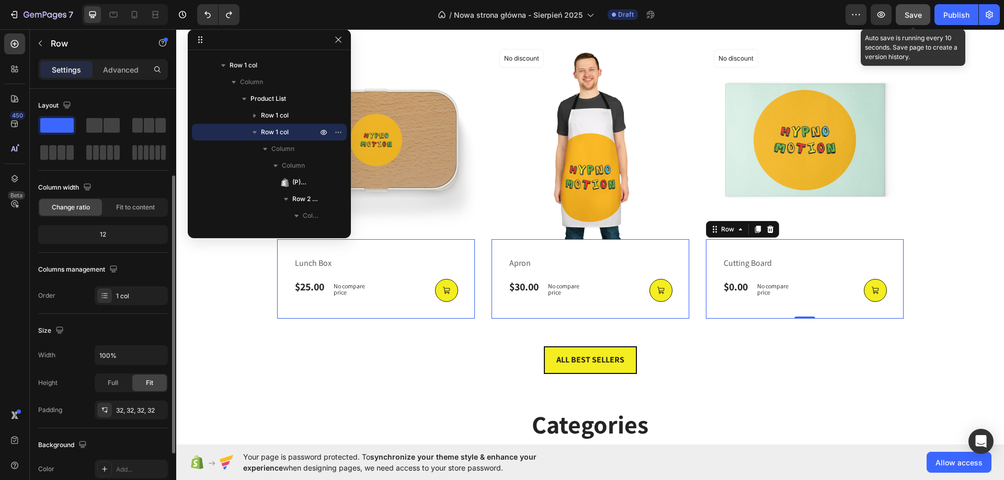
scroll to position [157, 0]
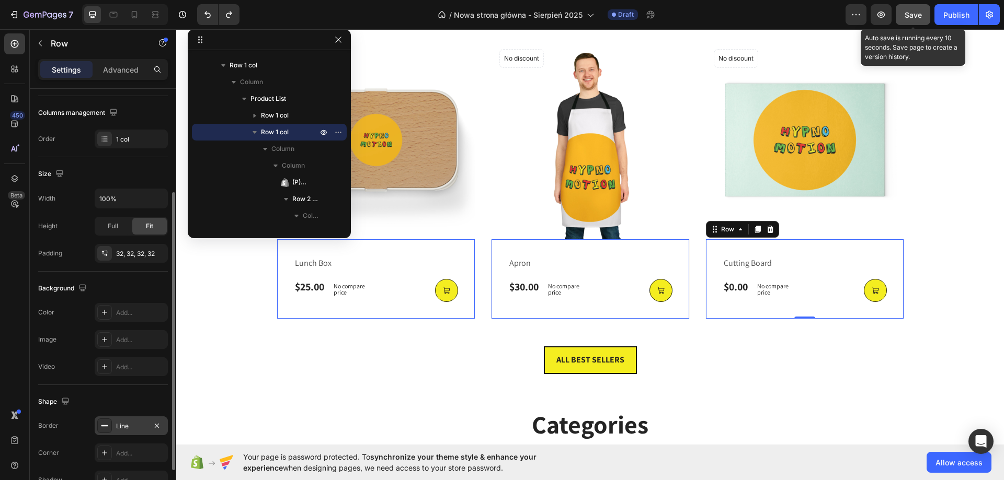
click at [127, 423] on div "Line" at bounding box center [131, 426] width 30 height 9
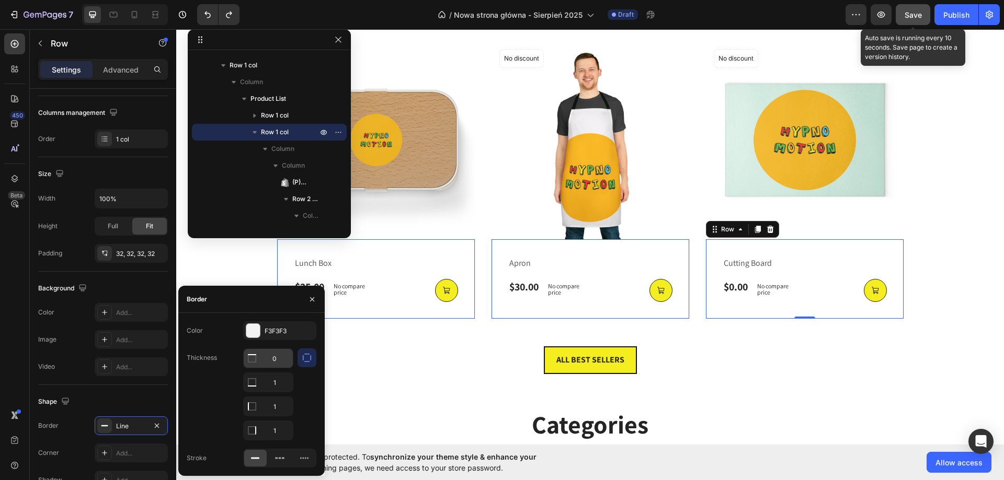
click at [275, 353] on input "0" at bounding box center [268, 358] width 49 height 19
type input "1"
click at [931, 227] on div "KITCHEN ACCESORIES Heading From cutting boards to aprons and oven mitts – Hypno…" at bounding box center [590, 150] width 812 height 339
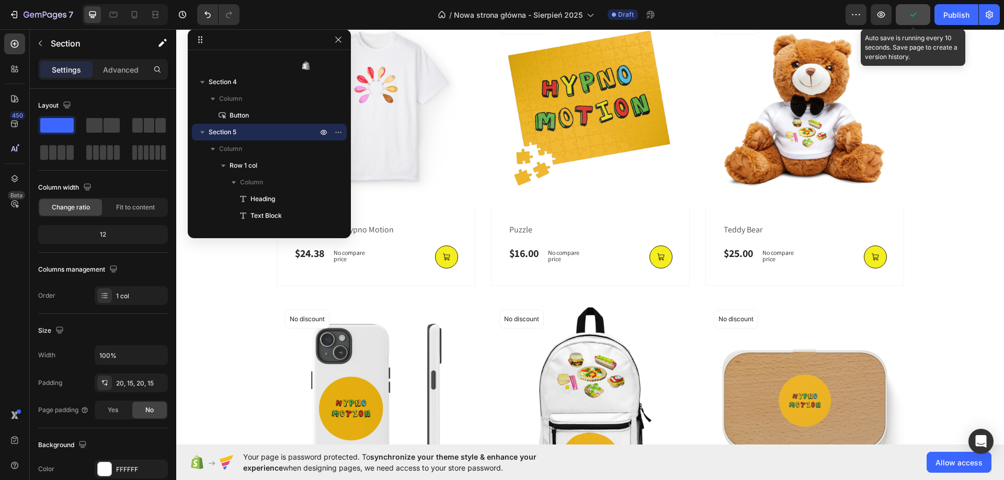
scroll to position [563, 0]
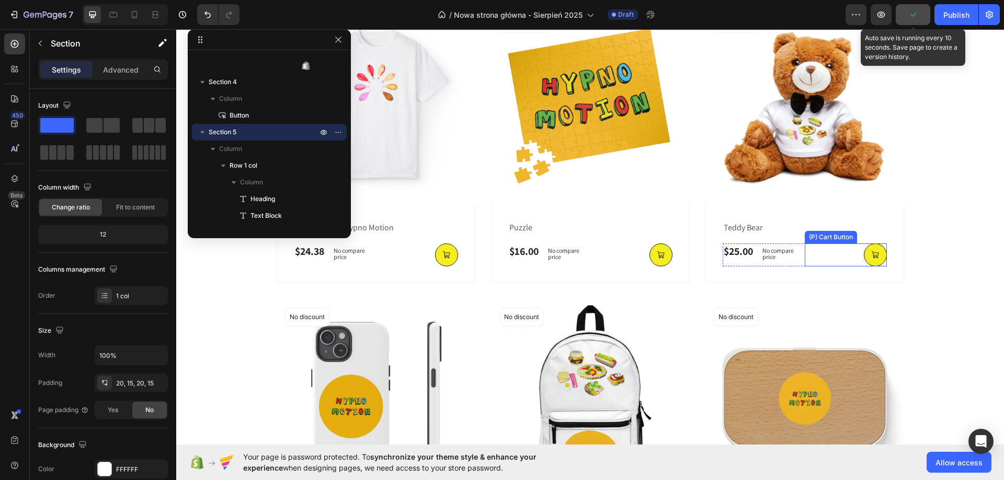
click at [458, 258] on div "(P) Cart Button" at bounding box center [417, 255] width 82 height 23
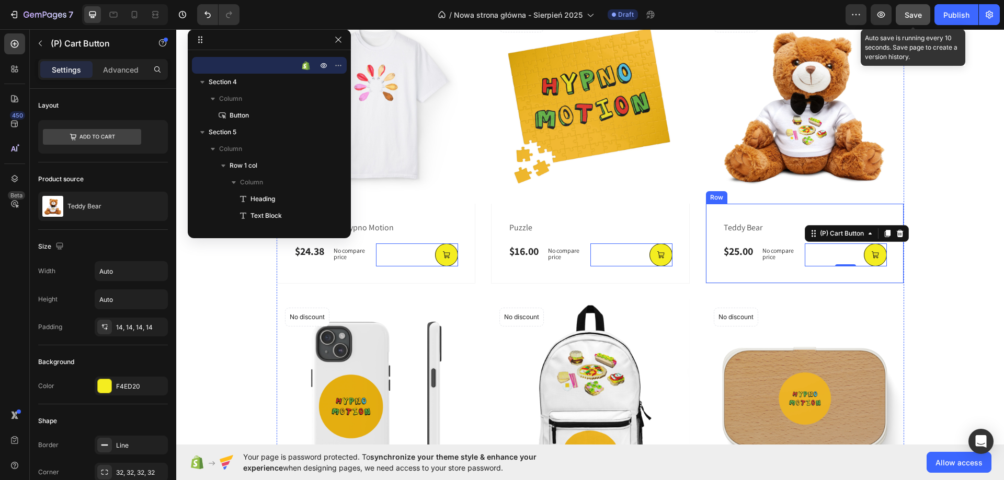
click at [475, 218] on div "teddy bear (P) Title $25.00 (P) Price (P) Price No compare price (P) Price Row …" at bounding box center [376, 244] width 199 height 80
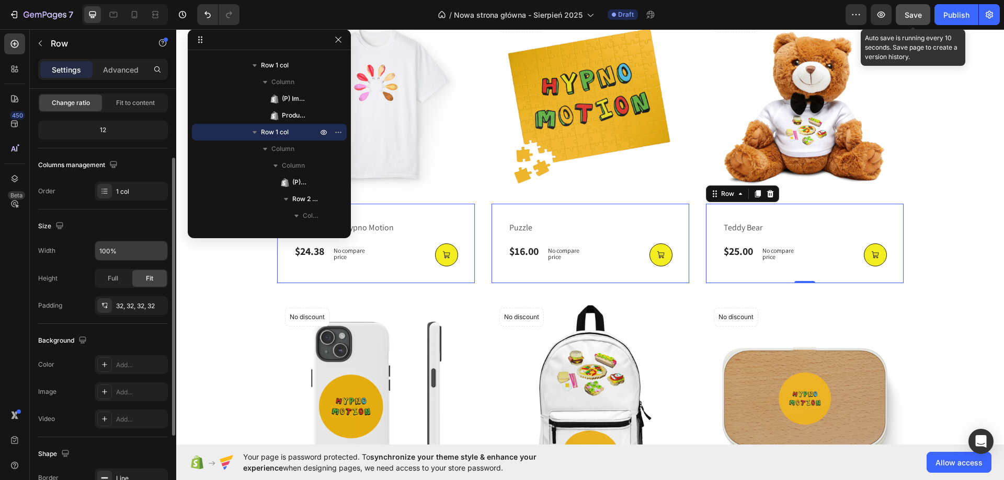
scroll to position [209, 0]
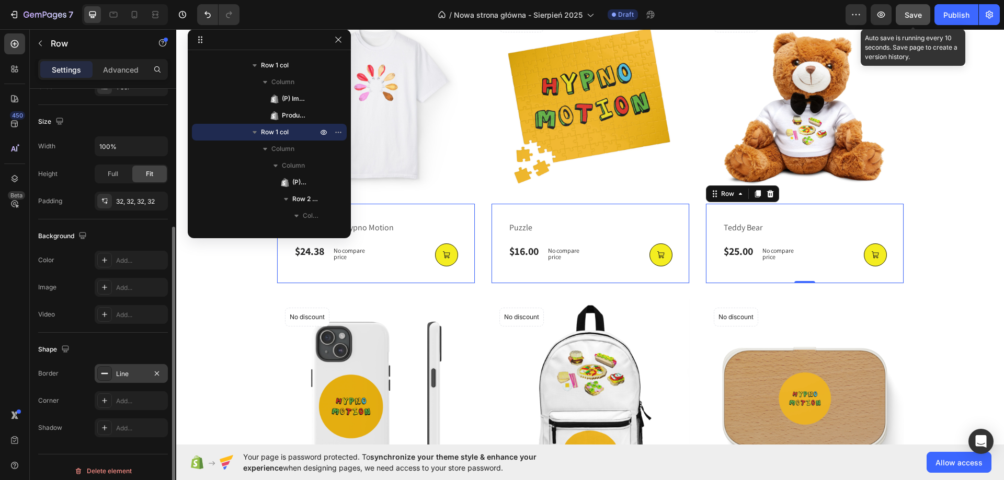
click at [148, 373] on div "Line" at bounding box center [131, 373] width 73 height 19
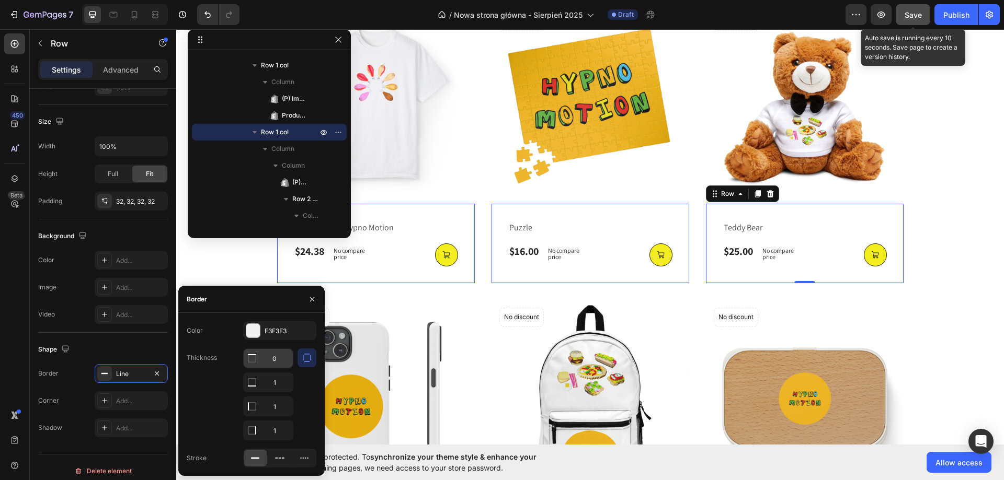
click at [265, 358] on input "0" at bounding box center [268, 358] width 49 height 19
type input "1"
click at [947, 184] on div "BEST SELLERS Heading Here you’ll find the pieces our community loves – from a h…" at bounding box center [590, 254] width 812 height 649
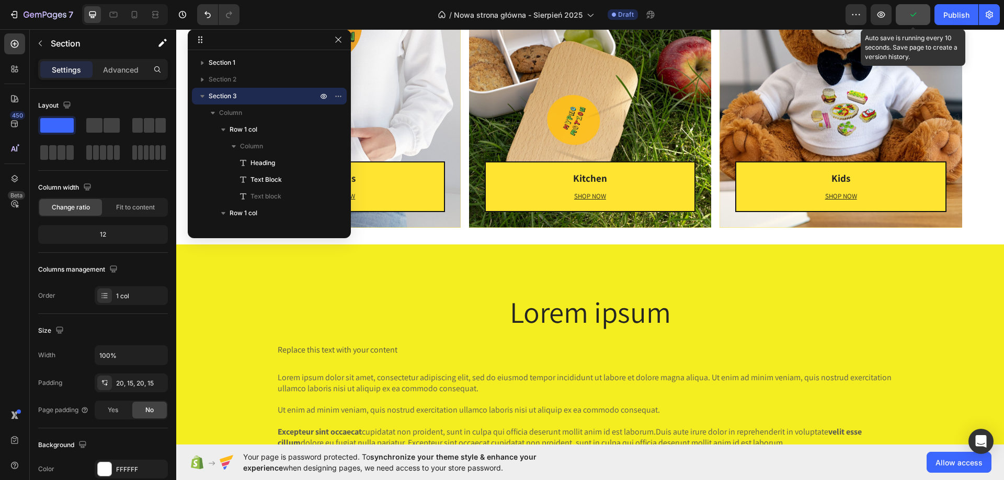
scroll to position [1818, 0]
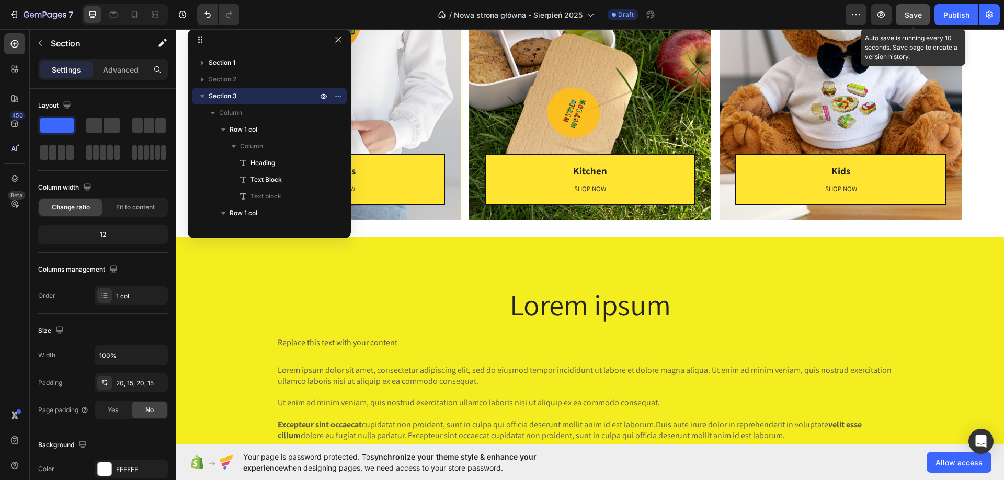
click at [731, 215] on div "Kids Heading SHOP NOW Text block Row Row" at bounding box center [840, 65] width 243 height 312
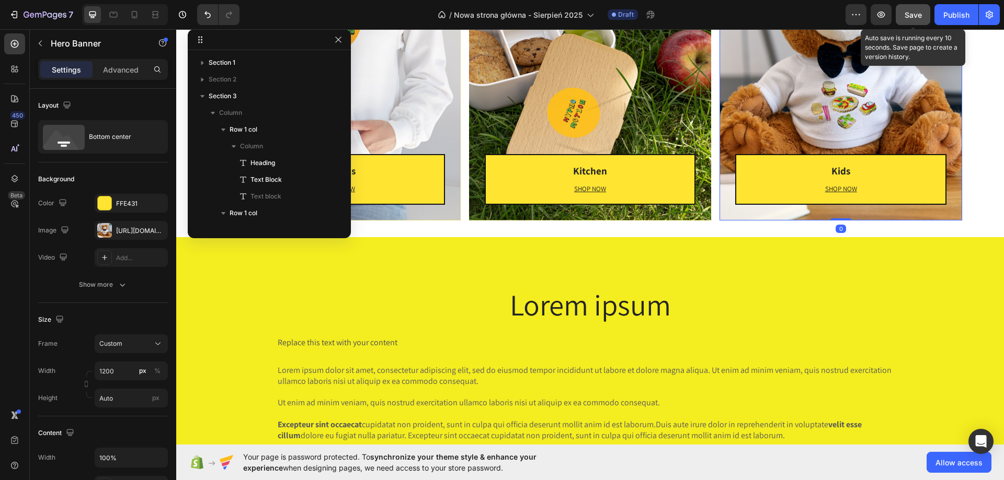
scroll to position [1235, 0]
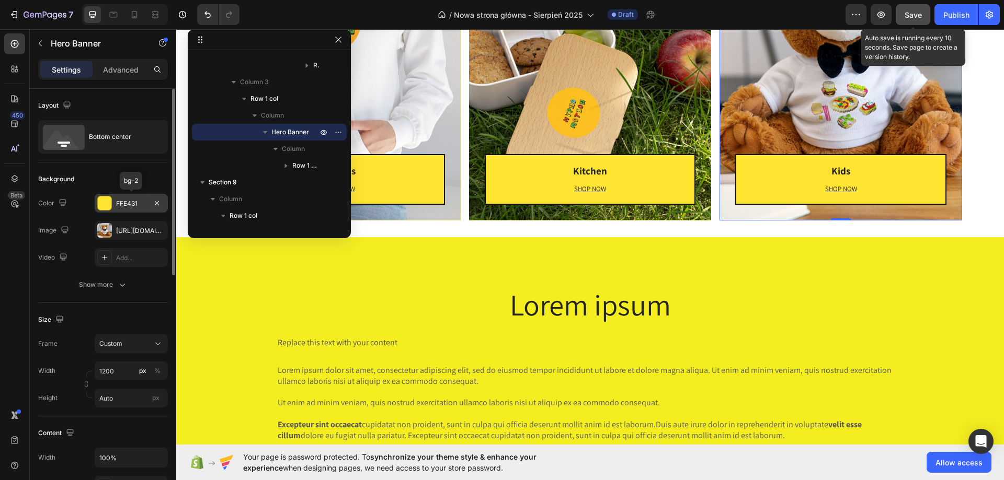
click at [137, 210] on div "FFE431" at bounding box center [131, 203] width 73 height 19
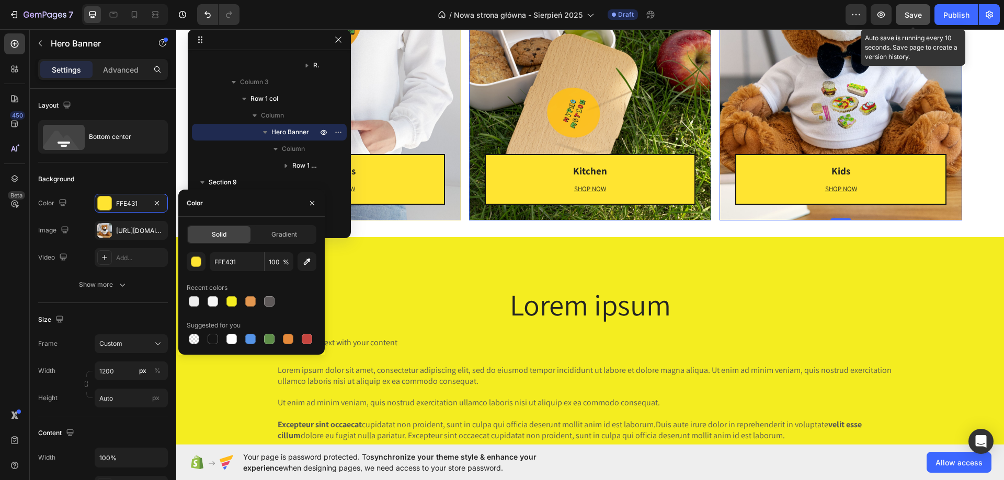
click at [649, 94] on div "Kitchen Heading SHOP NOW Text block Row Row" at bounding box center [590, 65] width 243 height 312
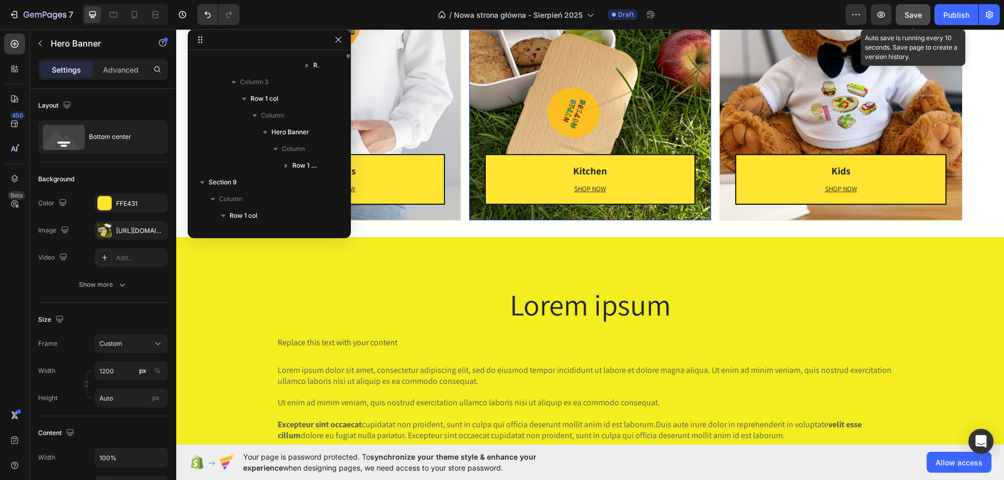
scroll to position [1102, 0]
click at [730, 92] on div "Kids Heading SHOP NOW Text block Row Row" at bounding box center [840, 65] width 243 height 312
click at [656, 81] on div "Kitchen Heading SHOP NOW Text block Row Row" at bounding box center [590, 65] width 243 height 312
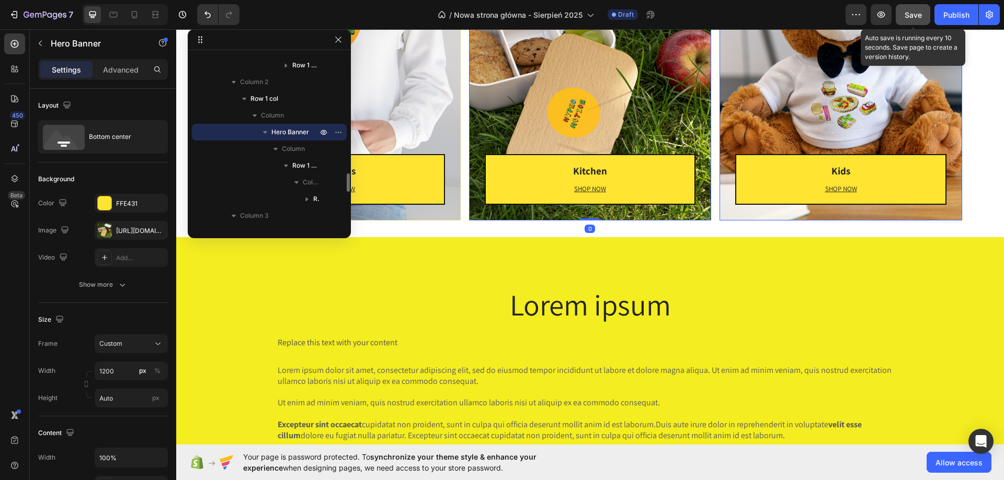
click at [726, 85] on div "Kids Heading SHOP NOW Text block Row Row" at bounding box center [840, 65] width 243 height 312
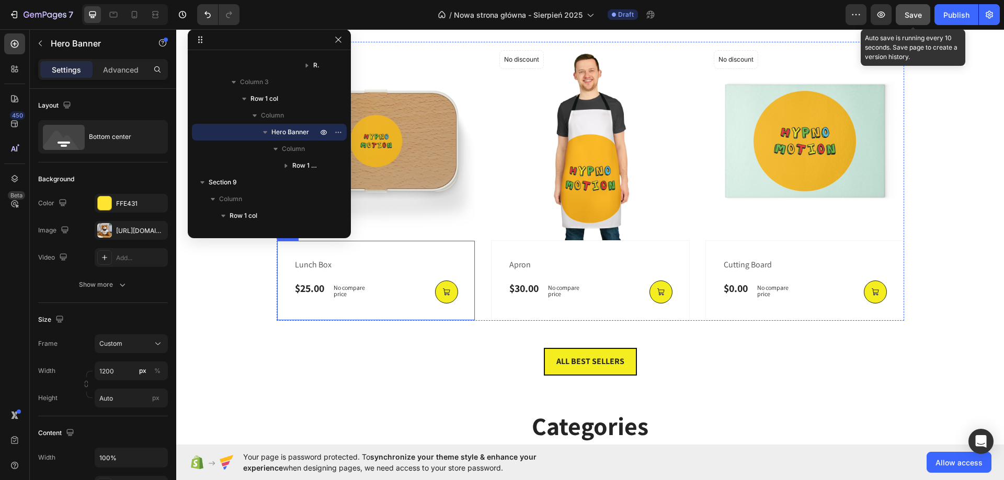
scroll to position [1191, 0]
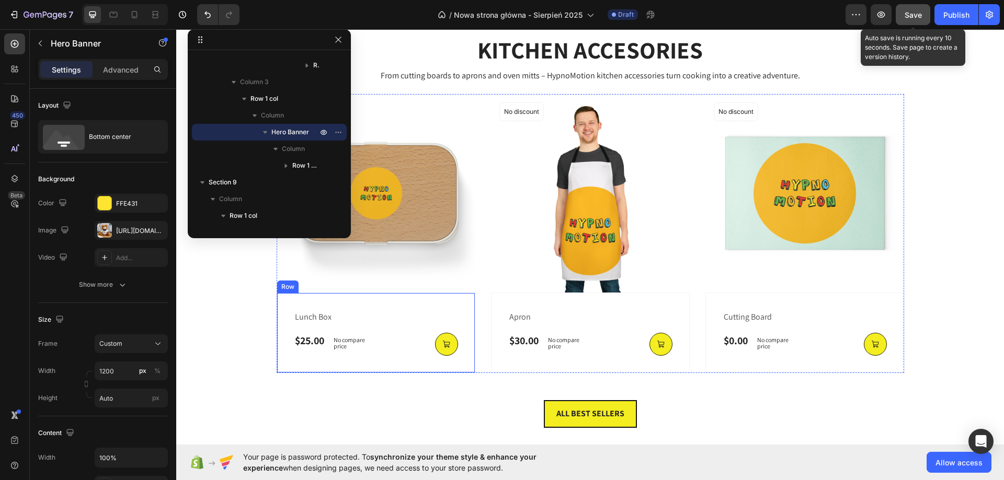
click at [393, 299] on div "lunch box (P) Title $25.00 (P) Price (P) Price No compare price (P) Price Row (…" at bounding box center [376, 333] width 199 height 81
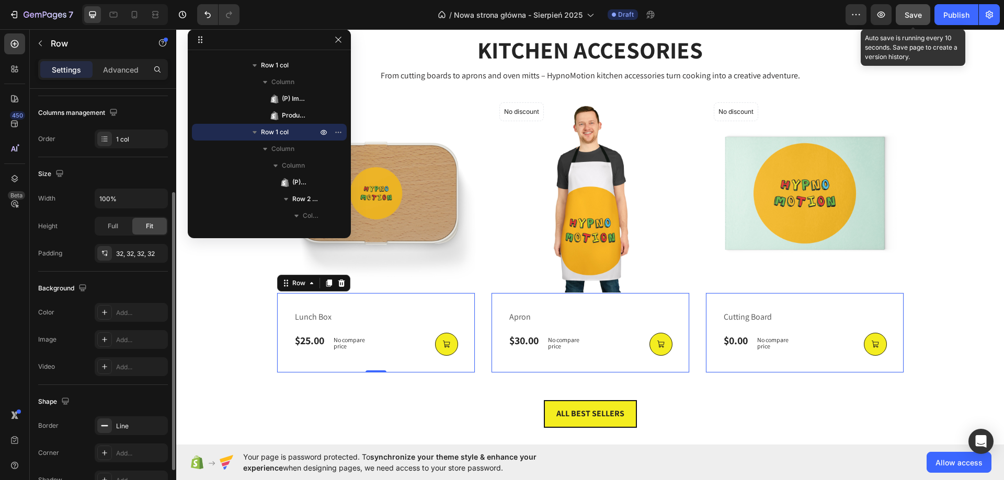
scroll to position [209, 0]
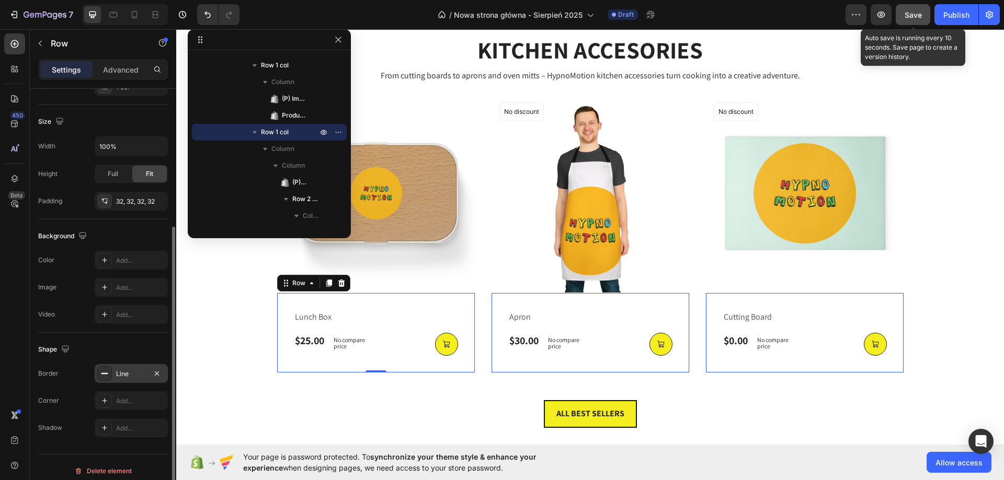
click at [146, 370] on div "Line" at bounding box center [131, 373] width 73 height 19
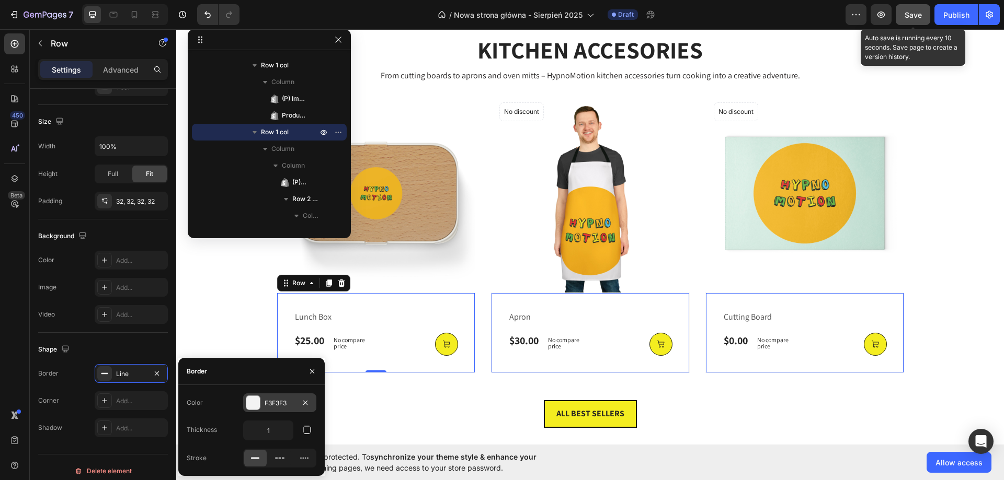
click at [291, 403] on div "F3F3F3" at bounding box center [280, 403] width 30 height 9
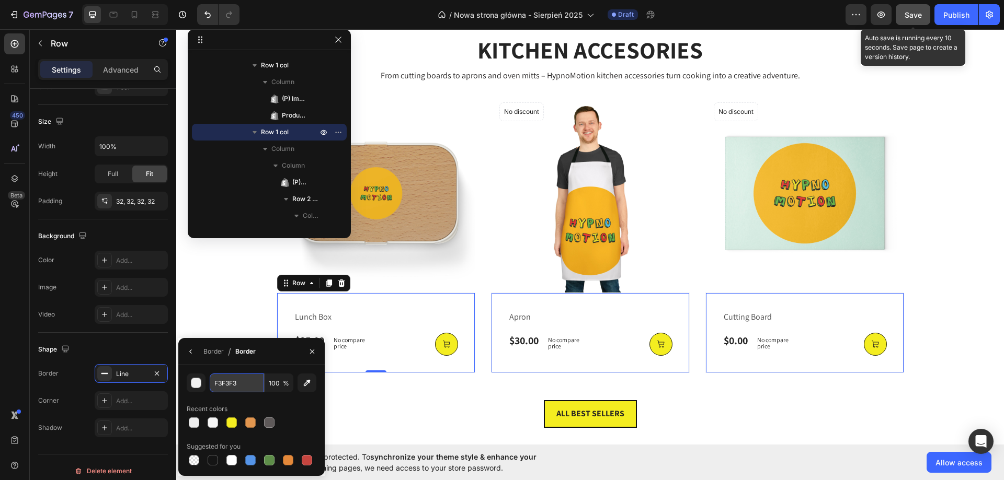
click at [247, 384] on input "F3F3F3" at bounding box center [237, 383] width 54 height 19
click at [214, 463] on div at bounding box center [213, 460] width 10 height 10
type input "151515"
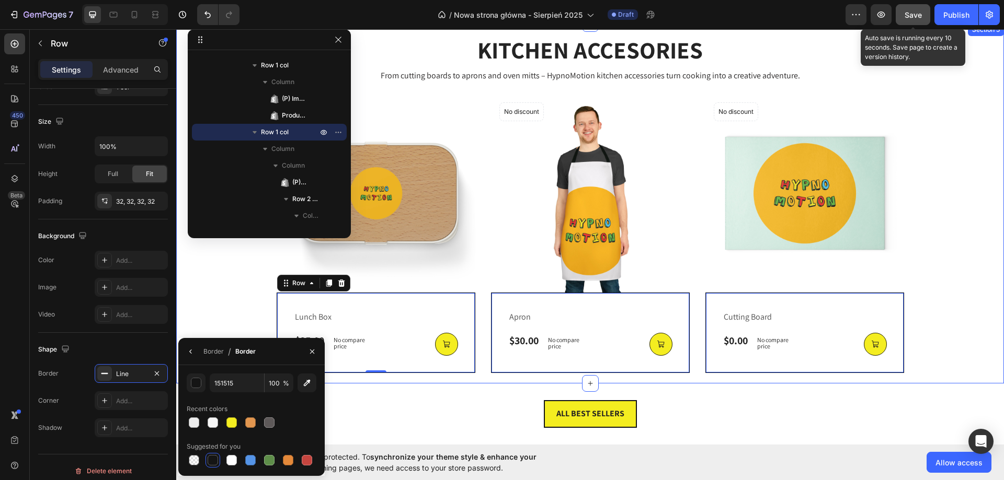
click at [919, 272] on div "KITCHEN ACCESORIES Heading From cutting boards to aprons and oven mitts – Hypno…" at bounding box center [590, 203] width 812 height 339
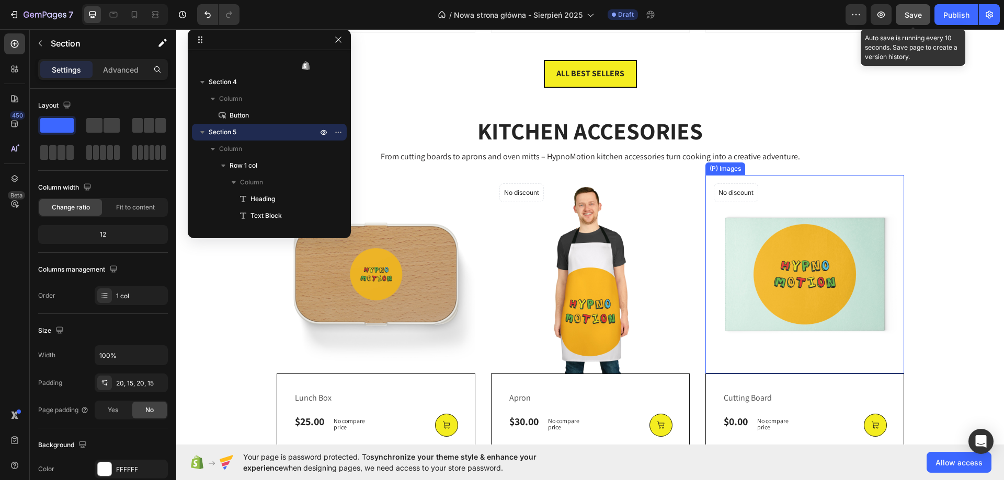
scroll to position [1191, 0]
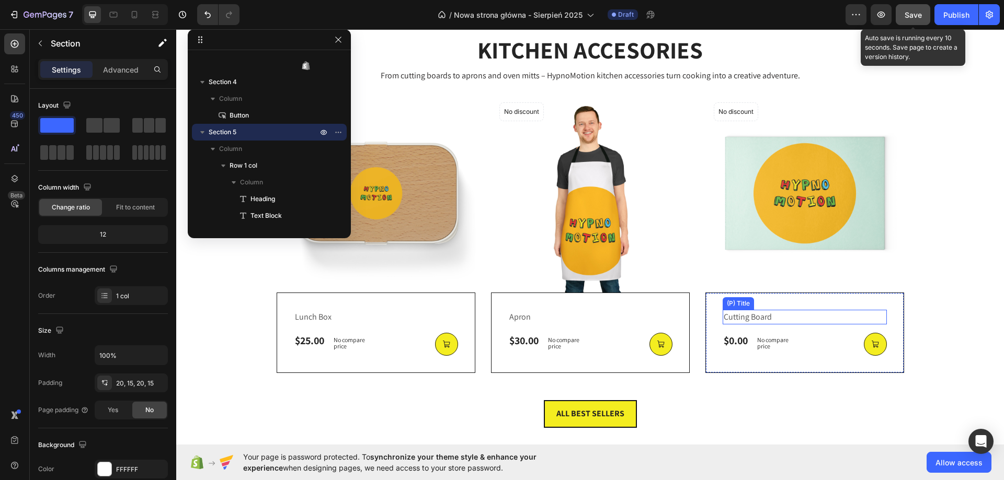
click at [845, 320] on h2 "cutting board" at bounding box center [796, 317] width 147 height 15
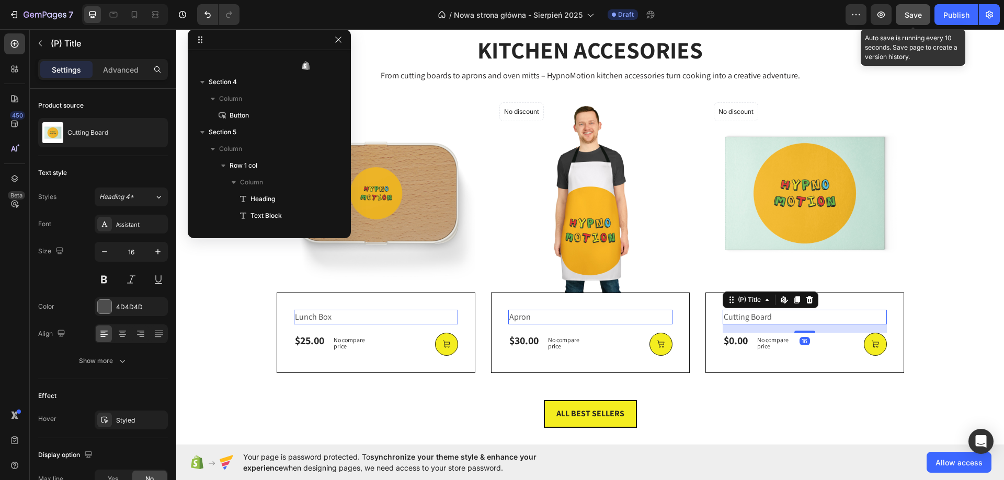
scroll to position [750, 0]
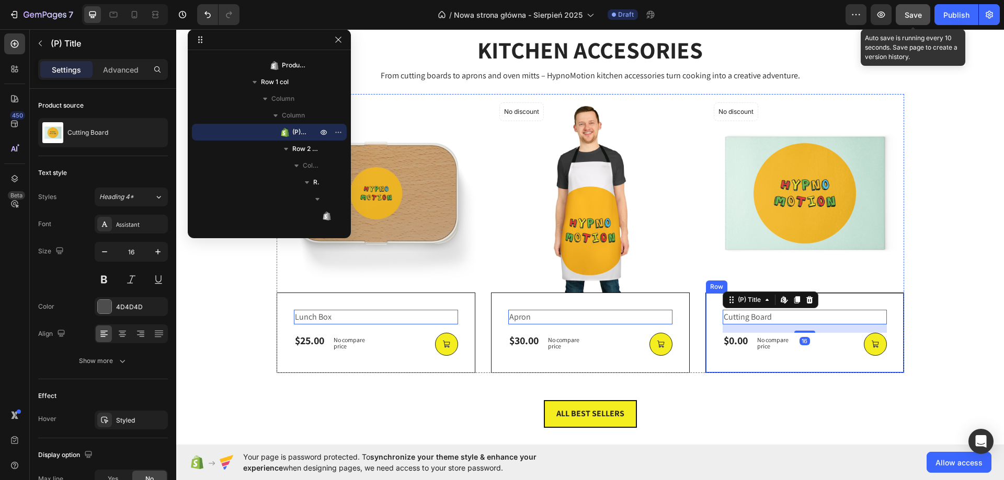
click at [475, 296] on div "cutting board (P) Title Edit content in Shopify 16 $0.00 (P) Price (P) Price No…" at bounding box center [376, 333] width 199 height 81
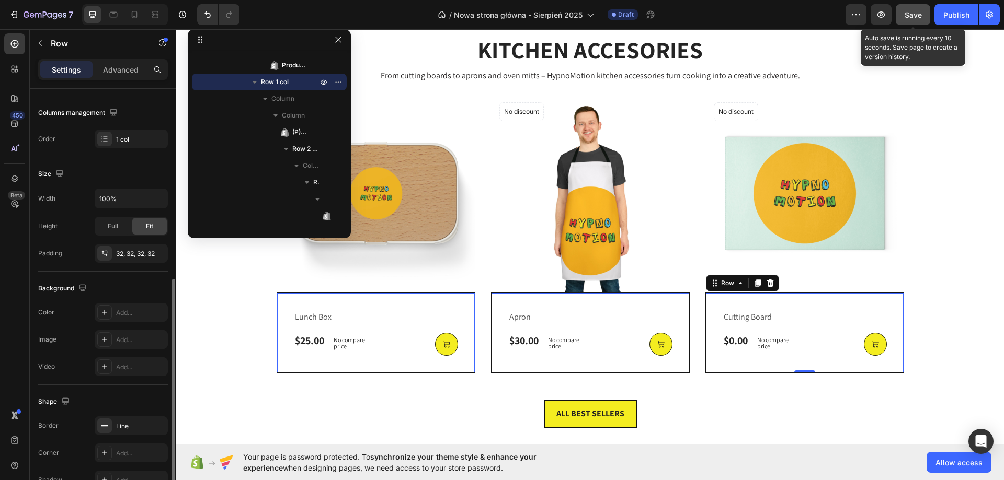
scroll to position [209, 0]
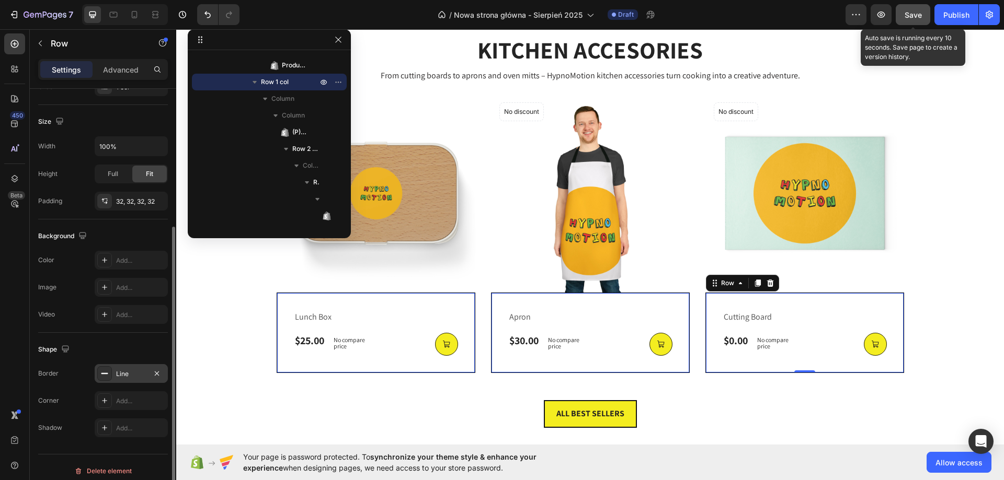
click at [135, 378] on div "Line" at bounding box center [131, 374] width 30 height 9
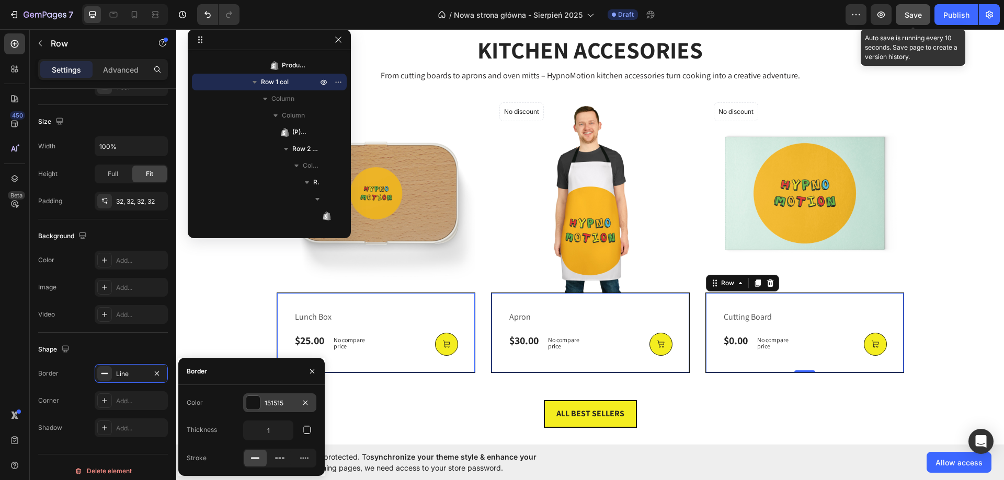
click at [287, 397] on div "151515" at bounding box center [279, 403] width 73 height 19
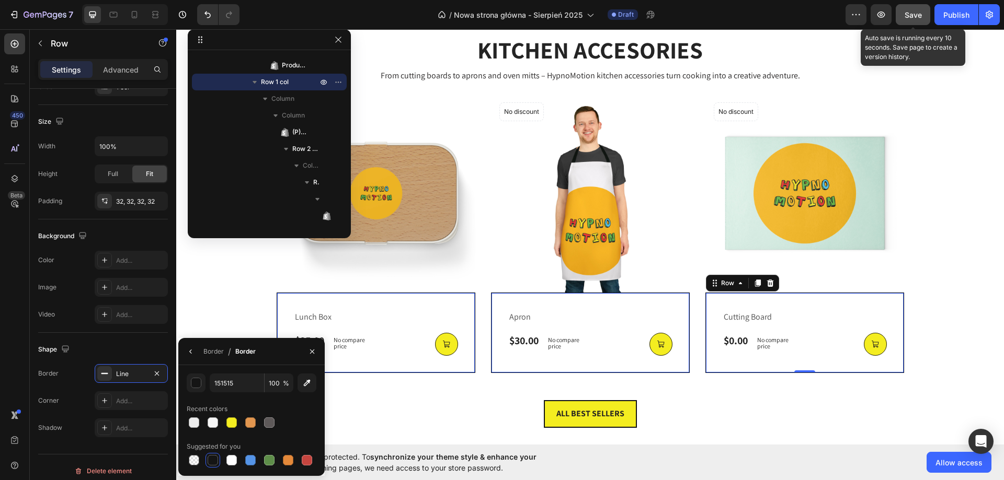
click at [287, 397] on div "151515 100 % Recent colors Suggested for you" at bounding box center [252, 421] width 130 height 94
click at [239, 385] on input "151515" at bounding box center [237, 383] width 54 height 19
paste input "F3F3F3"
click at [188, 385] on button "button" at bounding box center [196, 383] width 19 height 19
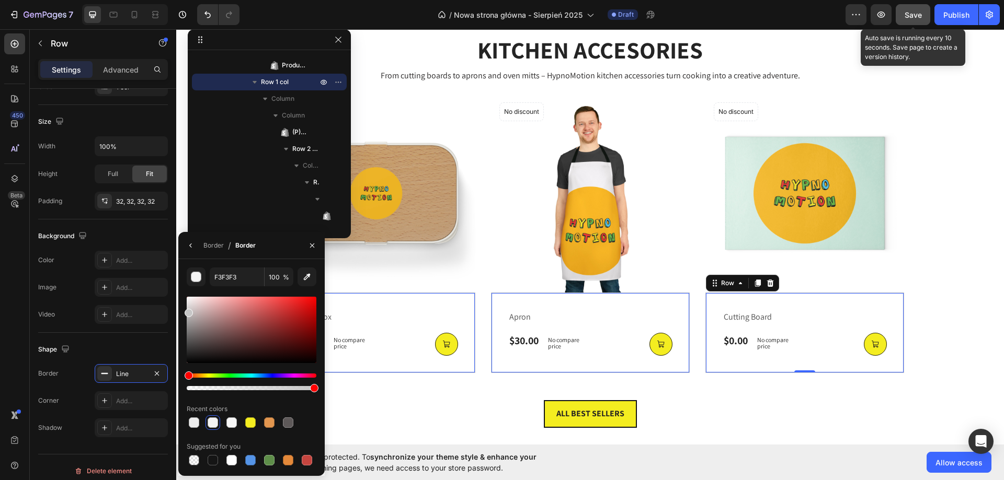
drag, startPoint x: 188, startPoint y: 301, endPoint x: 186, endPoint y: 311, distance: 10.1
click at [186, 311] on div at bounding box center [189, 313] width 8 height 8
type input "C6C6C6"
click at [972, 298] on div "KITCHEN ACCESORIES Heading From cutting boards to aprons and oven mitts – Hypno…" at bounding box center [590, 203] width 812 height 339
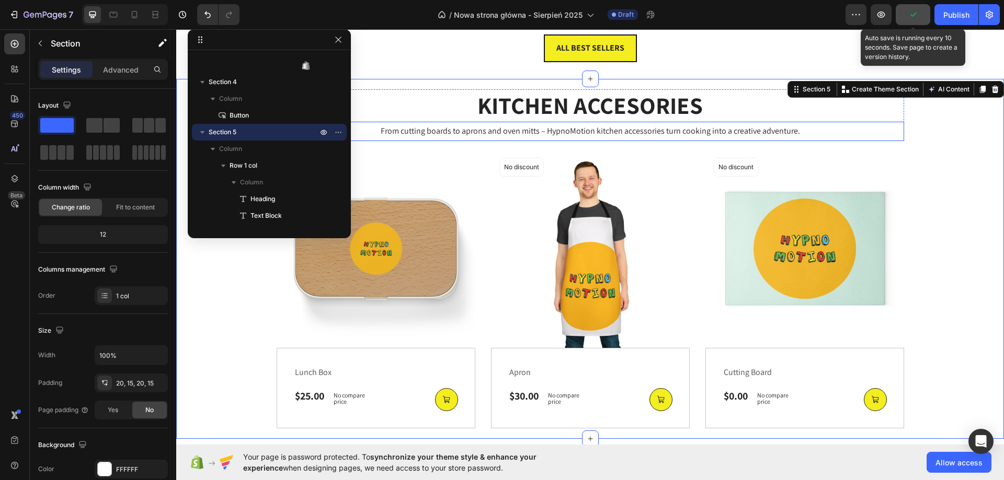
scroll to position [1138, 0]
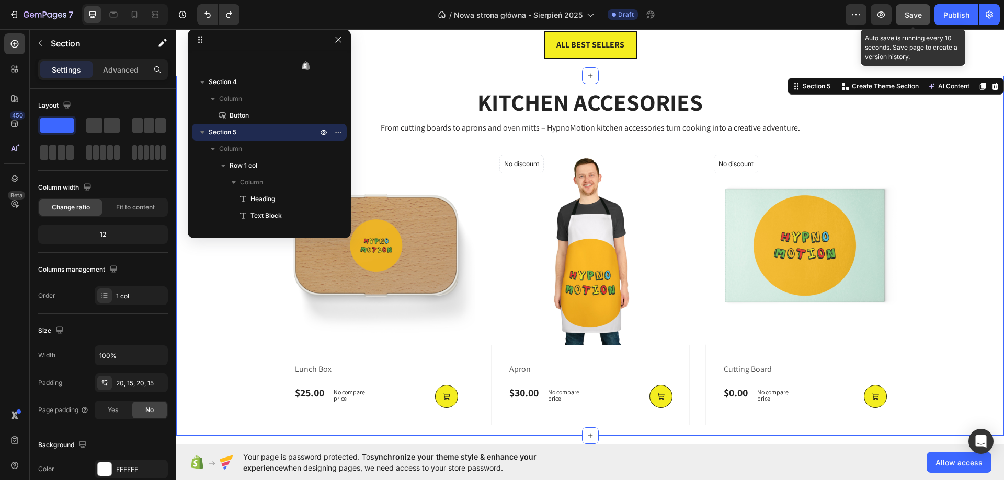
click at [943, 354] on div "KITCHEN ACCESORIES Heading From cutting boards to aprons and oven mitts – Hypno…" at bounding box center [590, 255] width 812 height 339
click at [656, 279] on img at bounding box center [590, 245] width 199 height 199
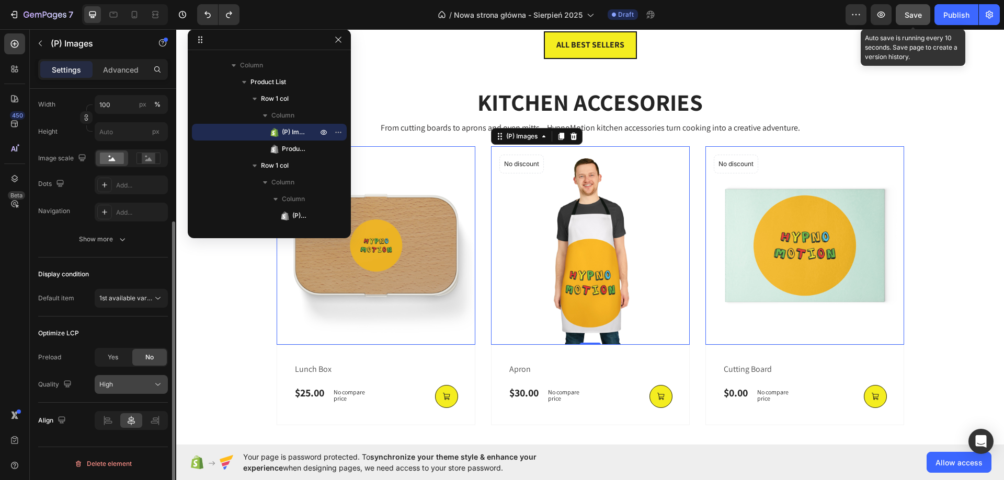
scroll to position [141, 0]
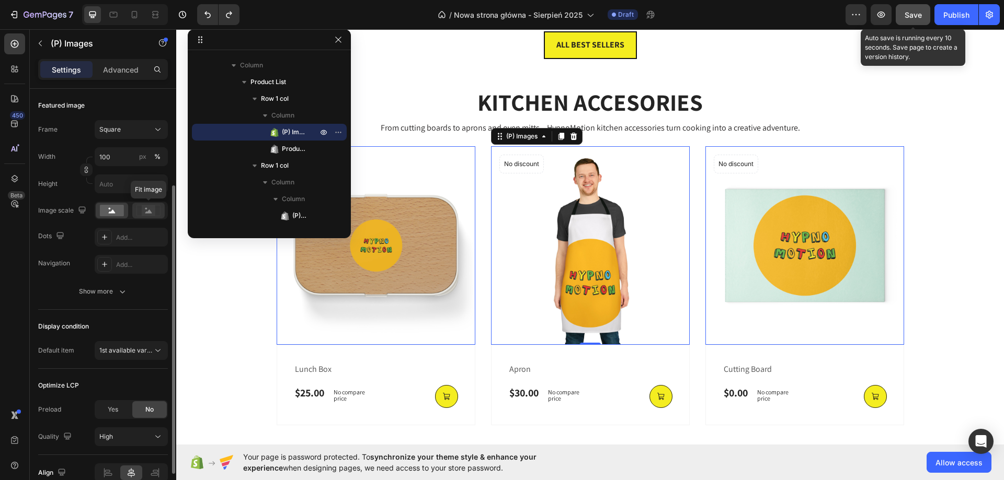
click at [153, 213] on rect at bounding box center [149, 210] width 14 height 10
click at [118, 216] on rect at bounding box center [112, 211] width 24 height 12
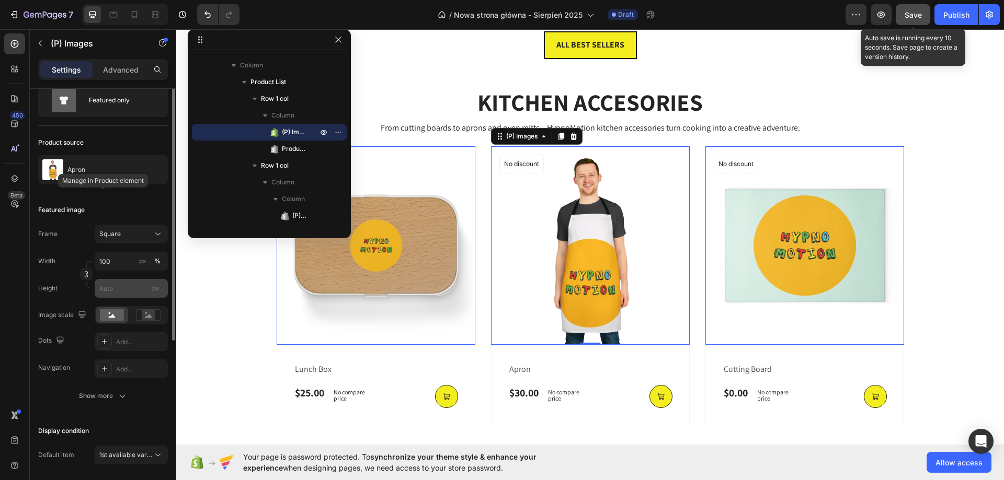
scroll to position [0, 0]
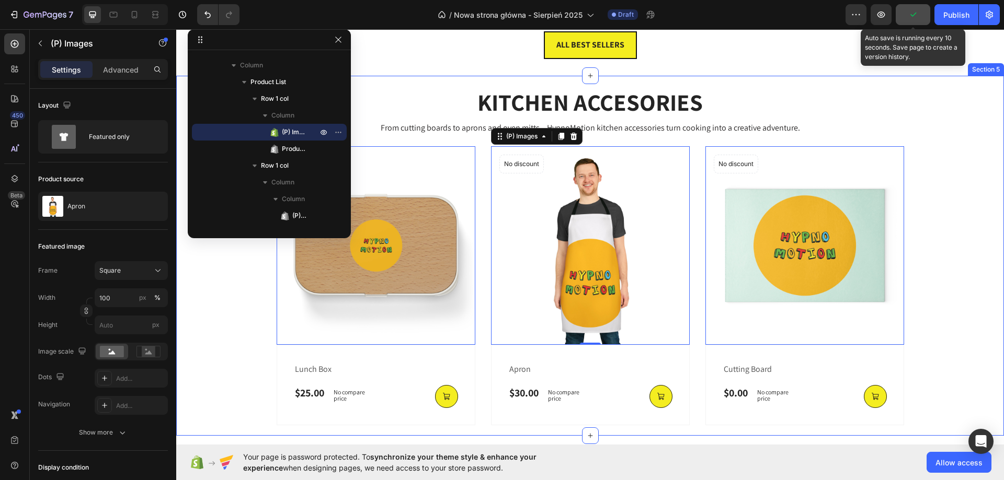
click at [965, 234] on div "KITCHEN ACCESORIES Heading From cutting boards to aprons and oven mitts – Hypno…" at bounding box center [590, 255] width 812 height 339
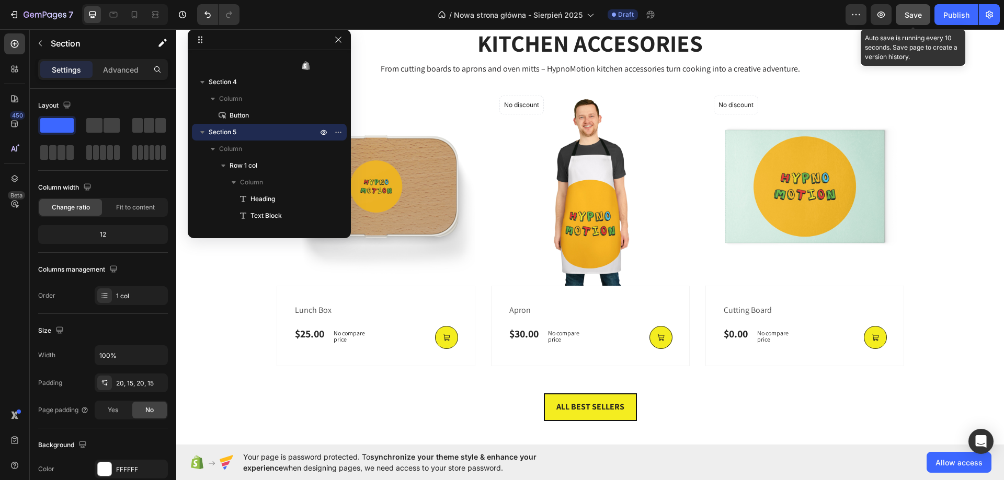
scroll to position [1191, 0]
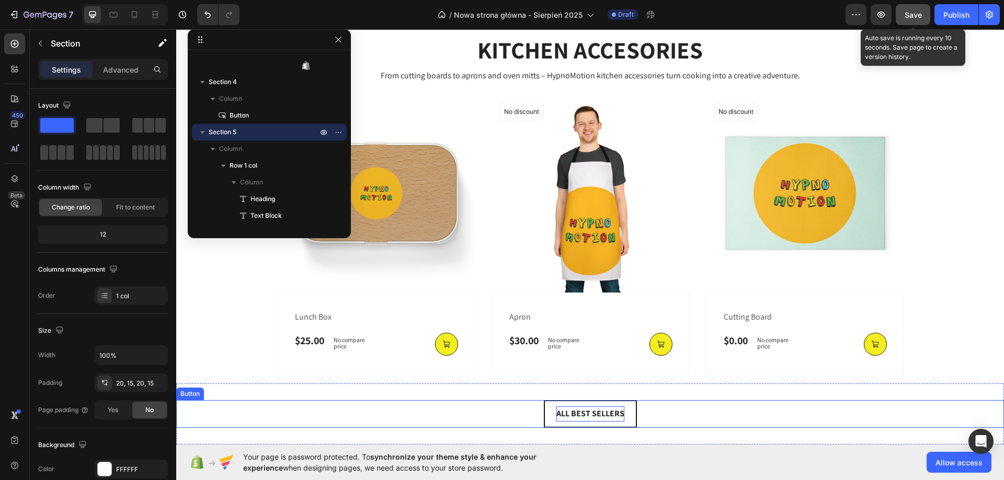
click at [582, 417] on strong "ALL BEST SELLERS" at bounding box center [590, 413] width 68 height 11
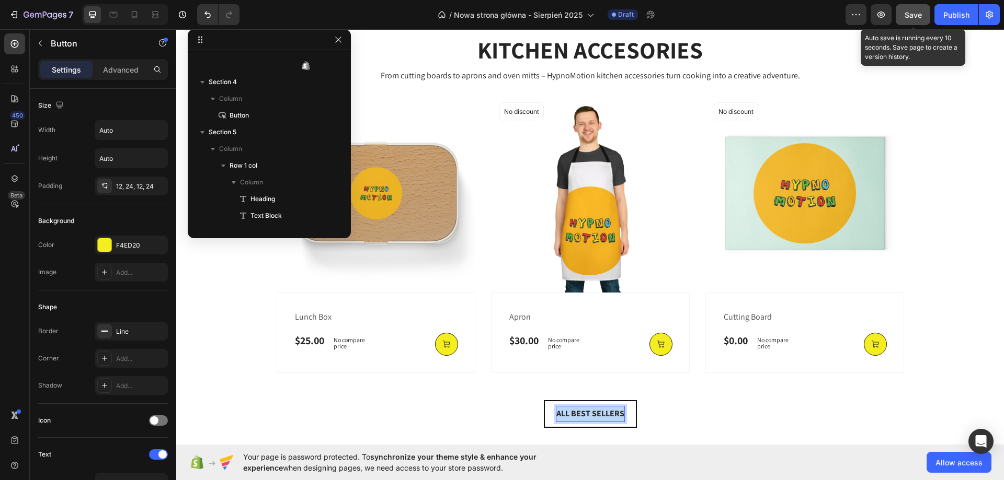
scroll to position [951, 0]
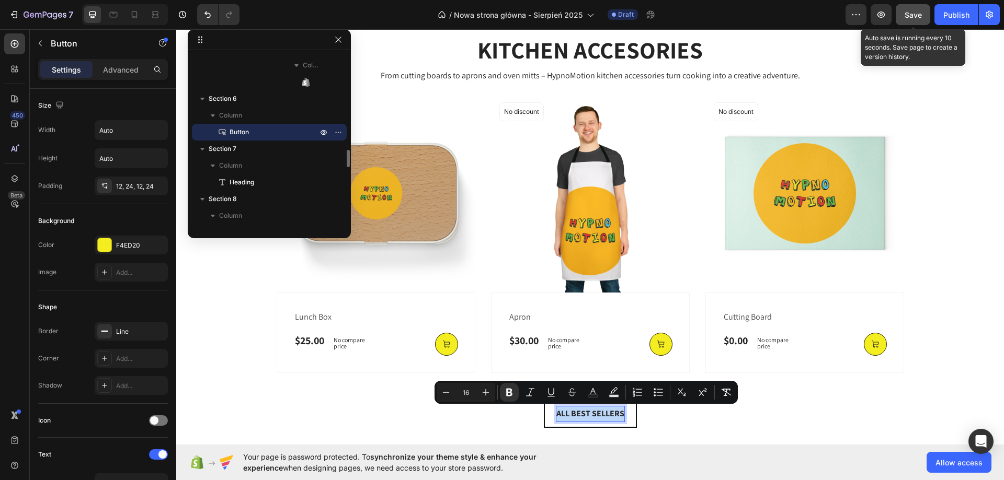
click at [582, 417] on strong "ALL BEST SELLERS" at bounding box center [590, 413] width 68 height 11
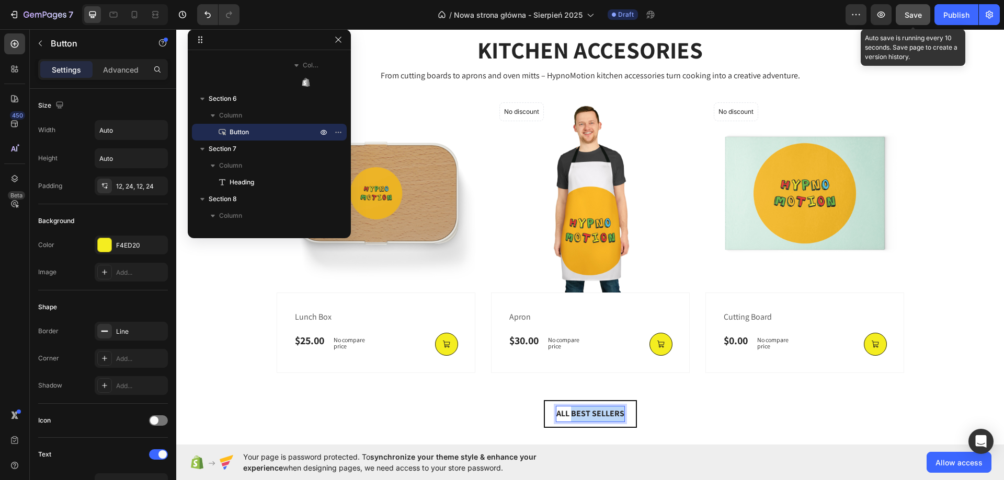
drag, startPoint x: 568, startPoint y: 414, endPoint x: 622, endPoint y: 416, distance: 53.9
click at [622, 416] on link "ALL BEST SELLERS" at bounding box center [590, 414] width 93 height 28
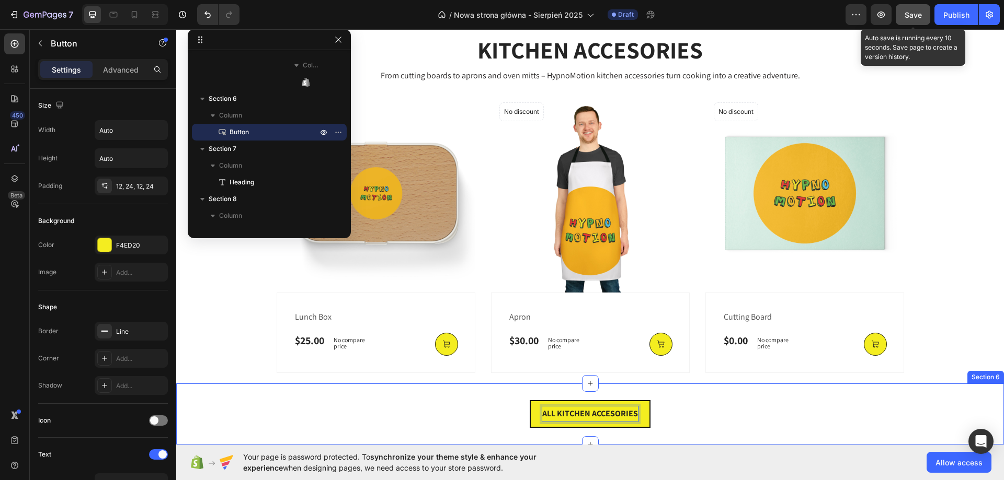
click at [757, 430] on div "ALL KITCHEN ACCESORIES Button 0 Section 6" at bounding box center [590, 414] width 828 height 61
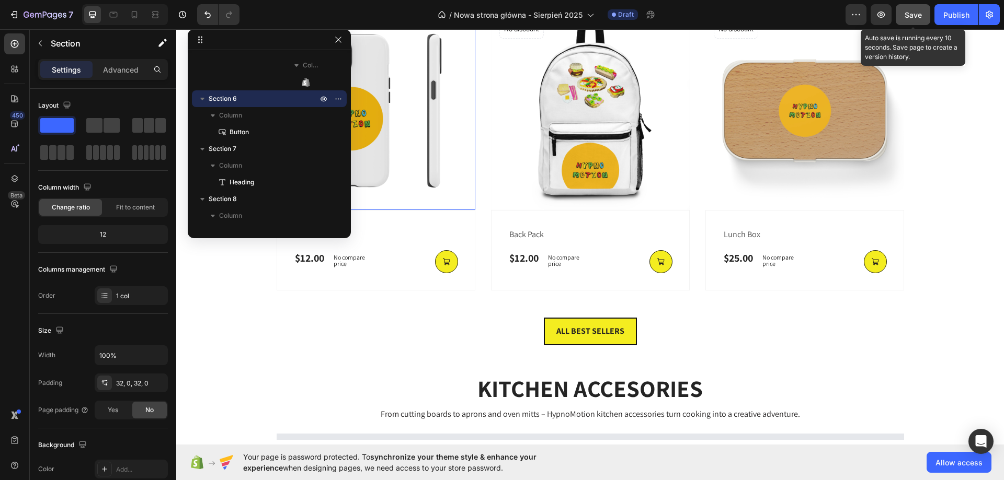
scroll to position [941, 0]
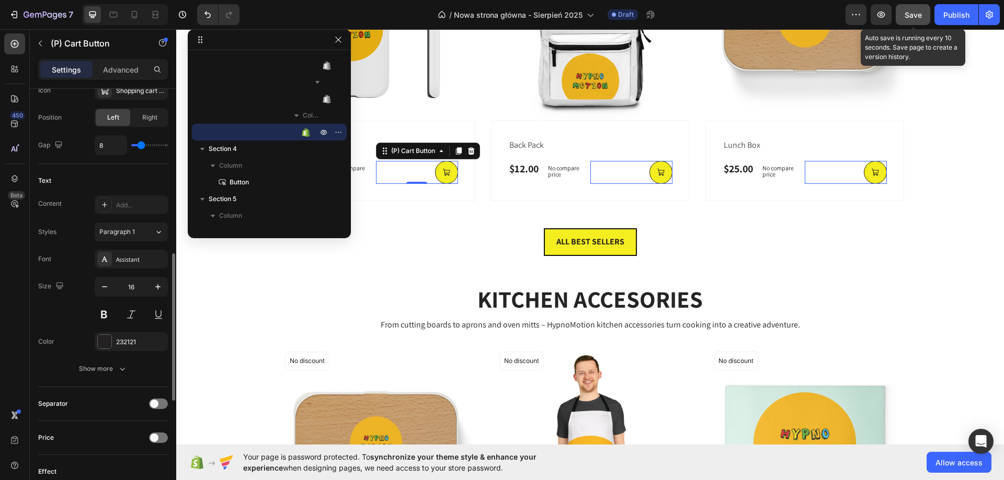
scroll to position [575, 0]
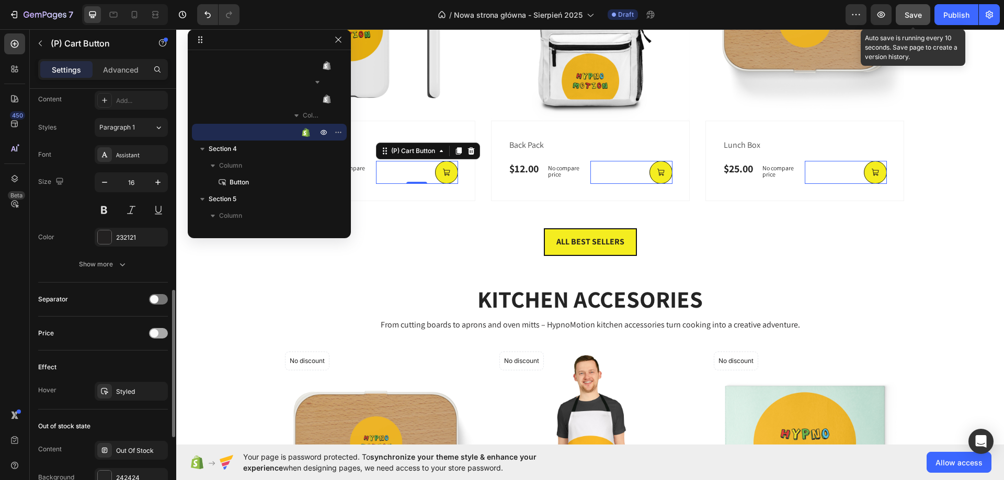
click at [163, 328] on div at bounding box center [158, 333] width 19 height 10
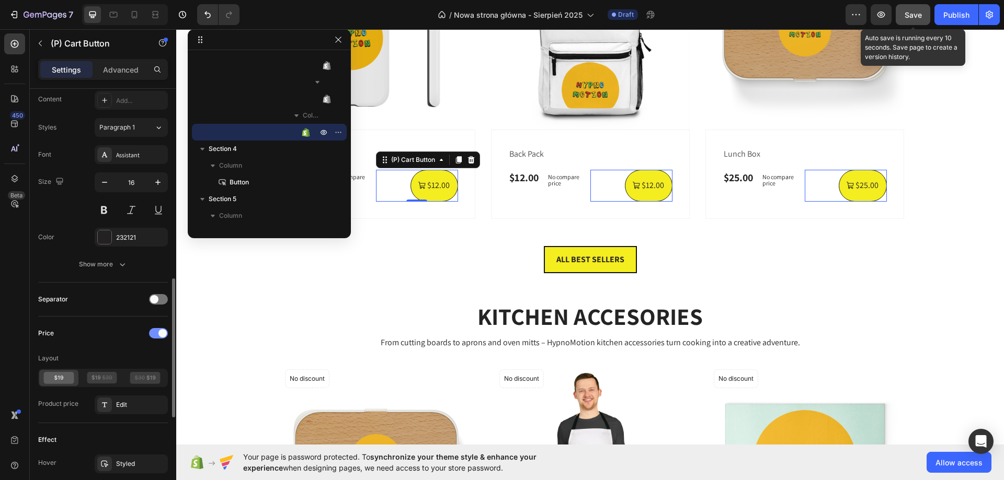
scroll to position [950, 0]
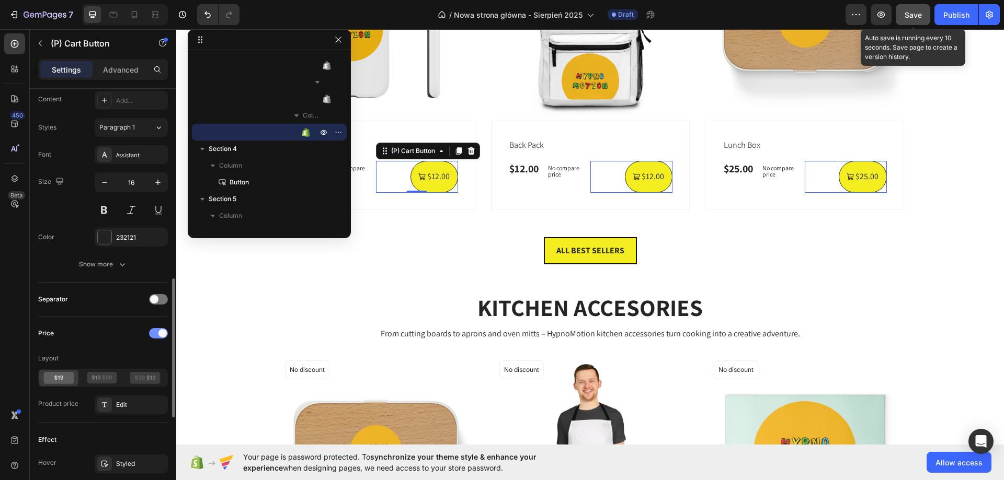
click at [163, 328] on div at bounding box center [158, 333] width 19 height 10
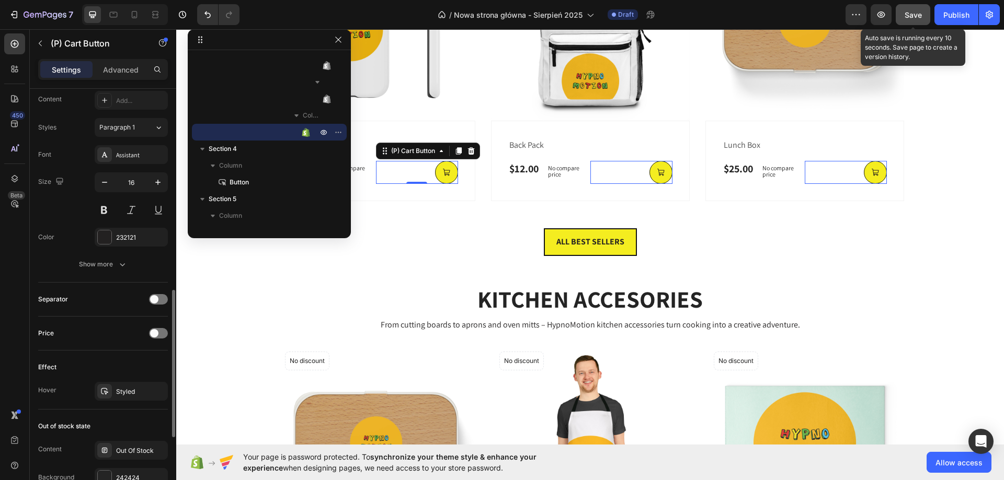
click at [158, 292] on div "Separator" at bounding box center [103, 299] width 130 height 17
click at [158, 296] on div at bounding box center [158, 299] width 19 height 10
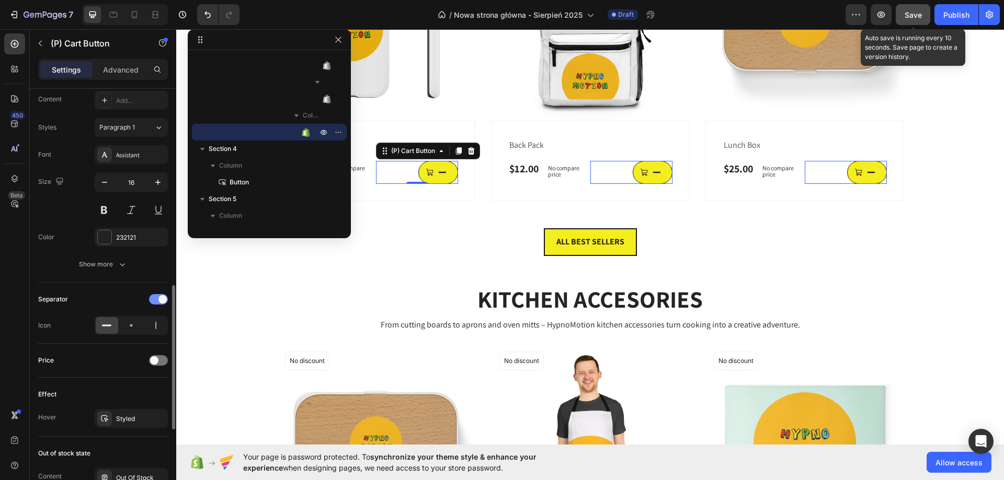
click at [158, 296] on div at bounding box center [158, 299] width 19 height 10
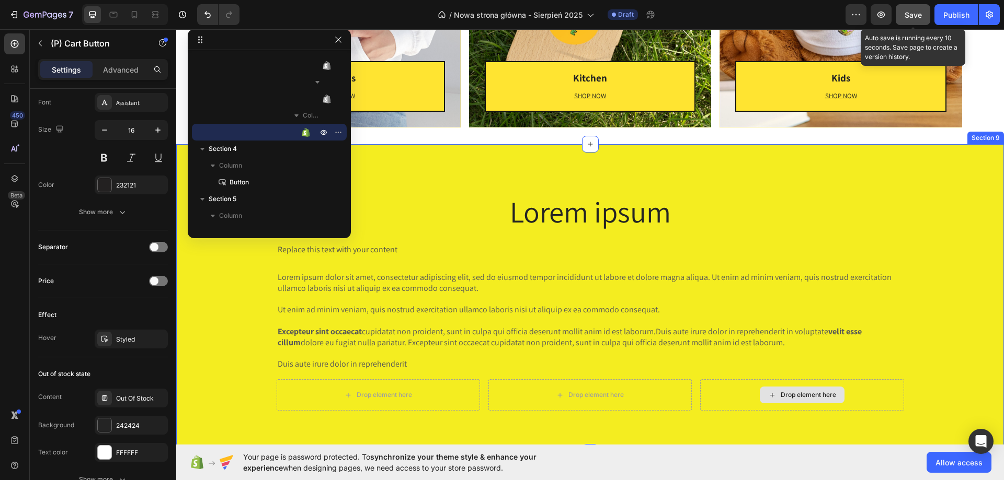
scroll to position [1935, 0]
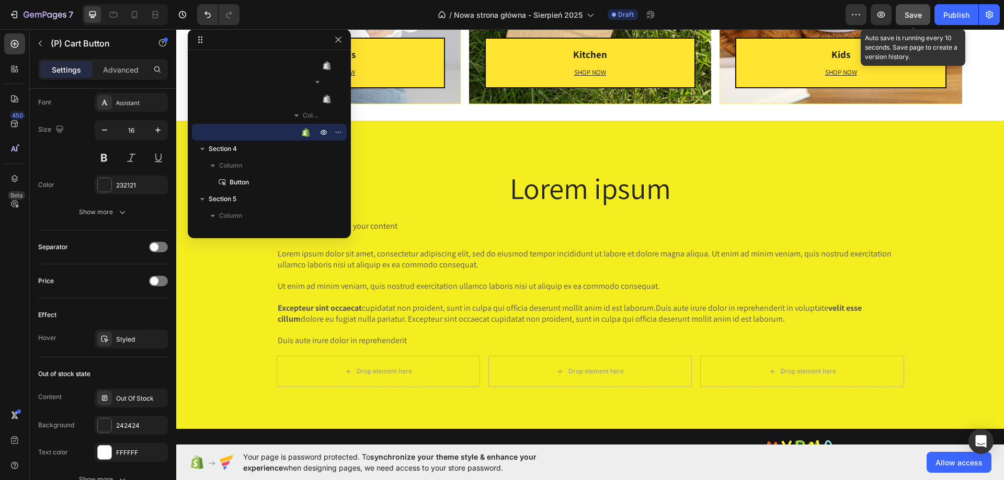
click at [909, 15] on span "Save" at bounding box center [913, 14] width 17 height 9
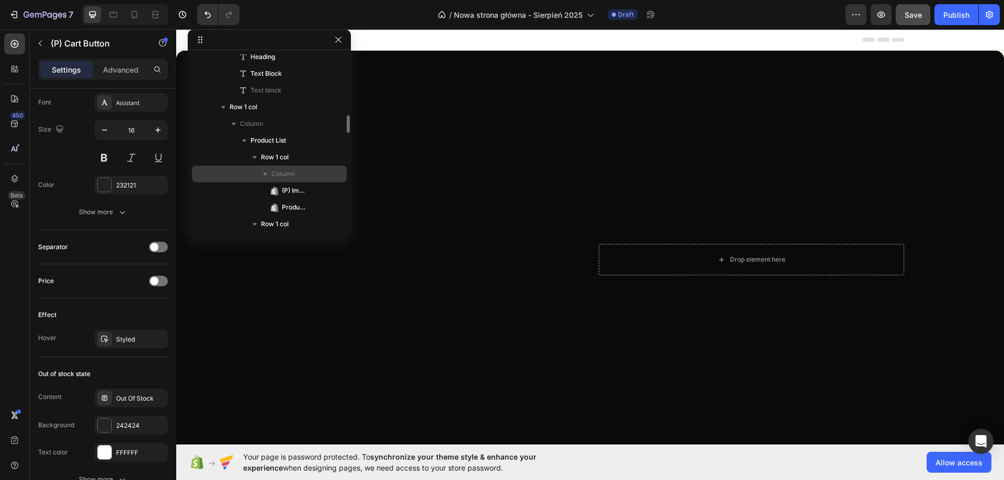
scroll to position [660, 0]
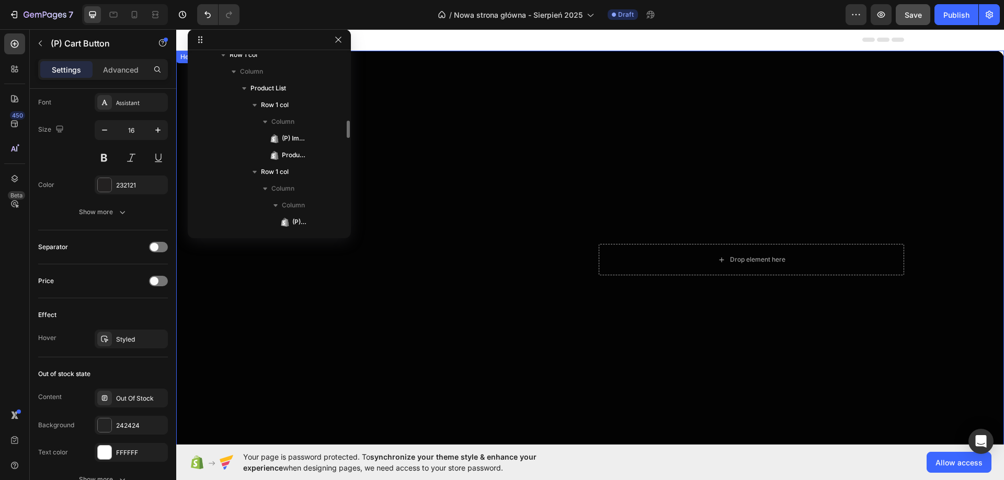
click at [511, 145] on div "Overlay" at bounding box center [590, 260] width 828 height 418
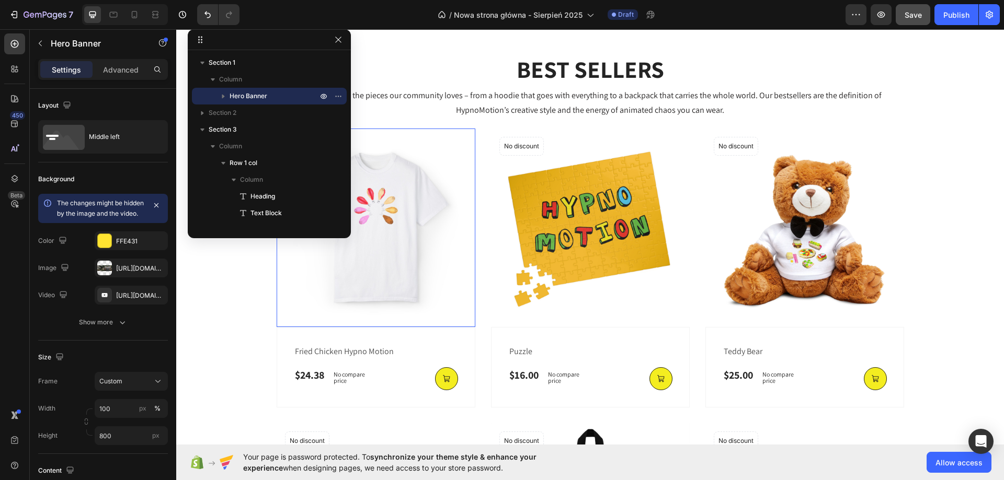
scroll to position [471, 0]
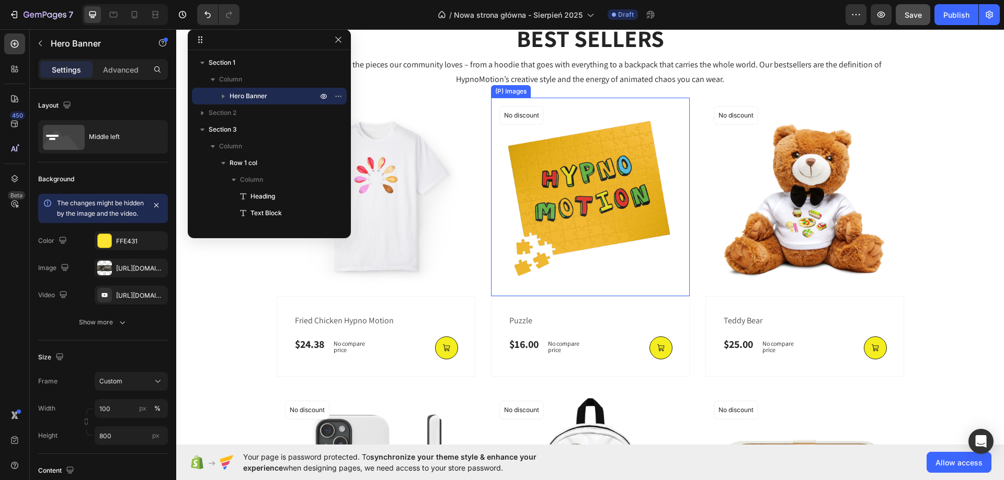
click at [540, 184] on img at bounding box center [590, 197] width 199 height 199
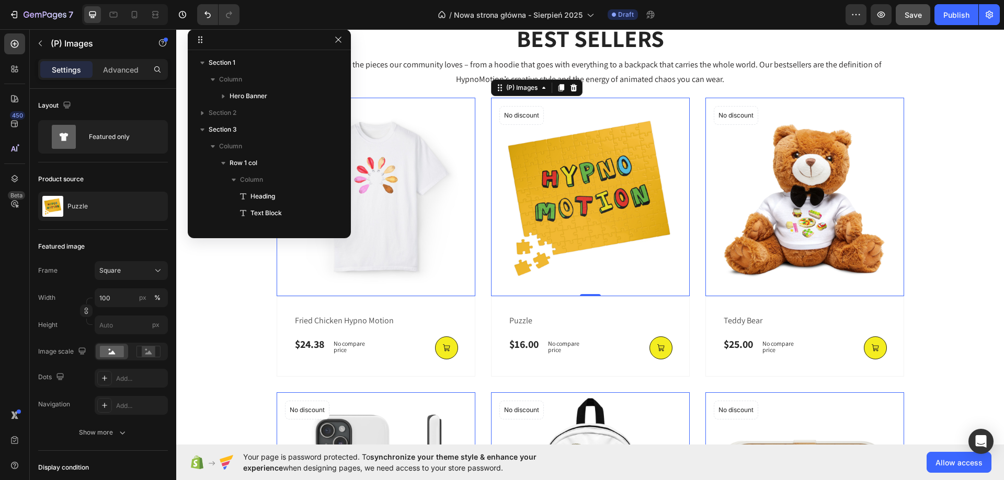
scroll to position [198, 0]
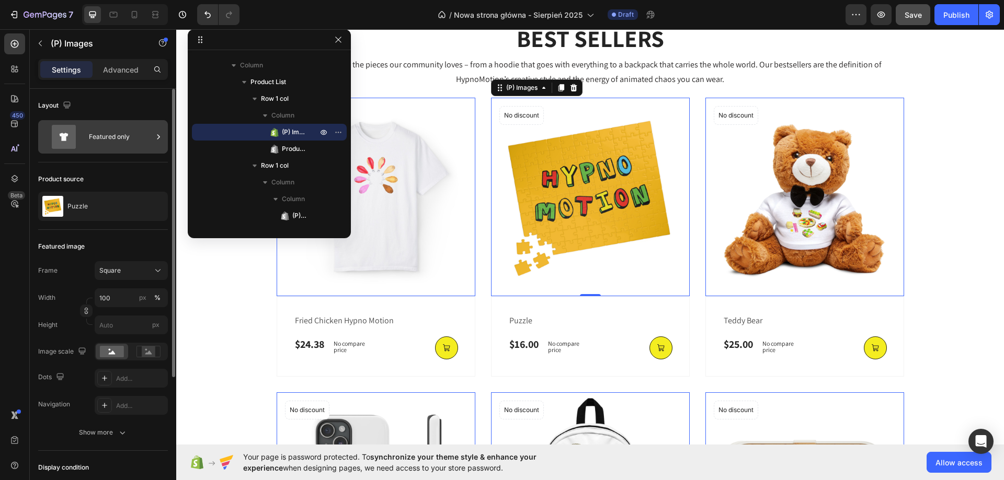
click at [106, 122] on div "Featured only" at bounding box center [103, 136] width 130 height 33
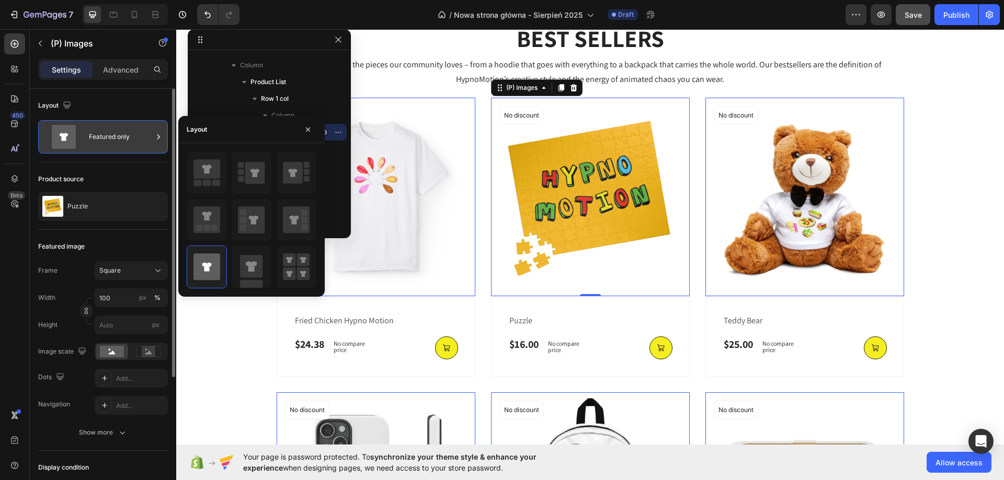
click at [113, 121] on div "Featured only" at bounding box center [103, 136] width 130 height 33
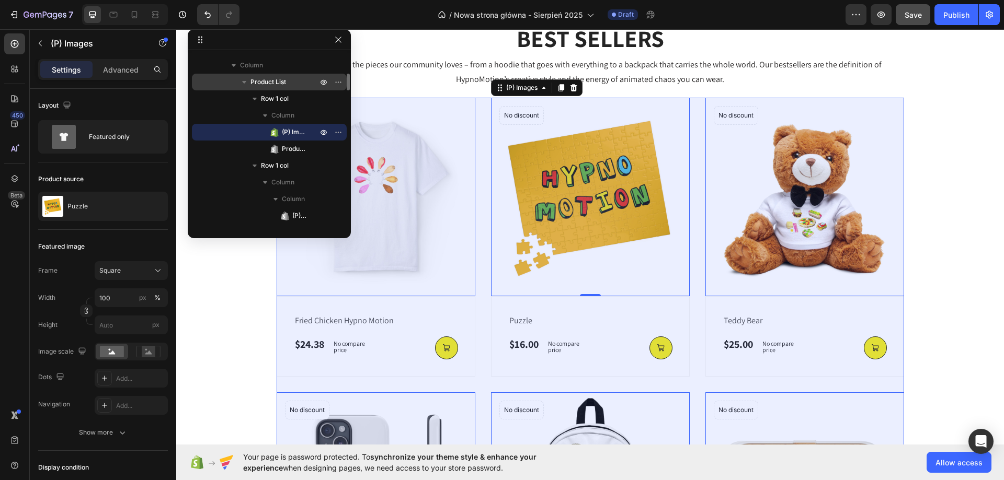
click at [260, 86] on span "Product List" at bounding box center [268, 82] width 36 height 10
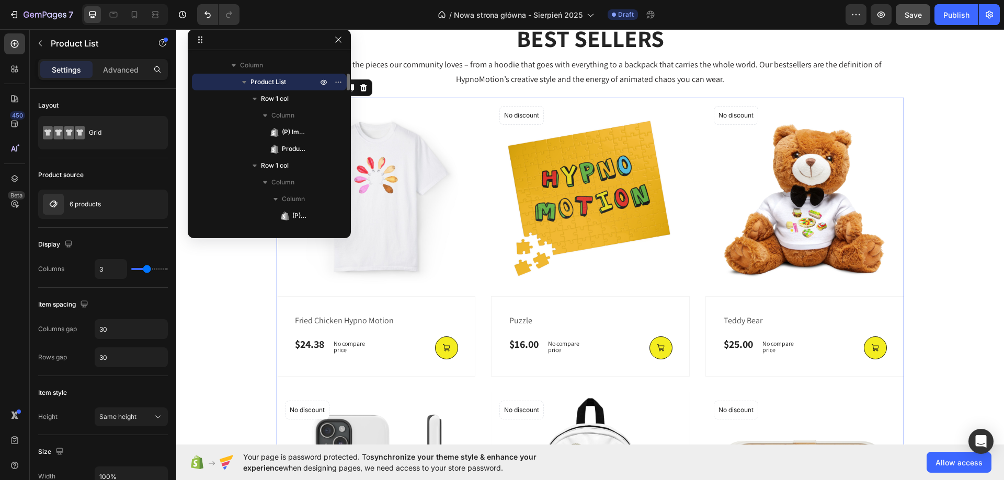
scroll to position [502, 0]
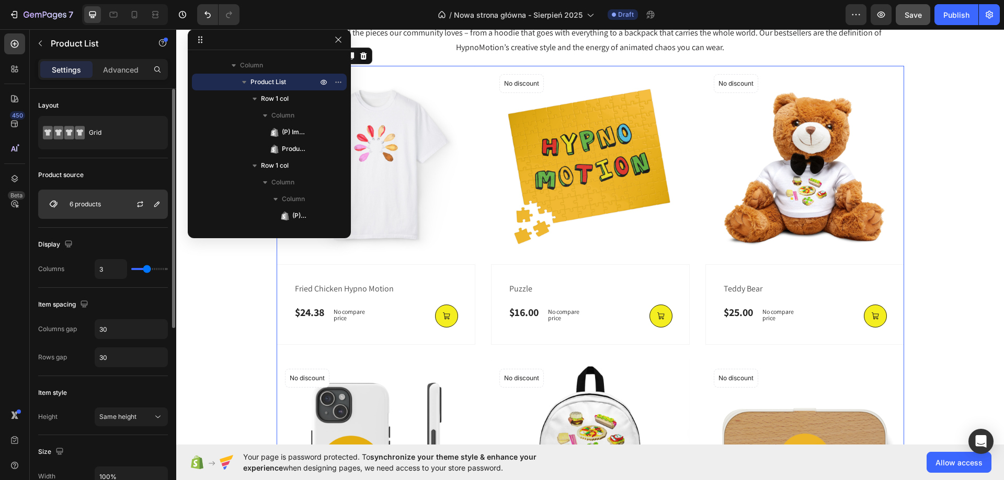
click at [120, 214] on div "6 products" at bounding box center [103, 204] width 130 height 29
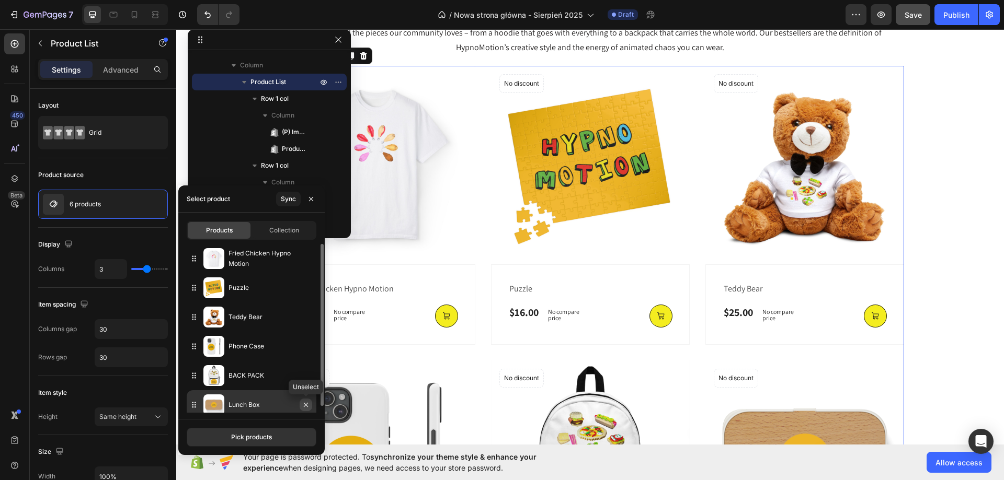
click at [301, 404] on button "button" at bounding box center [306, 405] width 13 height 13
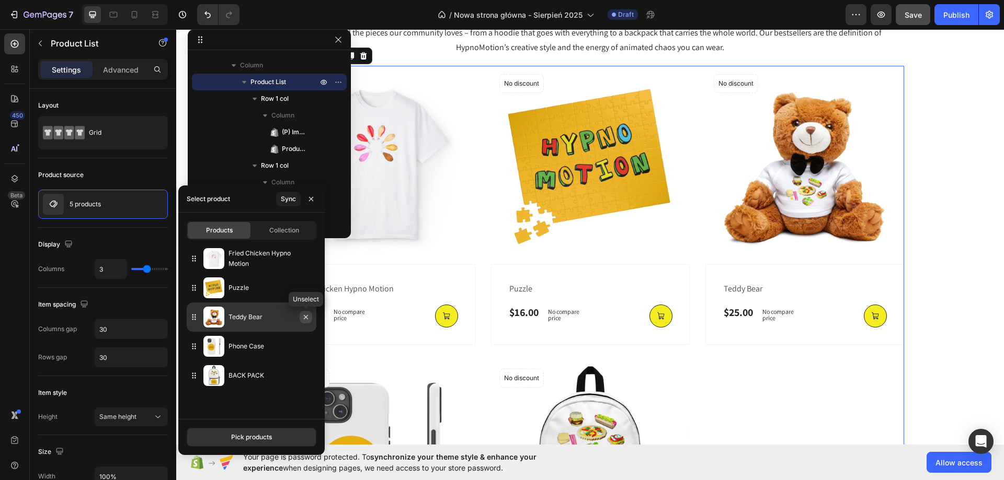
click at [307, 319] on icon "button" at bounding box center [306, 317] width 8 height 8
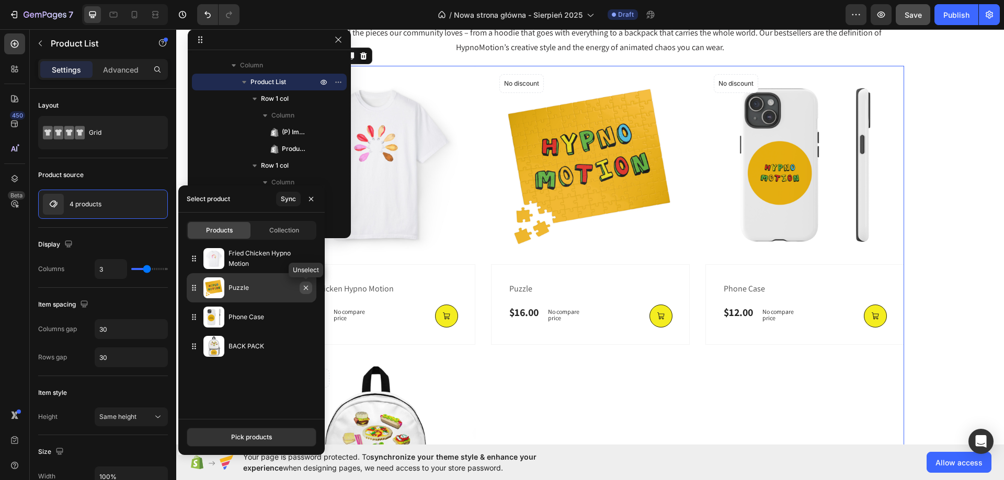
click at [302, 290] on icon "button" at bounding box center [306, 288] width 8 height 8
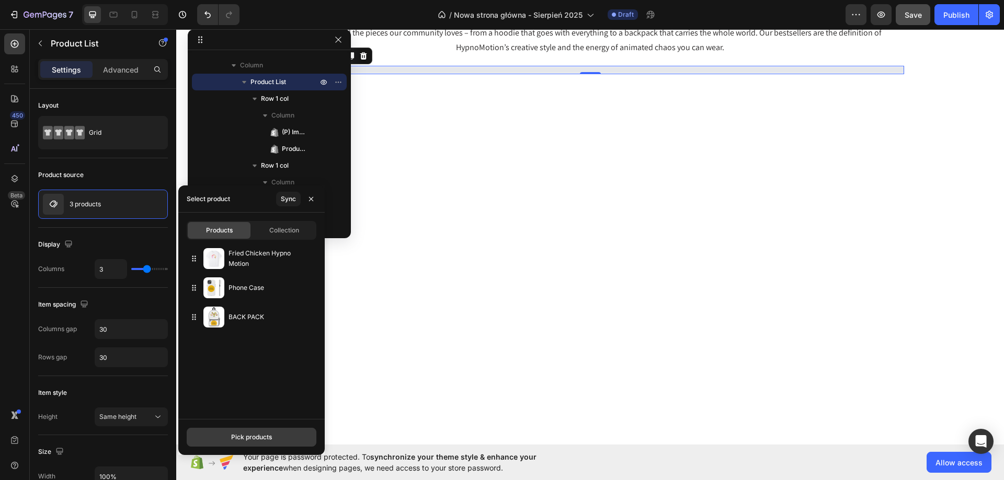
click at [251, 434] on div "Pick products" at bounding box center [251, 437] width 41 height 9
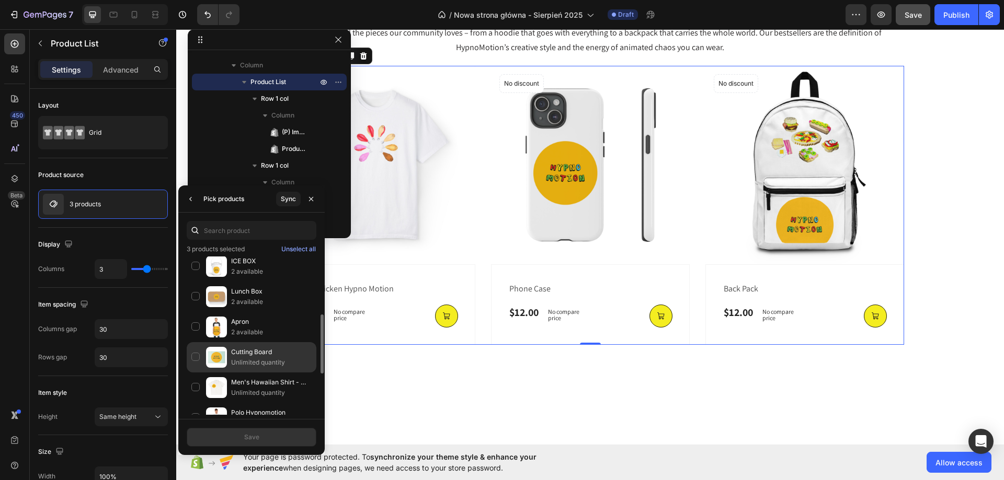
scroll to position [261, 0]
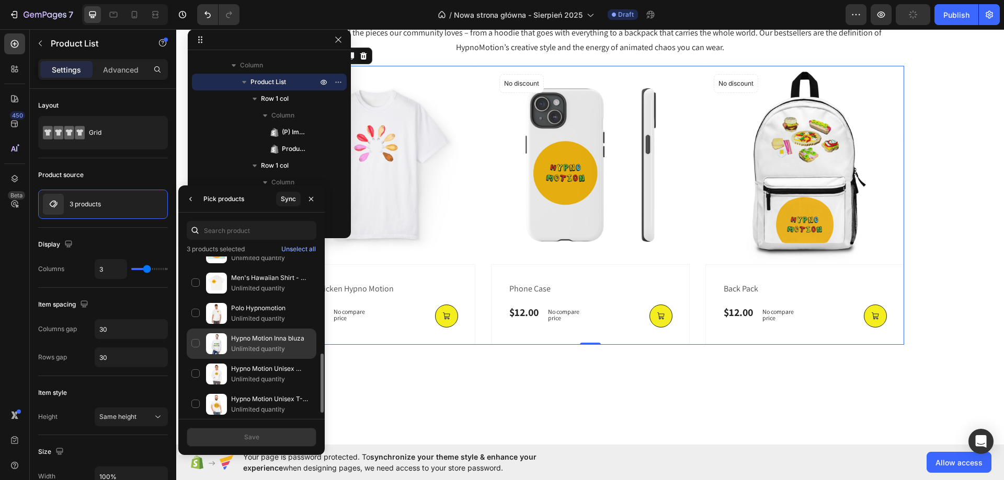
click at [281, 340] on p "Hypno Motion Inna bluza" at bounding box center [271, 339] width 81 height 10
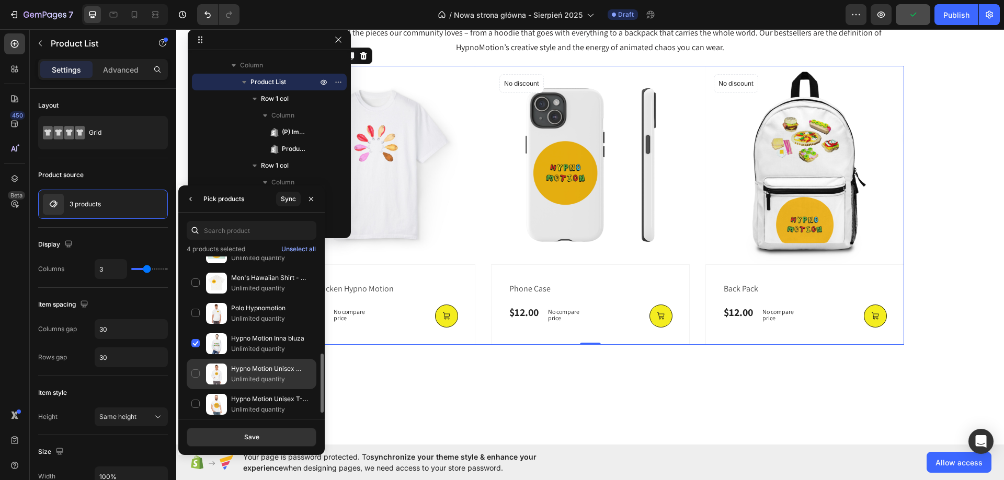
click at [263, 372] on p "Hypno Motion Unisex Hoodie" at bounding box center [271, 369] width 81 height 10
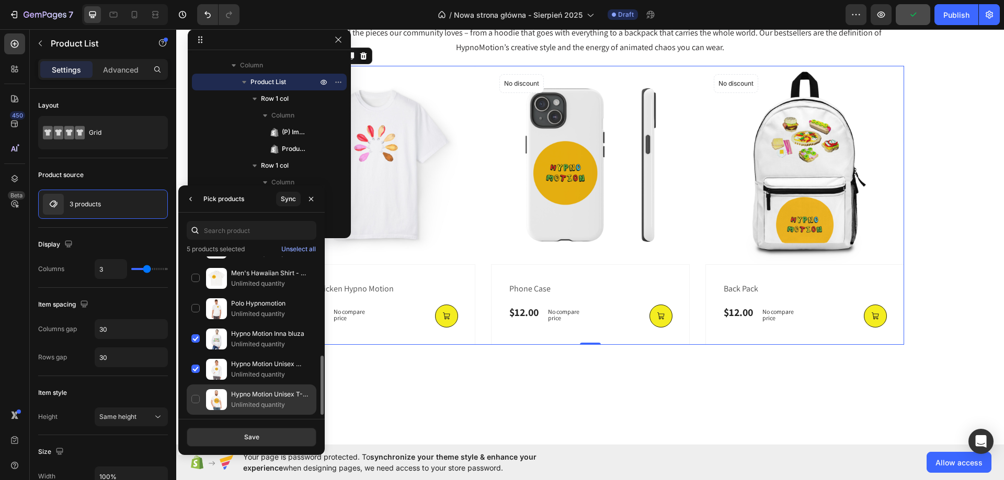
click at [259, 395] on p "Hypno Motion Unisex T-shirt" at bounding box center [271, 395] width 81 height 10
click at [252, 435] on div "Save" at bounding box center [251, 437] width 15 height 9
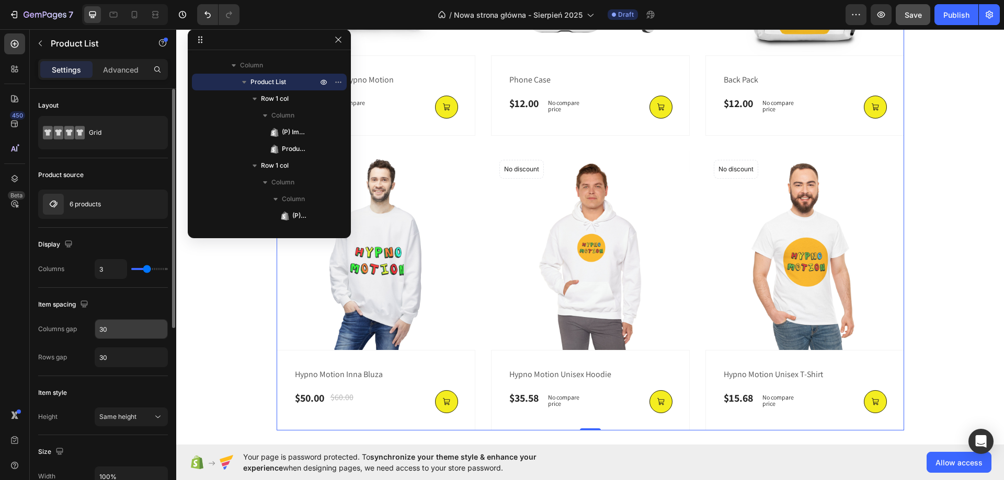
scroll to position [52, 0]
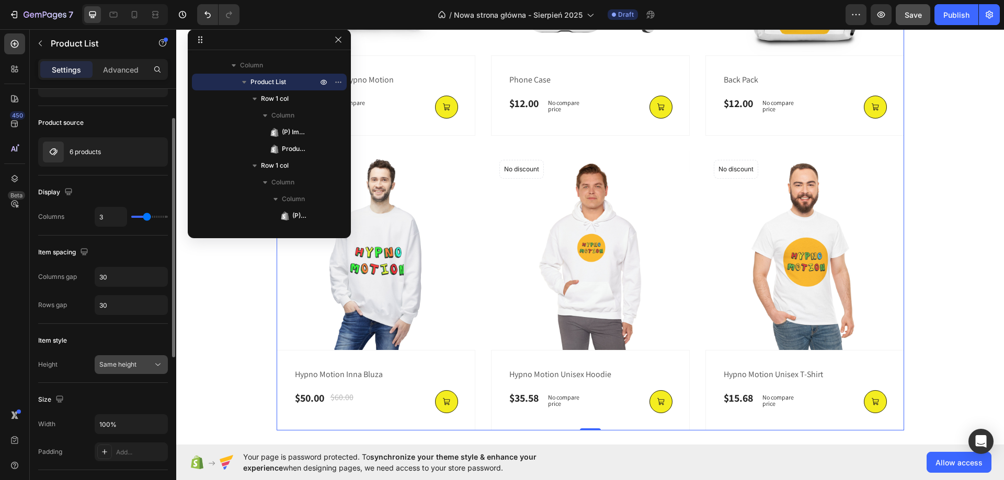
click at [131, 363] on span "Same height" at bounding box center [117, 365] width 37 height 8
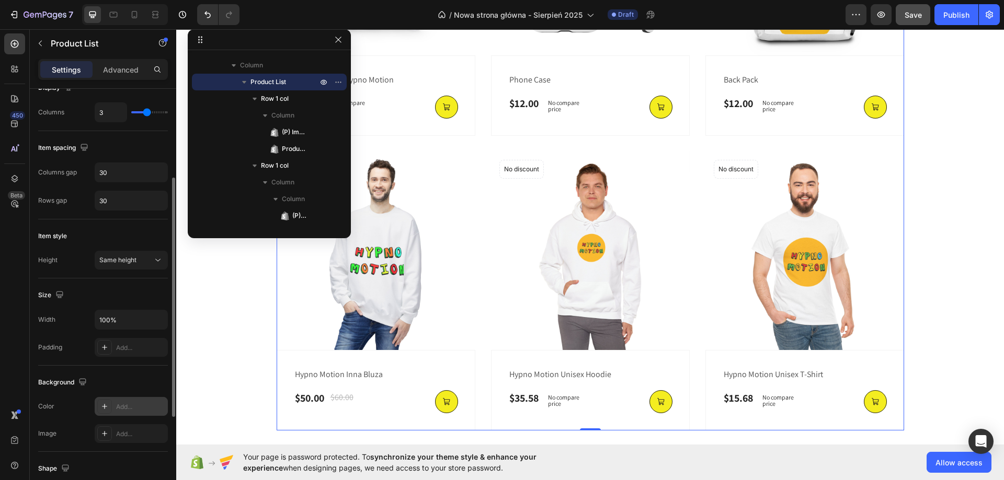
scroll to position [209, 0]
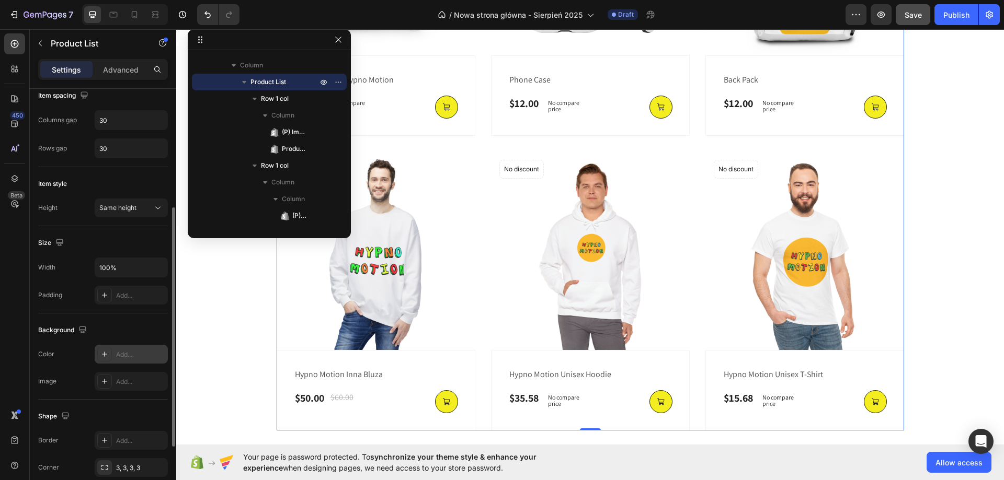
click at [141, 350] on div "Add..." at bounding box center [140, 354] width 49 height 9
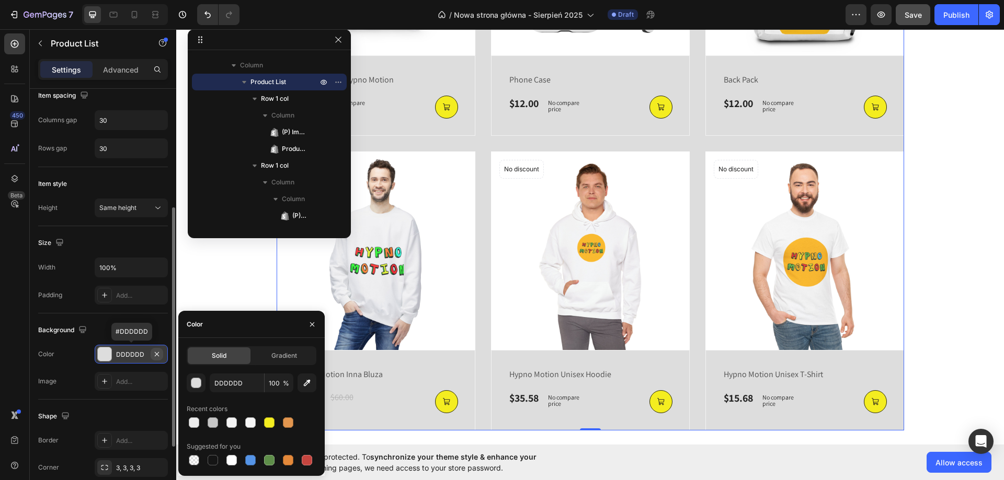
click at [158, 350] on icon "button" at bounding box center [157, 354] width 8 height 8
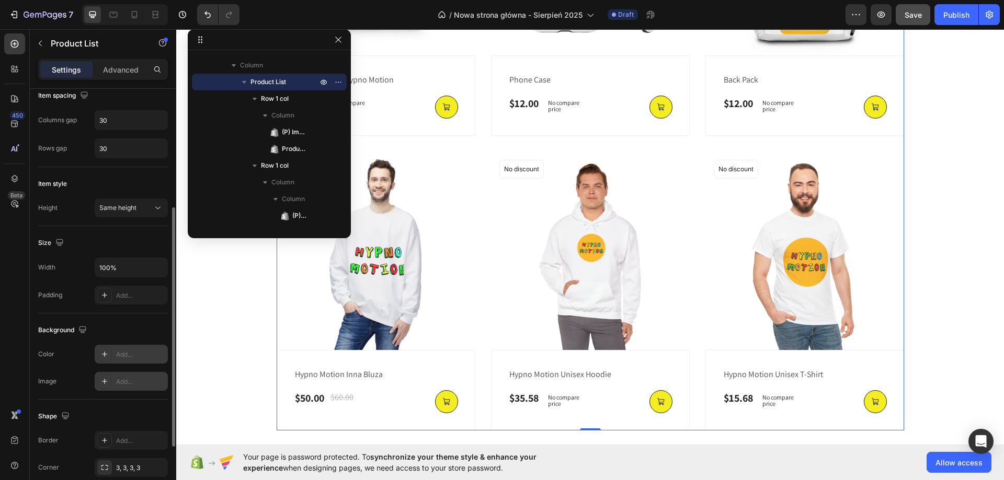
click at [146, 376] on div "Add..." at bounding box center [131, 381] width 73 height 19
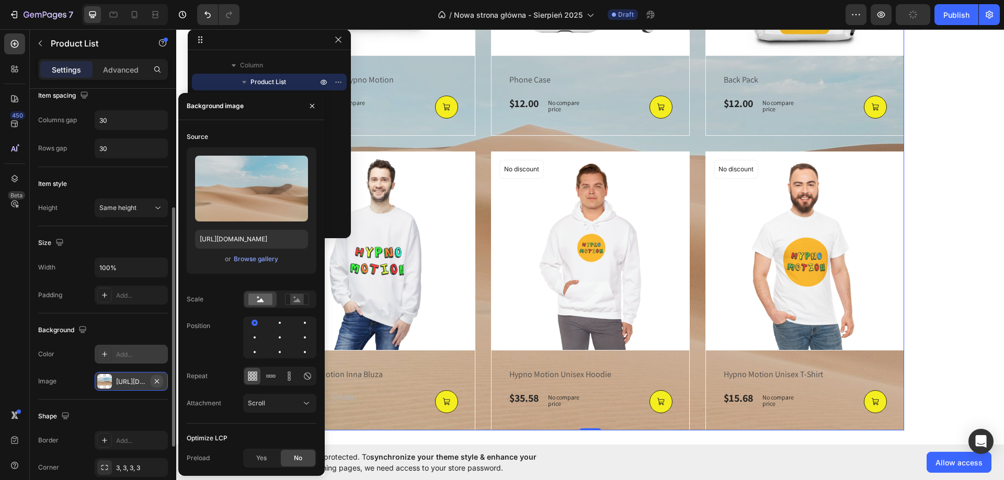
click at [158, 380] on icon "button" at bounding box center [157, 381] width 4 height 4
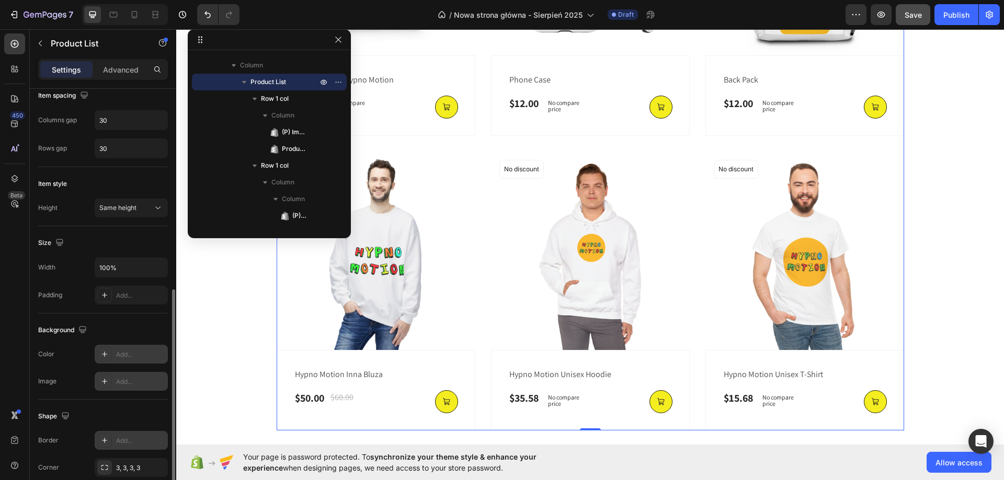
scroll to position [314, 0]
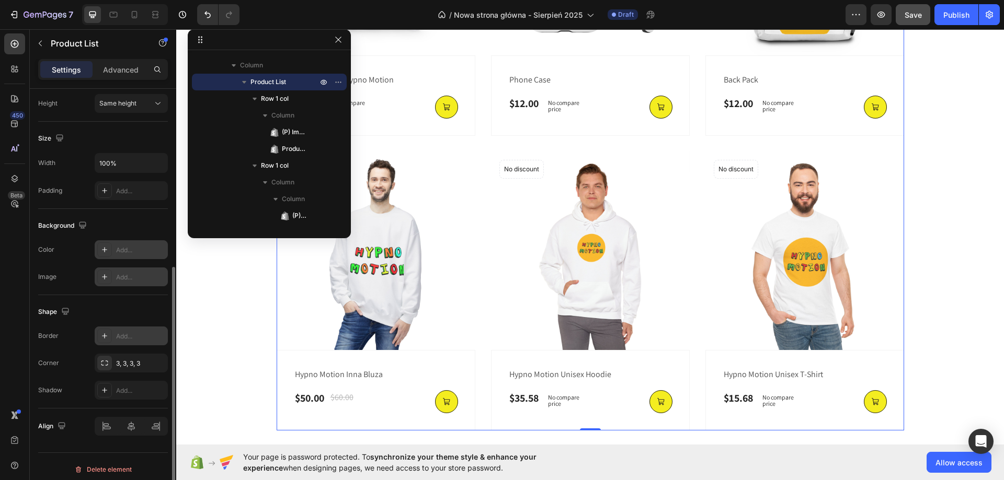
click at [123, 337] on div "Add..." at bounding box center [140, 336] width 49 height 9
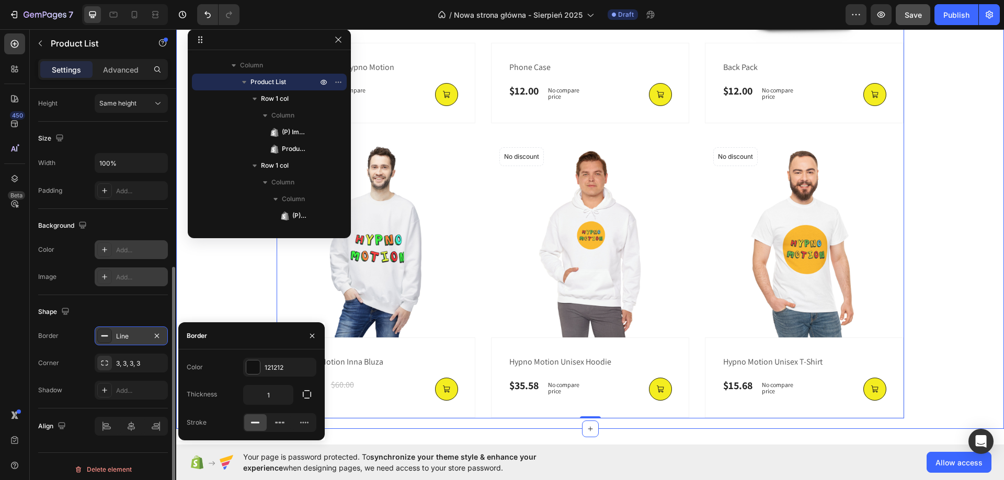
scroll to position [753, 0]
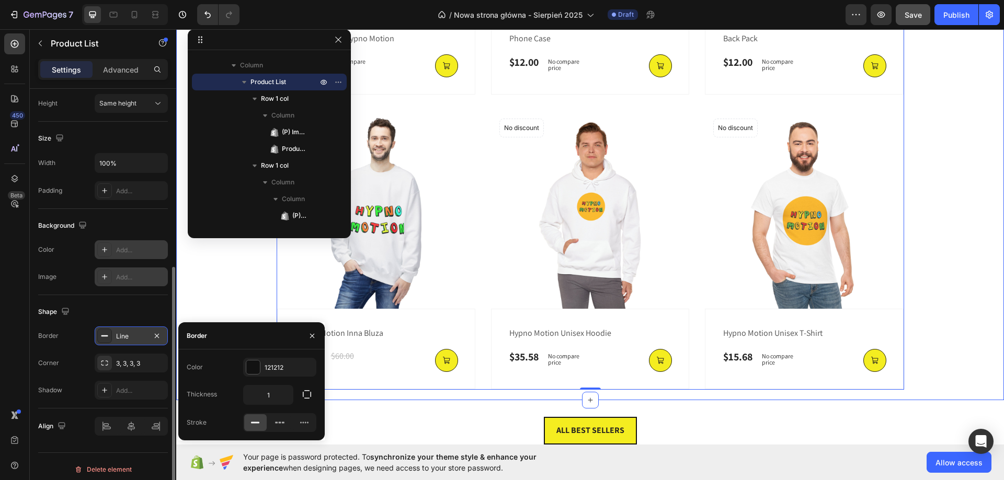
click at [960, 274] on div "BEST SELLERS Heading Here you’ll find the pieces our community loves – from a h…" at bounding box center [590, 65] width 812 height 650
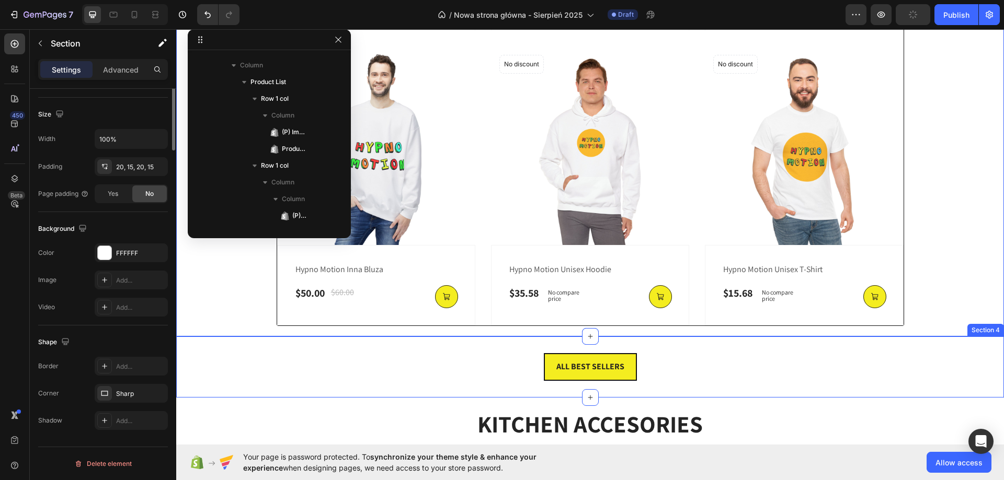
scroll to position [0, 0]
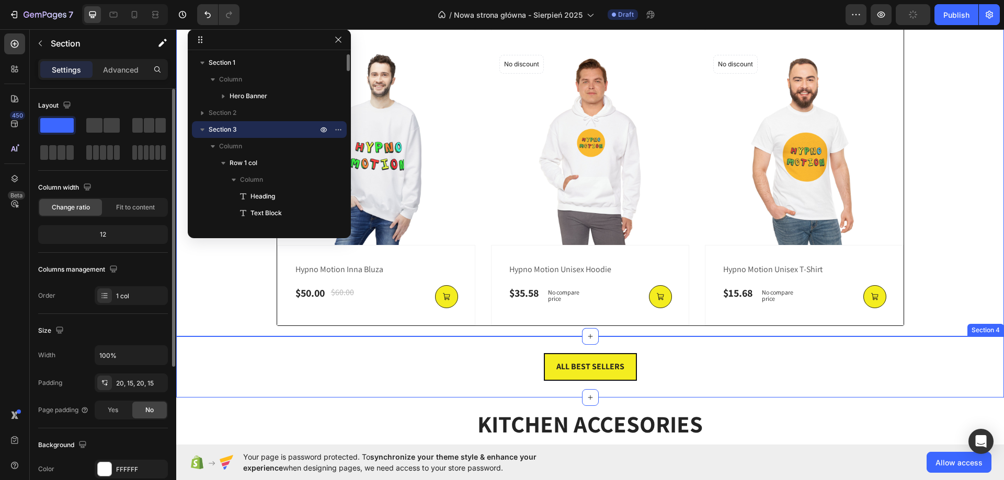
click at [872, 380] on div "ALL BEST SELLERS Button" at bounding box center [590, 367] width 828 height 28
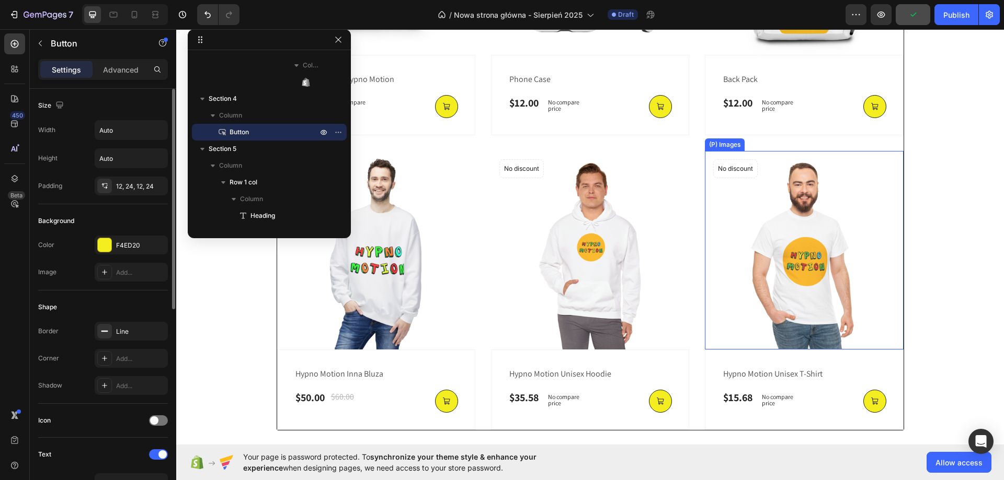
scroll to position [608, 0]
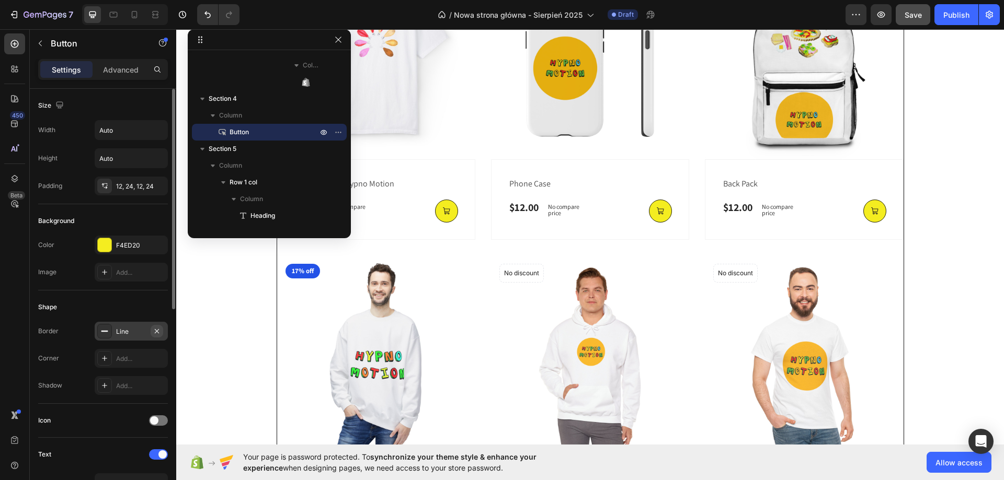
click at [153, 336] on button "button" at bounding box center [157, 331] width 13 height 13
click at [922, 224] on div "BEST SELLERS Heading Here you’ll find the pieces our community loves – from a h…" at bounding box center [590, 210] width 812 height 650
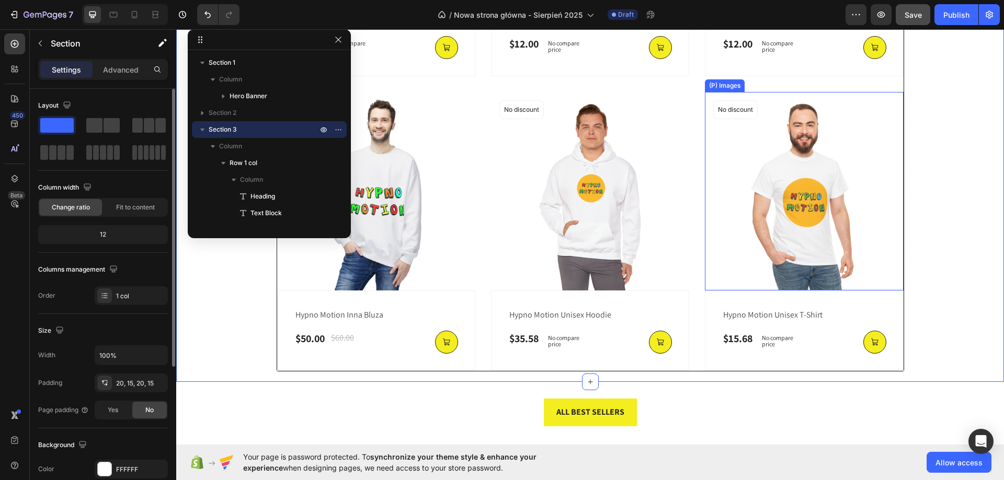
scroll to position [764, 0]
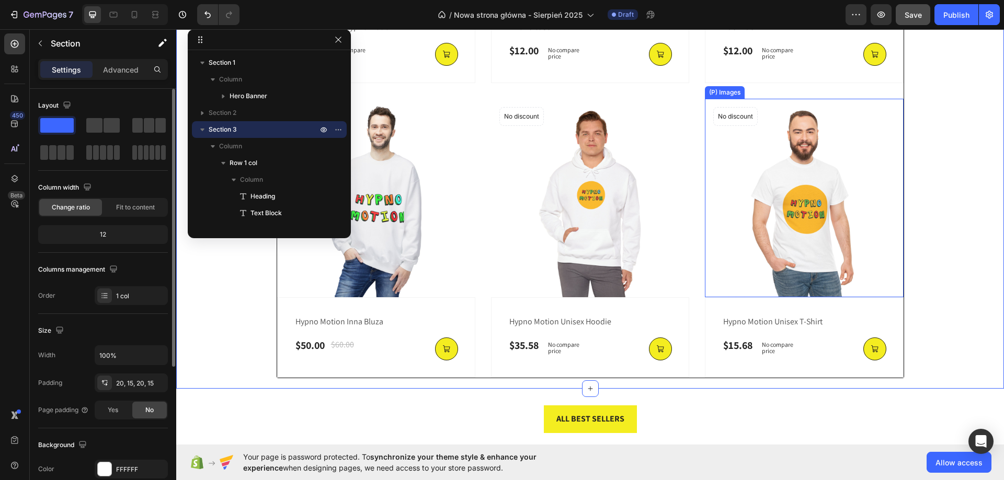
click at [897, 258] on img at bounding box center [804, 198] width 198 height 198
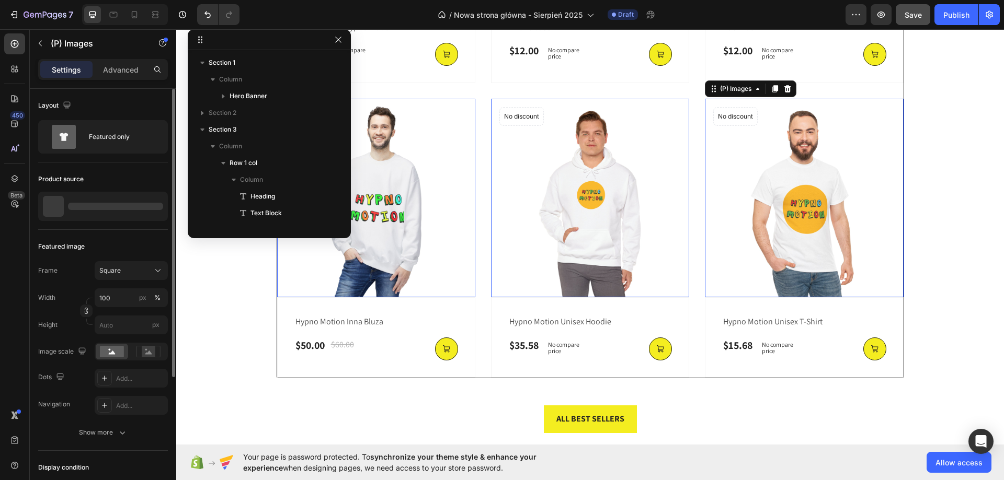
scroll to position [198, 0]
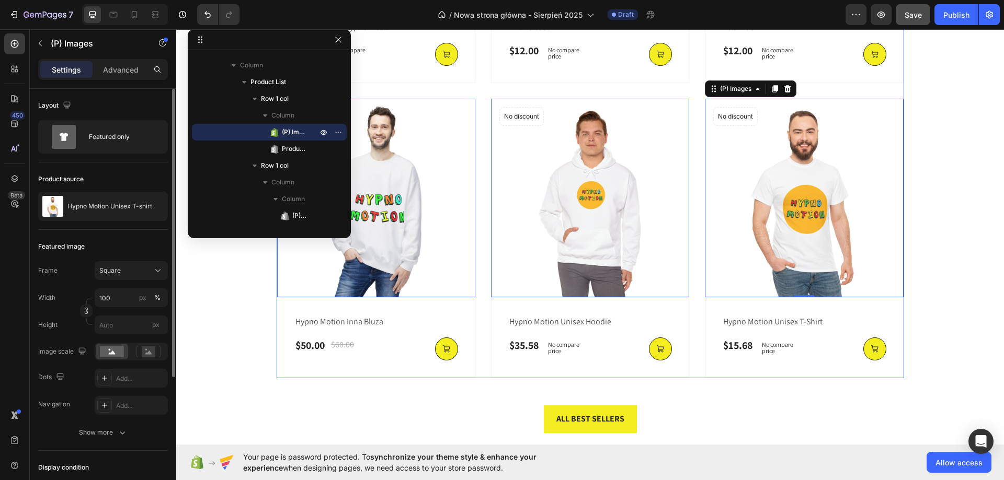
click at [707, 378] on div "(P) Images 0 No discount Not be displayed when published Product Badge Row frie…" at bounding box center [590, 91] width 627 height 575
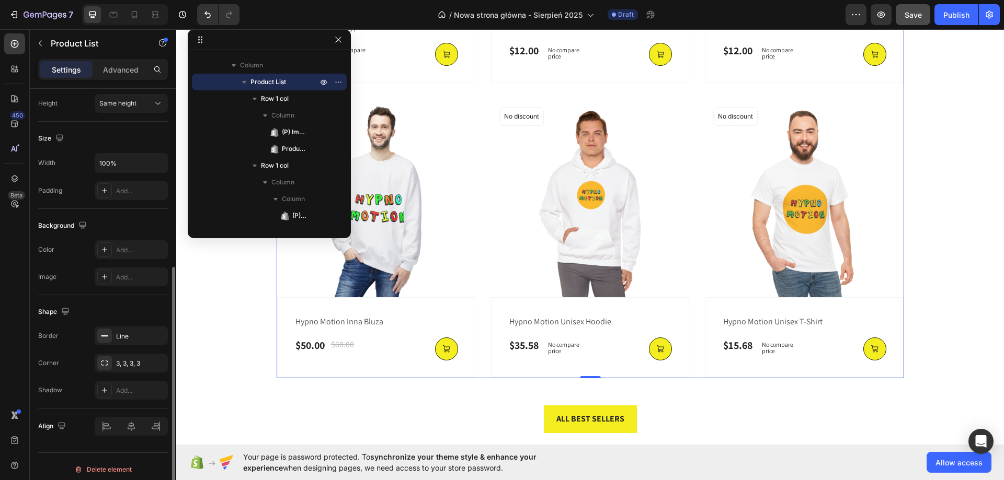
scroll to position [319, 0]
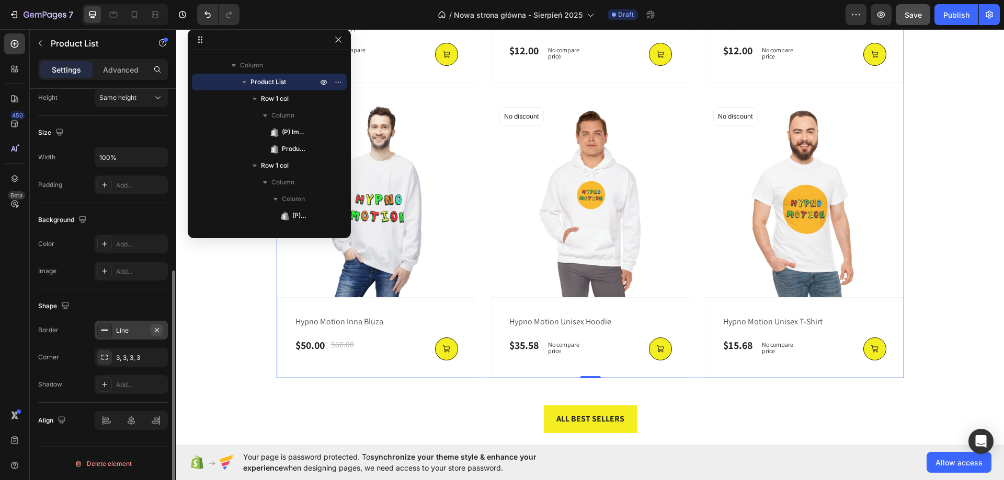
click at [154, 329] on icon "button" at bounding box center [157, 330] width 8 height 8
click at [250, 339] on div "BEST SELLERS Heading Here you’ll find the pieces our community loves – from a h…" at bounding box center [590, 53] width 812 height 649
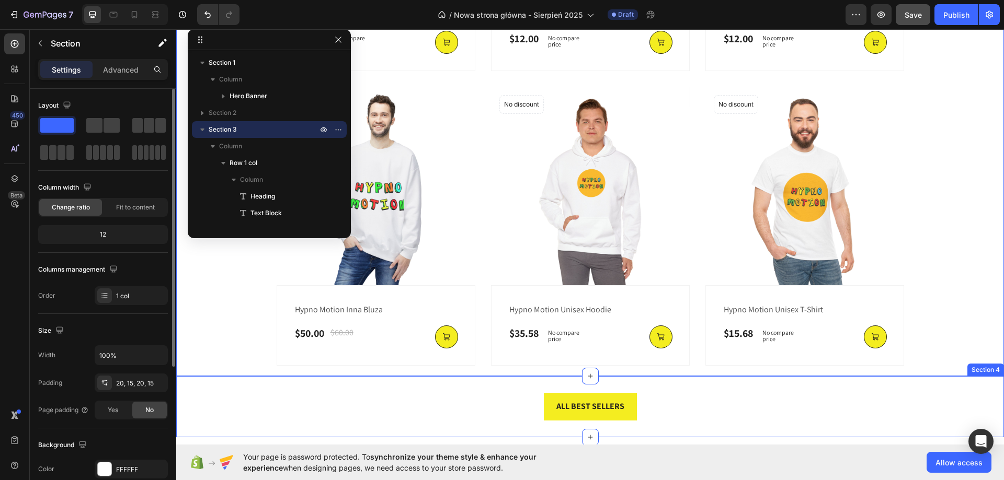
scroll to position [869, 0]
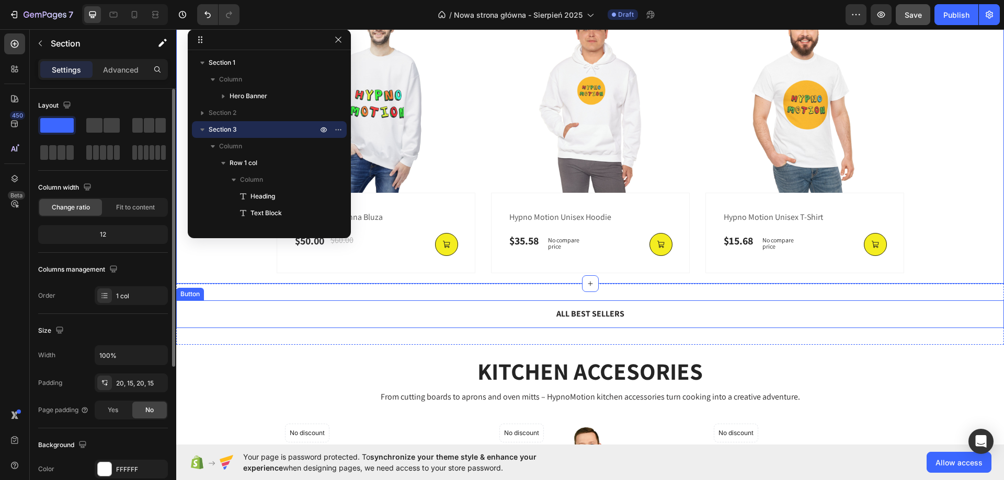
click at [544, 319] on button "ALL BEST SELLERS" at bounding box center [590, 315] width 93 height 28
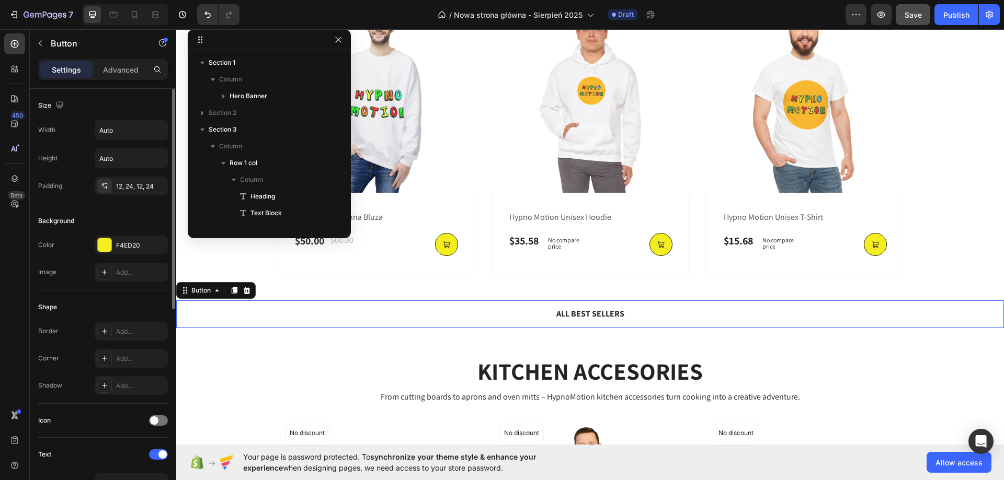
scroll to position [483, 0]
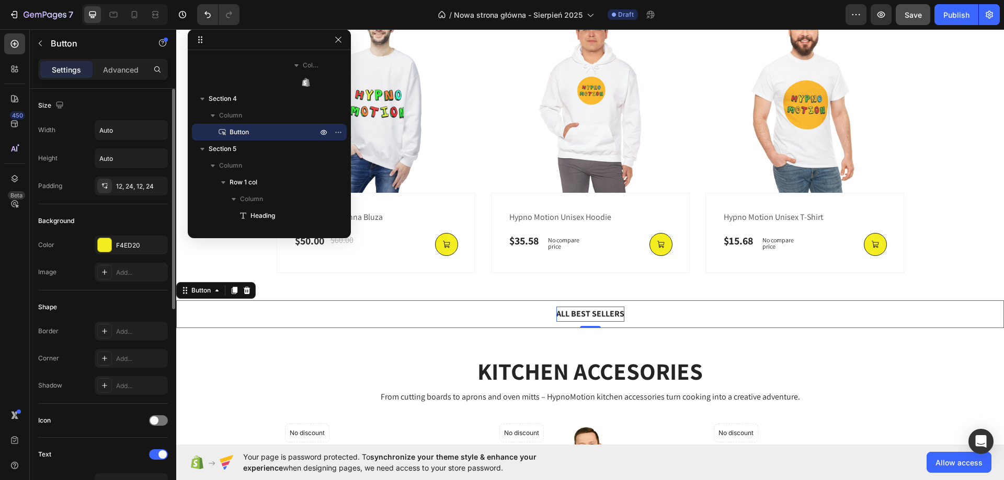
click at [573, 319] on strong "ALL BEST SELLERS" at bounding box center [590, 313] width 68 height 11
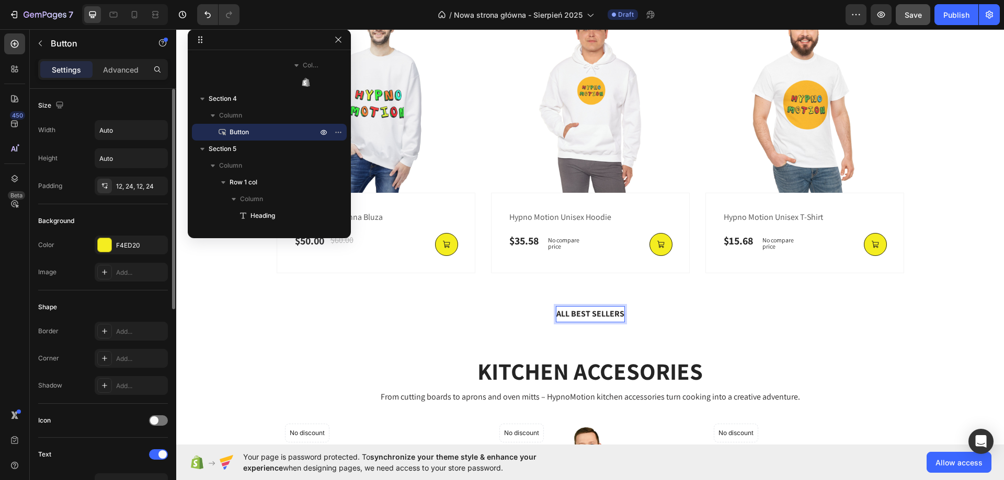
click at [626, 314] on button "ALL BEST SELLERS" at bounding box center [590, 315] width 93 height 28
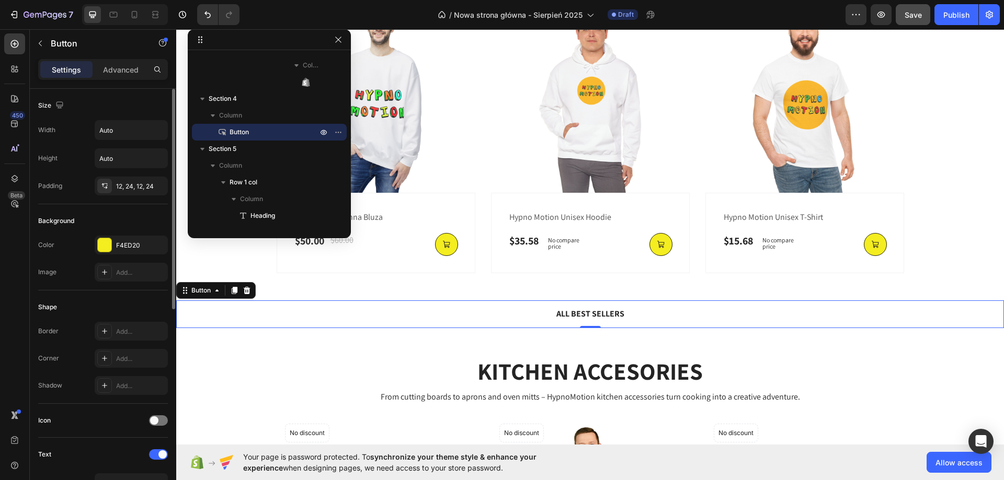
click at [624, 304] on button "ALL BEST SELLERS" at bounding box center [590, 315] width 93 height 28
click at [673, 337] on div "ALL BEST SELLERS Button 0 Section 4" at bounding box center [590, 314] width 828 height 61
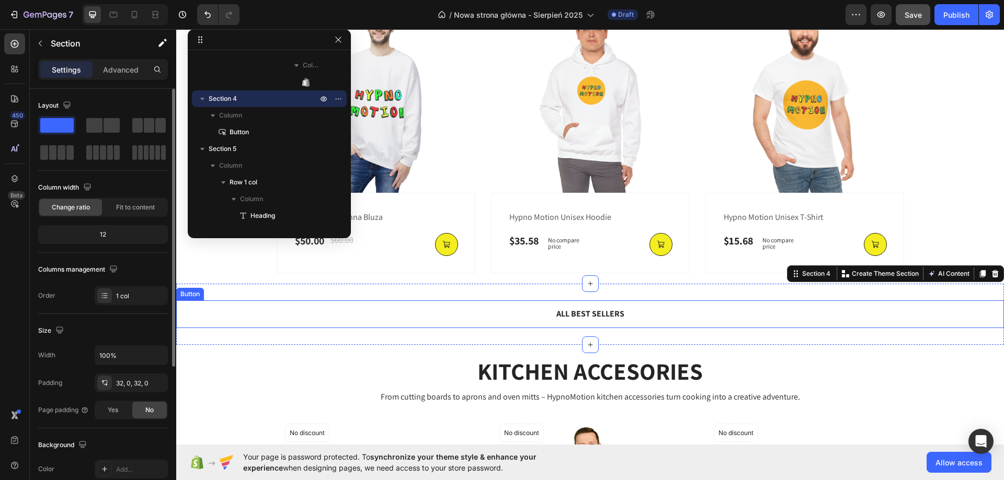
click at [628, 323] on button "ALL BEST SELLERS" at bounding box center [590, 315] width 93 height 28
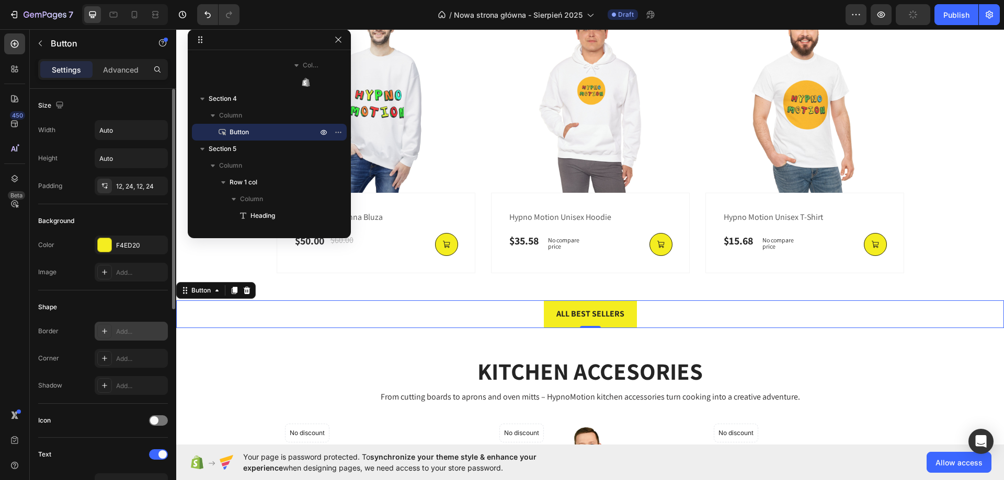
click at [119, 329] on div "Add..." at bounding box center [140, 331] width 49 height 9
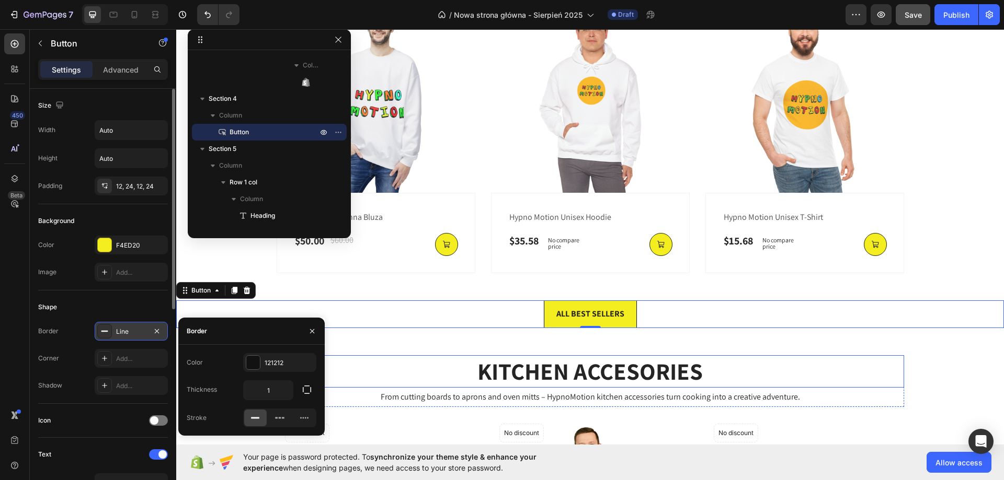
click at [830, 359] on h2 "KITCHEN ACCESORIES" at bounding box center [590, 372] width 627 height 33
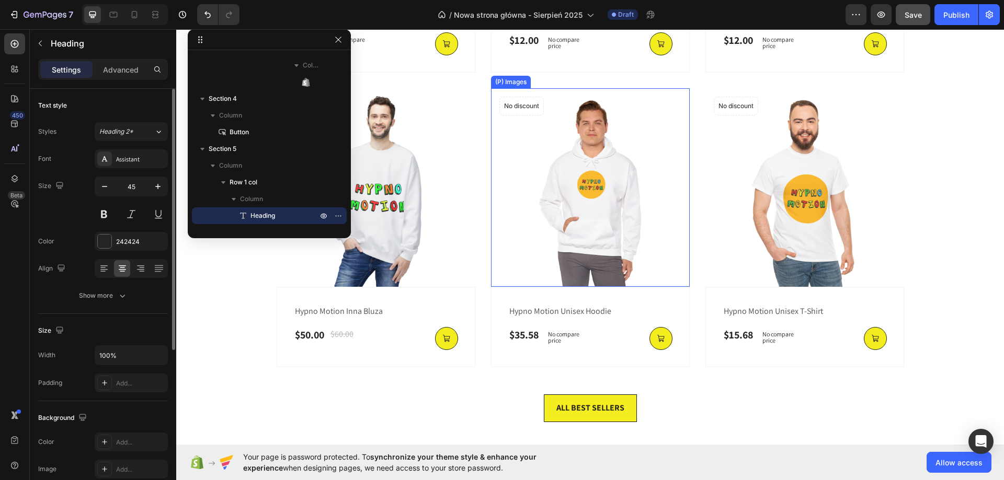
scroll to position [764, 0]
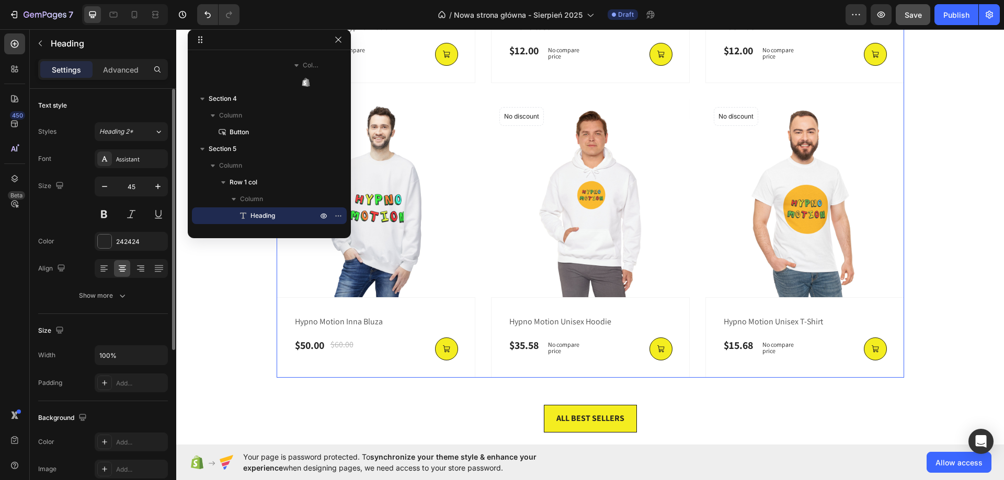
click at [691, 369] on div "(P) Images No discount Not be displayed when published Product Badge Row fried …" at bounding box center [590, 91] width 627 height 574
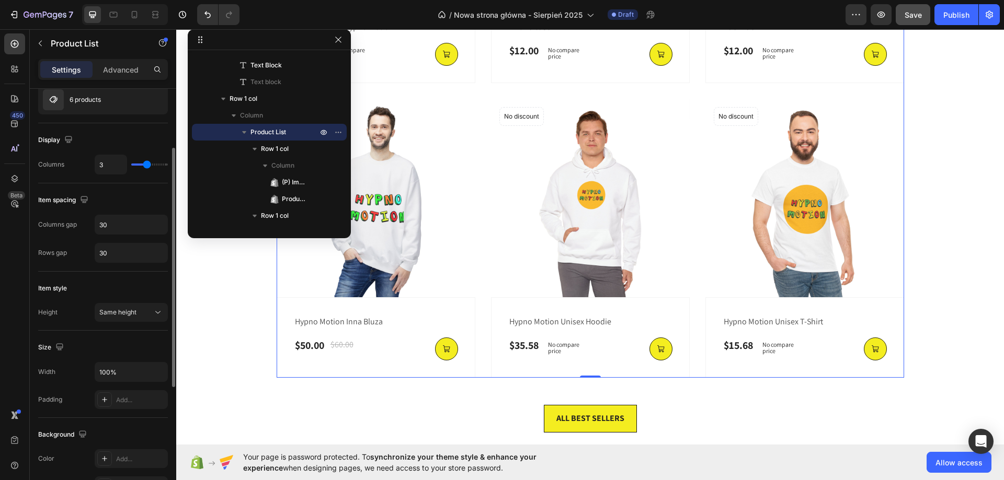
scroll to position [157, 0]
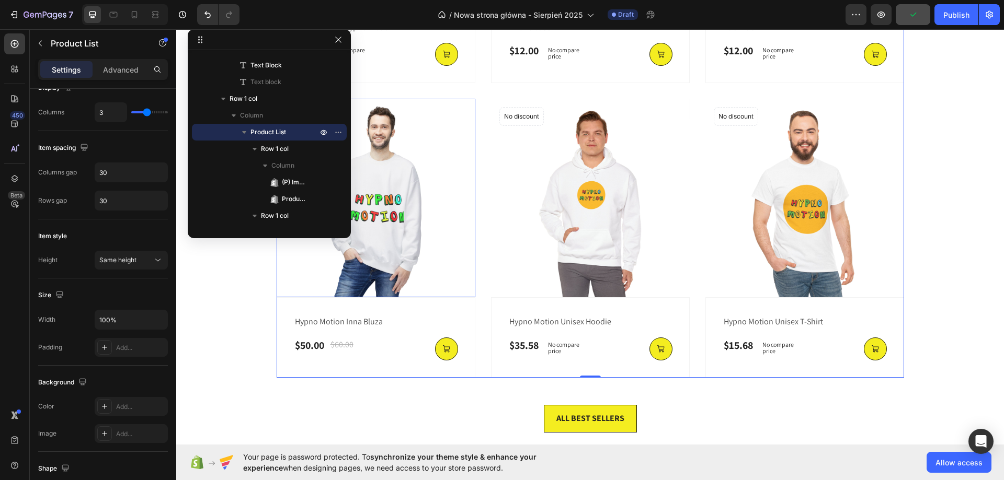
click at [446, 230] on img at bounding box center [376, 198] width 199 height 199
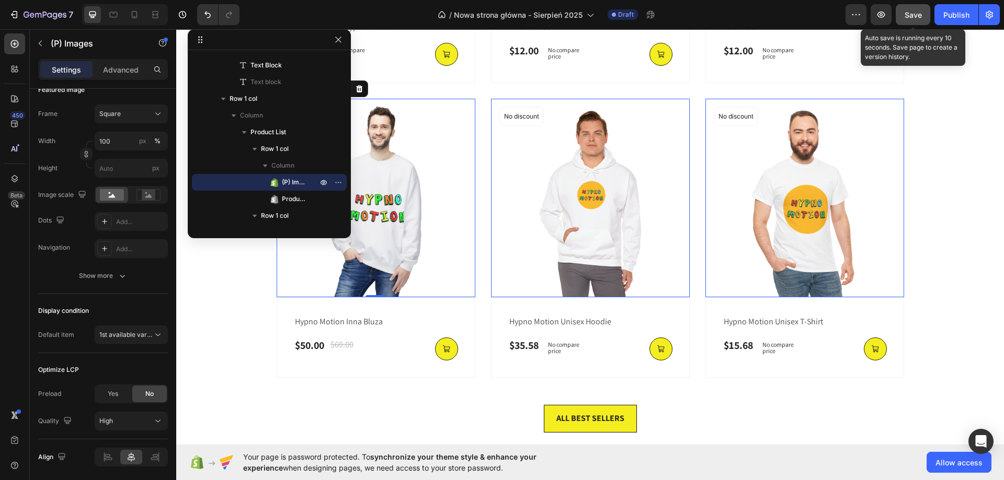
click at [924, 16] on button "Save" at bounding box center [913, 14] width 35 height 21
click at [896, 4] on button "Save" at bounding box center [913, 14] width 35 height 21
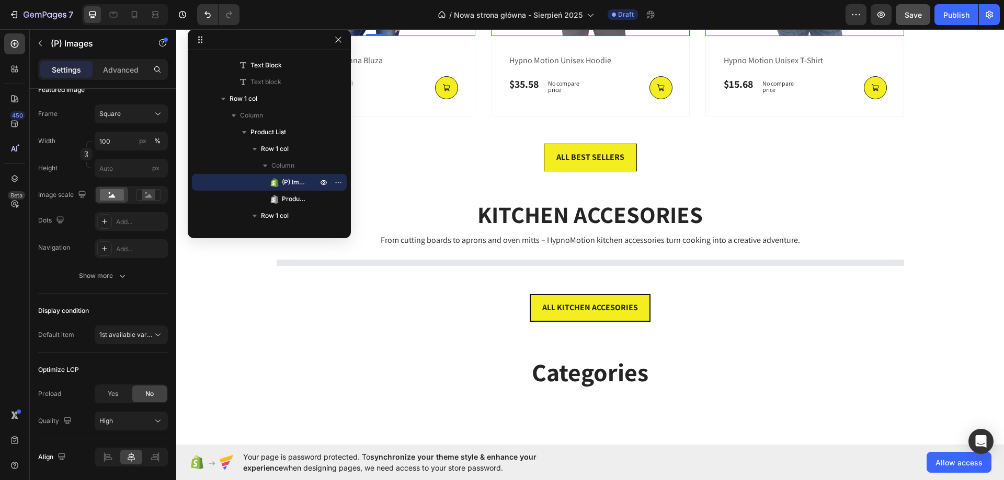
click at [919, 20] on button "Save" at bounding box center [913, 14] width 35 height 21
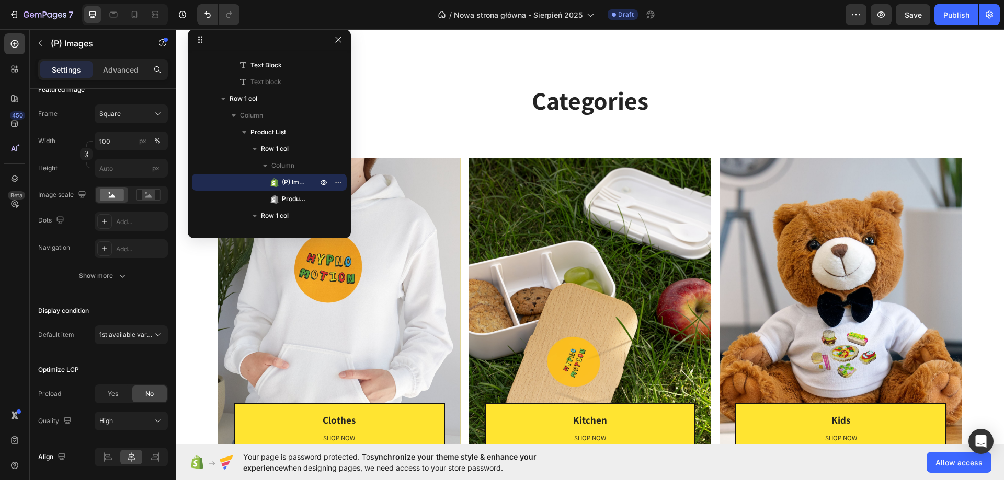
scroll to position [1778, 0]
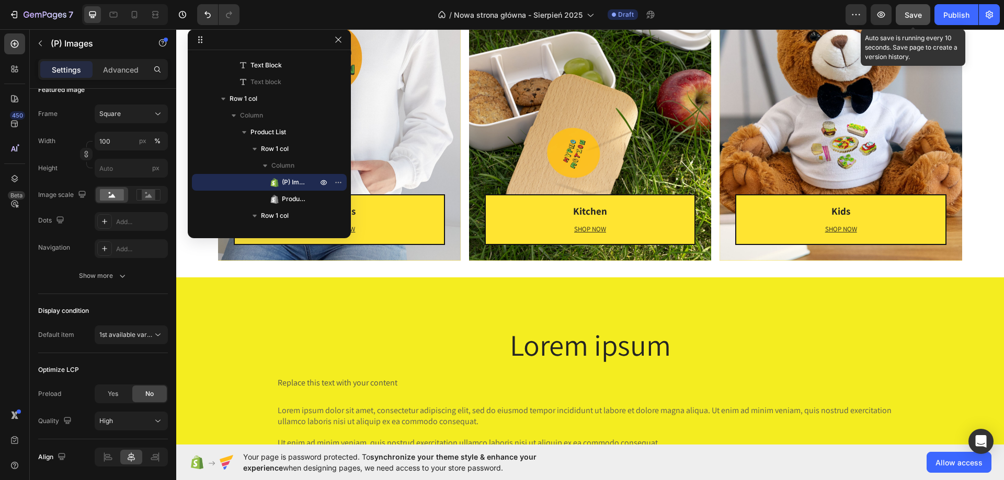
click at [900, 17] on button "Save" at bounding box center [913, 14] width 35 height 21
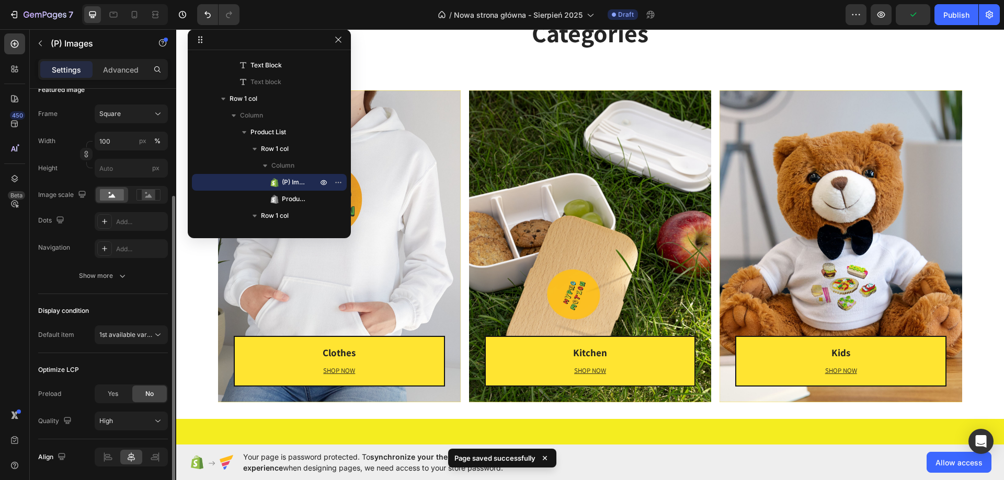
scroll to position [1621, 0]
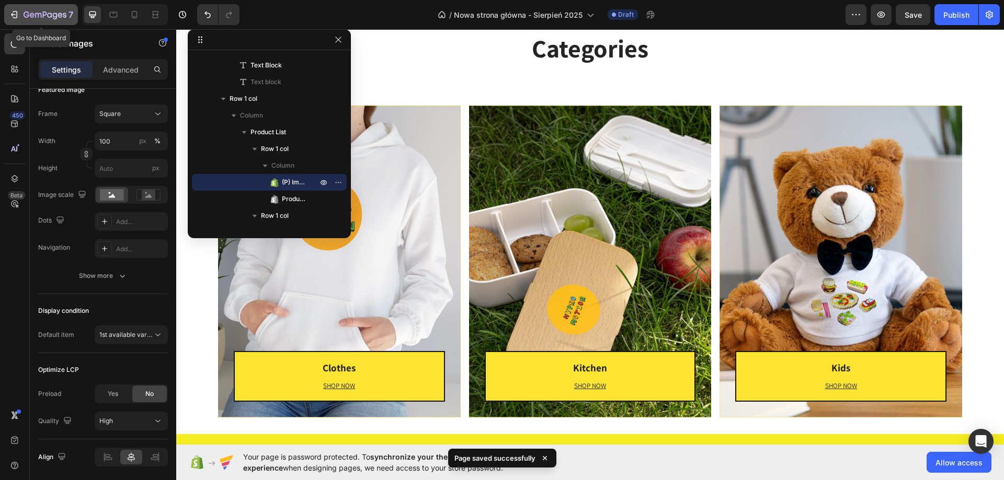
click at [26, 22] on button "7" at bounding box center [41, 14] width 74 height 21
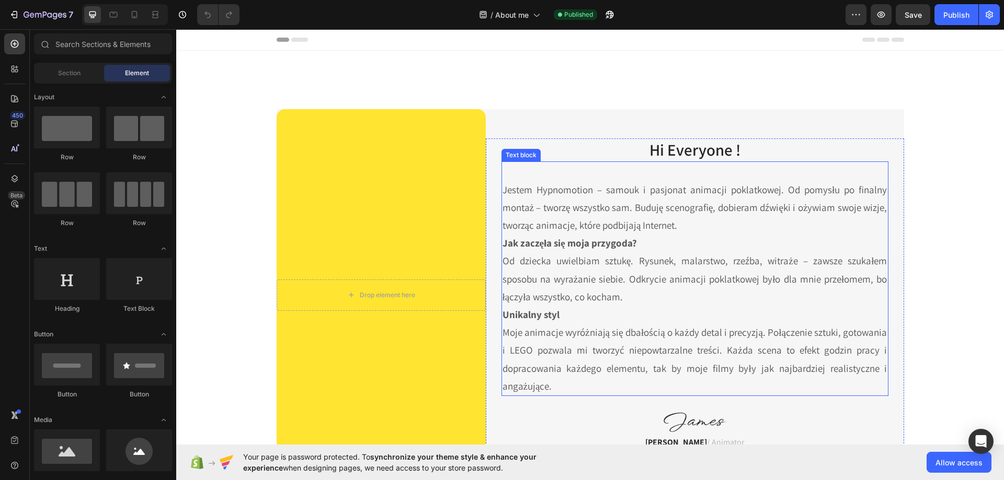
click at [616, 205] on p "Jestem Hypnomotion – samouk i pasjonat animacji poklatkowej. Od pomysłu po fina…" at bounding box center [694, 208] width 385 height 54
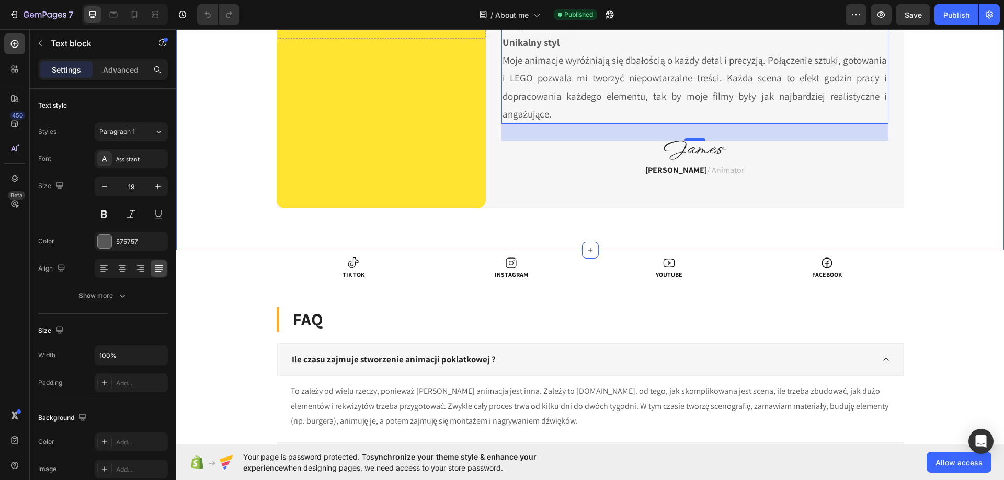
scroll to position [261, 0]
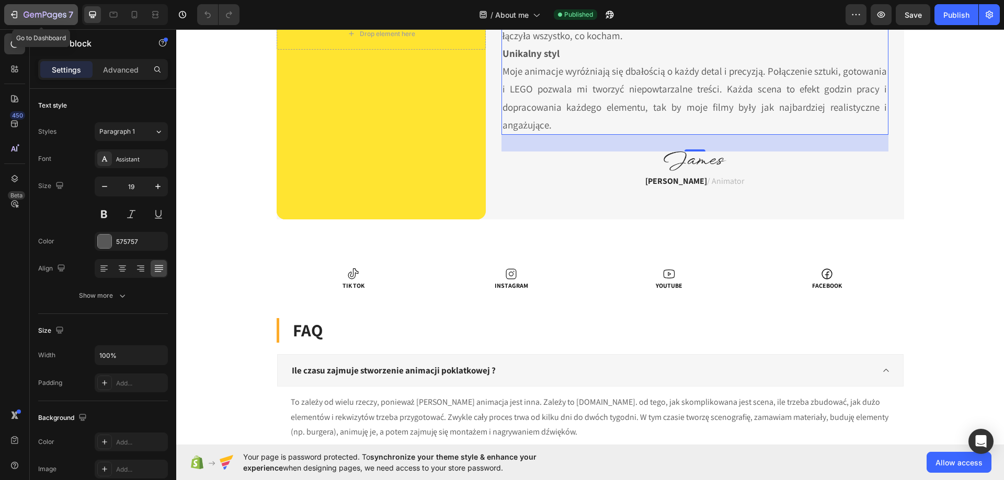
click at [17, 14] on icon "button" at bounding box center [15, 14] width 5 height 7
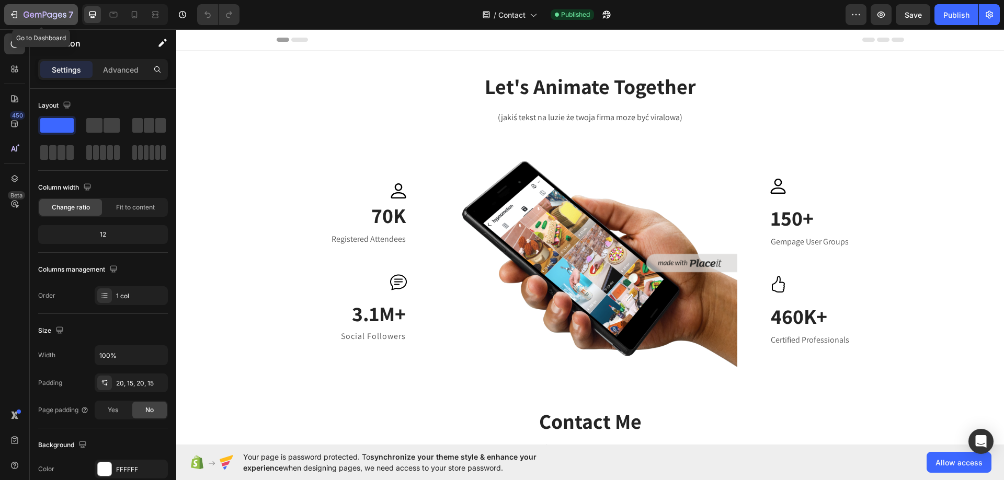
click at [49, 5] on button "7" at bounding box center [41, 14] width 74 height 21
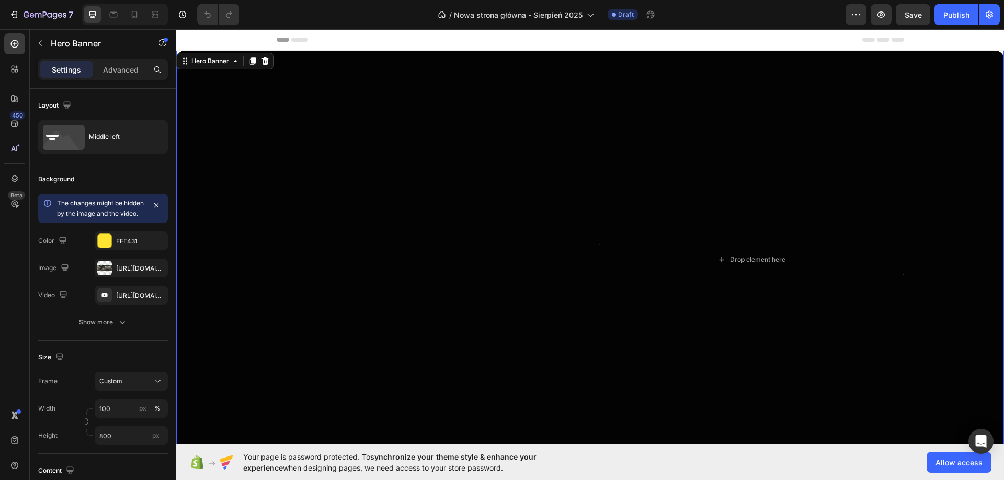
click at [257, 133] on div "Overlay" at bounding box center [590, 260] width 828 height 418
click at [131, 273] on div "[URL][DOMAIN_NAME]" at bounding box center [131, 268] width 30 height 9
click at [642, 138] on div "Overlay" at bounding box center [590, 260] width 828 height 418
click at [428, 166] on div "Overlay" at bounding box center [590, 260] width 828 height 418
click at [151, 302] on button "button" at bounding box center [157, 295] width 13 height 13
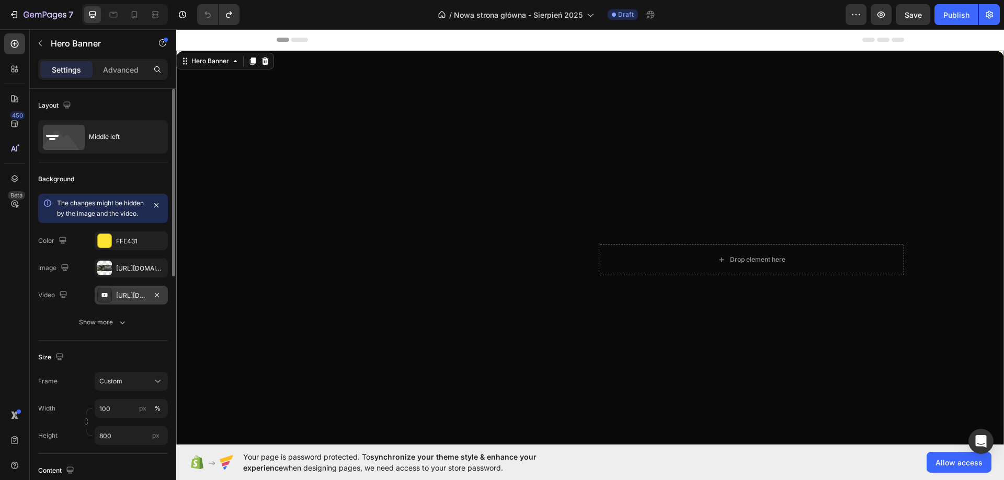
click at [120, 301] on div "[URL][DOMAIN_NAME]" at bounding box center [131, 295] width 30 height 9
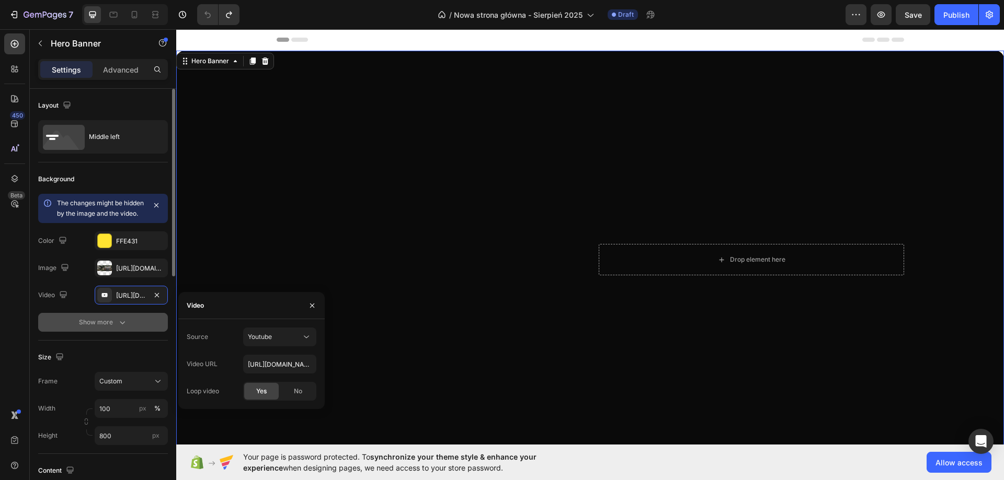
click at [100, 328] on div "Show more" at bounding box center [103, 322] width 49 height 10
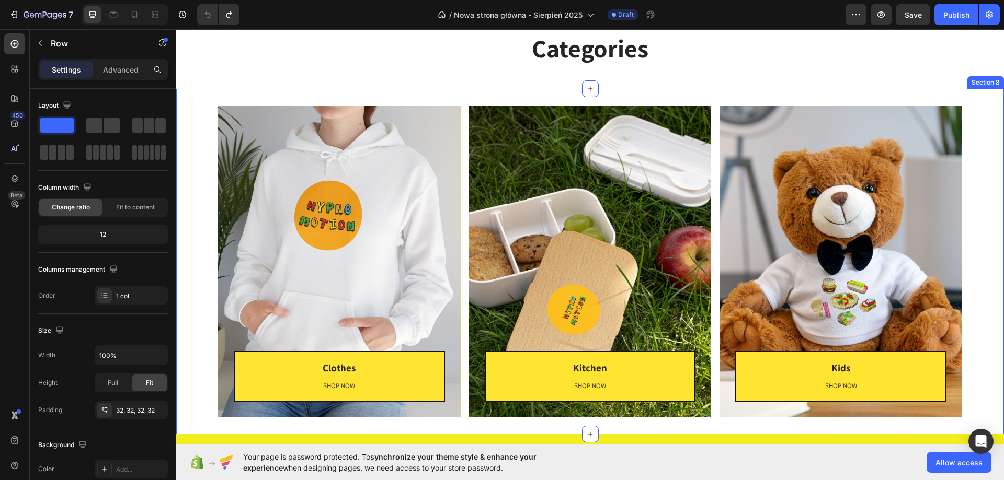
scroll to position [1359, 0]
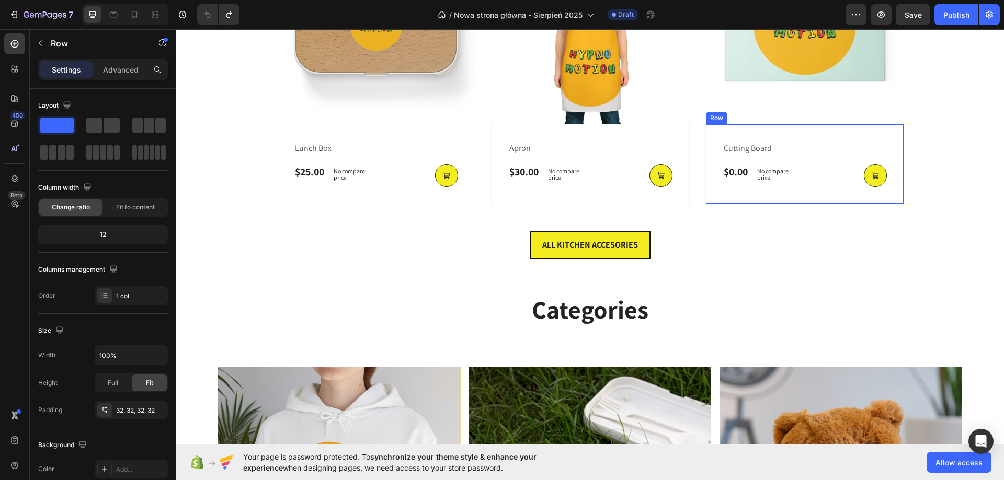
click at [475, 126] on div "cutting board (P) Title $0.00 (P) Price (P) Price No compare price (P) Price Ro…" at bounding box center [376, 164] width 199 height 81
click at [835, 265] on div "ALL KITCHEN ACCESORIES Button Section 6" at bounding box center [590, 245] width 828 height 61
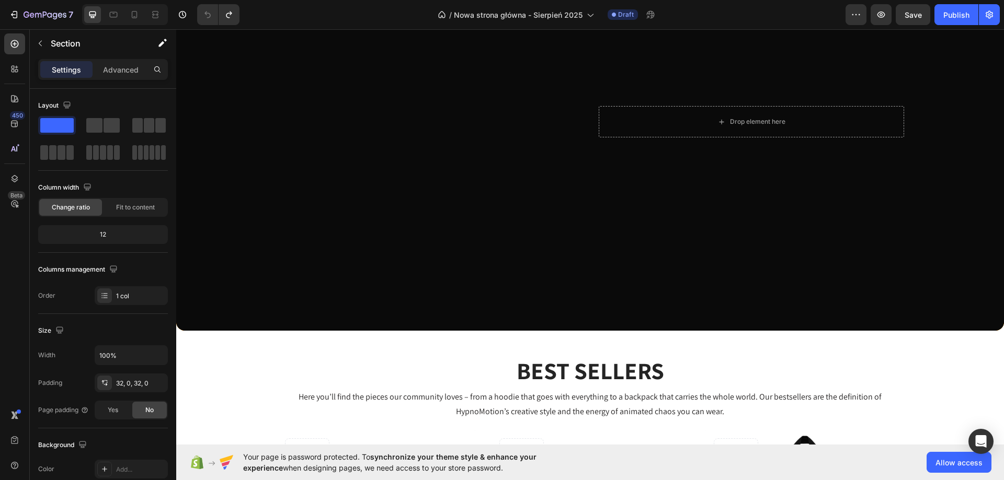
scroll to position [0, 0]
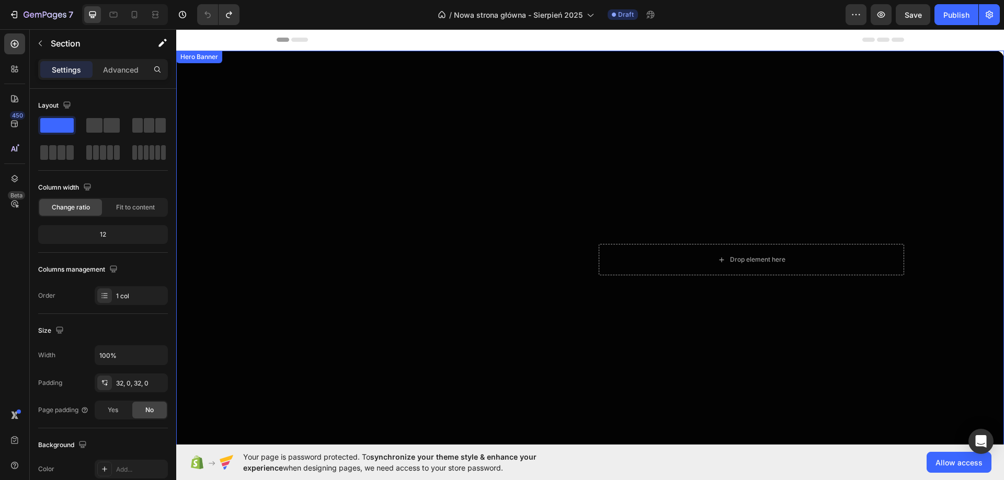
click at [864, 113] on div "Overlay" at bounding box center [590, 260] width 828 height 418
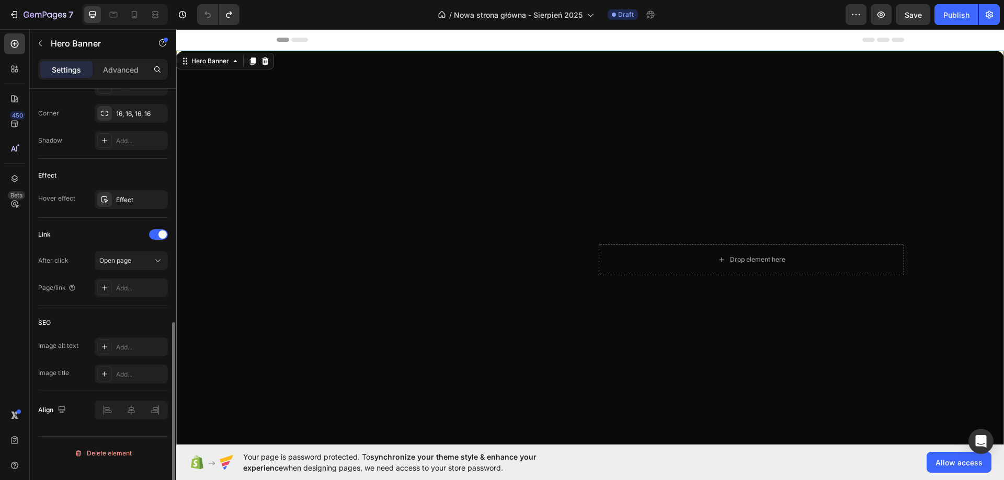
drag, startPoint x: 97, startPoint y: 263, endPoint x: 82, endPoint y: 245, distance: 23.4
click at [573, 132] on div "Overlay" at bounding box center [590, 260] width 828 height 418
click at [334, 87] on div "Overlay" at bounding box center [590, 260] width 828 height 418
click at [203, 67] on div "Hero Banner" at bounding box center [210, 61] width 63 height 13
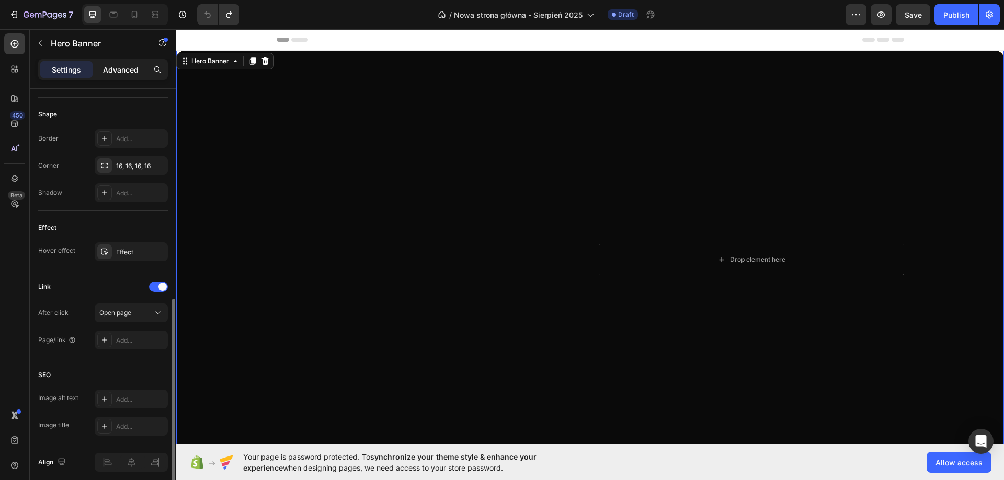
click at [127, 64] on p "Advanced" at bounding box center [121, 69] width 36 height 11
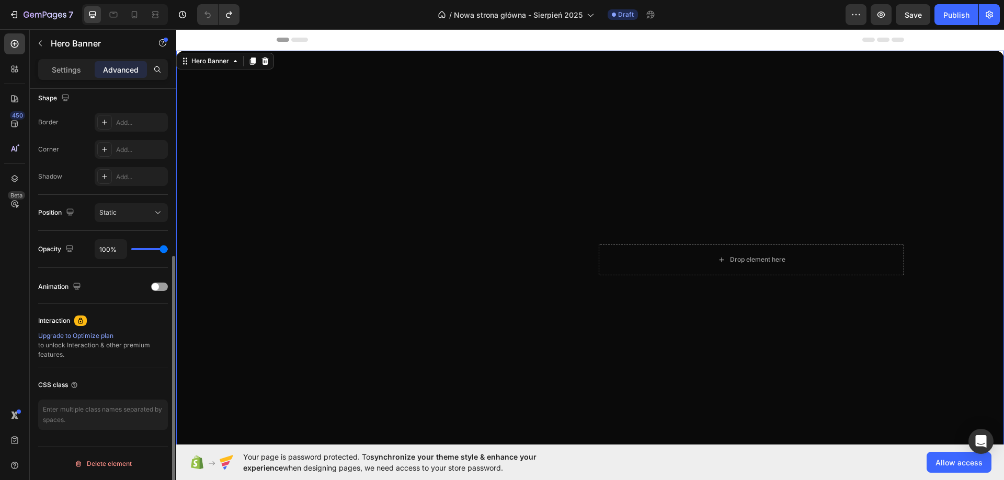
scroll to position [276, 0]
drag, startPoint x: 127, startPoint y: 64, endPoint x: 115, endPoint y: 72, distance: 14.5
click at [115, 72] on p "Advanced" at bounding box center [121, 69] width 36 height 11
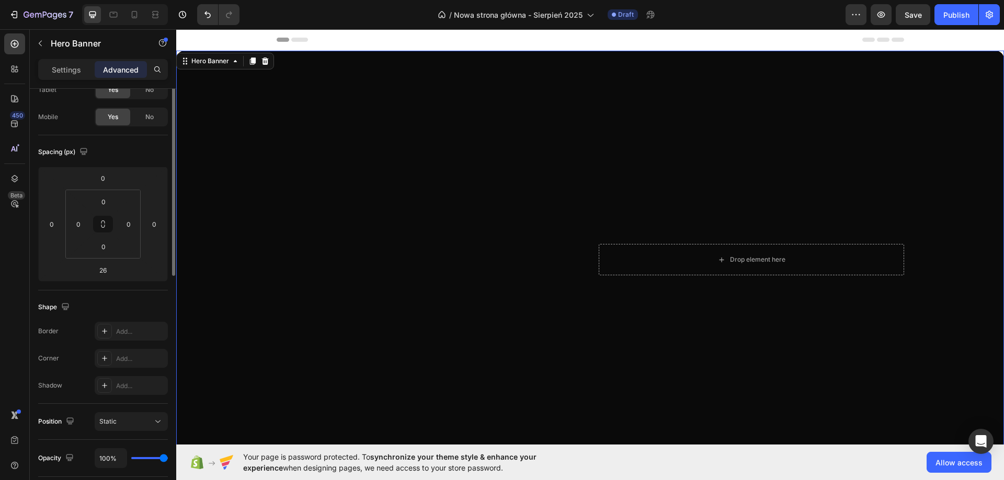
scroll to position [0, 0]
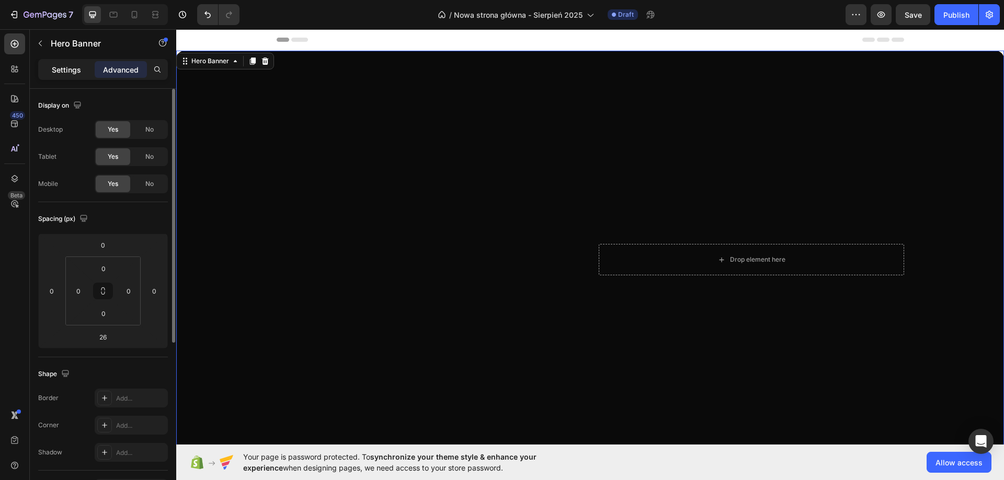
click at [70, 65] on p "Settings" at bounding box center [66, 69] width 29 height 11
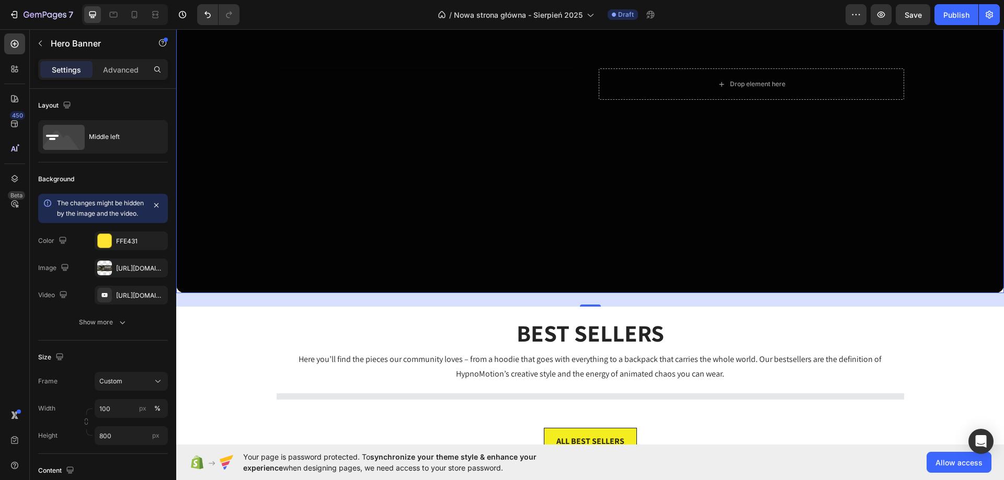
scroll to position [157, 0]
